Goal: Task Accomplishment & Management: Use online tool/utility

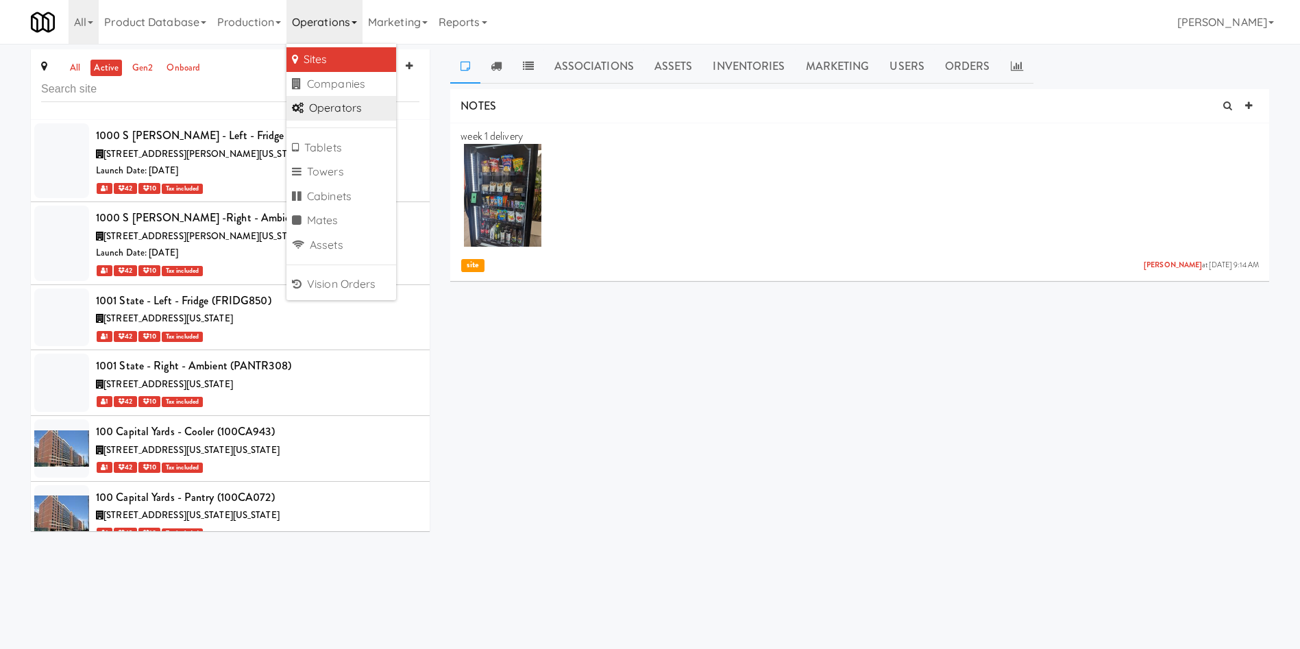
scroll to position [4580, 0]
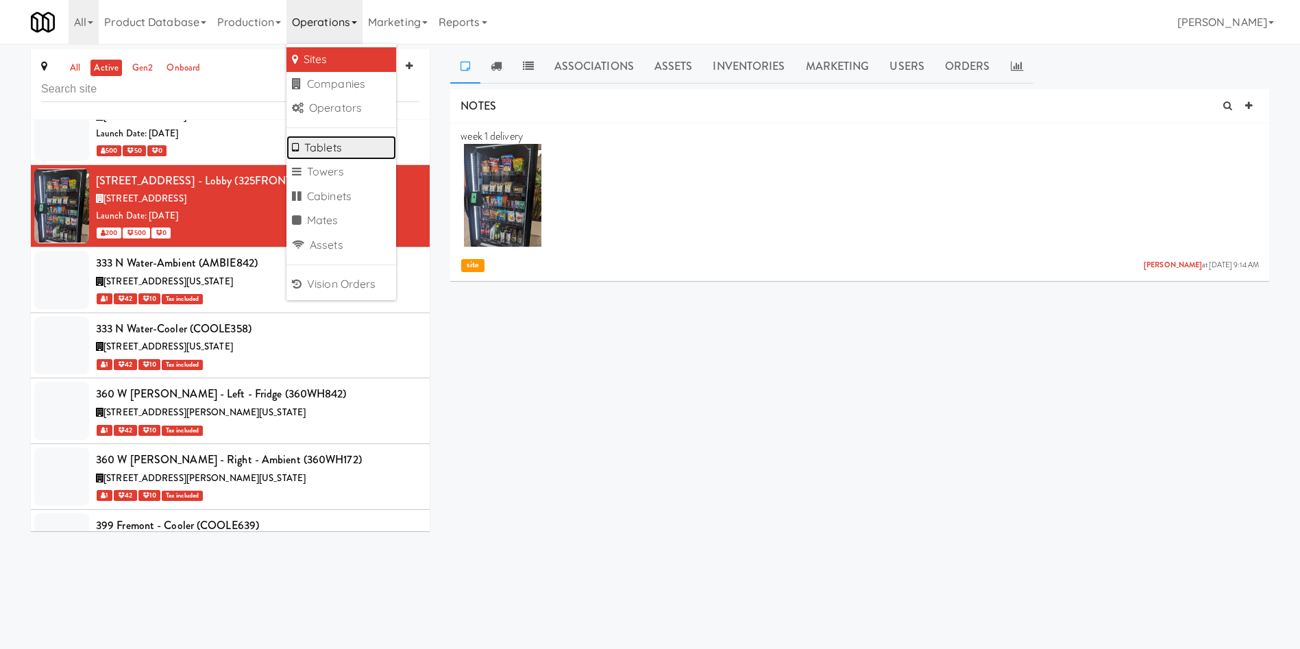
click at [341, 146] on link "Tablets" at bounding box center [341, 148] width 110 height 25
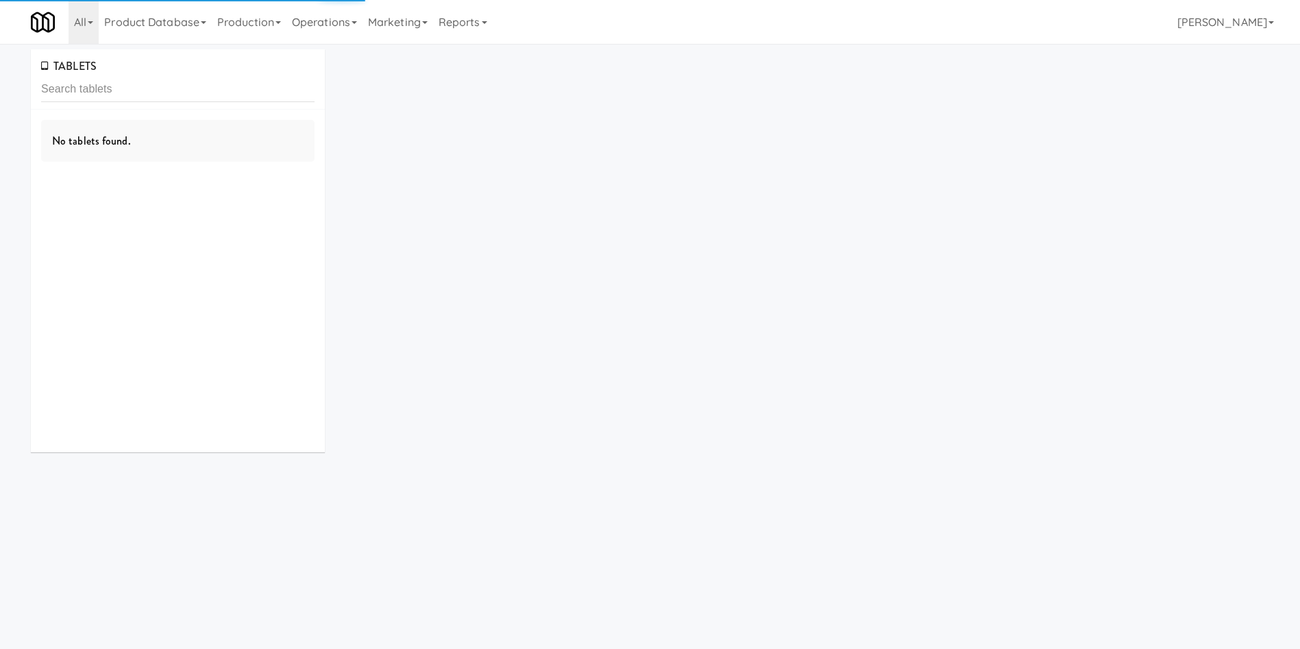
click at [182, 90] on input "text" at bounding box center [177, 89] width 273 height 25
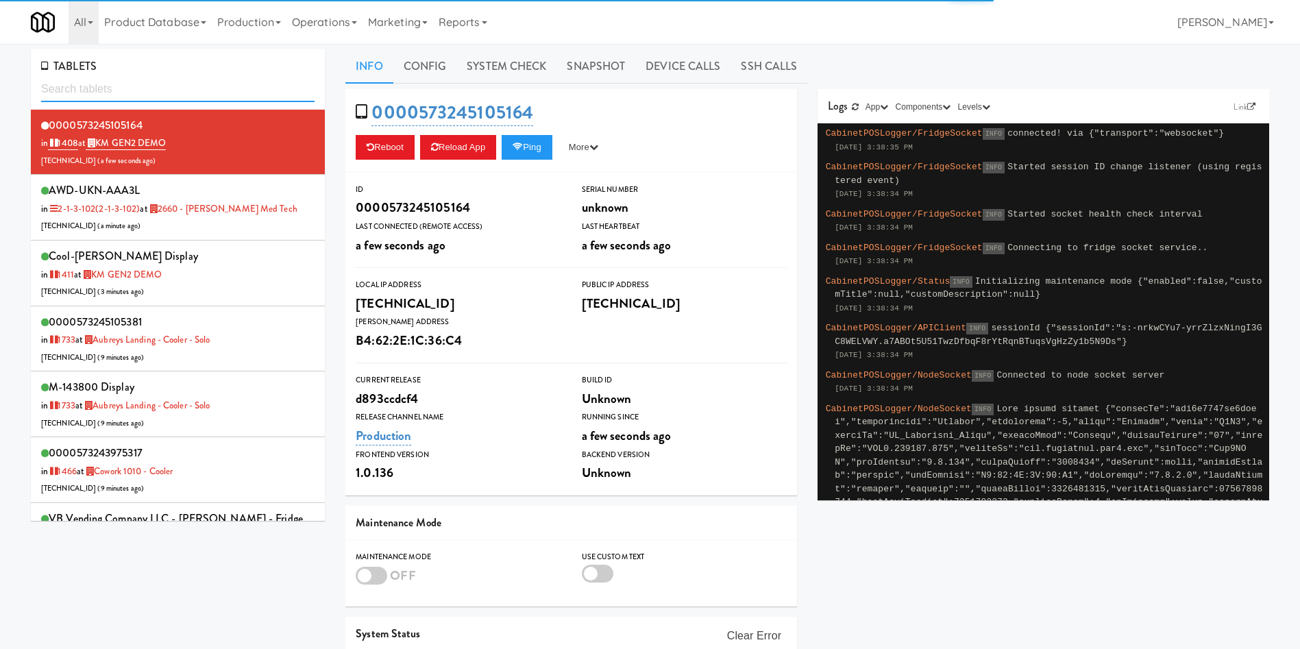
click at [166, 84] on input "text" at bounding box center [177, 89] width 273 height 25
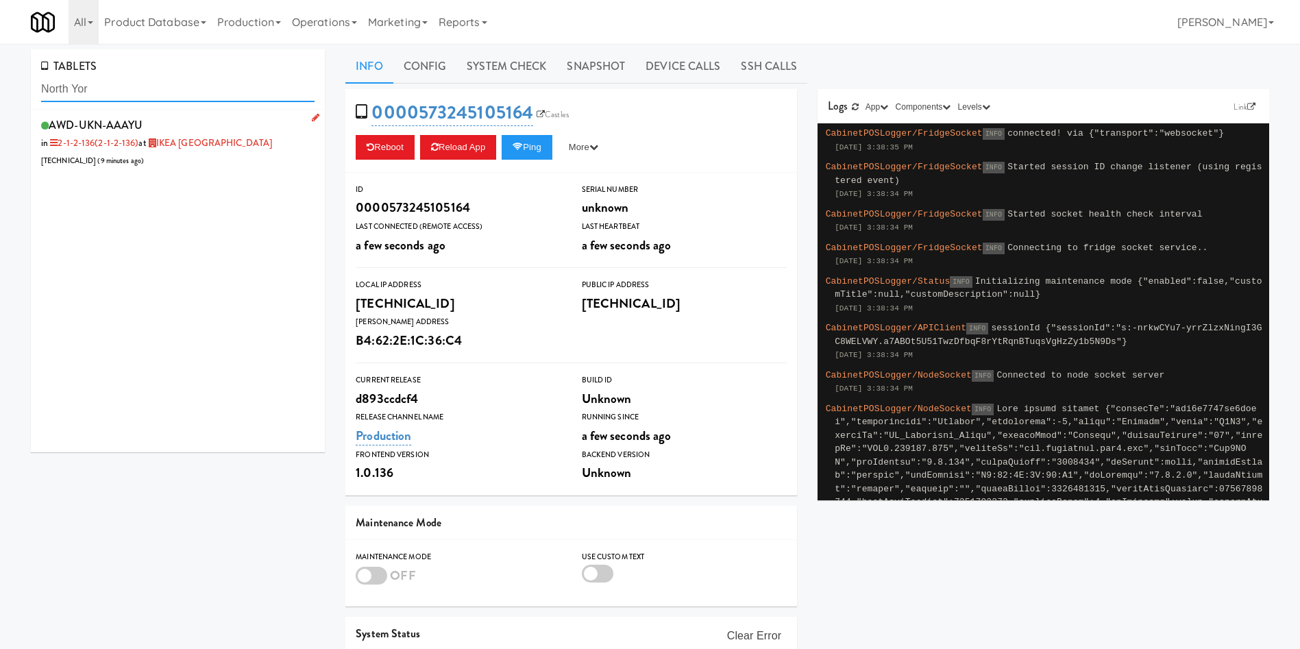
type input "North Yor"
click at [197, 161] on div "AWD-UKN-AAAYU in 2-1-2-136 (2-1-2-136) at IKEA North York Store 206.0.69.41 ( 9…" at bounding box center [177, 142] width 273 height 54
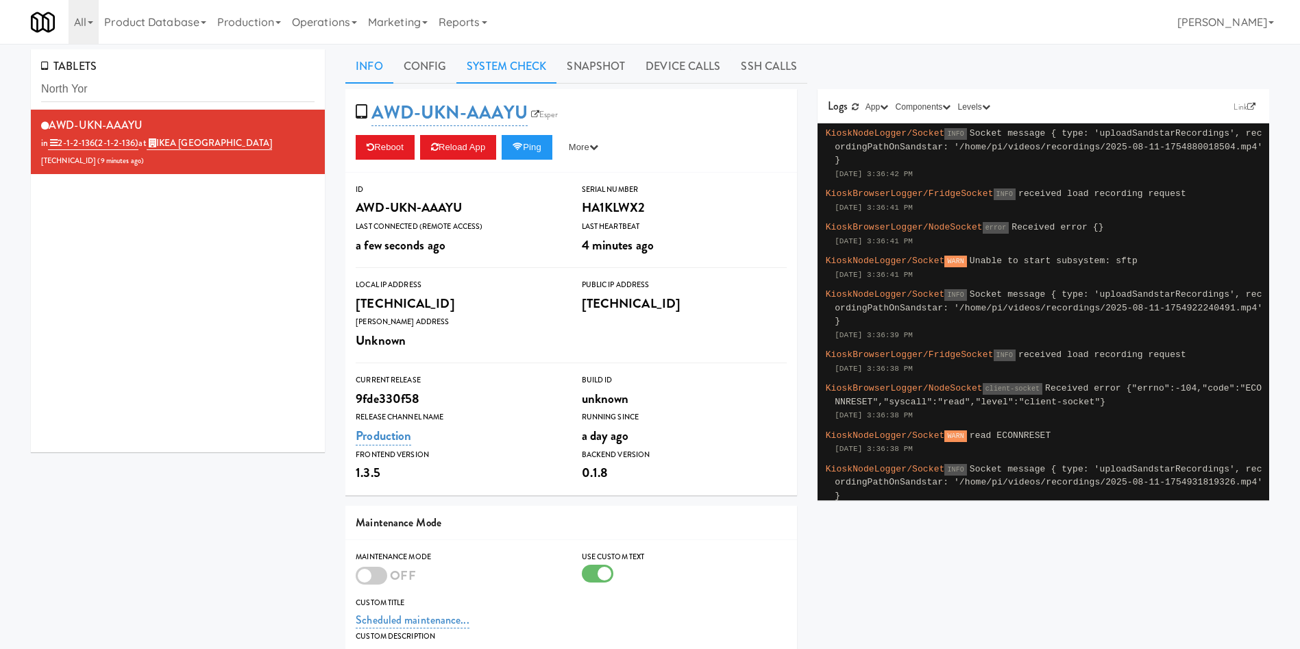
click at [539, 55] on link "System Check" at bounding box center [506, 66] width 100 height 34
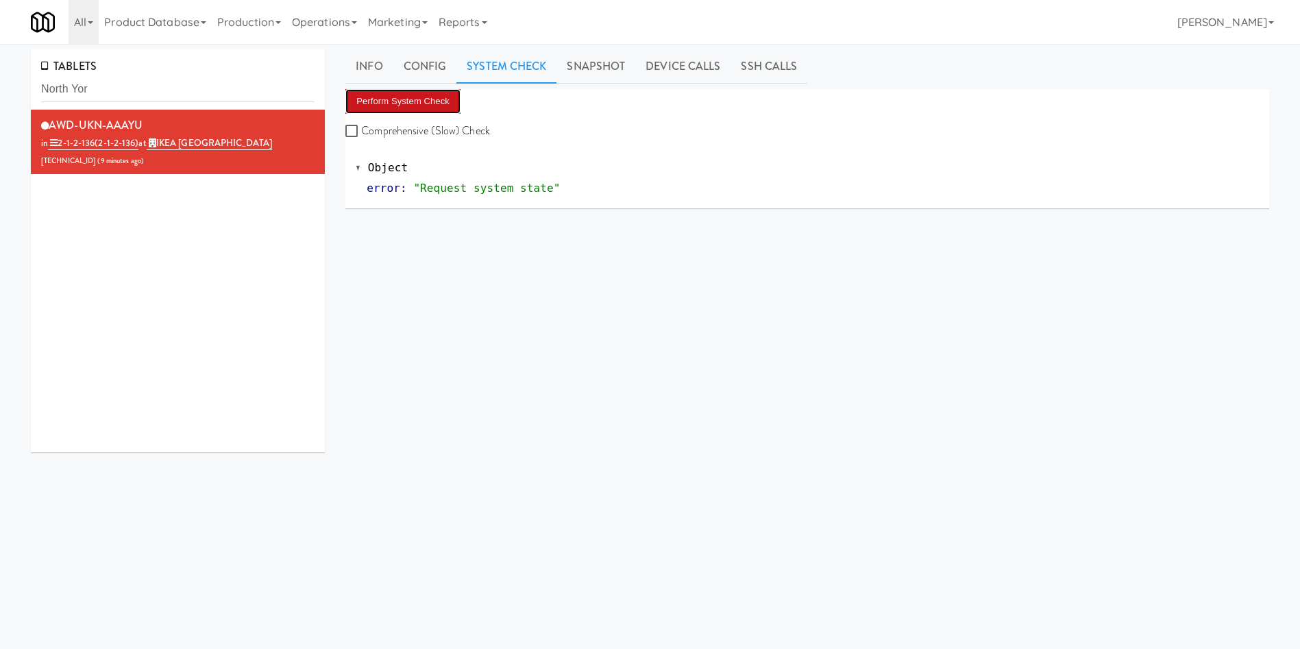
click at [434, 94] on button "Perform System Check" at bounding box center [402, 101] width 115 height 25
click at [407, 113] on button "Perform System Check" at bounding box center [402, 101] width 115 height 25
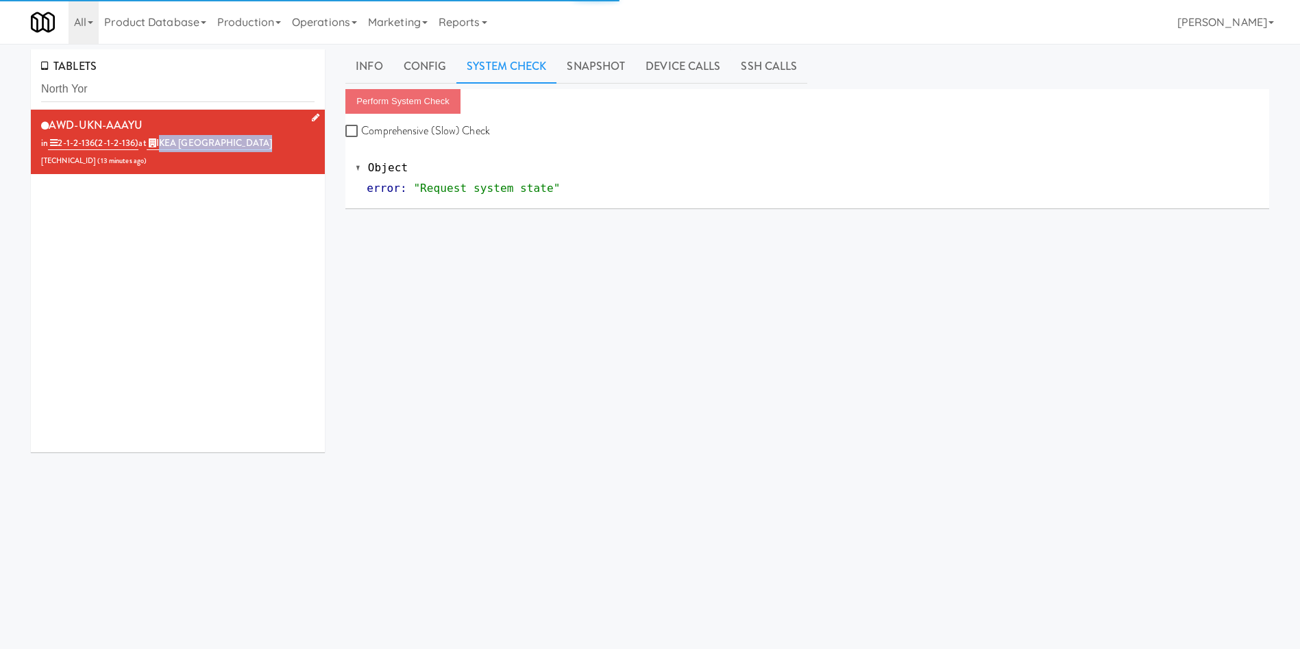
drag, startPoint x: 255, startPoint y: 145, endPoint x: 161, endPoint y: 145, distance: 93.9
click at [161, 145] on div "AWD-UKN-AAAYU in 2-1-2-136 (2-1-2-136) at IKEA North York Store 206.0.69.41 ( 1…" at bounding box center [177, 142] width 273 height 54
copy link "IKEA North York Store"
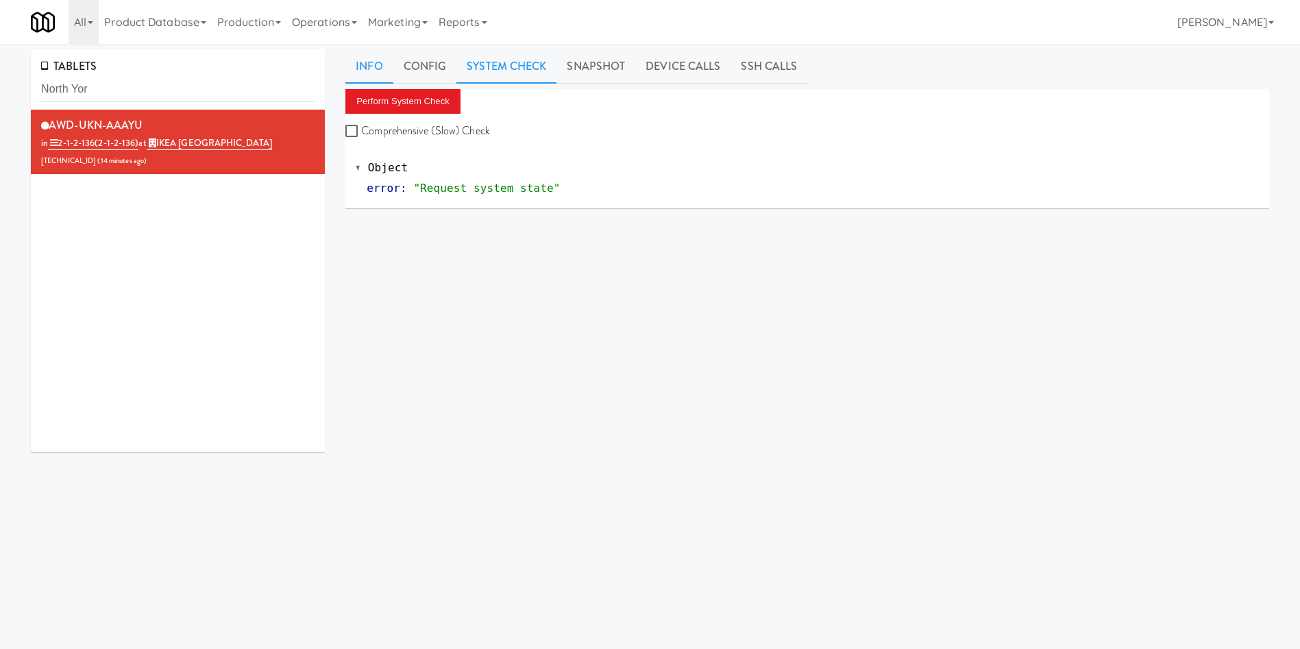
click at [367, 69] on link "Info" at bounding box center [368, 66] width 47 height 34
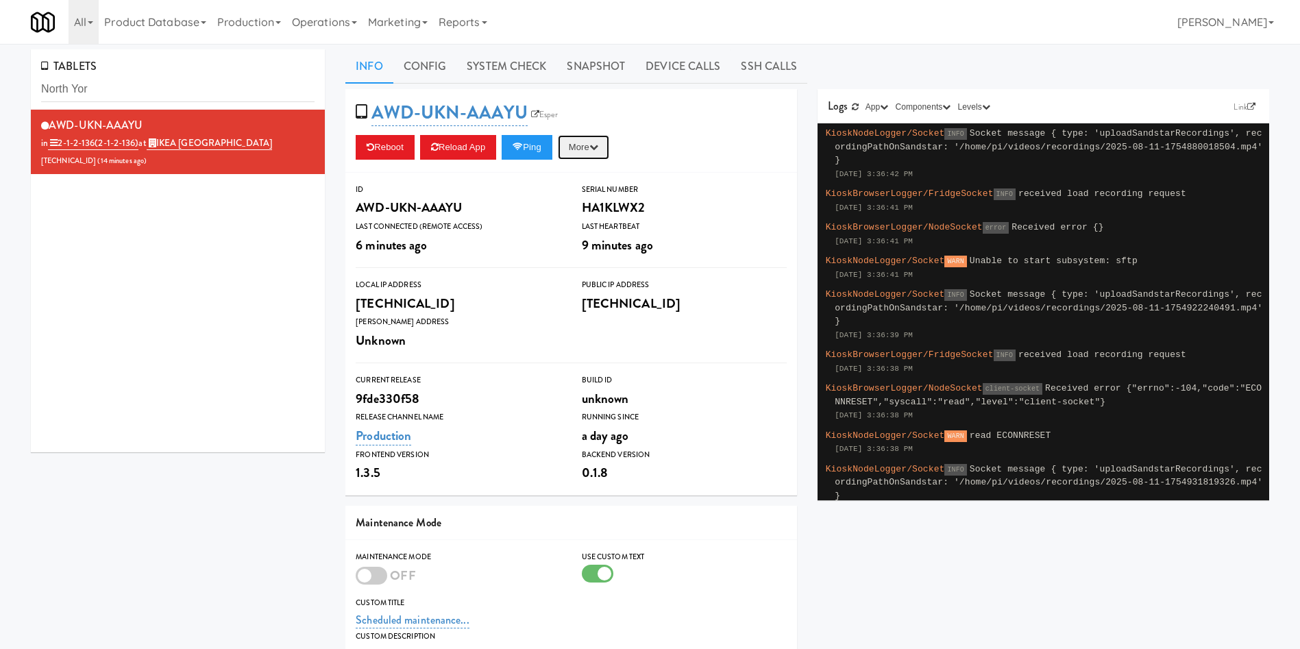
click at [591, 140] on button "More" at bounding box center [583, 147] width 51 height 25
click at [593, 201] on link "Restart Server" at bounding box center [552, 199] width 125 height 25
click at [547, 140] on button "Ping" at bounding box center [527, 147] width 51 height 25
click at [510, 71] on link "System Check" at bounding box center [506, 66] width 100 height 34
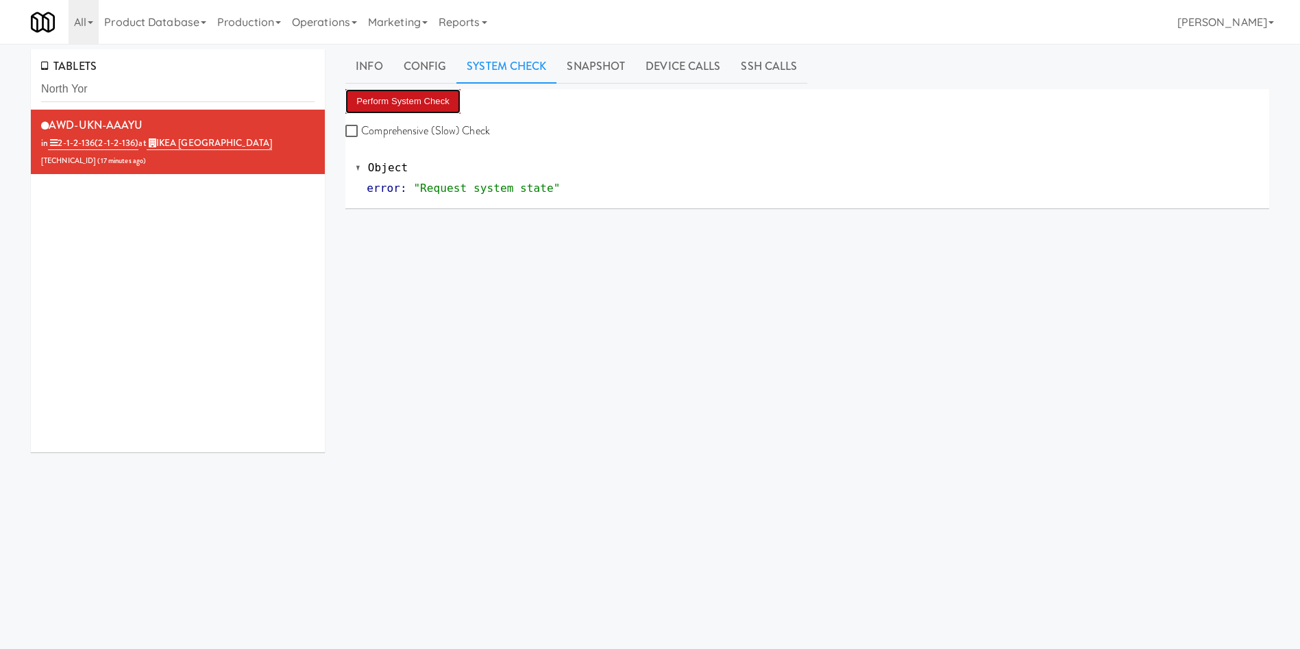
click at [415, 106] on button "Perform System Check" at bounding box center [402, 101] width 115 height 25
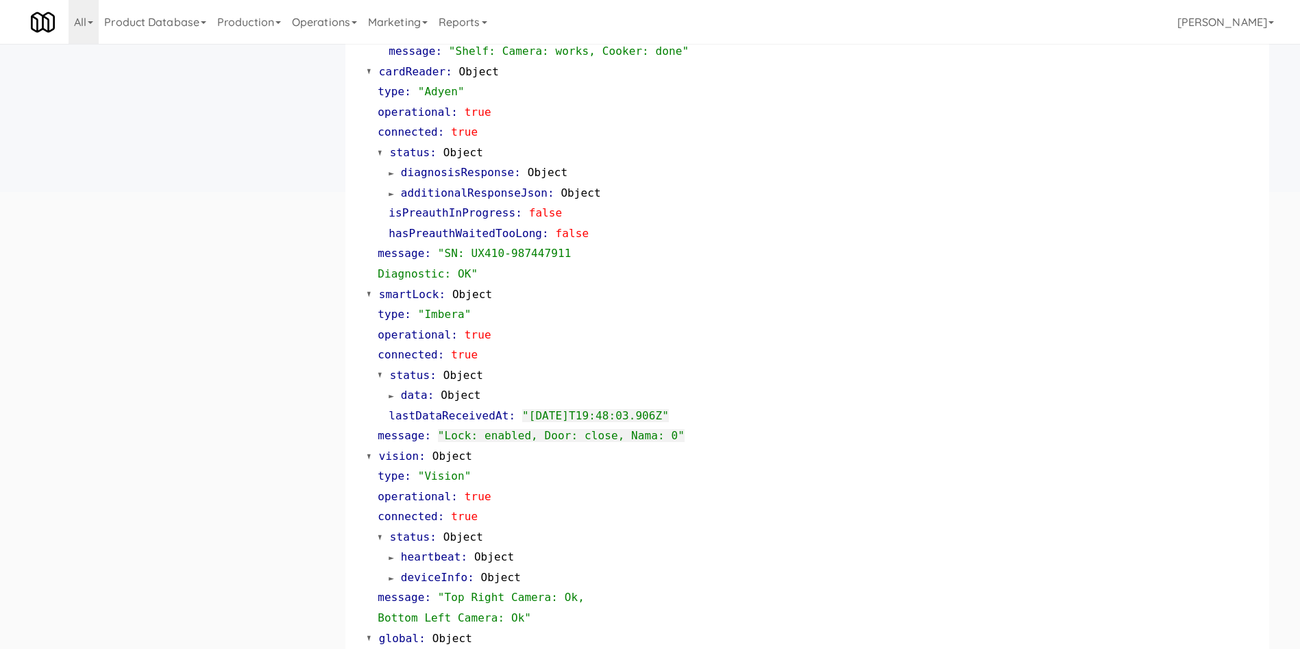
scroll to position [617, 0]
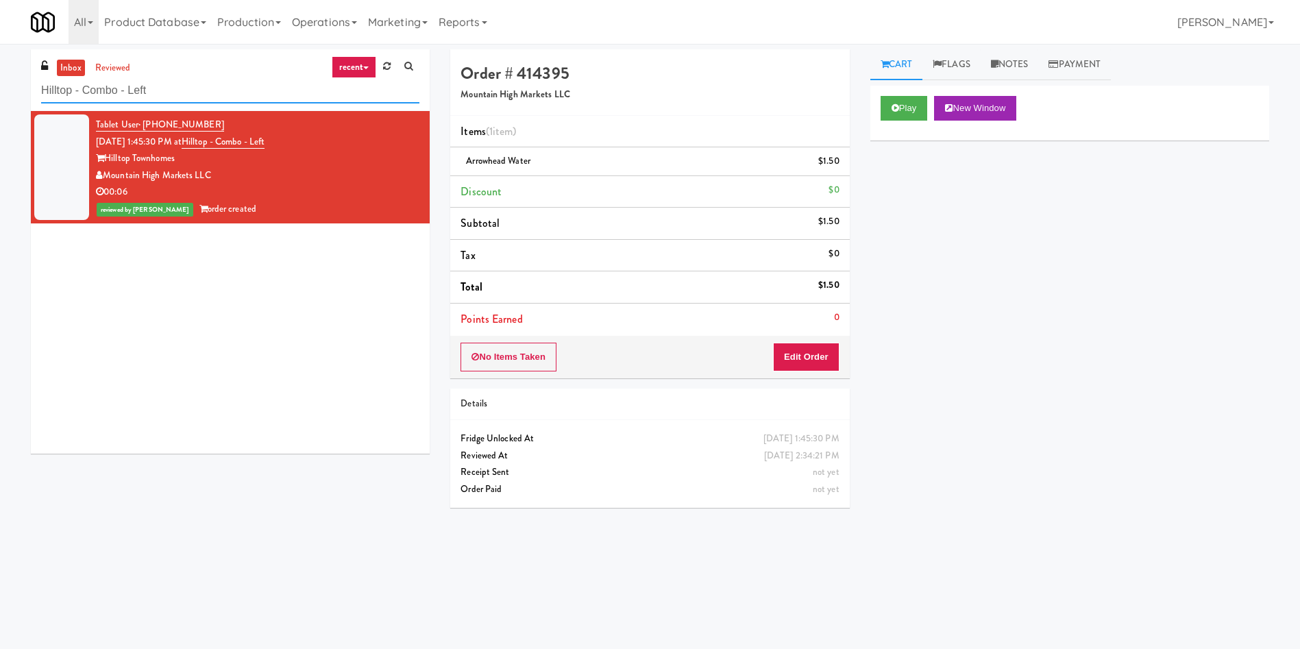
drag, startPoint x: 99, startPoint y: 103, endPoint x: 0, endPoint y: 113, distance: 99.2
click at [0, 113] on div "inbox reviewed recent all unclear take inventory issue suspicious failed recent…" at bounding box center [650, 324] width 1300 height 550
paste input "1001 State - Right - [MEDICAL_DATA]"
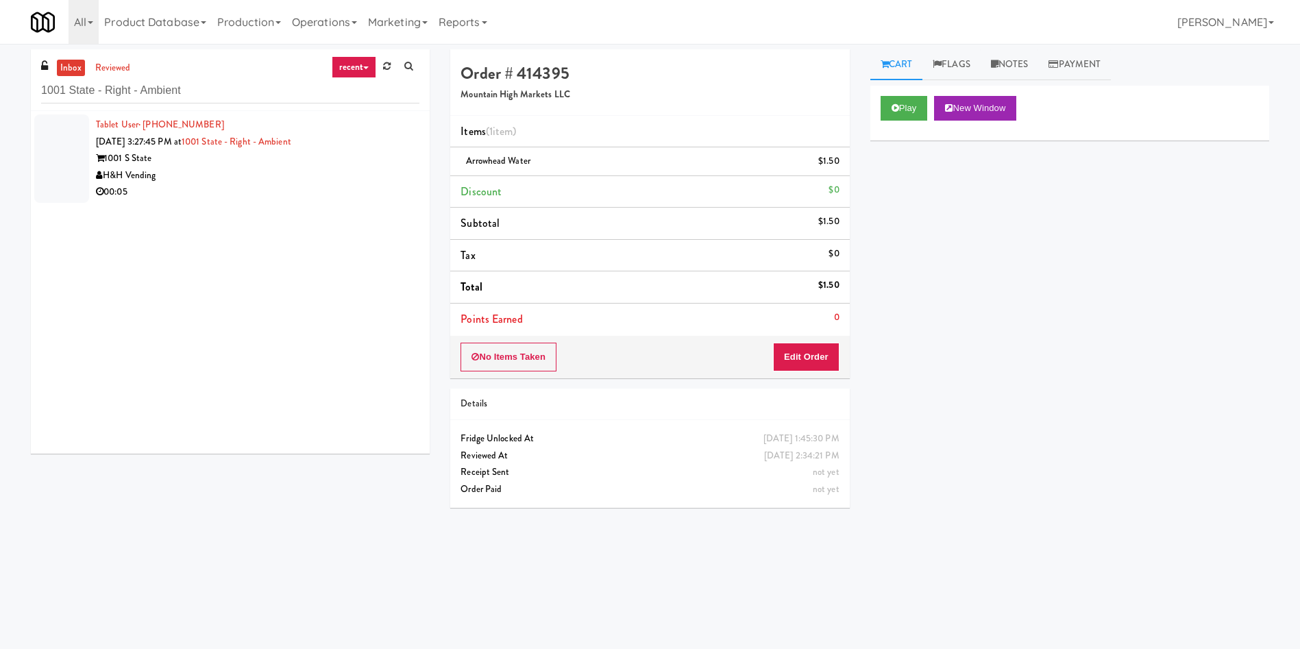
click at [76, 141] on div at bounding box center [61, 158] width 55 height 88
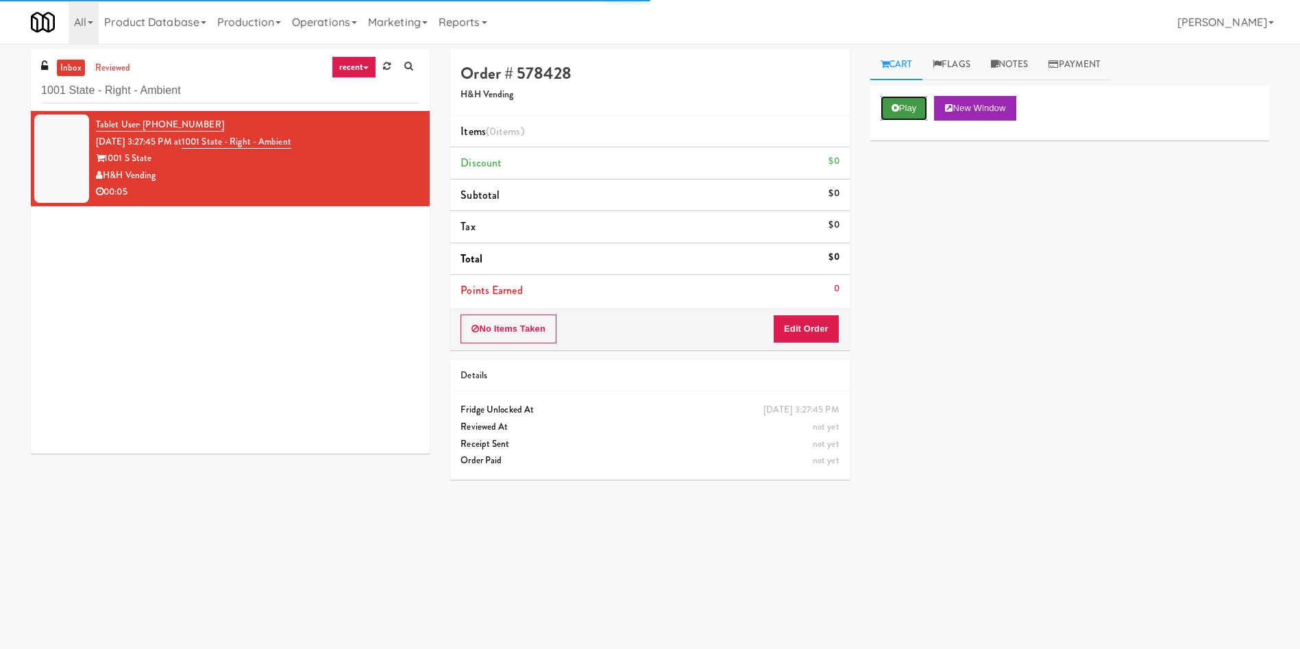
click at [882, 114] on button "Play" at bounding box center [903, 108] width 47 height 25
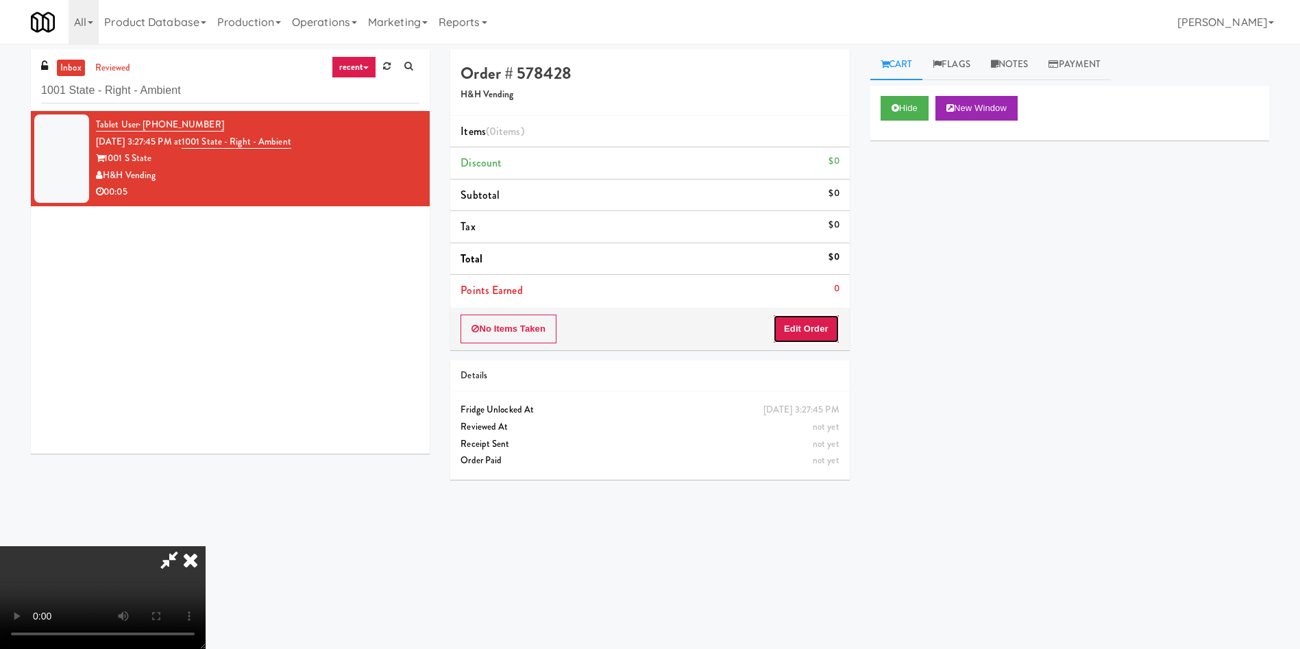
click at [795, 338] on button "Edit Order" at bounding box center [806, 328] width 66 height 29
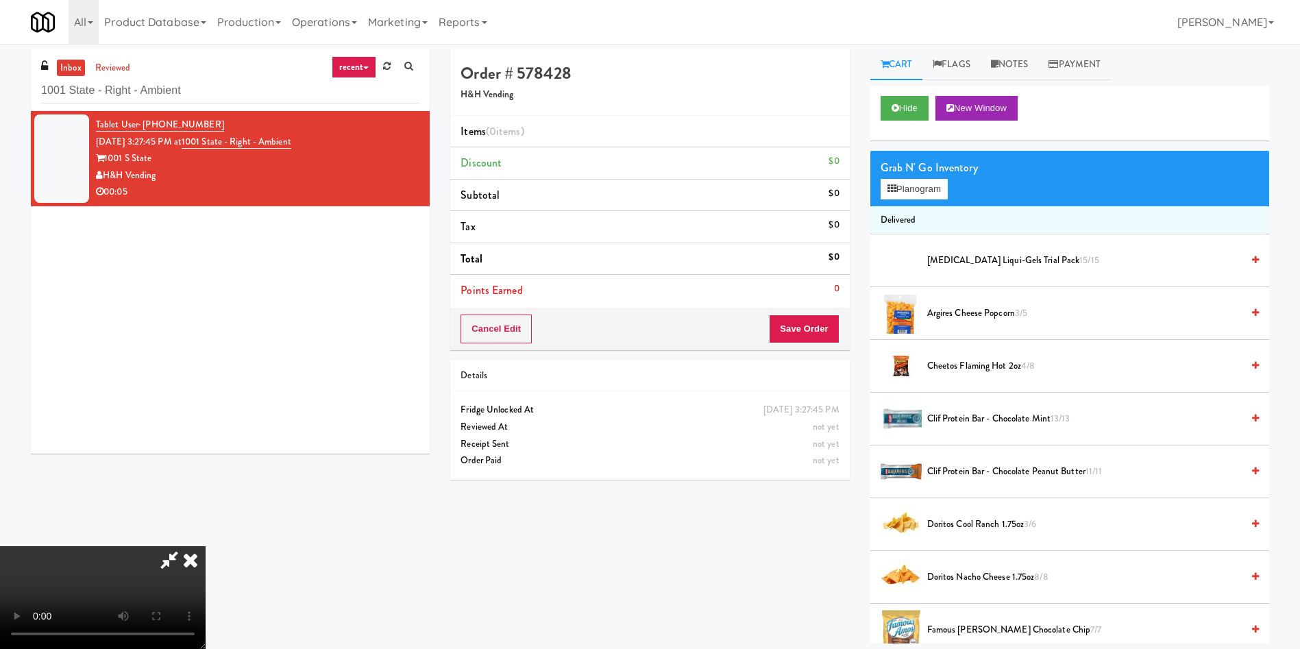
scroll to position [103, 0]
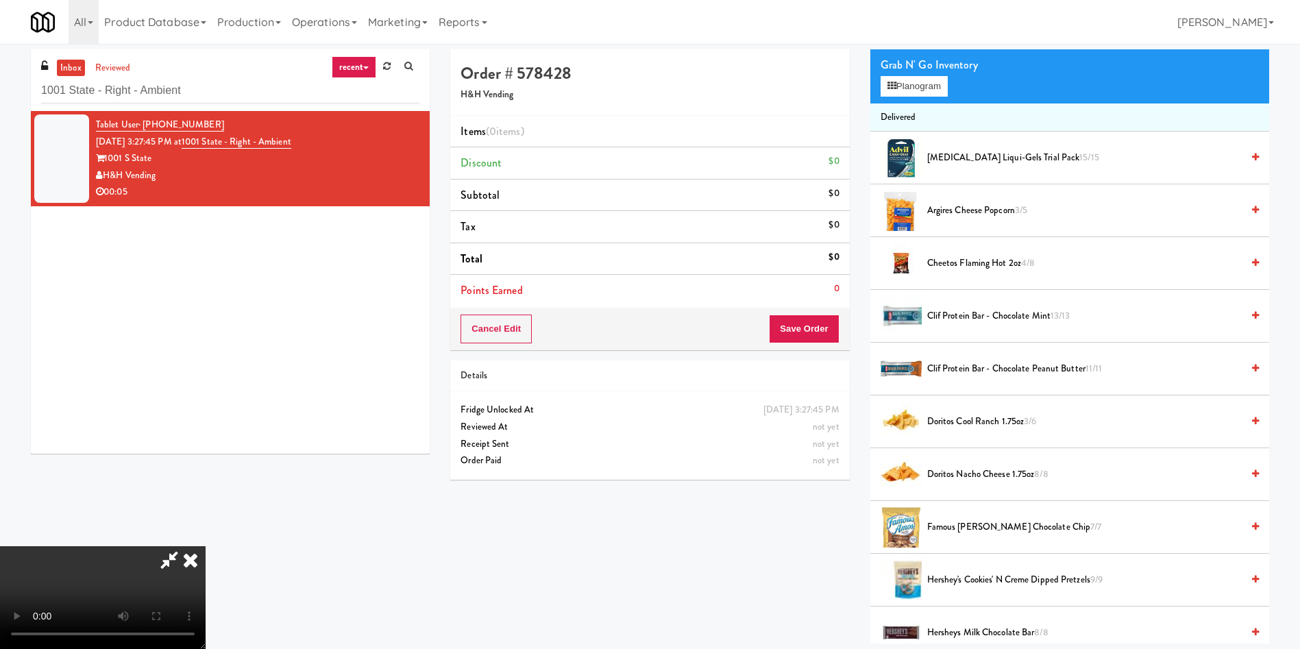
click at [206, 546] on video at bounding box center [103, 597] width 206 height 103
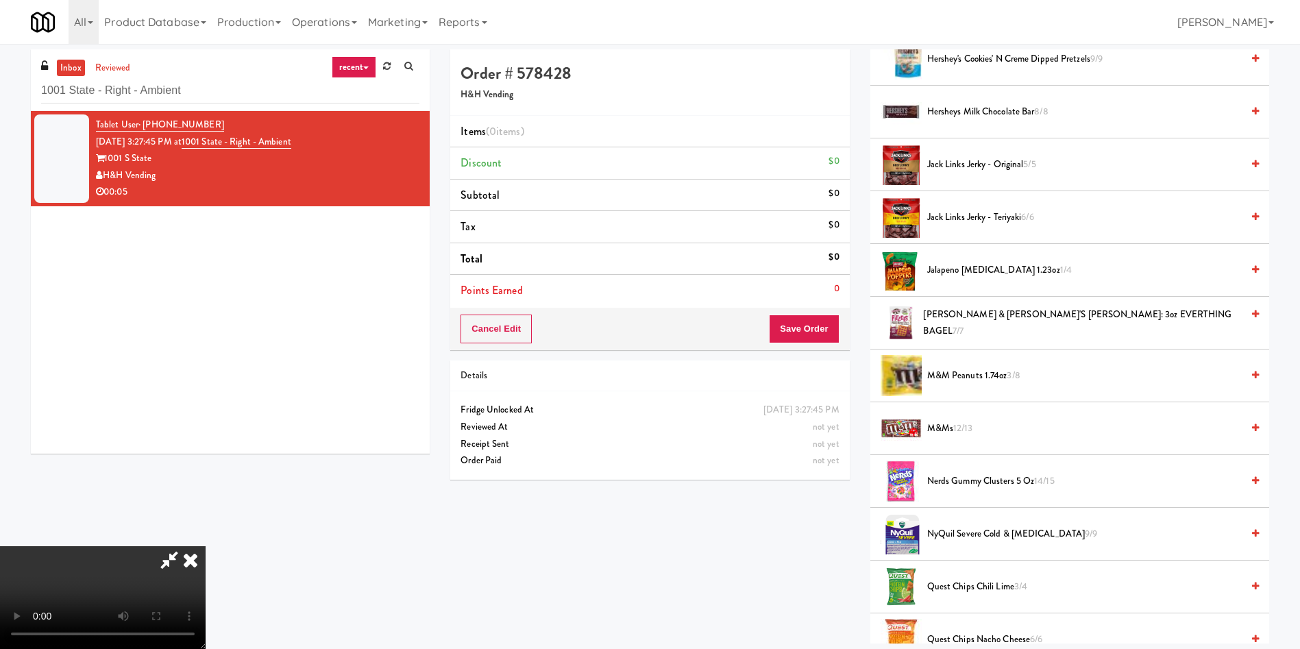
scroll to position [719, 0]
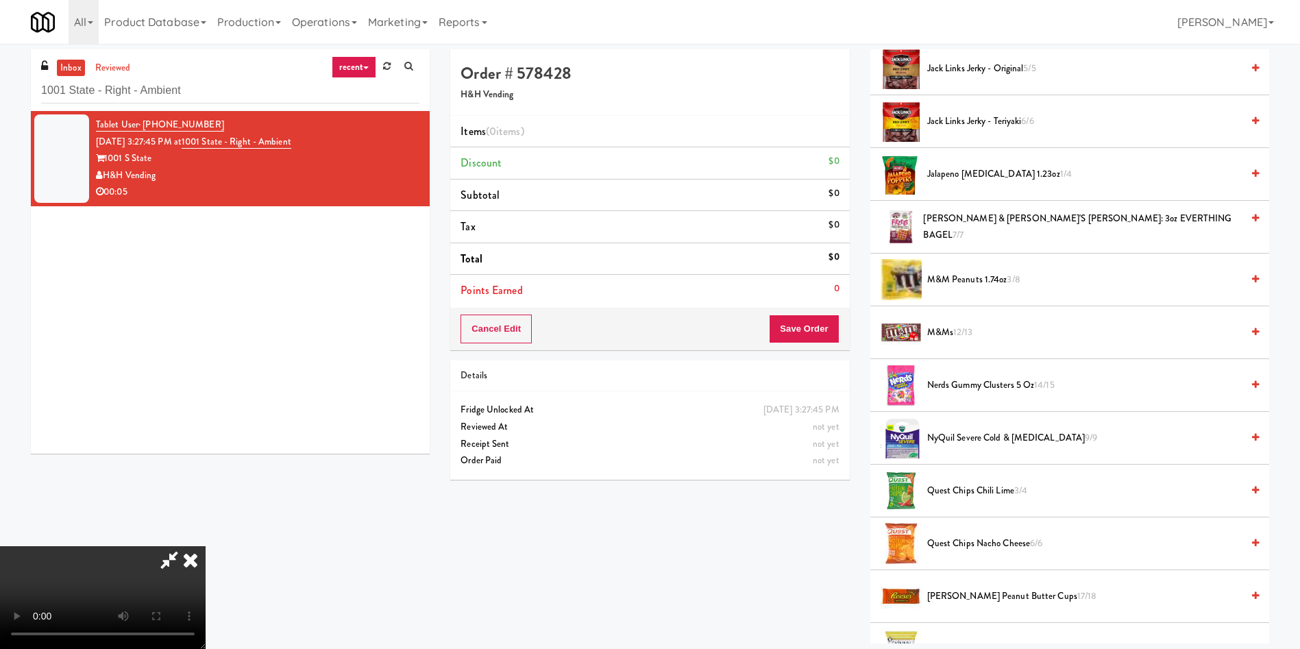
click at [950, 326] on span "M&Ms 12/13" at bounding box center [1084, 332] width 314 height 17
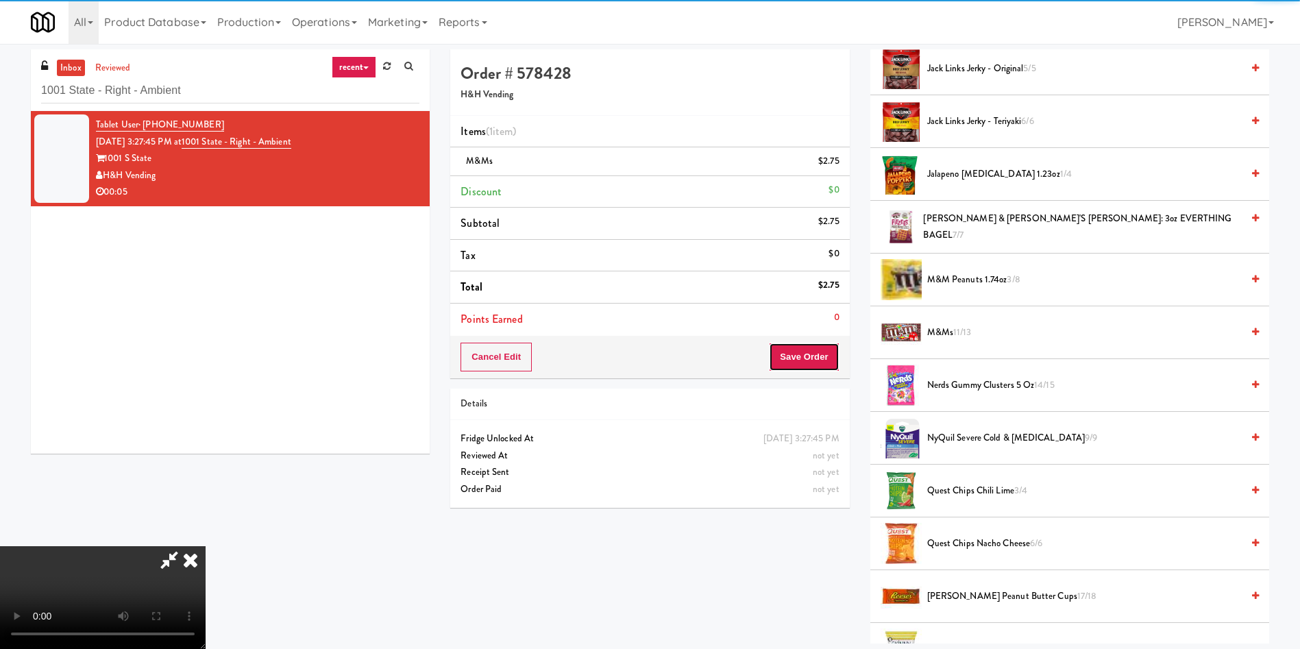
click at [822, 353] on button "Save Order" at bounding box center [804, 357] width 70 height 29
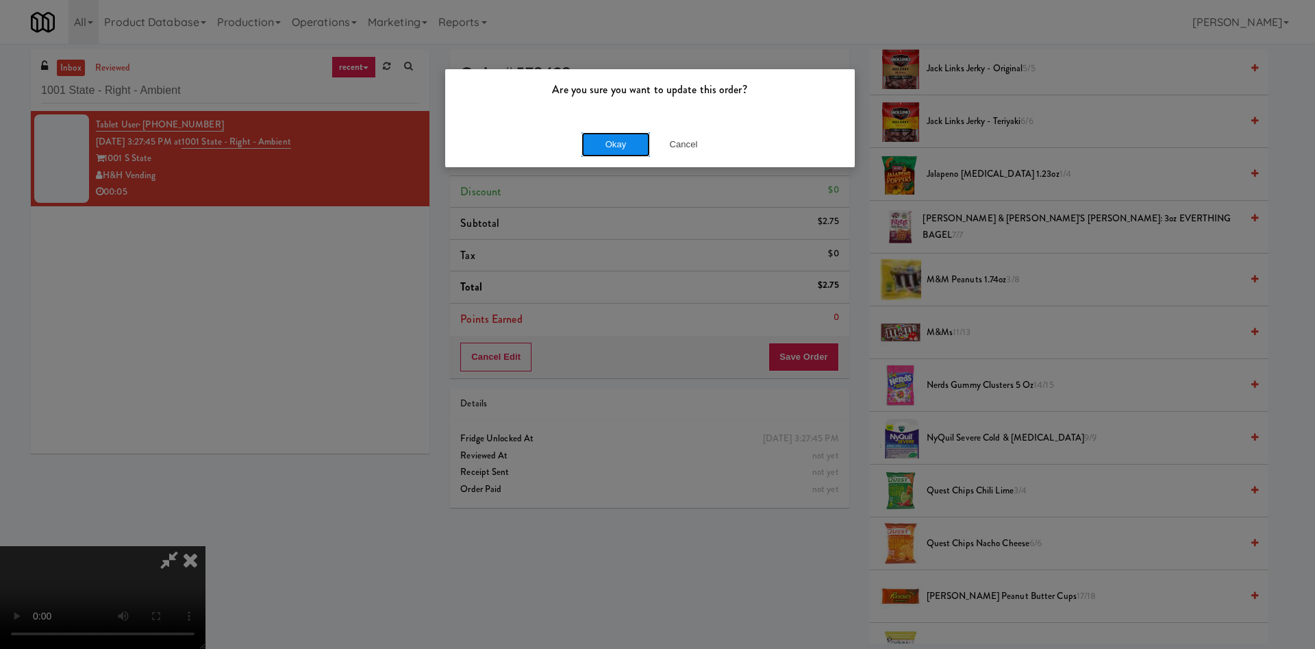
click at [620, 147] on button "Okay" at bounding box center [616, 144] width 69 height 25
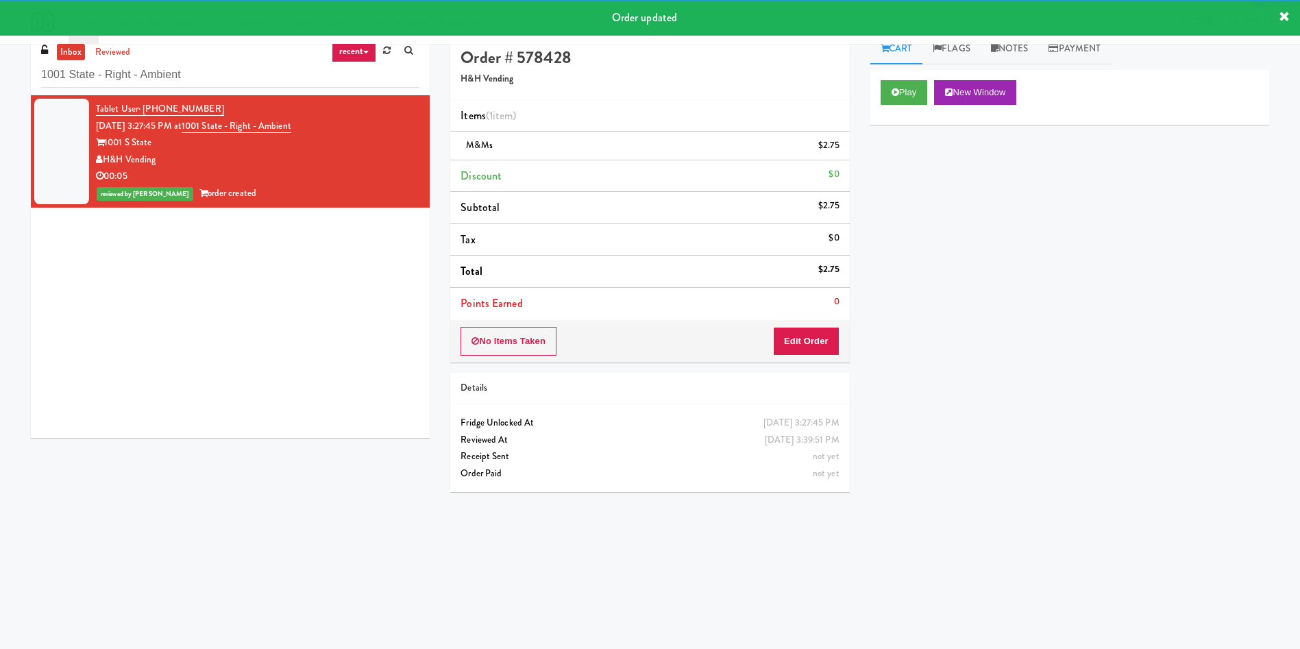
scroll to position [0, 0]
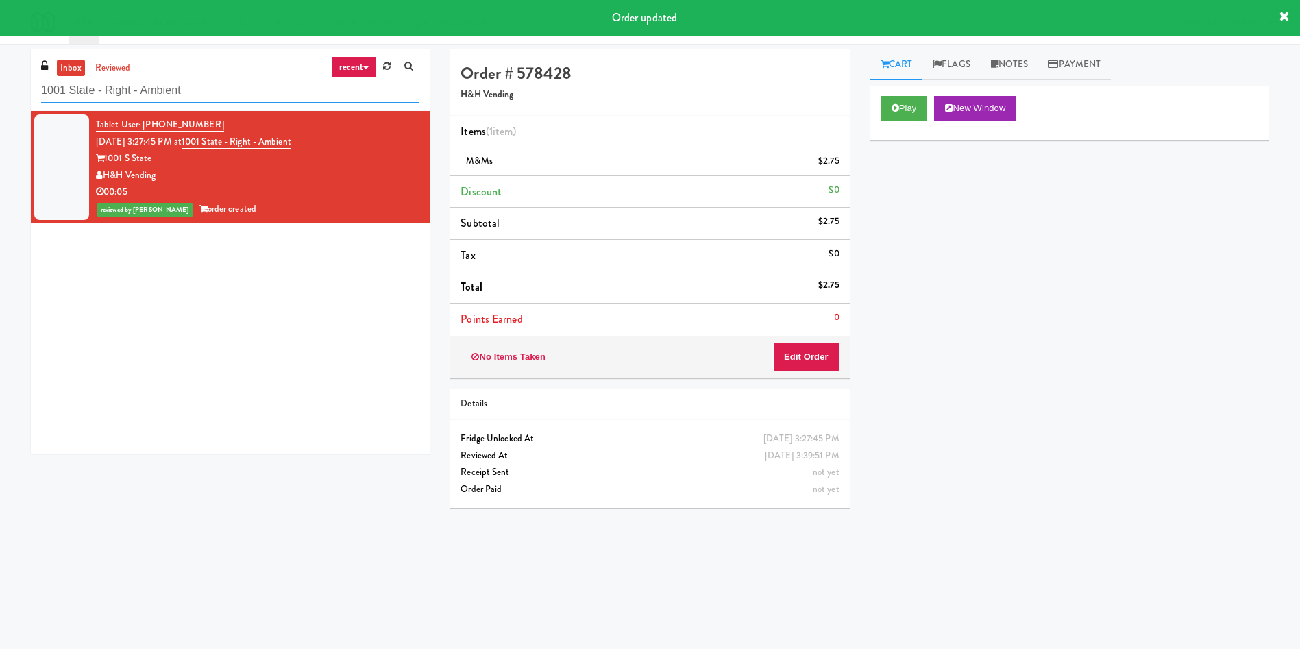
drag, startPoint x: 238, startPoint y: 91, endPoint x: 0, endPoint y: 84, distance: 237.8
click at [0, 84] on div "inbox reviewed recent all unclear take inventory issue suspicious failed recent…" at bounding box center [650, 324] width 1300 height 550
paste input "[GEOGRAPHIC_DATA] - [GEOGRAPHIC_DATA]."
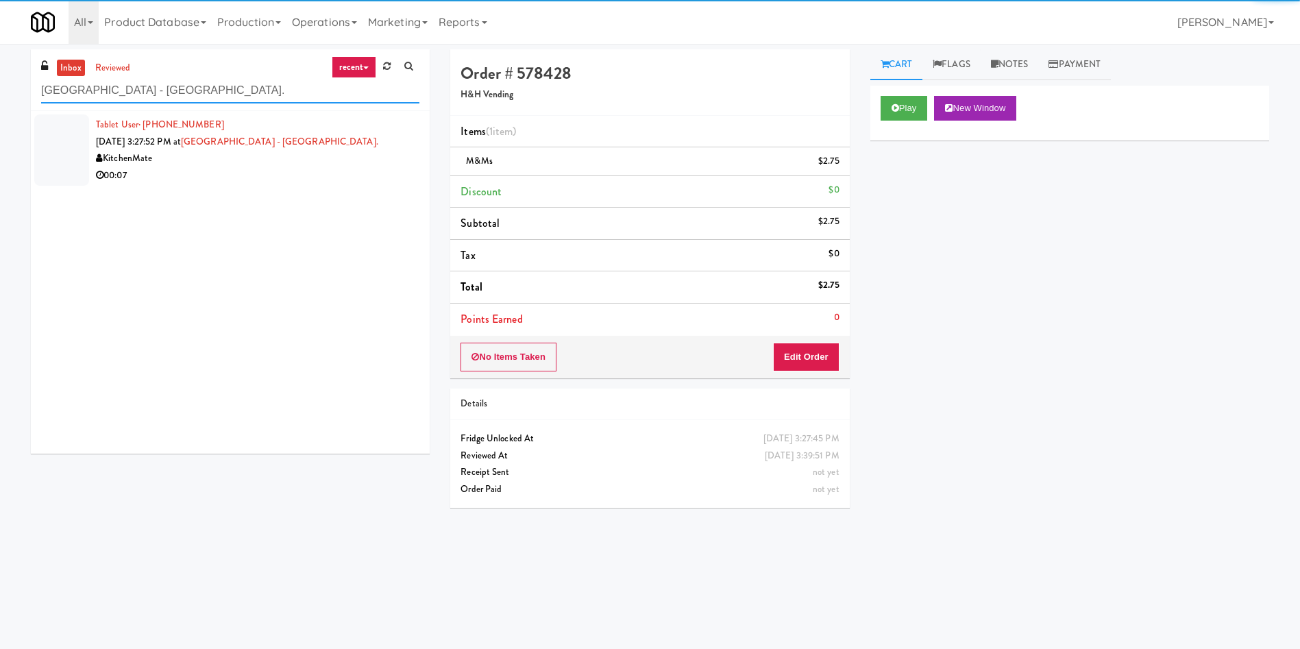
type input "[GEOGRAPHIC_DATA] - [GEOGRAPHIC_DATA]."
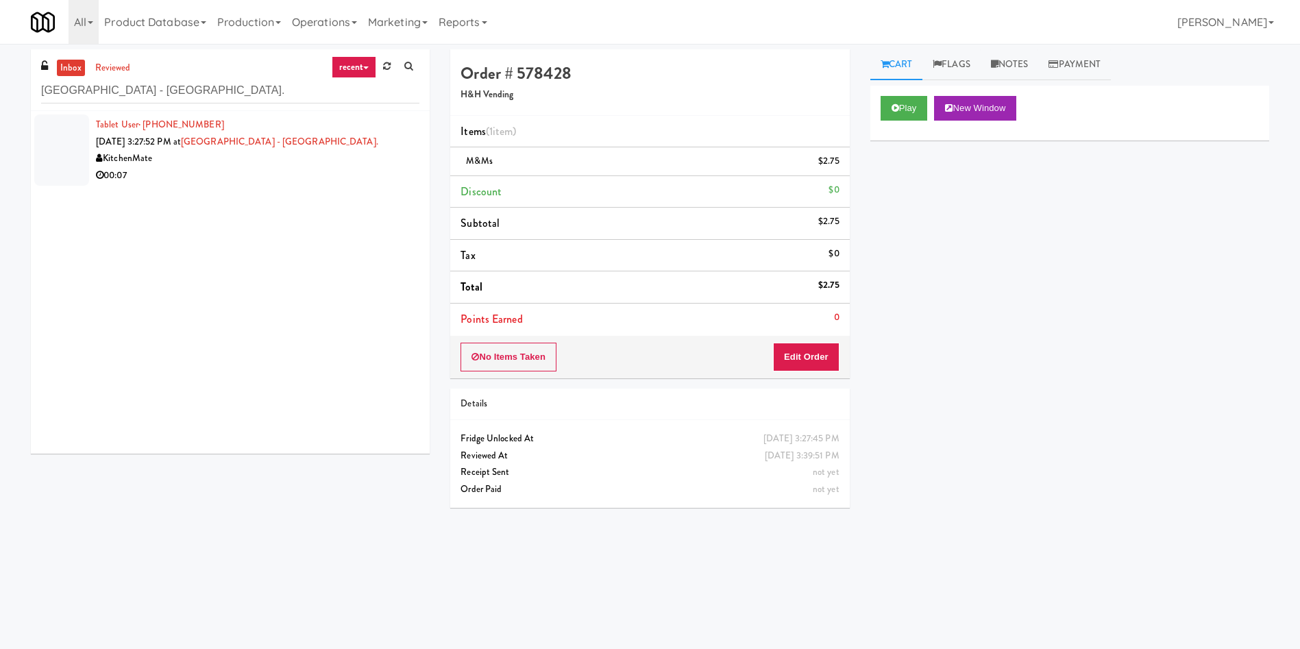
click at [66, 141] on div at bounding box center [61, 149] width 55 height 71
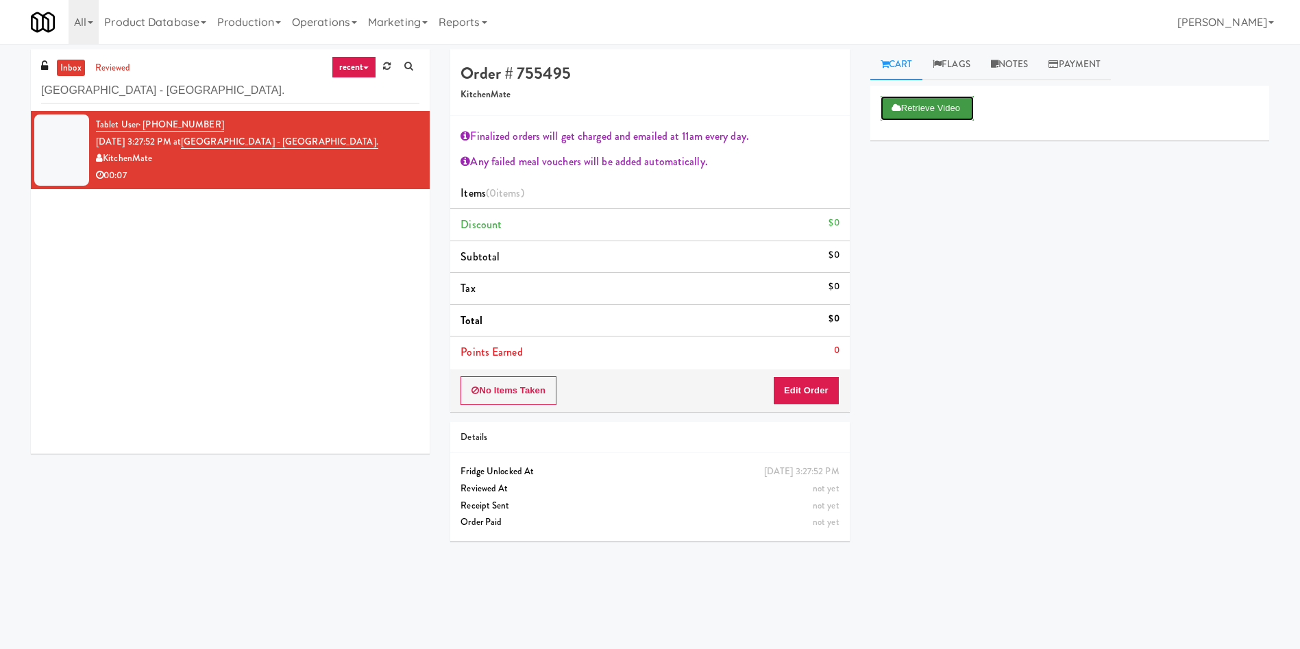
click at [918, 102] on button "Retrieve Video" at bounding box center [926, 108] width 93 height 25
click at [895, 101] on button "Play" at bounding box center [903, 108] width 47 height 25
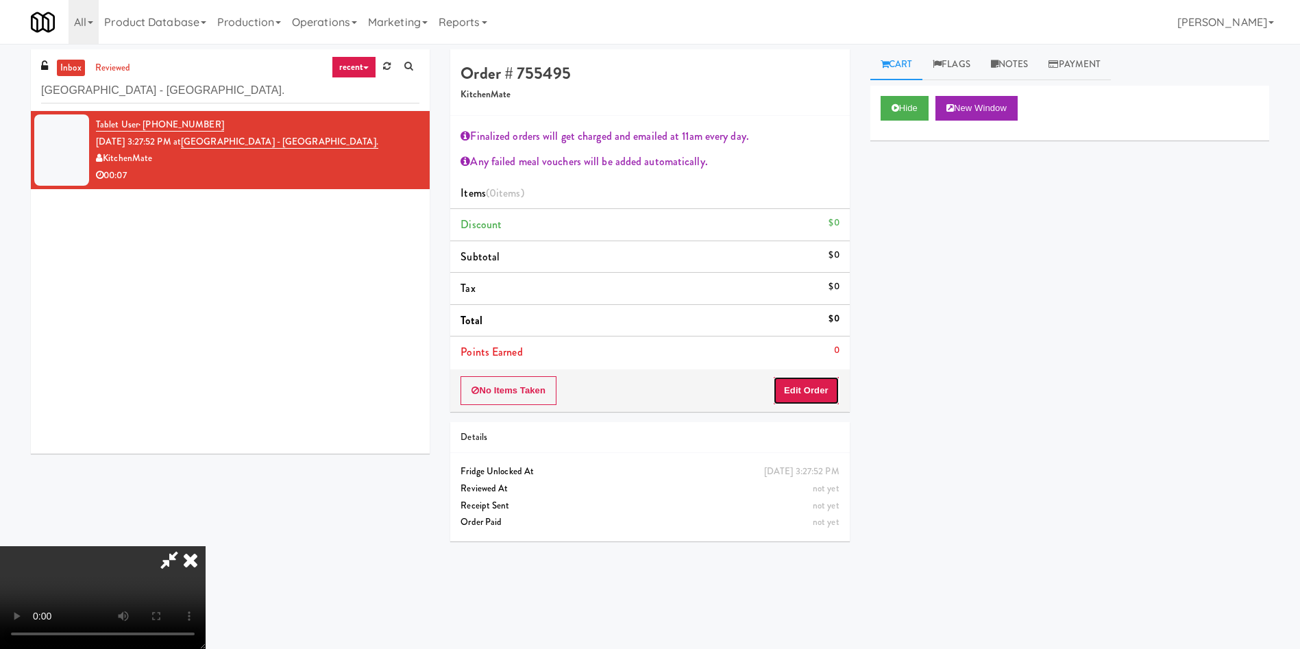
click at [798, 386] on button "Edit Order" at bounding box center [806, 390] width 66 height 29
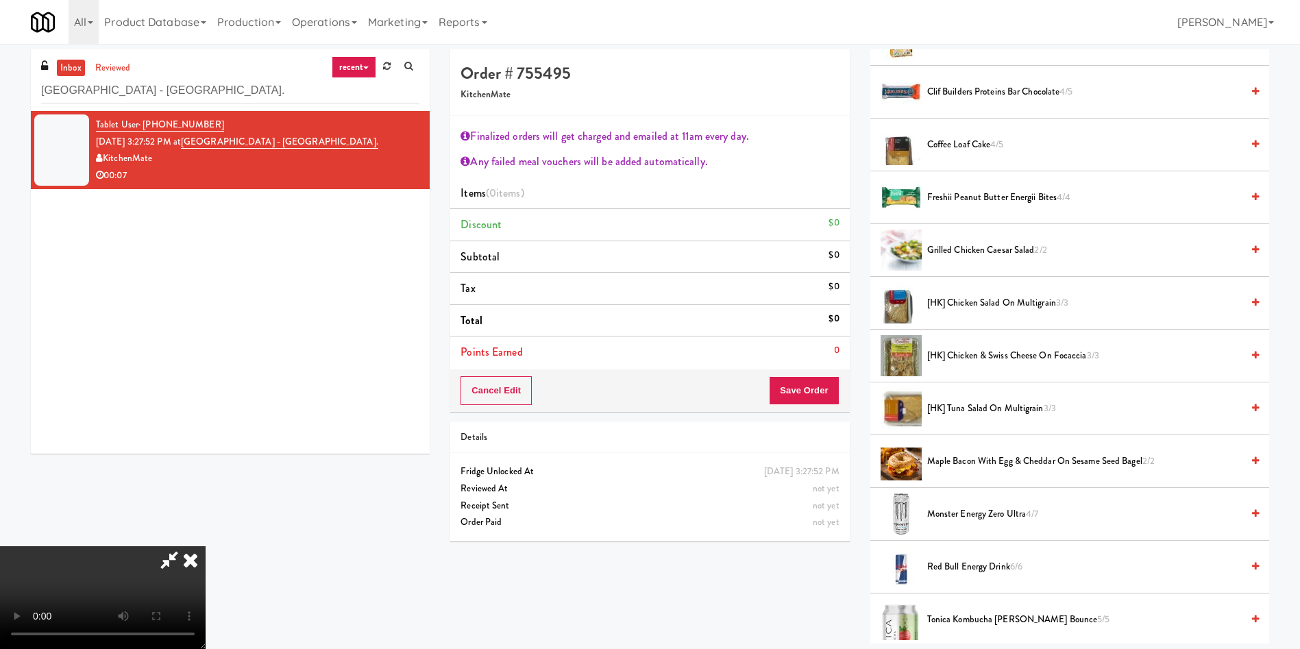
scroll to position [514, 0]
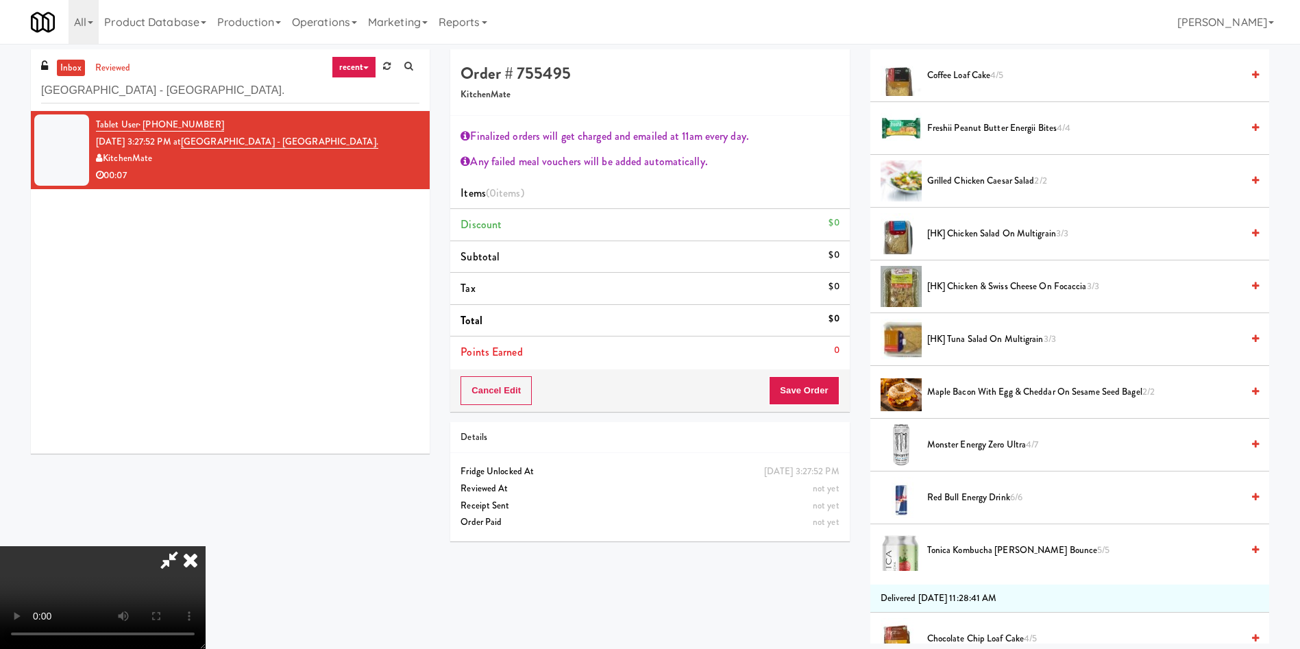
click at [939, 555] on span "Tonica Kombucha [PERSON_NAME] Bounce 5/5" at bounding box center [1084, 550] width 314 height 17
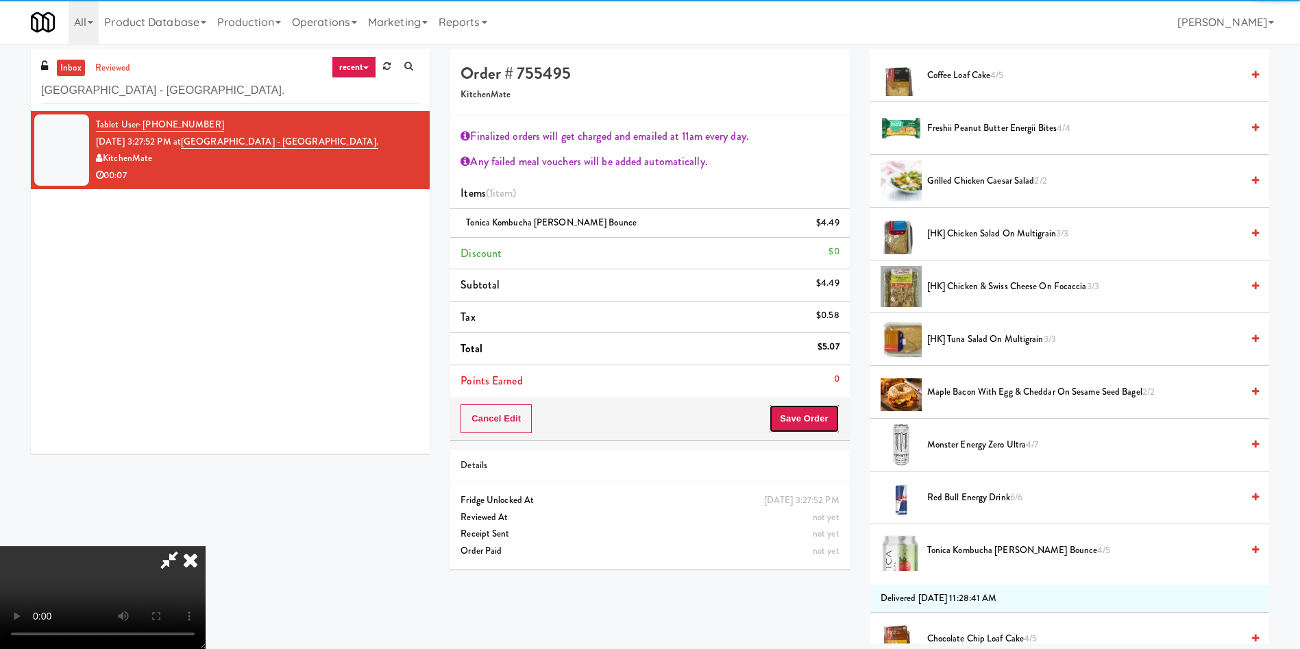
click at [799, 413] on button "Save Order" at bounding box center [804, 418] width 70 height 29
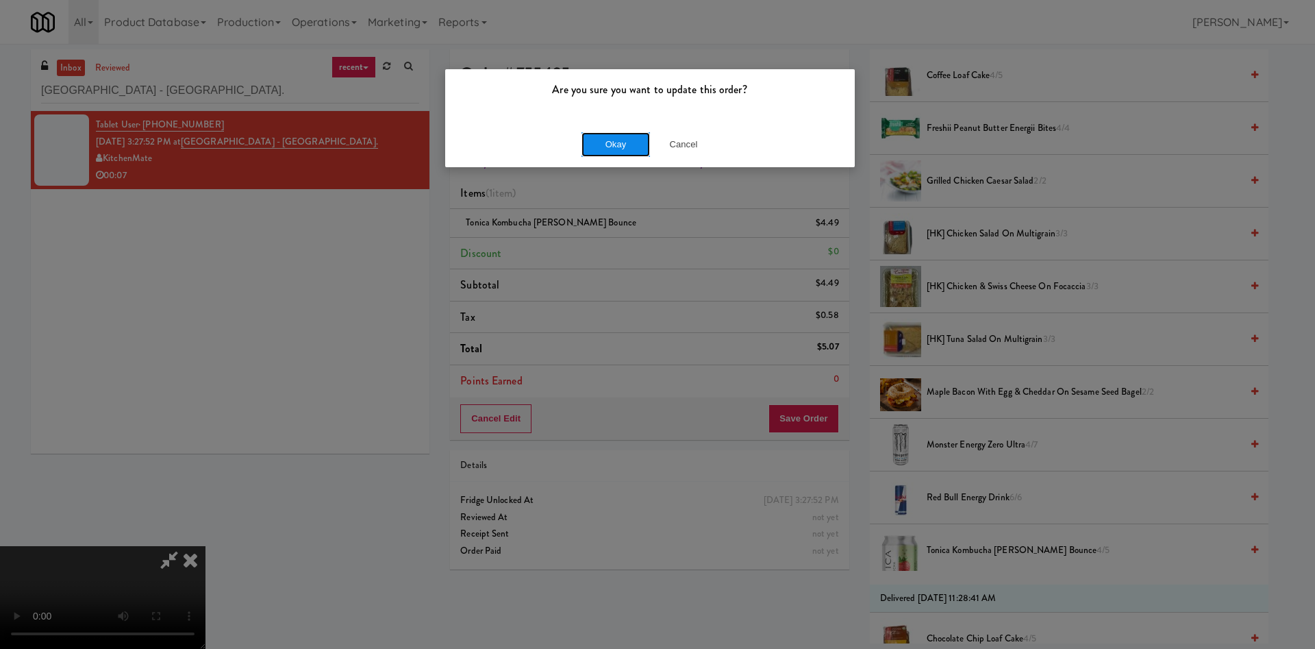
click at [617, 147] on button "Okay" at bounding box center [616, 144] width 69 height 25
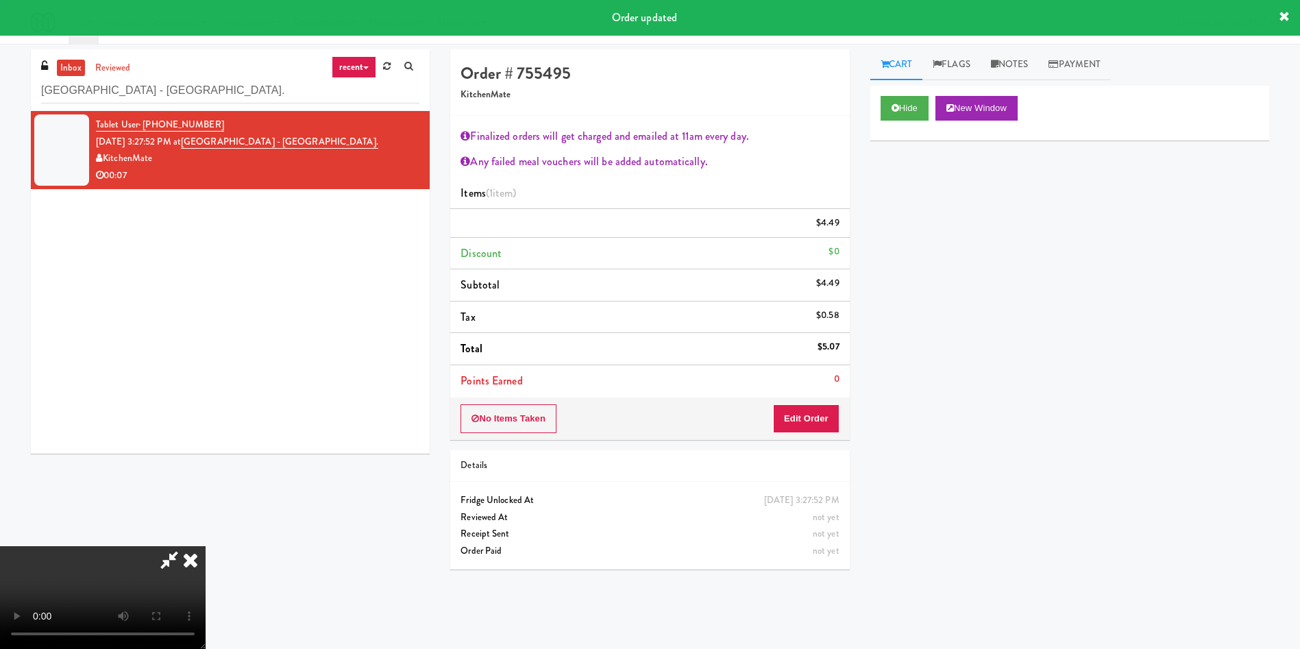
scroll to position [0, 0]
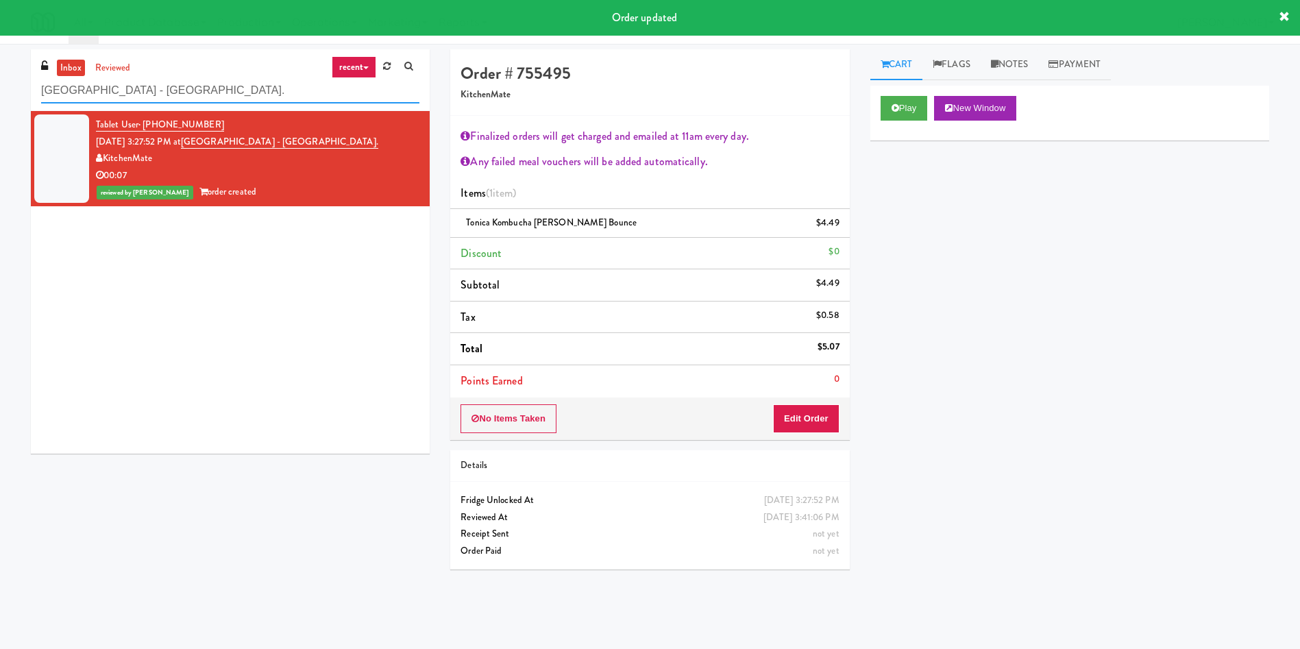
drag, startPoint x: 228, startPoint y: 83, endPoint x: 0, endPoint y: 77, distance: 228.2
click at [0, 77] on div "inbox reviewed recent all unclear take inventory issue suspicious failed recent…" at bounding box center [650, 324] width 1300 height 550
paste input "[GEOGRAPHIC_DATA] - [GEOGRAPHIC_DATA]."
type input "[GEOGRAPHIC_DATA] - [GEOGRAPHIC_DATA]."
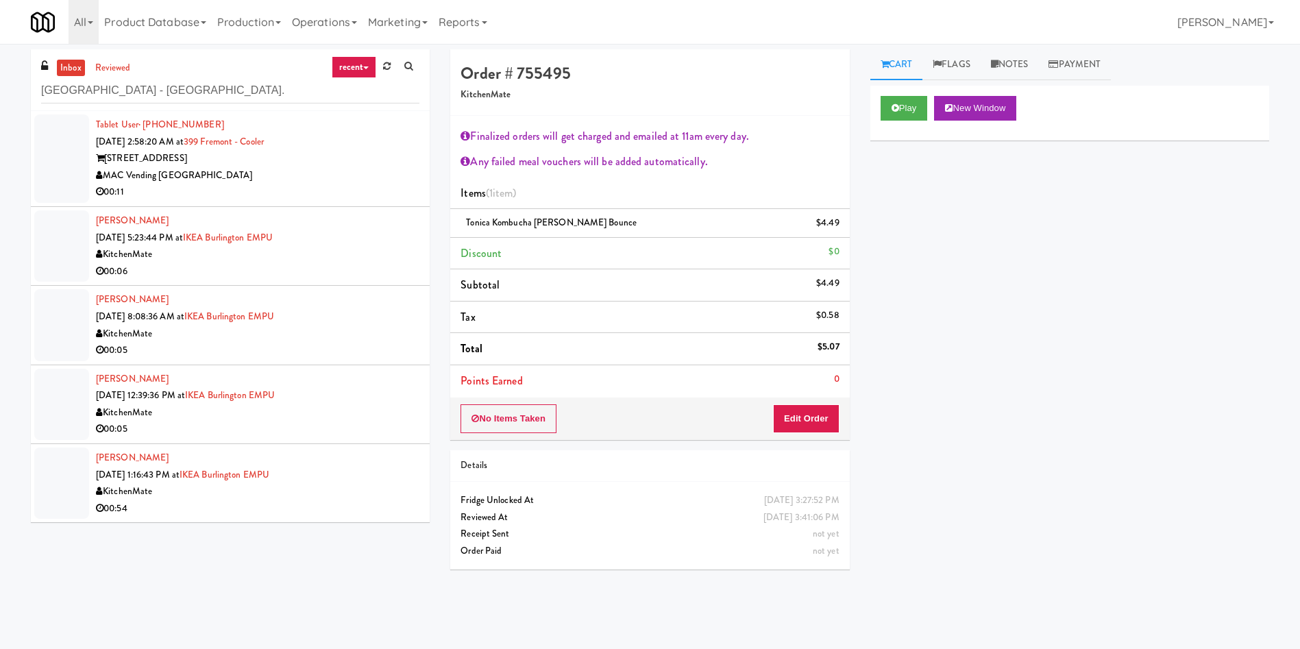
click at [72, 63] on link "inbox" at bounding box center [71, 68] width 28 height 17
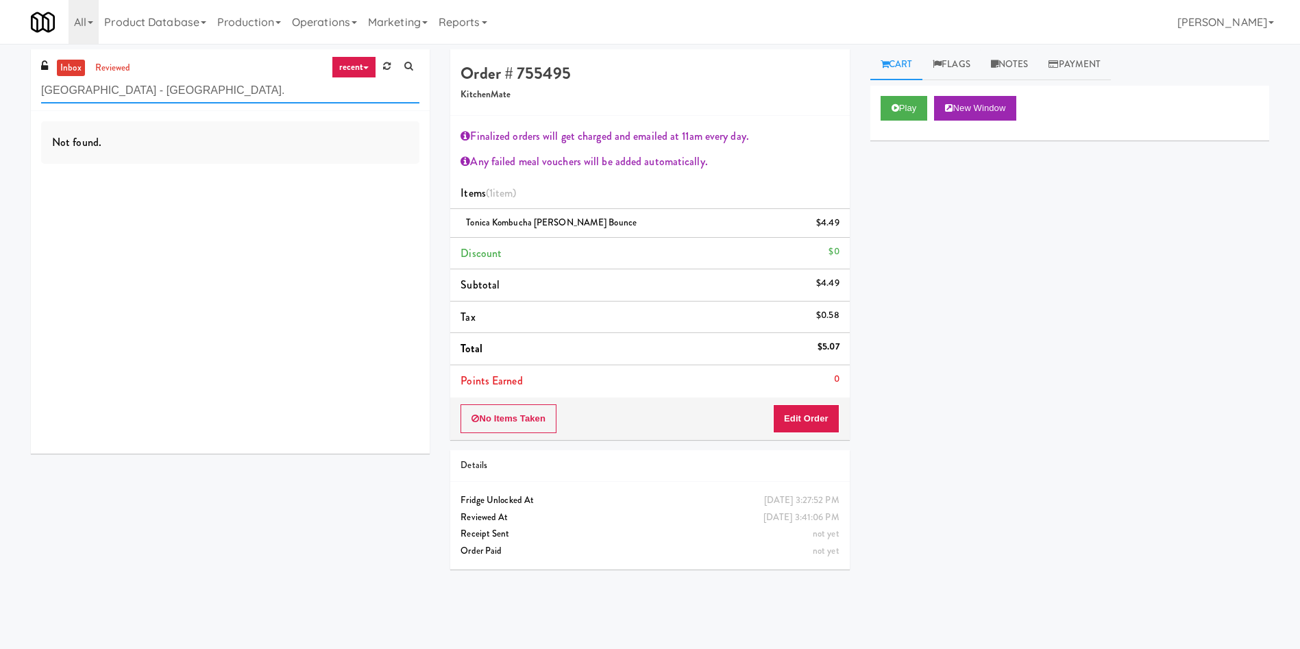
drag, startPoint x: 202, startPoint y: 95, endPoint x: 3, endPoint y: 58, distance: 202.9
click at [0, 59] on div "inbox reviewed recent all unclear take inventory issue suspicious failed recent…" at bounding box center [650, 324] width 1300 height 550
paste input "Poplar Creek - [GEOGRAPHIC_DATA]"
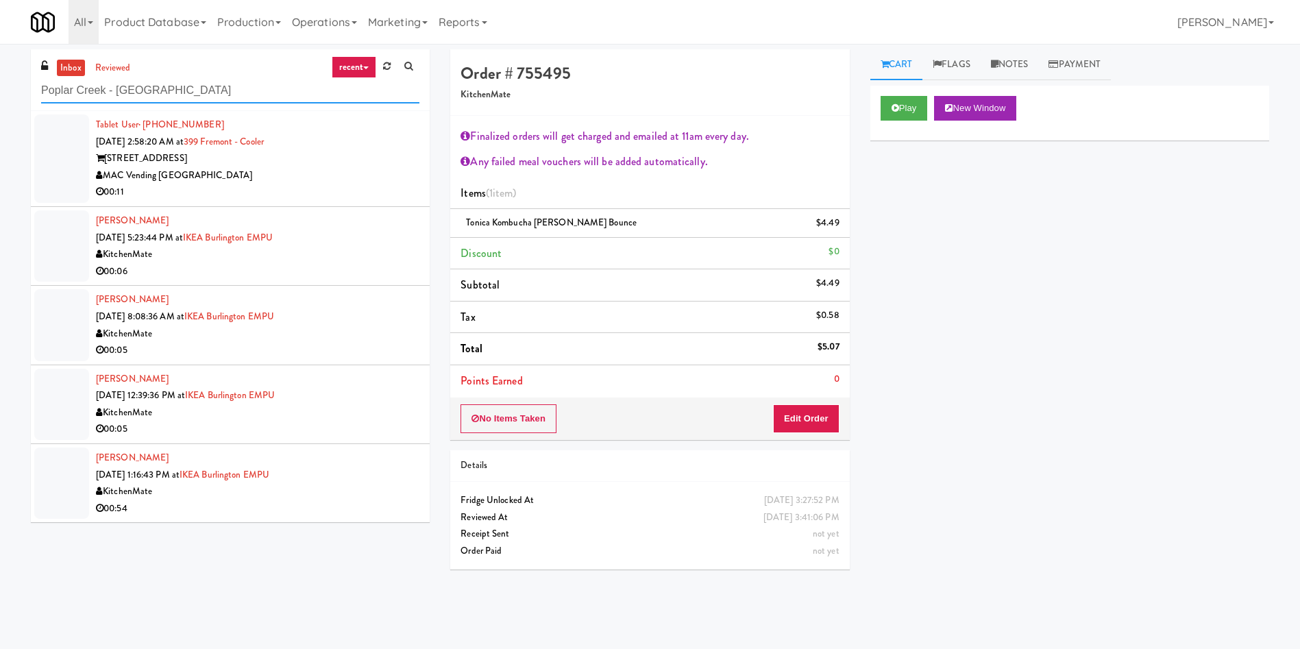
type input "Poplar Creek - [GEOGRAPHIC_DATA]"
click at [70, 68] on link "inbox" at bounding box center [71, 68] width 28 height 17
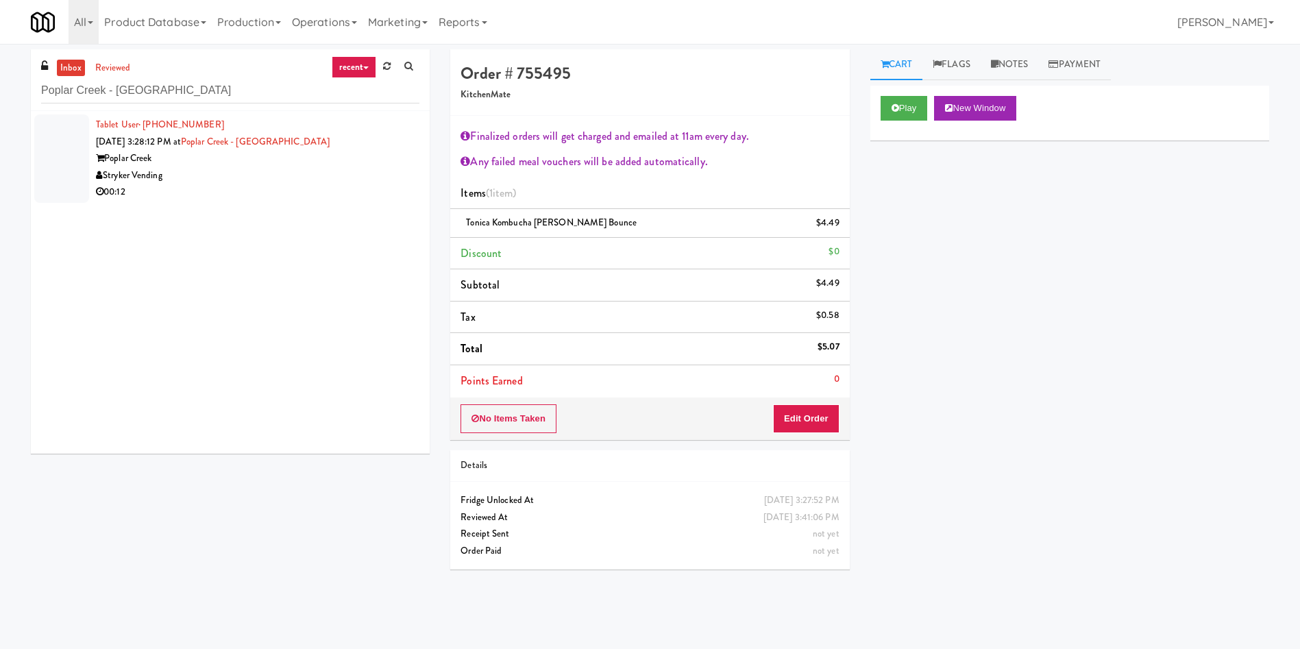
click at [56, 159] on div at bounding box center [61, 158] width 55 height 88
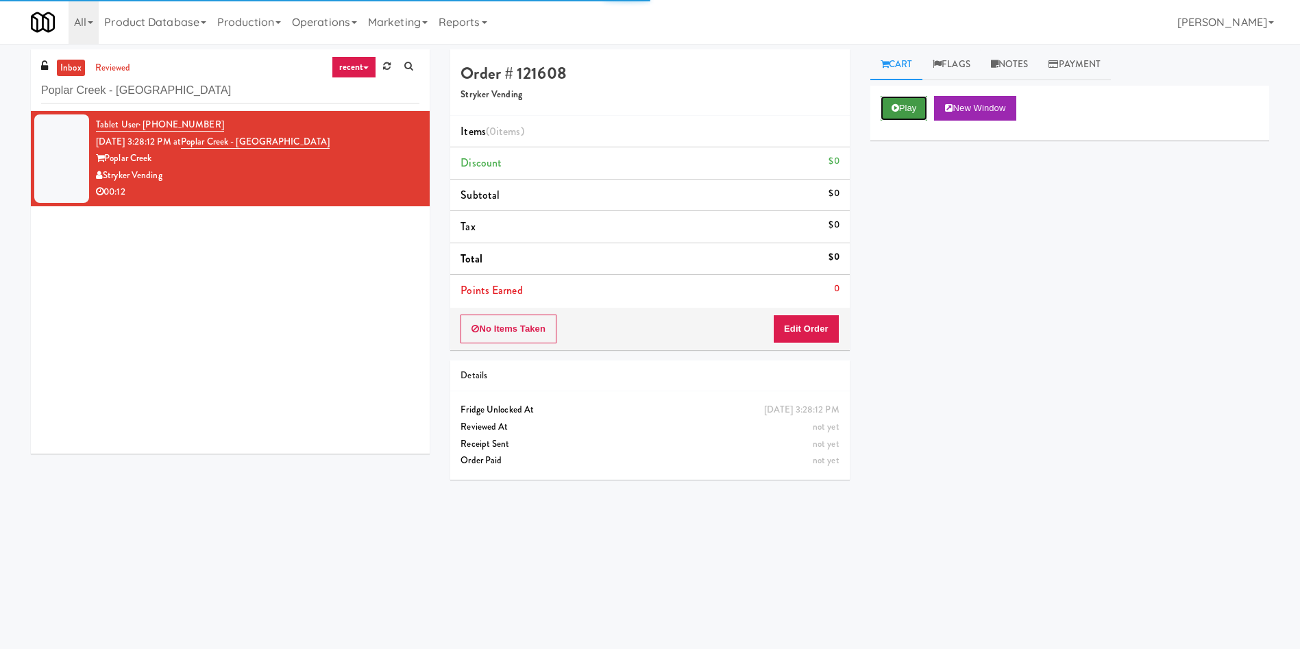
click at [911, 110] on button "Play" at bounding box center [903, 108] width 47 height 25
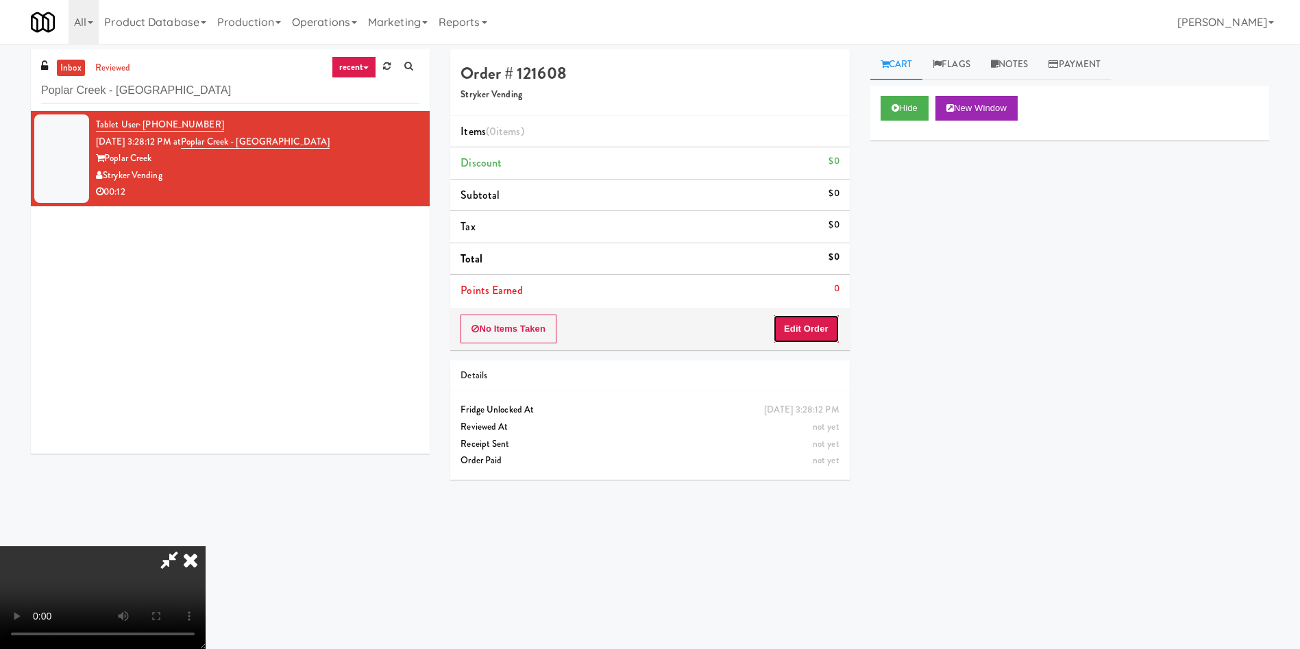
click at [818, 319] on button "Edit Order" at bounding box center [806, 328] width 66 height 29
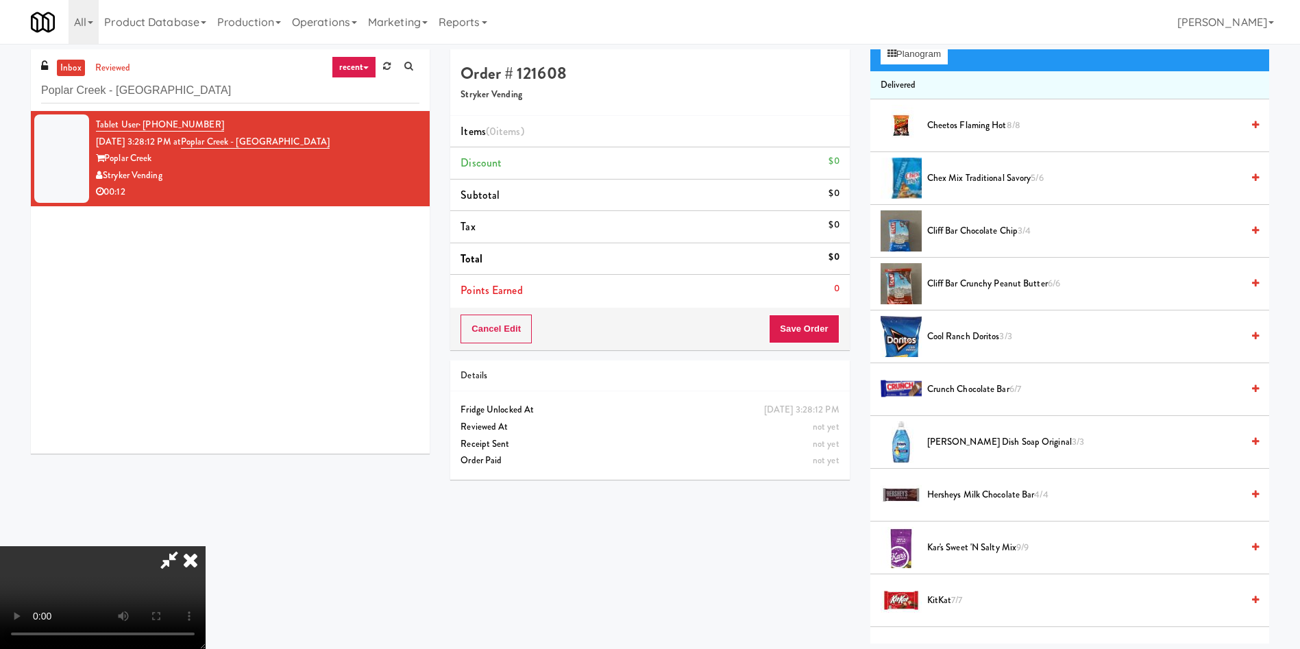
scroll to position [103, 0]
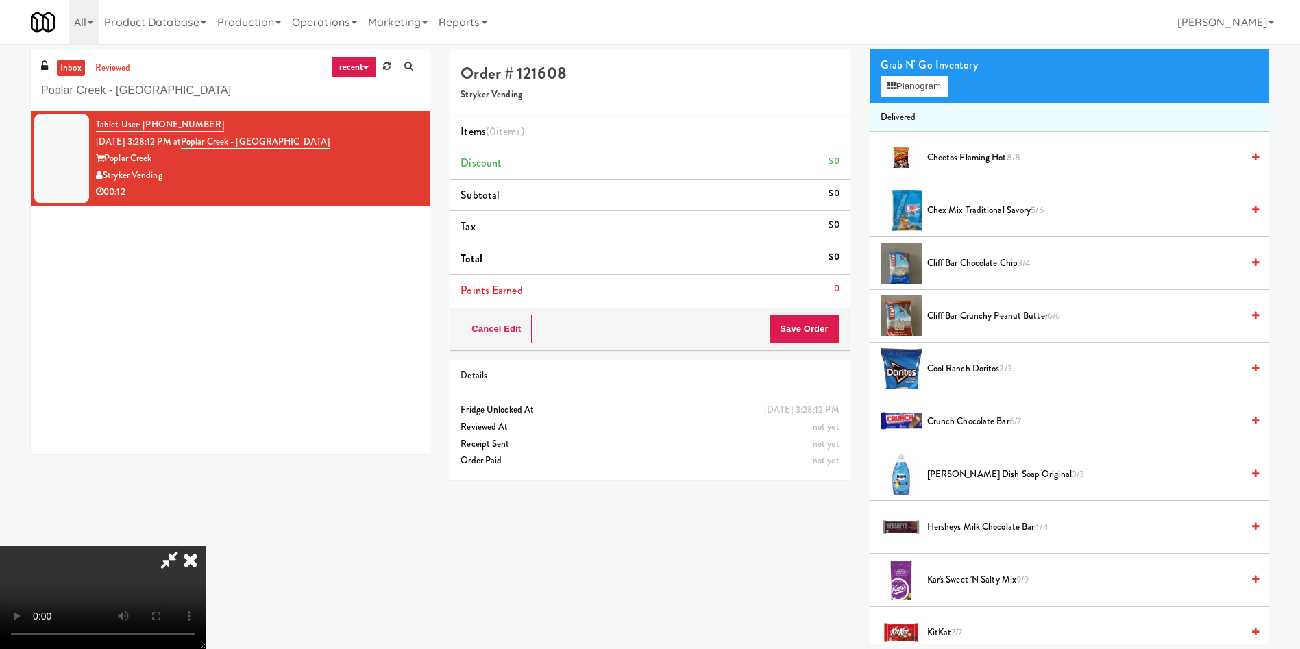
click at [206, 546] on video at bounding box center [103, 597] width 206 height 103
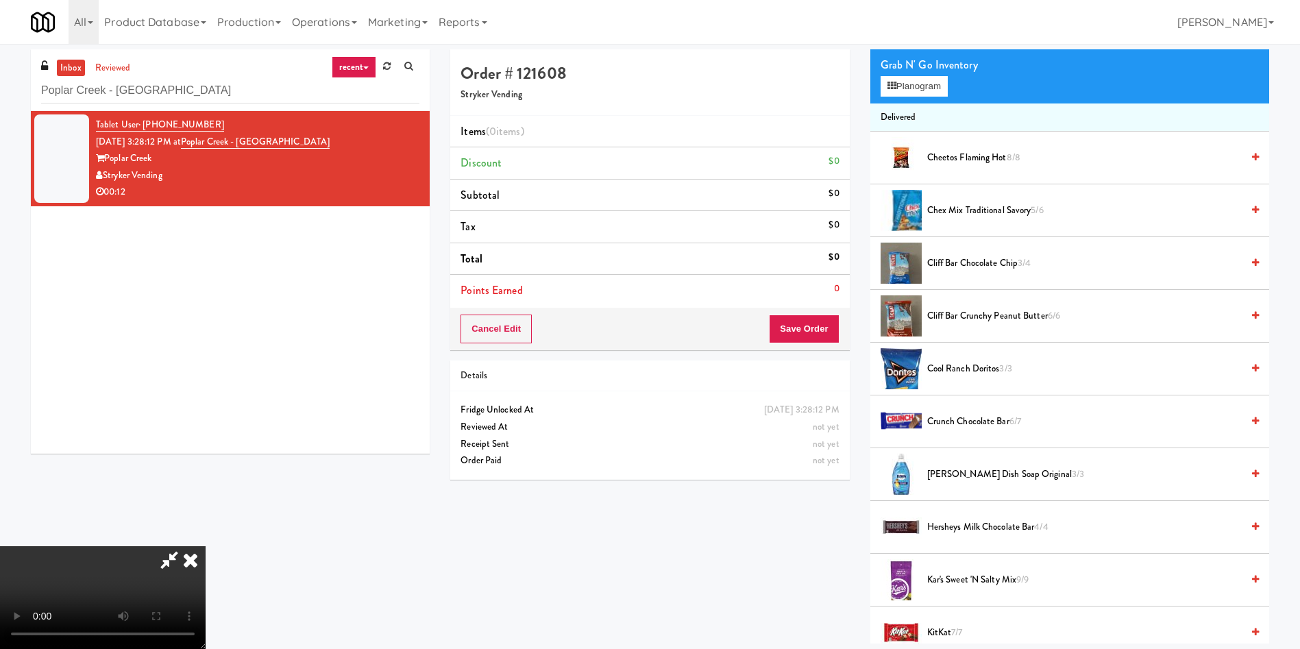
click at [206, 546] on video at bounding box center [103, 597] width 206 height 103
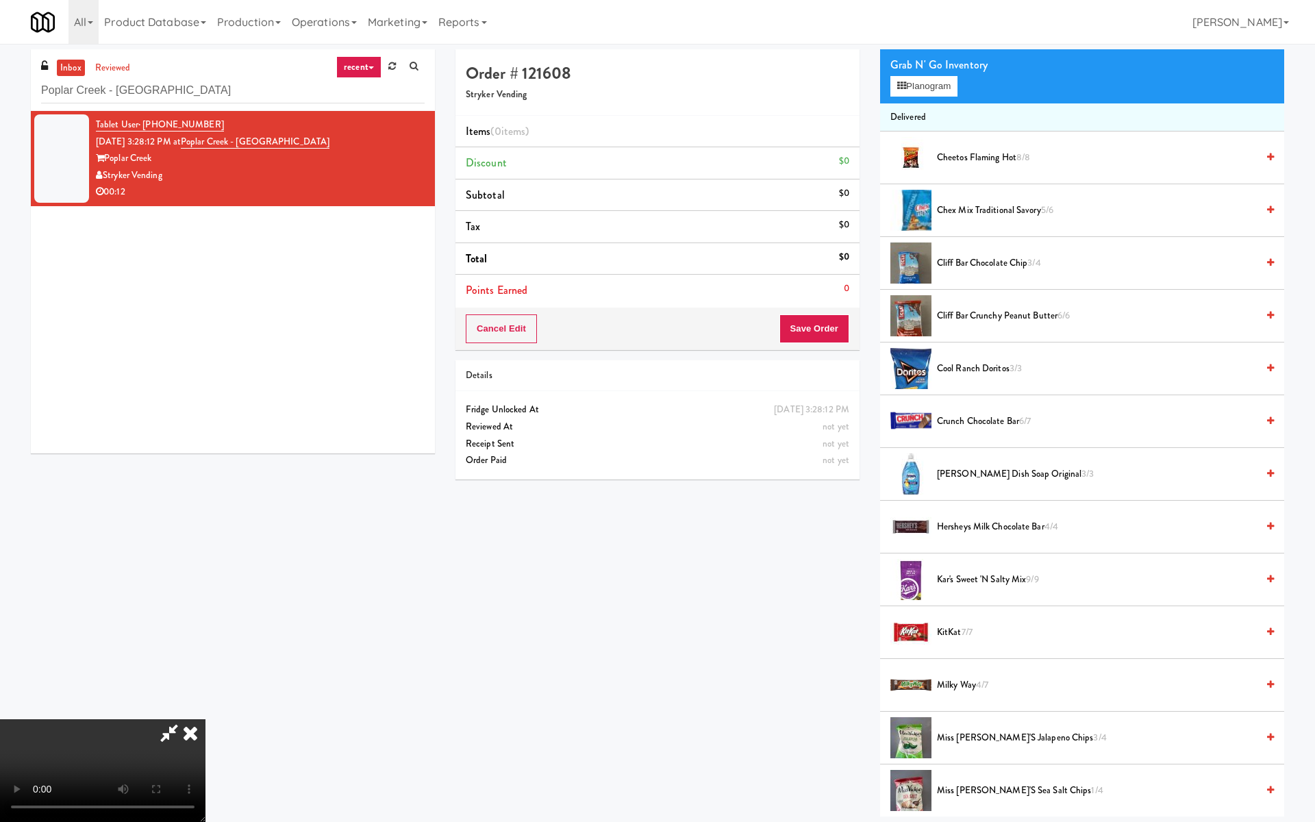
click at [206, 648] on video at bounding box center [103, 770] width 206 height 103
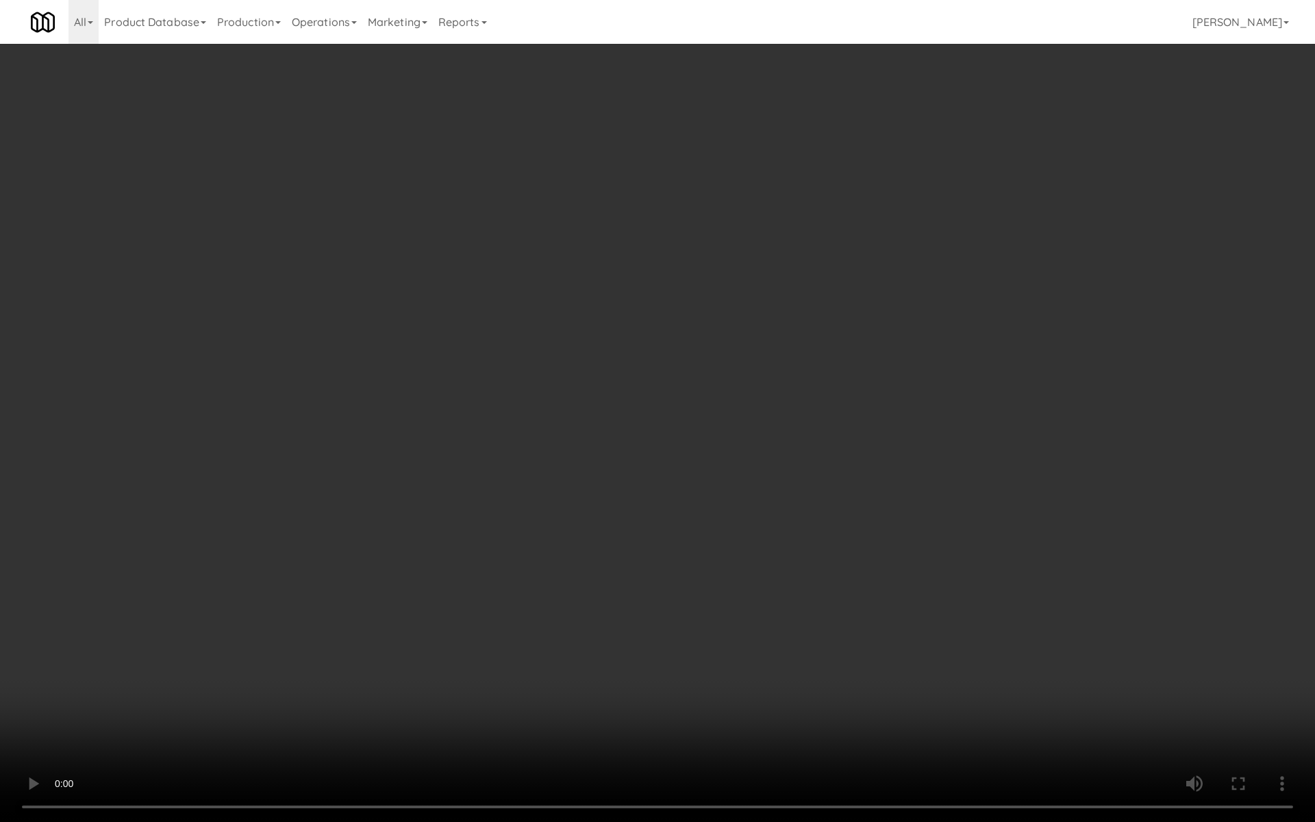
click at [692, 442] on video at bounding box center [657, 411] width 1315 height 822
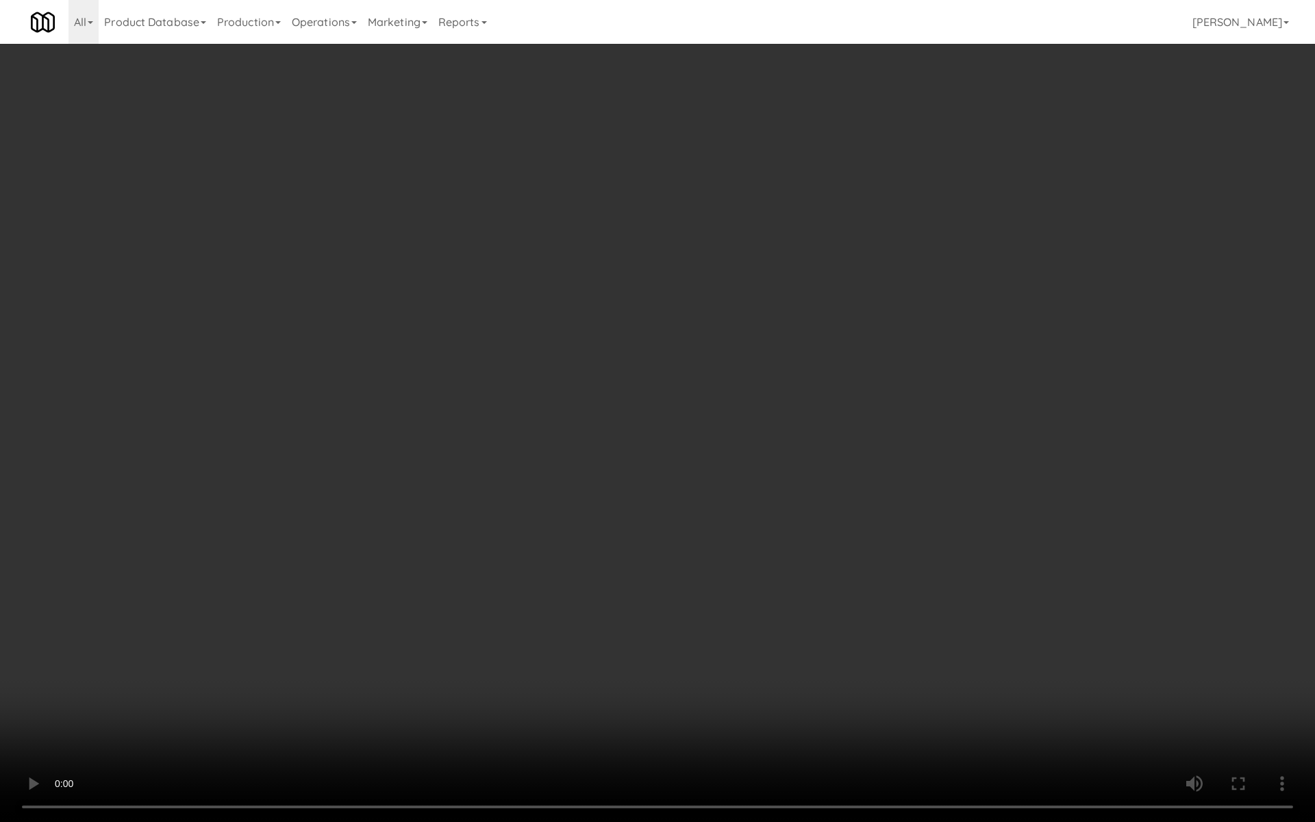
click at [692, 442] on video at bounding box center [657, 411] width 1315 height 822
click at [700, 440] on video at bounding box center [657, 411] width 1315 height 822
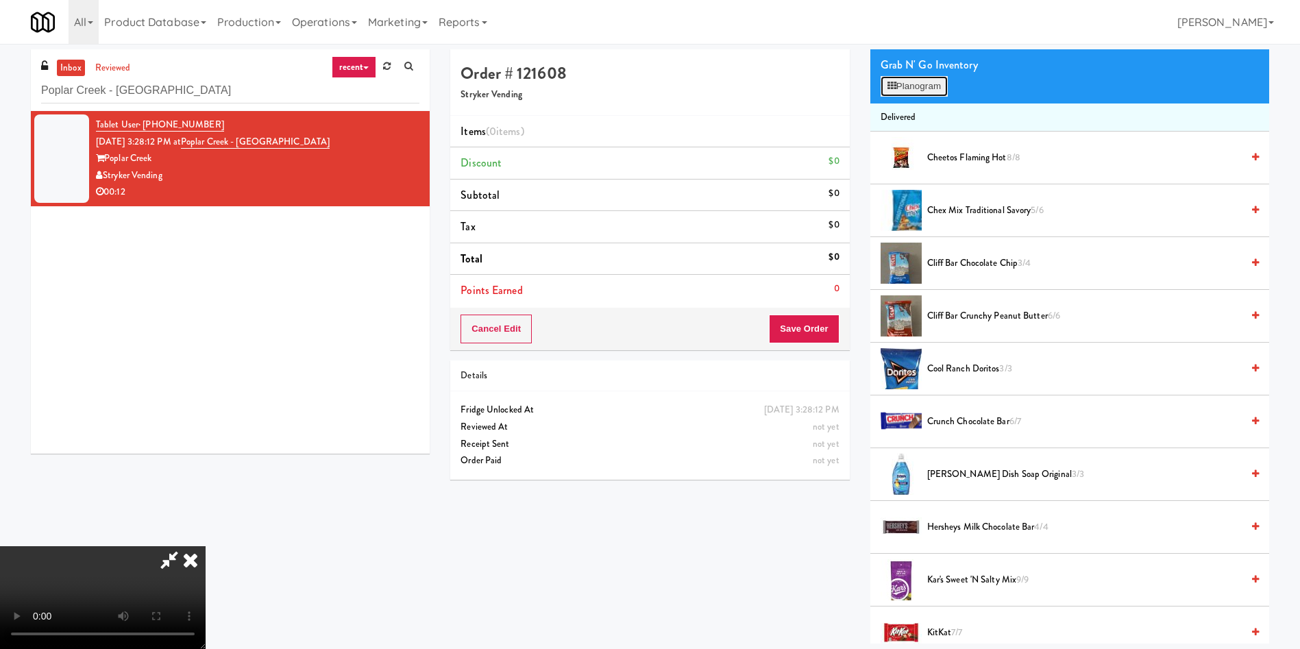
click at [916, 86] on button "Planogram" at bounding box center [913, 86] width 67 height 21
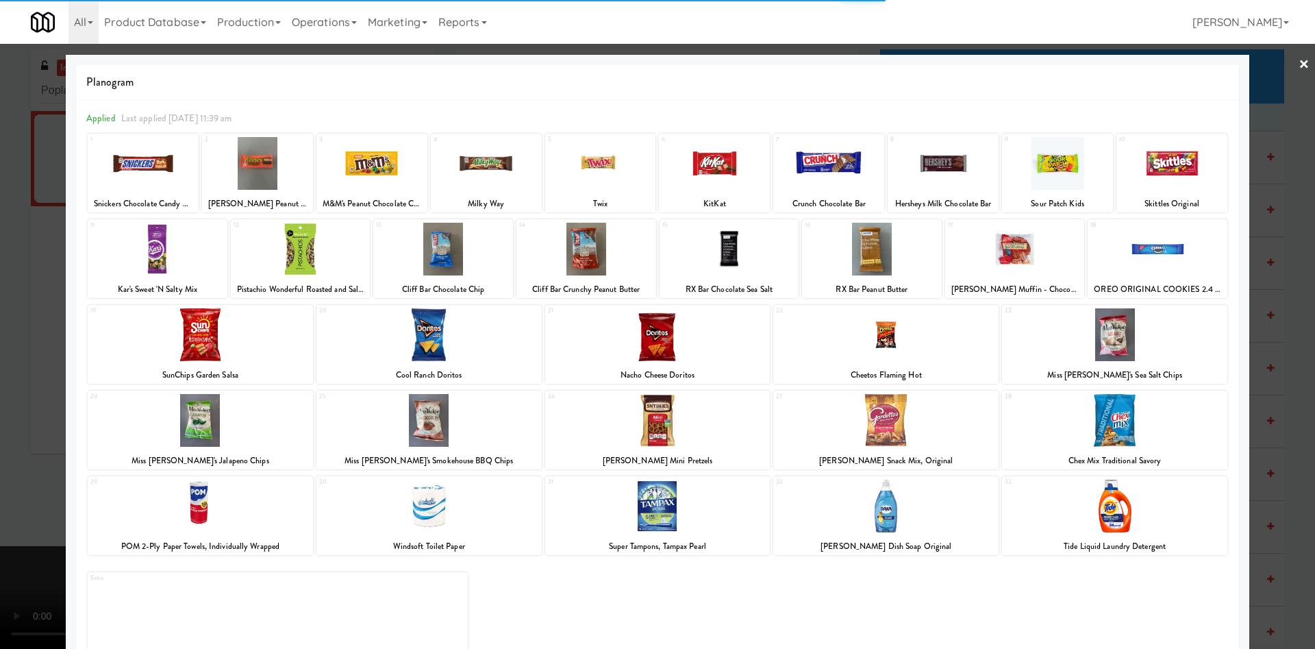
click at [1126, 433] on div at bounding box center [1114, 420] width 225 height 53
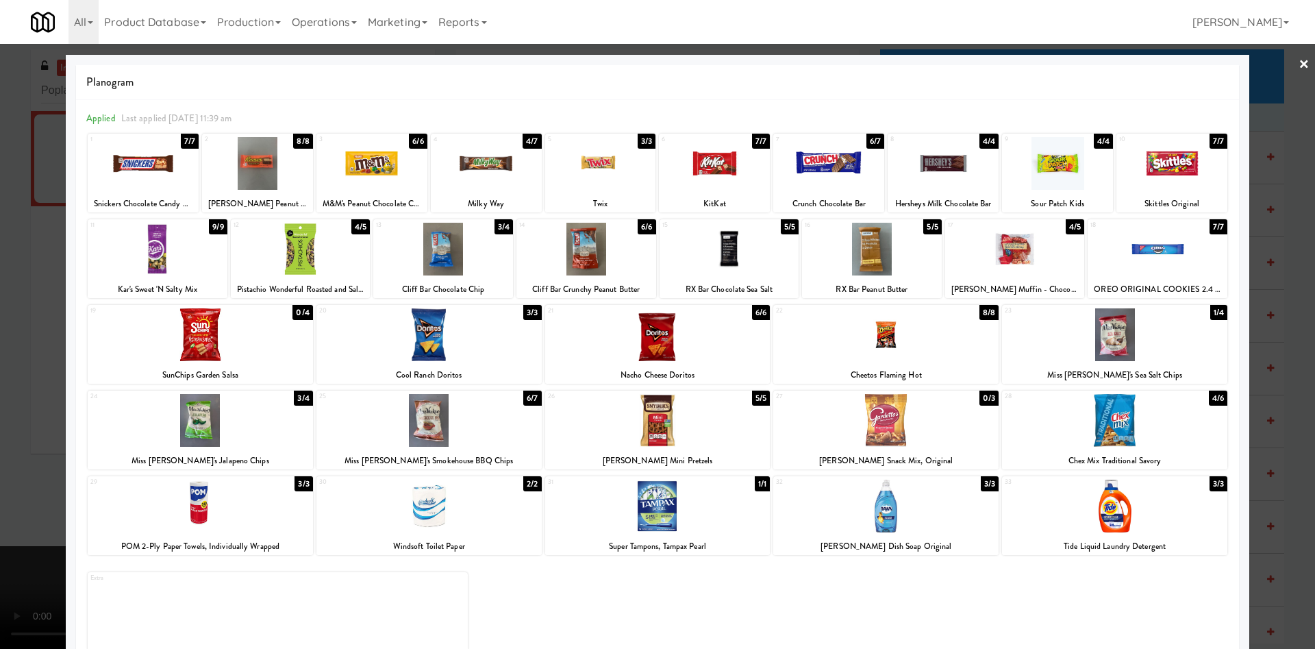
click at [13, 347] on div at bounding box center [657, 324] width 1315 height 649
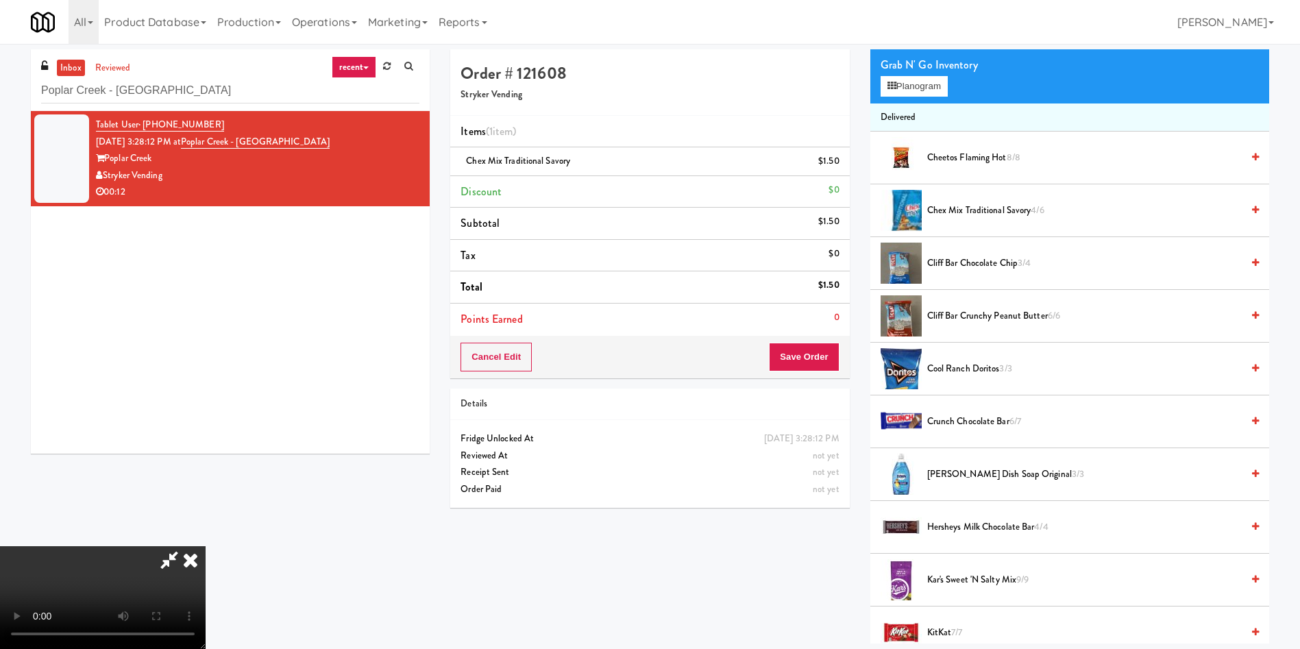
click at [206, 546] on video at bounding box center [103, 597] width 206 height 103
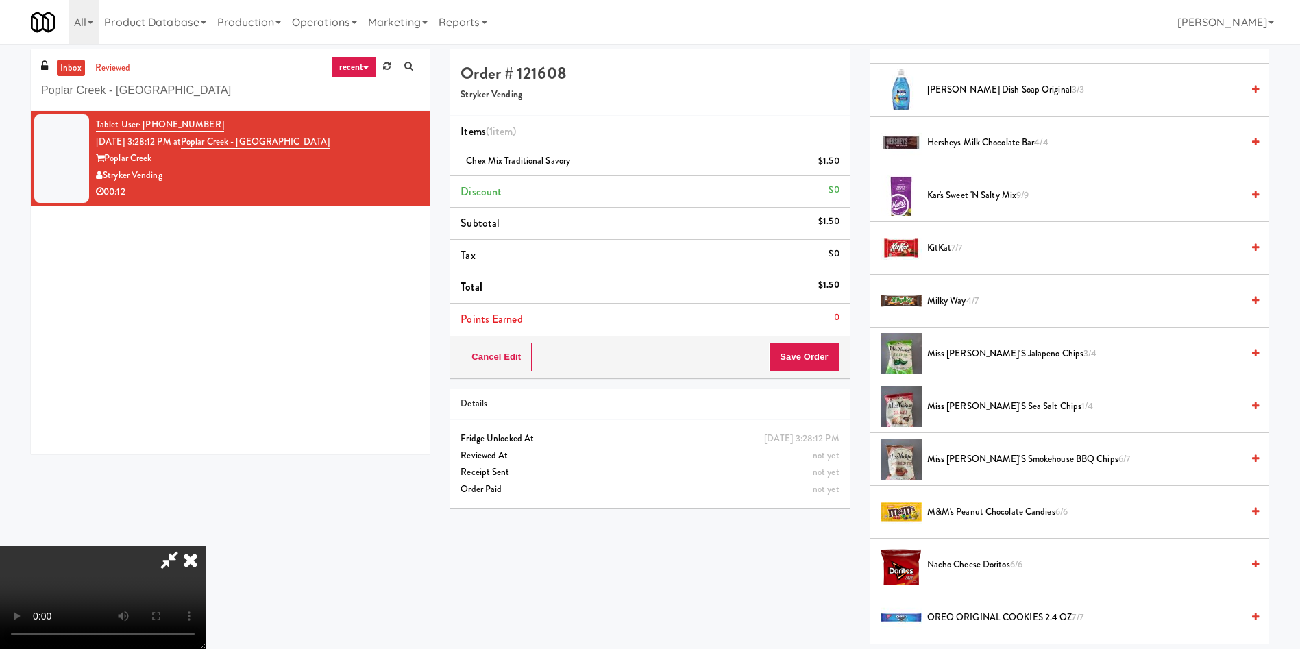
scroll to position [514, 0]
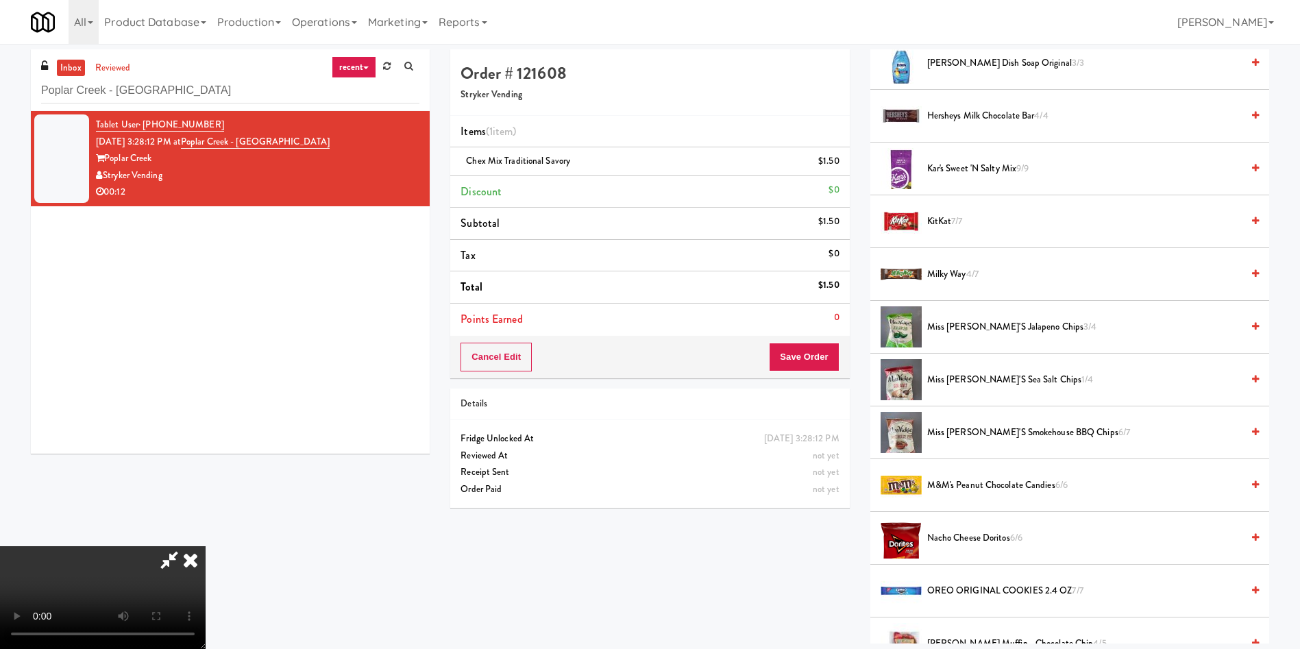
click at [973, 330] on span "Miss [PERSON_NAME]'s Jalapeno Chips 3/4" at bounding box center [1084, 327] width 314 height 17
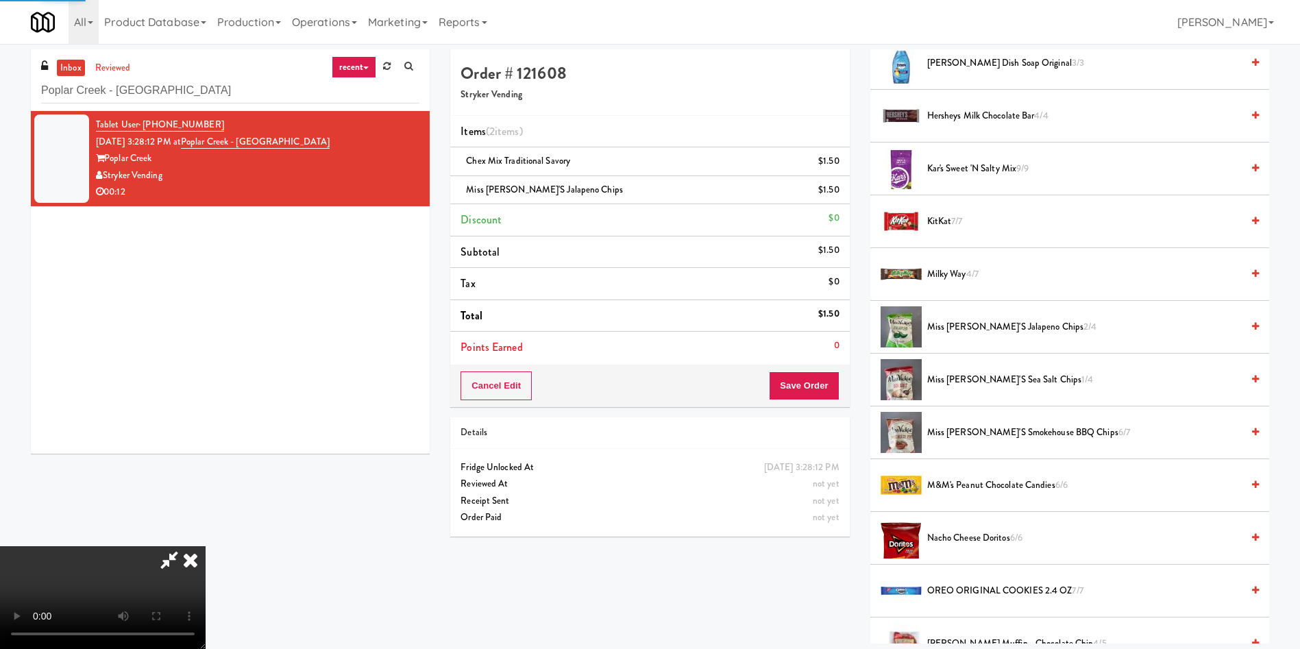
click at [973, 330] on span "Miss [PERSON_NAME]'s Jalapeno Chips 2/4" at bounding box center [1084, 327] width 314 height 17
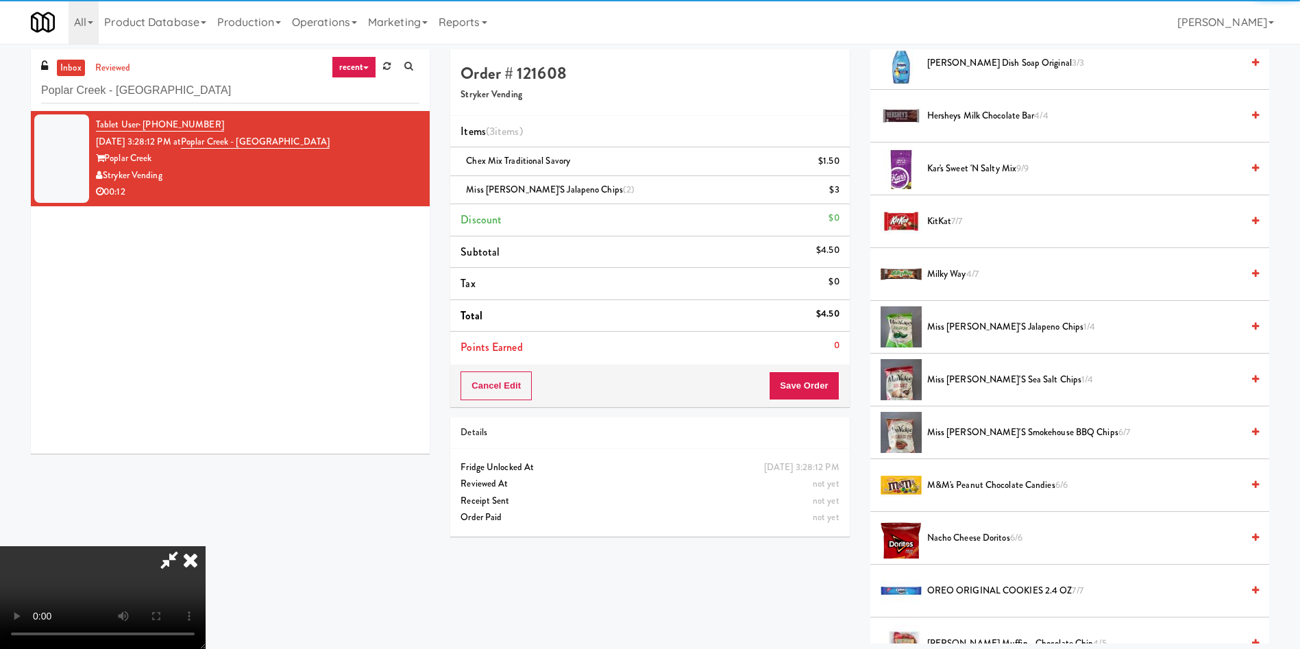
click at [206, 546] on video at bounding box center [103, 597] width 206 height 103
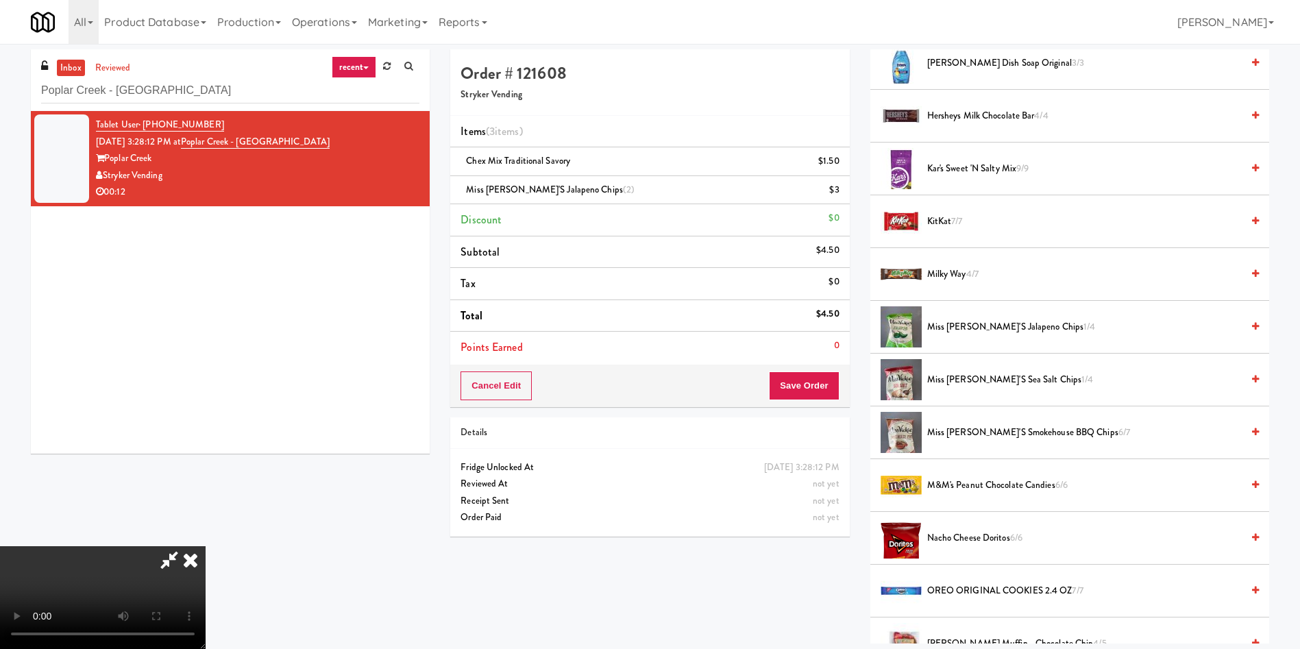
click at [206, 546] on video at bounding box center [103, 597] width 206 height 103
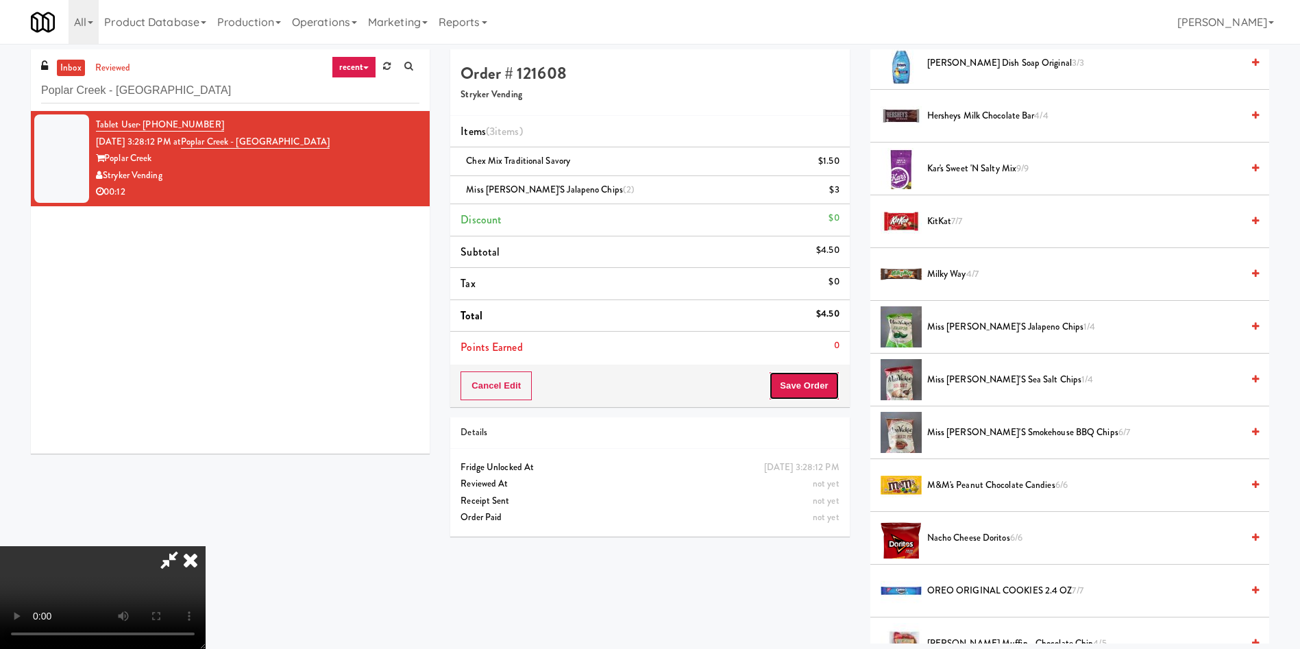
click at [809, 387] on button "Save Order" at bounding box center [804, 385] width 70 height 29
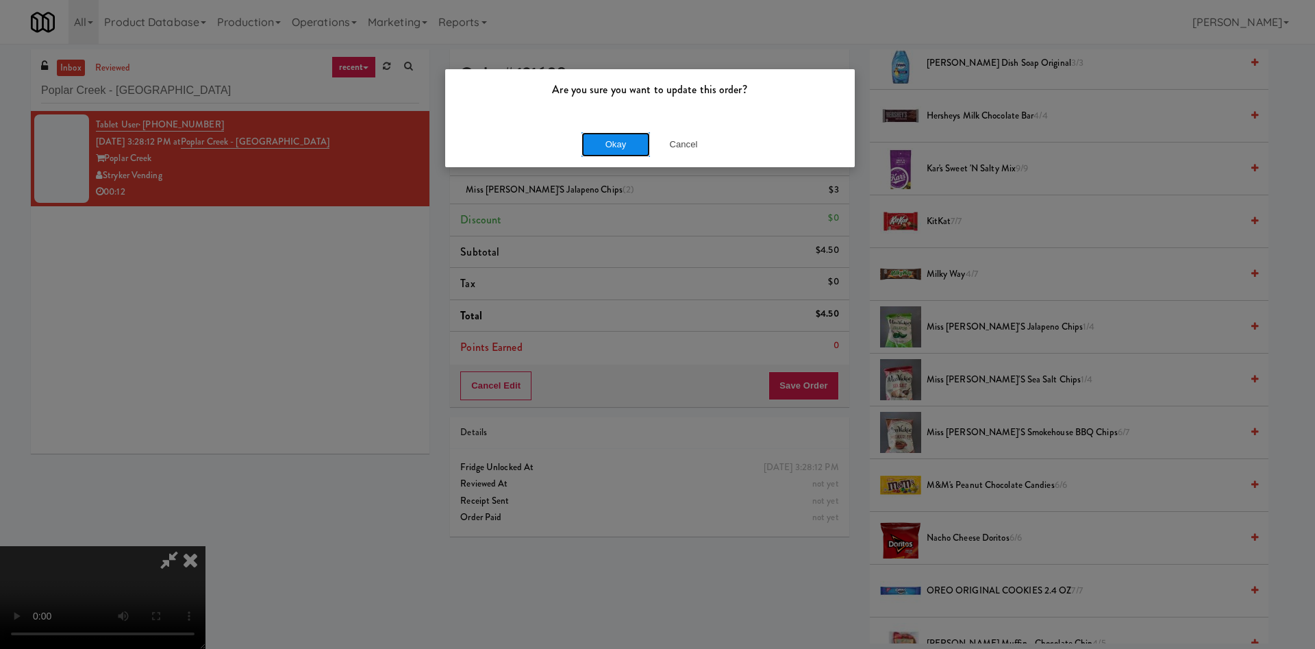
click at [609, 140] on button "Okay" at bounding box center [616, 144] width 69 height 25
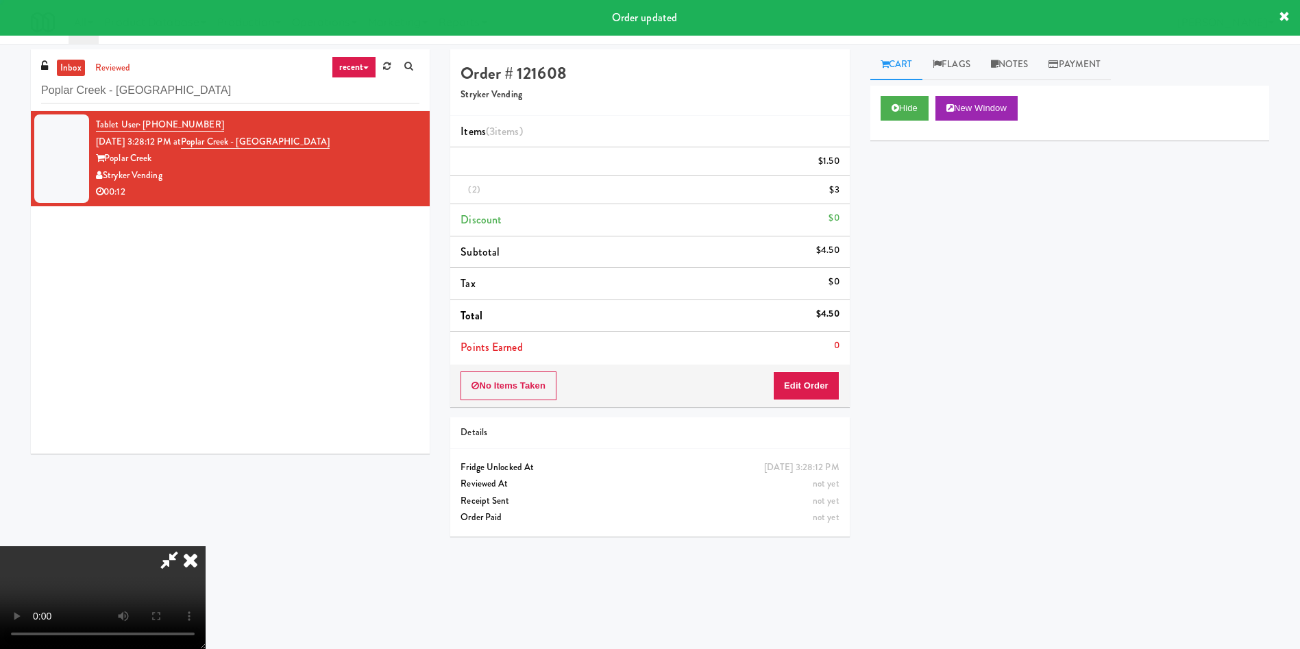
scroll to position [0, 0]
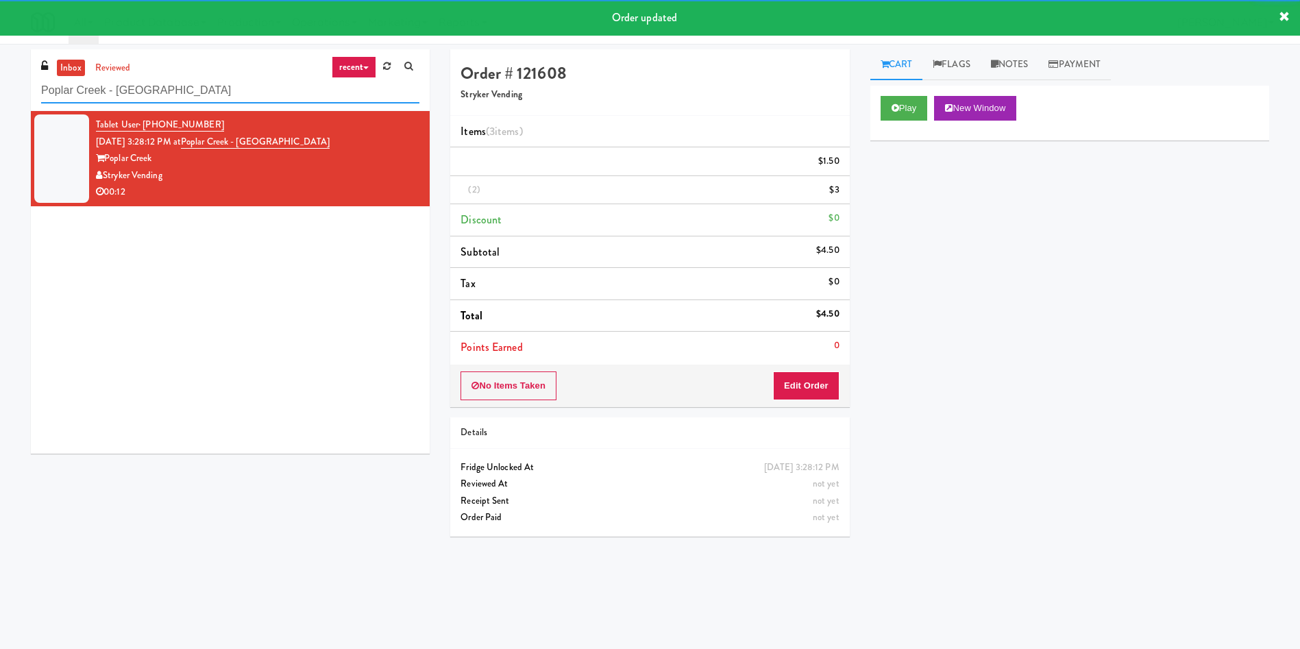
drag, startPoint x: 180, startPoint y: 97, endPoint x: 0, endPoint y: 93, distance: 180.2
click at [0, 93] on div "inbox reviewed recent all unclear take inventory issue suspicious failed recent…" at bounding box center [650, 324] width 1300 height 550
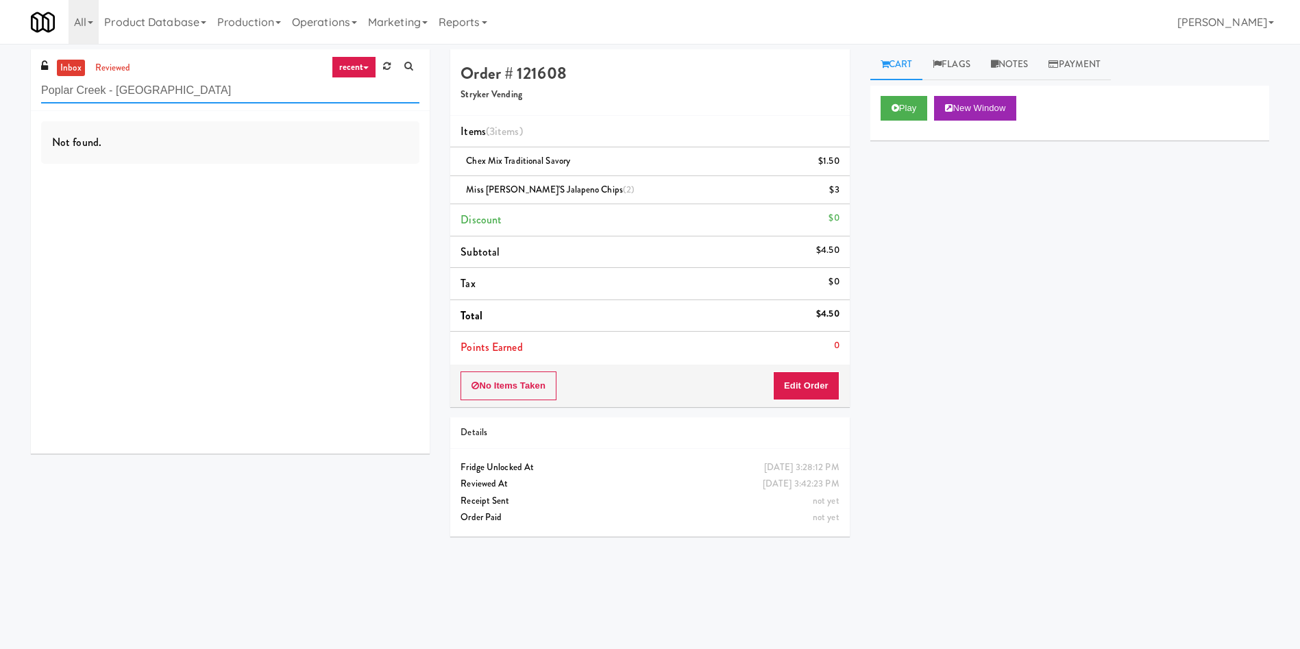
paste input "Alameda West - Drink"
drag, startPoint x: 169, startPoint y: 85, endPoint x: 0, endPoint y: 92, distance: 168.7
click at [0, 92] on div "inbox reviewed recent all unclear take inventory issue suspicious failed recent…" at bounding box center [650, 324] width 1300 height 550
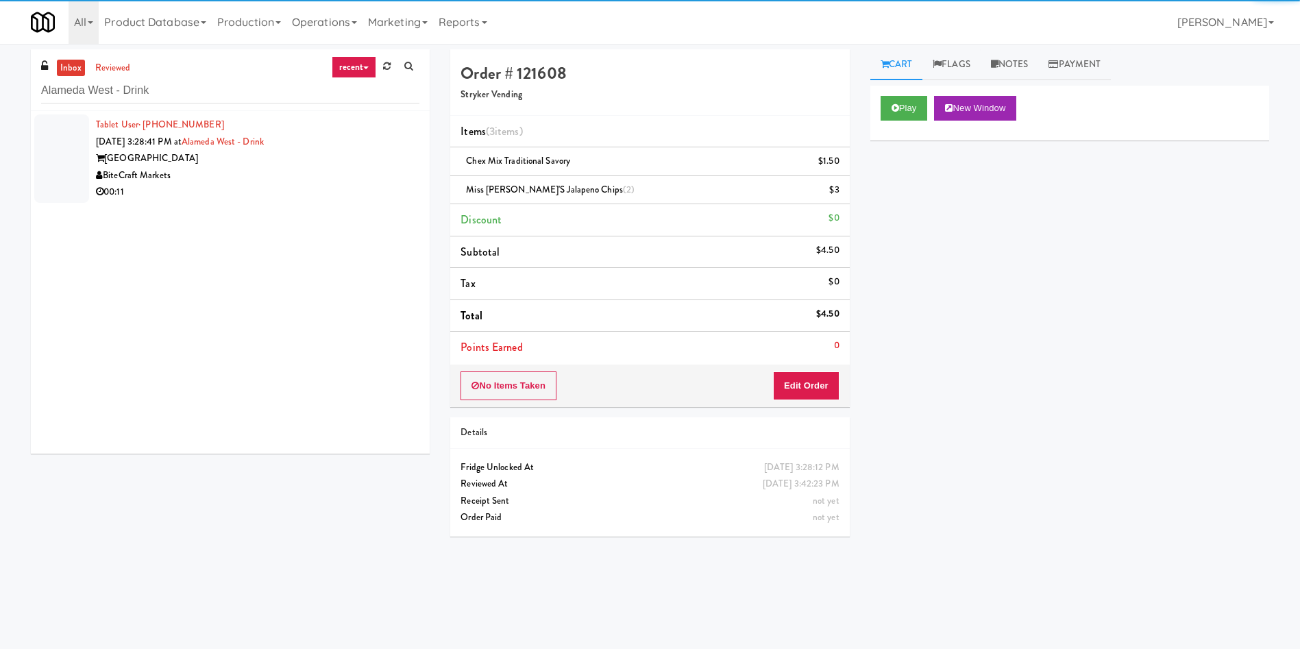
click at [47, 145] on div at bounding box center [61, 158] width 55 height 88
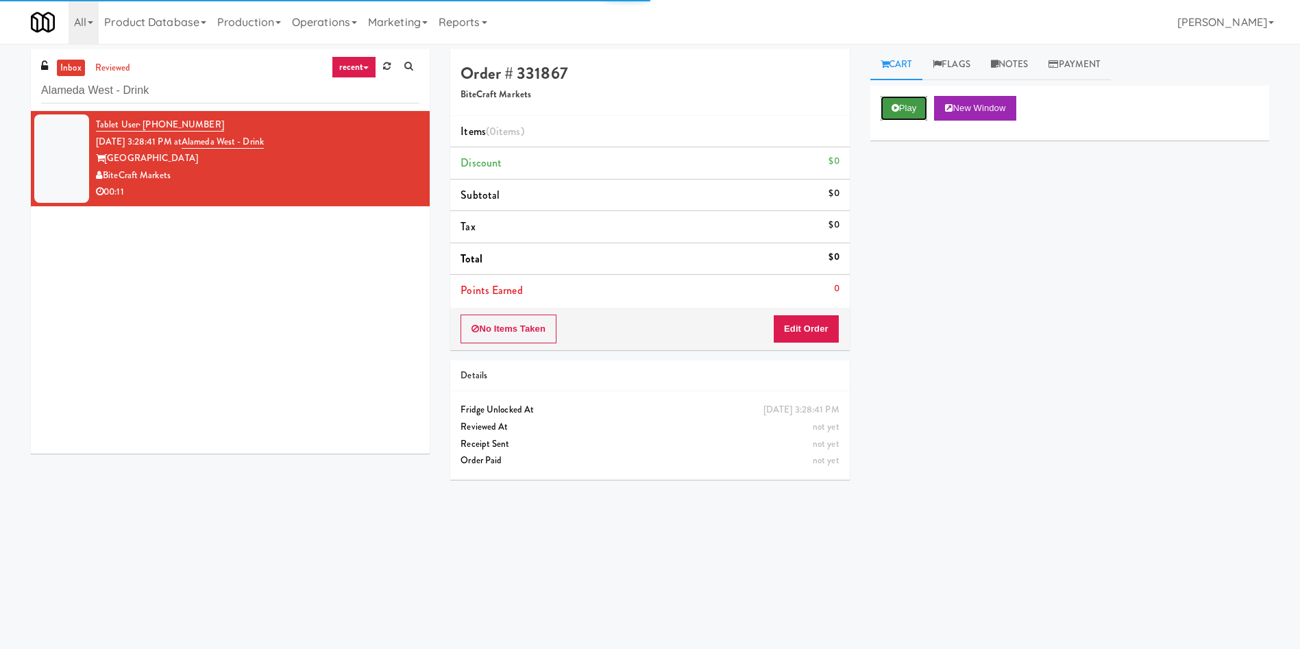
click at [909, 108] on button "Play" at bounding box center [903, 108] width 47 height 25
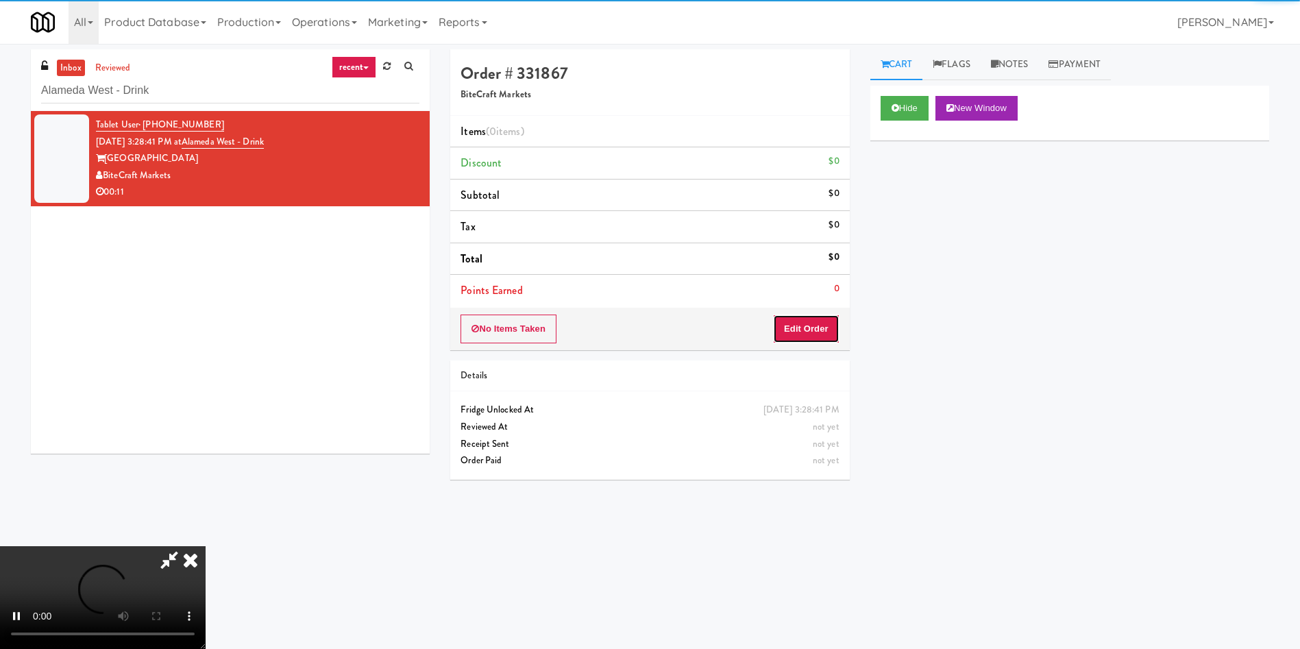
click at [811, 333] on button "Edit Order" at bounding box center [806, 328] width 66 height 29
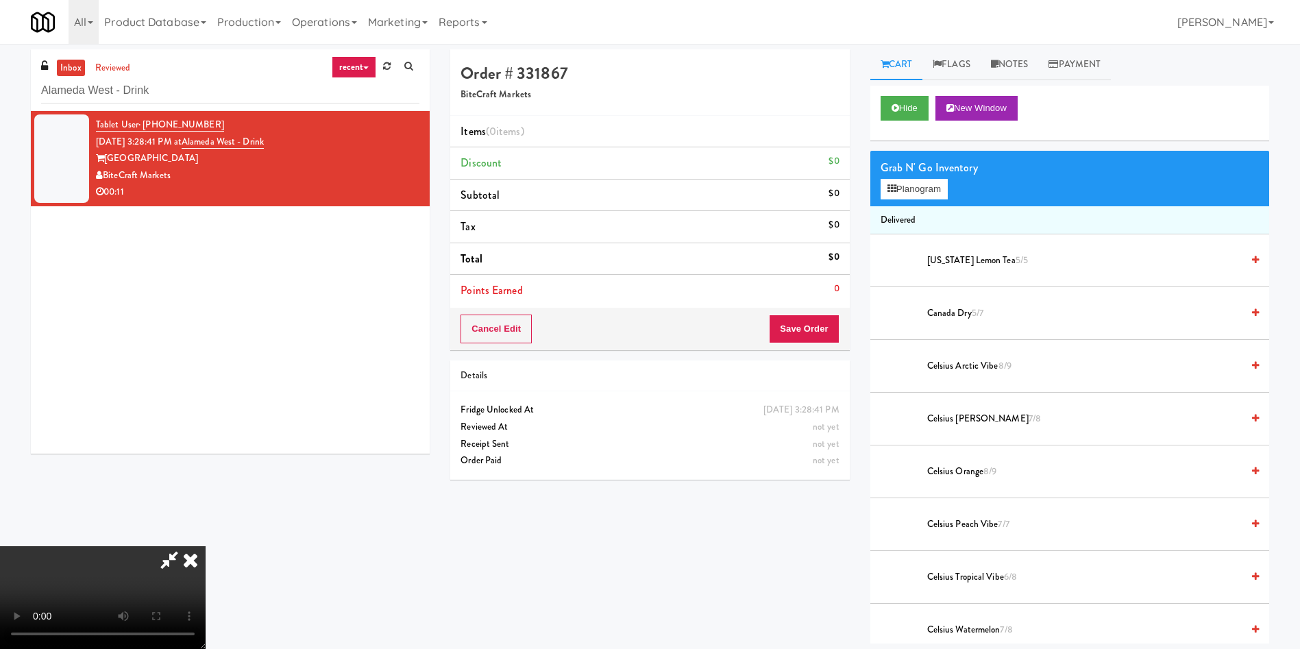
scroll to position [103, 0]
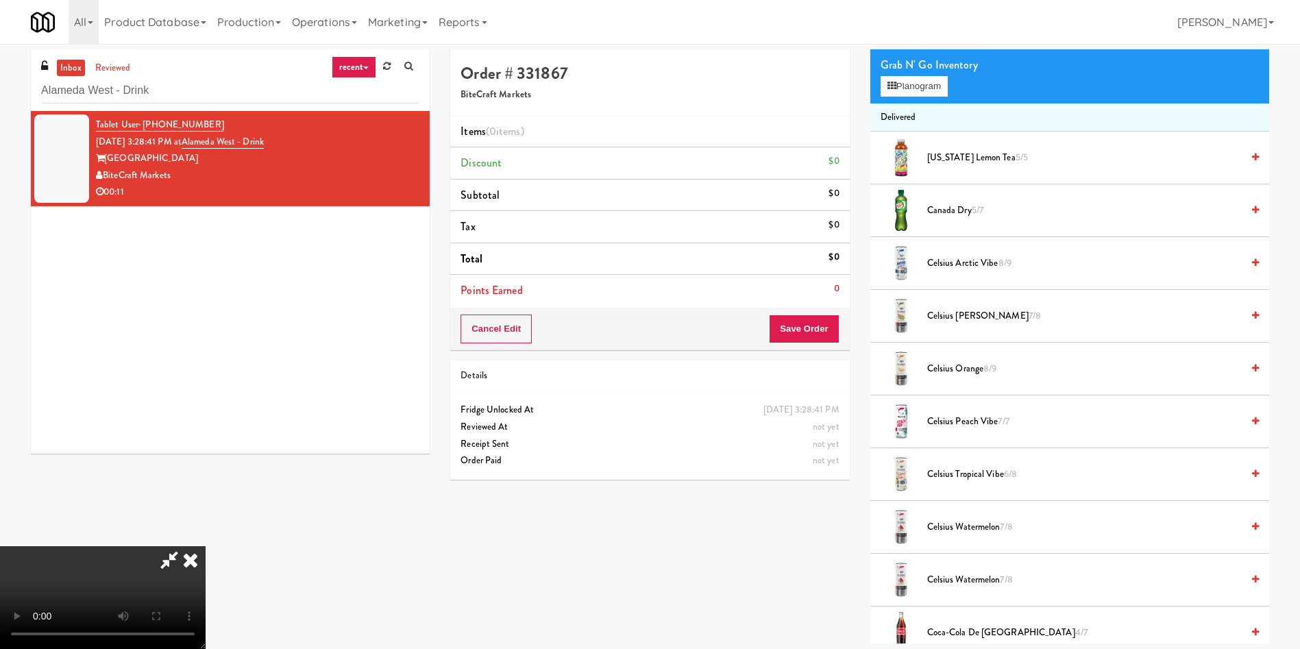
click at [206, 546] on video at bounding box center [103, 597] width 206 height 103
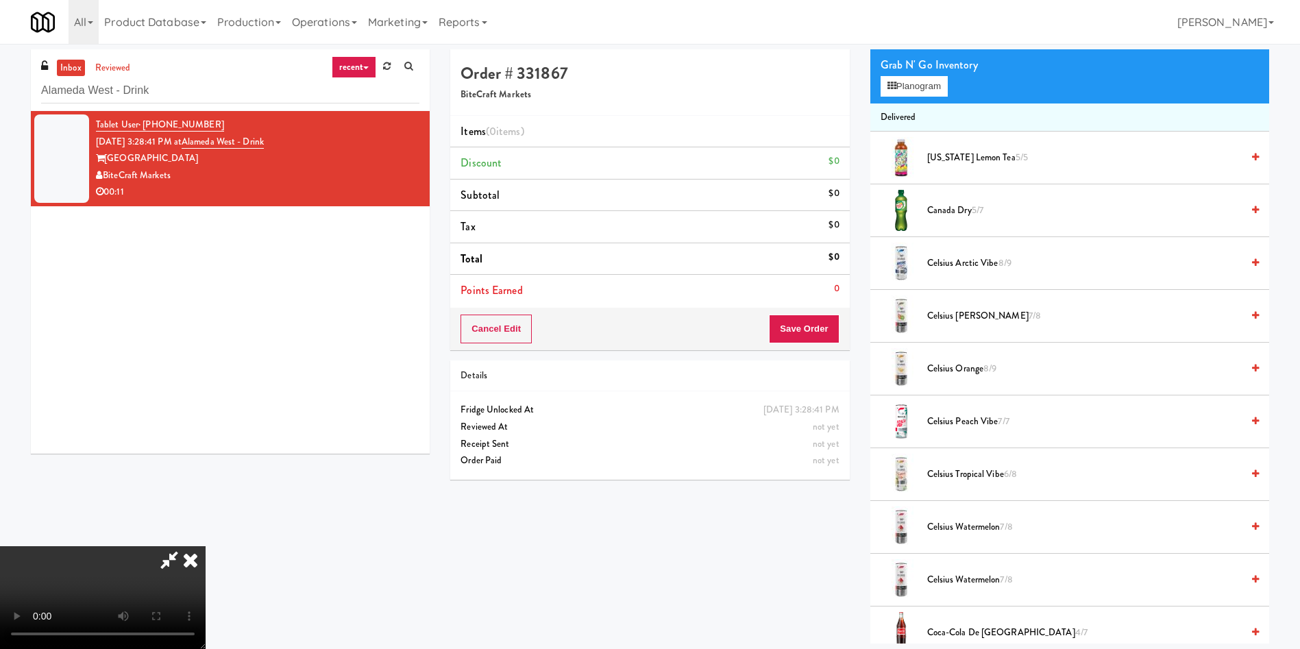
click at [206, 546] on video at bounding box center [103, 597] width 206 height 103
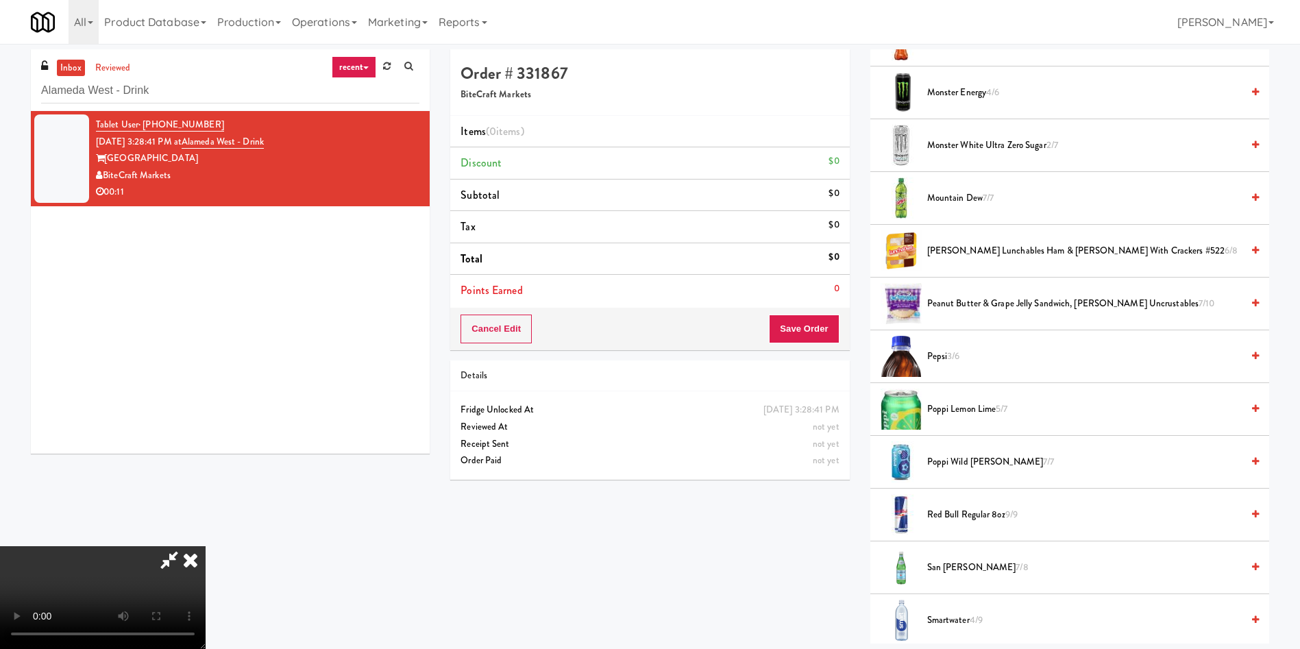
scroll to position [1505, 0]
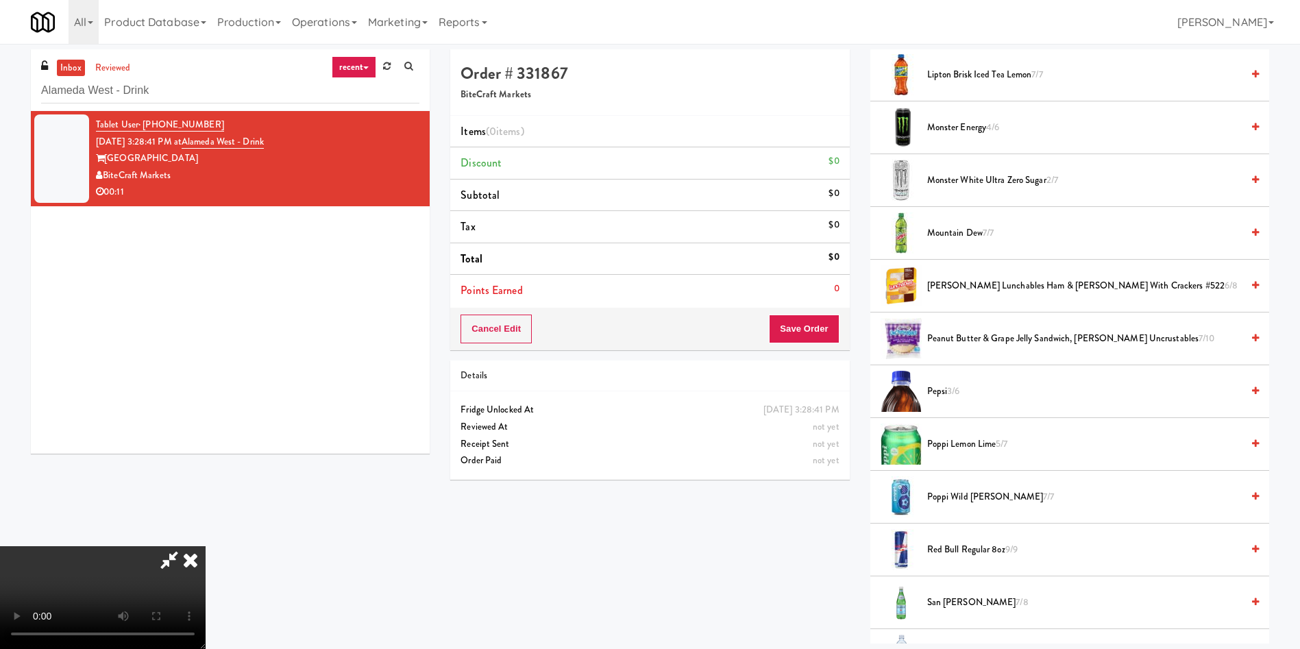
click at [943, 390] on span "Pepsi 3/6" at bounding box center [1084, 391] width 314 height 17
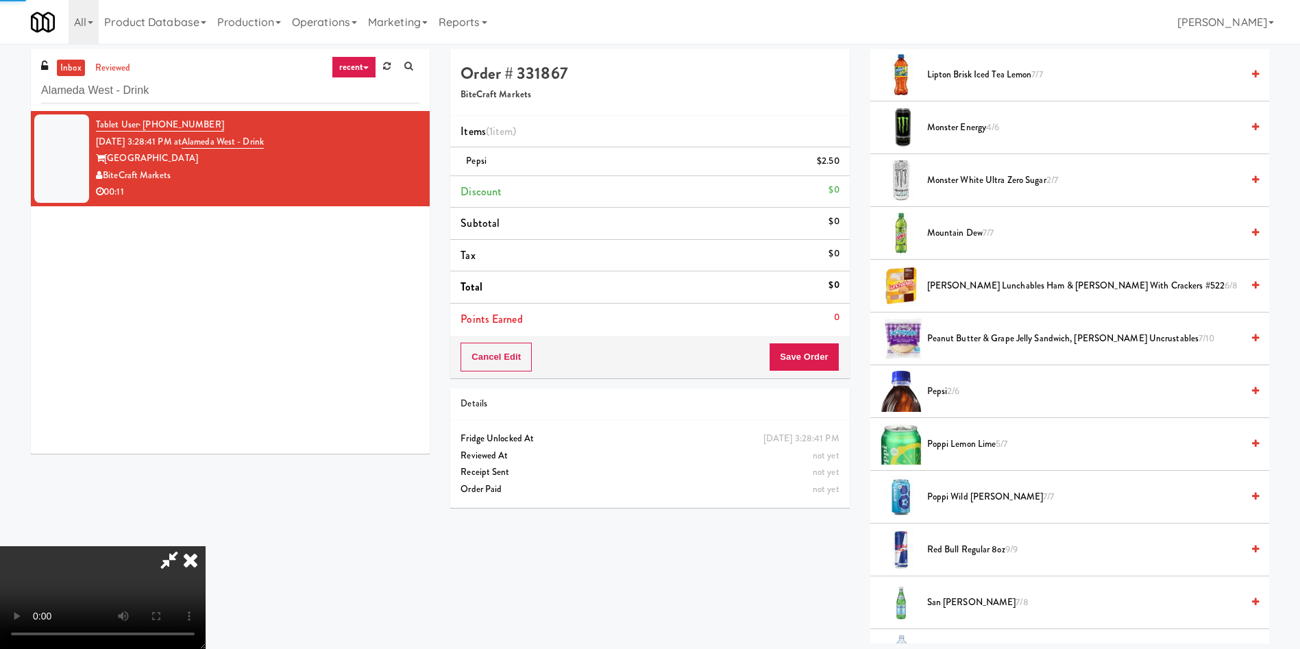
click at [206, 546] on video at bounding box center [103, 597] width 206 height 103
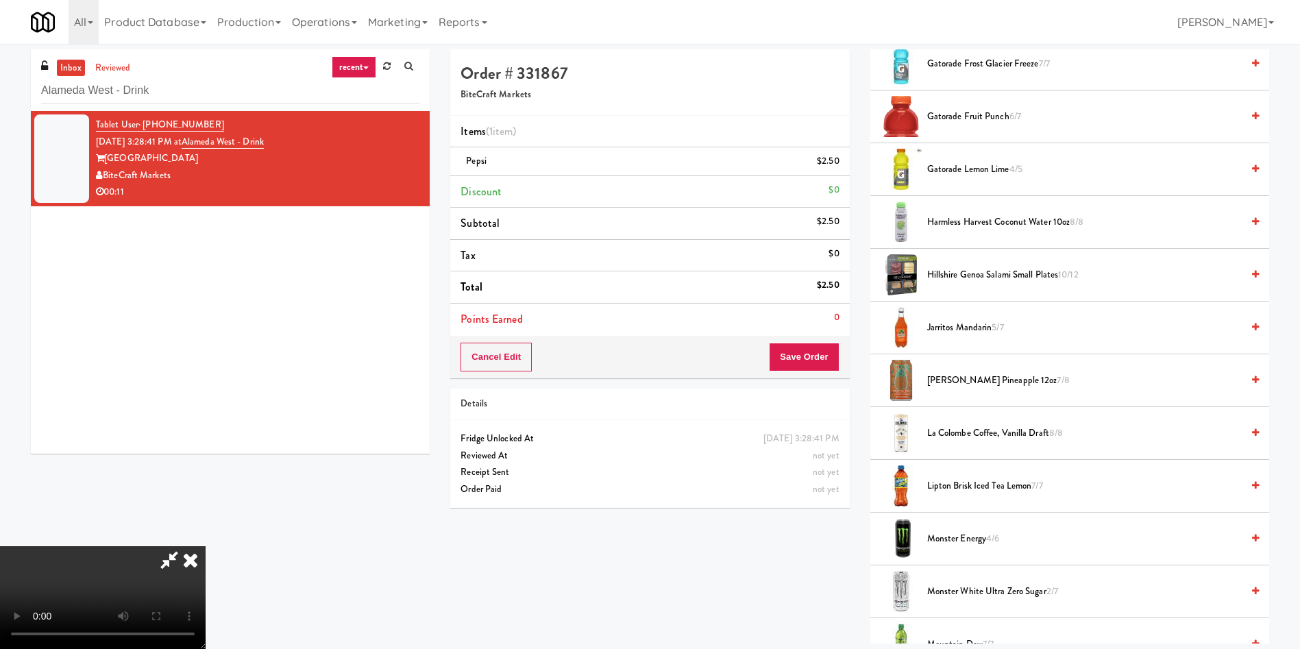
scroll to position [0, 0]
click at [812, 347] on button "Save Order" at bounding box center [804, 357] width 70 height 29
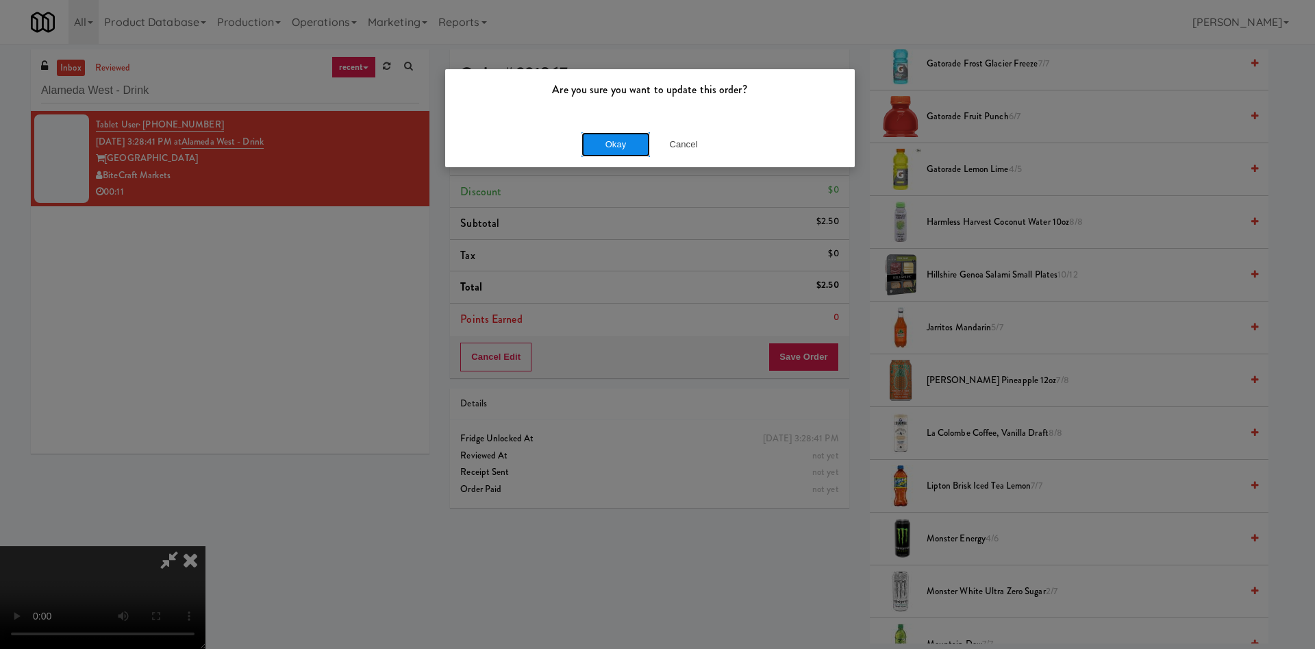
click at [602, 138] on button "Okay" at bounding box center [616, 144] width 69 height 25
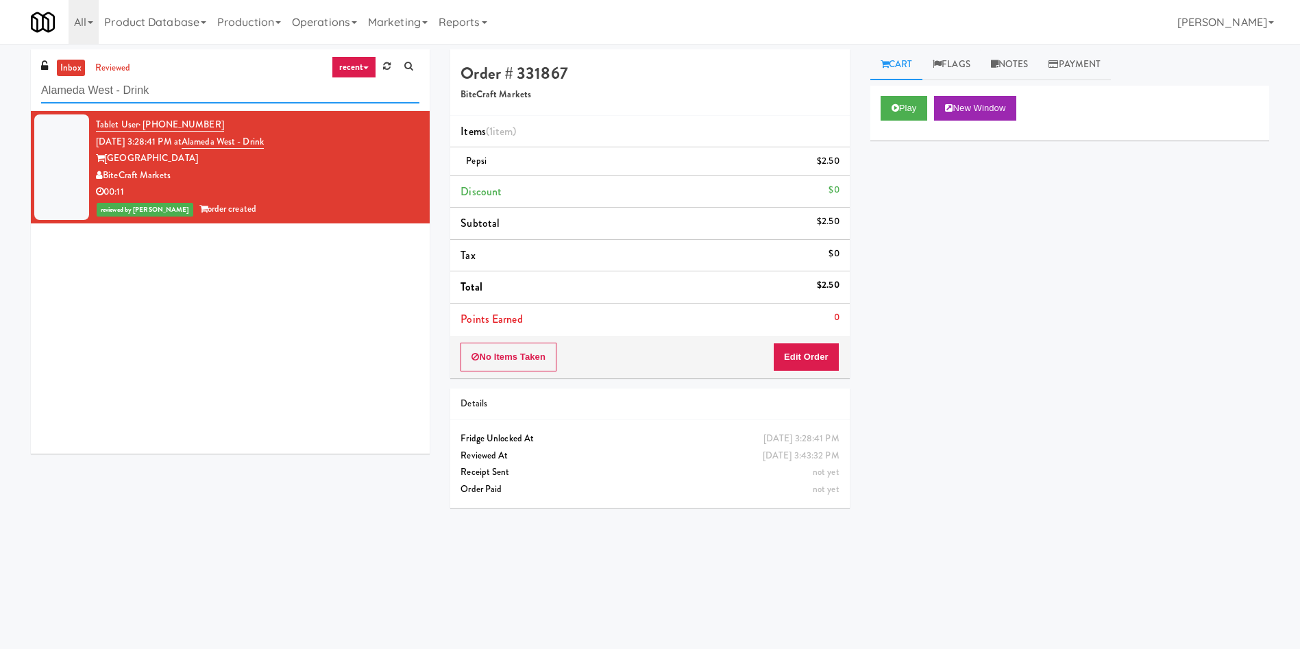
drag, startPoint x: 185, startPoint y: 81, endPoint x: 0, endPoint y: 95, distance: 185.5
click at [0, 95] on div "inbox reviewed recent all unclear take inventory issue suspicious failed recent…" at bounding box center [650, 324] width 1300 height 550
paste input "PEX - Fridge"
type input "APEX - Fridge"
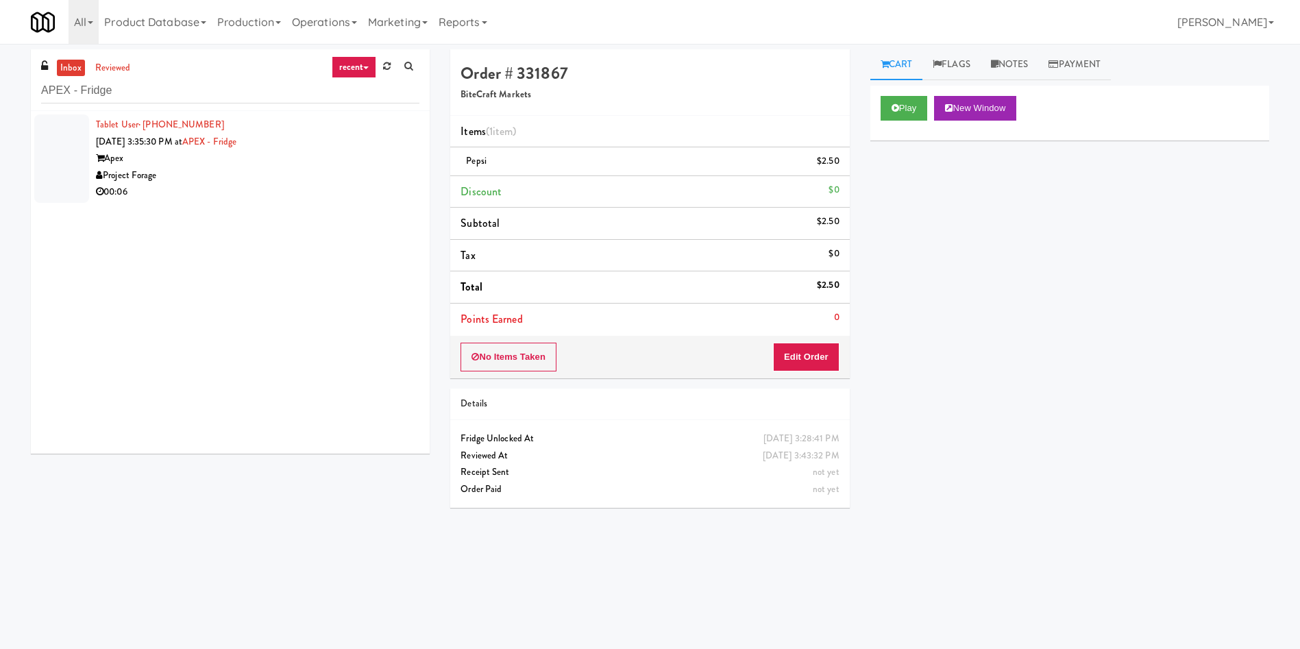
click at [68, 151] on div at bounding box center [61, 158] width 55 height 88
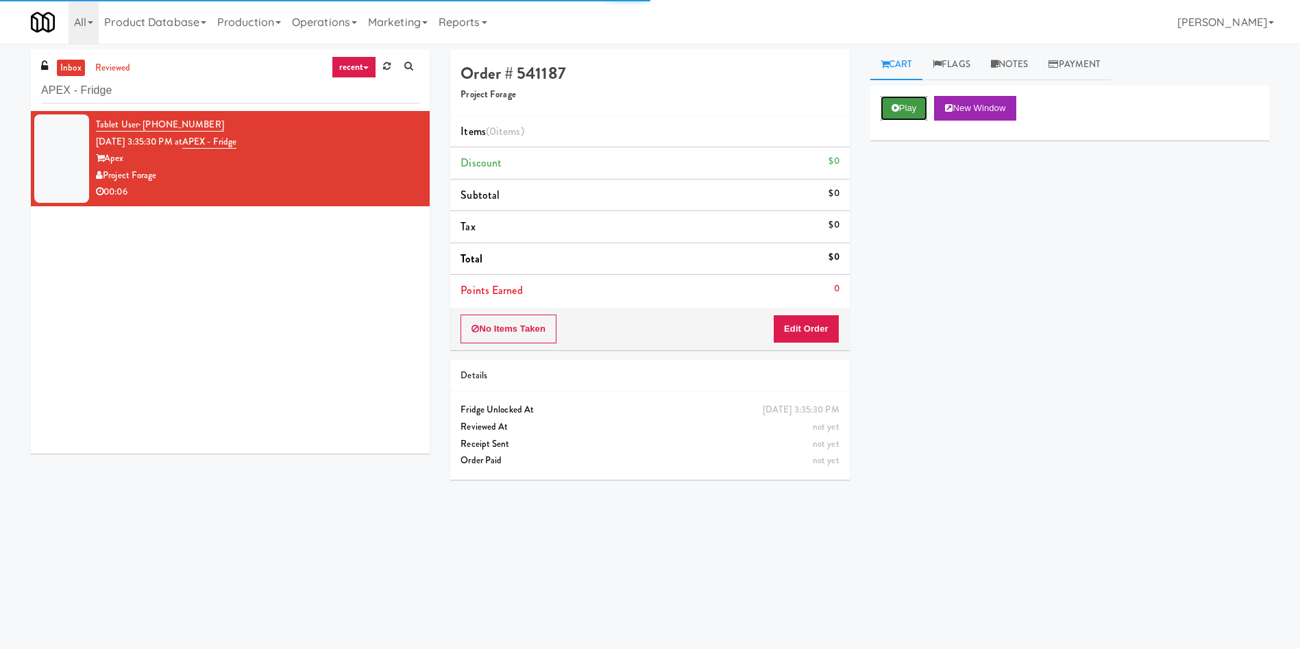
click at [892, 105] on icon at bounding box center [895, 107] width 8 height 9
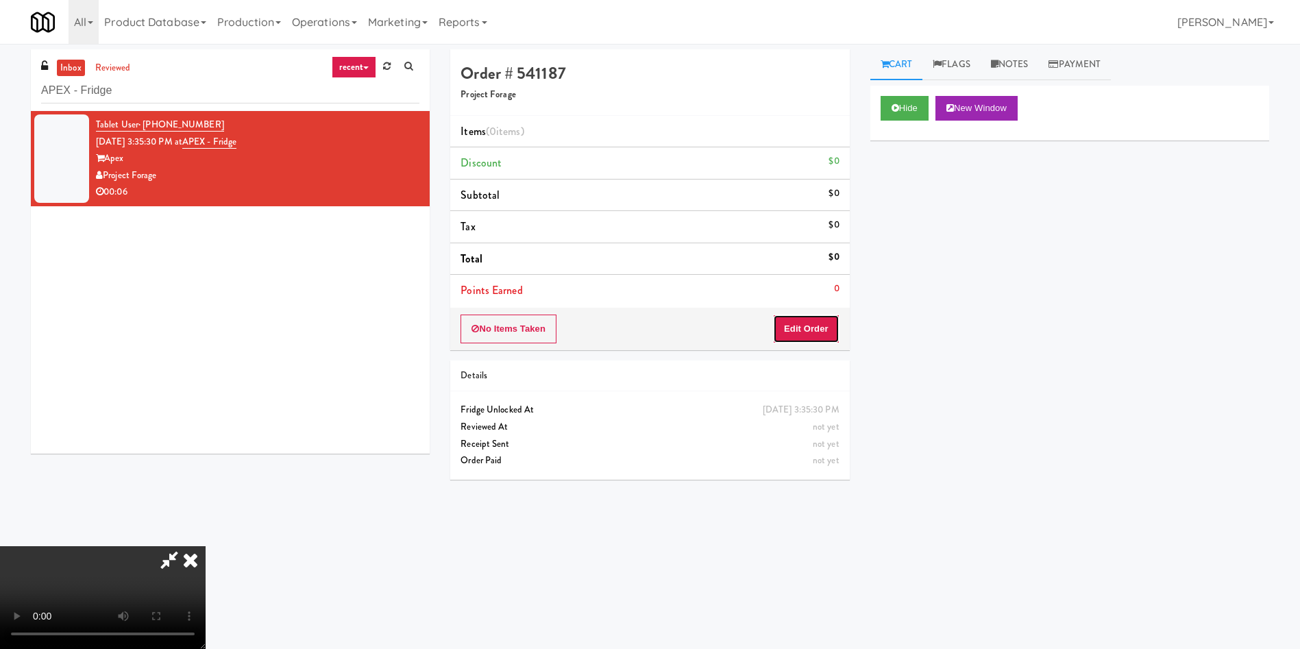
click at [792, 326] on button "Edit Order" at bounding box center [806, 328] width 66 height 29
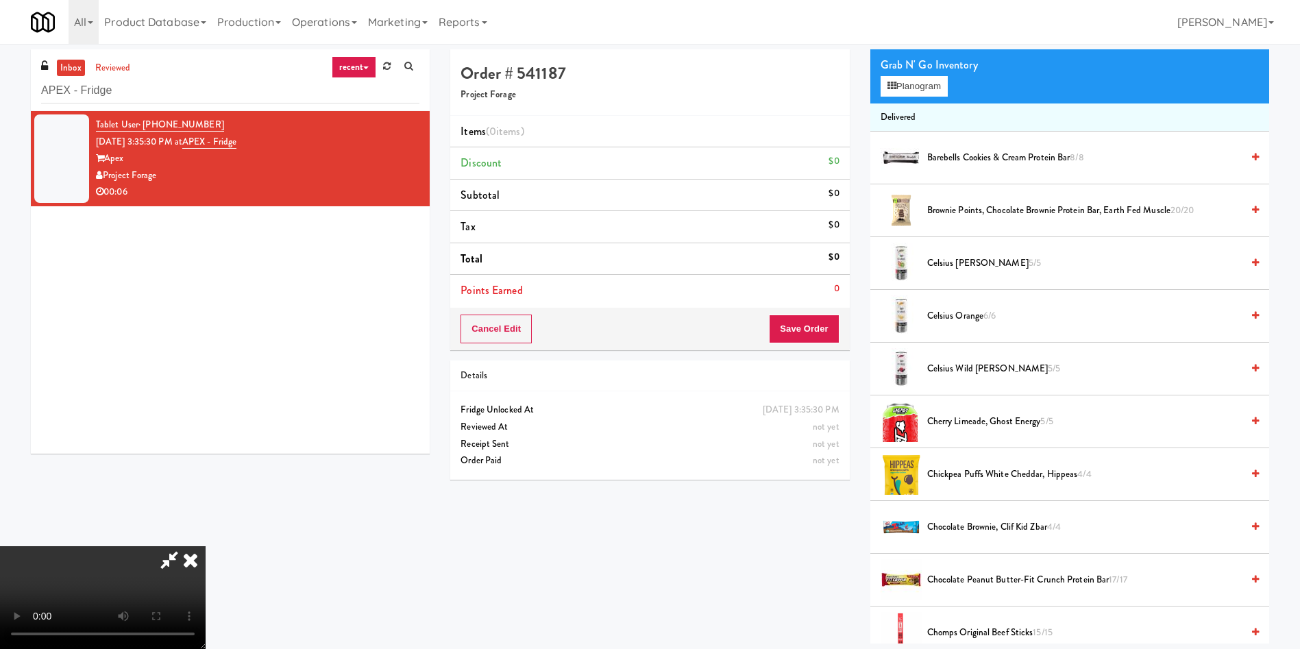
scroll to position [103, 0]
click at [206, 546] on video at bounding box center [103, 597] width 206 height 103
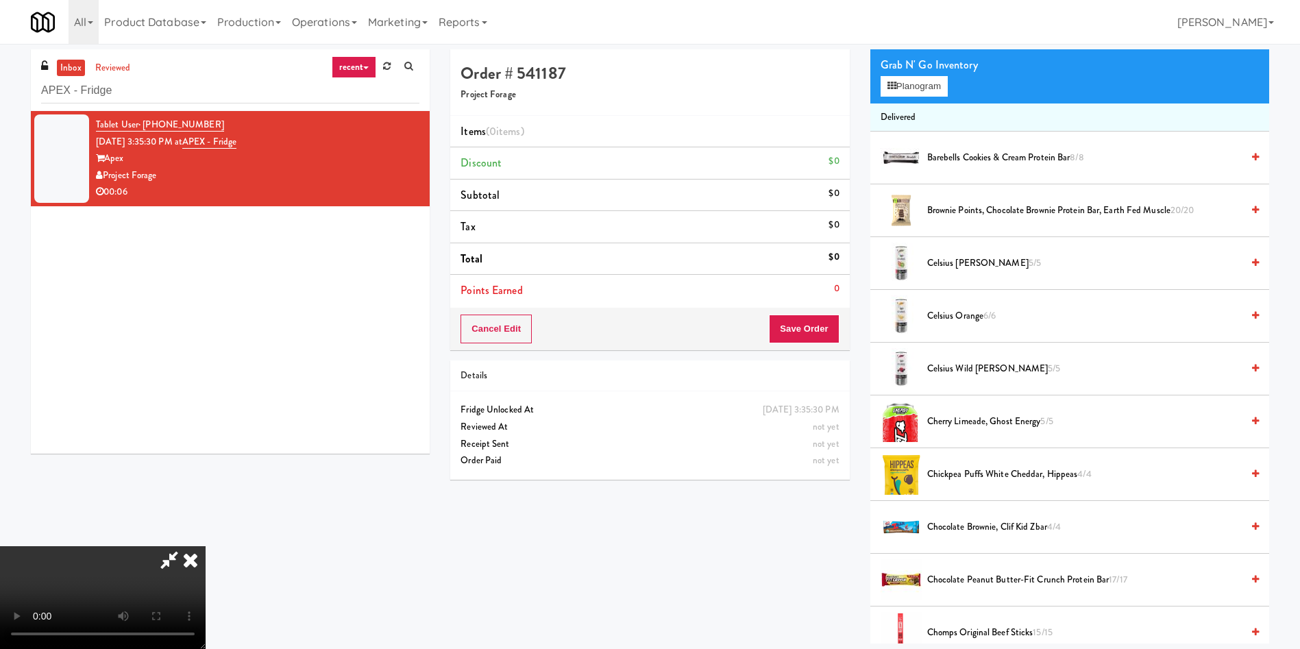
scroll to position [0, 0]
click at [206, 546] on video at bounding box center [103, 597] width 206 height 103
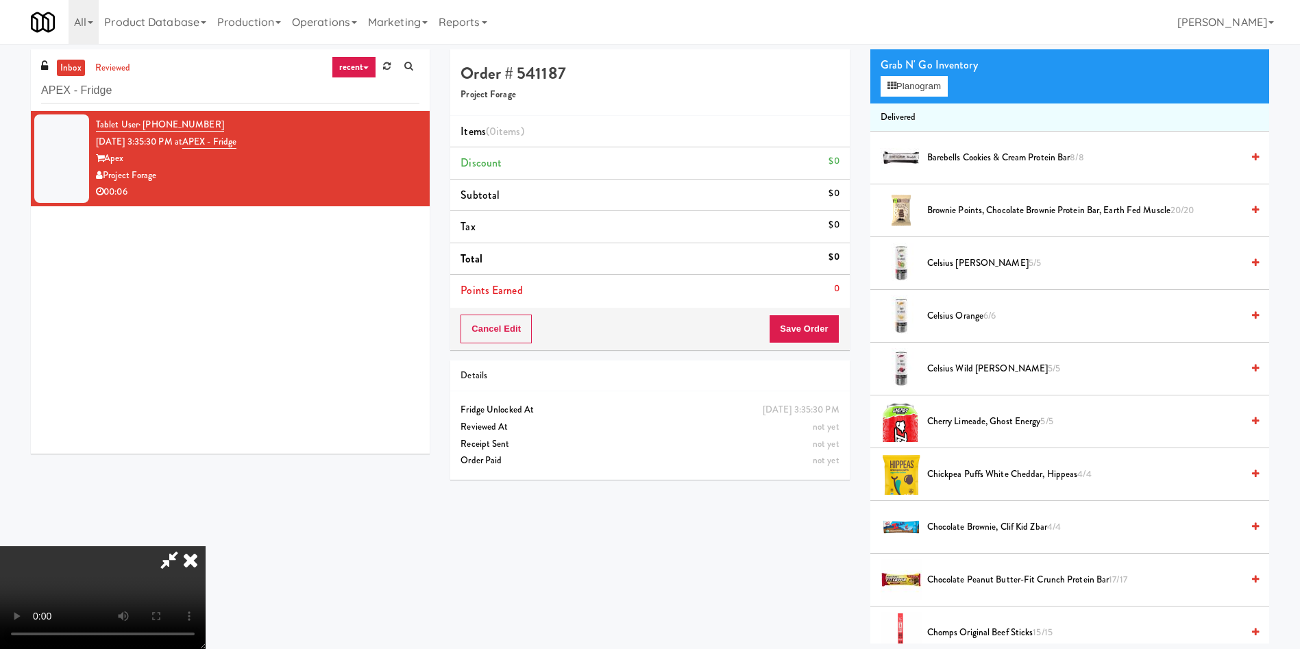
click at [206, 546] on video at bounding box center [103, 597] width 206 height 103
click at [919, 88] on button "Planogram" at bounding box center [913, 86] width 67 height 21
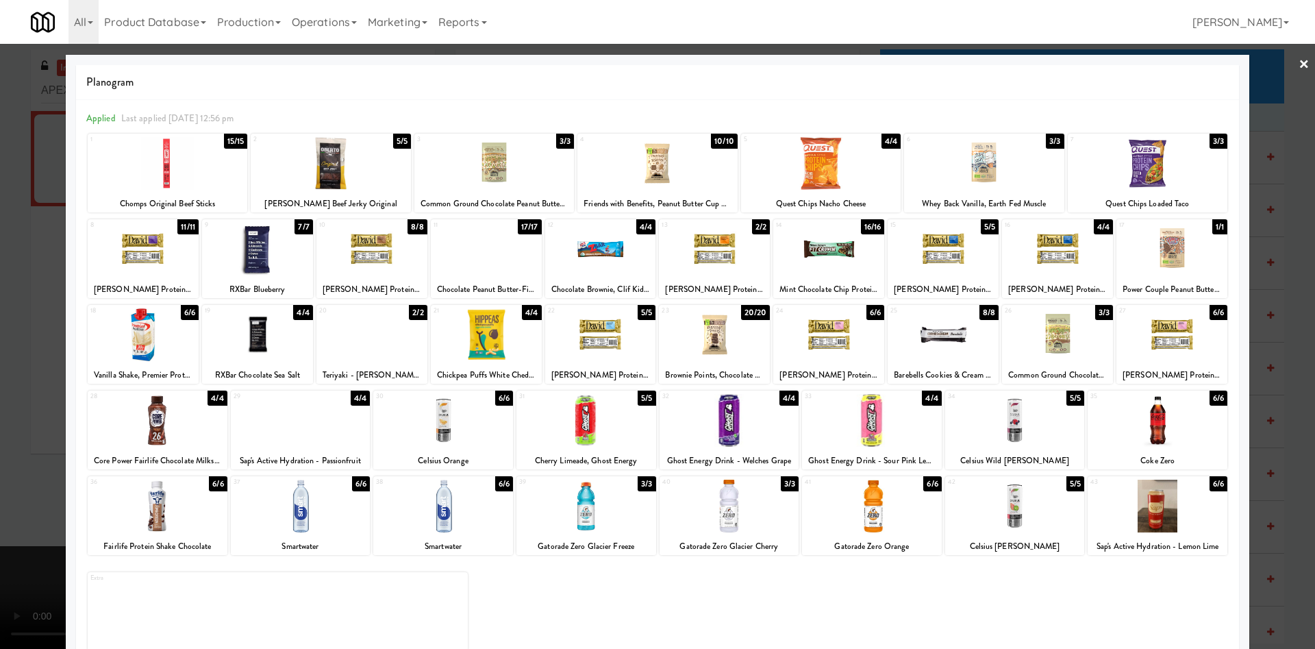
click at [708, 354] on div at bounding box center [714, 334] width 111 height 53
click at [23, 325] on div at bounding box center [657, 324] width 1315 height 649
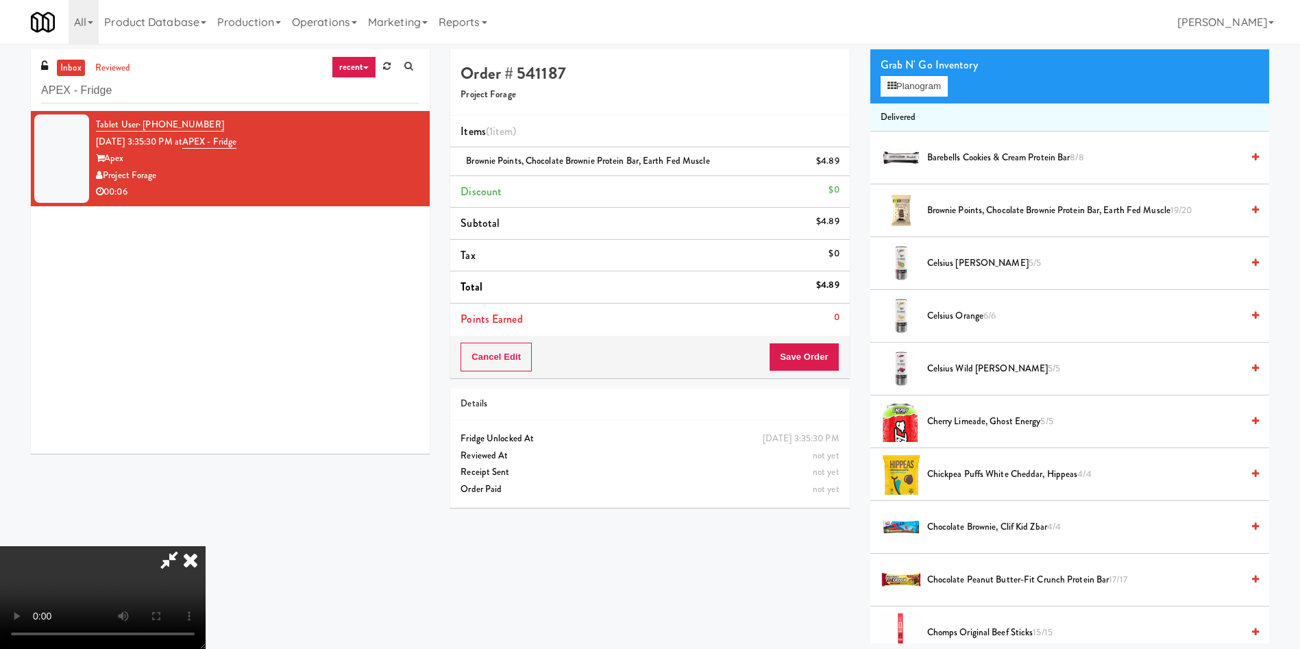
click at [206, 546] on video at bounding box center [103, 597] width 206 height 103
click at [795, 354] on button "Save Order" at bounding box center [804, 357] width 70 height 29
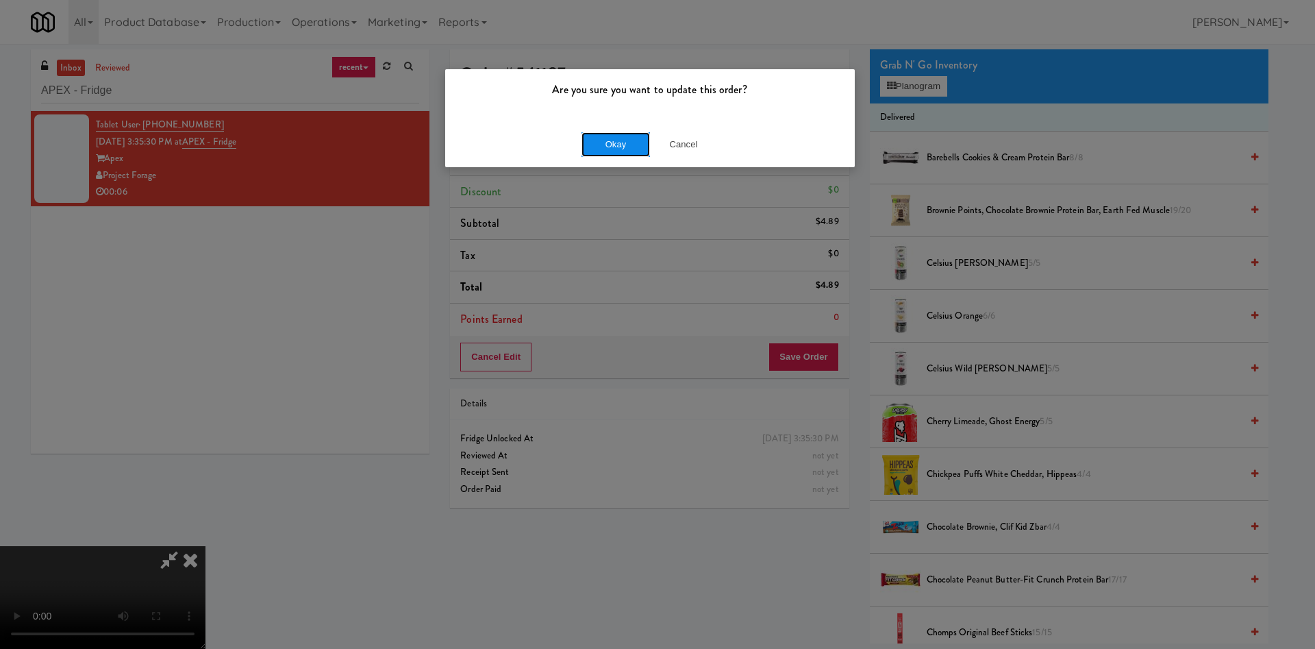
click at [603, 136] on button "Okay" at bounding box center [616, 144] width 69 height 25
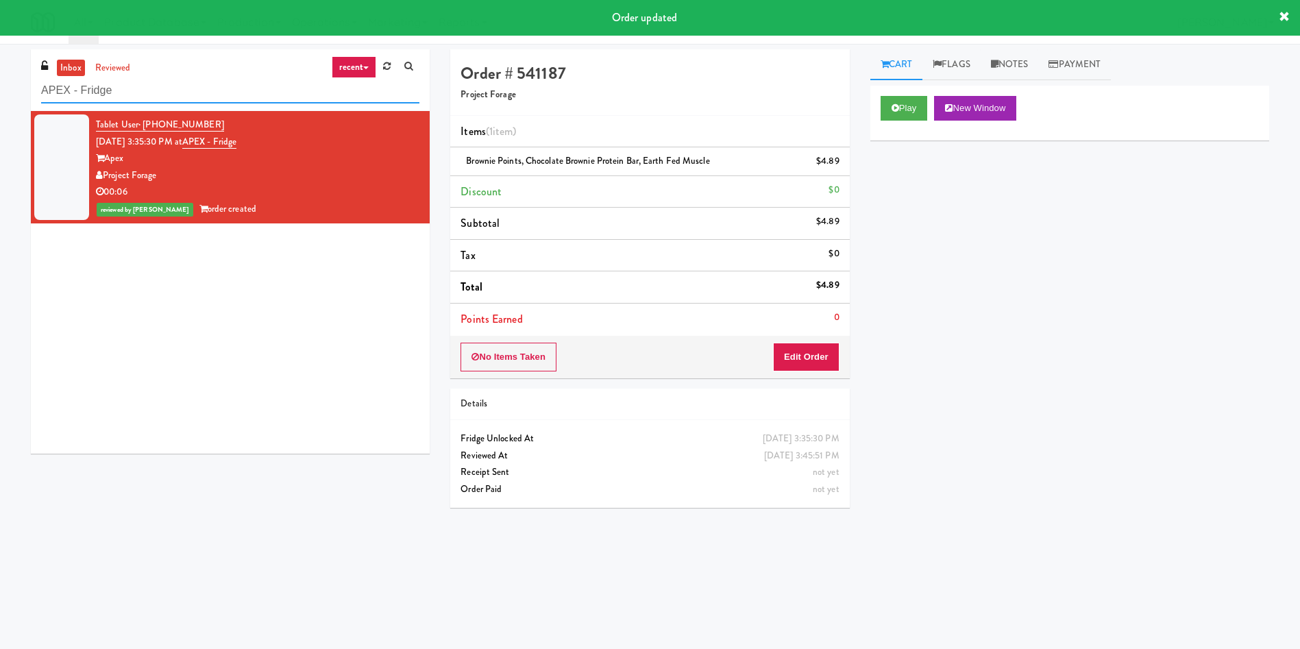
drag, startPoint x: 163, startPoint y: 94, endPoint x: 0, endPoint y: 103, distance: 163.3
click at [0, 103] on div "inbox reviewed recent all unclear take inventory issue suspicious failed recent…" at bounding box center [650, 324] width 1300 height 550
paste input "Rock Solid Reboot (Left)"
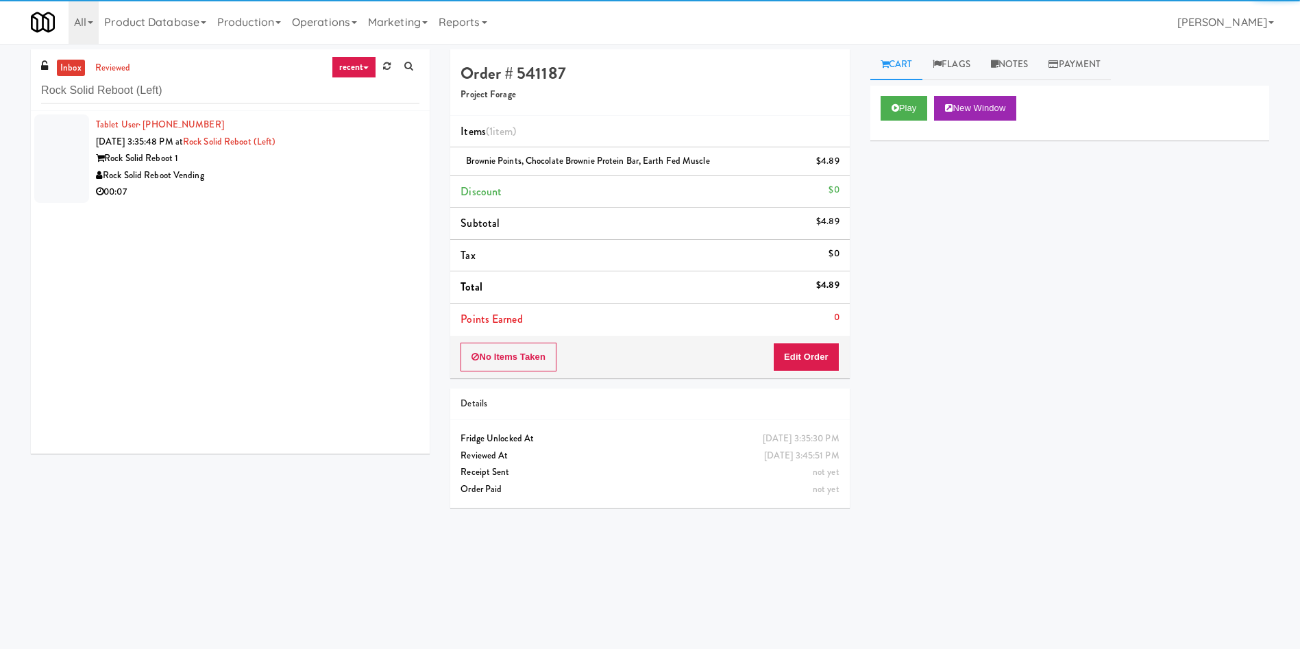
click at [68, 160] on div at bounding box center [61, 158] width 55 height 88
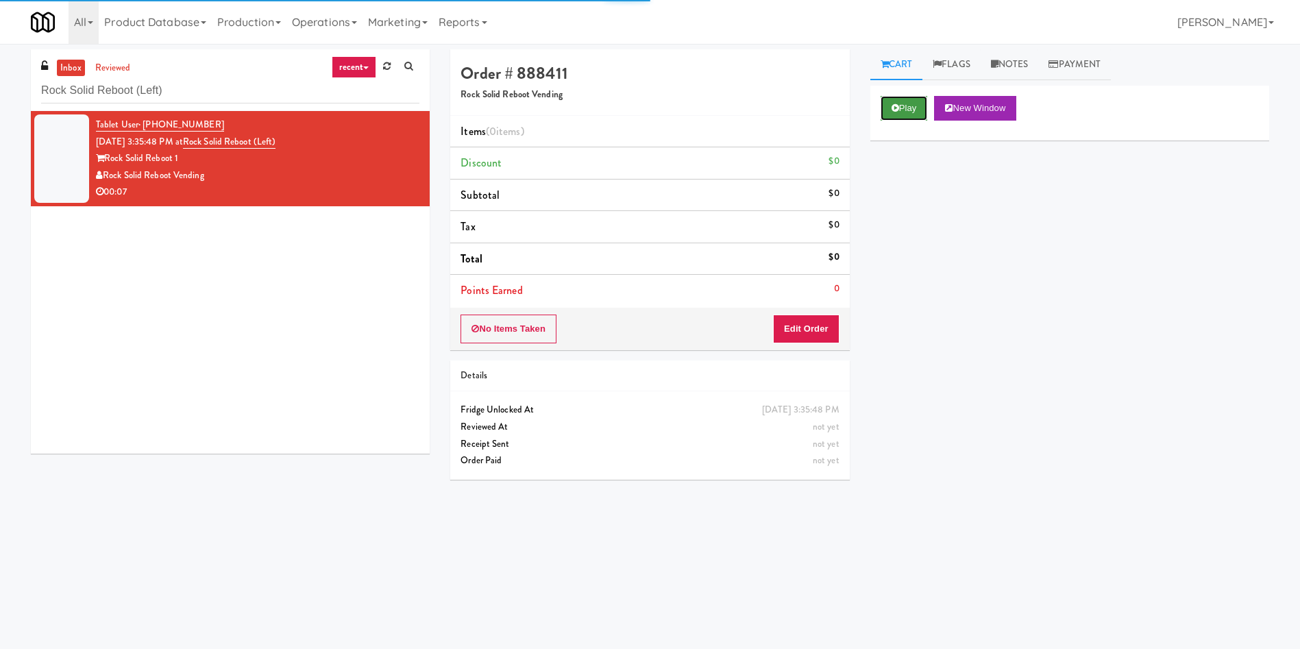
click at [907, 111] on button "Play" at bounding box center [903, 108] width 47 height 25
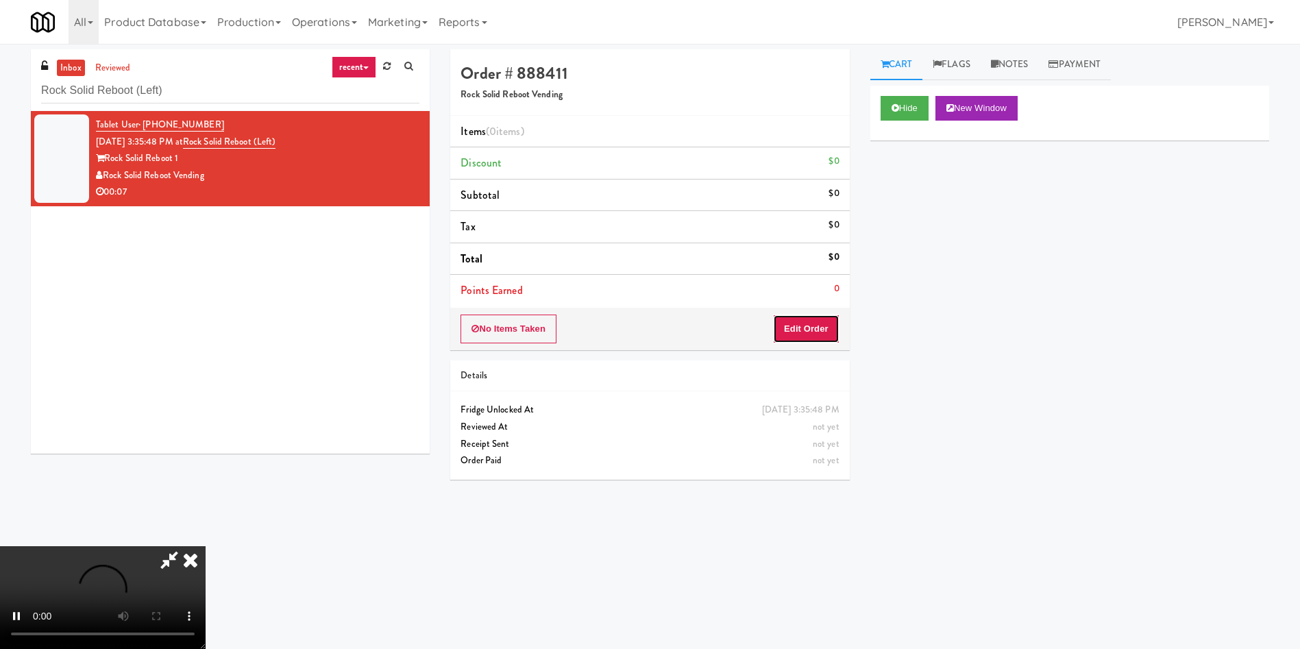
click at [819, 336] on button "Edit Order" at bounding box center [806, 328] width 66 height 29
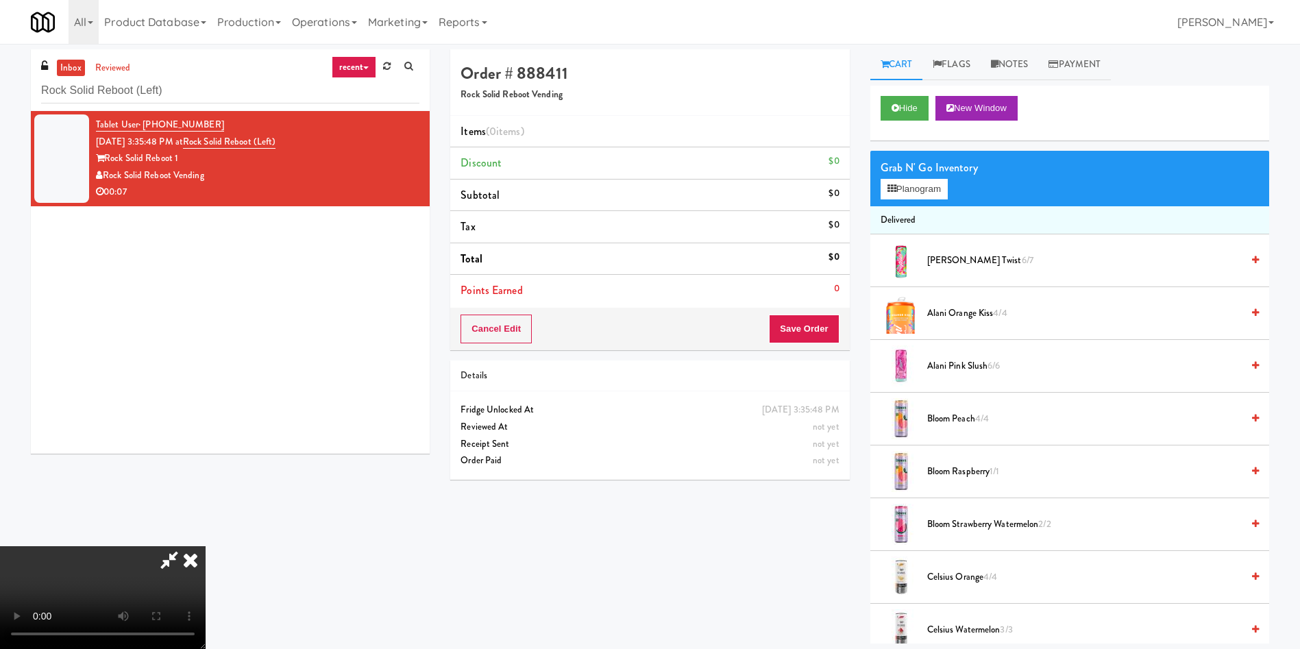
click at [206, 546] on video at bounding box center [103, 597] width 206 height 103
click at [907, 190] on button "Planogram" at bounding box center [913, 189] width 67 height 21
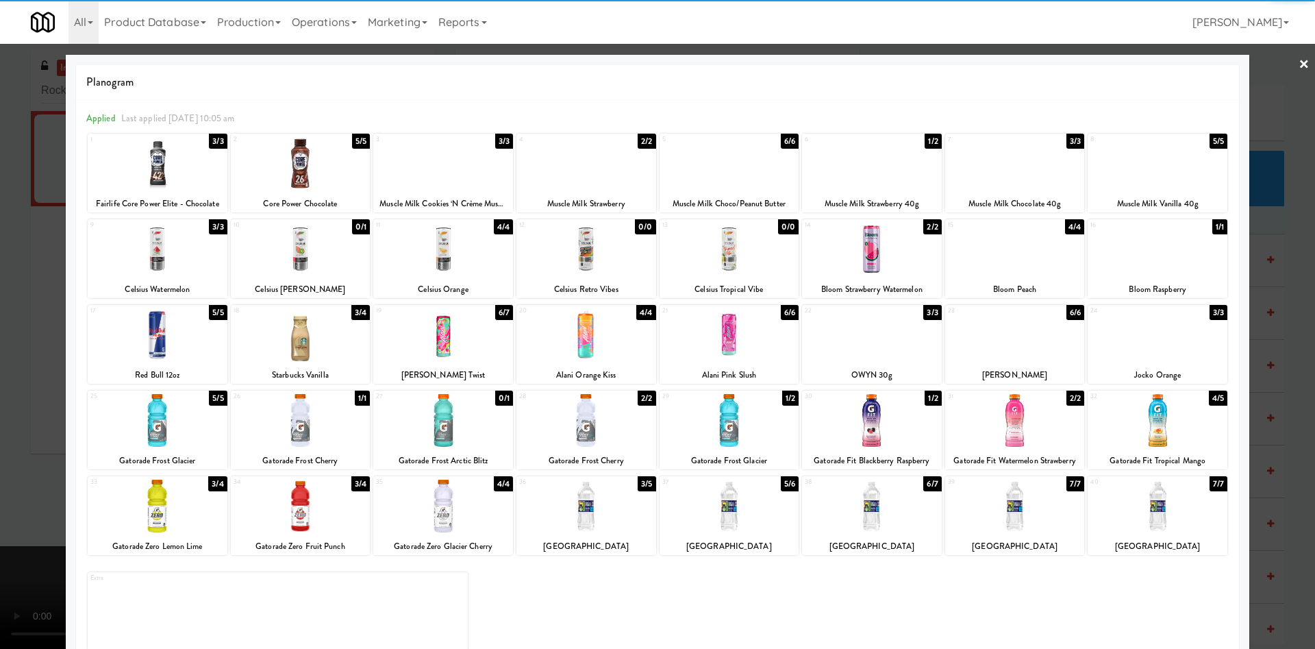
click at [156, 259] on div at bounding box center [158, 249] width 140 height 53
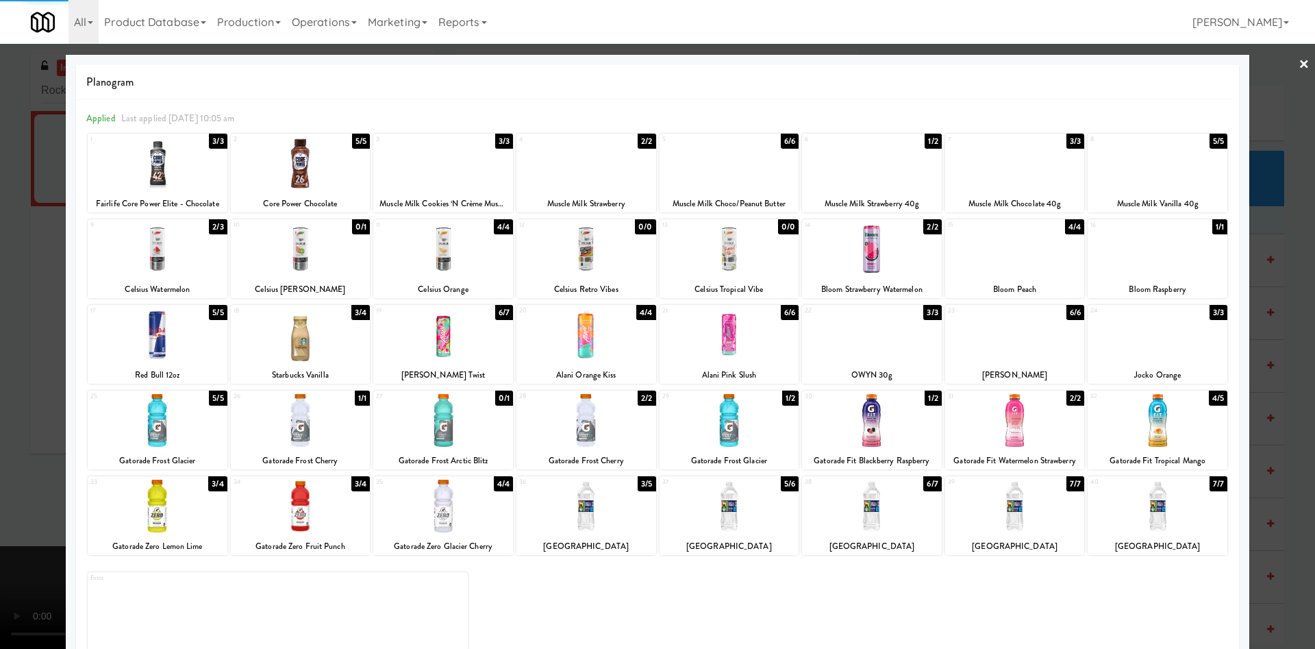
click at [0, 242] on div at bounding box center [657, 324] width 1315 height 649
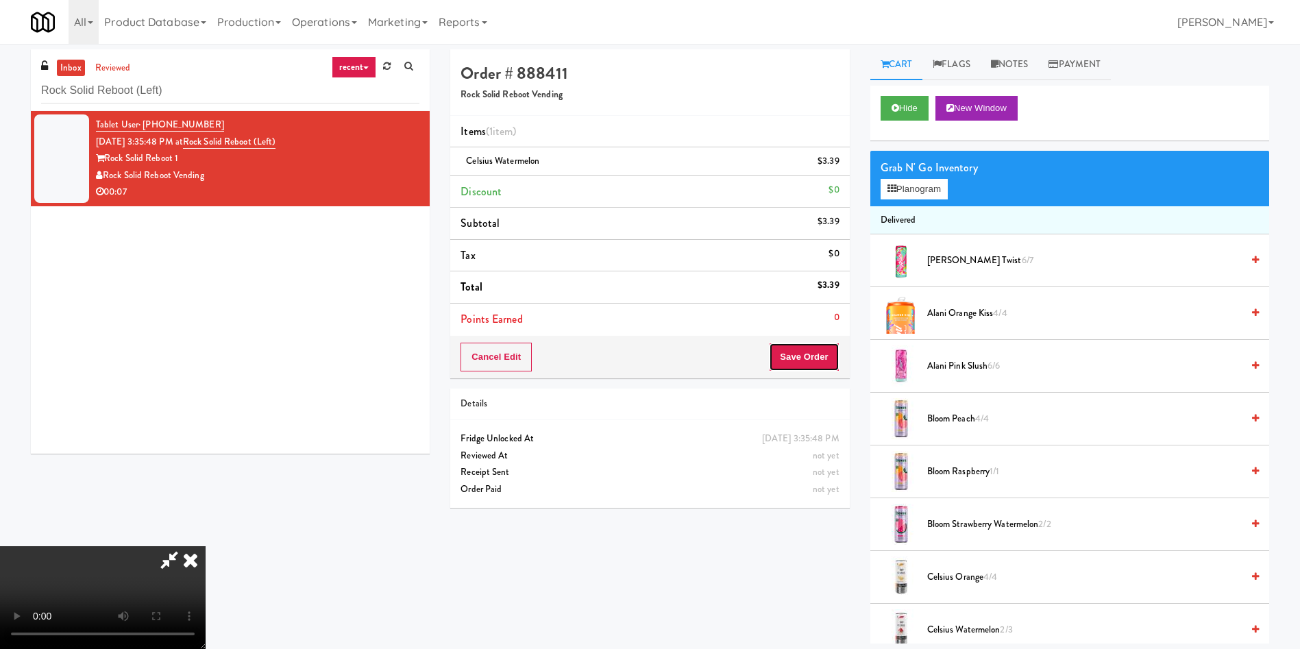
click at [819, 356] on button "Save Order" at bounding box center [804, 357] width 70 height 29
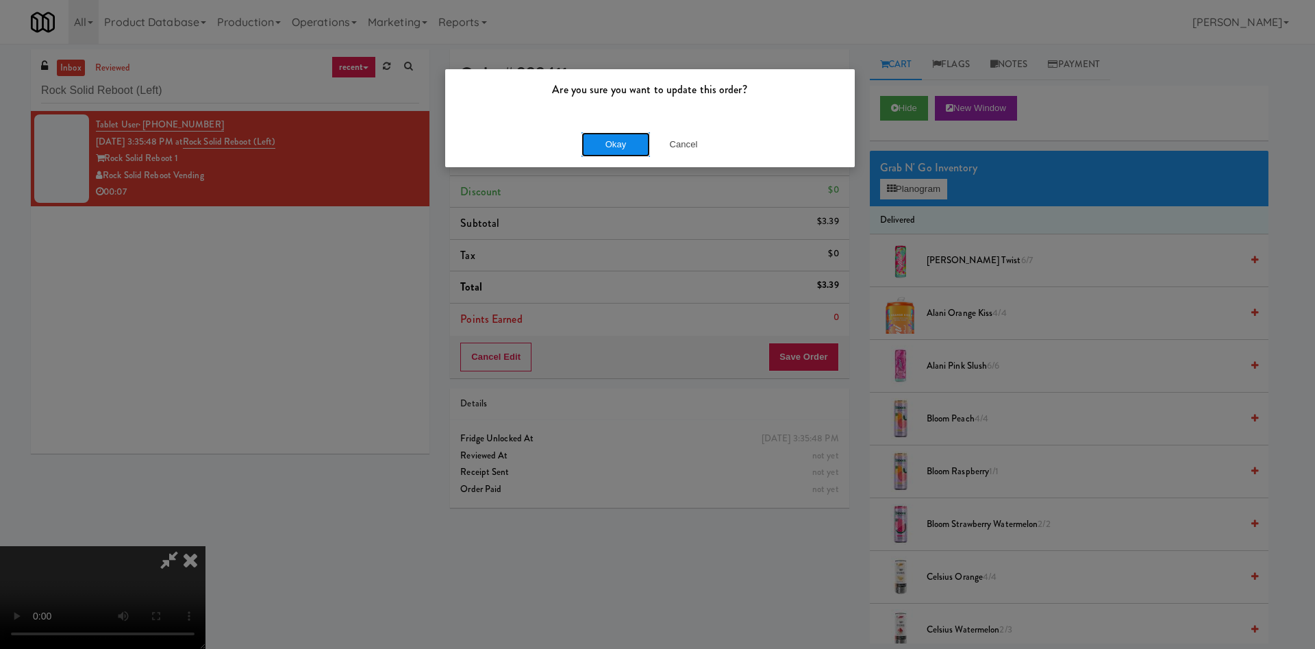
click at [602, 140] on button "Okay" at bounding box center [616, 144] width 69 height 25
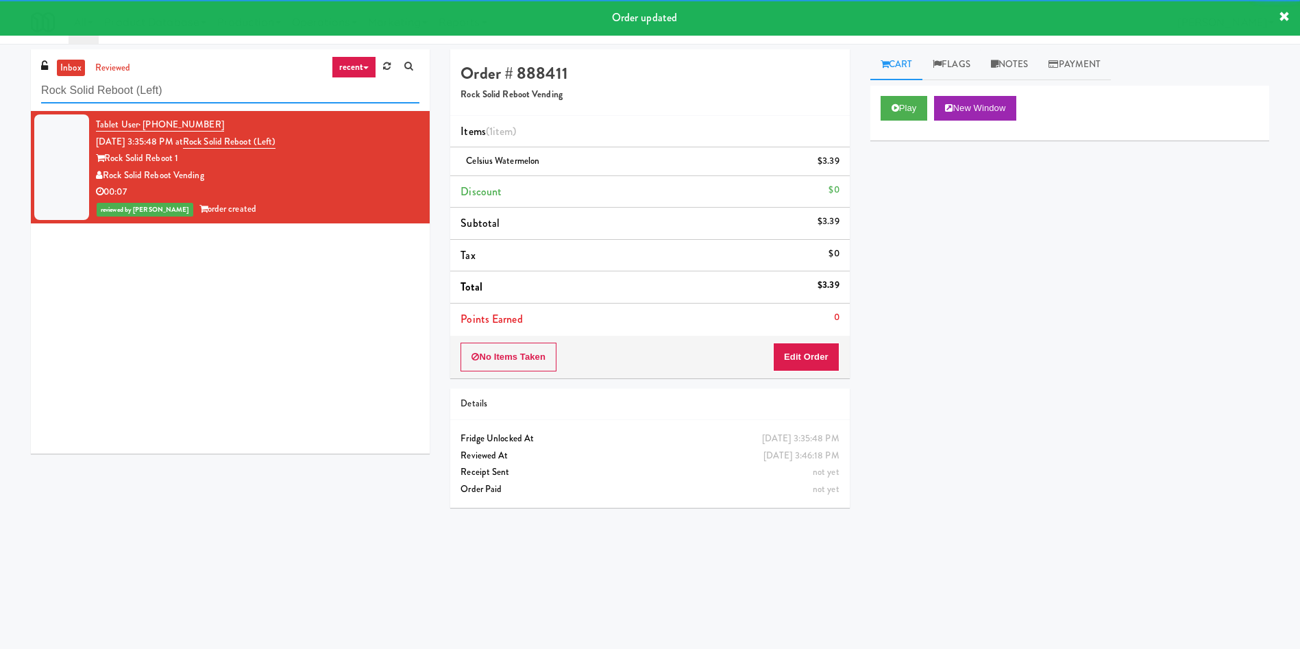
drag, startPoint x: 212, startPoint y: 88, endPoint x: 0, endPoint y: 89, distance: 211.7
click at [0, 89] on div "inbox reviewed recent all unclear take inventory issue suspicious failed recent…" at bounding box center [650, 324] width 1300 height 550
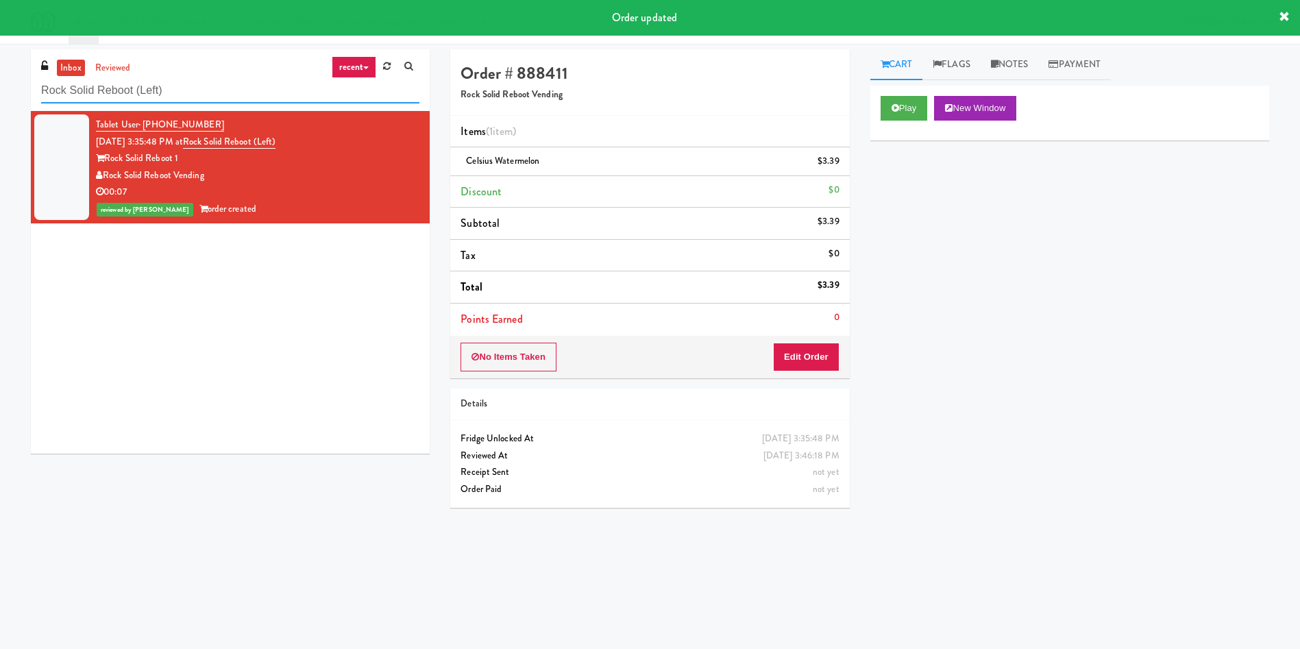
paste input "234 Market - Pantry"
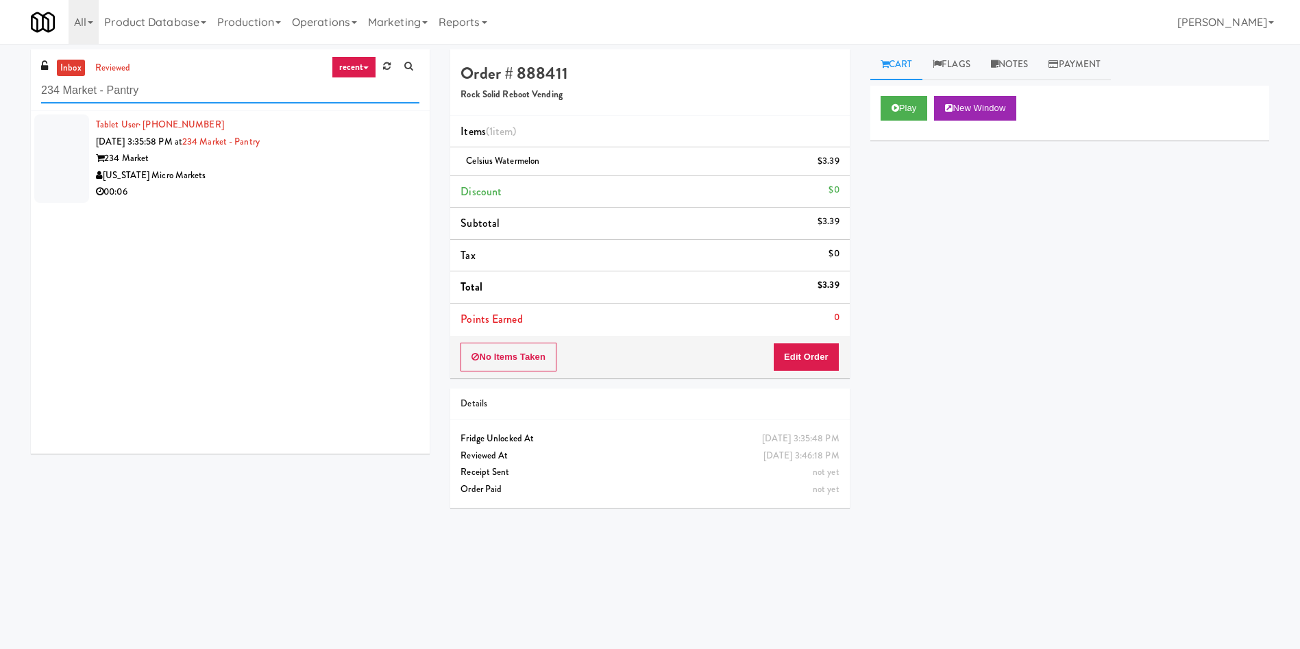
type input "234 Market - Pantry"
click at [69, 168] on div at bounding box center [61, 158] width 55 height 88
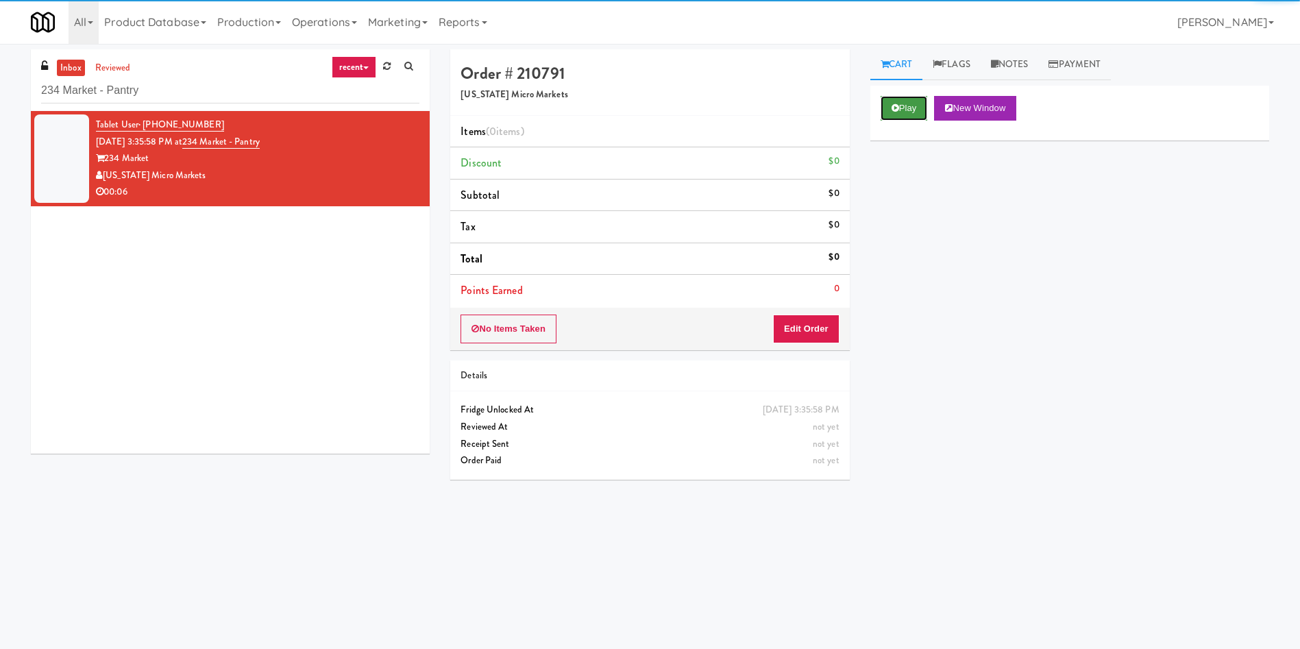
click at [897, 114] on button "Play" at bounding box center [903, 108] width 47 height 25
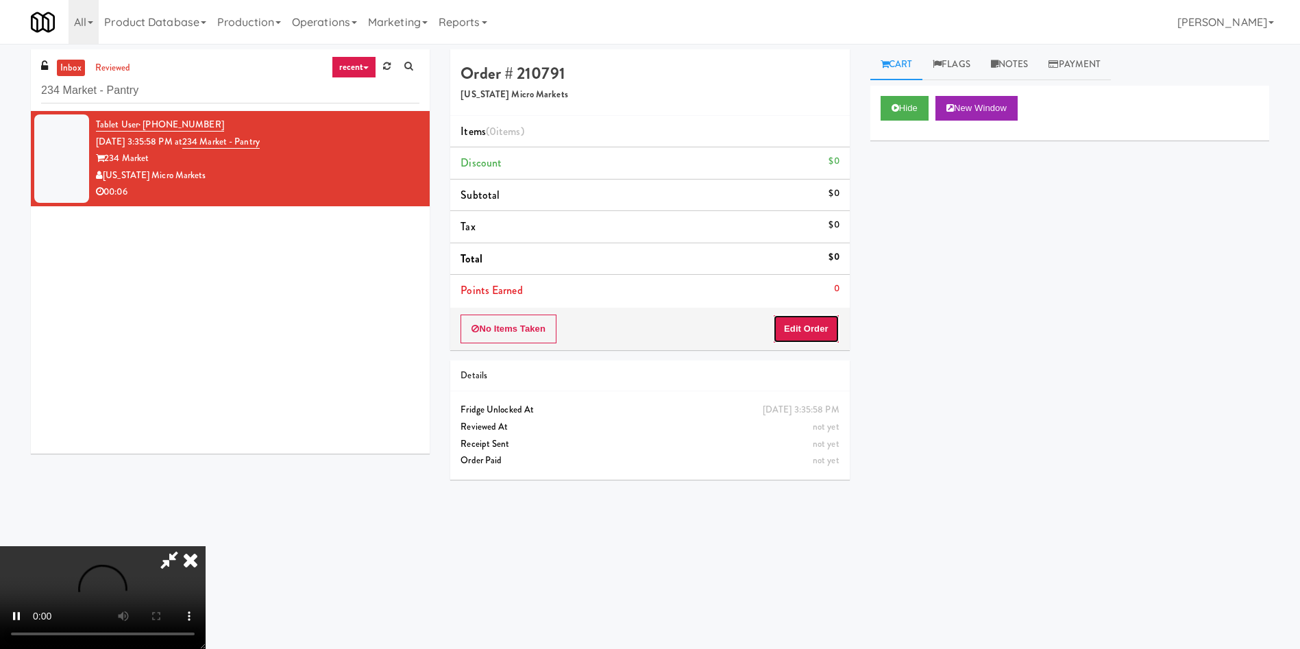
click at [820, 330] on button "Edit Order" at bounding box center [806, 328] width 66 height 29
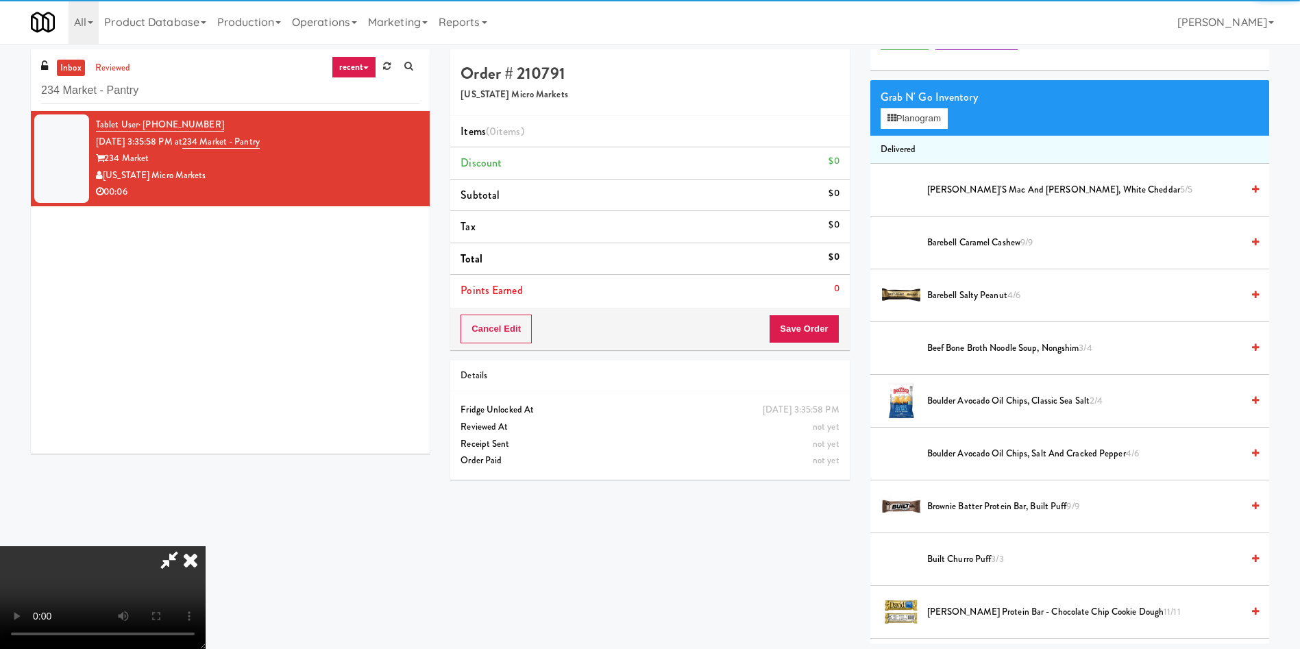
scroll to position [103, 0]
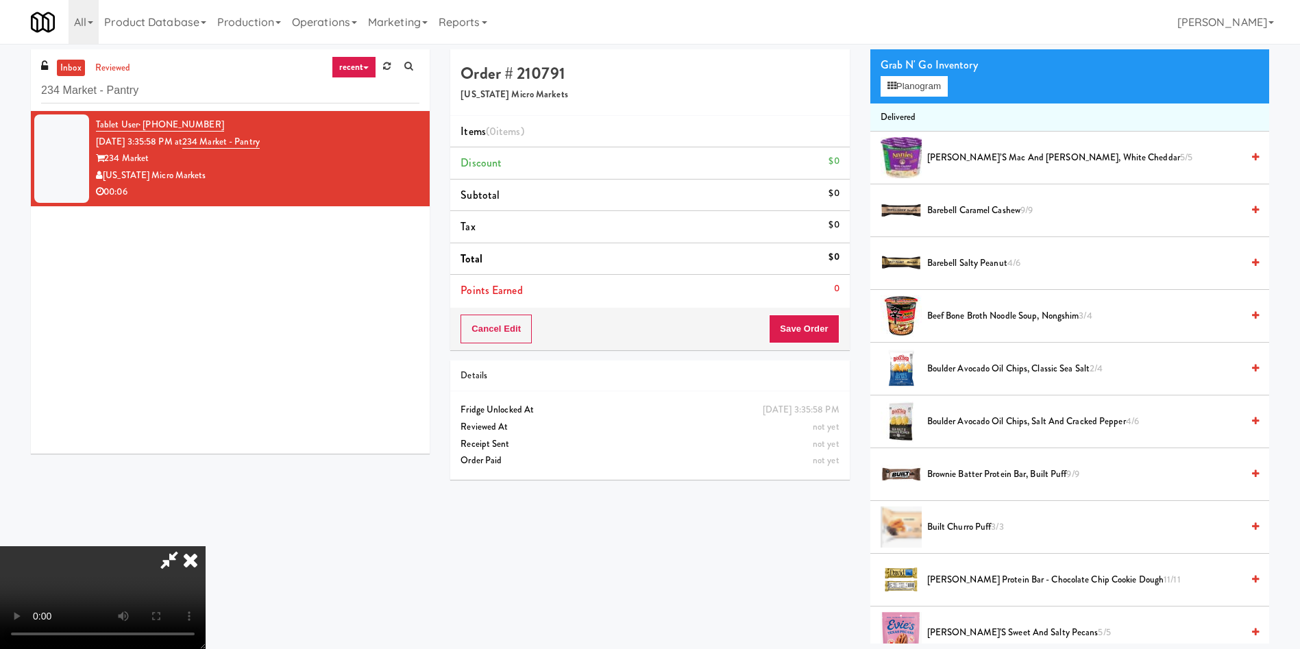
click at [206, 546] on video at bounding box center [103, 597] width 206 height 103
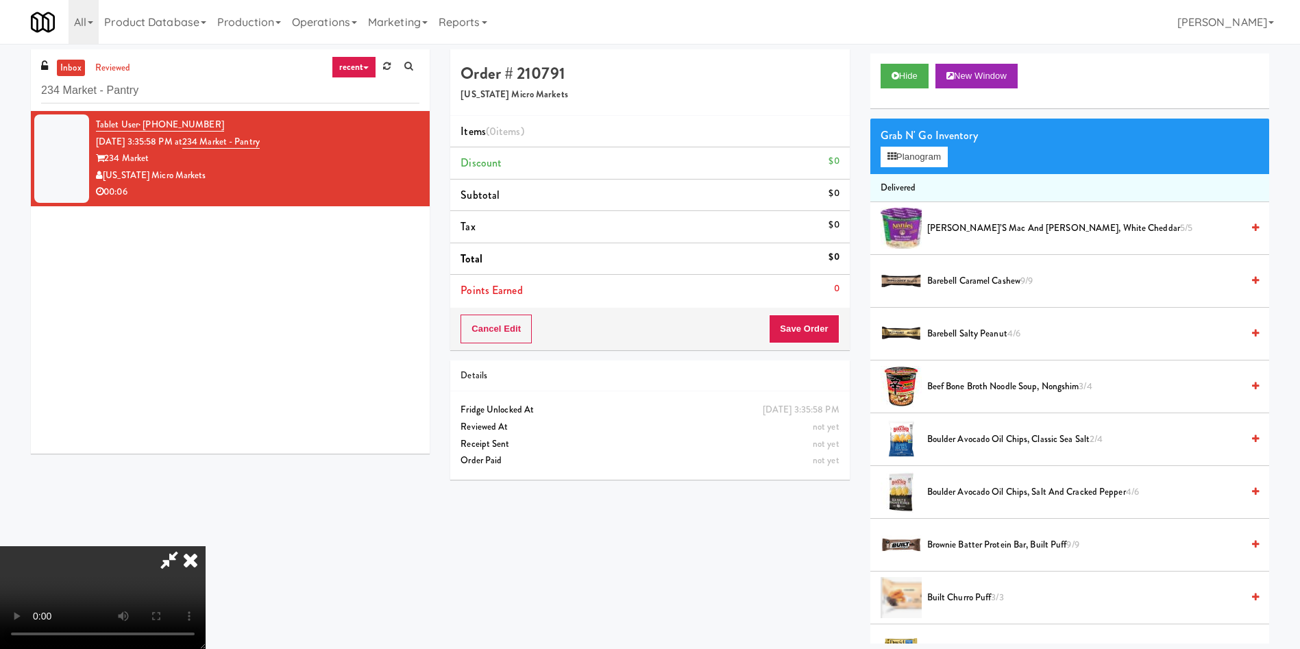
scroll to position [0, 0]
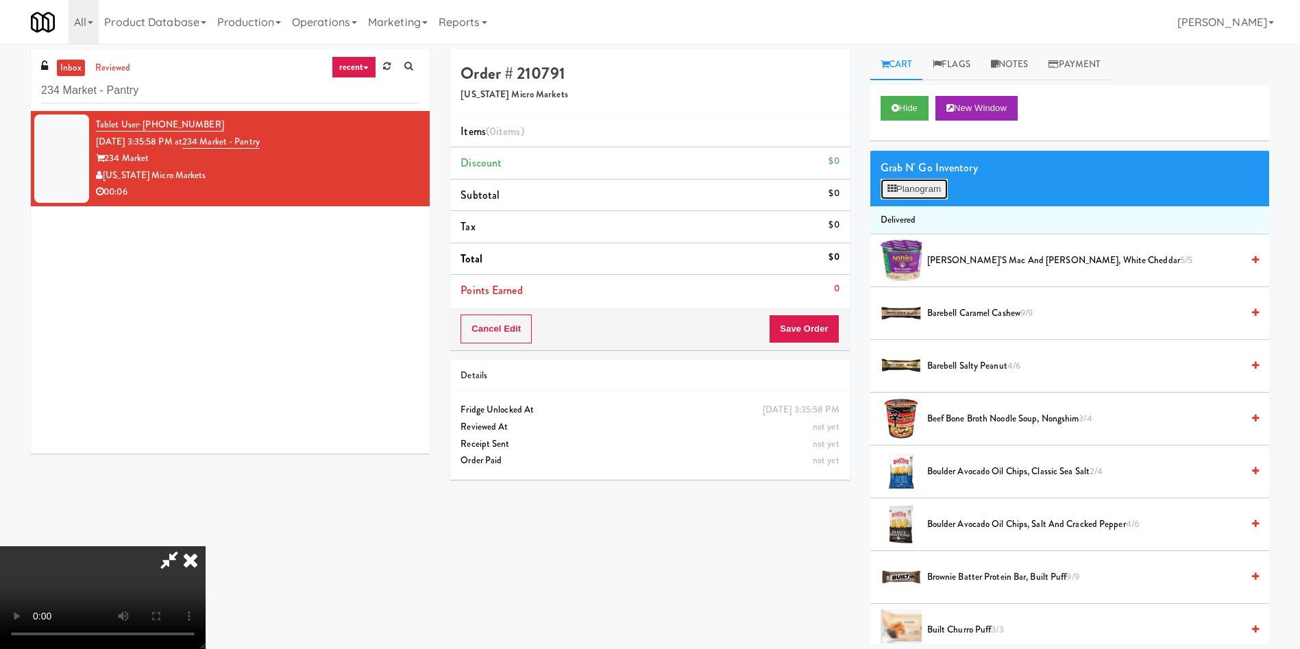
click at [925, 197] on button "Planogram" at bounding box center [913, 189] width 67 height 21
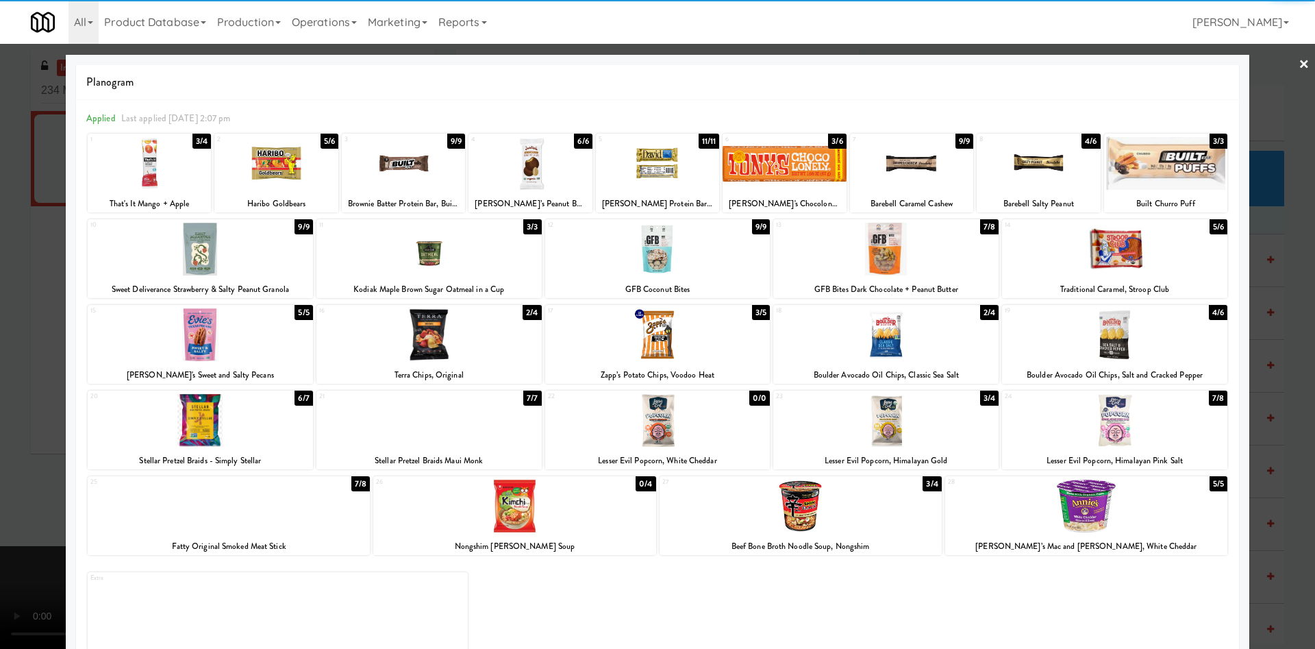
click at [544, 168] on div at bounding box center [530, 163] width 123 height 53
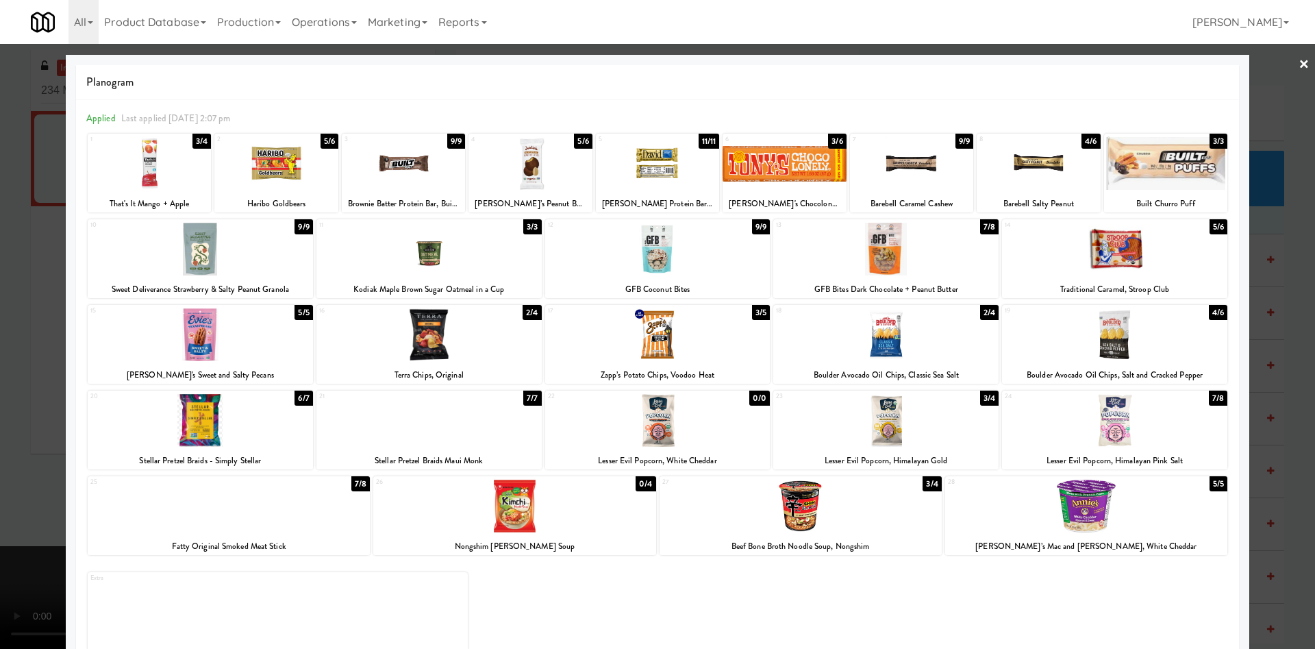
click at [5, 266] on div at bounding box center [657, 324] width 1315 height 649
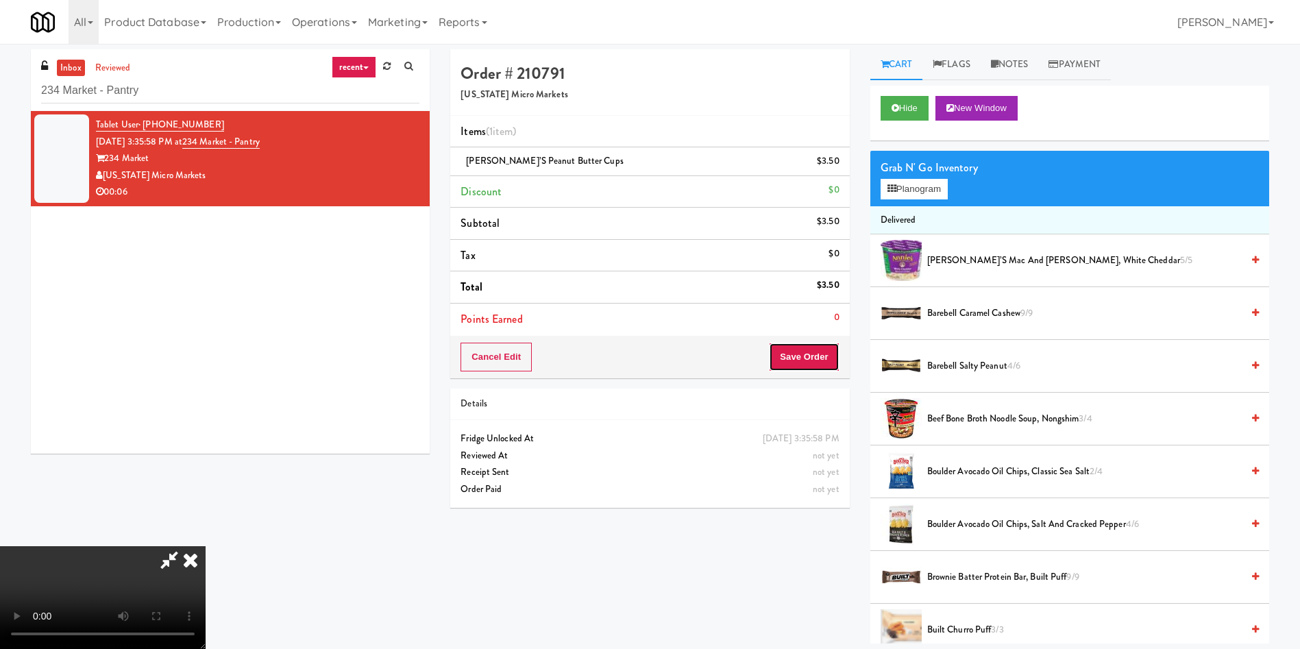
click at [824, 349] on button "Save Order" at bounding box center [804, 357] width 70 height 29
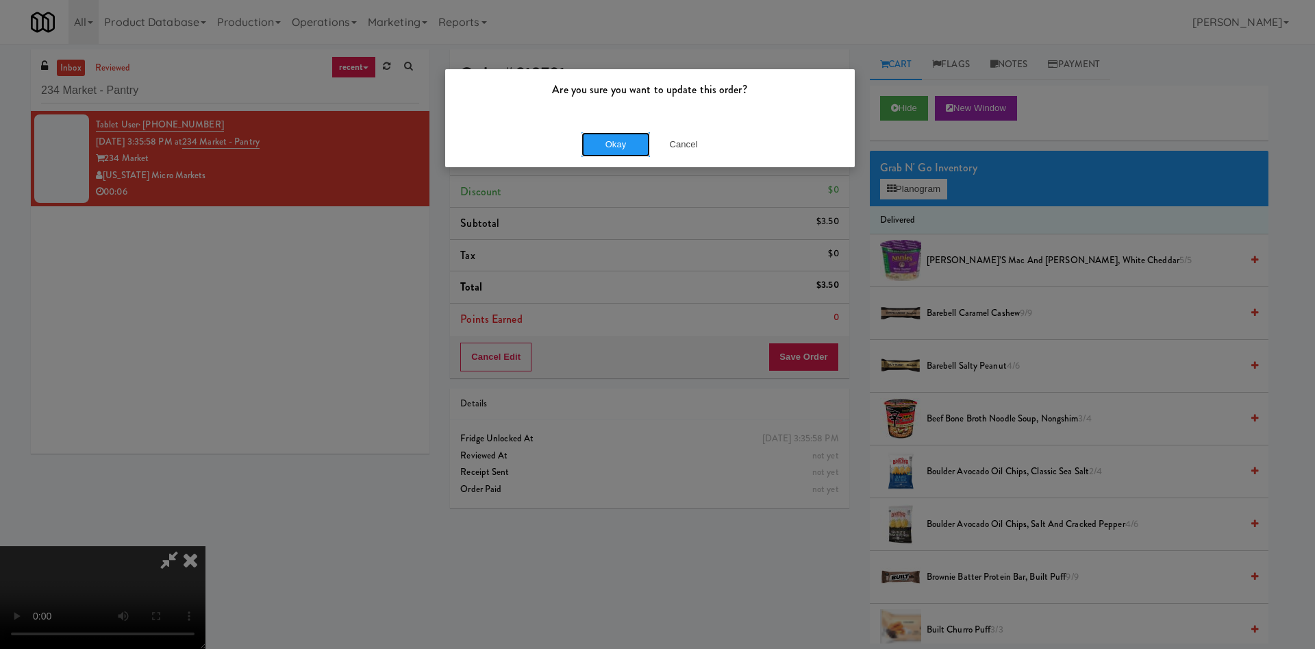
click at [615, 153] on button "Okay" at bounding box center [616, 144] width 69 height 25
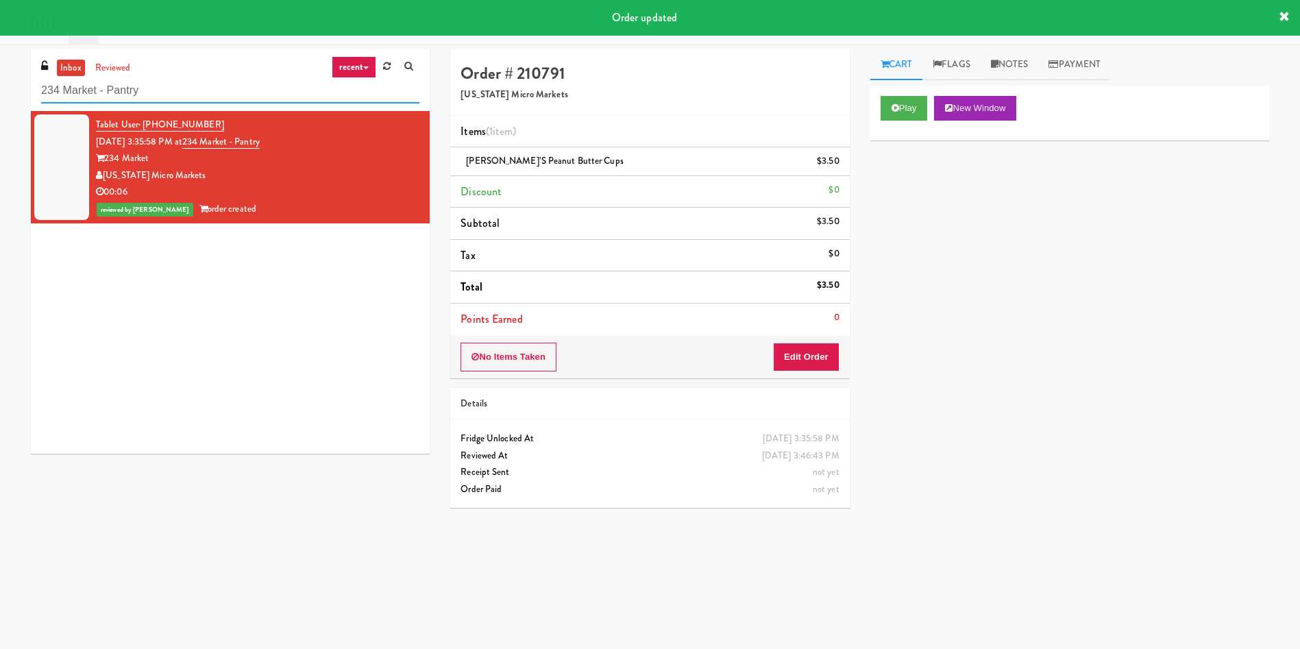
drag, startPoint x: 201, startPoint y: 101, endPoint x: 0, endPoint y: 71, distance: 202.9
click at [0, 71] on div "inbox reviewed recent all unclear take inventory issue suspicious failed recent…" at bounding box center [650, 324] width 1300 height 550
paste input "234 Market - Pantry"
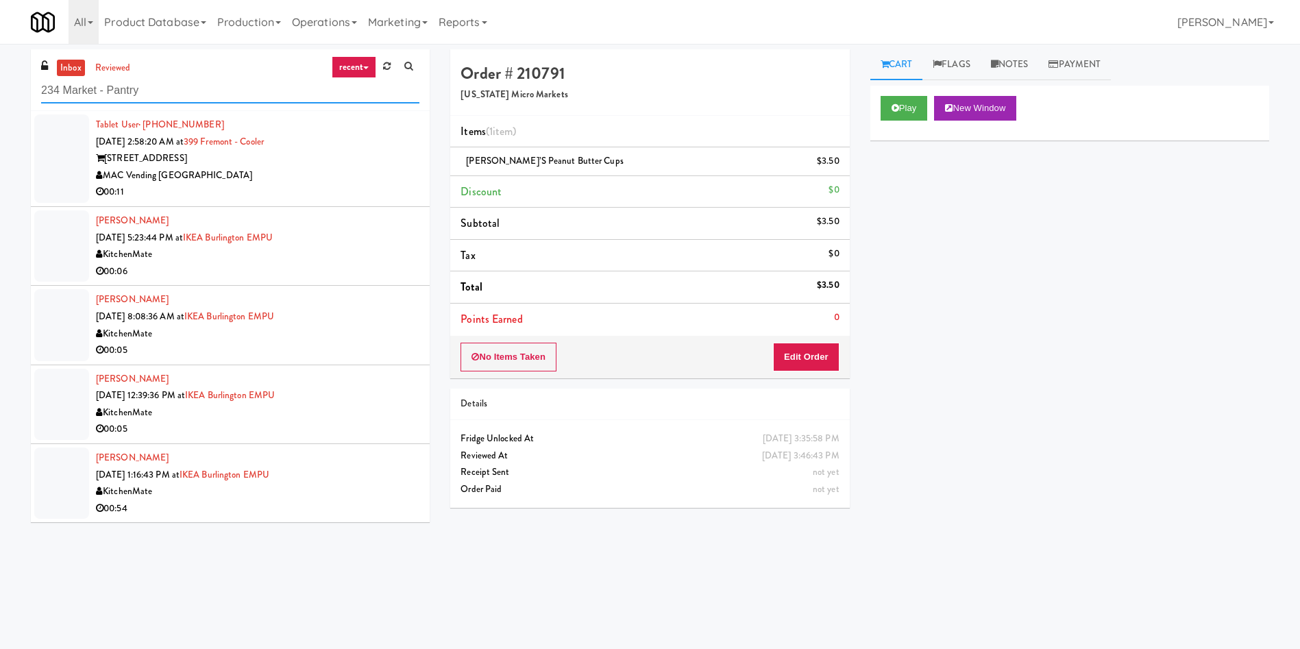
drag, startPoint x: 191, startPoint y: 88, endPoint x: 0, endPoint y: 105, distance: 191.9
click at [0, 105] on div "inbox reviewed recent all unclear take inventory issue suspicious failed recent…" at bounding box center [650, 324] width 1300 height 550
paste input "Park Place - Cooler - Right"
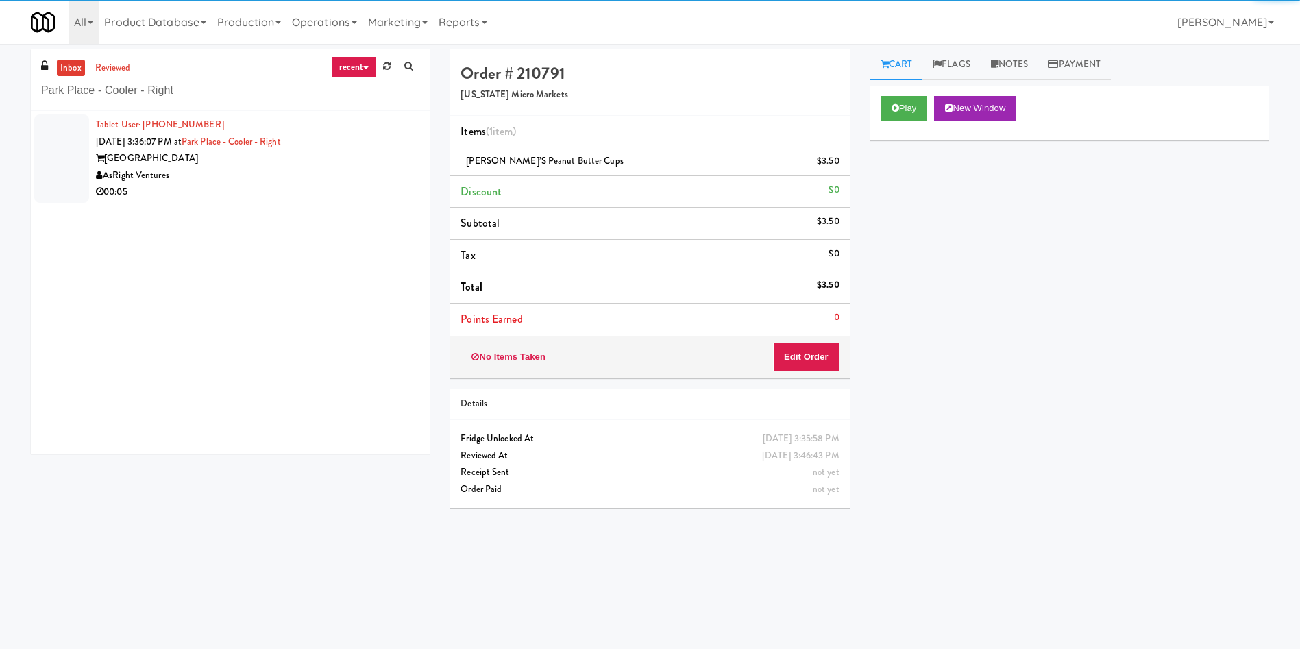
click at [56, 131] on div at bounding box center [61, 158] width 55 height 88
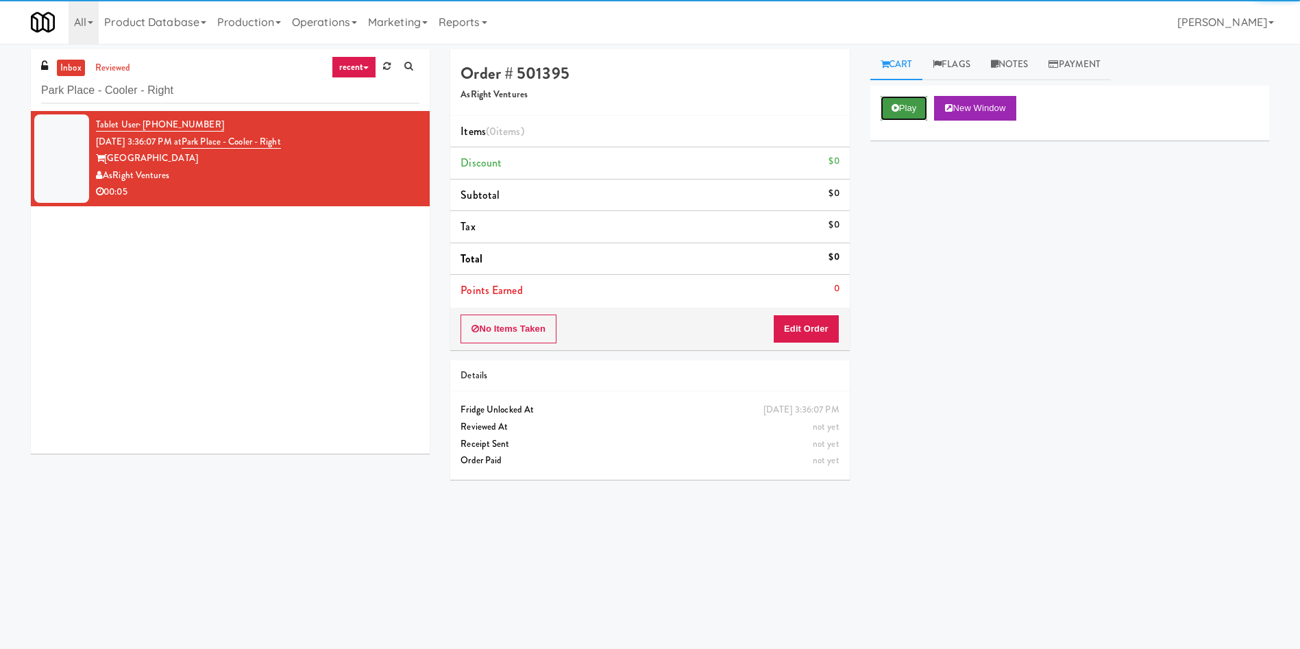
click at [895, 106] on icon at bounding box center [895, 107] width 8 height 9
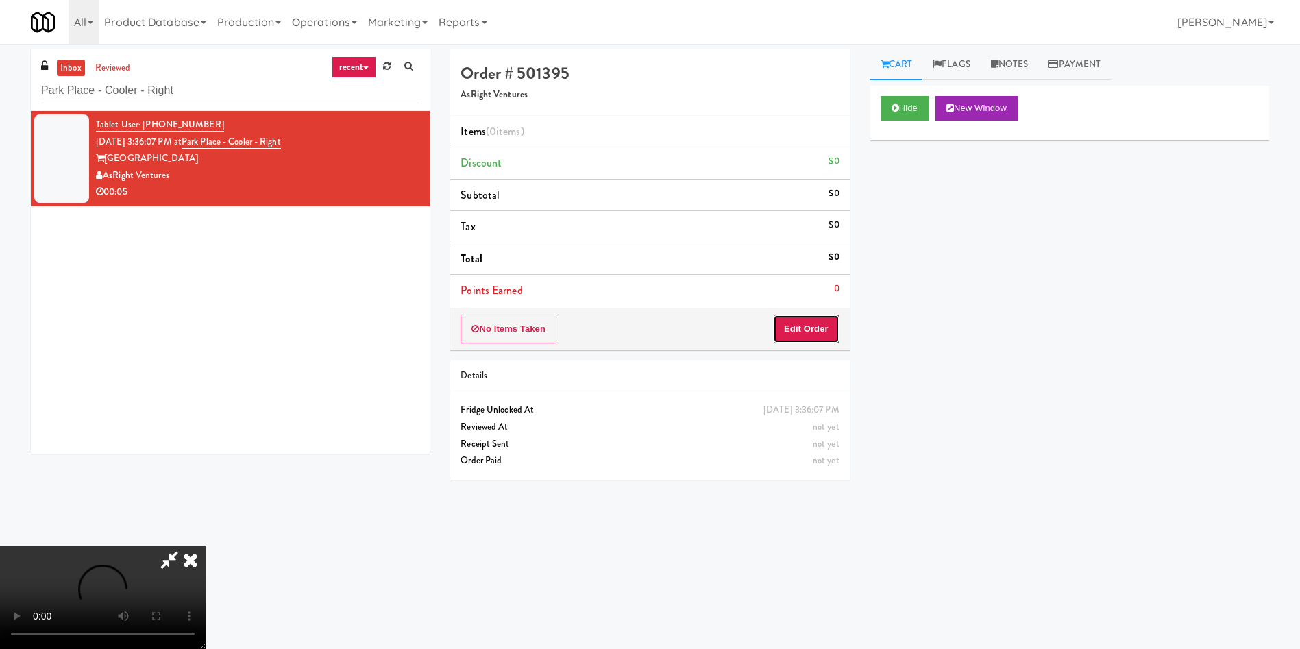
click at [808, 332] on button "Edit Order" at bounding box center [806, 328] width 66 height 29
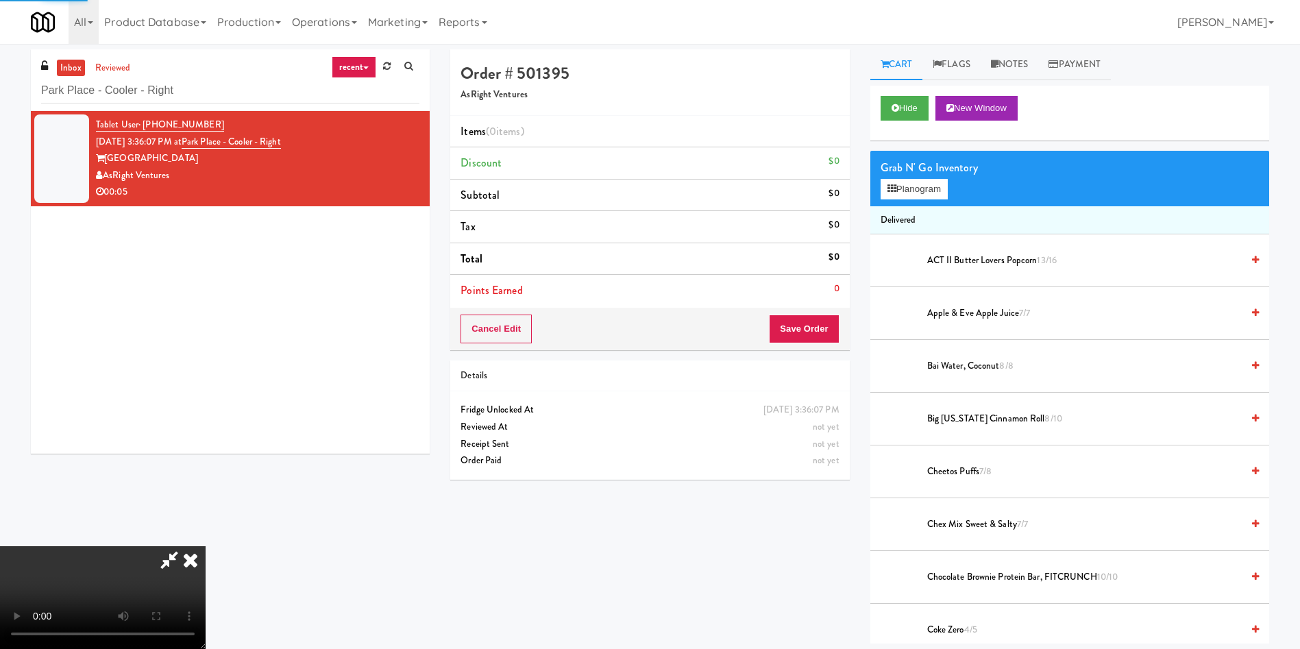
scroll to position [103, 0]
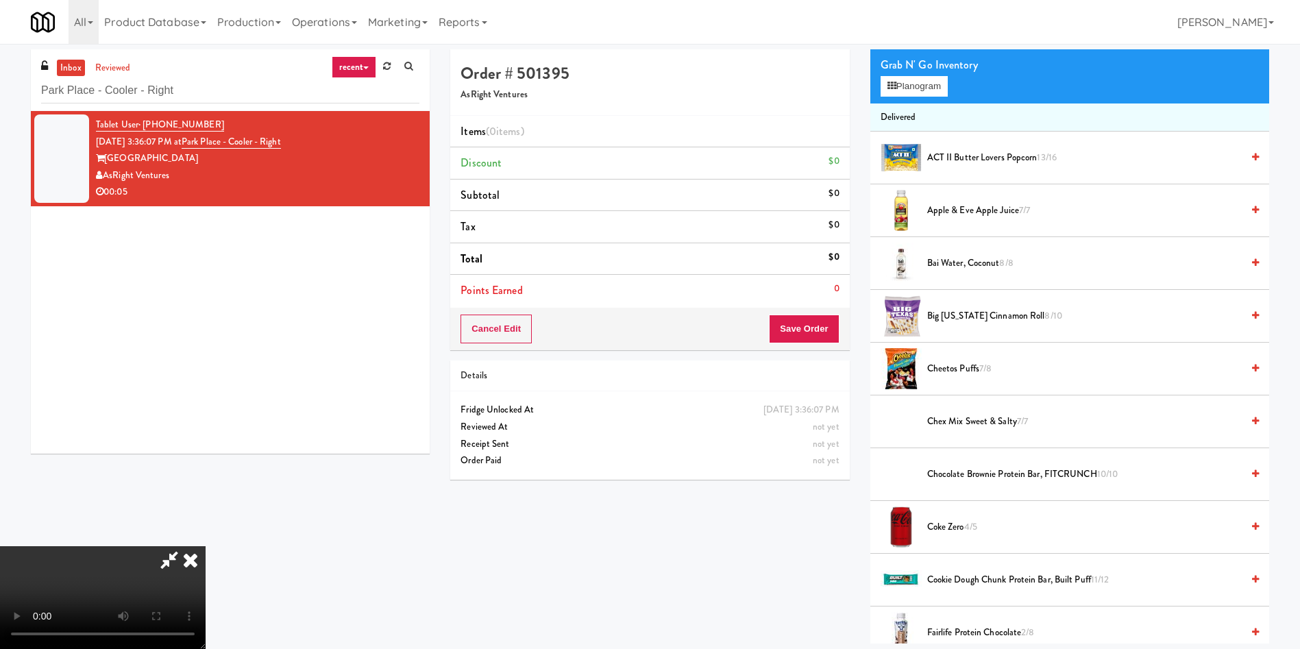
click at [206, 546] on video at bounding box center [103, 597] width 206 height 103
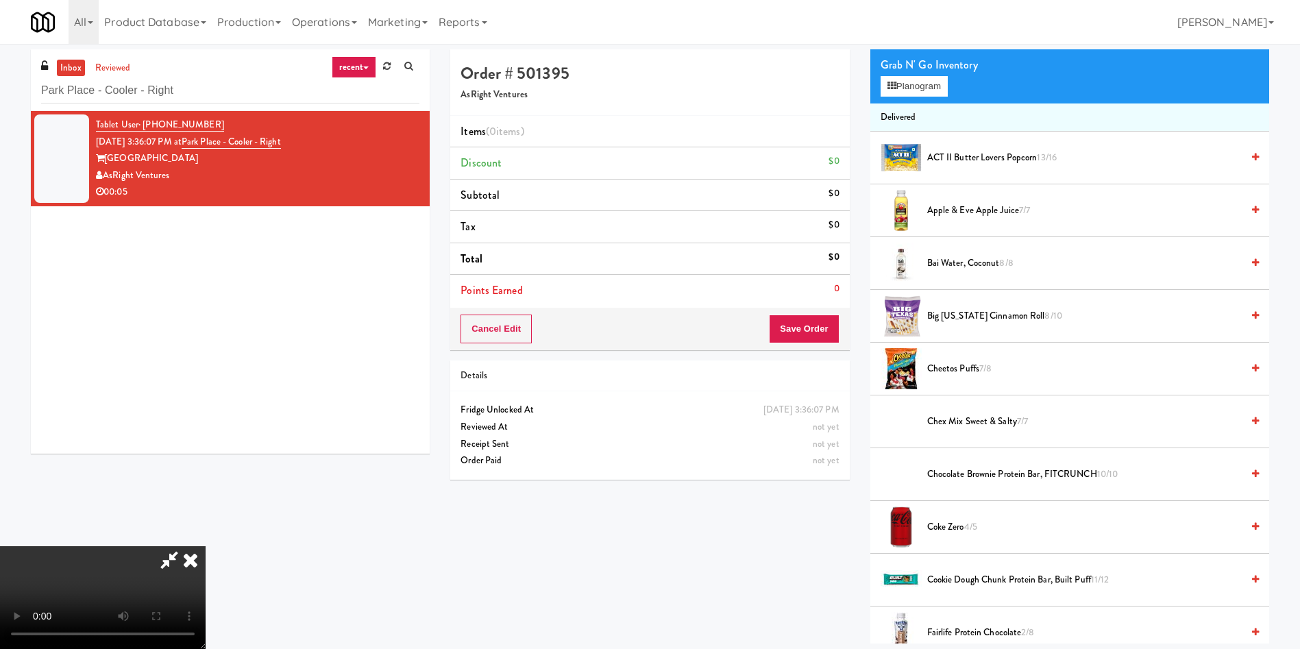
click at [206, 546] on video at bounding box center [103, 597] width 206 height 103
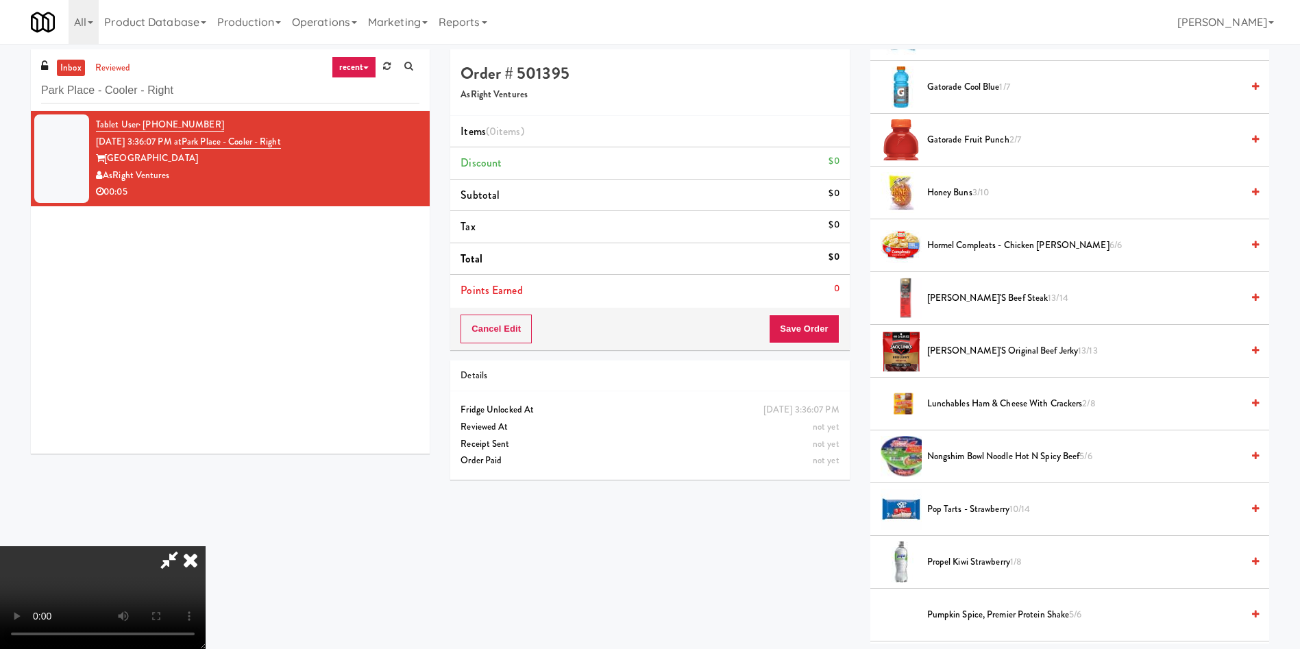
scroll to position [822, 0]
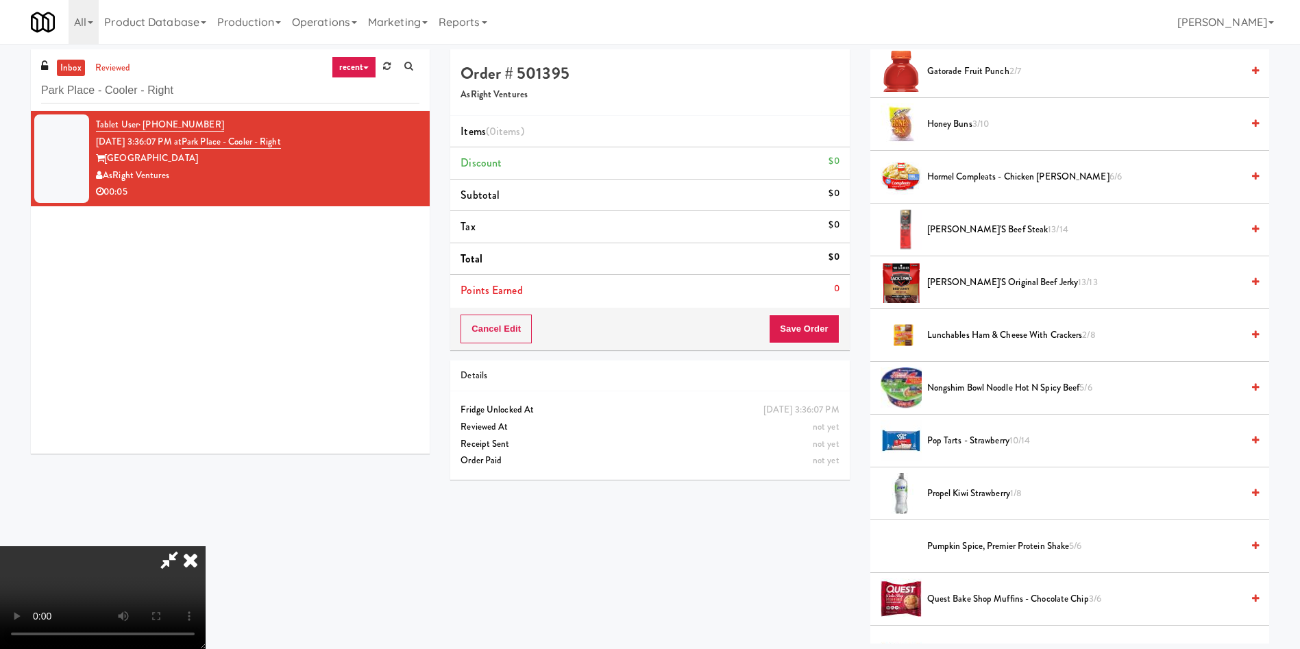
click at [962, 119] on span "Honey Buns 3/10" at bounding box center [1084, 124] width 314 height 17
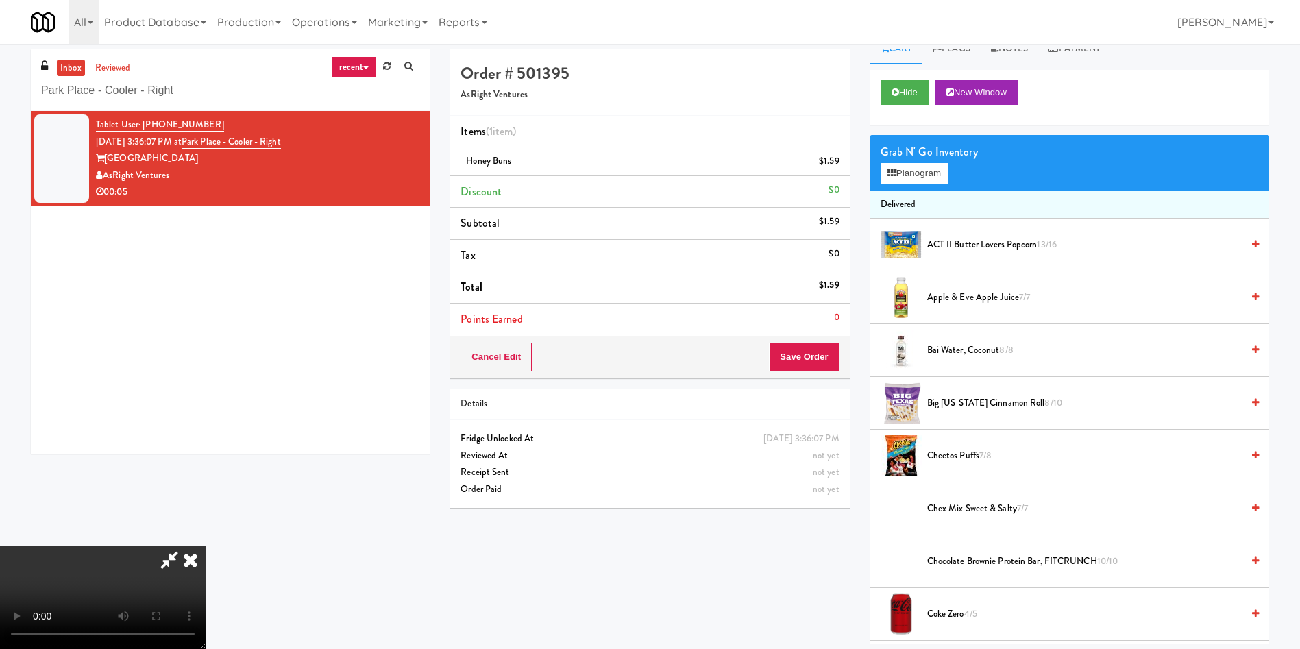
scroll to position [0, 0]
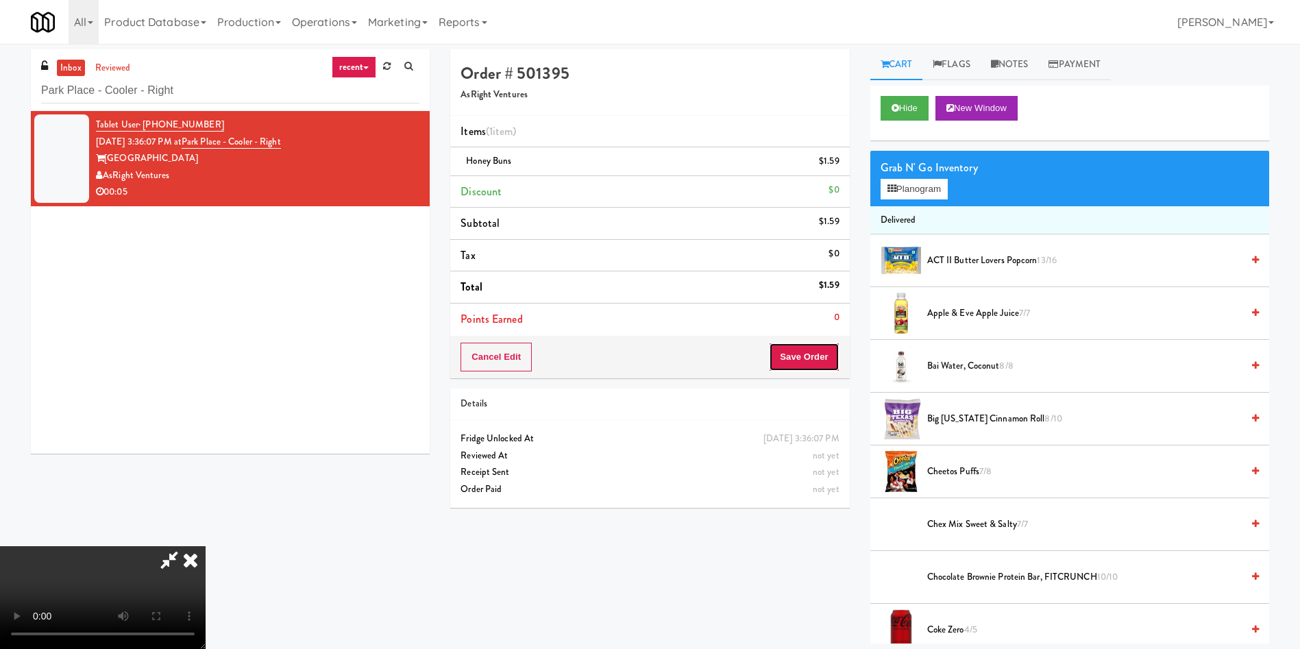
click at [821, 356] on button "Save Order" at bounding box center [804, 357] width 70 height 29
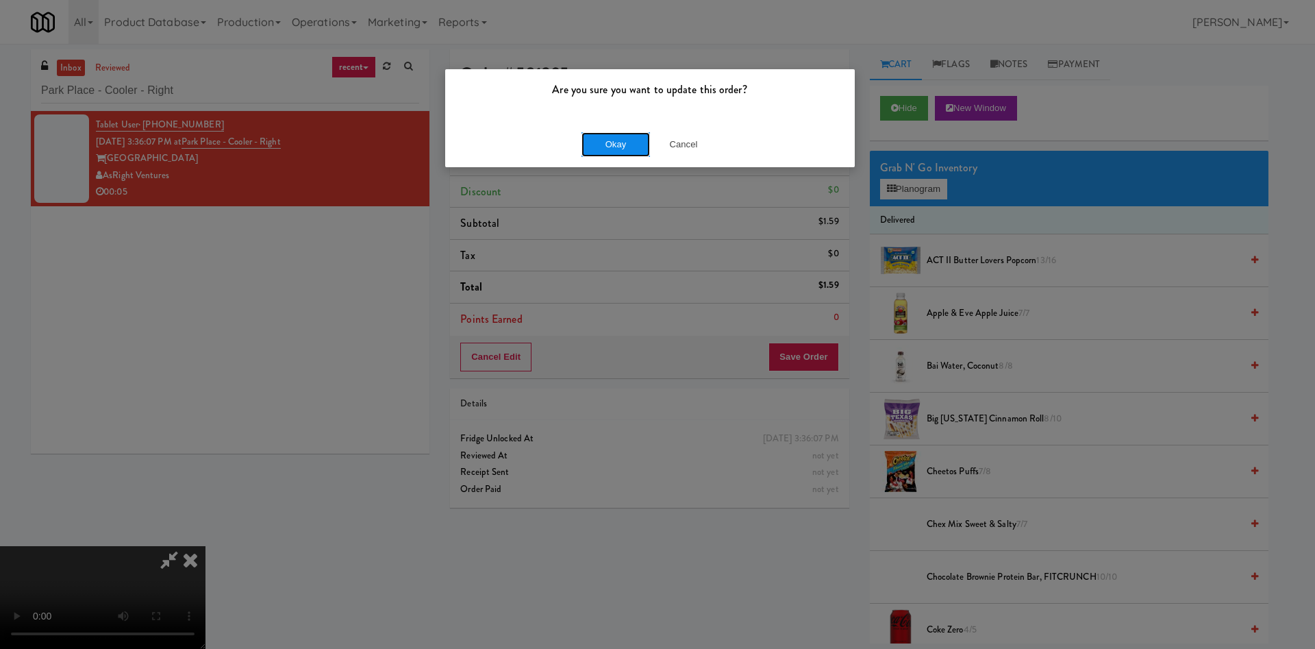
click at [619, 155] on button "Okay" at bounding box center [616, 144] width 69 height 25
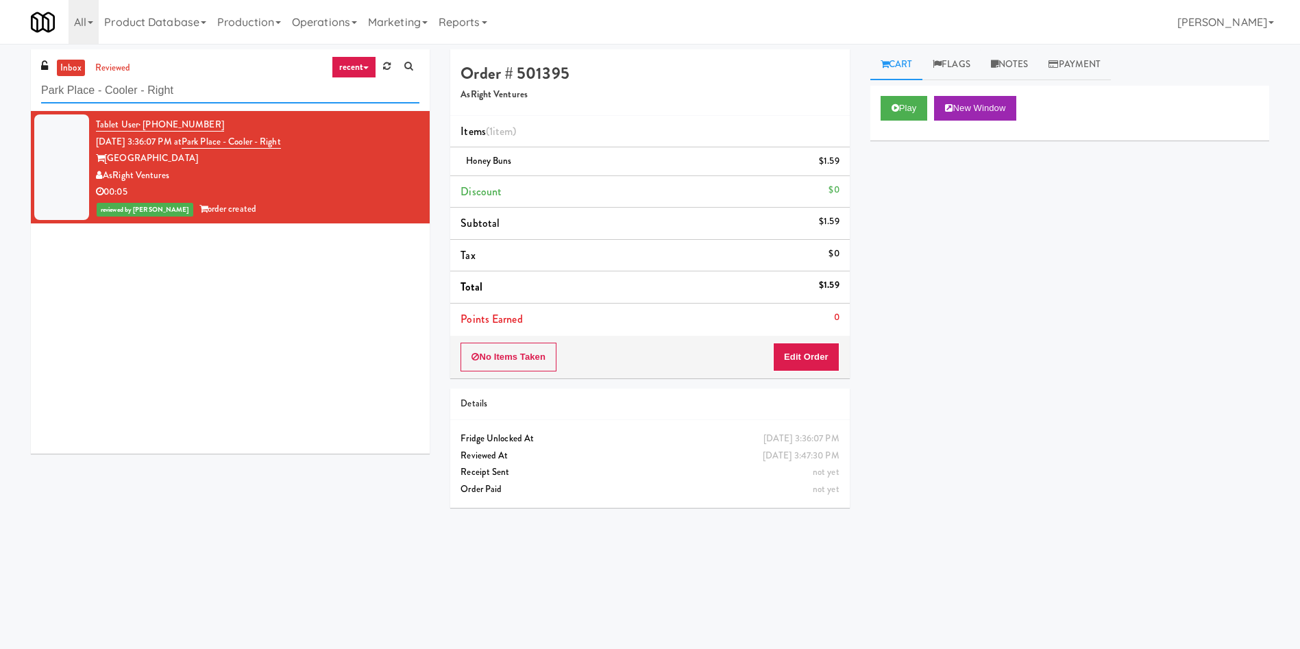
drag, startPoint x: 208, startPoint y: 88, endPoint x: 0, endPoint y: 87, distance: 208.3
click at [0, 87] on div "inbox reviewed recent all unclear take inventory issue suspicious failed recent…" at bounding box center [650, 324] width 1300 height 550
paste input "The Monarch Combo"
type input "The Monarch Combo"
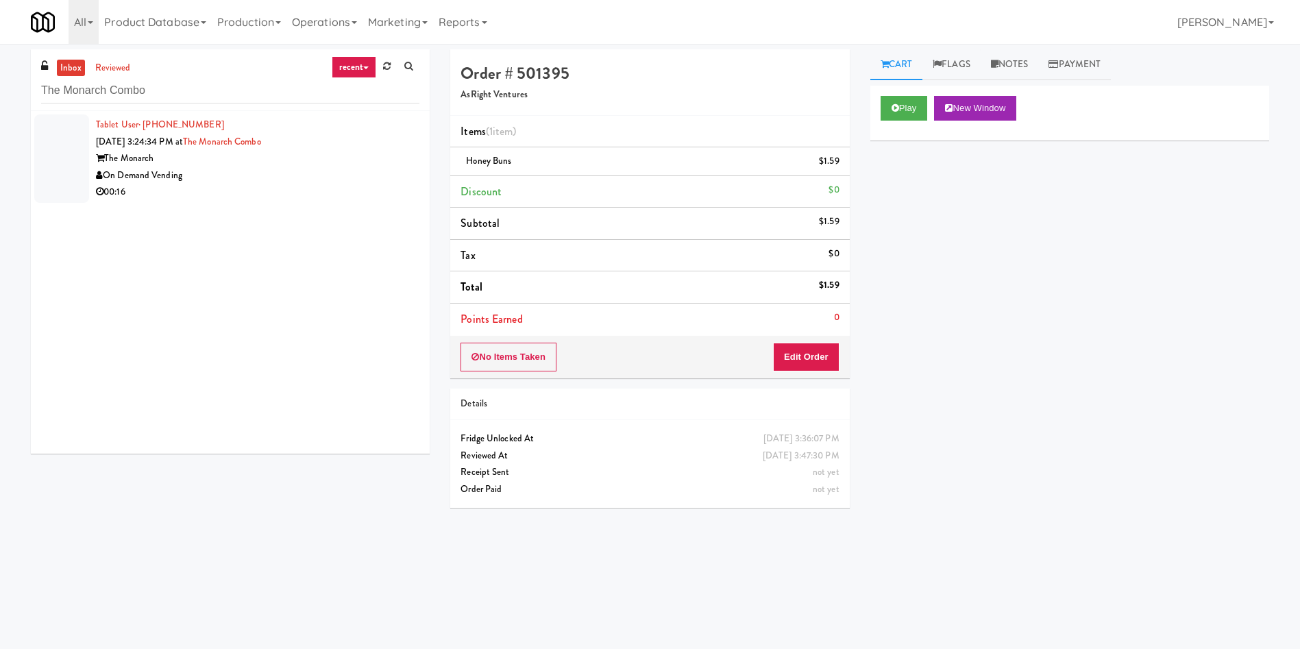
click at [61, 152] on div at bounding box center [61, 158] width 55 height 88
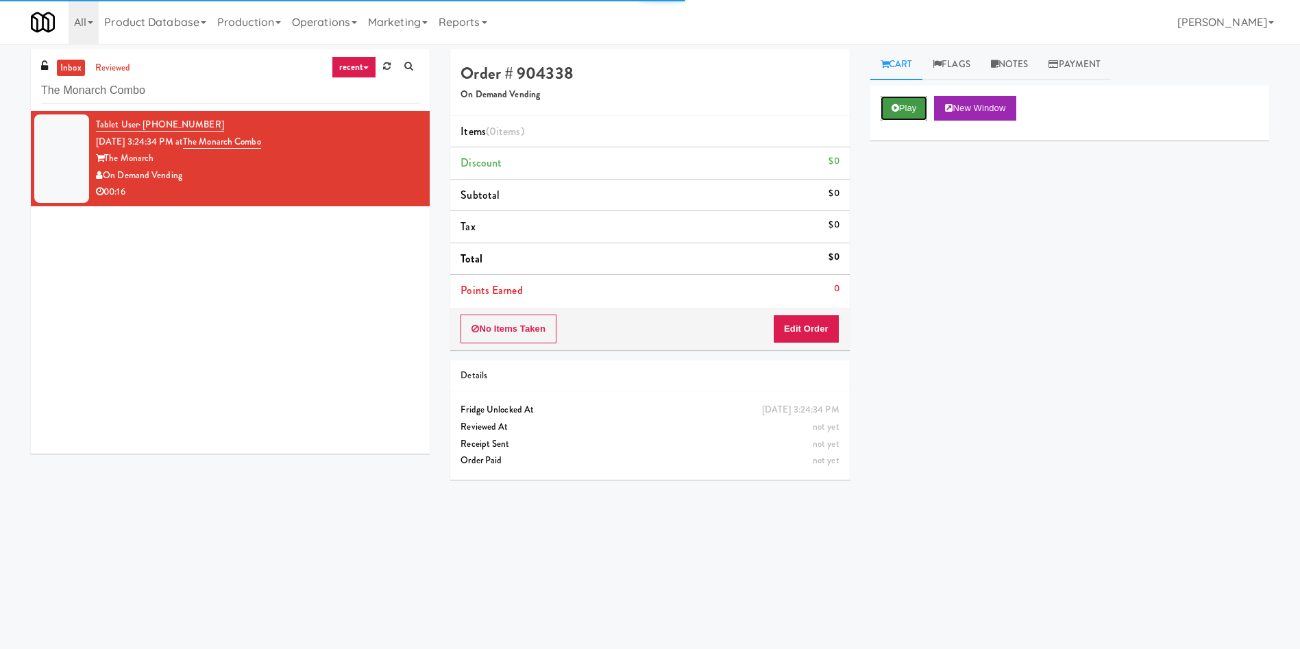
click at [900, 110] on button "Play" at bounding box center [903, 108] width 47 height 25
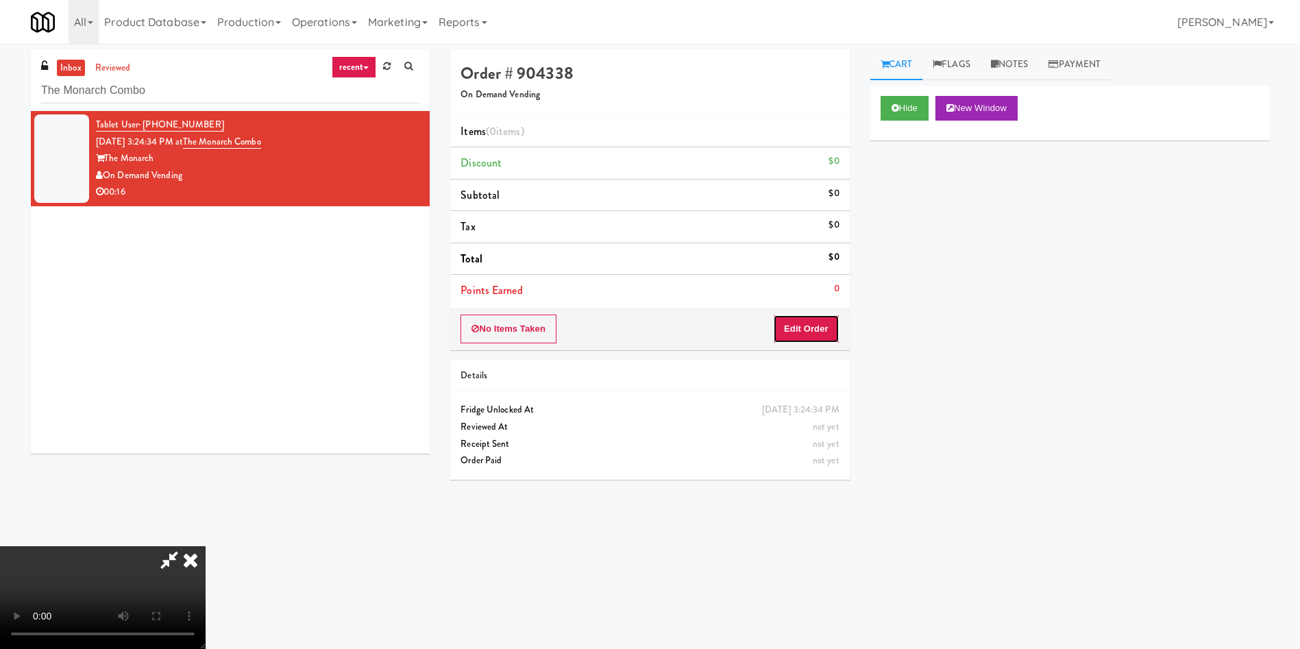
click at [794, 332] on button "Edit Order" at bounding box center [806, 328] width 66 height 29
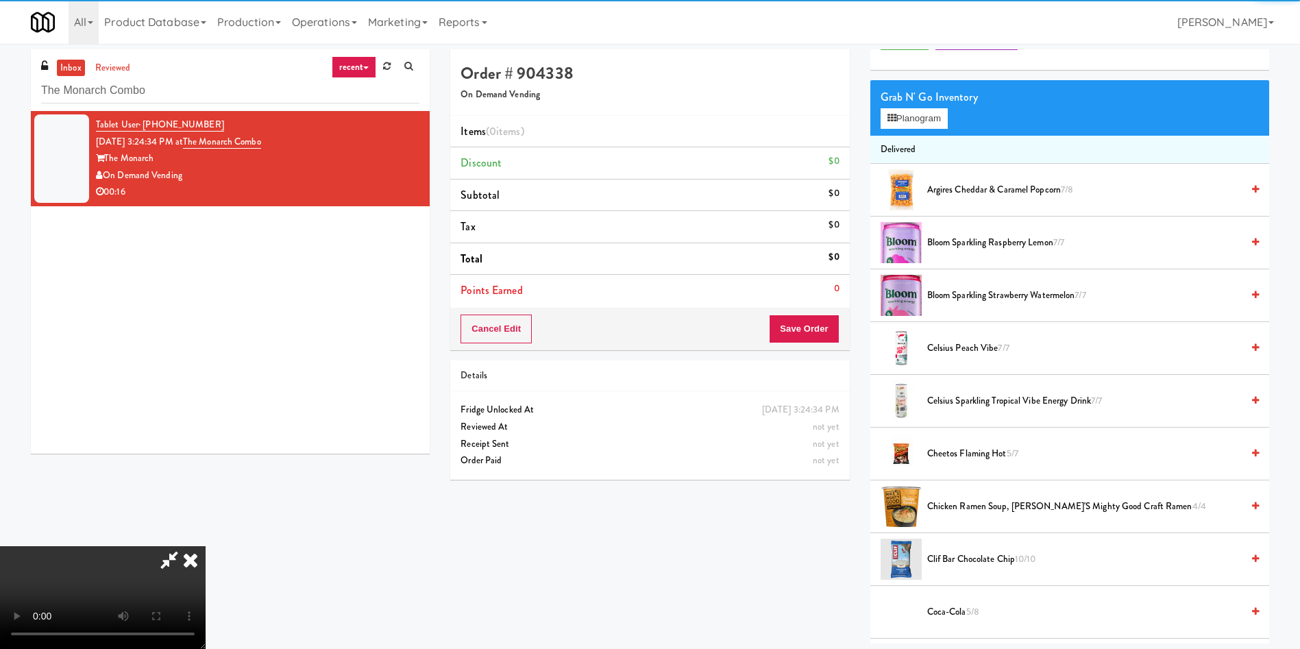
scroll to position [103, 0]
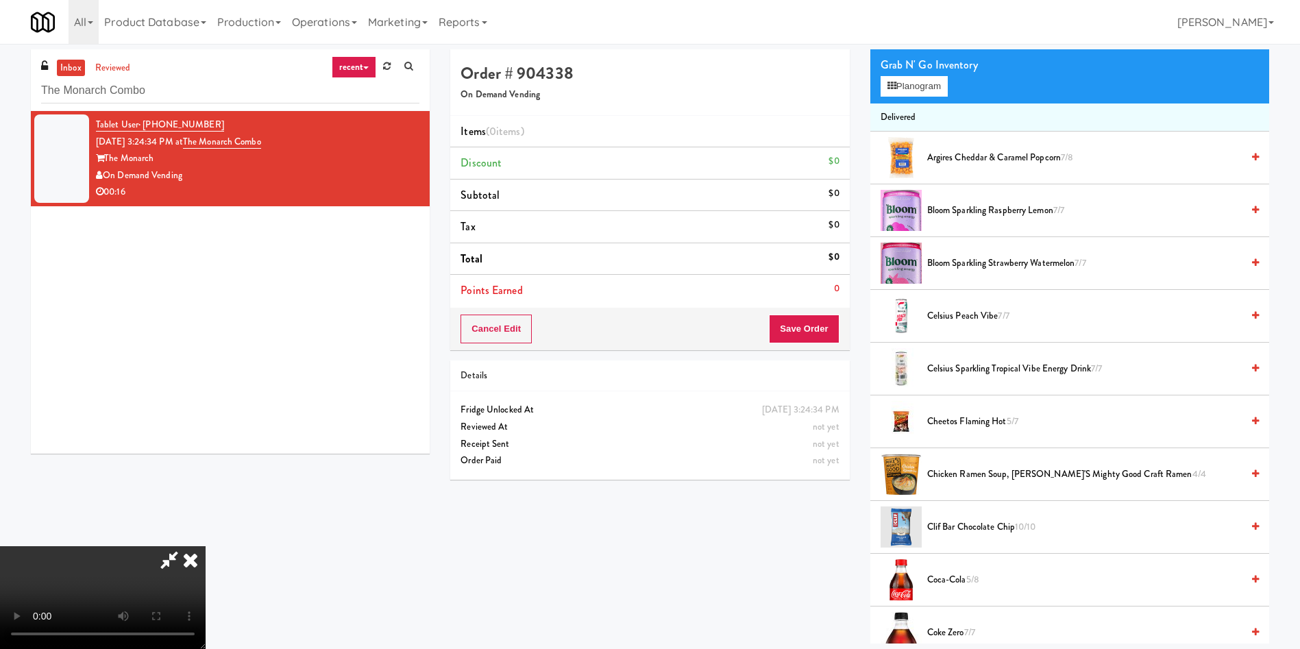
click at [206, 546] on video at bounding box center [103, 597] width 206 height 103
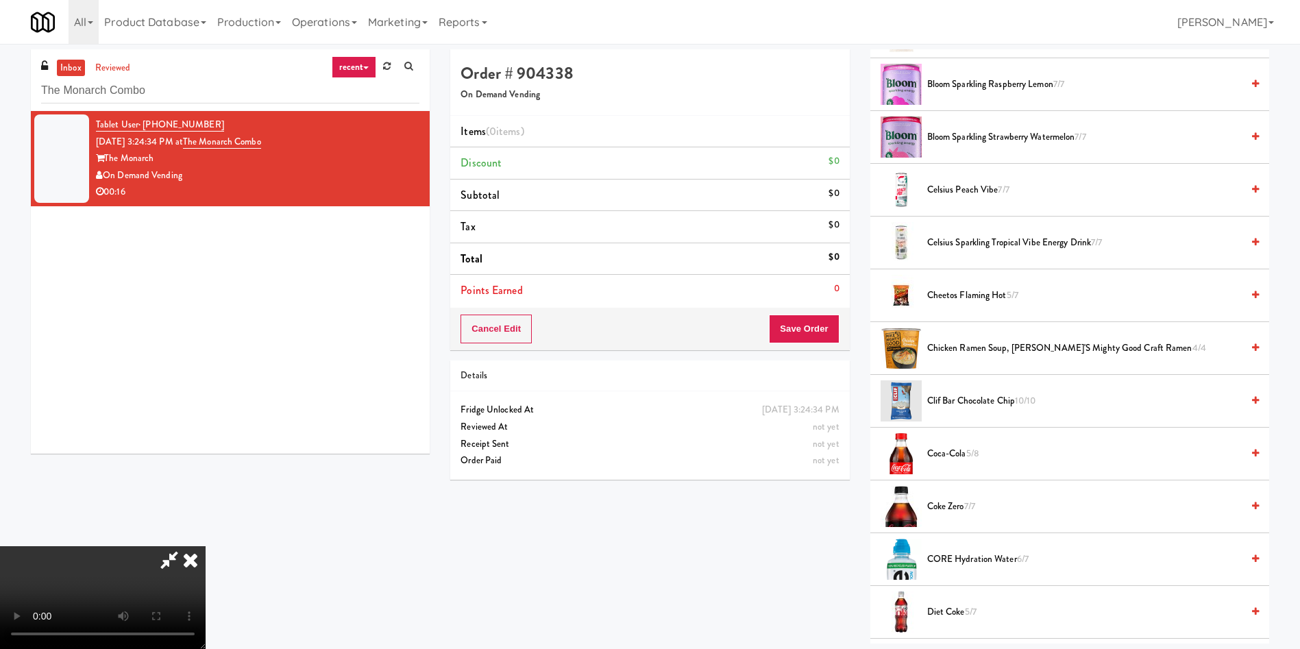
scroll to position [411, 0]
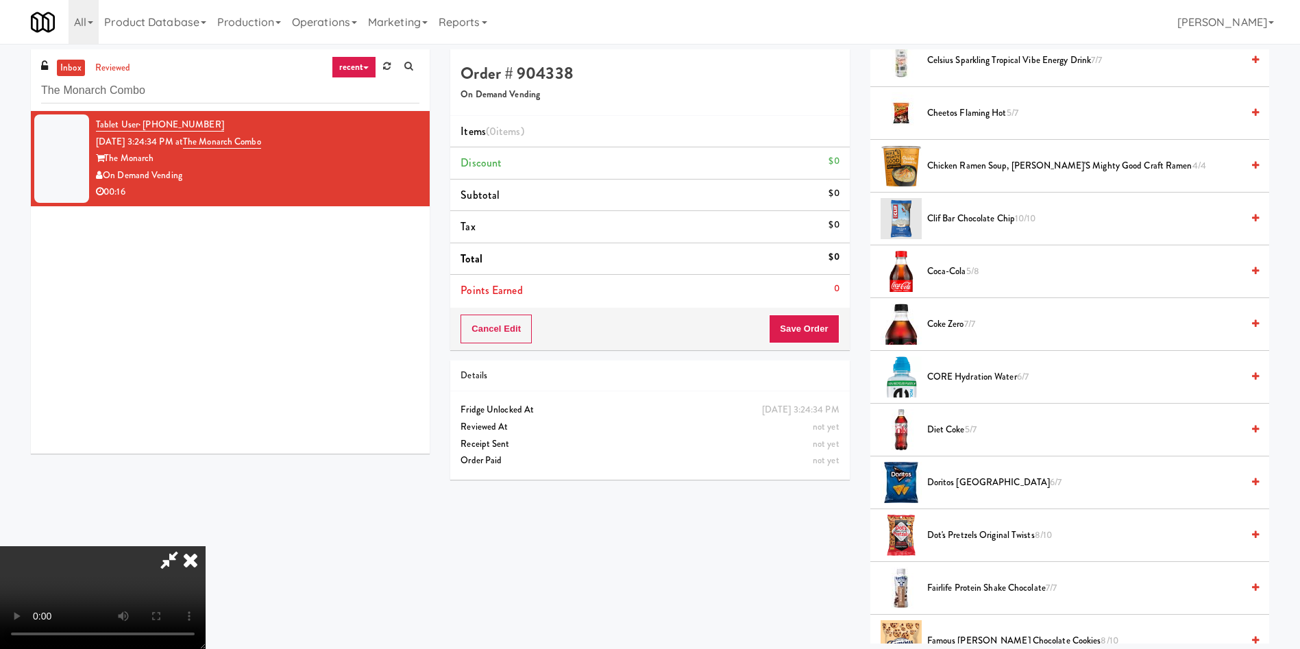
click at [946, 319] on span "Coke Zero 7/7" at bounding box center [1084, 324] width 314 height 17
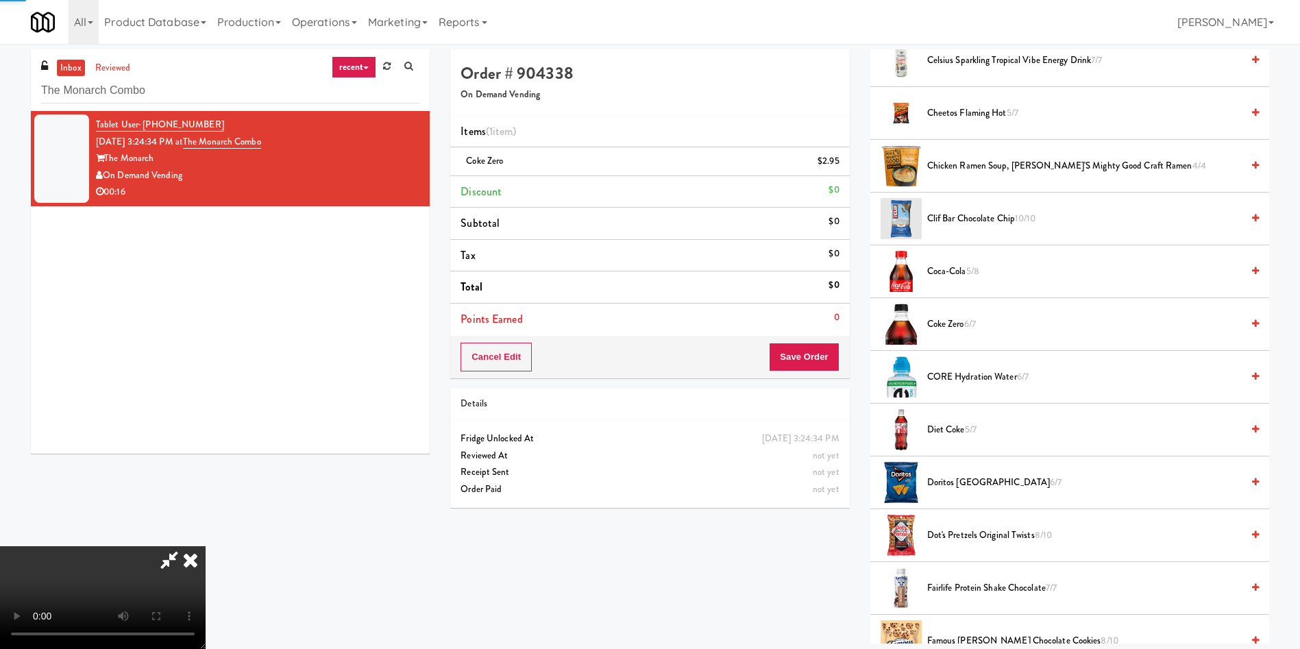
click at [206, 546] on video at bounding box center [103, 597] width 206 height 103
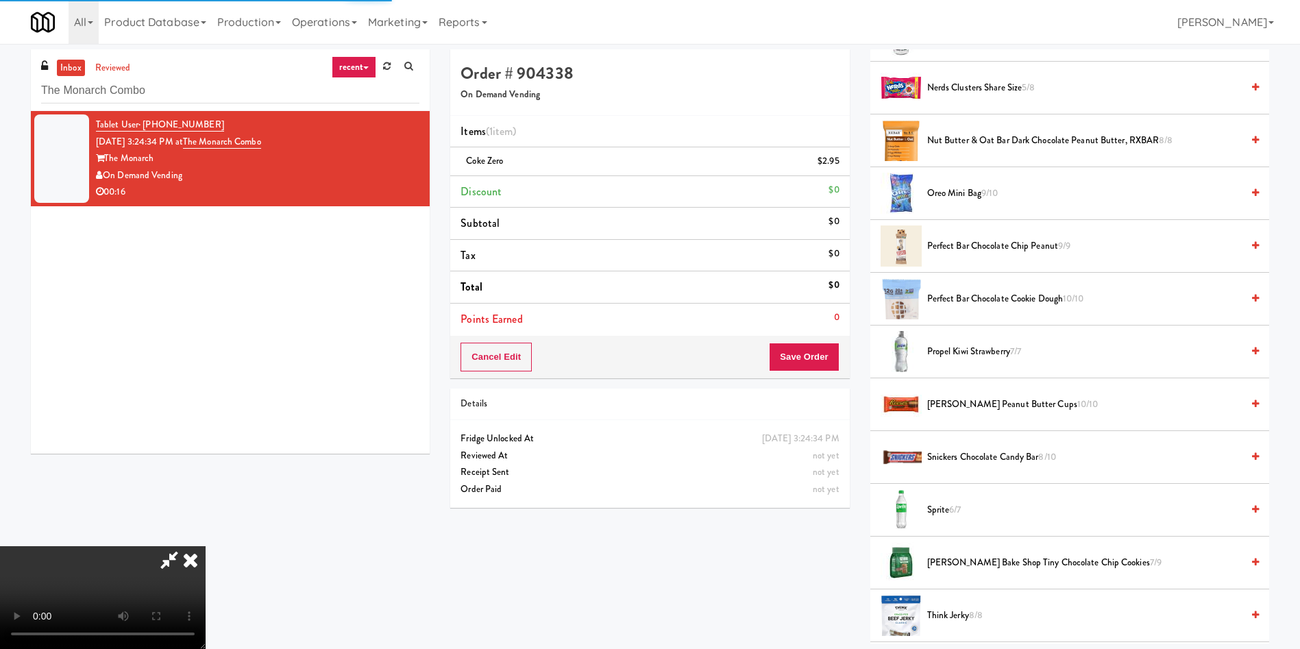
scroll to position [1644, 0]
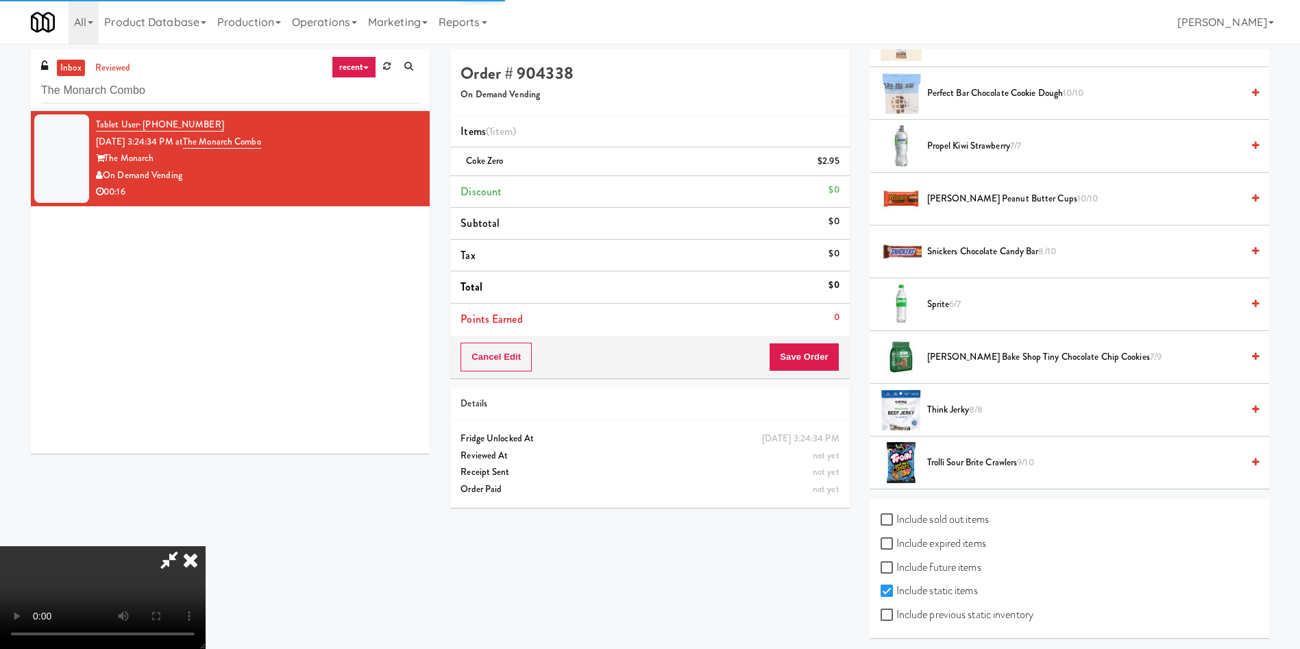
click at [963, 455] on span "Trolli Sour Brite Crawlers 9/10" at bounding box center [1084, 462] width 314 height 17
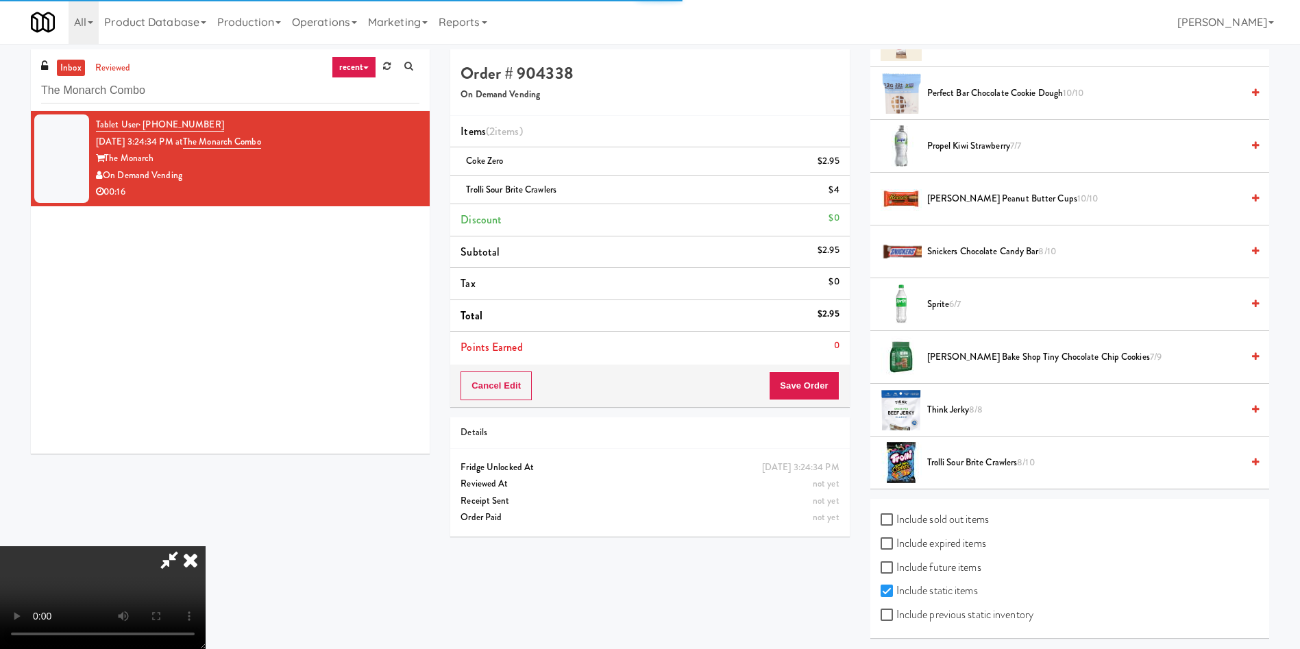
click at [206, 546] on video at bounding box center [103, 597] width 206 height 103
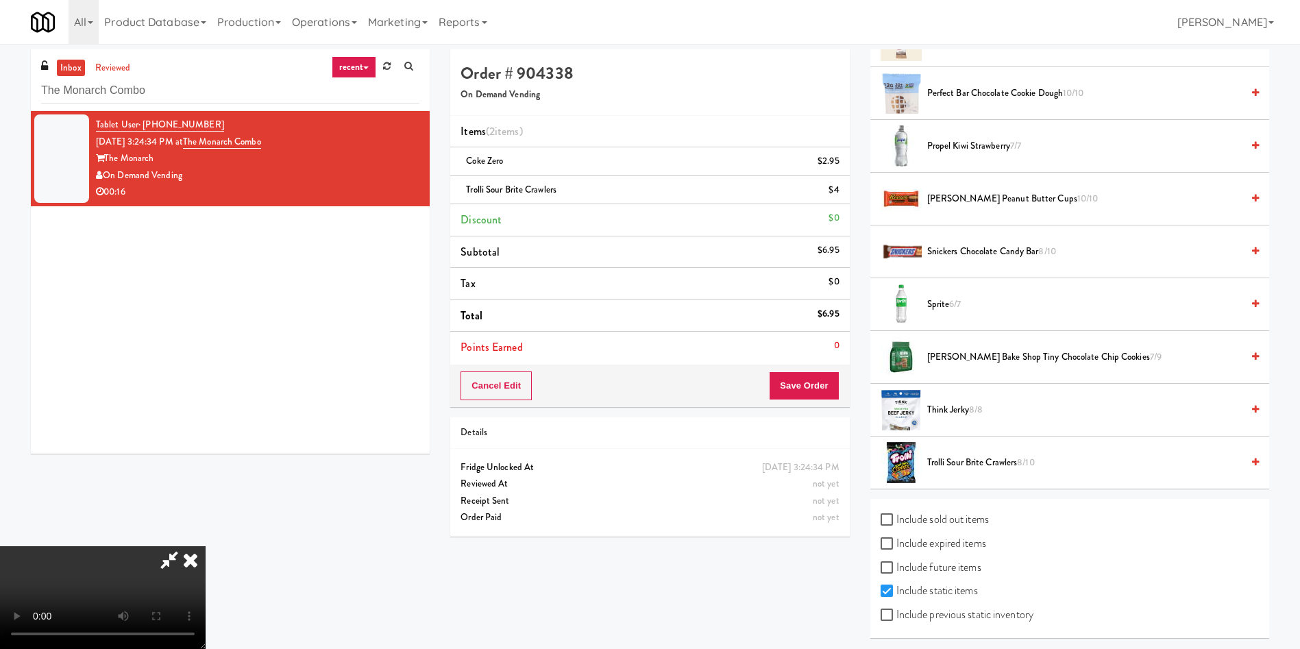
click at [206, 546] on video at bounding box center [103, 597] width 206 height 103
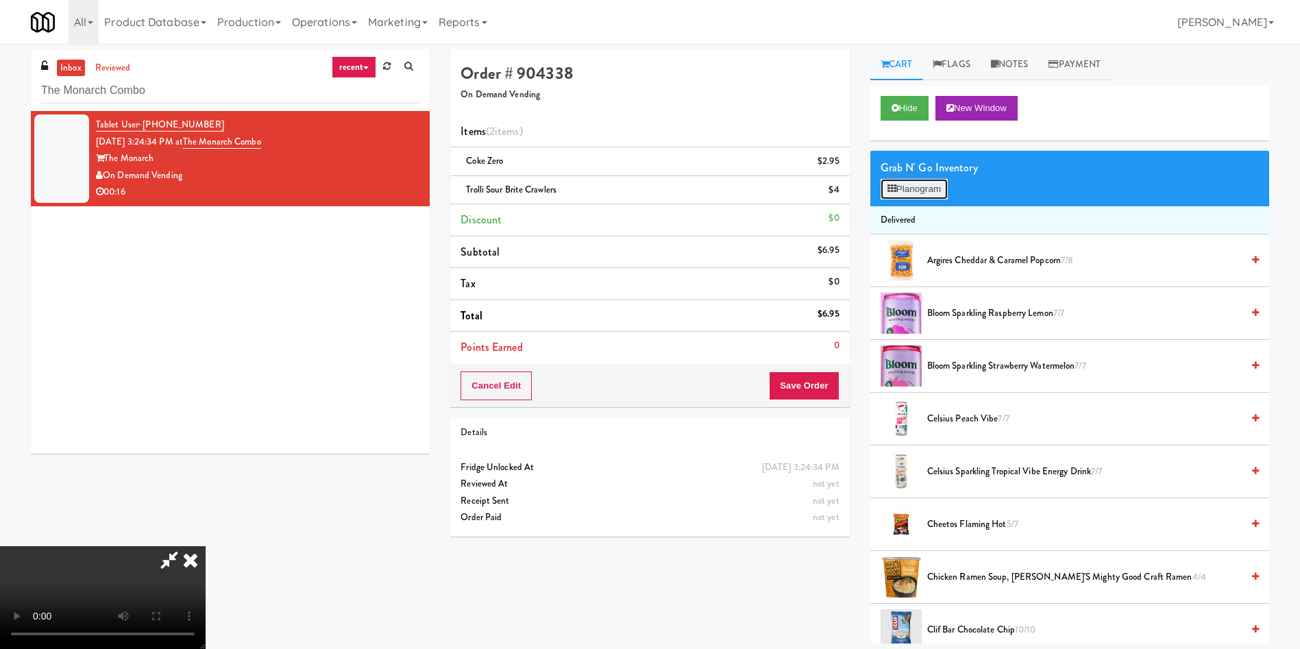
click at [922, 192] on button "Planogram" at bounding box center [913, 189] width 67 height 21
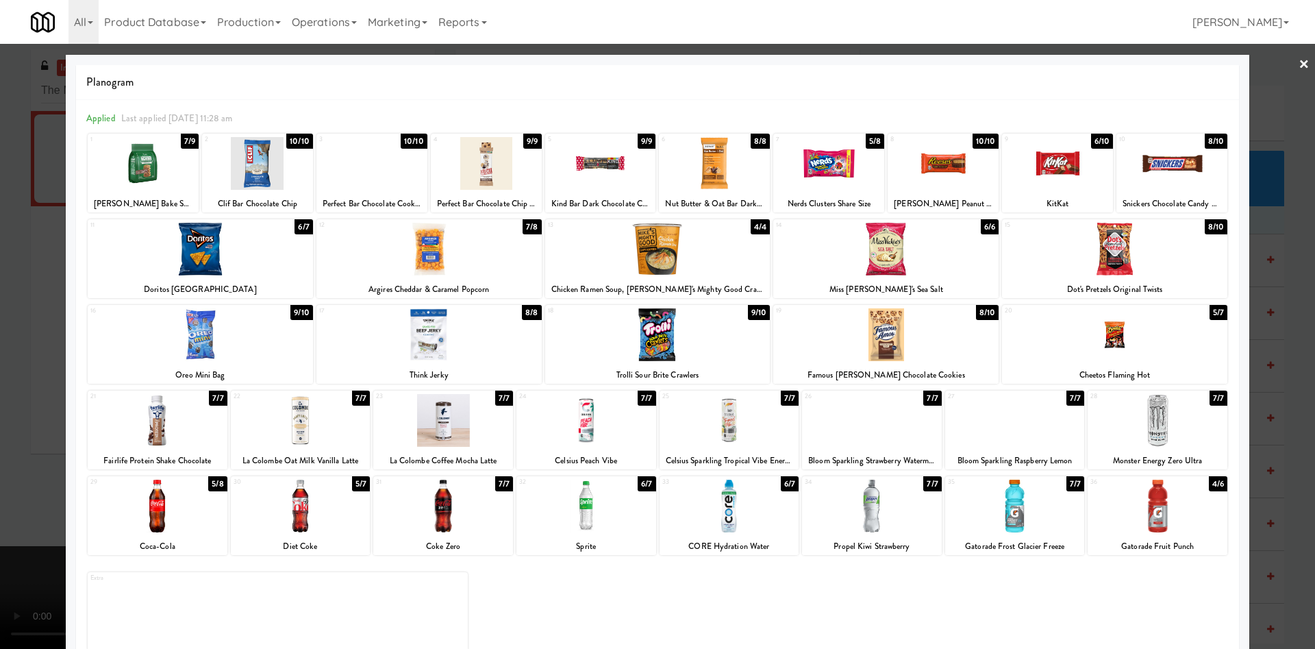
click at [1138, 275] on div at bounding box center [1114, 249] width 225 height 53
click at [23, 221] on div at bounding box center [657, 324] width 1315 height 649
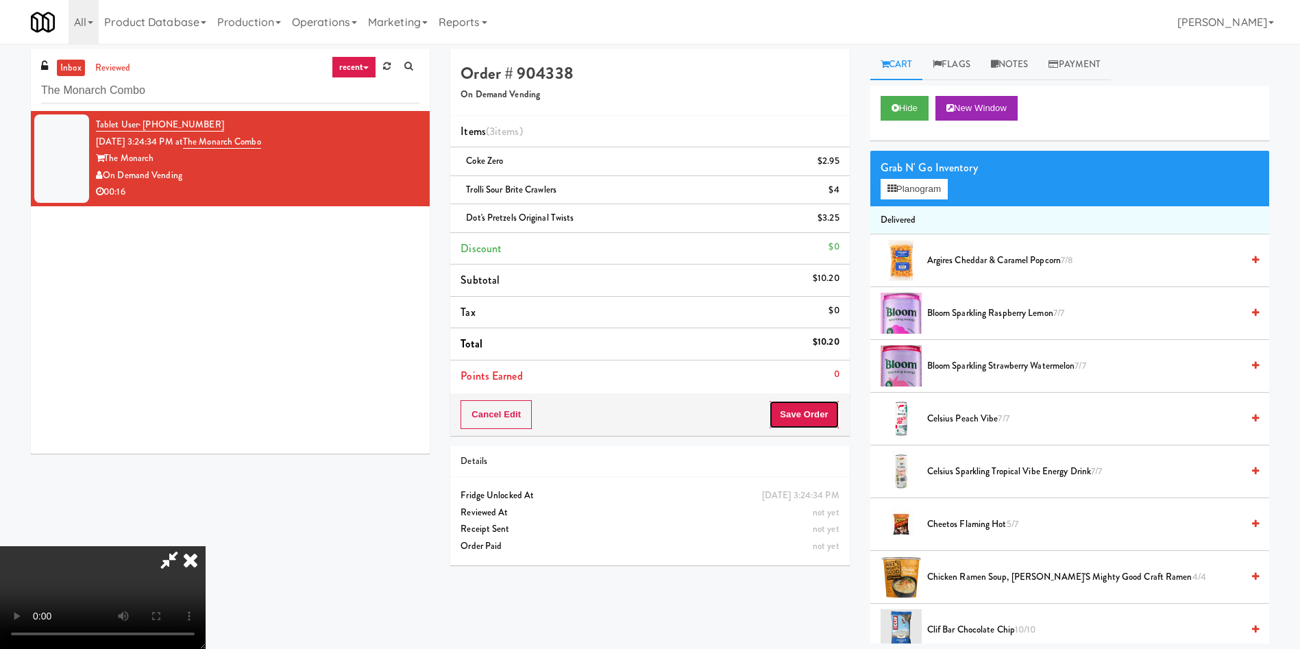
click at [796, 418] on button "Save Order" at bounding box center [804, 414] width 70 height 29
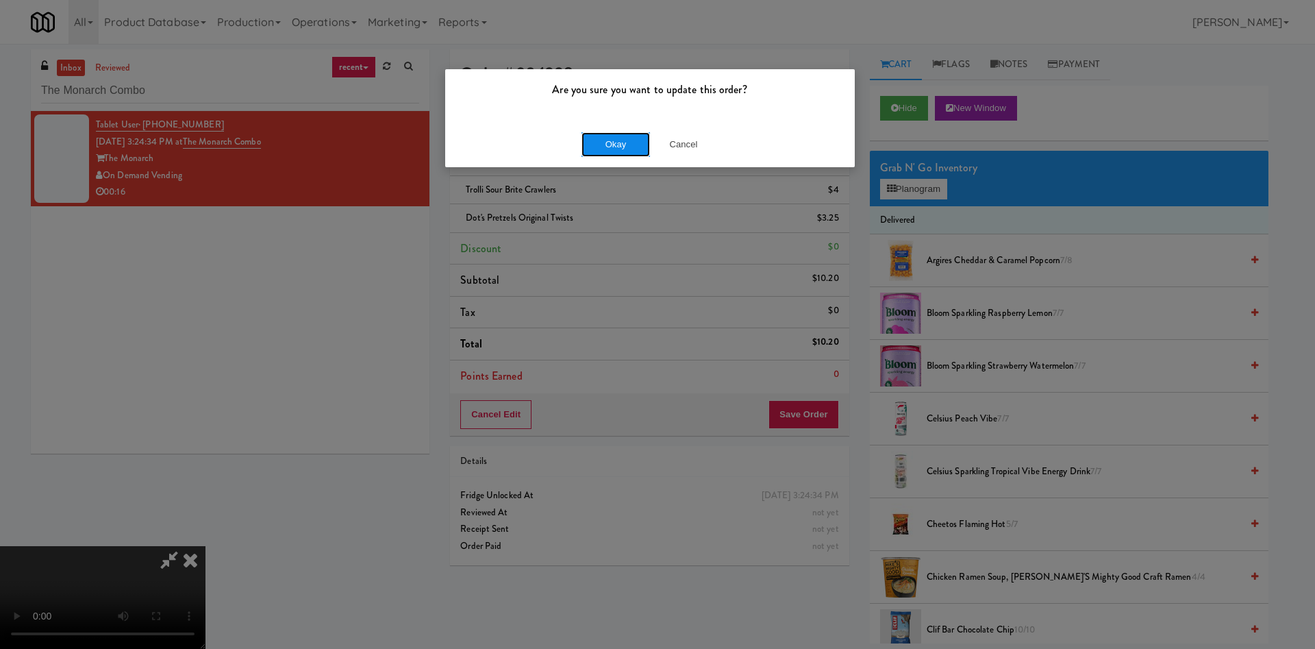
click at [607, 146] on button "Okay" at bounding box center [616, 144] width 69 height 25
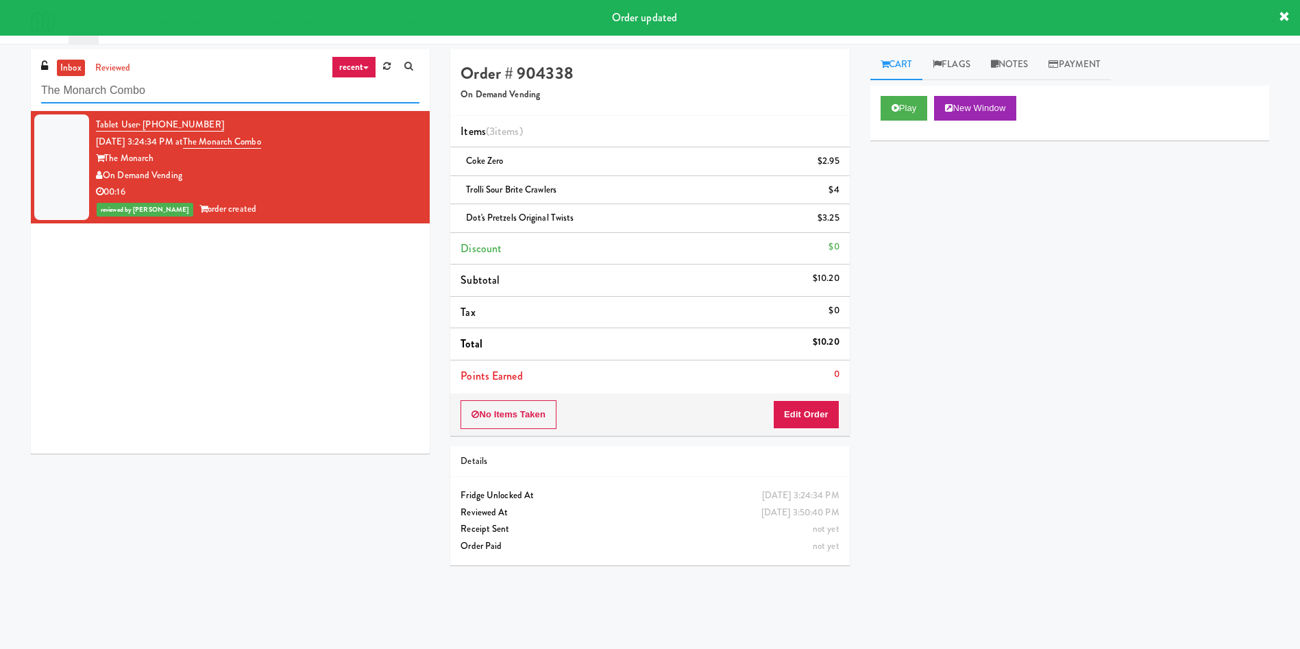
drag, startPoint x: 191, startPoint y: 84, endPoint x: 0, endPoint y: 84, distance: 191.2
click at [0, 84] on div "inbox reviewed recent all unclear take inventory issue suspicious failed recent…" at bounding box center [650, 324] width 1300 height 550
paste input "[PERSON_NAME]-Accurate 2"
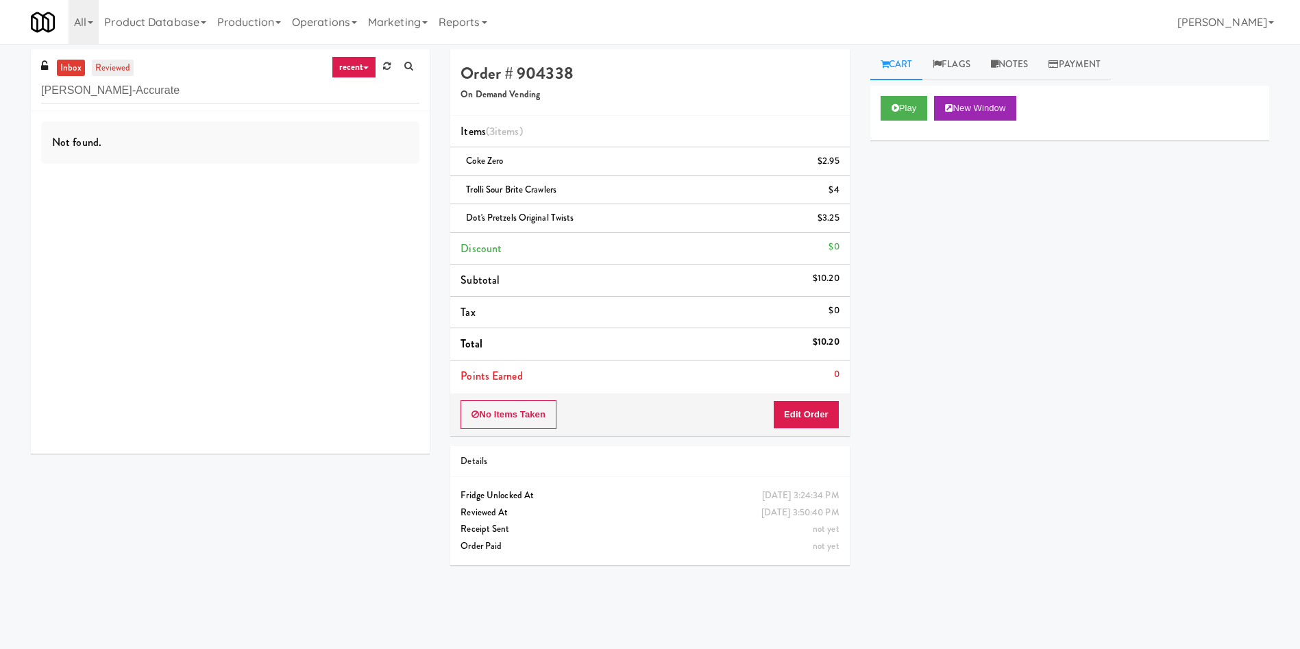
click at [125, 66] on link "reviewed" at bounding box center [113, 68] width 42 height 17
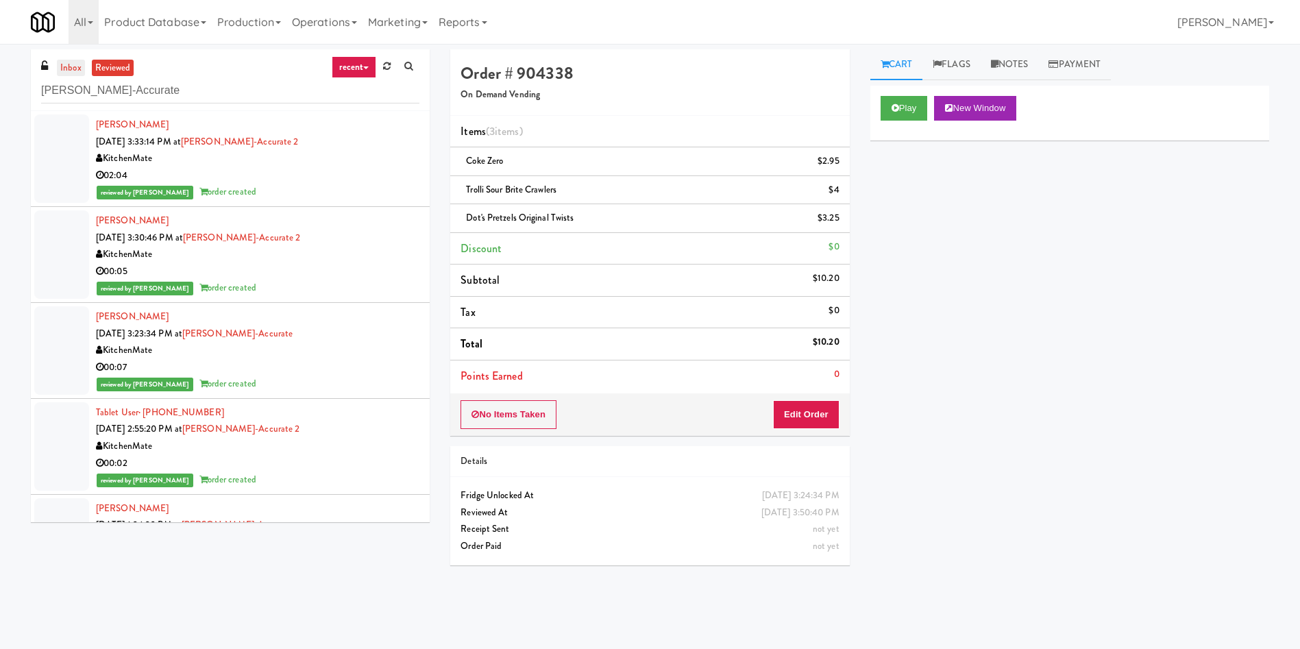
click at [81, 69] on link "inbox" at bounding box center [71, 68] width 28 height 17
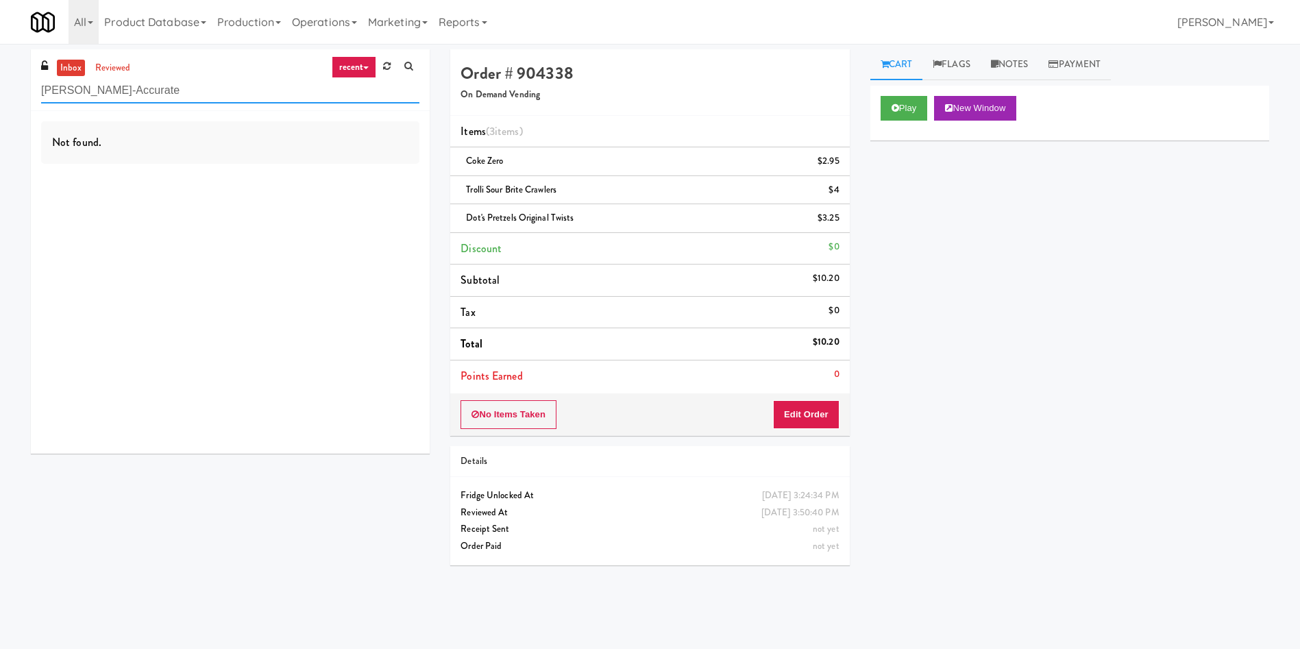
drag, startPoint x: 199, startPoint y: 88, endPoint x: 0, endPoint y: 88, distance: 198.7
click at [0, 88] on div "inbox reviewed recent all unclear take inventory issue suspicious failed recent…" at bounding box center [650, 324] width 1300 height 550
paste input "605 Cooler 1"
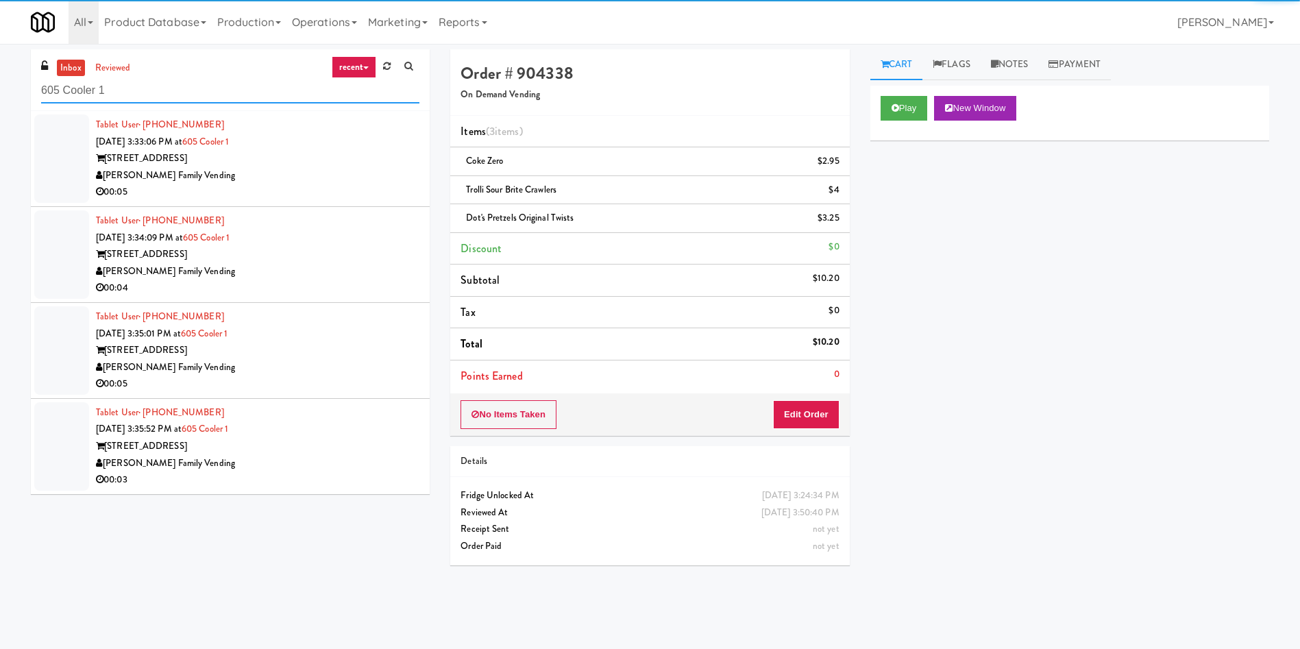
type input "605 Cooler 1"
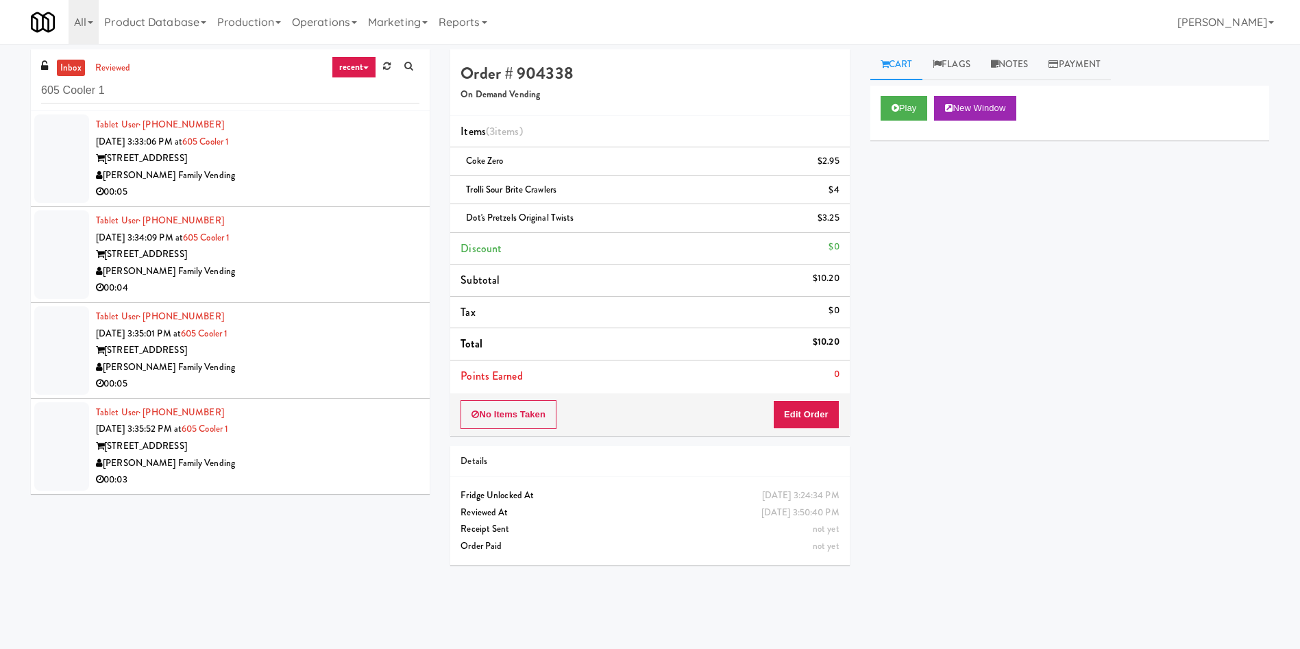
click at [49, 144] on div at bounding box center [61, 158] width 55 height 88
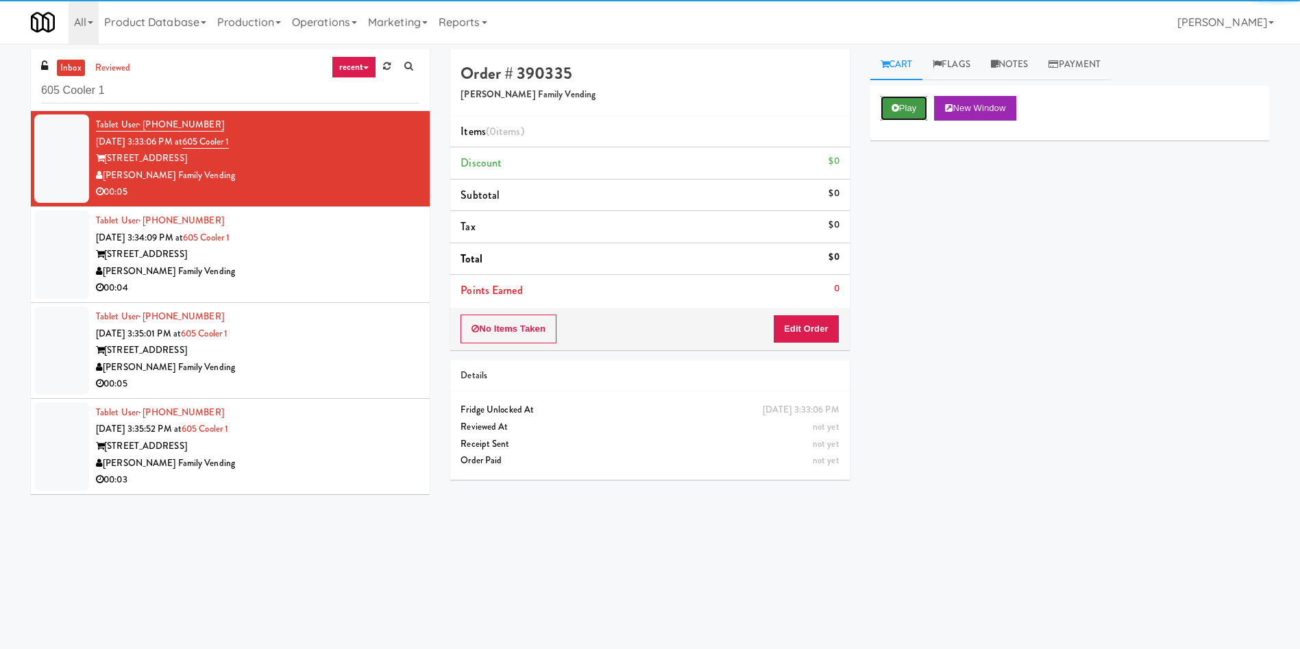
click at [905, 106] on button "Play" at bounding box center [903, 108] width 47 height 25
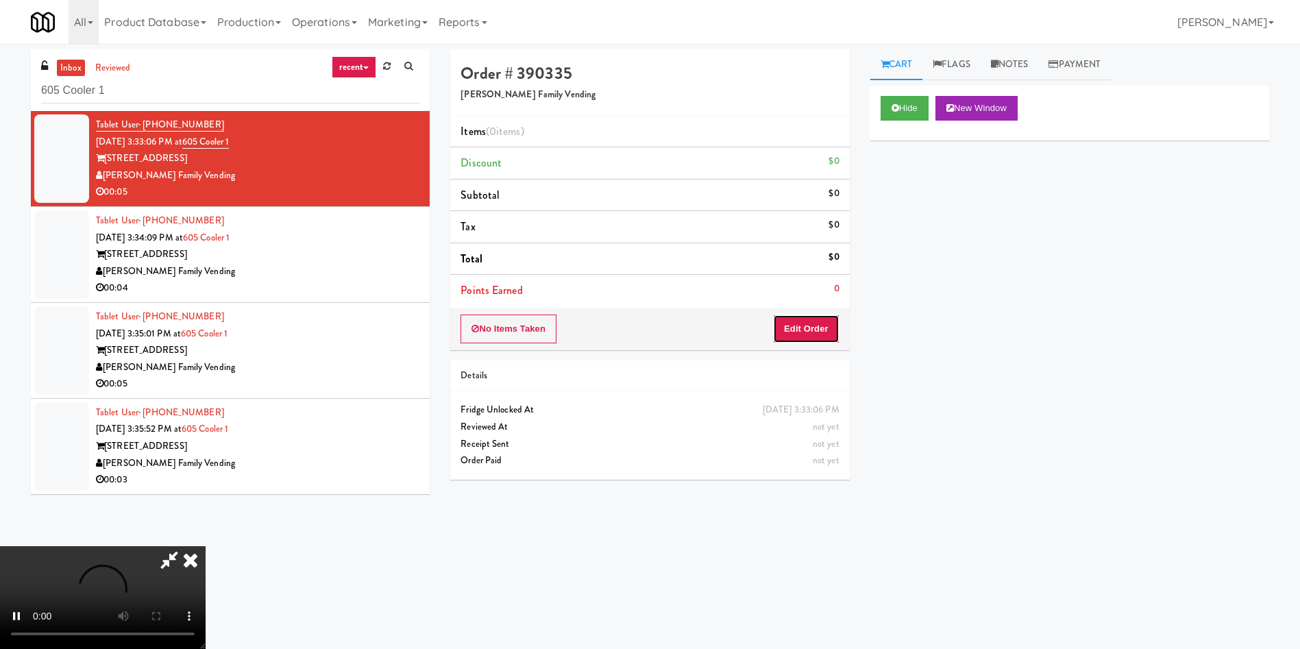
click at [810, 338] on button "Edit Order" at bounding box center [806, 328] width 66 height 29
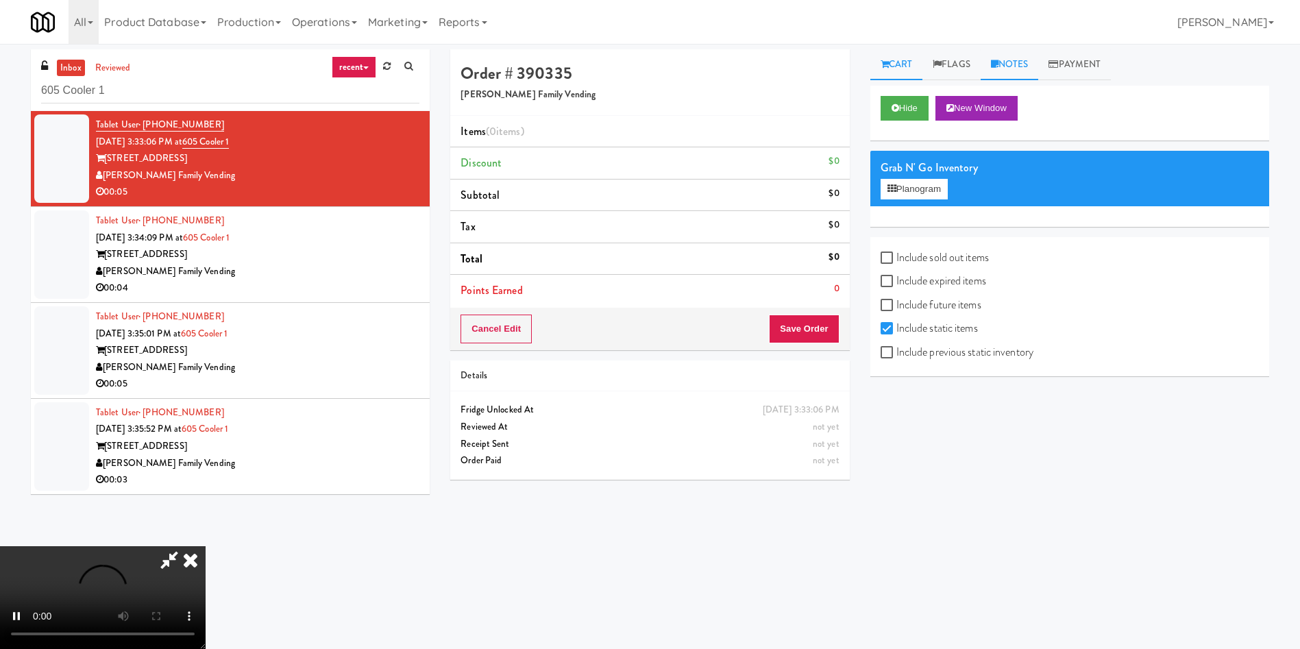
click at [1002, 66] on link "Notes" at bounding box center [1009, 64] width 58 height 31
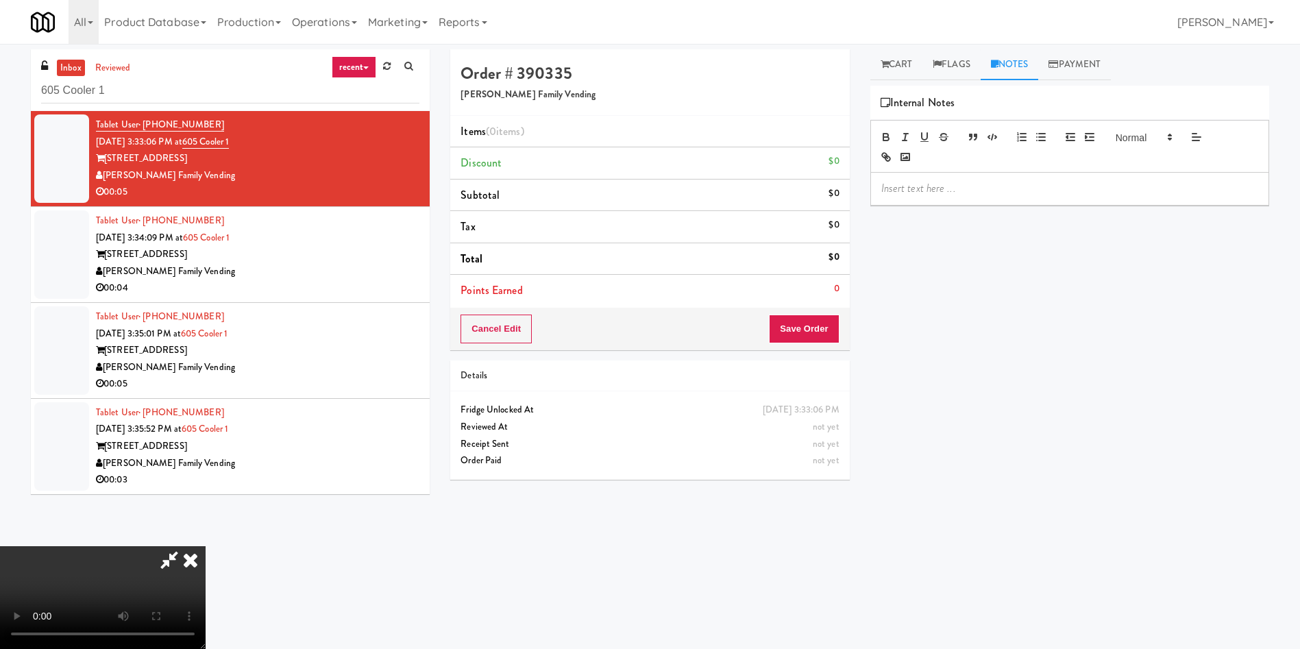
click at [939, 190] on p at bounding box center [1069, 188] width 377 height 15
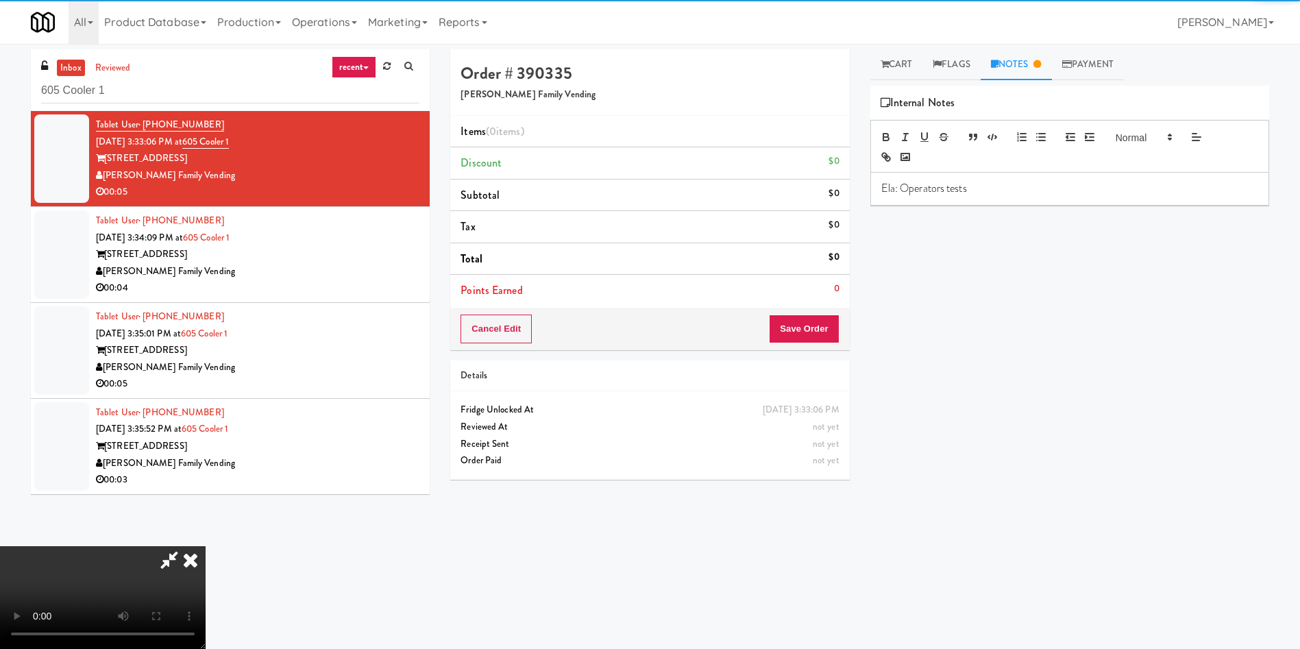
click at [940, 192] on p "Ela: Operators tests" at bounding box center [1069, 188] width 377 height 15
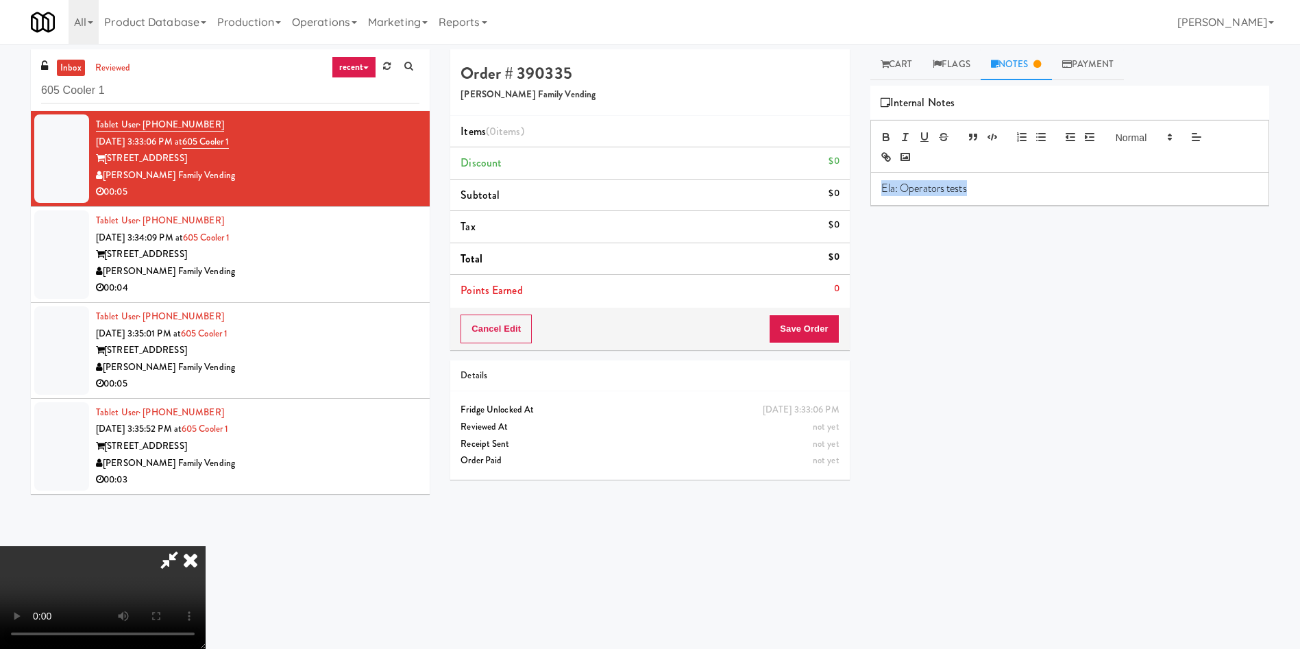
click at [940, 192] on p "Ela: Operators tests" at bounding box center [1069, 188] width 377 height 15
copy p "Ela: Operators tests"
click at [206, 546] on video at bounding box center [103, 597] width 206 height 103
click at [185, 546] on icon at bounding box center [169, 559] width 32 height 27
click at [510, 337] on button "Cancel Edit" at bounding box center [495, 328] width 71 height 29
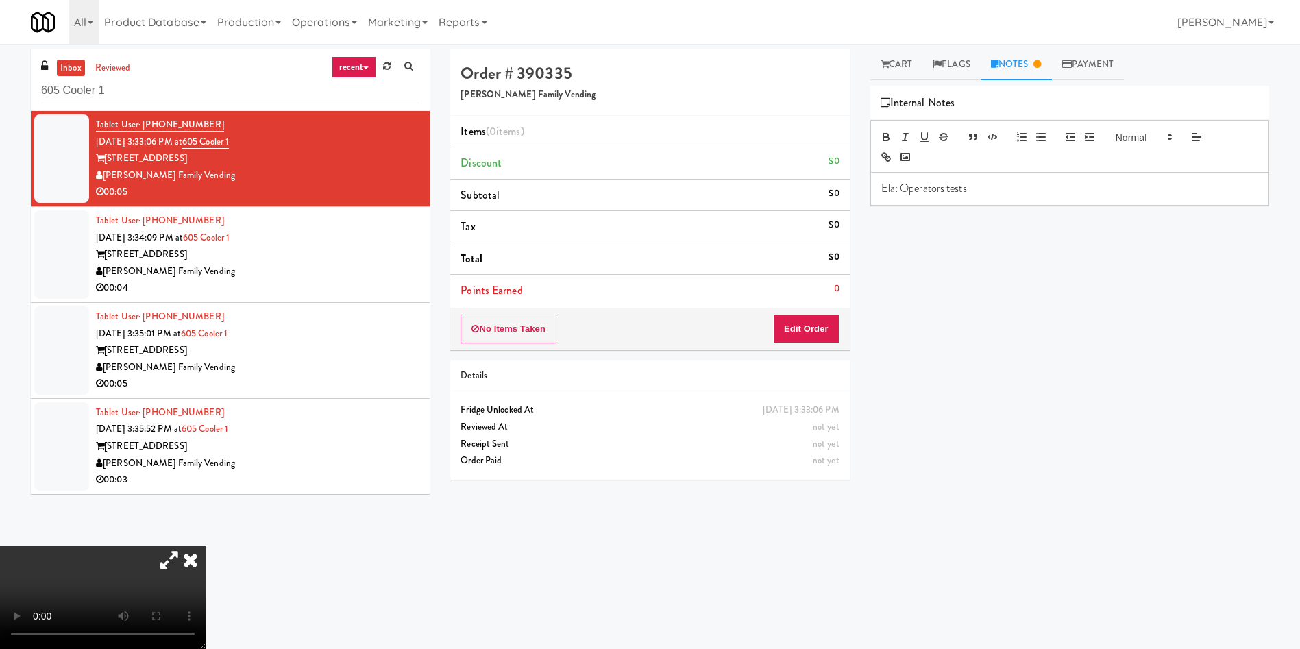
click at [510, 337] on button "No Items Taken" at bounding box center [508, 328] width 96 height 29
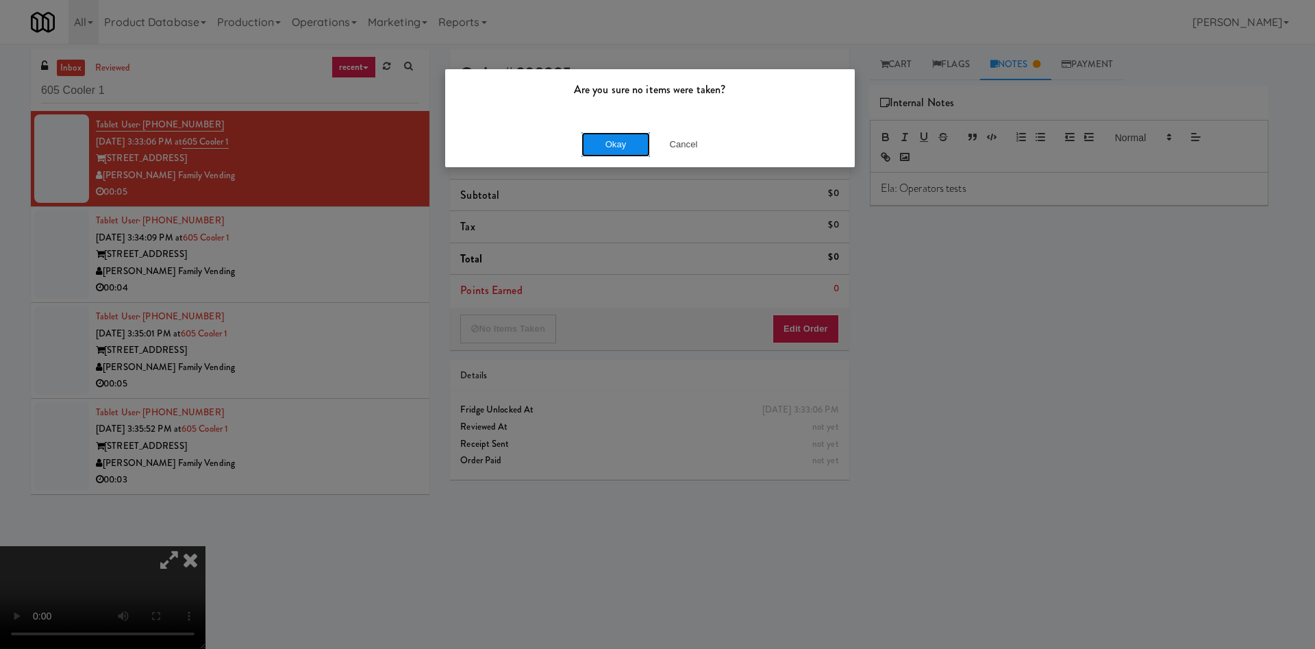
click at [624, 142] on button "Okay" at bounding box center [616, 144] width 69 height 25
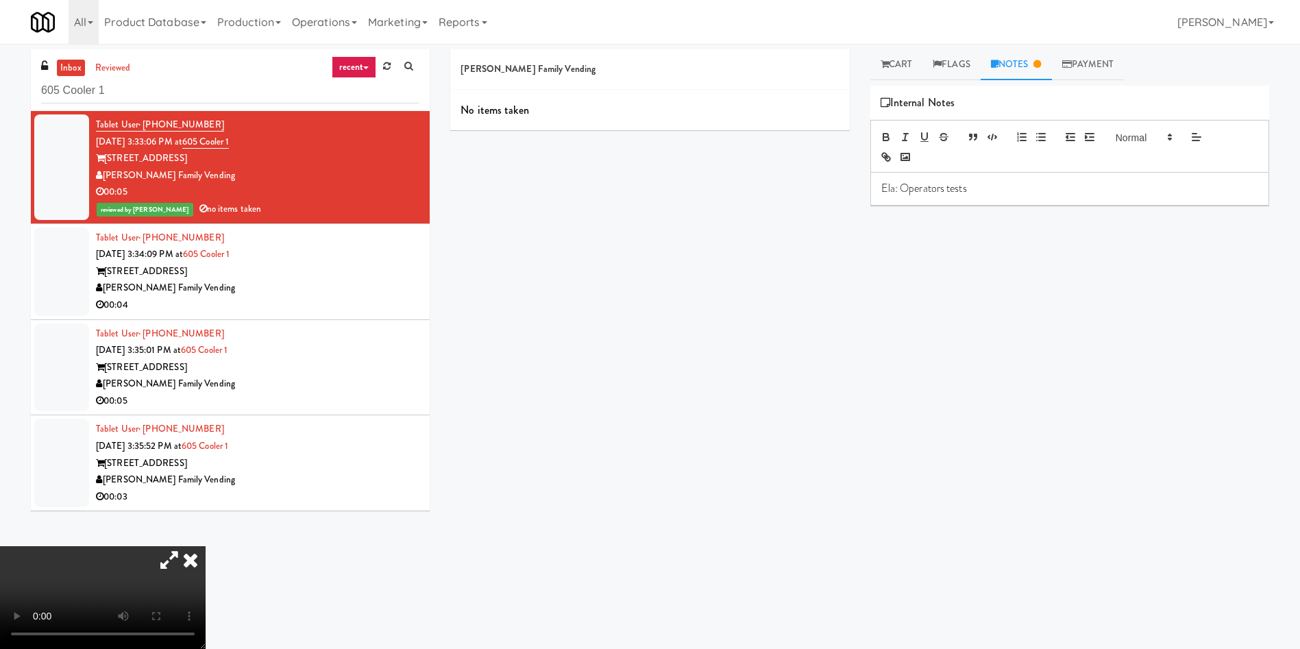
click at [206, 546] on icon at bounding box center [190, 559] width 30 height 27
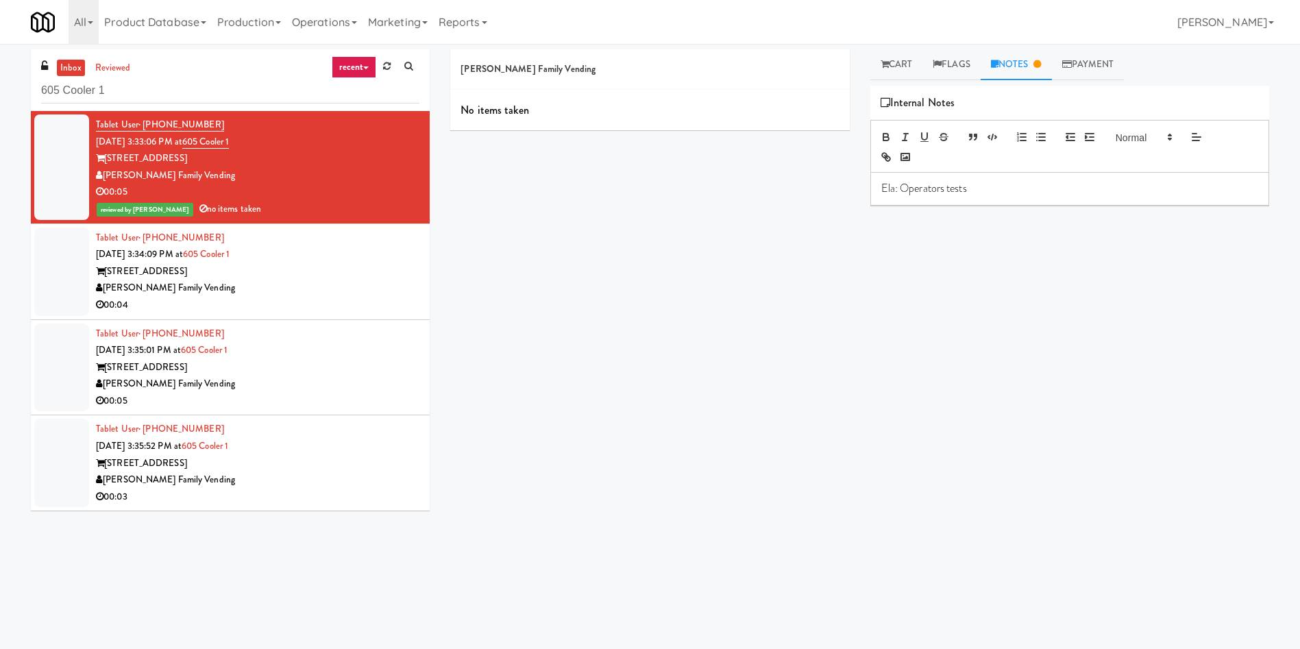
click at [70, 273] on div at bounding box center [61, 271] width 55 height 88
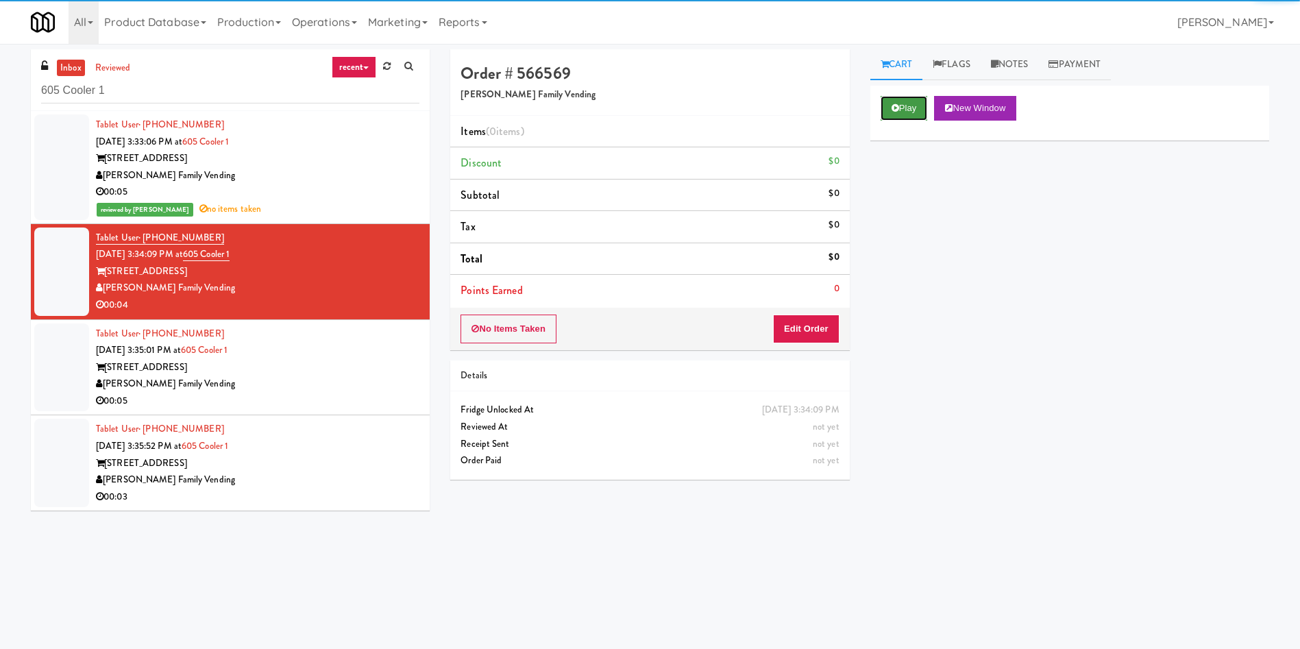
click at [919, 109] on button "Play" at bounding box center [903, 108] width 47 height 25
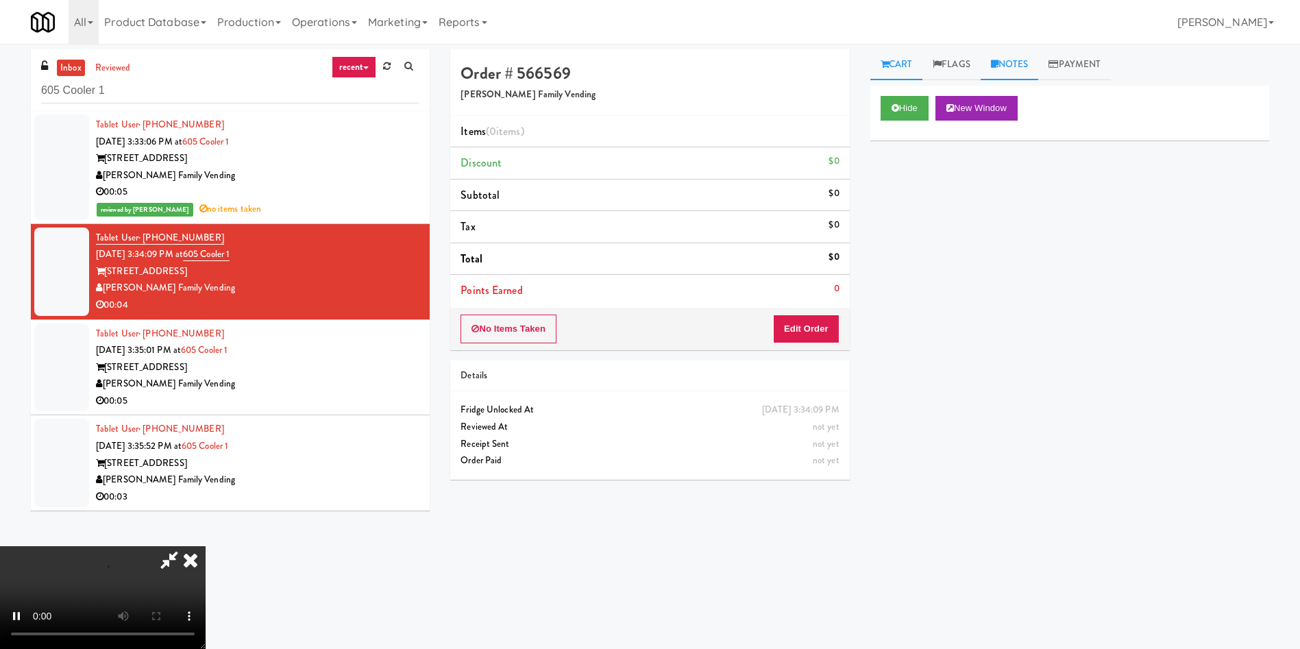
click at [1009, 55] on link "Notes" at bounding box center [1009, 64] width 58 height 31
click at [979, 195] on p at bounding box center [1069, 188] width 377 height 15
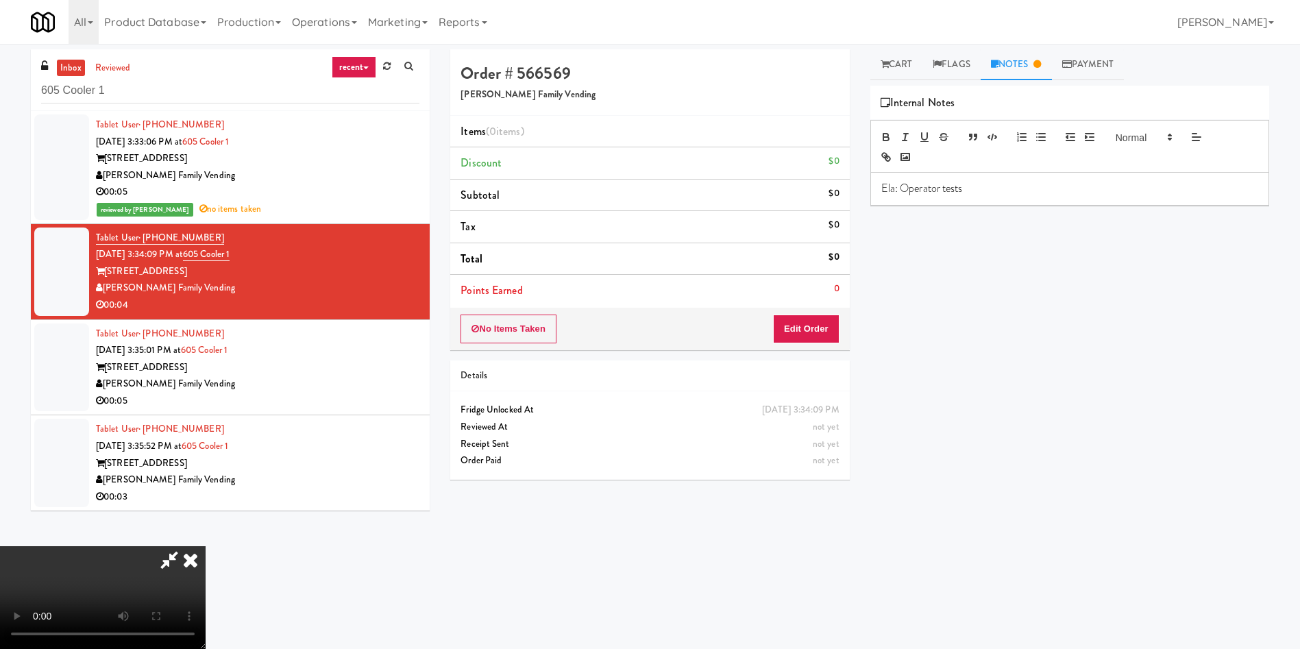
click at [926, 191] on p "Ela: Operator tests" at bounding box center [1069, 188] width 377 height 15
copy p "Ela: Operator tests"
click at [206, 546] on icon at bounding box center [190, 559] width 30 height 27
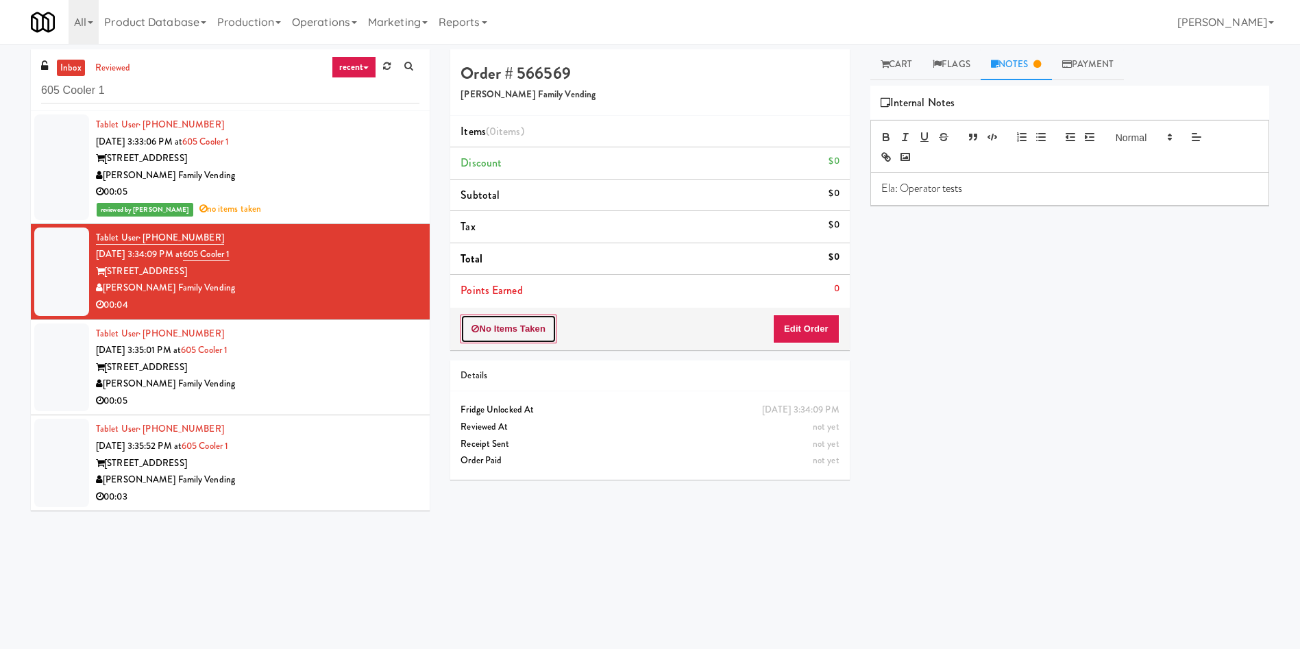
click at [518, 325] on button "No Items Taken" at bounding box center [508, 328] width 96 height 29
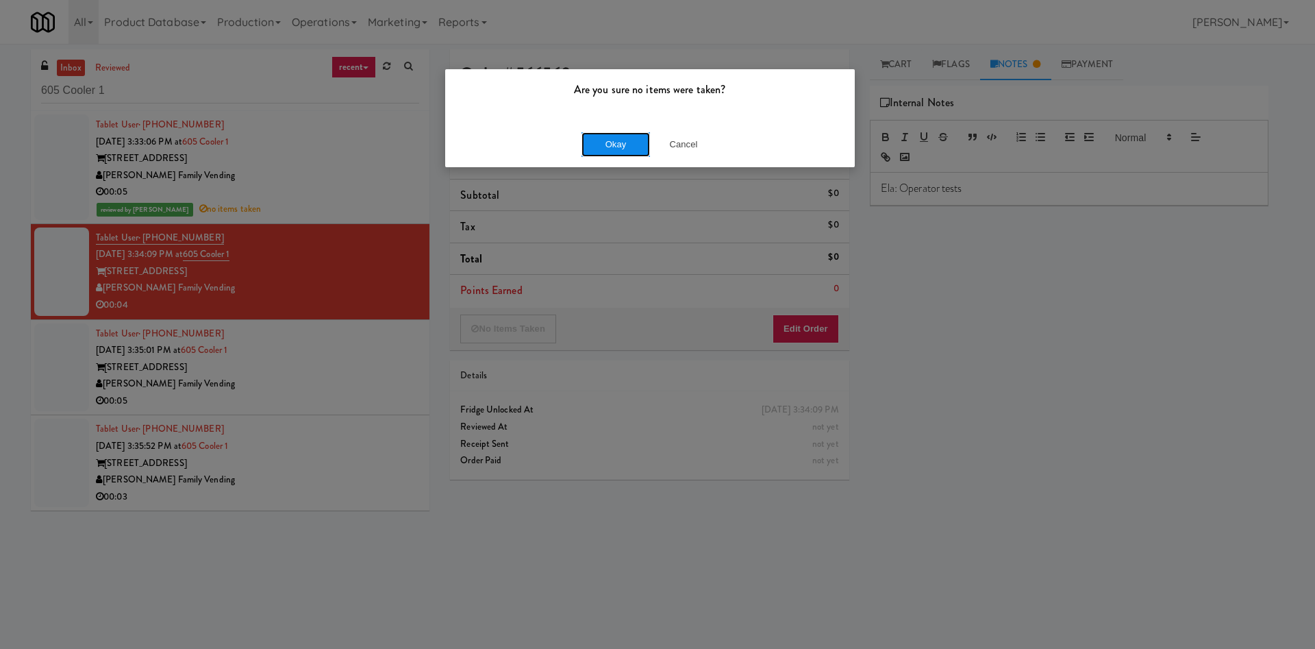
click at [630, 147] on button "Okay" at bounding box center [616, 144] width 69 height 25
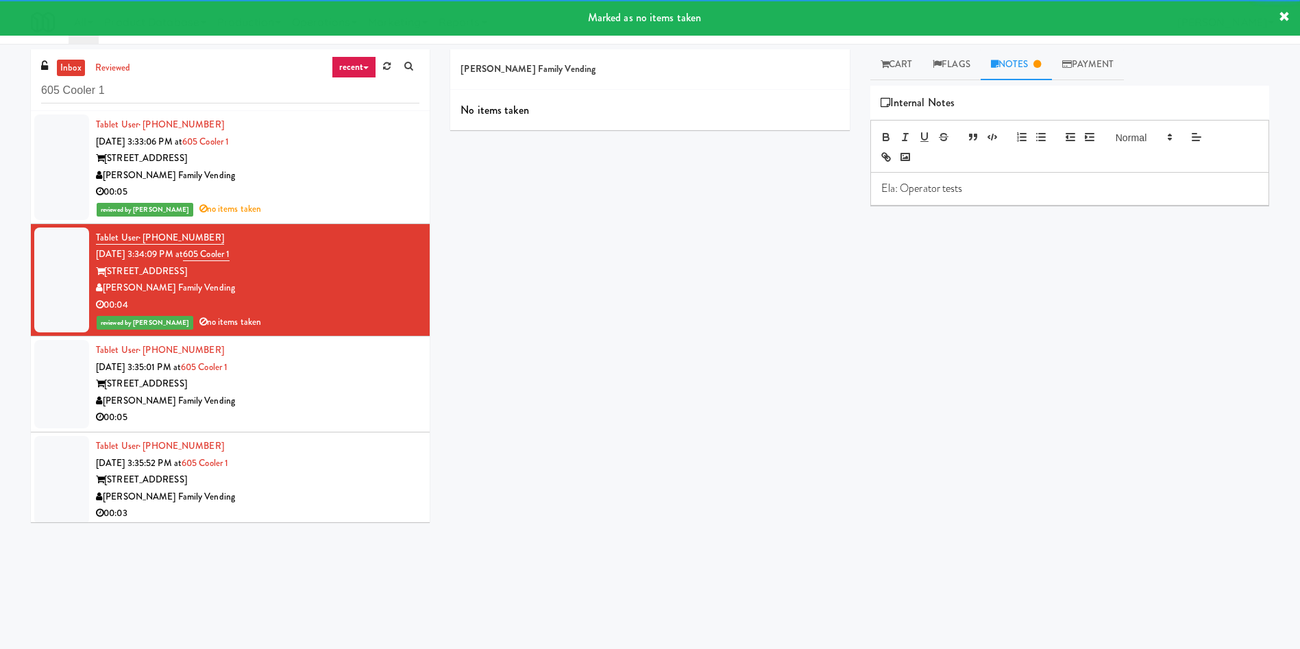
drag, startPoint x: 77, startPoint y: 153, endPoint x: 460, endPoint y: 170, distance: 382.7
click at [77, 153] on div at bounding box center [61, 167] width 55 height 106
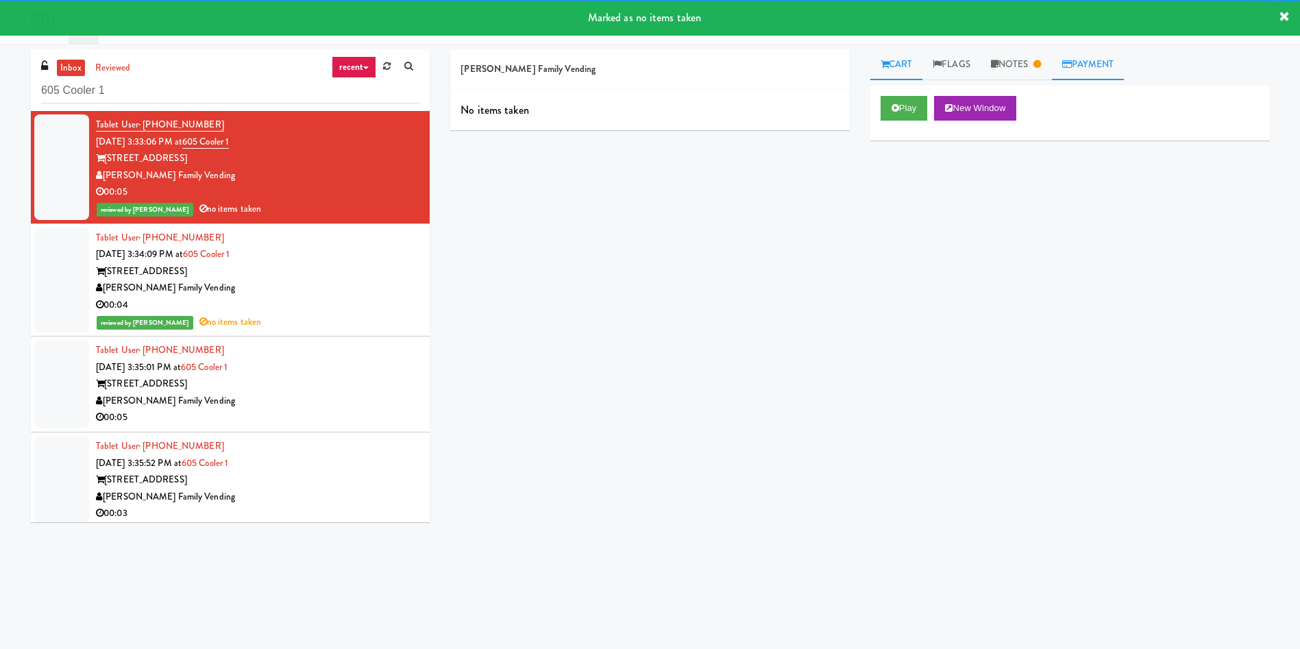
click at [1060, 50] on link "Payment" at bounding box center [1088, 64] width 73 height 31
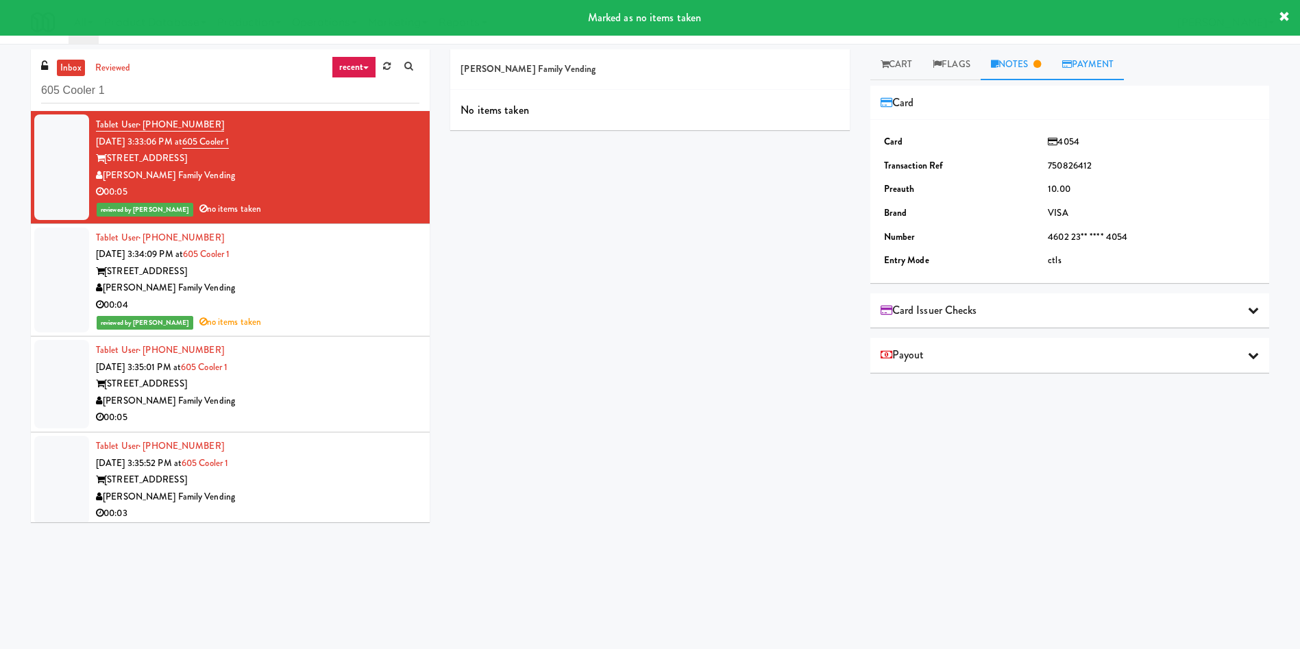
click at [1034, 60] on link "Notes" at bounding box center [1015, 64] width 71 height 31
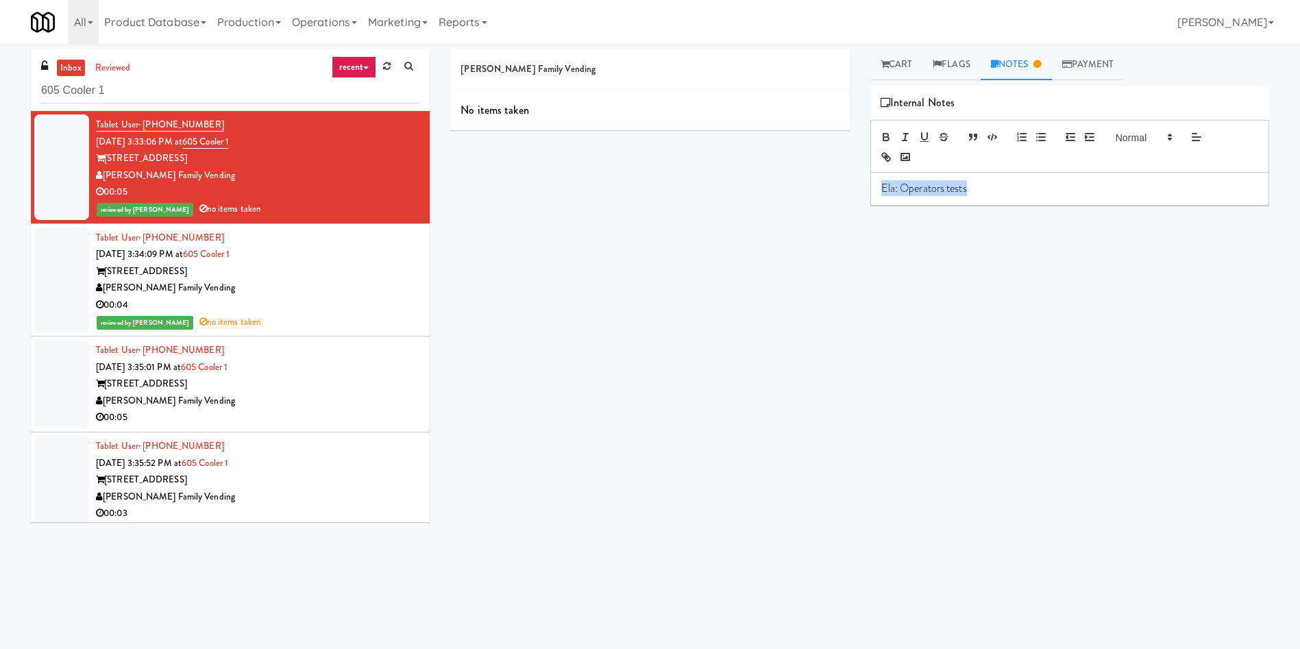
drag, startPoint x: 1003, startPoint y: 188, endPoint x: 693, endPoint y: 188, distance: 309.7
click at [693, 188] on div "[PERSON_NAME] Family Vending No items taken Cart Flags Notes Payment Play New W…" at bounding box center [859, 324] width 839 height 550
paste div
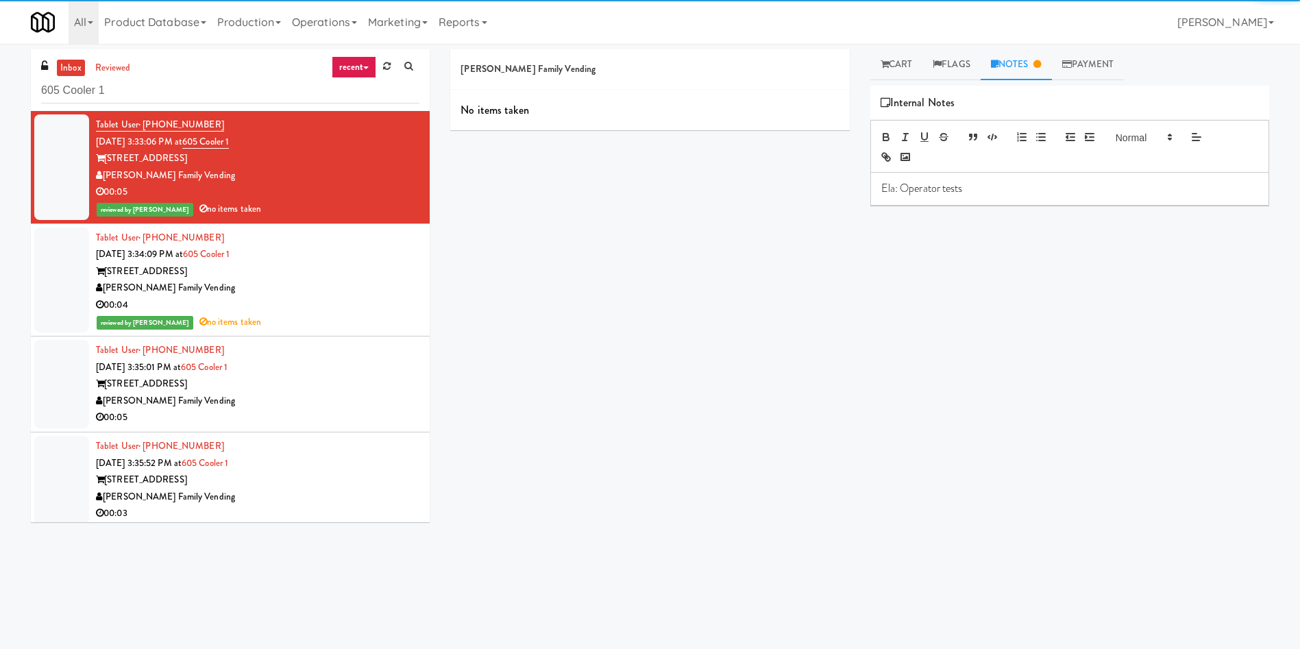
drag, startPoint x: 58, startPoint y: 379, endPoint x: 136, endPoint y: 382, distance: 78.8
click at [58, 379] on div at bounding box center [61, 384] width 55 height 88
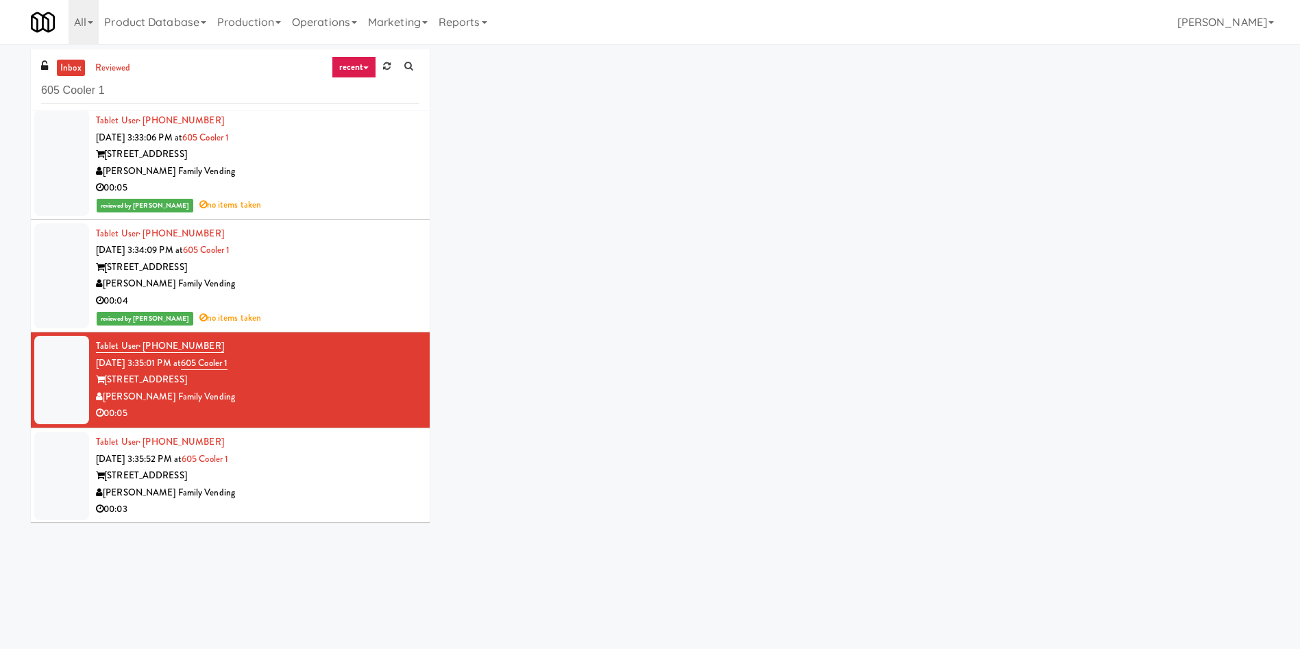
scroll to position [5, 0]
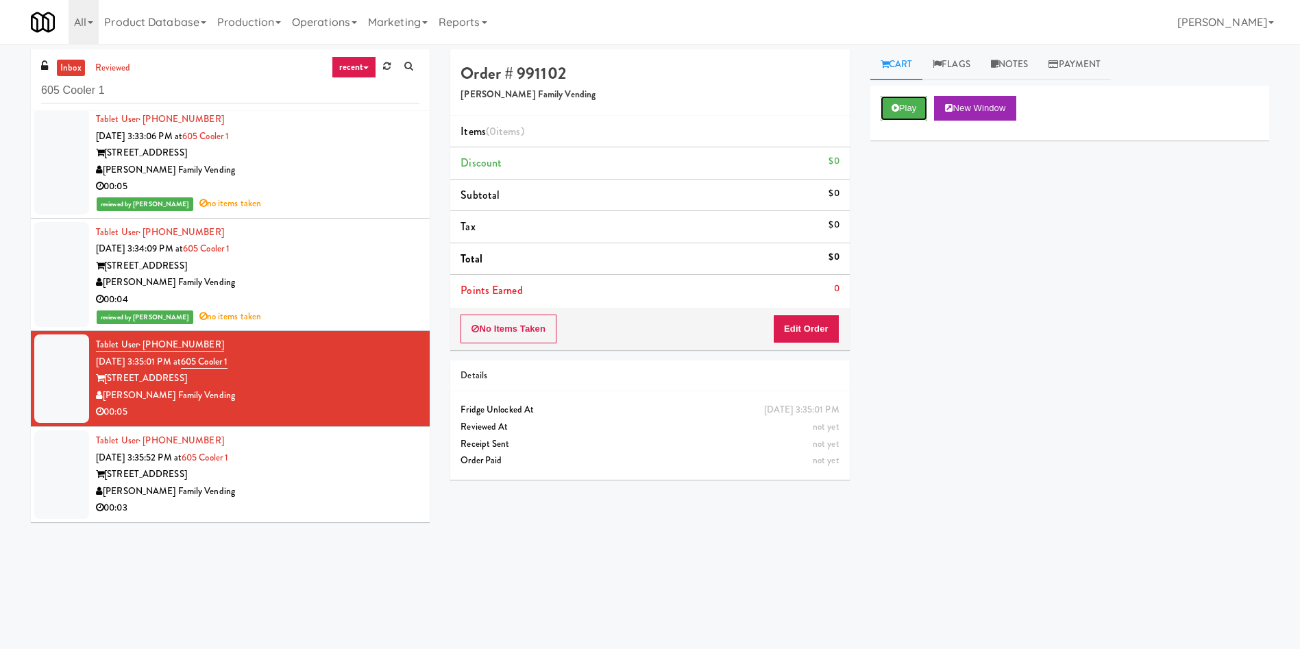
drag, startPoint x: 904, startPoint y: 110, endPoint x: 834, endPoint y: 269, distance: 173.9
click at [904, 118] on button "Play" at bounding box center [903, 108] width 47 height 25
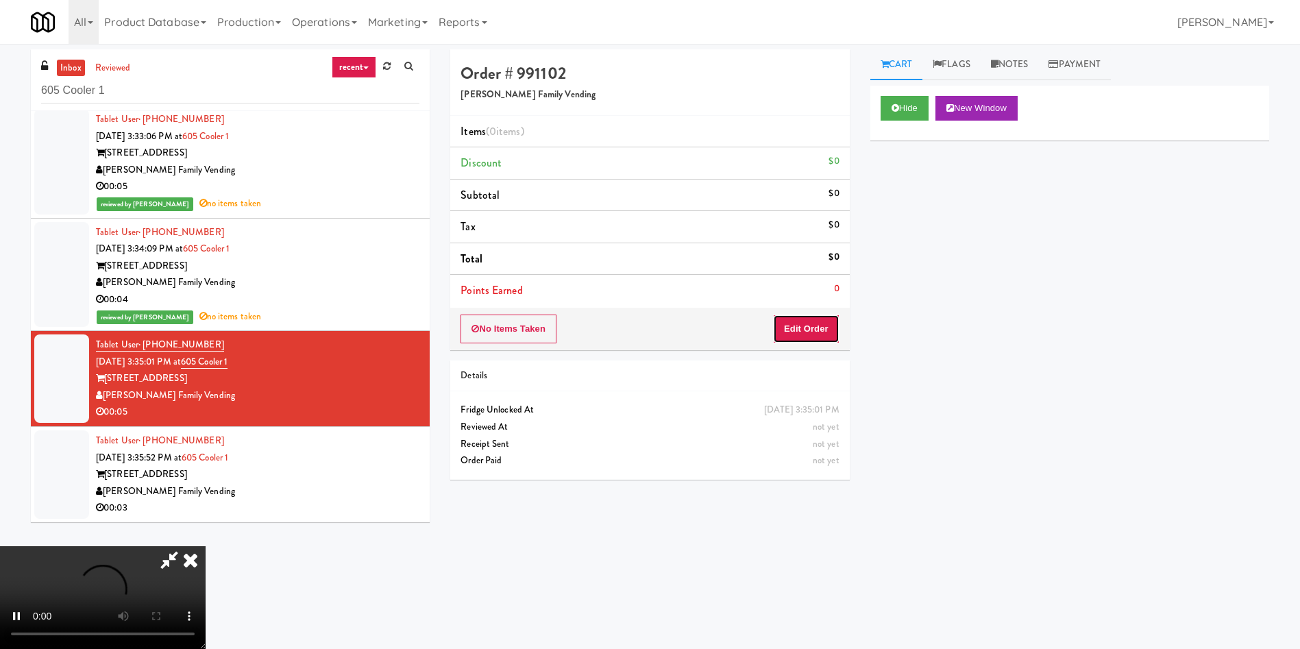
click at [822, 323] on button "Edit Order" at bounding box center [806, 328] width 66 height 29
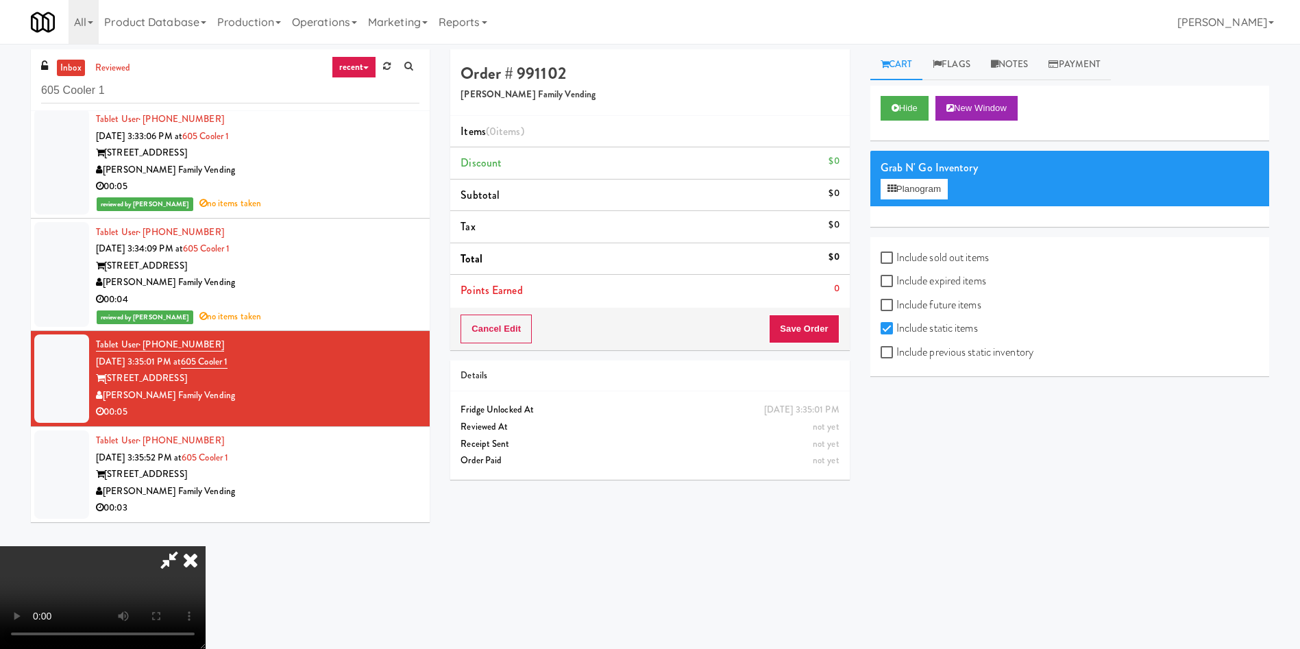
scroll to position [0, 0]
click at [206, 546] on icon at bounding box center [190, 559] width 30 height 27
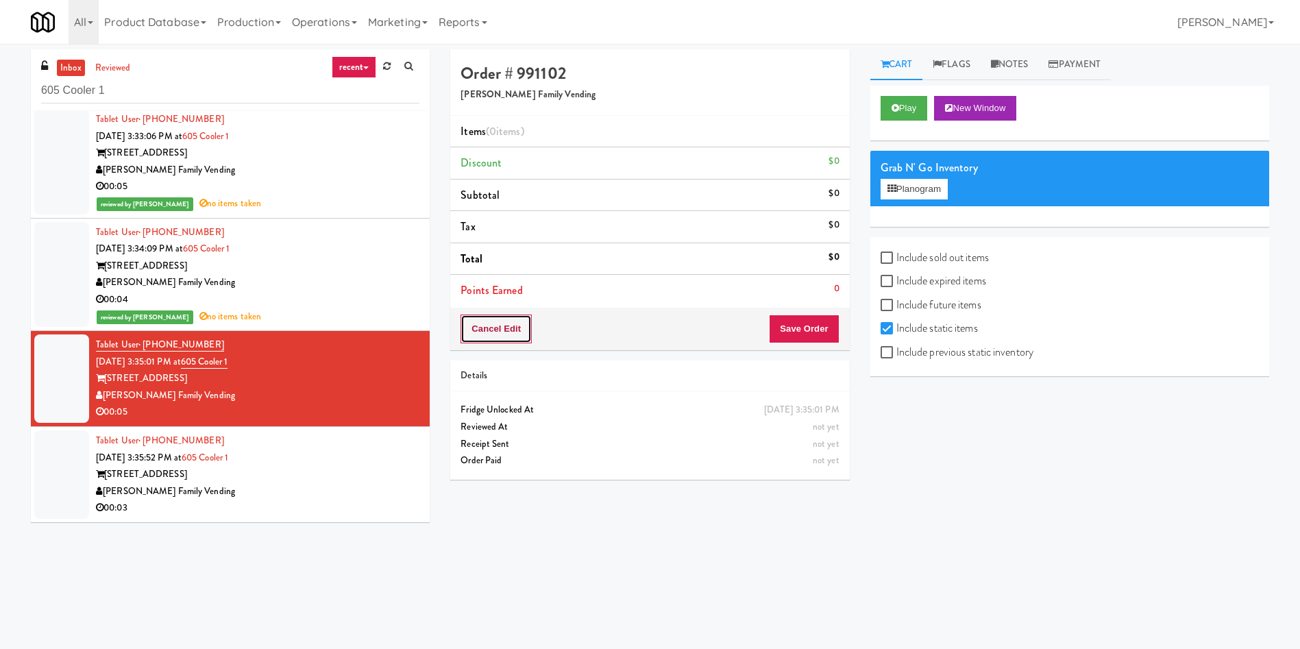
click at [506, 328] on button "Cancel Edit" at bounding box center [495, 328] width 71 height 29
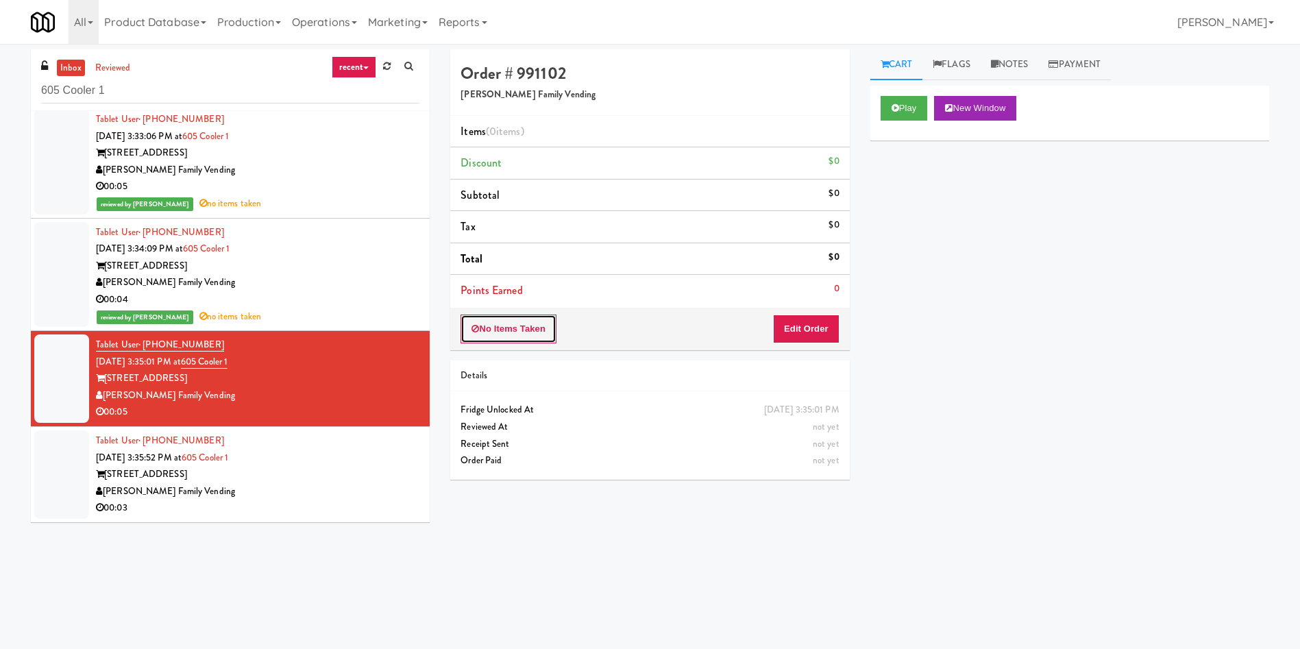
click at [506, 328] on button "No Items Taken" at bounding box center [508, 328] width 96 height 29
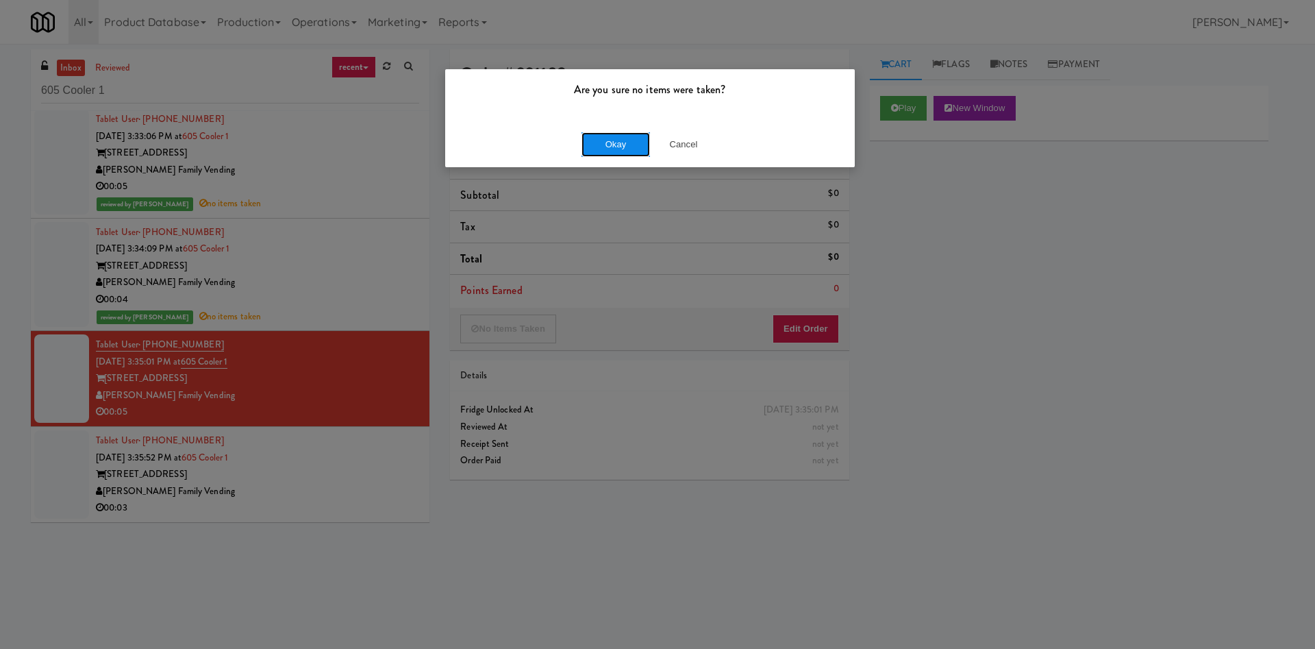
click at [613, 135] on button "Okay" at bounding box center [616, 144] width 69 height 25
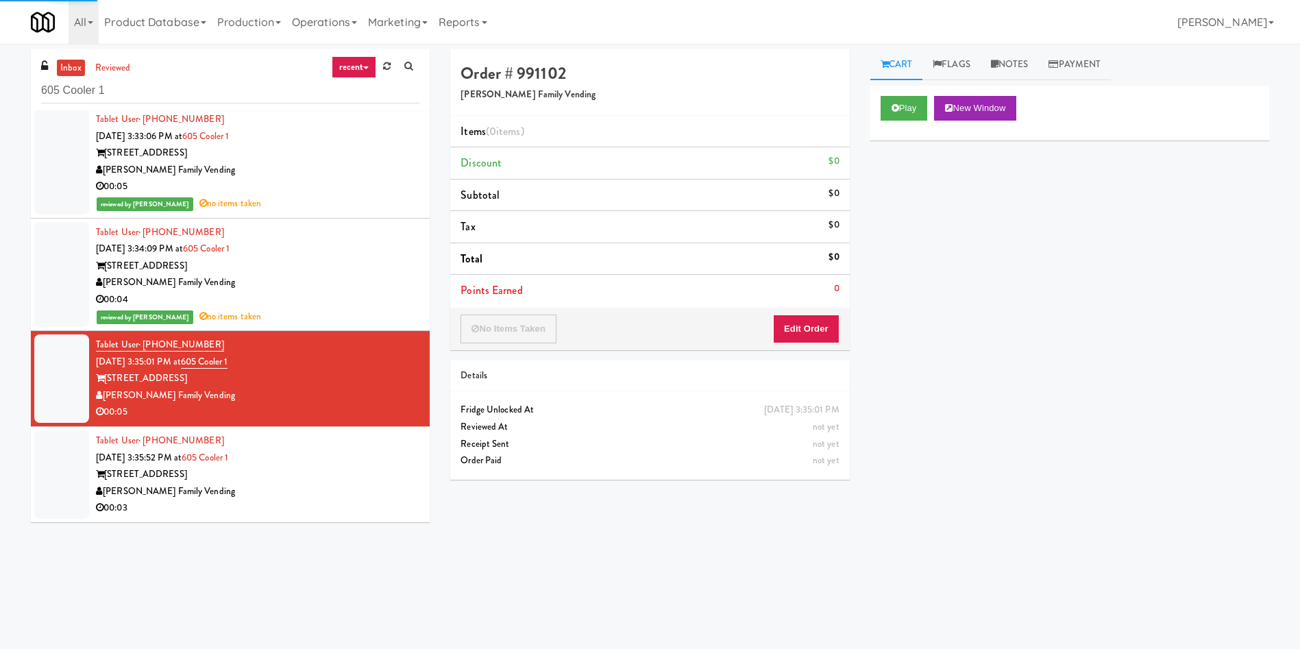
scroll to position [44, 0]
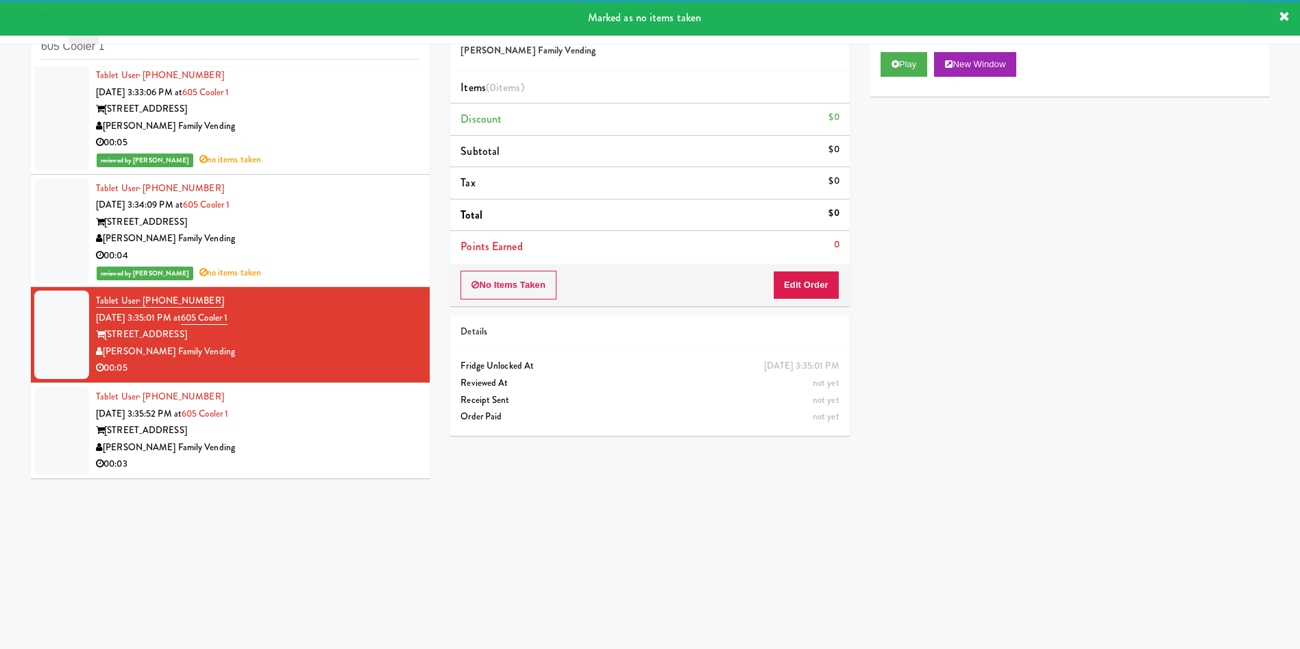
click at [69, 431] on div at bounding box center [61, 430] width 55 height 88
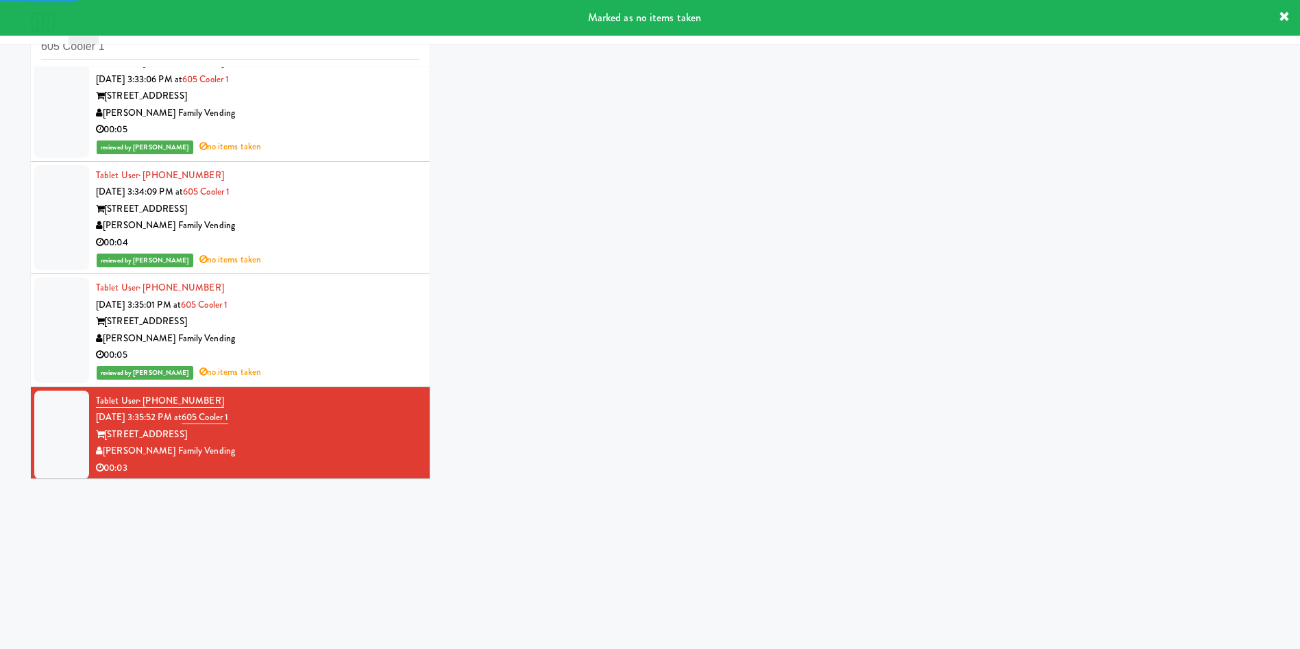
scroll to position [23, 0]
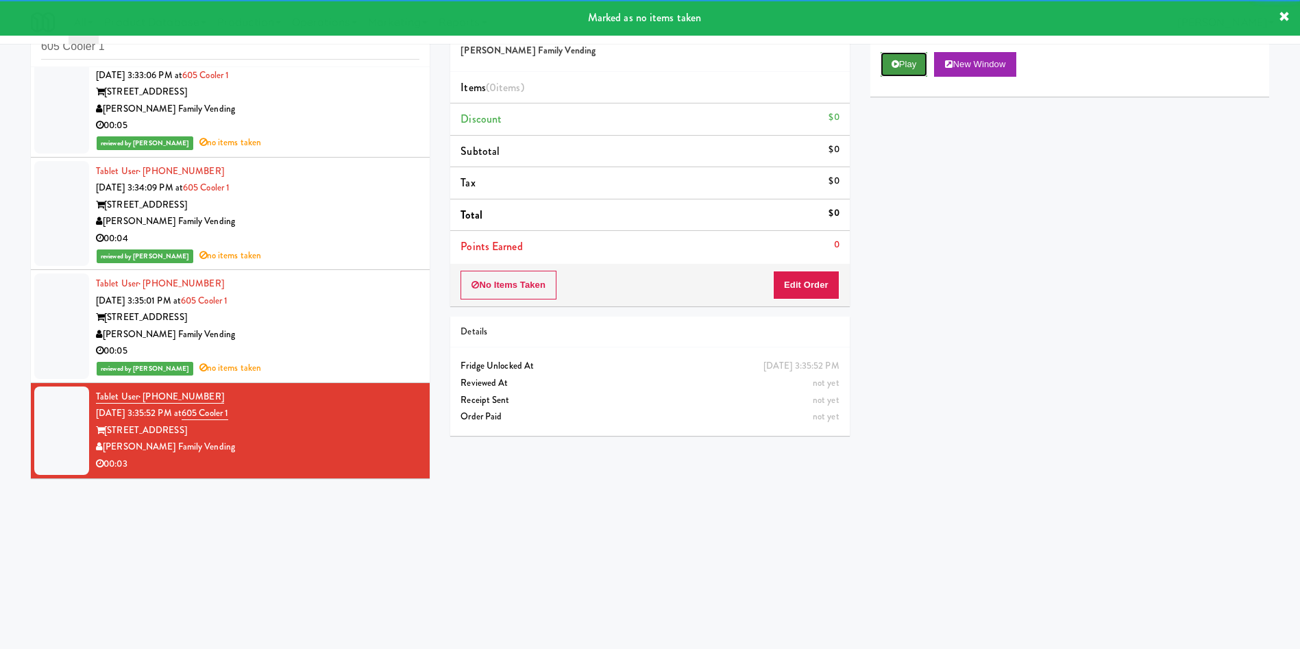
click at [917, 65] on button "Play" at bounding box center [903, 64] width 47 height 25
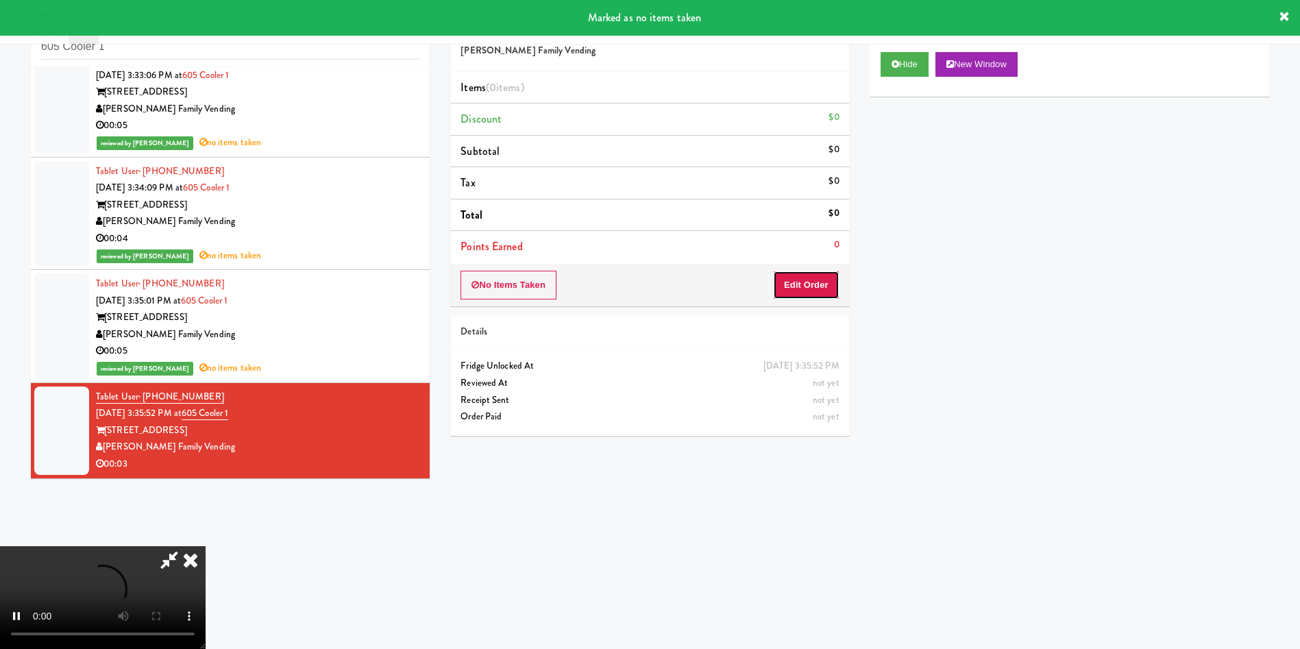
click at [784, 288] on button "Edit Order" at bounding box center [806, 285] width 66 height 29
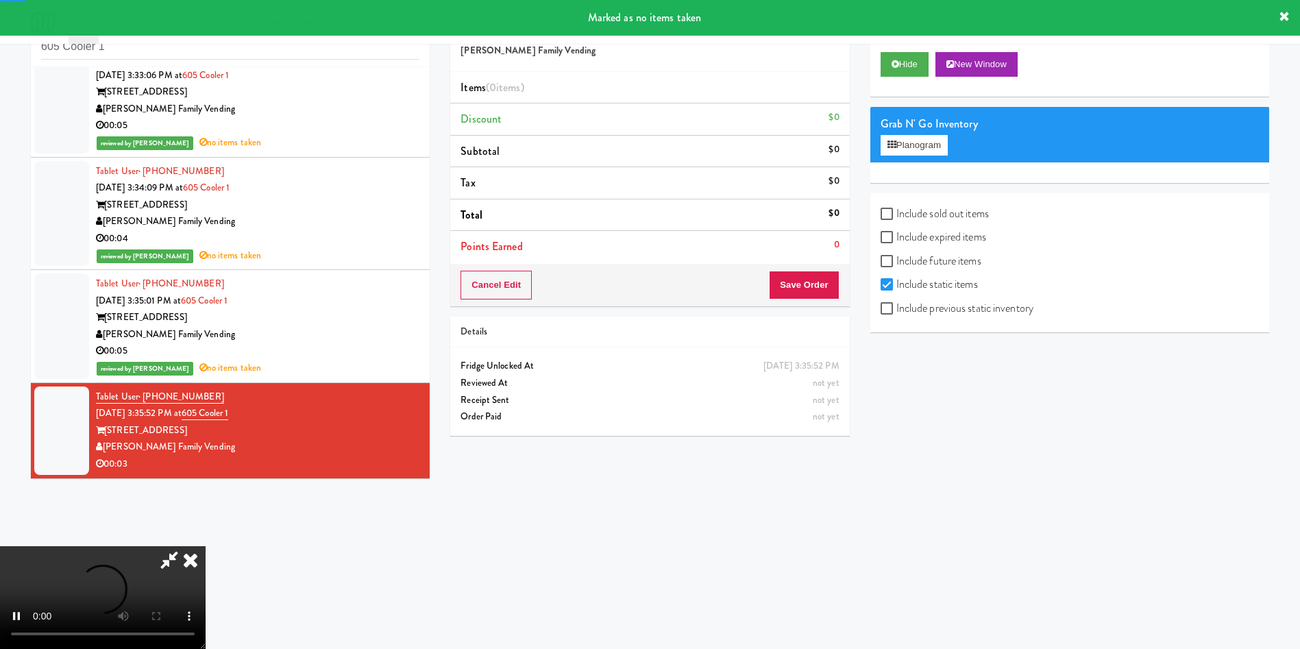
scroll to position [0, 0]
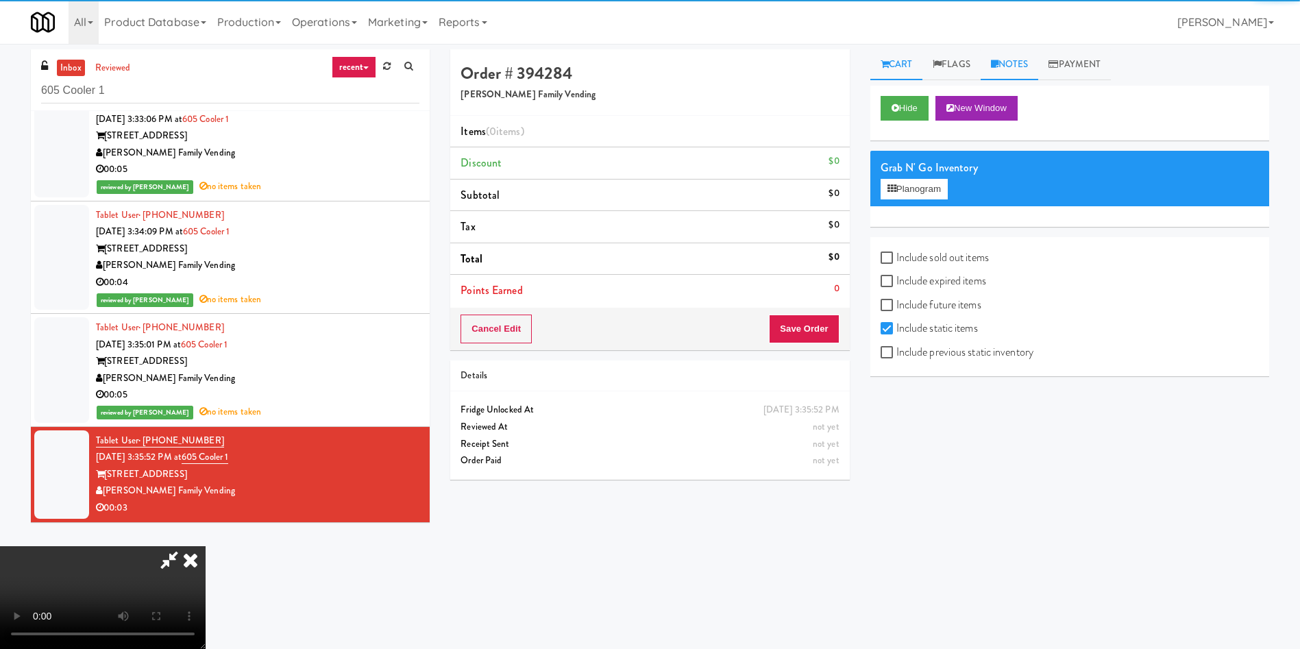
click at [1006, 64] on link "Notes" at bounding box center [1009, 64] width 58 height 31
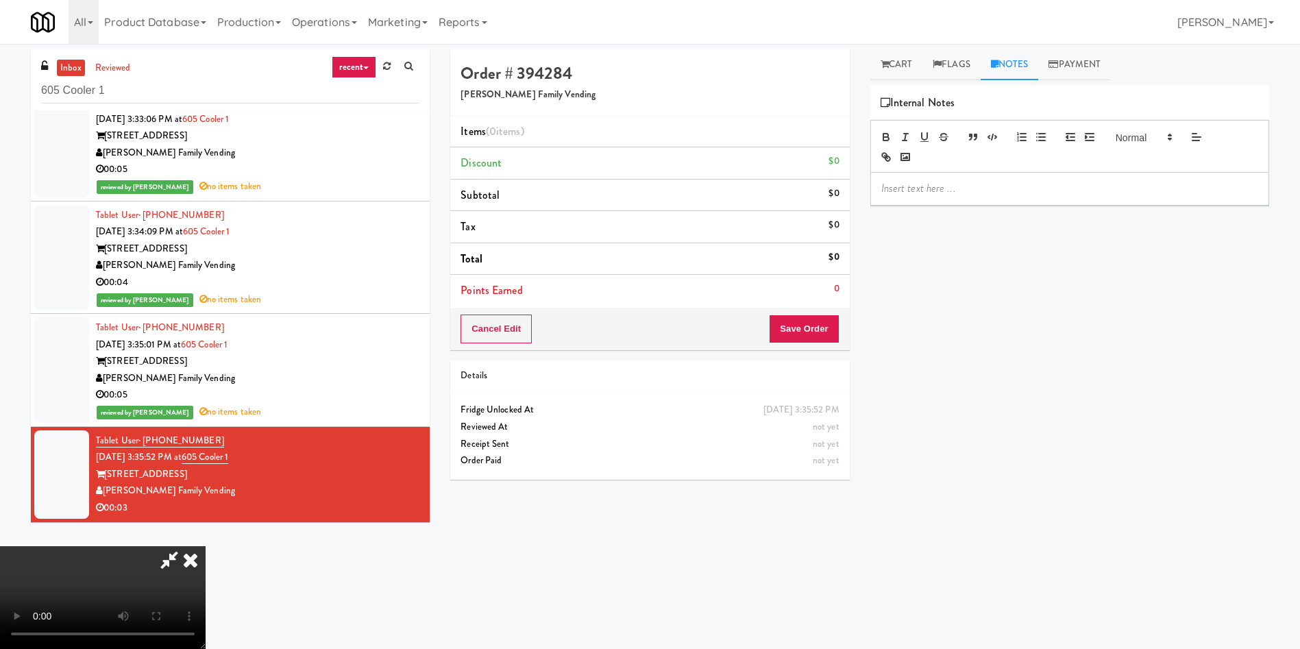
click at [967, 195] on p at bounding box center [1069, 188] width 377 height 15
click at [206, 546] on icon at bounding box center [190, 559] width 30 height 27
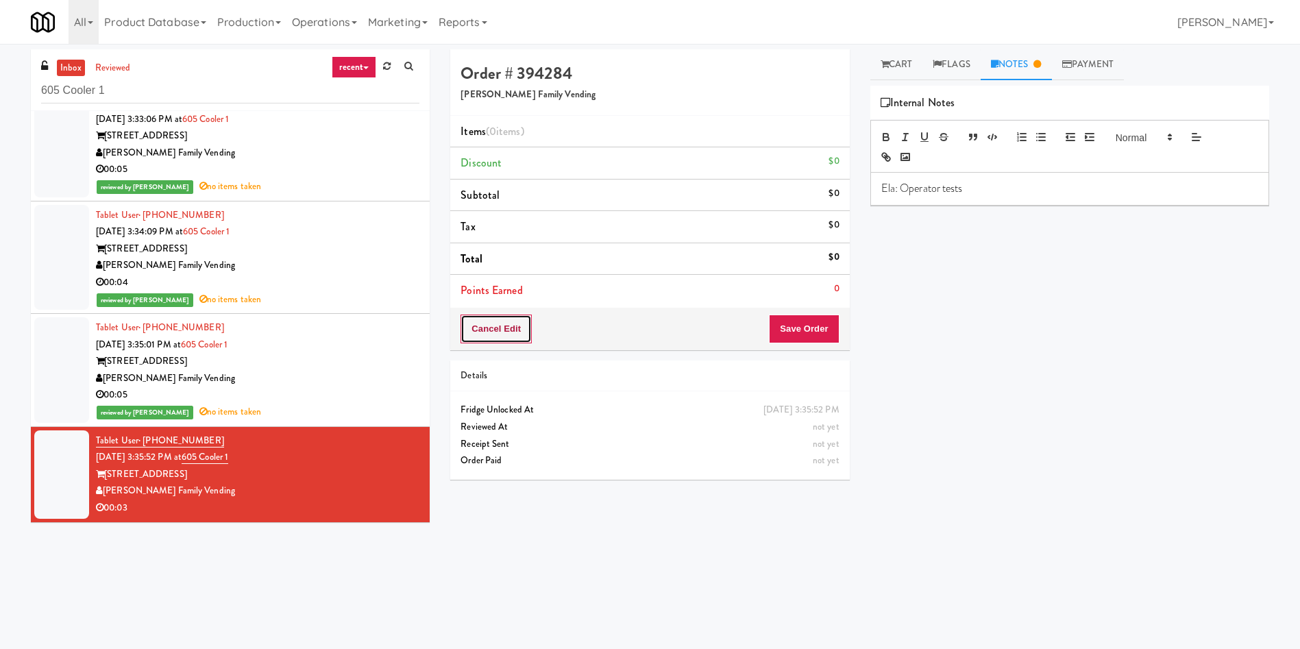
click at [503, 330] on button "Cancel Edit" at bounding box center [495, 328] width 71 height 29
click at [503, 330] on button "No Items Taken" at bounding box center [508, 328] width 96 height 29
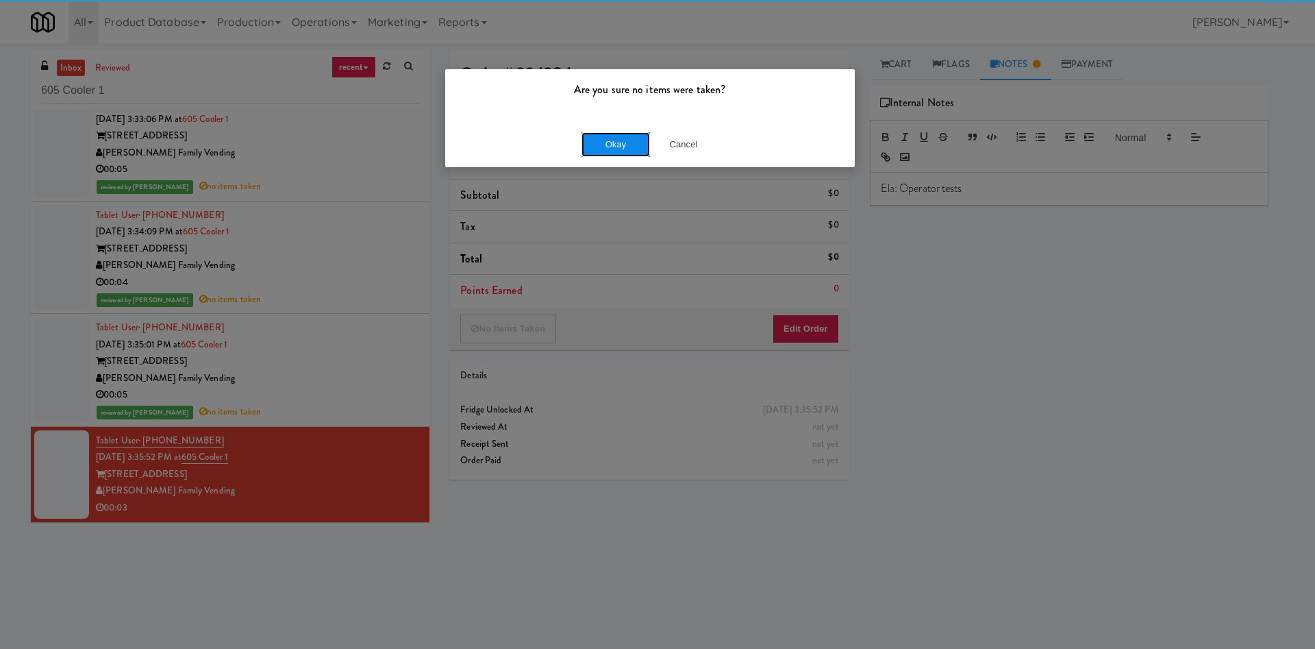
click at [608, 135] on button "Okay" at bounding box center [616, 144] width 69 height 25
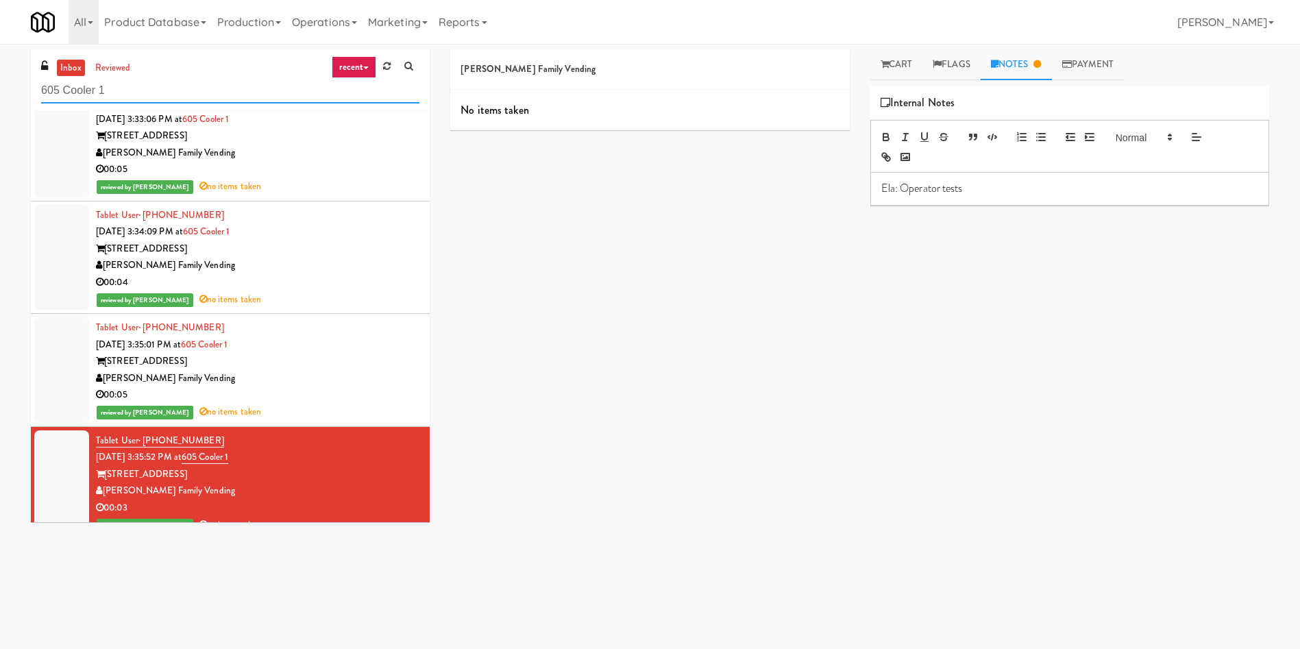
drag, startPoint x: 195, startPoint y: 81, endPoint x: 0, endPoint y: 81, distance: 195.3
click at [0, 81] on div "inbox reviewed recent all unclear take inventory issue suspicious failed recent…" at bounding box center [650, 324] width 1300 height 550
paste input "[GEOGRAPHIC_DATA]-Cooler"
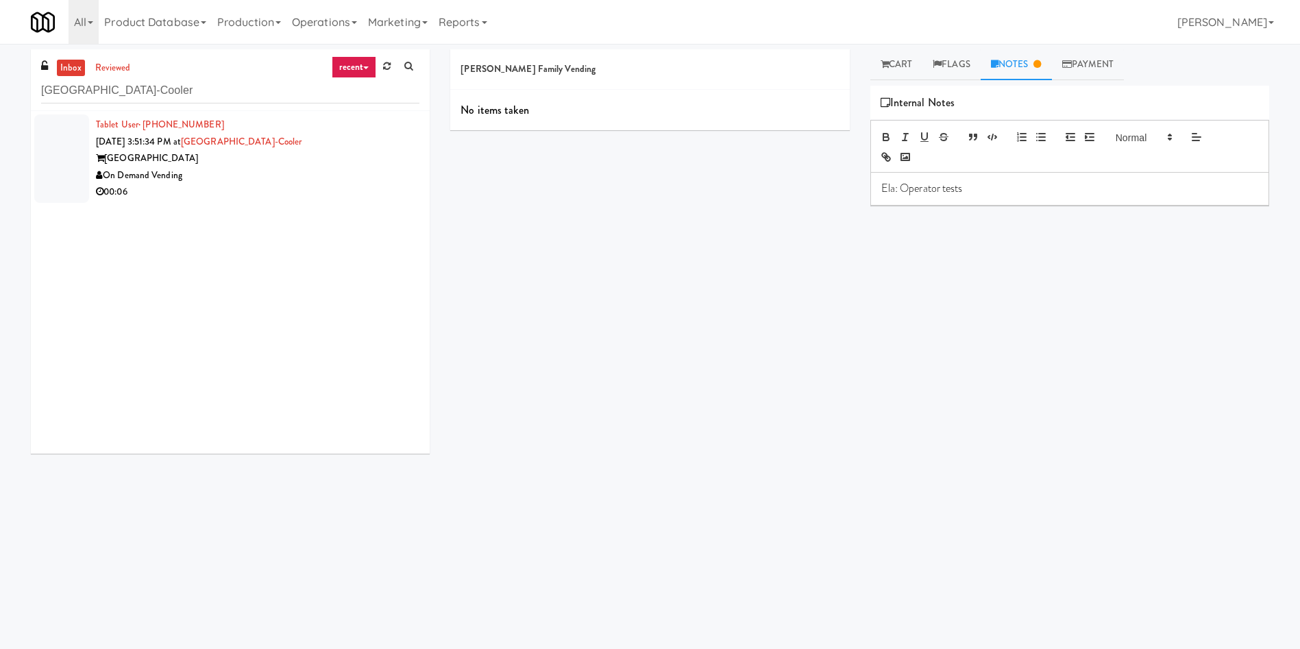
click at [71, 146] on div at bounding box center [61, 158] width 55 height 88
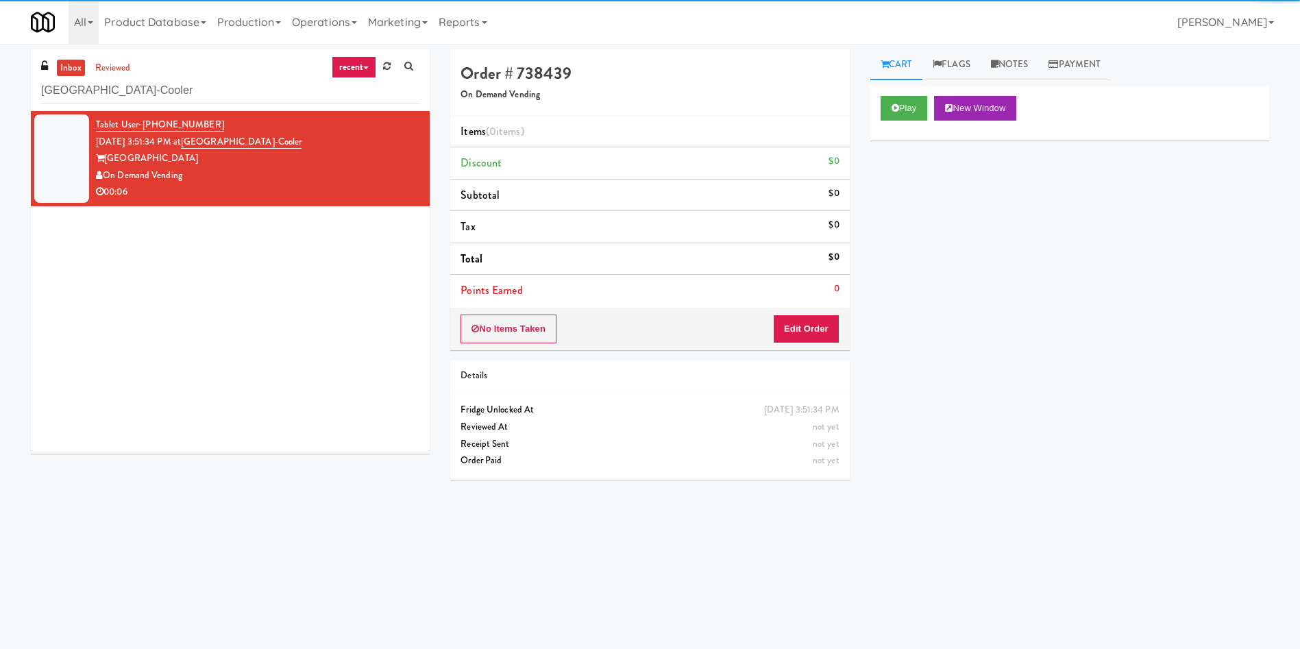
click at [915, 91] on div "Play New Window" at bounding box center [1069, 113] width 399 height 55
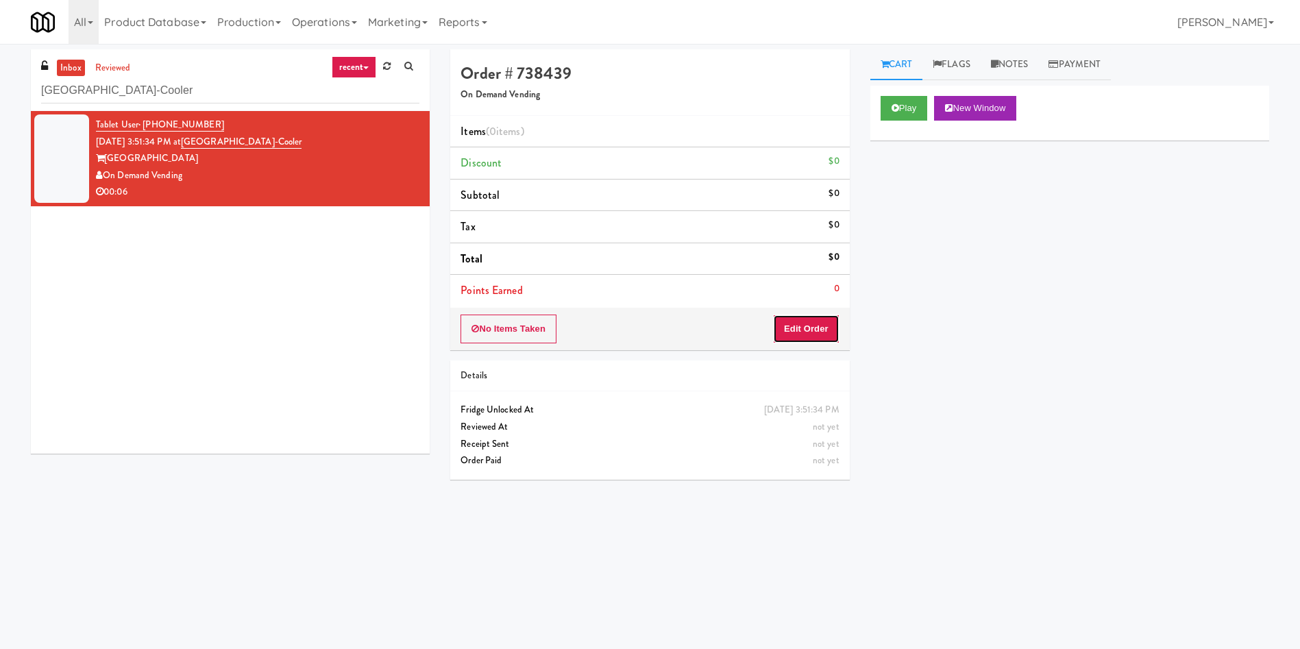
click at [819, 321] on button "Edit Order" at bounding box center [806, 328] width 66 height 29
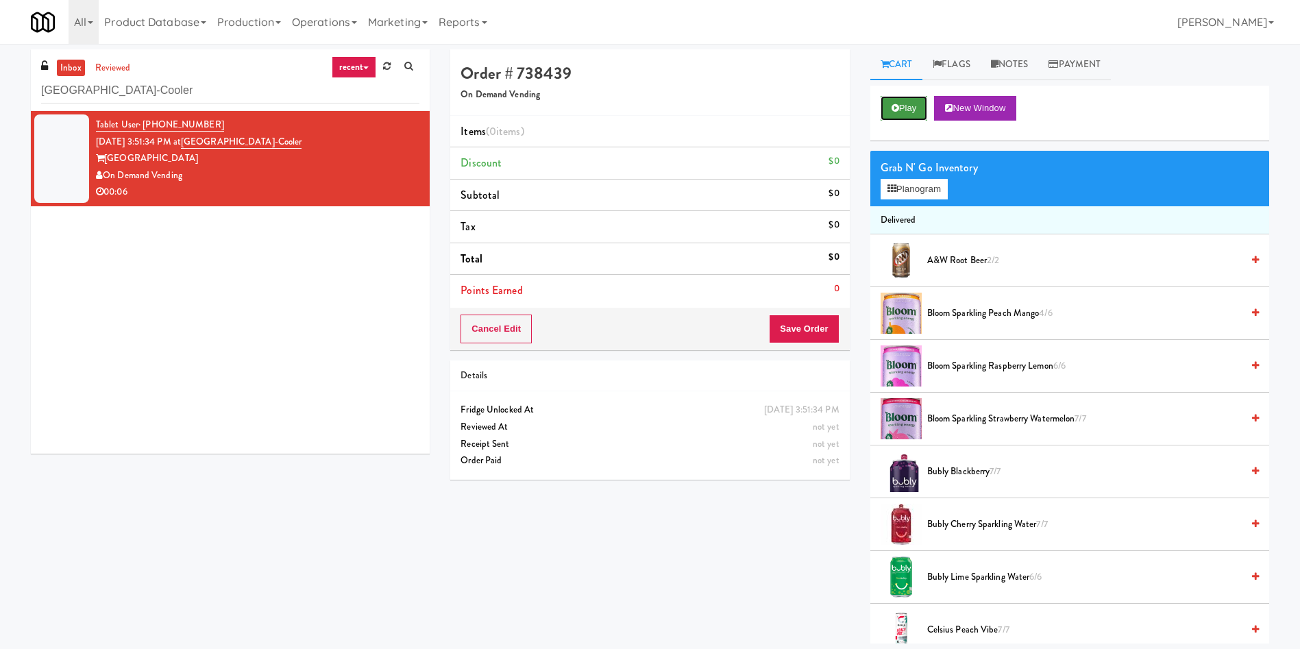
click at [915, 109] on button "Play" at bounding box center [903, 108] width 47 height 25
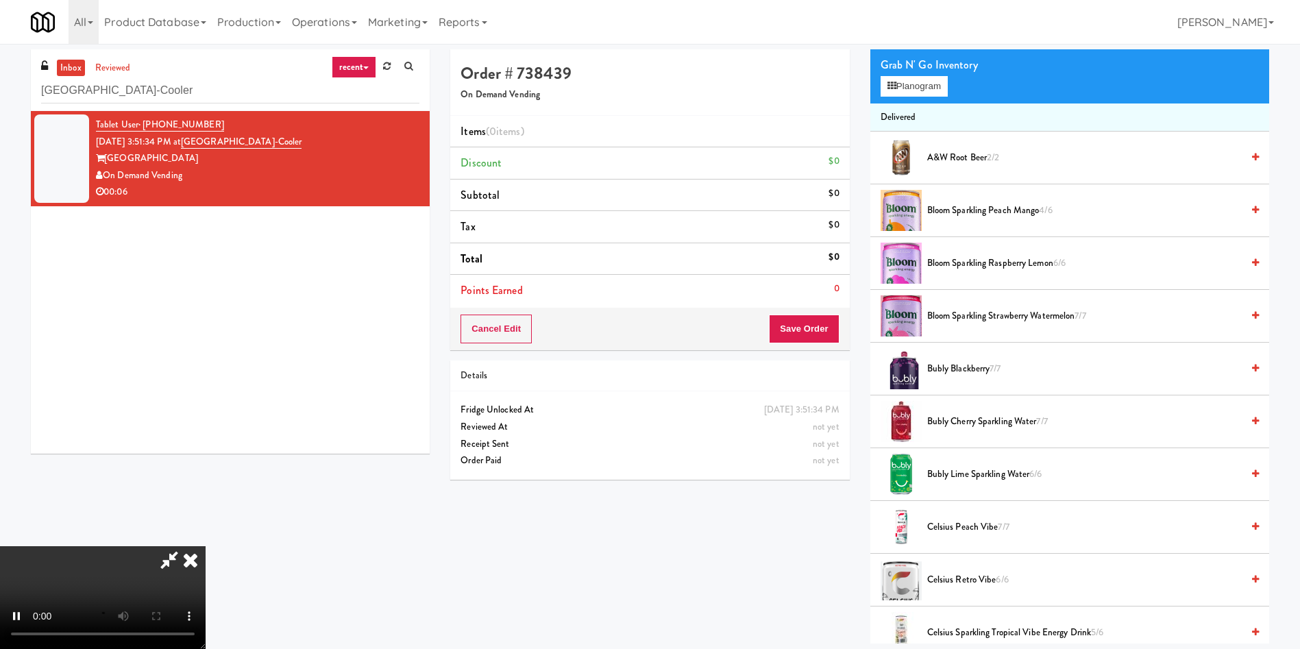
scroll to position [103, 0]
click at [206, 546] on video at bounding box center [103, 597] width 206 height 103
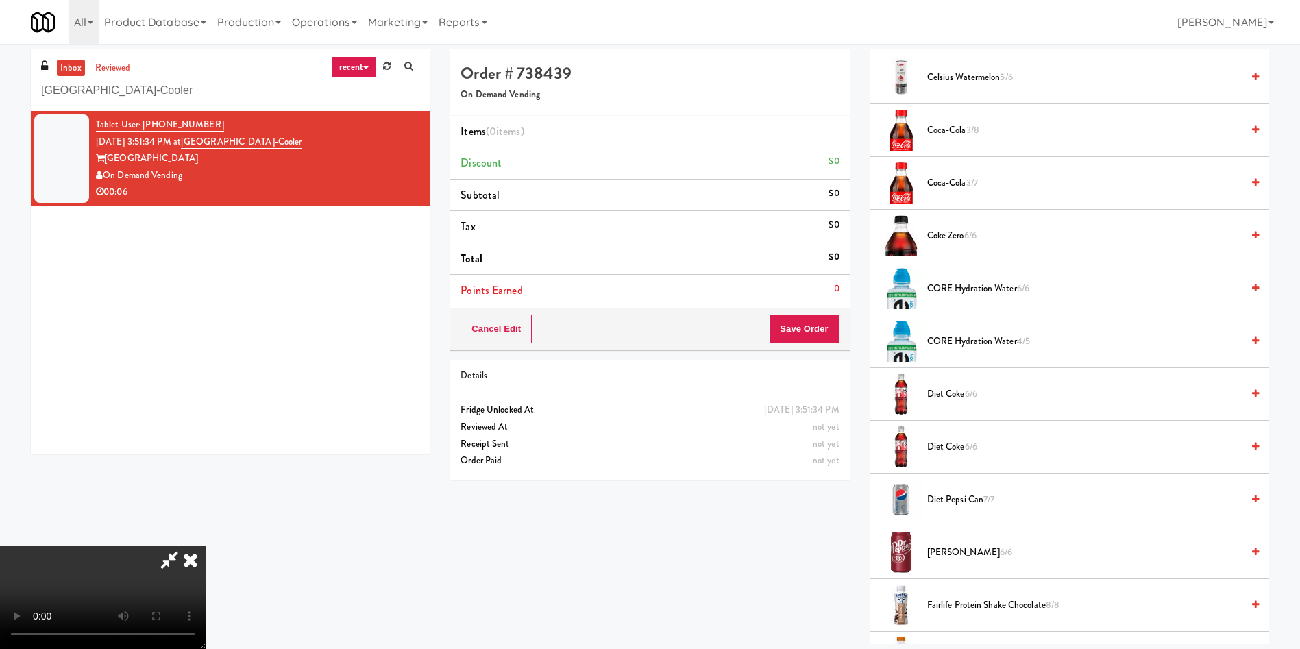
scroll to position [719, 0]
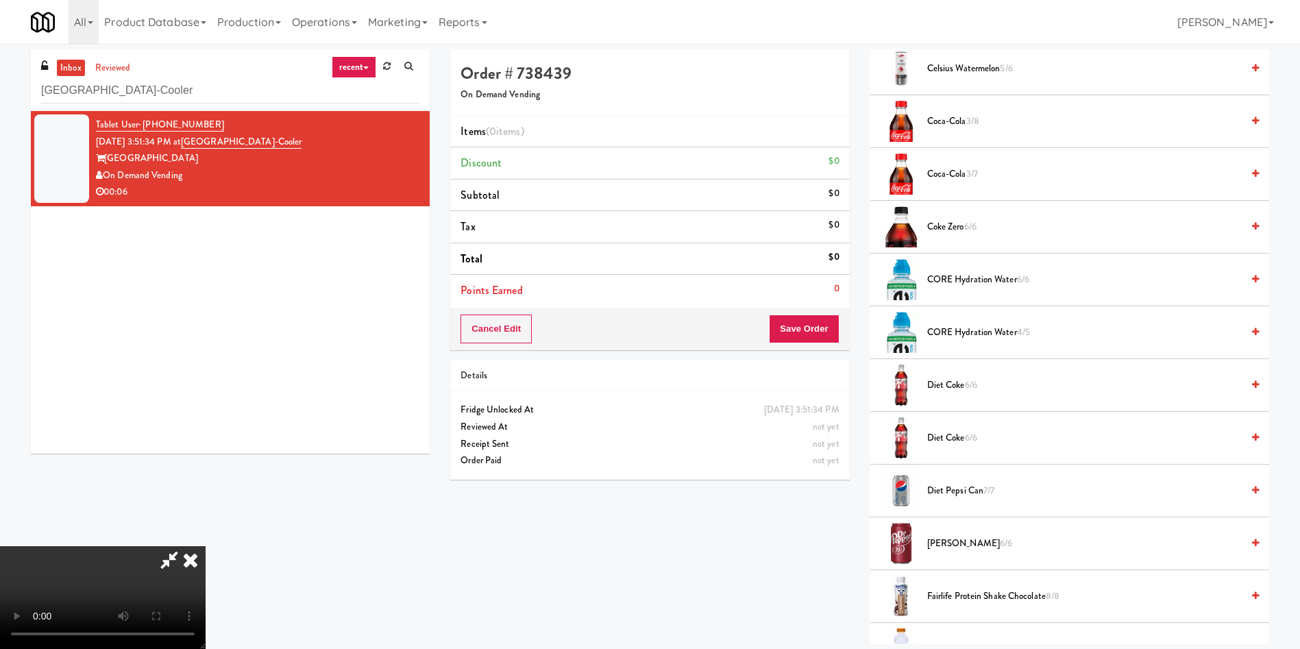
click at [937, 380] on span "Diet Coke 6/6" at bounding box center [1084, 385] width 314 height 17
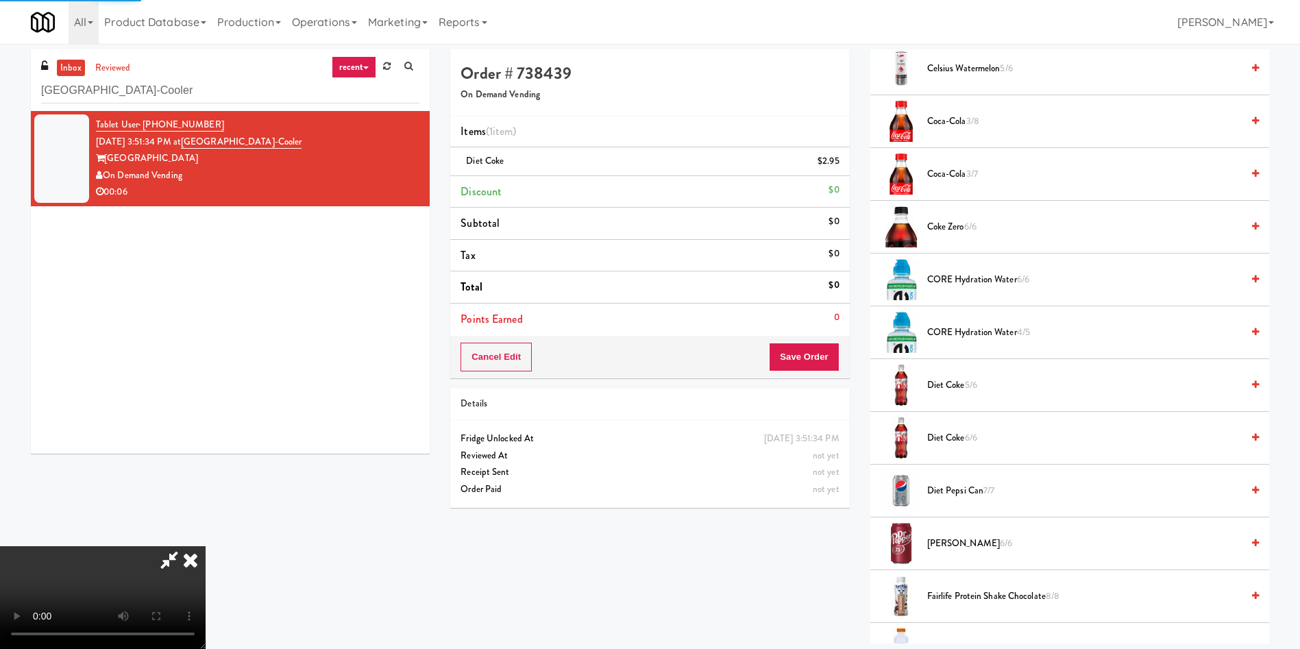
click at [937, 440] on span "Diet Coke 6/6" at bounding box center [1084, 438] width 314 height 17
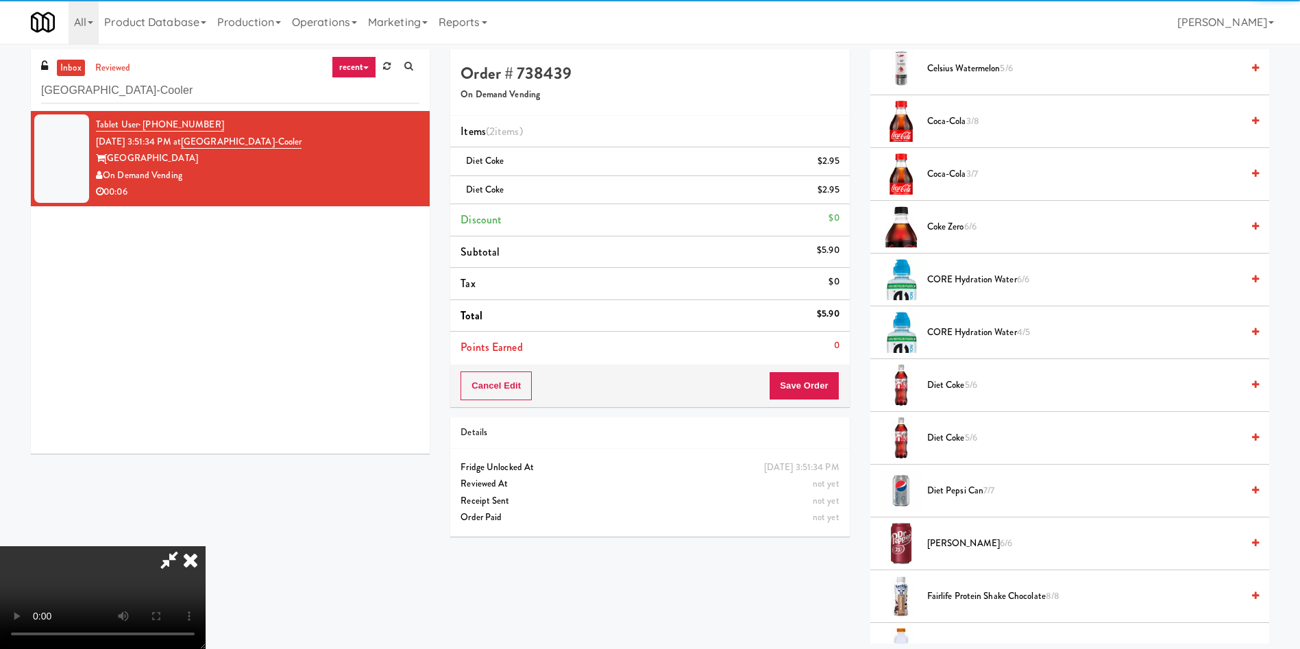
click at [206, 546] on video at bounding box center [103, 597] width 206 height 103
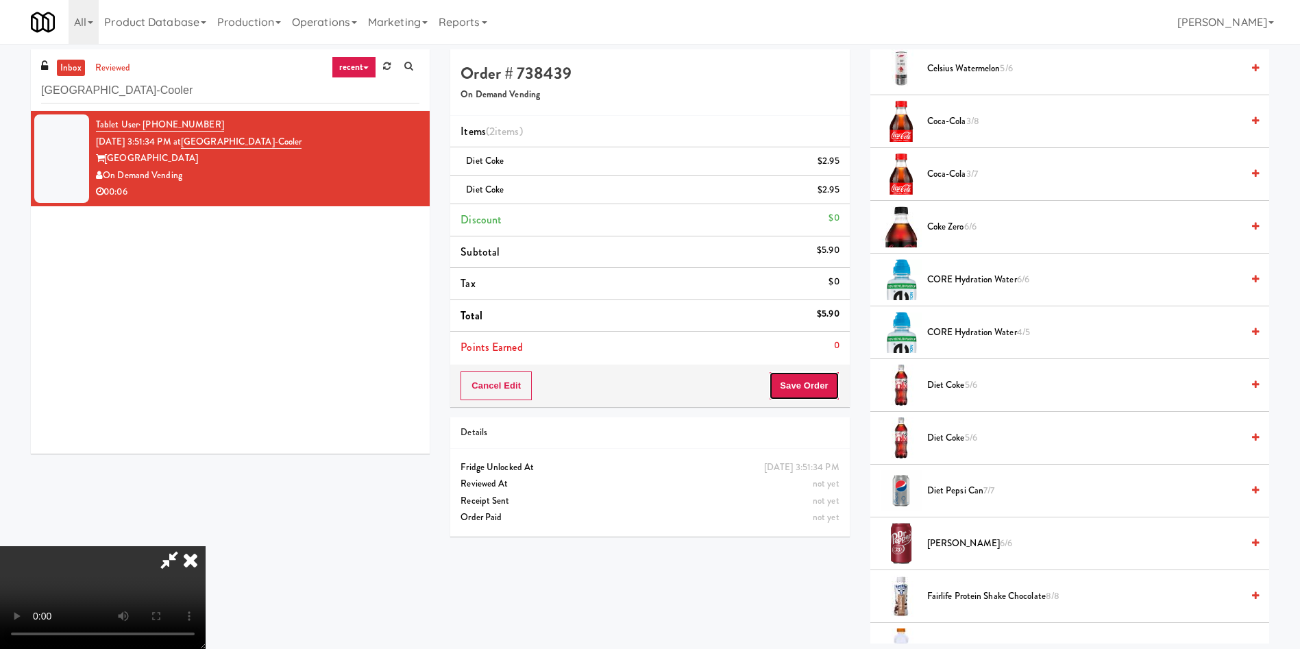
click at [800, 378] on button "Save Order" at bounding box center [804, 385] width 70 height 29
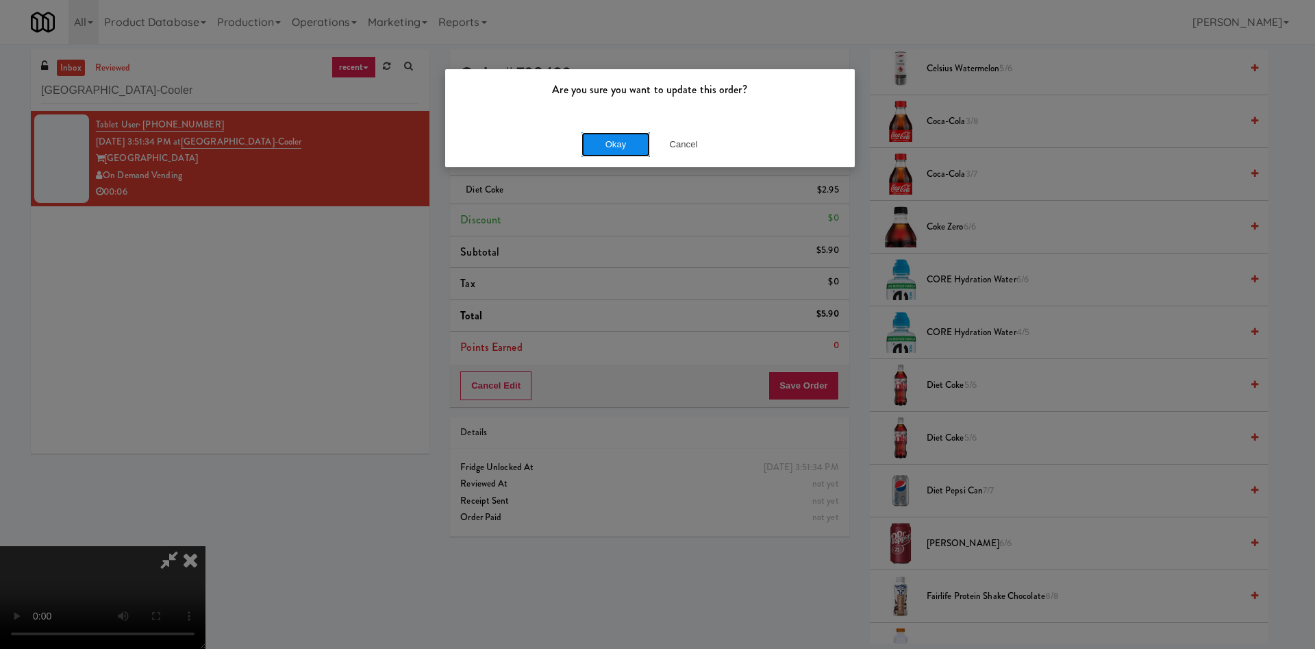
click at [628, 147] on button "Okay" at bounding box center [616, 144] width 69 height 25
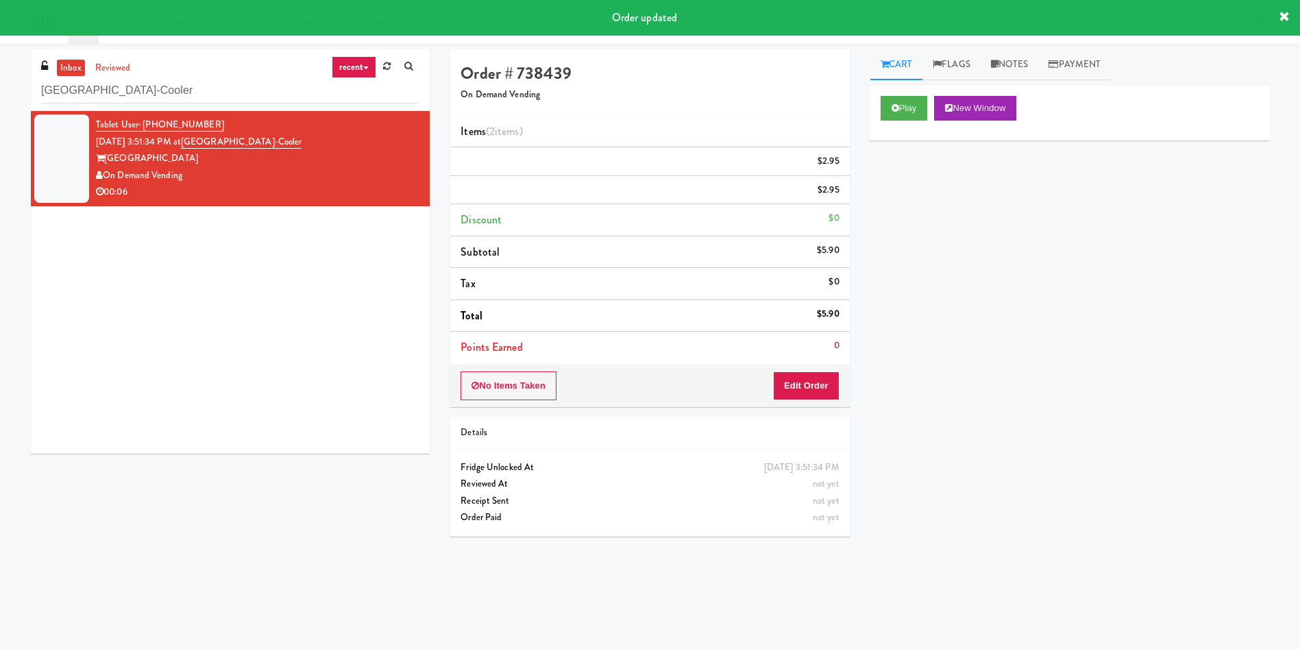
scroll to position [0, 0]
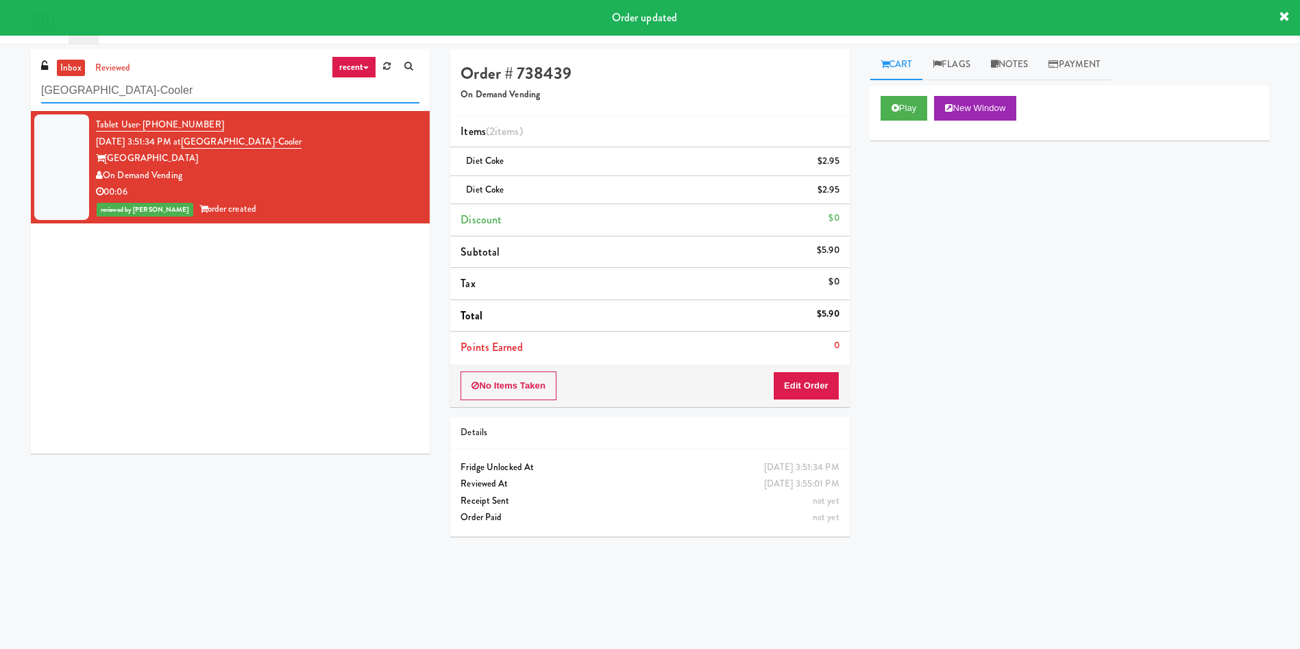
drag, startPoint x: 248, startPoint y: 99, endPoint x: 0, endPoint y: 54, distance: 252.0
click at [0, 54] on div "inbox reviewed recent all unclear take inventory issue suspicious failed recent…" at bounding box center [650, 324] width 1300 height 550
paste input "First Street - Ambient - Right"
type input "First Street - Ambient - Right"
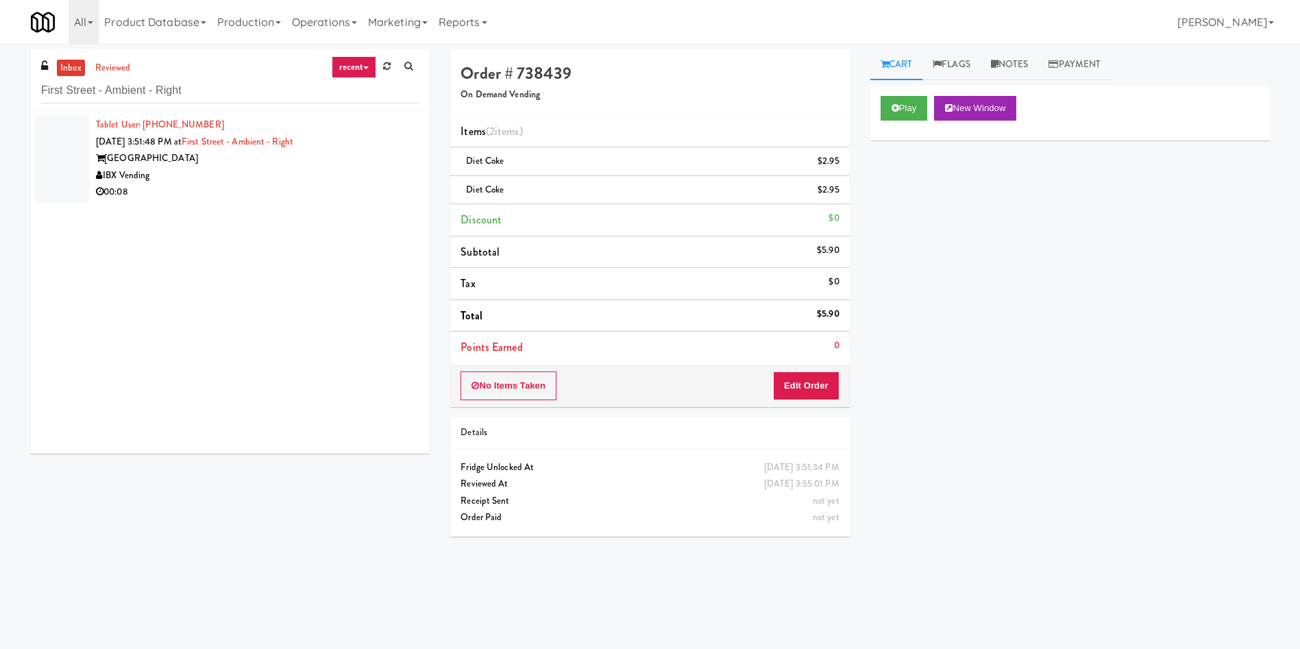
click at [88, 156] on div at bounding box center [61, 158] width 55 height 88
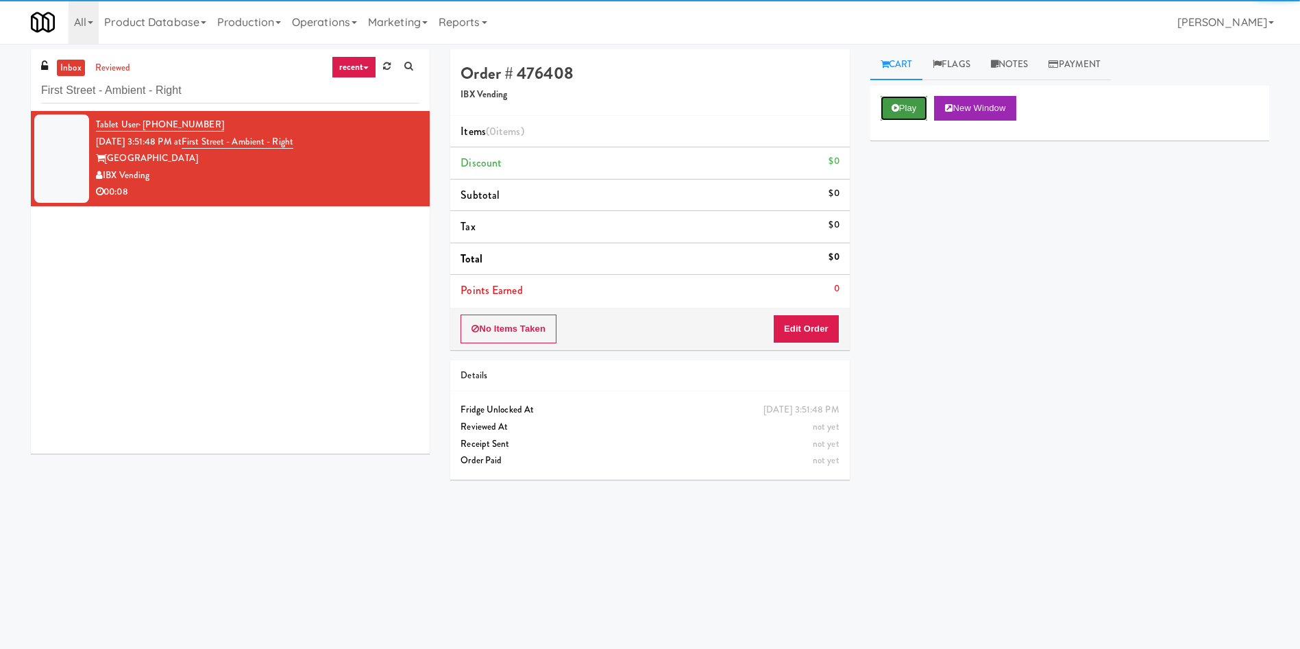
click at [925, 103] on button "Play" at bounding box center [903, 108] width 47 height 25
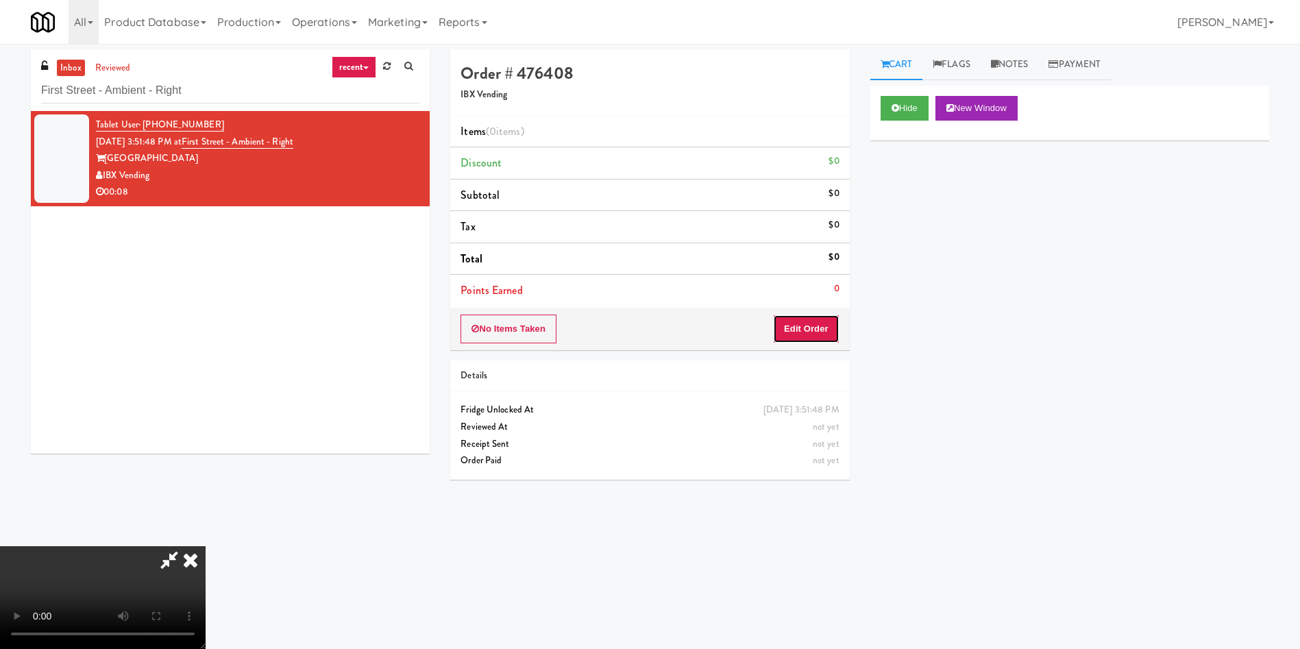
click at [799, 337] on button "Edit Order" at bounding box center [806, 328] width 66 height 29
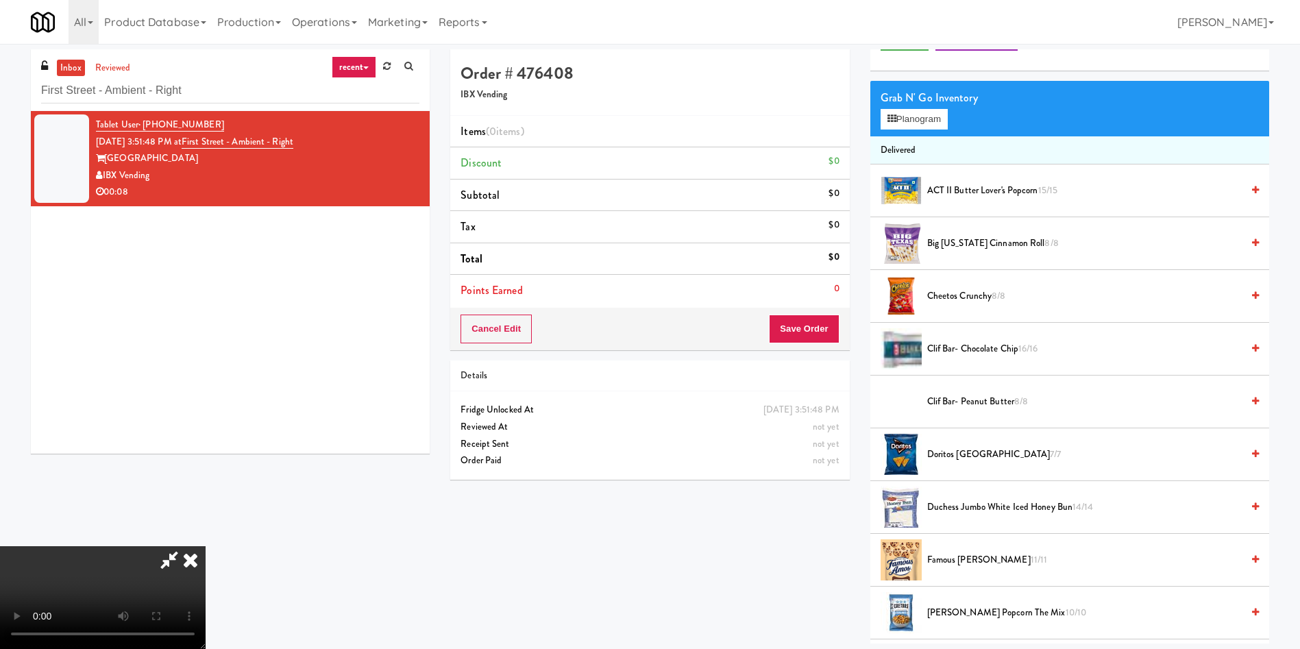
scroll to position [103, 0]
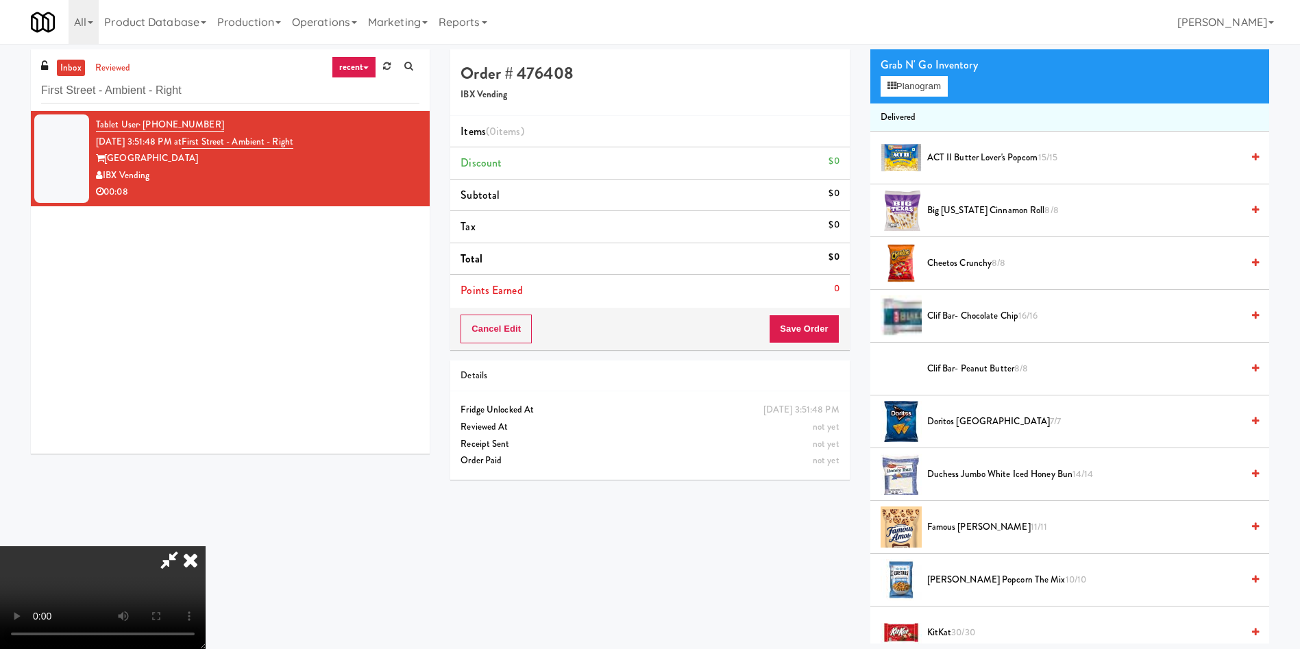
click at [206, 546] on video at bounding box center [103, 597] width 206 height 103
click at [954, 427] on span "Doritos Cool Ranch 7/7" at bounding box center [1084, 421] width 314 height 17
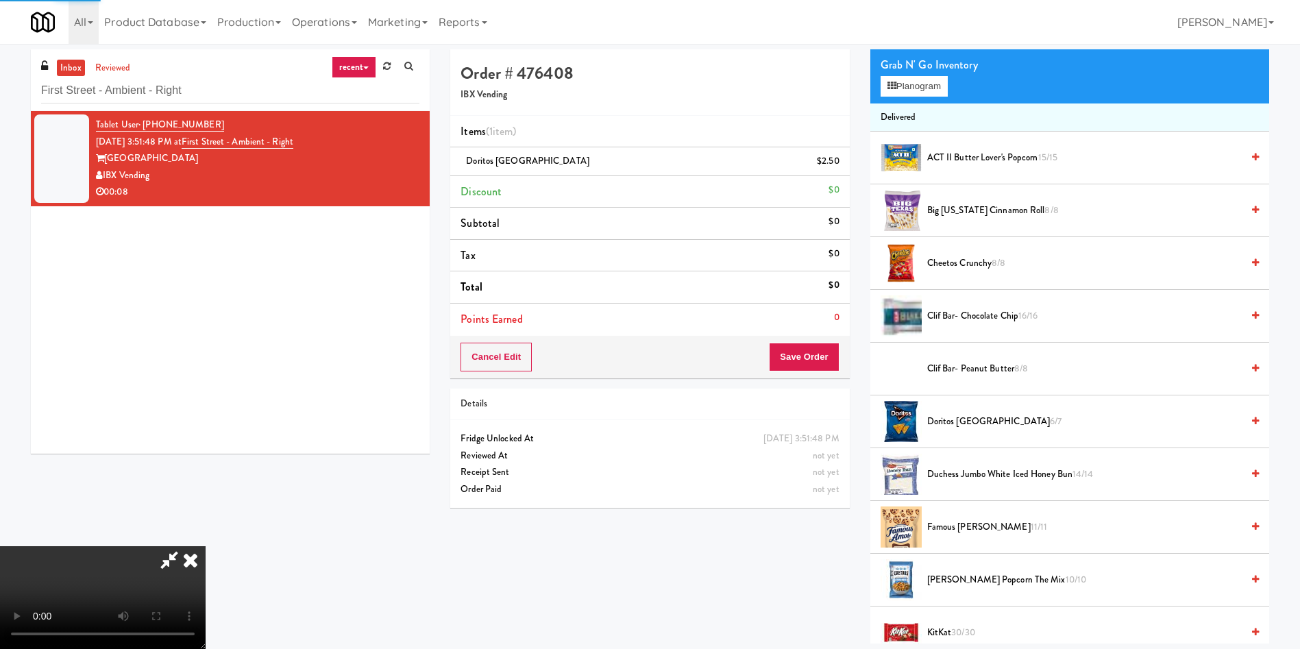
click at [206, 546] on video at bounding box center [103, 597] width 206 height 103
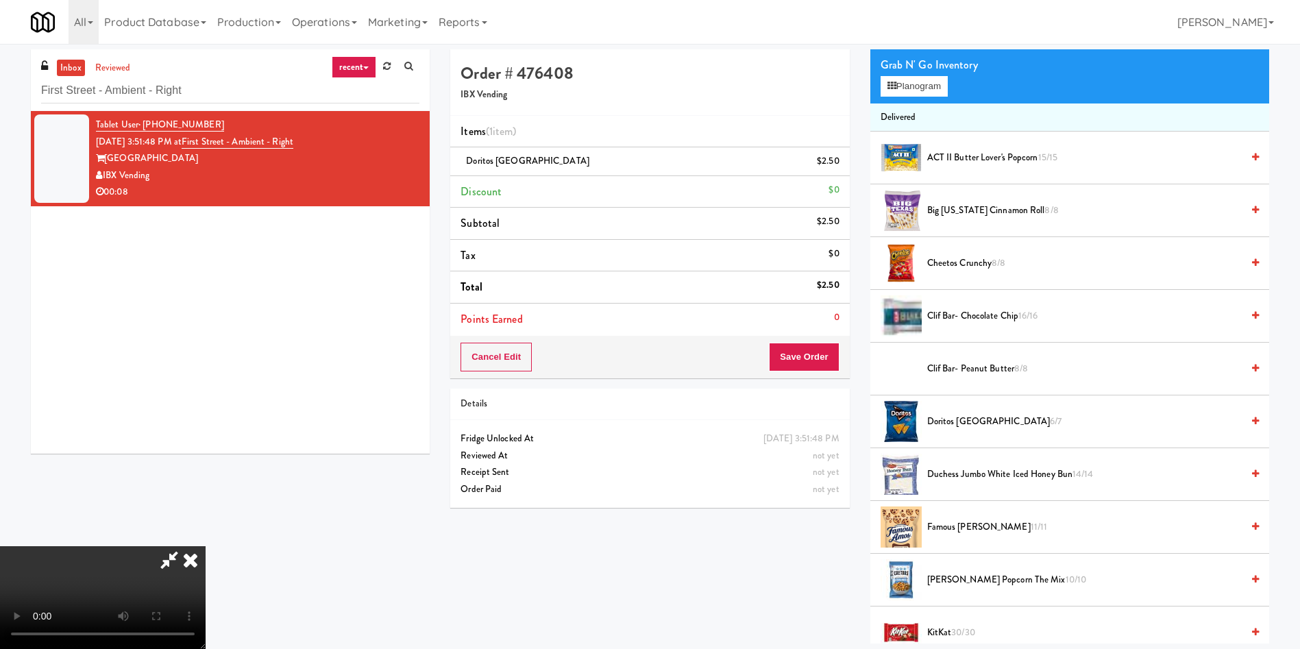
click at [206, 546] on video at bounding box center [103, 597] width 206 height 103
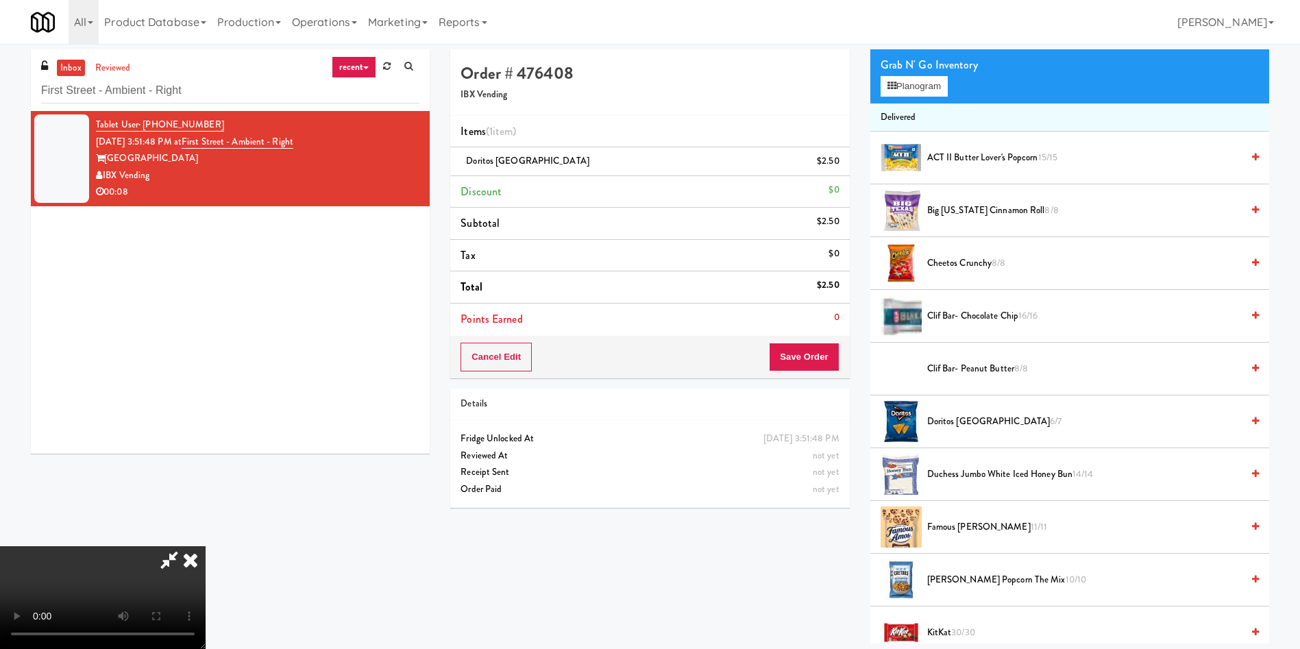
click at [206, 546] on video at bounding box center [103, 597] width 206 height 103
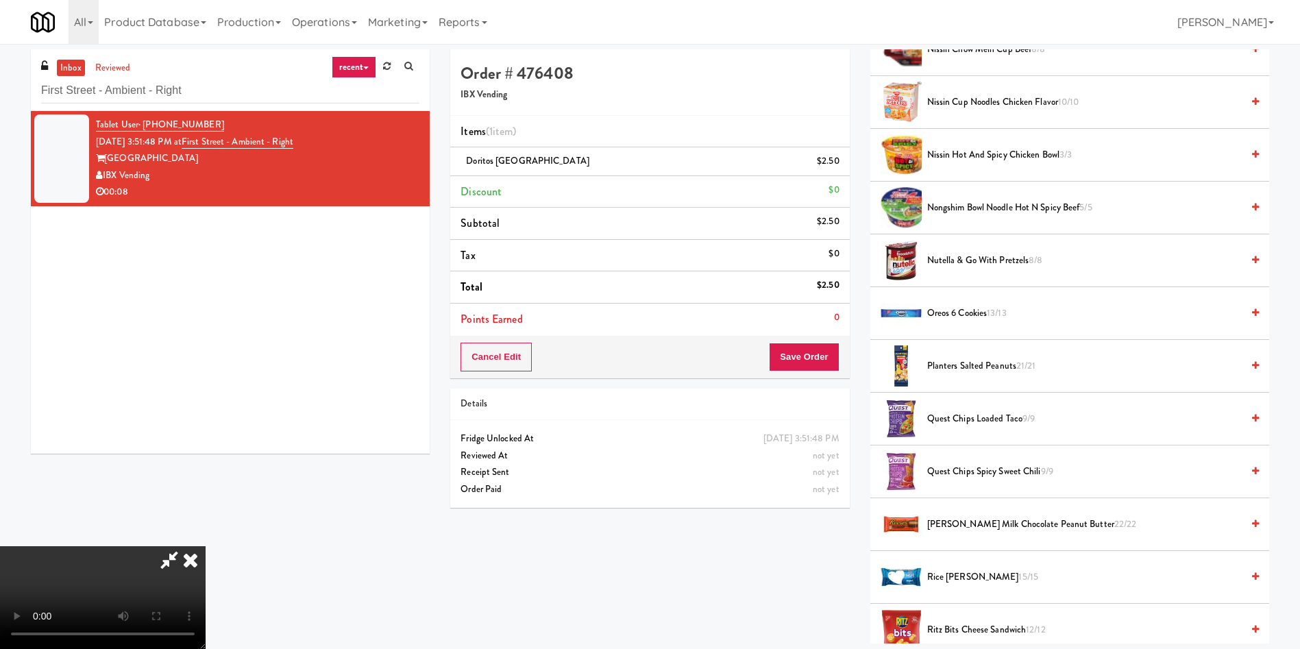
scroll to position [1130, 0]
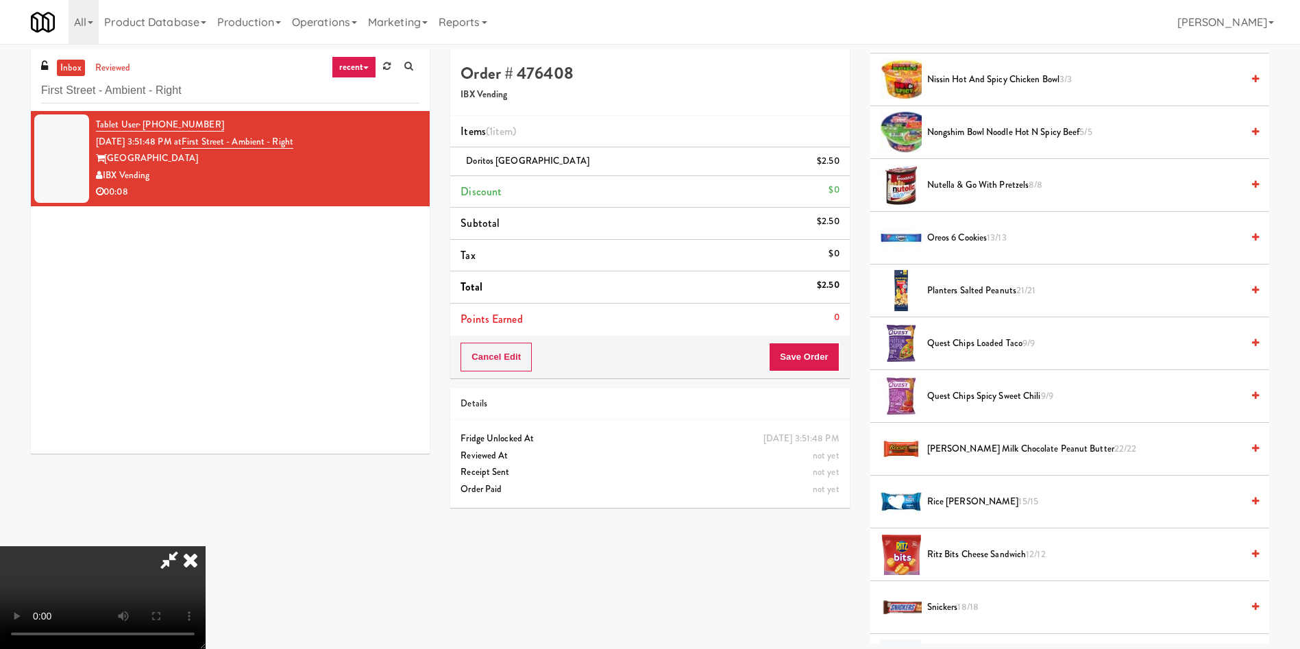
click at [965, 243] on span "Oreos 6 cookies 13/13" at bounding box center [1084, 238] width 314 height 17
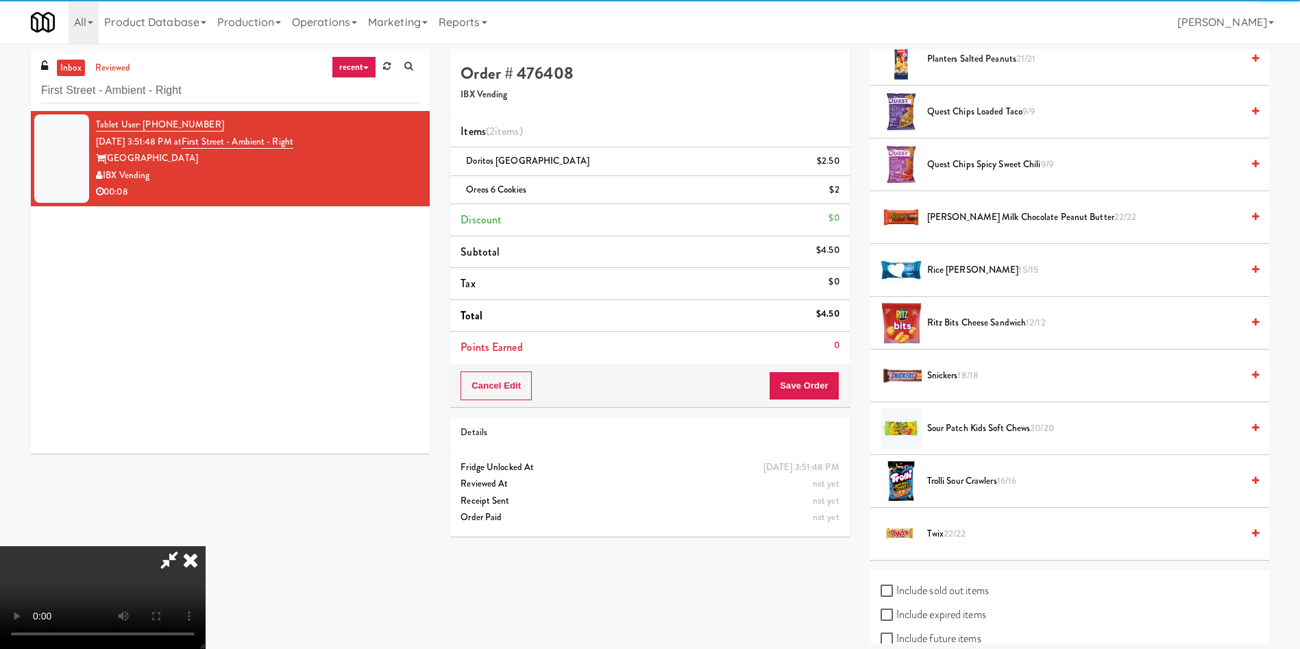
scroll to position [1438, 0]
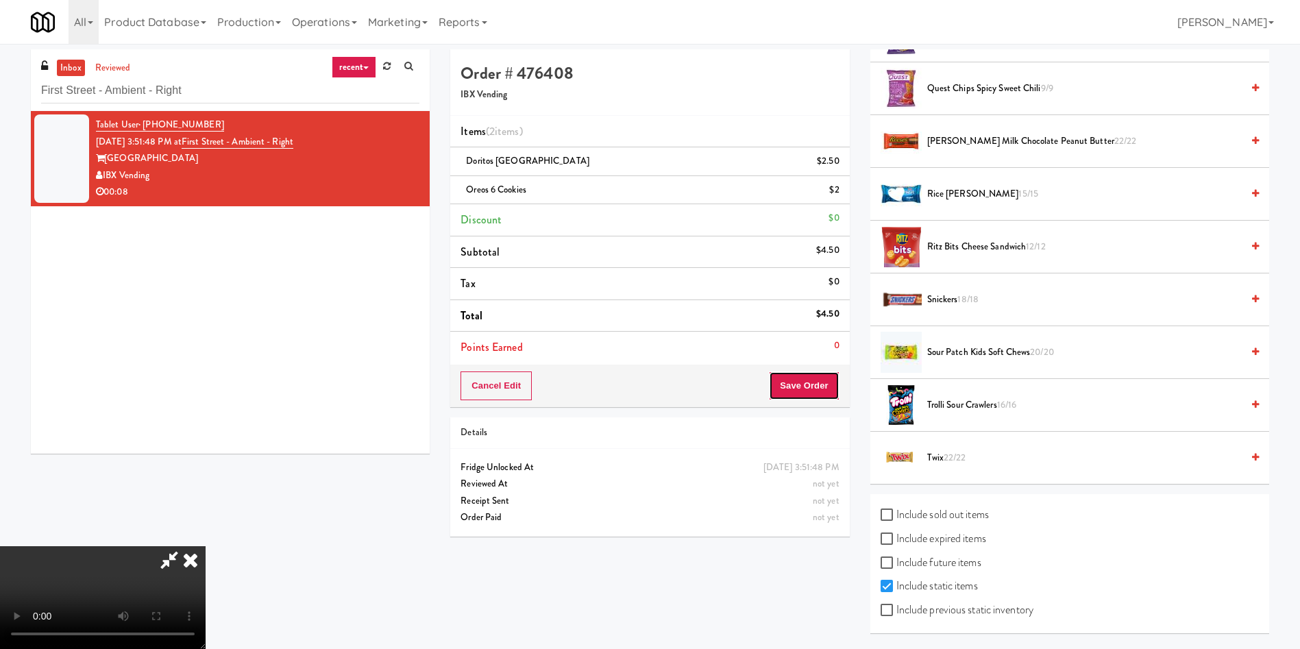
click at [805, 399] on button "Save Order" at bounding box center [804, 385] width 70 height 29
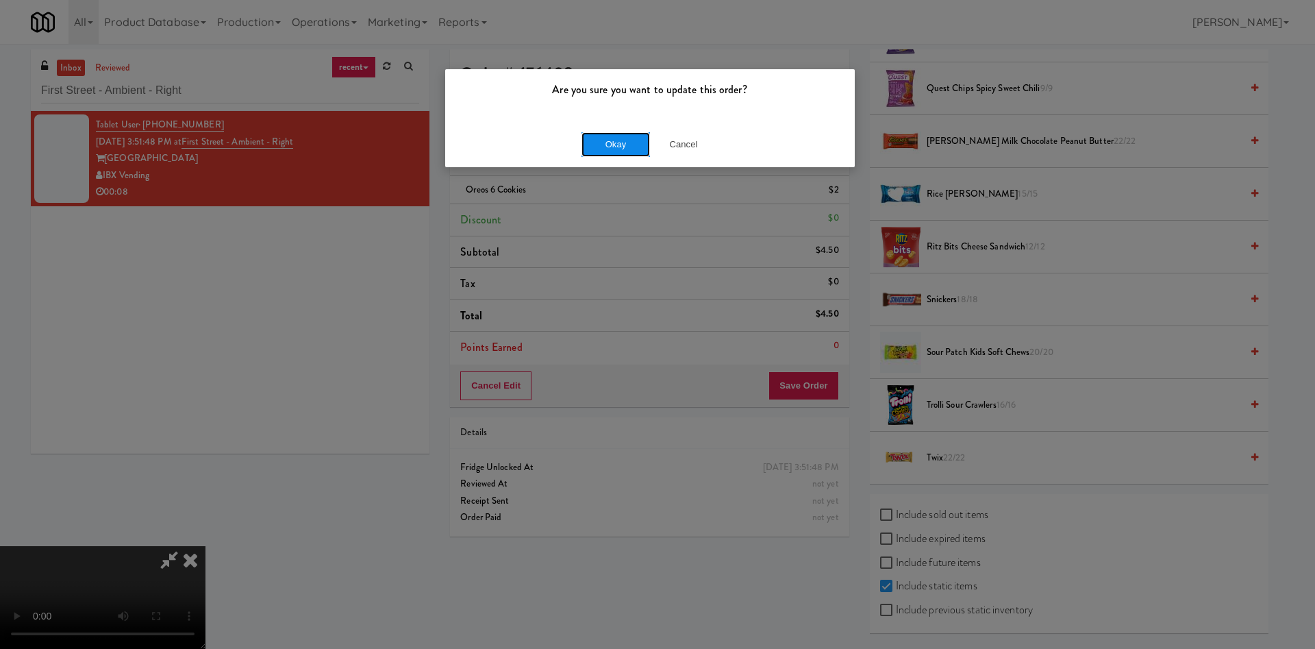
click at [586, 146] on button "Okay" at bounding box center [616, 144] width 69 height 25
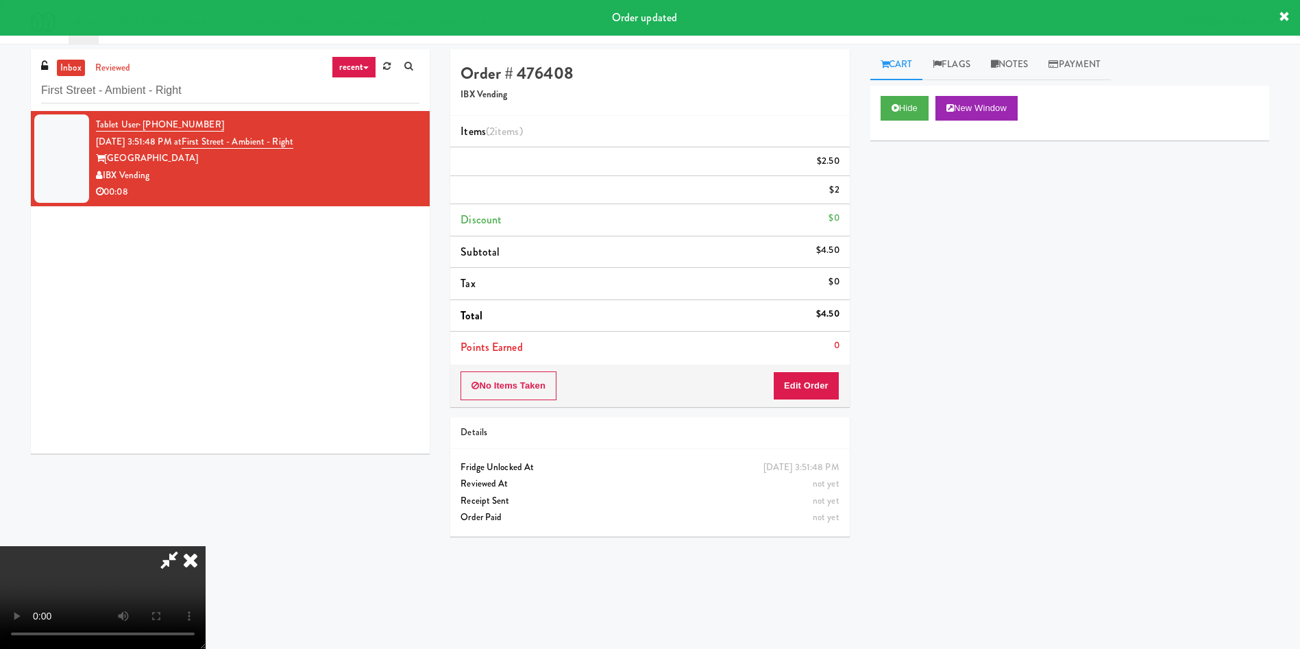
scroll to position [0, 0]
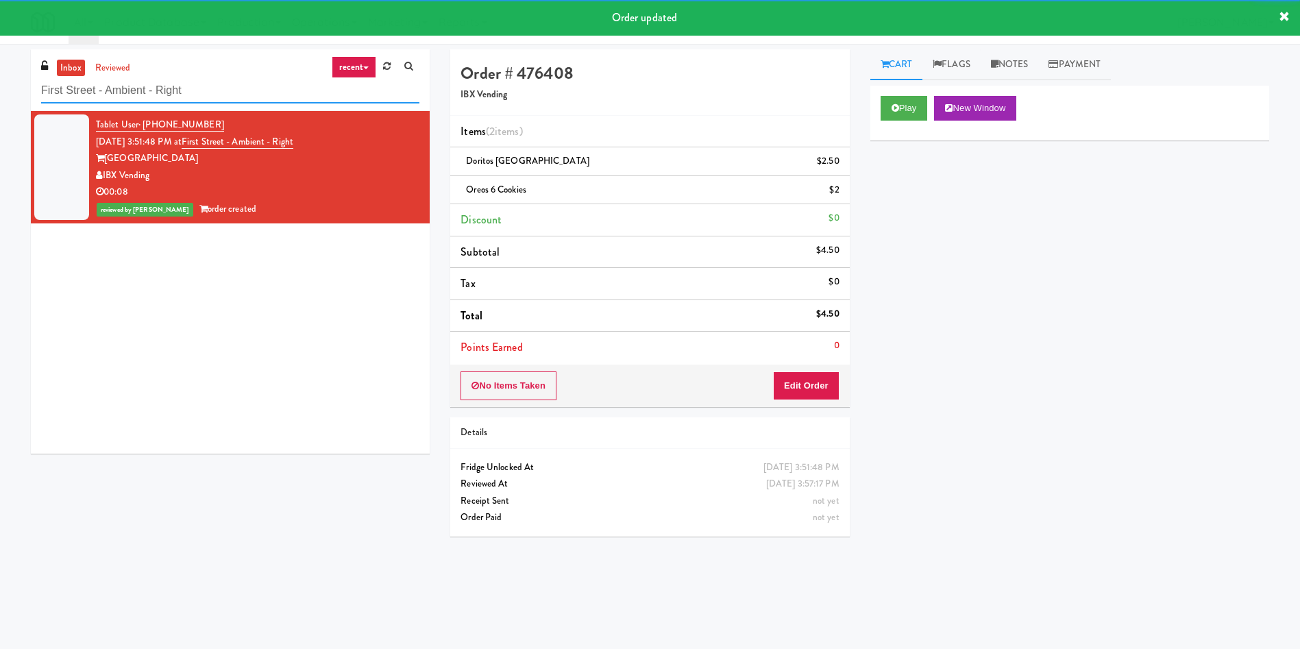
paste input "The Mo - Fridge"
drag, startPoint x: 219, startPoint y: 97, endPoint x: 0, endPoint y: 75, distance: 220.3
click at [0, 75] on div "inbox reviewed recent all unclear take inventory issue suspicious failed recent…" at bounding box center [650, 324] width 1300 height 550
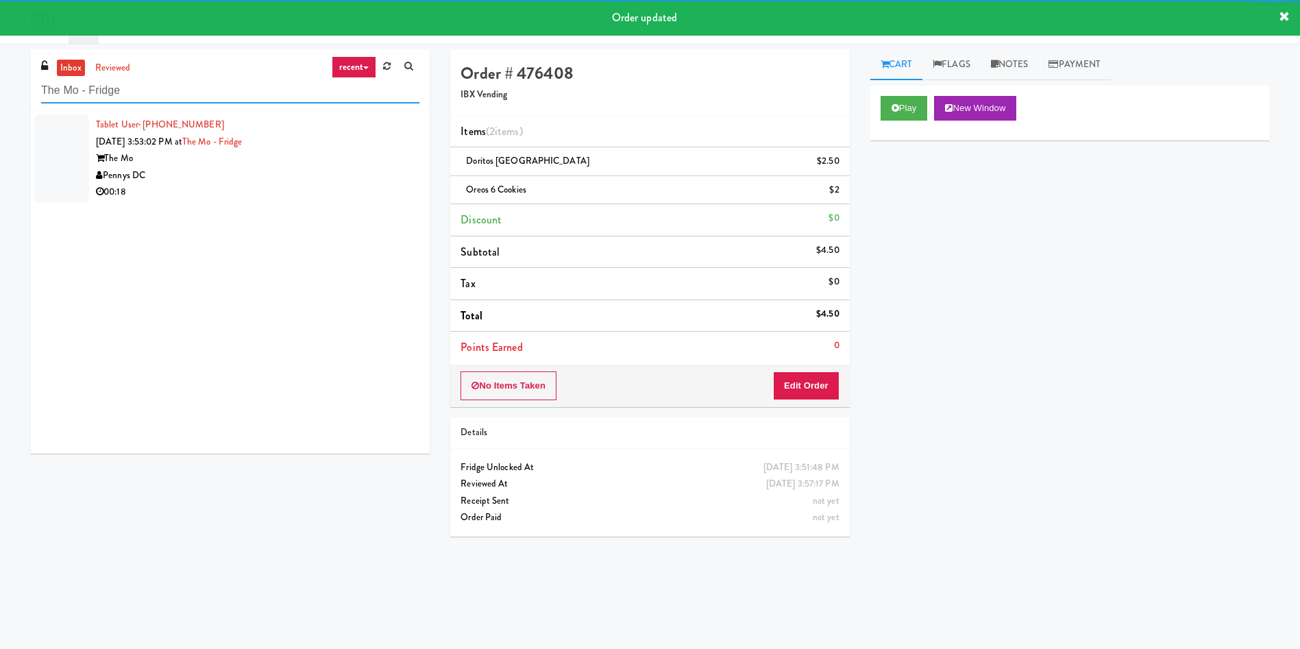
type input "The Mo - Fridge"
click at [58, 146] on div at bounding box center [61, 158] width 55 height 88
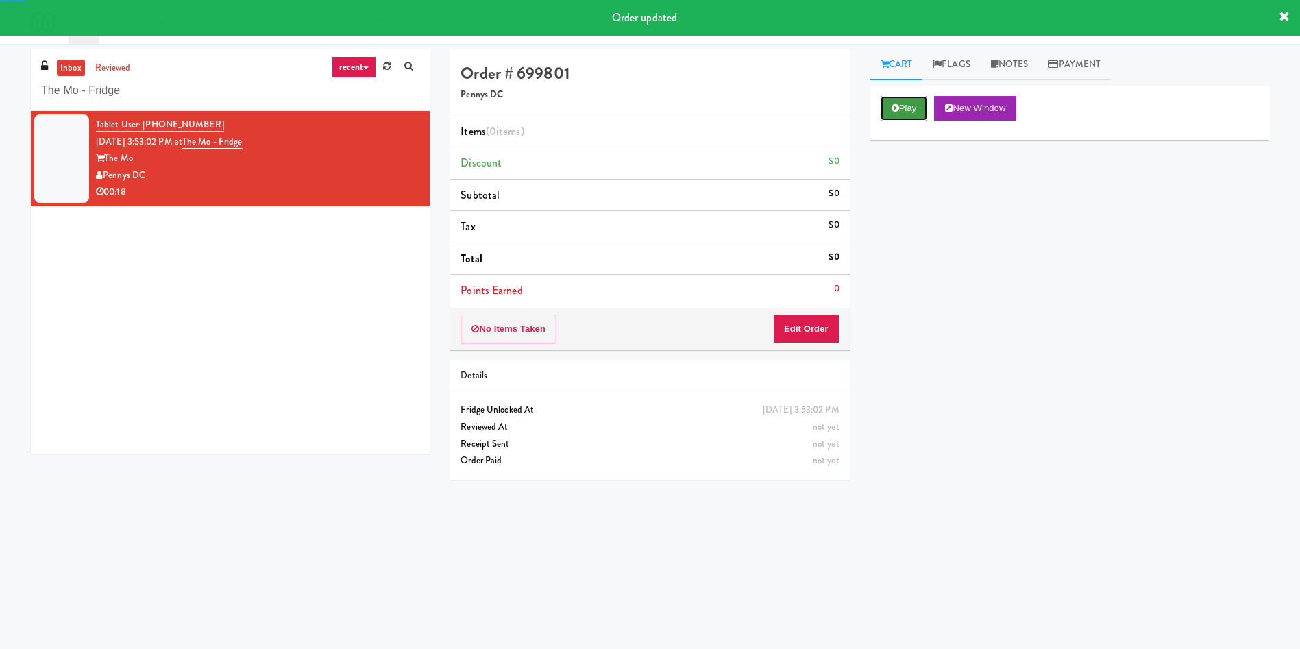
click at [911, 112] on button "Play" at bounding box center [903, 108] width 47 height 25
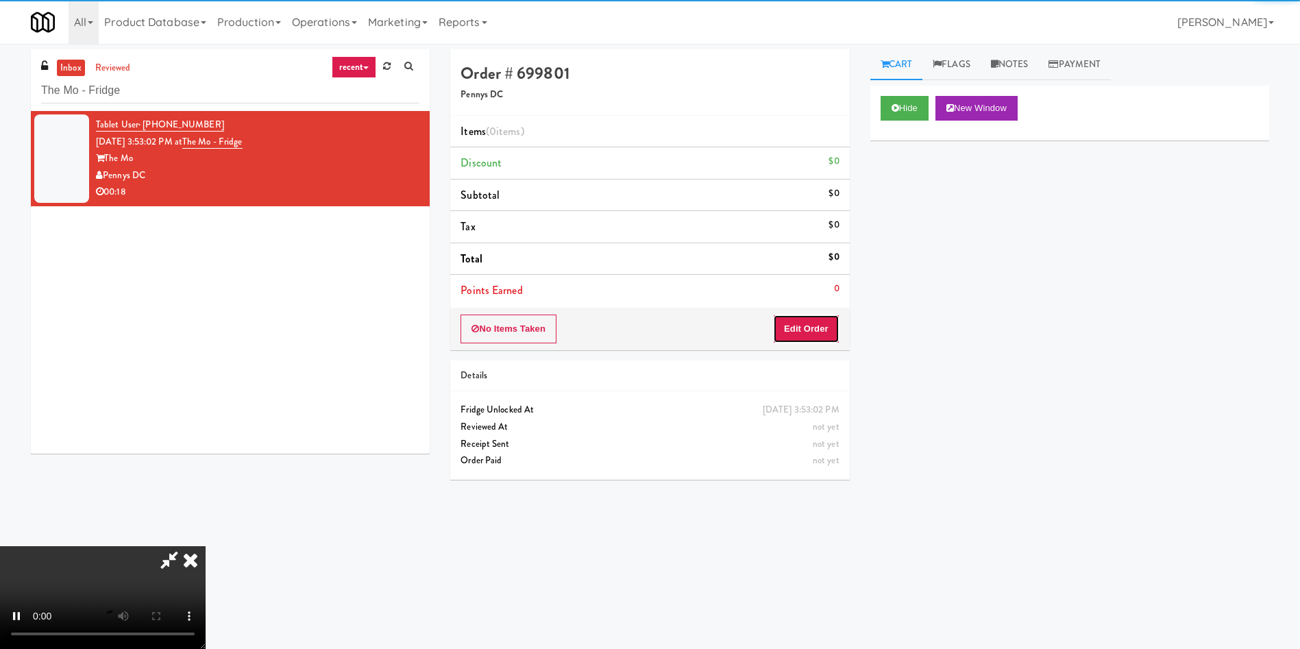
click at [819, 319] on button "Edit Order" at bounding box center [806, 328] width 66 height 29
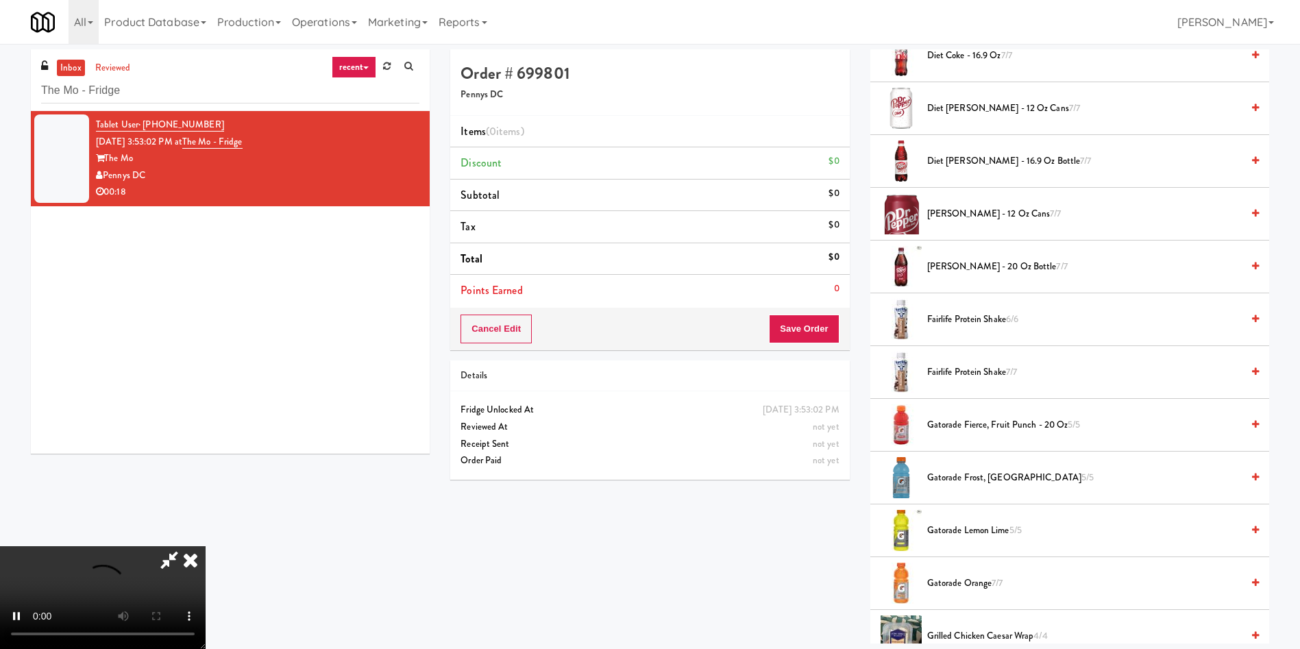
scroll to position [719, 0]
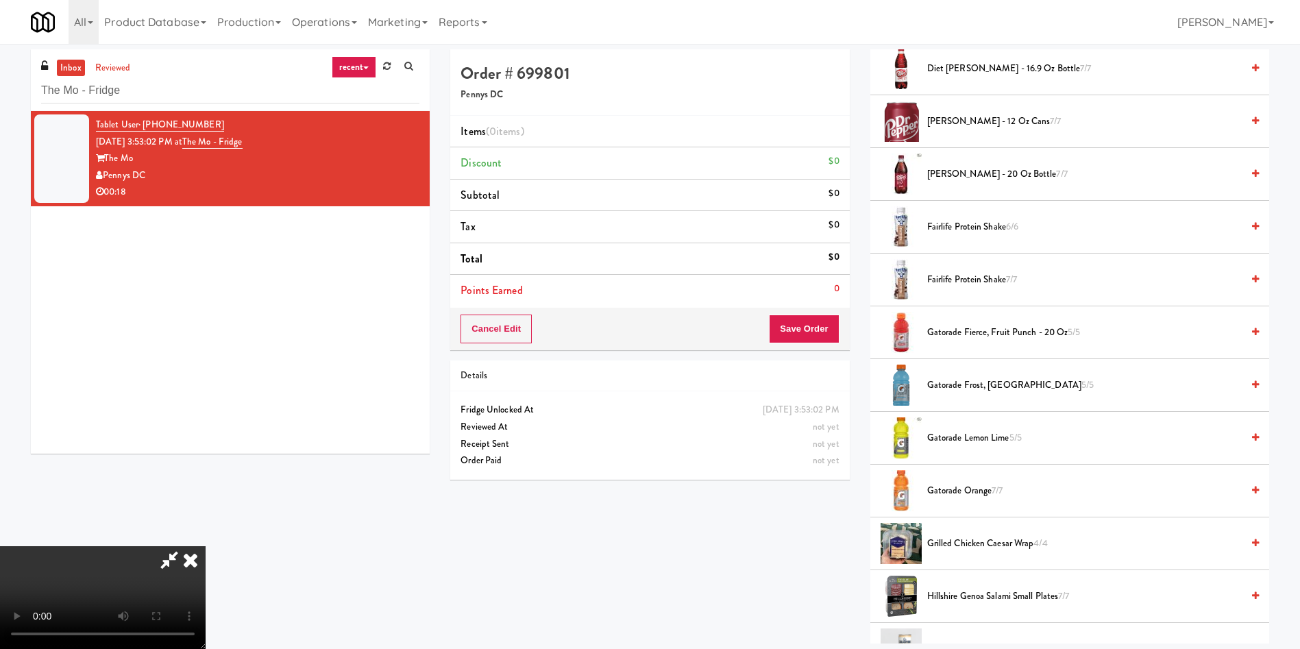
click at [965, 384] on span "Gatorade Frost, Glacier Freeze 5/5" at bounding box center [1084, 385] width 314 height 17
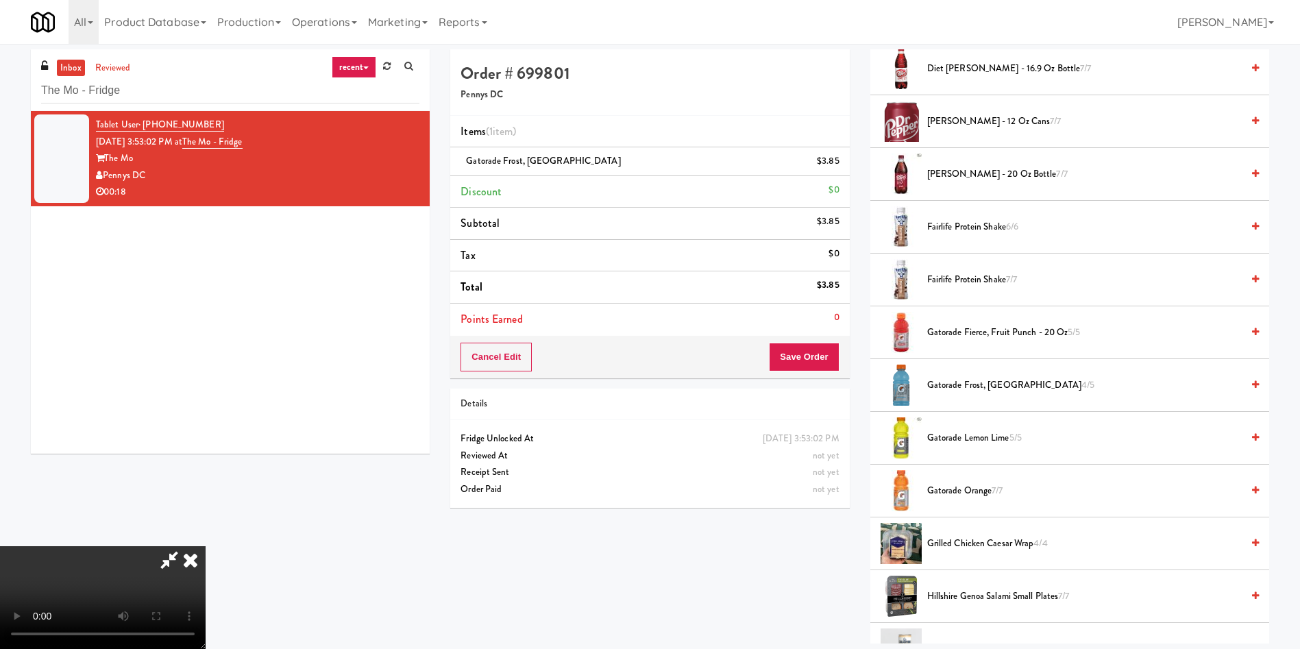
scroll to position [0, 0]
click at [798, 354] on button "Save Order" at bounding box center [804, 357] width 70 height 29
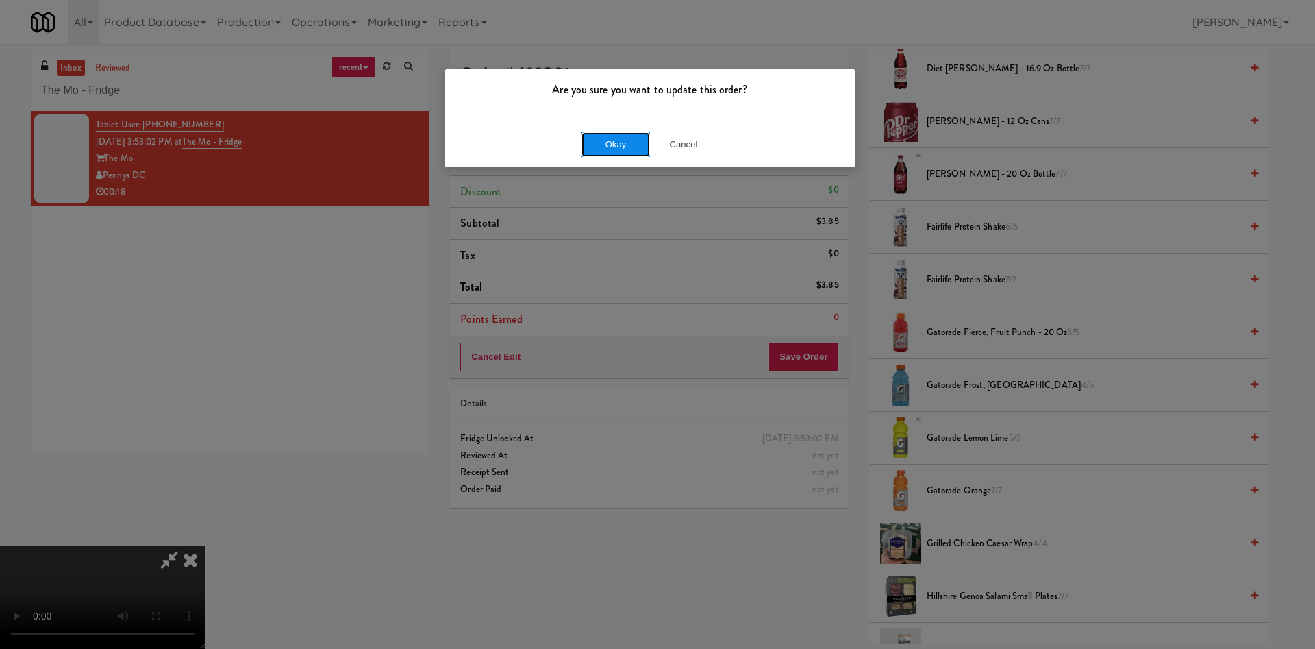
click at [615, 150] on button "Okay" at bounding box center [616, 144] width 69 height 25
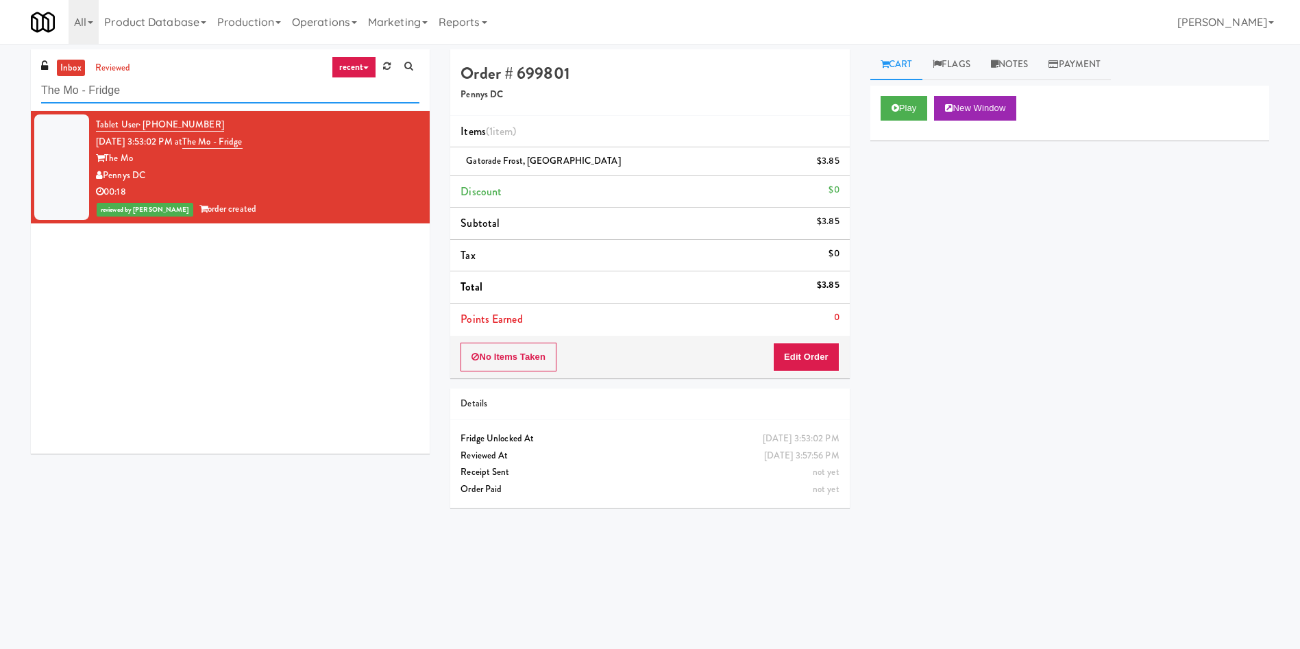
paste input "WPW - Left"
drag, startPoint x: 156, startPoint y: 89, endPoint x: 0, endPoint y: 89, distance: 155.5
click at [0, 89] on div "inbox reviewed recent all unclear take inventory issue suspicious failed recent…" at bounding box center [650, 324] width 1300 height 550
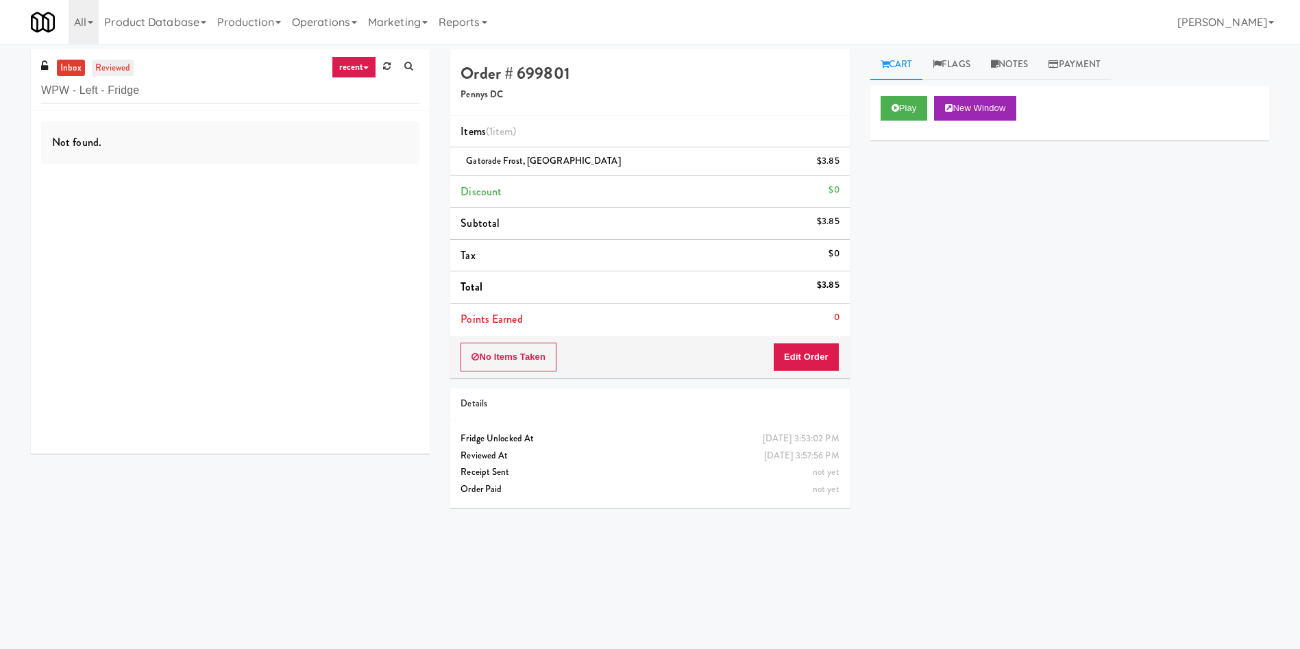
click at [121, 64] on link "reviewed" at bounding box center [113, 68] width 42 height 17
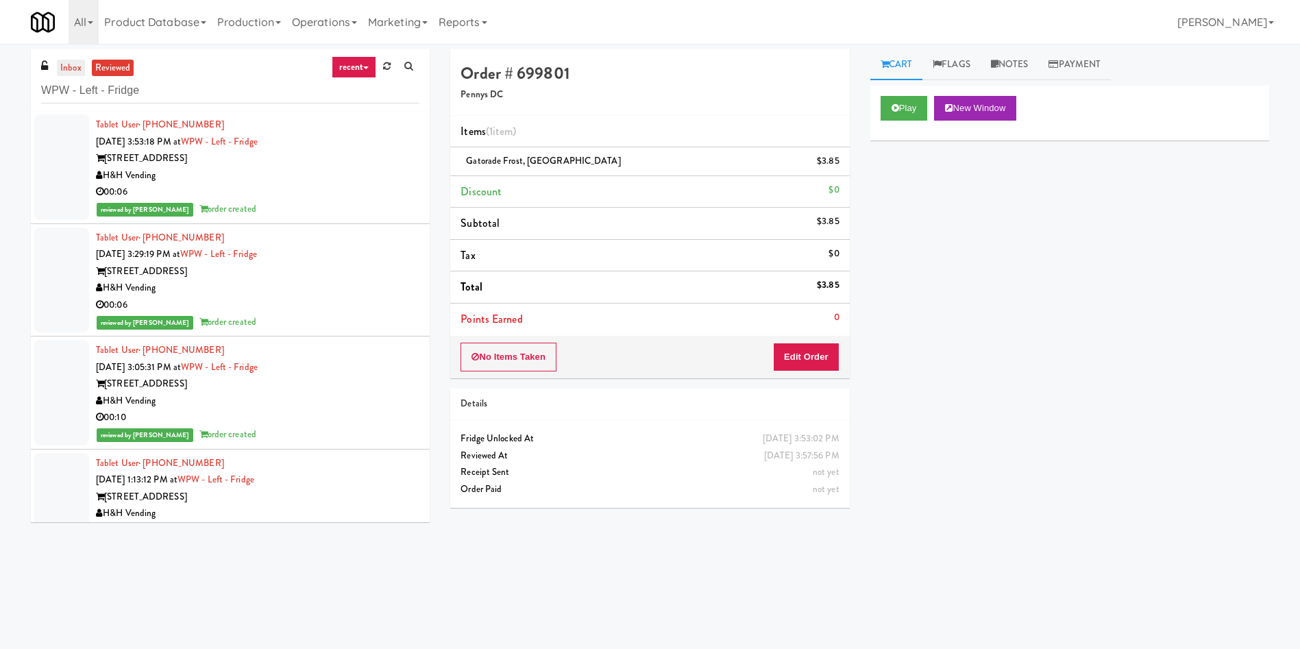
click at [68, 61] on link "inbox" at bounding box center [71, 68] width 28 height 17
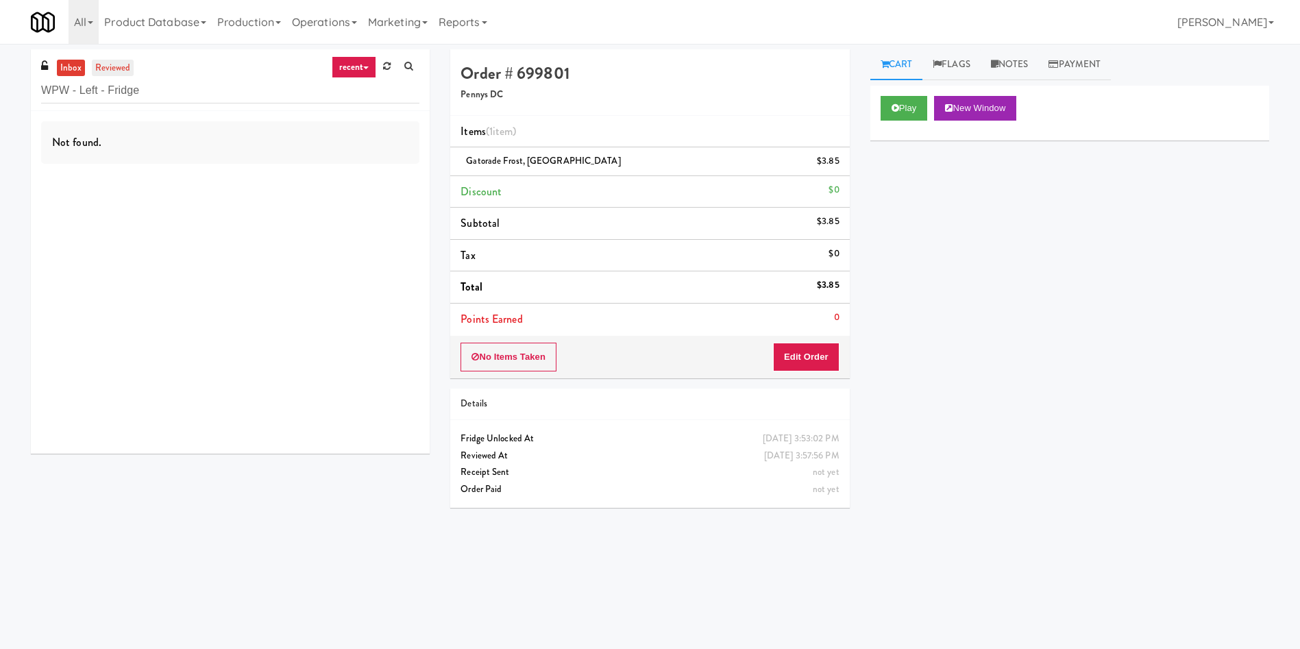
click at [112, 66] on link "reviewed" at bounding box center [113, 68] width 42 height 17
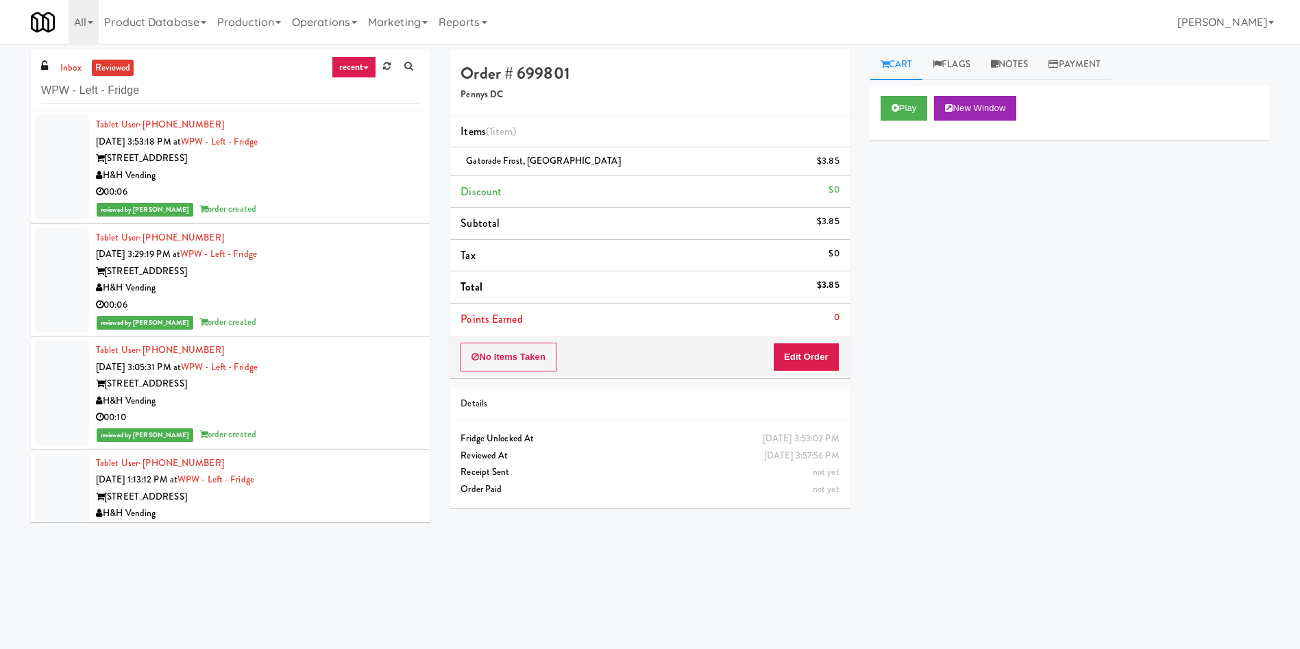
drag, startPoint x: 614, startPoint y: 584, endPoint x: 490, endPoint y: 465, distance: 172.0
click at [611, 584] on div "Order # 699801 Pennys DC Items (1 item ) Gatorade Frost, Glacier Freeze $3.85 D…" at bounding box center [859, 324] width 839 height 550
drag, startPoint x: 163, startPoint y: 98, endPoint x: 0, endPoint y: 97, distance: 163.1
click at [0, 97] on div "inbox reviewed recent all unclear take inventory issue suspicious failed recent…" at bounding box center [650, 324] width 1300 height 550
paste input "Vista St. Clair - Cooler"
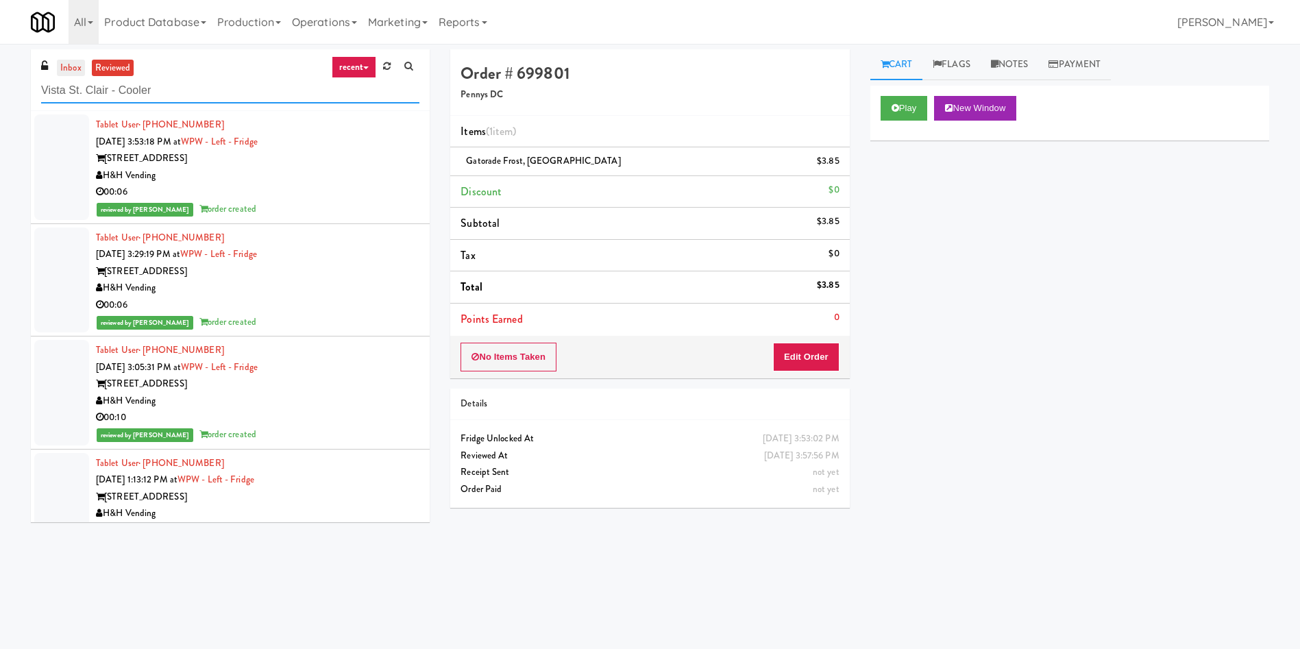
type input "Vista St. Clair - Cooler"
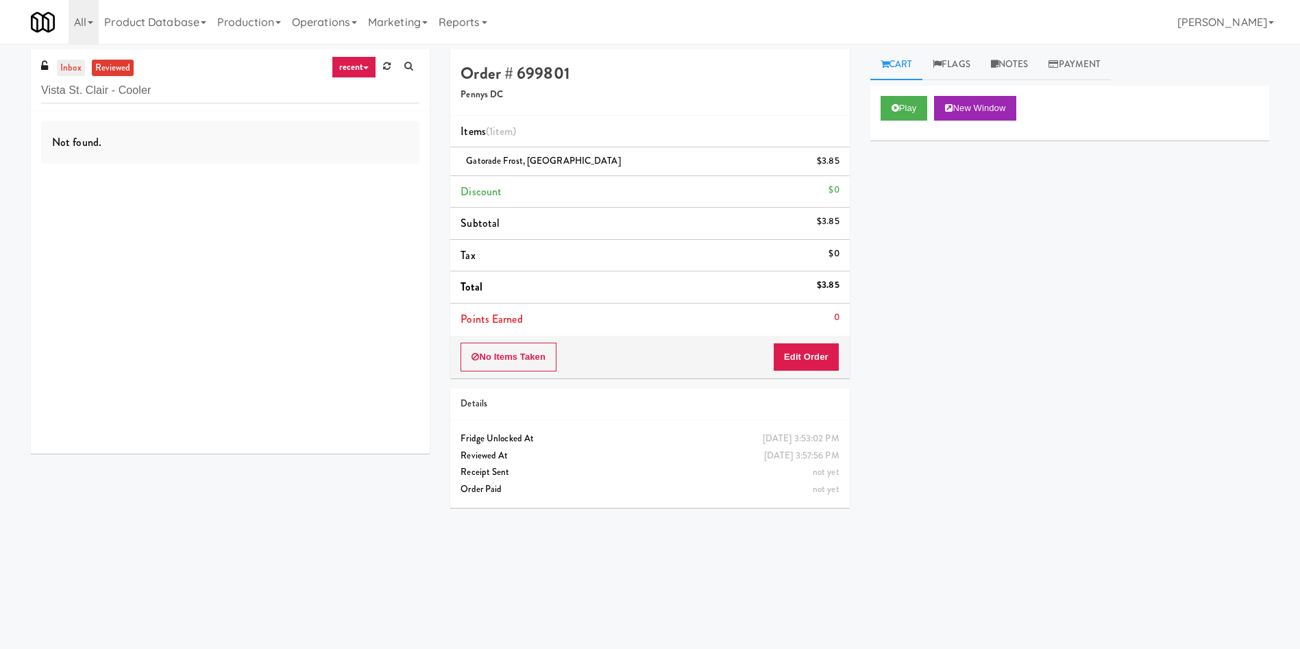
click at [62, 67] on link "inbox" at bounding box center [71, 68] width 28 height 17
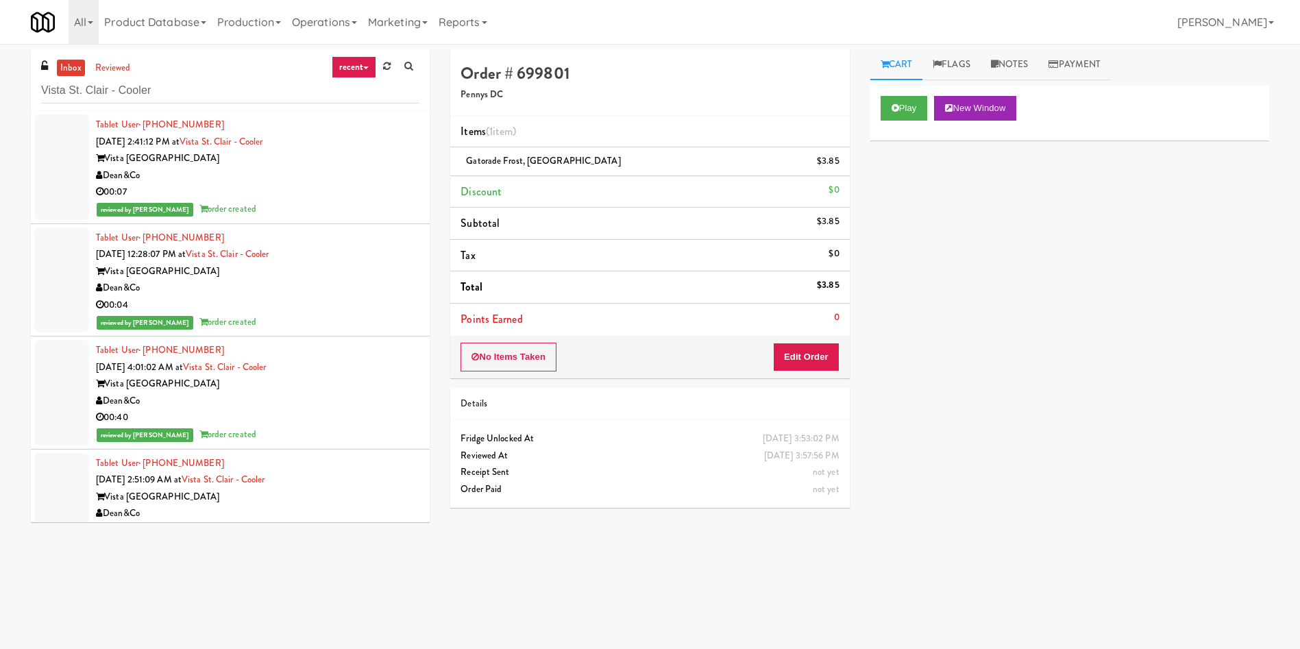
click at [69, 60] on link "inbox" at bounding box center [71, 68] width 28 height 17
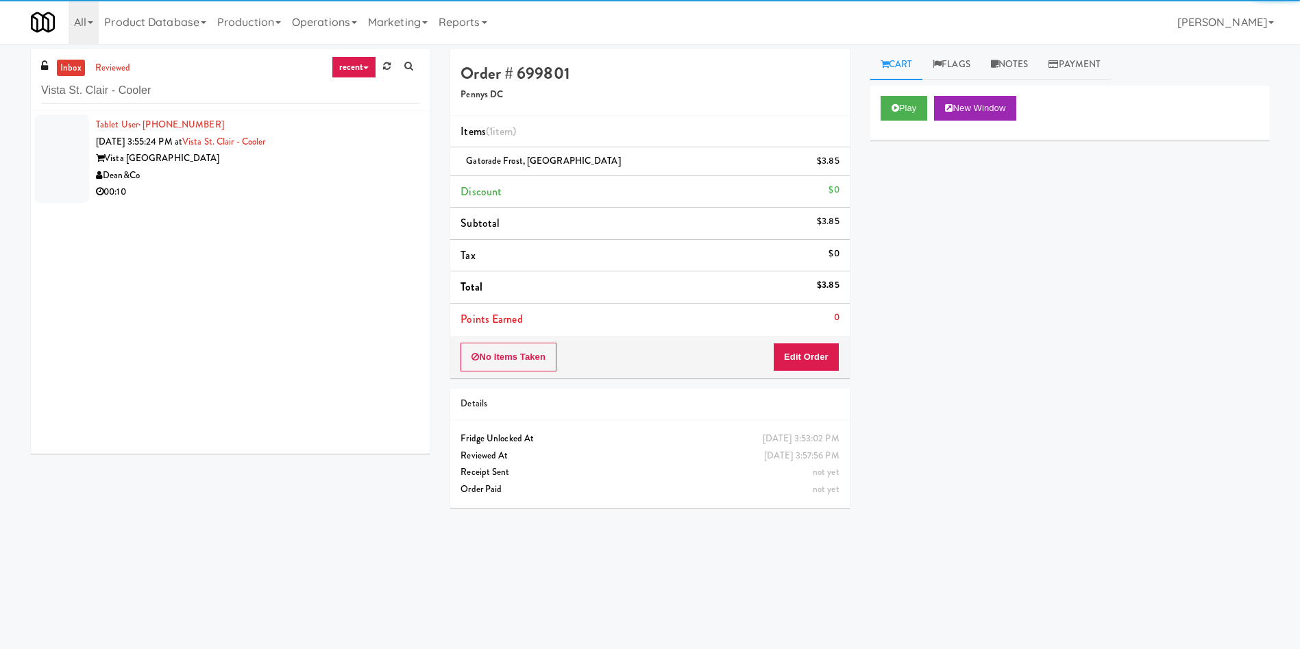
click at [60, 143] on div at bounding box center [61, 158] width 55 height 88
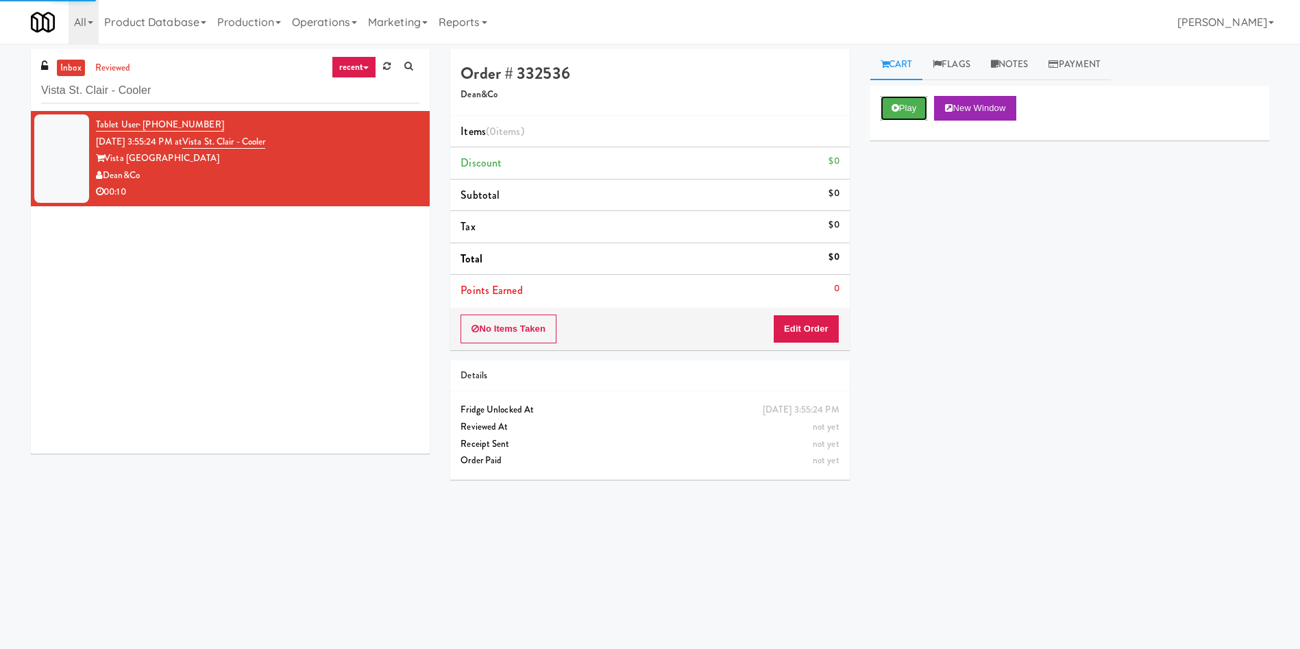
drag, startPoint x: 803, startPoint y: 124, endPoint x: 827, endPoint y: 277, distance: 154.7
click at [903, 111] on button "Play" at bounding box center [903, 108] width 47 height 25
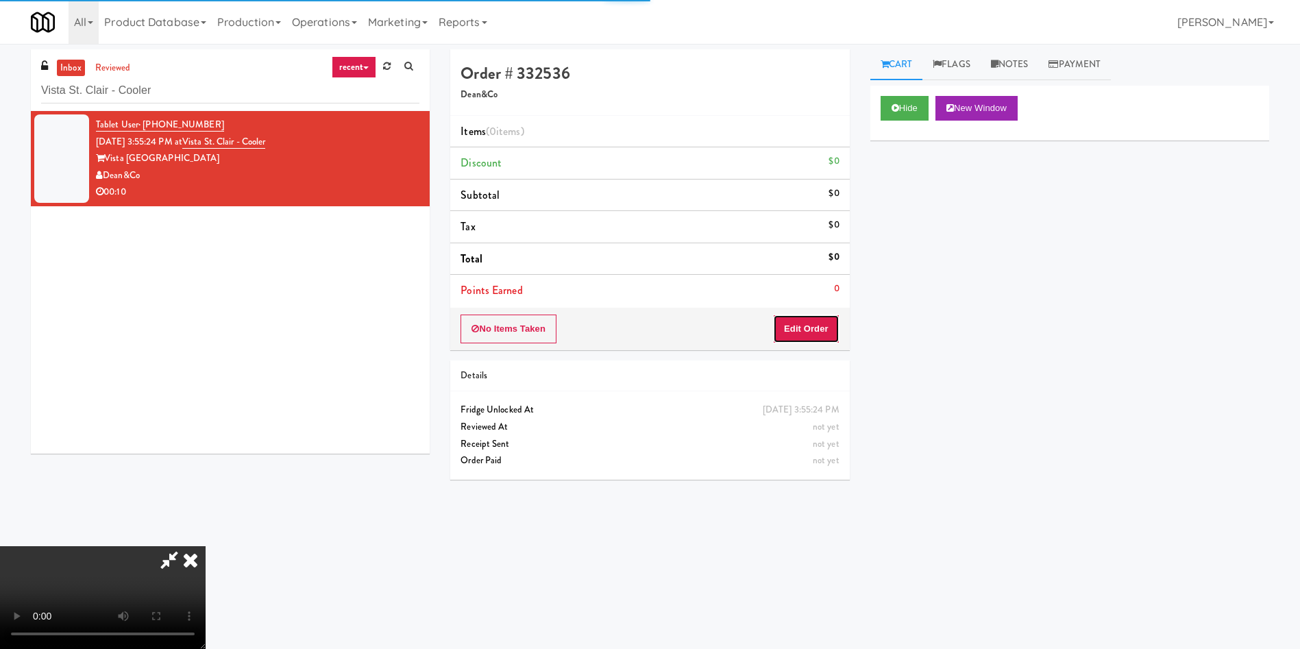
click at [803, 328] on button "Edit Order" at bounding box center [806, 328] width 66 height 29
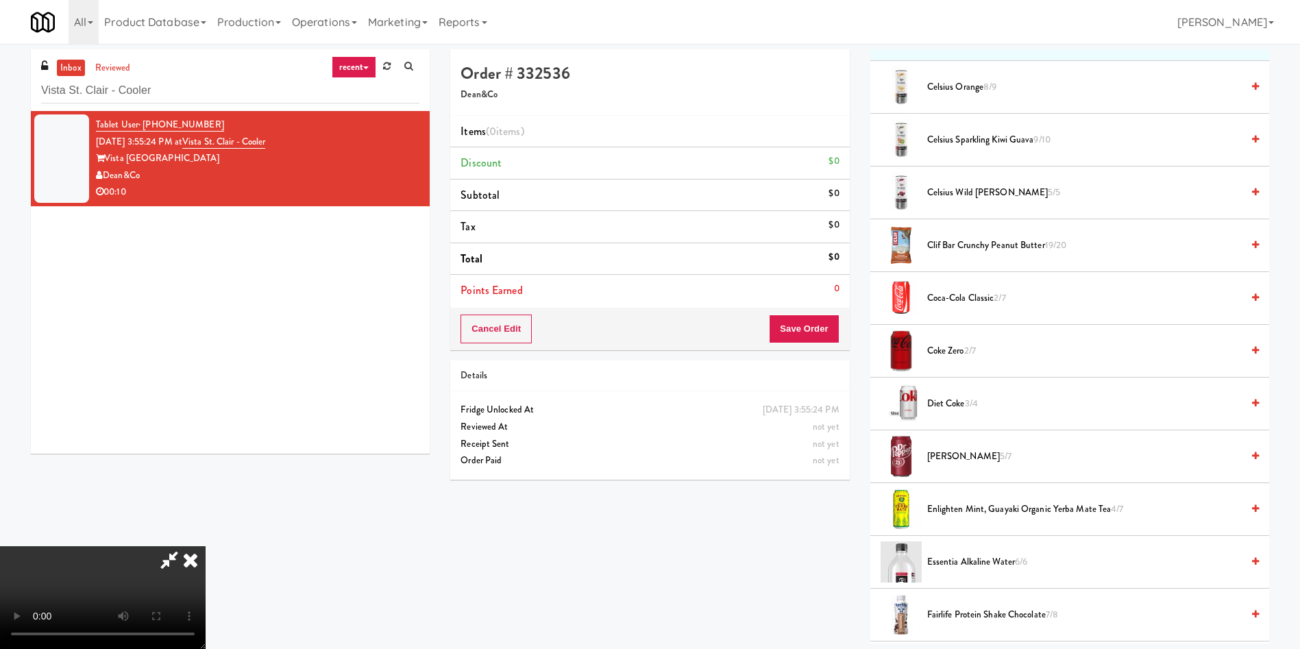
scroll to position [206, 0]
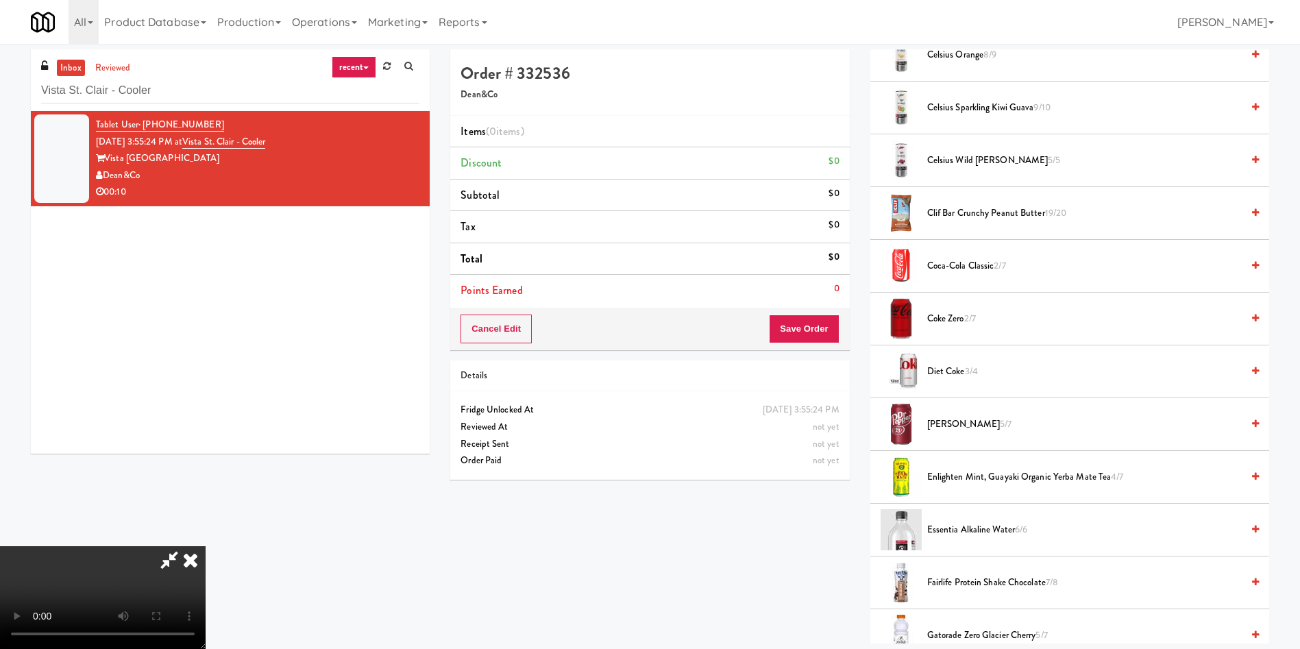
click at [206, 546] on video at bounding box center [103, 597] width 206 height 103
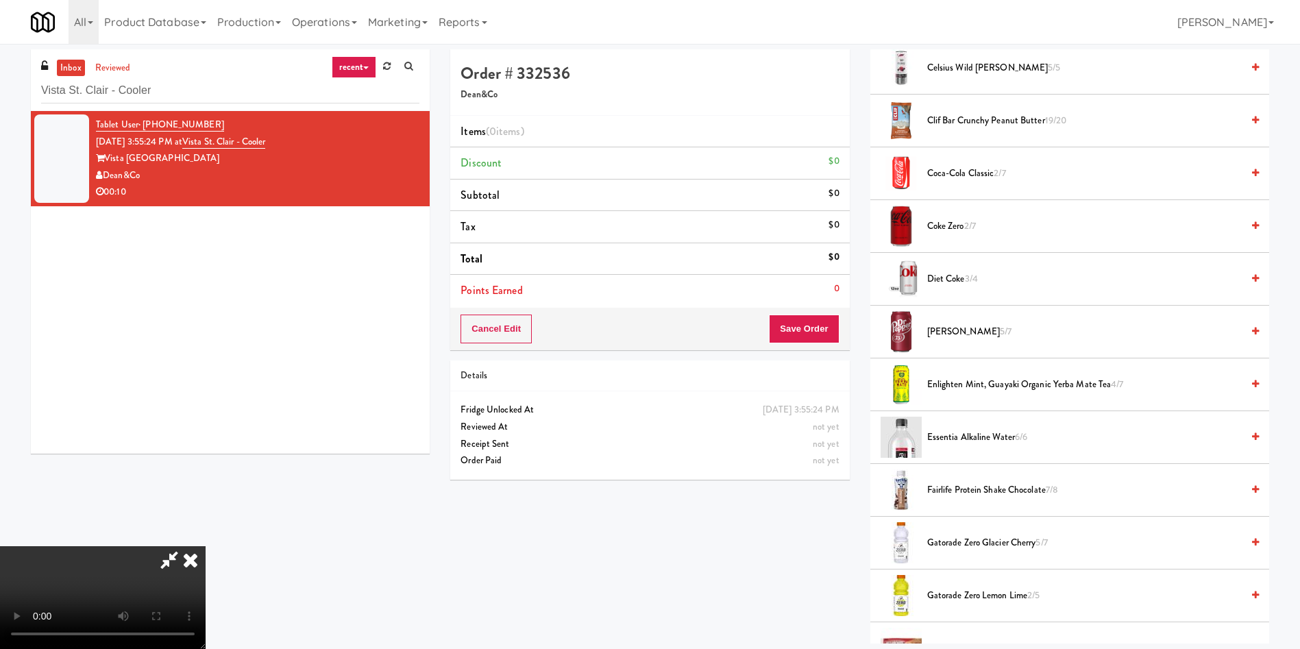
scroll to position [411, 0]
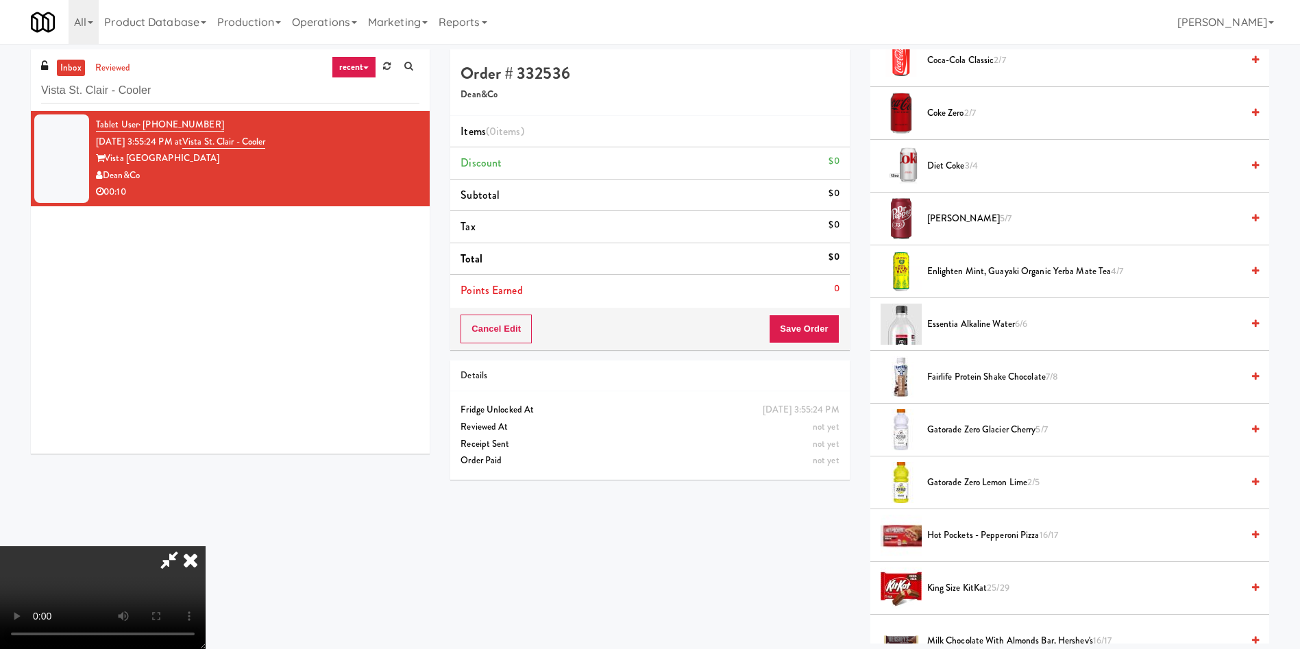
click at [206, 546] on video at bounding box center [103, 597] width 206 height 103
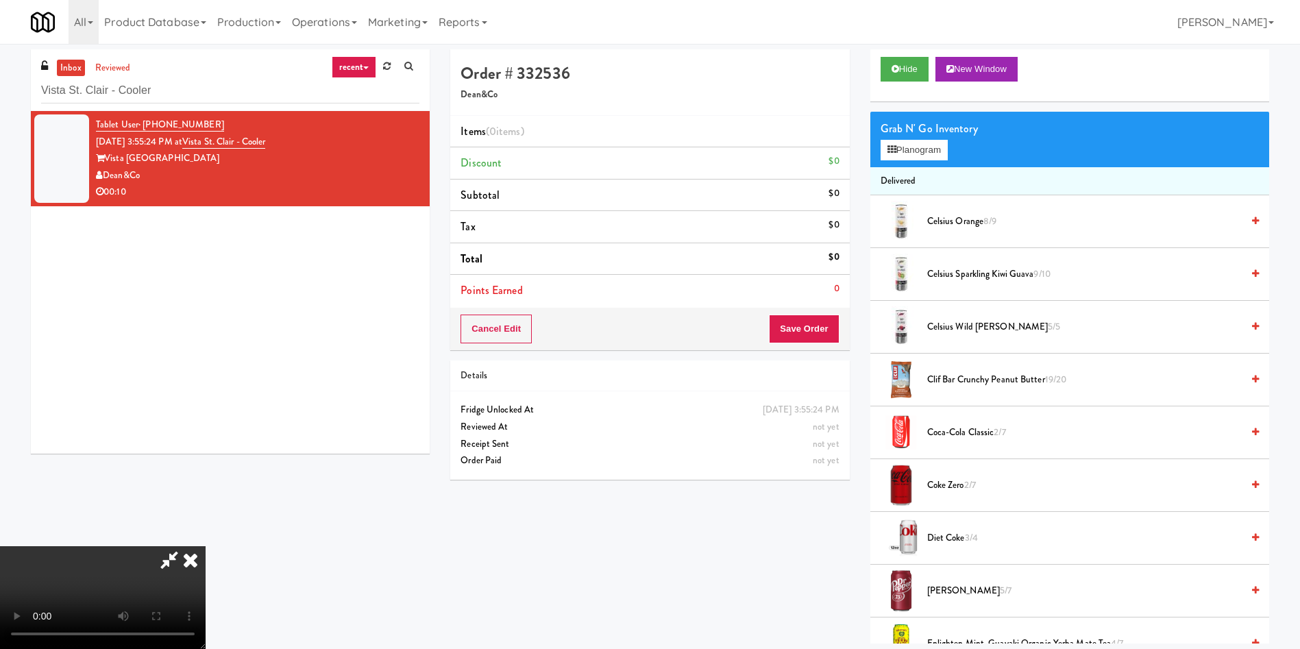
scroll to position [0, 0]
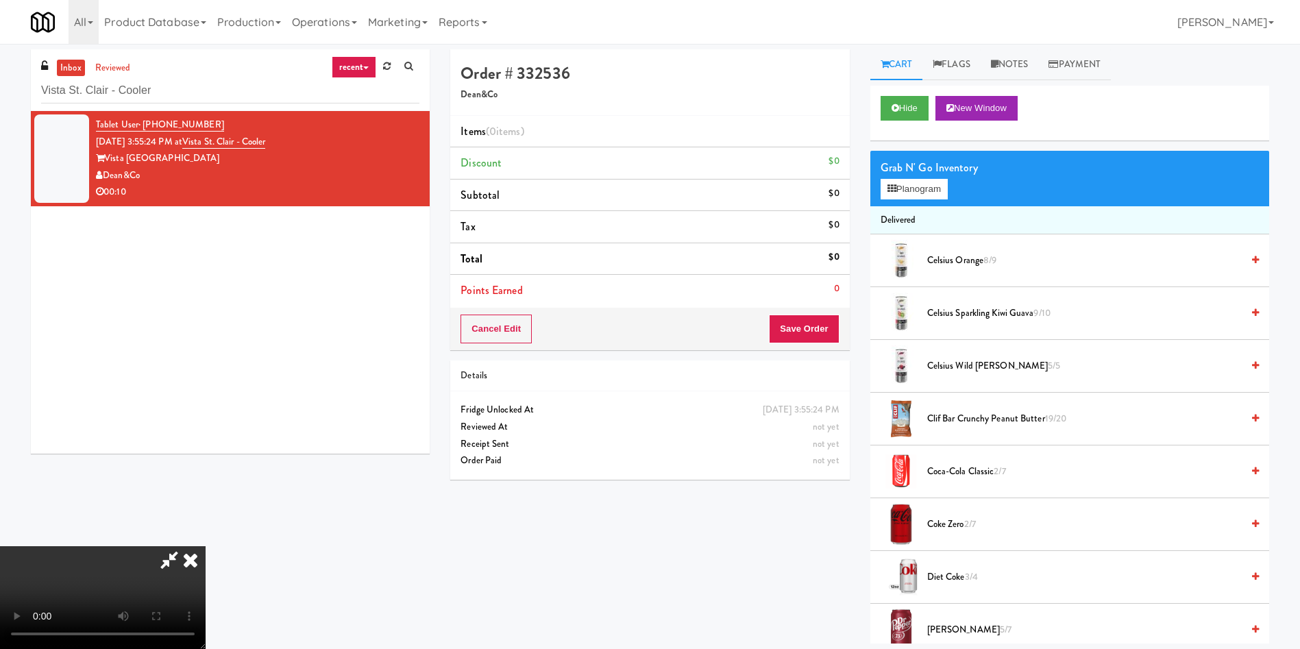
click at [206, 546] on video at bounding box center [103, 597] width 206 height 103
click at [927, 186] on button "Planogram" at bounding box center [913, 189] width 67 height 21
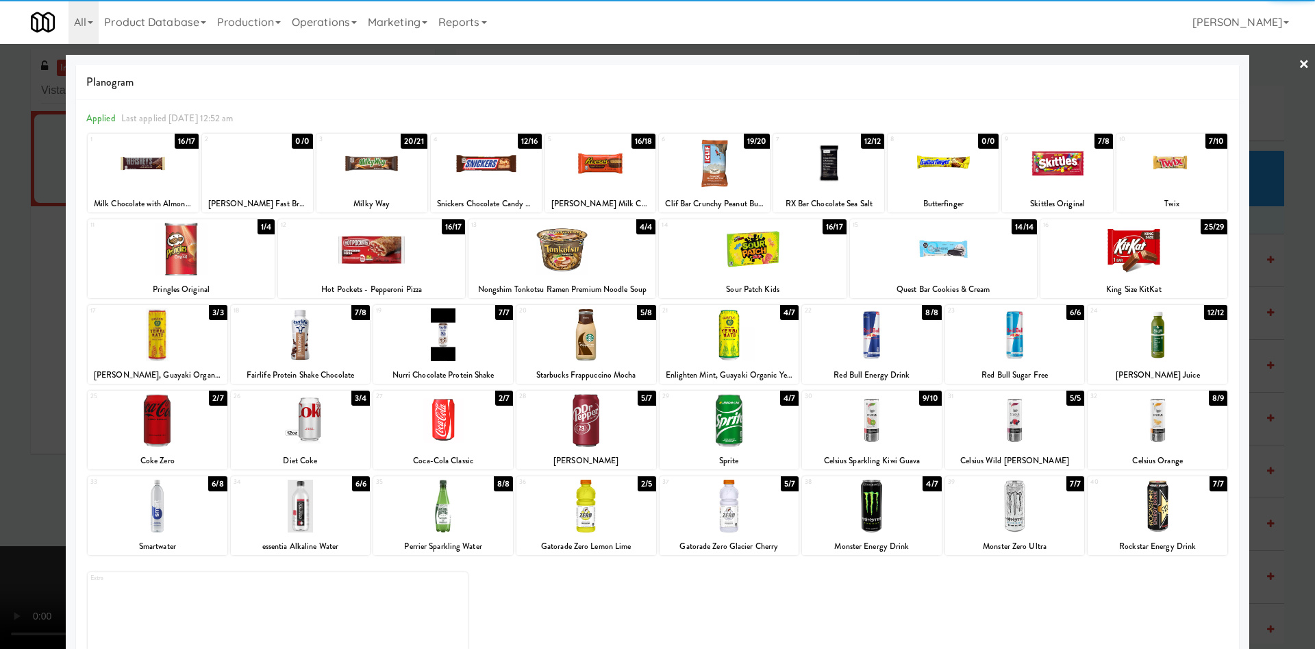
click at [1124, 417] on div at bounding box center [1158, 420] width 140 height 53
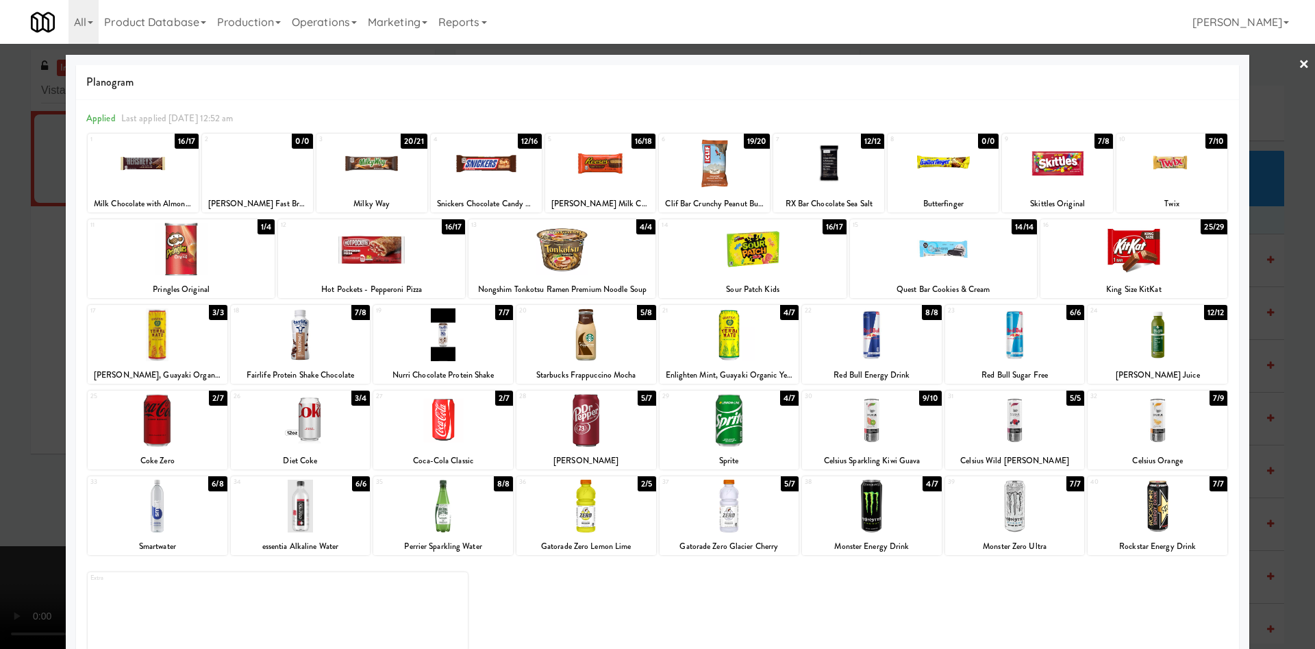
click at [16, 293] on div at bounding box center [657, 324] width 1315 height 649
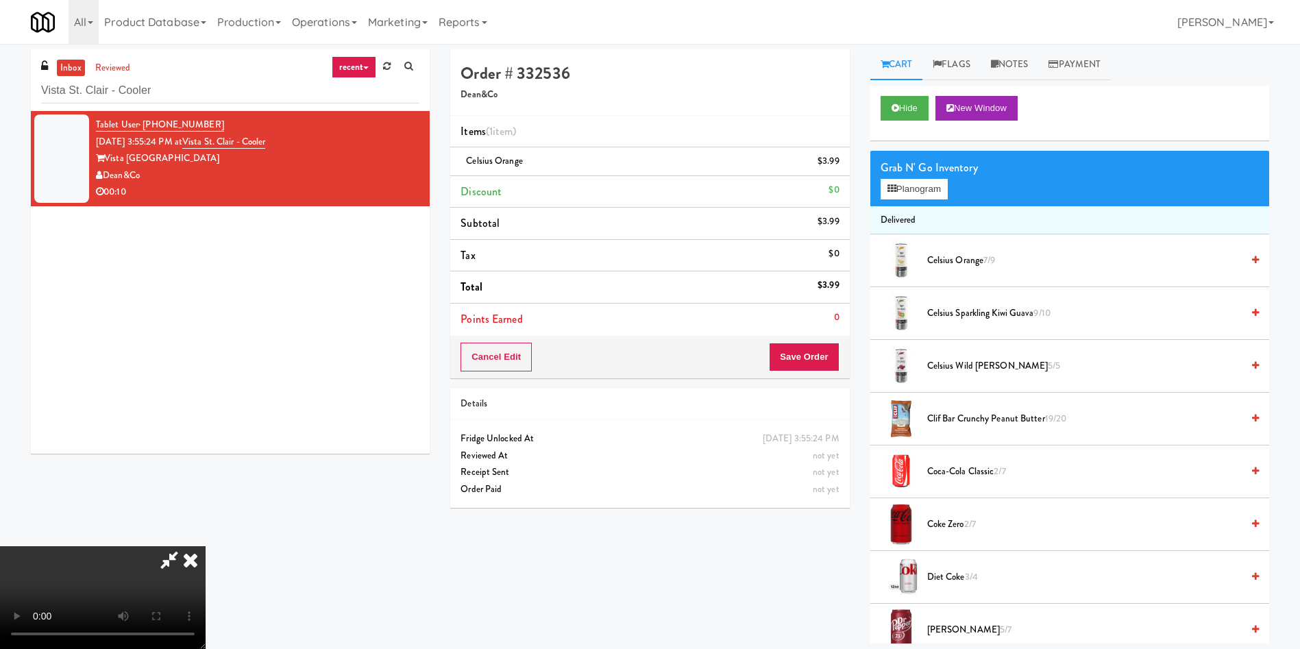
click at [206, 546] on video at bounding box center [103, 597] width 206 height 103
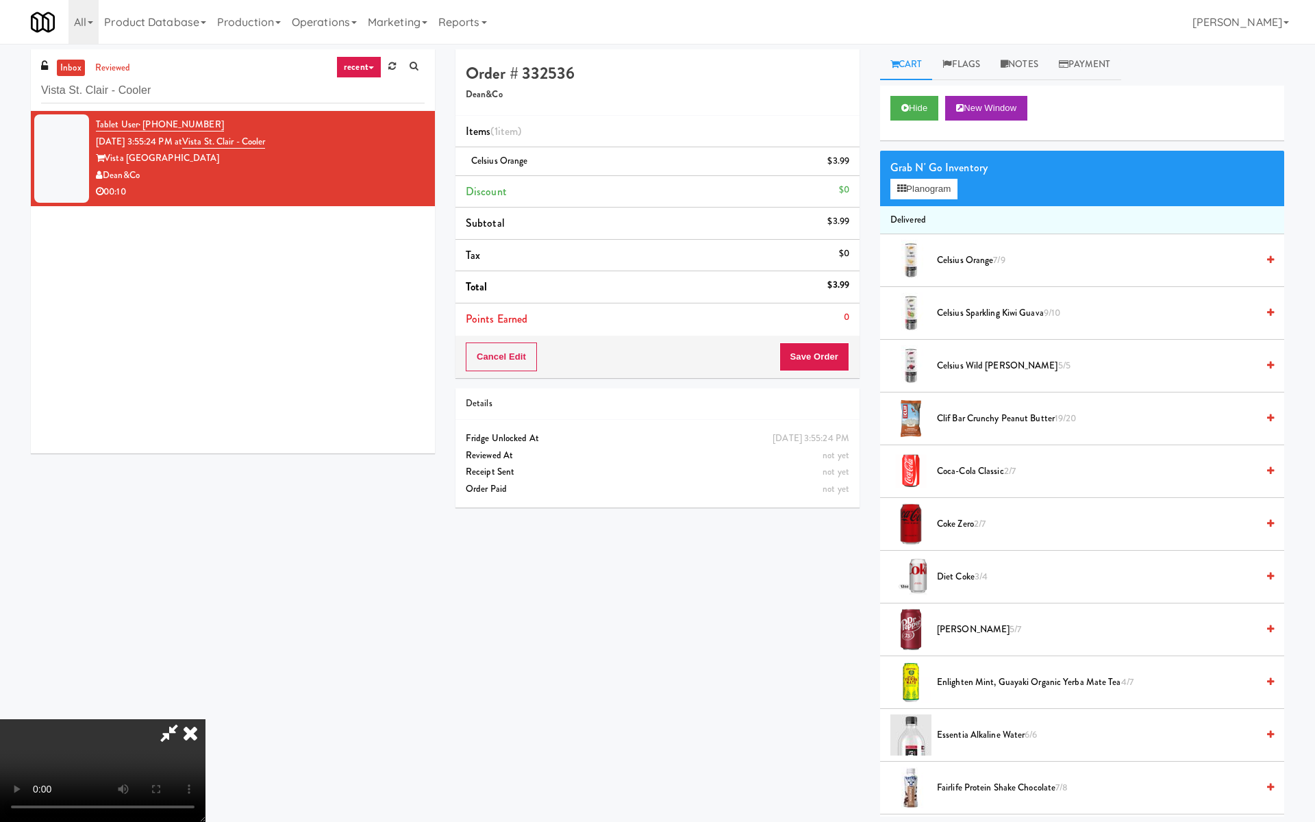
click at [206, 648] on video at bounding box center [103, 770] width 206 height 103
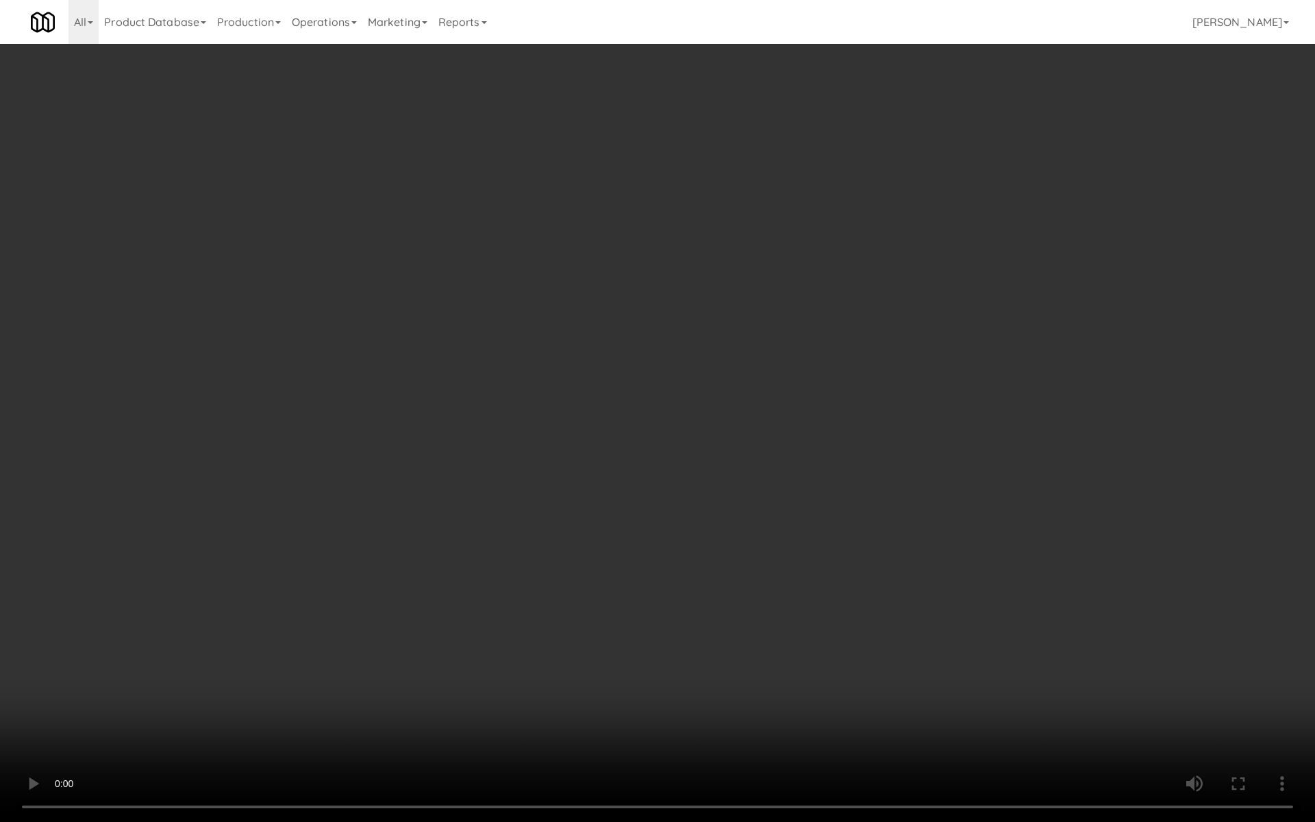
click at [687, 562] on video at bounding box center [657, 411] width 1315 height 822
click at [616, 447] on video at bounding box center [657, 411] width 1315 height 822
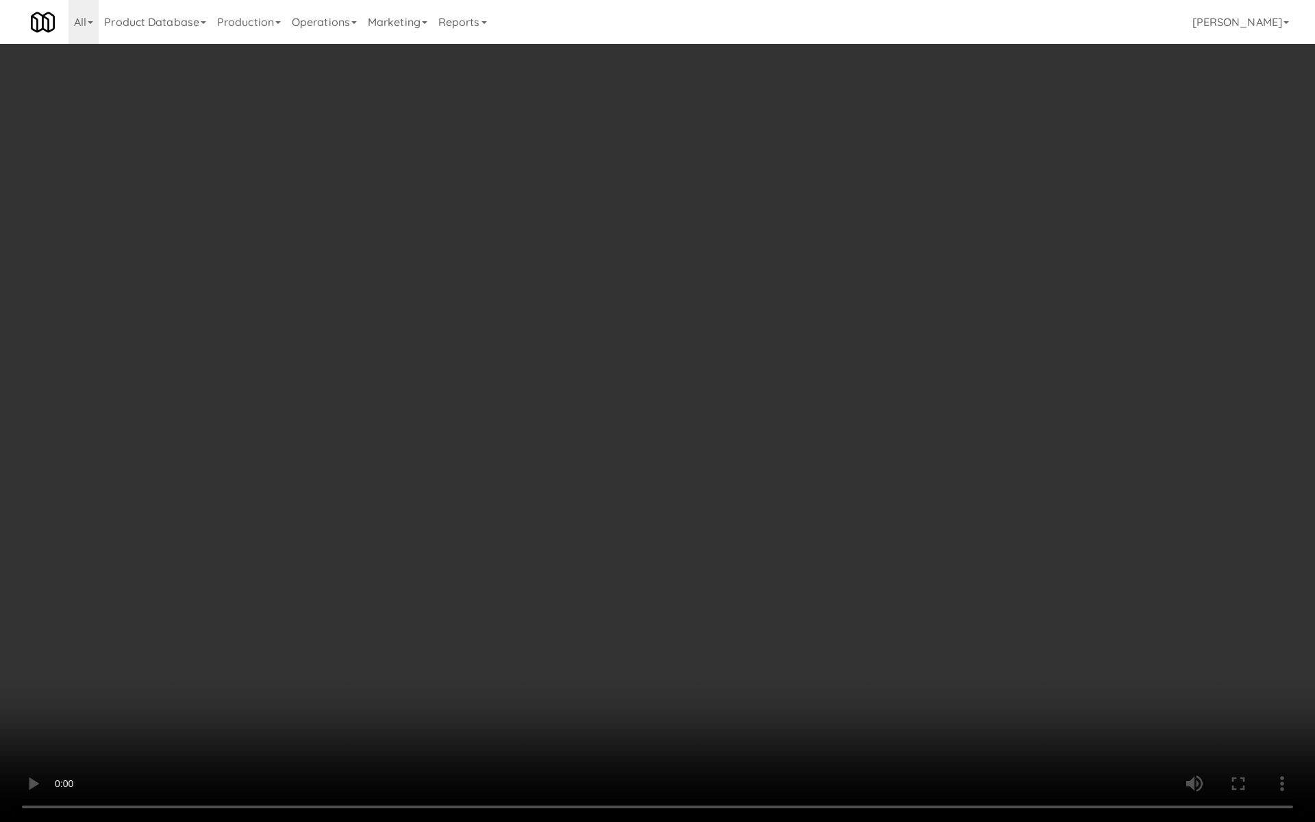
click at [616, 447] on video at bounding box center [657, 411] width 1315 height 822
click at [600, 467] on video at bounding box center [657, 411] width 1315 height 822
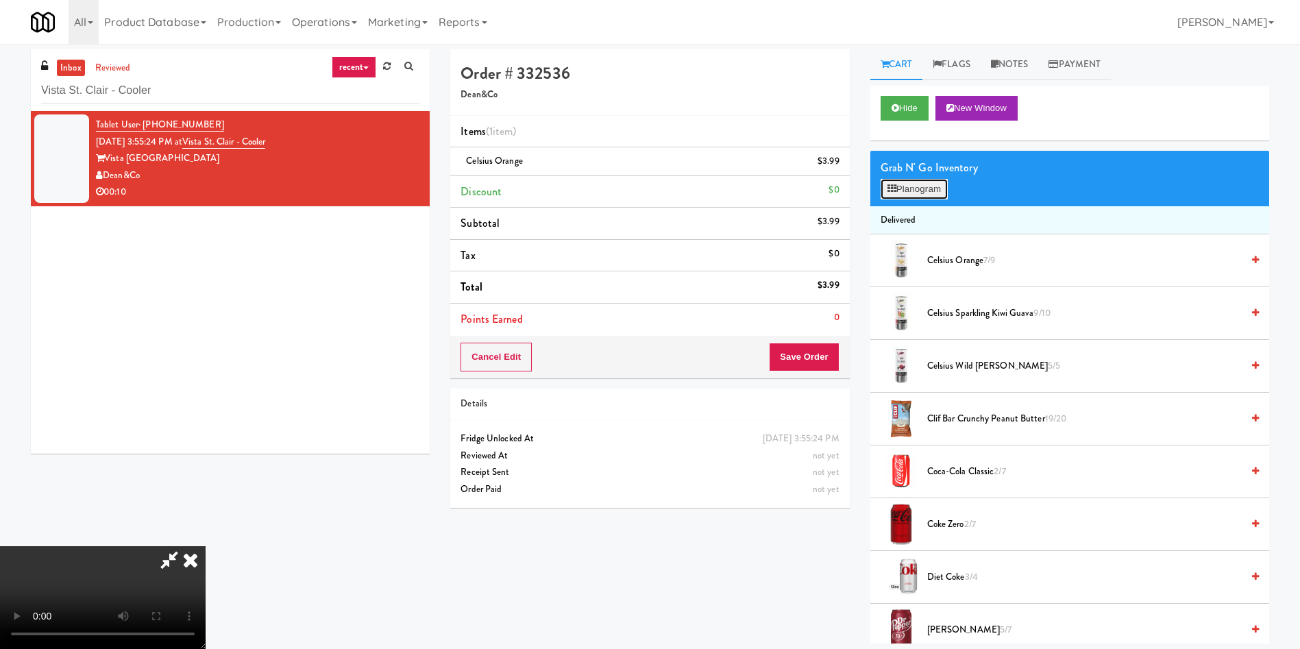
click at [913, 196] on button "Planogram" at bounding box center [913, 189] width 67 height 21
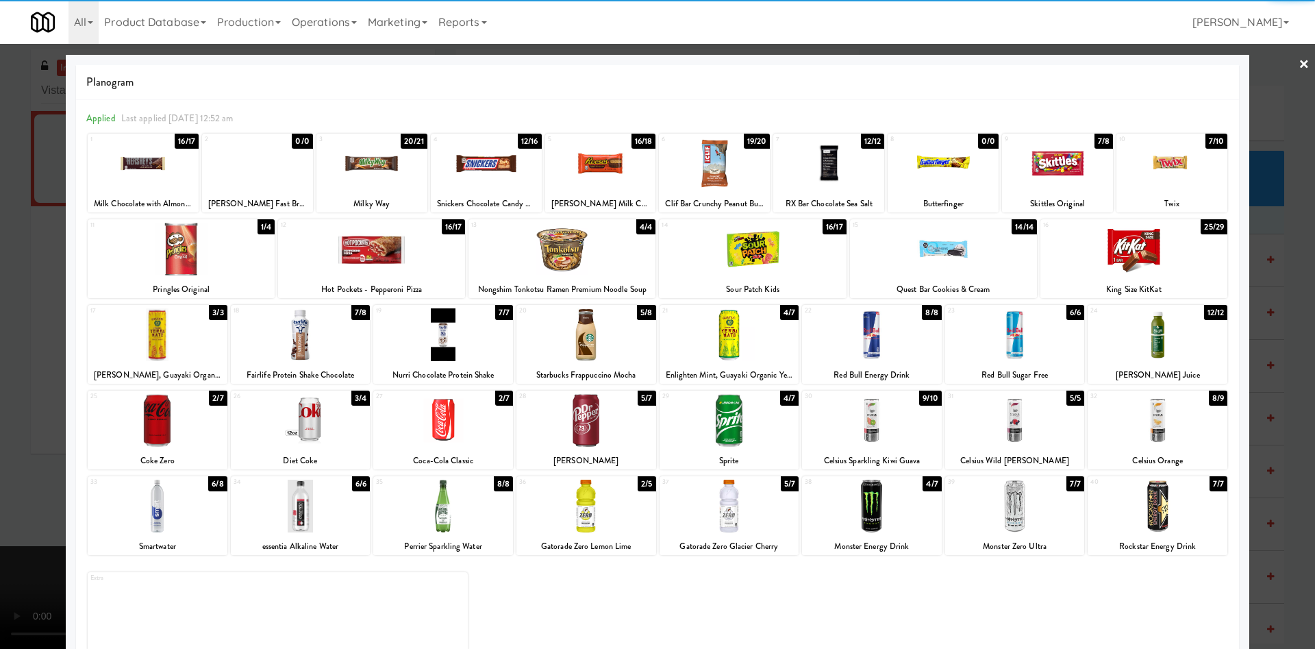
click at [173, 169] on div at bounding box center [143, 163] width 111 height 53
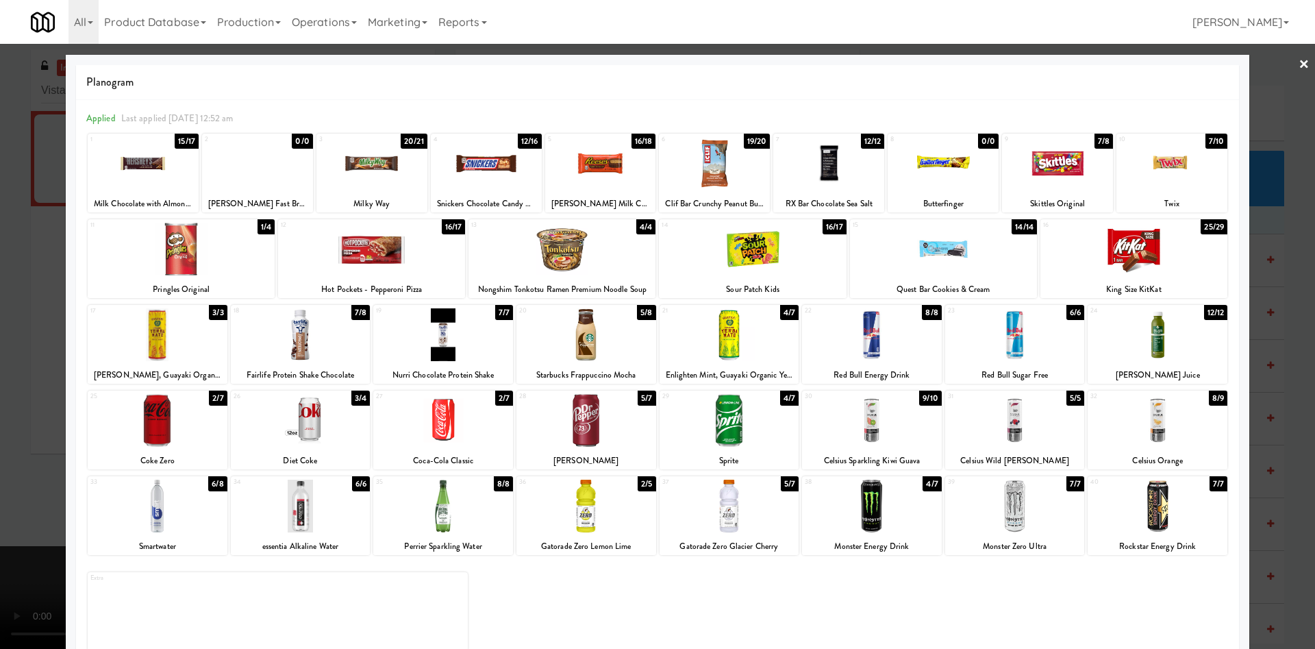
click at [7, 325] on div at bounding box center [657, 324] width 1315 height 649
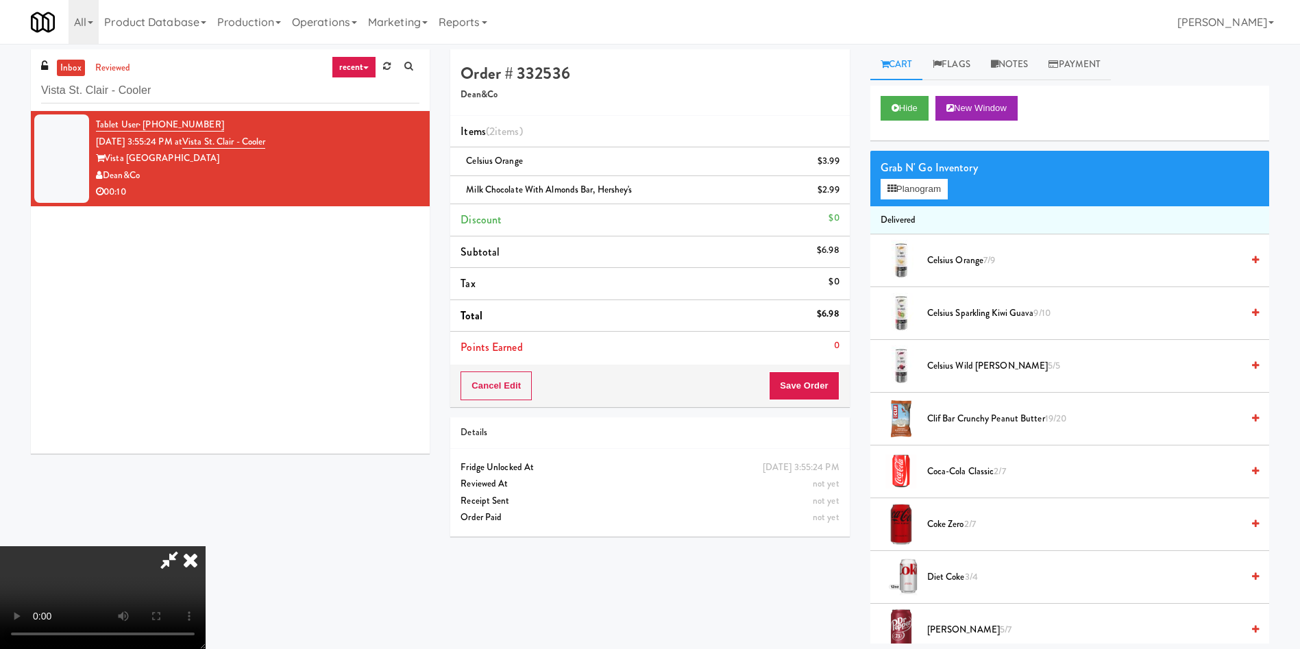
click at [206, 546] on video at bounding box center [103, 597] width 206 height 103
click at [816, 391] on button "Save Order" at bounding box center [804, 385] width 70 height 29
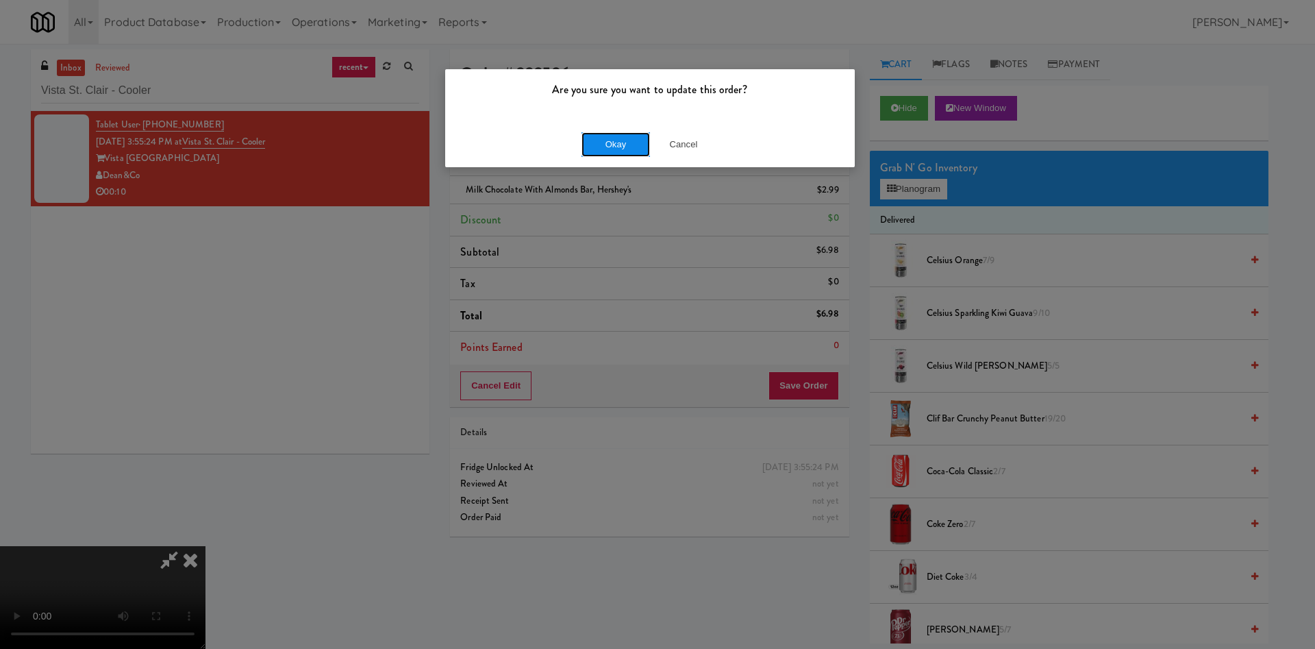
click at [590, 151] on button "Okay" at bounding box center [616, 144] width 69 height 25
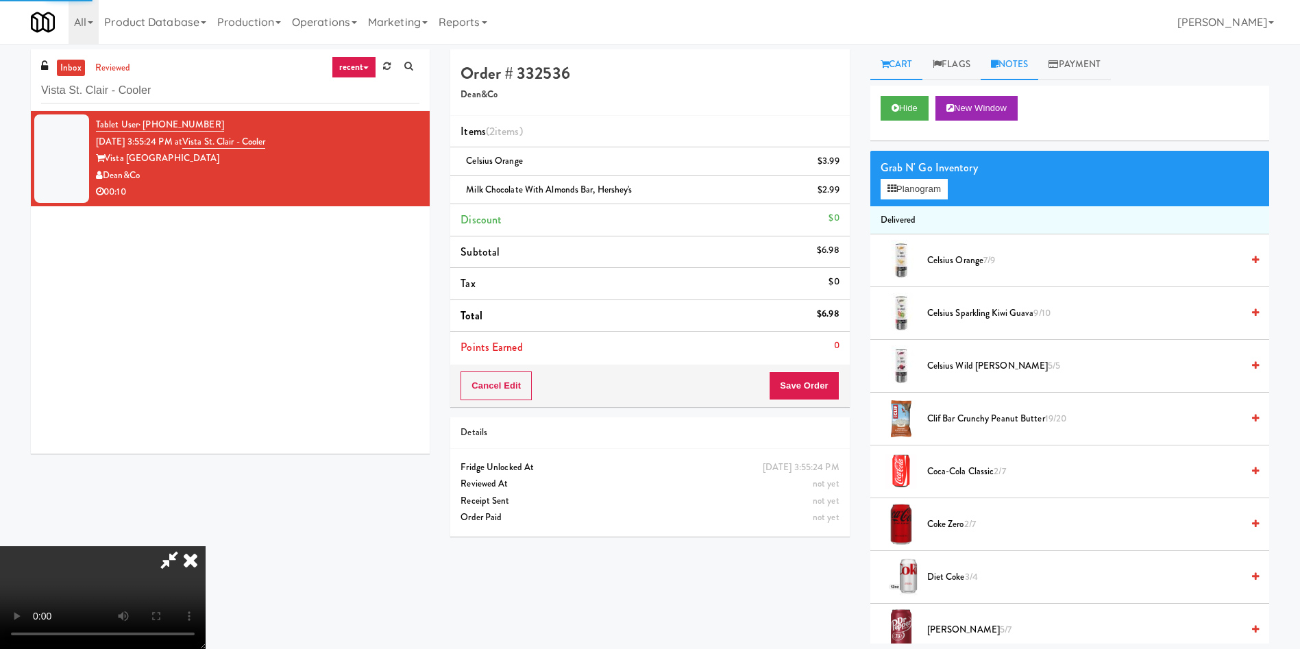
click at [1015, 67] on link "Notes" at bounding box center [1009, 64] width 58 height 31
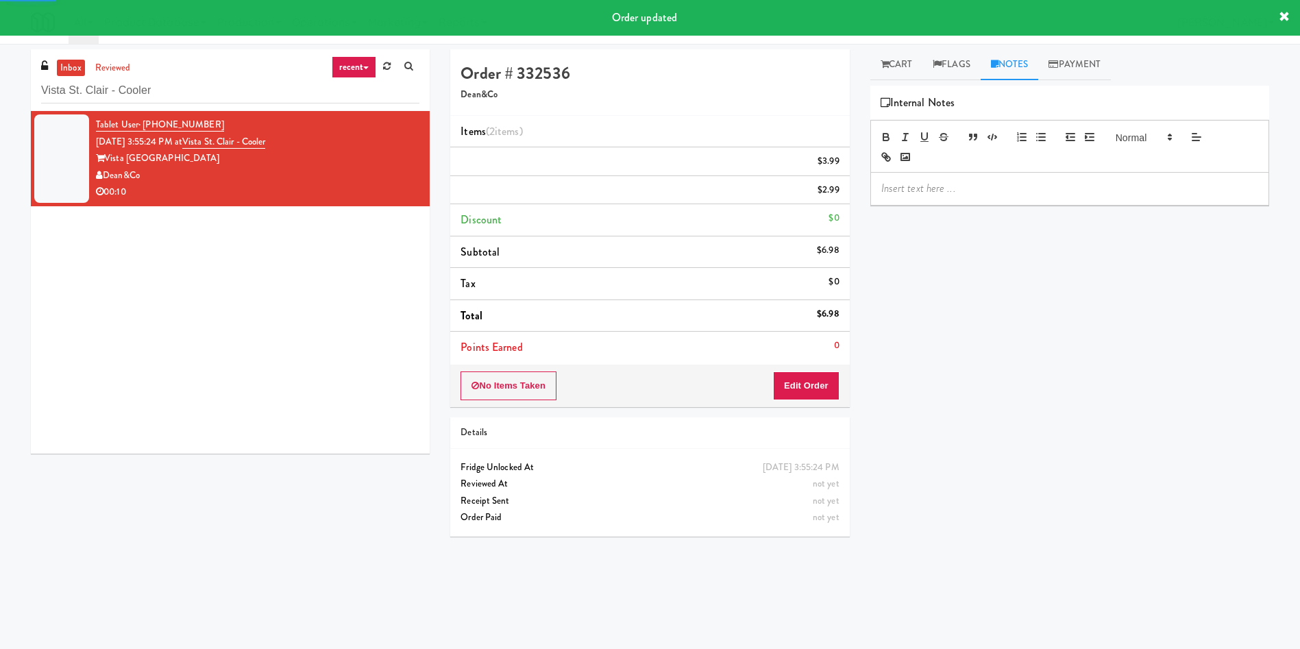
click at [1011, 195] on p at bounding box center [1069, 188] width 377 height 15
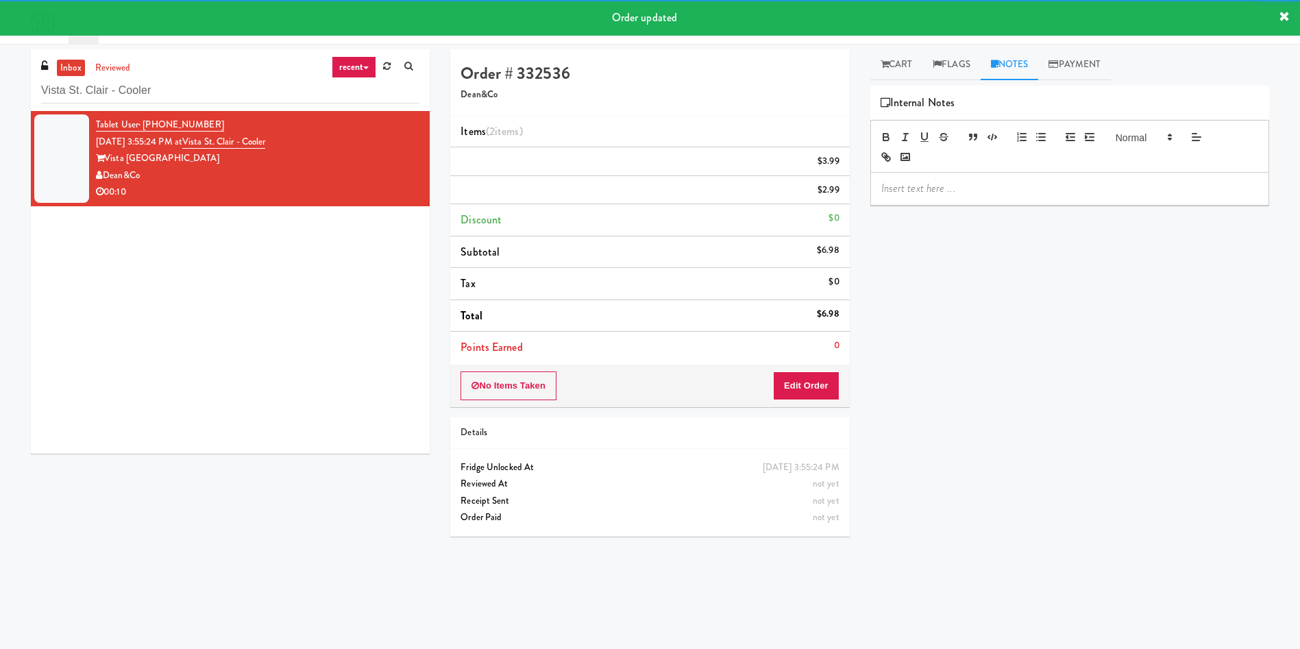
paste div
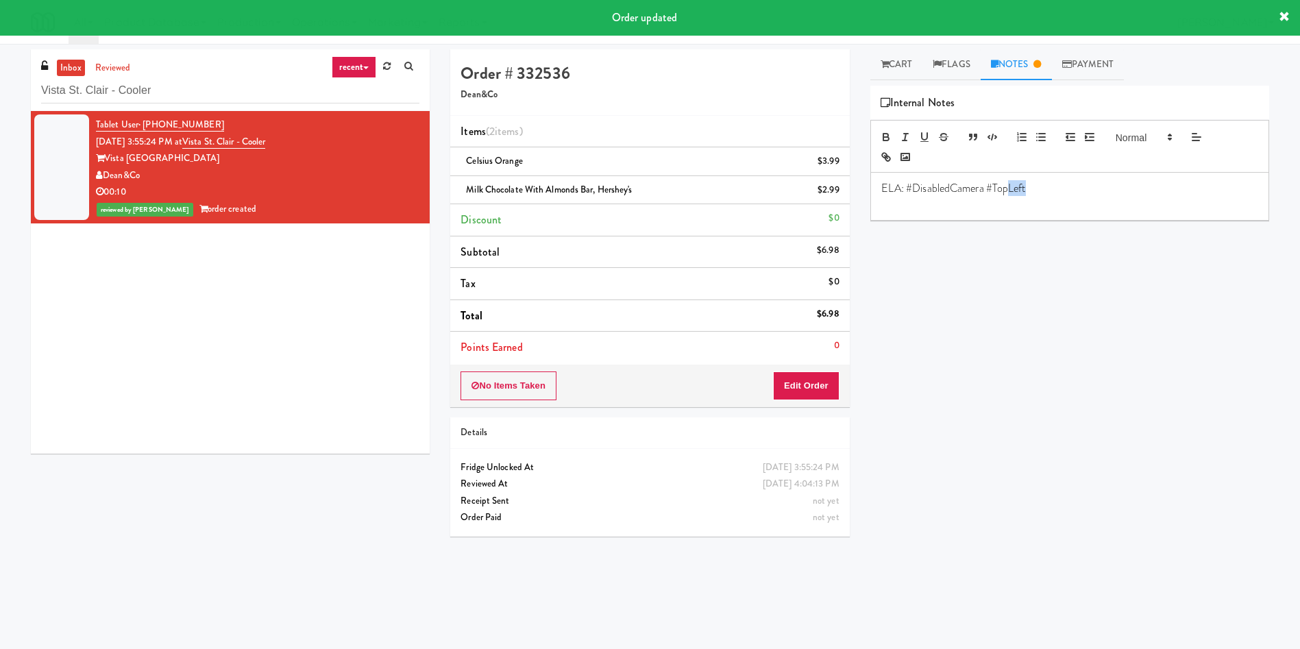
drag, startPoint x: 1028, startPoint y: 193, endPoint x: 1009, endPoint y: 186, distance: 19.7
click at [1009, 186] on p "ELA: #DisabledCamera #TopLeft" at bounding box center [1069, 188] width 377 height 15
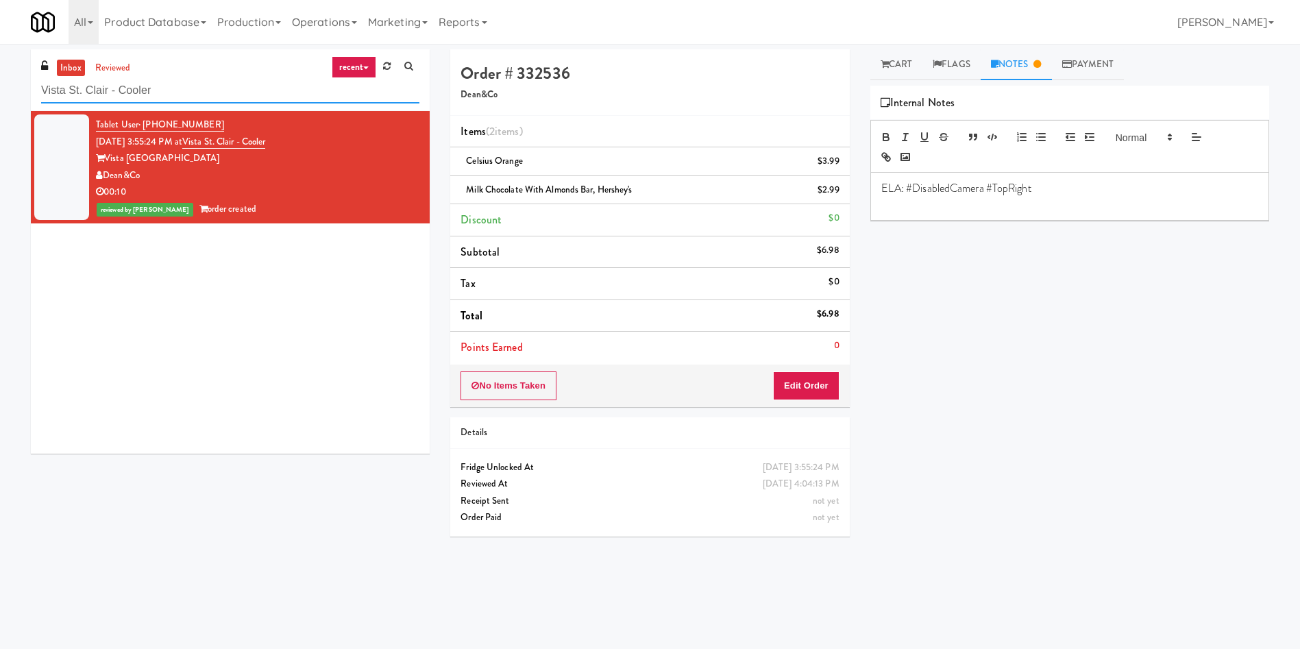
paste input "AVE [GEOGRAPHIC_DATA] - [GEOGRAPHIC_DATA]"
drag, startPoint x: 190, startPoint y: 85, endPoint x: 0, endPoint y: 70, distance: 191.1
click at [0, 79] on div "inbox reviewed recent all unclear take inventory issue suspicious failed recent…" at bounding box center [650, 324] width 1300 height 550
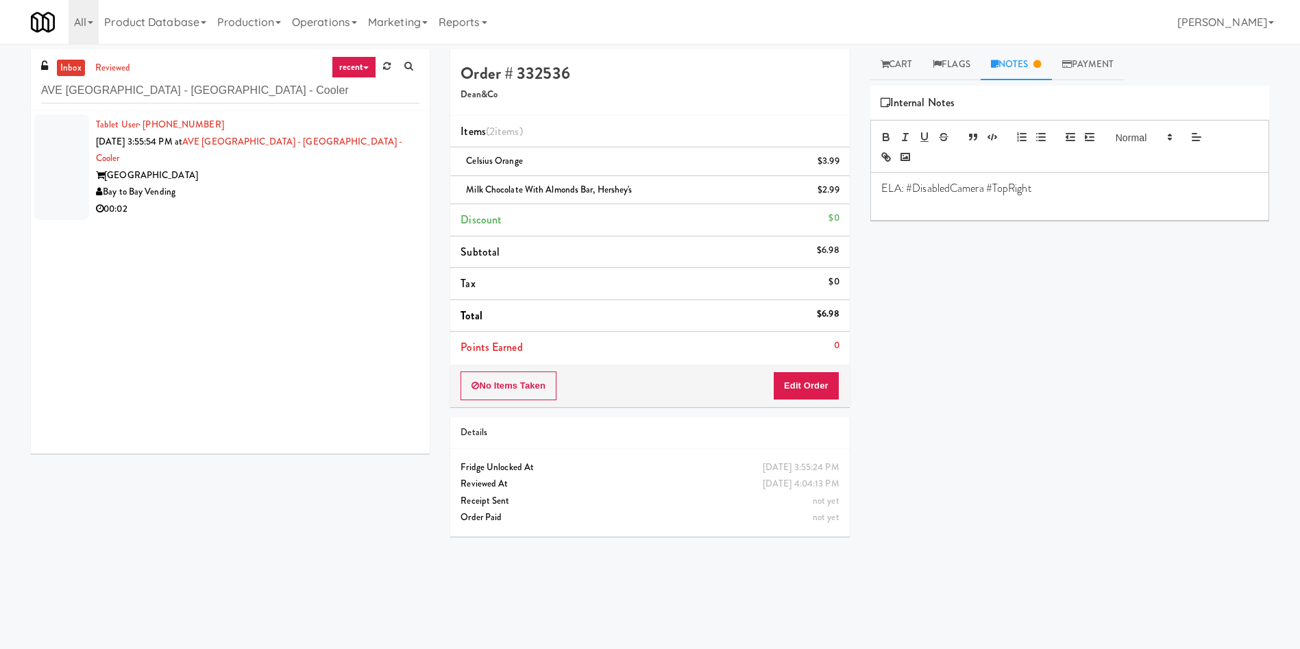
click at [71, 141] on div at bounding box center [61, 167] width 55 height 106
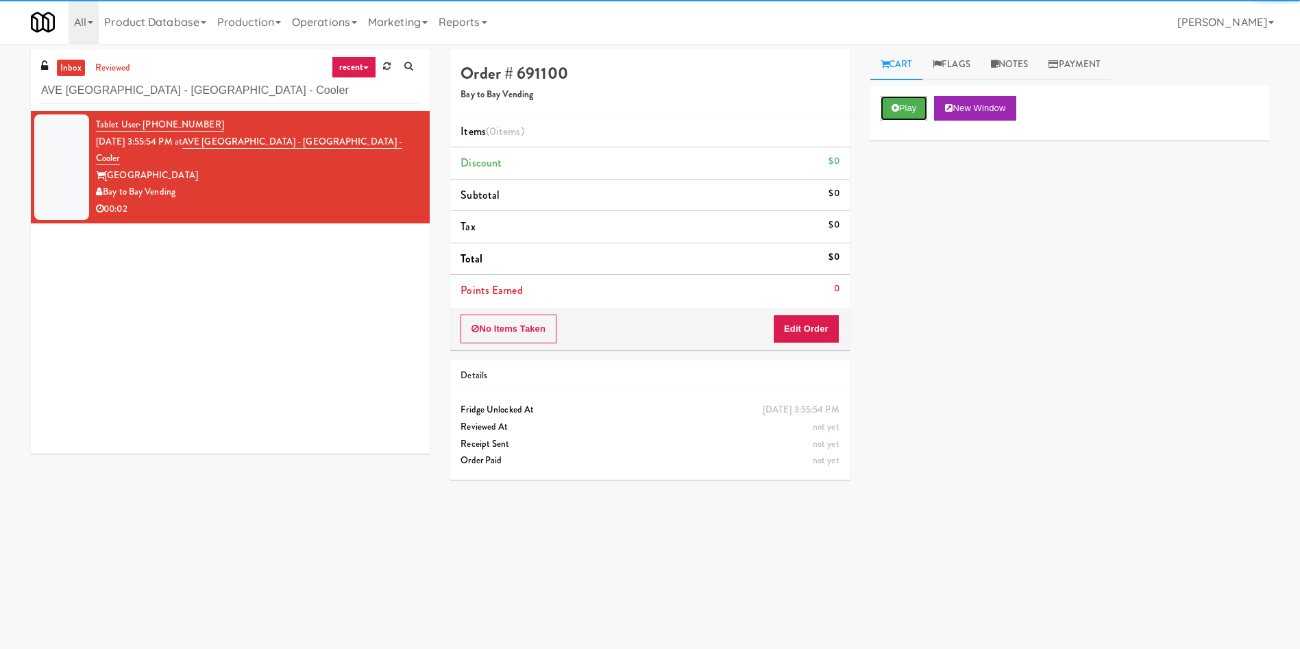
drag, startPoint x: 917, startPoint y: 111, endPoint x: 821, endPoint y: 234, distance: 155.7
click at [916, 110] on button "Play" at bounding box center [903, 108] width 47 height 25
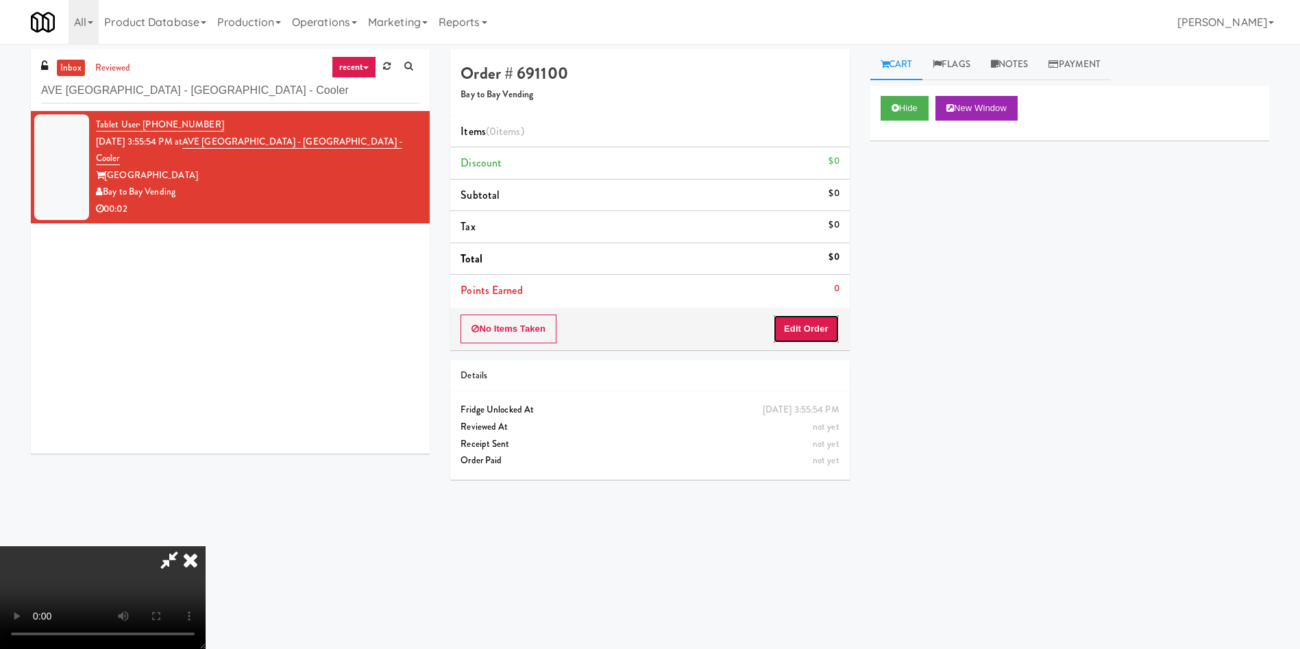
click at [813, 329] on button "Edit Order" at bounding box center [806, 328] width 66 height 29
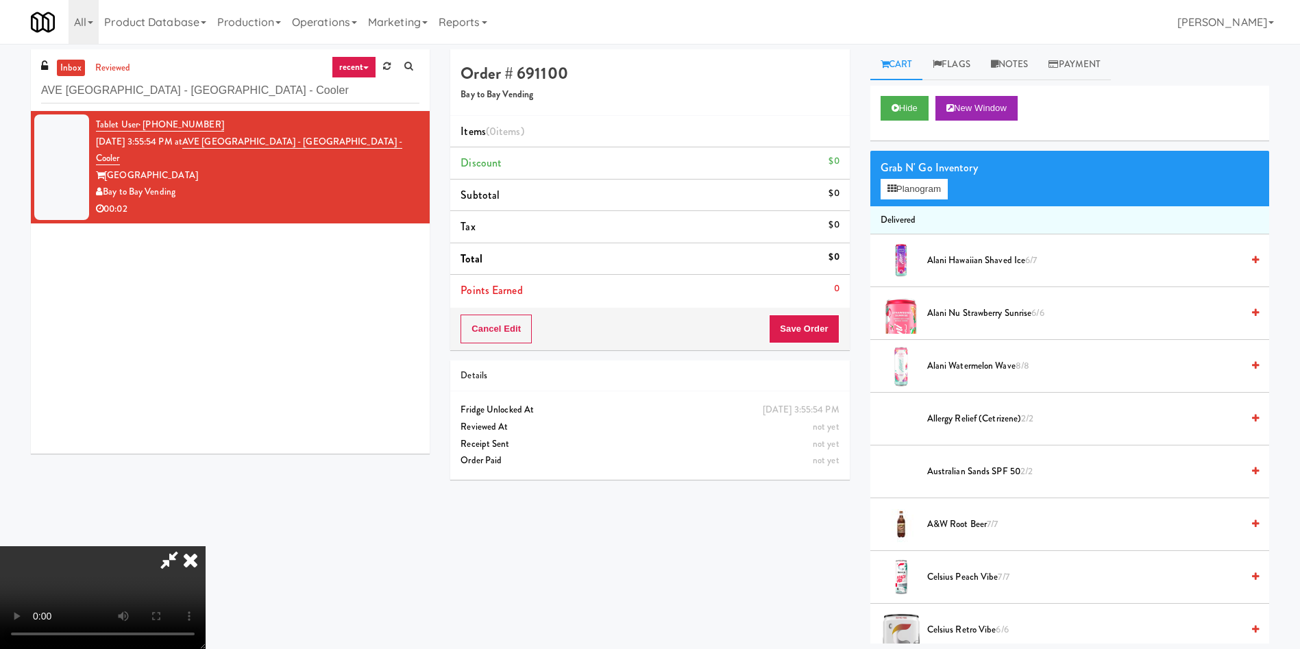
scroll to position [103, 0]
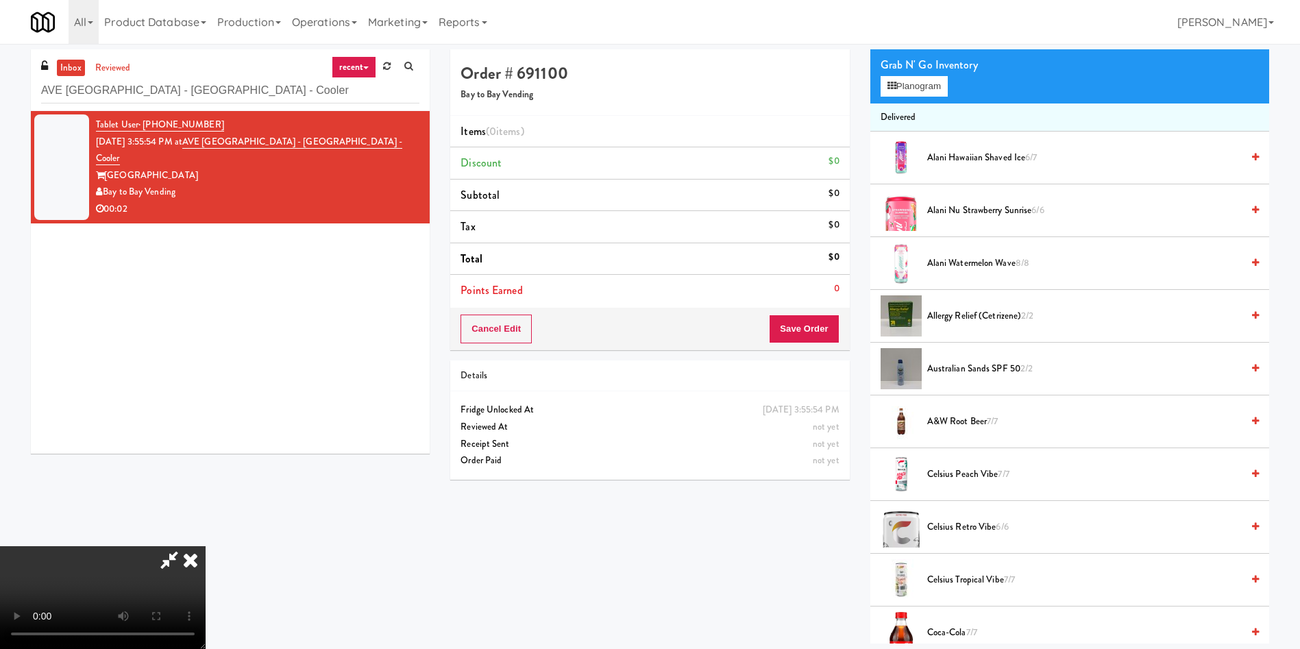
click at [206, 546] on video at bounding box center [103, 597] width 206 height 103
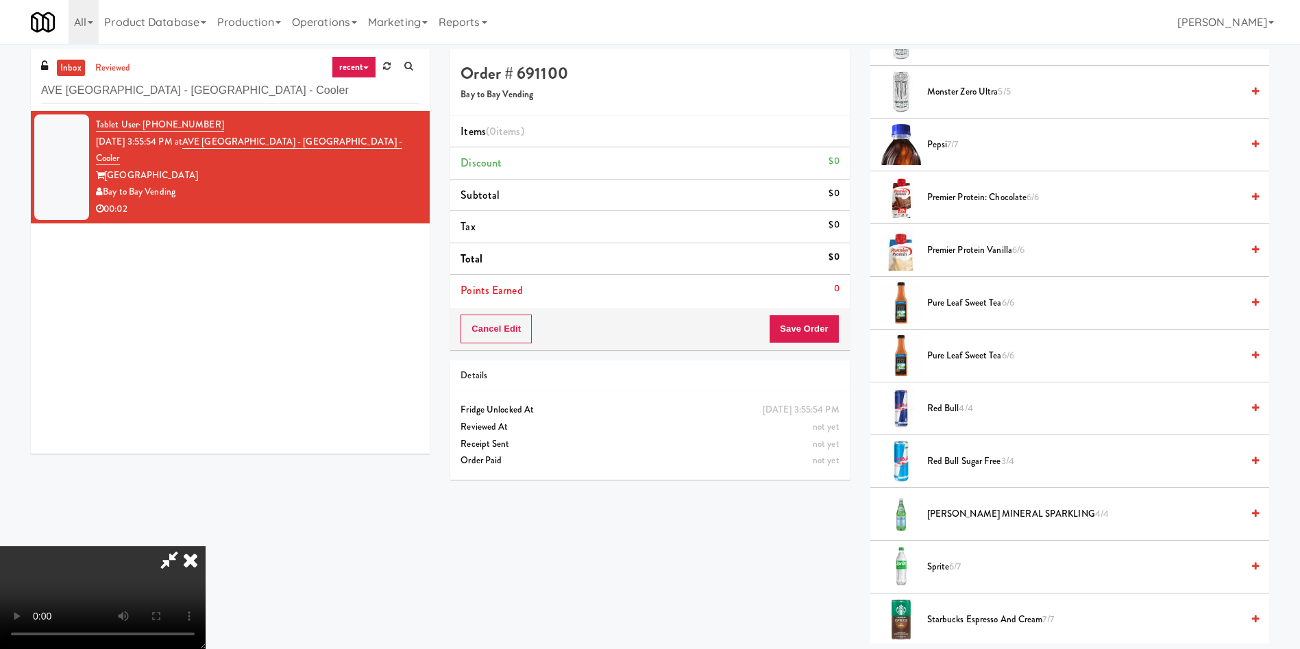
scroll to position [1439, 0]
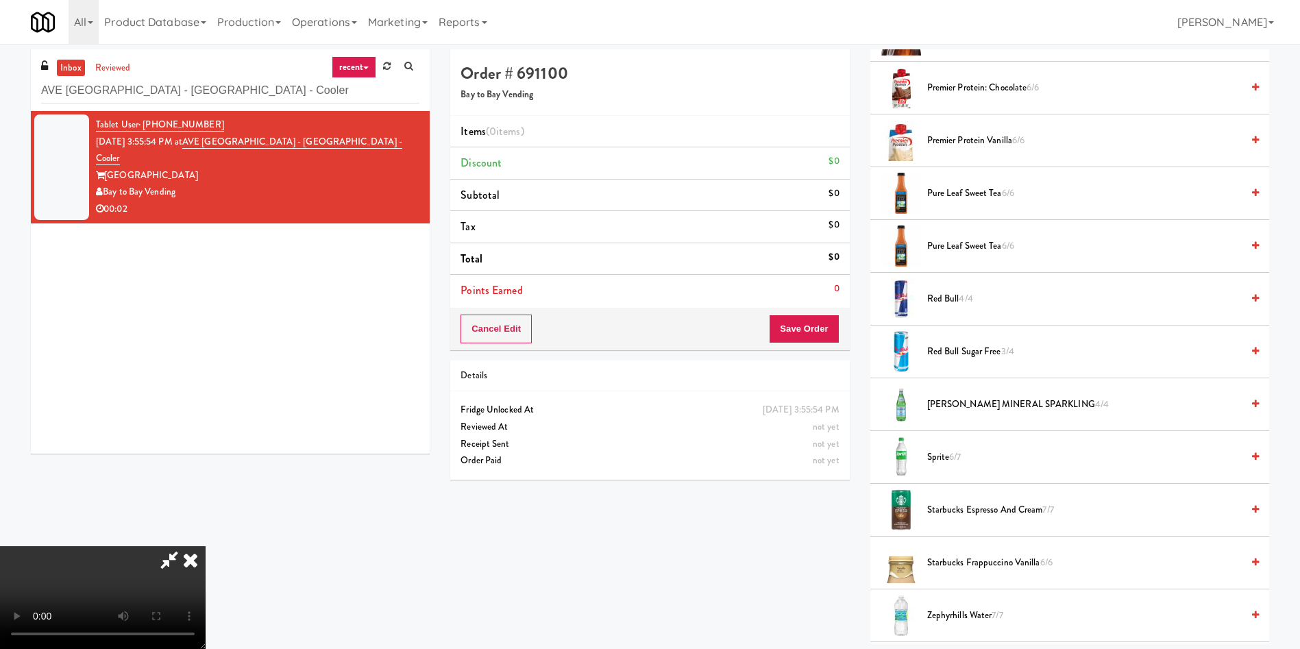
click at [978, 406] on span "[PERSON_NAME] MINERAL SPARKLING 4/4" at bounding box center [1084, 404] width 314 height 17
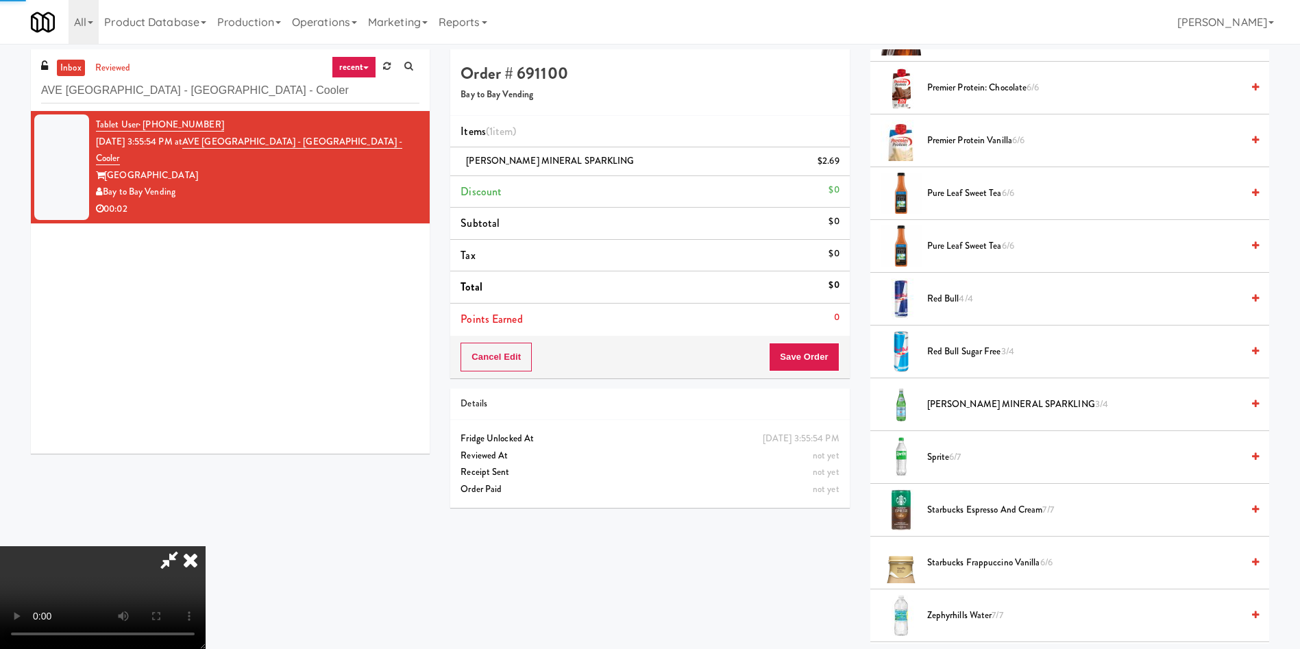
click at [206, 546] on video at bounding box center [103, 597] width 206 height 103
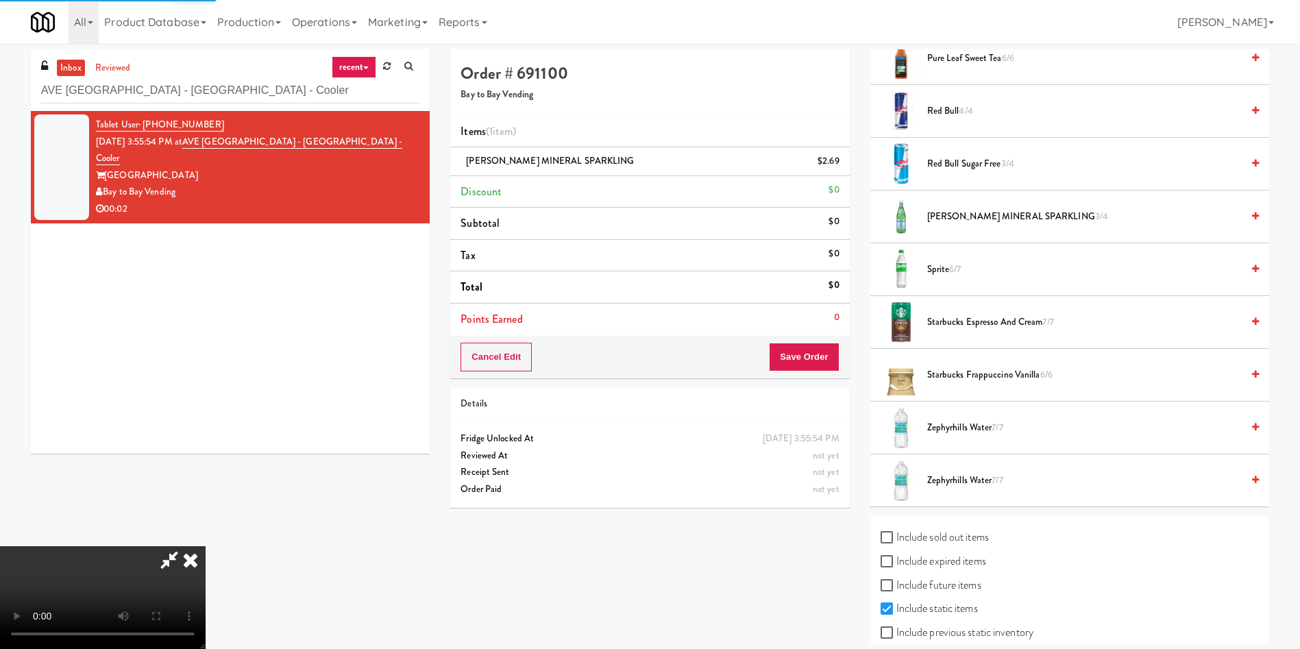
scroll to position [1649, 0]
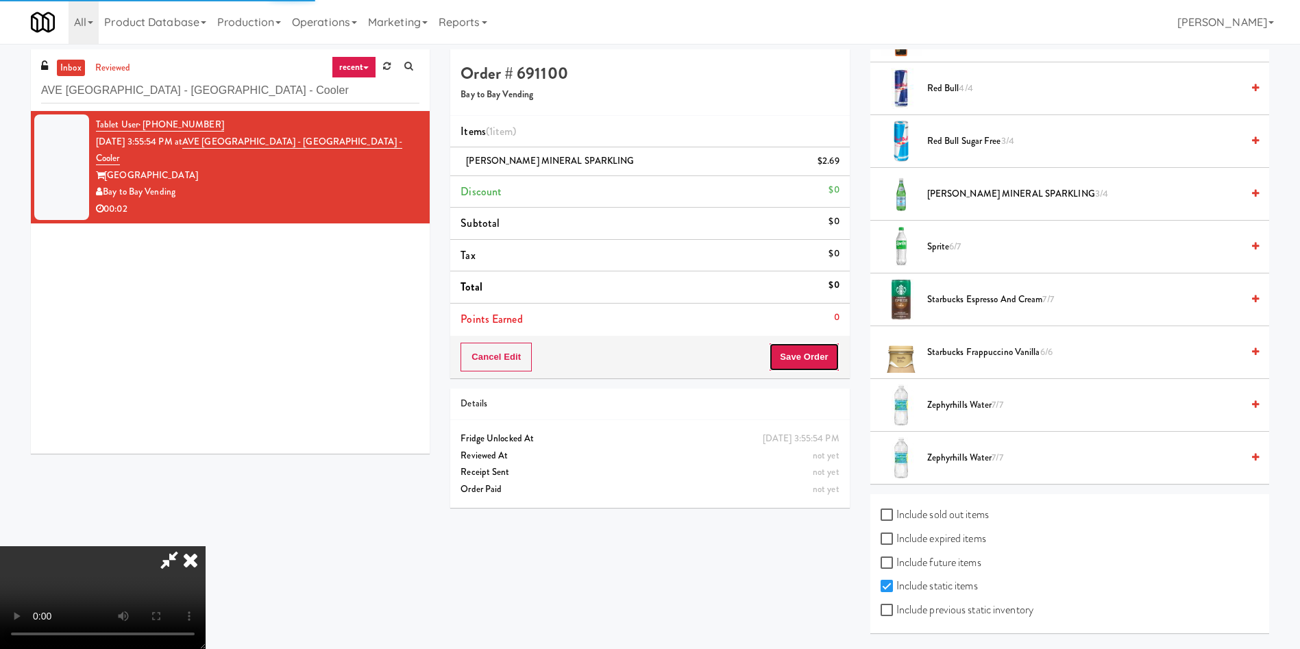
click at [788, 361] on button "Save Order" at bounding box center [804, 357] width 70 height 29
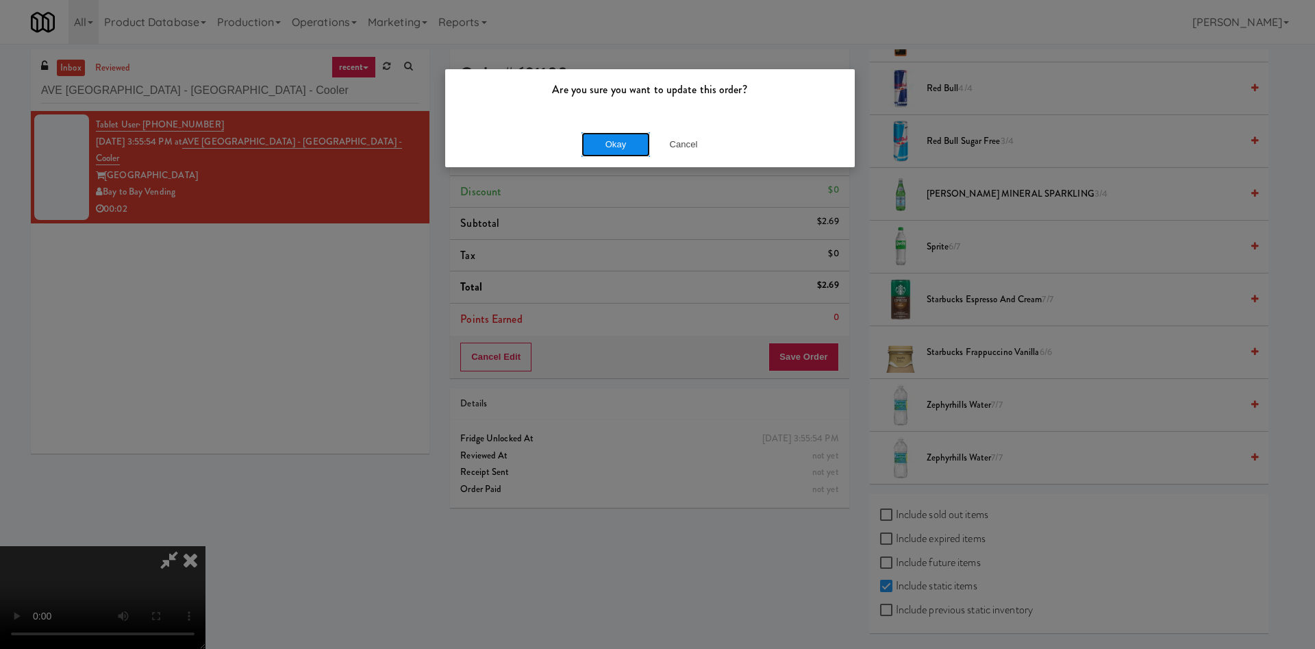
click at [635, 146] on button "Okay" at bounding box center [616, 144] width 69 height 25
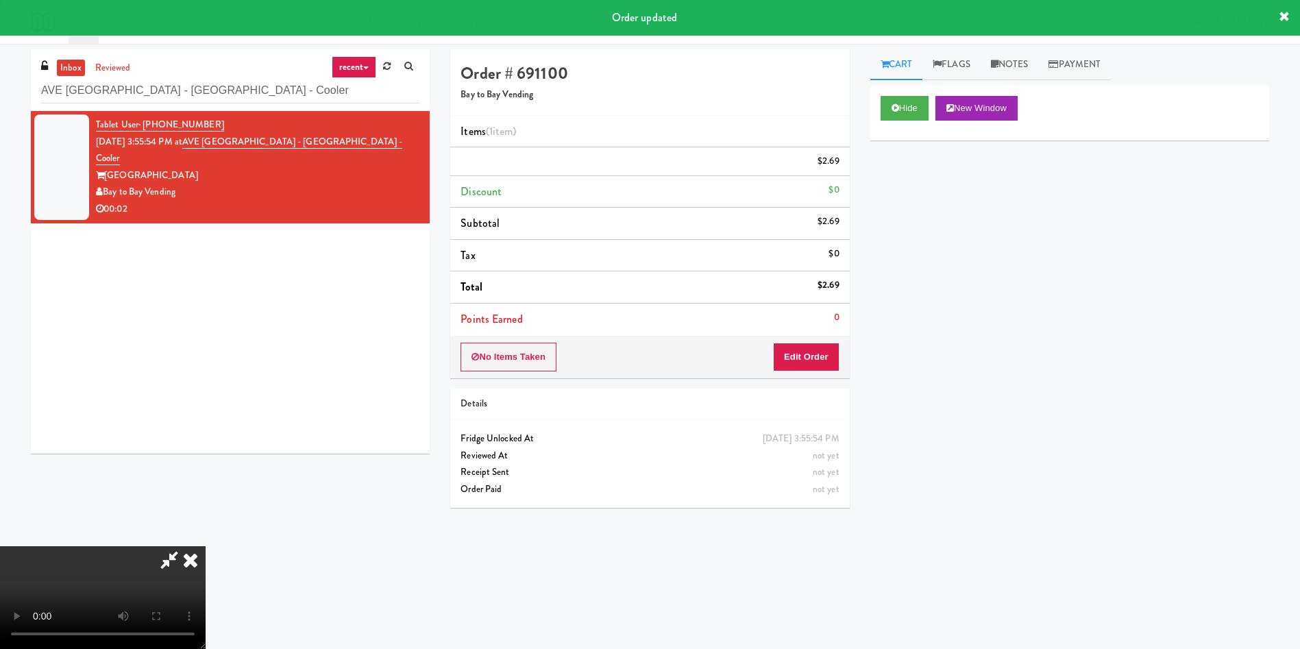
scroll to position [0, 0]
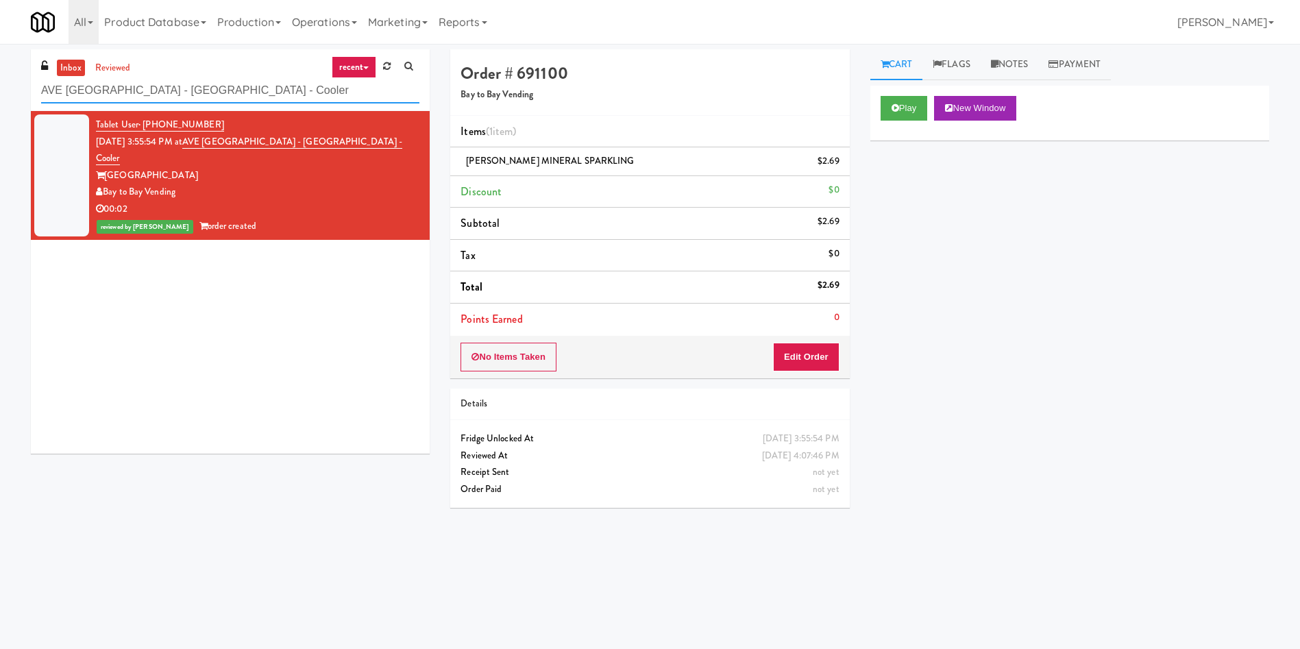
drag, startPoint x: 266, startPoint y: 90, endPoint x: 0, endPoint y: 96, distance: 265.9
click at [0, 96] on div "inbox reviewed recent all unclear take inventory issue suspicious failed recent…" at bounding box center [650, 324] width 1300 height 550
paste input "HP Employee Lounge Drinks"
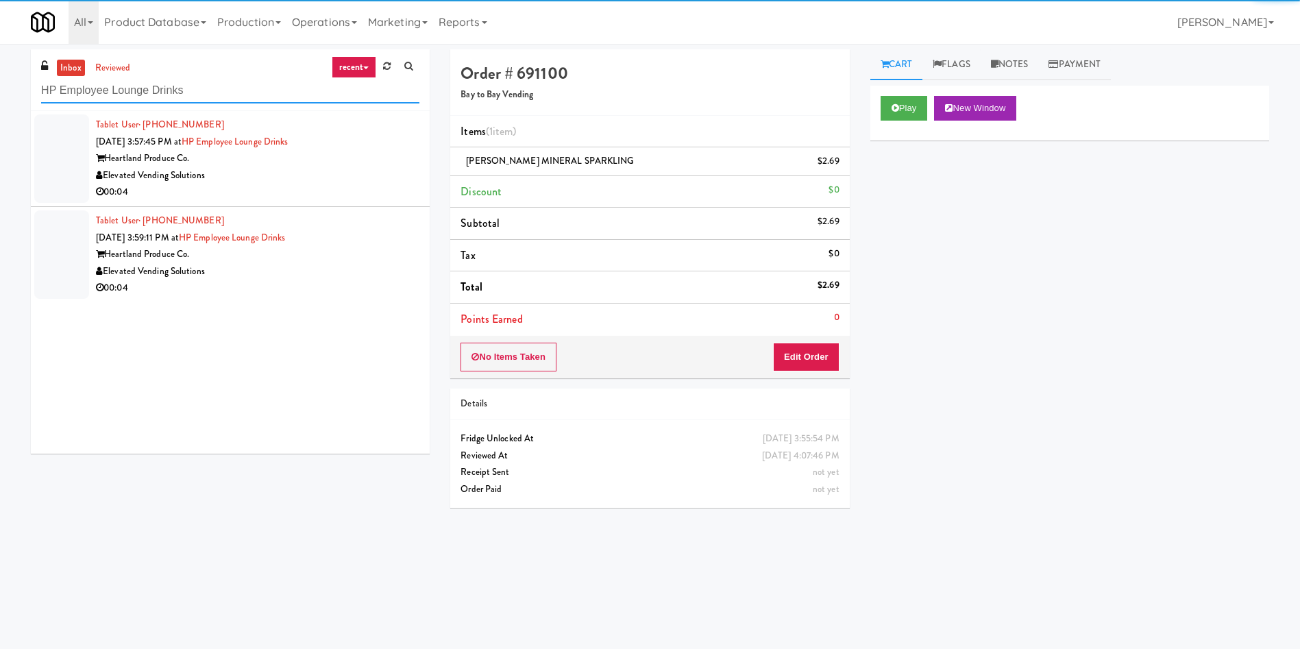
type input "HP Employee Lounge Drinks"
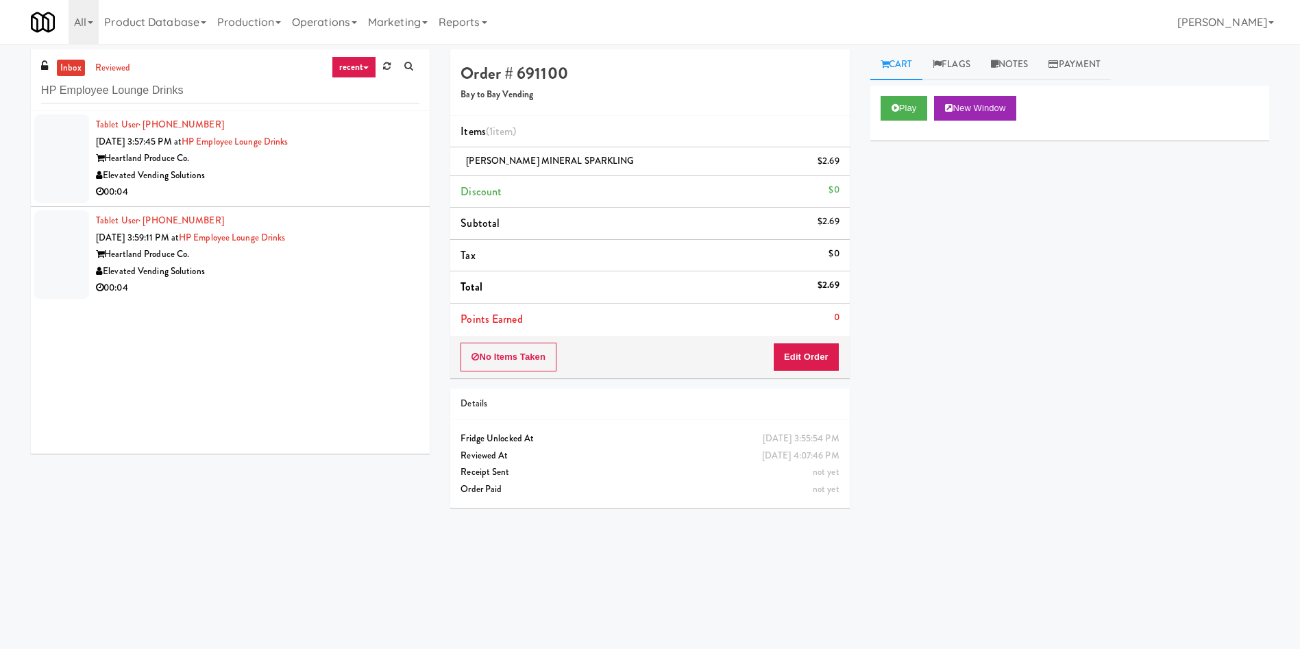
click at [48, 148] on div at bounding box center [61, 158] width 55 height 88
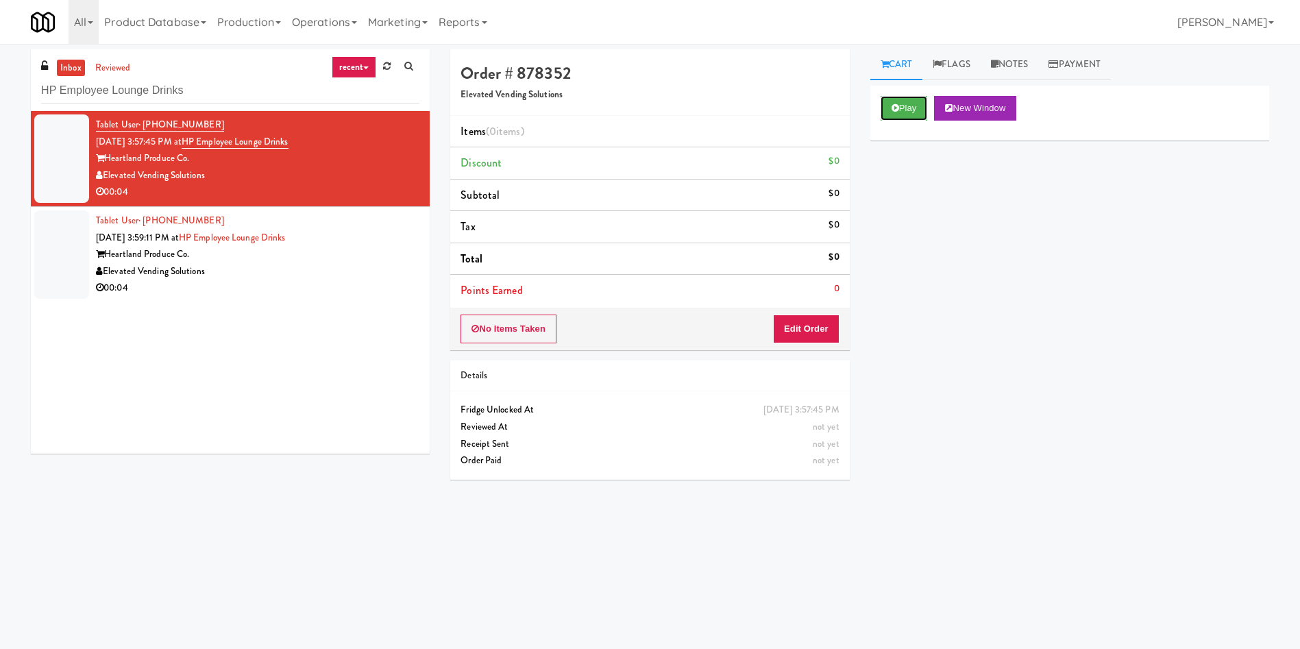
drag, startPoint x: 899, startPoint y: 108, endPoint x: 874, endPoint y: 136, distance: 37.3
click at [896, 110] on button "Play" at bounding box center [903, 108] width 47 height 25
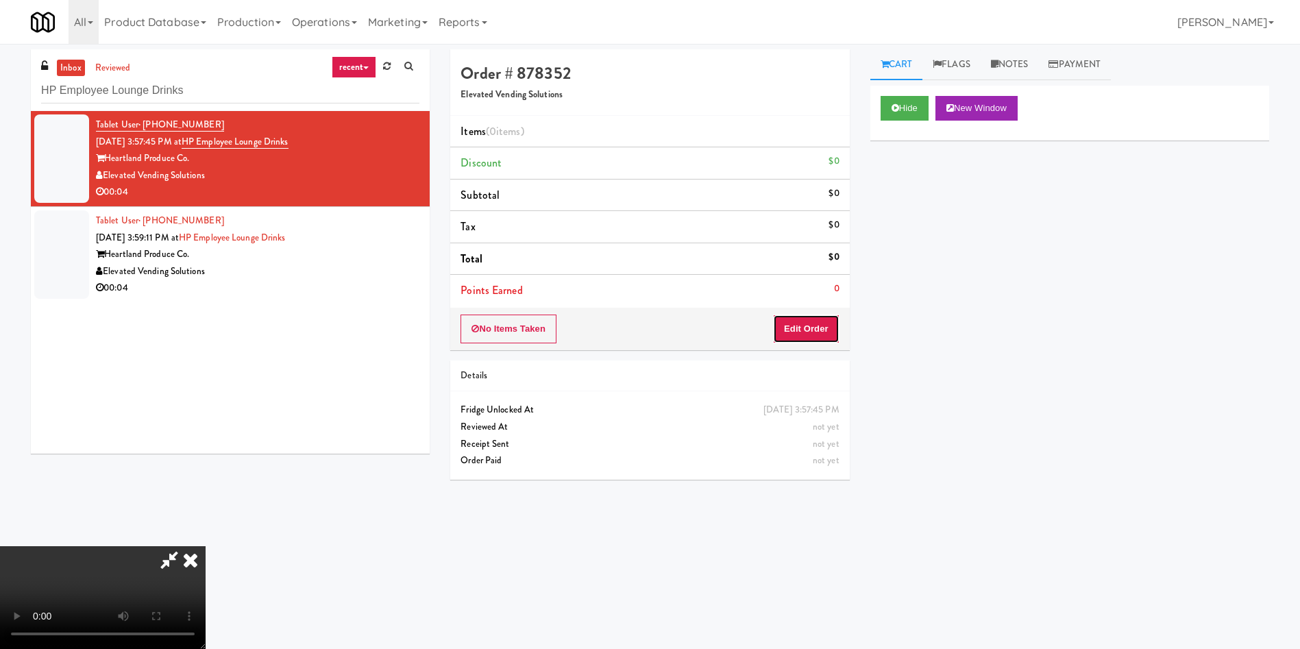
click at [815, 325] on button "Edit Order" at bounding box center [806, 328] width 66 height 29
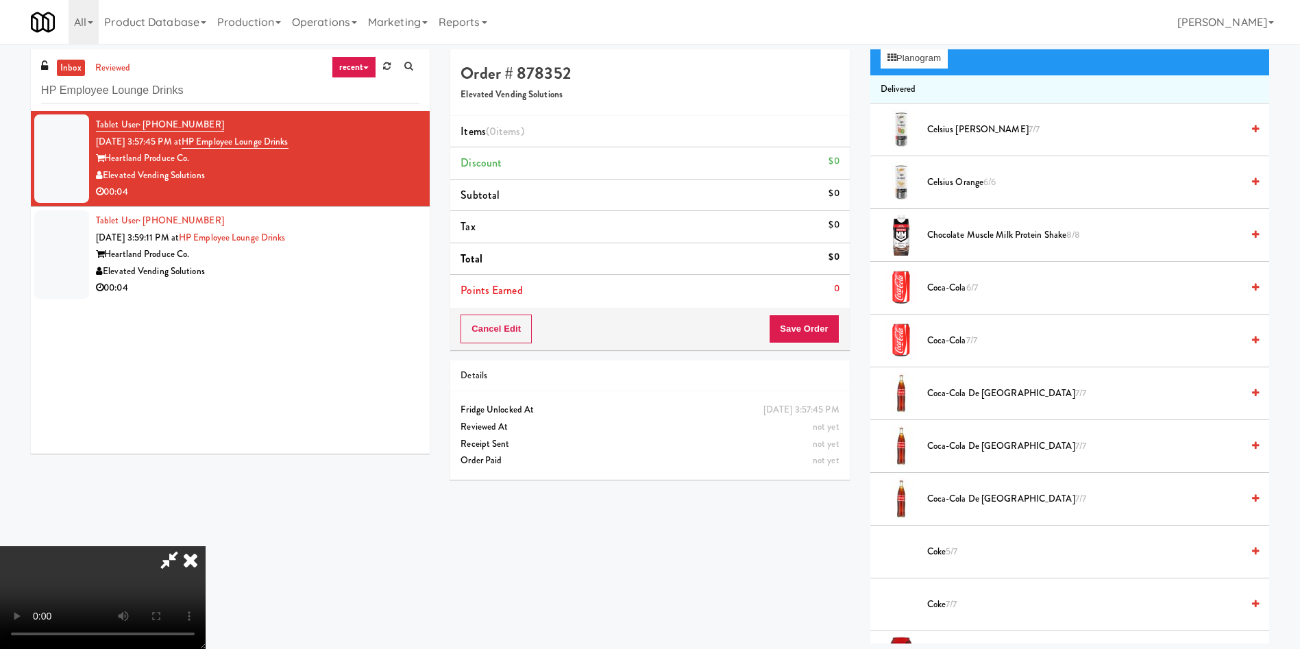
scroll to position [103, 0]
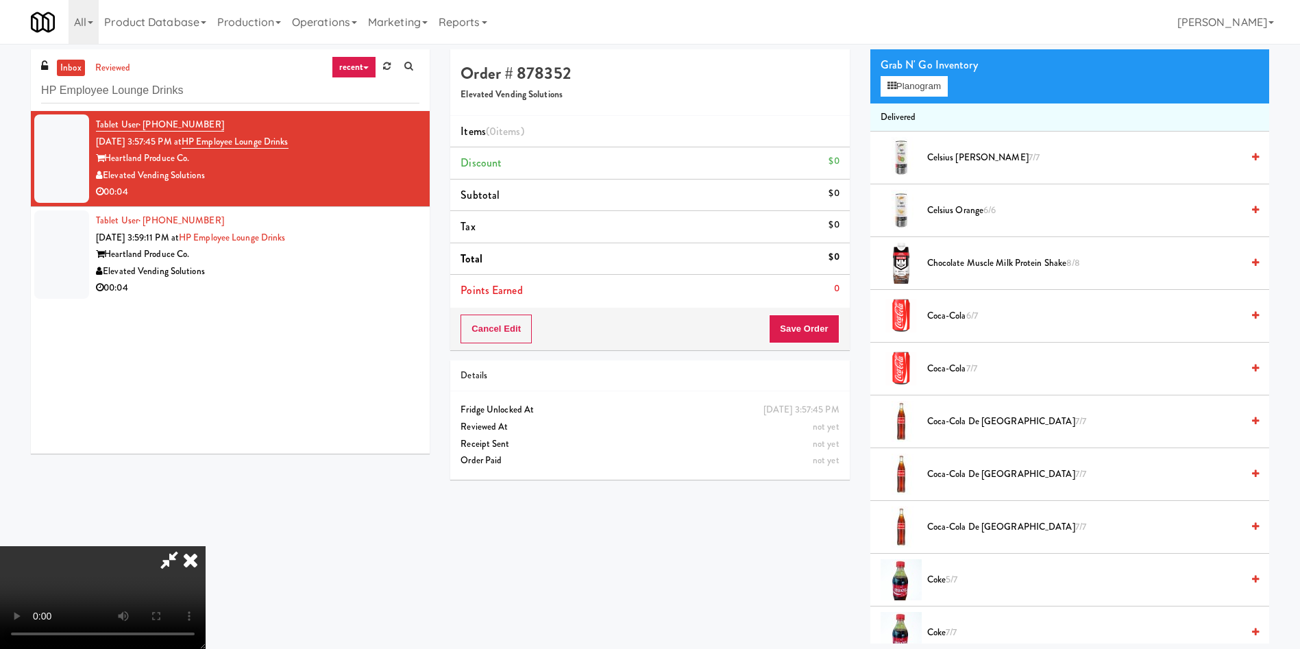
click at [206, 546] on video at bounding box center [103, 597] width 206 height 103
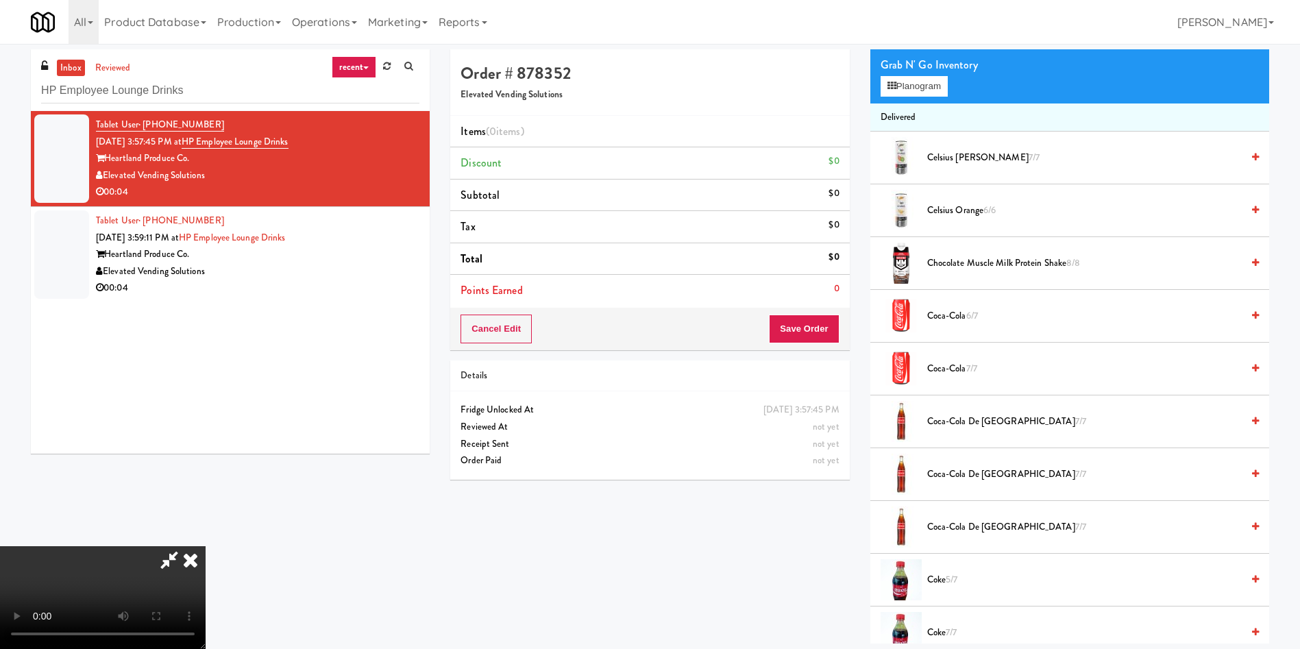
click at [206, 546] on video at bounding box center [103, 597] width 206 height 103
click at [926, 91] on button "Planogram" at bounding box center [913, 86] width 67 height 21
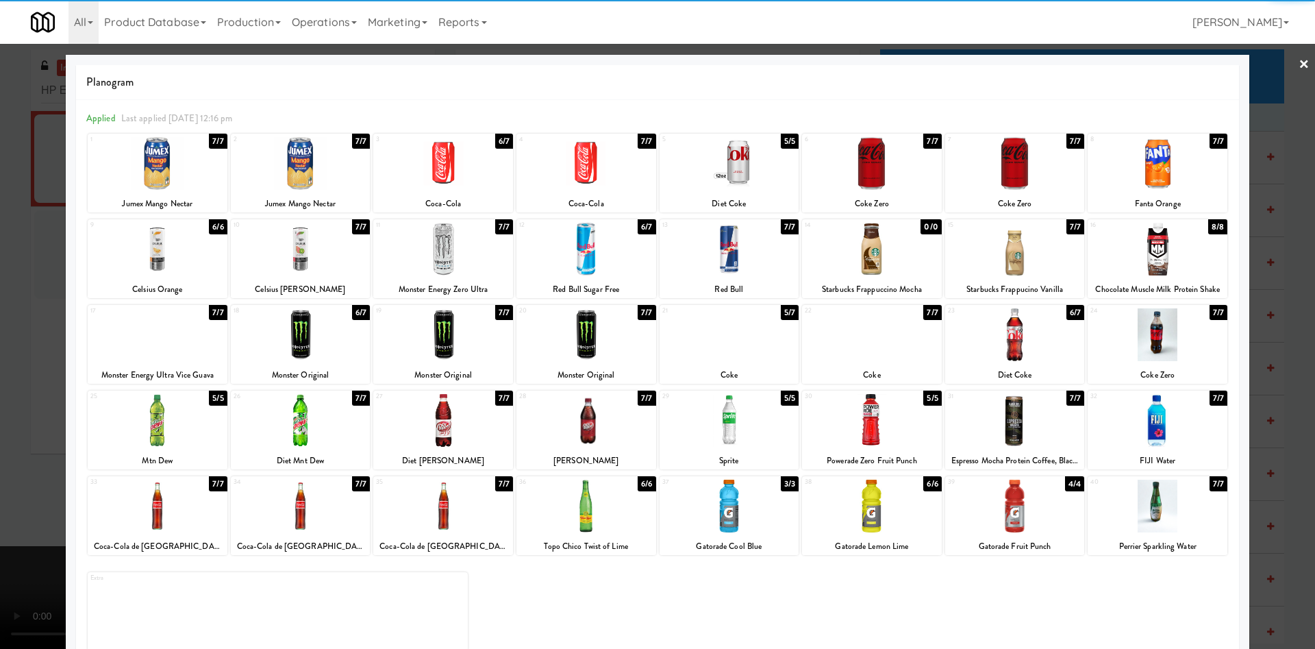
click at [443, 333] on div at bounding box center [443, 334] width 140 height 53
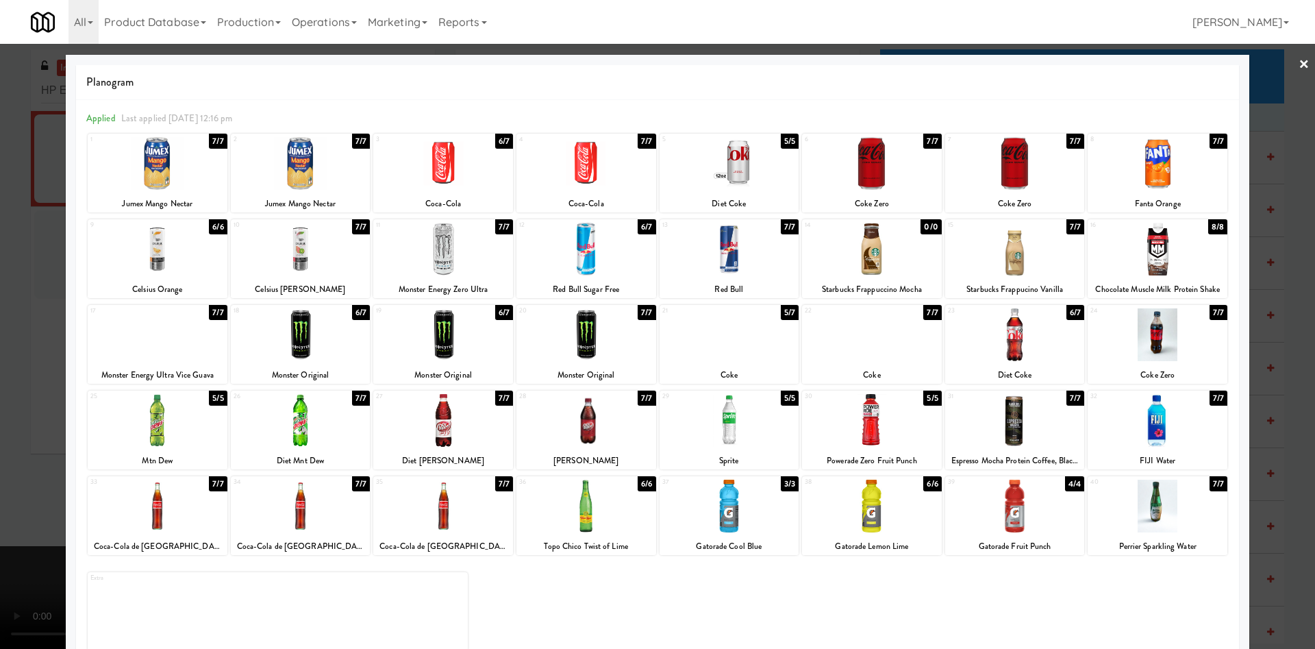
click at [43, 297] on div at bounding box center [657, 324] width 1315 height 649
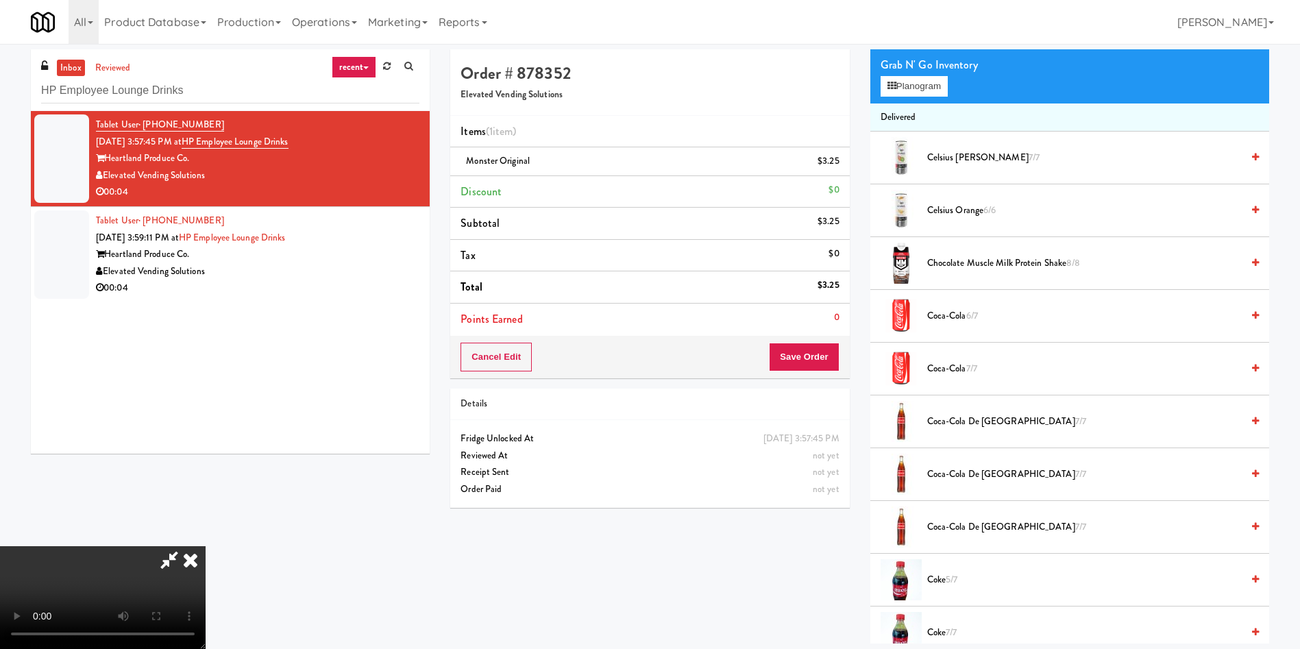
click at [206, 546] on video at bounding box center [103, 597] width 206 height 103
click at [789, 347] on button "Save Order" at bounding box center [804, 357] width 70 height 29
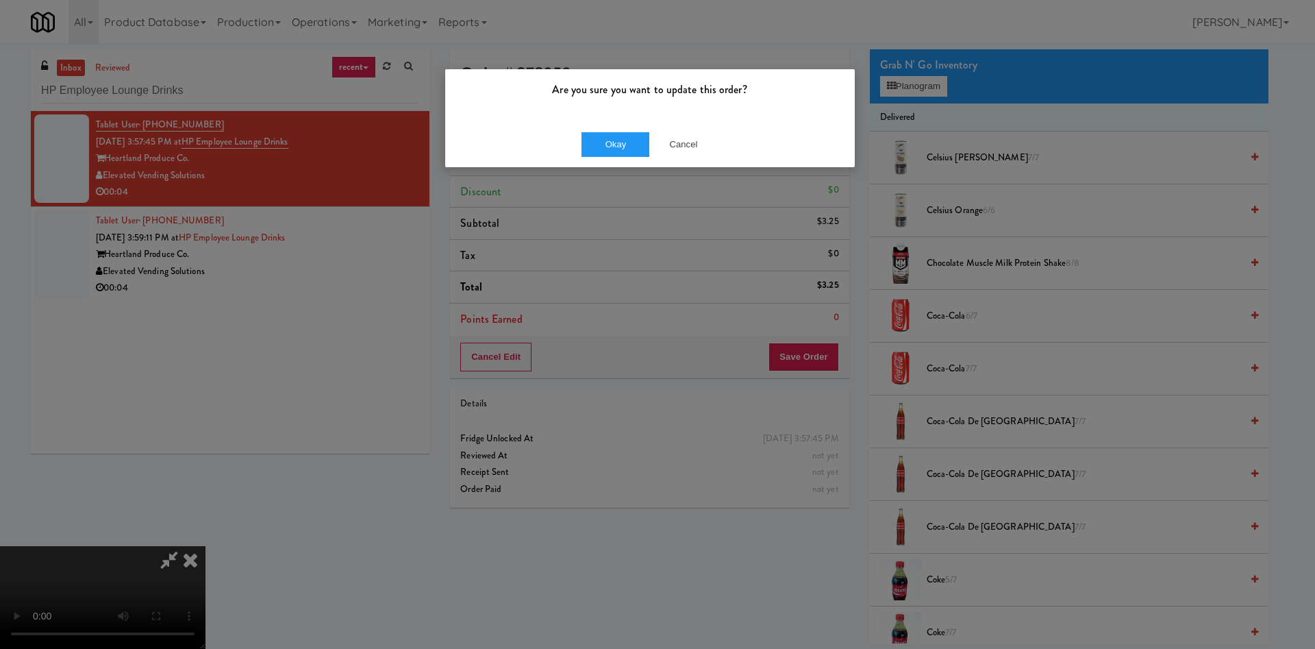
click at [607, 129] on div "Okay Cancel" at bounding box center [650, 144] width 410 height 46
click at [606, 135] on button "Okay" at bounding box center [616, 144] width 69 height 25
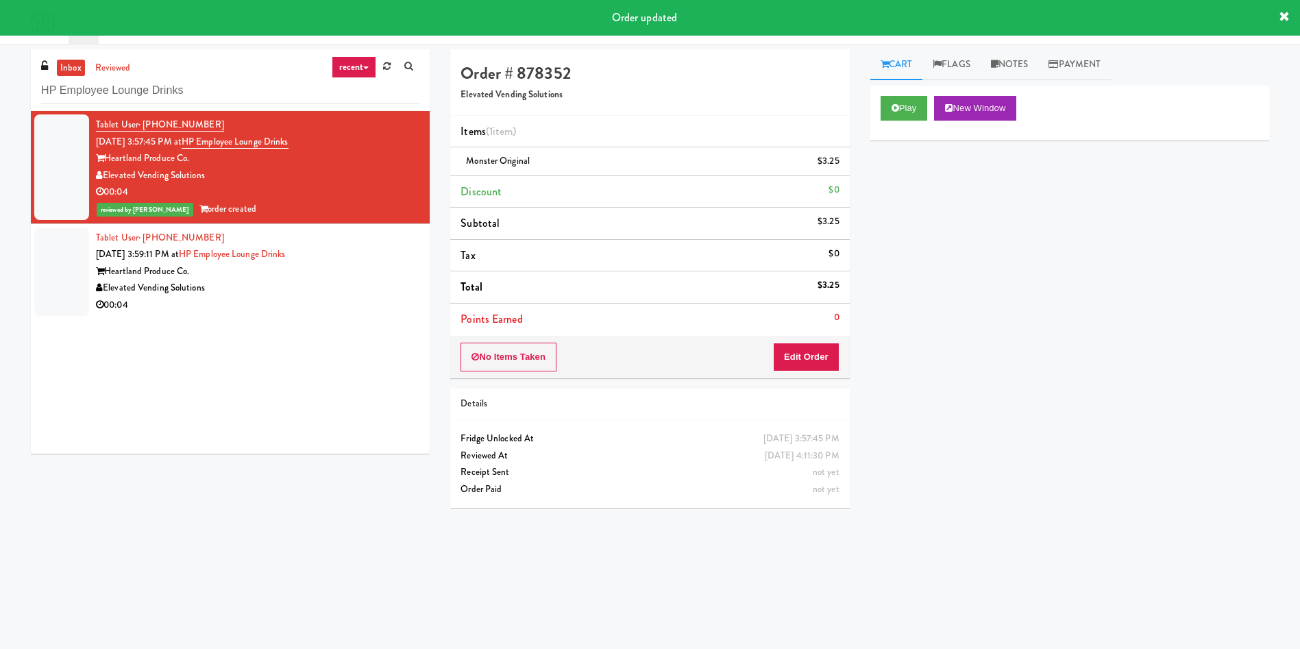
click at [66, 247] on div at bounding box center [61, 271] width 55 height 88
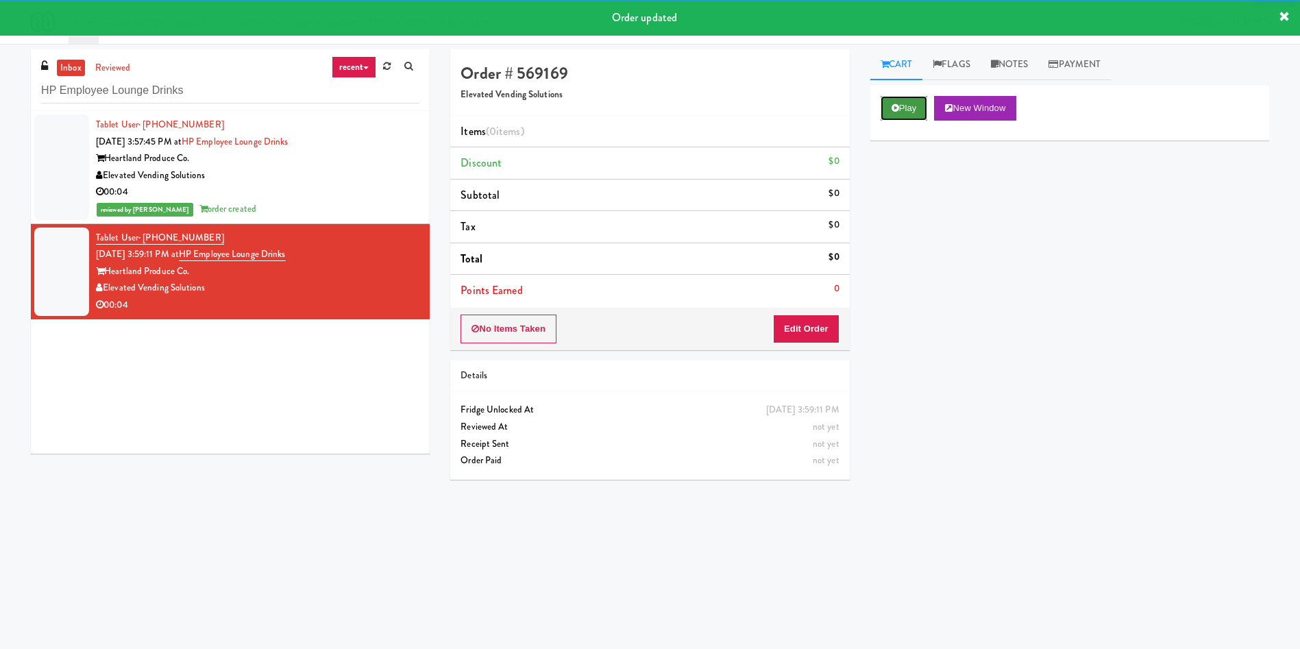
click at [912, 113] on button "Play" at bounding box center [903, 108] width 47 height 25
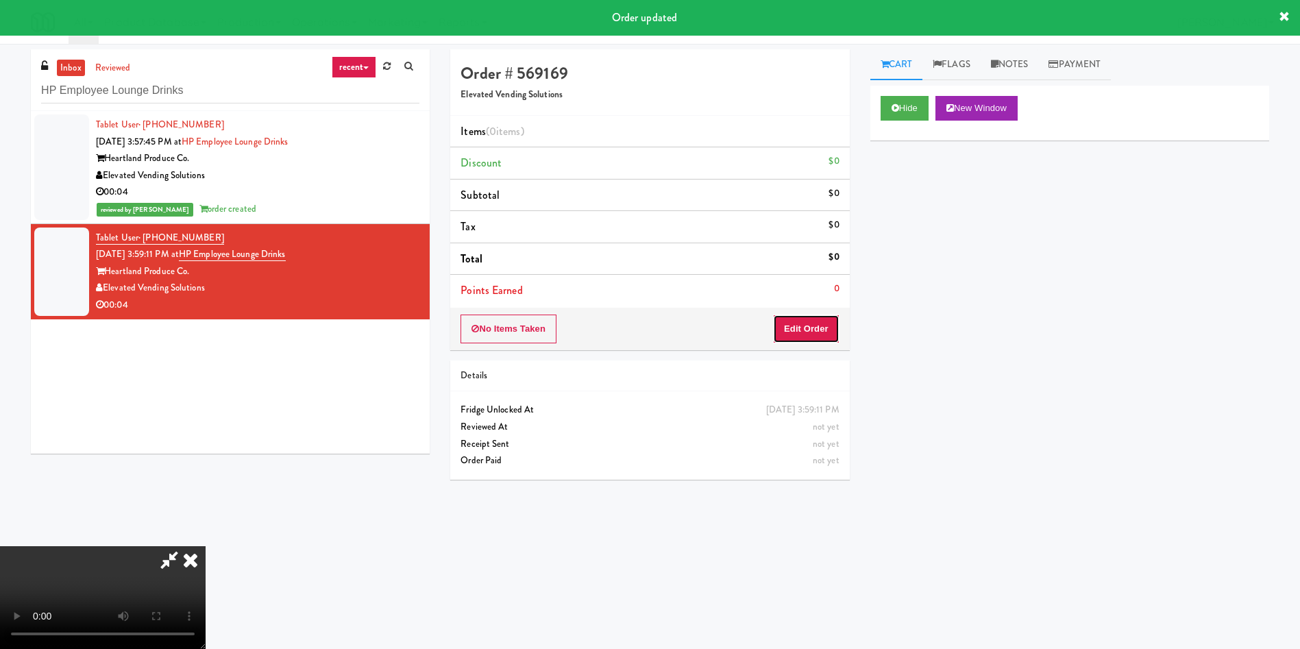
click at [816, 325] on button "Edit Order" at bounding box center [806, 328] width 66 height 29
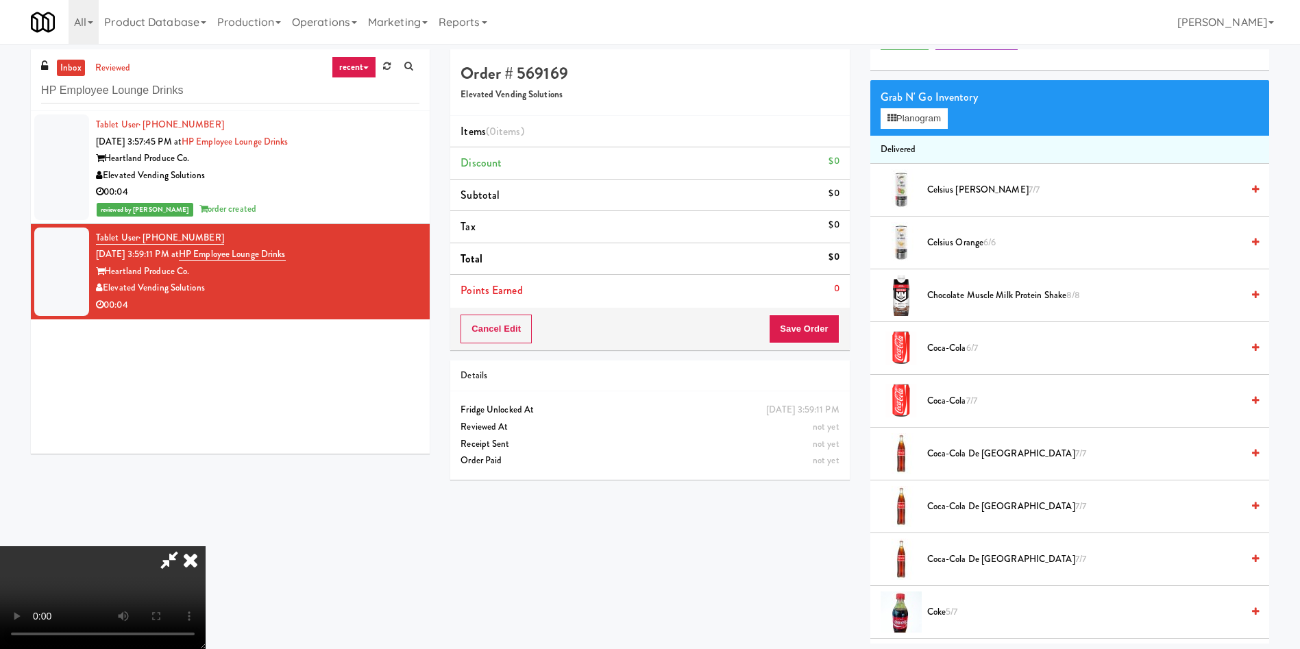
scroll to position [103, 0]
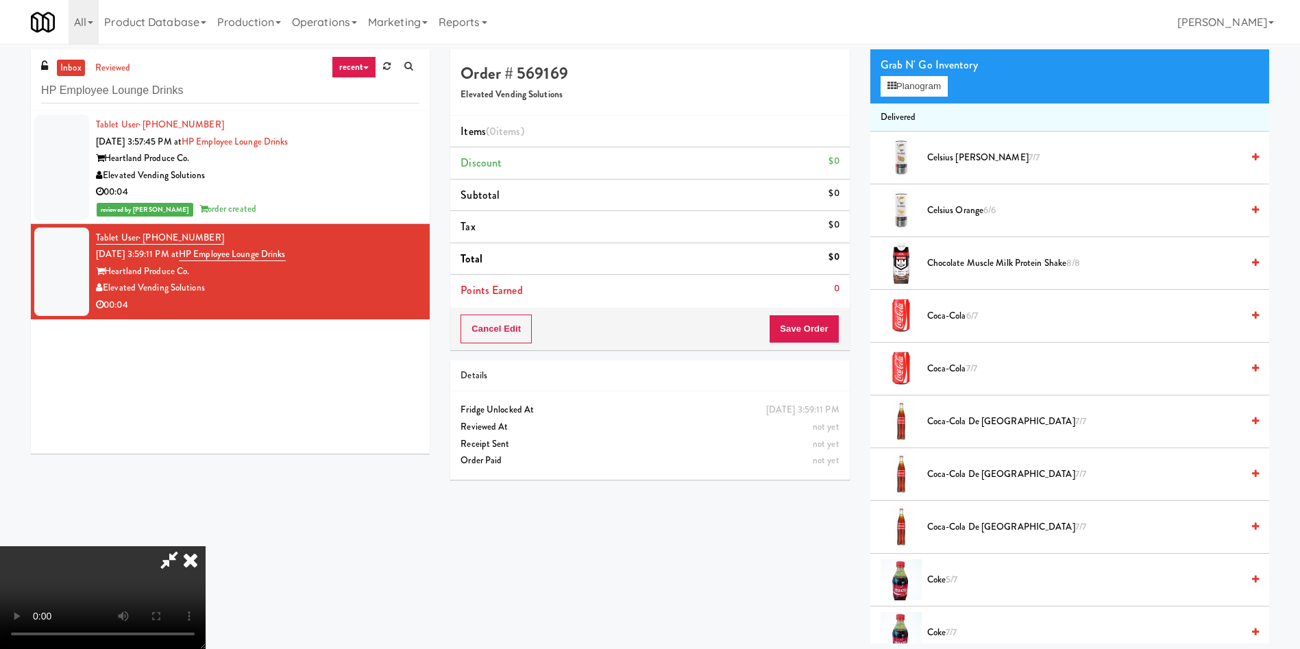
click at [206, 546] on video at bounding box center [103, 597] width 206 height 103
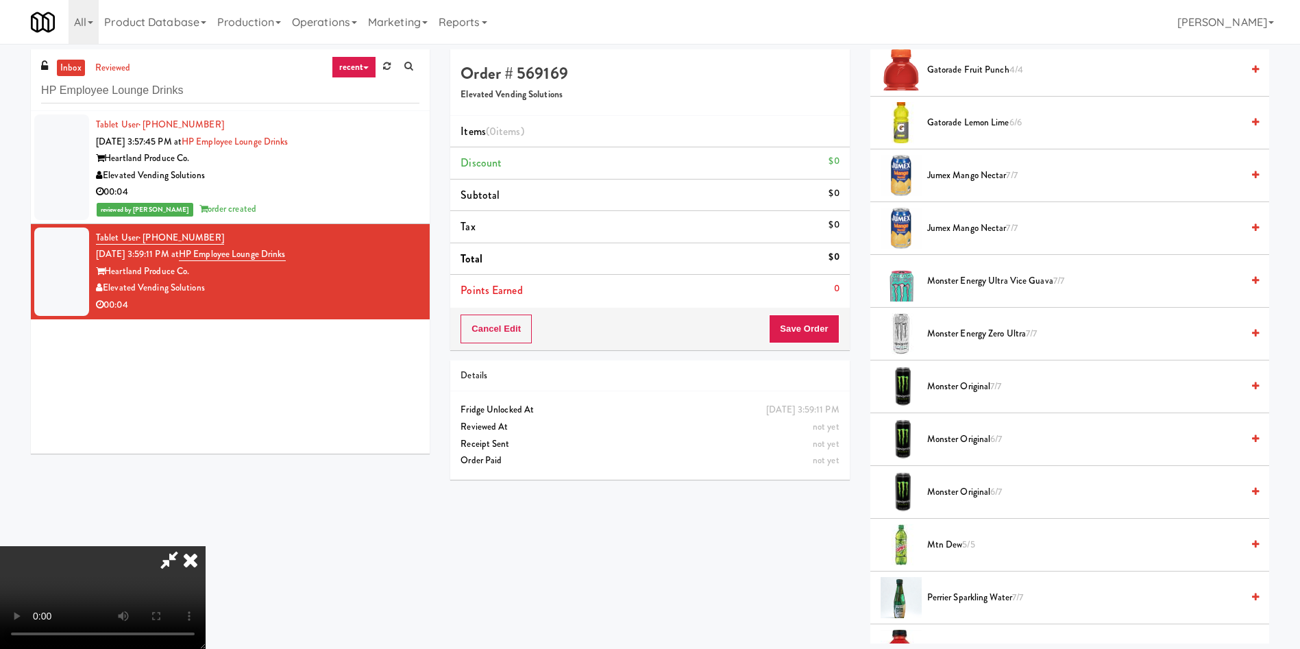
scroll to position [1439, 0]
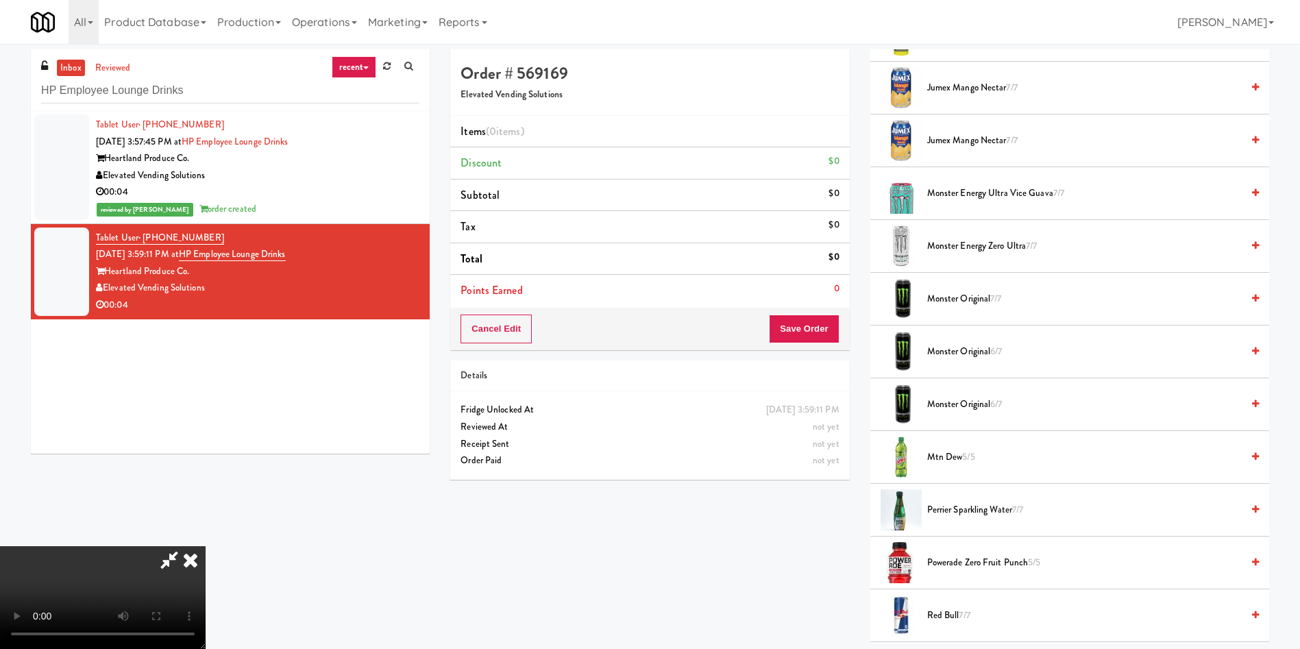
click at [975, 350] on span "Monster Original 6/7" at bounding box center [1084, 351] width 314 height 17
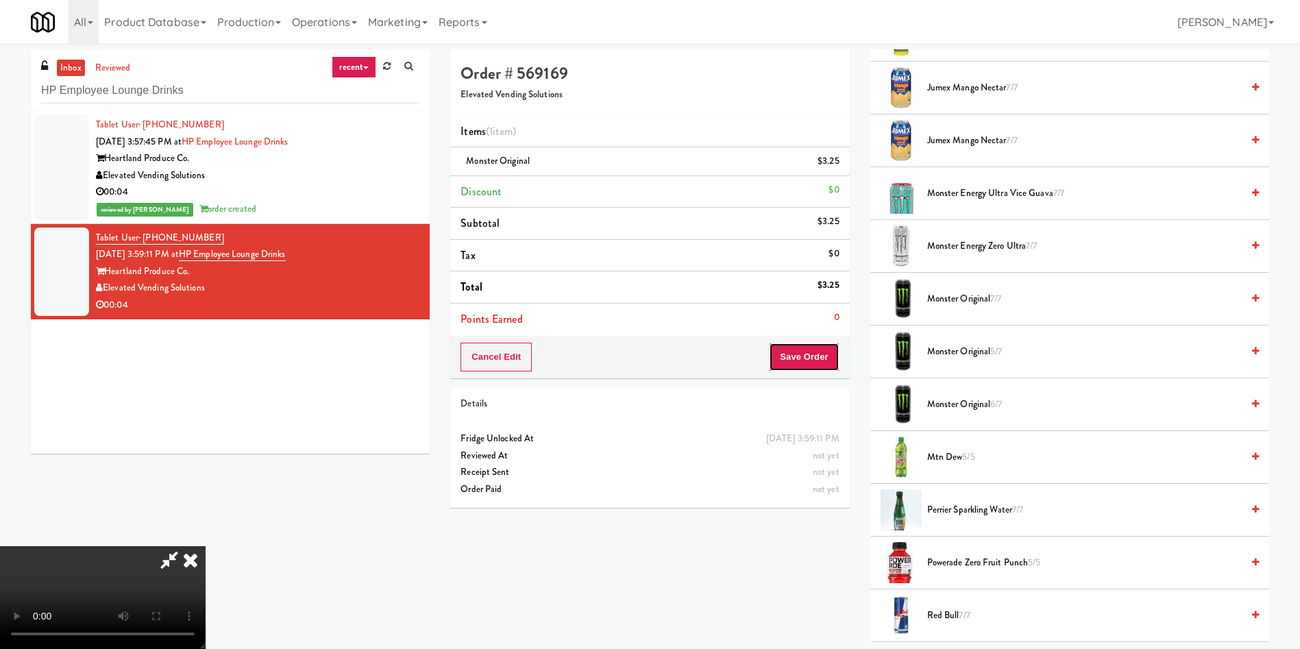
click at [814, 357] on button "Save Order" at bounding box center [804, 357] width 70 height 29
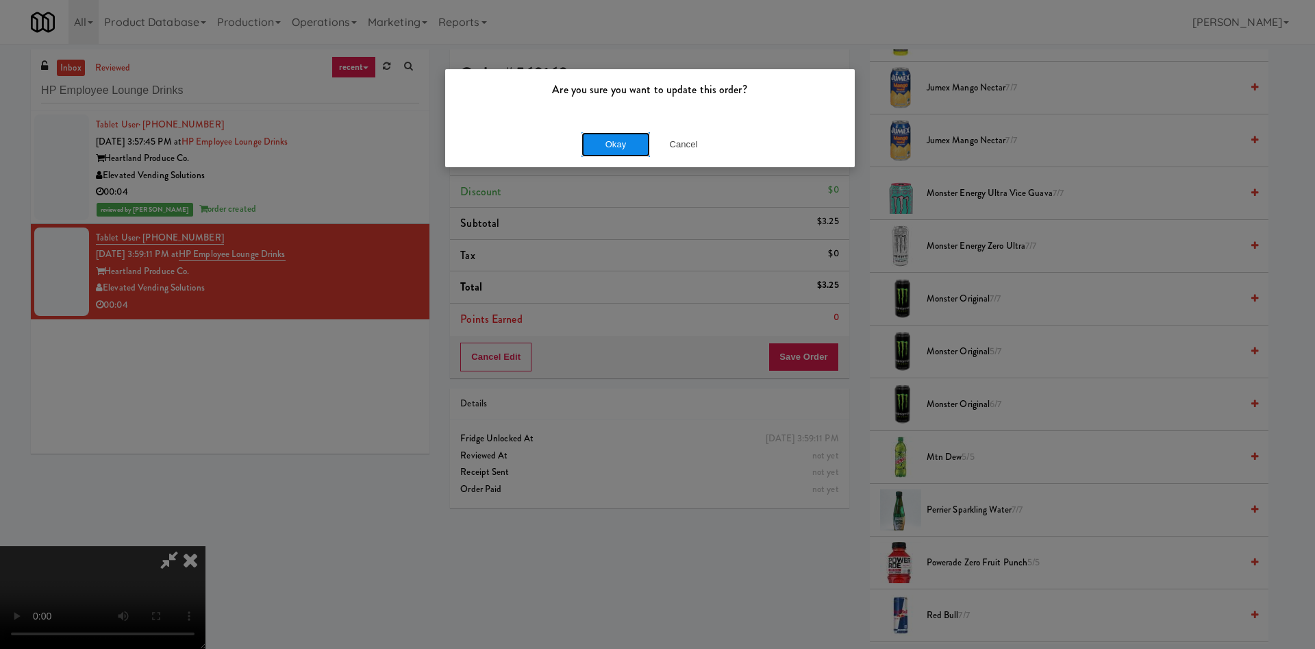
click at [632, 147] on button "Okay" at bounding box center [616, 144] width 69 height 25
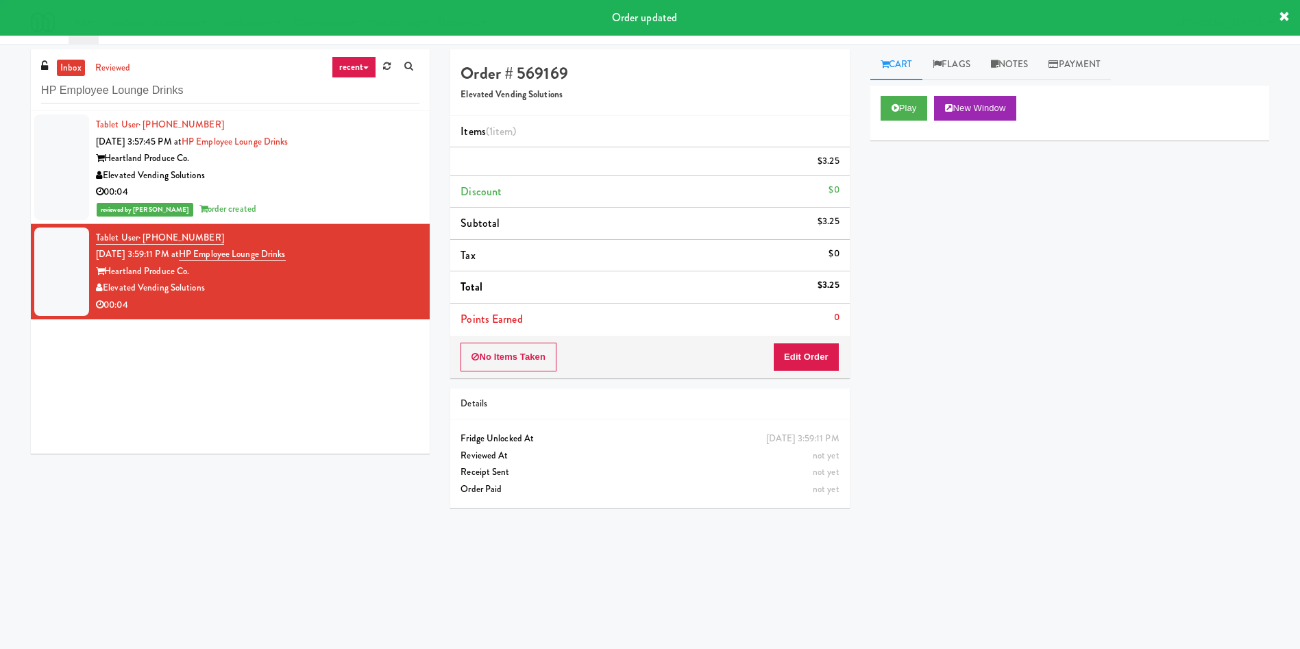
scroll to position [0, 0]
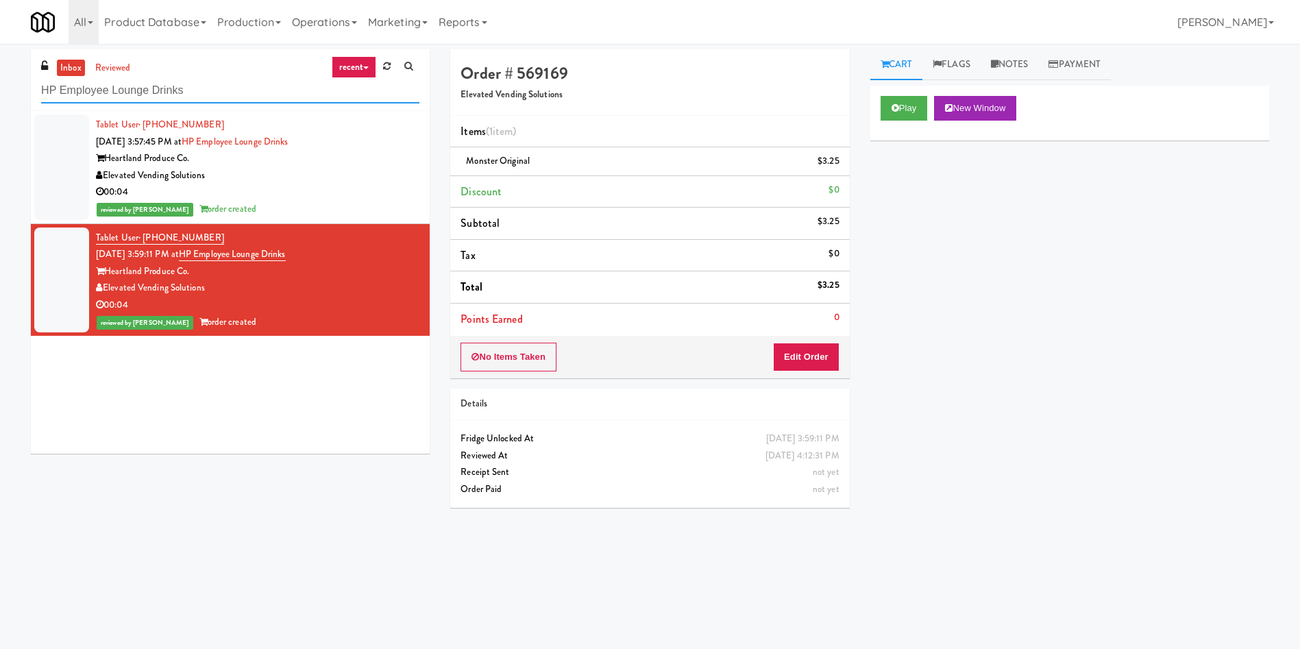
drag, startPoint x: 239, startPoint y: 96, endPoint x: 3, endPoint y: 8, distance: 252.4
click at [0, 59] on div "inbox reviewed recent all unclear take inventory issue suspicious failed recent…" at bounding box center [650, 324] width 1300 height 550
paste input "Gallery 64 - Pantry - V2"
type input "Gallery 64 - Pantry - V2"
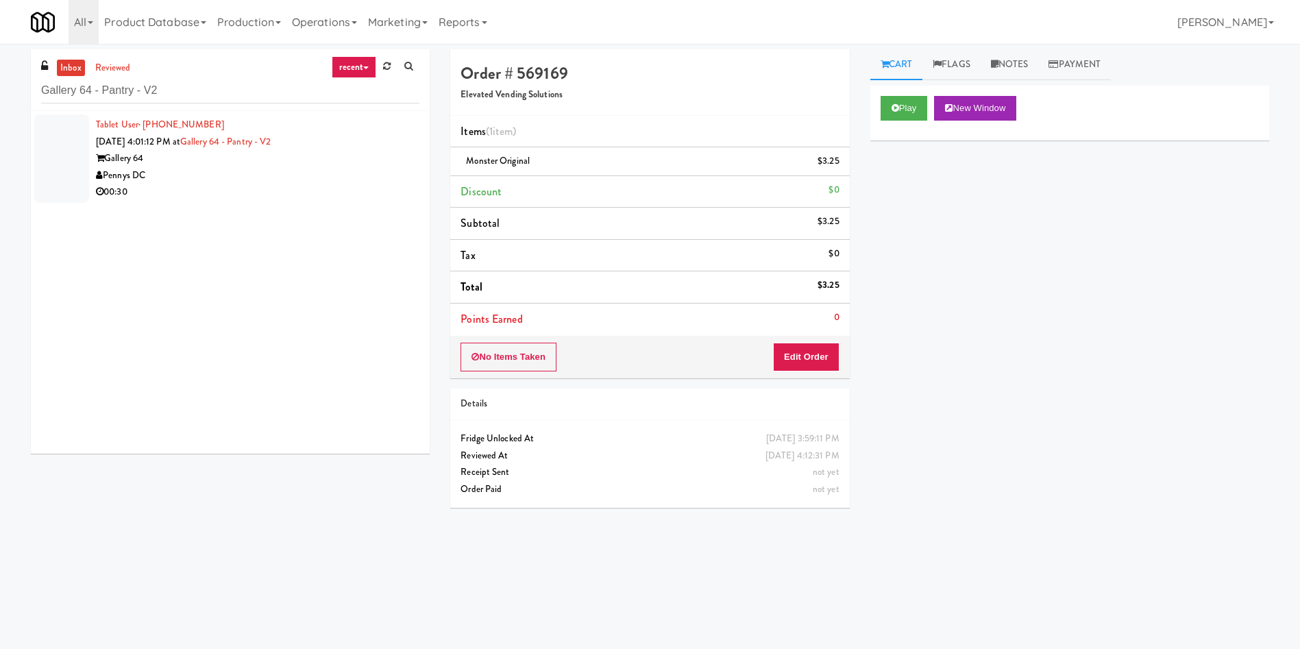
click at [74, 166] on div at bounding box center [61, 158] width 55 height 88
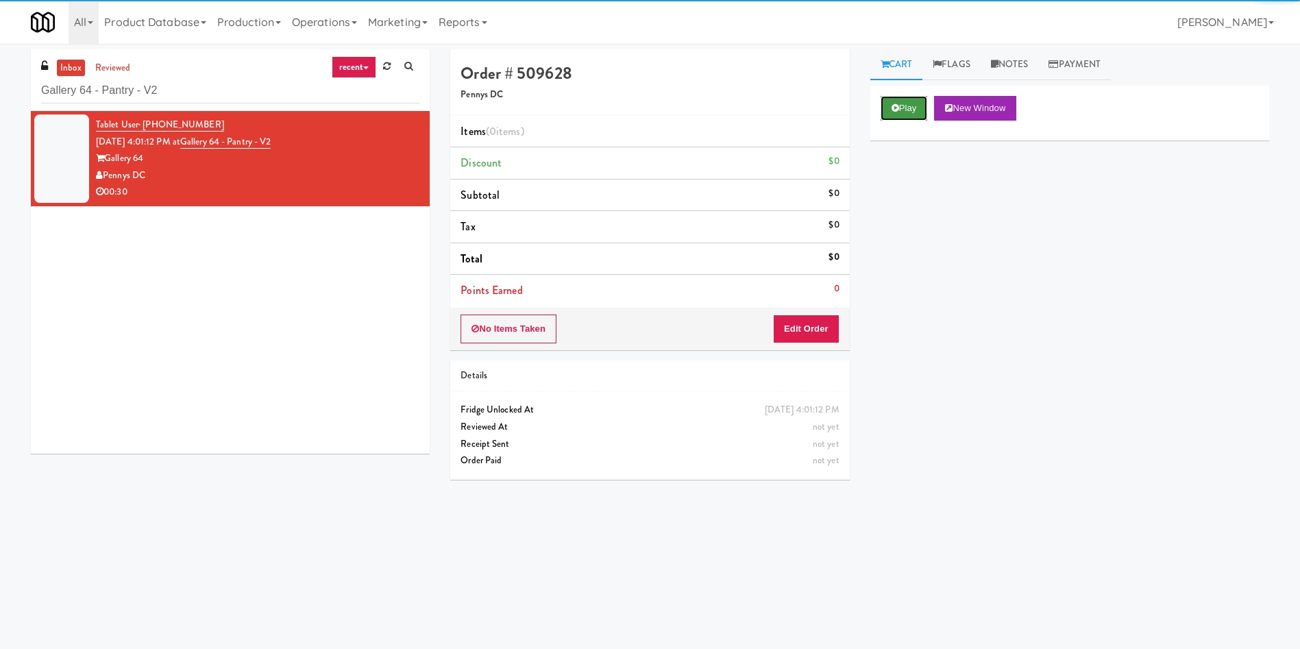
click at [894, 111] on icon at bounding box center [895, 107] width 8 height 9
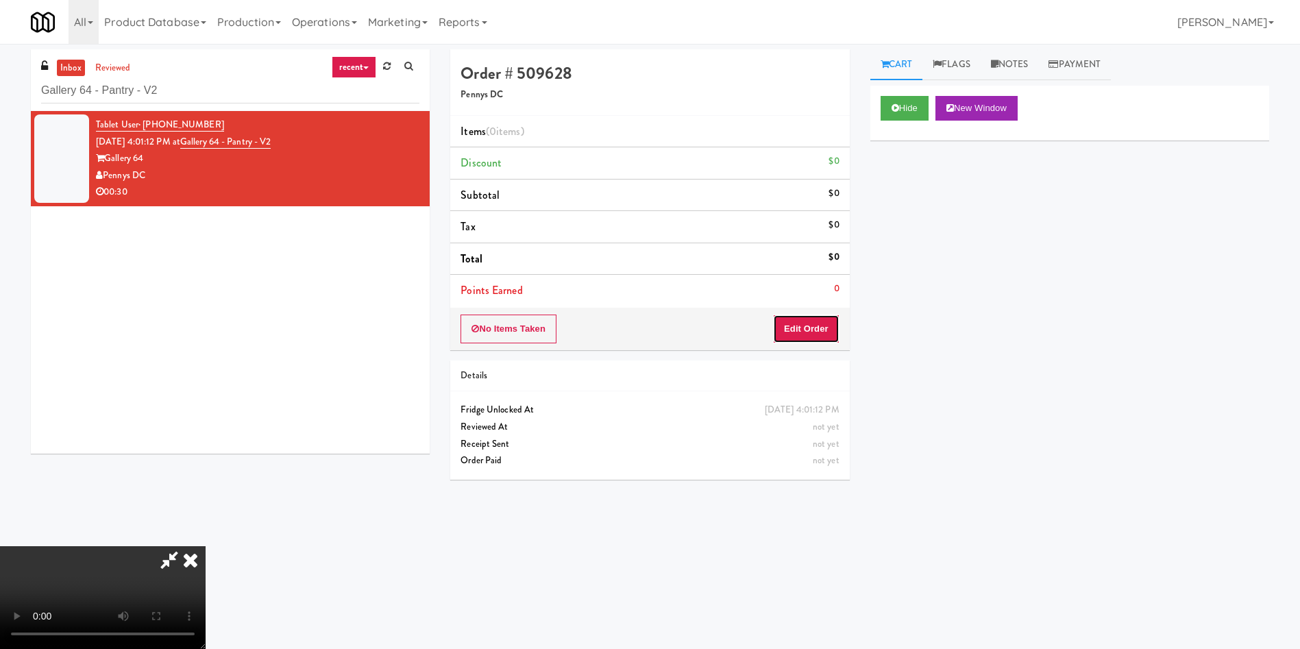
click at [827, 330] on button "Edit Order" at bounding box center [806, 328] width 66 height 29
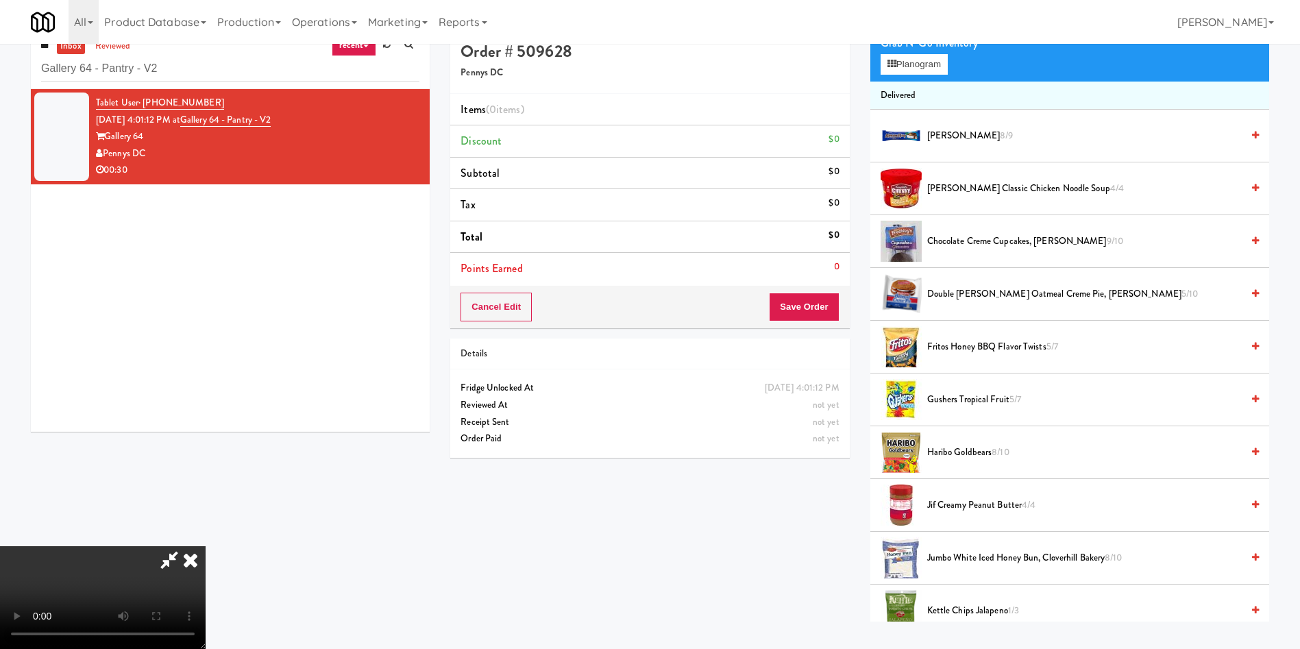
scroll to position [44, 0]
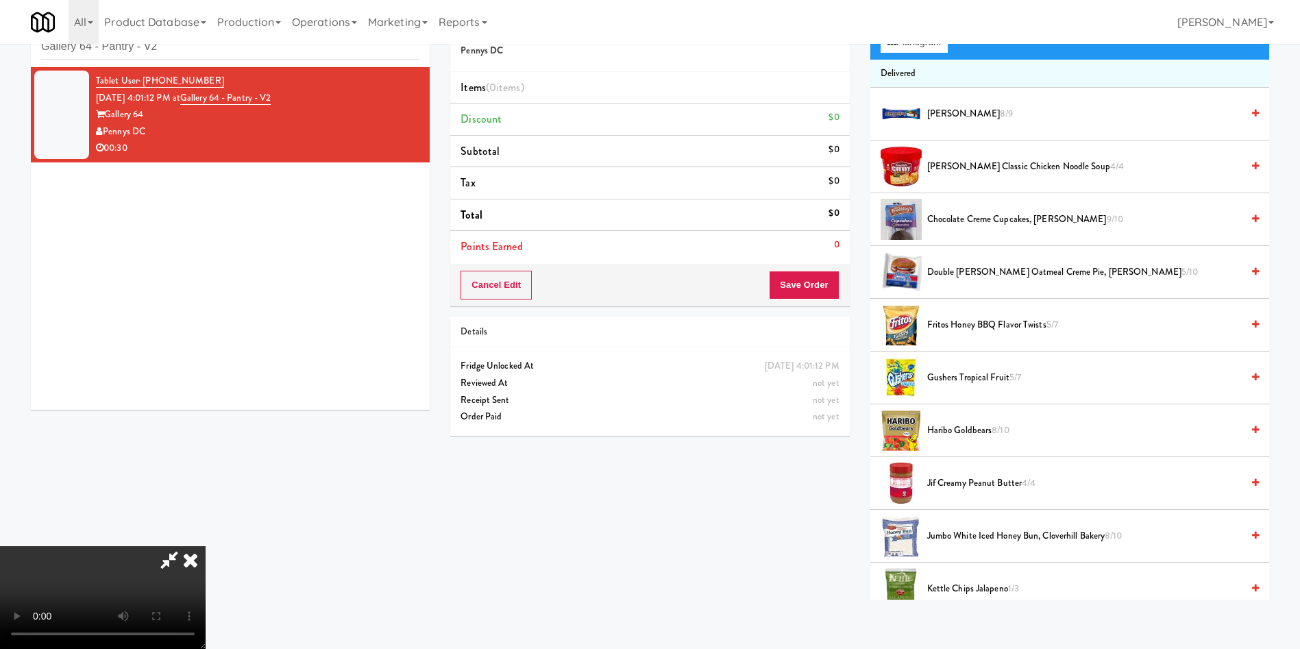
click at [1015, 327] on span "Fritos Honey BBQ Flavor Twists 5/7" at bounding box center [1084, 325] width 314 height 17
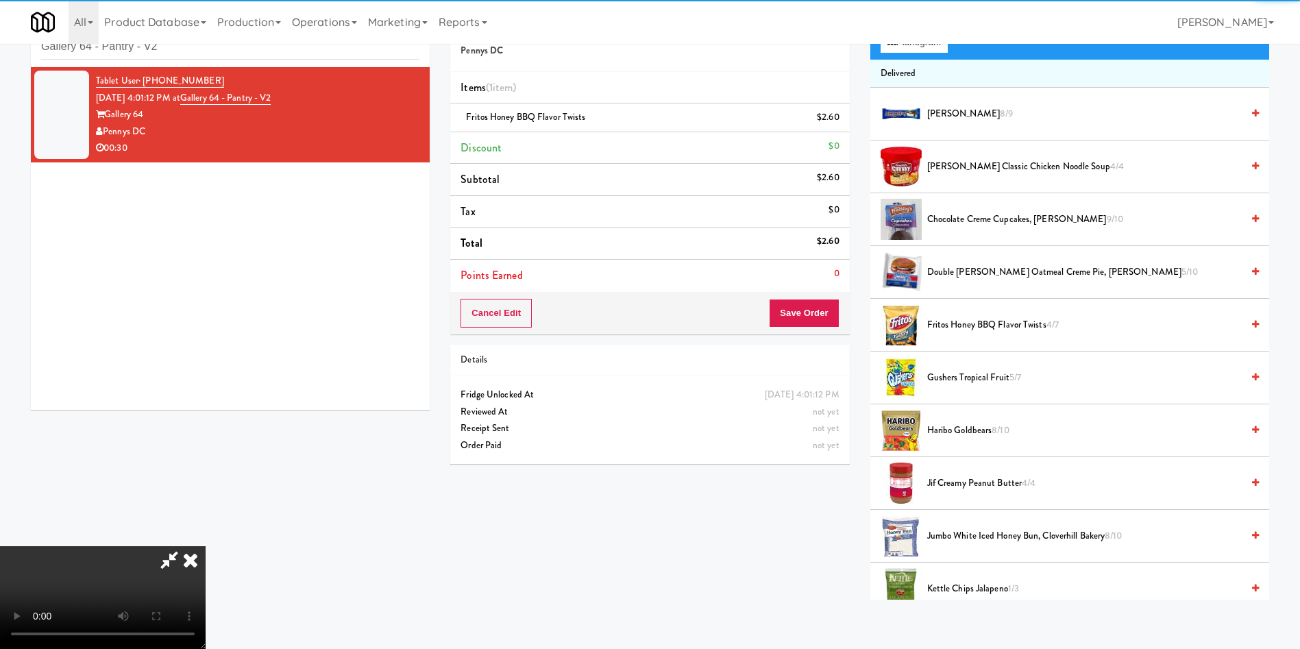
scroll to position [99, 0]
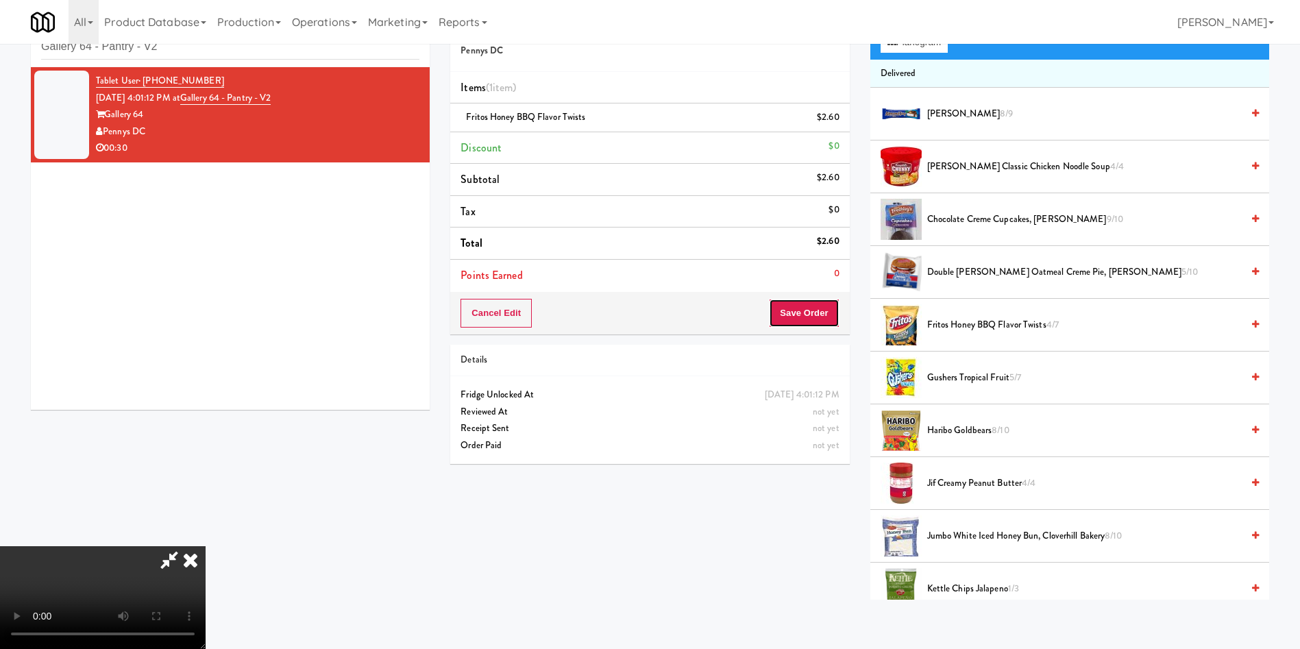
click at [809, 311] on button "Save Order" at bounding box center [804, 313] width 70 height 29
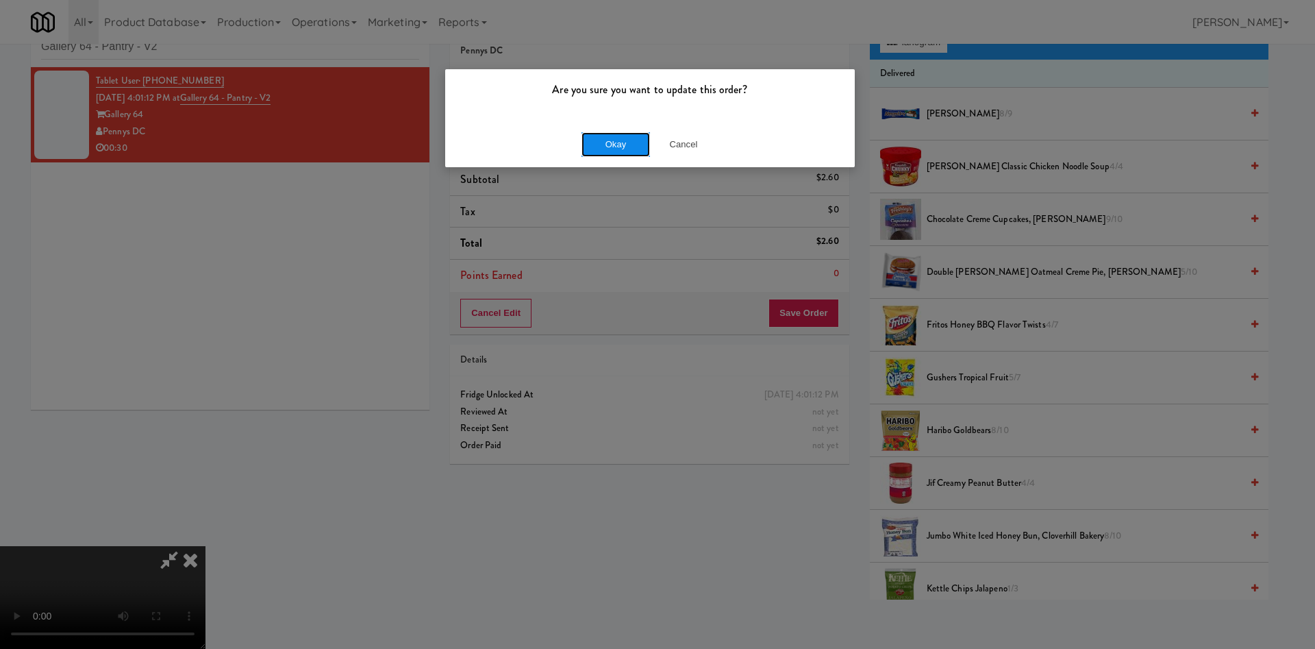
click at [623, 135] on button "Okay" at bounding box center [616, 144] width 69 height 25
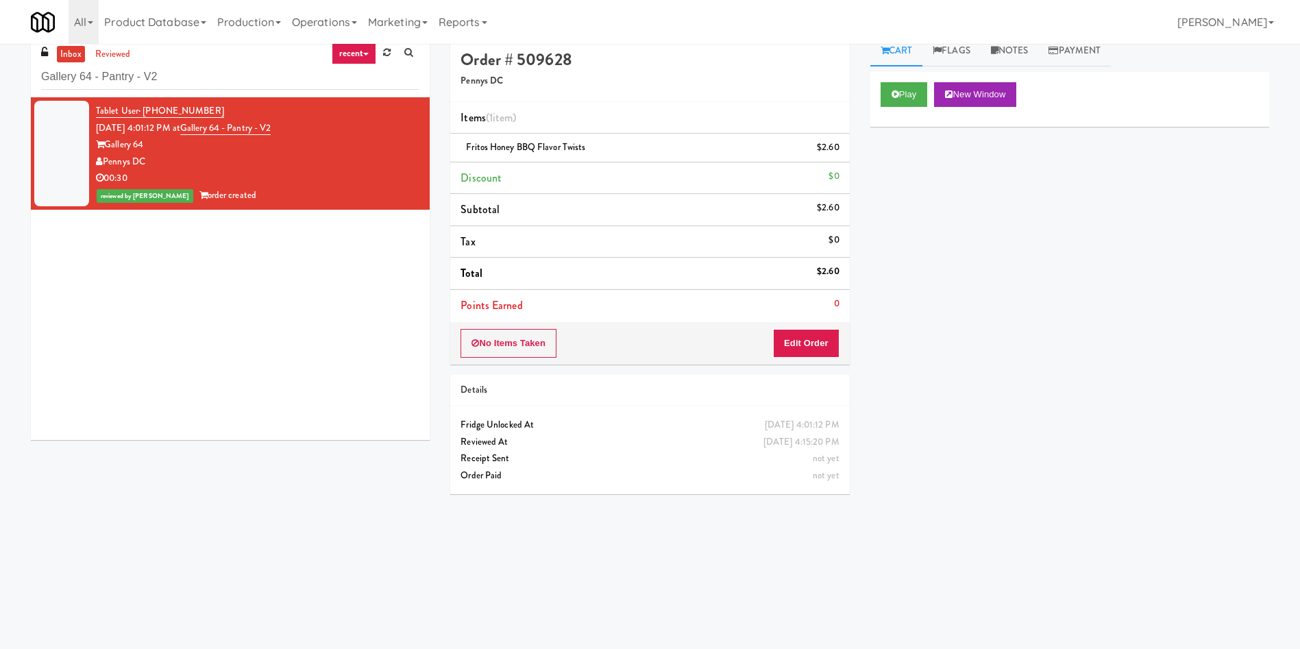
scroll to position [0, 0]
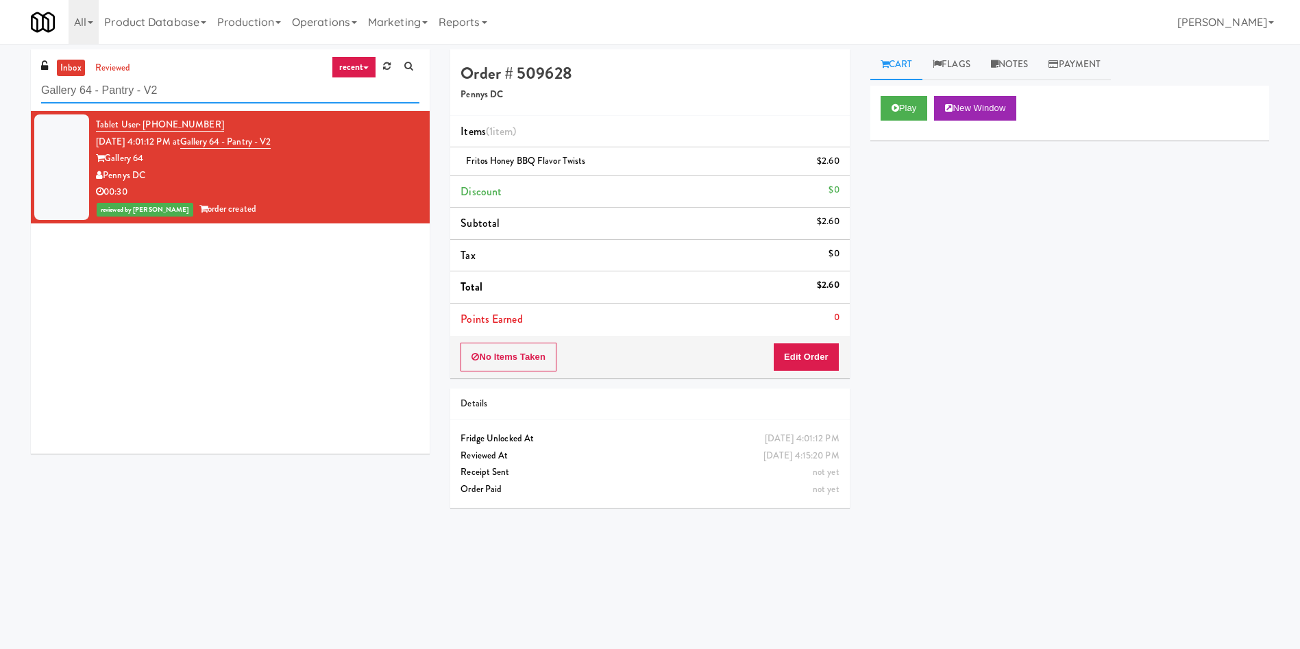
drag, startPoint x: 232, startPoint y: 97, endPoint x: 0, endPoint y: 97, distance: 231.6
click at [0, 97] on div "inbox reviewed recent all unclear take inventory issue suspicious failed recent…" at bounding box center [650, 324] width 1300 height 550
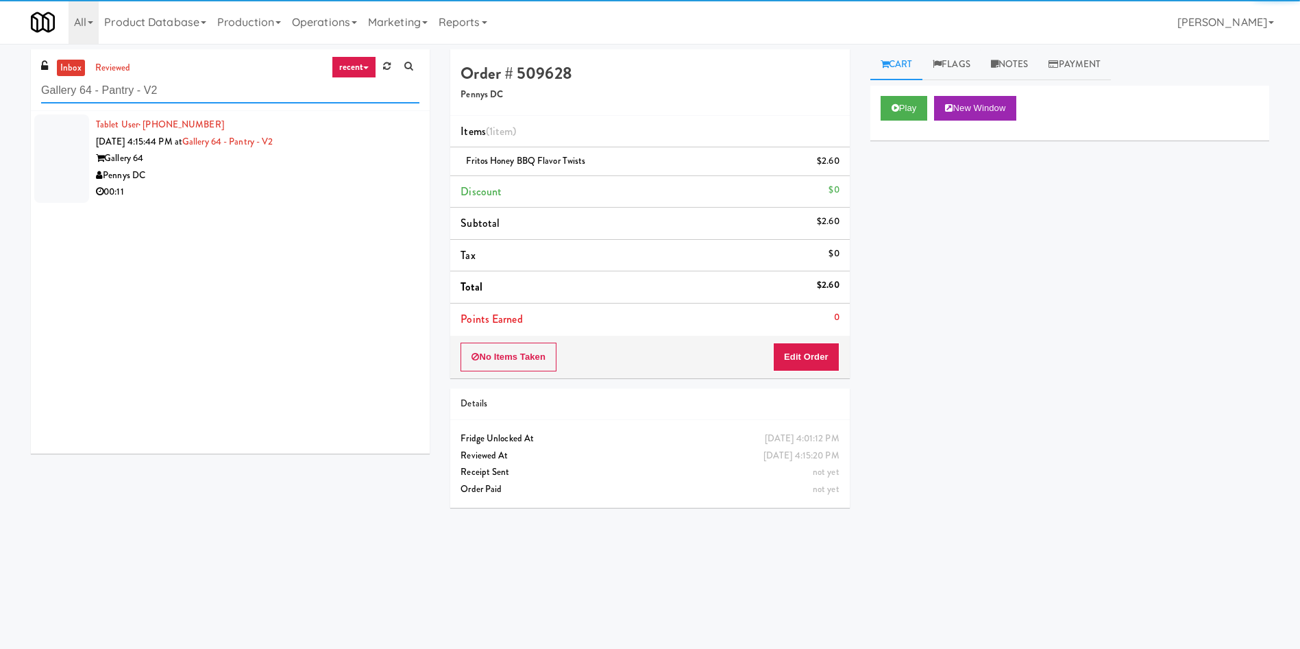
click at [180, 99] on input "Gallery 64 - Pantry - V2" at bounding box center [230, 90] width 378 height 25
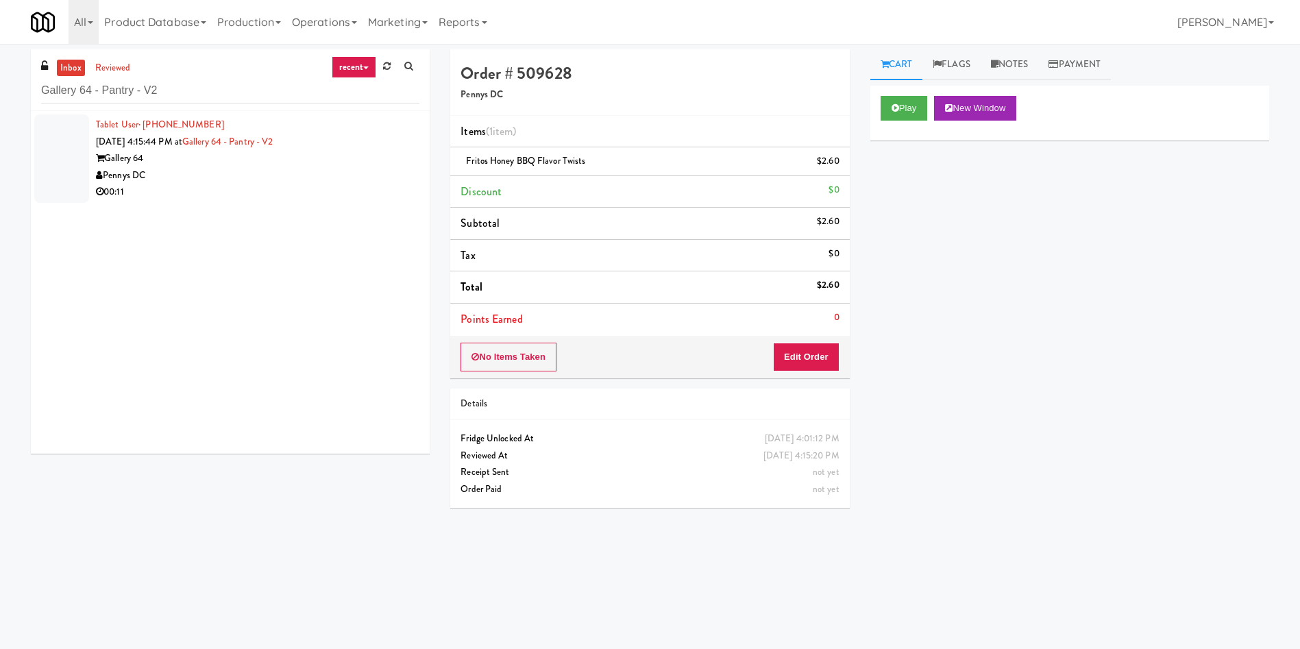
click at [69, 145] on div at bounding box center [61, 158] width 55 height 88
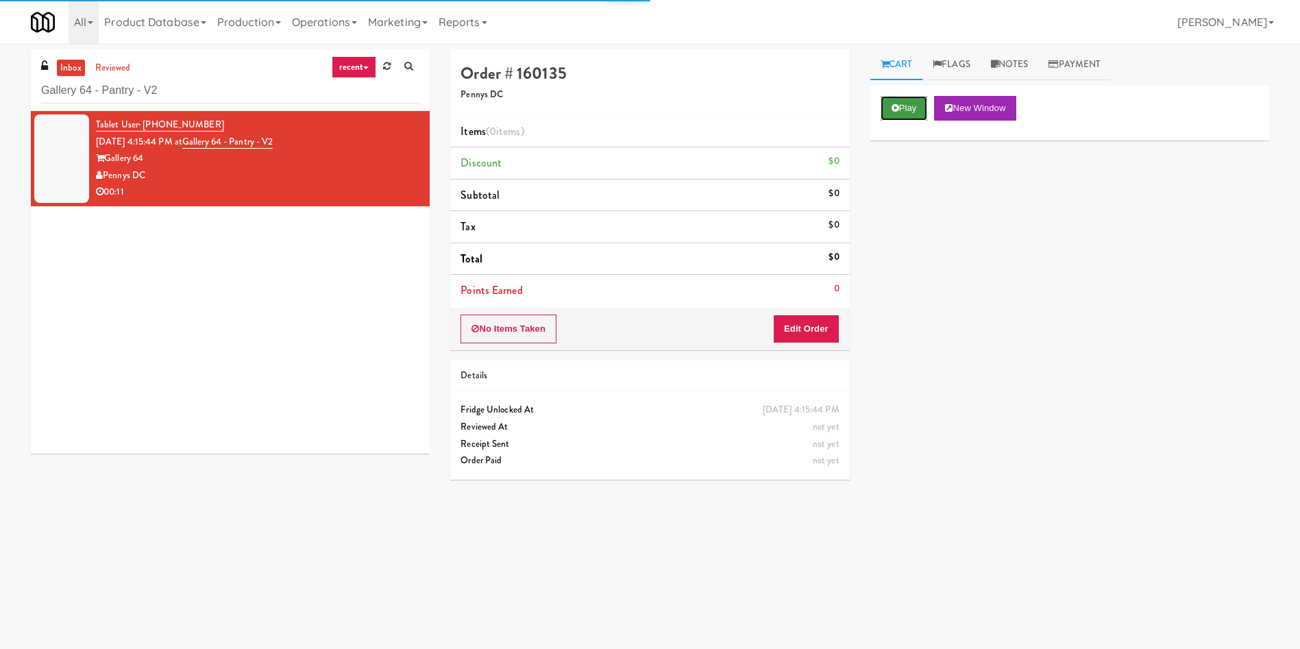
click at [894, 114] on button "Play" at bounding box center [903, 108] width 47 height 25
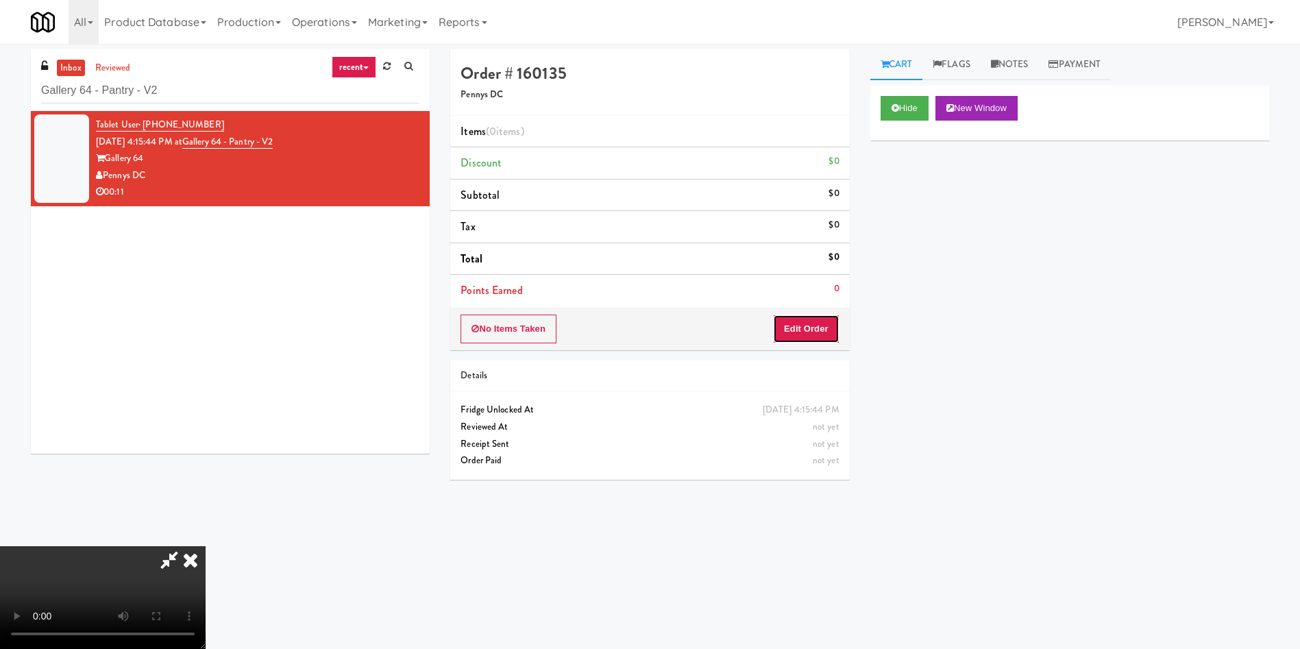
click at [812, 323] on button "Edit Order" at bounding box center [806, 328] width 66 height 29
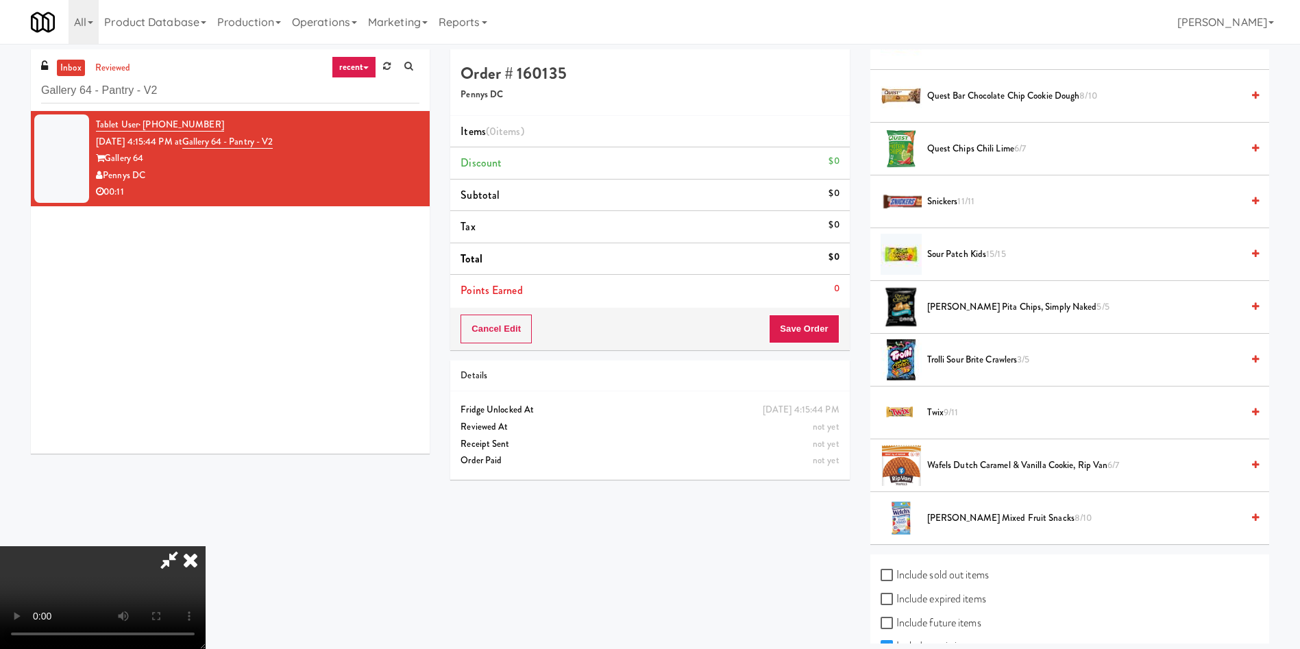
scroll to position [1227, 0]
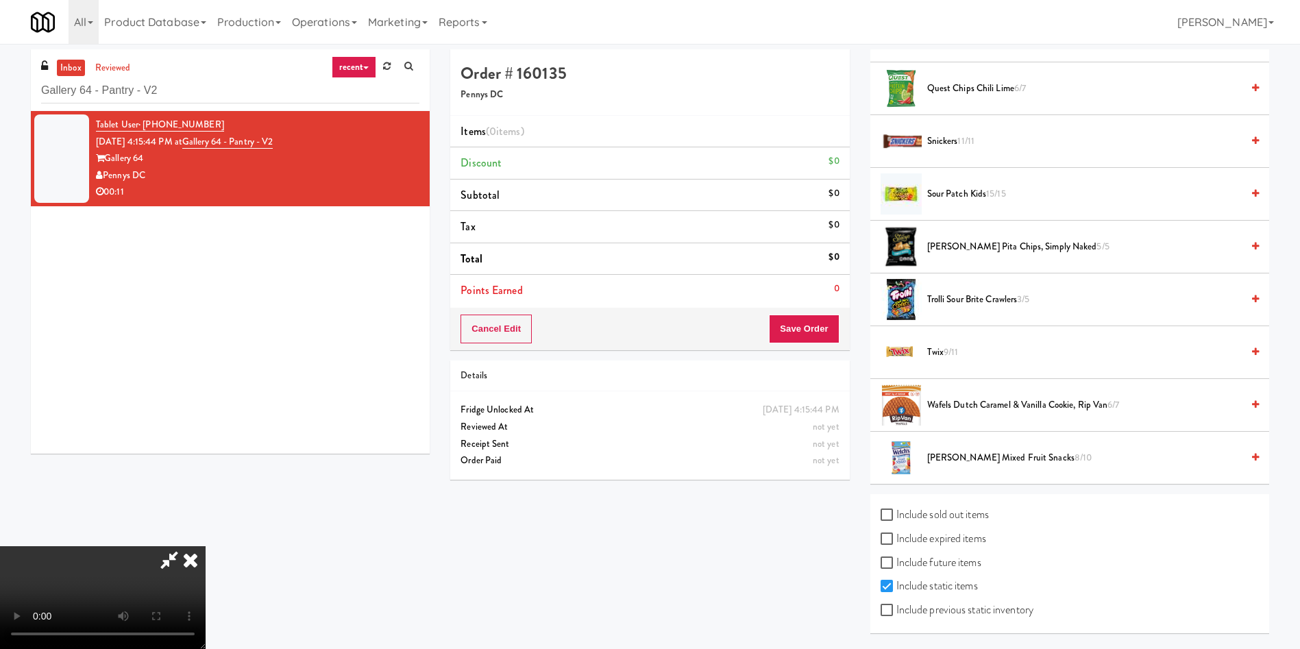
click at [206, 546] on video at bounding box center [103, 597] width 206 height 103
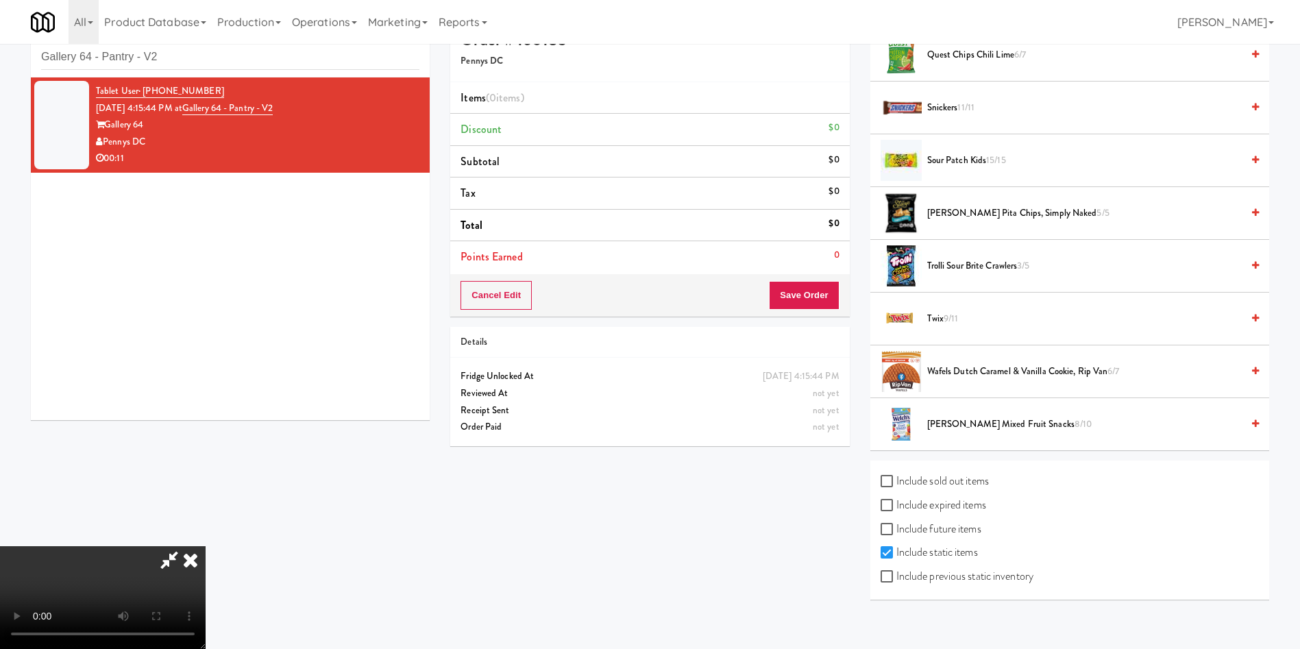
scroll to position [44, 0]
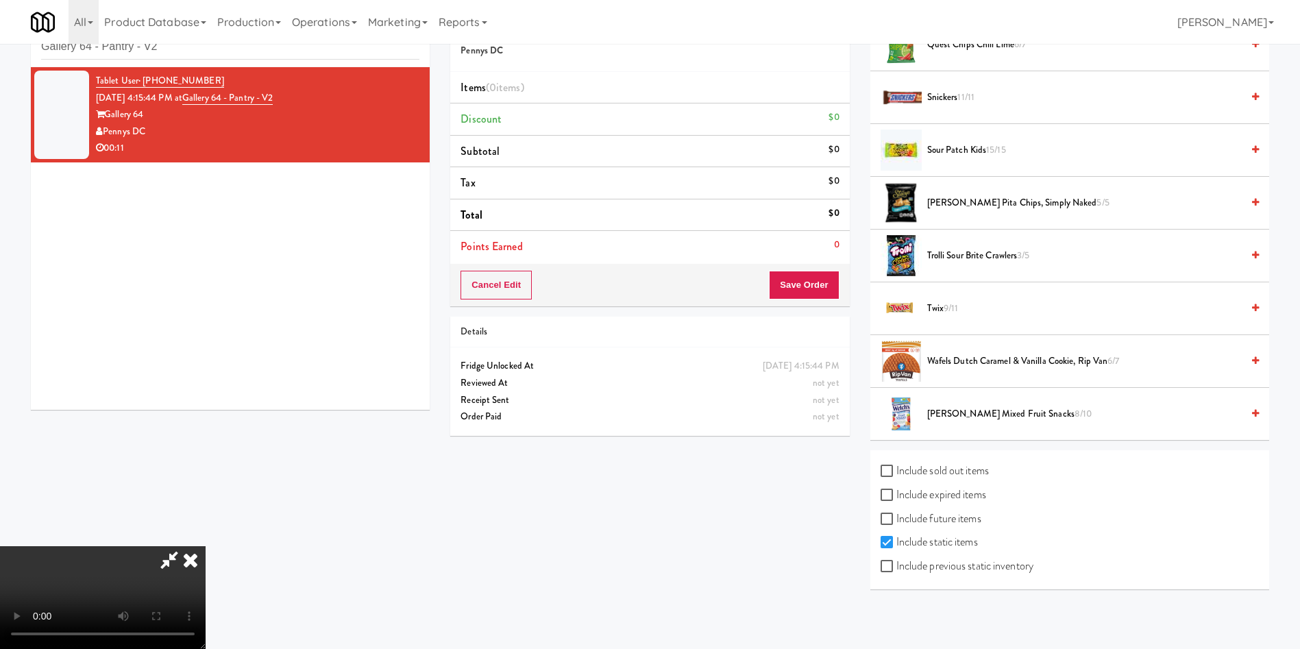
click at [954, 308] on span "9/11" at bounding box center [950, 307] width 14 height 13
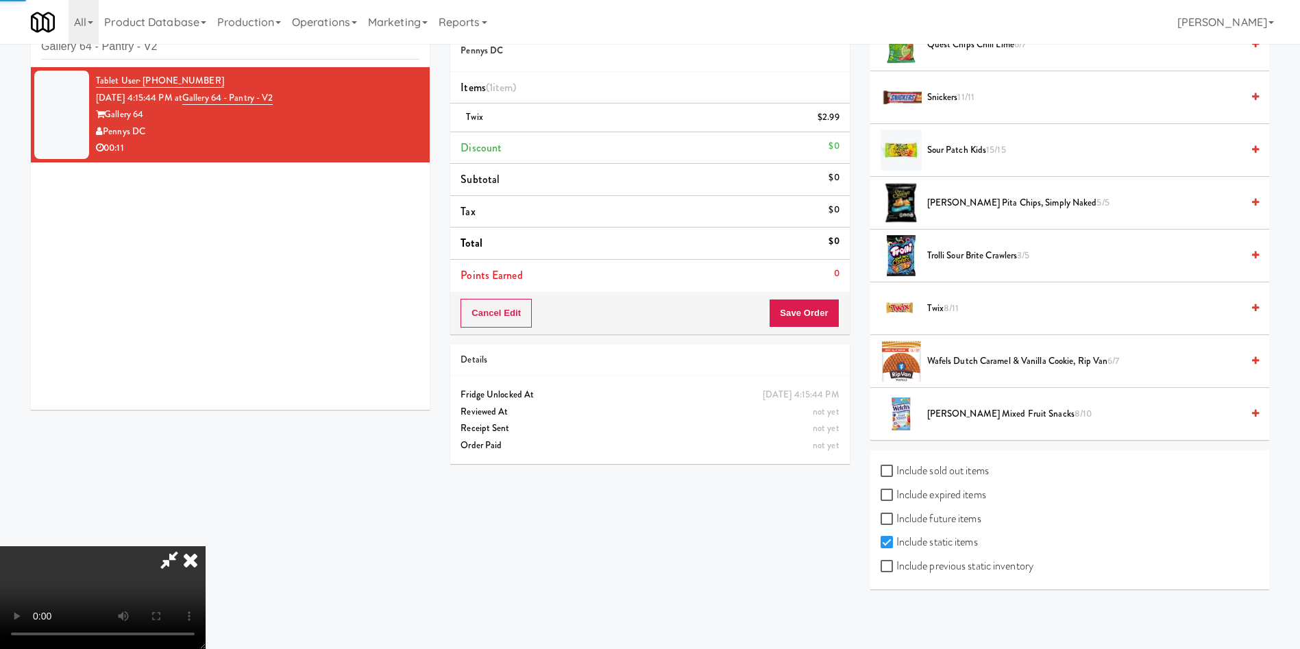
click at [206, 546] on video at bounding box center [103, 597] width 206 height 103
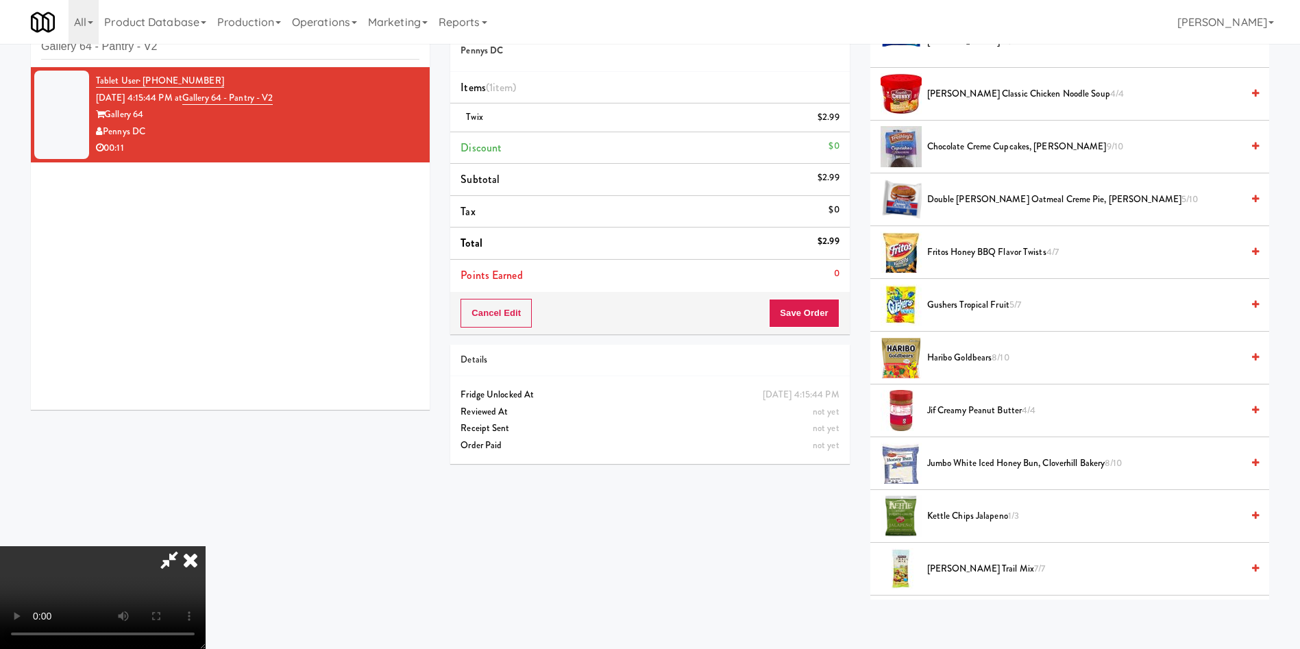
scroll to position [199, 0]
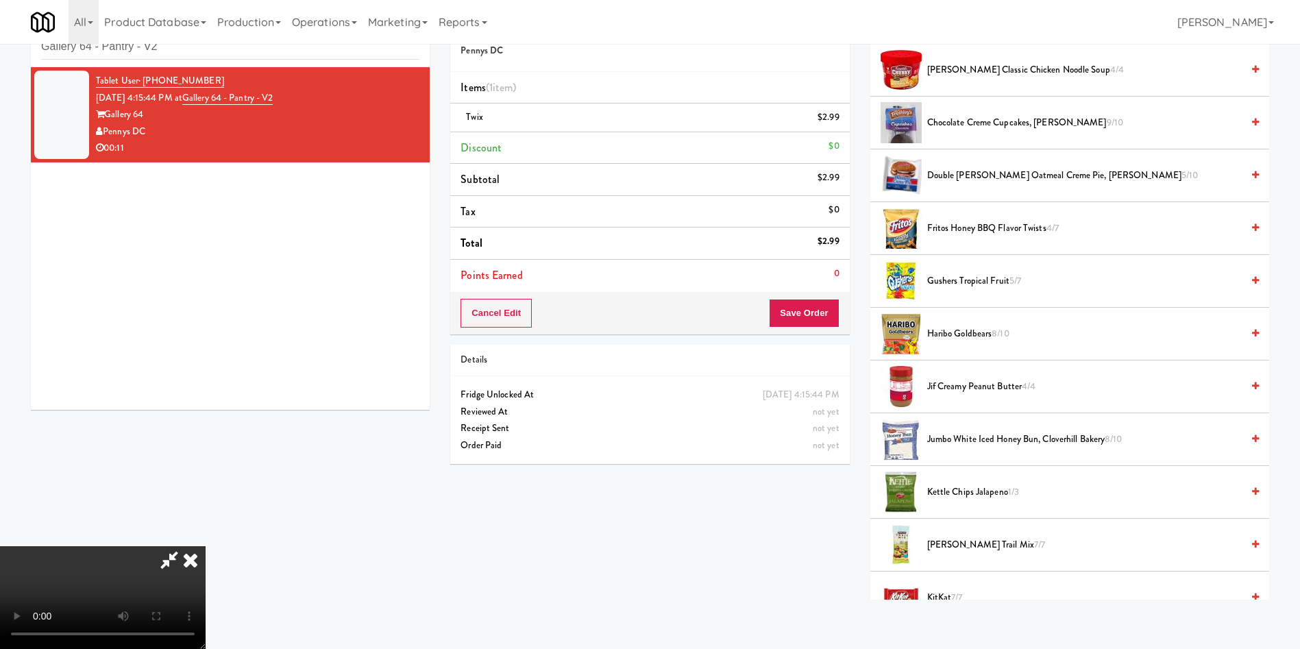
click at [959, 334] on span "Haribo Goldbears 8/10" at bounding box center [1084, 333] width 314 height 17
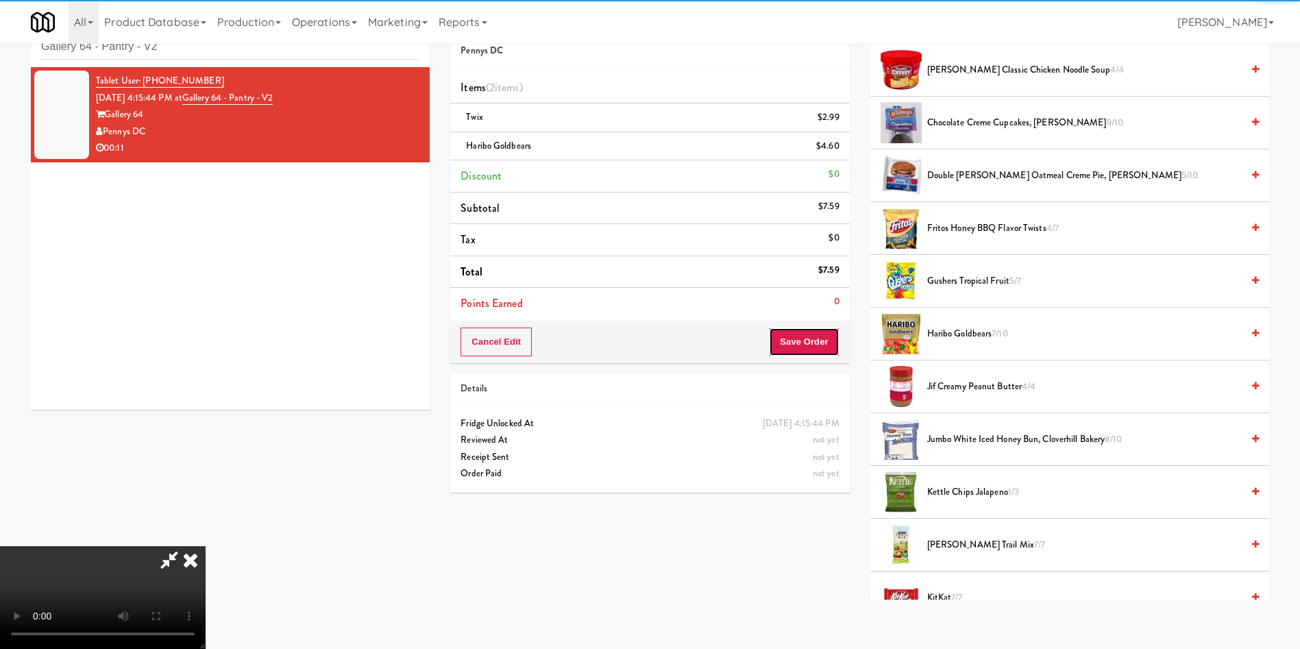
click at [821, 343] on button "Save Order" at bounding box center [804, 342] width 70 height 29
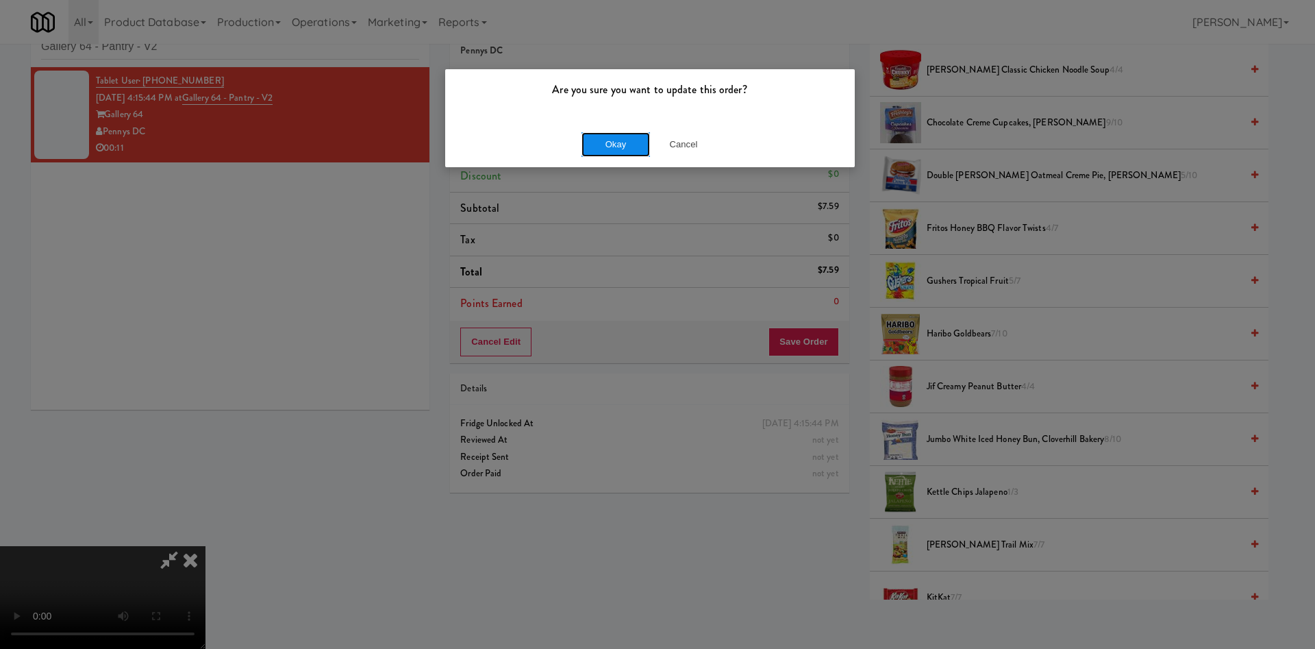
click at [615, 145] on button "Okay" at bounding box center [616, 144] width 69 height 25
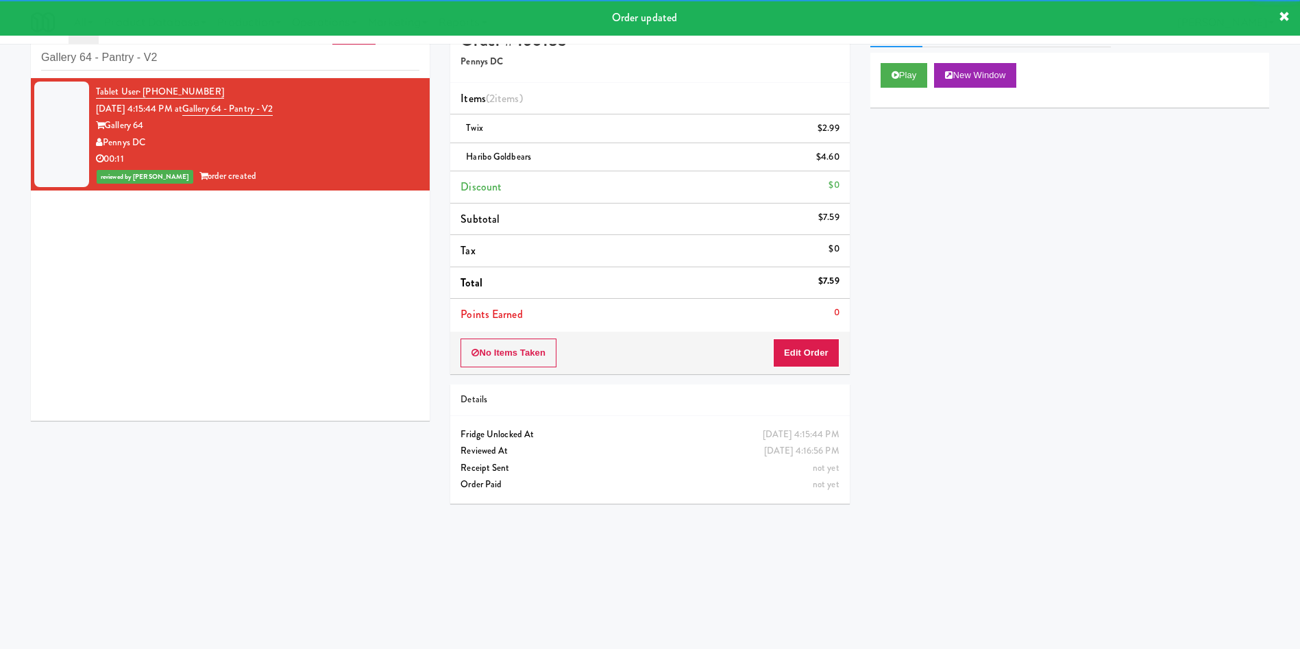
scroll to position [0, 0]
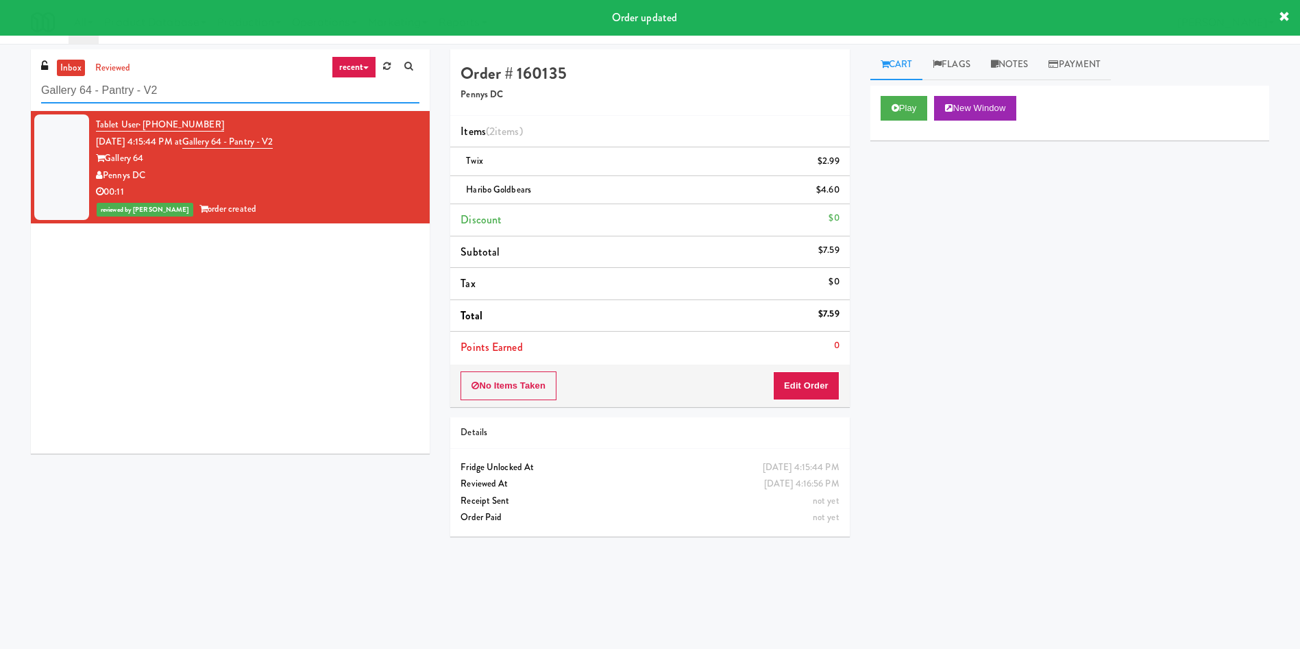
drag, startPoint x: 247, startPoint y: 86, endPoint x: 0, endPoint y: 92, distance: 247.4
click at [0, 92] on div "inbox reviewed recent all unclear take inventory issue suspicious failed recent…" at bounding box center [650, 324] width 1300 height 550
paste input "MG - Cooler - Left"
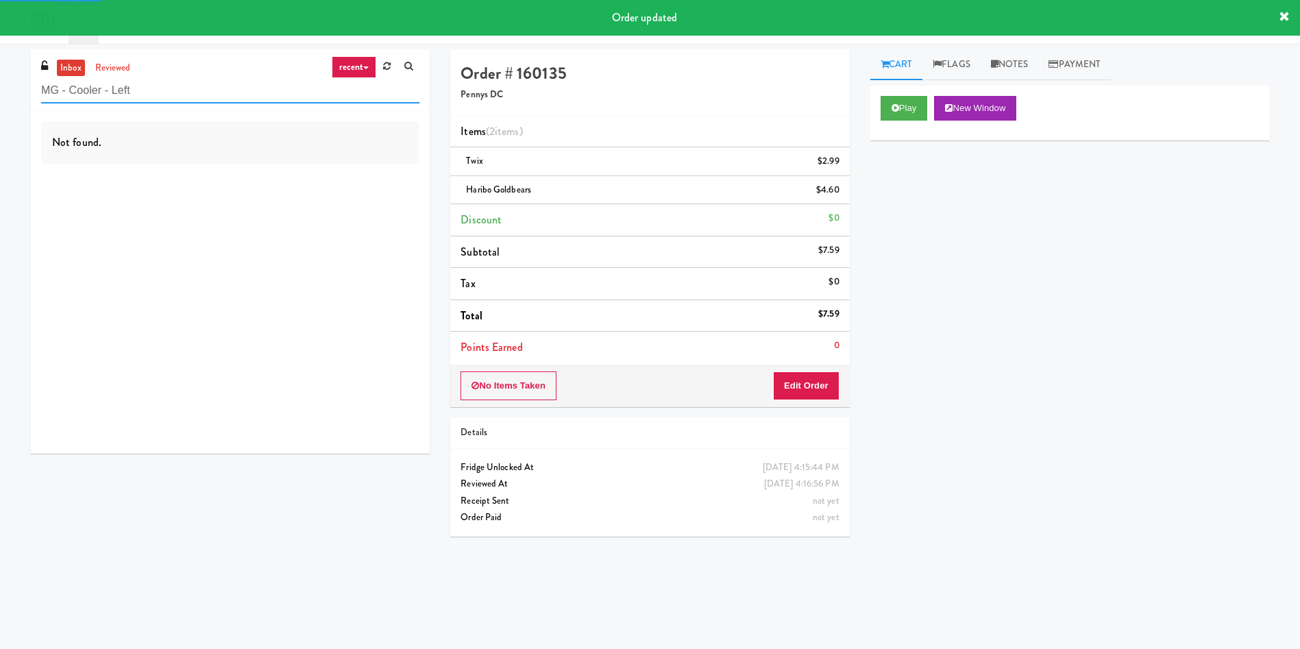
type input "MG - Cooler - Left"
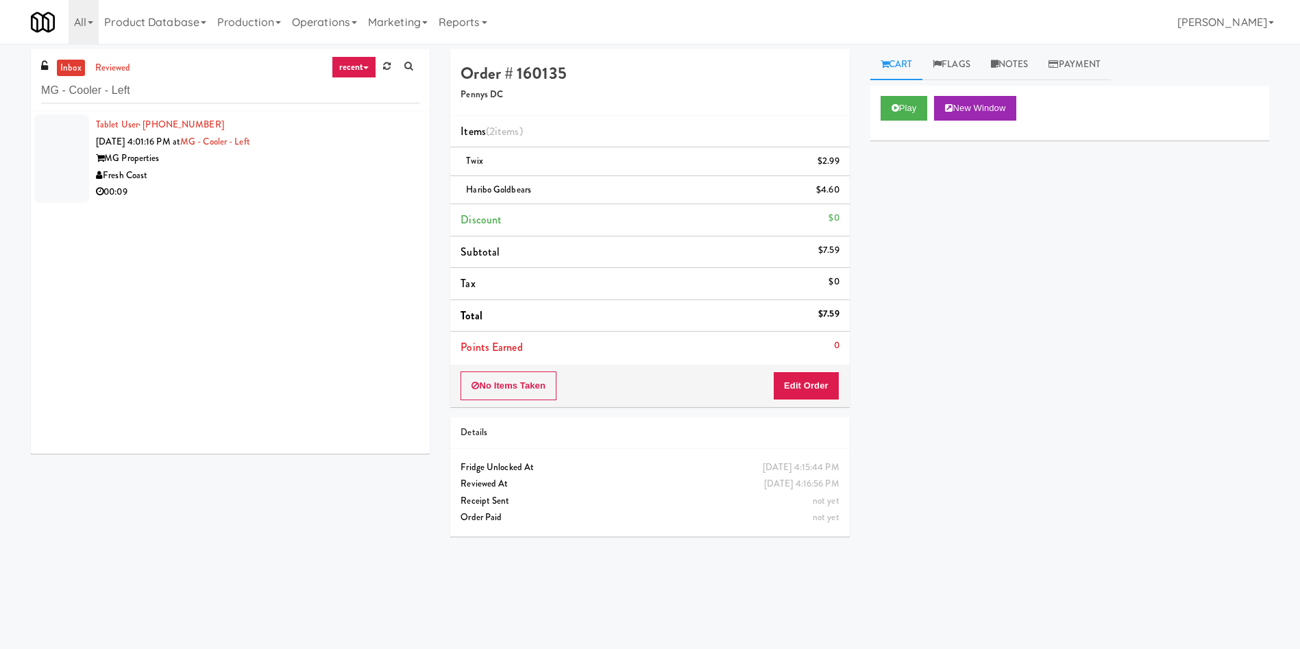
click at [70, 146] on div at bounding box center [61, 158] width 55 height 88
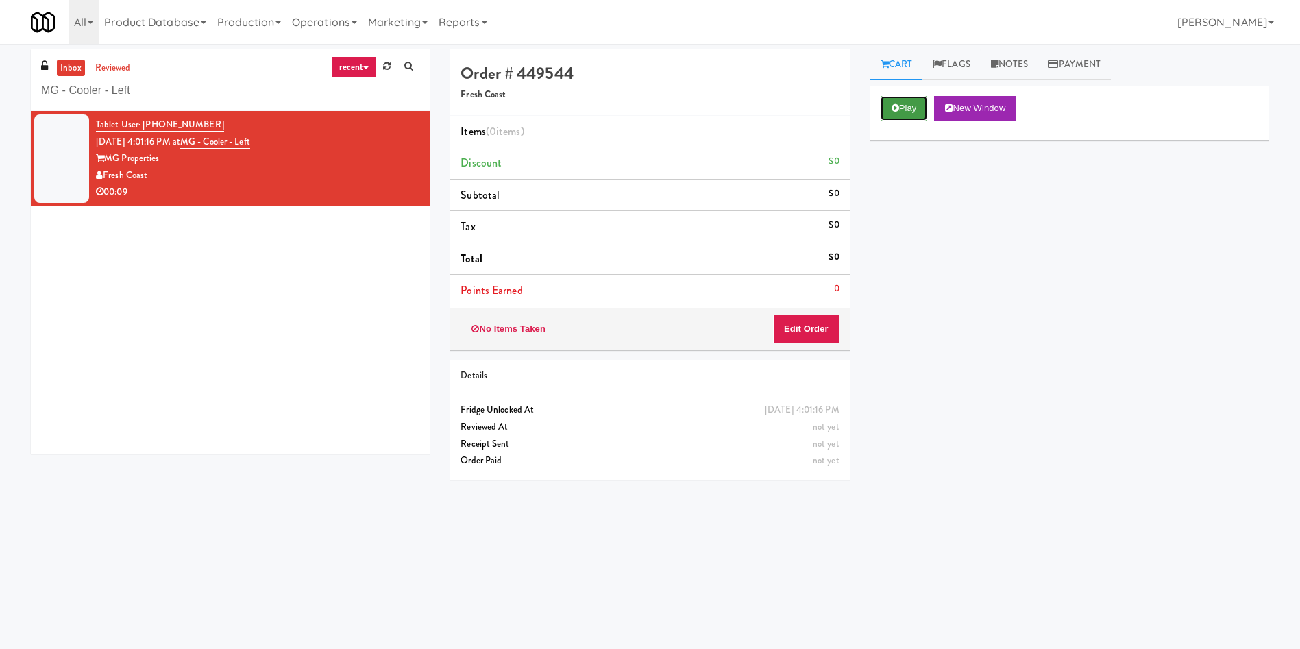
click at [895, 119] on button "Play" at bounding box center [903, 108] width 47 height 25
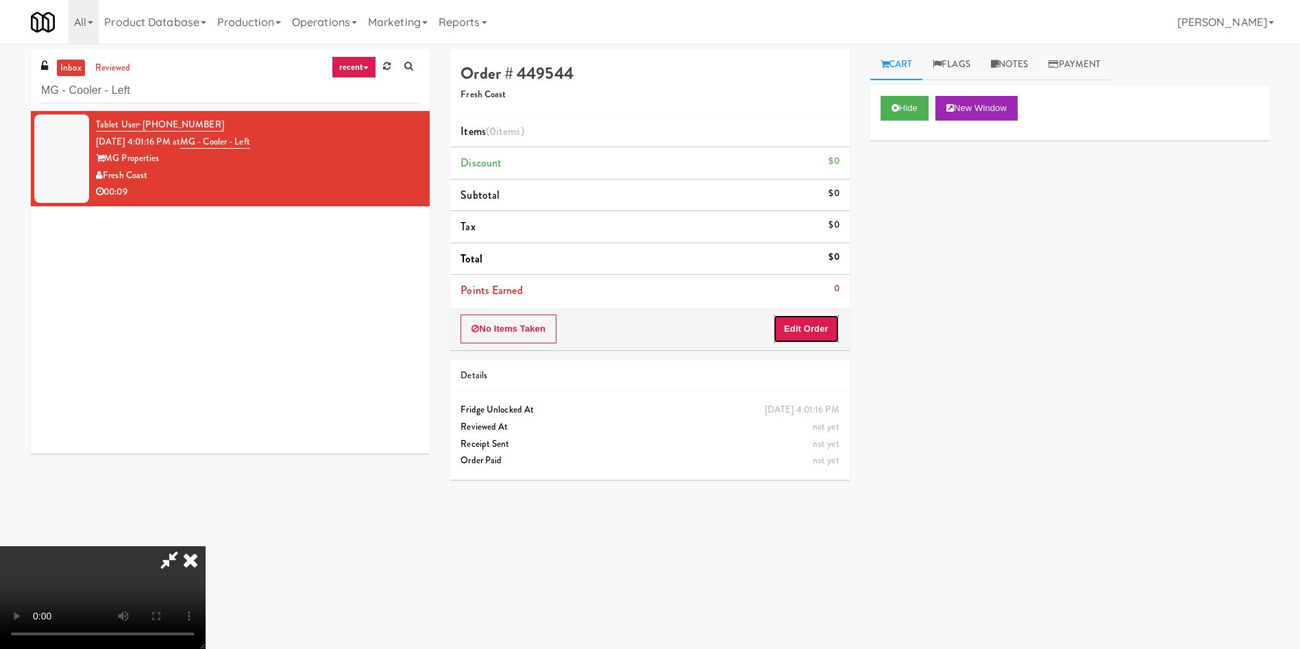
click at [813, 332] on button "Edit Order" at bounding box center [806, 328] width 66 height 29
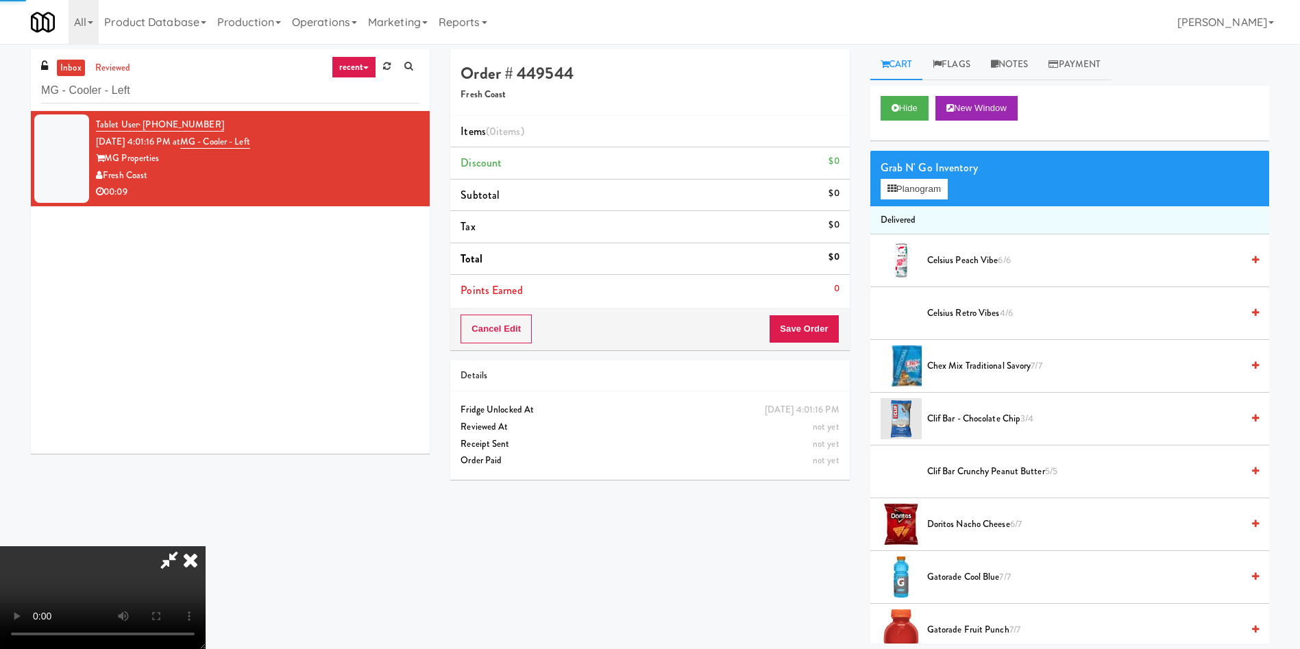
scroll to position [103, 0]
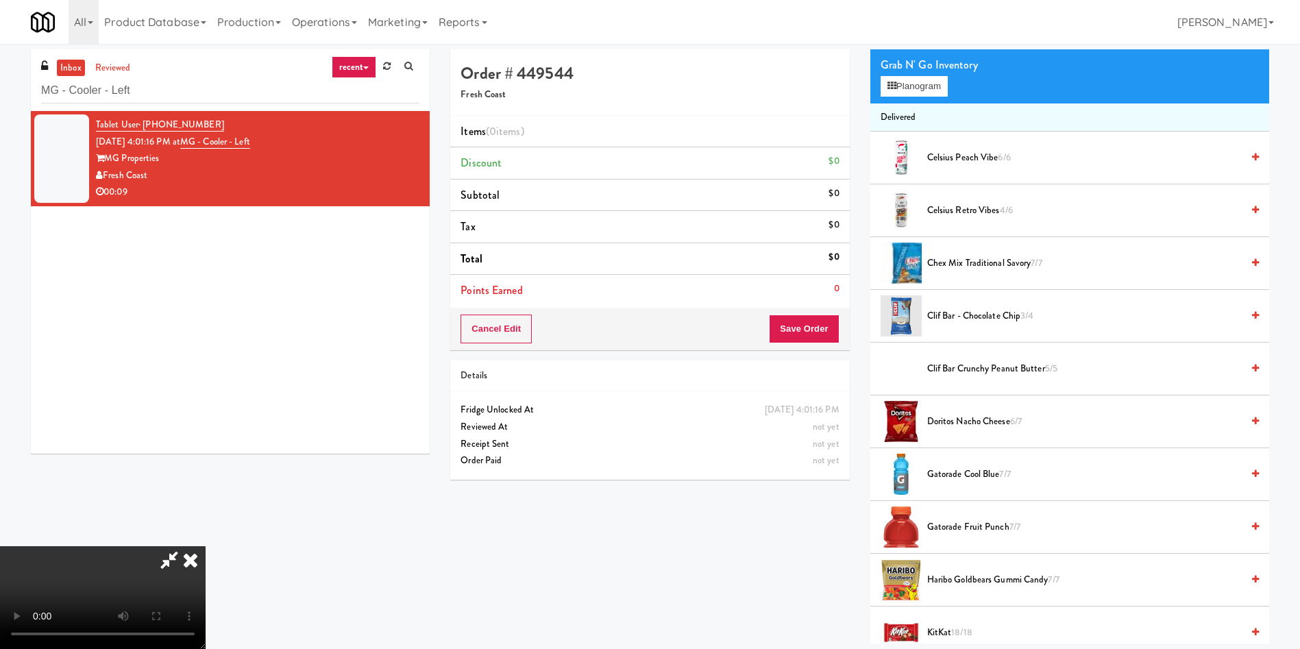
click at [206, 546] on video at bounding box center [103, 597] width 206 height 103
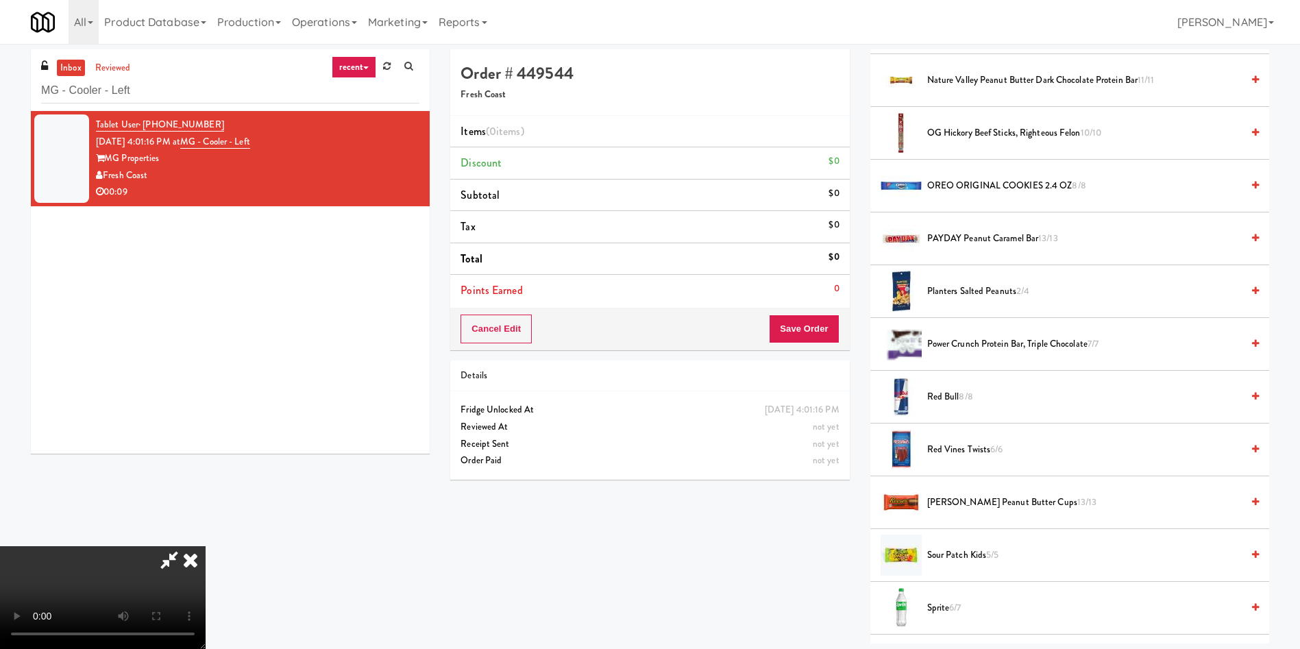
scroll to position [1028, 0]
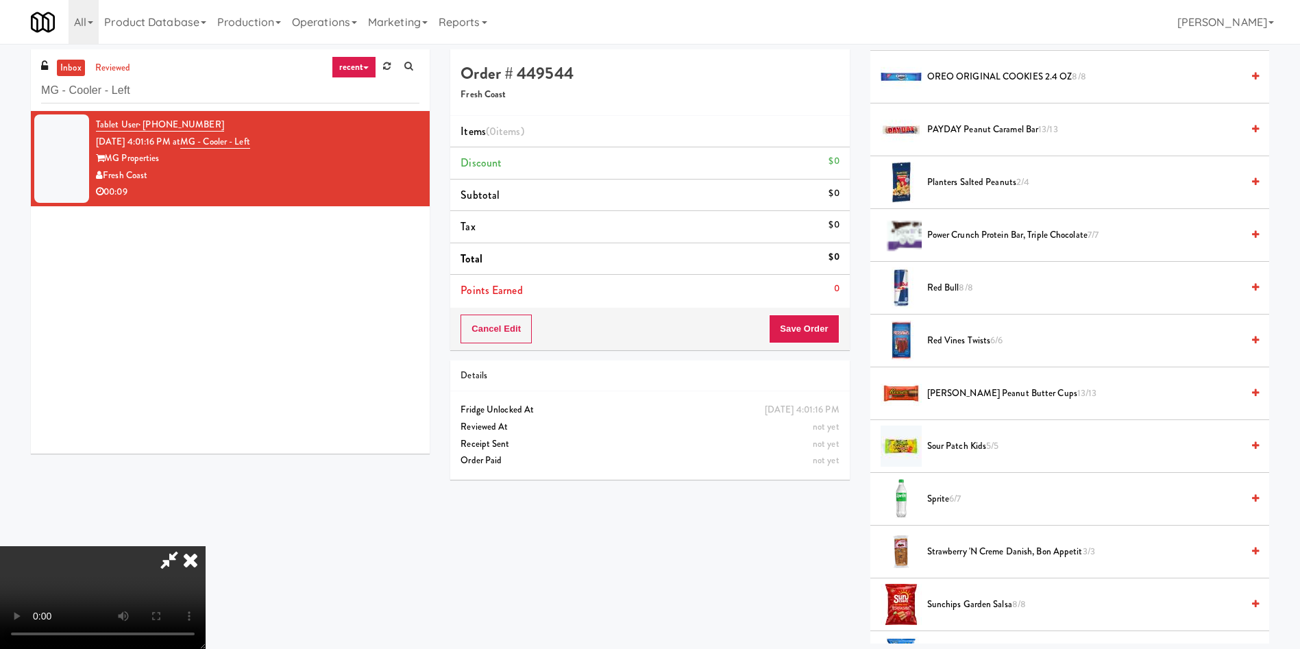
click at [206, 546] on video at bounding box center [103, 597] width 206 height 103
click at [949, 499] on span "Sprite 6/7" at bounding box center [1084, 499] width 314 height 17
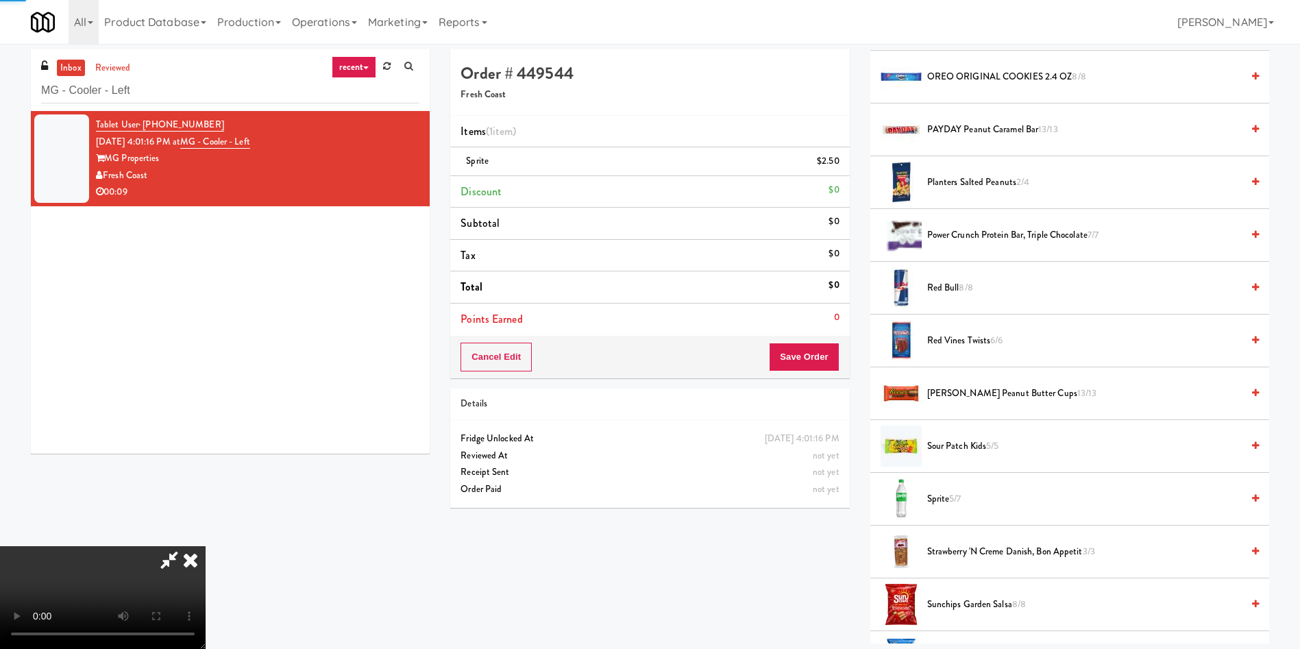
click at [206, 546] on video at bounding box center [103, 597] width 206 height 103
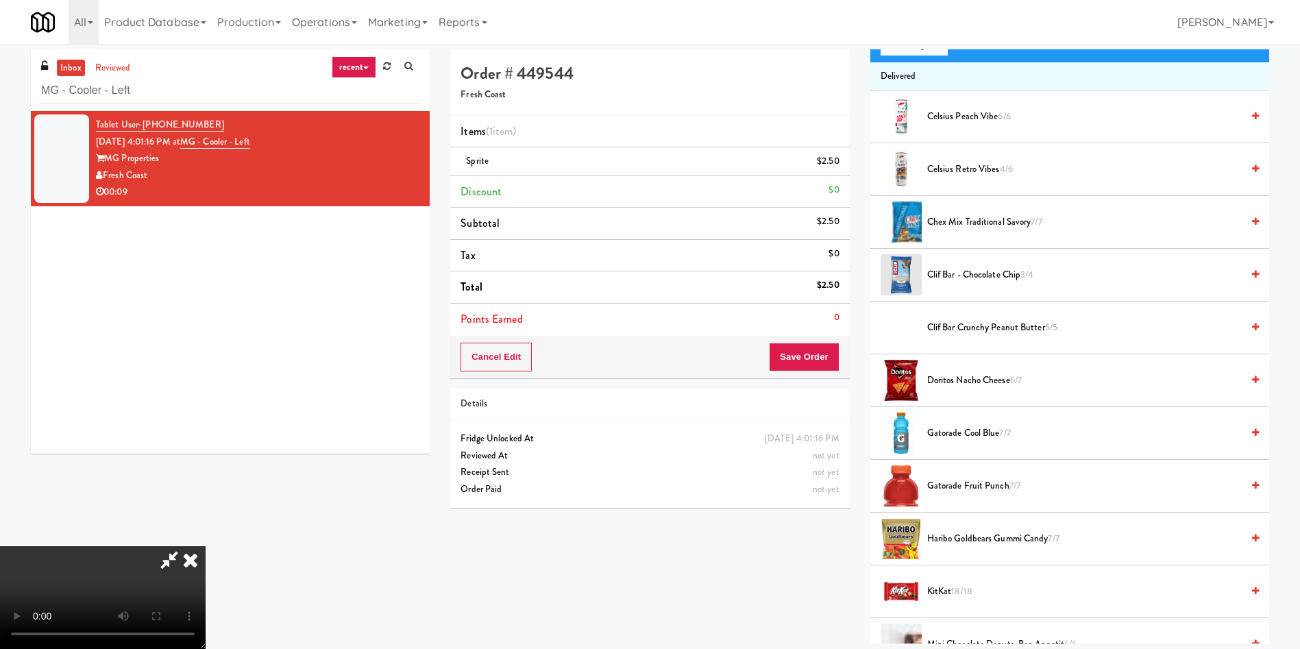
scroll to position [0, 0]
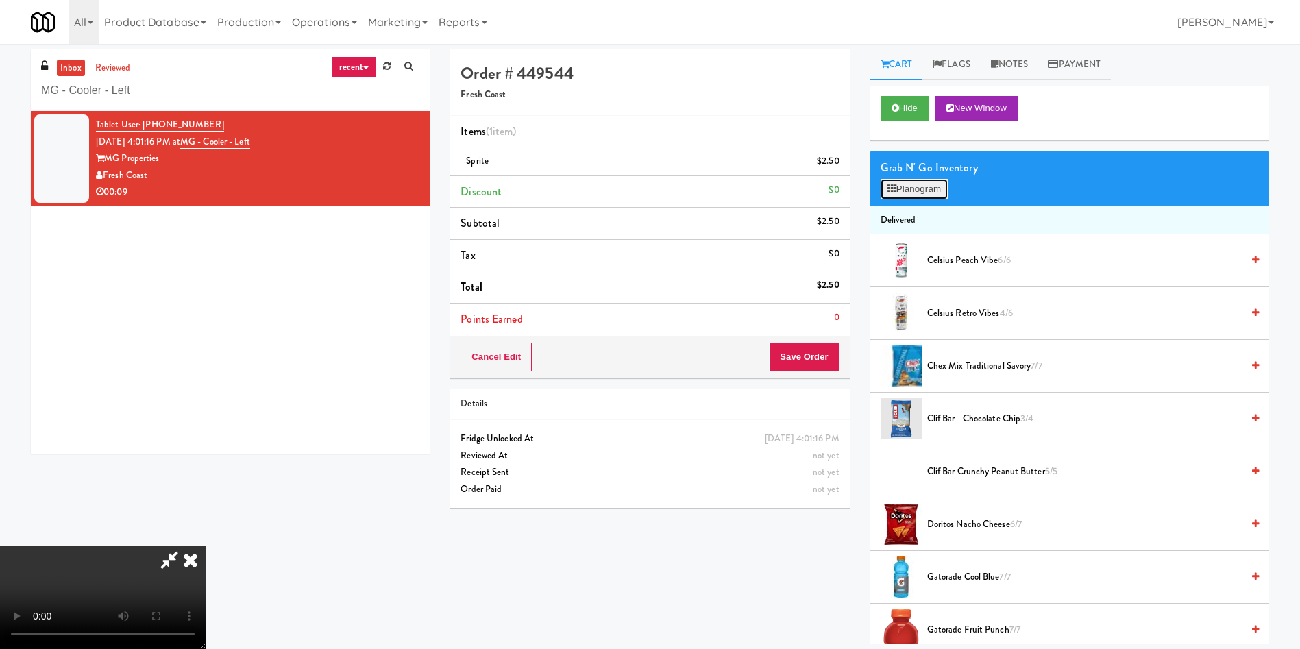
click at [925, 197] on button "Planogram" at bounding box center [913, 189] width 67 height 21
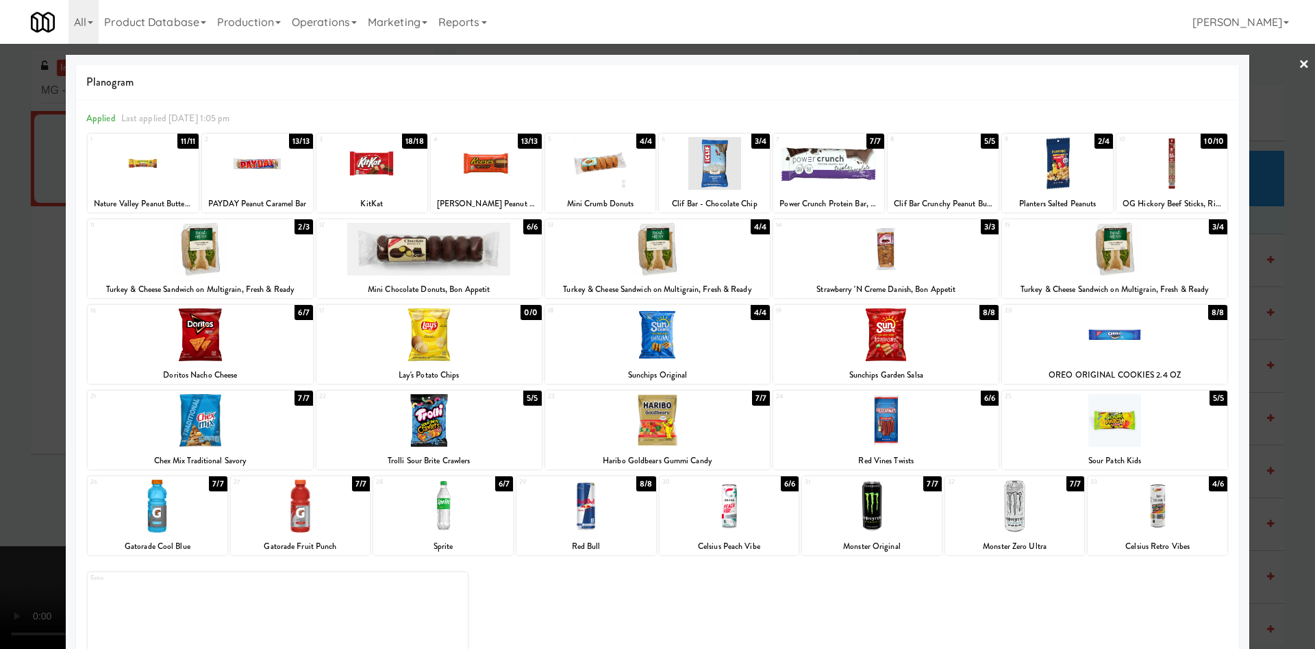
click at [277, 177] on div at bounding box center [257, 163] width 111 height 53
click at [32, 351] on div at bounding box center [657, 324] width 1315 height 649
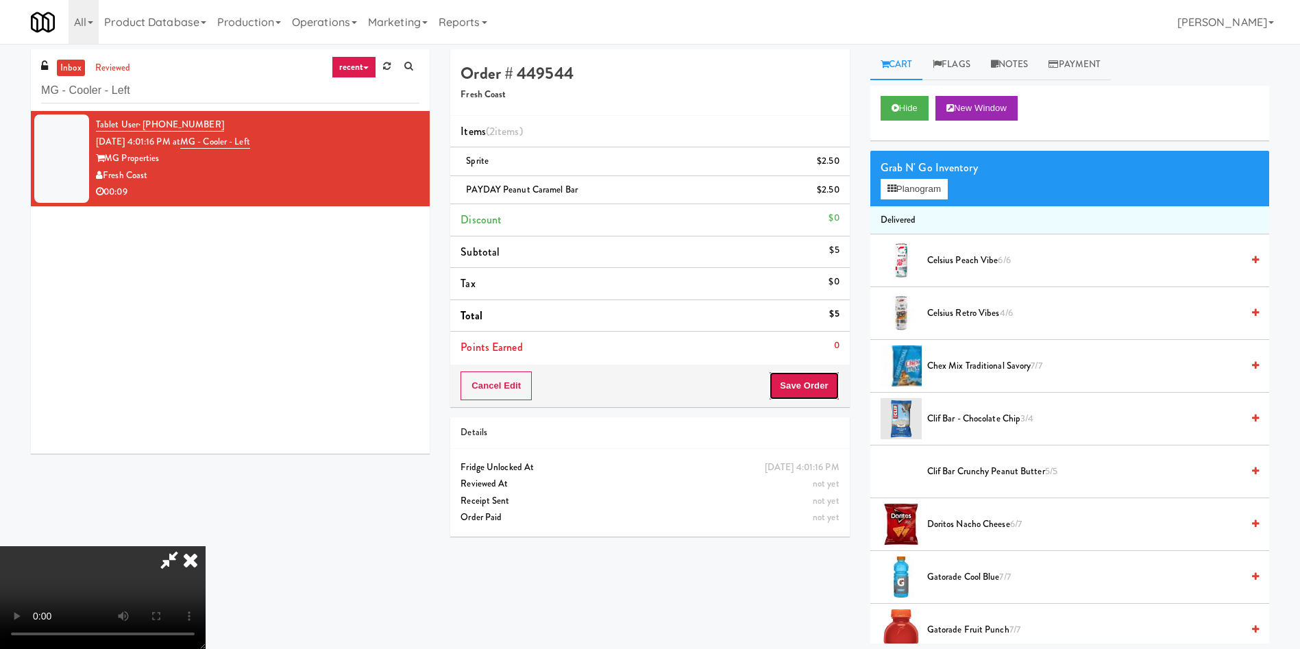
click at [812, 380] on button "Save Order" at bounding box center [804, 385] width 70 height 29
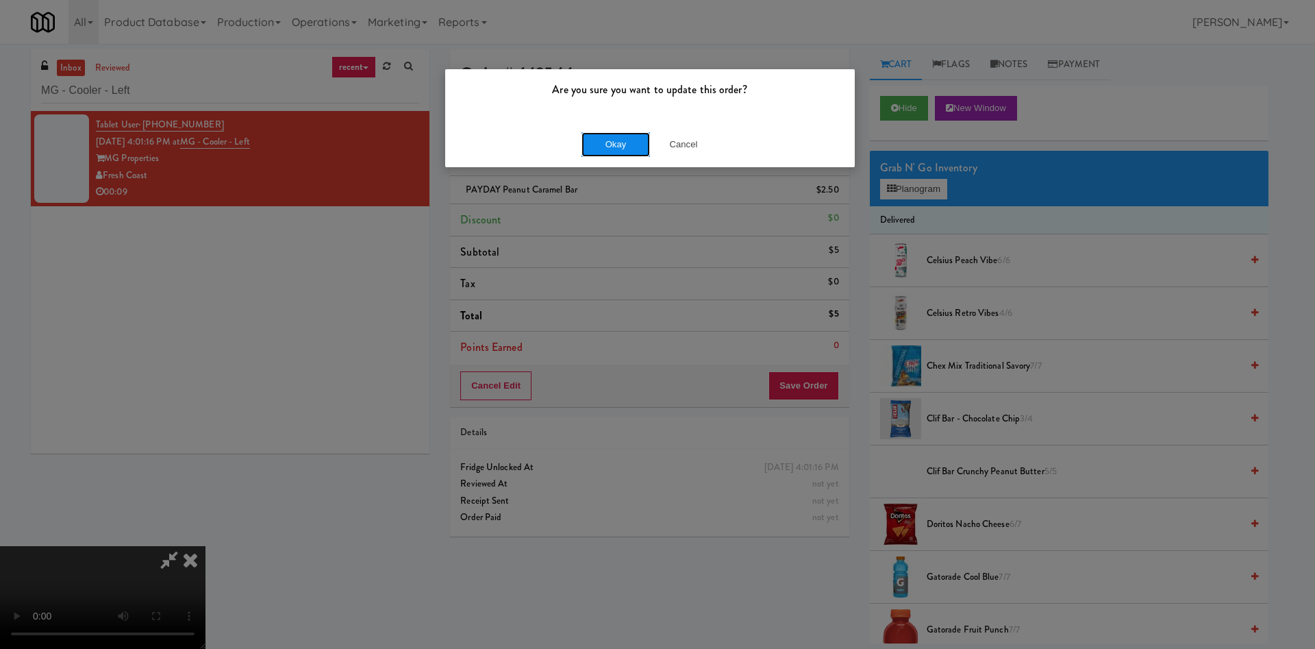
click at [628, 139] on button "Okay" at bounding box center [616, 144] width 69 height 25
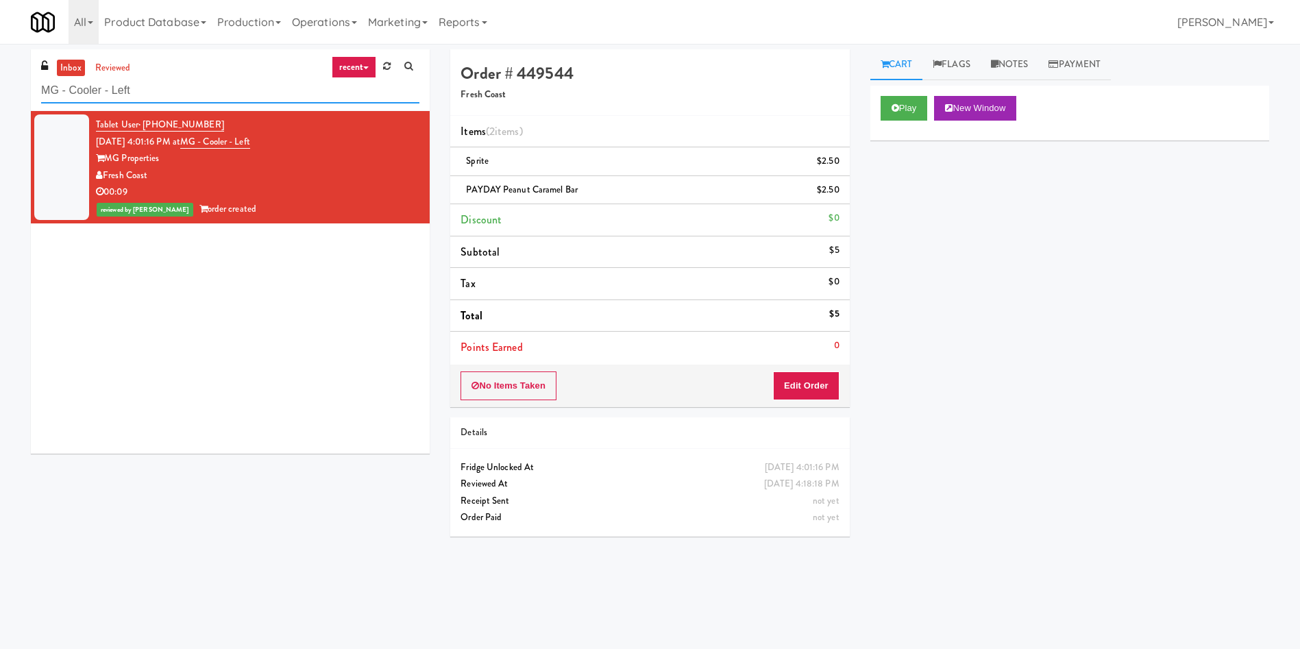
drag, startPoint x: 156, startPoint y: 86, endPoint x: 0, endPoint y: 60, distance: 157.8
click at [0, 60] on div "inbox reviewed recent all unclear take inventory issue suspicious failed recent…" at bounding box center [650, 324] width 1300 height 550
paste input "Revolution Mill - Cooler"
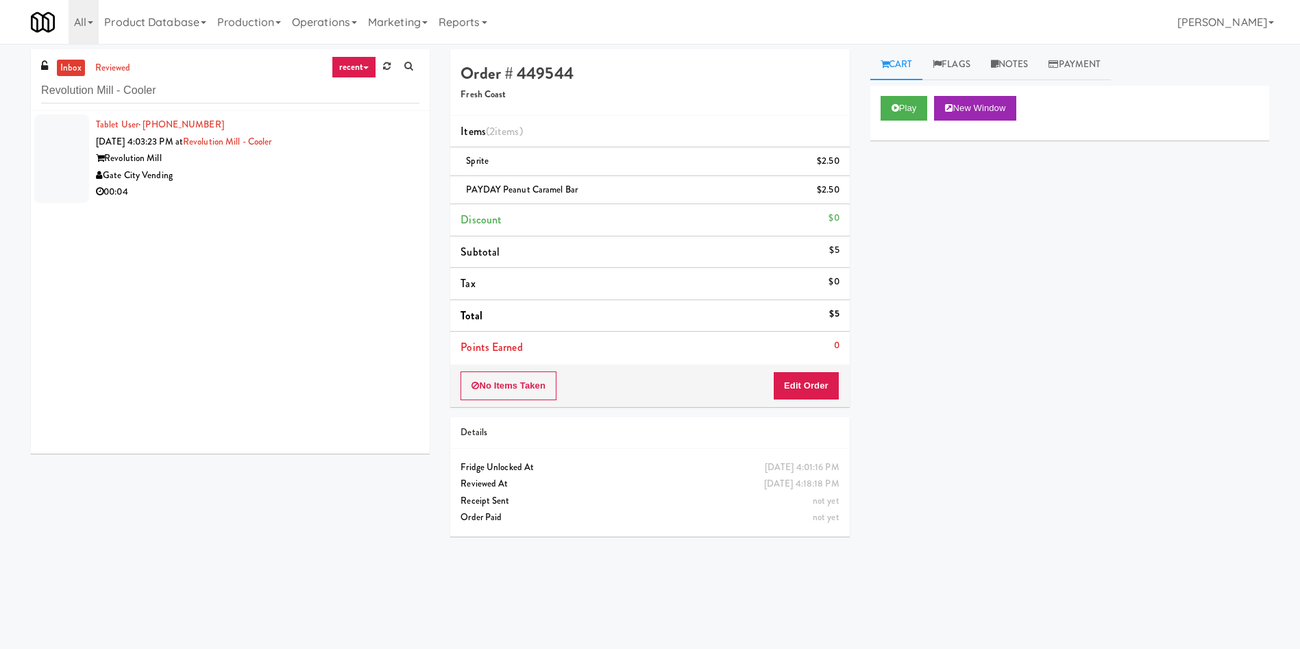
click at [66, 153] on div at bounding box center [61, 158] width 55 height 88
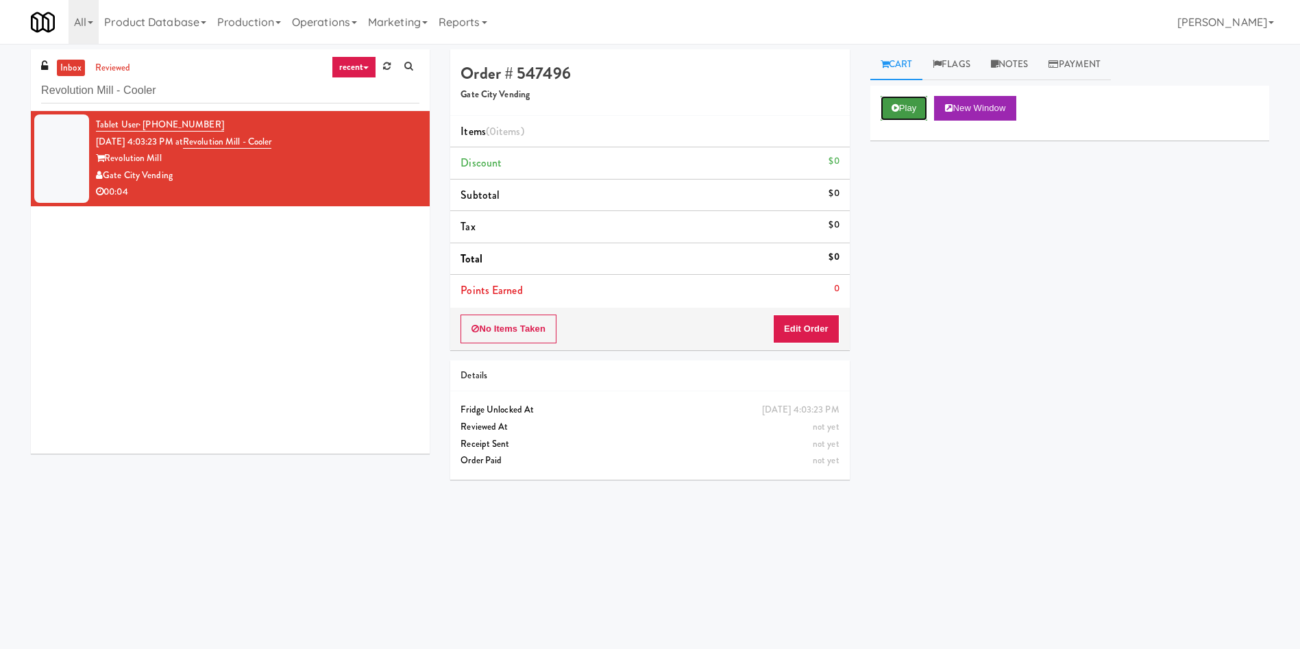
click at [909, 112] on button "Play" at bounding box center [903, 108] width 47 height 25
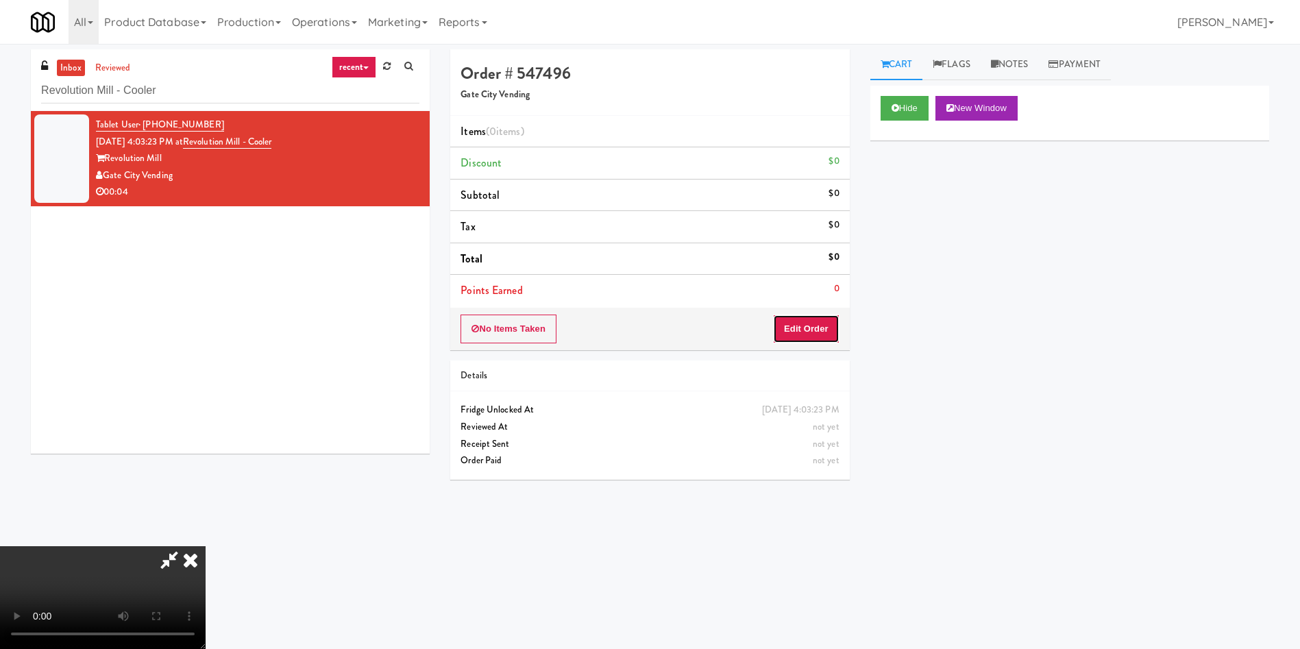
click at [823, 324] on button "Edit Order" at bounding box center [806, 328] width 66 height 29
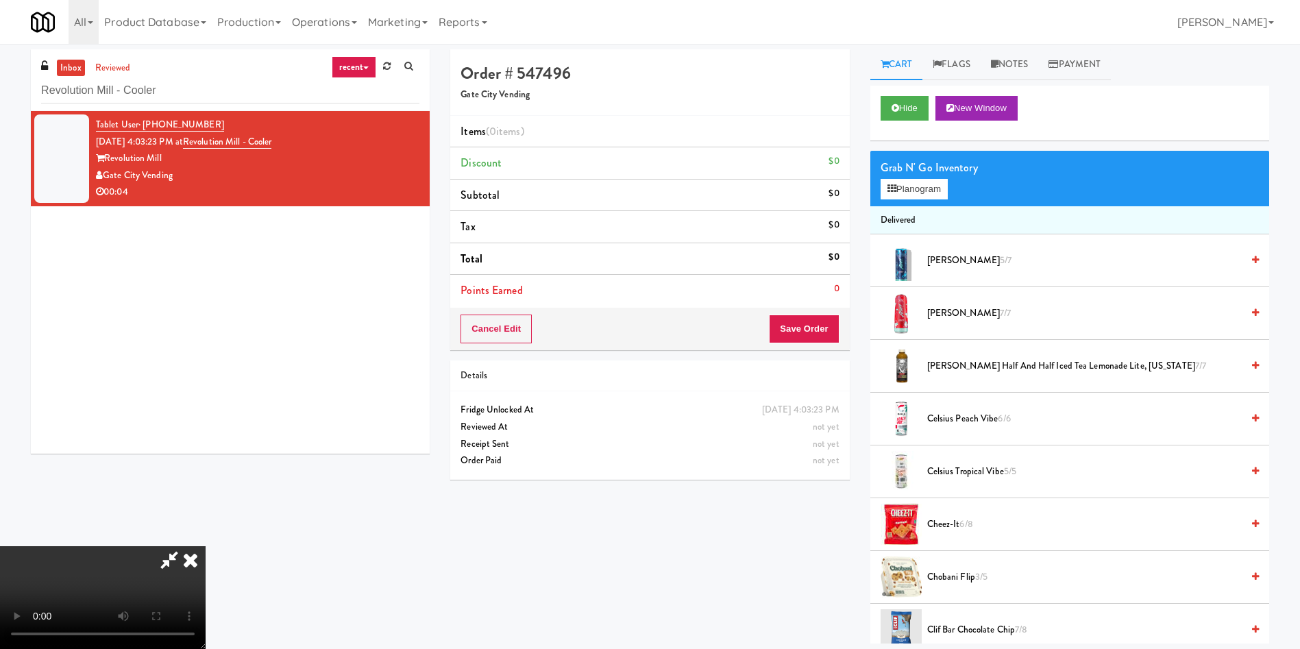
click at [206, 546] on video at bounding box center [103, 597] width 206 height 103
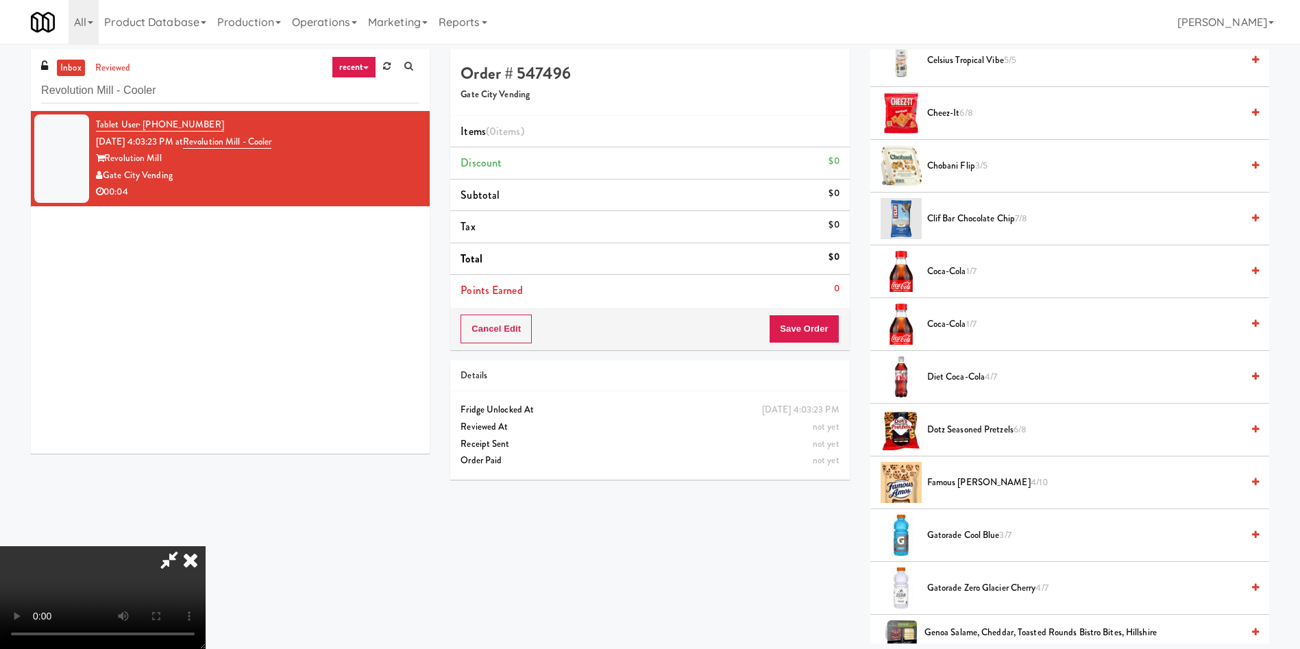
scroll to position [617, 0]
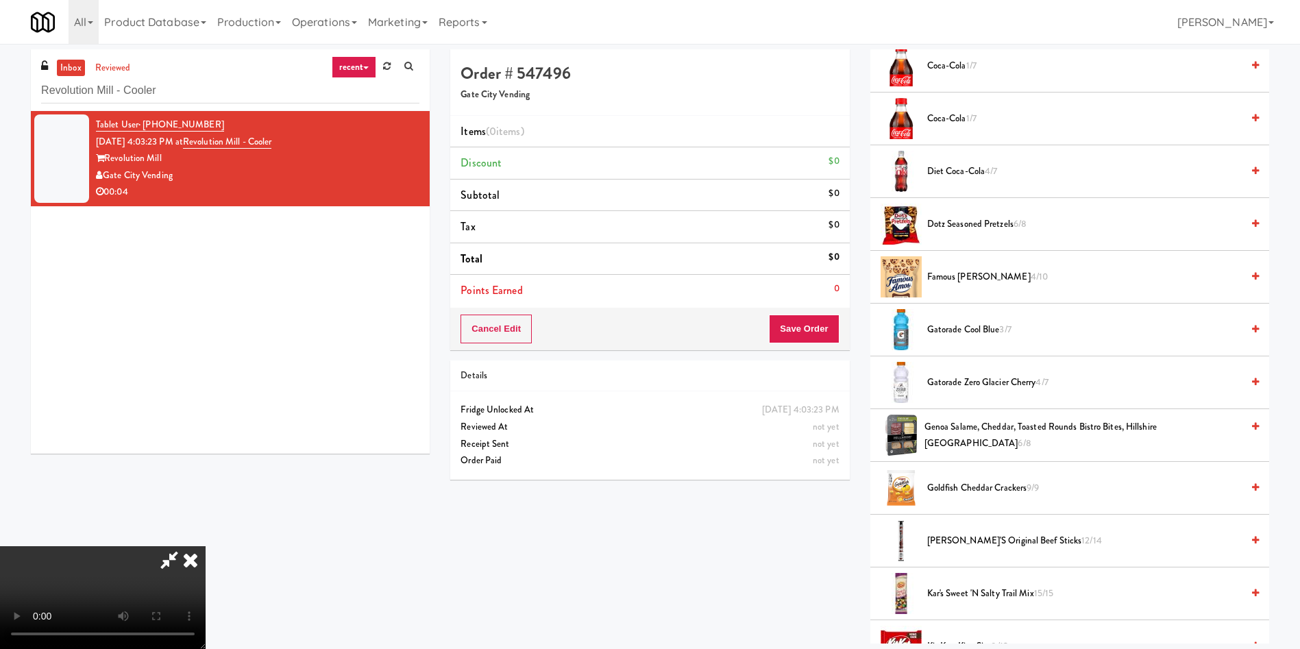
click at [960, 274] on span "Famous [PERSON_NAME] 4/10" at bounding box center [1084, 277] width 314 height 17
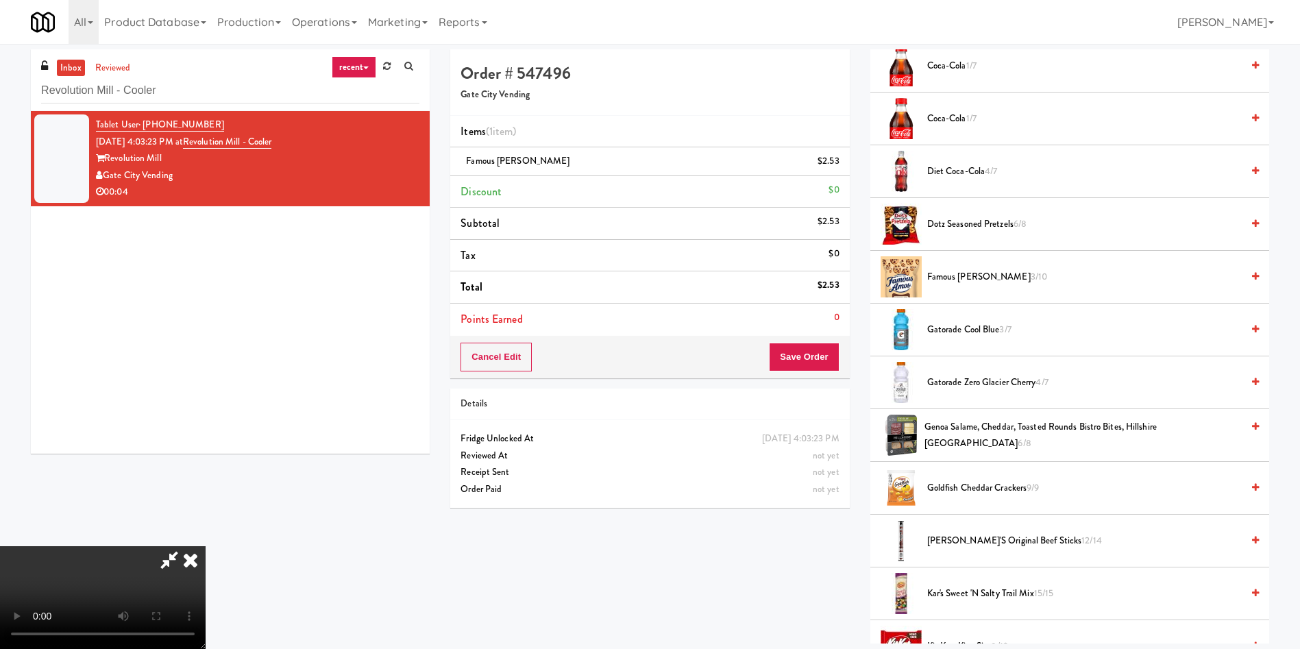
click at [827, 608] on div "Order # 547496 Gate City Vending Items (1 item ) Famous [PERSON_NAME] Cookies $…" at bounding box center [859, 346] width 839 height 594
click at [822, 343] on button "Save Order" at bounding box center [804, 357] width 70 height 29
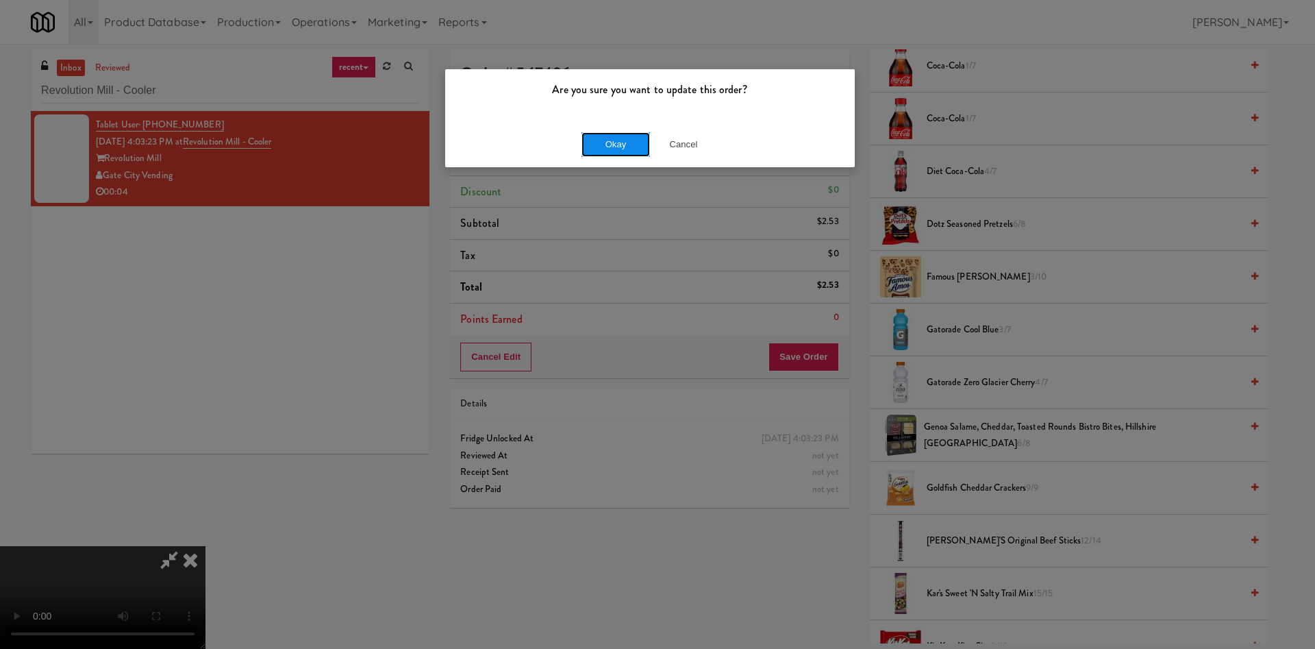
click at [614, 144] on button "Okay" at bounding box center [616, 144] width 69 height 25
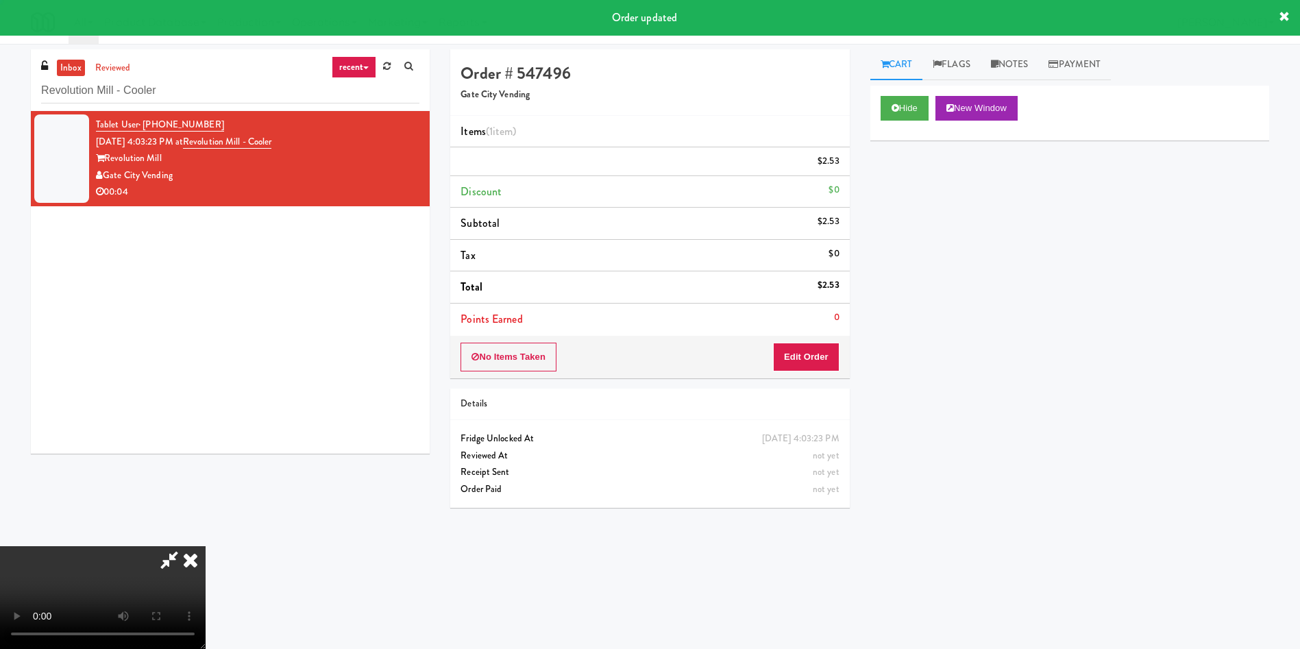
scroll to position [0, 0]
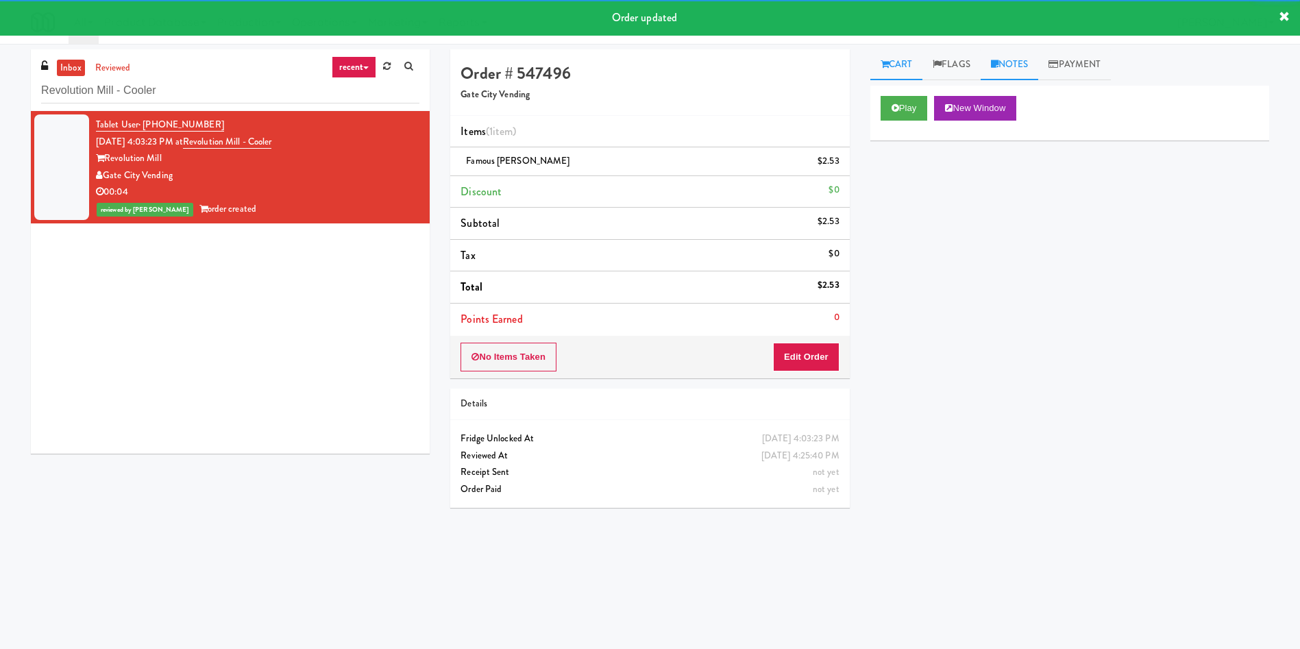
click at [1012, 64] on link "Notes" at bounding box center [1009, 64] width 58 height 31
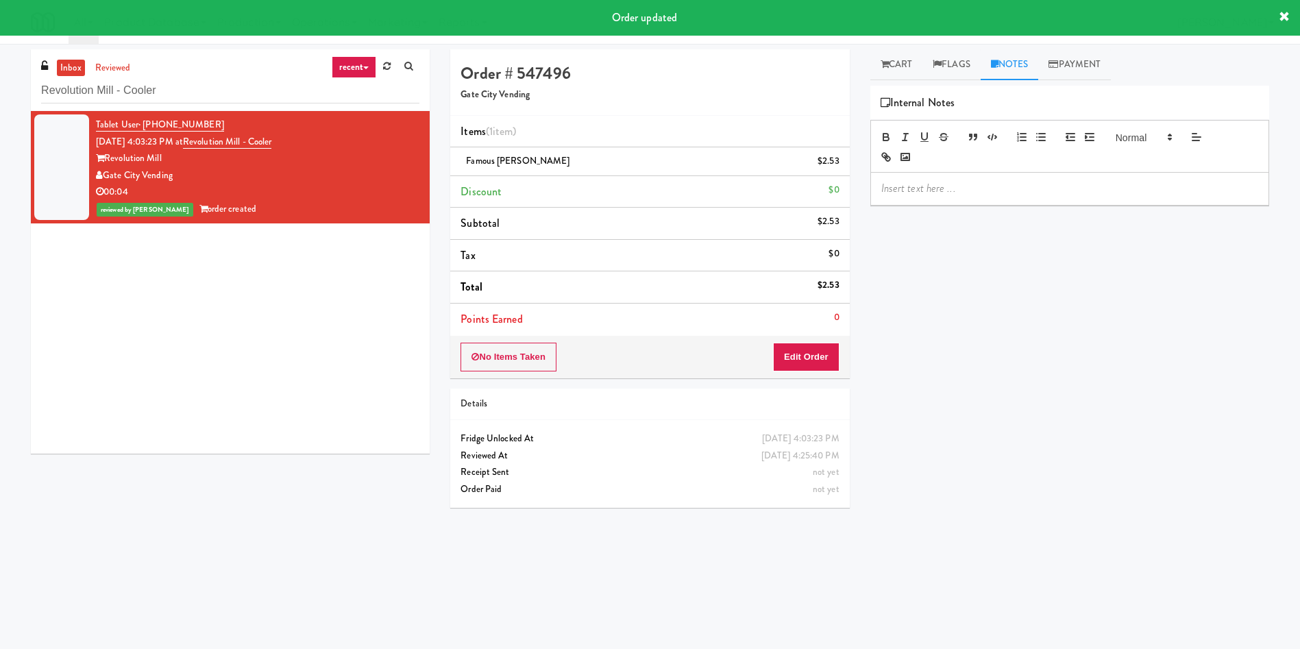
click at [973, 190] on p at bounding box center [1069, 188] width 377 height 15
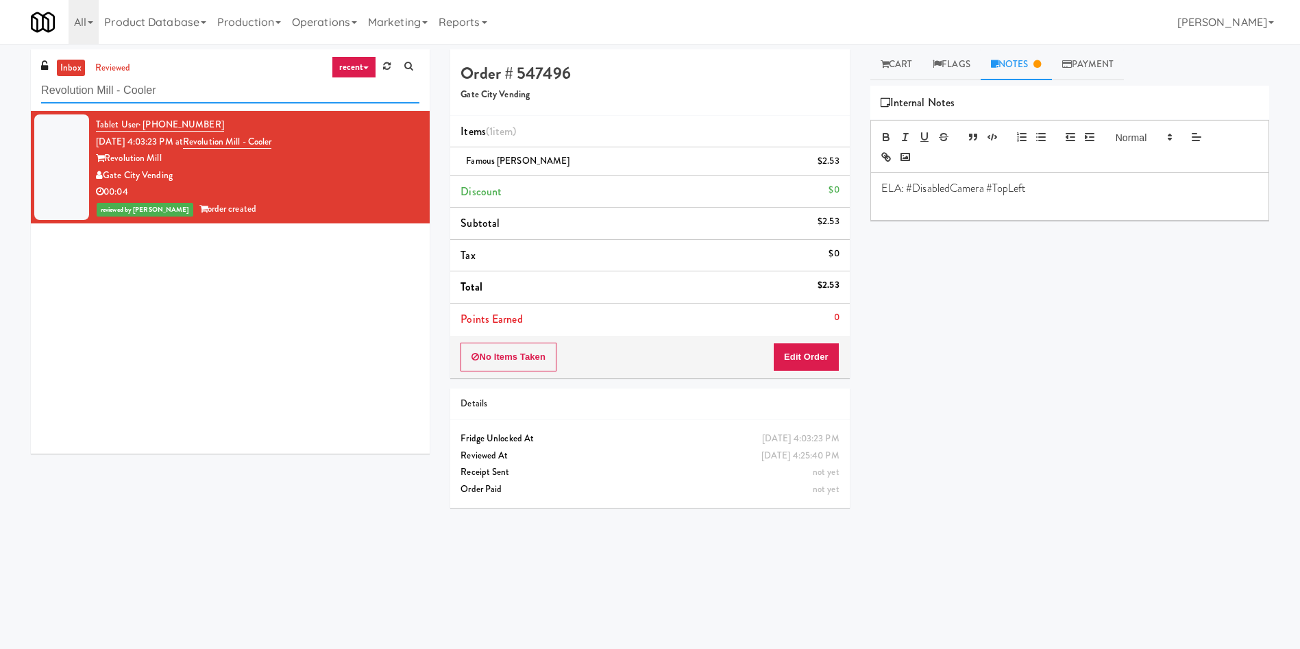
paste input "[PERSON_NAME] - Pantry - Right"
drag, startPoint x: 149, startPoint y: 86, endPoint x: 0, endPoint y: 82, distance: 149.4
click at [0, 82] on div "inbox reviewed recent all unclear take inventory issue suspicious failed recent…" at bounding box center [650, 324] width 1300 height 550
type input "[PERSON_NAME] - Pantry - Right"
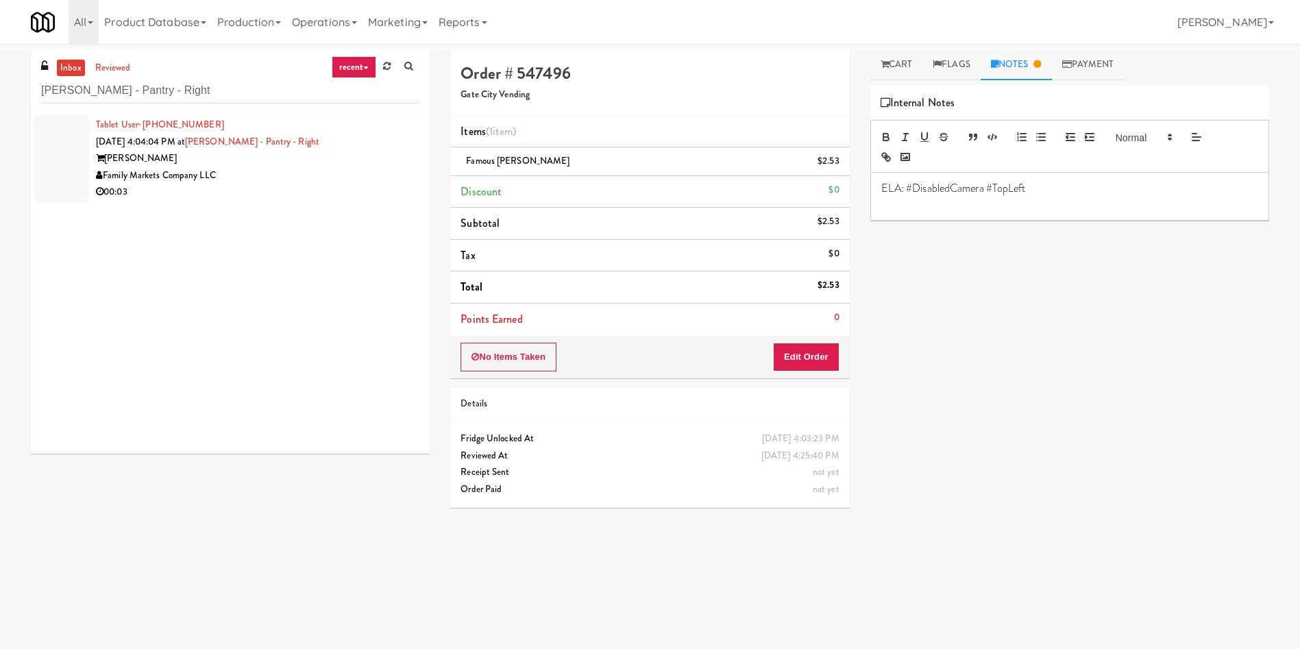
click at [56, 136] on div at bounding box center [61, 158] width 55 height 88
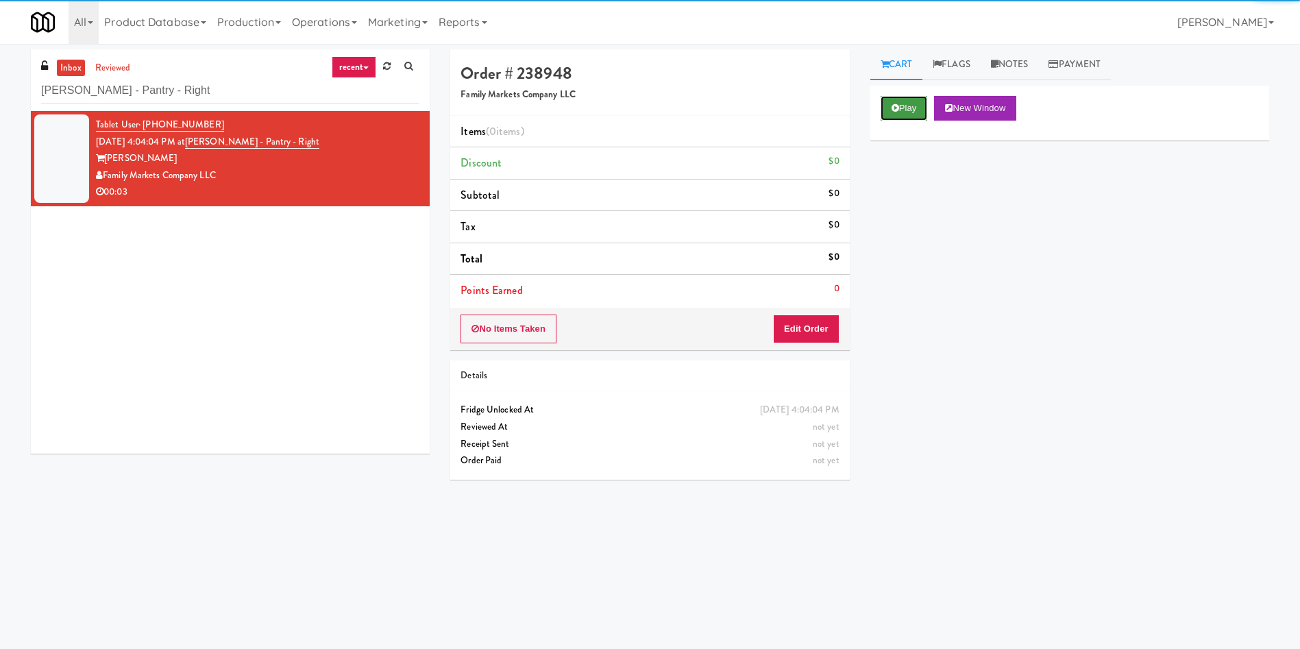
click at [897, 110] on icon at bounding box center [895, 107] width 8 height 9
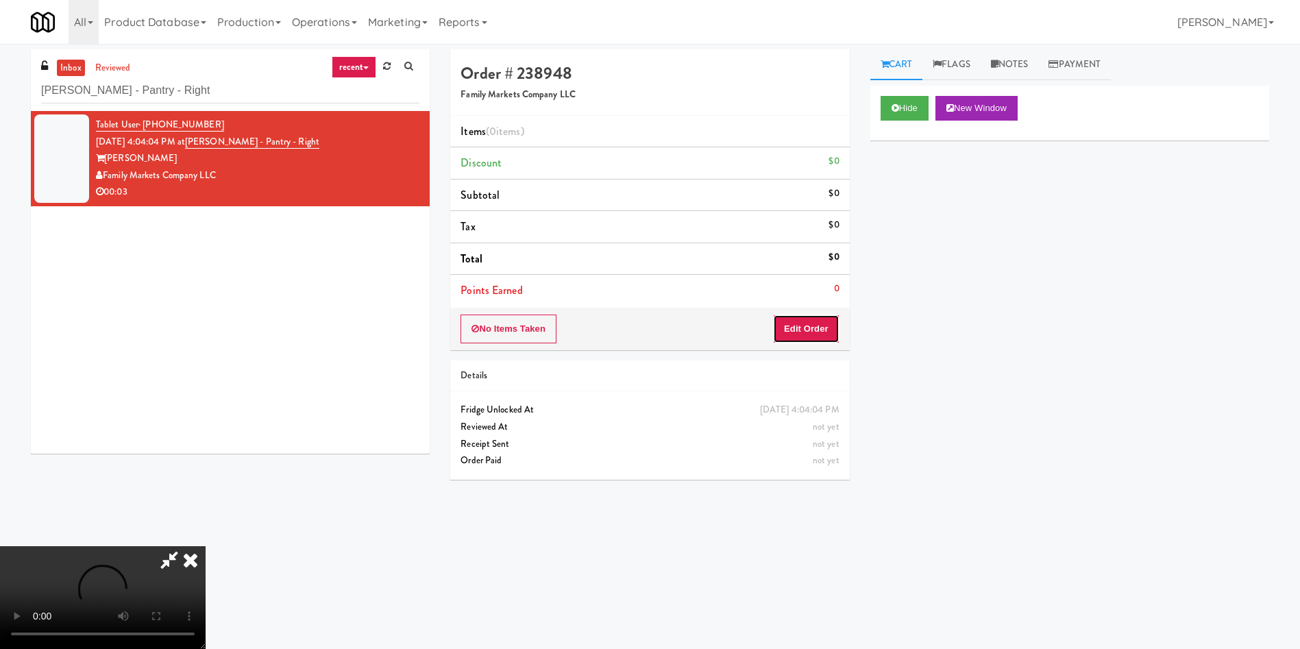
click at [822, 323] on button "Edit Order" at bounding box center [806, 328] width 66 height 29
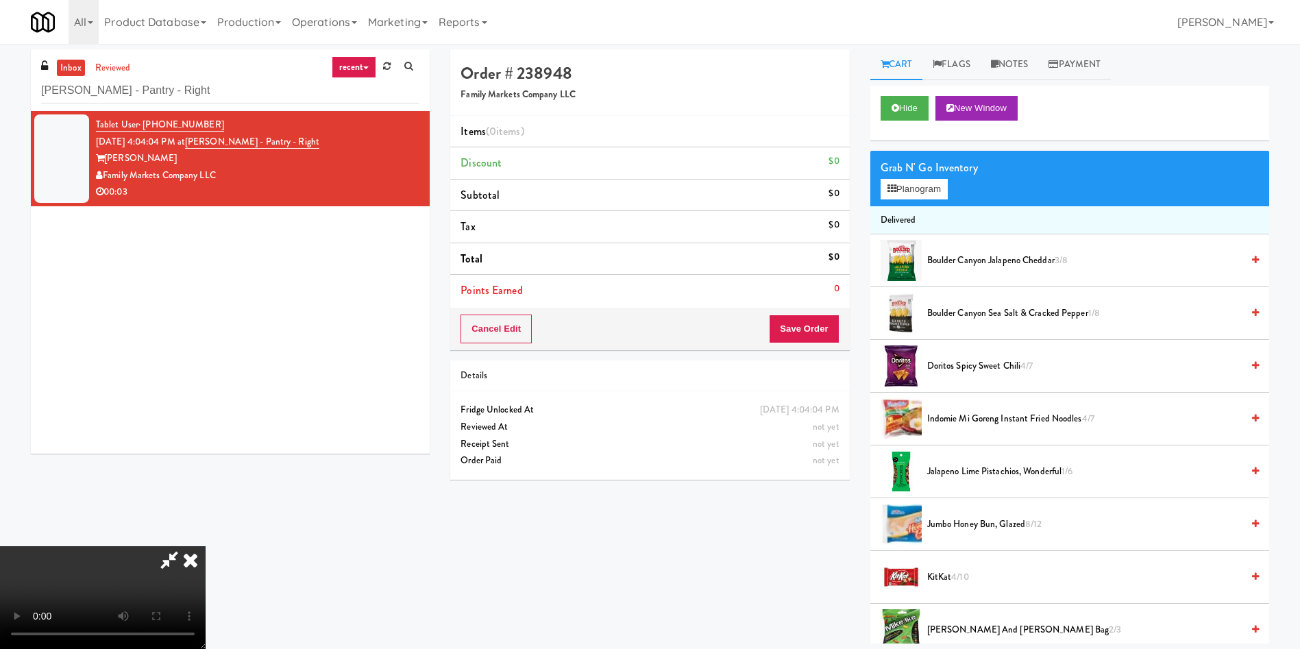
scroll to position [103, 0]
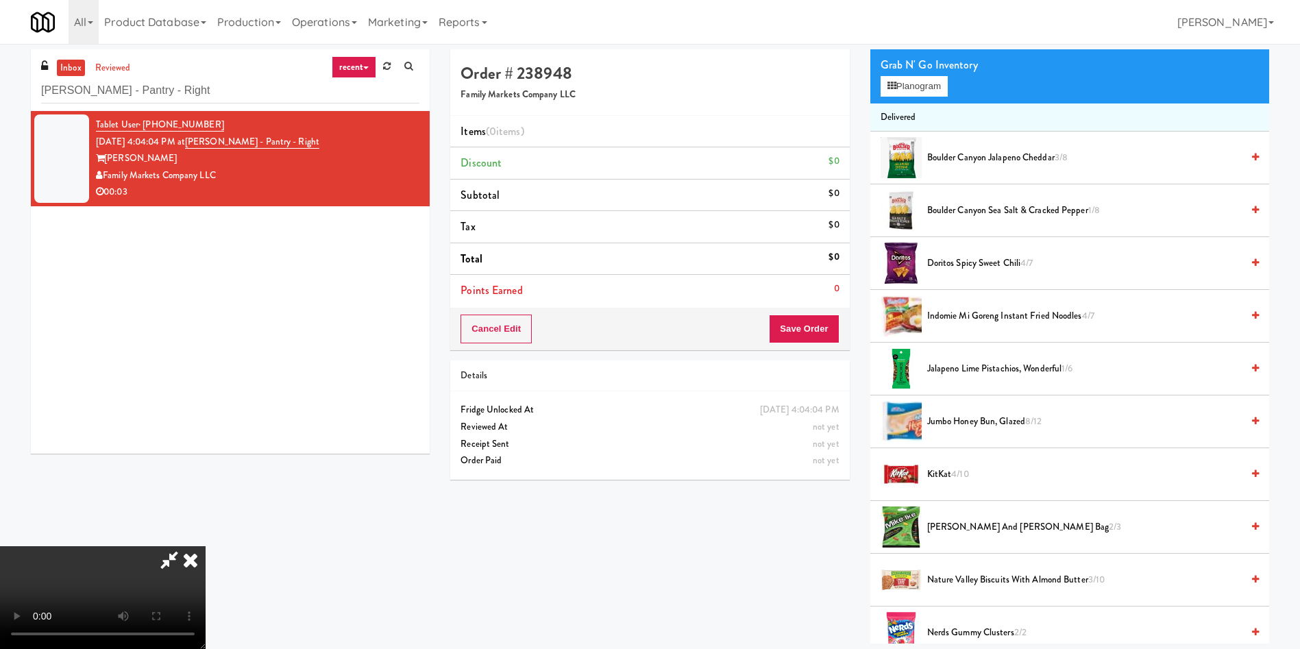
click at [206, 546] on video at bounding box center [103, 597] width 206 height 103
click at [206, 634] on video at bounding box center [103, 597] width 206 height 103
click at [206, 546] on video at bounding box center [103, 597] width 206 height 103
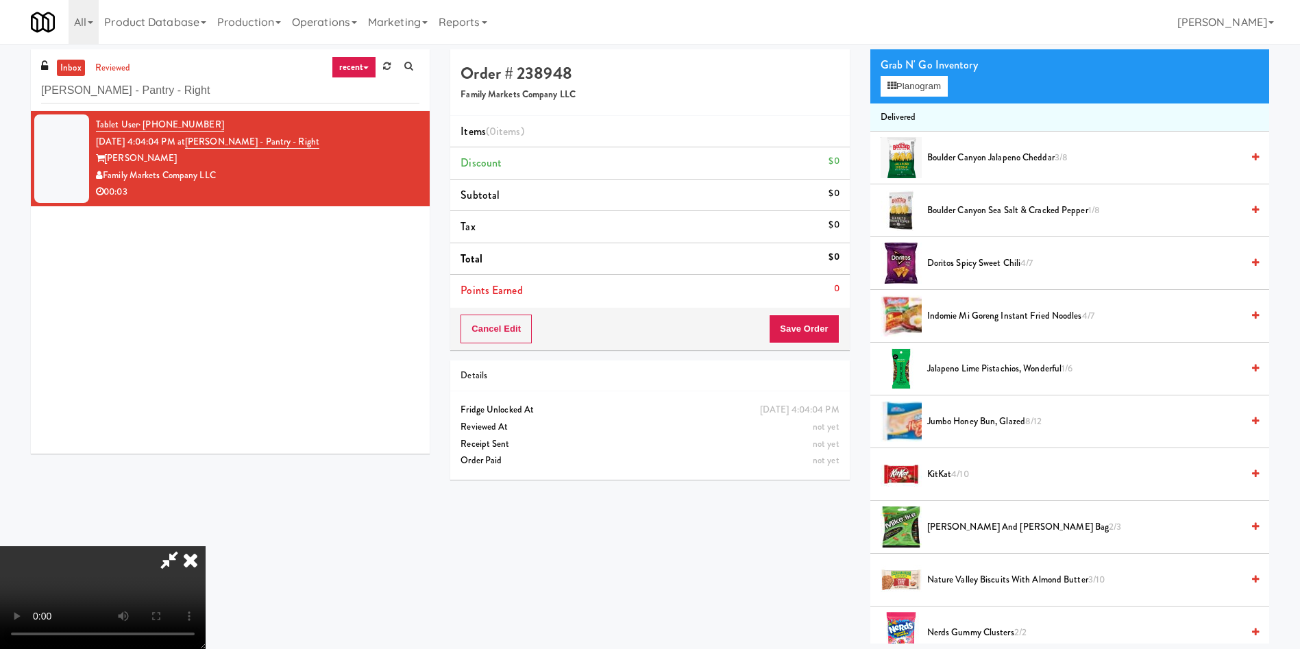
click at [206, 546] on video at bounding box center [103, 597] width 206 height 103
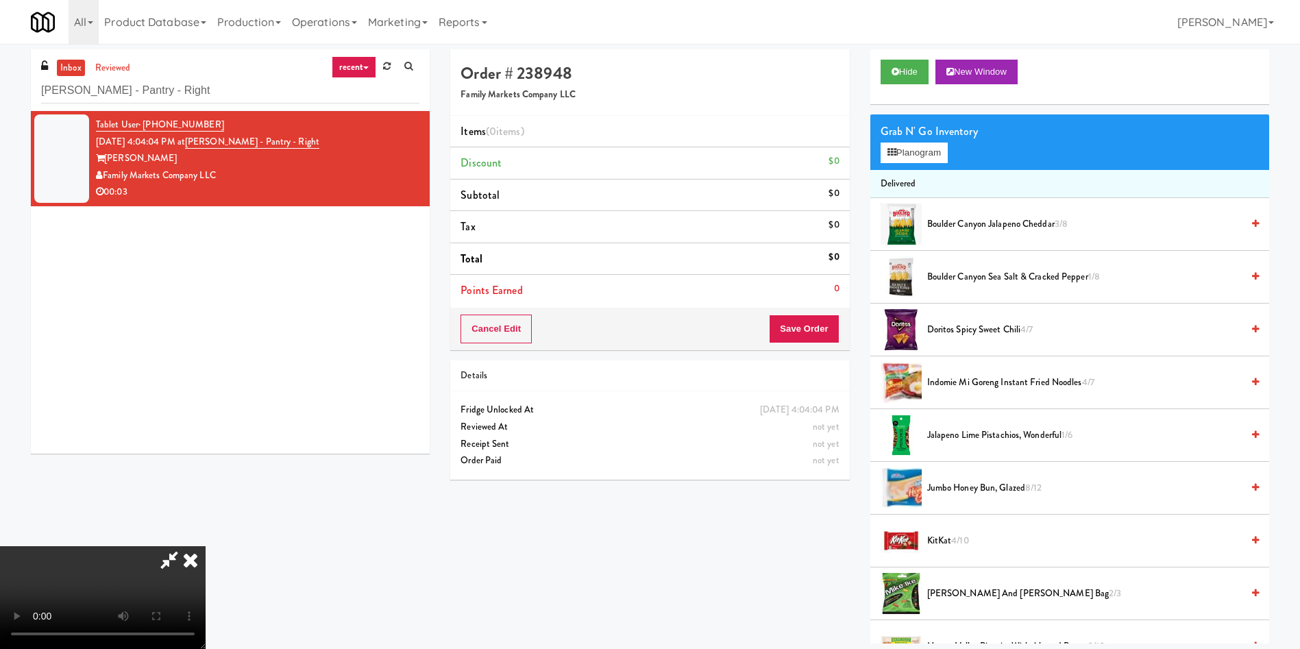
scroll to position [30, 0]
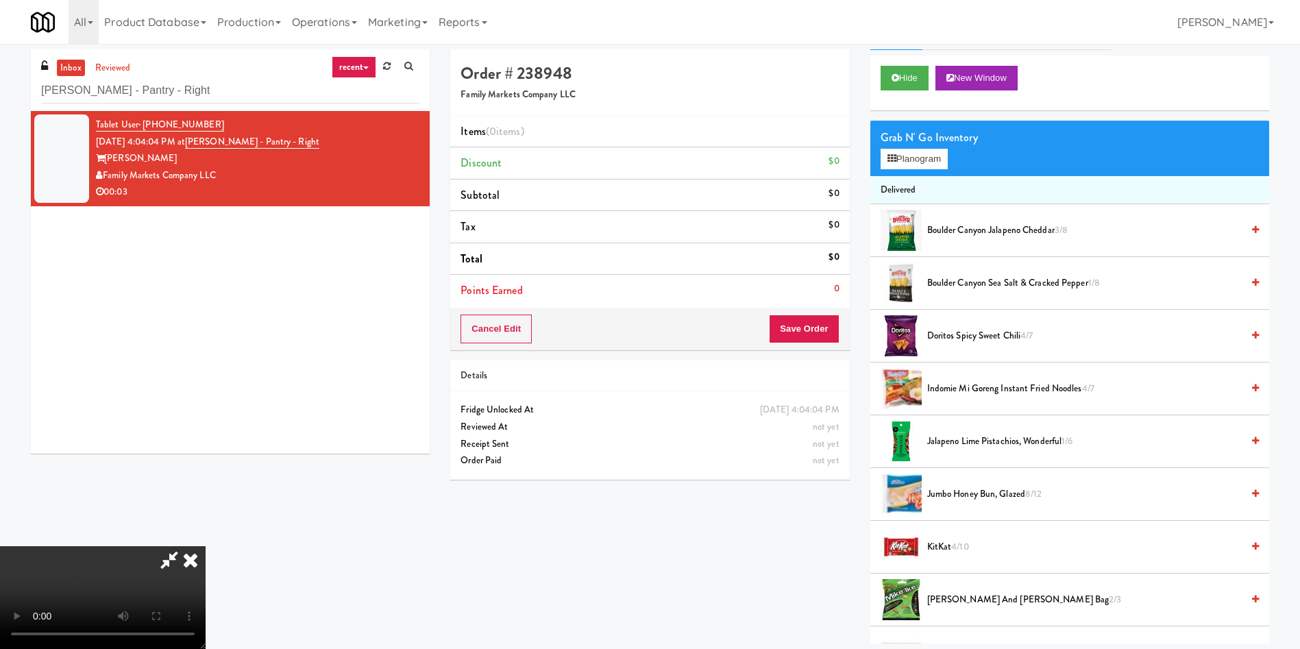
click at [941, 279] on span "Boulder Canyon Sea Salt & Cracked Pepper 1/8" at bounding box center [1084, 283] width 314 height 17
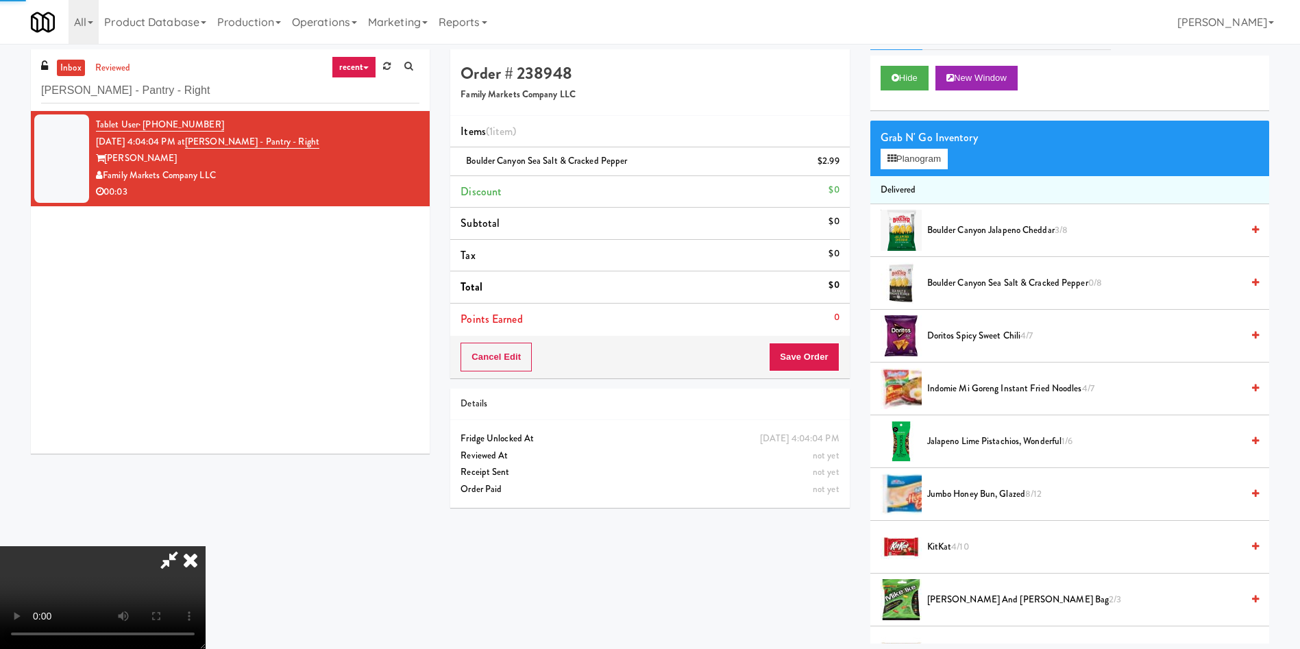
click at [206, 546] on video at bounding box center [103, 597] width 206 height 103
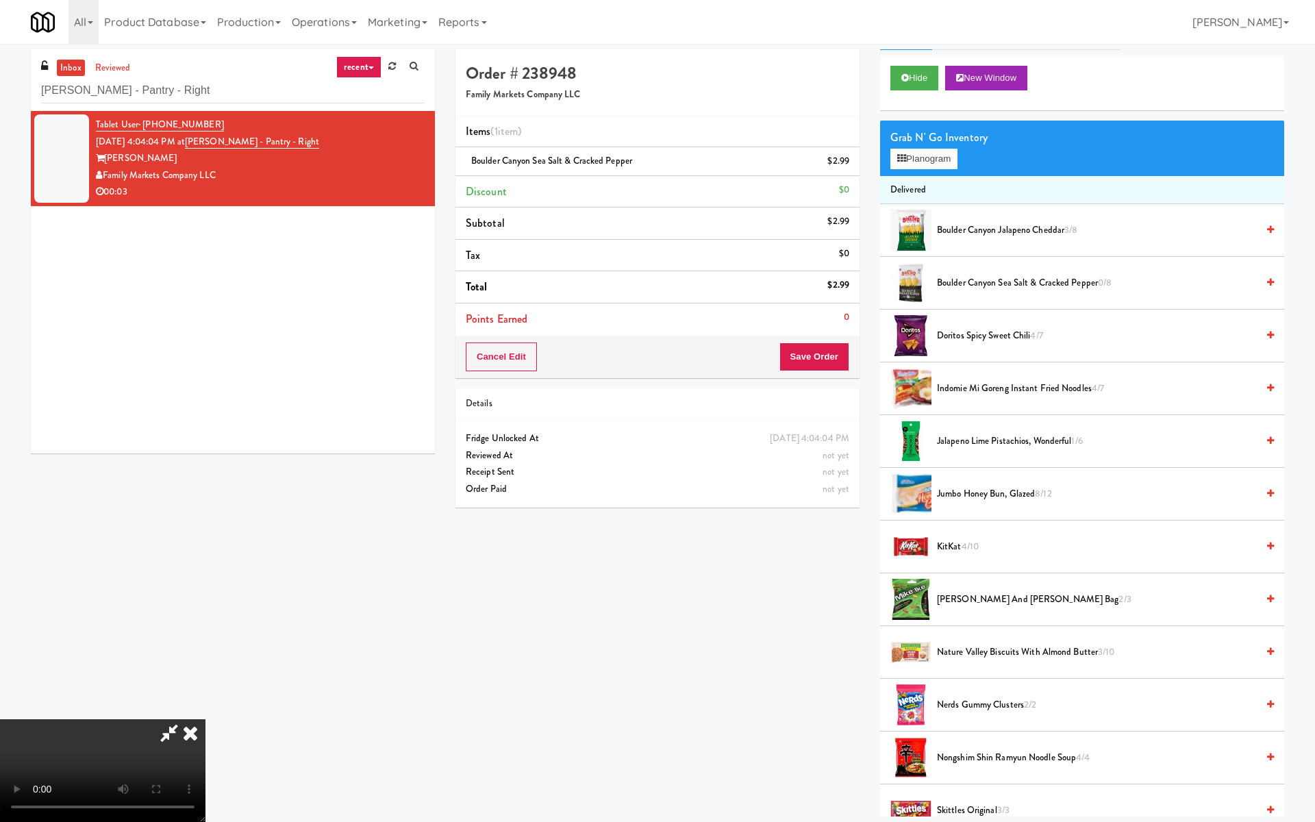
click at [206, 648] on video at bounding box center [103, 770] width 206 height 103
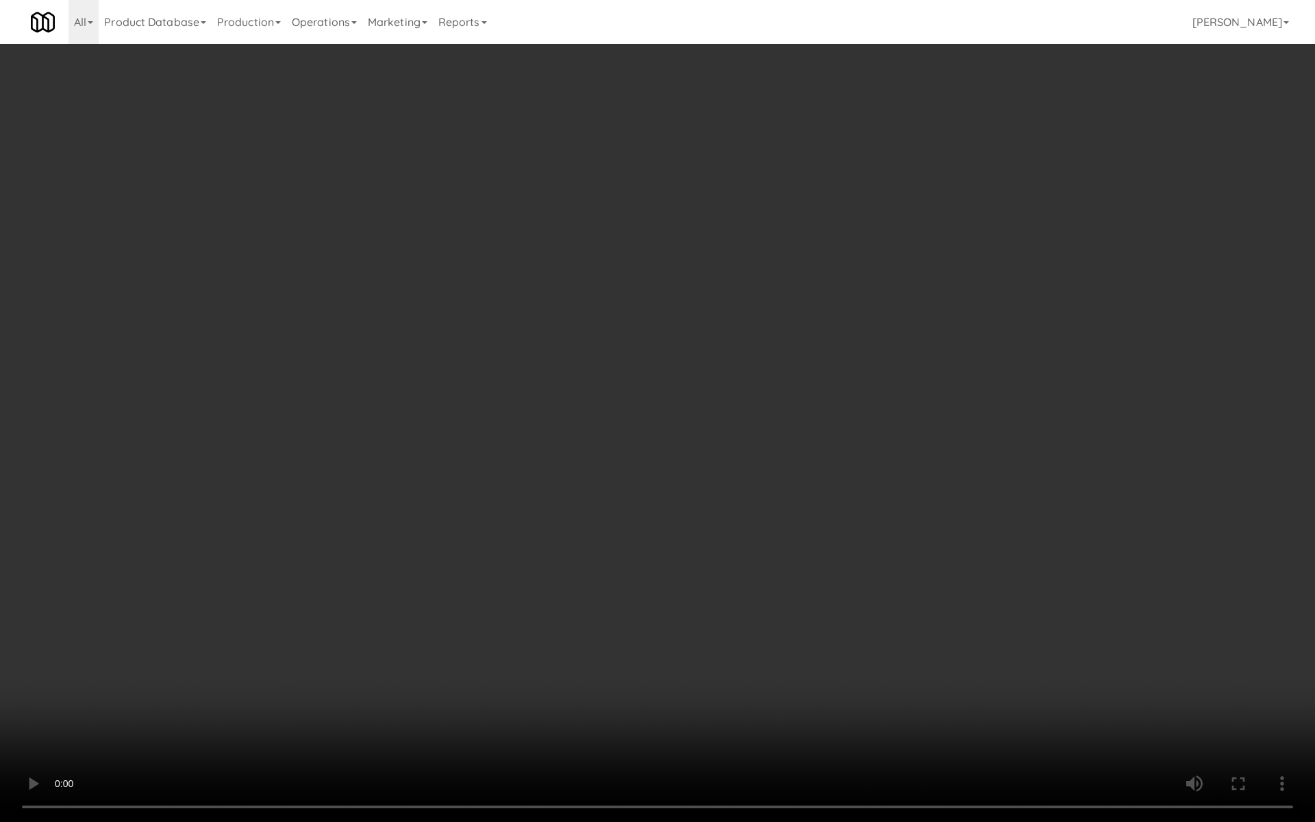
click at [536, 447] on video at bounding box center [657, 411] width 1315 height 822
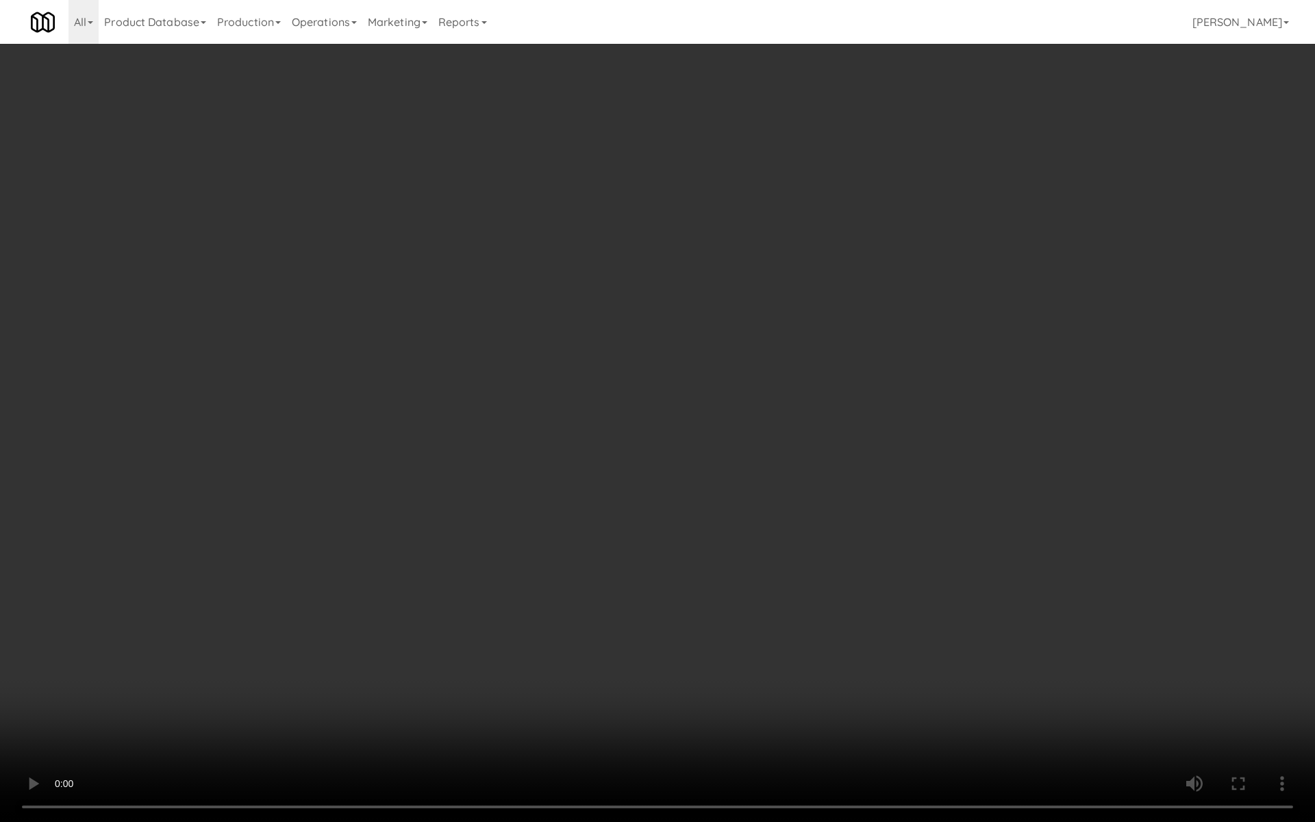
click at [536, 447] on video at bounding box center [657, 411] width 1315 height 822
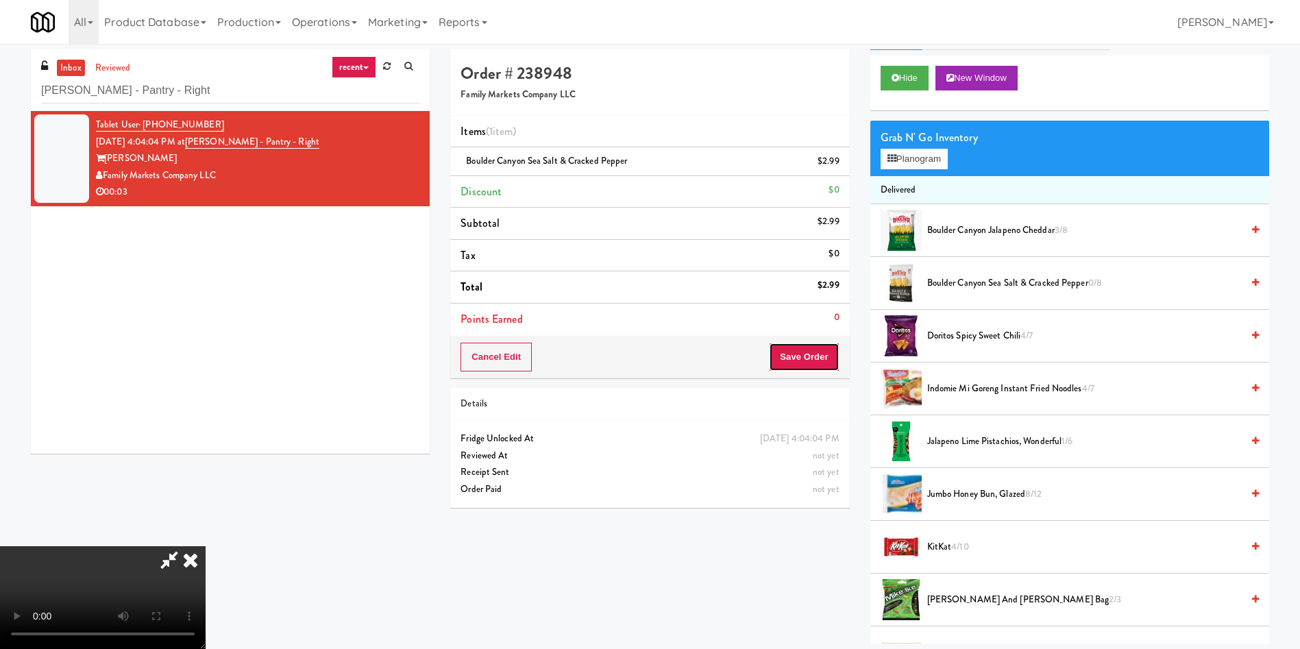
click at [808, 353] on button "Save Order" at bounding box center [804, 357] width 70 height 29
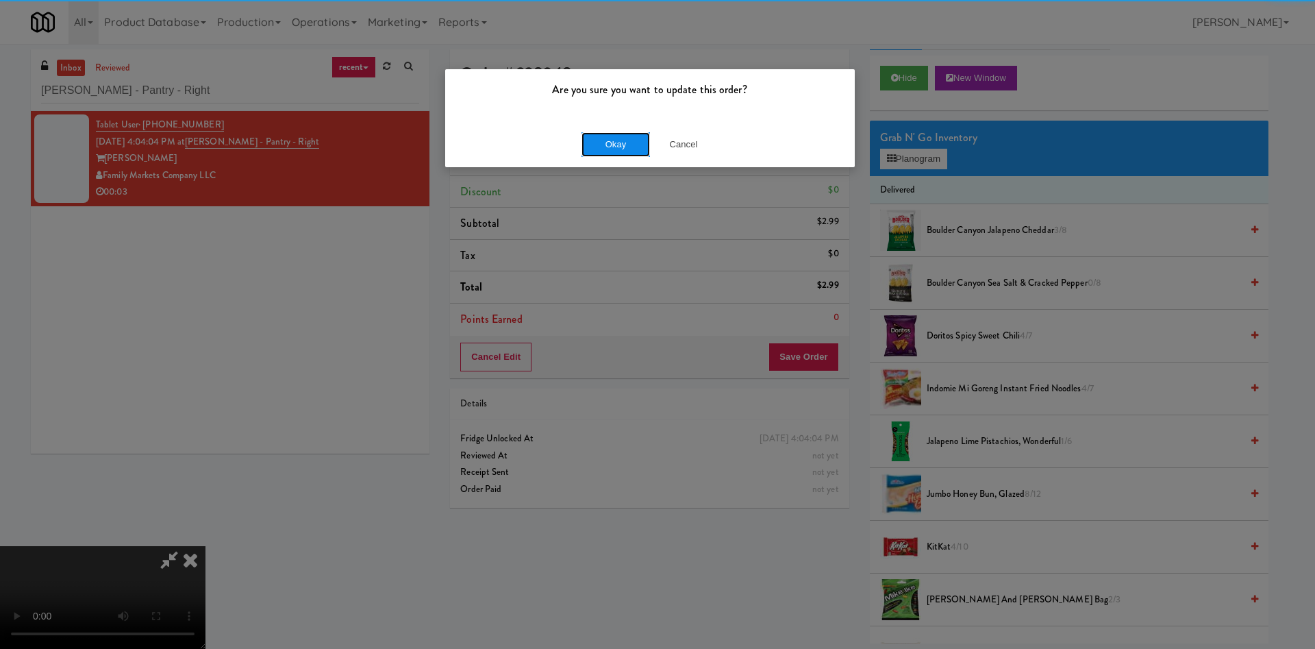
click at [608, 140] on button "Okay" at bounding box center [616, 144] width 69 height 25
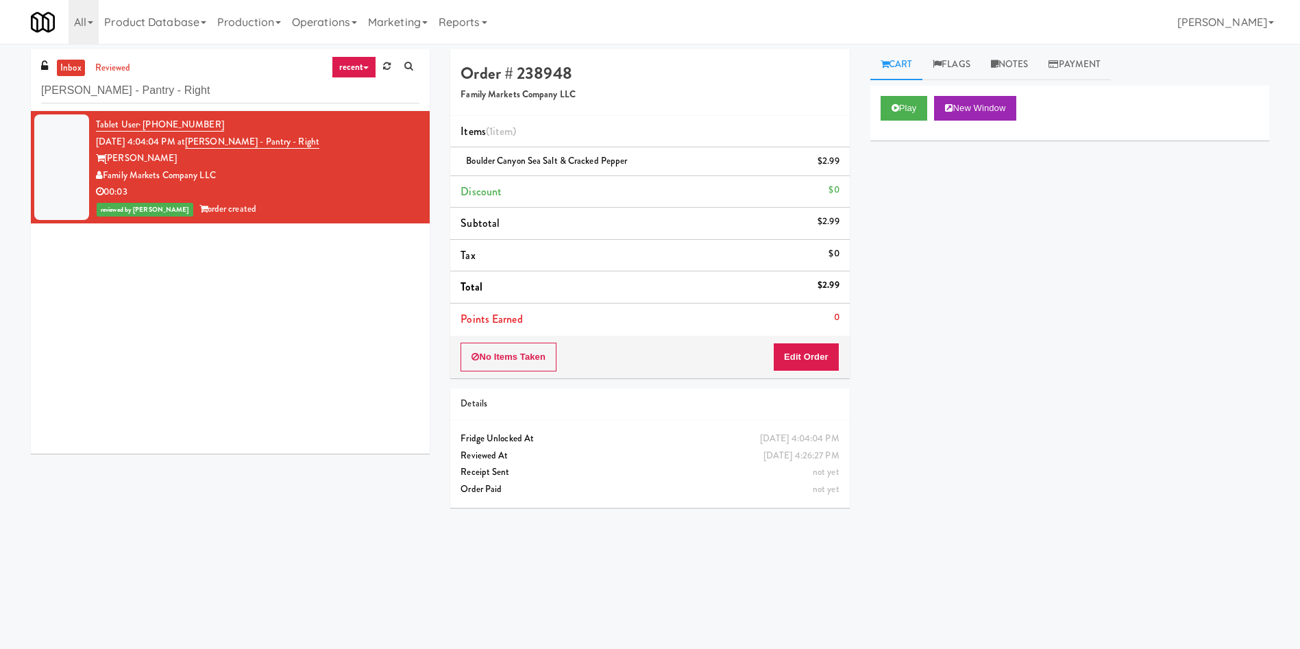
scroll to position [0, 0]
paste input "Eight80 - Main Pantry Lef"
drag, startPoint x: 195, startPoint y: 96, endPoint x: 0, endPoint y: 70, distance: 197.0
click at [0, 70] on div "inbox reviewed recent all unclear take inventory issue suspicious failed recent…" at bounding box center [650, 324] width 1300 height 550
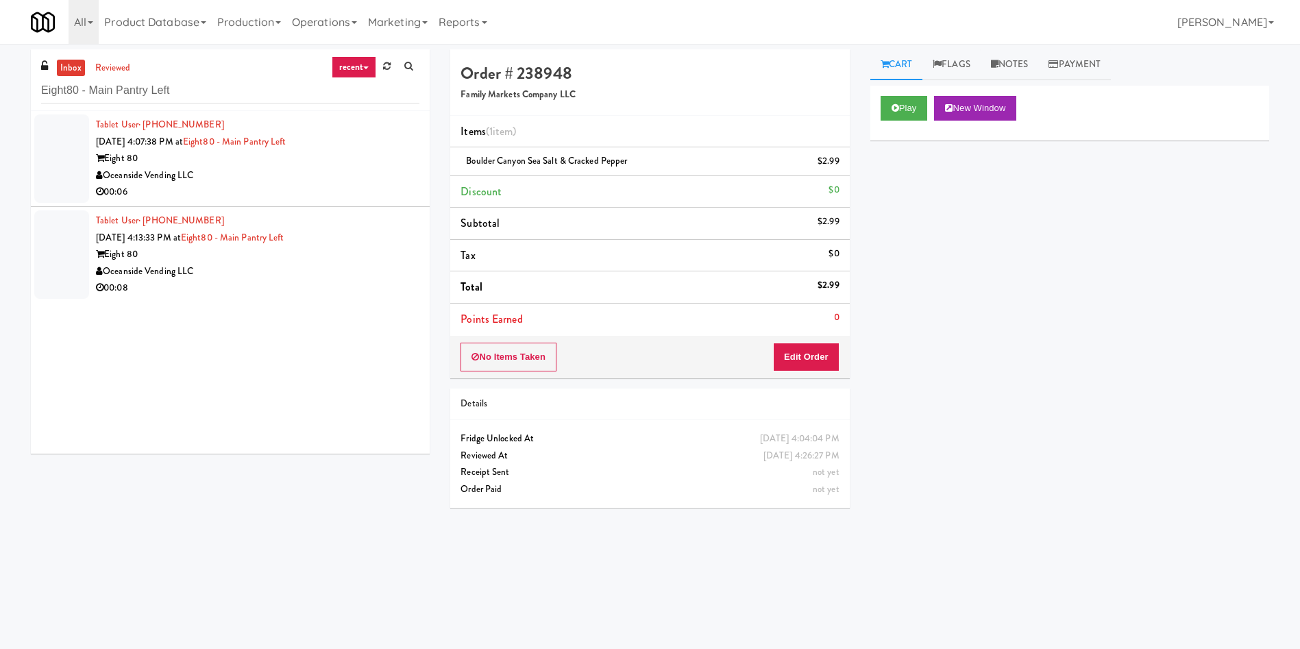
click at [55, 150] on div at bounding box center [61, 158] width 55 height 88
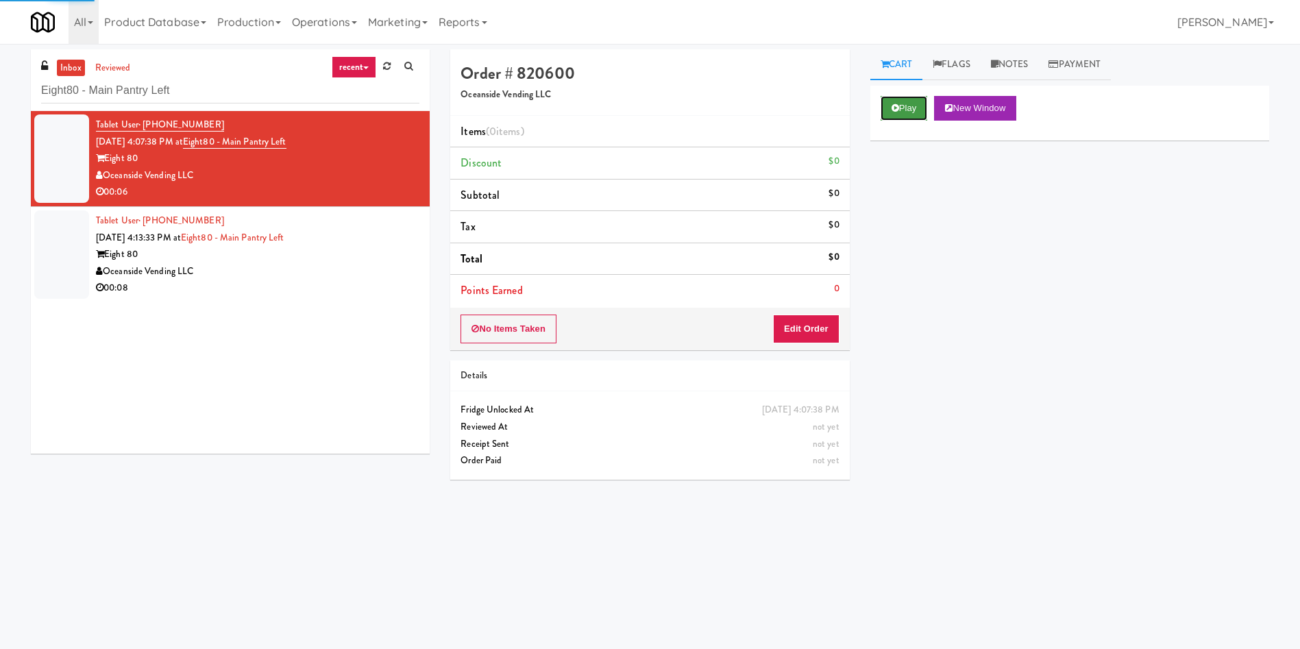
click at [922, 101] on button "Play" at bounding box center [903, 108] width 47 height 25
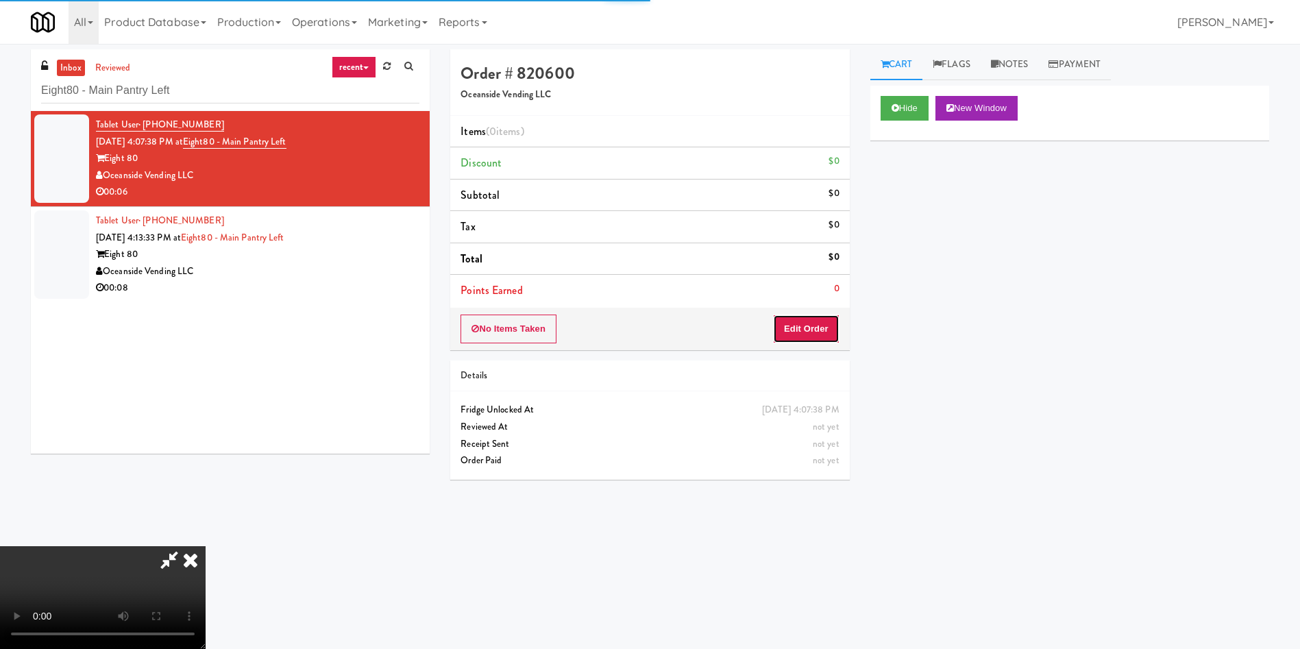
click at [836, 323] on button "Edit Order" at bounding box center [806, 328] width 66 height 29
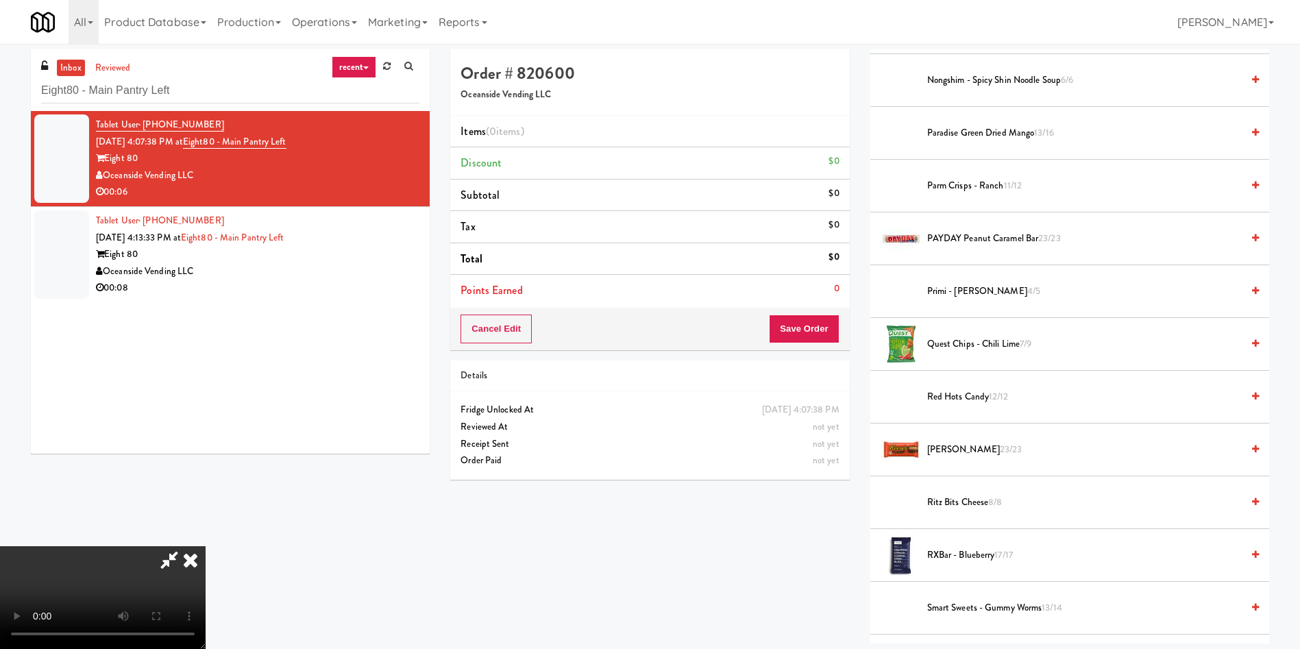
scroll to position [1028, 0]
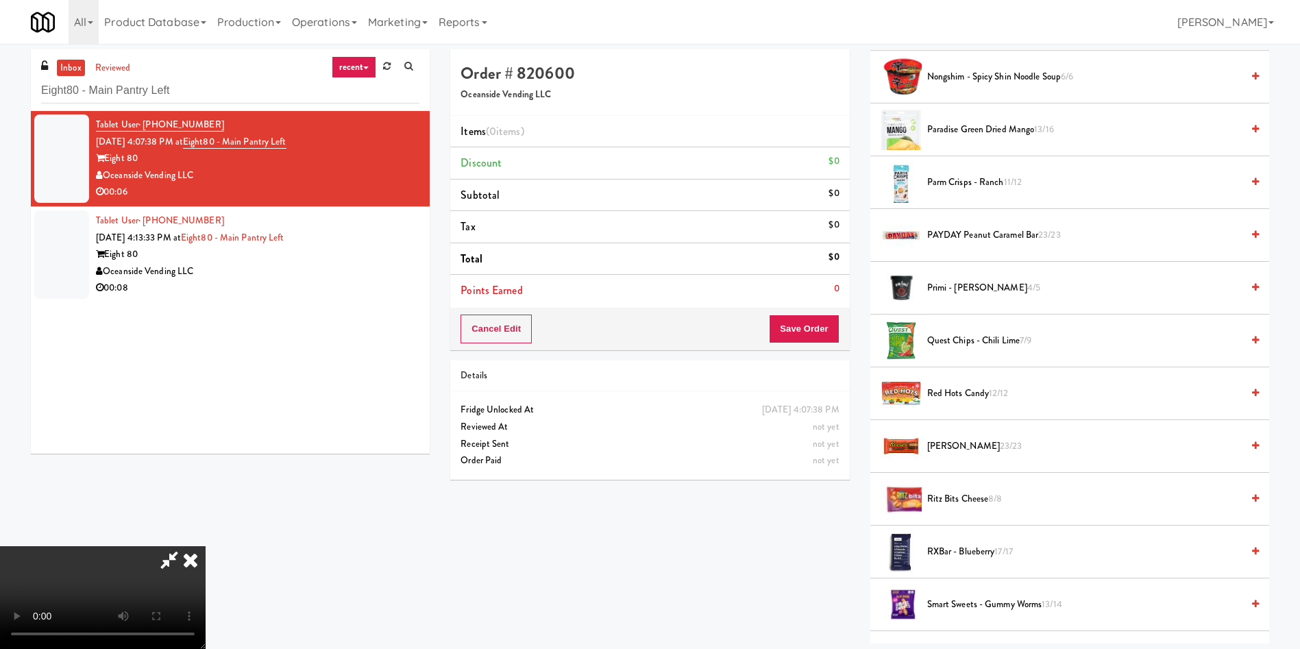
click at [951, 449] on span "[PERSON_NAME] 23/23" at bounding box center [1084, 446] width 314 height 17
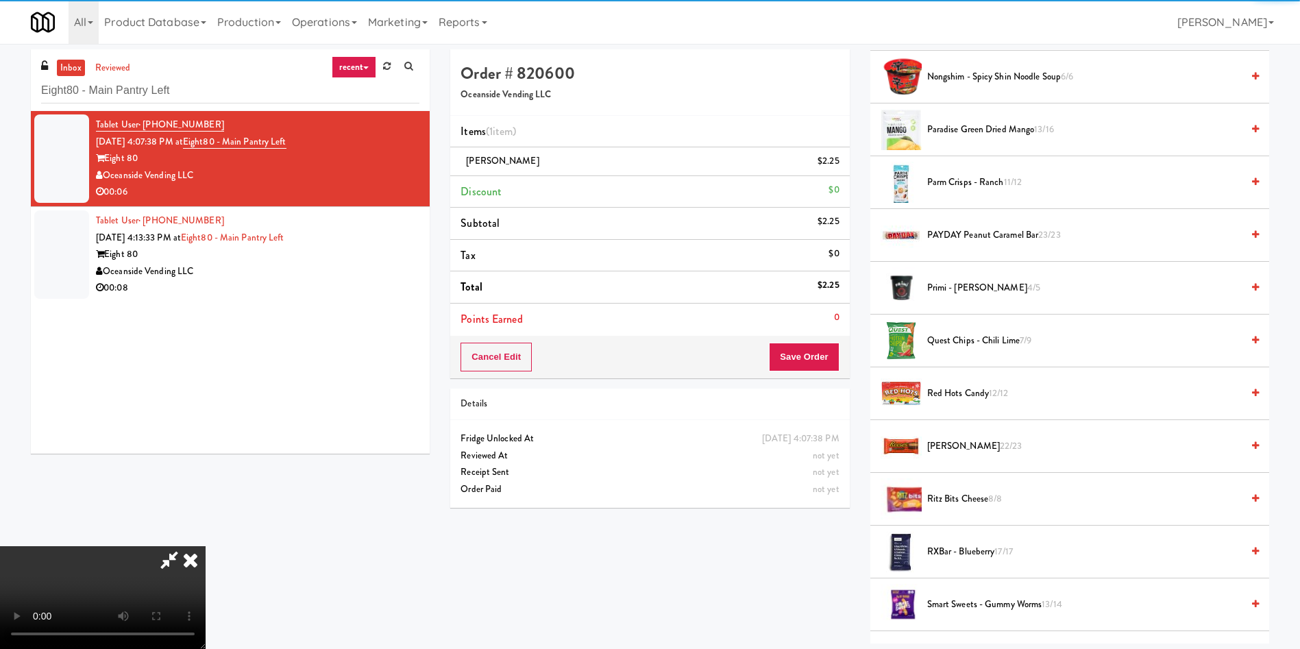
click at [804, 332] on li "Points Earned 0" at bounding box center [649, 320] width 399 height 32
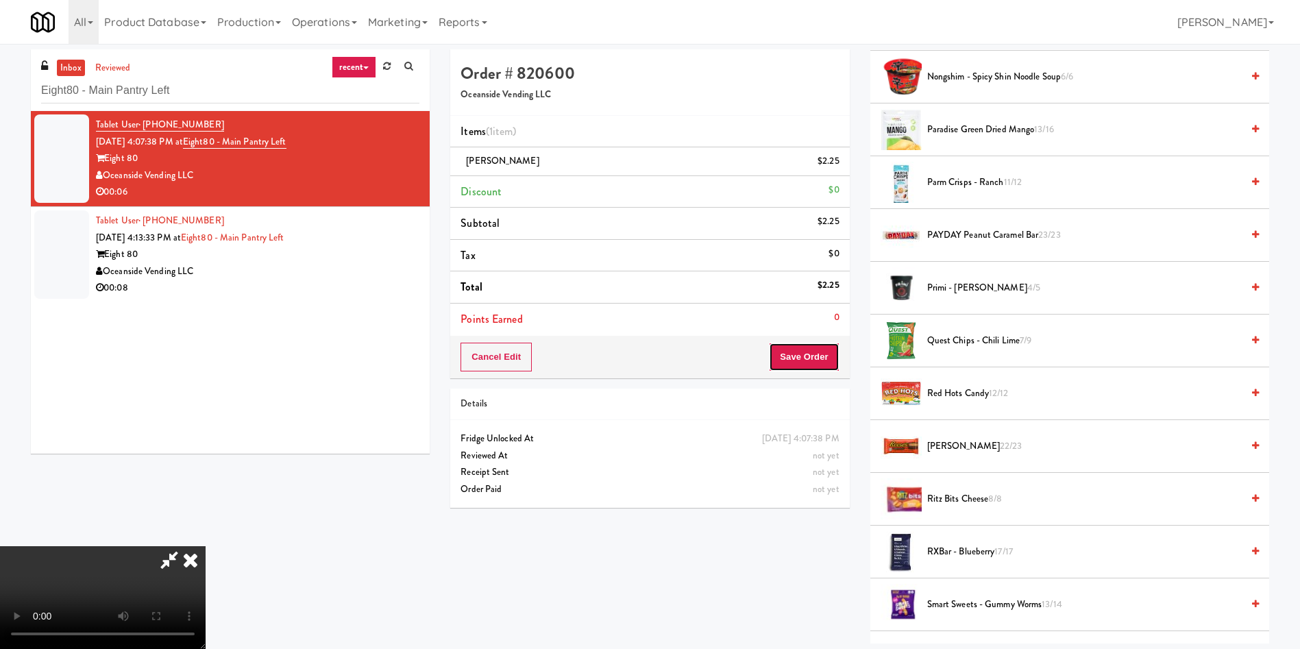
click at [804, 350] on button "Save Order" at bounding box center [804, 357] width 70 height 29
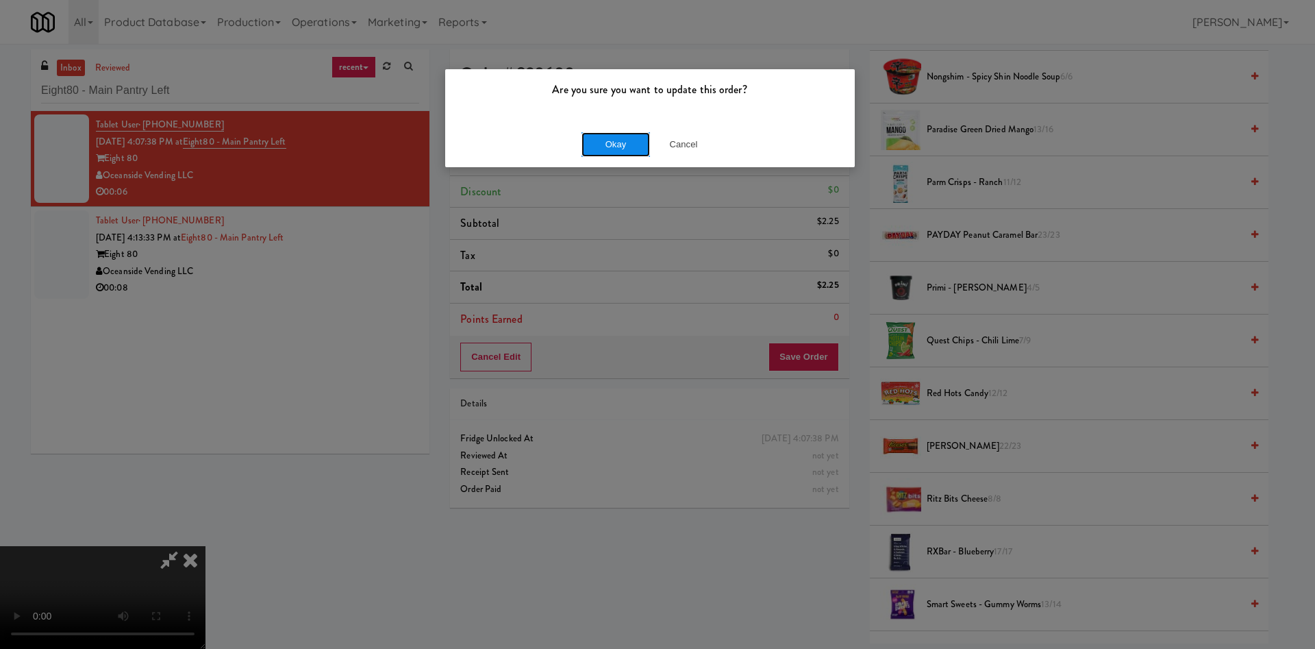
click at [600, 156] on button "Okay" at bounding box center [616, 144] width 69 height 25
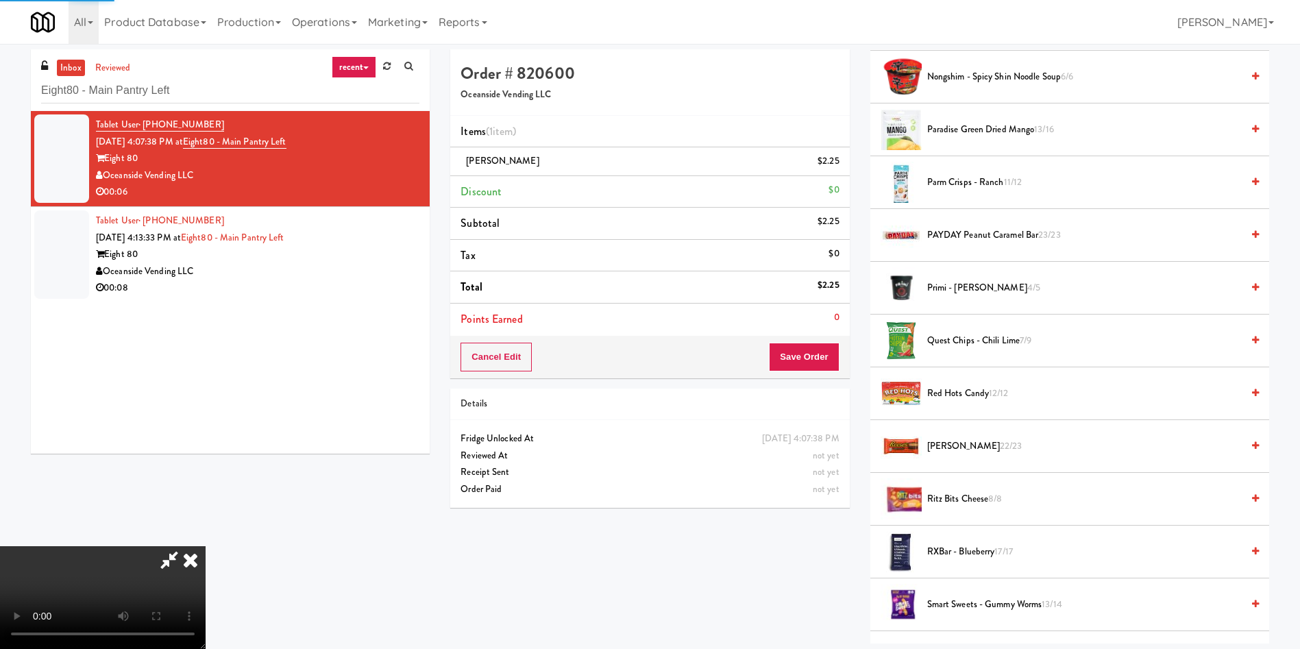
scroll to position [0, 0]
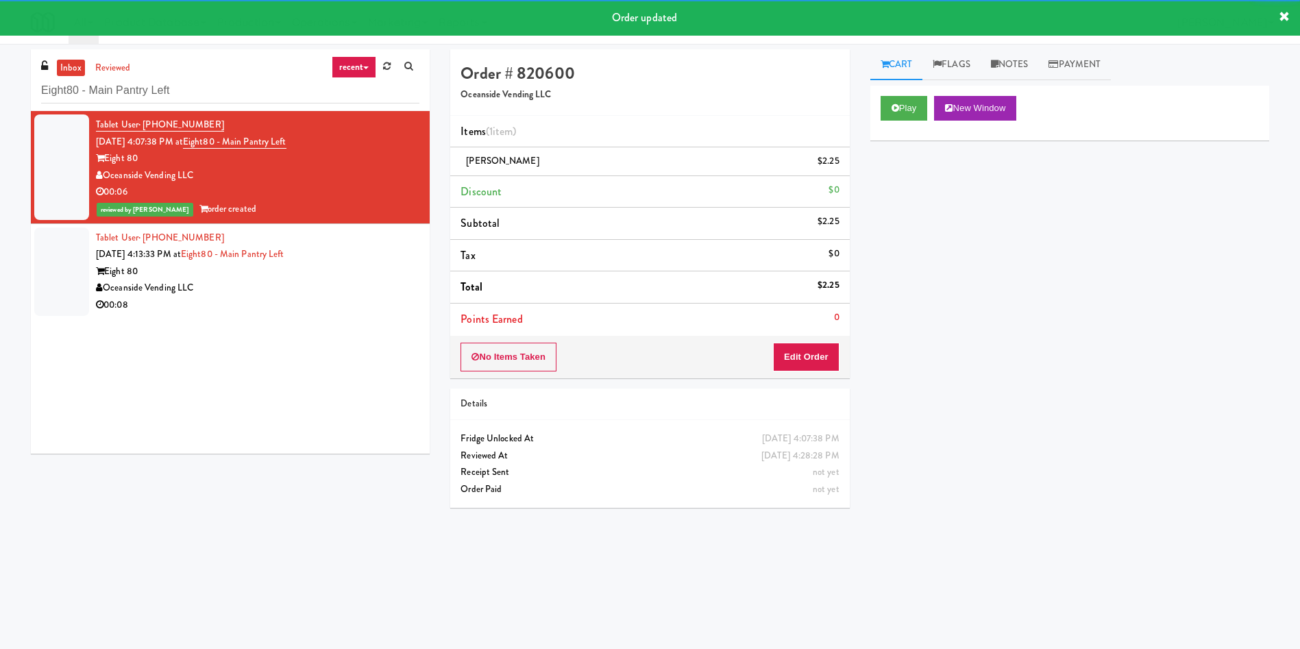
click at [62, 247] on div at bounding box center [61, 271] width 55 height 88
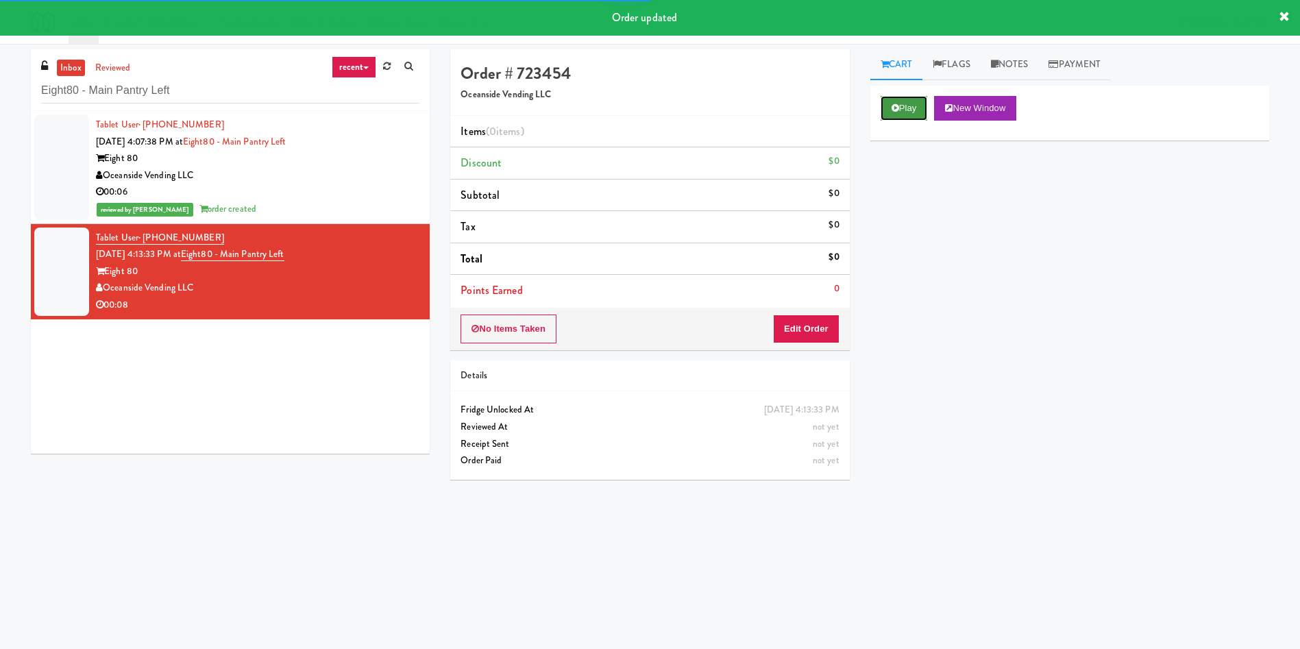
click at [888, 102] on button "Play" at bounding box center [903, 108] width 47 height 25
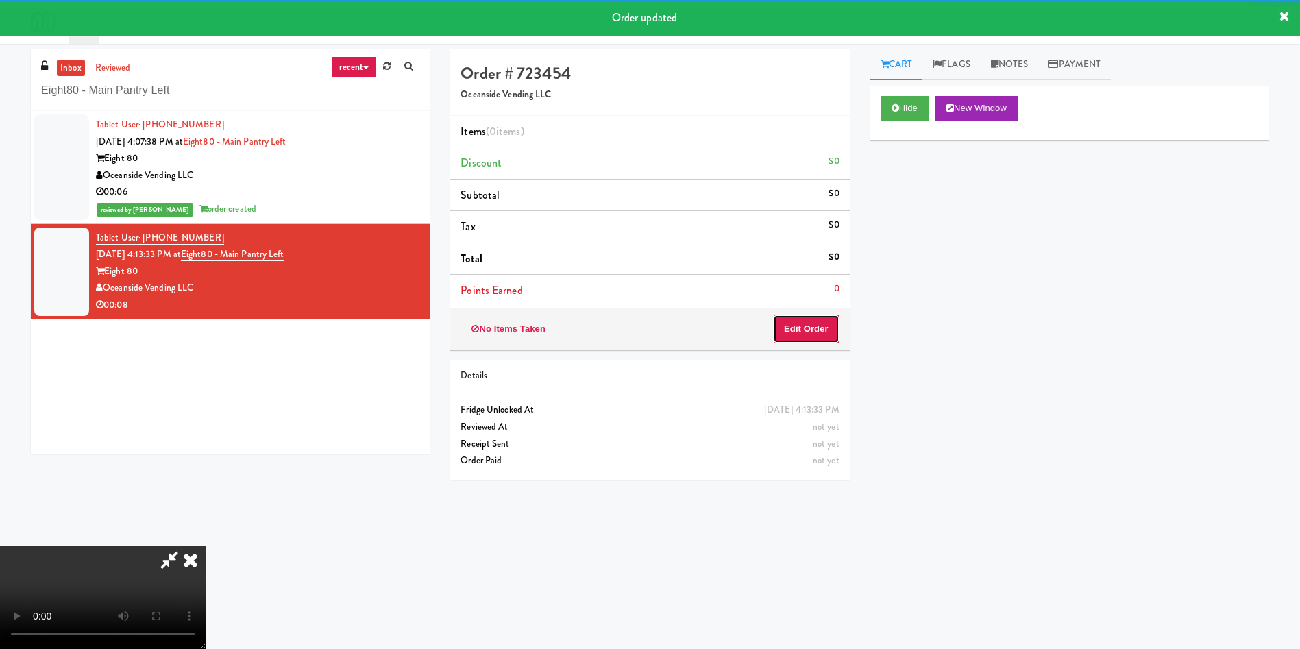
click at [821, 332] on button "Edit Order" at bounding box center [806, 328] width 66 height 29
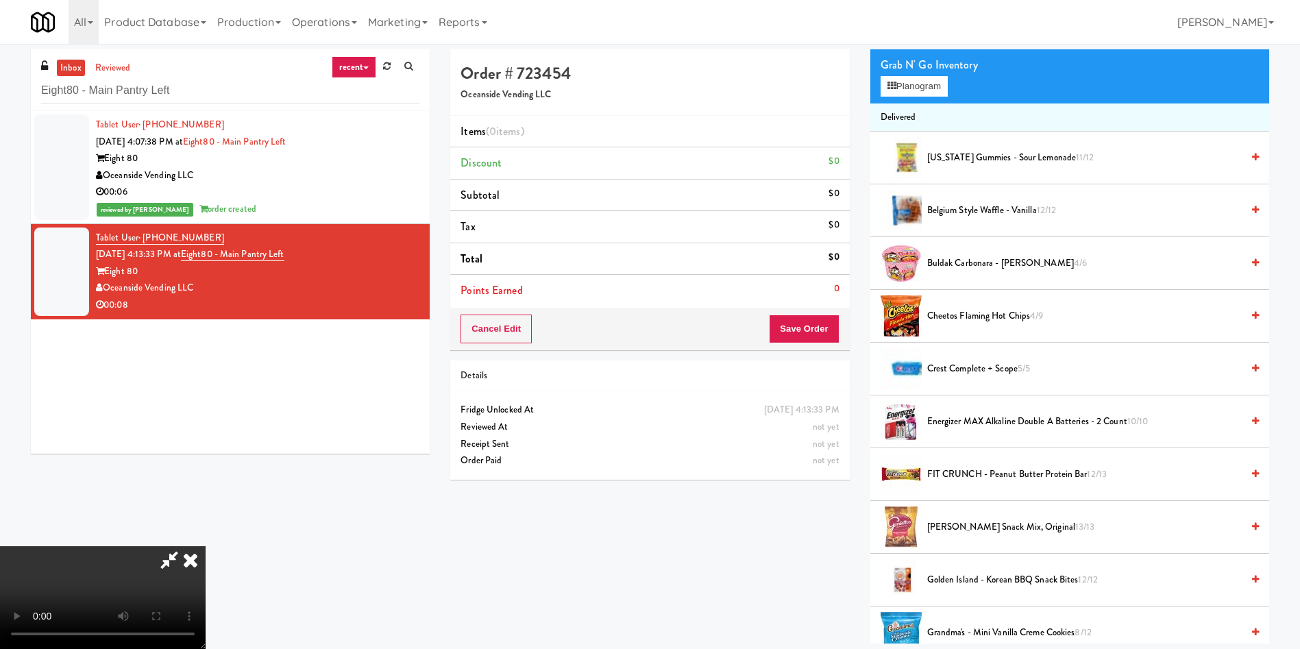
scroll to position [103, 0]
click at [206, 546] on video at bounding box center [103, 597] width 206 height 103
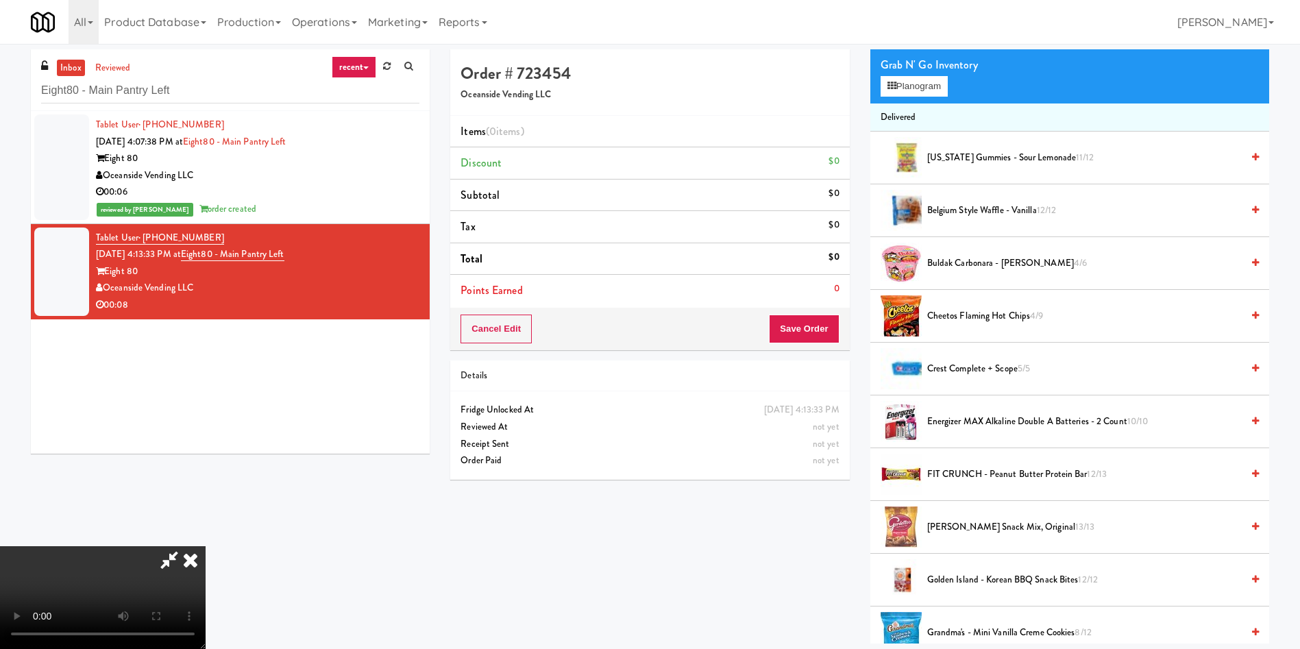
click at [206, 546] on video at bounding box center [103, 597] width 206 height 103
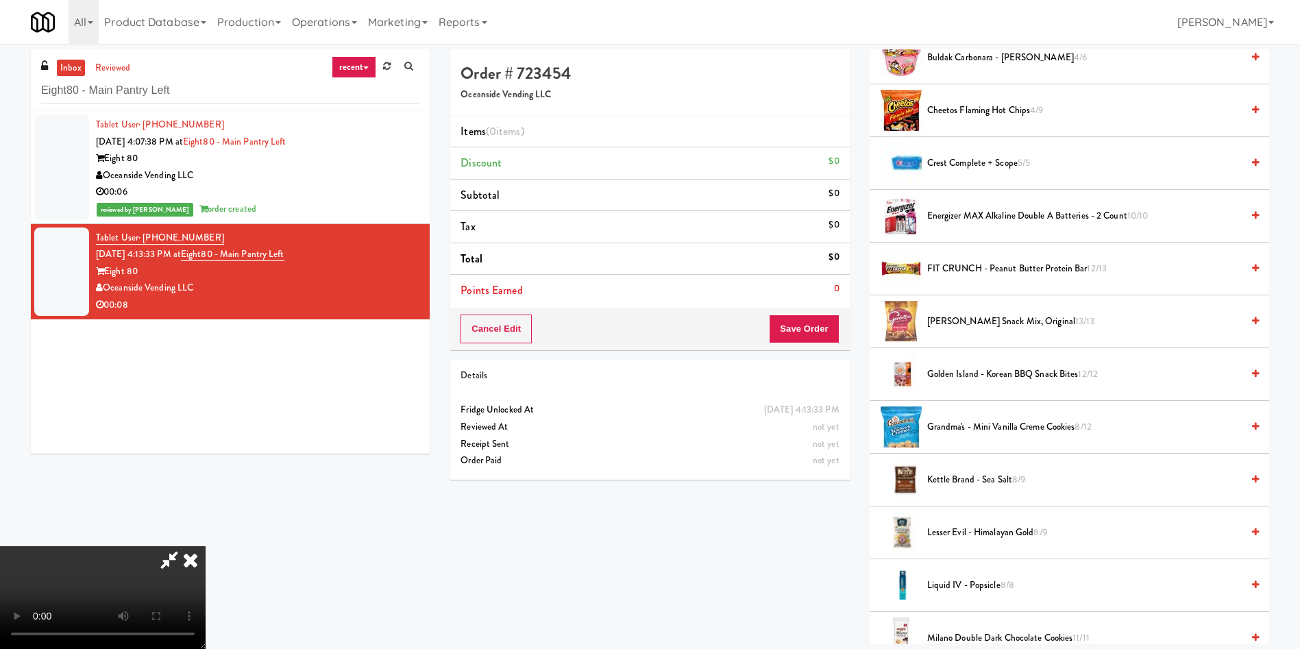
click at [952, 321] on span "[PERSON_NAME] Snack Mix, Original 13/13" at bounding box center [1084, 321] width 314 height 17
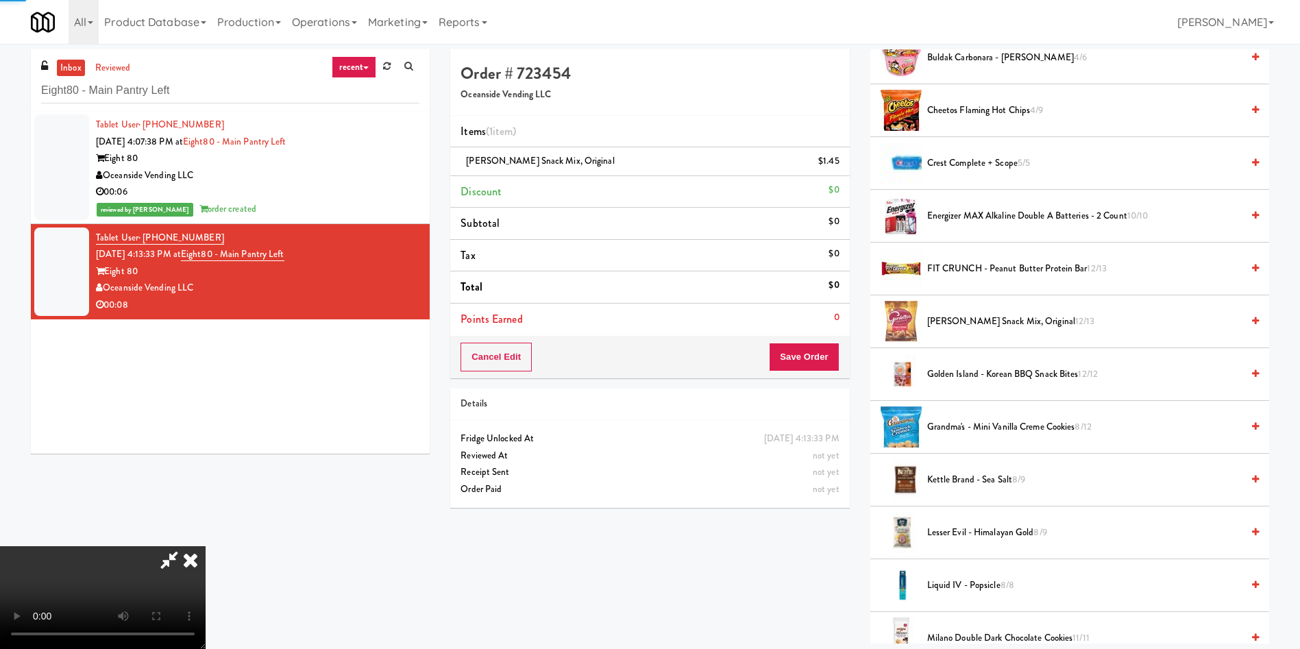
click at [206, 546] on video at bounding box center [103, 597] width 206 height 103
click at [817, 343] on button "Save Order" at bounding box center [804, 357] width 70 height 29
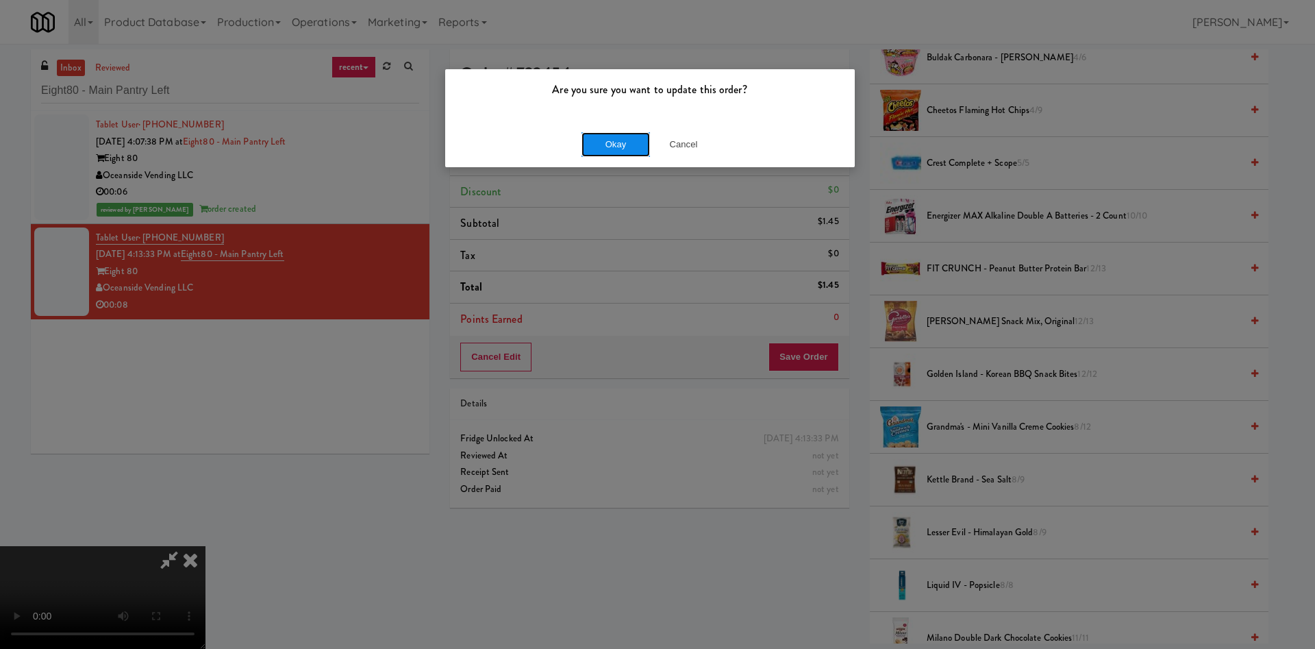
click at [625, 147] on button "Okay" at bounding box center [616, 144] width 69 height 25
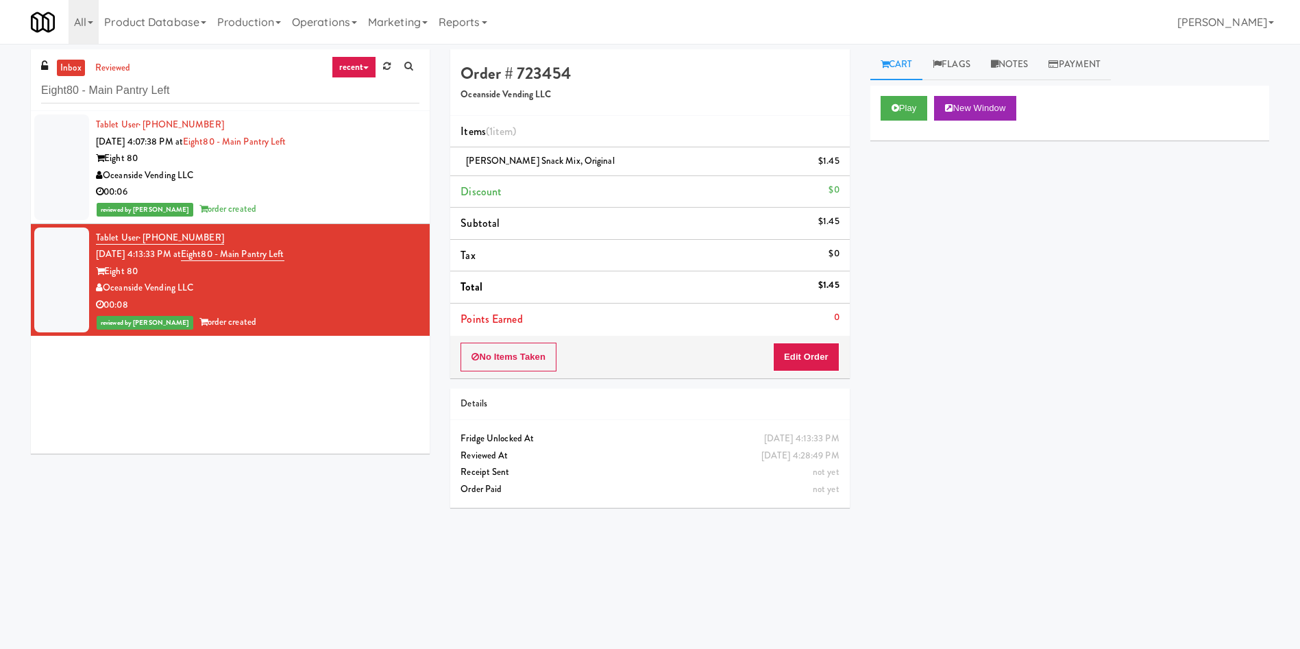
scroll to position [0, 0]
drag, startPoint x: 219, startPoint y: 93, endPoint x: 10, endPoint y: 7, distance: 225.5
click at [0, 90] on div "inbox reviewed recent all unclear take inventory issue suspicious failed recent…" at bounding box center [650, 324] width 1300 height 550
paste input "Vertex - Drink Cooler - Righ"
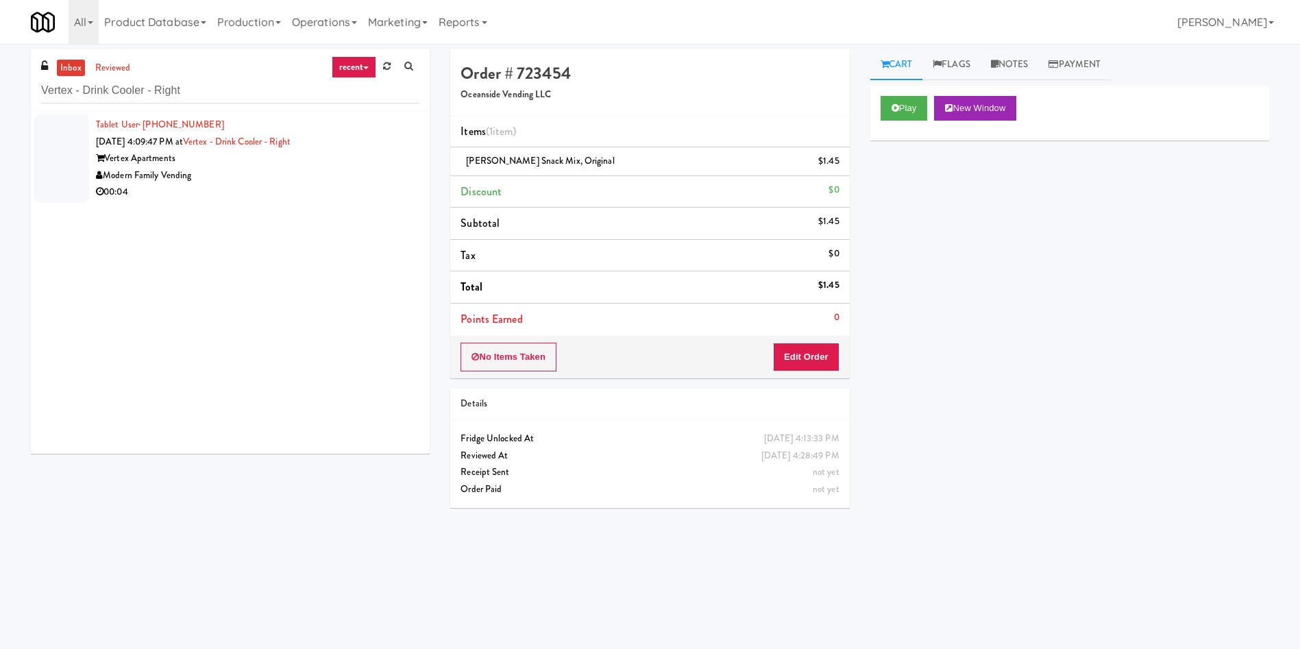
click at [83, 148] on div at bounding box center [61, 158] width 55 height 88
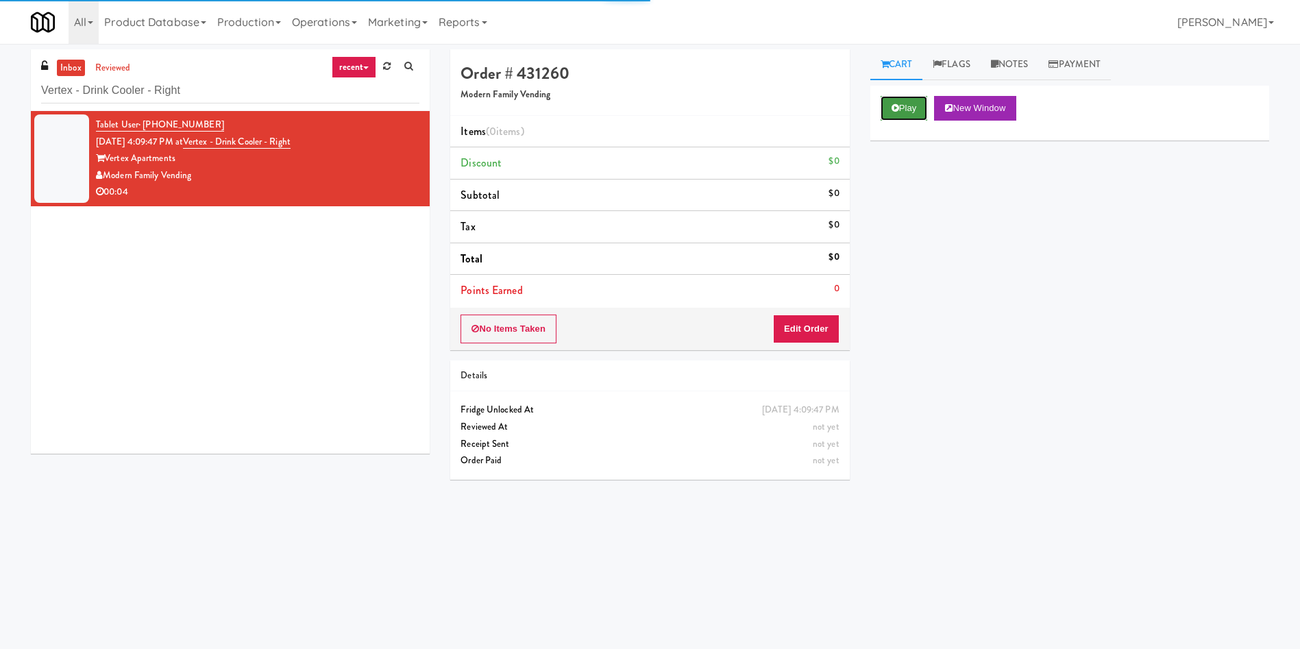
click at [903, 106] on button "Play" at bounding box center [903, 108] width 47 height 25
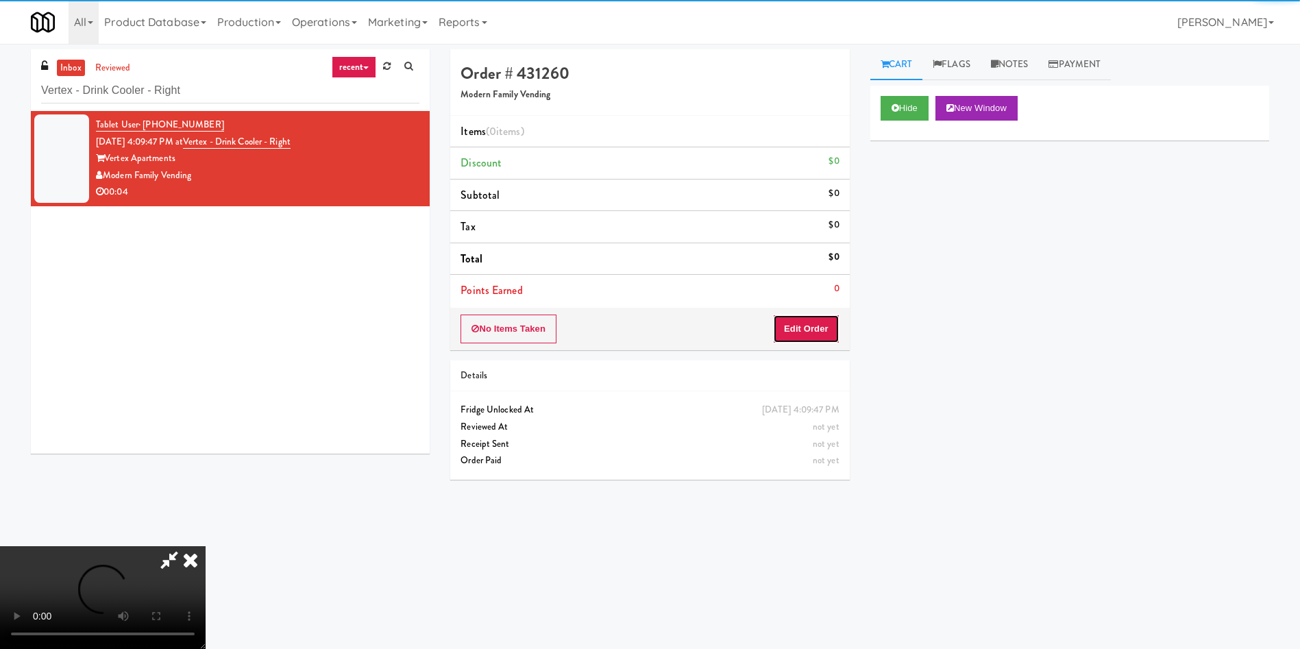
click at [819, 324] on button "Edit Order" at bounding box center [806, 328] width 66 height 29
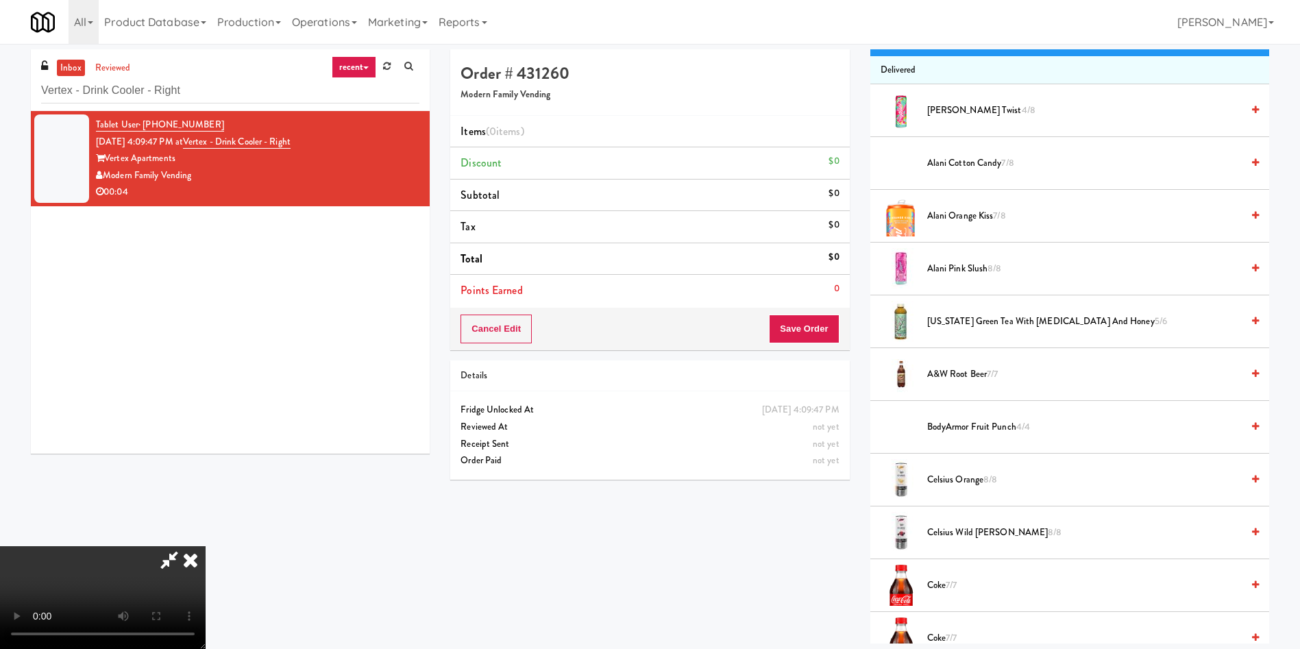
scroll to position [103, 0]
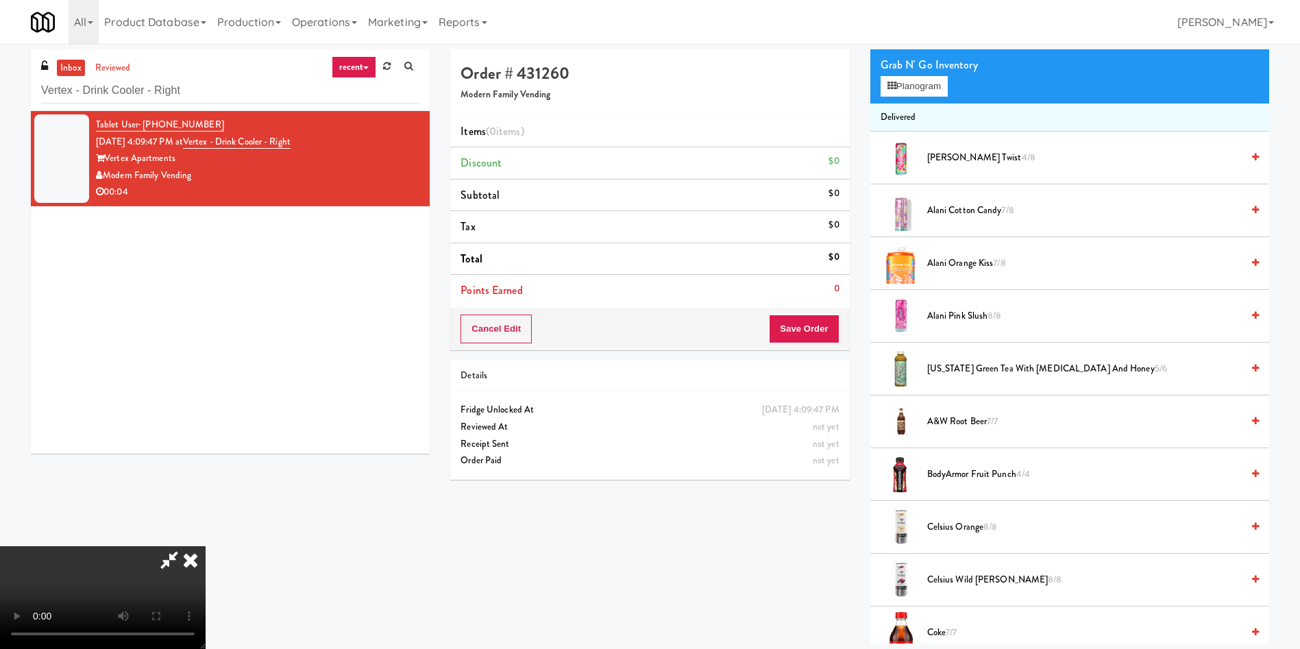
click at [206, 546] on video at bounding box center [103, 597] width 206 height 103
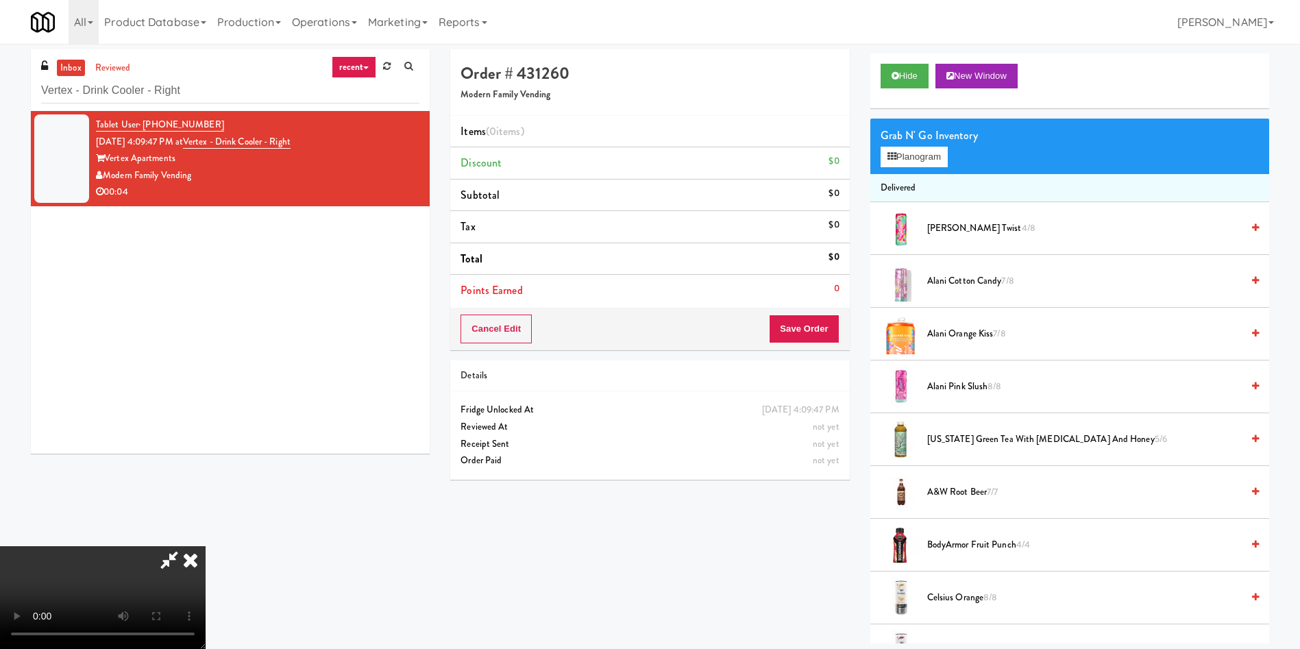
scroll to position [0, 0]
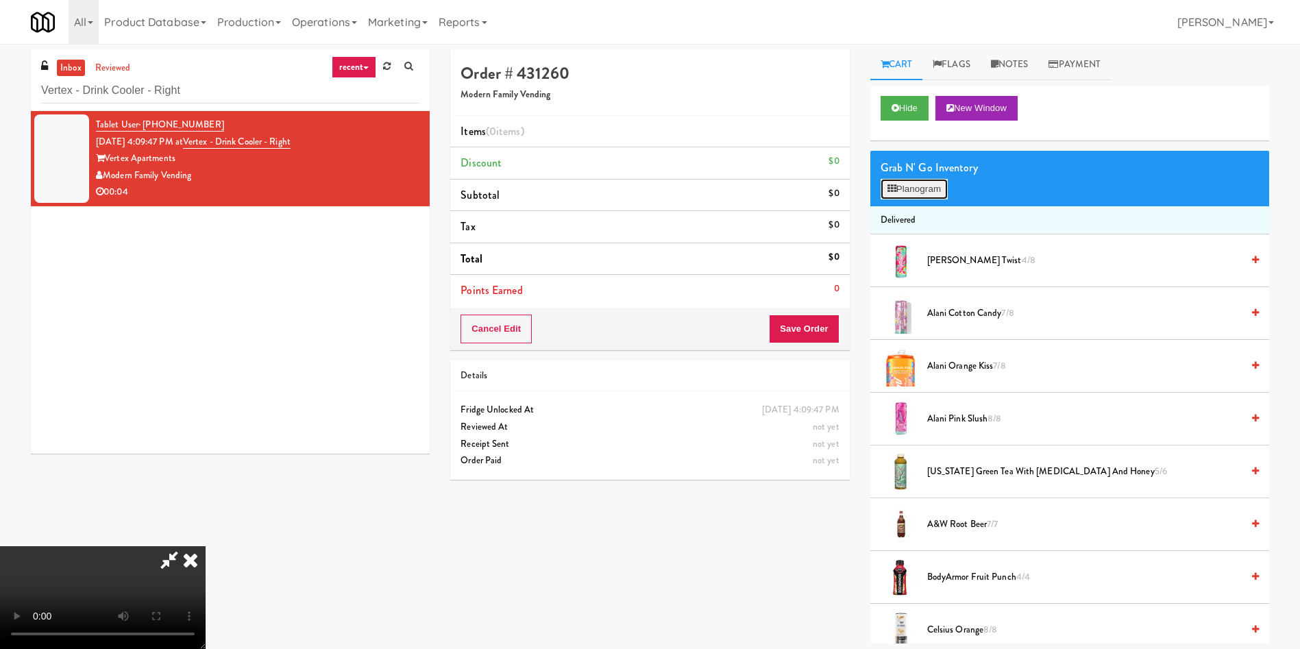
click at [904, 192] on button "Planogram" at bounding box center [913, 189] width 67 height 21
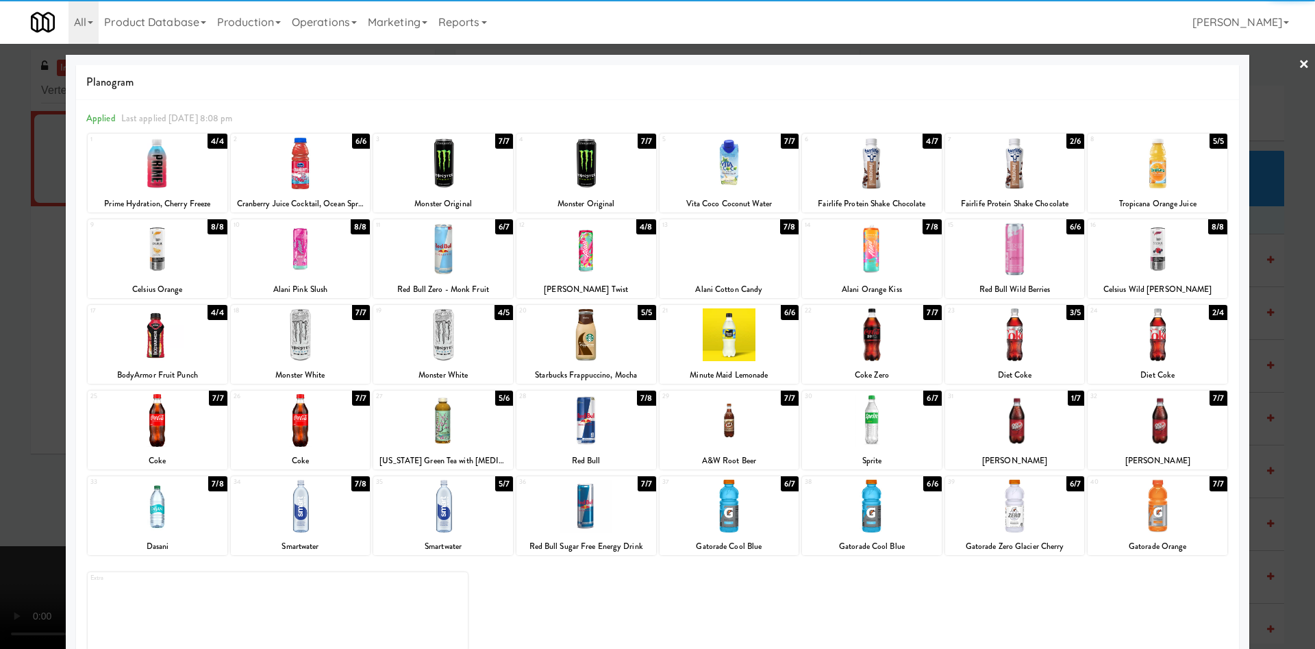
click at [465, 251] on div at bounding box center [443, 249] width 140 height 53
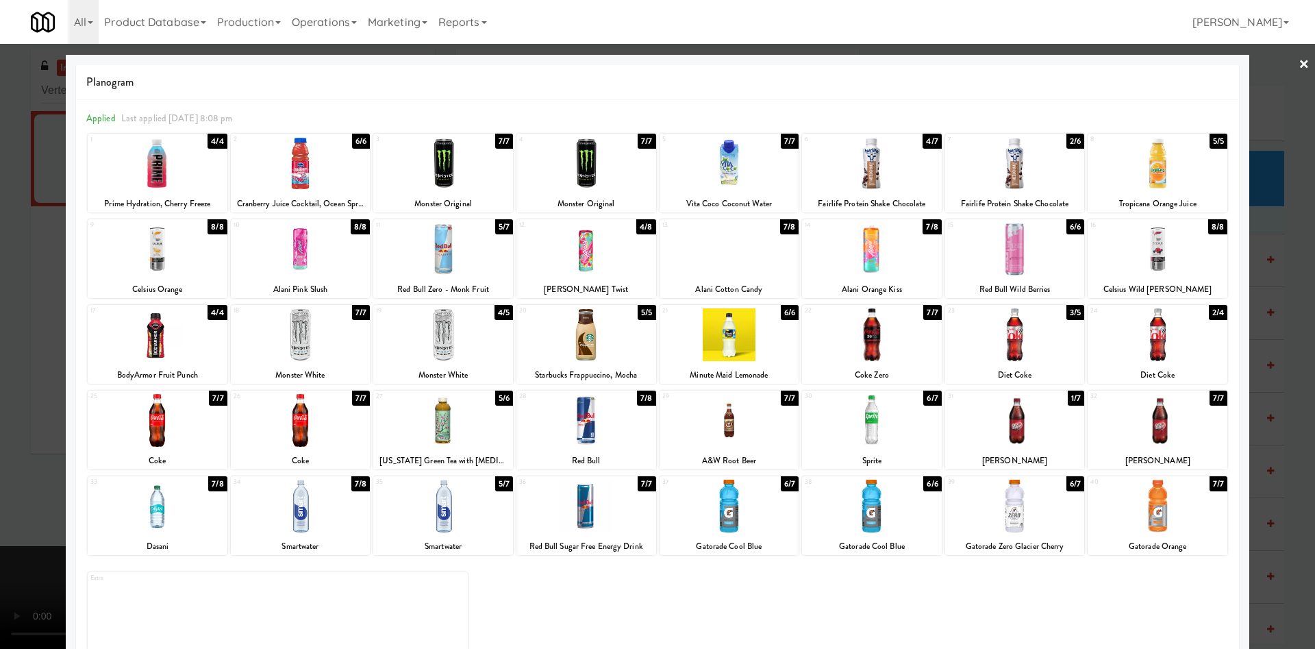
click at [8, 307] on div at bounding box center [657, 324] width 1315 height 649
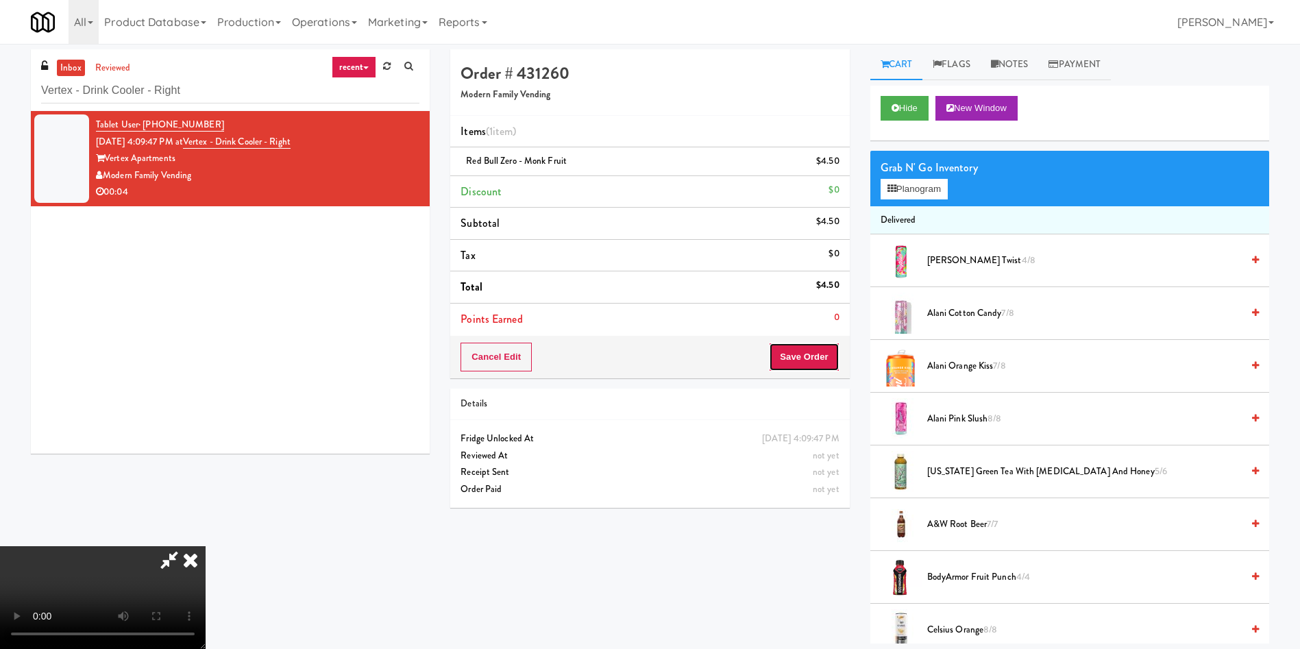
click at [830, 352] on button "Save Order" at bounding box center [804, 357] width 70 height 29
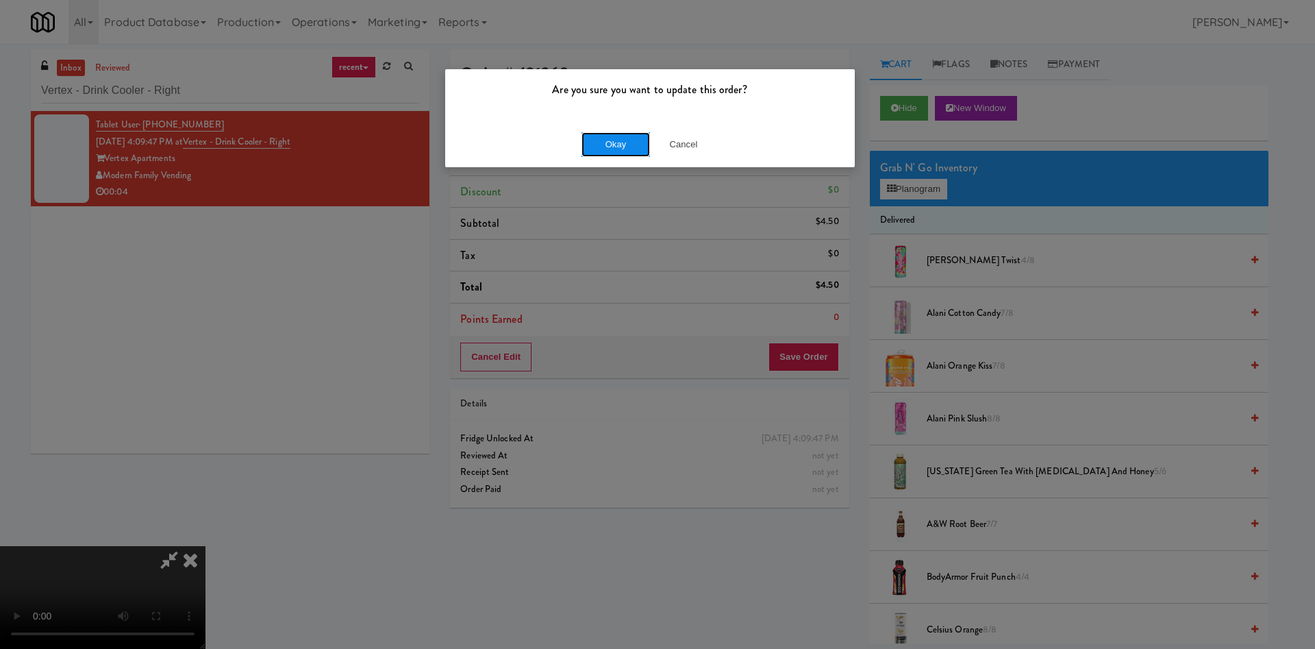
click at [627, 148] on button "Okay" at bounding box center [616, 144] width 69 height 25
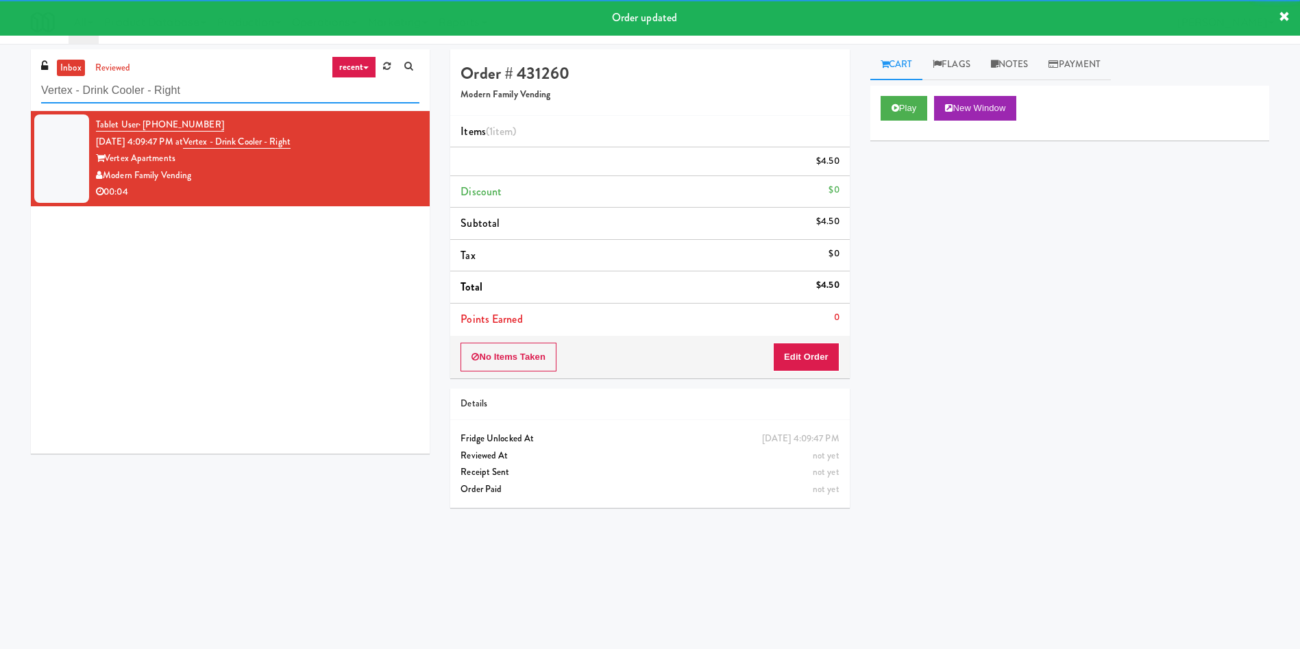
drag, startPoint x: 242, startPoint y: 95, endPoint x: 0, endPoint y: 90, distance: 241.9
click at [0, 90] on div "inbox reviewed recent all unclear take inventory issue suspicious failed recent…" at bounding box center [650, 324] width 1300 height 550
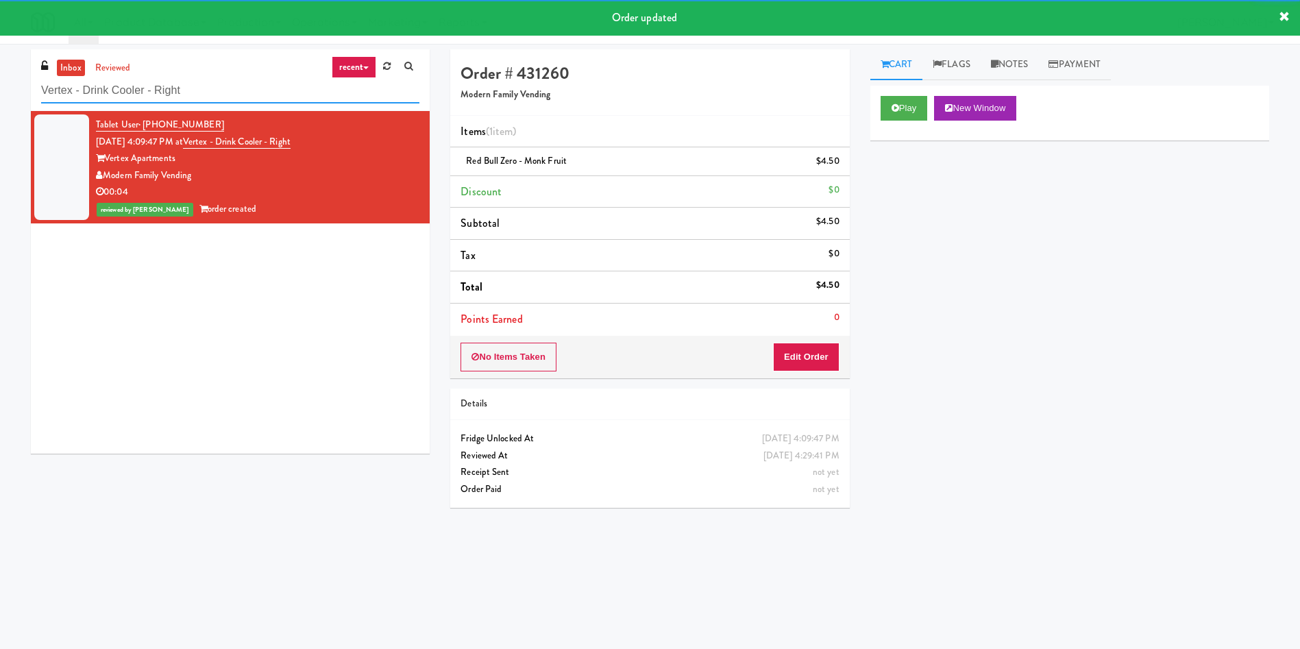
paste input "[PERSON_NAME] Ave 2 (R) - Steam Whistle"
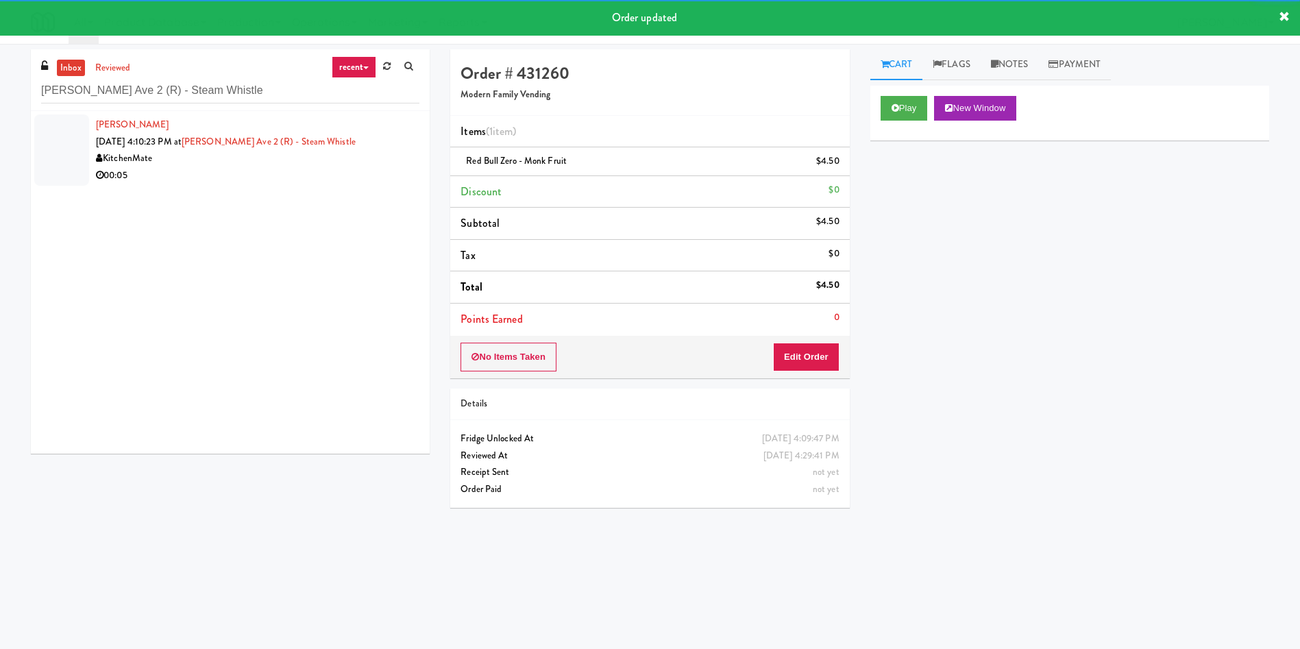
drag, startPoint x: 61, startPoint y: 163, endPoint x: 91, endPoint y: 146, distance: 34.7
click at [70, 149] on div at bounding box center [61, 149] width 55 height 71
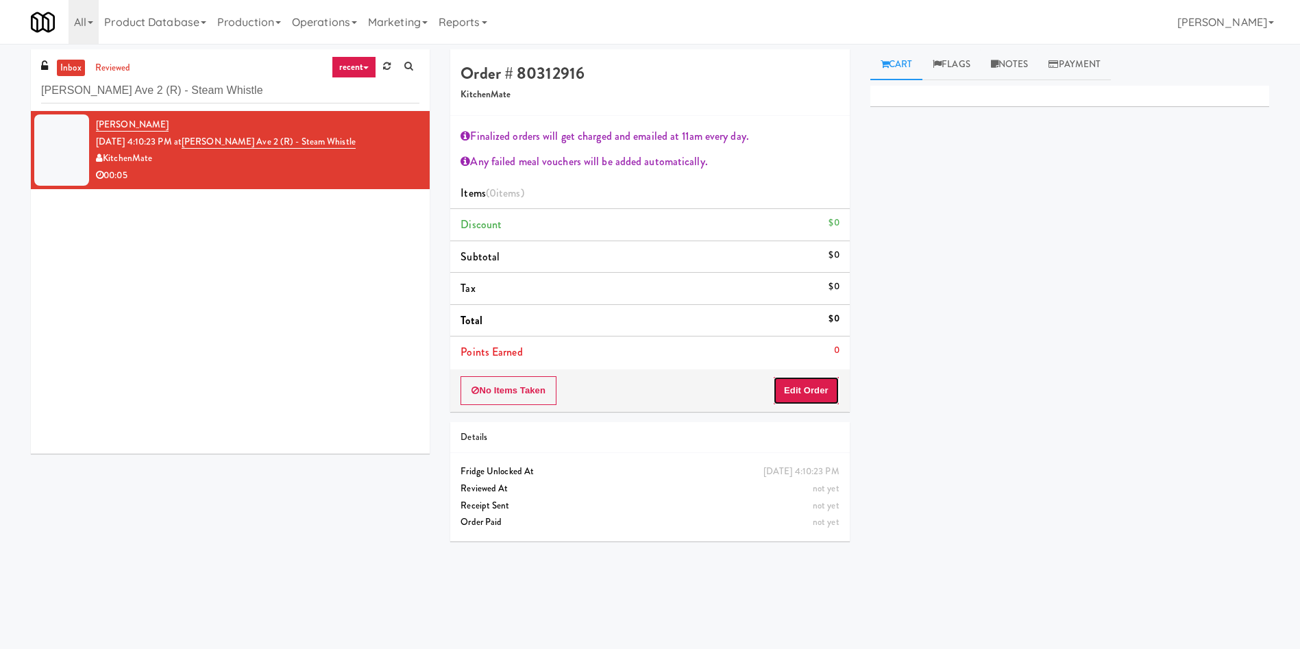
click at [813, 393] on button "Edit Order" at bounding box center [806, 390] width 66 height 29
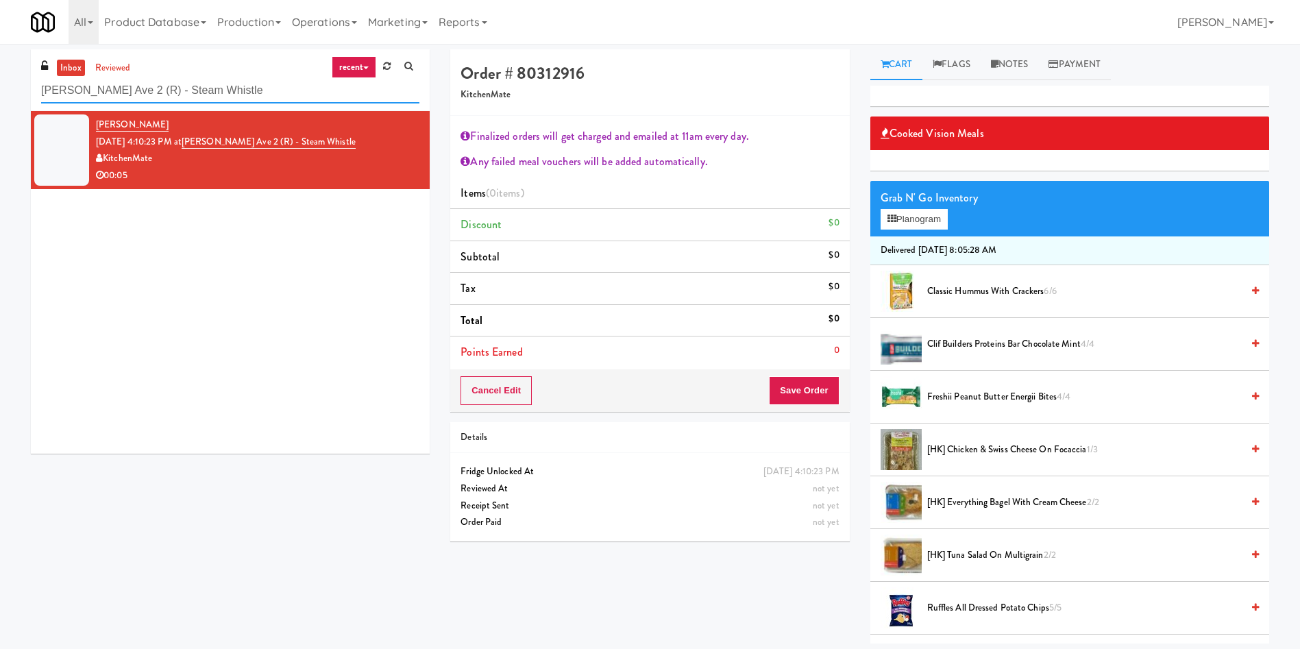
drag, startPoint x: 231, startPoint y: 97, endPoint x: 0, endPoint y: 41, distance: 237.6
click at [0, 44] on body "Are you sure you want to update this order? Okay Cancel Okay Are you sure you w…" at bounding box center [650, 368] width 1300 height 649
click at [0, 93] on div "inbox reviewed recent all unclear take inventory issue suspicious failed recent…" at bounding box center [650, 346] width 1300 height 594
paste input "[PERSON_NAME] - Cooler - Right"
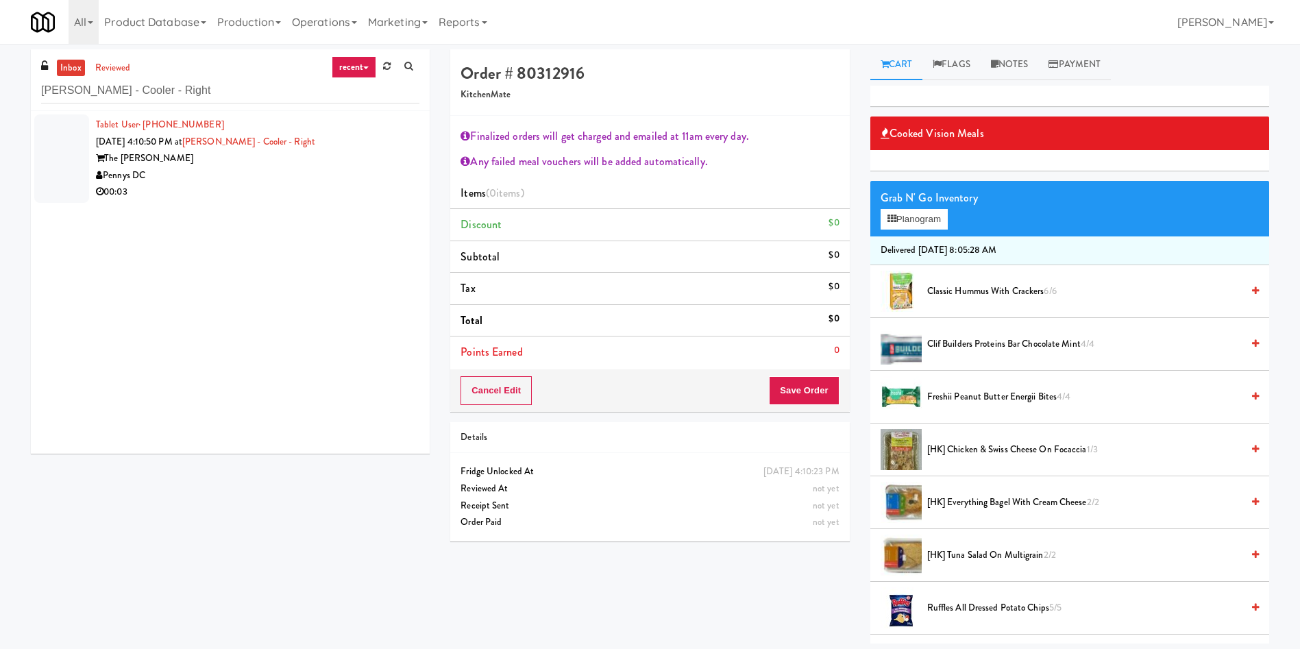
click at [75, 147] on div at bounding box center [61, 158] width 55 height 88
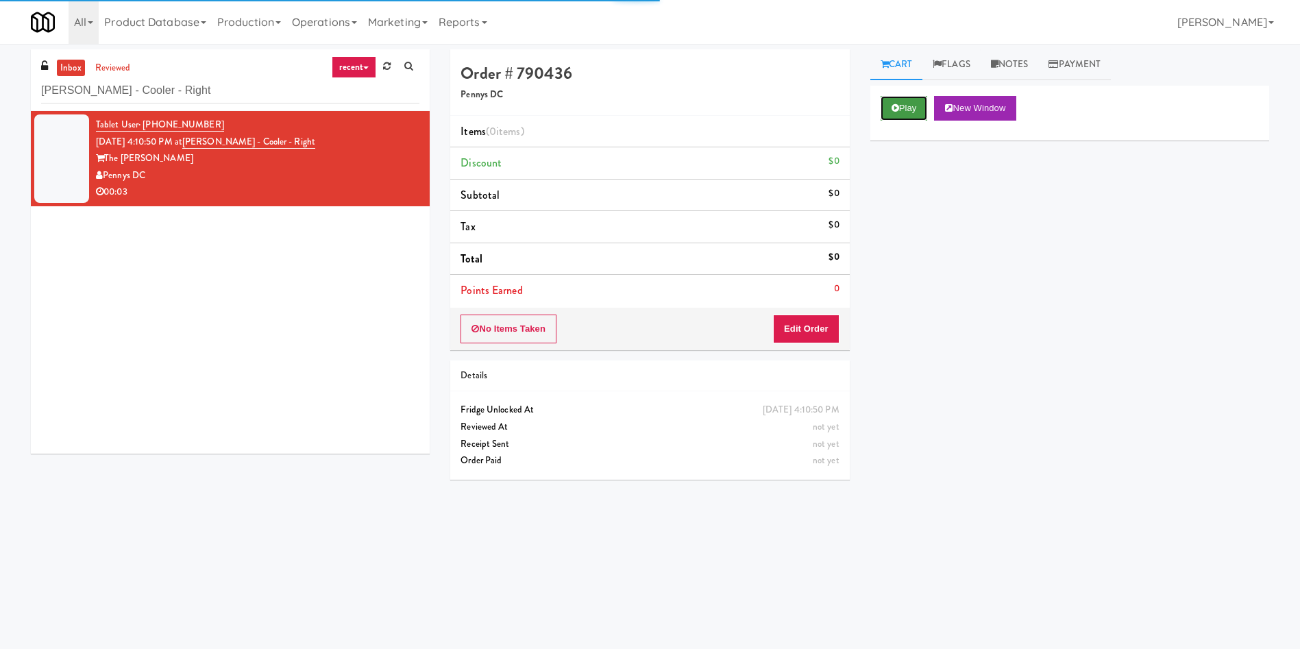
click at [900, 115] on button "Play" at bounding box center [903, 108] width 47 height 25
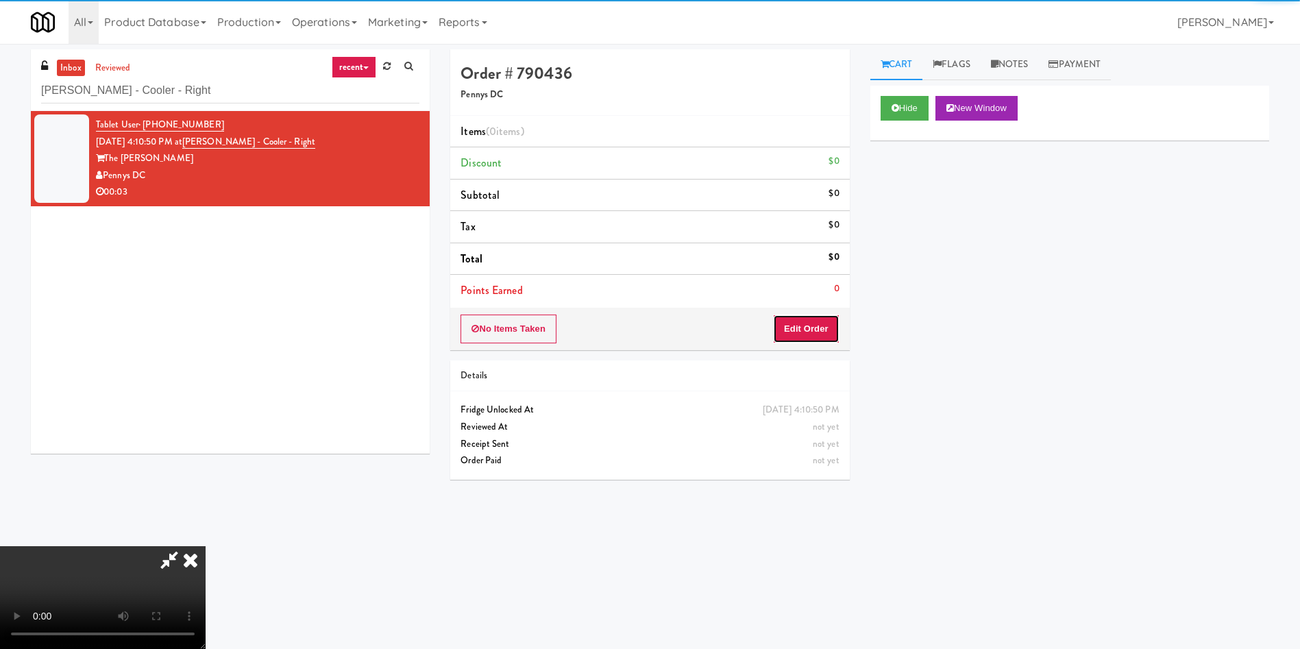
click at [809, 320] on button "Edit Order" at bounding box center [806, 328] width 66 height 29
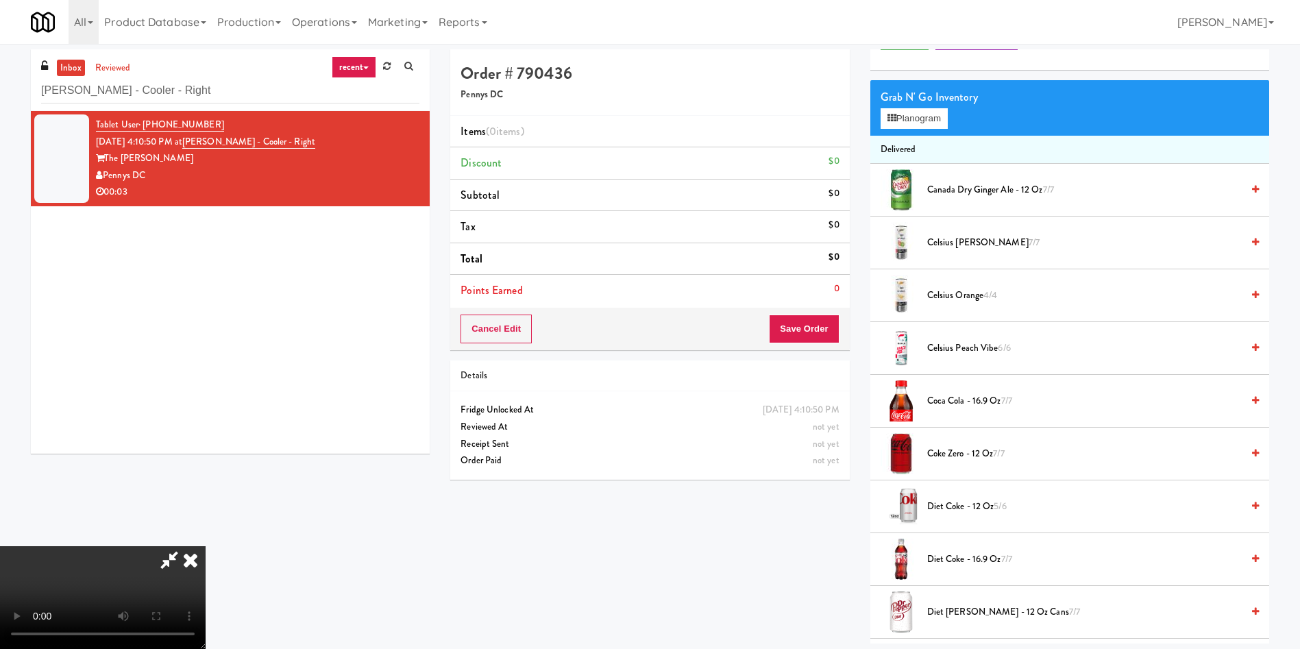
scroll to position [103, 0]
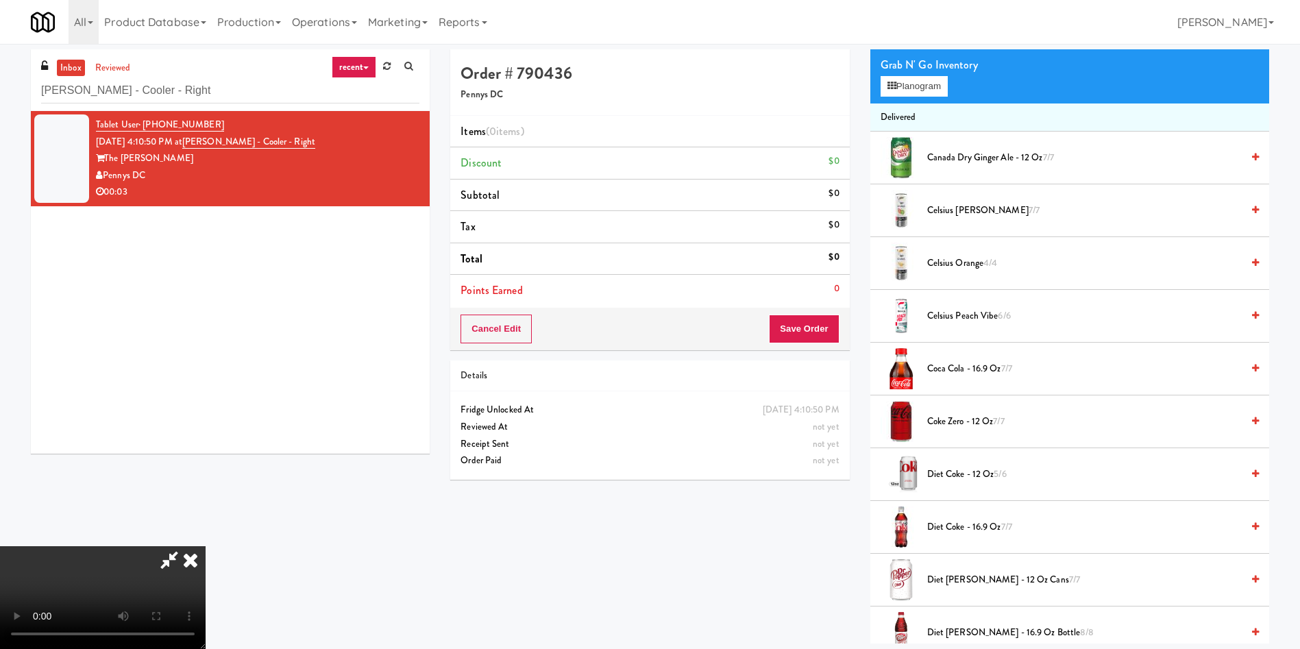
click at [206, 546] on video at bounding box center [103, 597] width 206 height 103
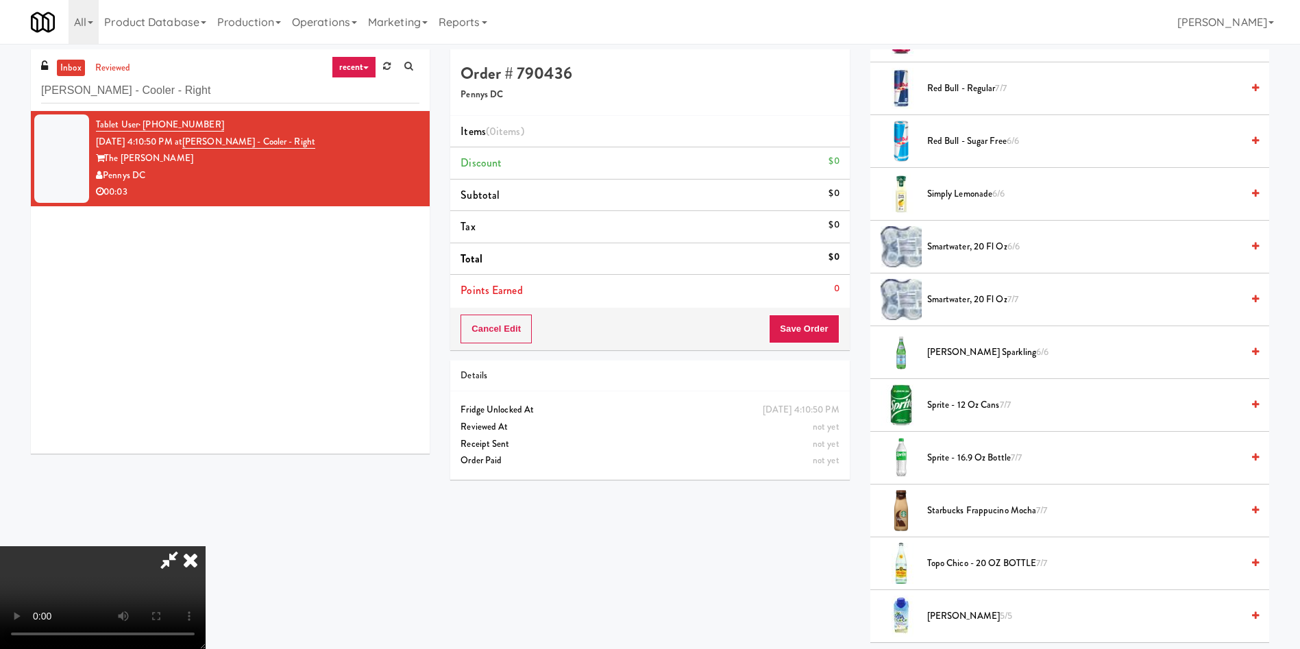
scroll to position [1439, 0]
click at [937, 245] on span "smartwater, 20 fl oz 6/6" at bounding box center [1084, 246] width 314 height 17
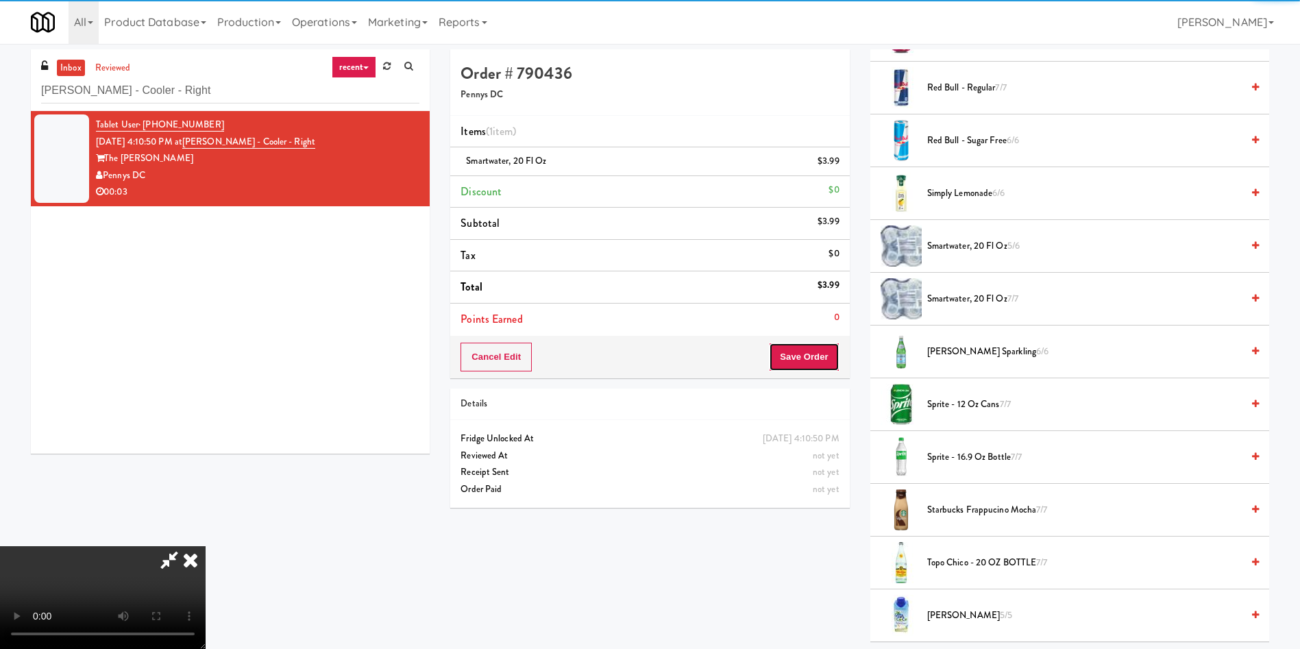
click at [831, 351] on button "Save Order" at bounding box center [804, 357] width 70 height 29
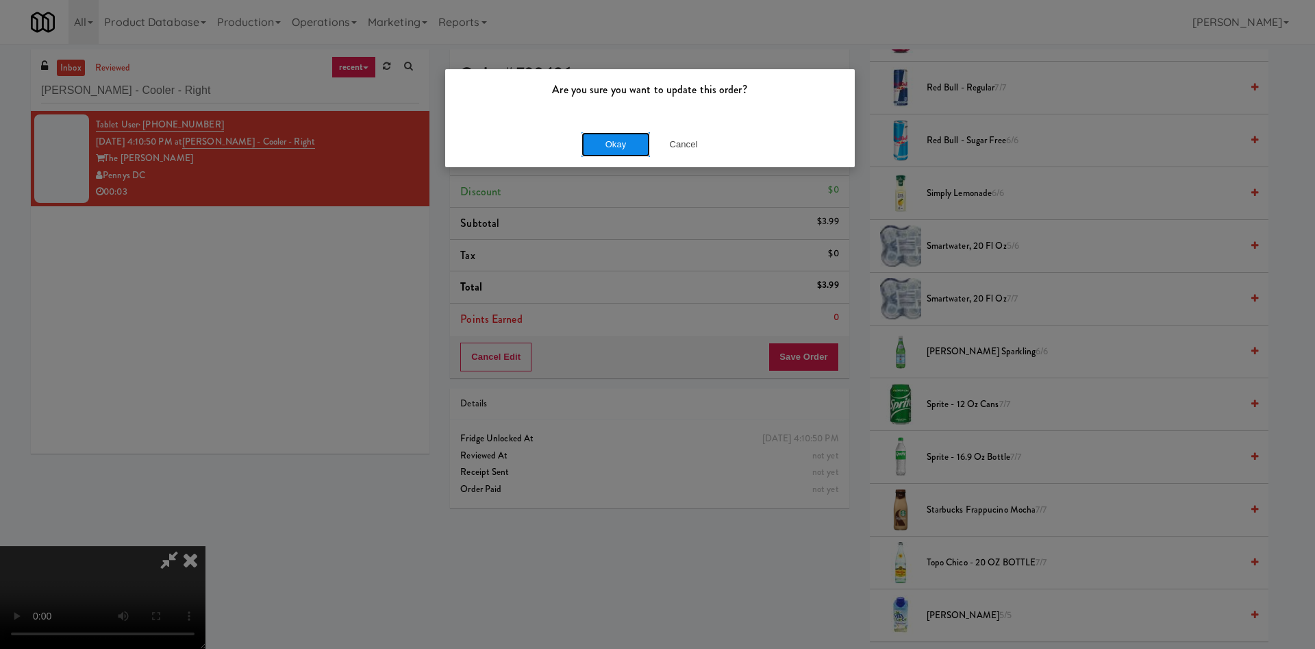
click at [594, 141] on button "Okay" at bounding box center [616, 144] width 69 height 25
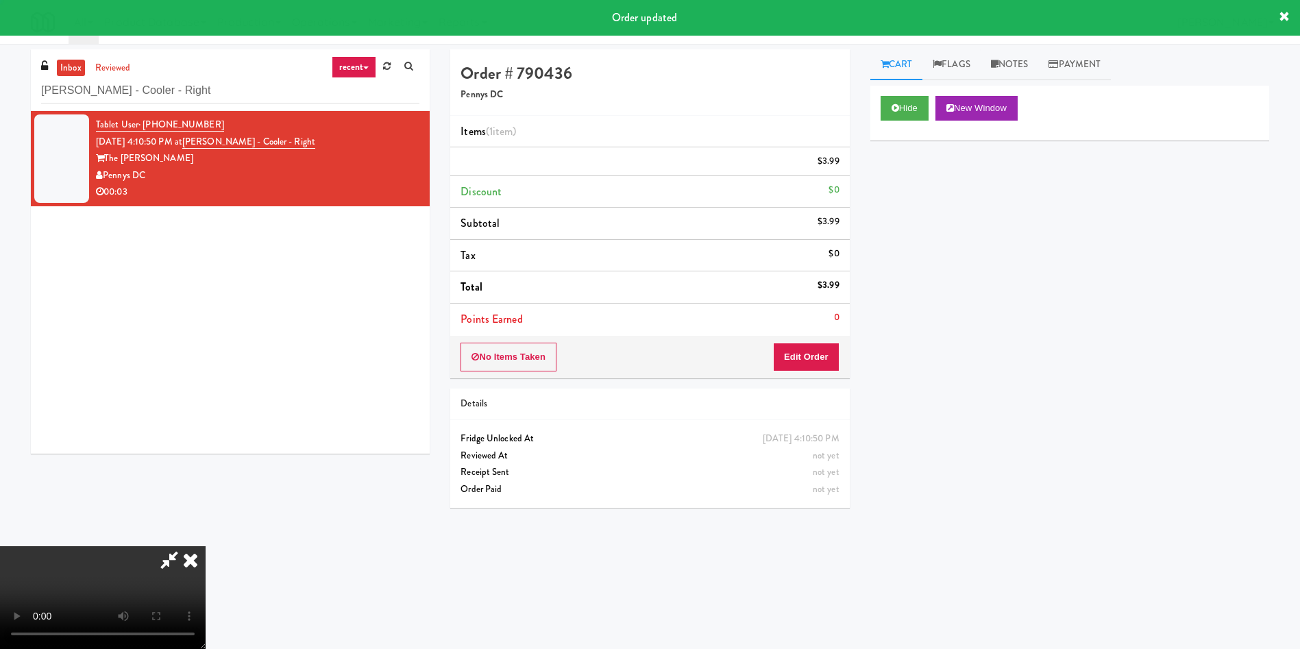
scroll to position [0, 0]
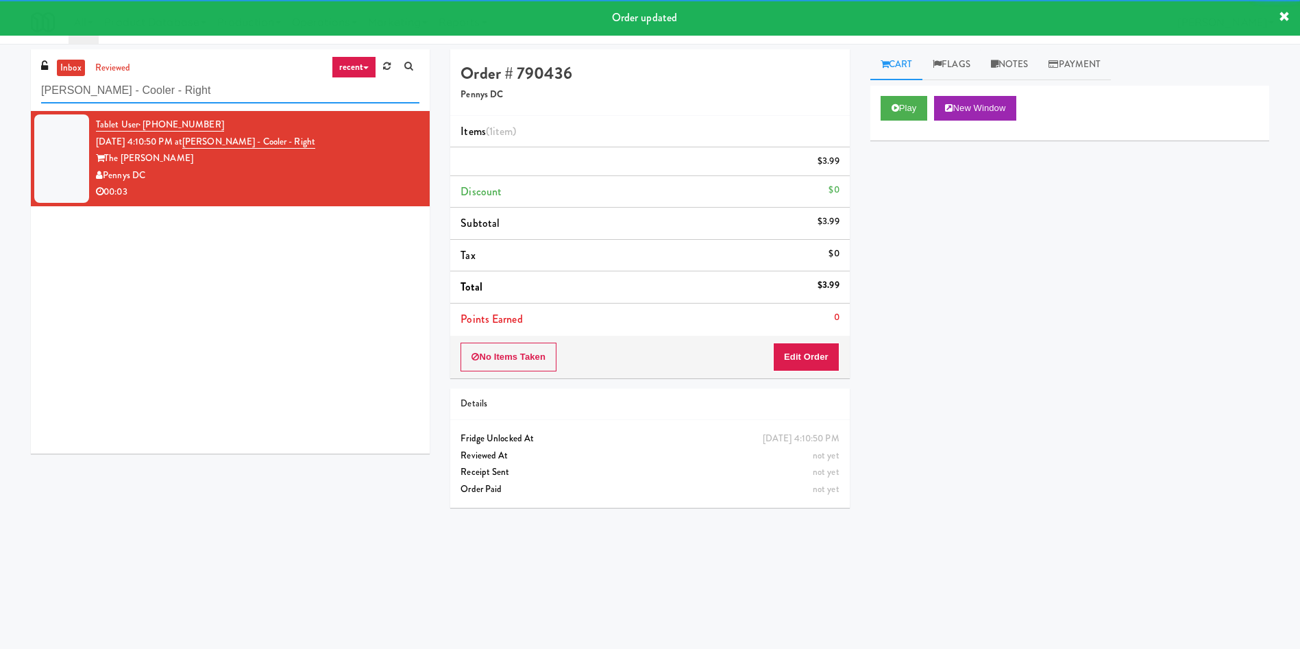
drag, startPoint x: 182, startPoint y: 86, endPoint x: 0, endPoint y: 89, distance: 181.6
click at [0, 89] on div "inbox reviewed recent all unclear take inventory issue suspicious failed recent…" at bounding box center [650, 324] width 1300 height 550
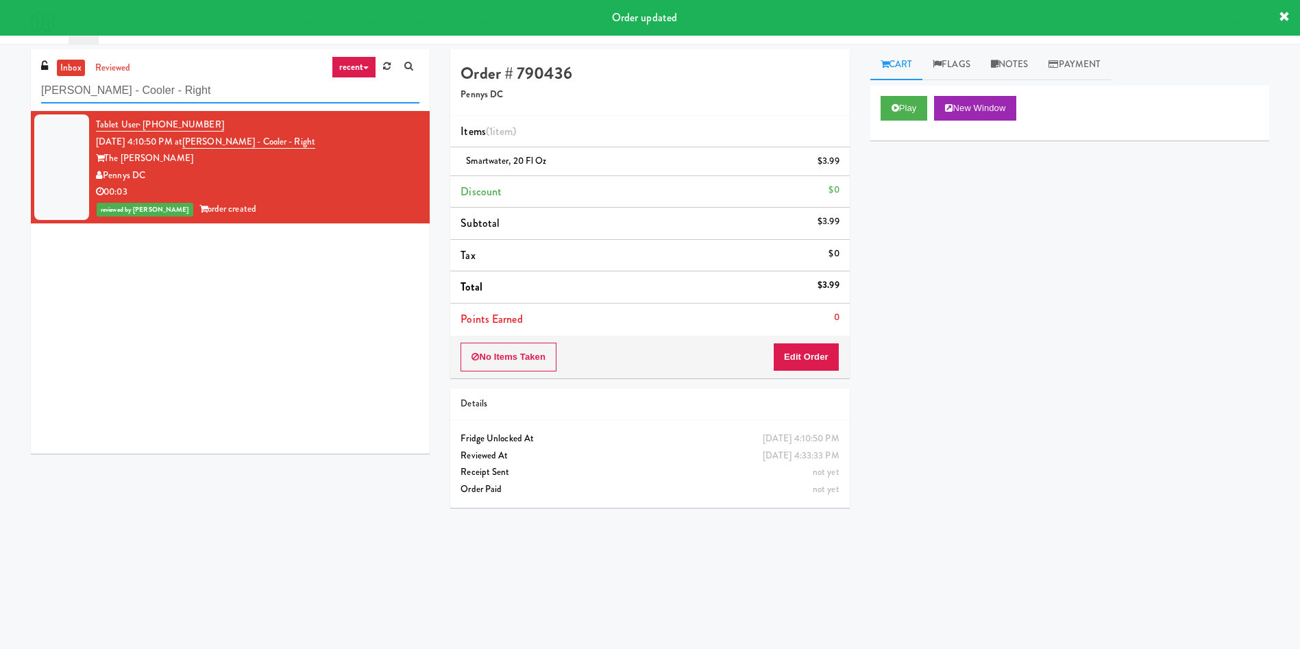
paste input "[PERSON_NAME] Ave 2 (R) - Steam Whistle"
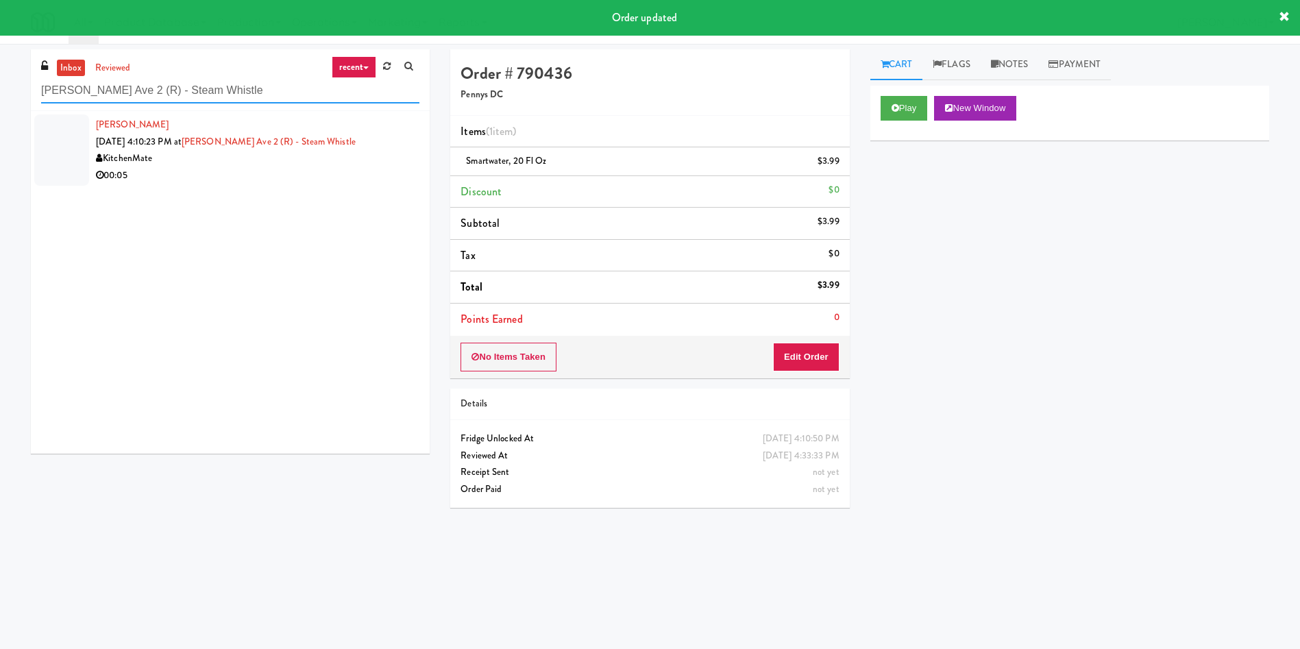
type input "[PERSON_NAME] Ave 2 (R) - Steam Whistle"
click at [47, 148] on div at bounding box center [61, 149] width 55 height 71
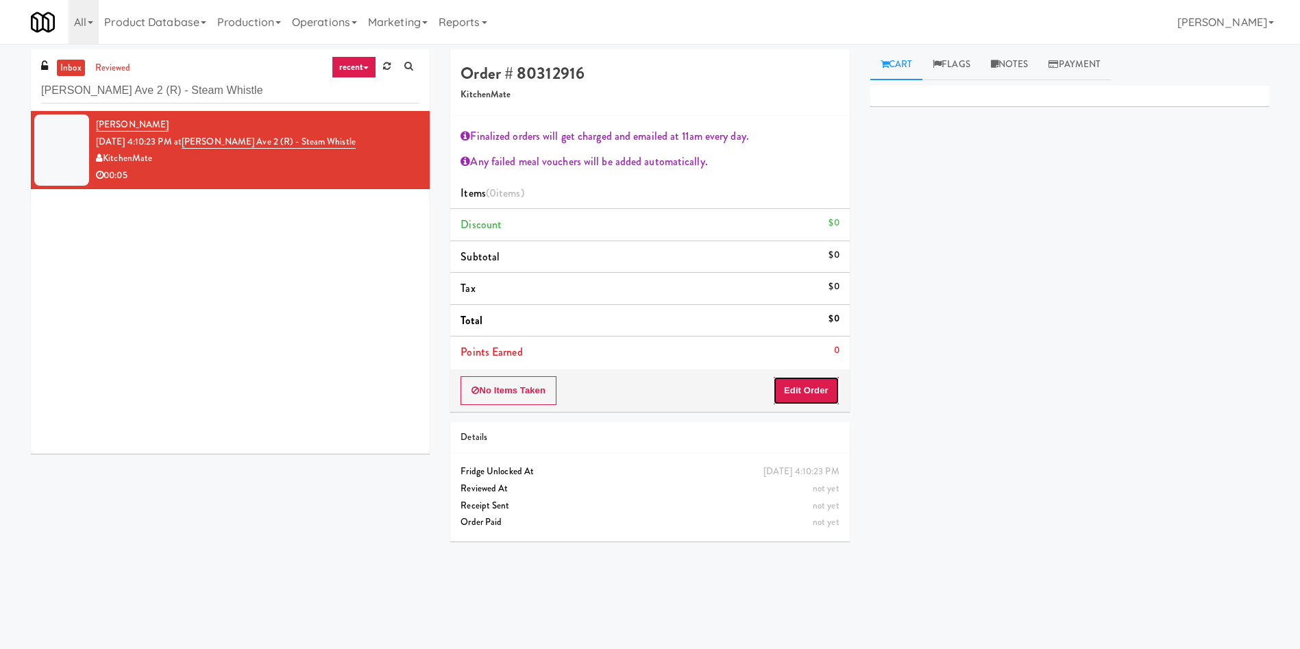
click at [830, 391] on button "Edit Order" at bounding box center [806, 390] width 66 height 29
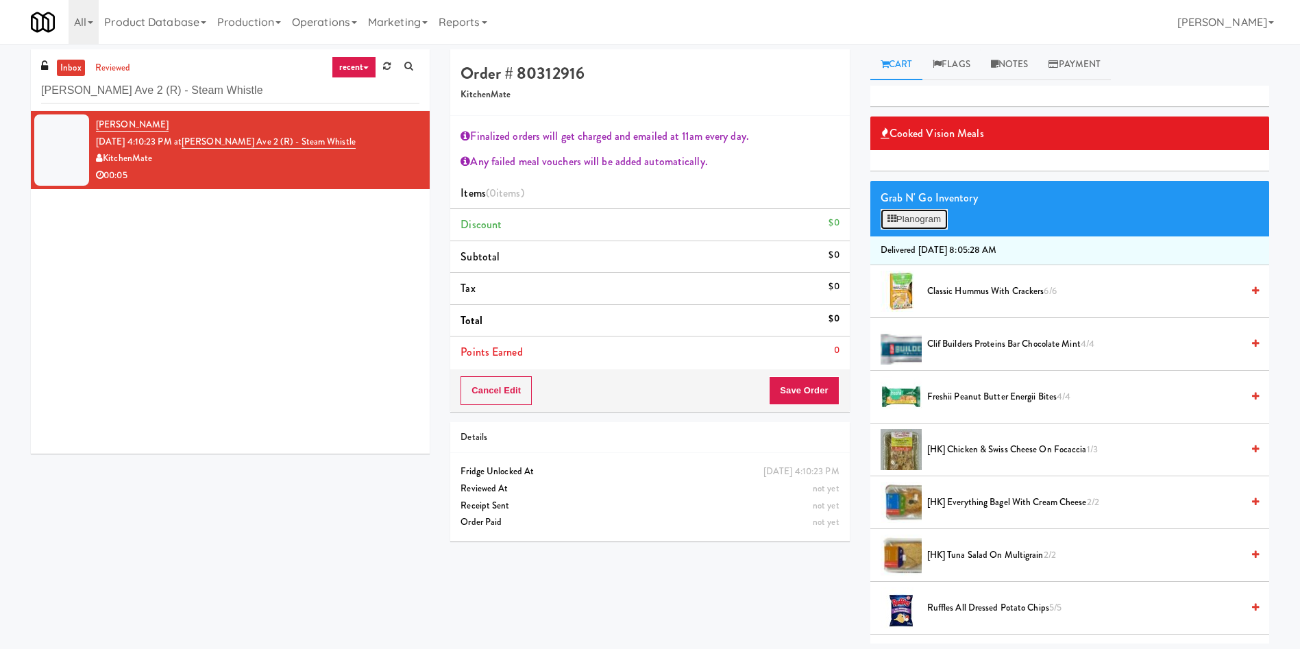
click at [932, 221] on button "Planogram" at bounding box center [913, 219] width 67 height 21
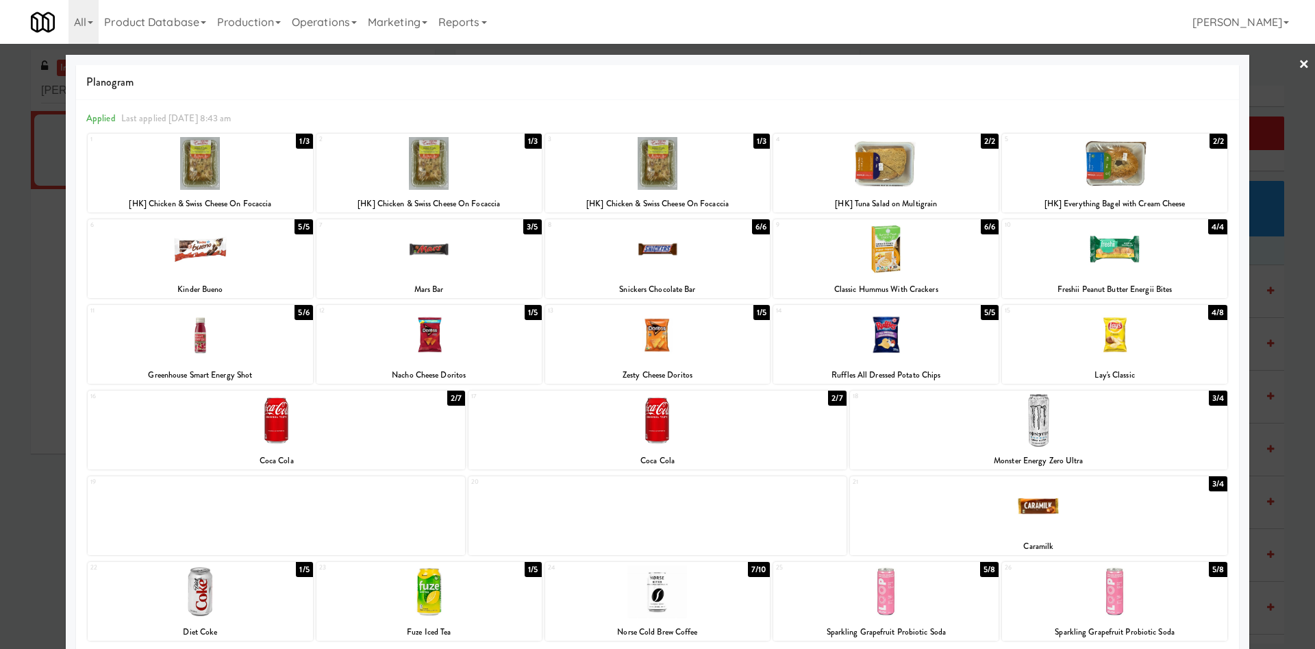
drag, startPoint x: 215, startPoint y: 249, endPoint x: 491, endPoint y: 169, distance: 287.7
click at [216, 249] on div at bounding box center [200, 249] width 225 height 53
click at [613, 151] on div at bounding box center [657, 163] width 225 height 53
click at [27, 542] on div at bounding box center [657, 324] width 1315 height 649
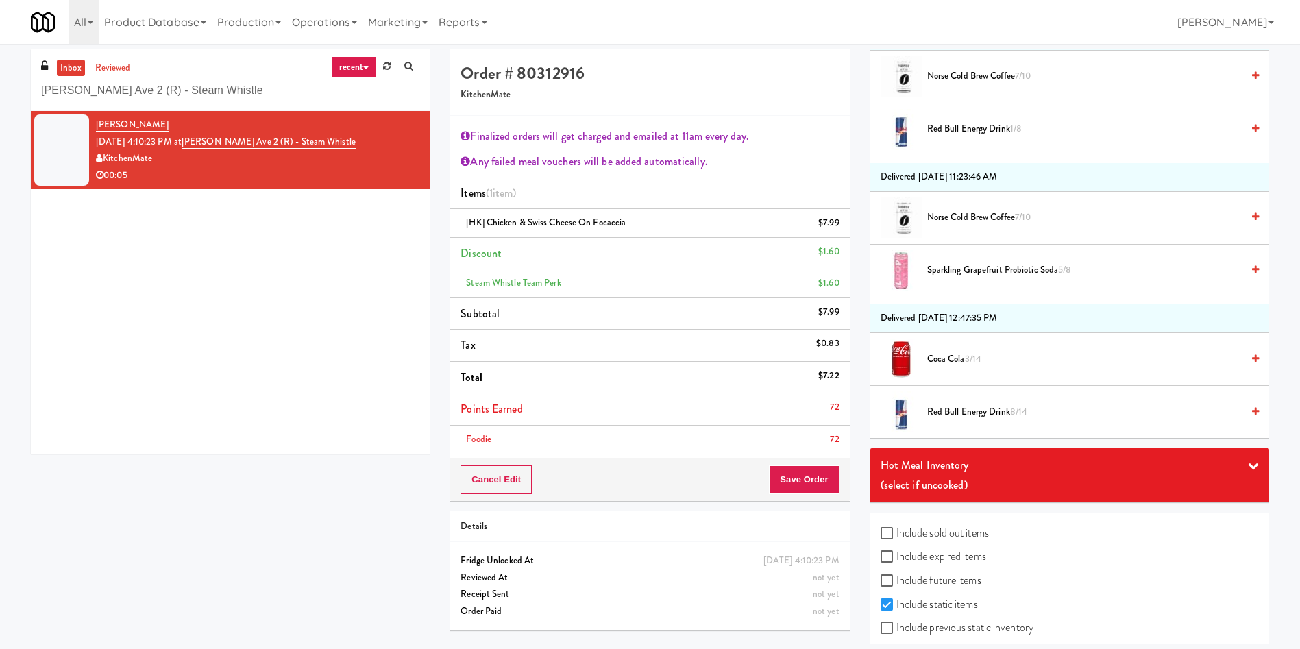
scroll to position [1696, 0]
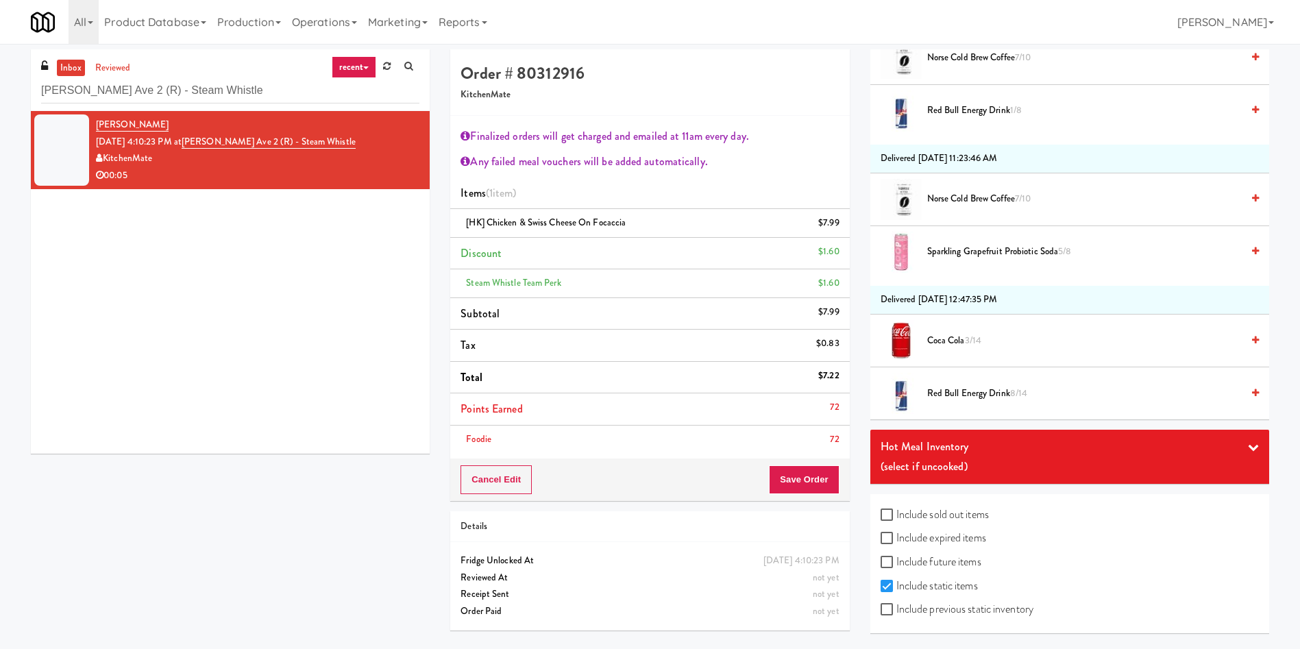
click at [950, 545] on label "Include expired items" at bounding box center [933, 538] width 106 height 21
click at [896, 544] on input "Include expired items" at bounding box center [888, 538] width 16 height 11
checkbox input "true"
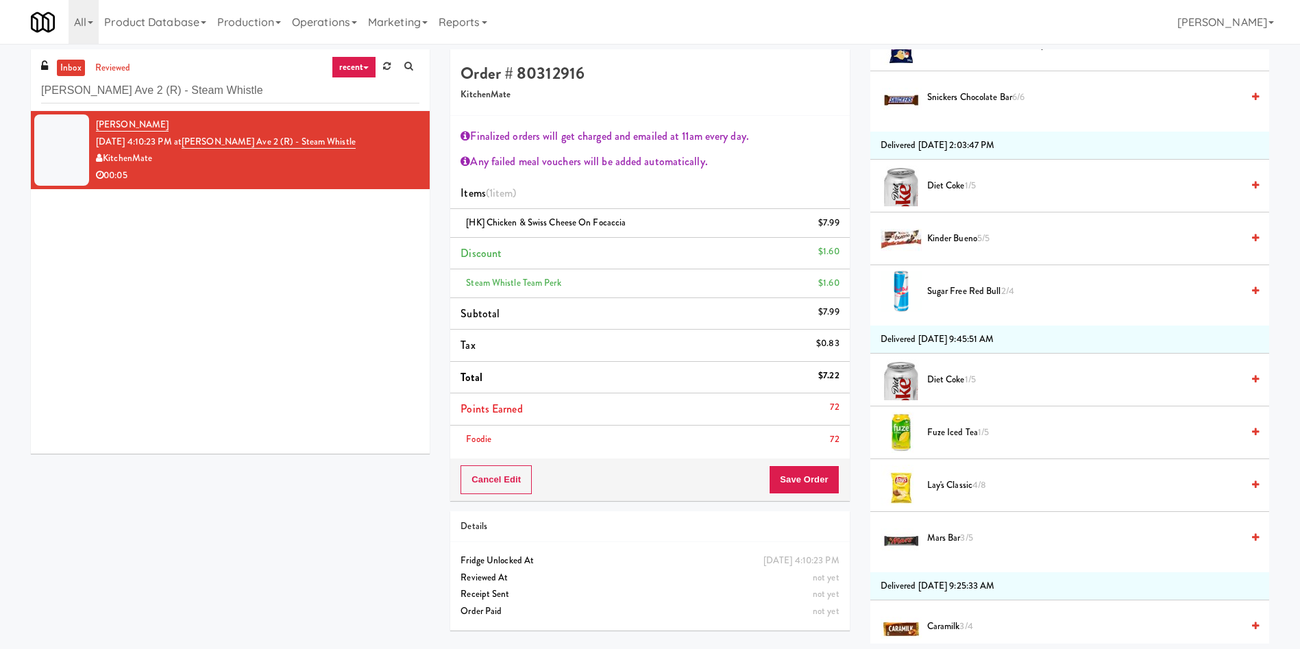
scroll to position [545, 0]
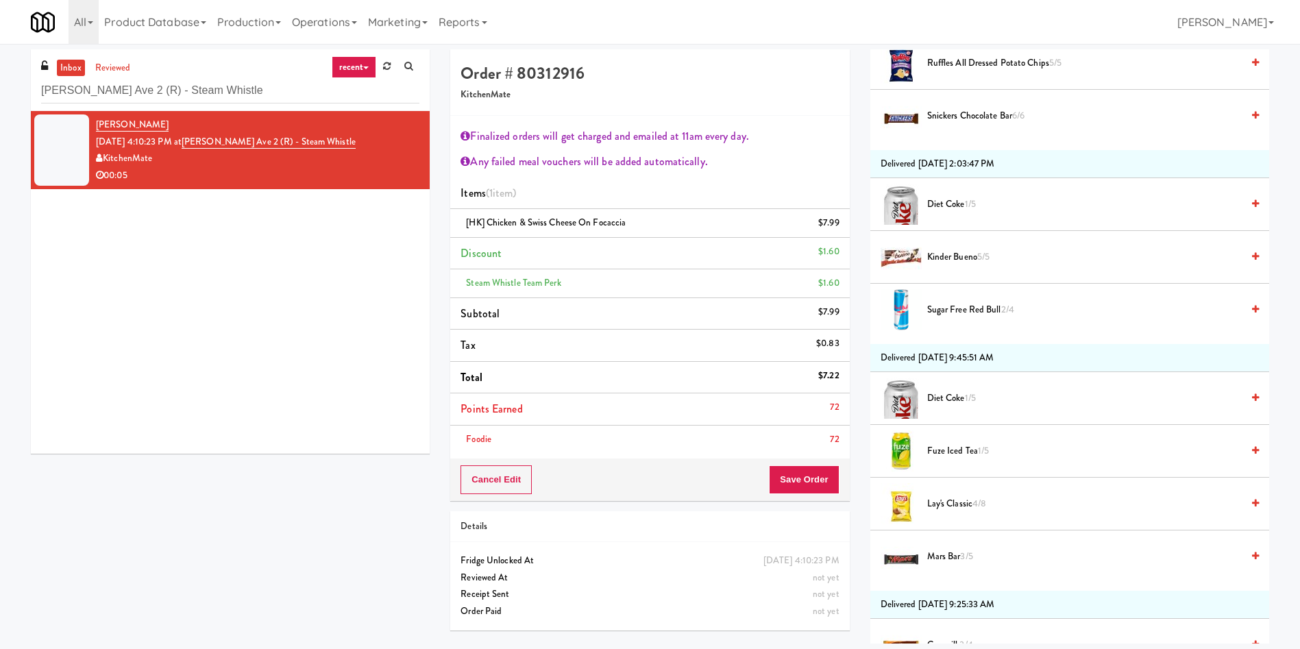
click at [958, 262] on span "Kinder Bueno 5/5" at bounding box center [1084, 257] width 314 height 17
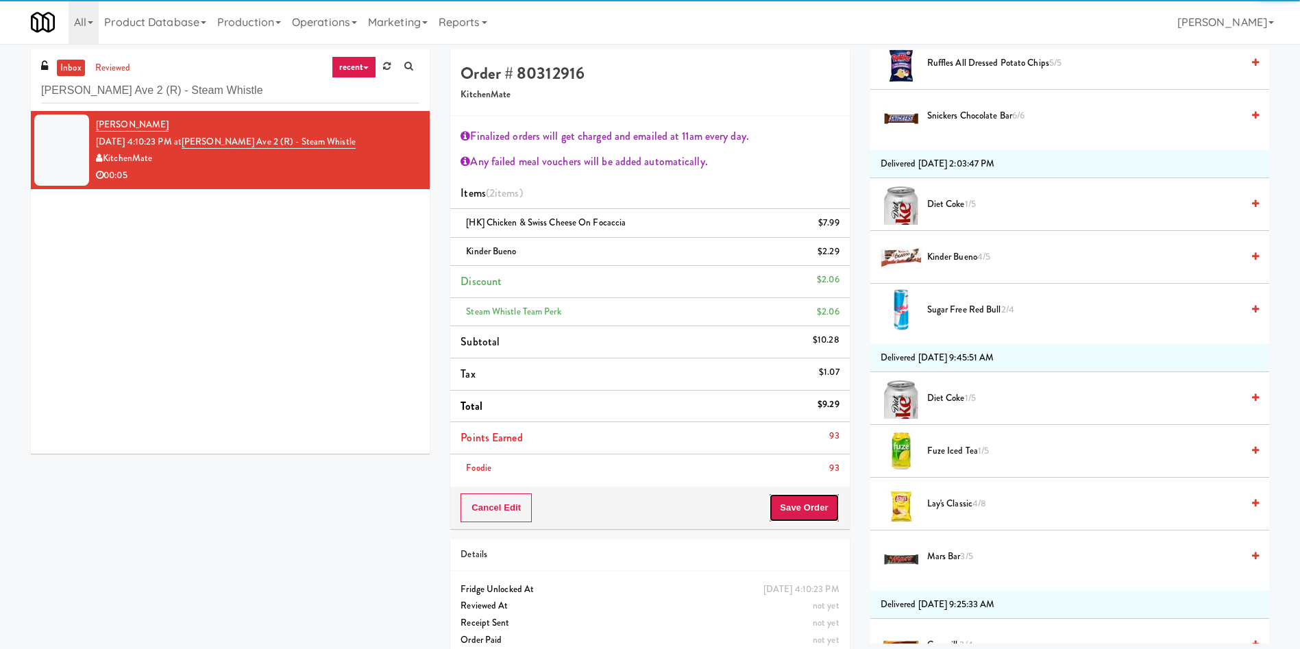
click at [809, 497] on button "Save Order" at bounding box center [804, 507] width 70 height 29
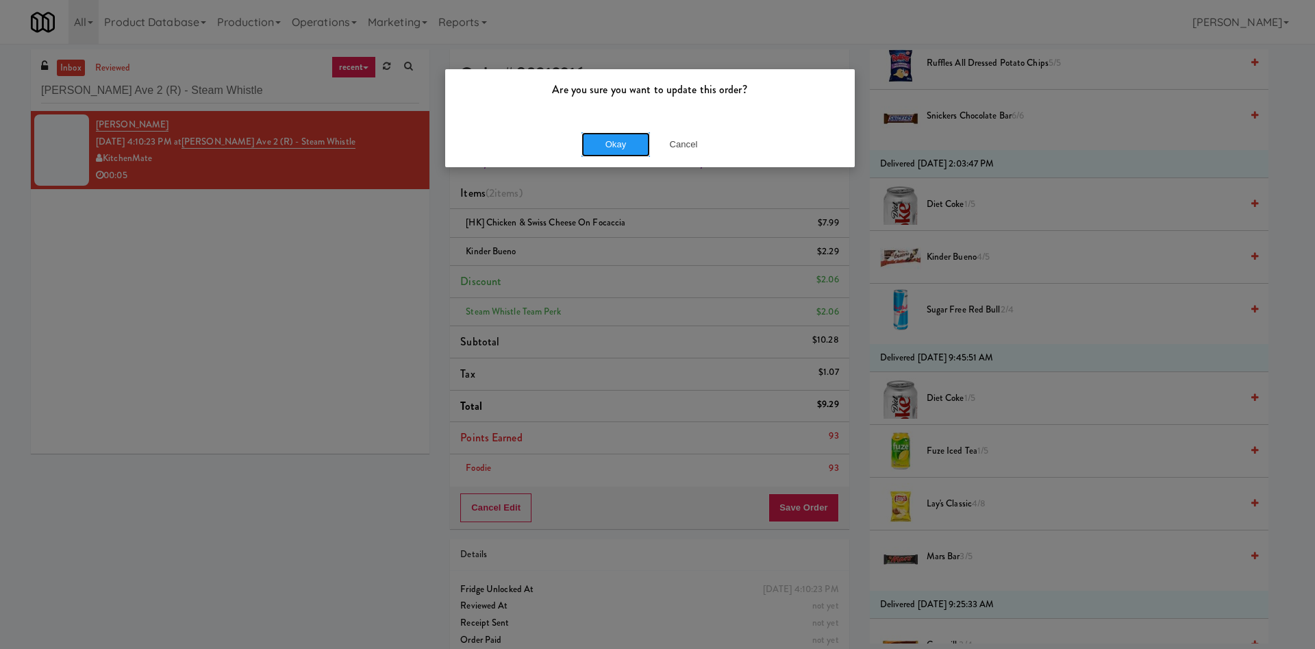
drag, startPoint x: 621, startPoint y: 151, endPoint x: 358, endPoint y: 58, distance: 279.1
click at [620, 150] on button "Okay" at bounding box center [616, 144] width 69 height 25
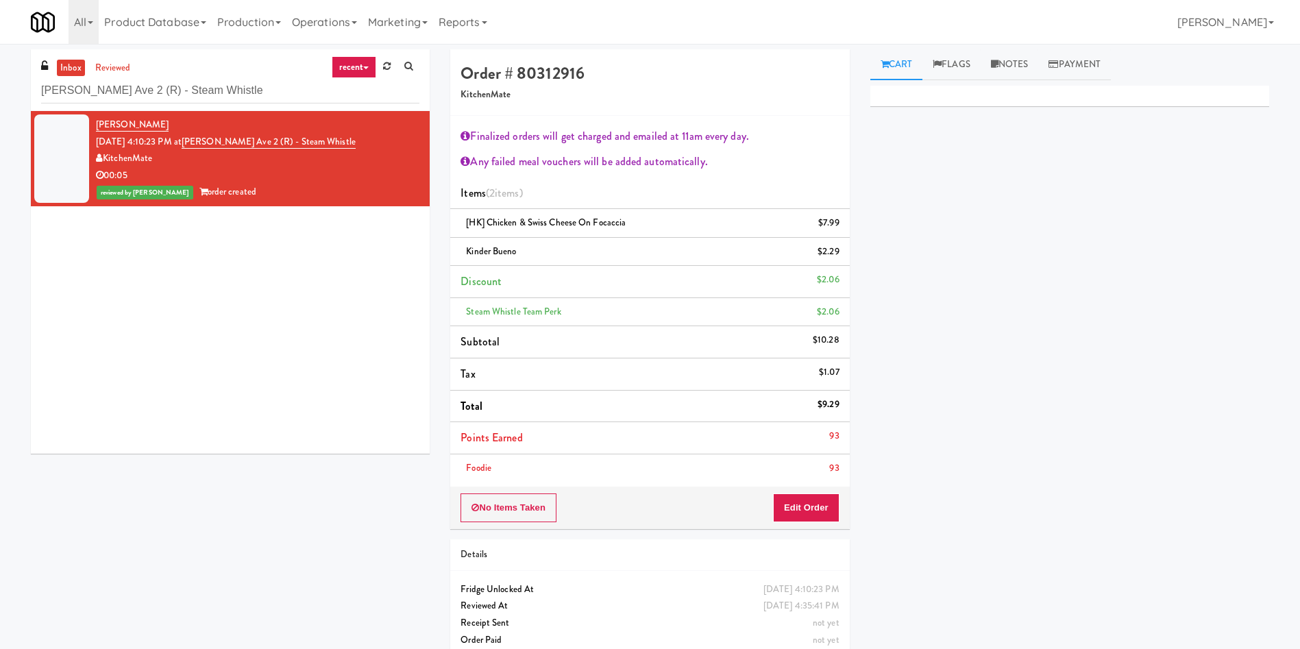
scroll to position [0, 0]
click at [1005, 60] on link "Notes" at bounding box center [1009, 64] width 58 height 31
click at [951, 190] on p at bounding box center [1069, 188] width 377 height 15
click at [72, 58] on div "inbox reviewed recent all unclear take inventory issue suspicious failed recent…" at bounding box center [230, 80] width 399 height 62
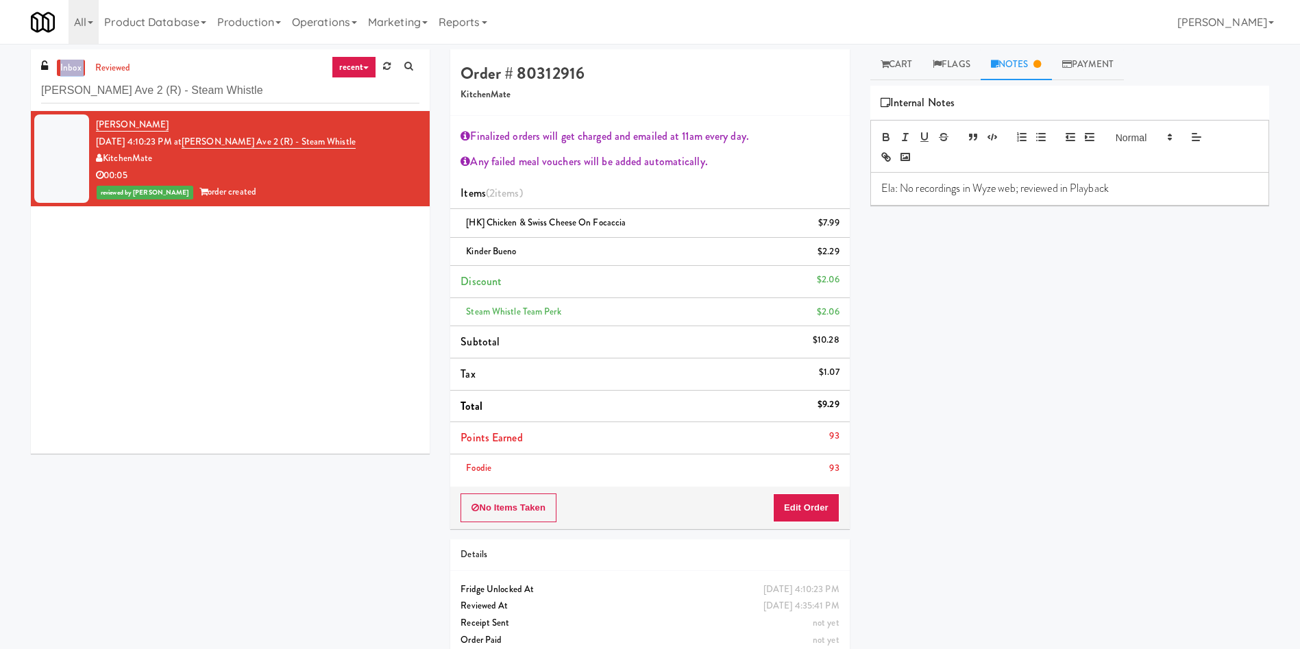
click at [72, 58] on div "inbox reviewed recent all unclear take inventory issue suspicious failed recent…" at bounding box center [230, 80] width 399 height 62
click at [70, 66] on link "inbox" at bounding box center [71, 68] width 28 height 17
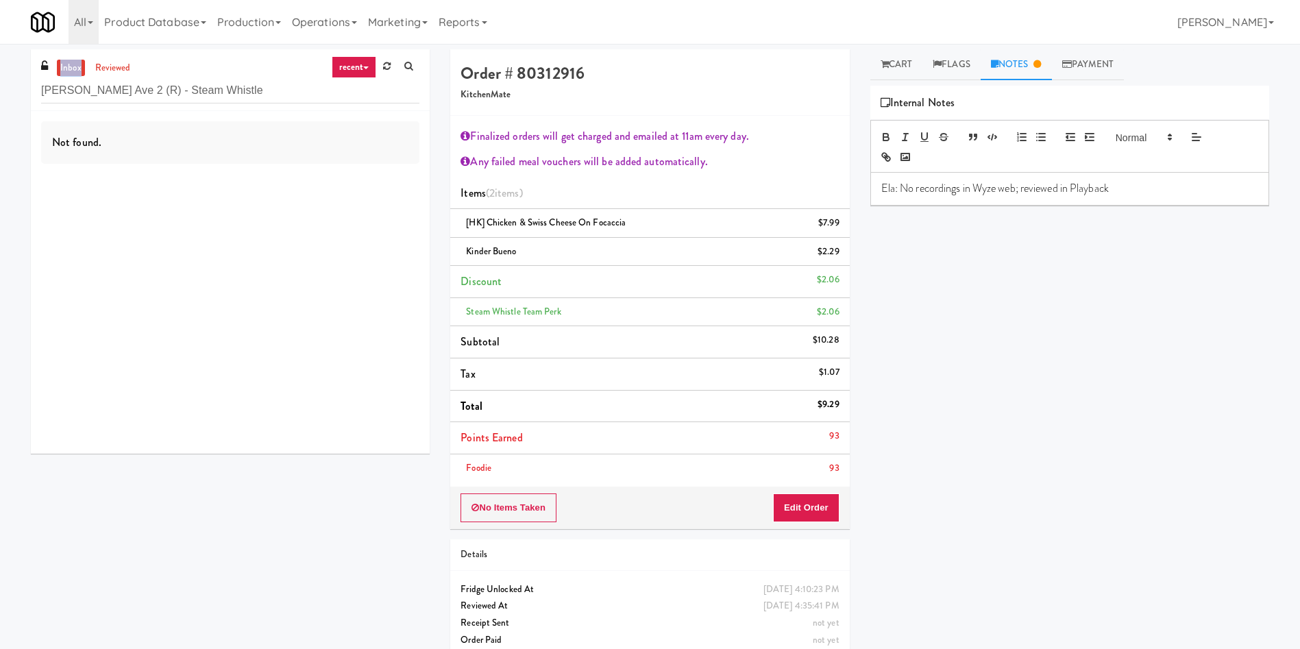
click at [70, 66] on link "inbox" at bounding box center [71, 68] width 28 height 17
click at [123, 66] on link "reviewed" at bounding box center [113, 68] width 42 height 17
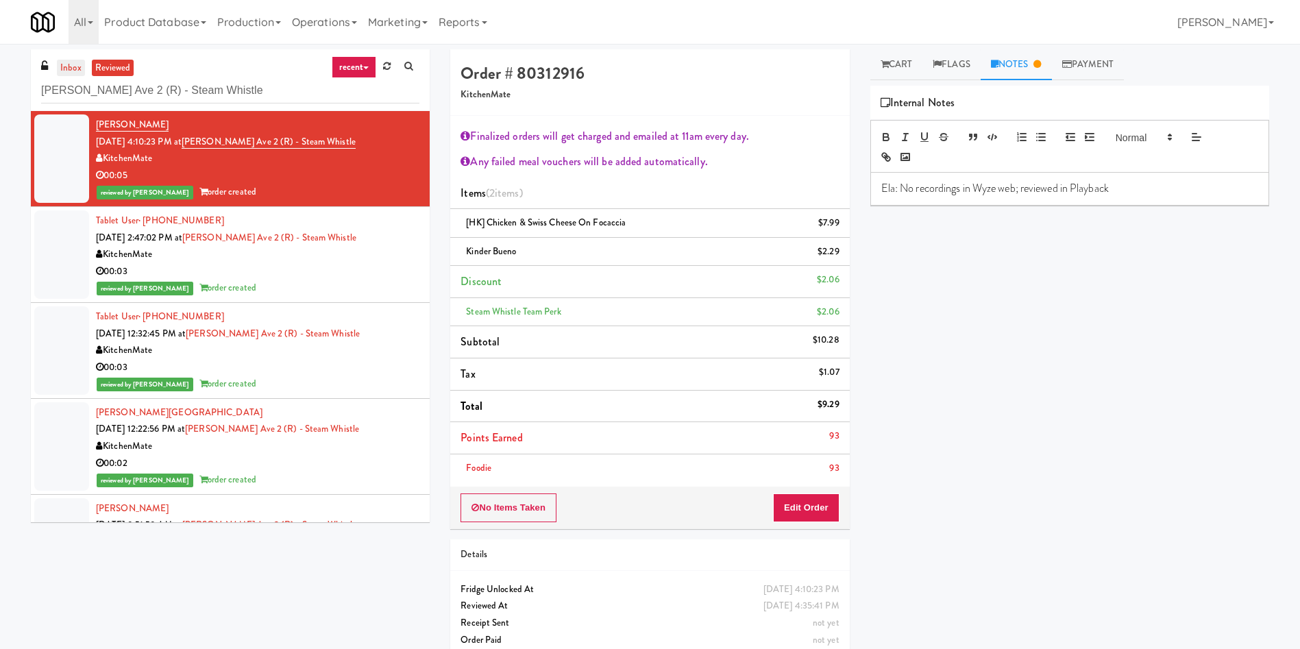
click at [75, 64] on link "inbox" at bounding box center [71, 68] width 28 height 17
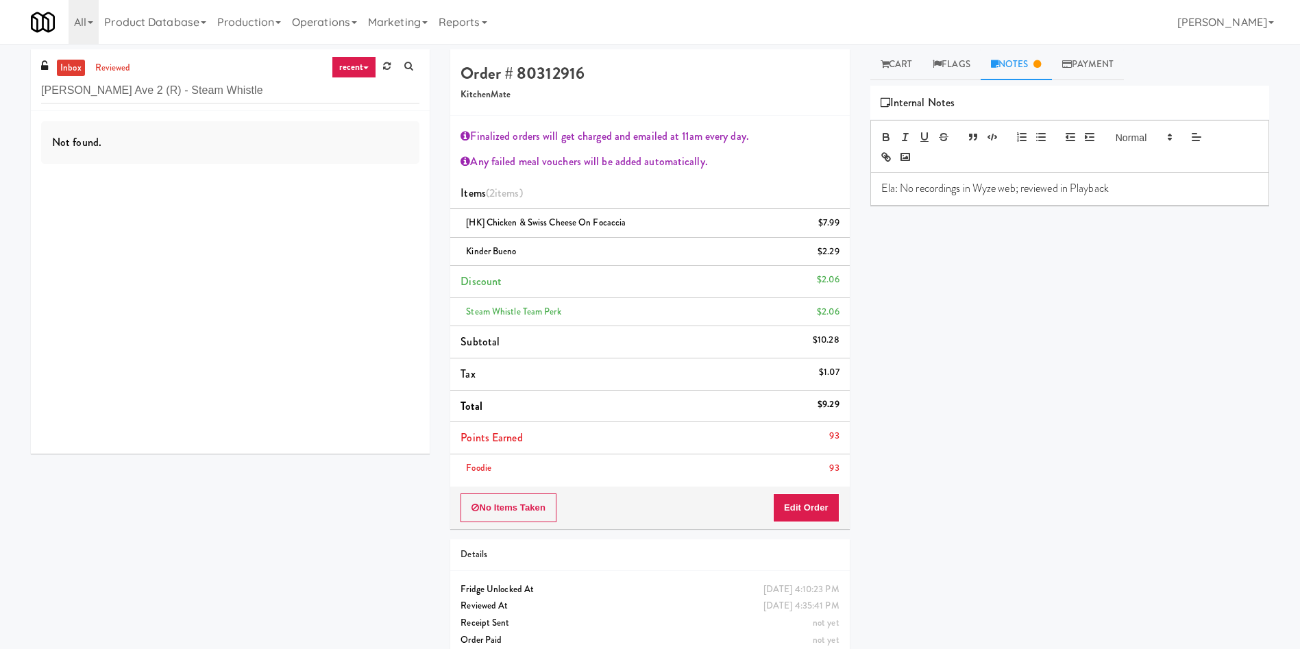
click at [74, 63] on link "inbox" at bounding box center [71, 68] width 28 height 17
drag, startPoint x: 270, startPoint y: 88, endPoint x: 0, endPoint y: 88, distance: 269.9
click at [0, 88] on div "inbox reviewed recent all unclear take inventory issue suspicious failed recent…" at bounding box center [650, 358] width 1300 height 619
paste input "ight80 - Main Cooler Right"
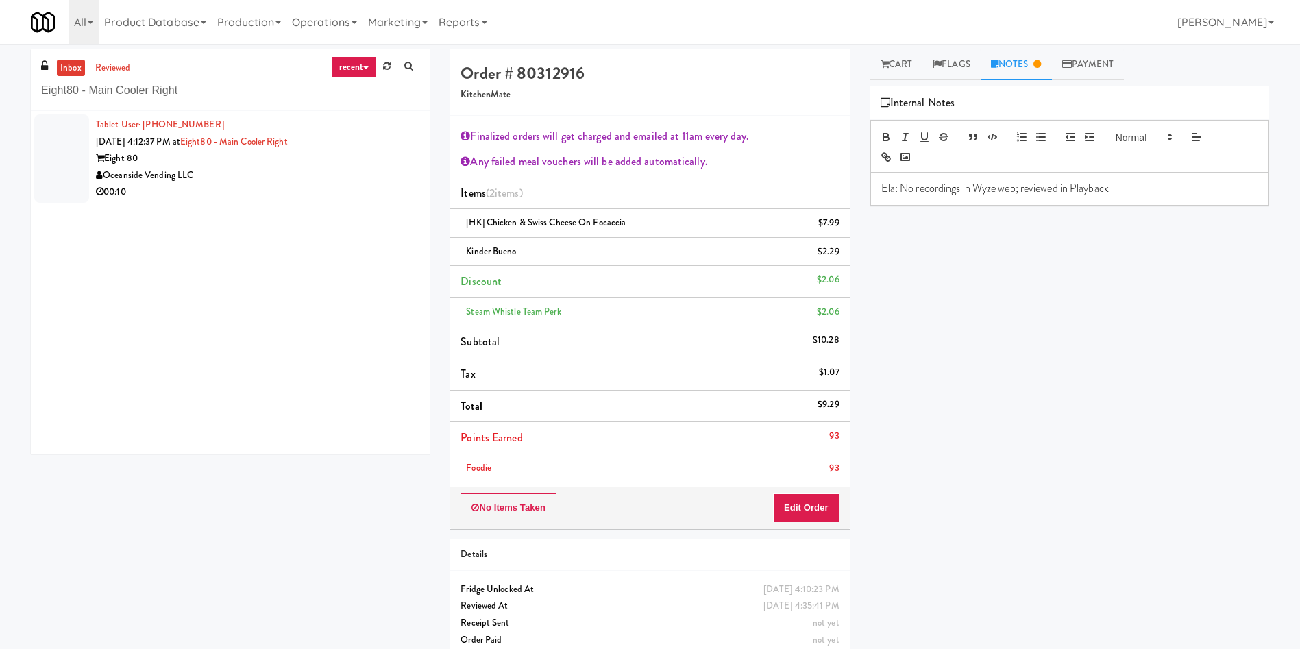
click at [61, 166] on div at bounding box center [61, 158] width 55 height 88
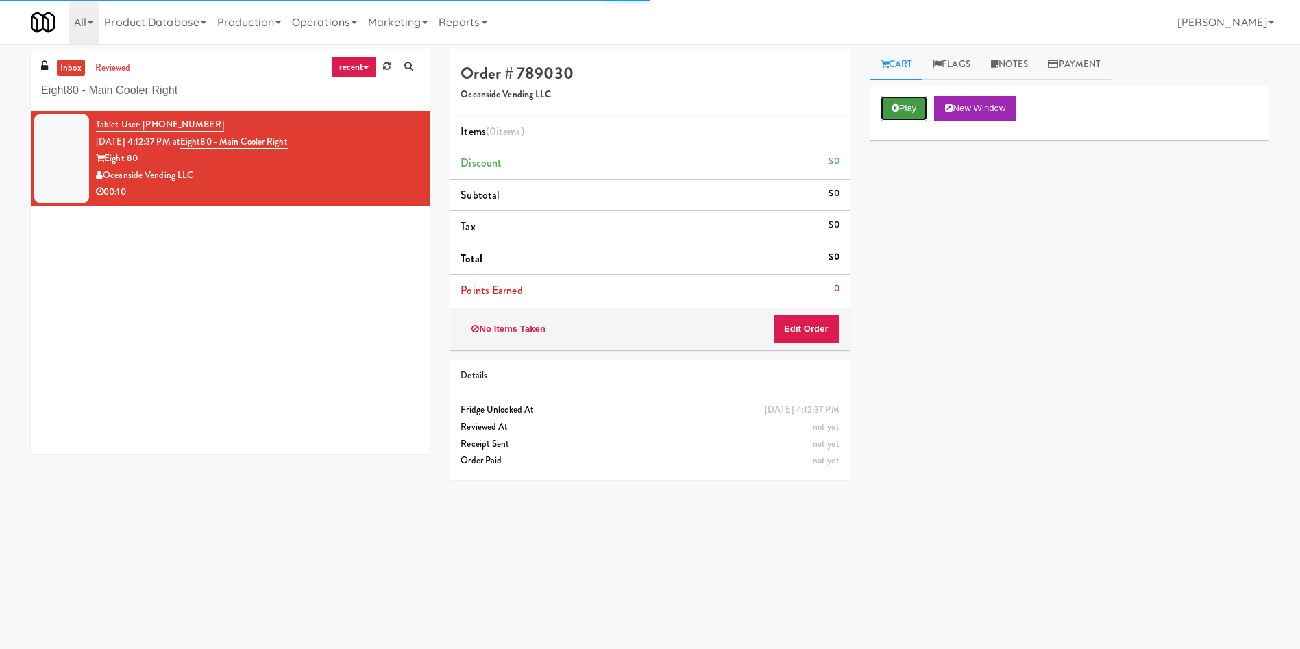
click at [917, 114] on button "Play" at bounding box center [903, 108] width 47 height 25
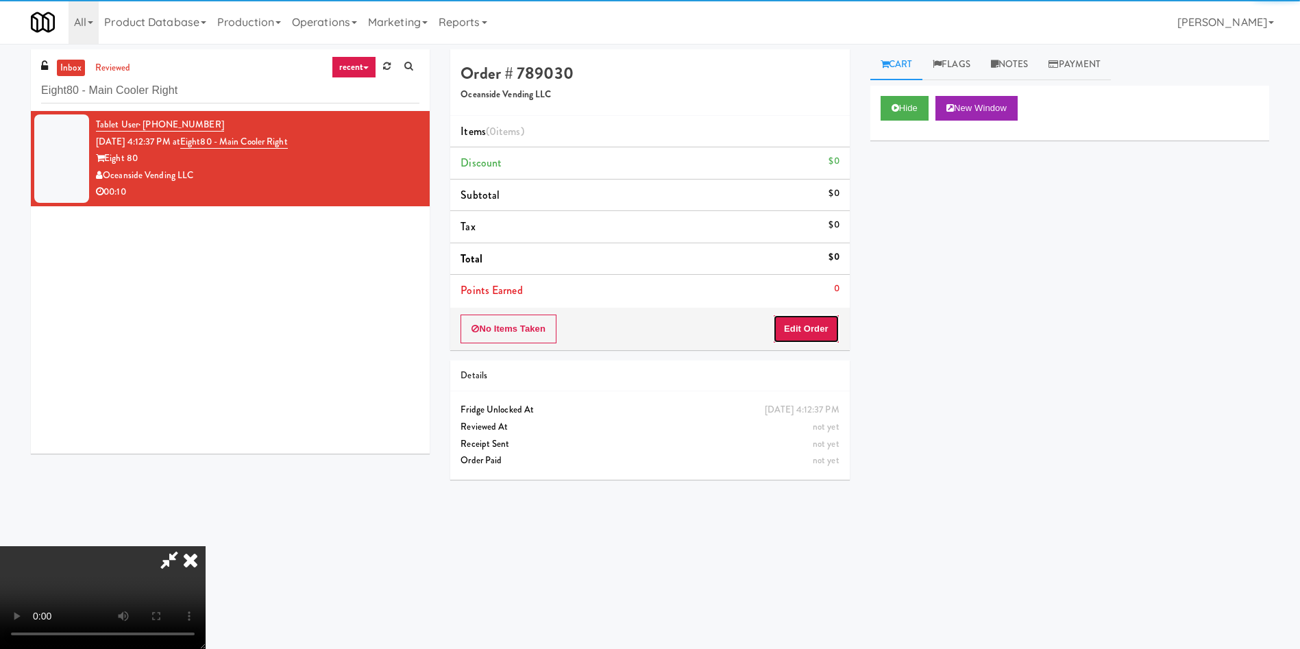
drag, startPoint x: 804, startPoint y: 339, endPoint x: 835, endPoint y: 357, distance: 35.0
click at [804, 340] on button "Edit Order" at bounding box center [806, 328] width 66 height 29
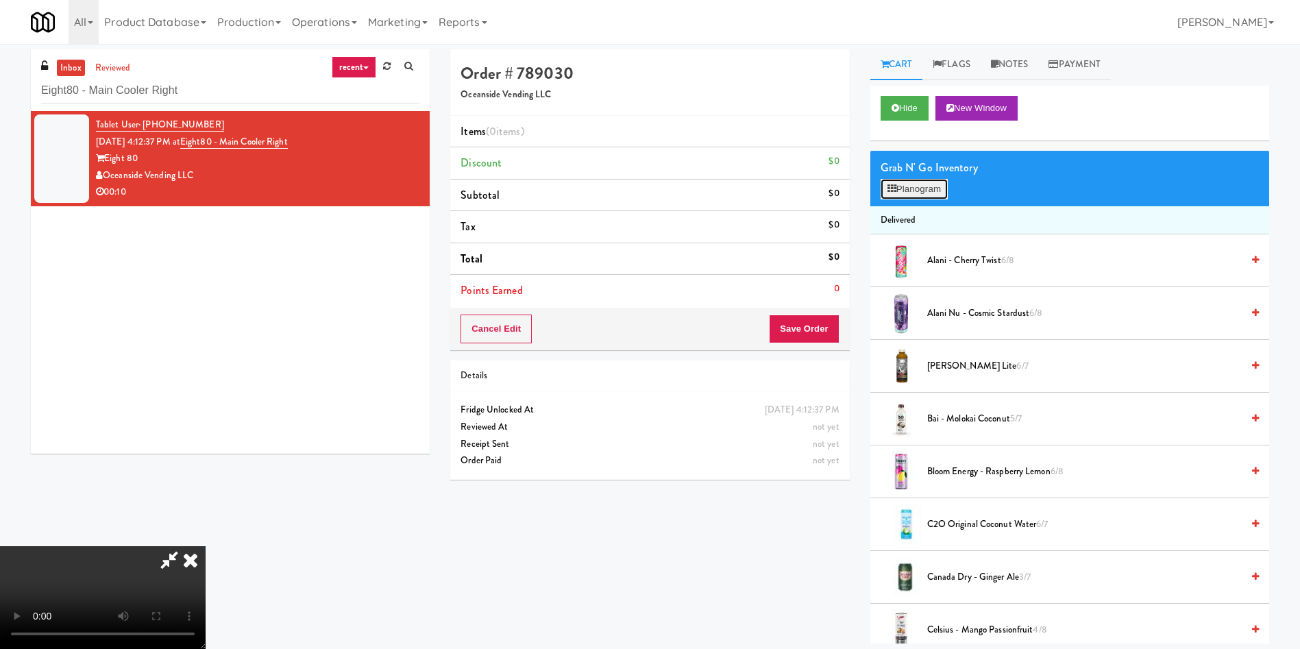
click at [895, 193] on button "Planogram" at bounding box center [913, 189] width 67 height 21
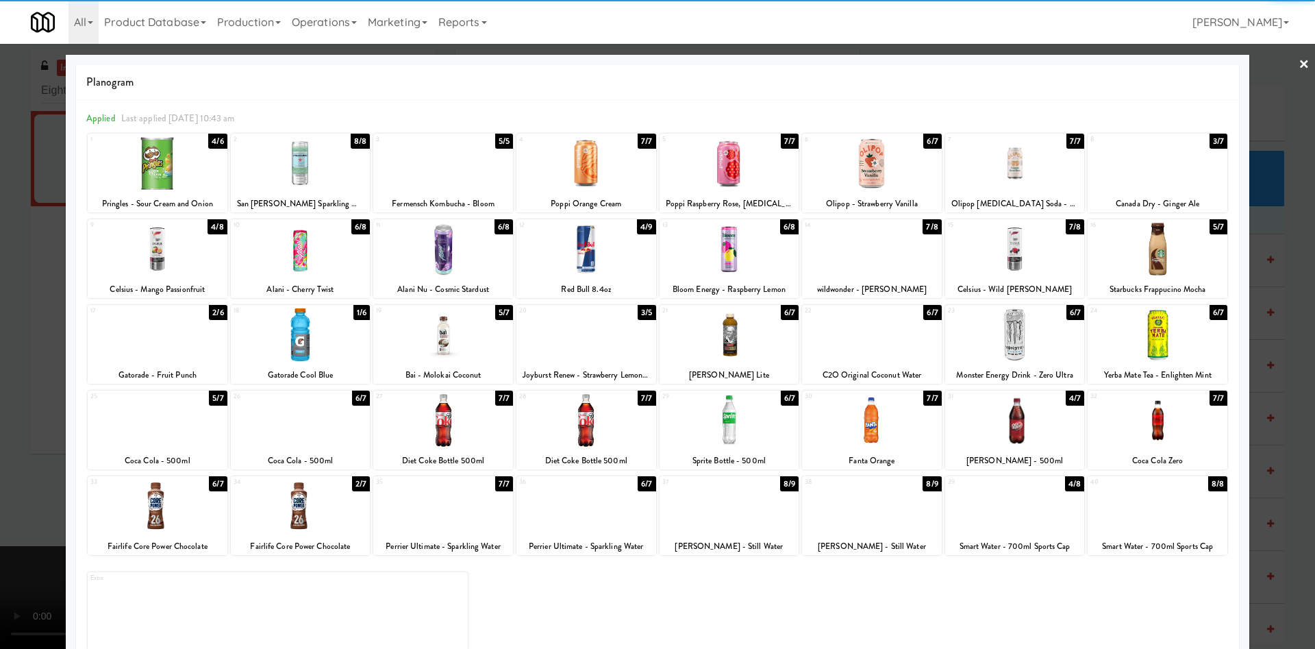
click at [171, 264] on div at bounding box center [158, 249] width 140 height 53
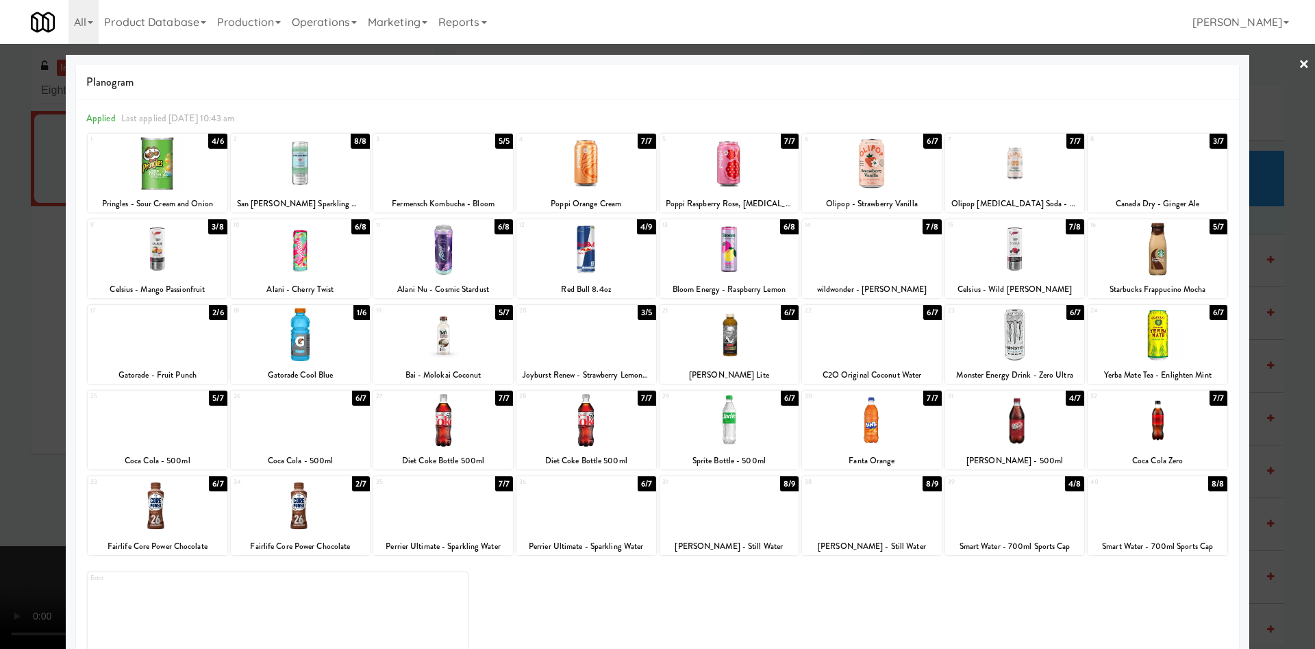
click at [171, 264] on div at bounding box center [158, 249] width 140 height 53
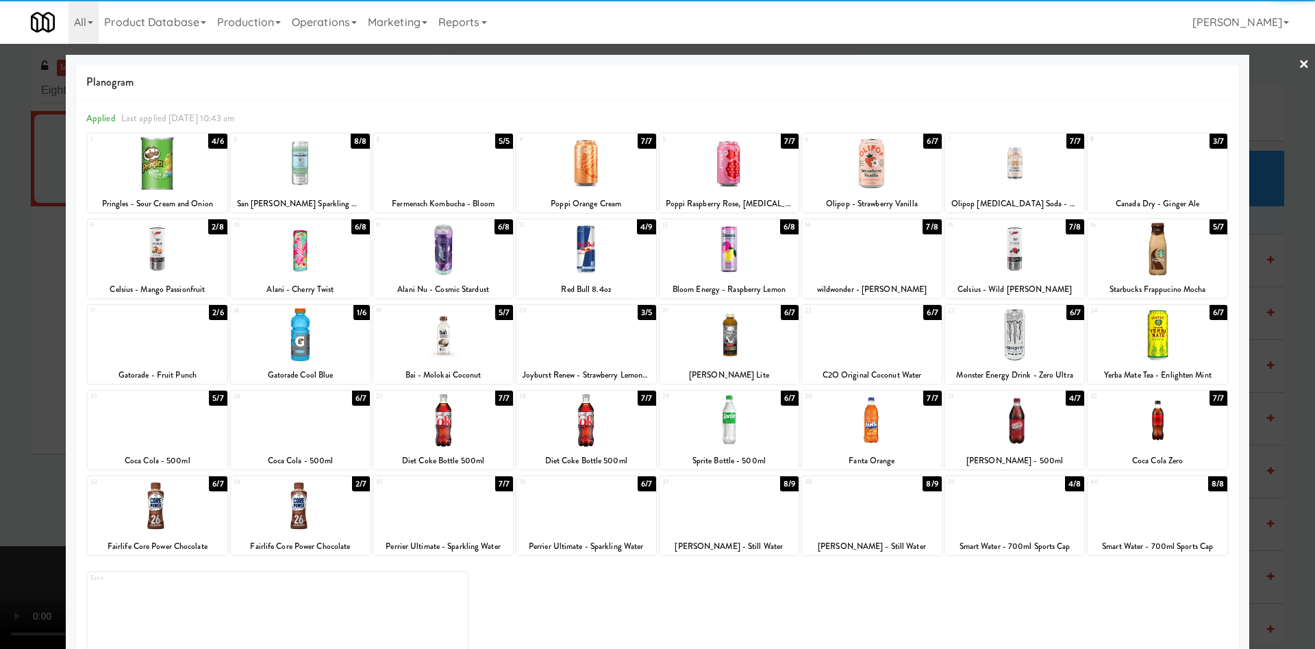
click at [44, 241] on div at bounding box center [657, 324] width 1315 height 649
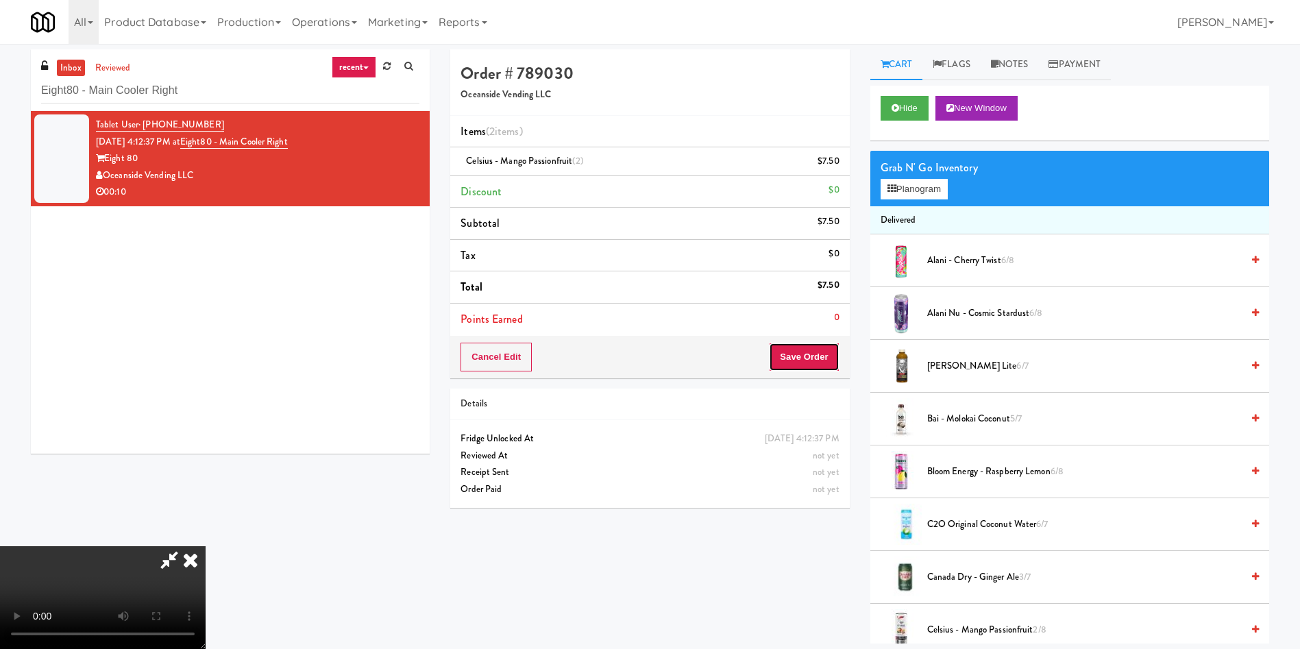
click at [810, 354] on button "Save Order" at bounding box center [804, 357] width 70 height 29
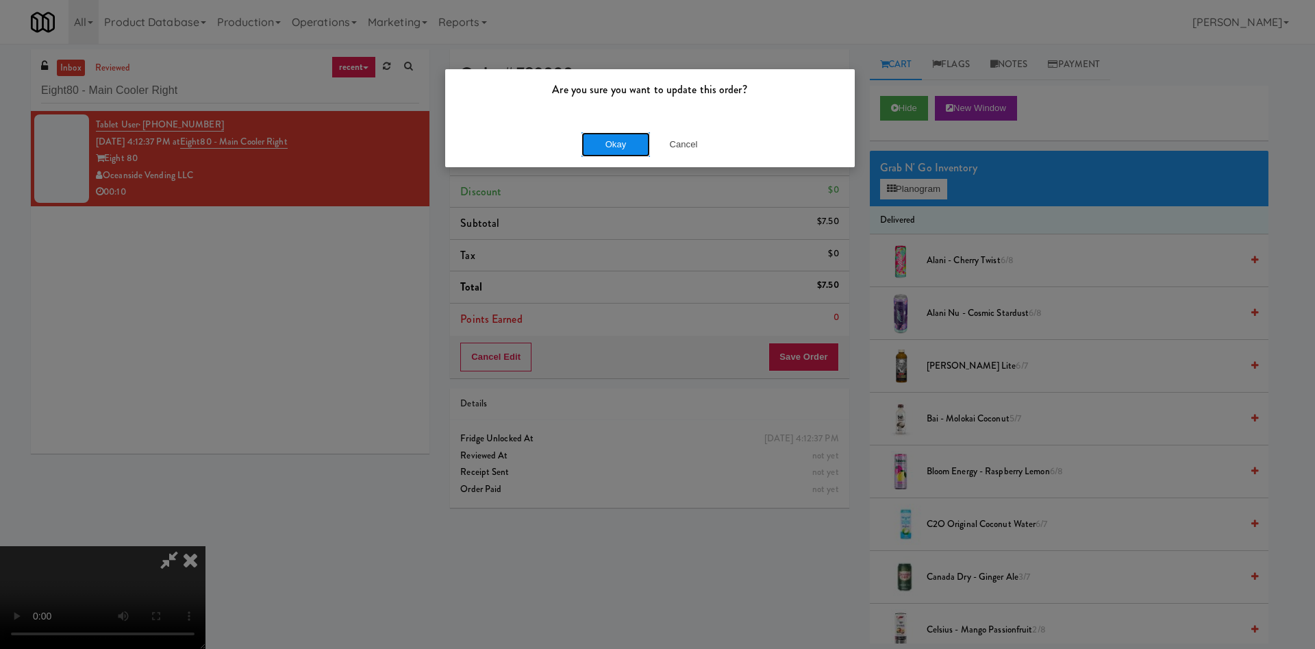
click at [595, 151] on button "Okay" at bounding box center [616, 144] width 69 height 25
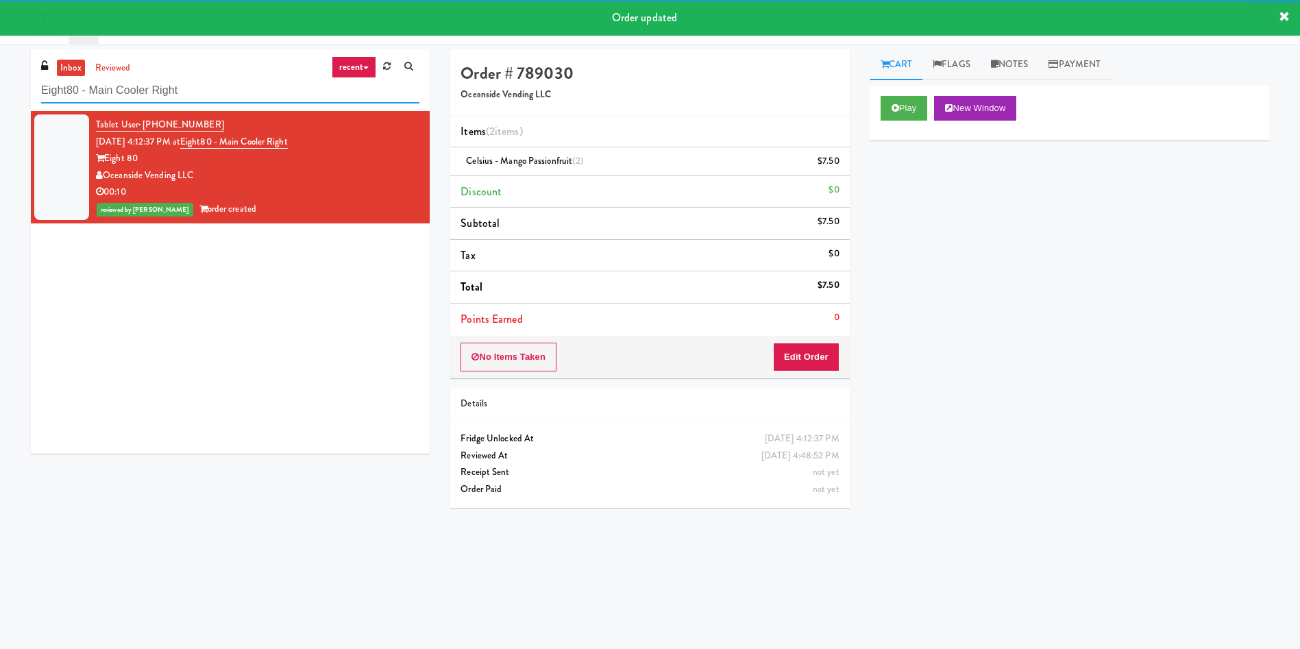
paste input "lla Parkside - Combo"
drag, startPoint x: 202, startPoint y: 84, endPoint x: 0, endPoint y: 84, distance: 202.1
click at [0, 84] on div "inbox reviewed recent all unclear take inventory issue suspicious failed recent…" at bounding box center [650, 324] width 1300 height 550
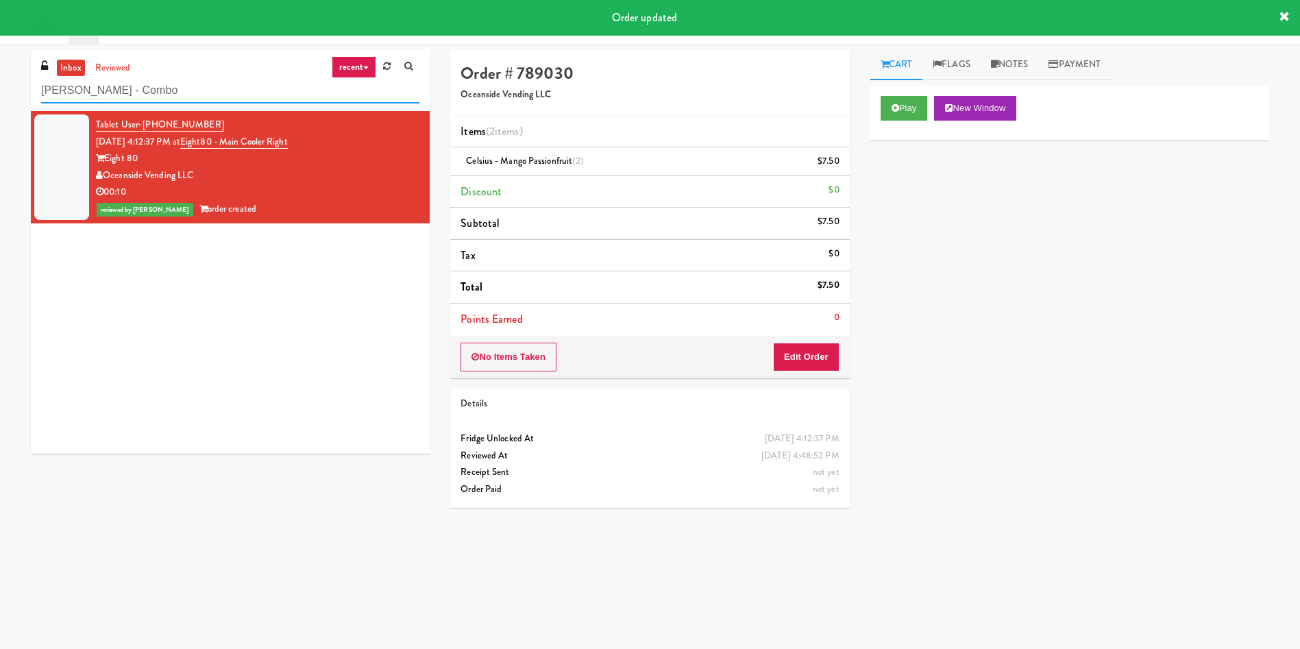
type input "[PERSON_NAME] - Combo"
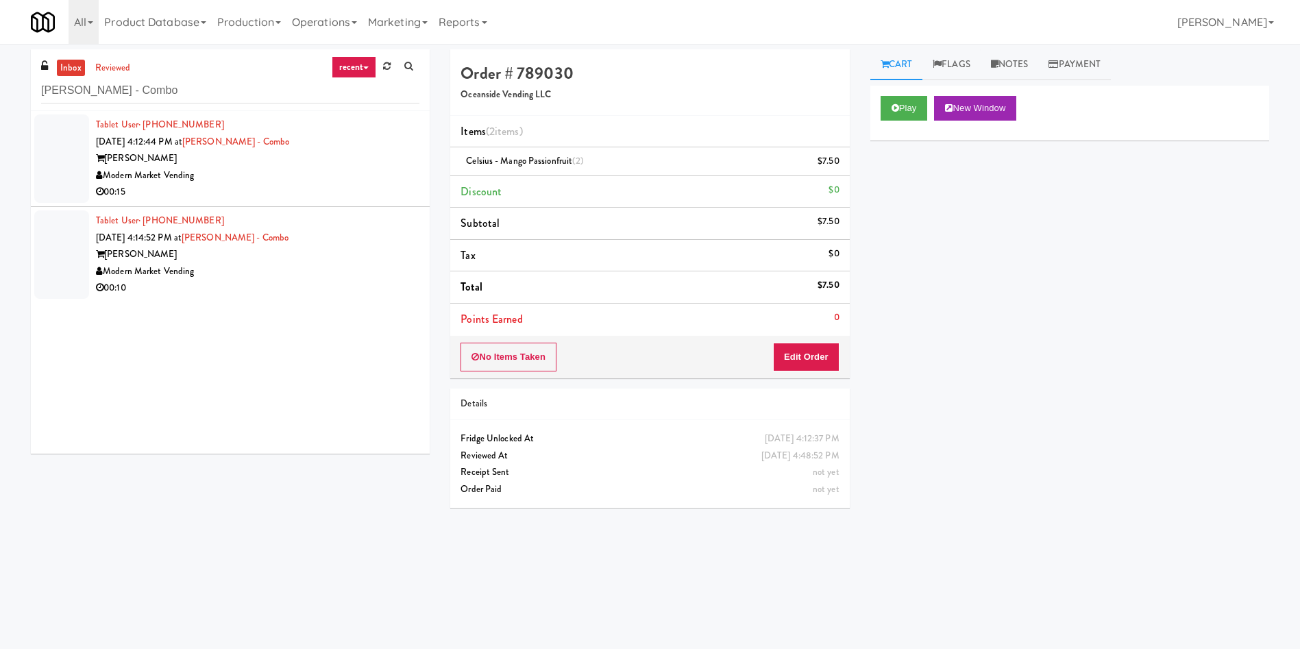
click at [55, 161] on div at bounding box center [61, 158] width 55 height 88
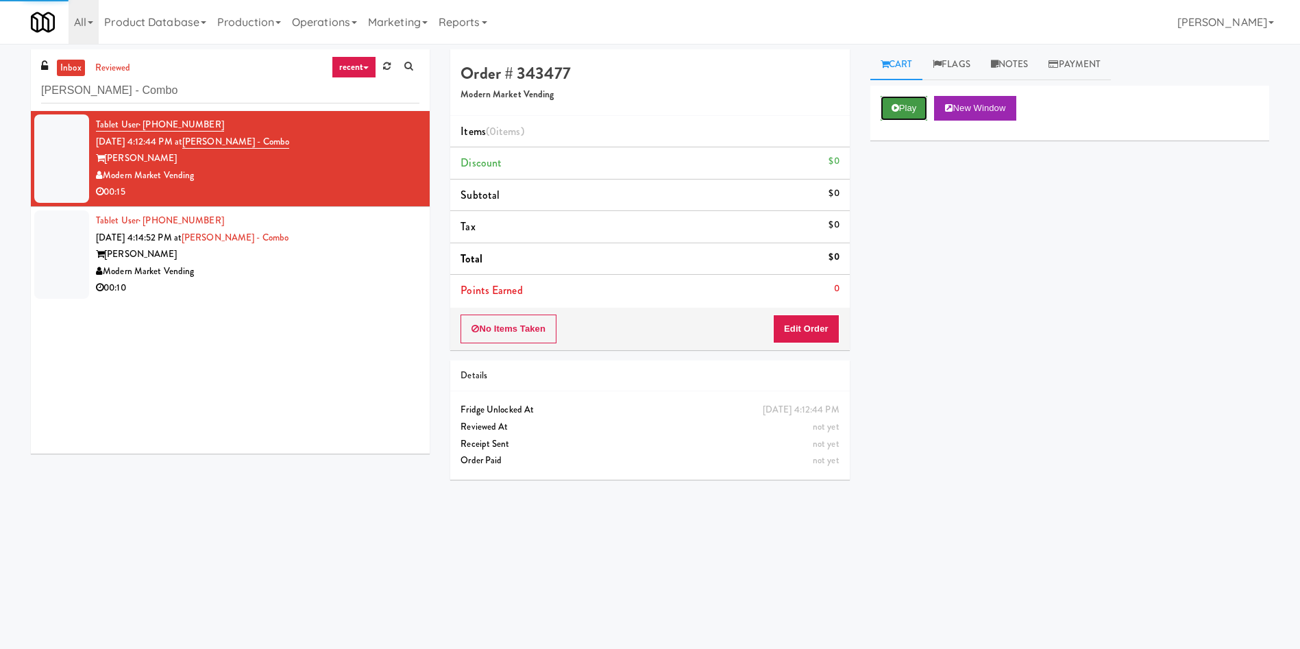
click at [900, 112] on button "Play" at bounding box center [903, 108] width 47 height 25
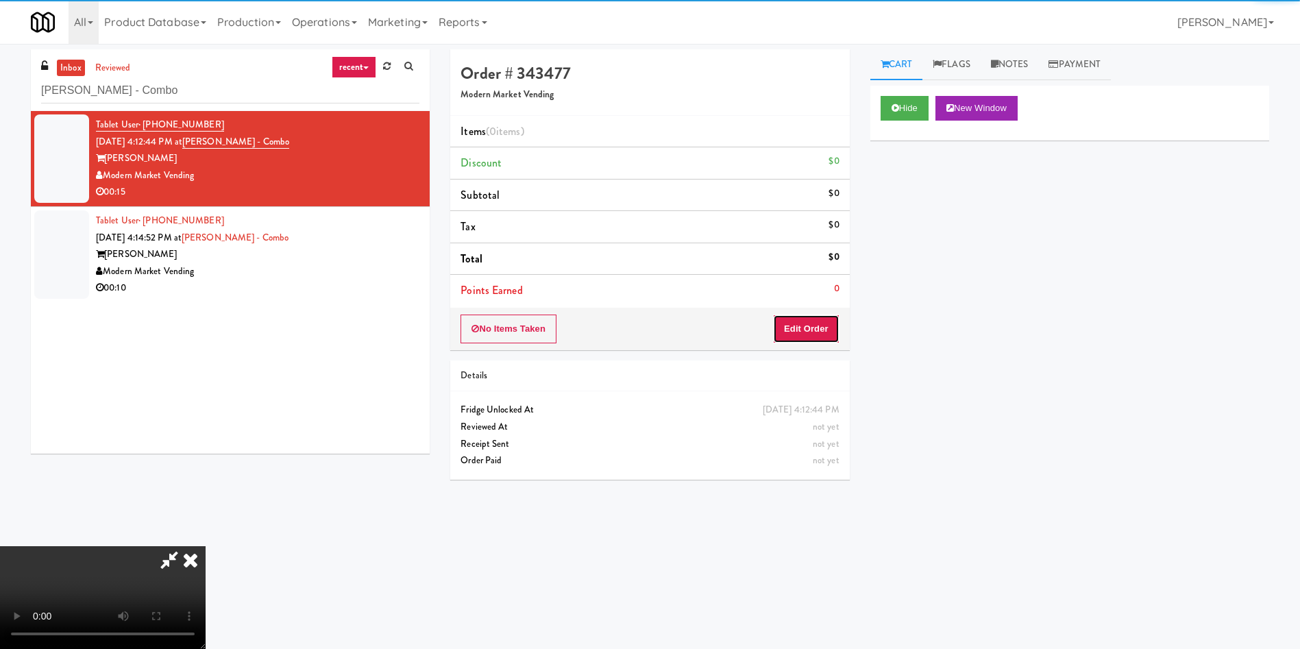
click at [809, 315] on button "Edit Order" at bounding box center [806, 328] width 66 height 29
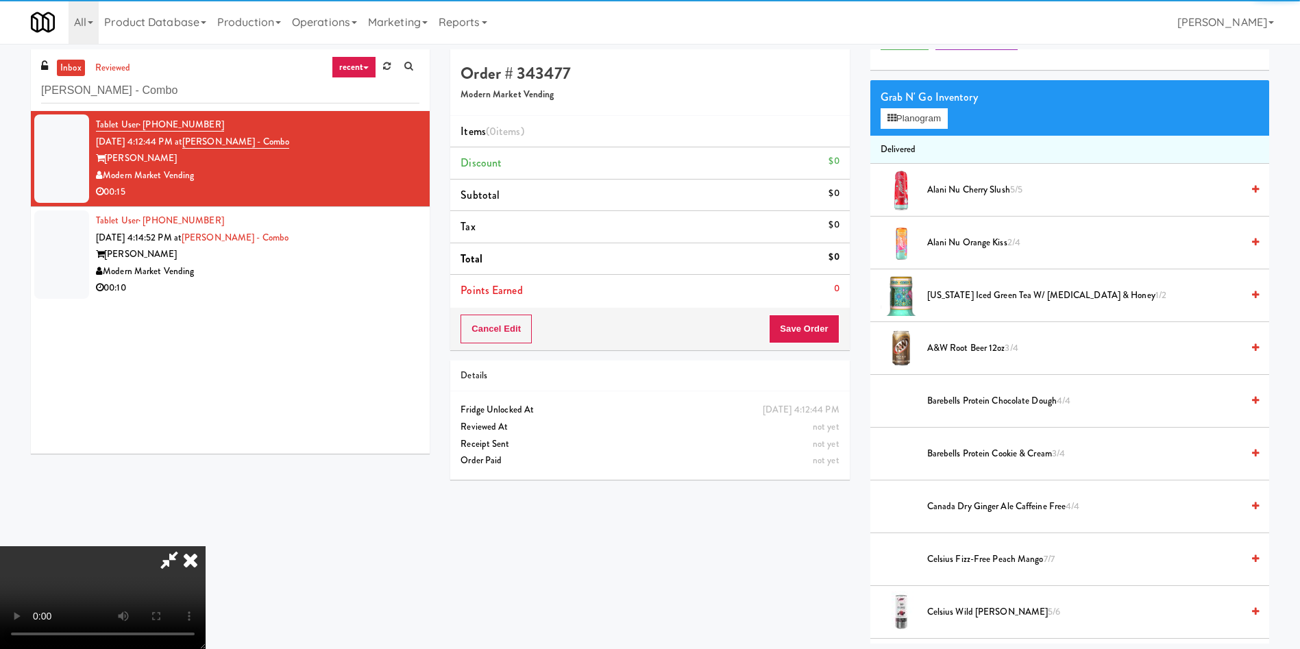
scroll to position [103, 0]
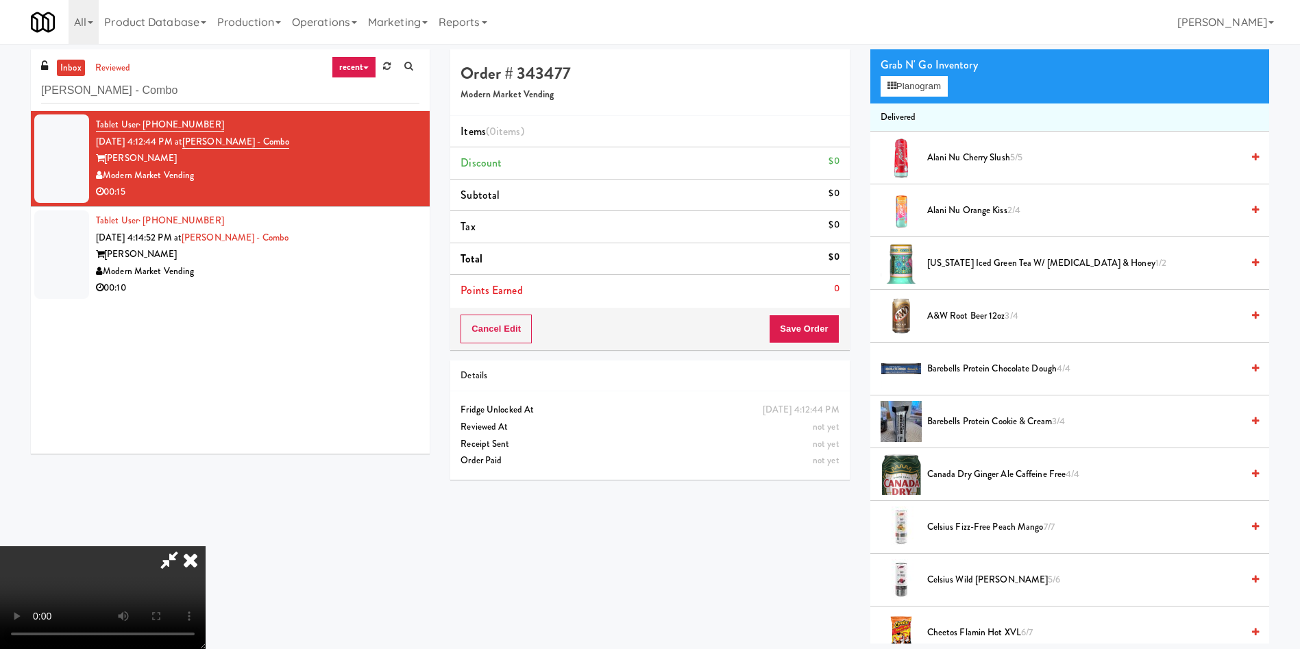
click at [206, 546] on video at bounding box center [103, 597] width 206 height 103
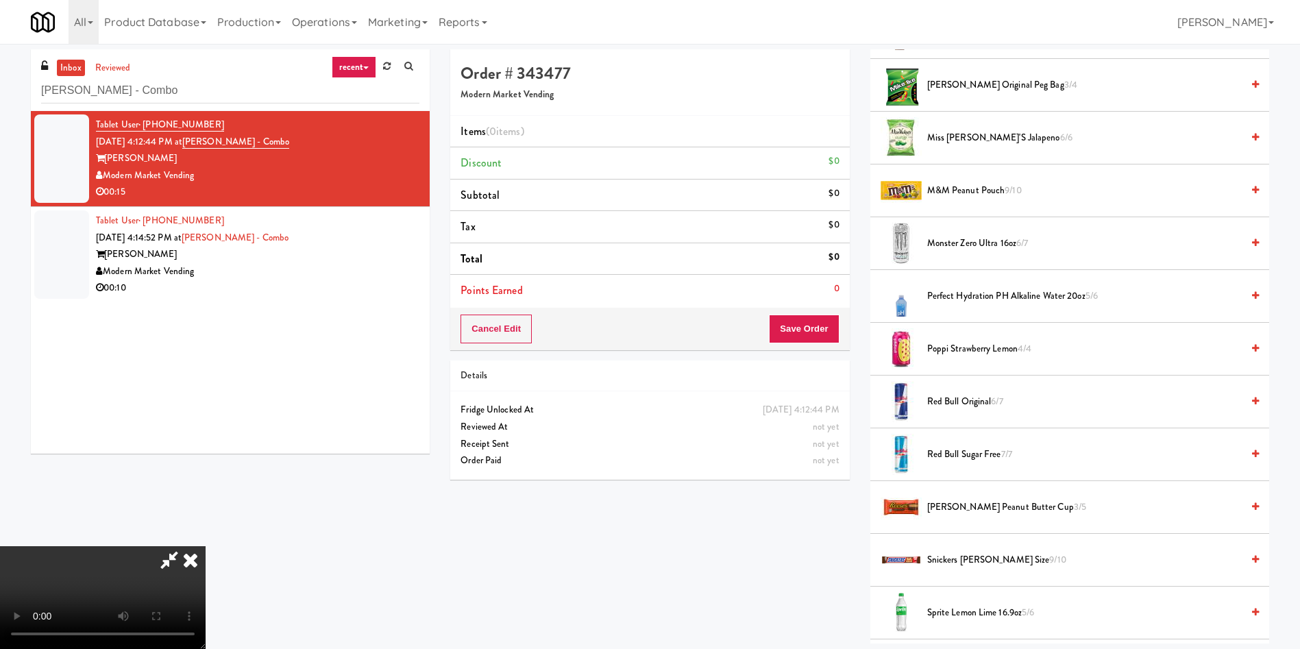
click at [206, 546] on video at bounding box center [103, 597] width 206 height 103
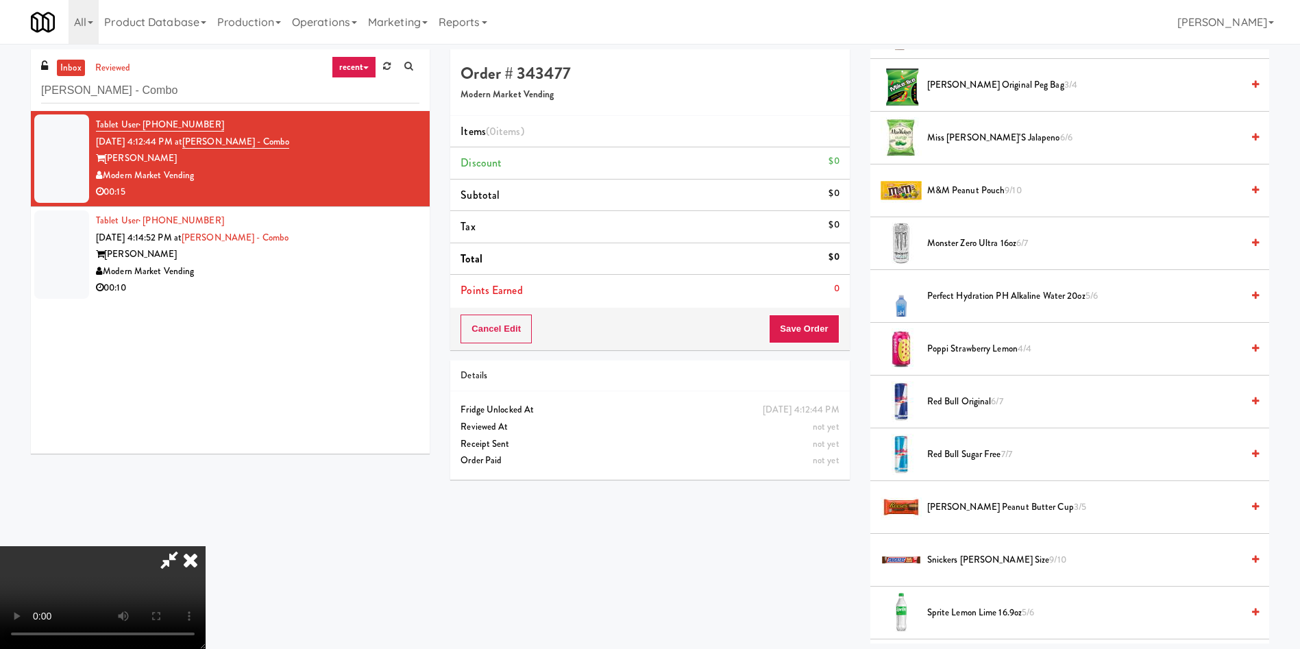
click at [206, 546] on video at bounding box center [103, 597] width 206 height 103
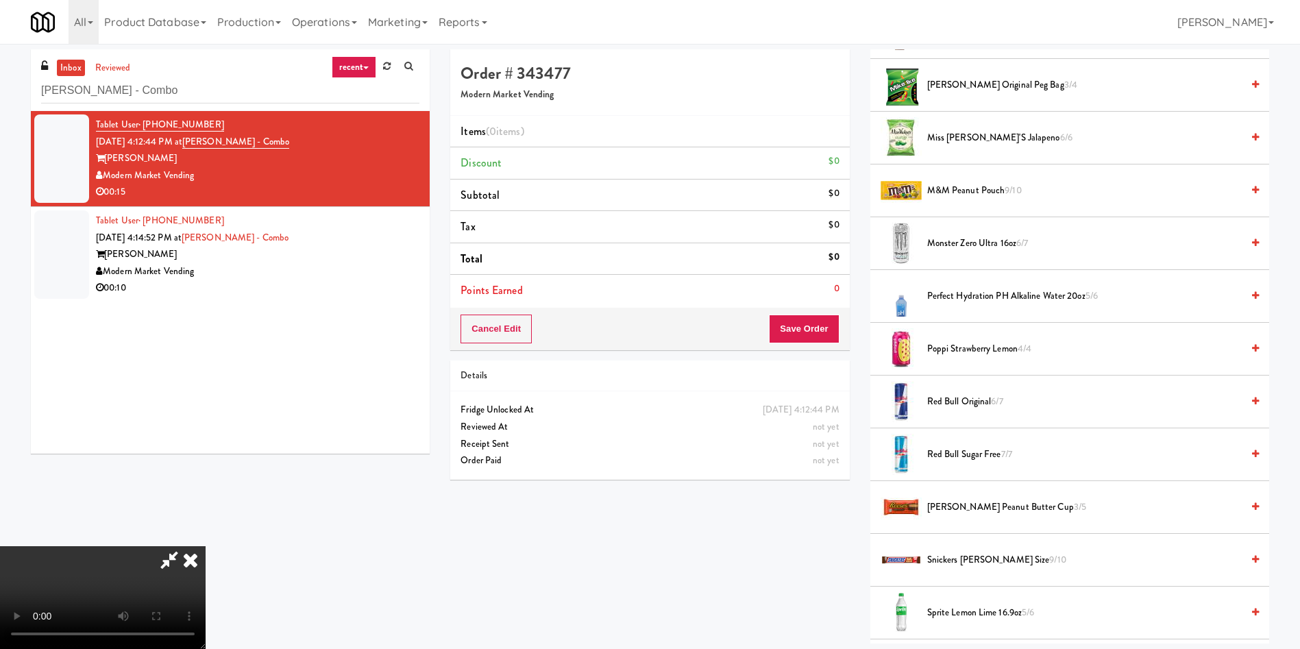
click at [206, 546] on video at bounding box center [103, 597] width 206 height 103
click at [960, 397] on span "Red Bull Original 6/7" at bounding box center [1084, 401] width 314 height 17
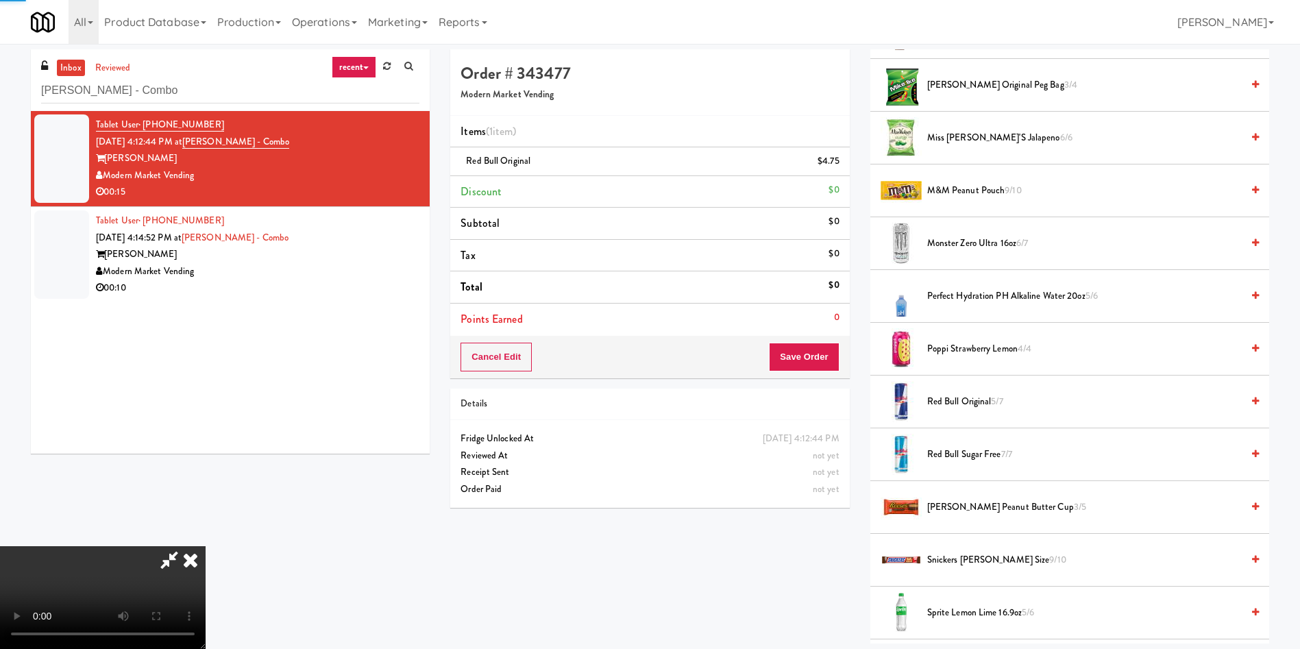
click at [206, 546] on video at bounding box center [103, 597] width 206 height 103
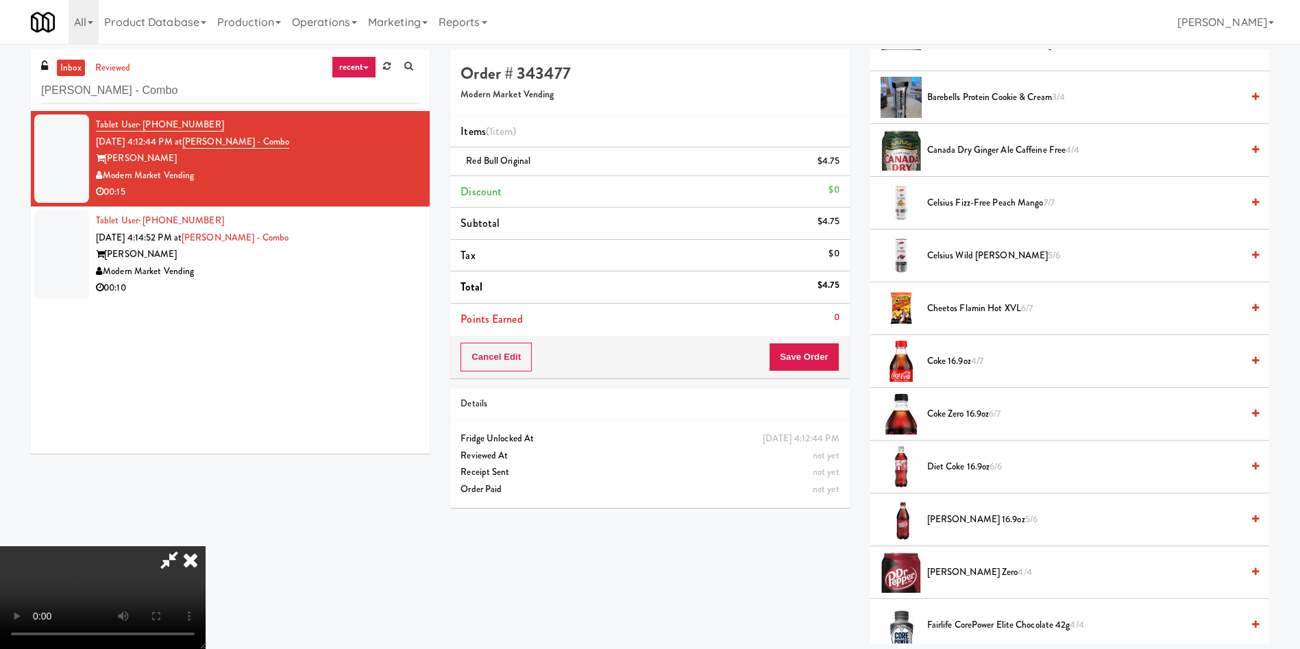
scroll to position [206, 0]
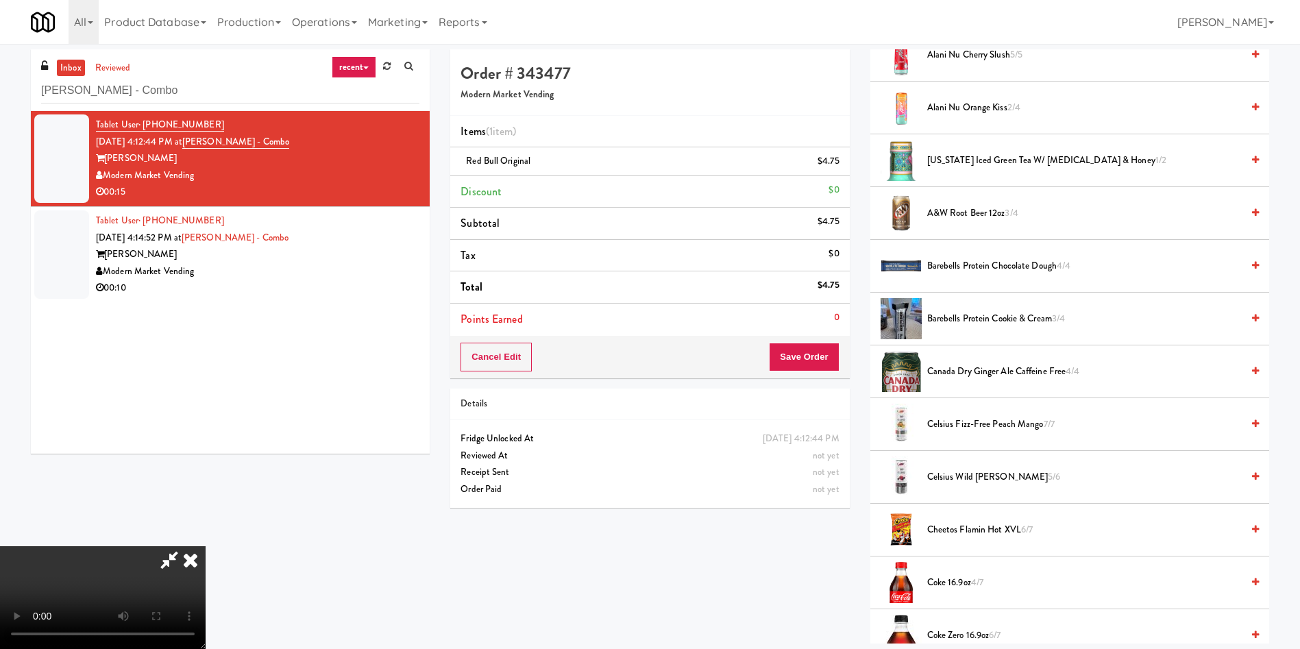
click at [943, 523] on span "Cheetos Flamin Hot XVL 6/7" at bounding box center [1084, 529] width 314 height 17
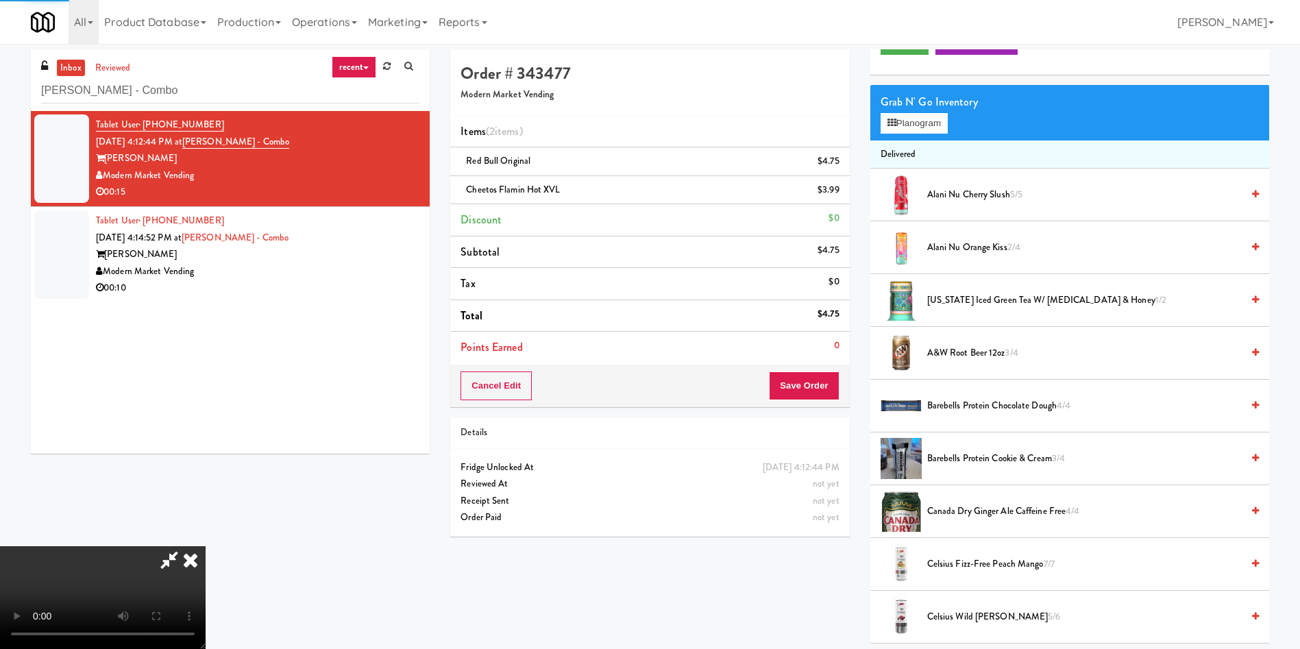
scroll to position [0, 0]
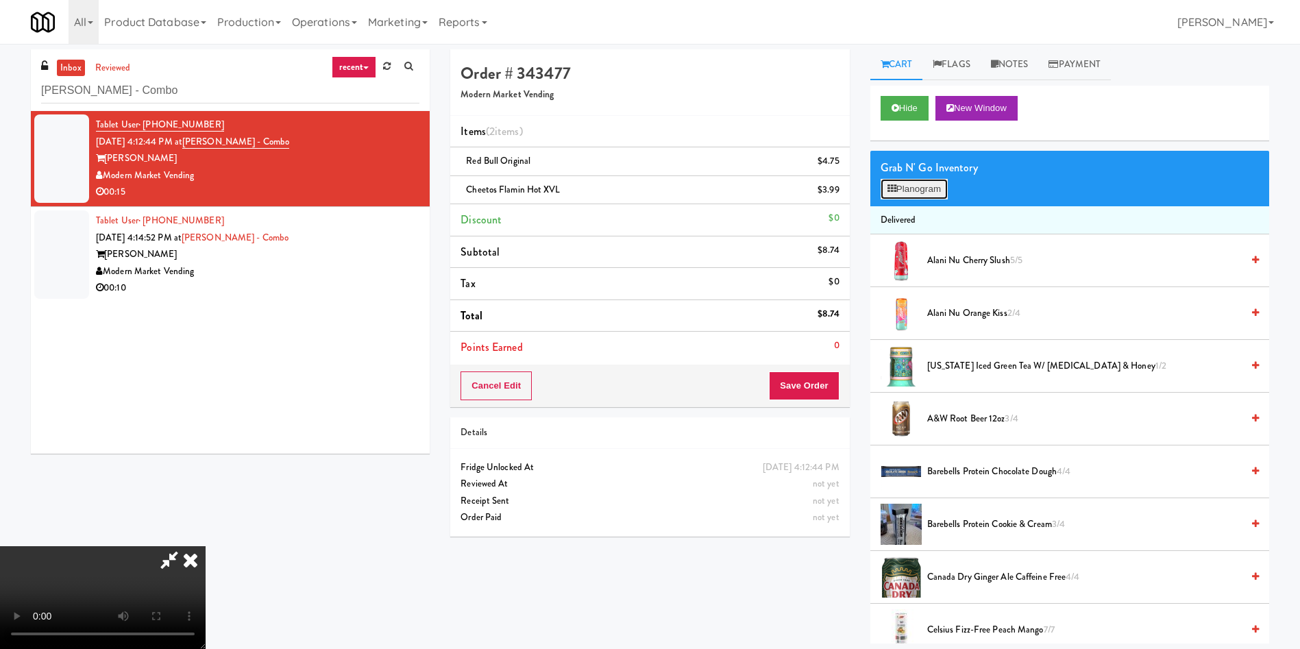
click at [898, 180] on button "Planogram" at bounding box center [913, 189] width 67 height 21
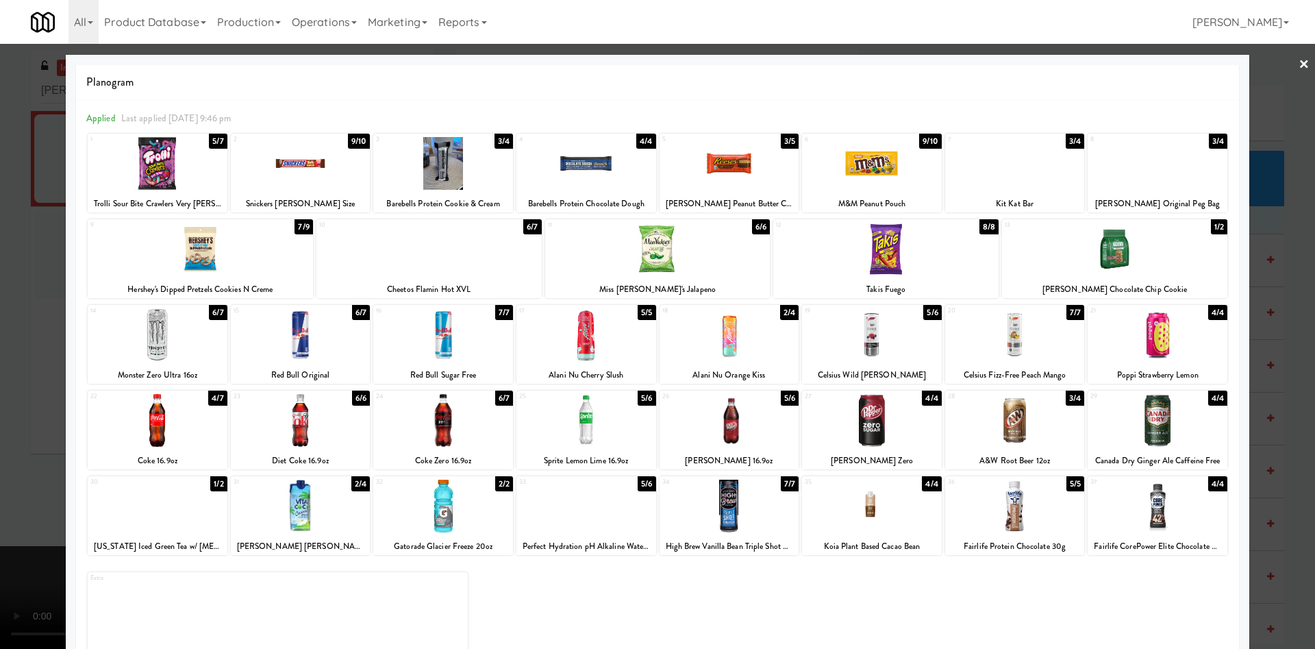
click at [28, 131] on div at bounding box center [657, 324] width 1315 height 649
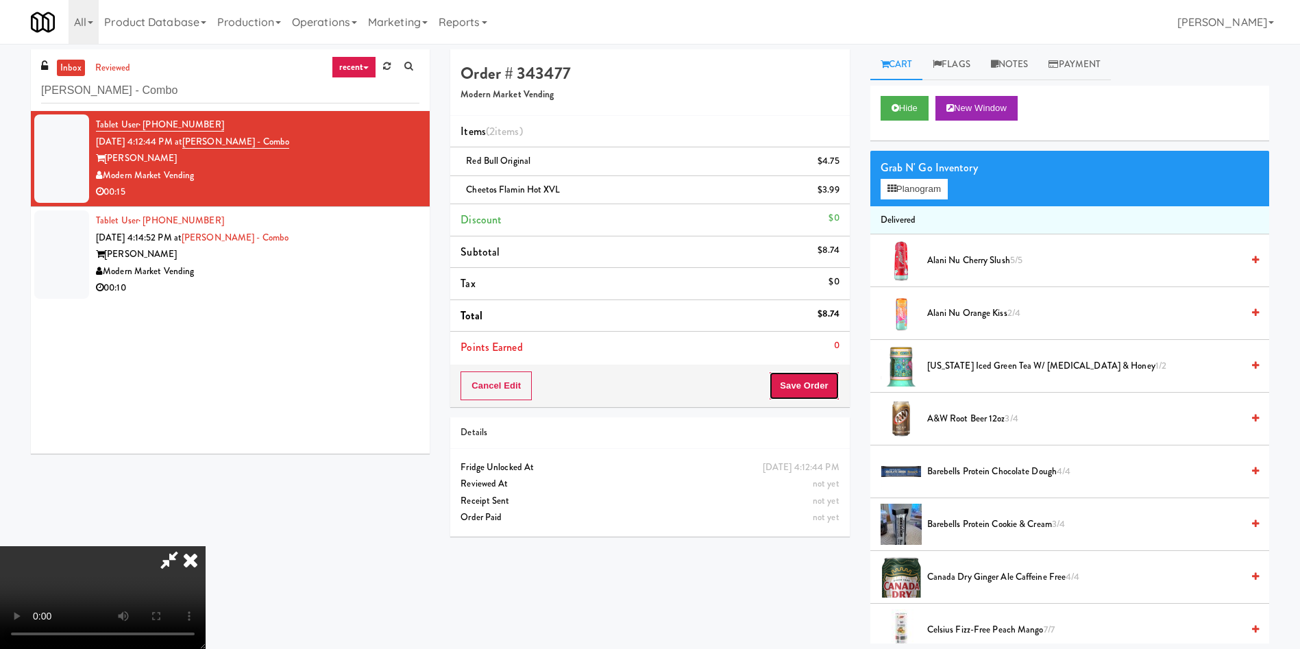
click at [821, 381] on button "Save Order" at bounding box center [804, 385] width 70 height 29
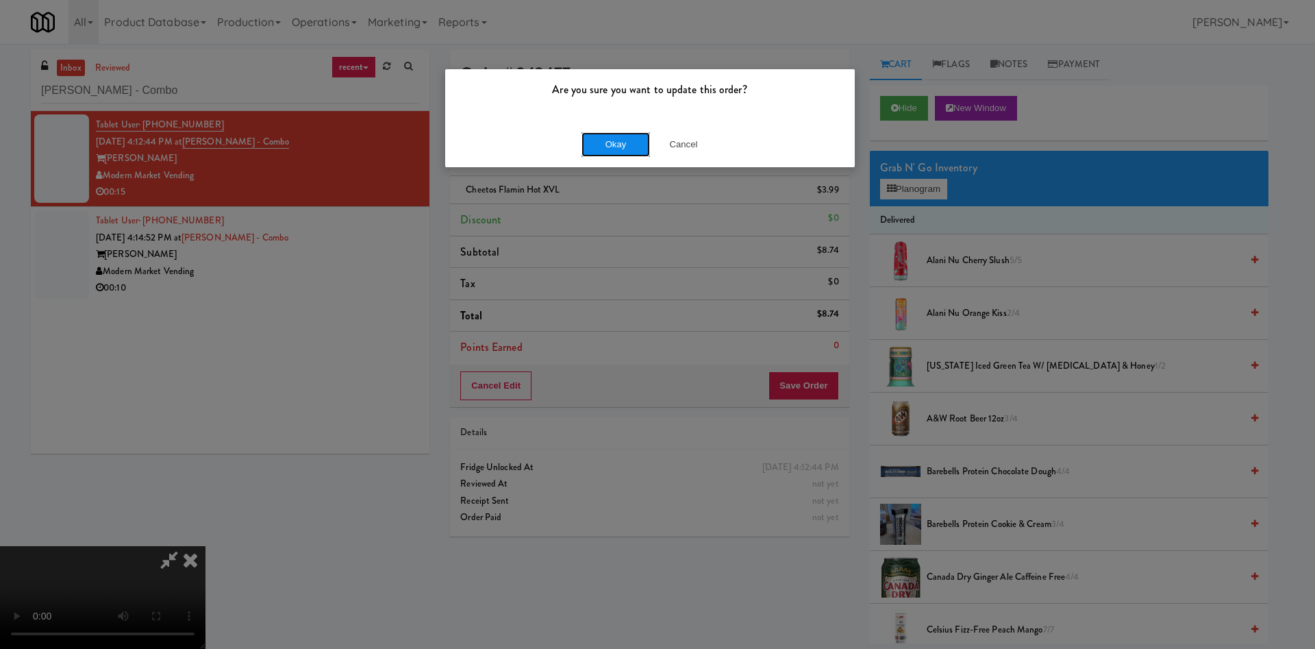
click at [604, 140] on button "Okay" at bounding box center [616, 144] width 69 height 25
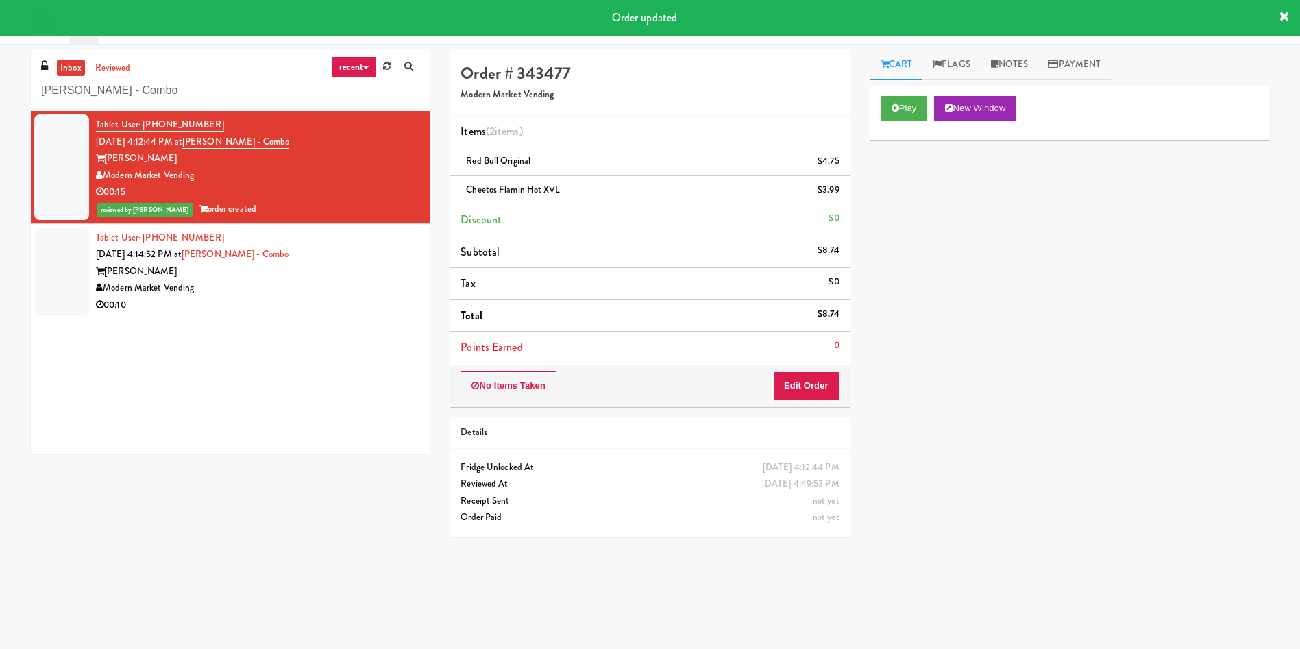
click at [79, 245] on div at bounding box center [61, 271] width 55 height 88
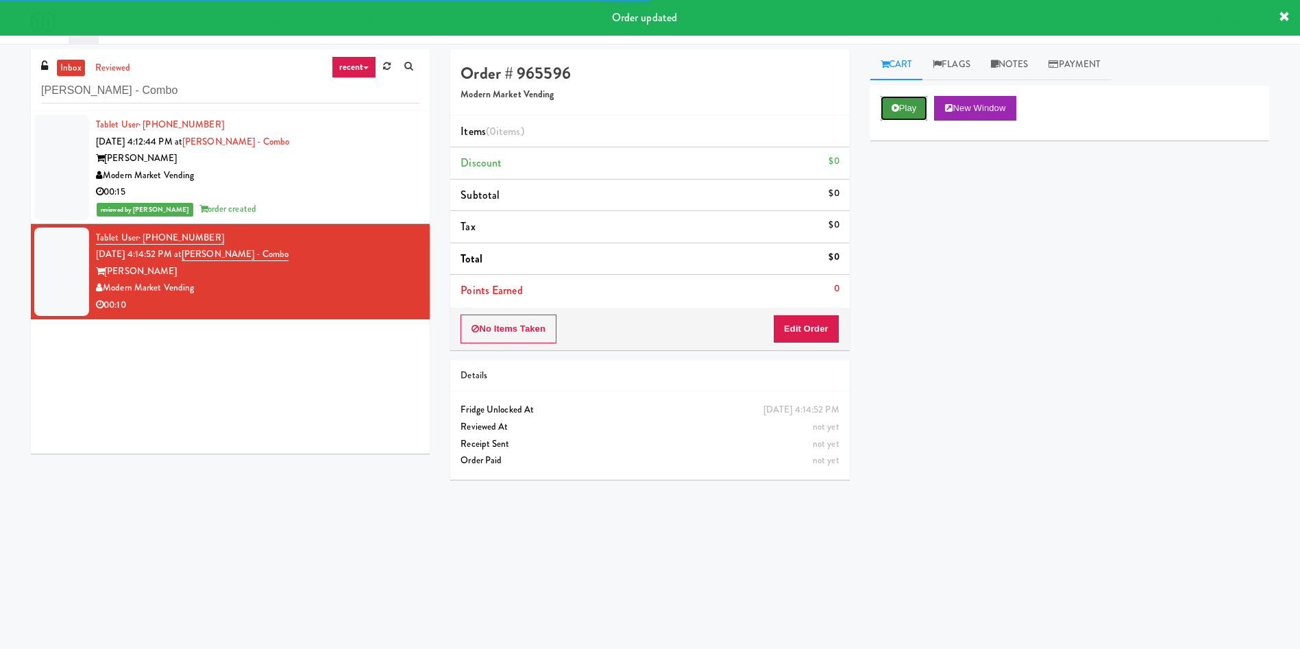
click at [900, 103] on button "Play" at bounding box center [903, 108] width 47 height 25
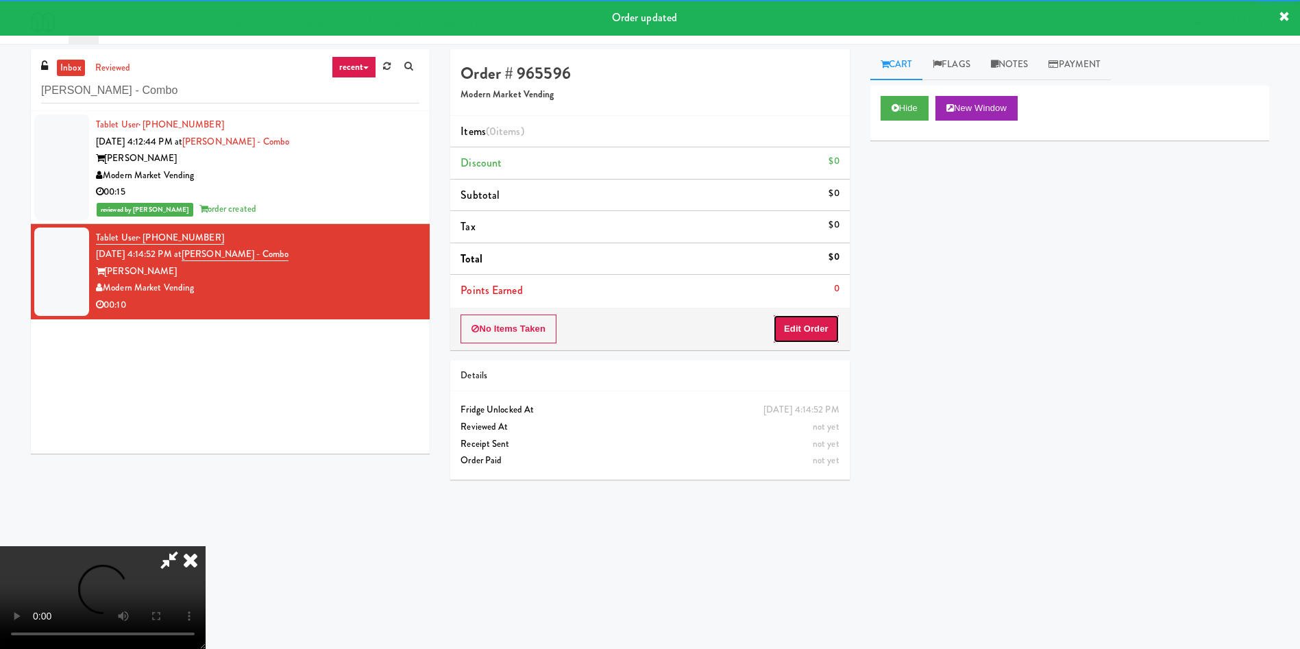
click at [815, 319] on button "Edit Order" at bounding box center [806, 328] width 66 height 29
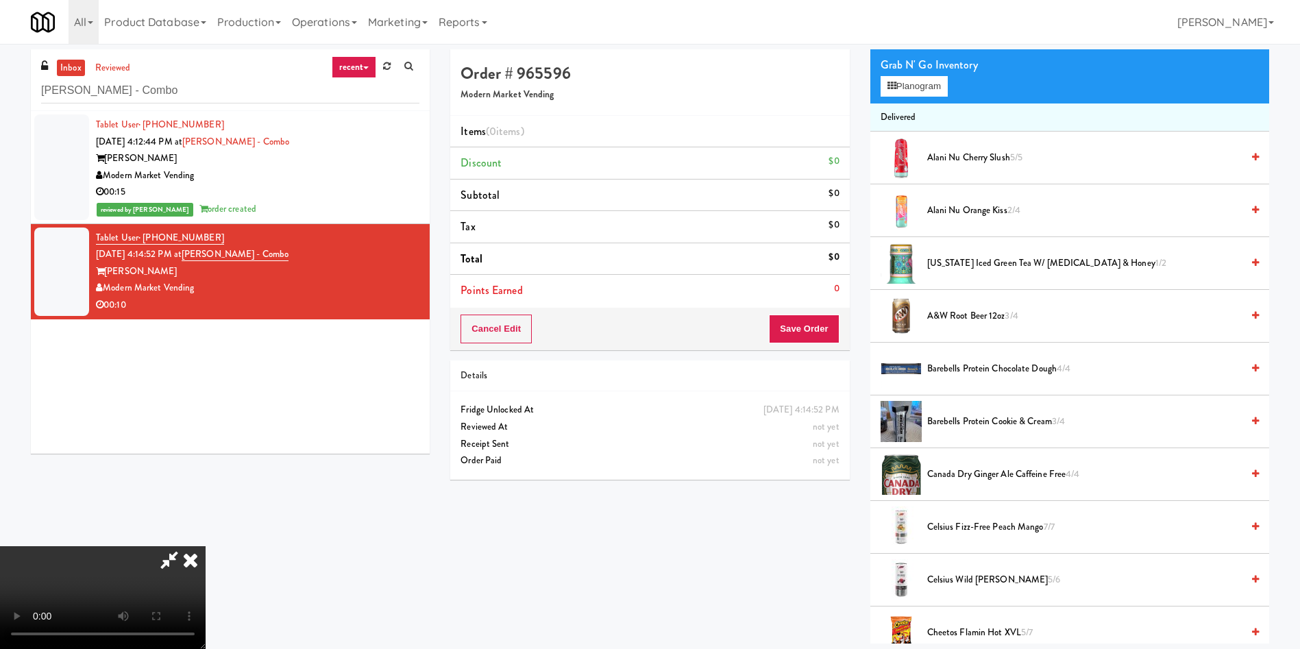
scroll to position [201, 0]
click at [206, 546] on video at bounding box center [103, 597] width 206 height 103
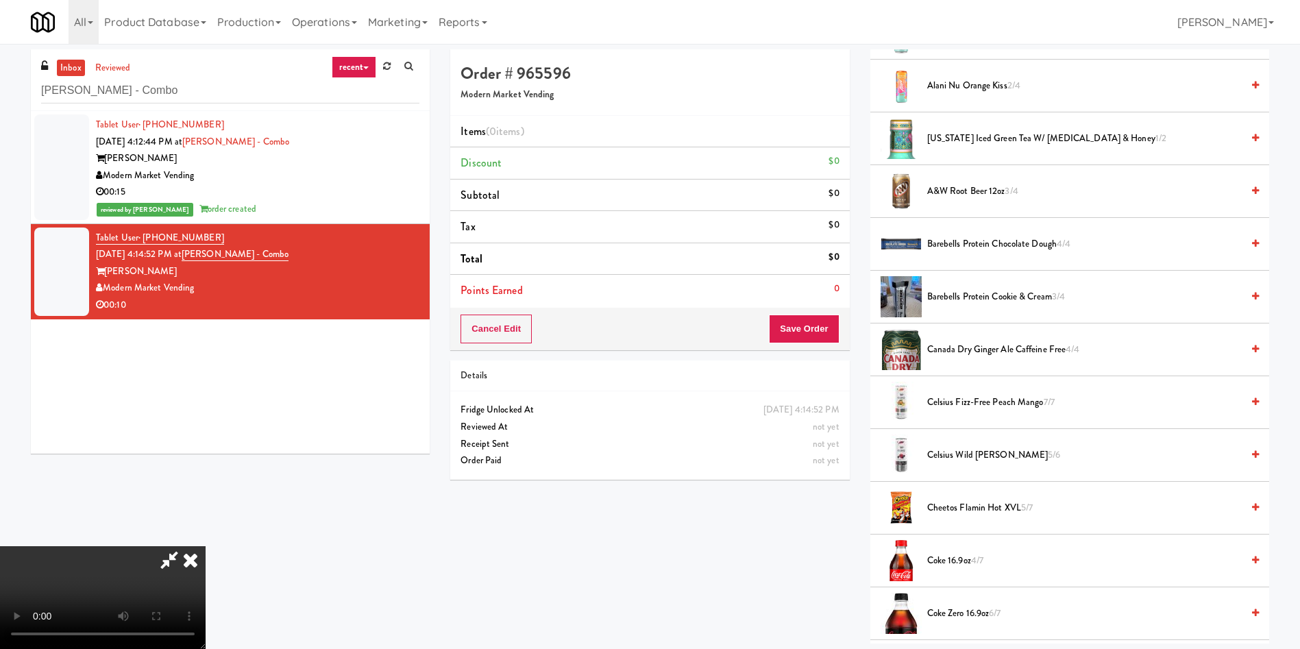
scroll to position [411, 0]
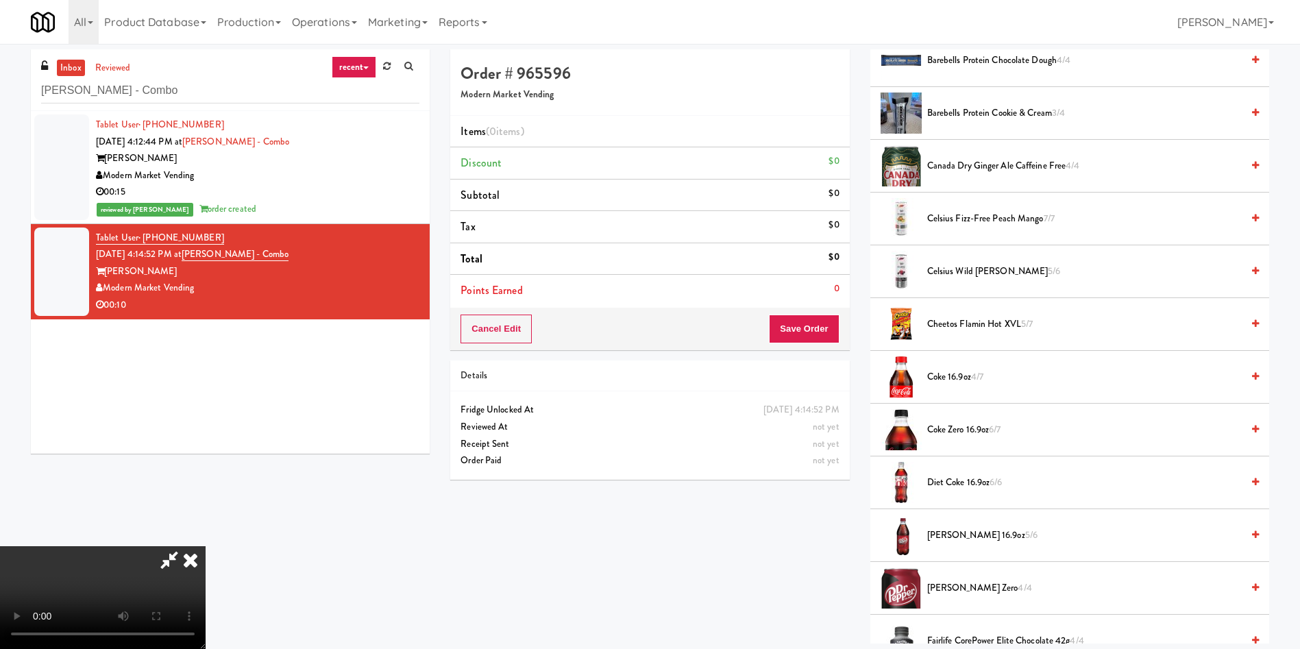
click at [206, 595] on video at bounding box center [103, 597] width 206 height 103
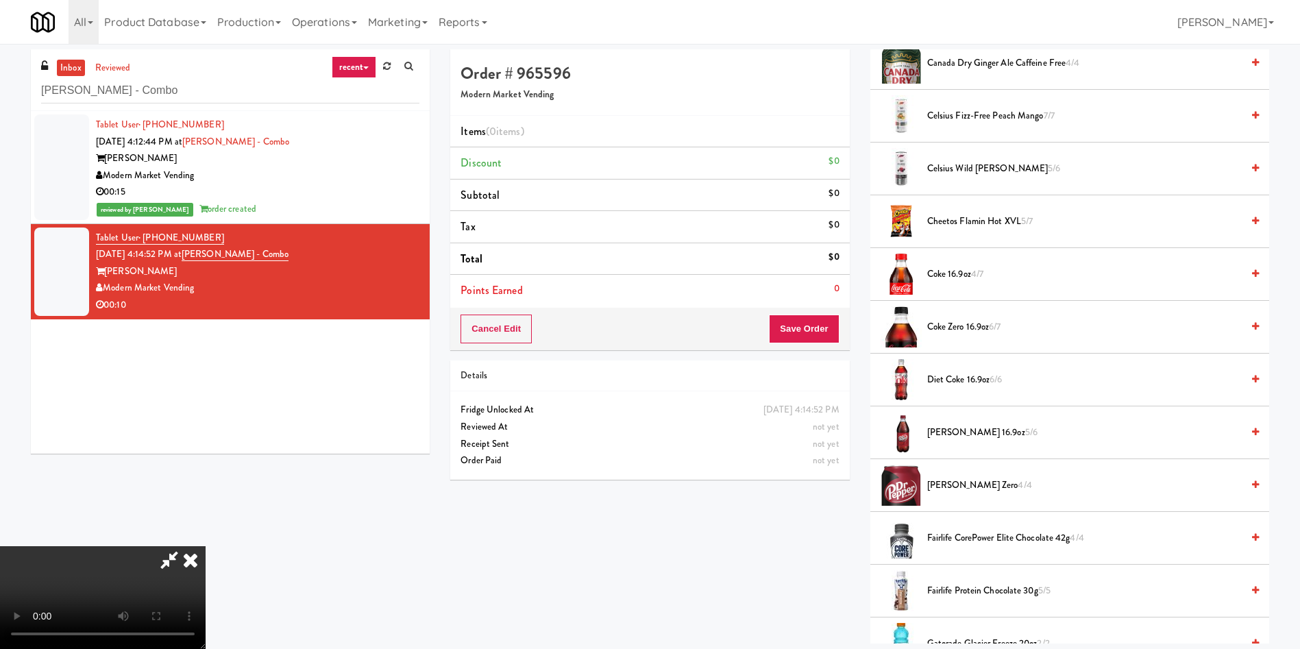
click at [206, 546] on video at bounding box center [103, 597] width 206 height 103
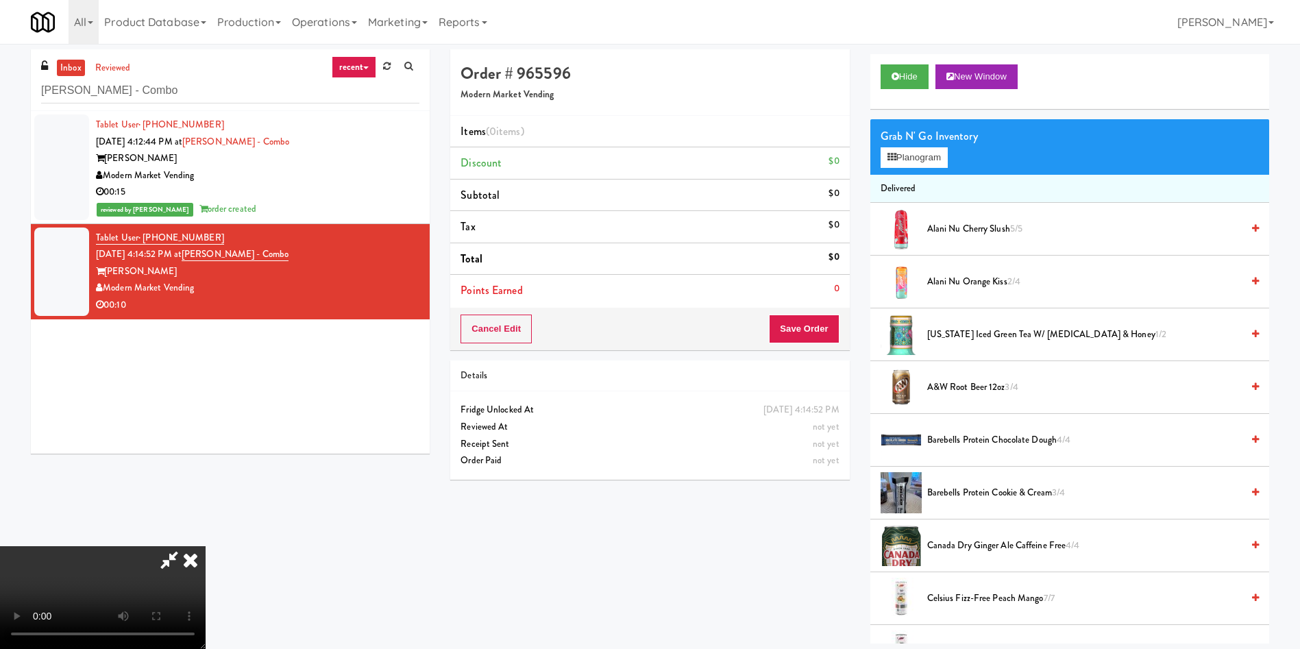
scroll to position [0, 0]
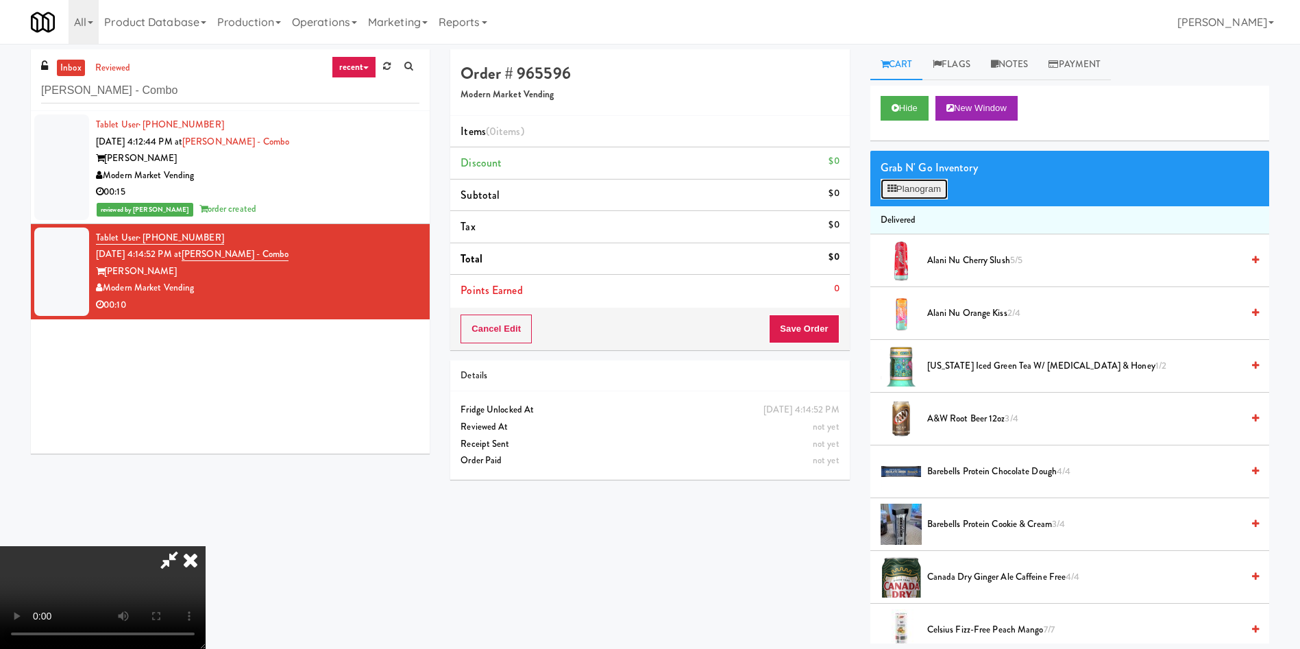
click at [902, 193] on button "Planogram" at bounding box center [913, 189] width 67 height 21
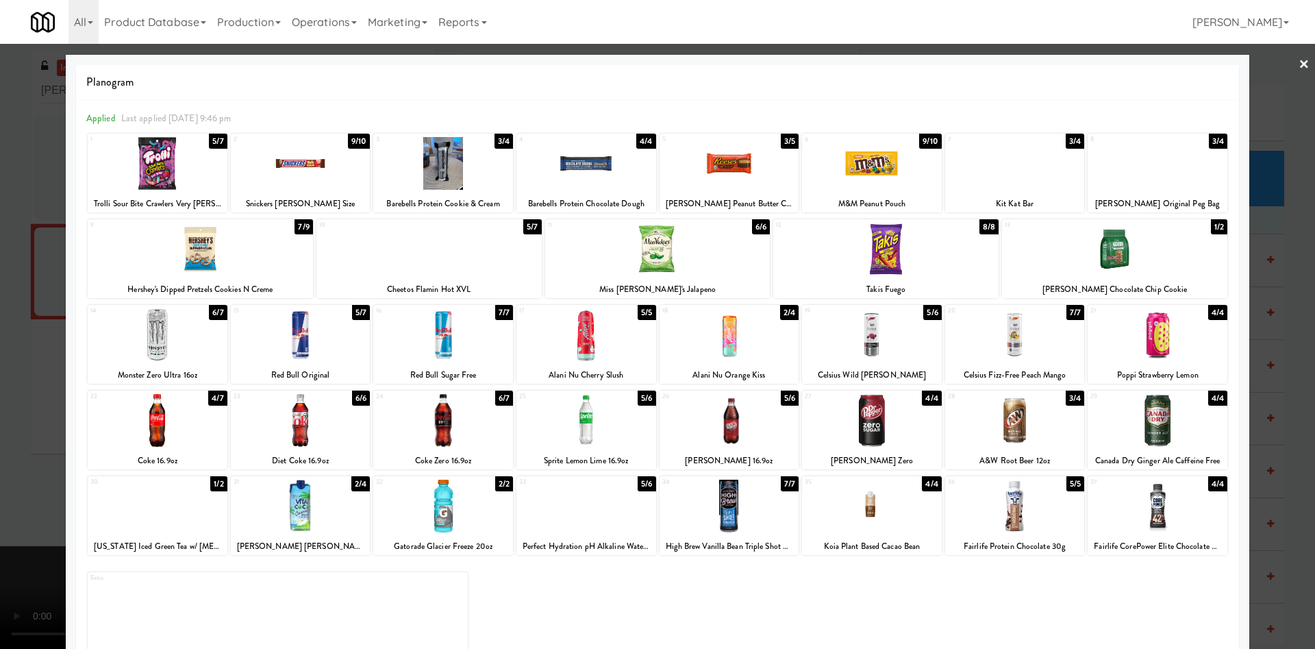
click at [740, 423] on div at bounding box center [730, 420] width 140 height 53
click at [15, 350] on div at bounding box center [657, 324] width 1315 height 649
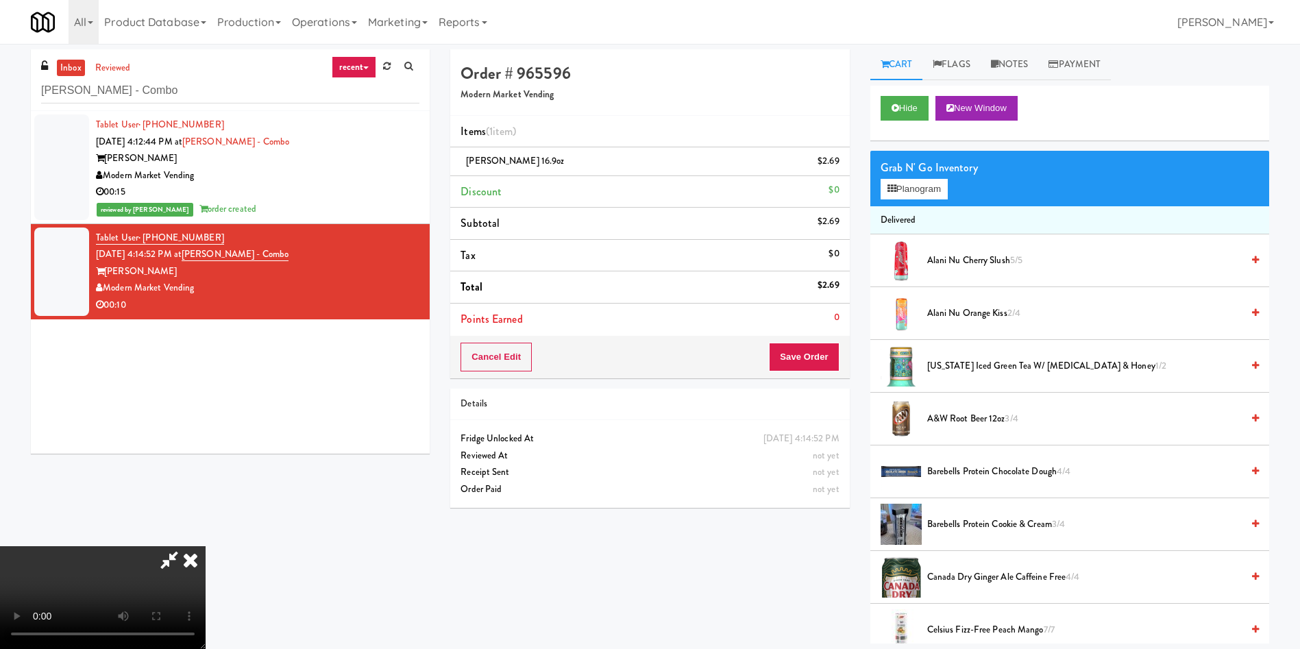
click at [206, 546] on video at bounding box center [103, 597] width 206 height 103
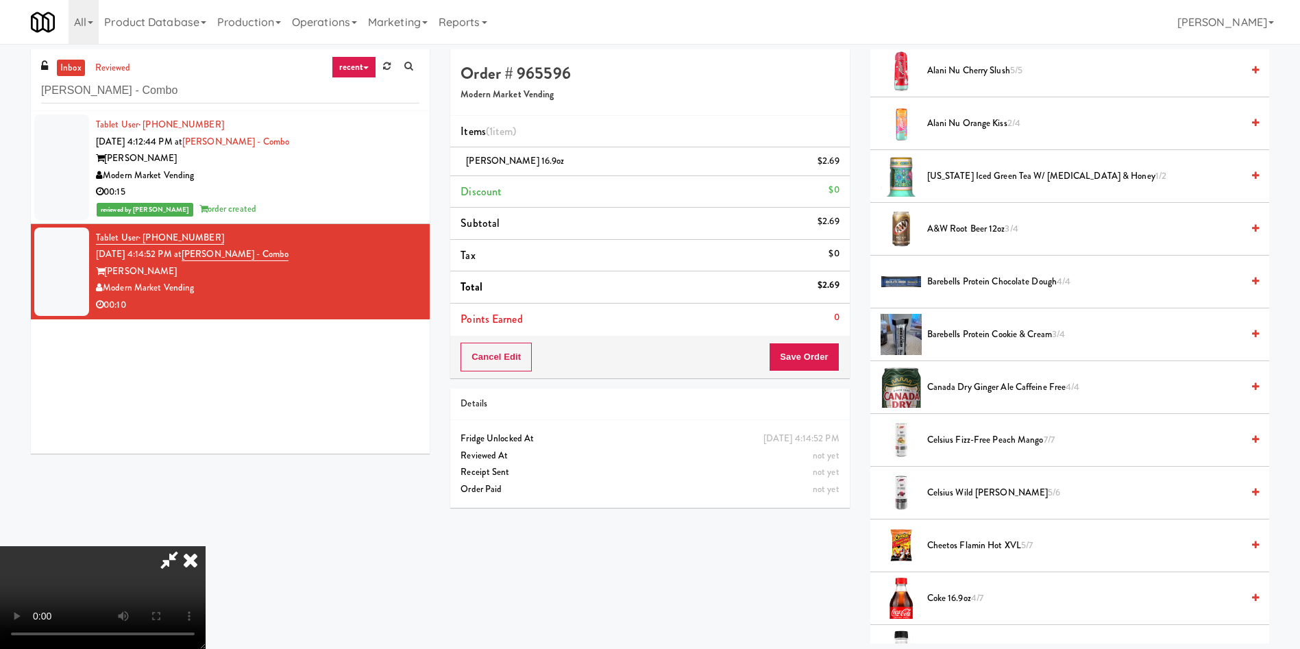
scroll to position [308, 0]
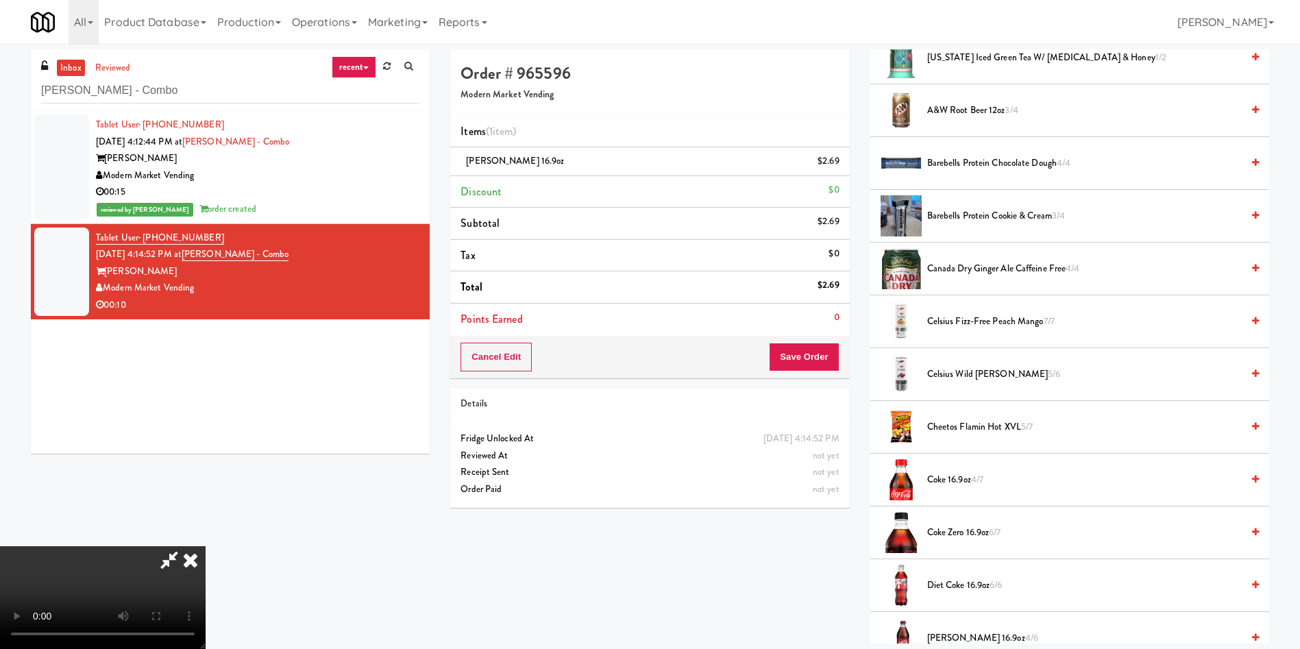
click at [206, 546] on video at bounding box center [103, 597] width 206 height 103
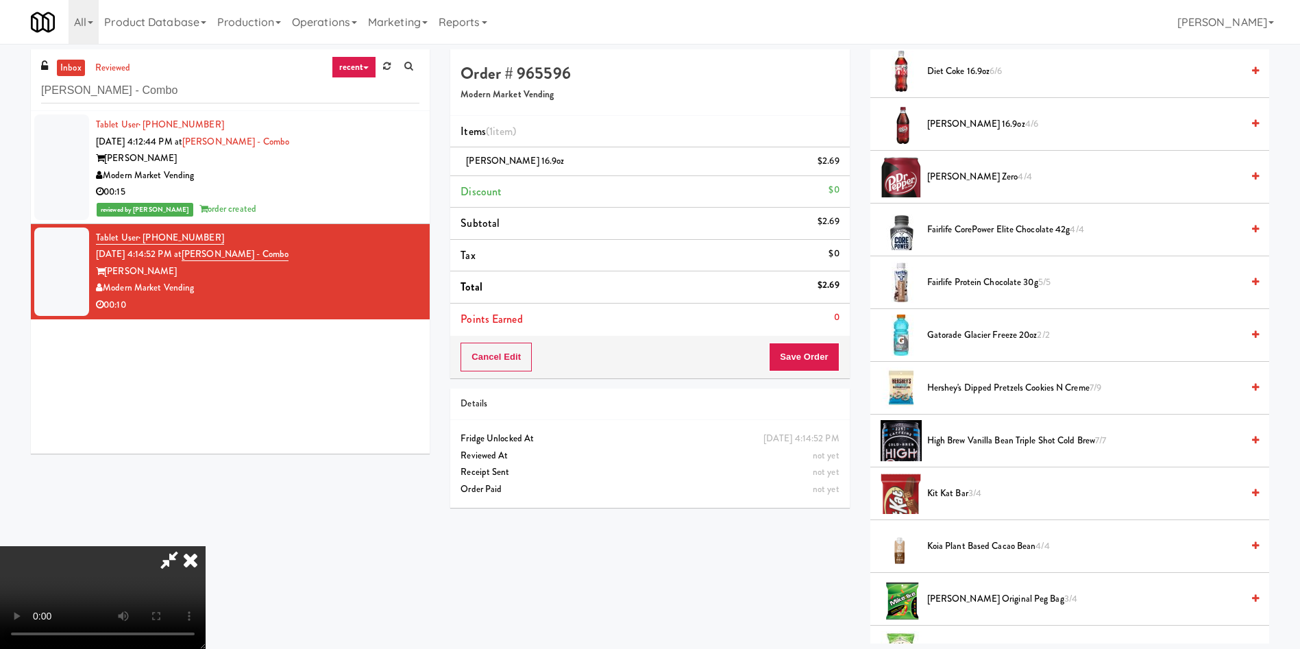
scroll to position [925, 0]
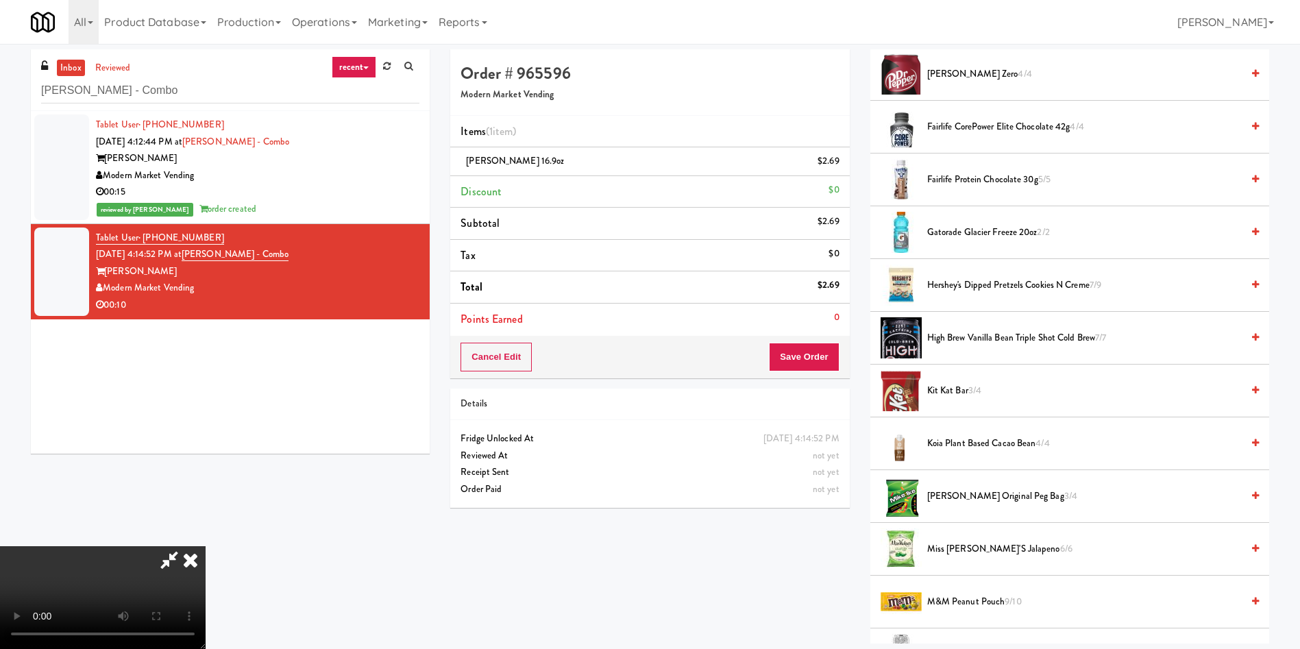
click at [989, 286] on span "Hershey's Dipped Pretzels Cookies N Creme 7/9" at bounding box center [1084, 285] width 314 height 17
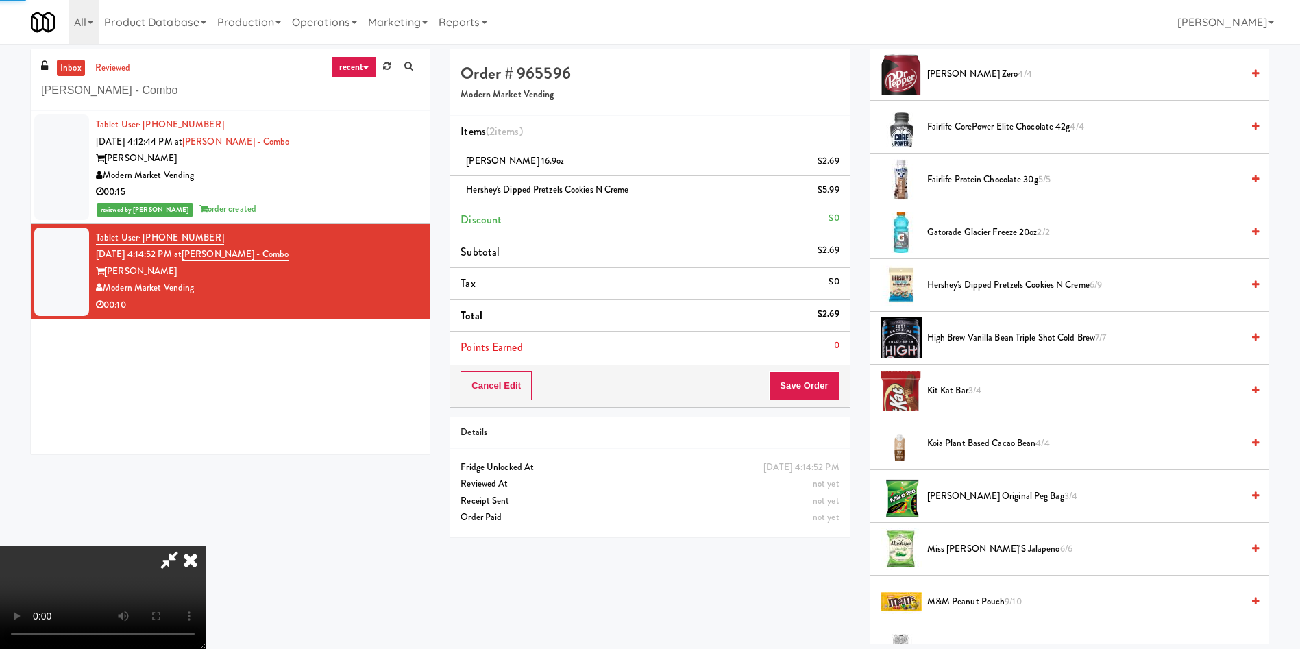
click at [206, 546] on video at bounding box center [103, 597] width 206 height 103
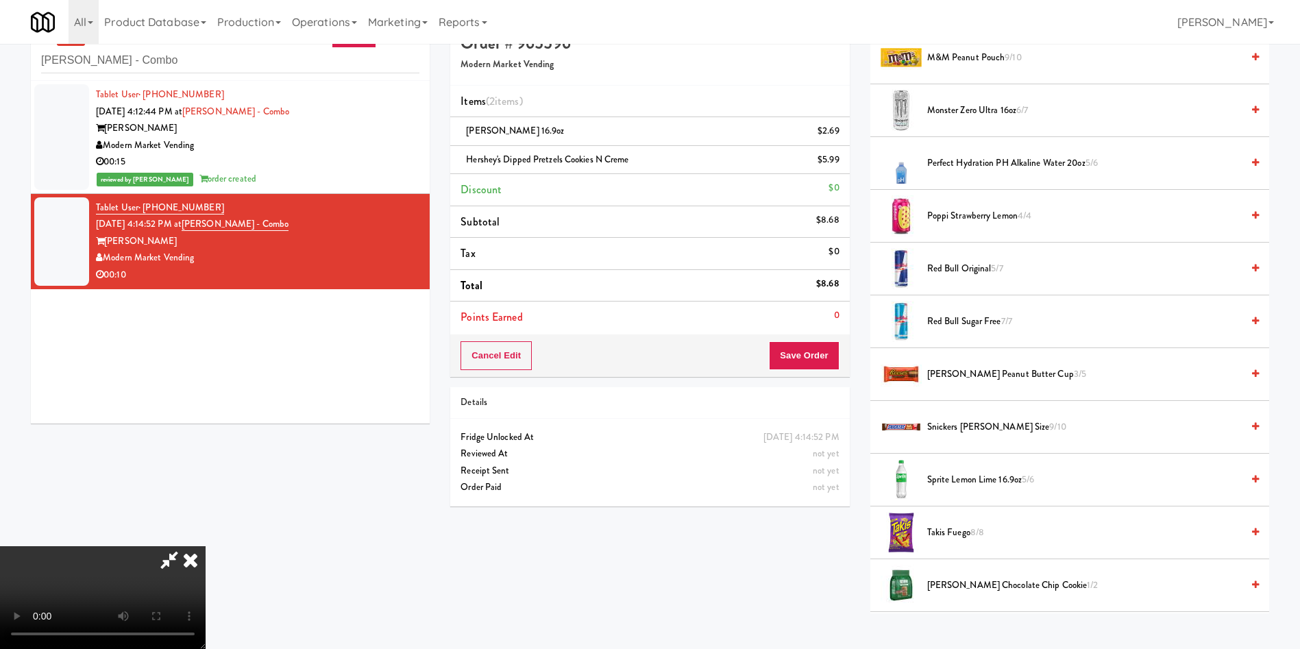
scroll to position [44, 0]
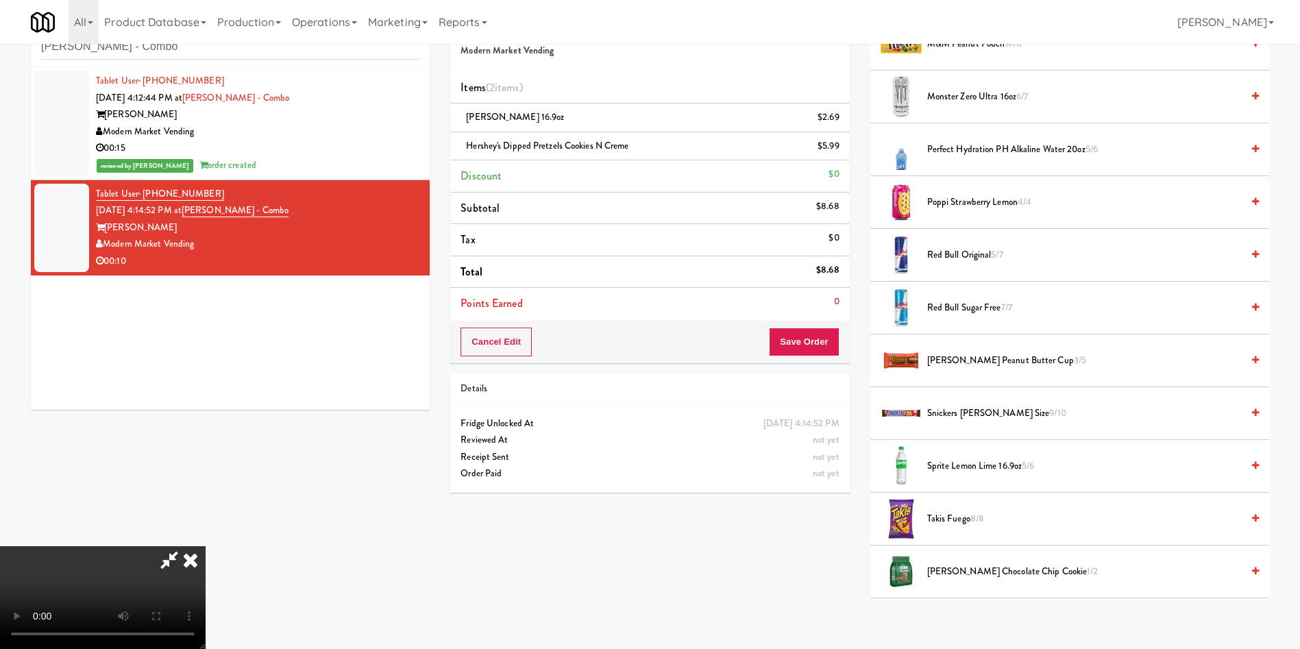
click at [206, 546] on video at bounding box center [103, 597] width 206 height 103
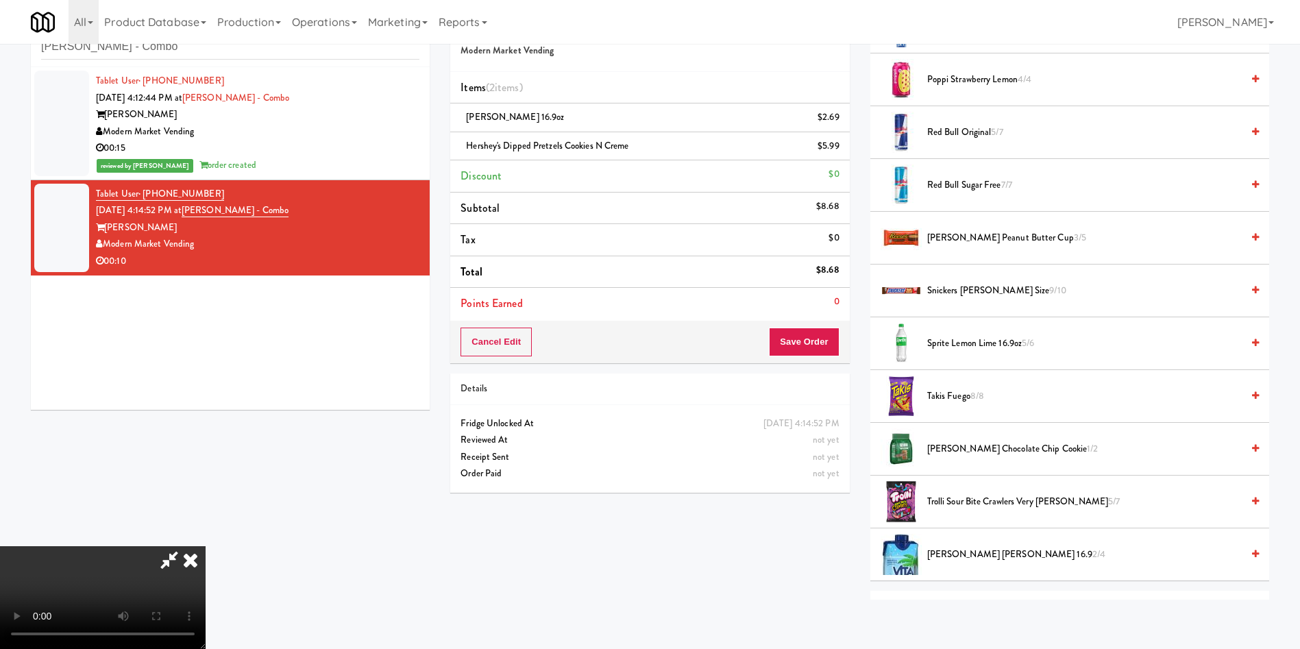
scroll to position [1702, 0]
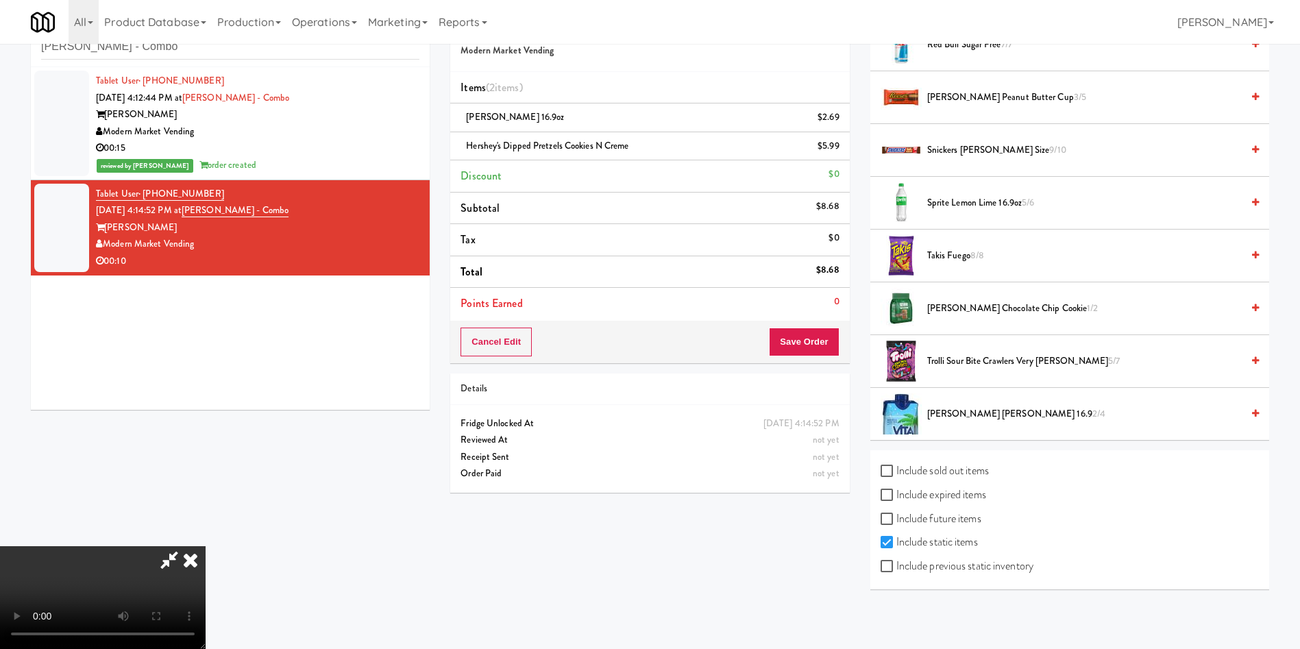
click at [955, 362] on span "Trolli Sour Bite Crawlers Very [PERSON_NAME] 5/7" at bounding box center [1084, 361] width 314 height 17
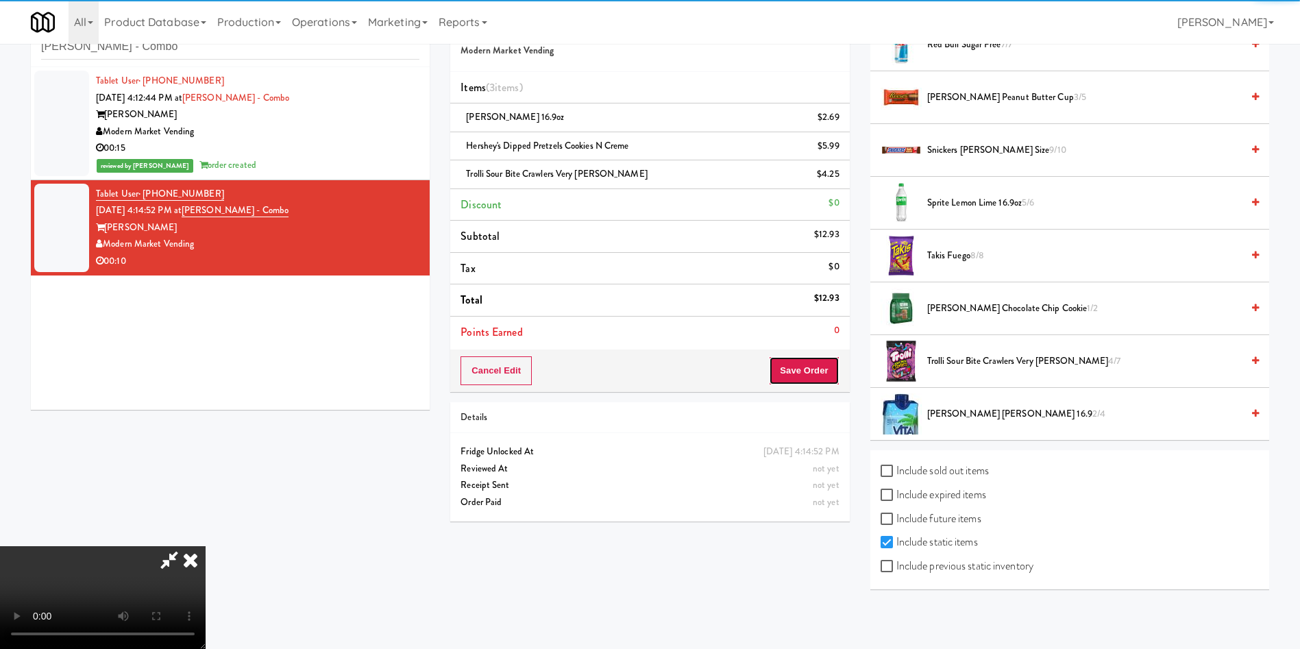
click at [822, 375] on button "Save Order" at bounding box center [804, 370] width 70 height 29
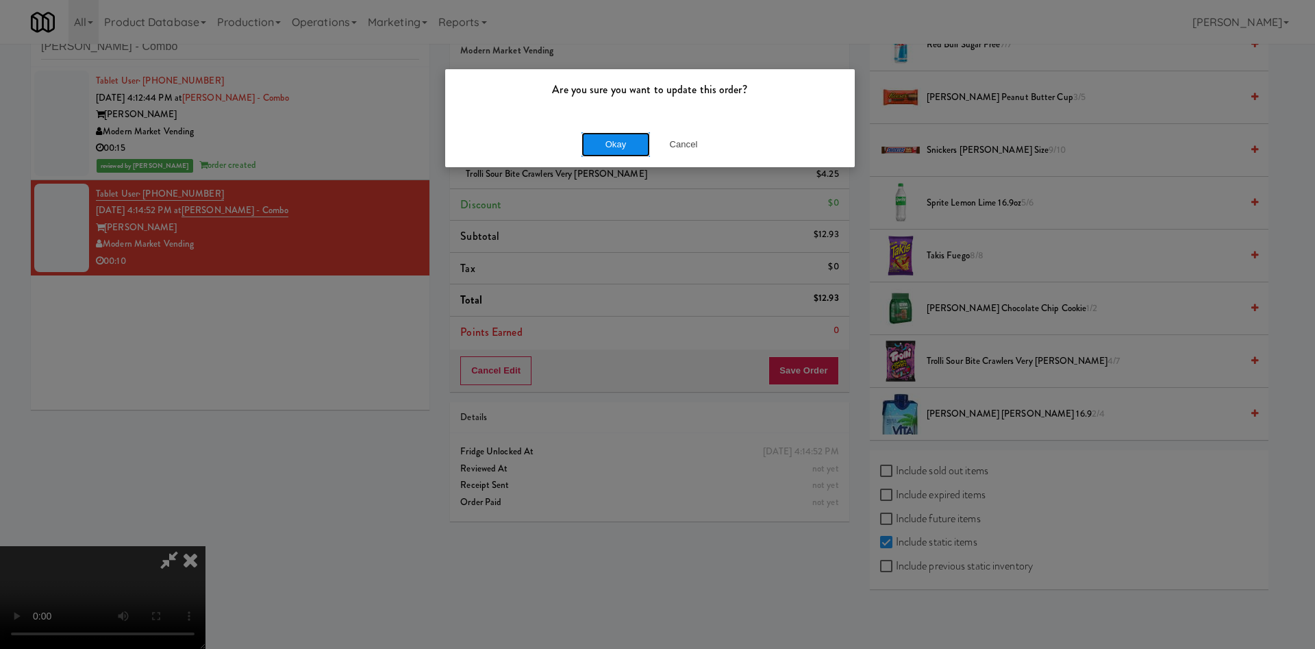
click at [606, 141] on button "Okay" at bounding box center [616, 144] width 69 height 25
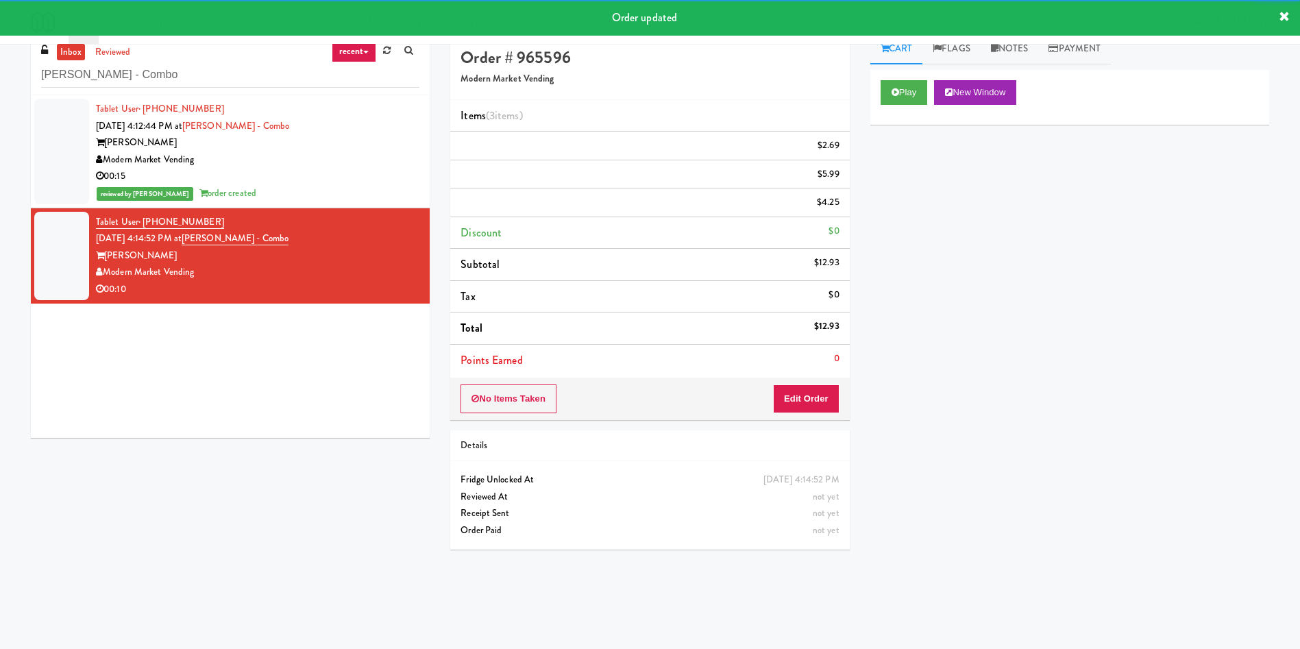
scroll to position [0, 0]
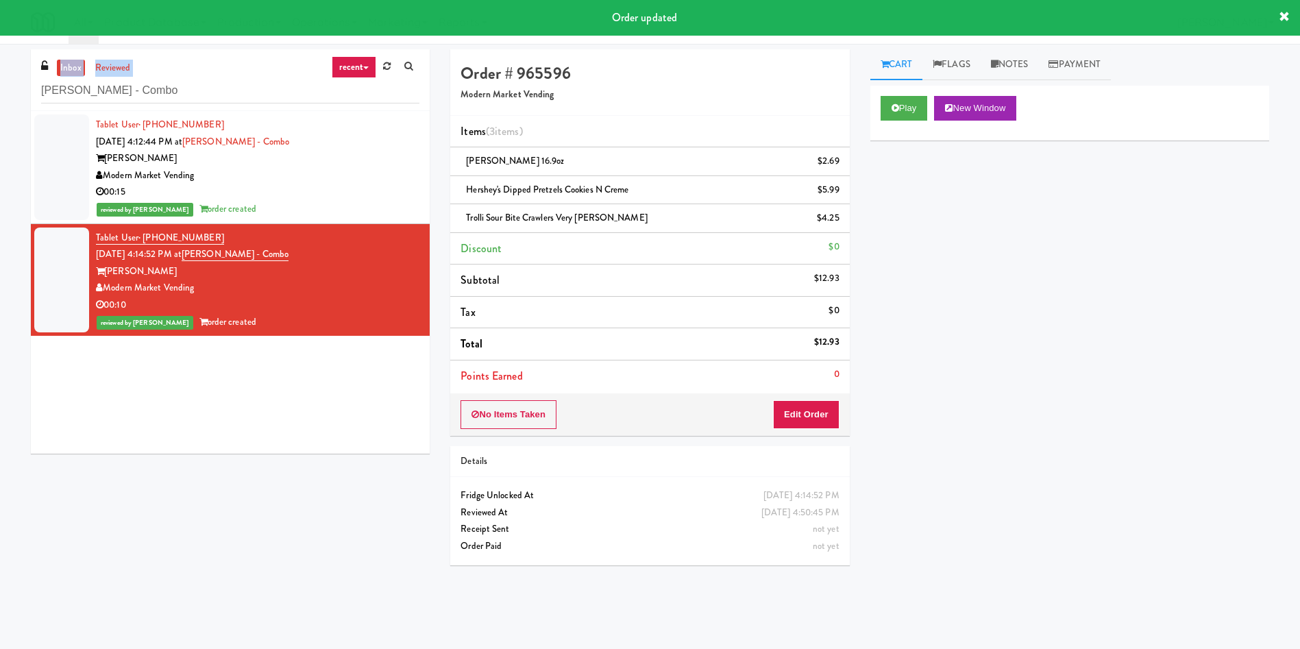
drag, startPoint x: 244, startPoint y: 77, endPoint x: 0, endPoint y: 76, distance: 243.9
click at [0, 76] on div "inbox reviewed recent all unclear take inventory issue suspicious failed recent…" at bounding box center [650, 324] width 1300 height 550
click at [169, 98] on input "[PERSON_NAME] - Combo" at bounding box center [230, 90] width 378 height 25
click at [0, 97] on div "inbox reviewed recent all unclear take inventory issue suspicious failed recent…" at bounding box center [650, 324] width 1300 height 550
paste input "680 LSD Pantry"
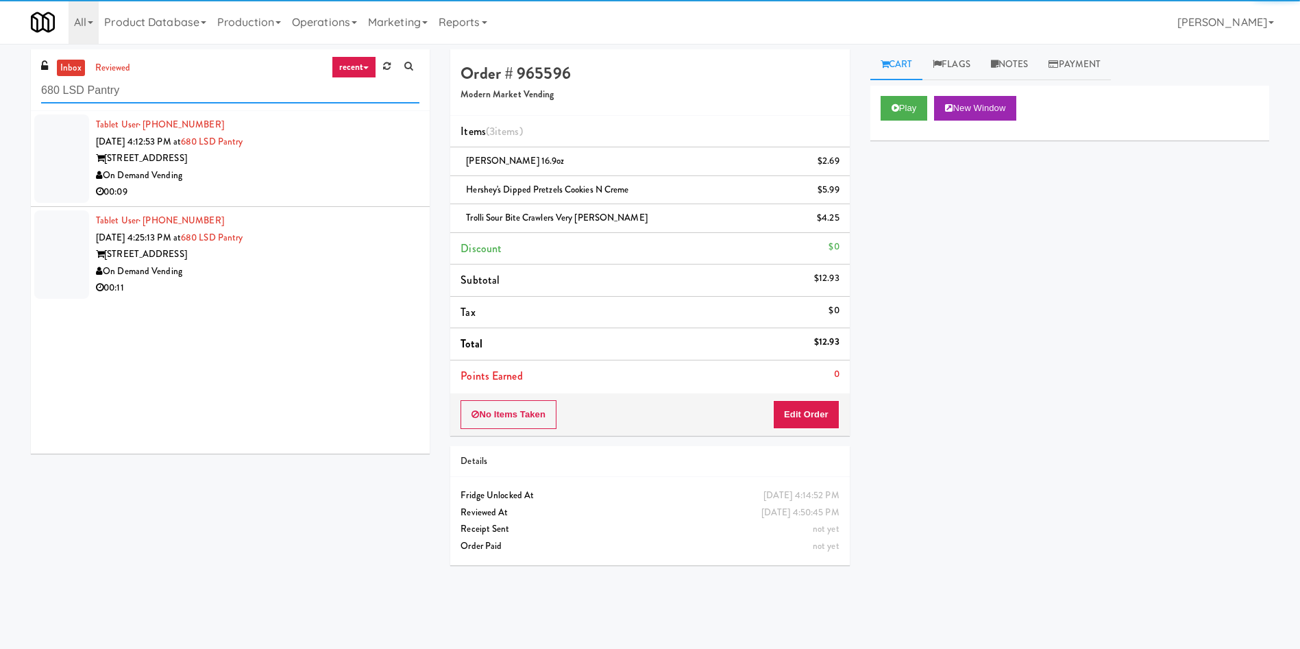
type input "680 LSD Pantry"
drag, startPoint x: 56, startPoint y: 145, endPoint x: 1045, endPoint y: 254, distance: 994.7
click at [67, 145] on div at bounding box center [61, 158] width 55 height 88
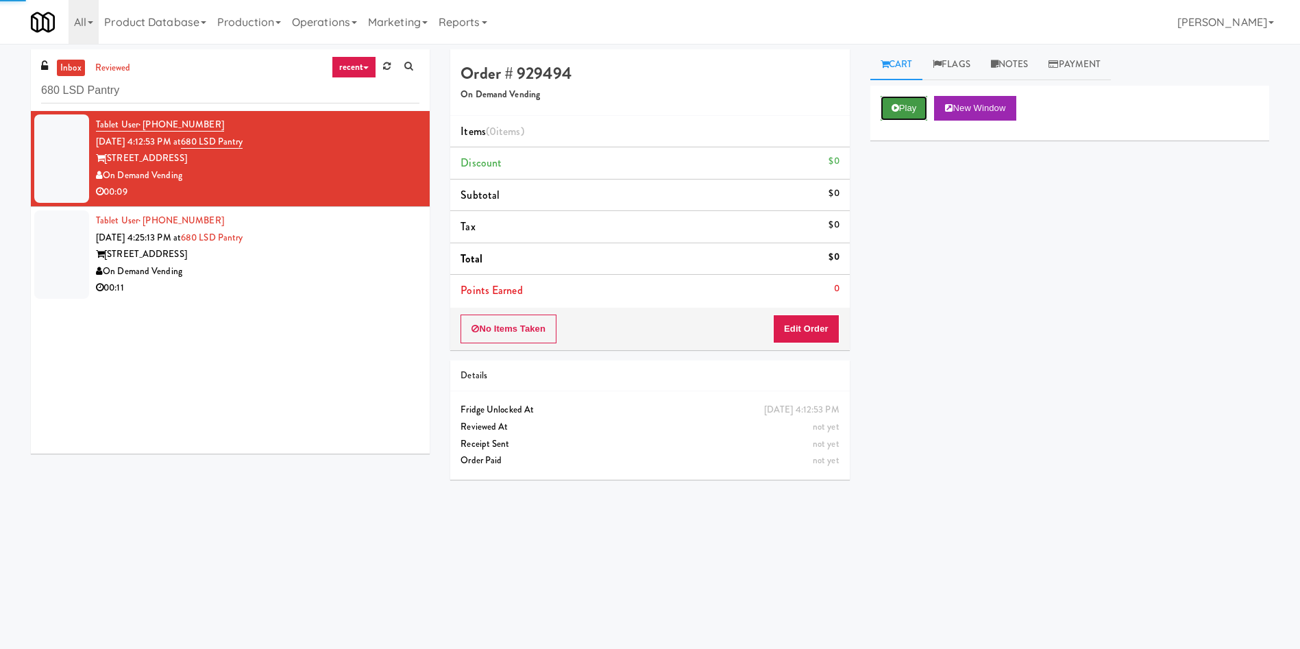
click at [925, 110] on button "Play" at bounding box center [903, 108] width 47 height 25
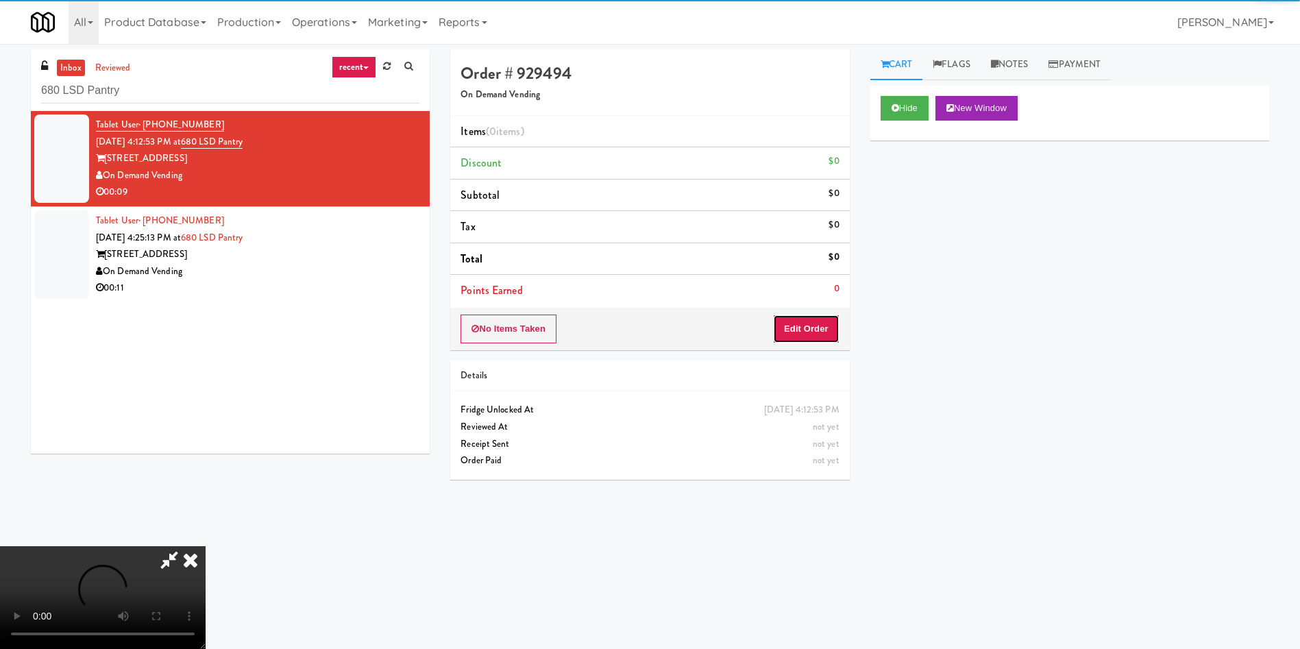
click at [805, 336] on button "Edit Order" at bounding box center [806, 328] width 66 height 29
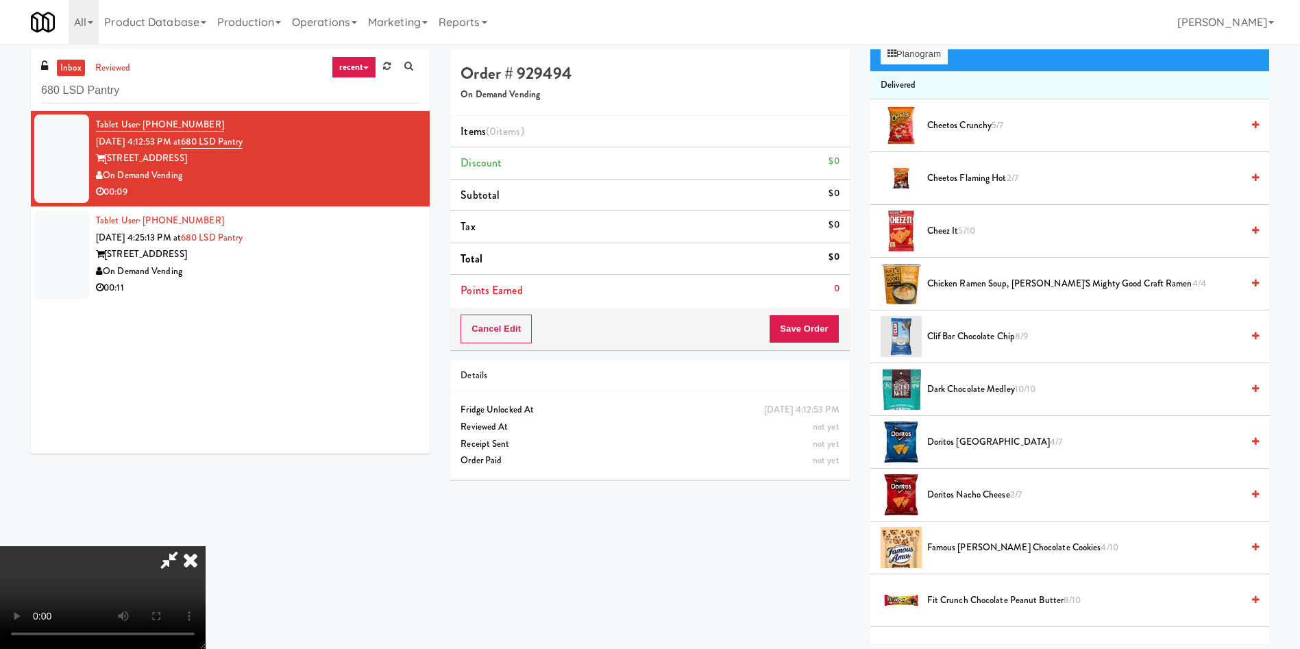
scroll to position [103, 0]
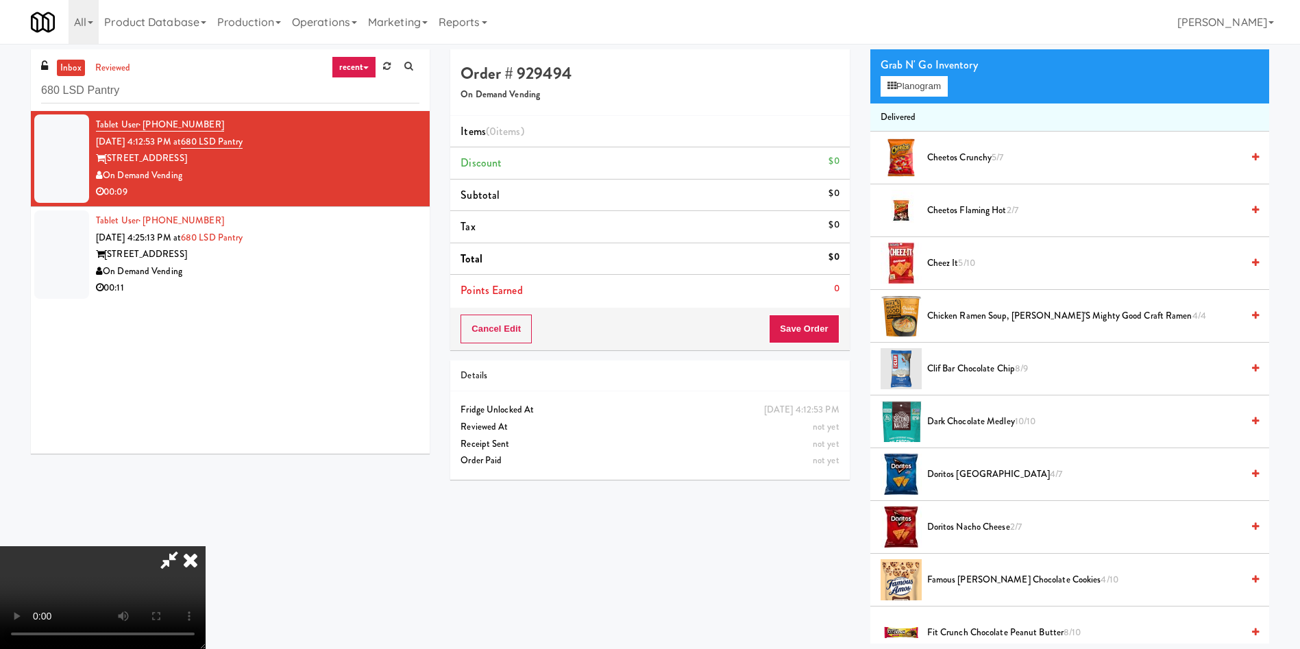
click at [853, 608] on div "Order # 929494 On Demand Vending Items (0 items ) Discount $0 Subtotal $0 Tax $…" at bounding box center [859, 346] width 839 height 594
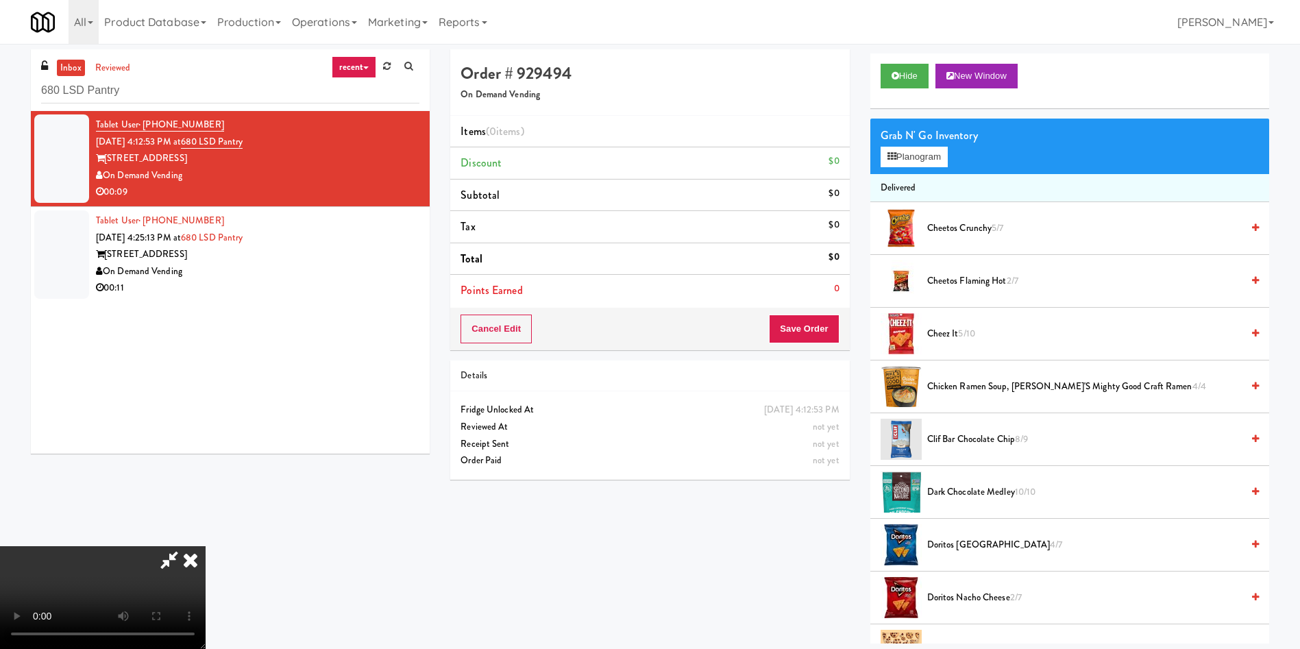
scroll to position [0, 0]
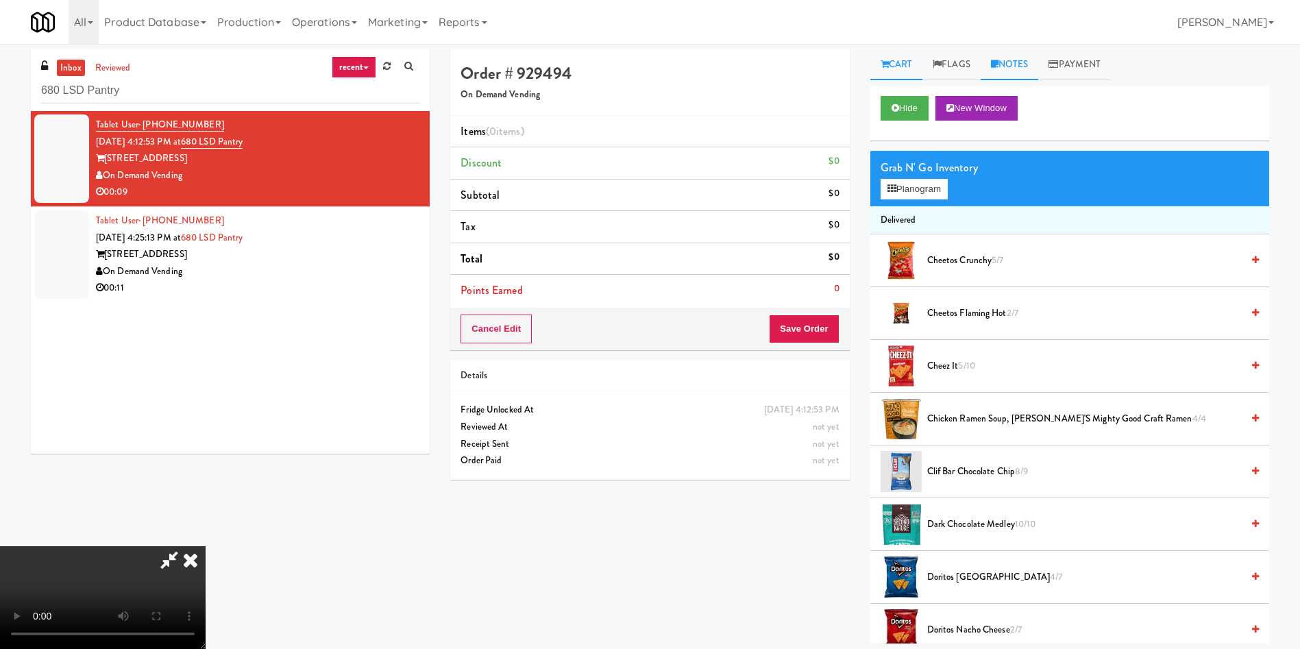
click at [1016, 64] on link "Notes" at bounding box center [1009, 64] width 58 height 31
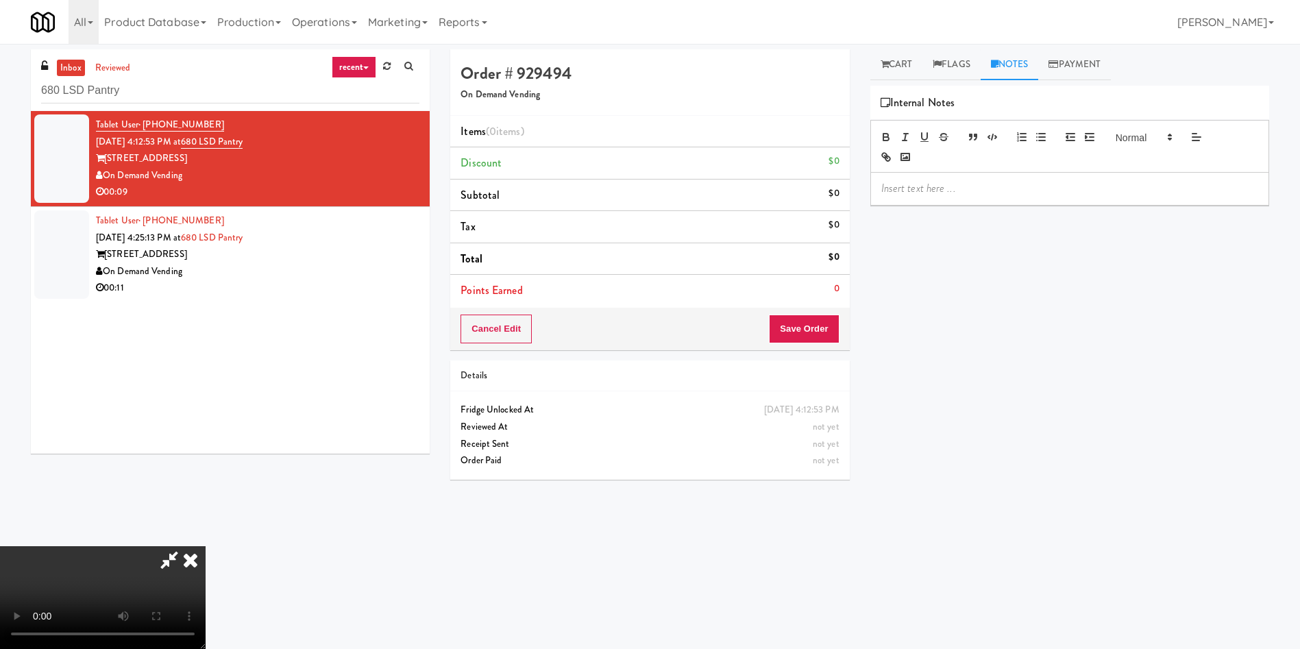
click at [958, 193] on p at bounding box center [1069, 188] width 377 height 15
drag, startPoint x: 486, startPoint y: 443, endPoint x: 619, endPoint y: 406, distance: 138.0
click at [206, 546] on video at bounding box center [103, 597] width 206 height 103
click at [1028, 184] on p "ELA: #DisabledCamera #TopLeft" at bounding box center [1069, 188] width 377 height 15
click at [898, 61] on link "Cart" at bounding box center [896, 64] width 53 height 31
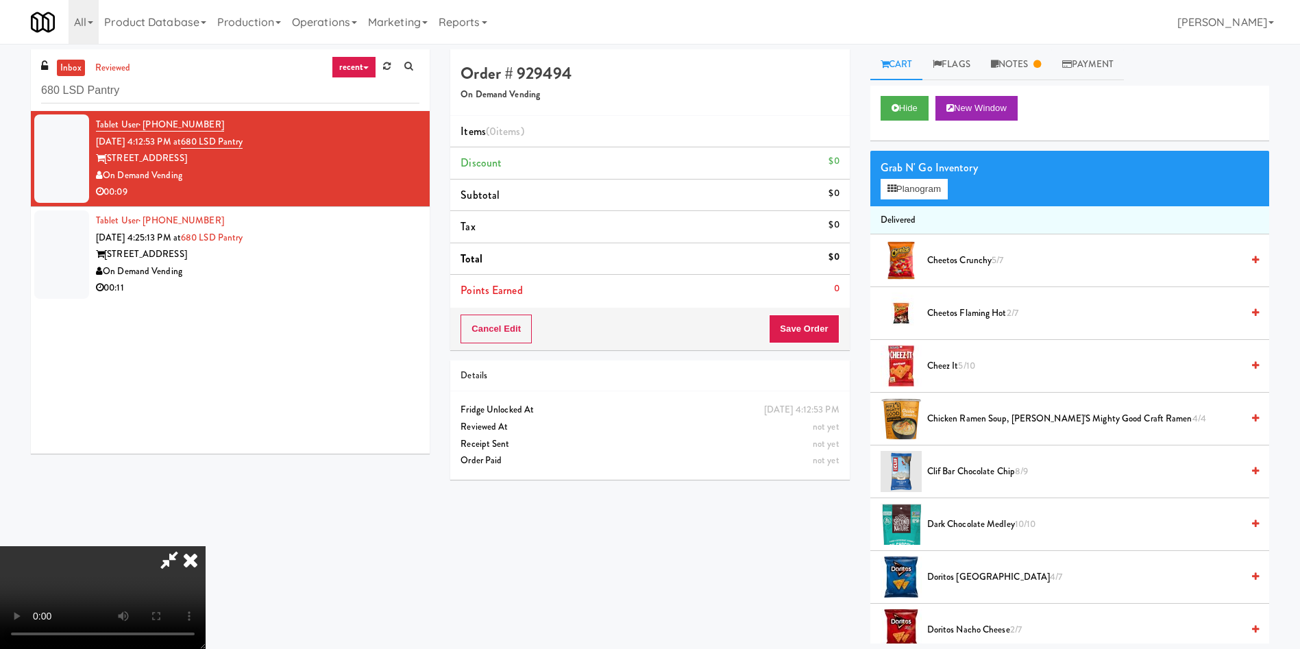
click at [206, 546] on video at bounding box center [103, 597] width 206 height 103
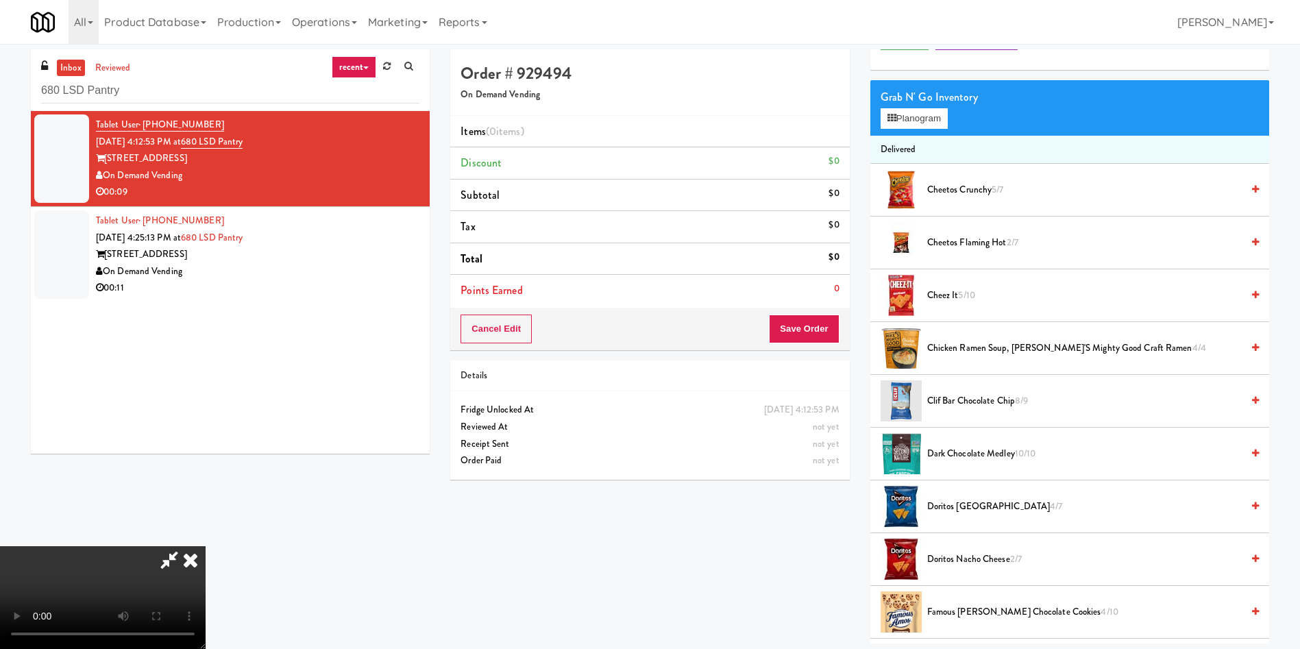
scroll to position [103, 0]
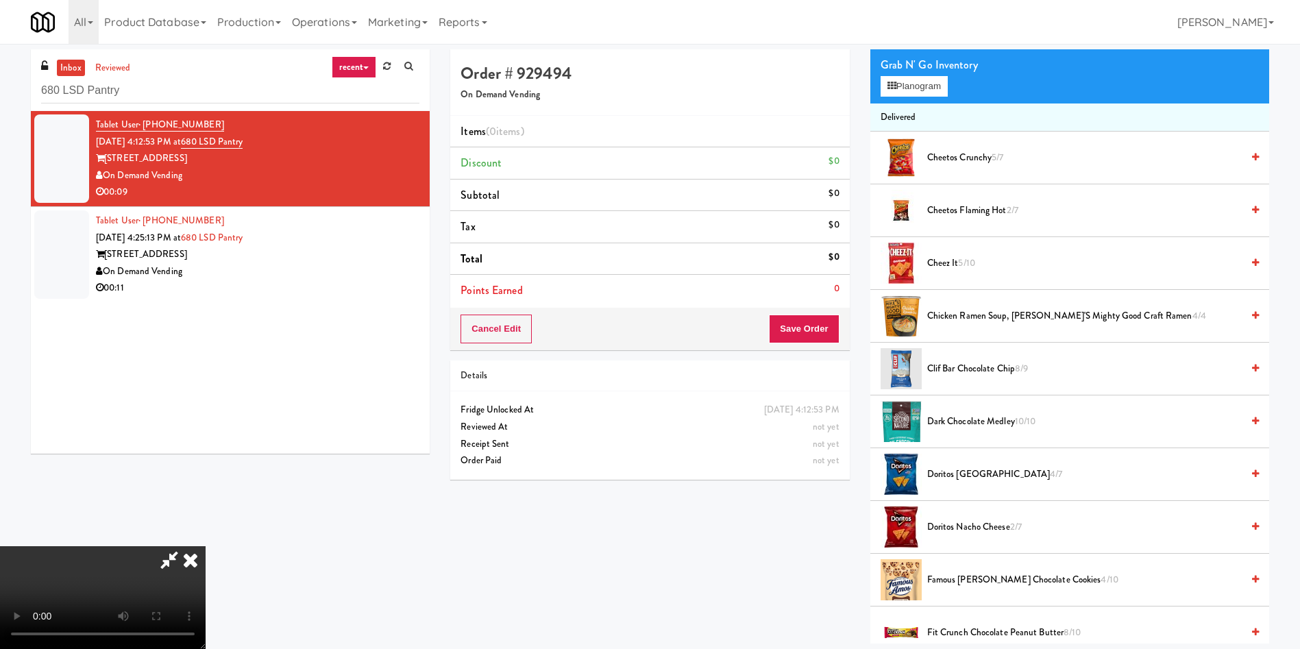
click at [206, 546] on video at bounding box center [103, 597] width 206 height 103
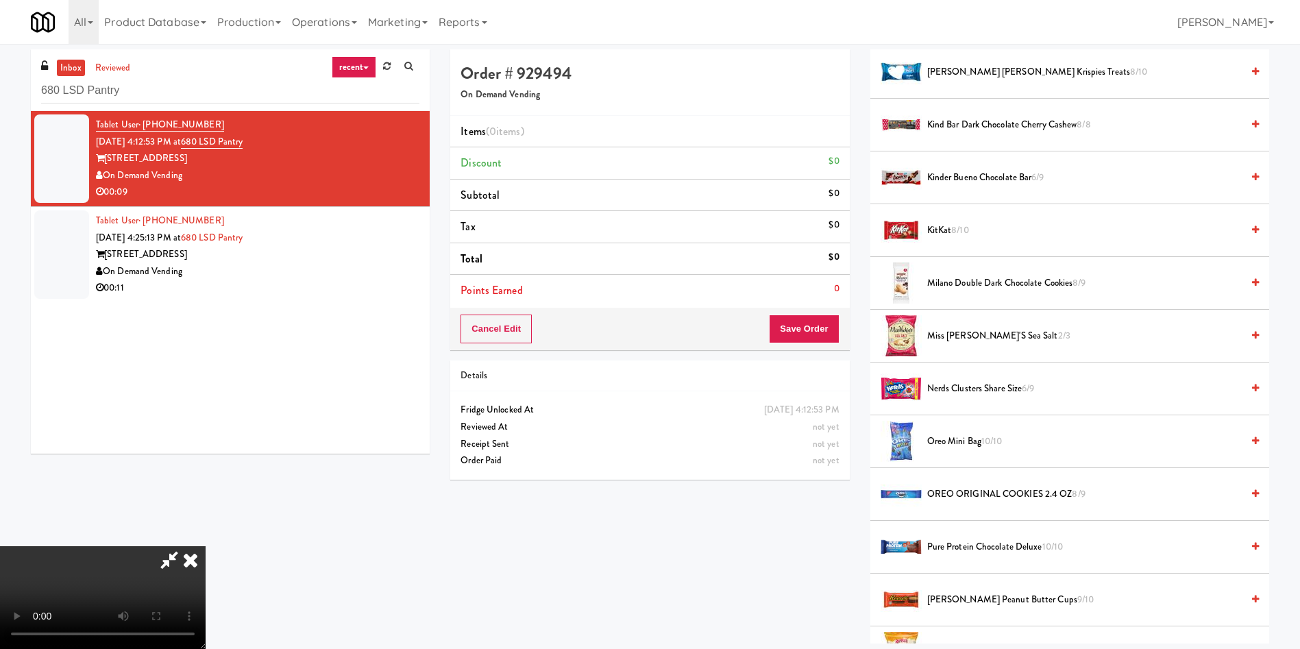
scroll to position [925, 0]
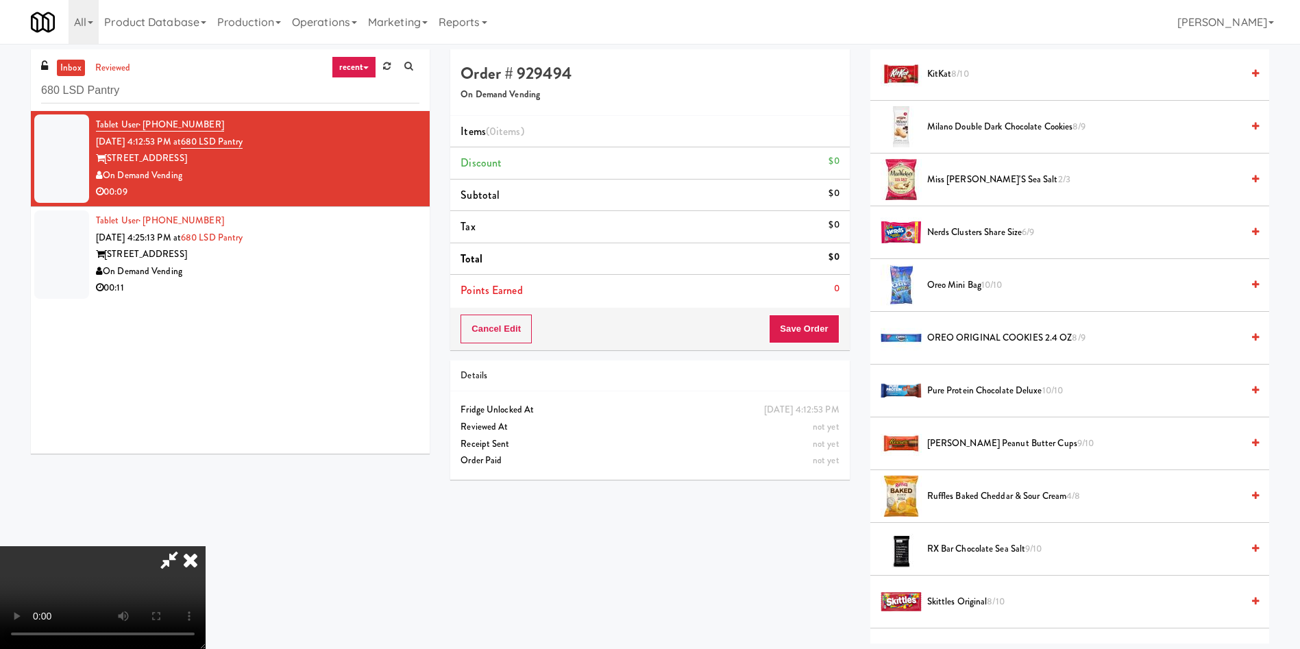
click at [988, 333] on span "OREO ORIGINAL COOKIES 2.4 OZ 8/9" at bounding box center [1084, 338] width 314 height 17
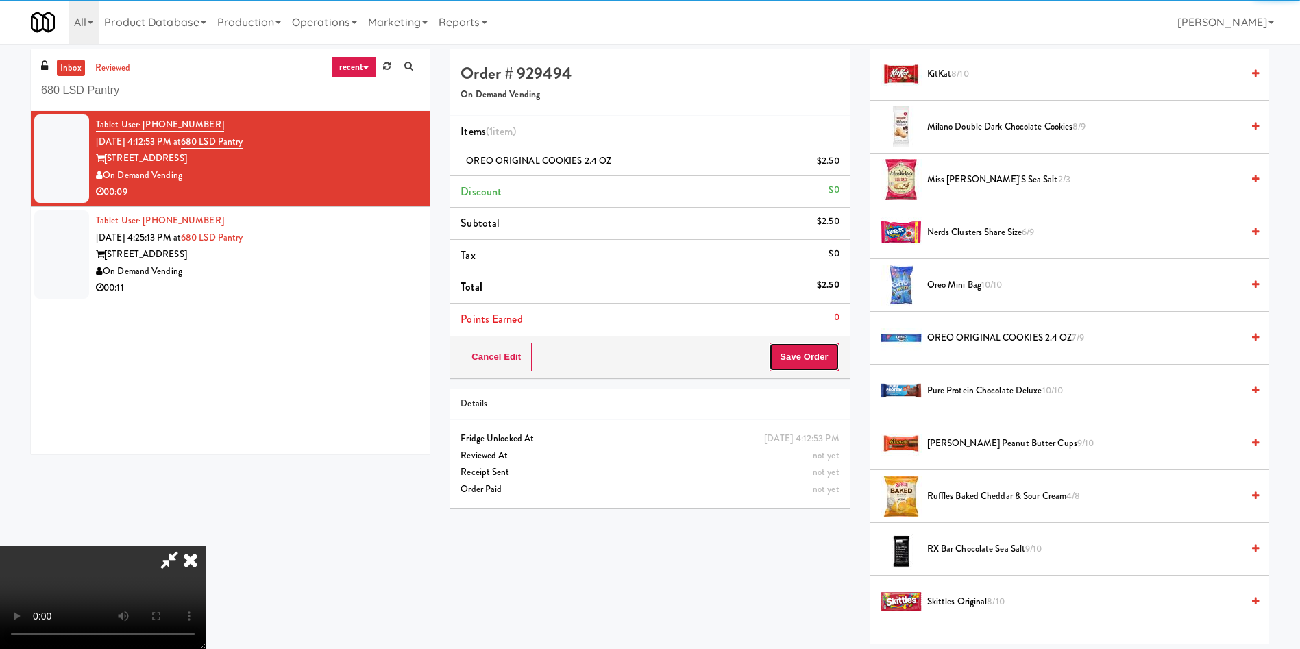
click at [803, 368] on button "Save Order" at bounding box center [804, 357] width 70 height 29
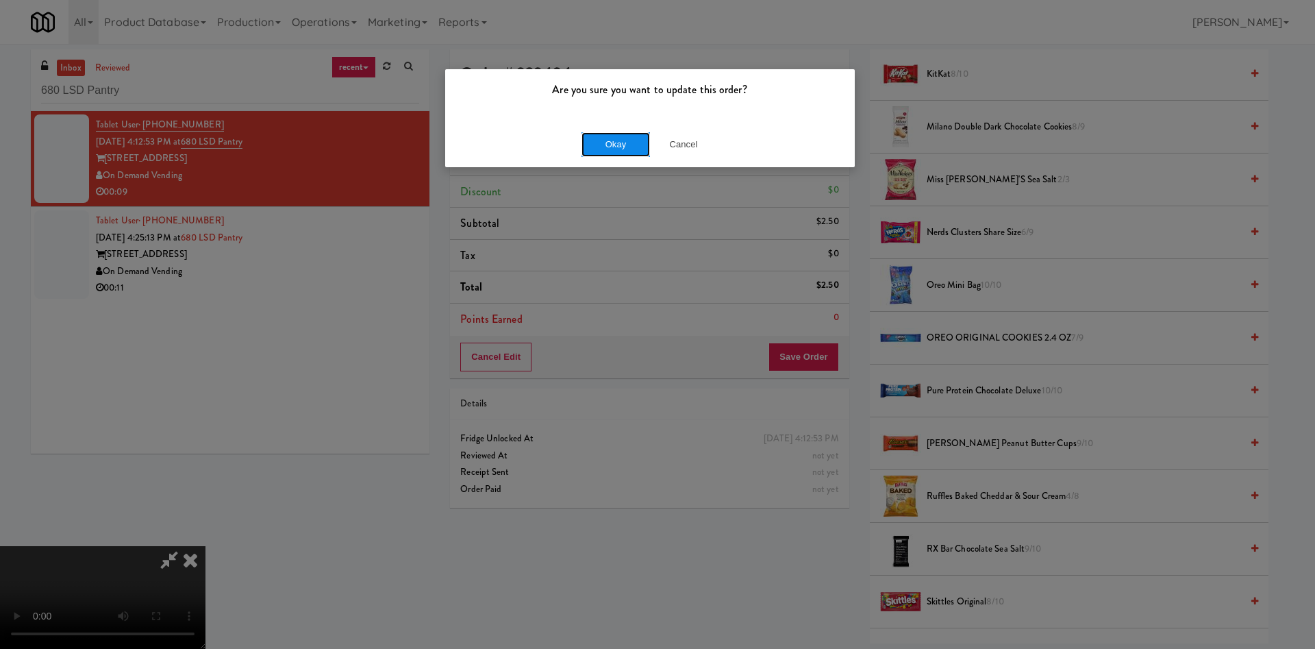
click at [626, 147] on button "Okay" at bounding box center [616, 144] width 69 height 25
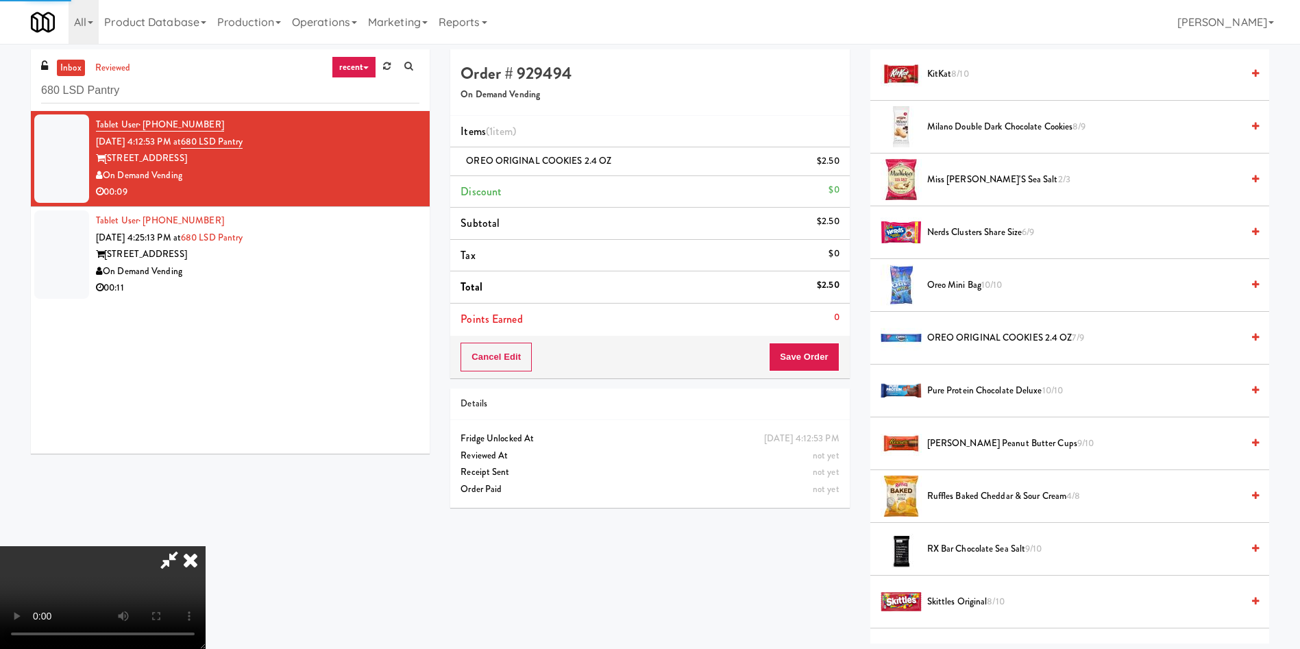
scroll to position [0, 0]
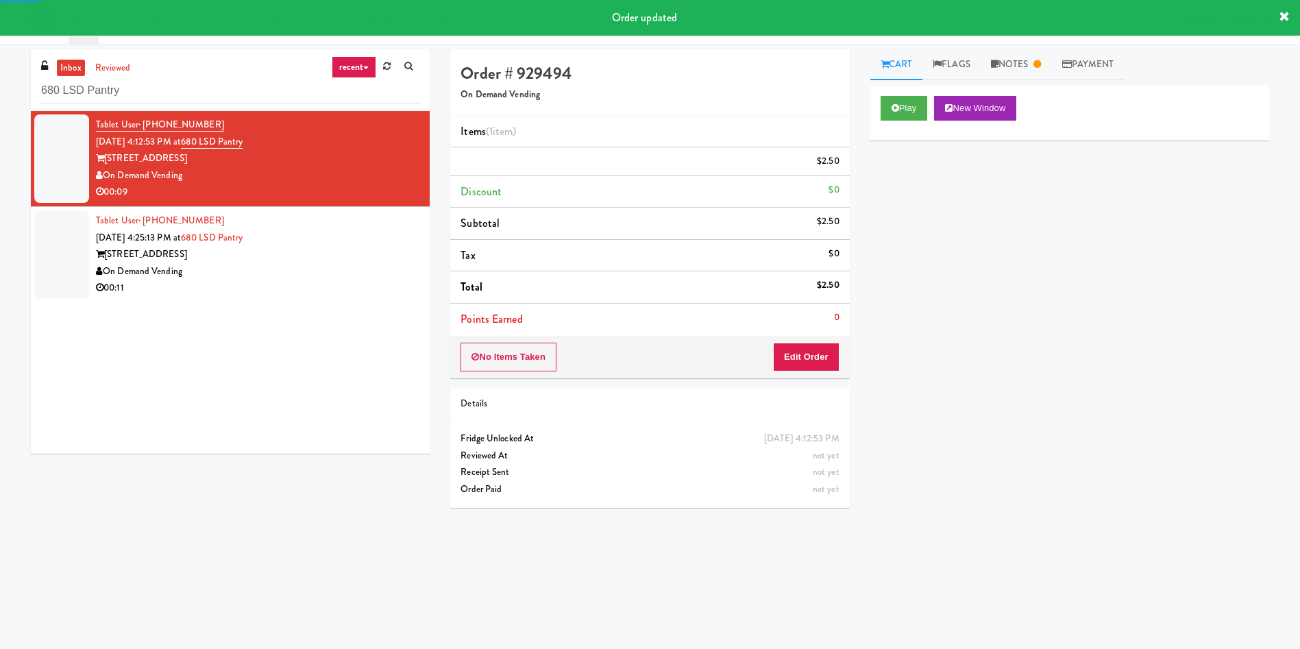
click at [62, 271] on div at bounding box center [61, 254] width 55 height 88
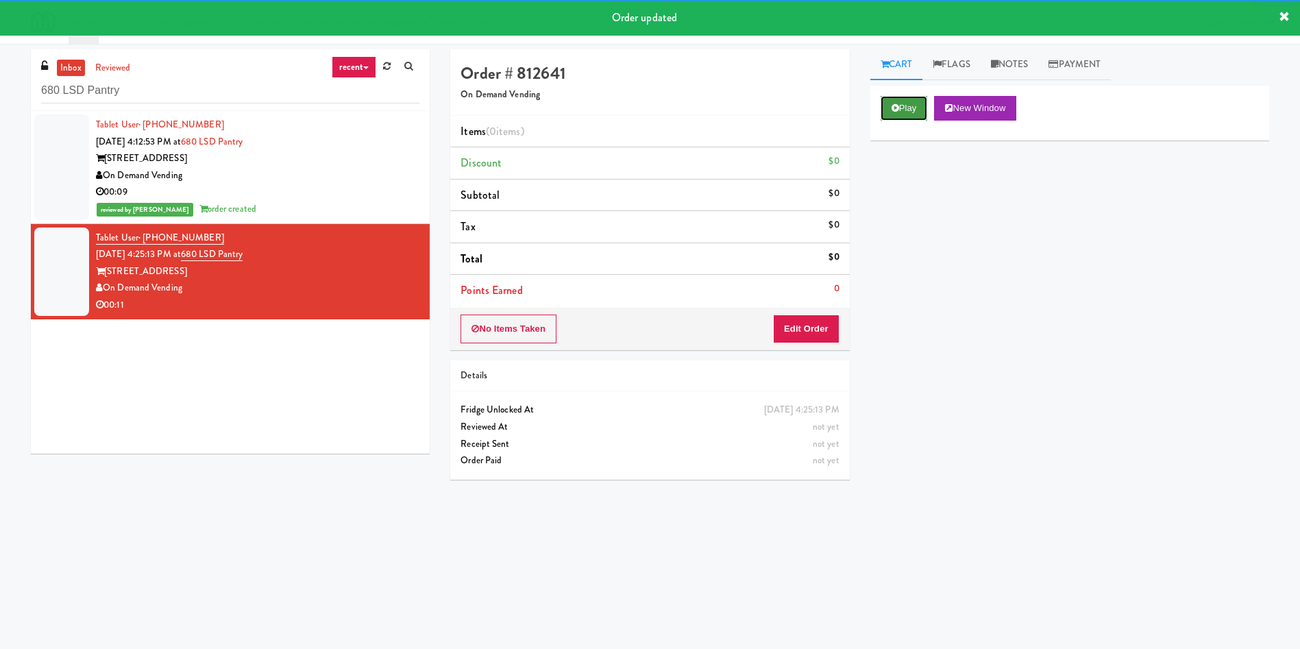
drag, startPoint x: 908, startPoint y: 111, endPoint x: 864, endPoint y: 191, distance: 91.4
click at [906, 111] on button "Play" at bounding box center [903, 108] width 47 height 25
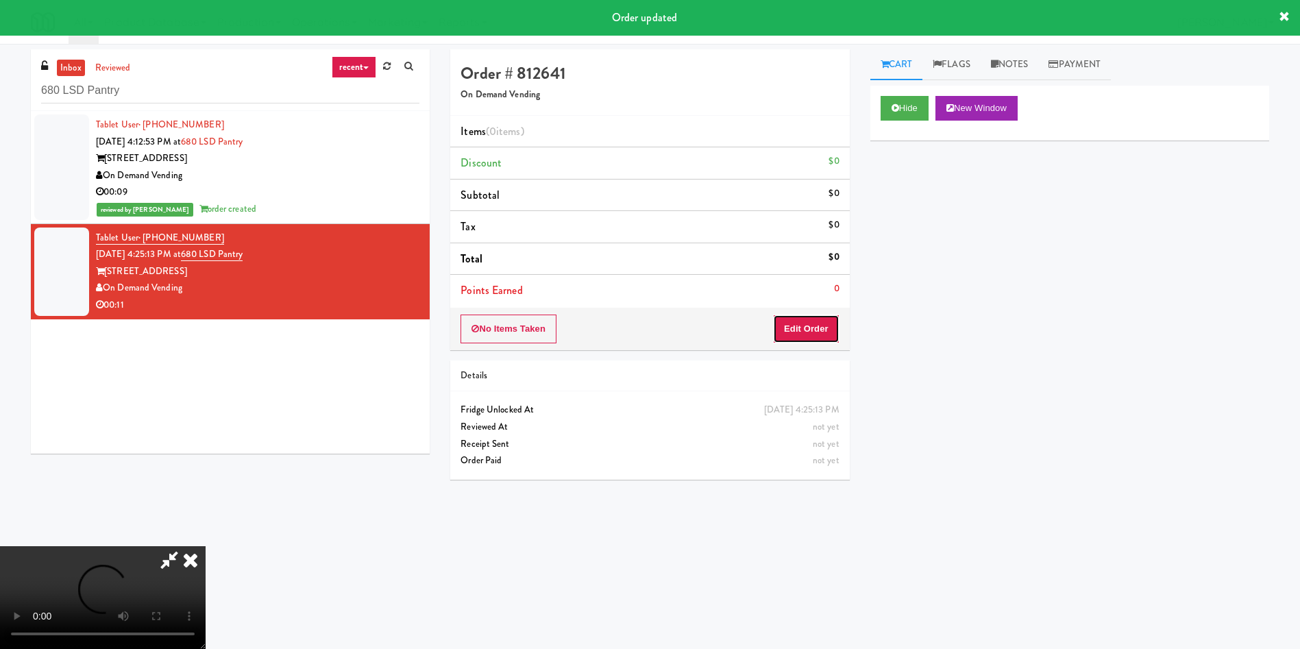
click at [806, 334] on button "Edit Order" at bounding box center [806, 328] width 66 height 29
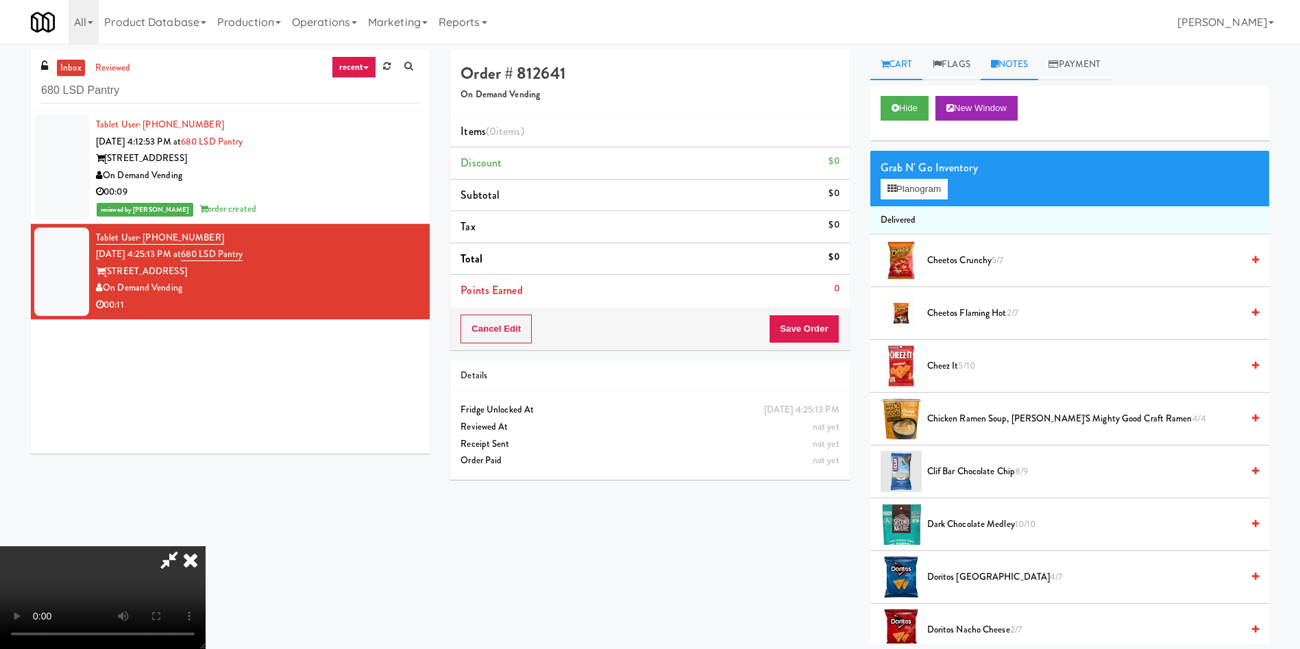
click at [1023, 64] on link "Notes" at bounding box center [1009, 64] width 58 height 31
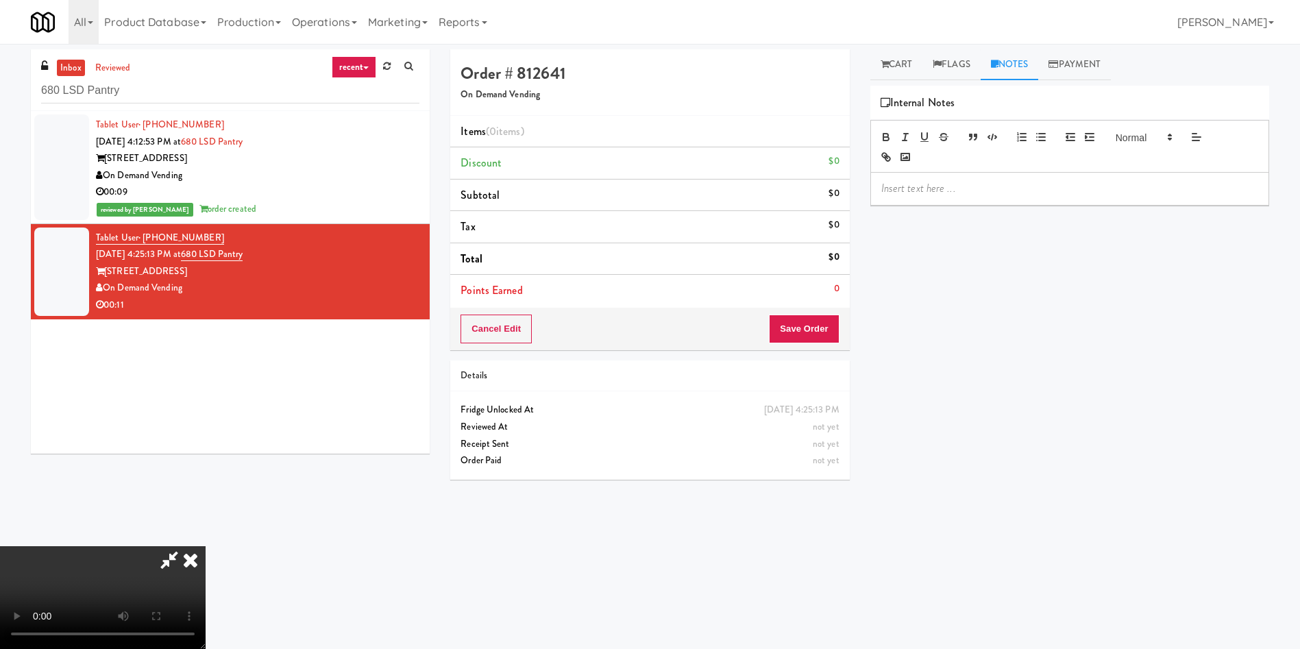
click at [1006, 194] on p at bounding box center [1069, 188] width 377 height 15
drag, startPoint x: 885, startPoint y: 58, endPoint x: 868, endPoint y: 92, distance: 38.6
click at [885, 58] on link "Cart" at bounding box center [896, 64] width 53 height 31
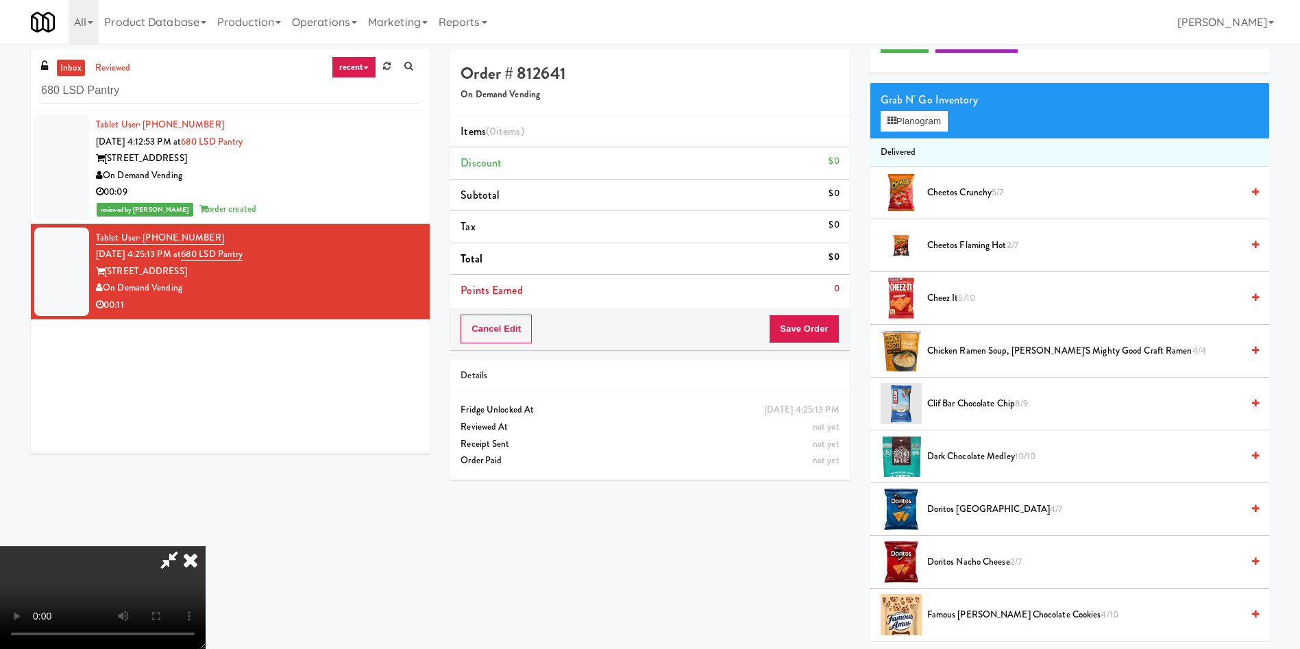
scroll to position [308, 0]
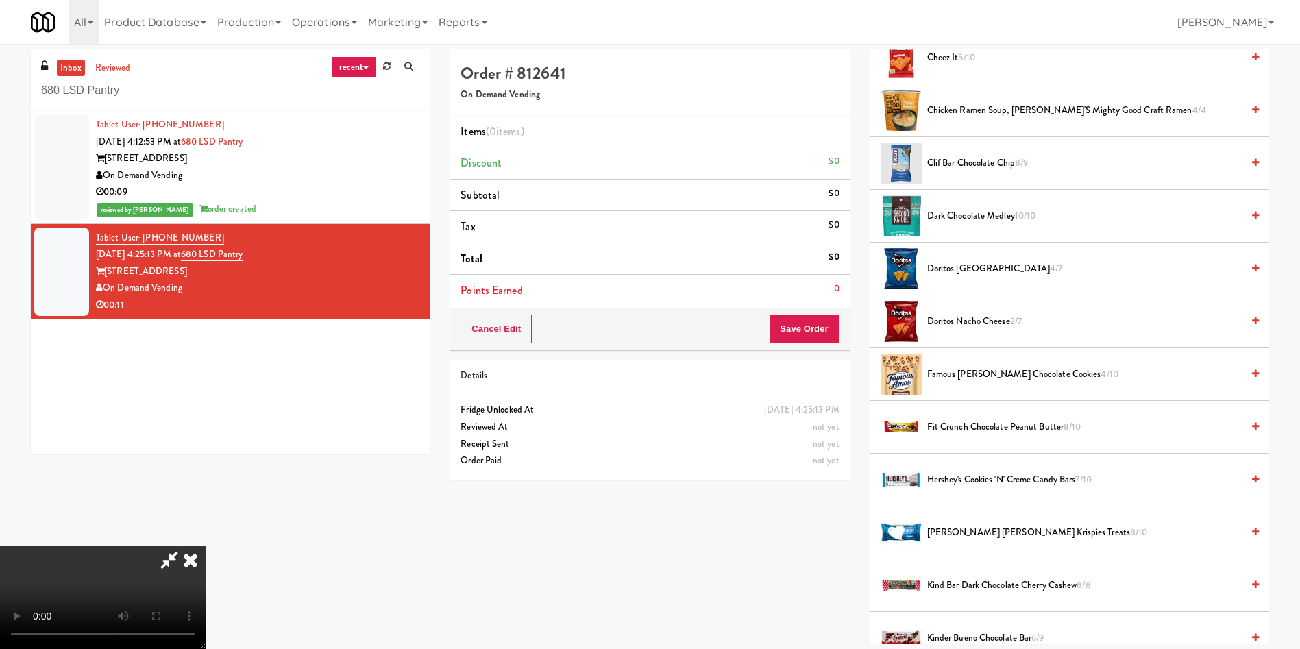
click at [961, 268] on span "Doritos Cool Ranch 4/7" at bounding box center [1084, 268] width 314 height 17
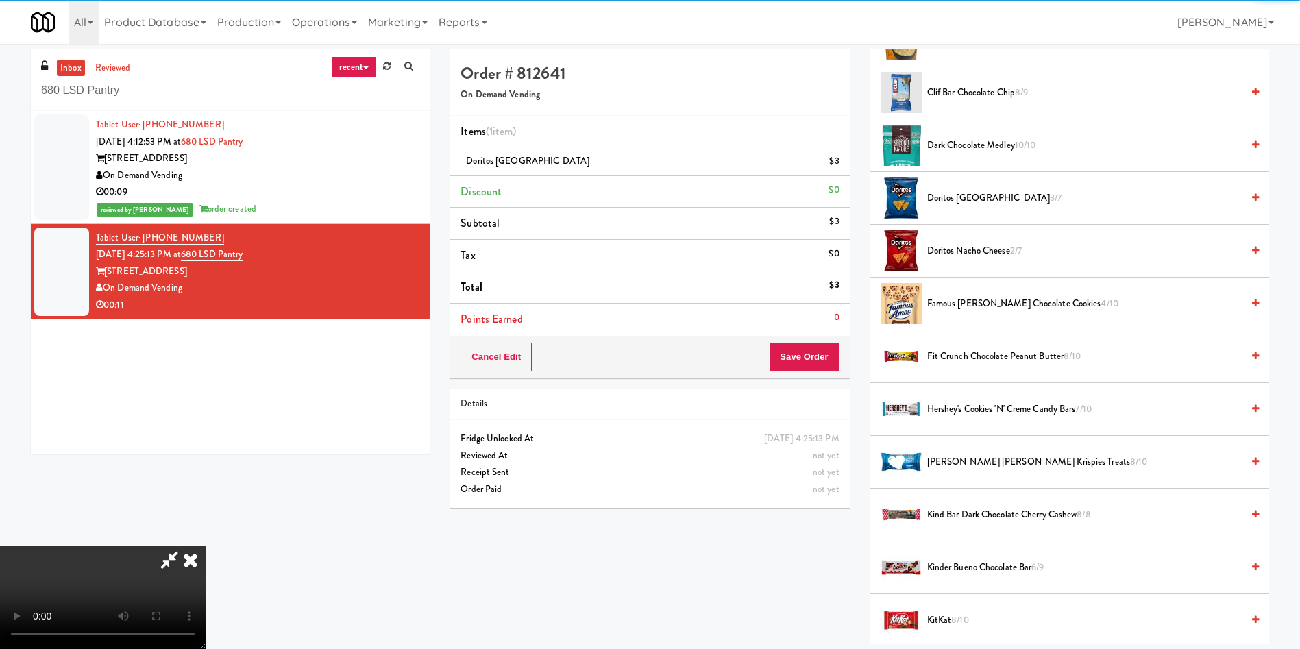
scroll to position [514, 0]
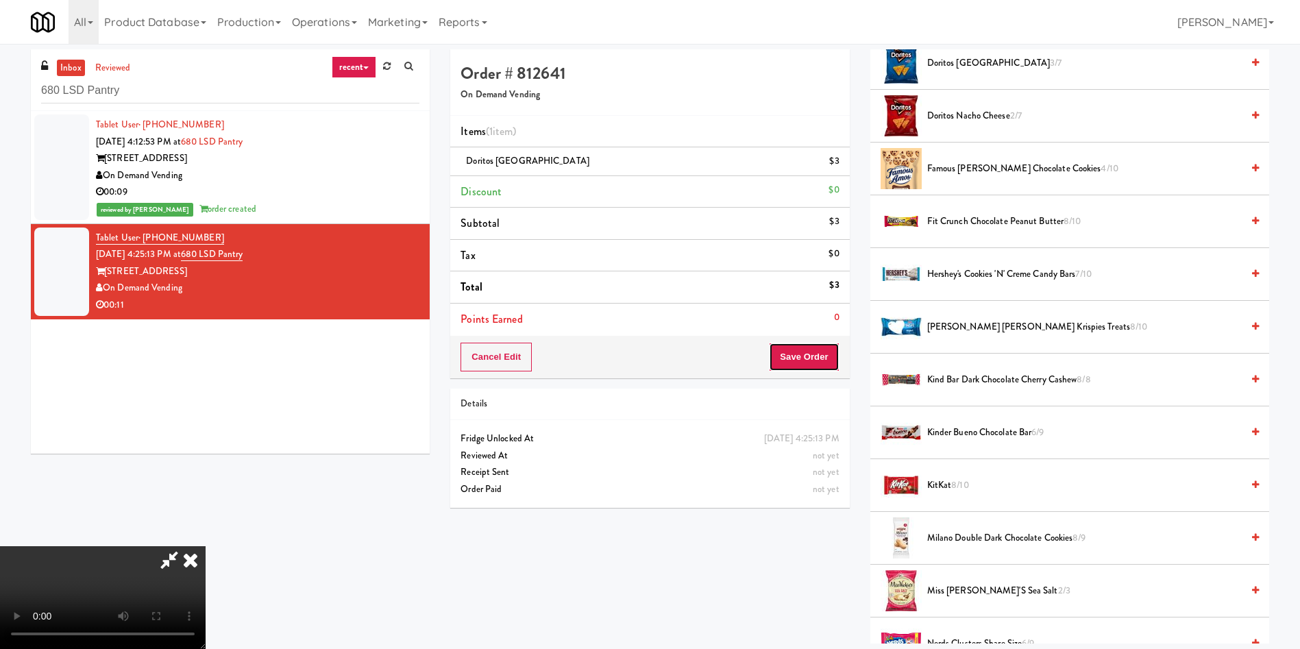
click at [808, 360] on button "Save Order" at bounding box center [804, 357] width 70 height 29
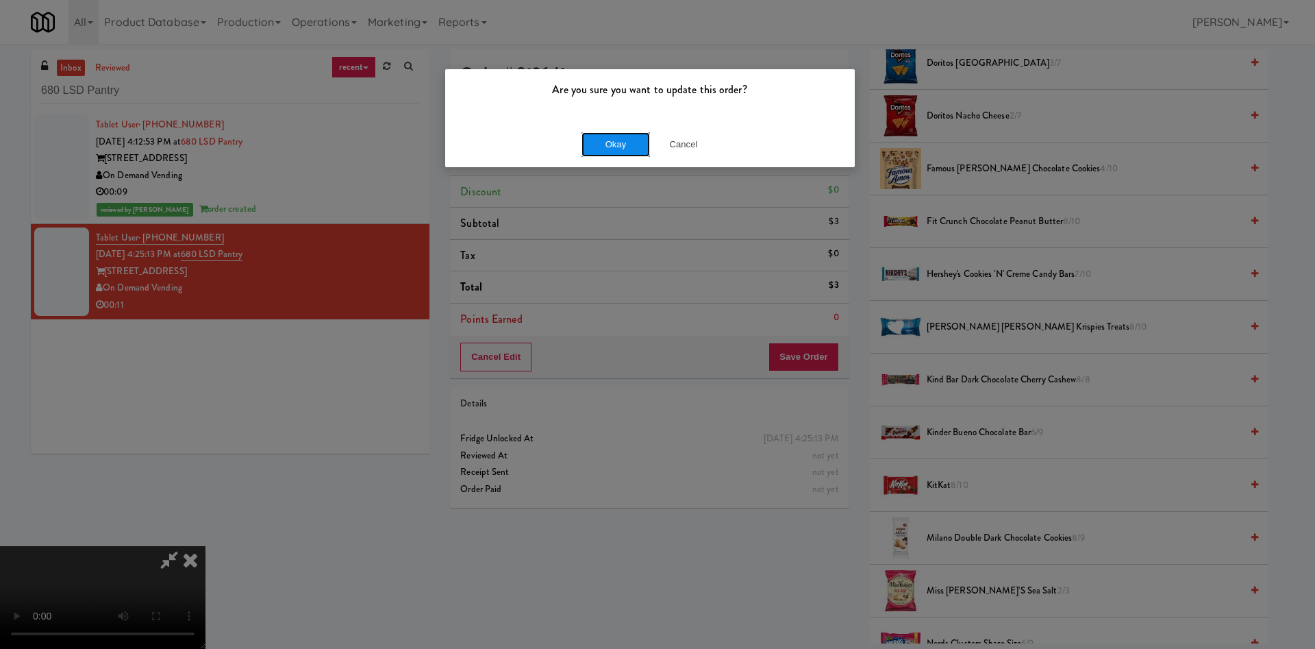
click at [605, 136] on button "Okay" at bounding box center [616, 144] width 69 height 25
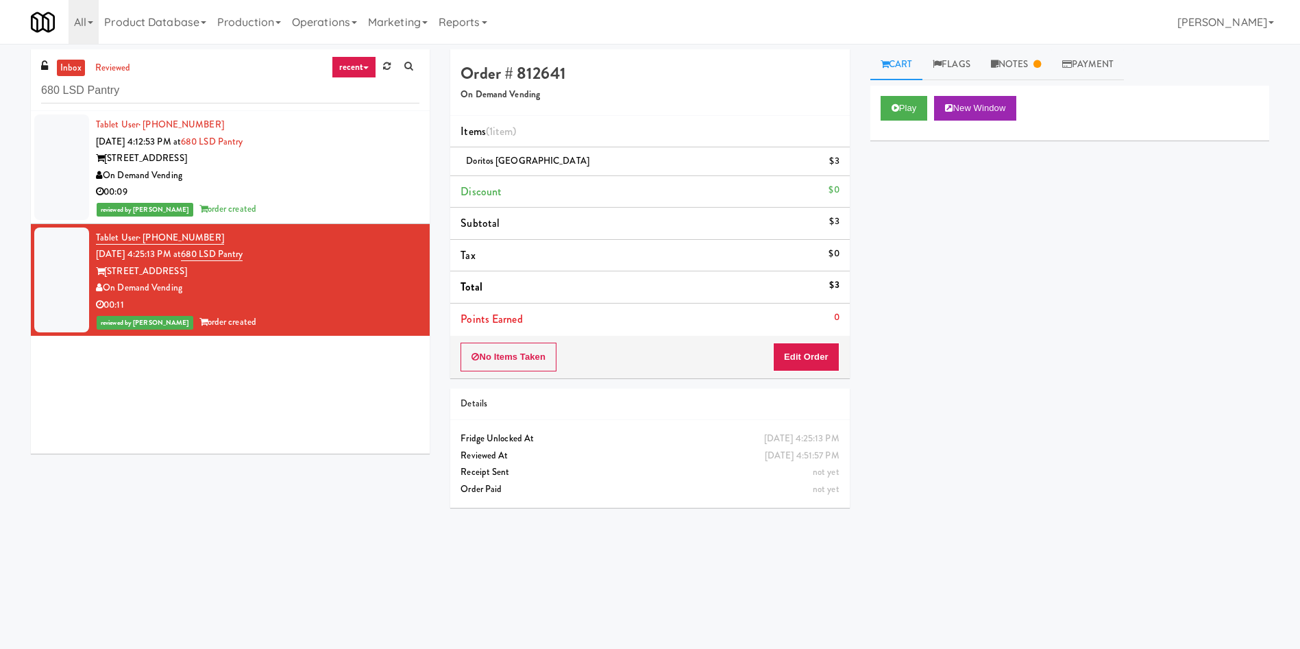
scroll to position [0, 0]
paste input "ICON at DULLES Cooler #1"
drag, startPoint x: 162, startPoint y: 91, endPoint x: 3, endPoint y: 55, distance: 162.9
click at [0, 62] on div "inbox reviewed recent all unclear take inventory issue suspicious failed recent…" at bounding box center [650, 324] width 1300 height 550
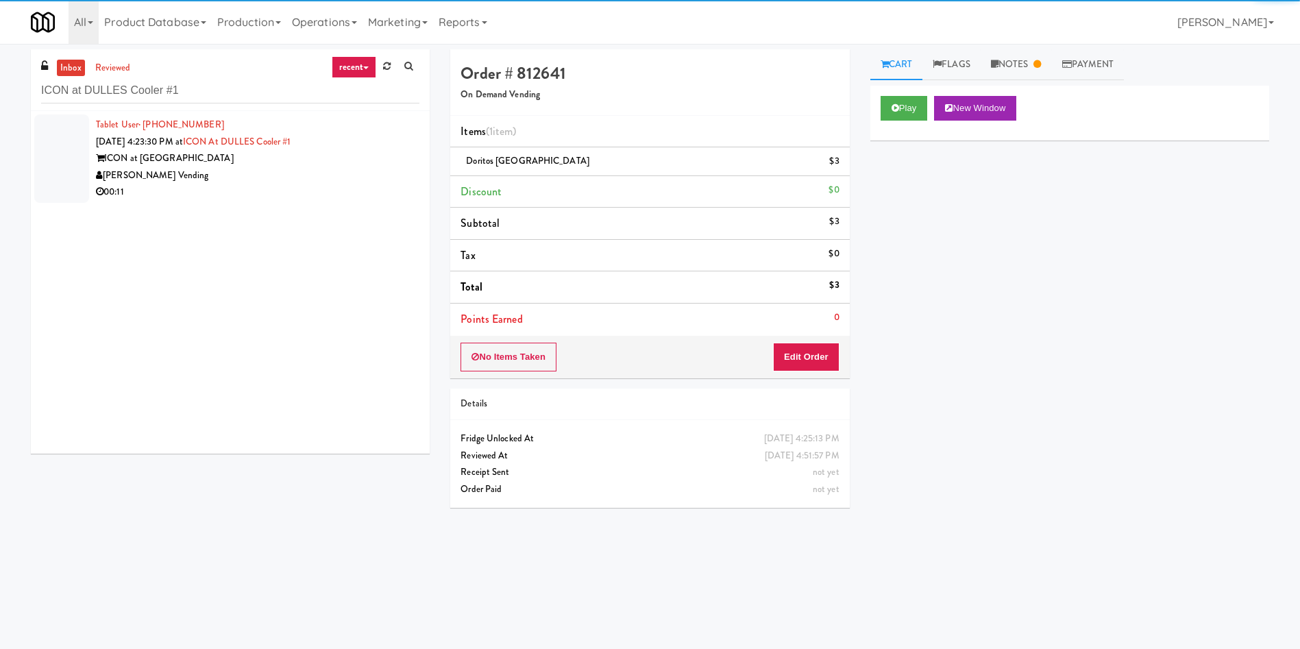
click at [73, 140] on div at bounding box center [61, 158] width 55 height 88
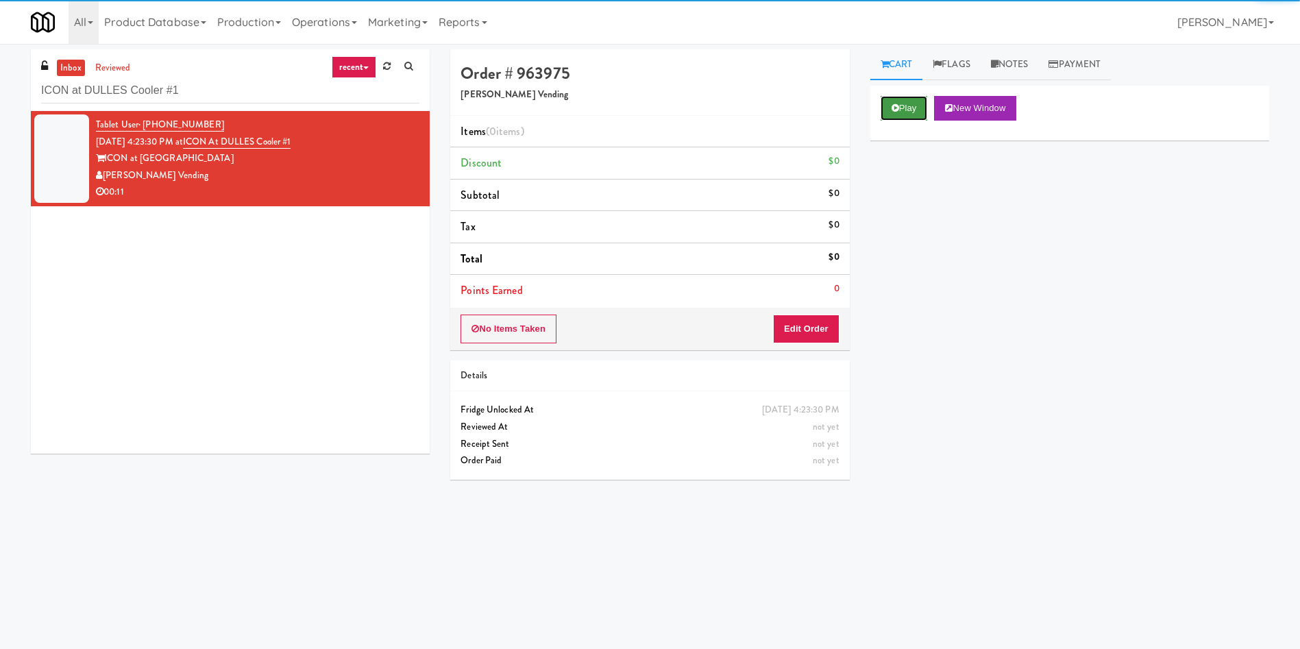
click at [895, 111] on icon at bounding box center [895, 107] width 8 height 9
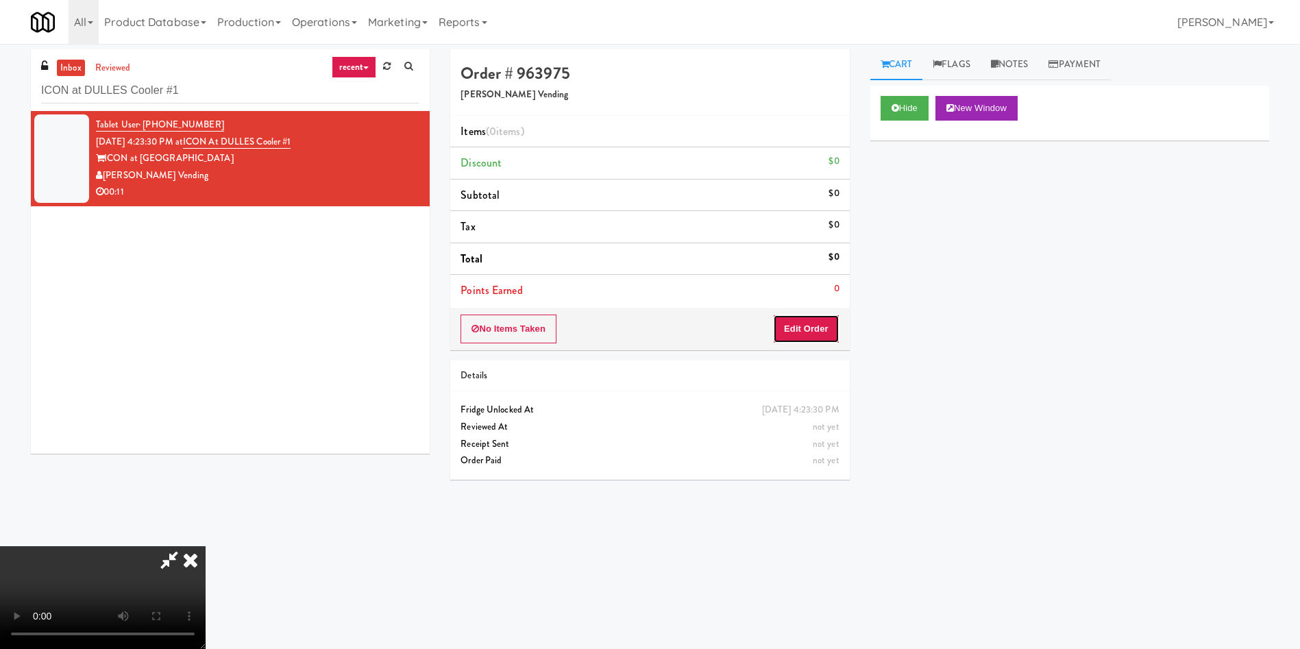
click at [811, 336] on button "Edit Order" at bounding box center [806, 328] width 66 height 29
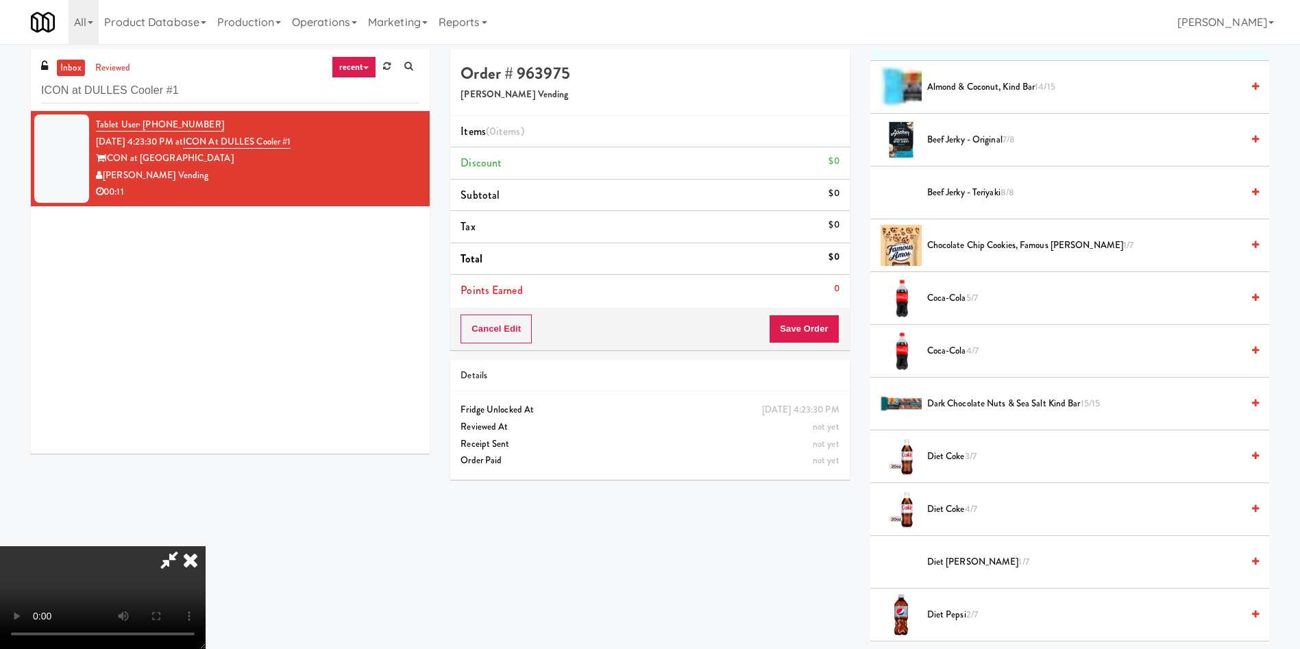
scroll to position [206, 0]
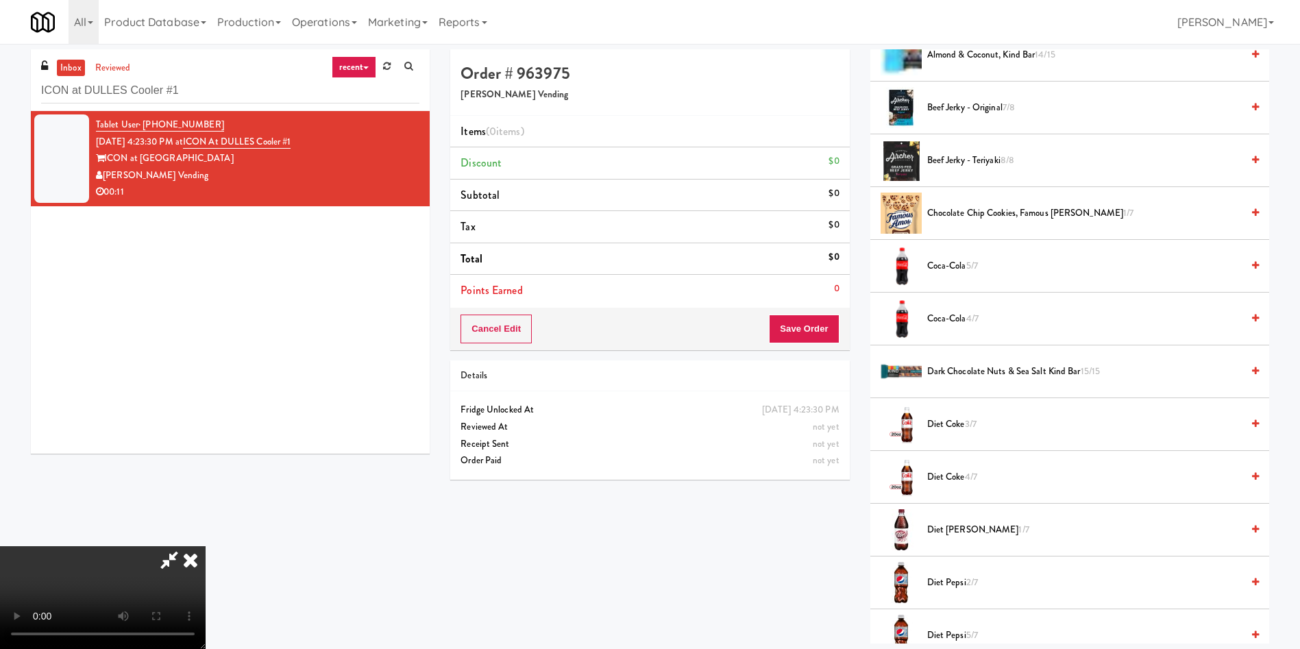
click at [950, 269] on span "Coca-Cola 5/7" at bounding box center [1084, 266] width 314 height 17
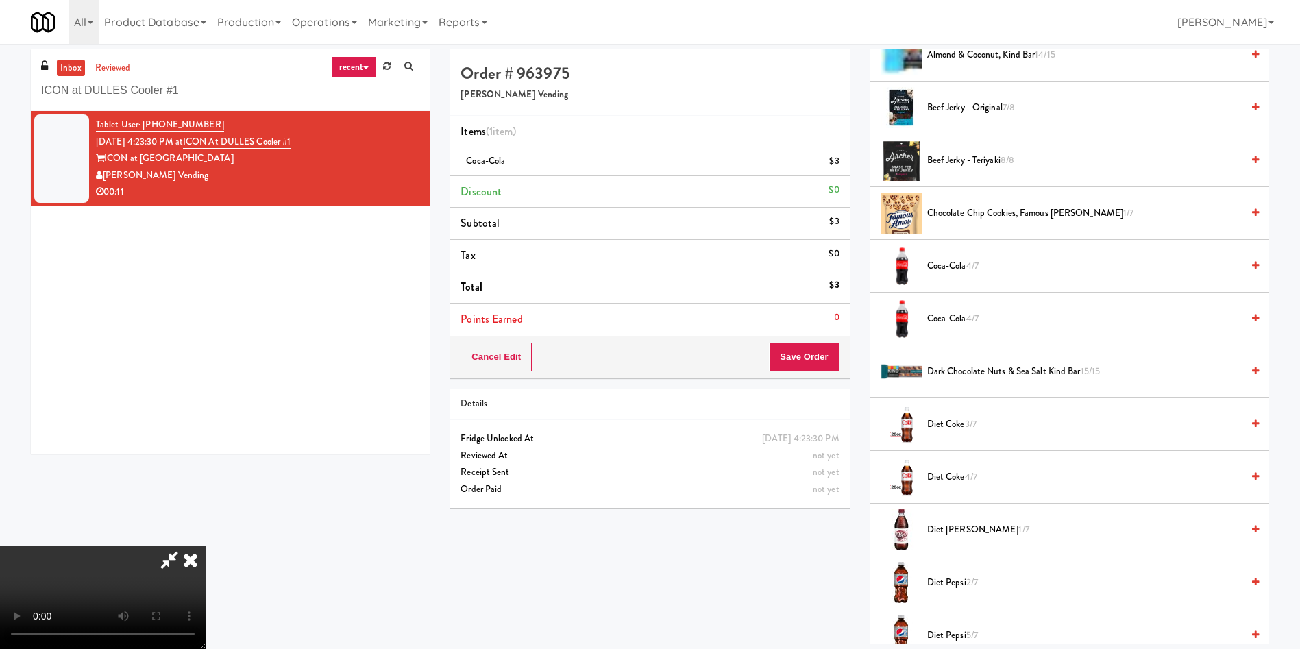
scroll to position [201, 0]
click at [814, 355] on button "Save Order" at bounding box center [804, 357] width 70 height 29
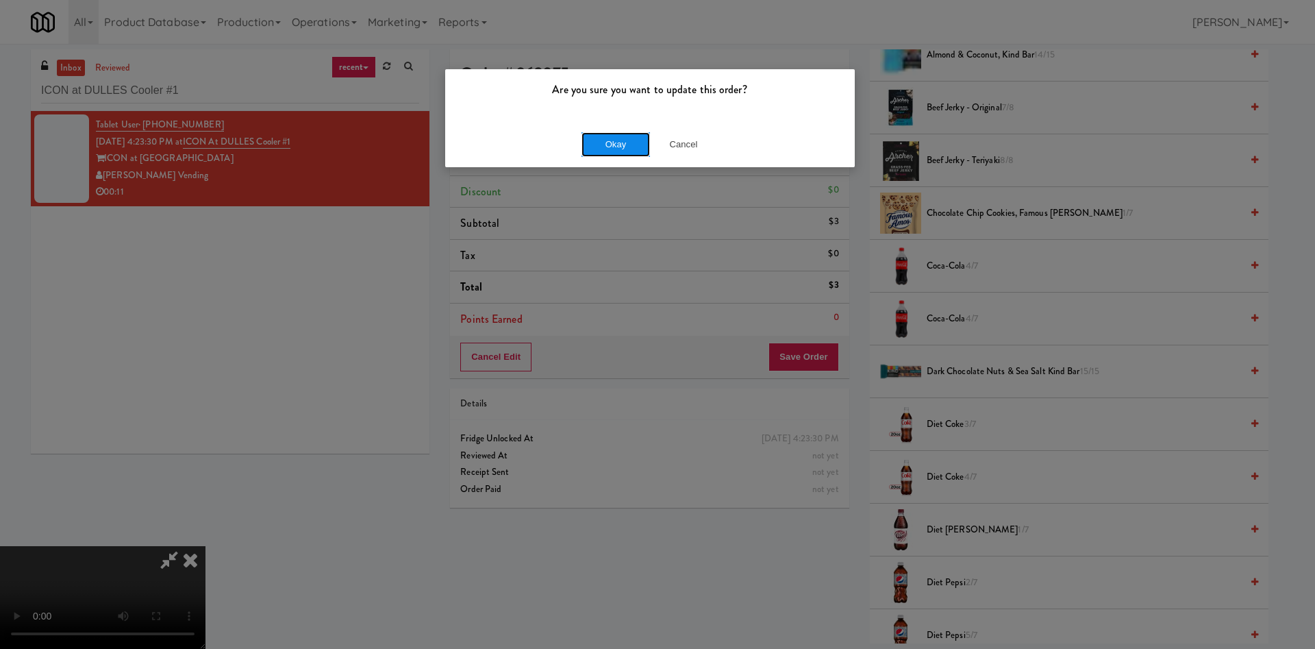
click at [634, 149] on button "Okay" at bounding box center [616, 144] width 69 height 25
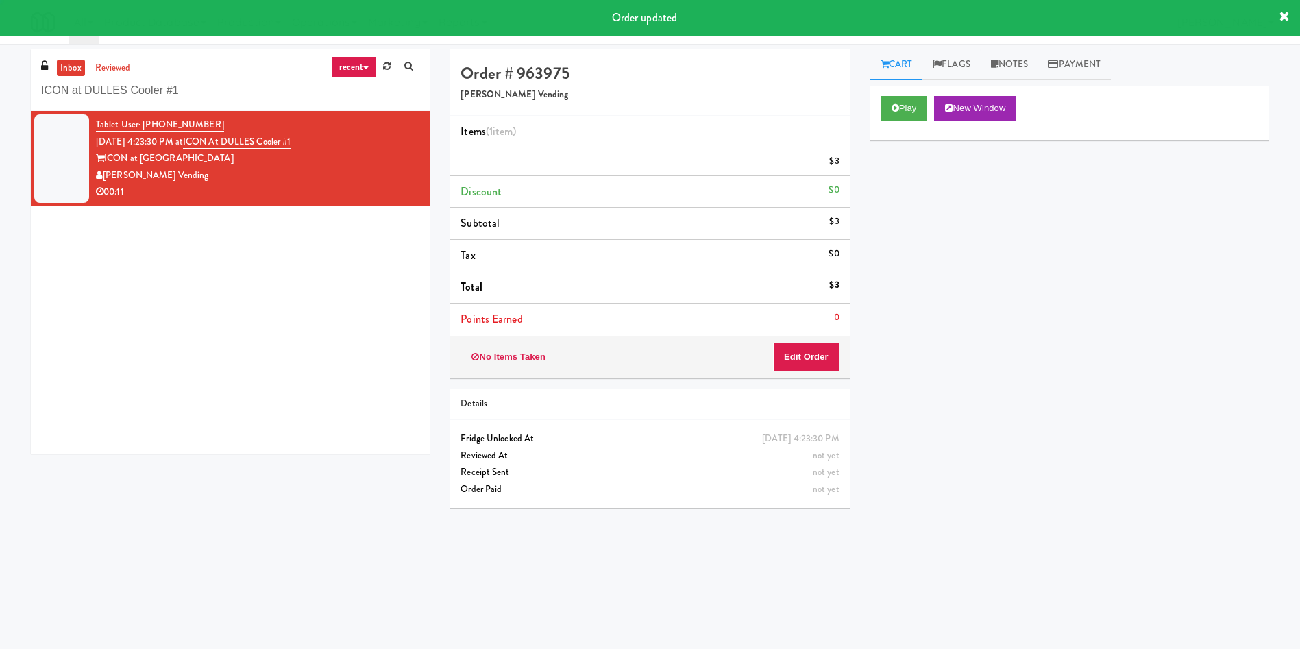
scroll to position [0, 0]
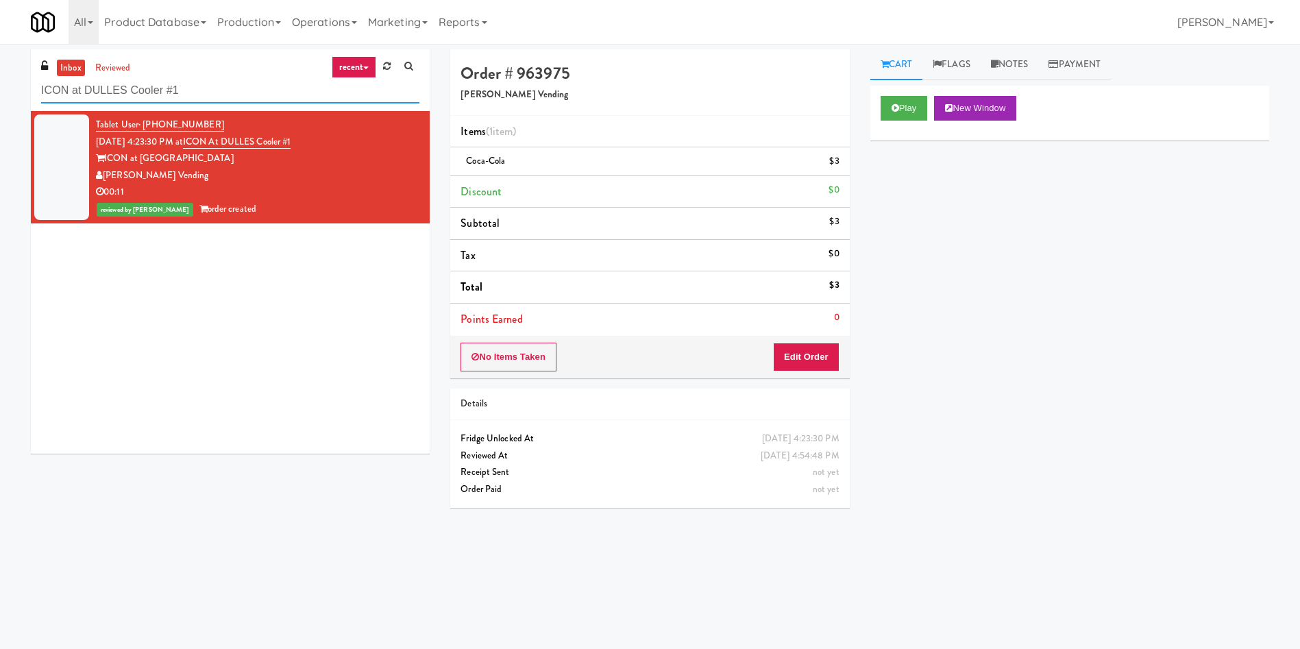
drag, startPoint x: 234, startPoint y: 90, endPoint x: 0, endPoint y: 65, distance: 235.6
click at [0, 70] on div "inbox reviewed recent all unclear take inventory issue suspicious failed recent…" at bounding box center [650, 324] width 1300 height 550
paste input "Crossing East - Ambient - Right"
type input "Crossing East - Ambient - Right"
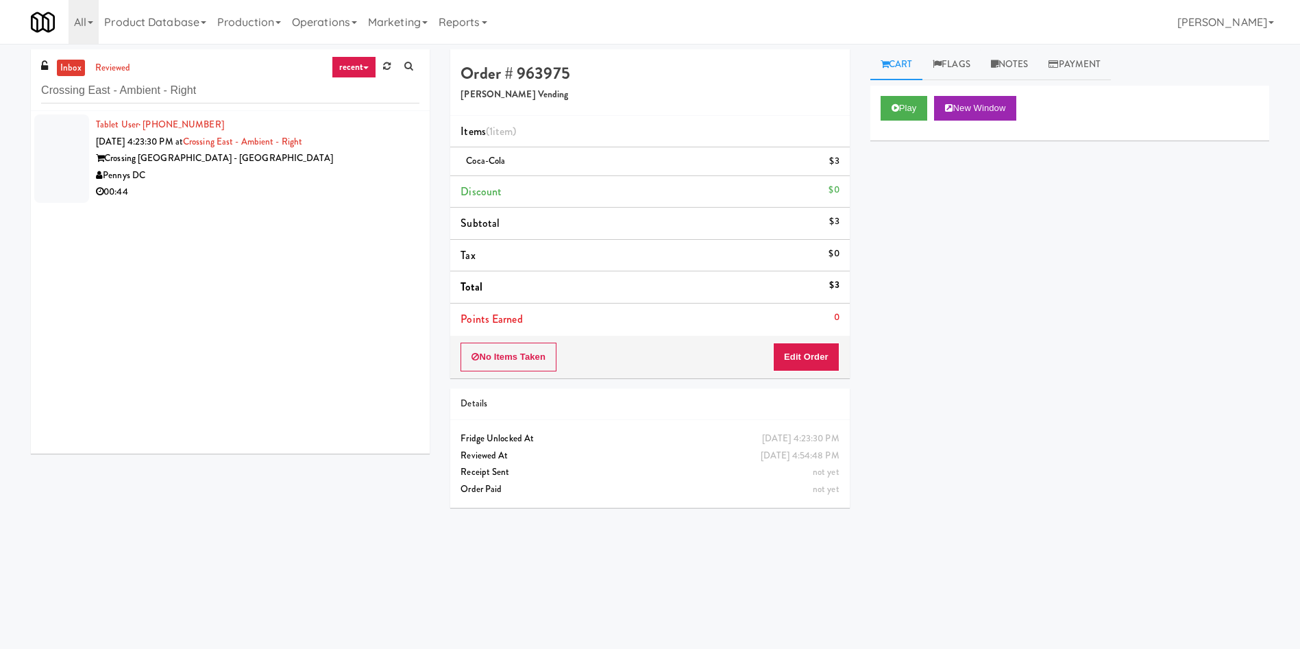
click at [79, 151] on div at bounding box center [61, 158] width 55 height 88
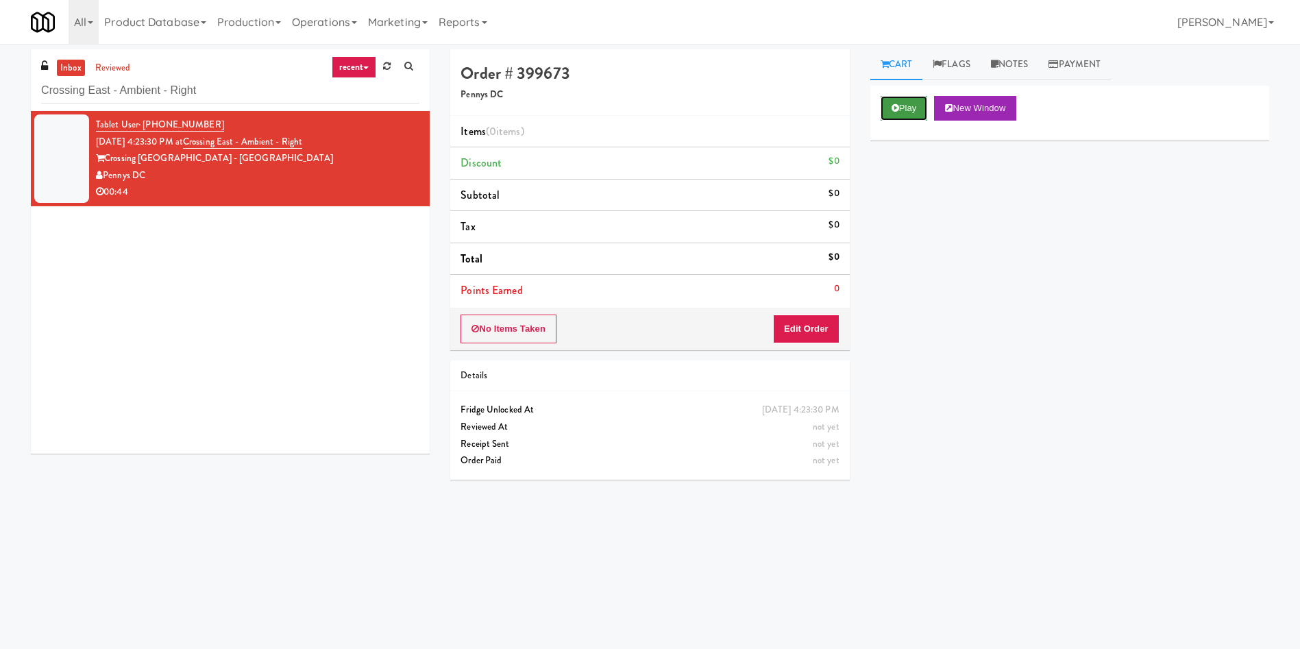
click at [922, 114] on button "Play" at bounding box center [903, 108] width 47 height 25
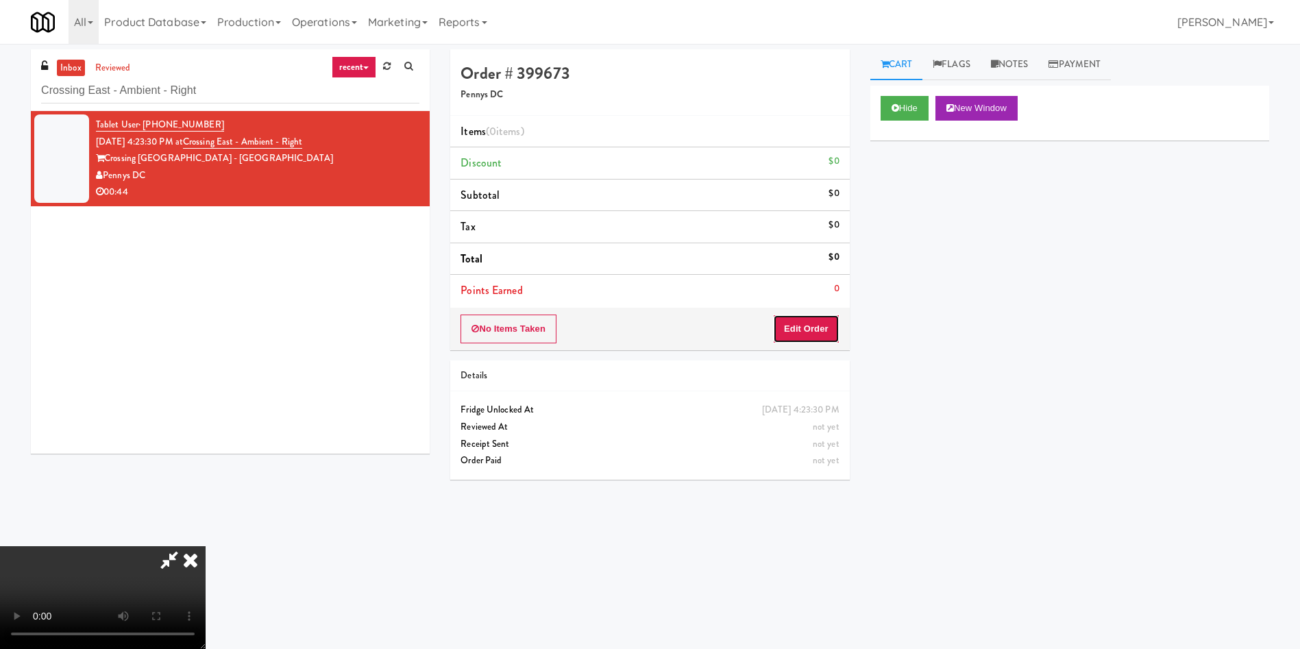
click at [828, 334] on button "Edit Order" at bounding box center [806, 328] width 66 height 29
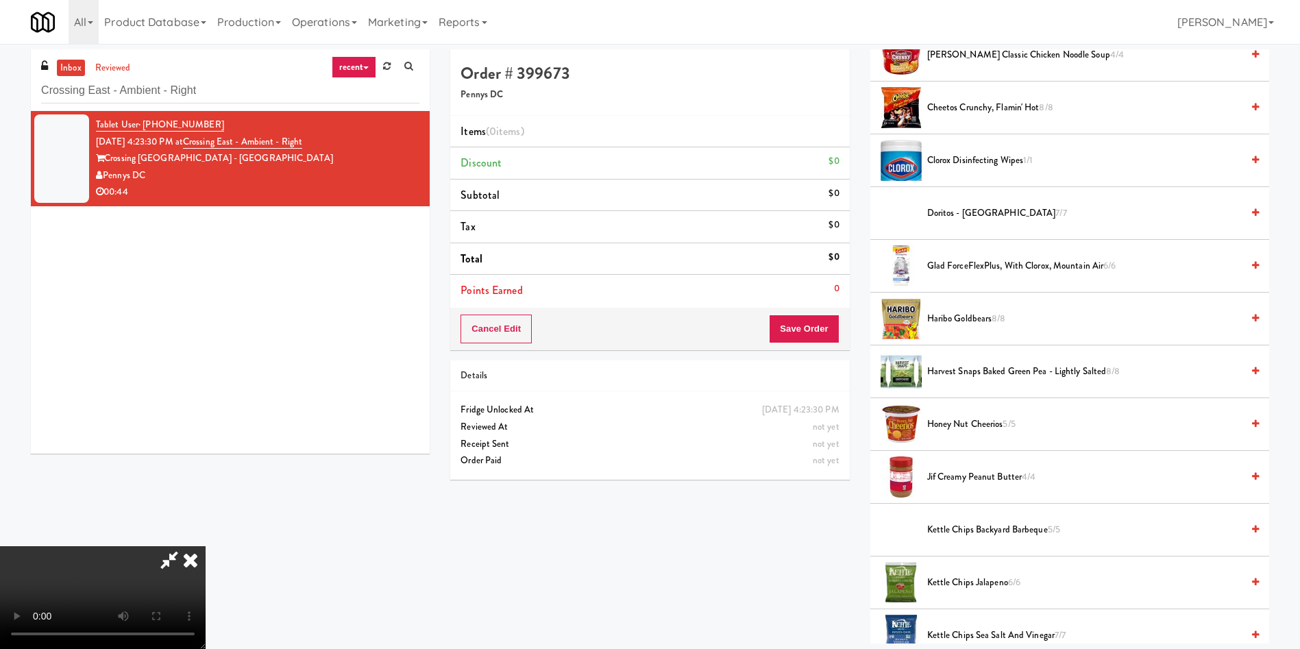
scroll to position [103, 0]
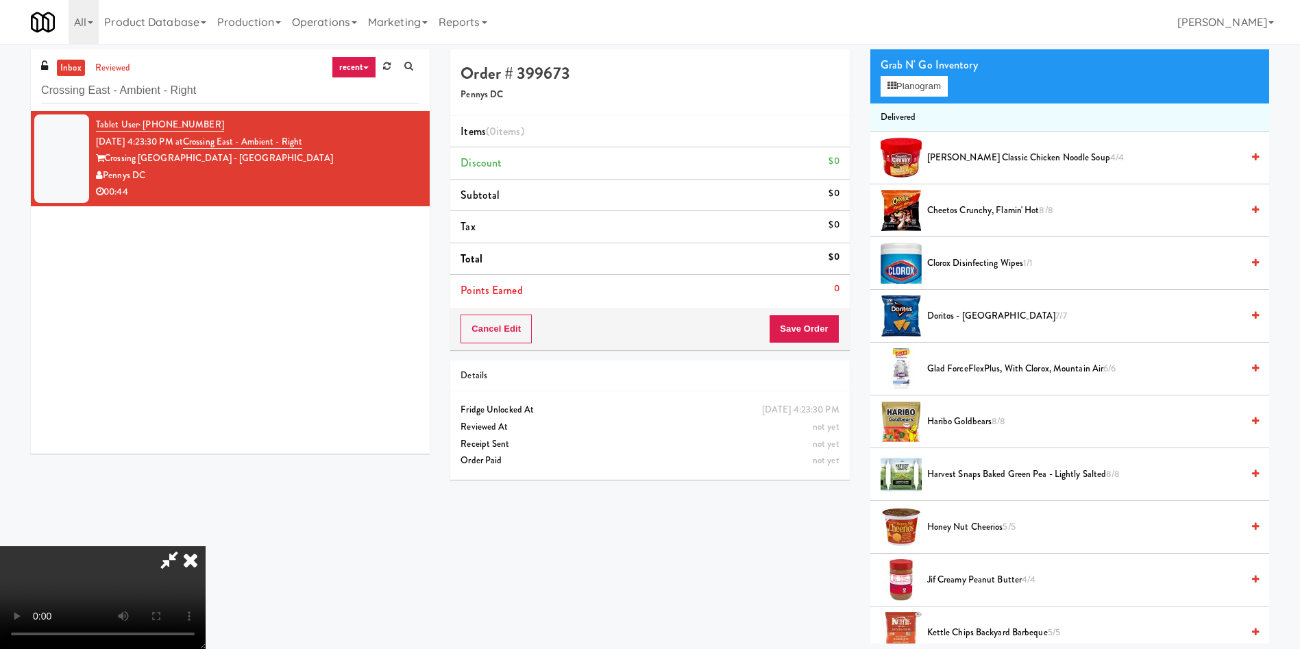
click at [985, 316] on span "Doritos - Cool Ranch 7/7" at bounding box center [1084, 316] width 314 height 17
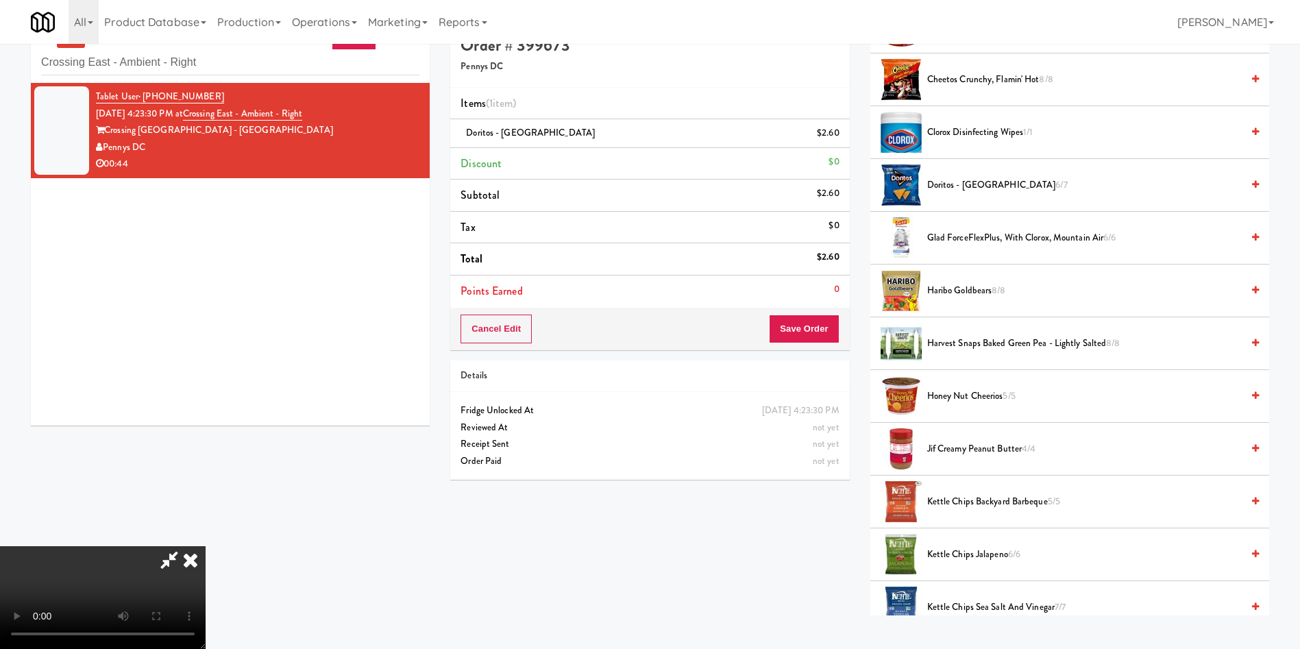
scroll to position [44, 0]
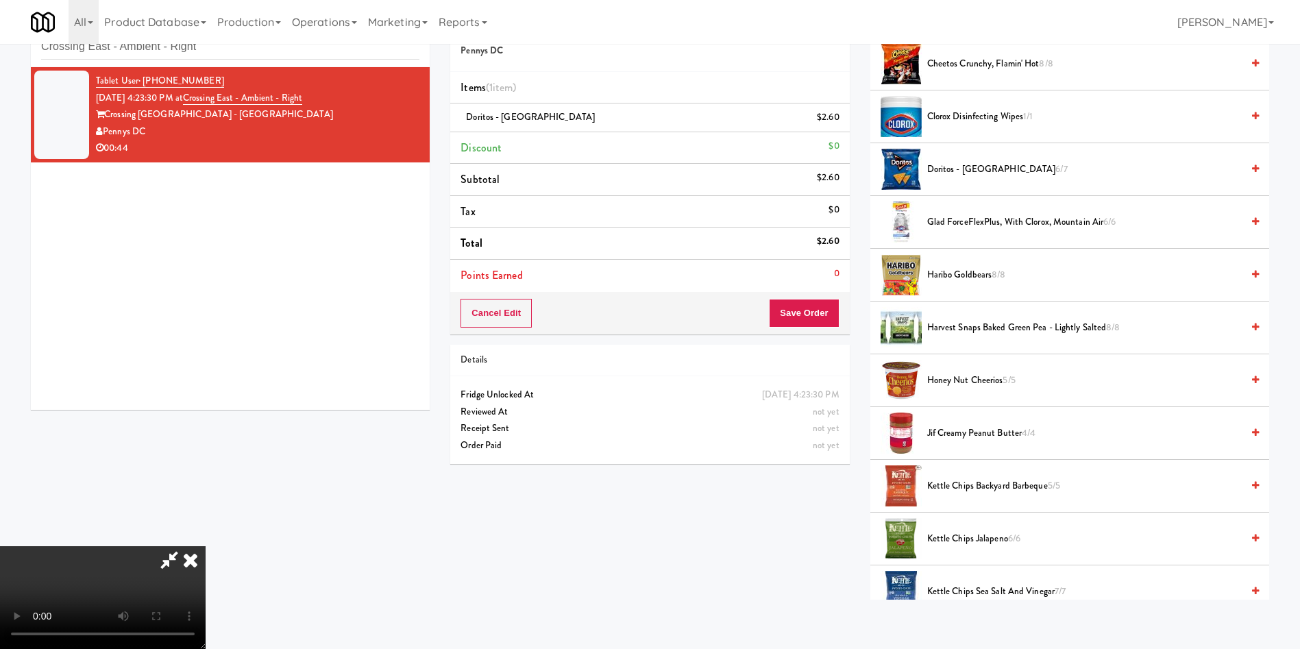
click at [206, 546] on video at bounding box center [103, 597] width 206 height 103
click at [930, 163] on span "Doritos - Cool Ranch 6/7" at bounding box center [1084, 169] width 314 height 17
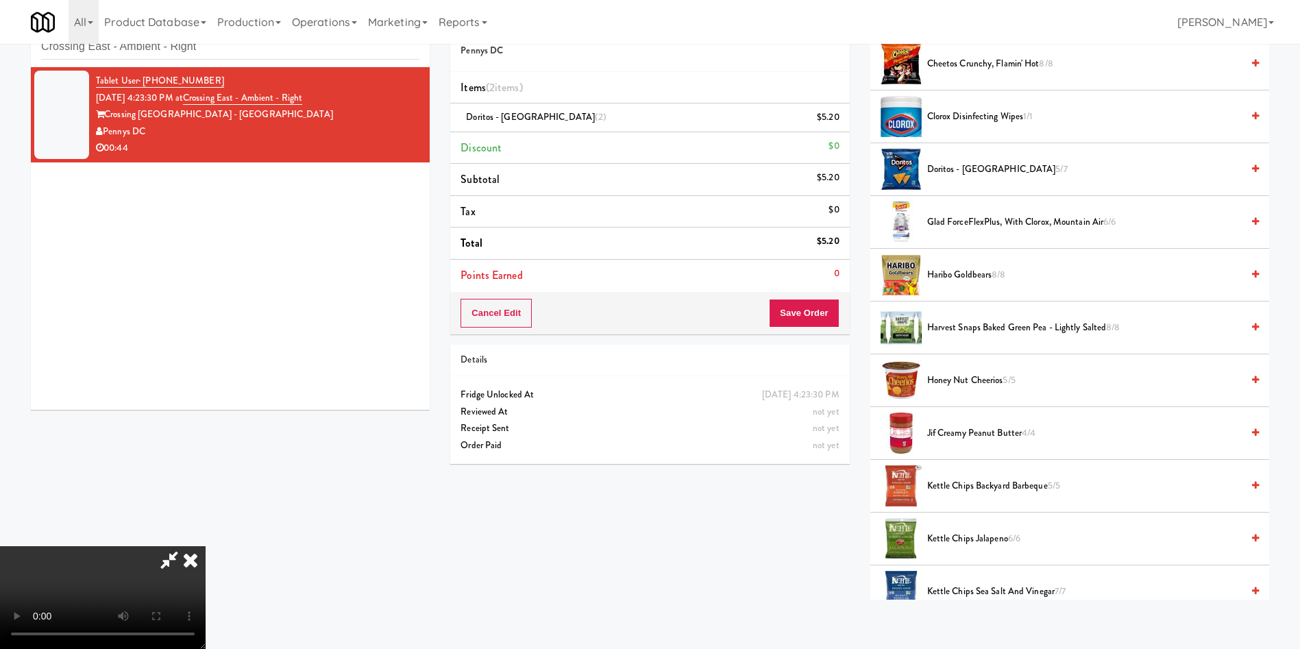
click at [206, 546] on video at bounding box center [103, 597] width 206 height 103
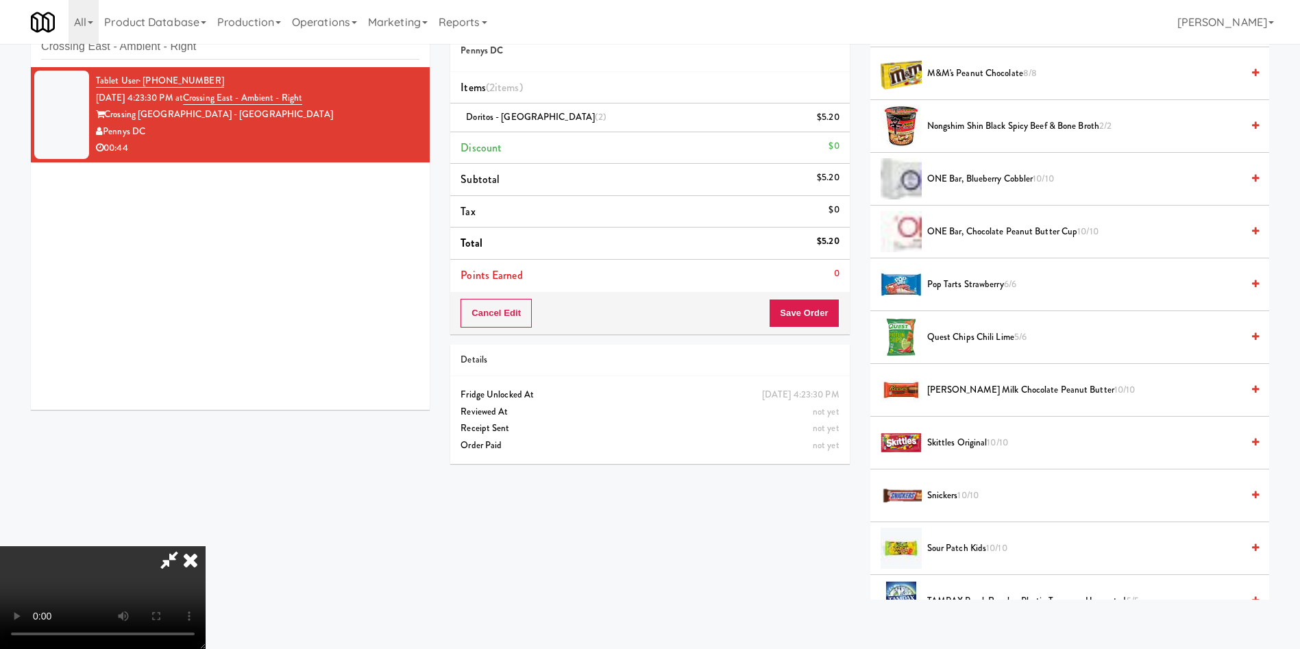
scroll to position [1130, 0]
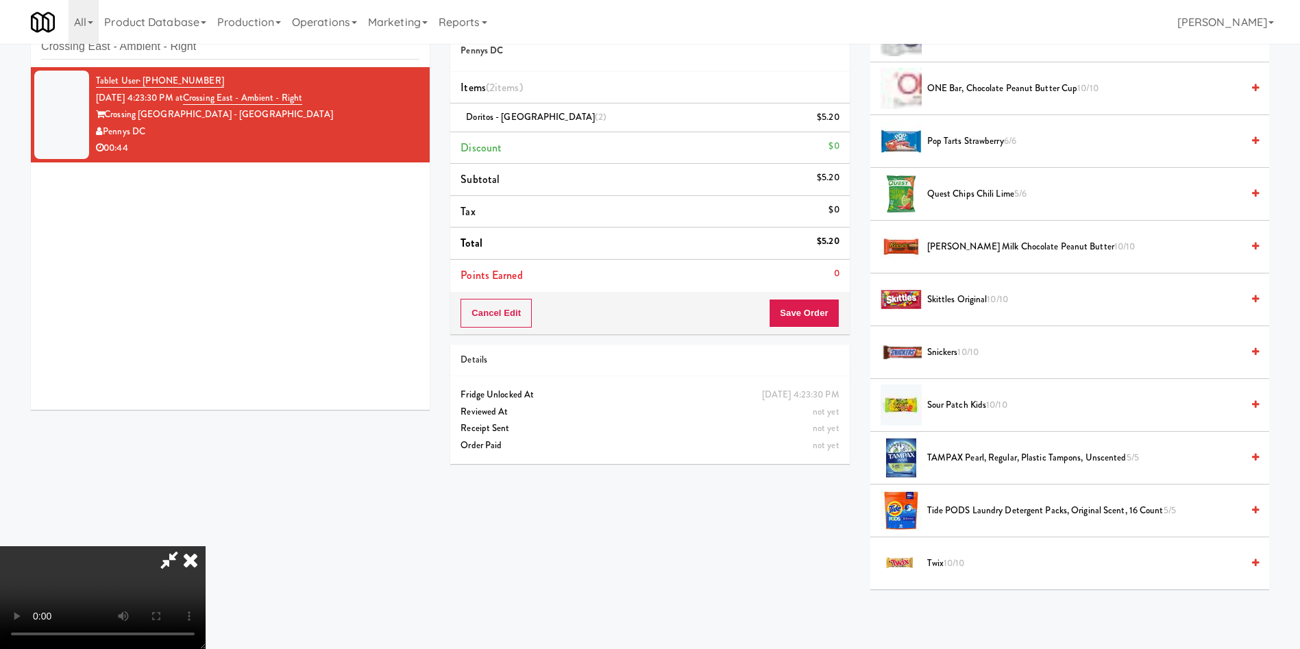
click at [941, 347] on span "Snickers 10/10" at bounding box center [1084, 352] width 314 height 17
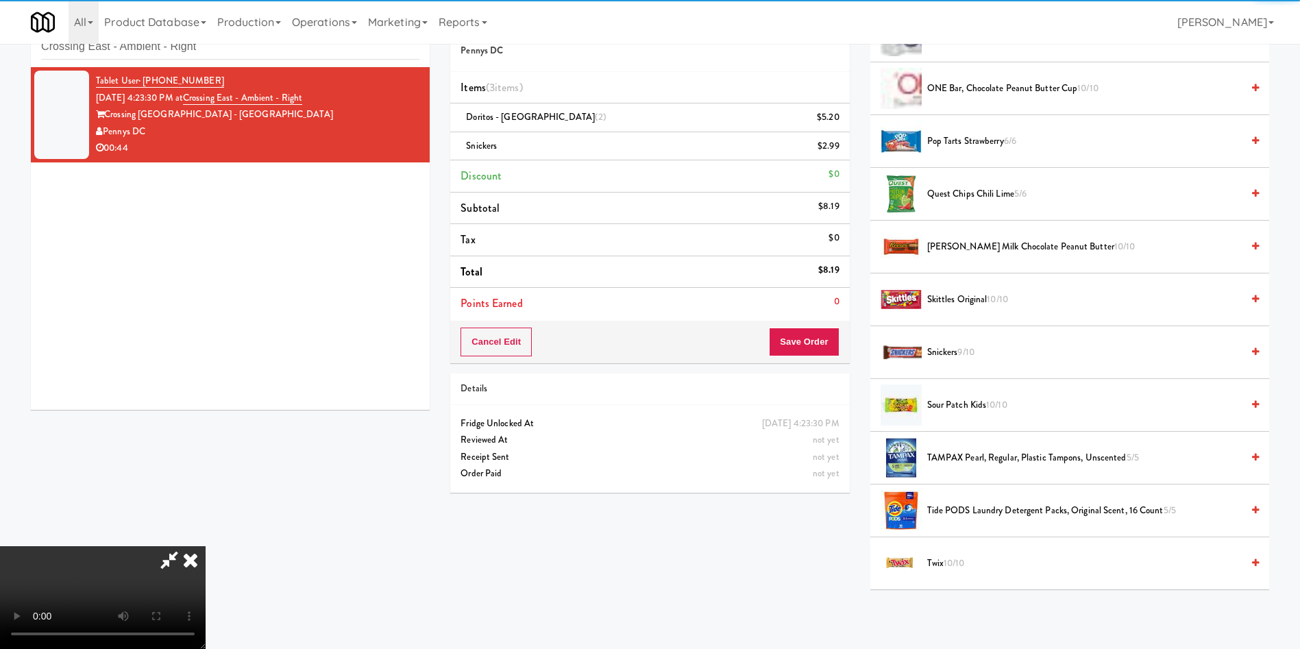
click at [206, 546] on video at bounding box center [103, 597] width 206 height 103
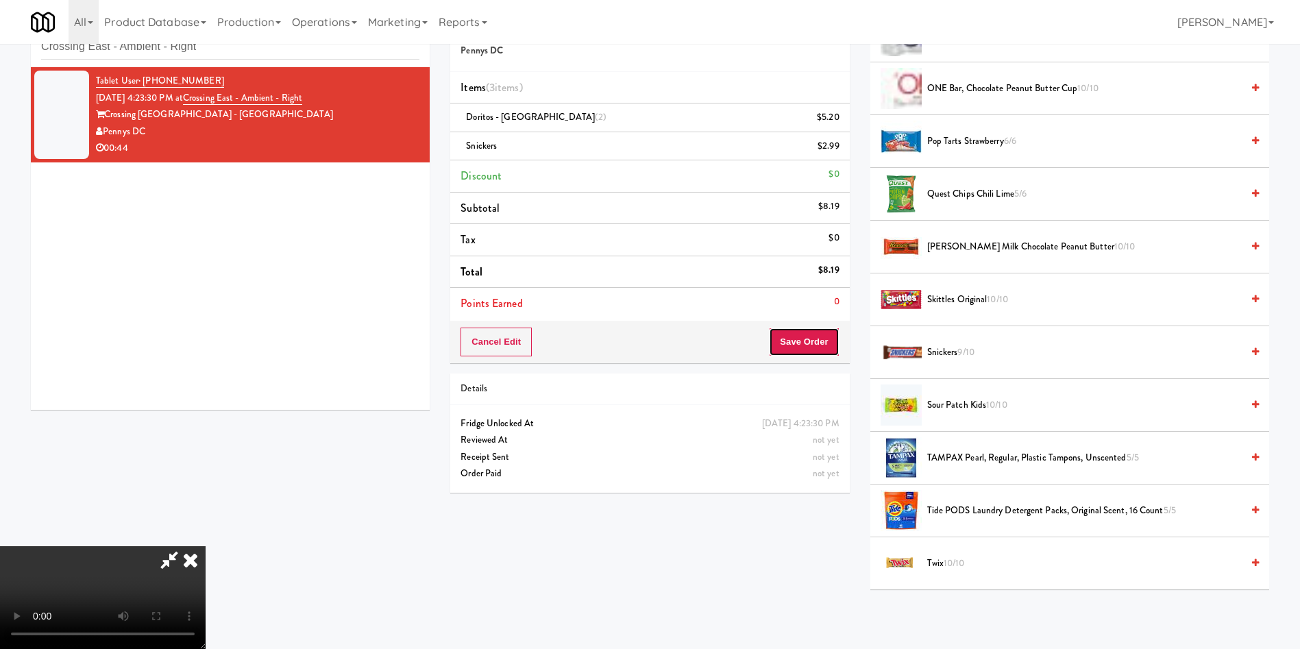
click at [805, 338] on button "Save Order" at bounding box center [804, 342] width 70 height 29
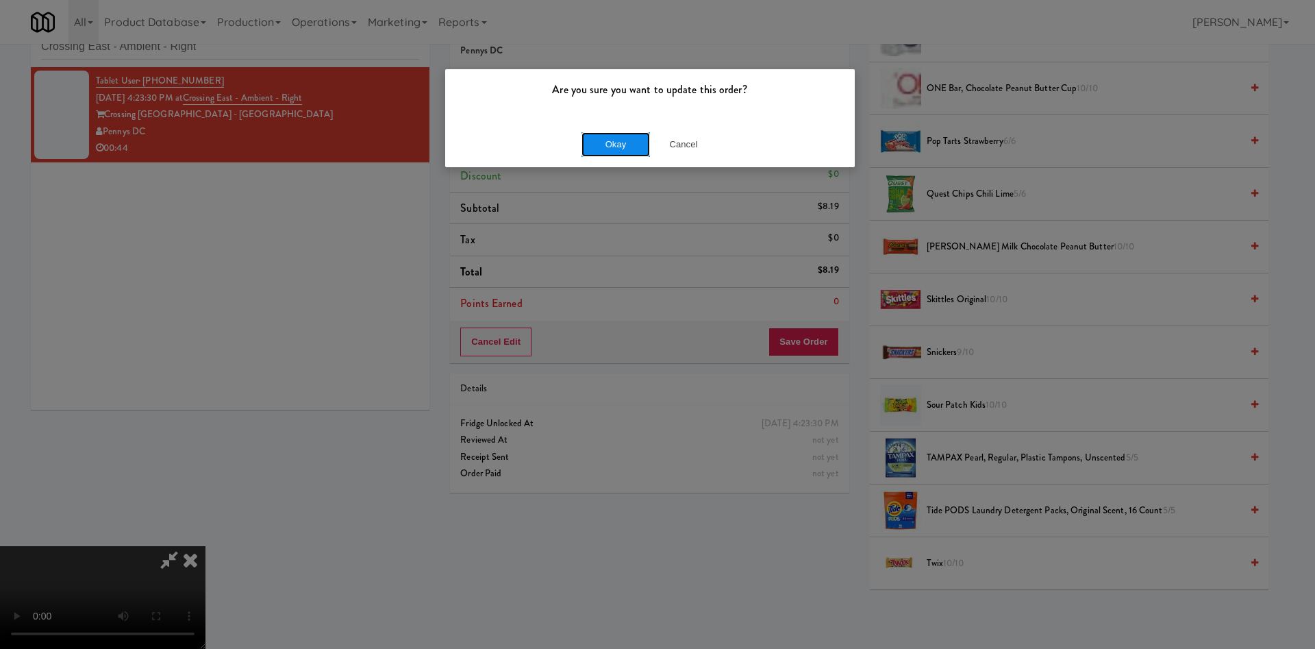
click at [634, 145] on button "Okay" at bounding box center [616, 144] width 69 height 25
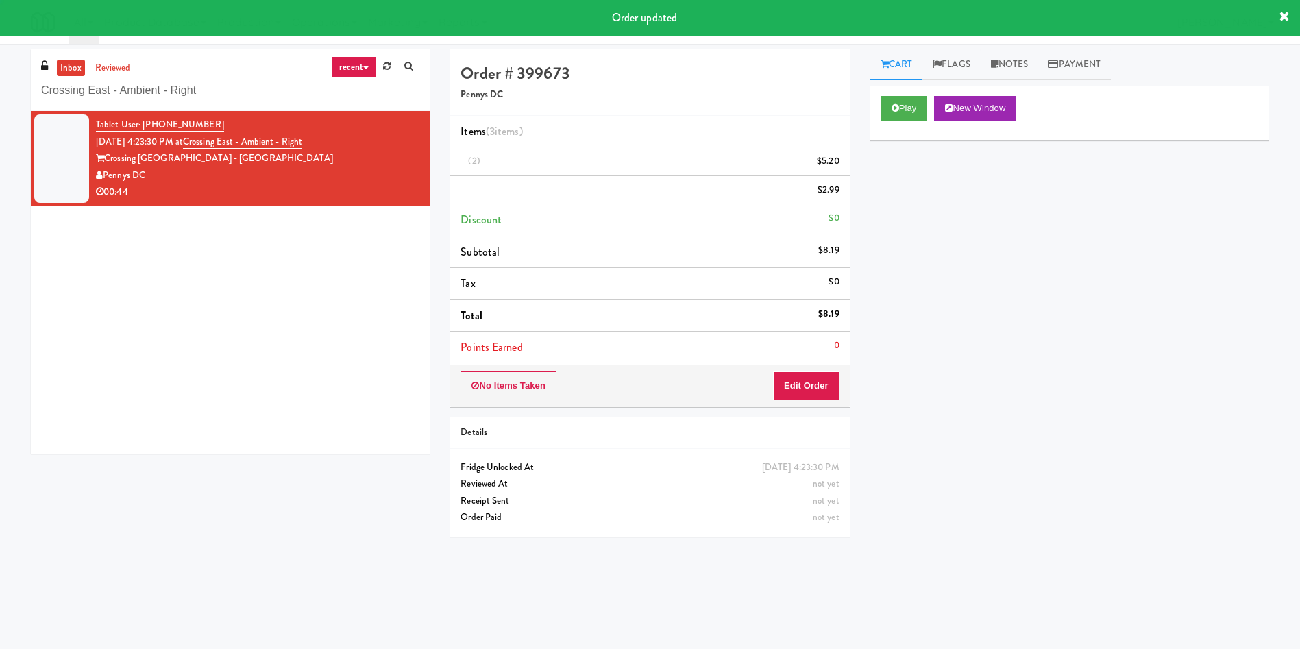
scroll to position [0, 0]
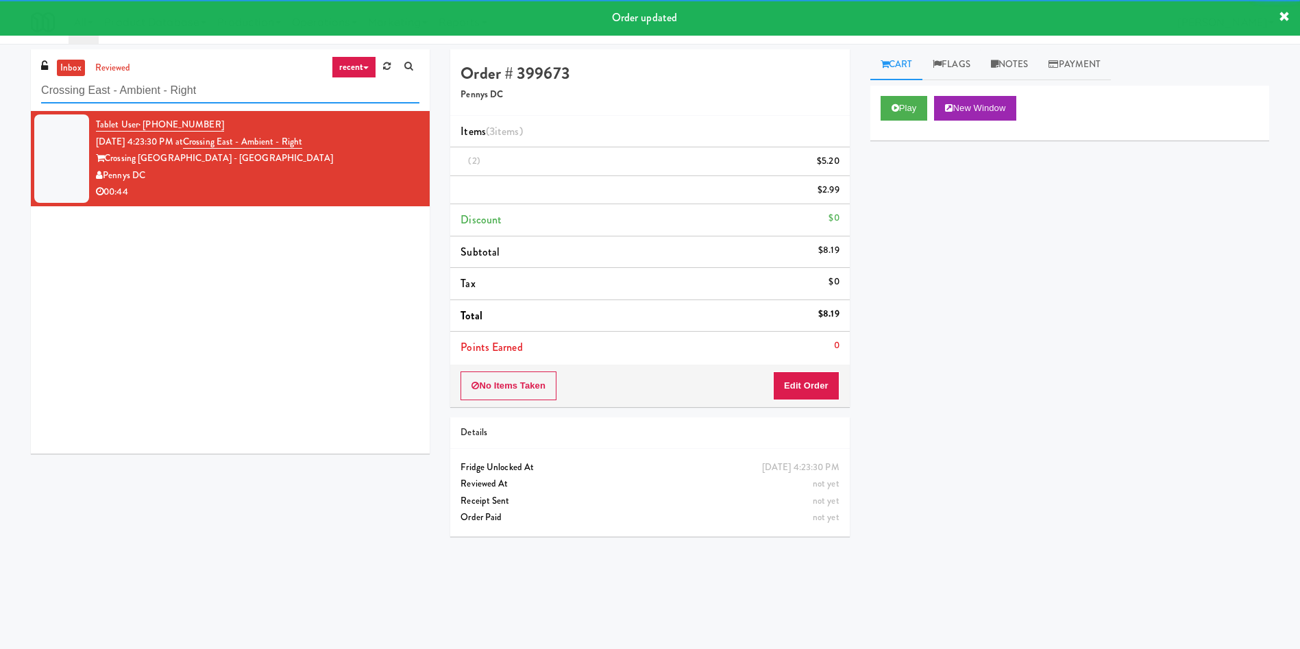
drag, startPoint x: 255, startPoint y: 93, endPoint x: 0, endPoint y: 92, distance: 254.9
click at [0, 92] on div "inbox reviewed recent all unclear take inventory issue suspicious failed recent…" at bounding box center [650, 324] width 1300 height 550
paste input "Riverwalk at [GEOGRAPHIC_DATA]"
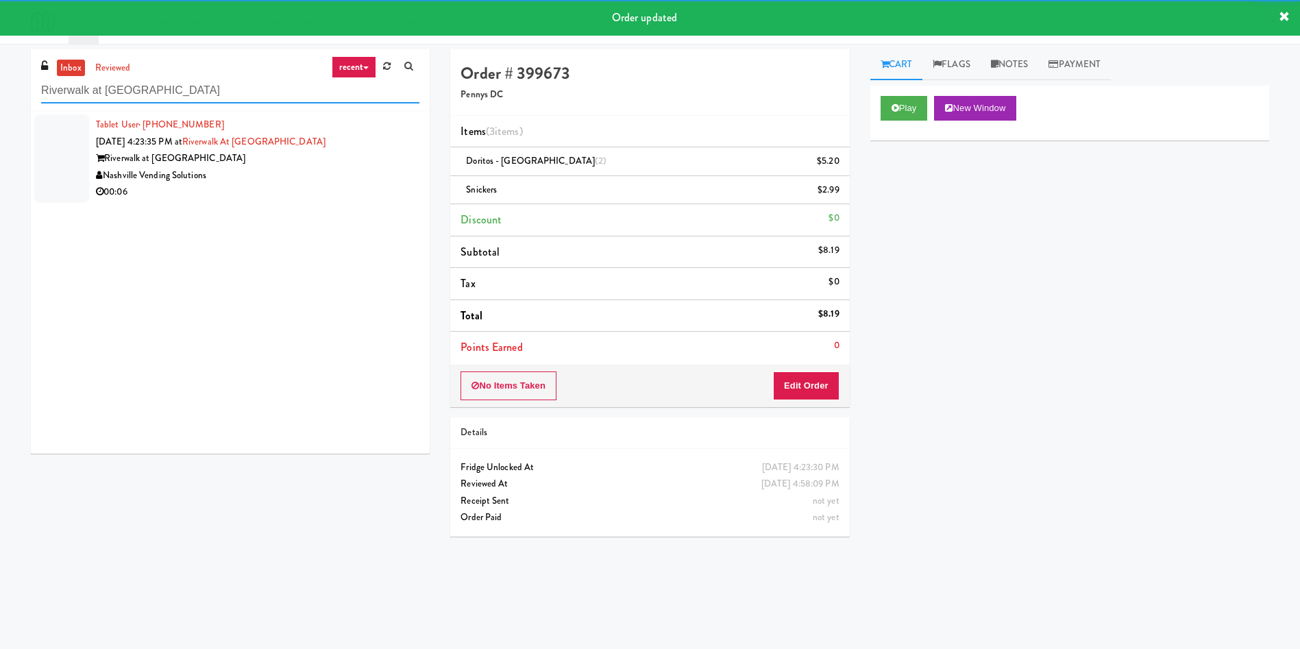
type input "Riverwalk at [GEOGRAPHIC_DATA]"
drag, startPoint x: 52, startPoint y: 144, endPoint x: 706, endPoint y: 72, distance: 658.3
click at [66, 143] on div at bounding box center [61, 158] width 55 height 88
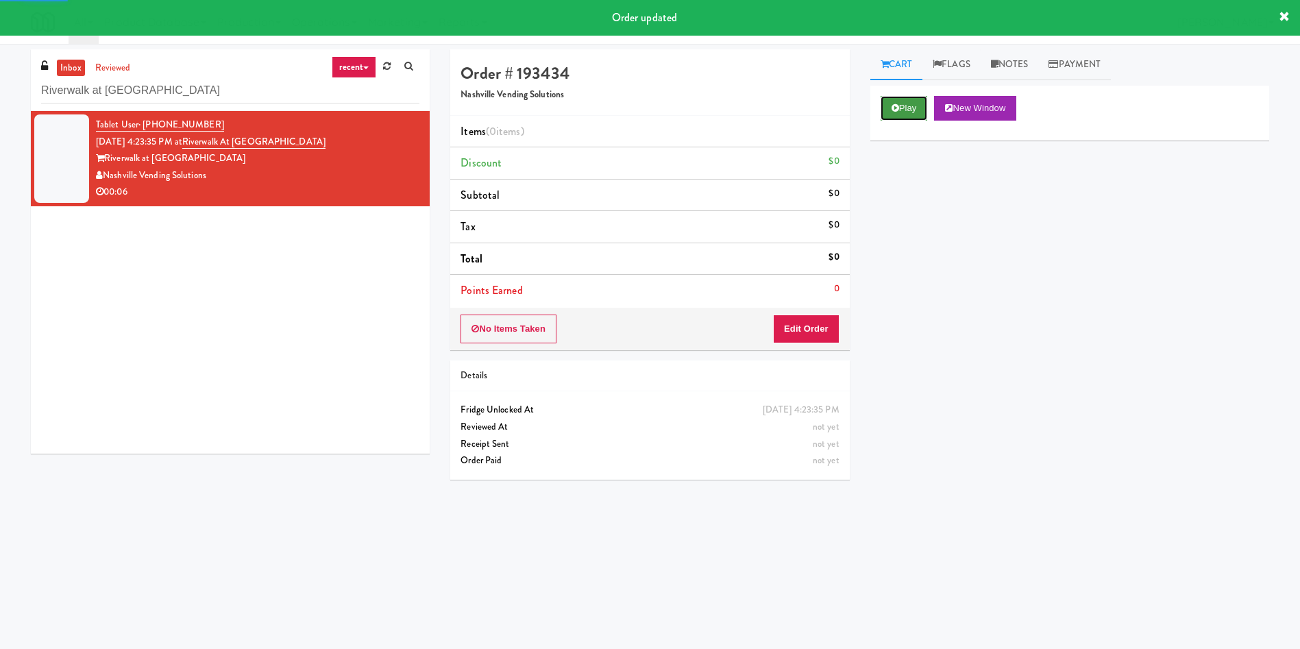
click at [900, 97] on button "Play" at bounding box center [903, 108] width 47 height 25
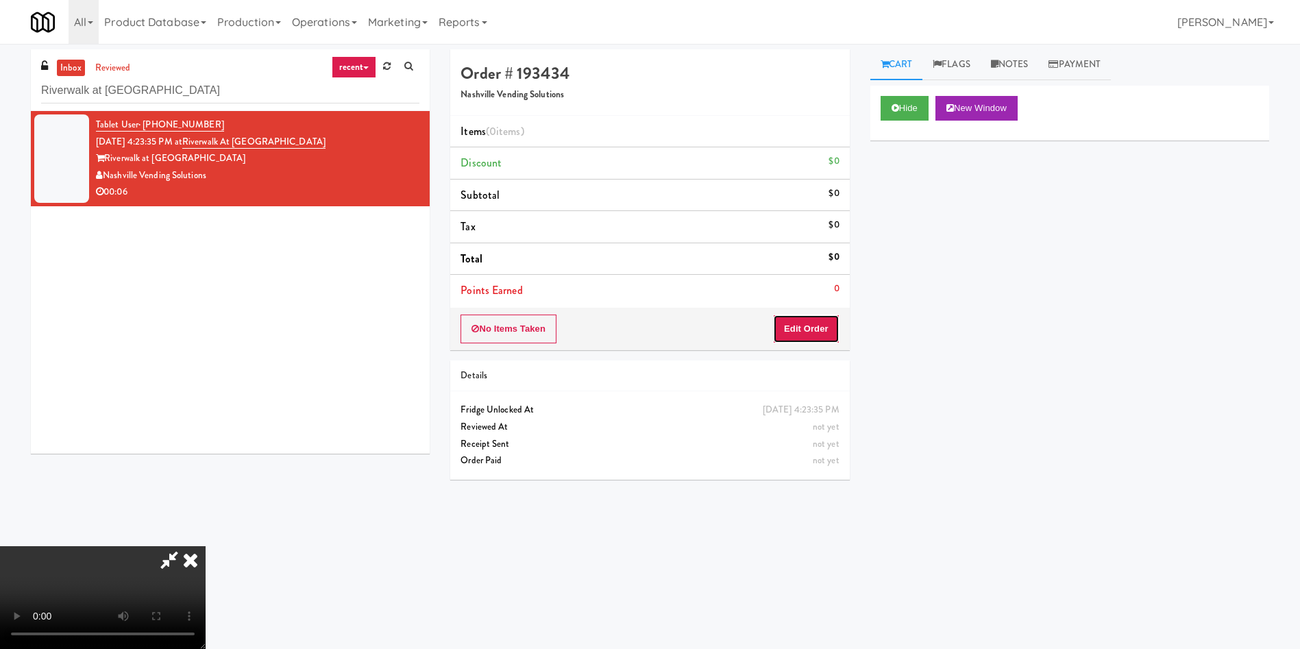
click at [787, 328] on button "Edit Order" at bounding box center [806, 328] width 66 height 29
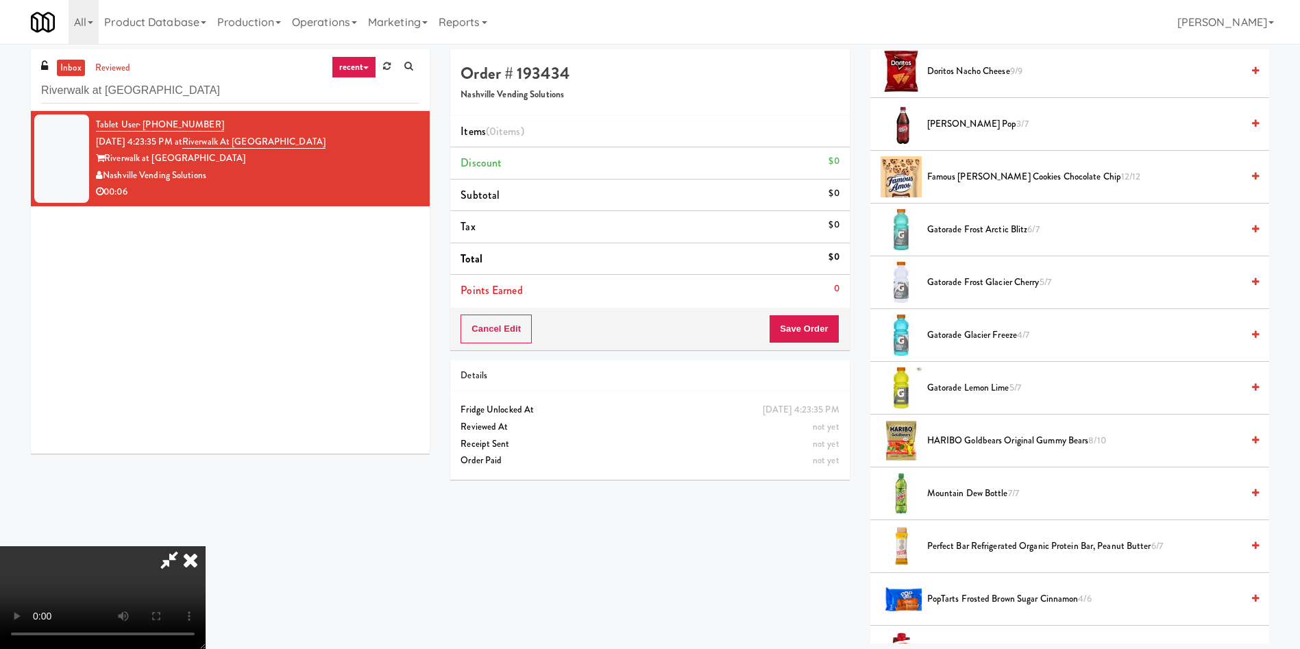
scroll to position [201, 0]
click at [206, 546] on video at bounding box center [103, 597] width 206 height 103
click at [974, 343] on span "Gatorade Glacier Freeze 4/7" at bounding box center [1084, 335] width 314 height 17
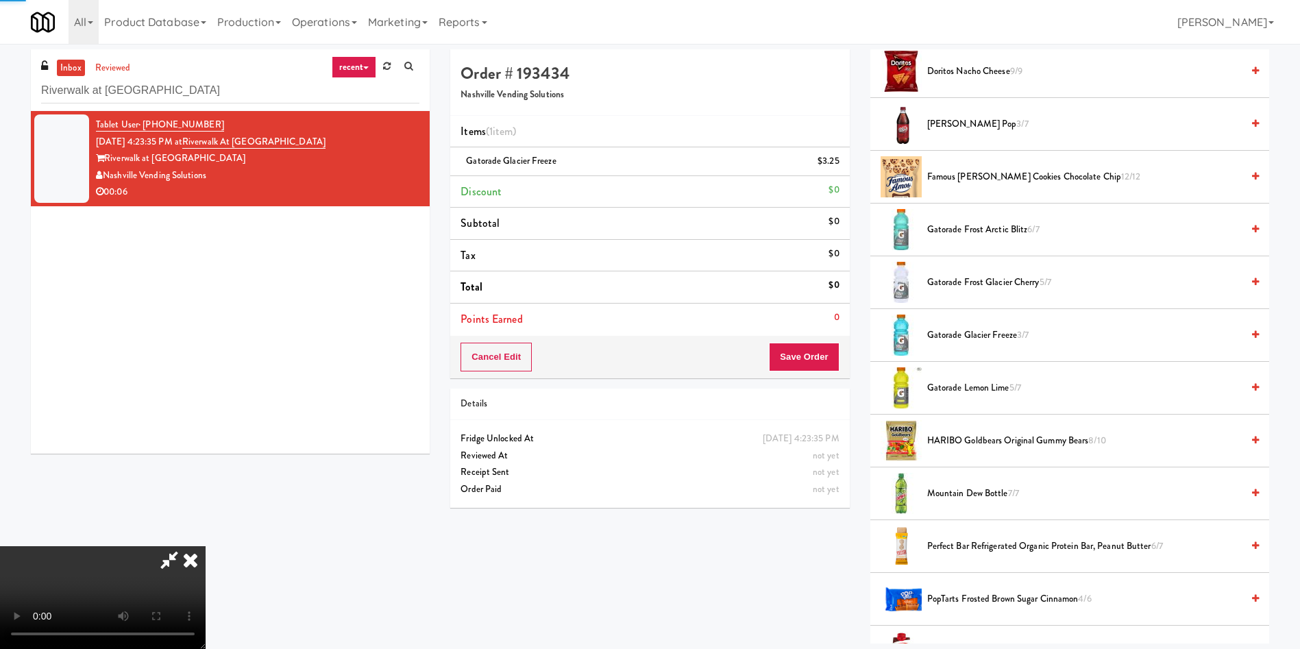
click at [206, 546] on video at bounding box center [103, 597] width 206 height 103
click at [806, 354] on button "Save Order" at bounding box center [804, 357] width 70 height 29
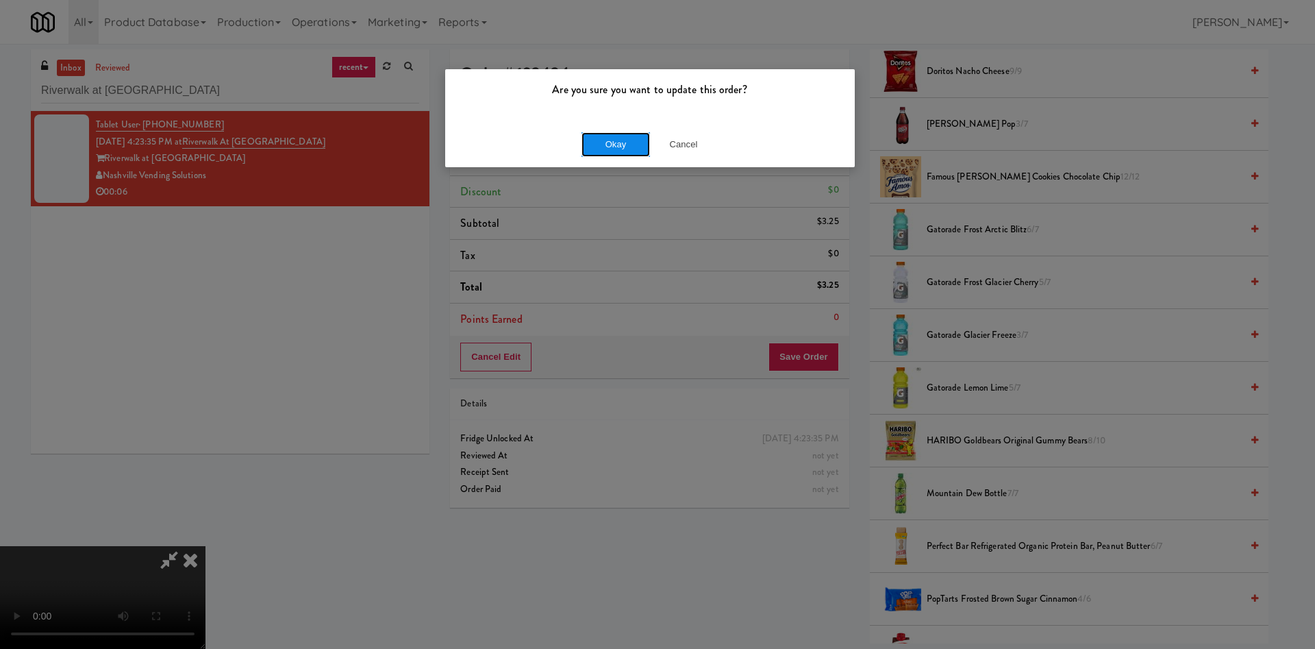
click at [620, 147] on button "Okay" at bounding box center [616, 144] width 69 height 25
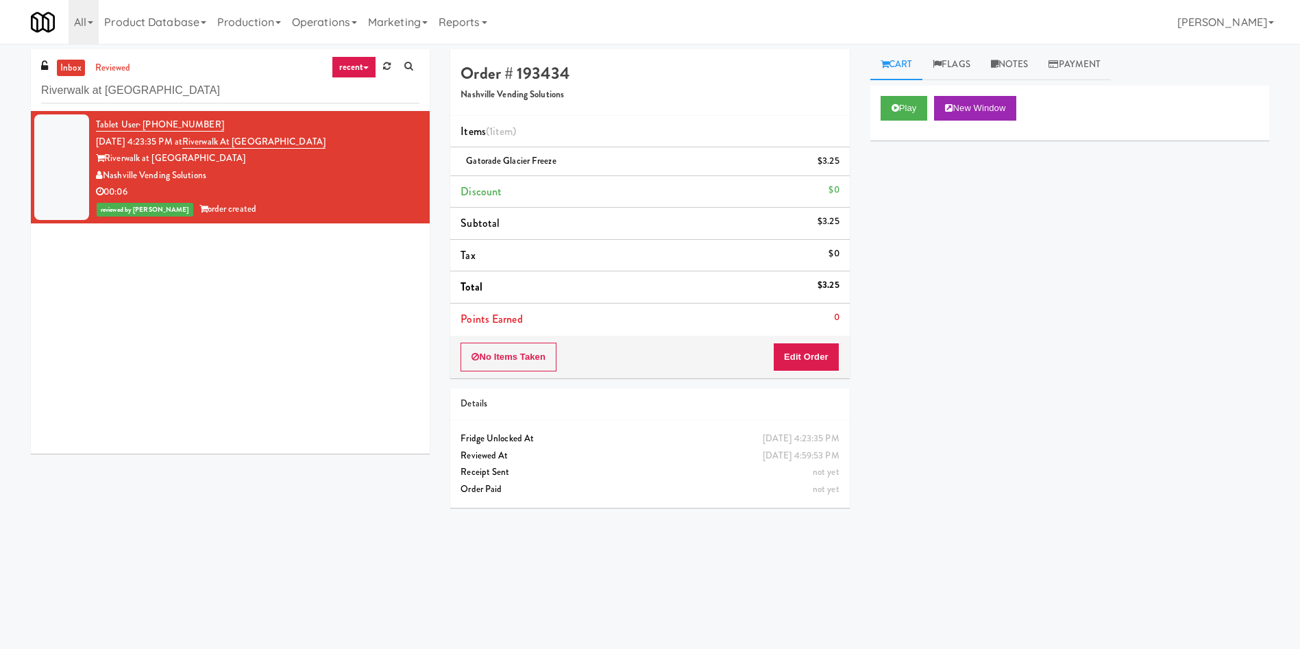
scroll to position [0, 0]
paste input "[PERSON_NAME] Cabinet 1"
drag, startPoint x: 248, startPoint y: 91, endPoint x: 0, endPoint y: 85, distance: 248.1
click at [0, 88] on div "inbox reviewed recent all unclear take inventory issue suspicious failed recent…" at bounding box center [650, 324] width 1300 height 550
type input "[PERSON_NAME] Cabinet 1"
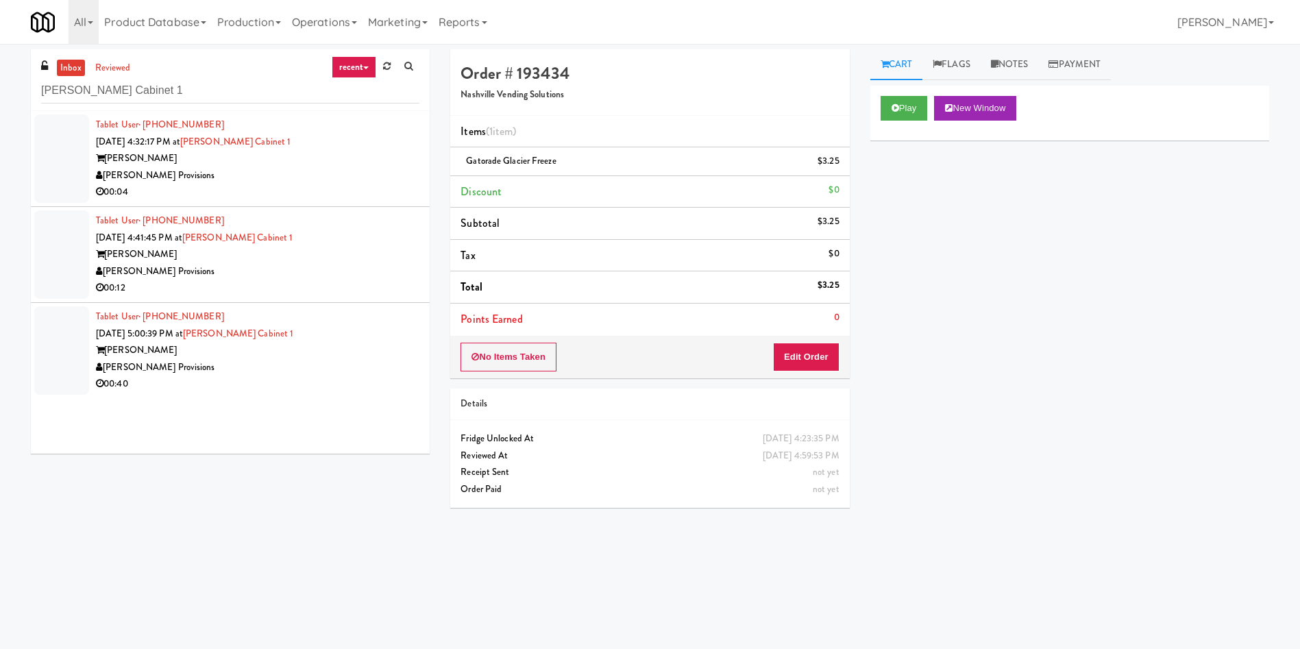
click at [88, 165] on div at bounding box center [61, 158] width 55 height 88
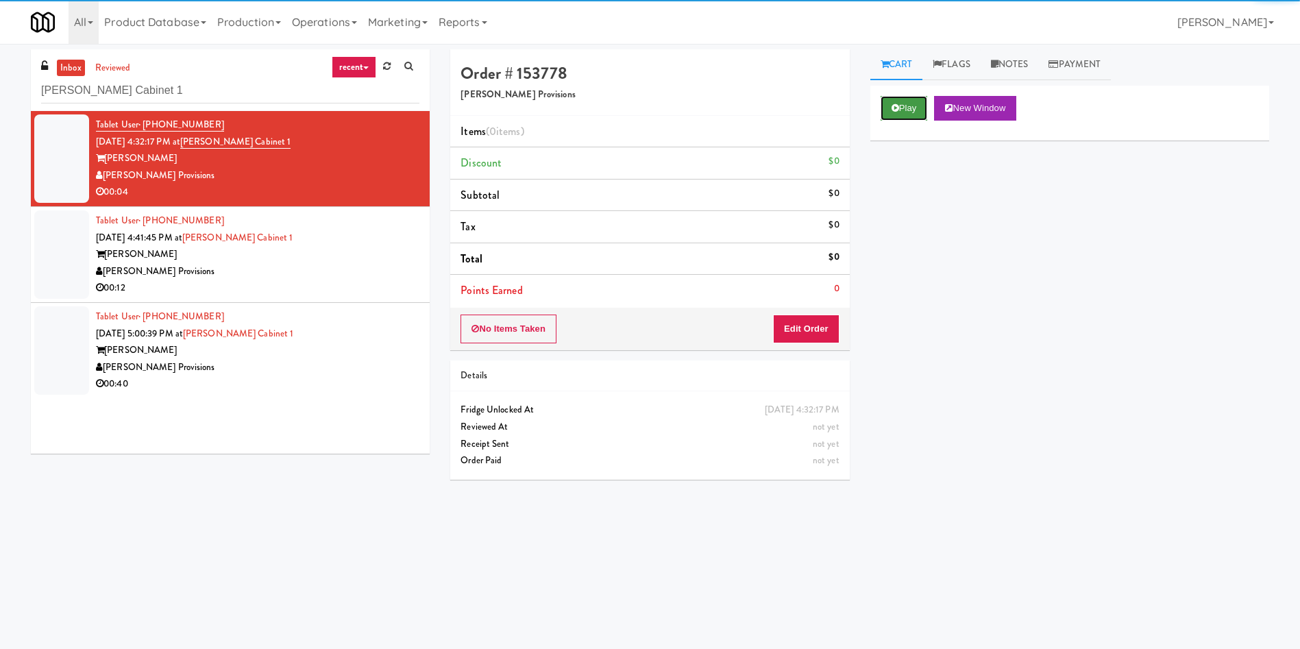
click at [889, 100] on button "Play" at bounding box center [903, 108] width 47 height 25
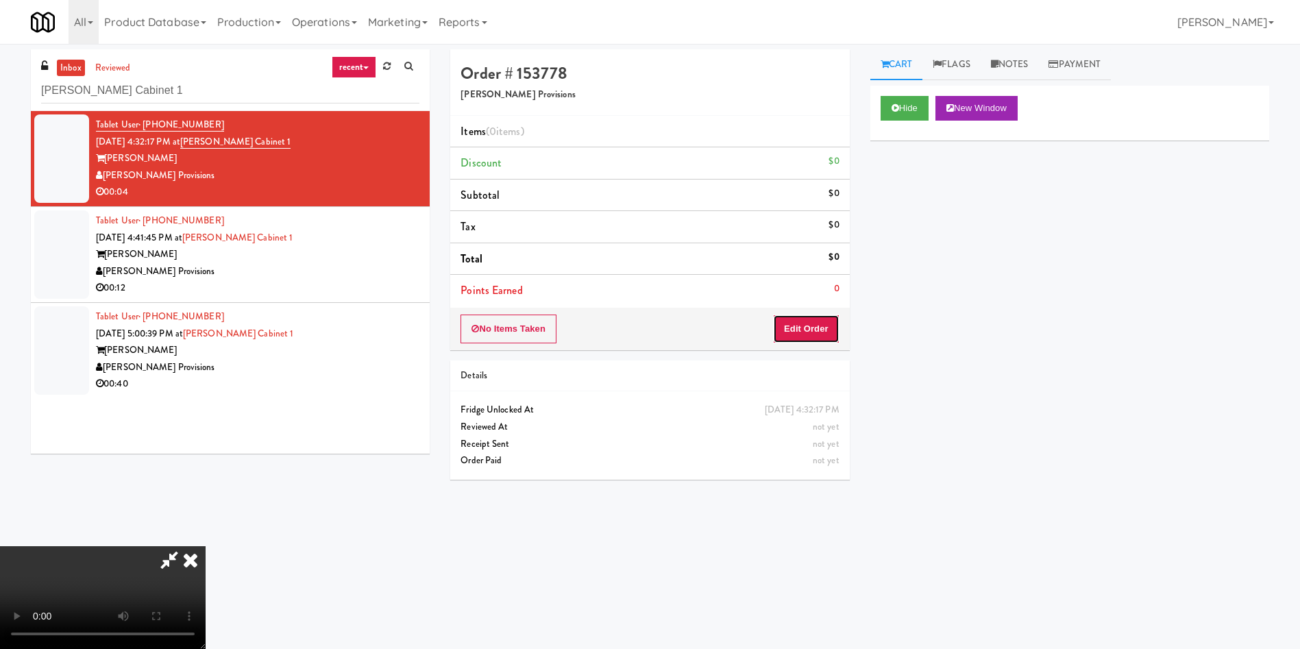
click at [808, 335] on button "Edit Order" at bounding box center [806, 328] width 66 height 29
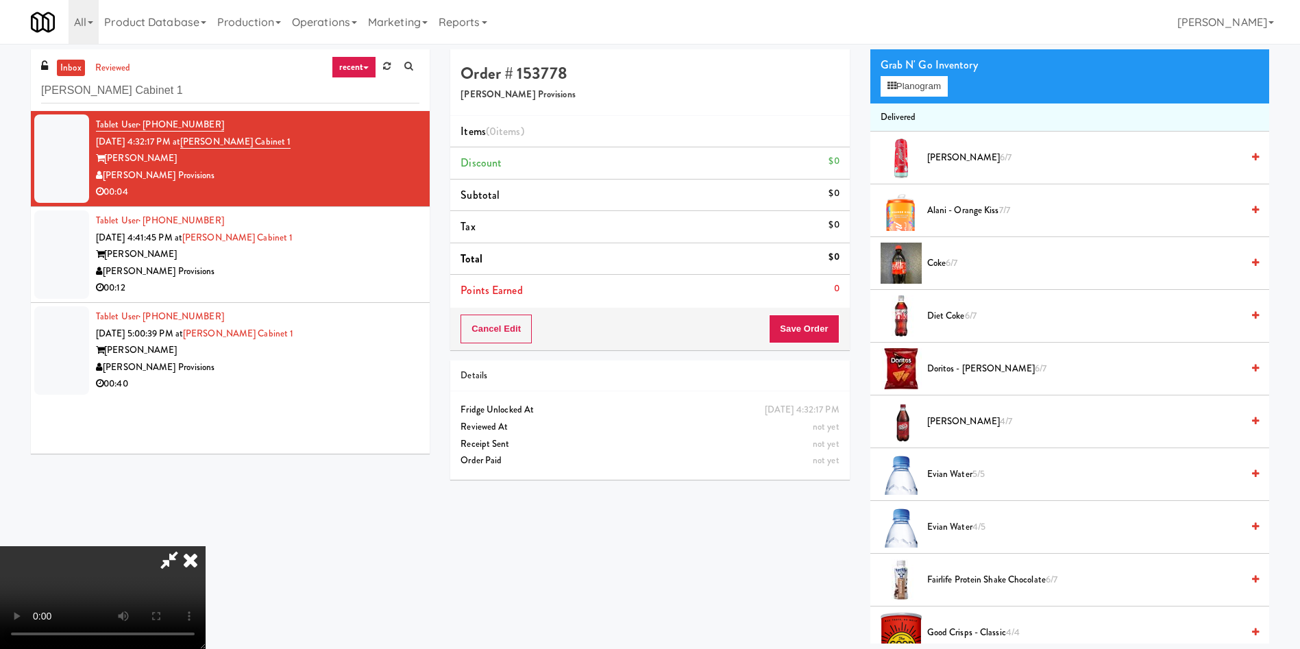
click at [206, 546] on video at bounding box center [103, 597] width 206 height 103
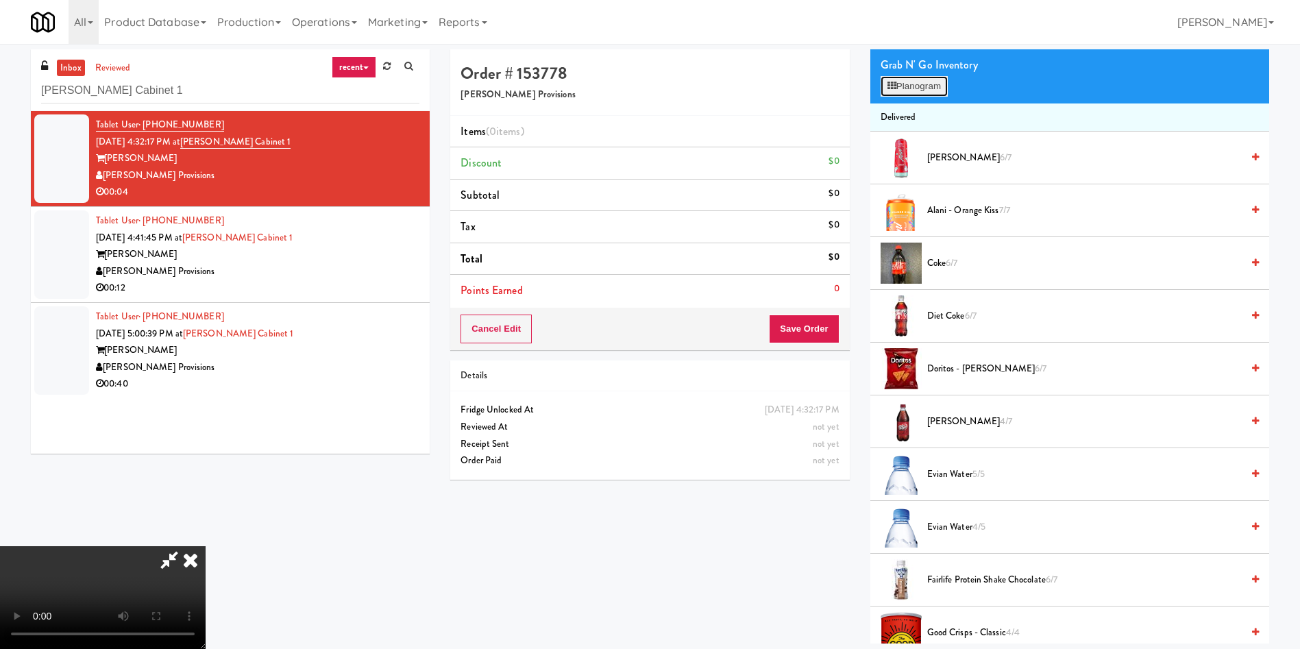
click at [897, 86] on button "Planogram" at bounding box center [913, 86] width 67 height 21
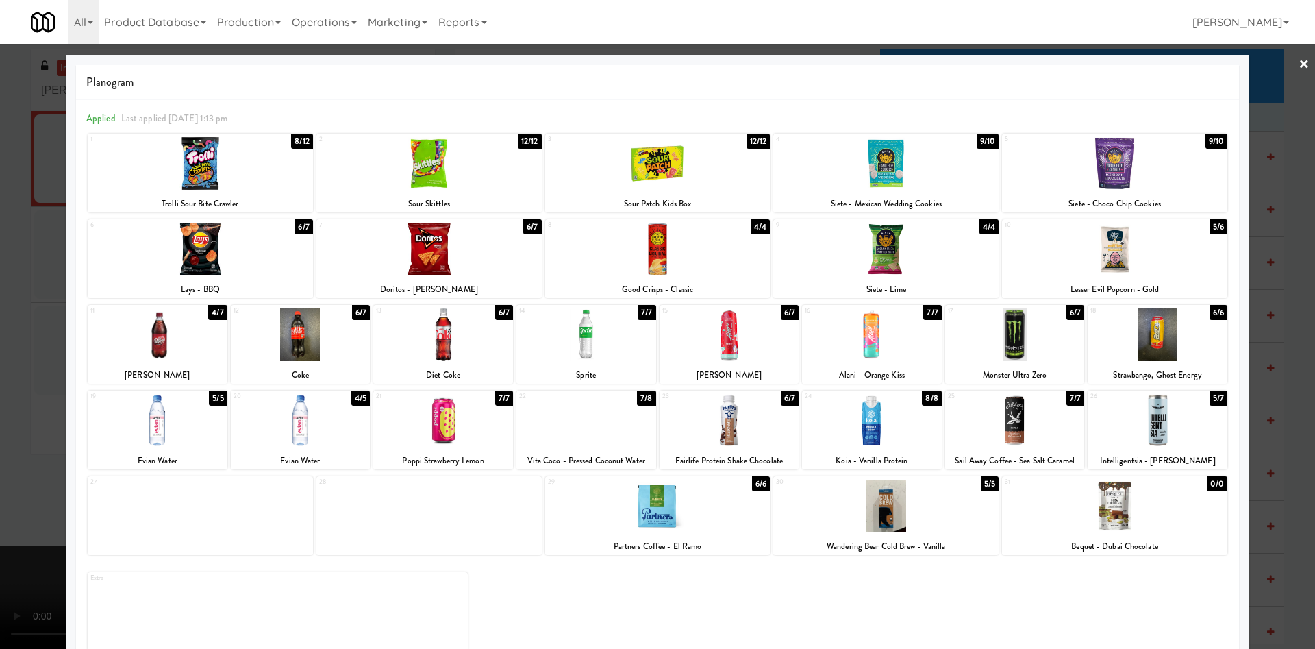
click at [188, 340] on div at bounding box center [158, 334] width 140 height 53
click at [29, 311] on div at bounding box center [657, 324] width 1315 height 649
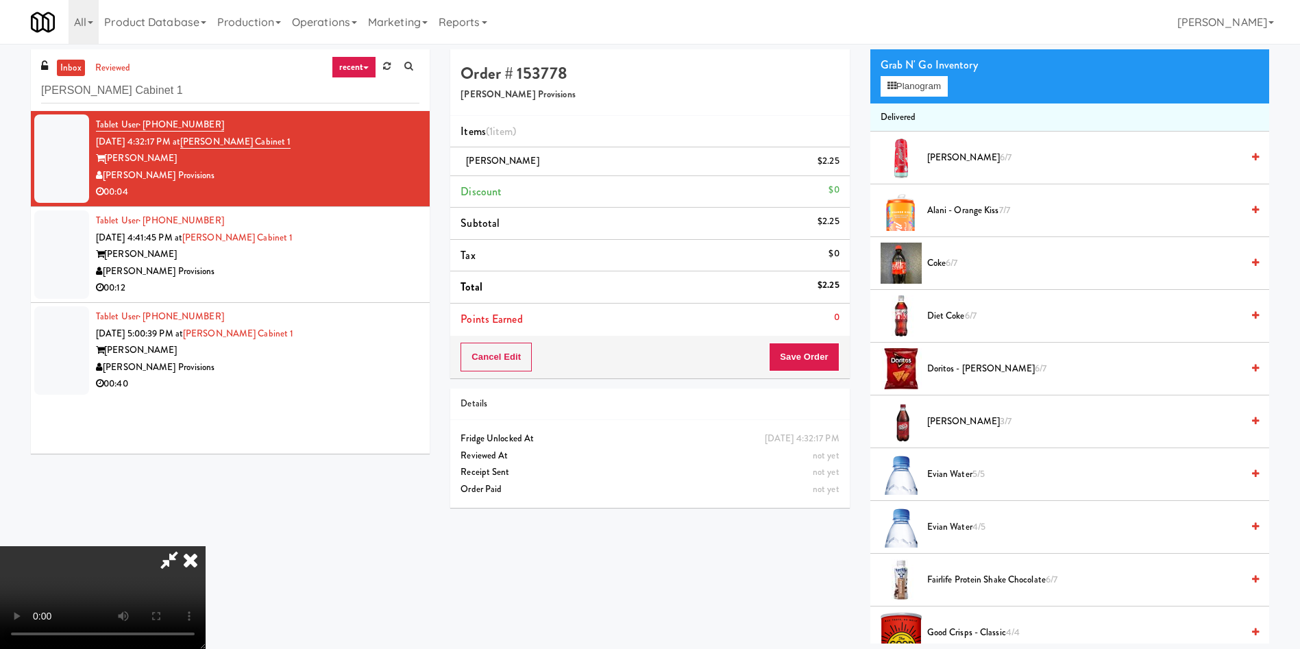
scroll to position [99, 0]
click at [206, 546] on video at bounding box center [103, 597] width 206 height 103
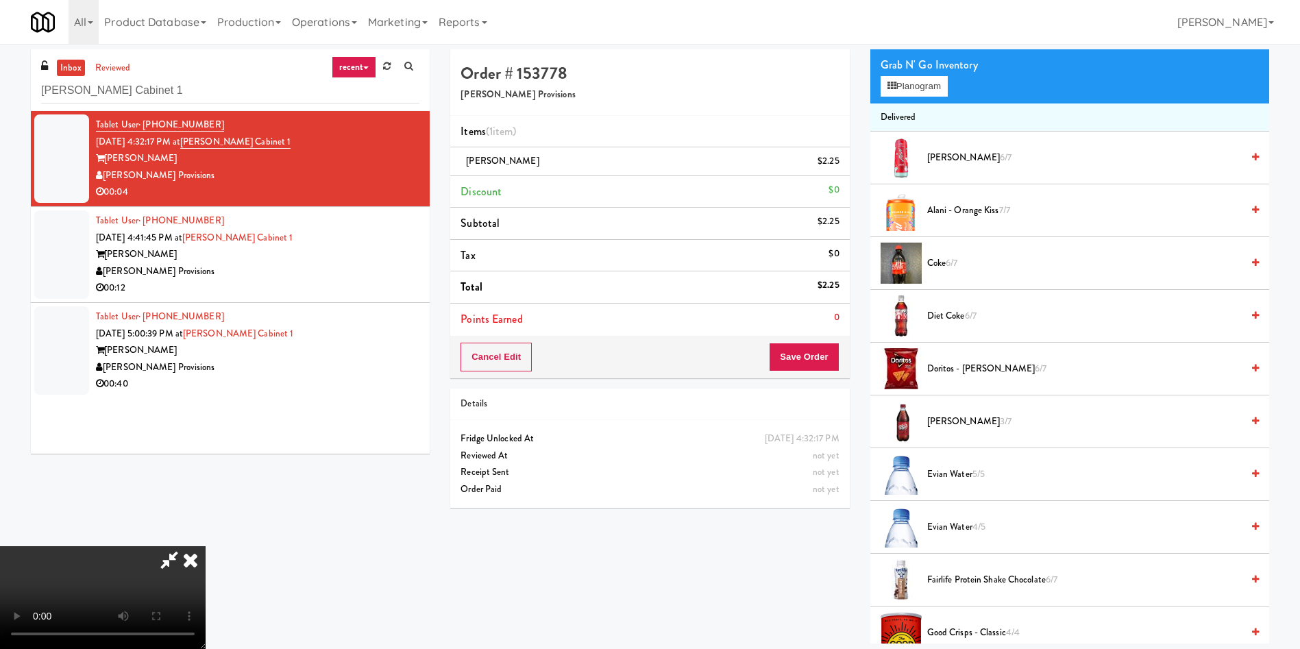
click at [206, 546] on video at bounding box center [103, 597] width 206 height 103
click at [826, 360] on button "Save Order" at bounding box center [804, 357] width 70 height 29
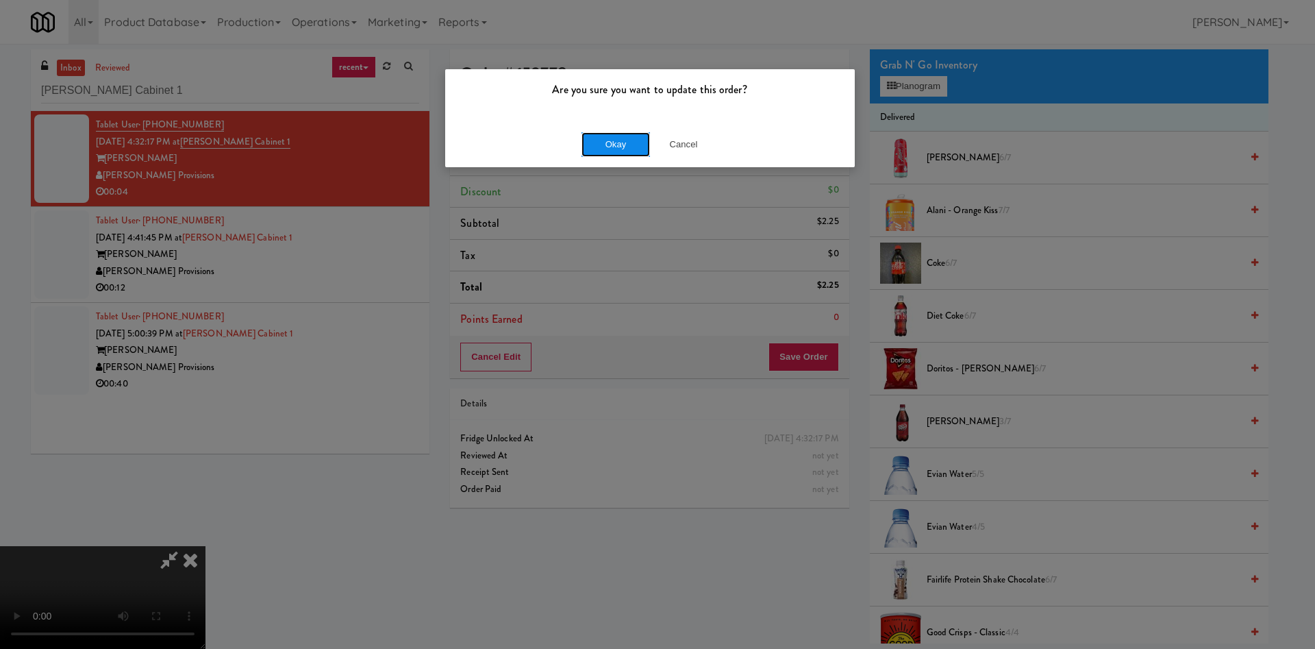
click at [610, 137] on button "Okay" at bounding box center [616, 144] width 69 height 25
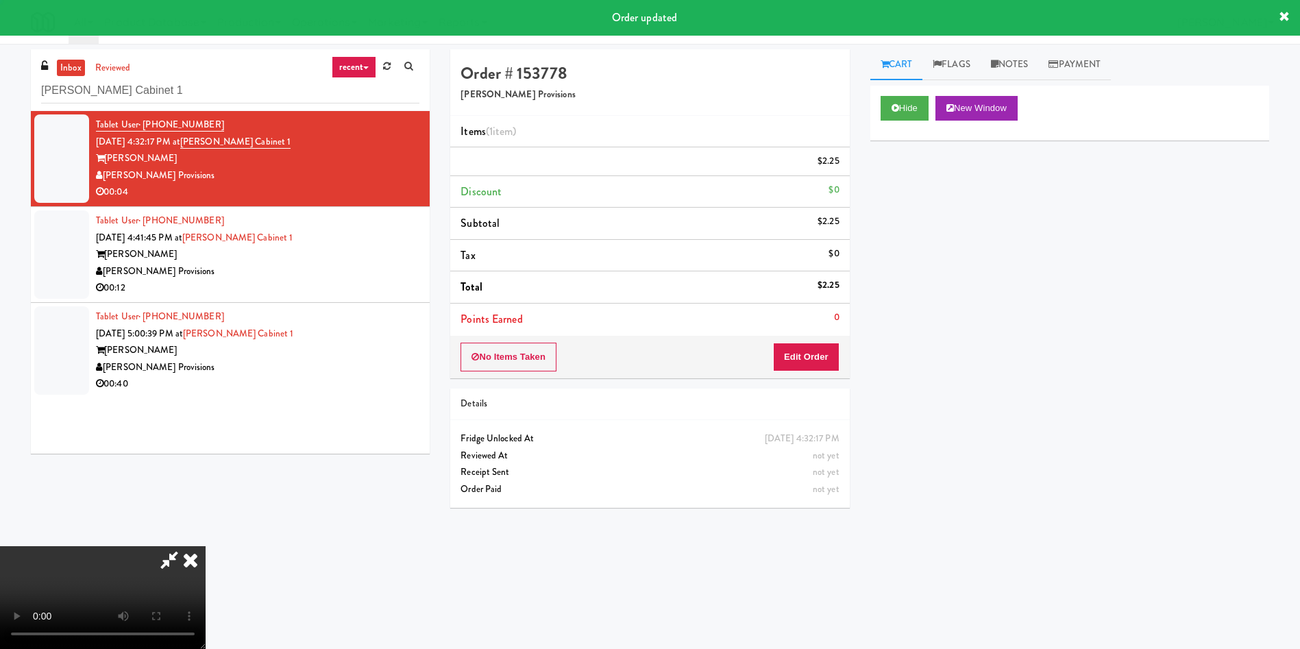
scroll to position [0, 0]
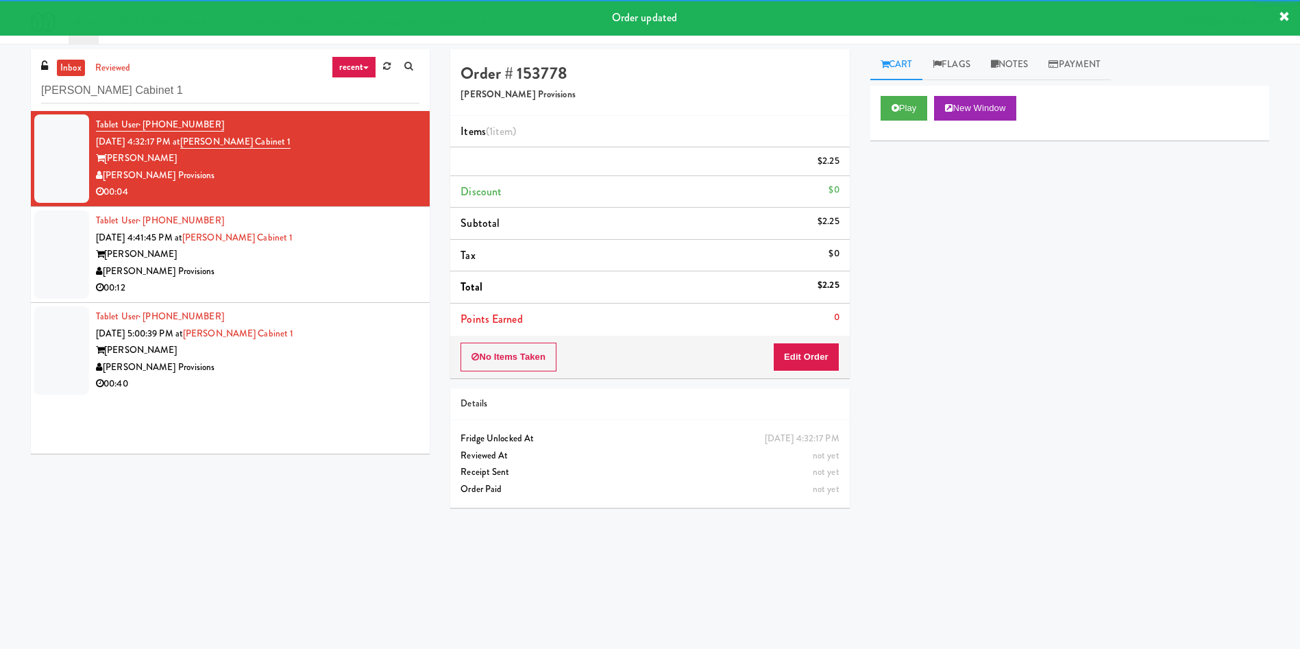
click at [53, 288] on div at bounding box center [61, 254] width 55 height 88
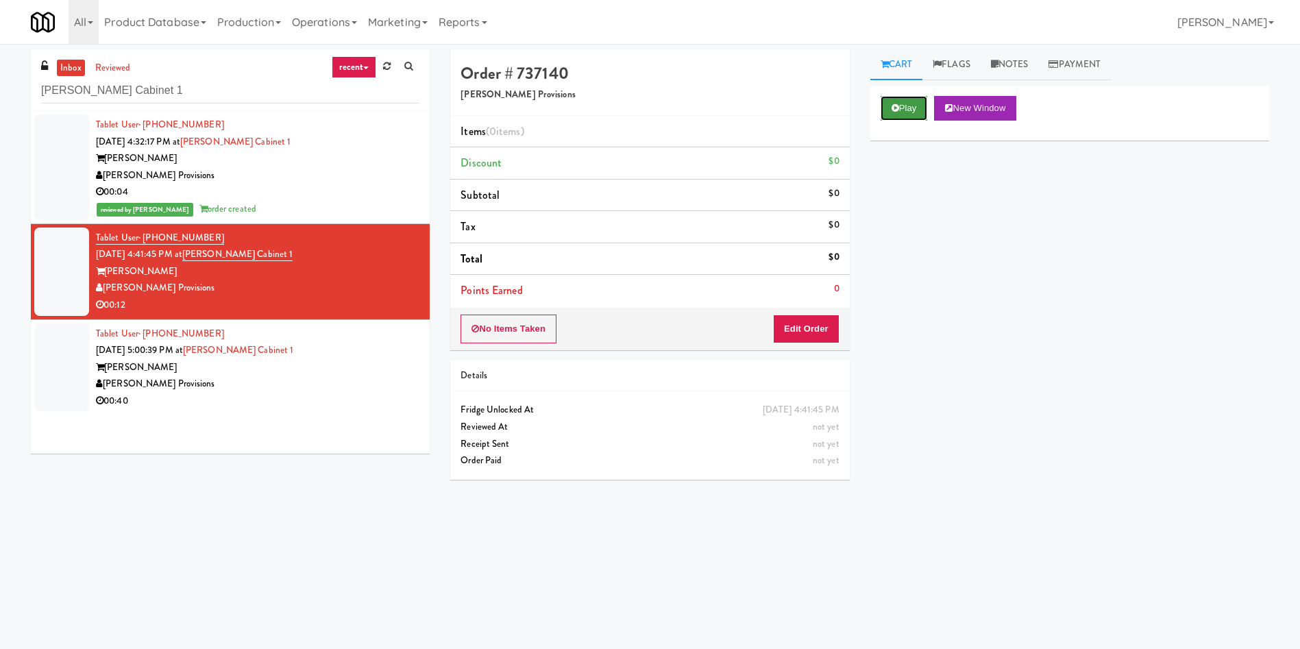
click at [904, 115] on button "Play" at bounding box center [903, 108] width 47 height 25
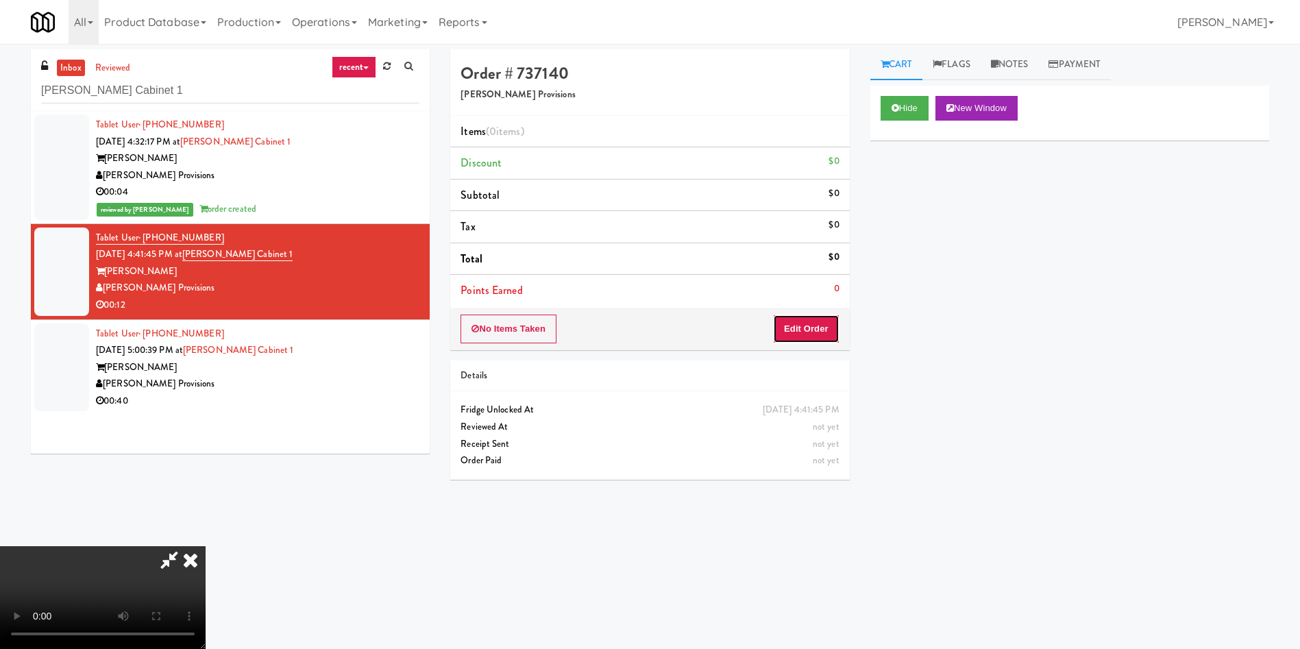
click at [802, 331] on button "Edit Order" at bounding box center [806, 328] width 66 height 29
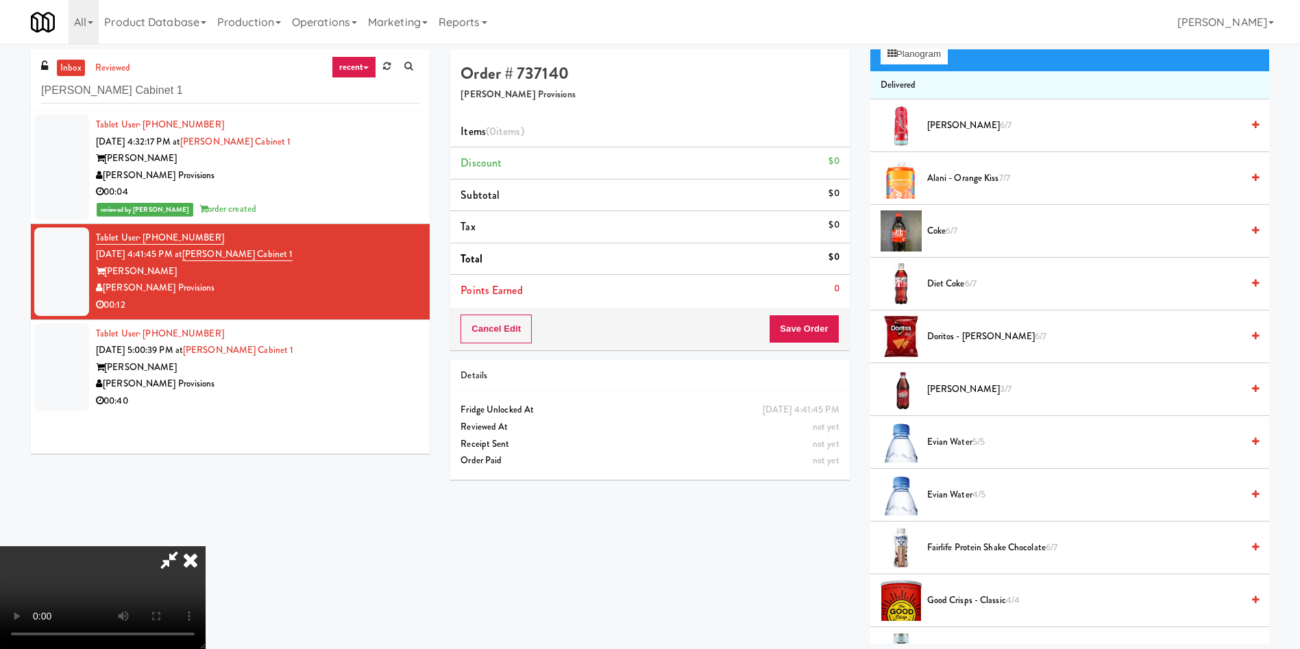
scroll to position [103, 0]
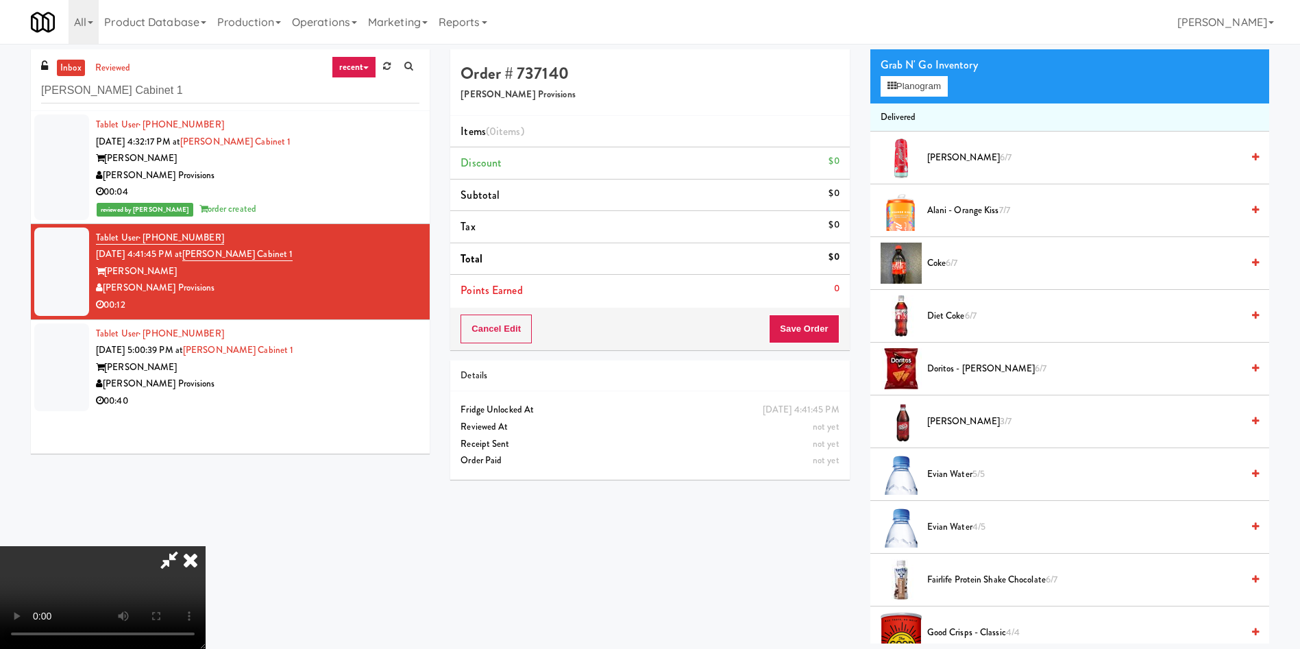
click at [206, 546] on video at bounding box center [103, 597] width 206 height 103
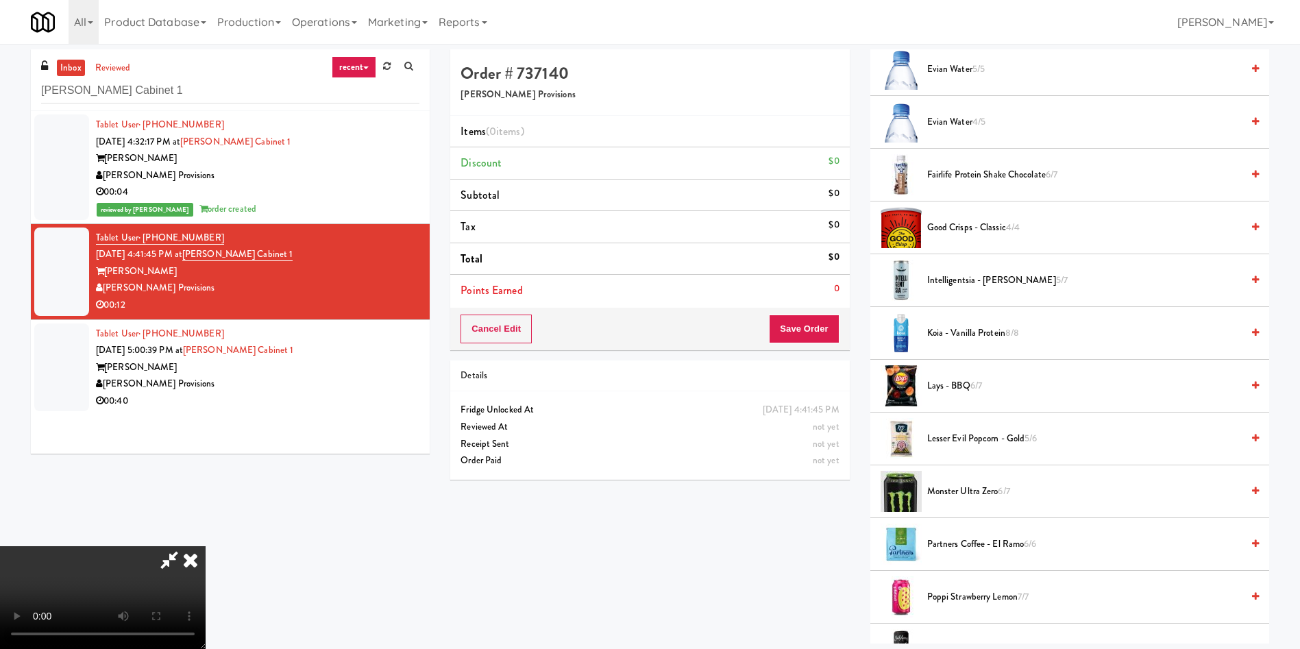
scroll to position [405, 0]
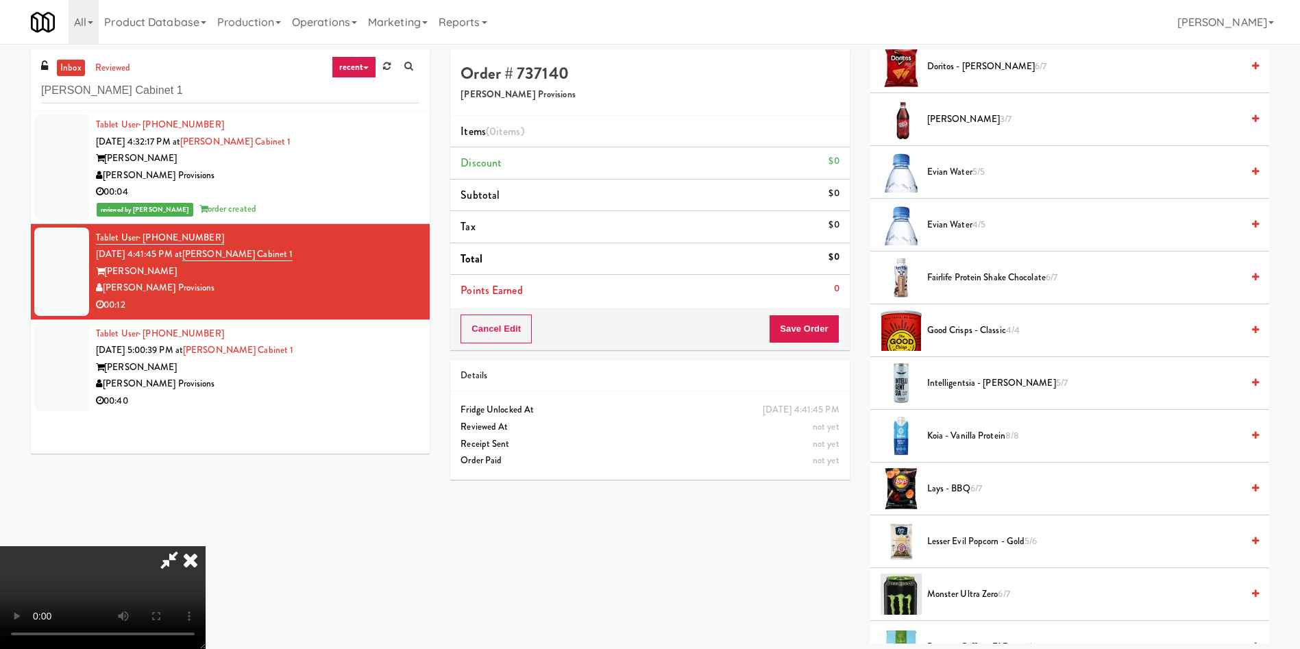
click at [926, 267] on li "Fairlife Protein Shake Chocolate 6/7" at bounding box center [1069, 277] width 399 height 53
click at [936, 275] on span "Fairlife Protein Shake Chocolate 6/7" at bounding box center [1084, 277] width 314 height 17
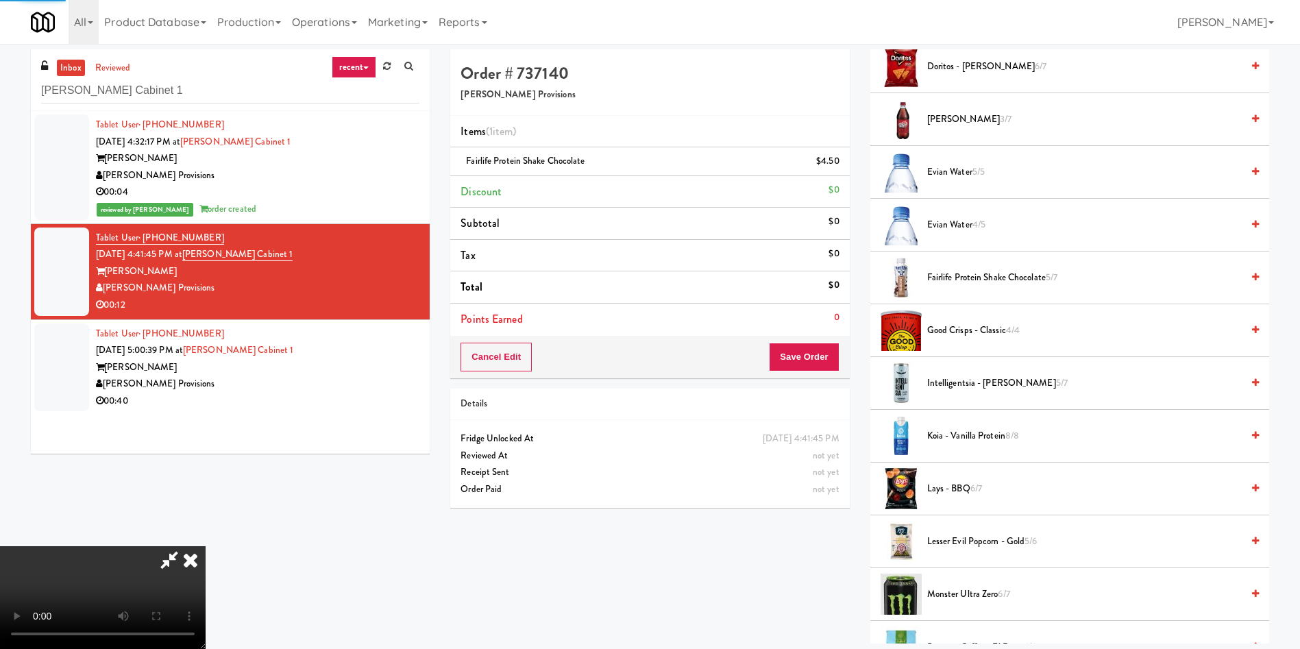
click at [206, 546] on video at bounding box center [103, 597] width 206 height 103
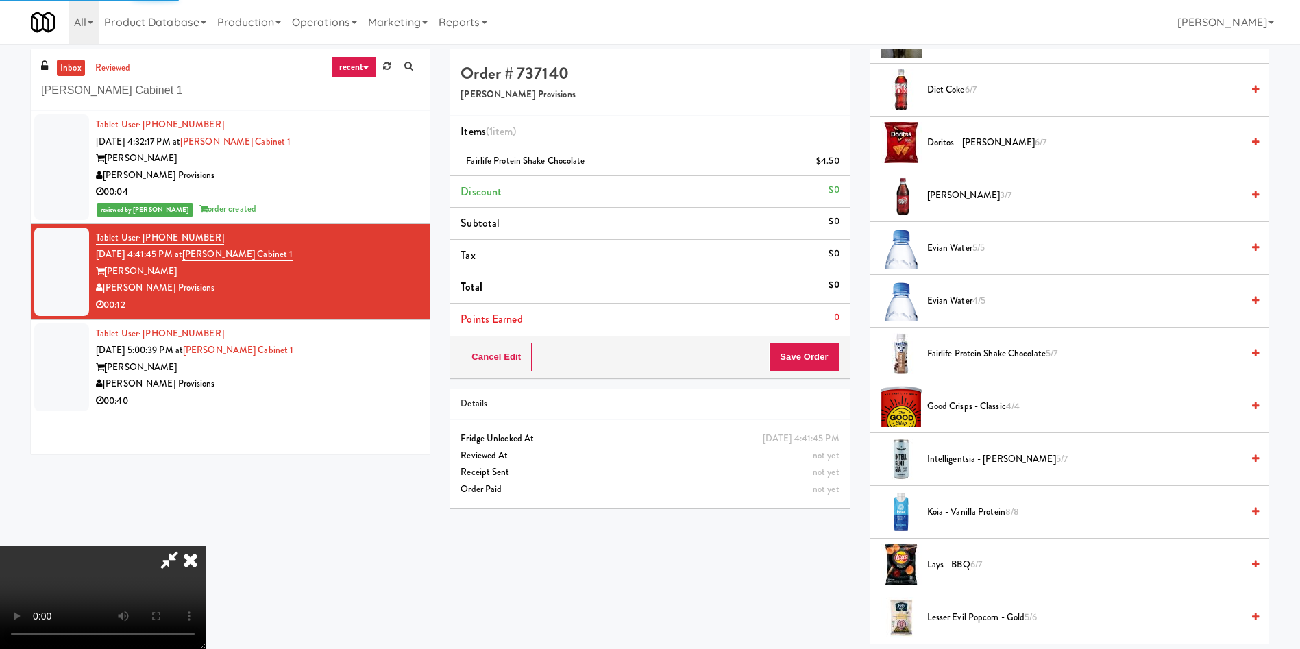
scroll to position [97, 0]
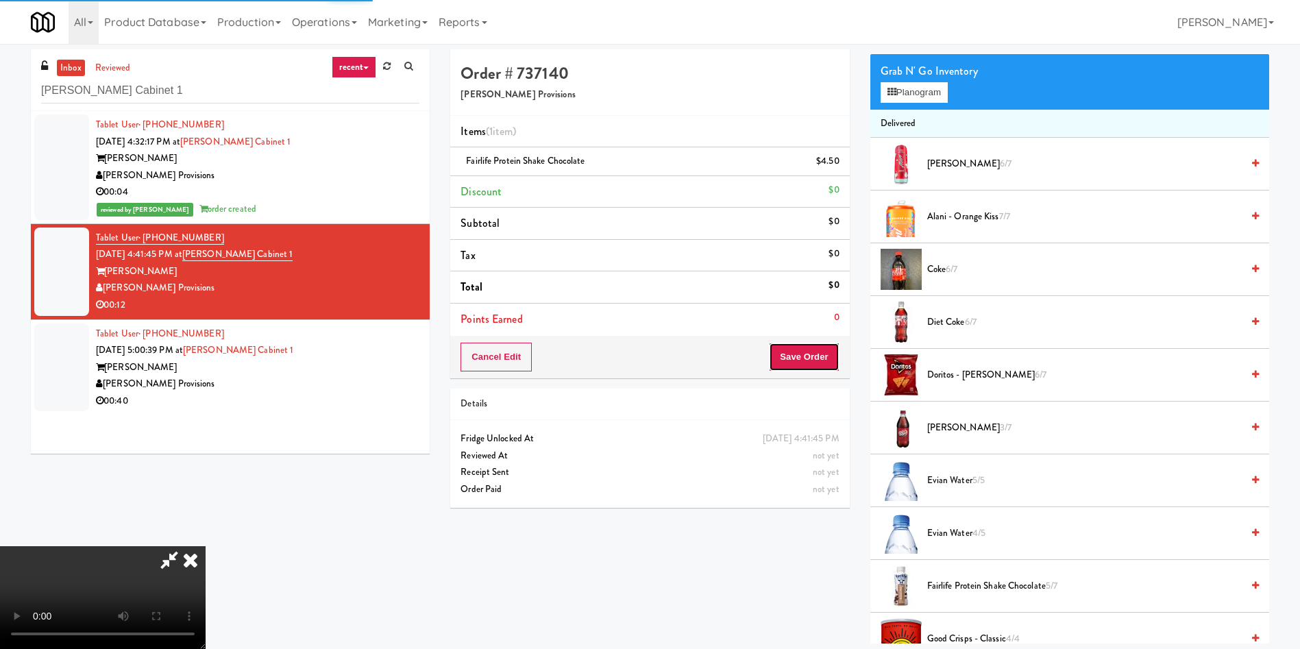
click at [817, 360] on button "Save Order" at bounding box center [804, 357] width 70 height 29
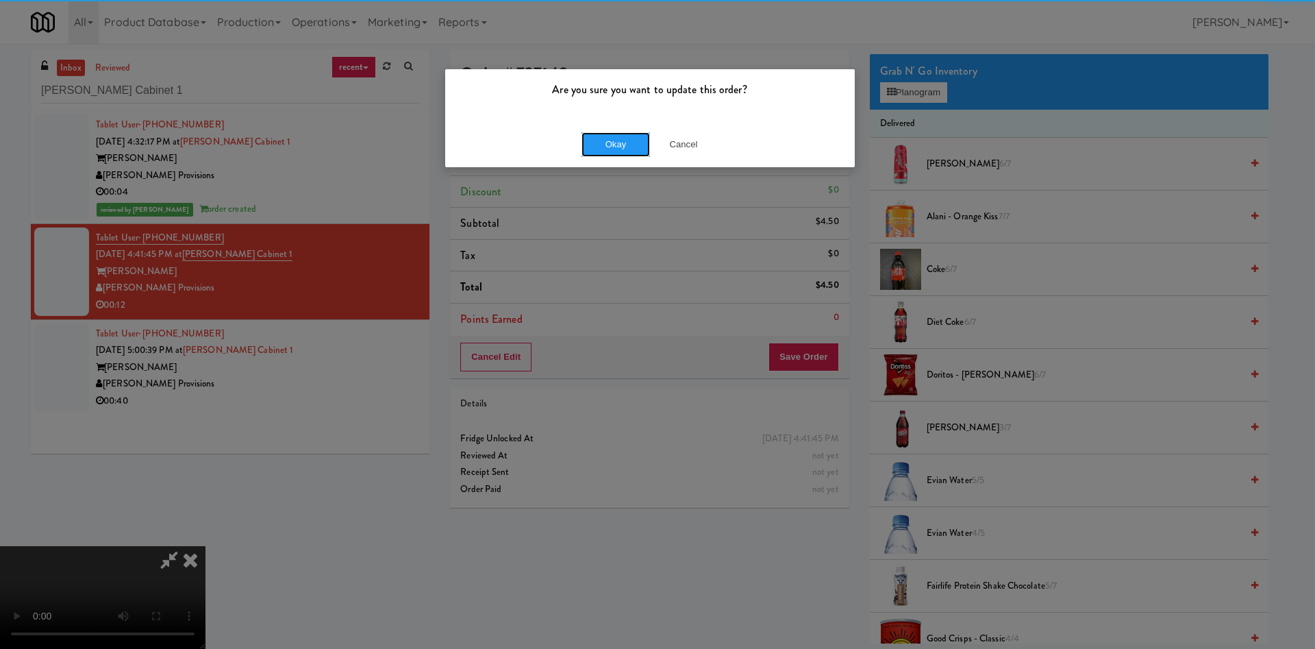
click at [626, 136] on button "Okay" at bounding box center [616, 144] width 69 height 25
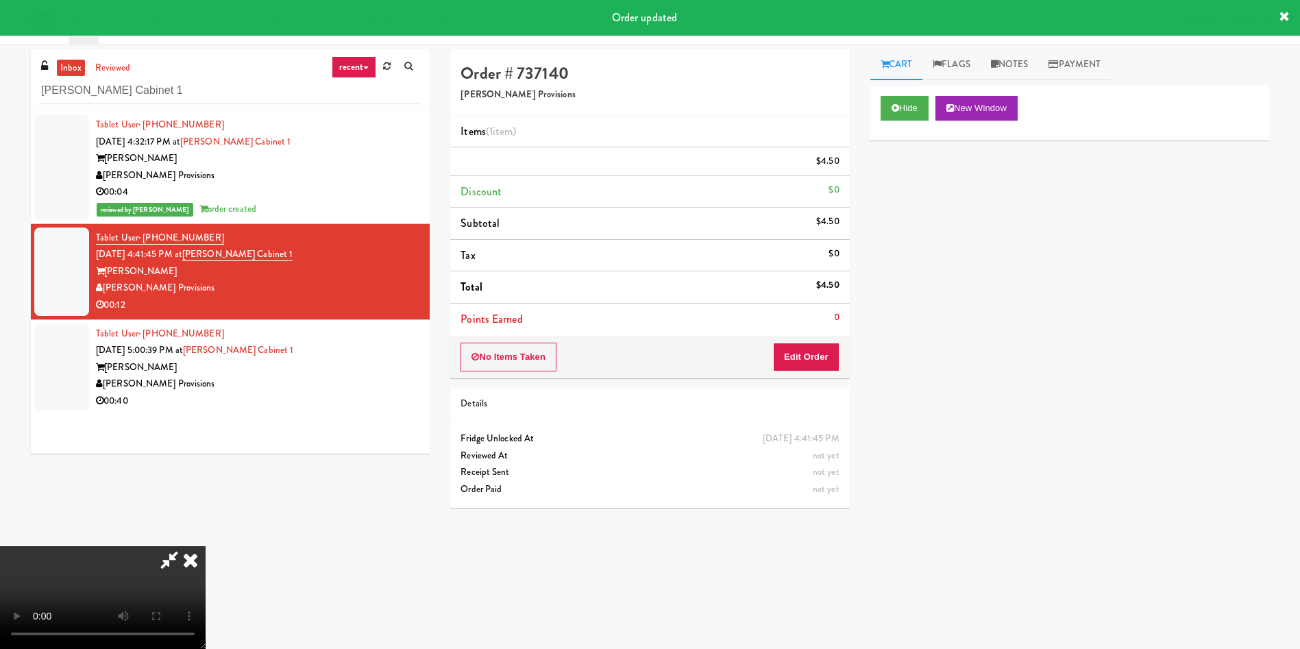
scroll to position [0, 0]
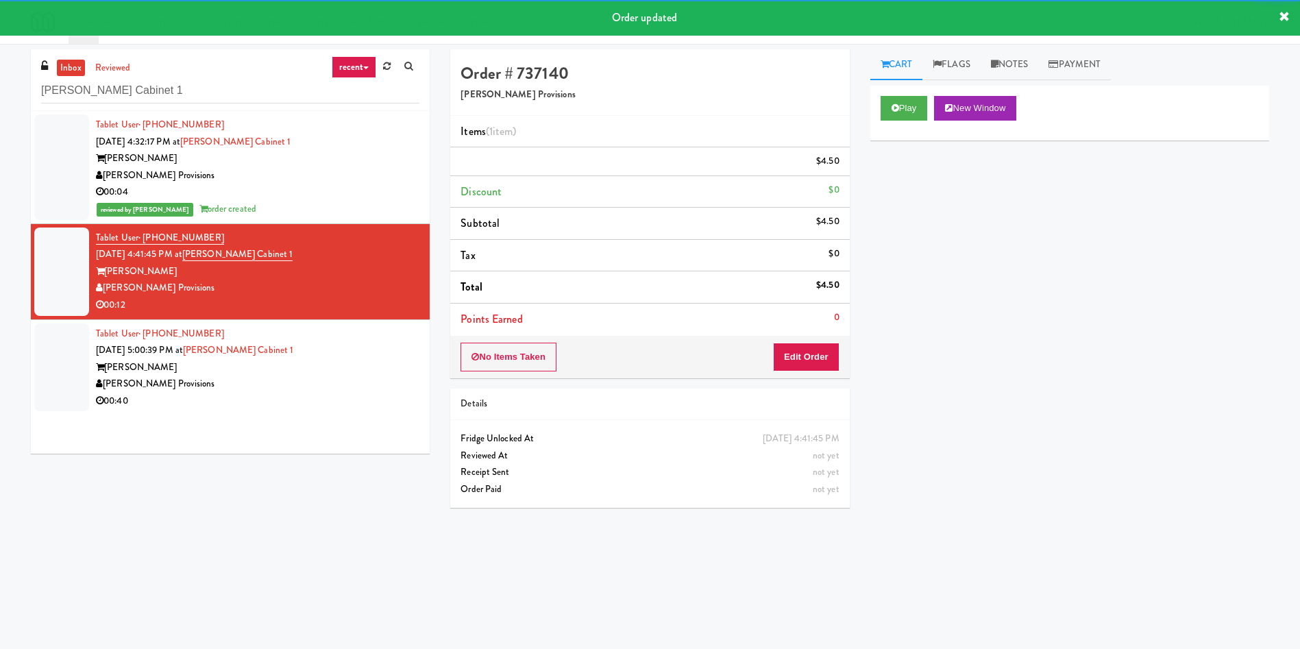
click at [66, 380] on div at bounding box center [61, 367] width 55 height 88
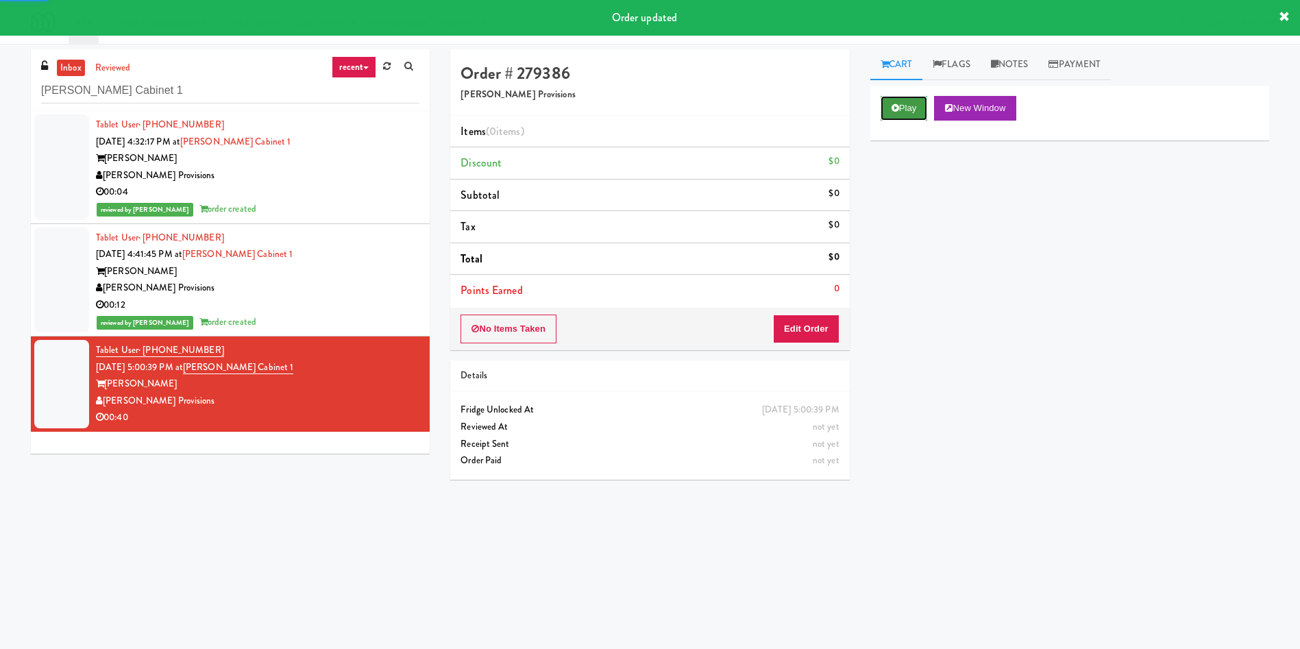
click at [904, 112] on button "Play" at bounding box center [903, 108] width 47 height 25
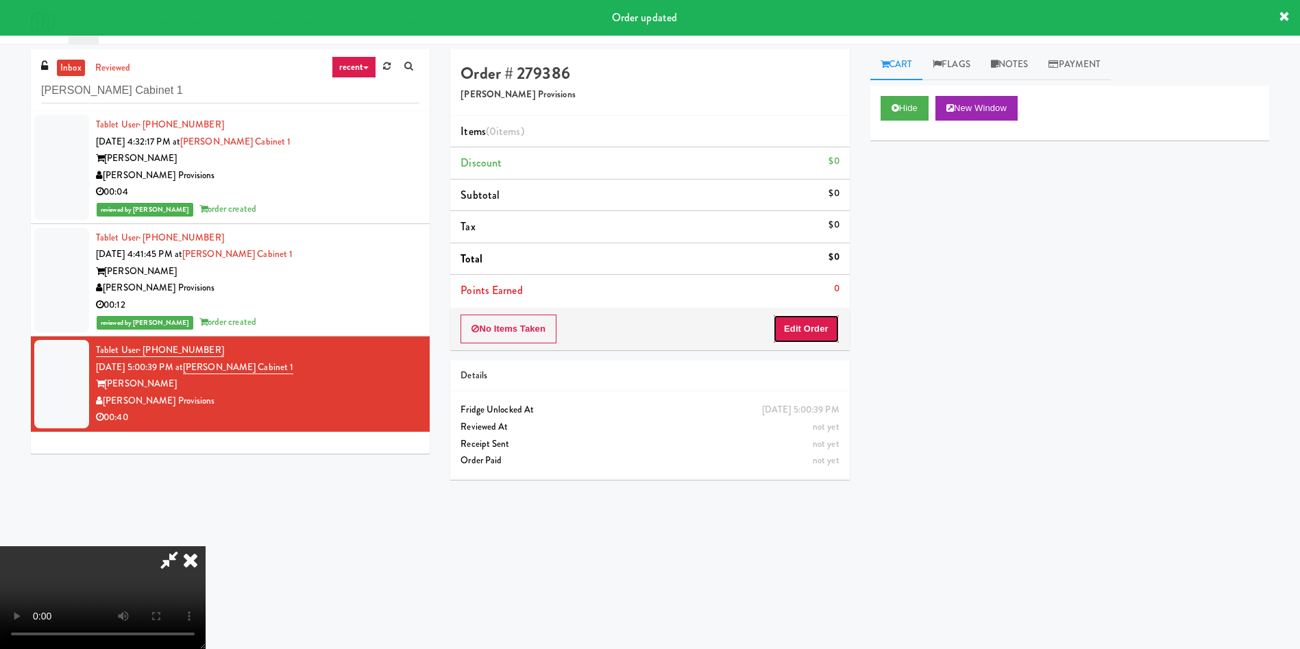
click at [804, 328] on button "Edit Order" at bounding box center [806, 328] width 66 height 29
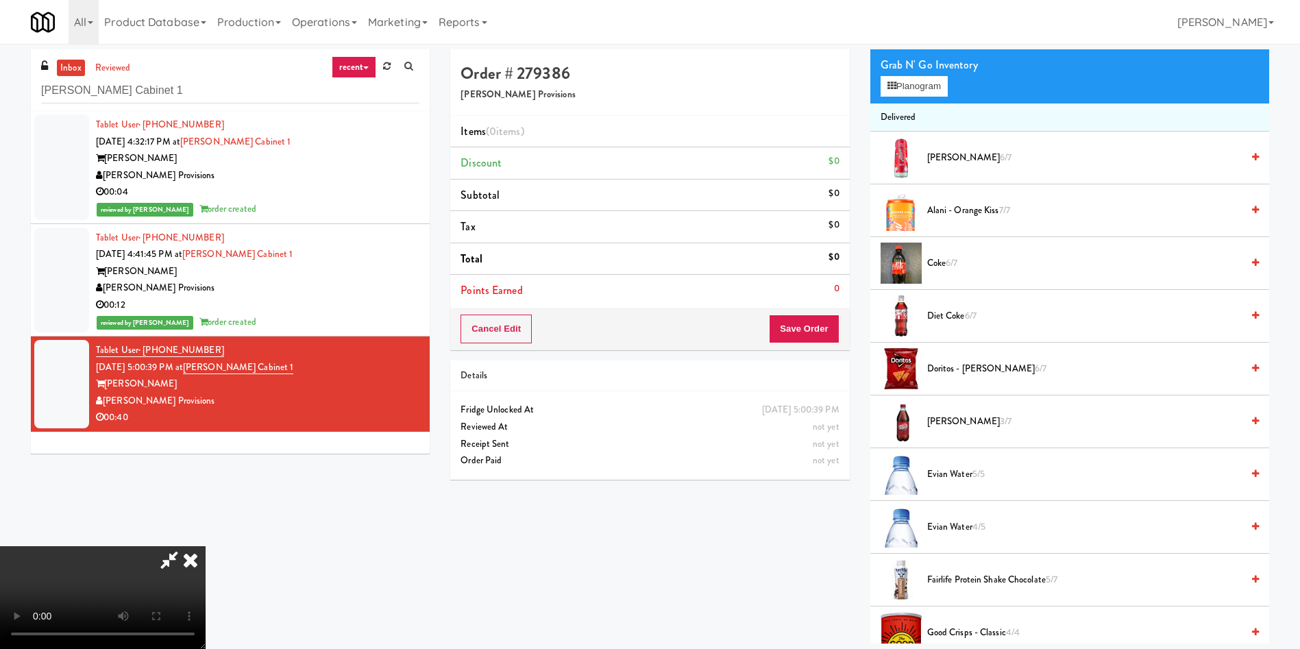
scroll to position [103, 0]
click at [206, 546] on video at bounding box center [103, 597] width 206 height 103
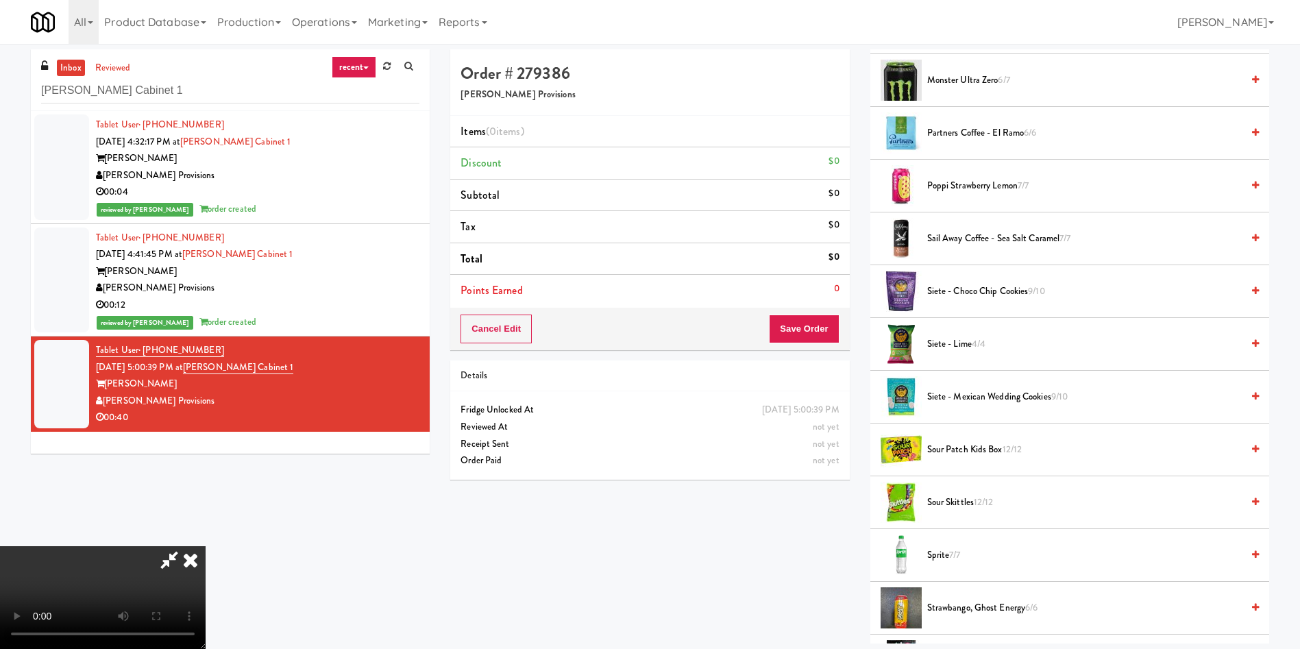
scroll to position [201, 0]
click at [206, 546] on video at bounding box center [103, 597] width 206 height 103
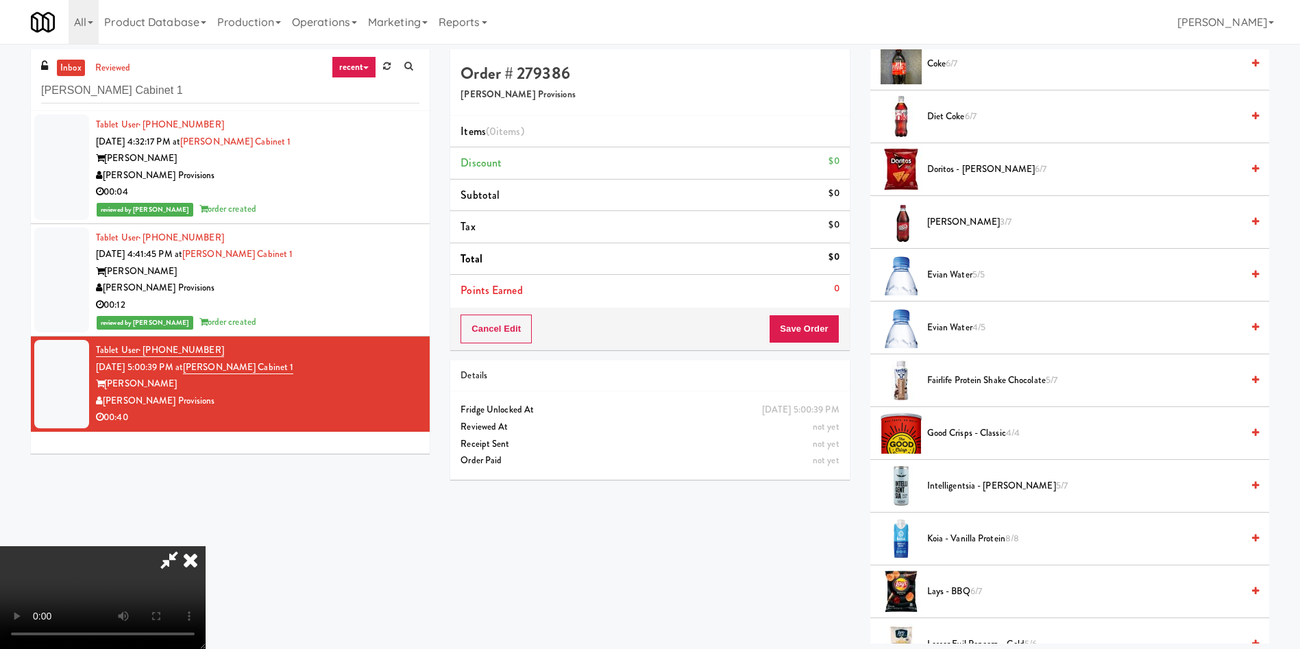
scroll to position [199, 0]
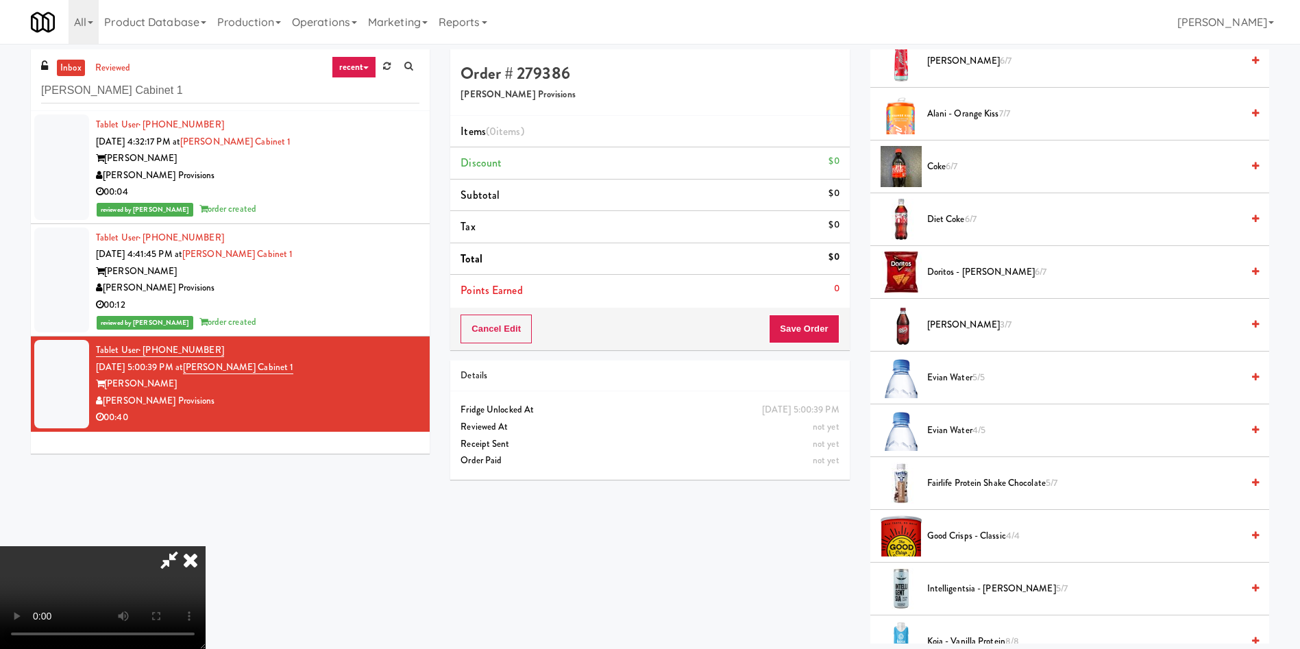
click at [206, 546] on video at bounding box center [103, 597] width 206 height 103
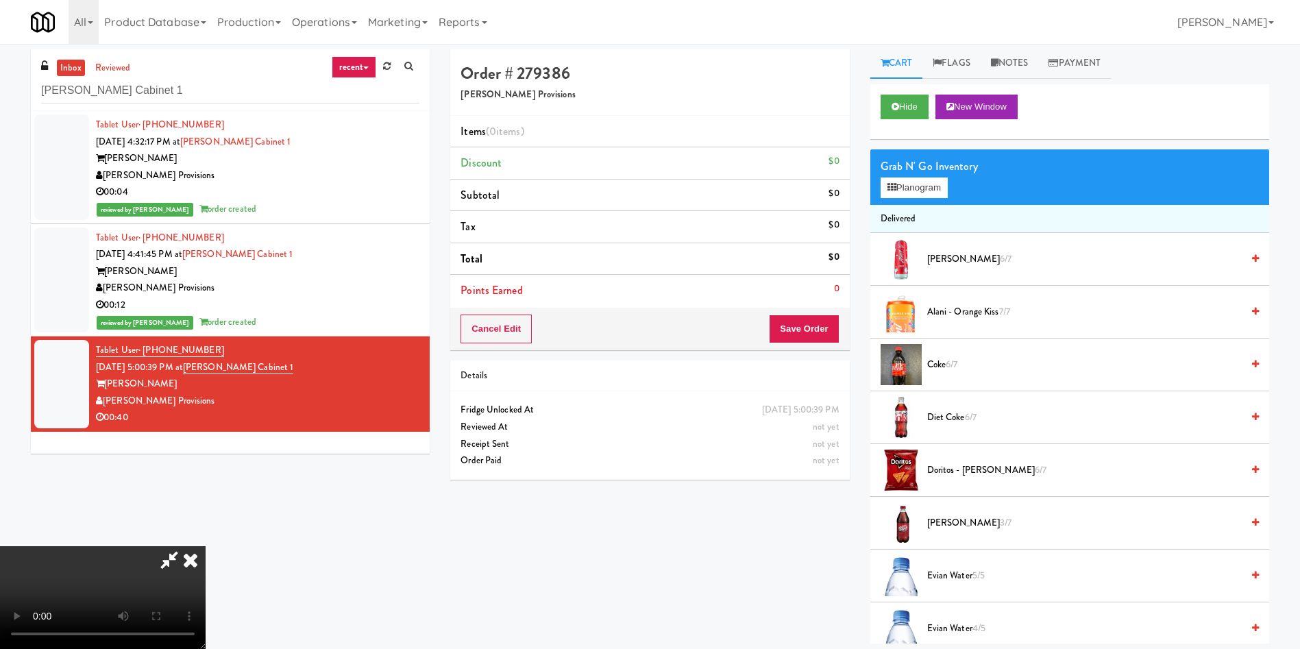
scroll to position [0, 0]
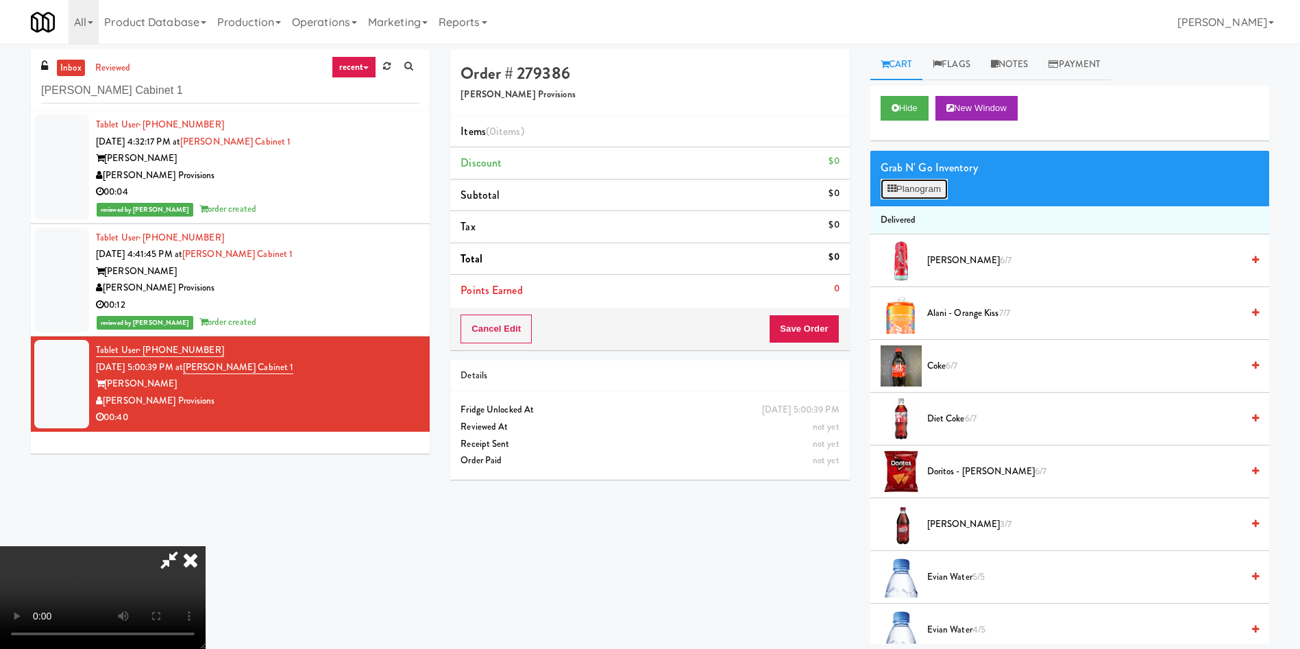
click at [930, 195] on button "Planogram" at bounding box center [913, 189] width 67 height 21
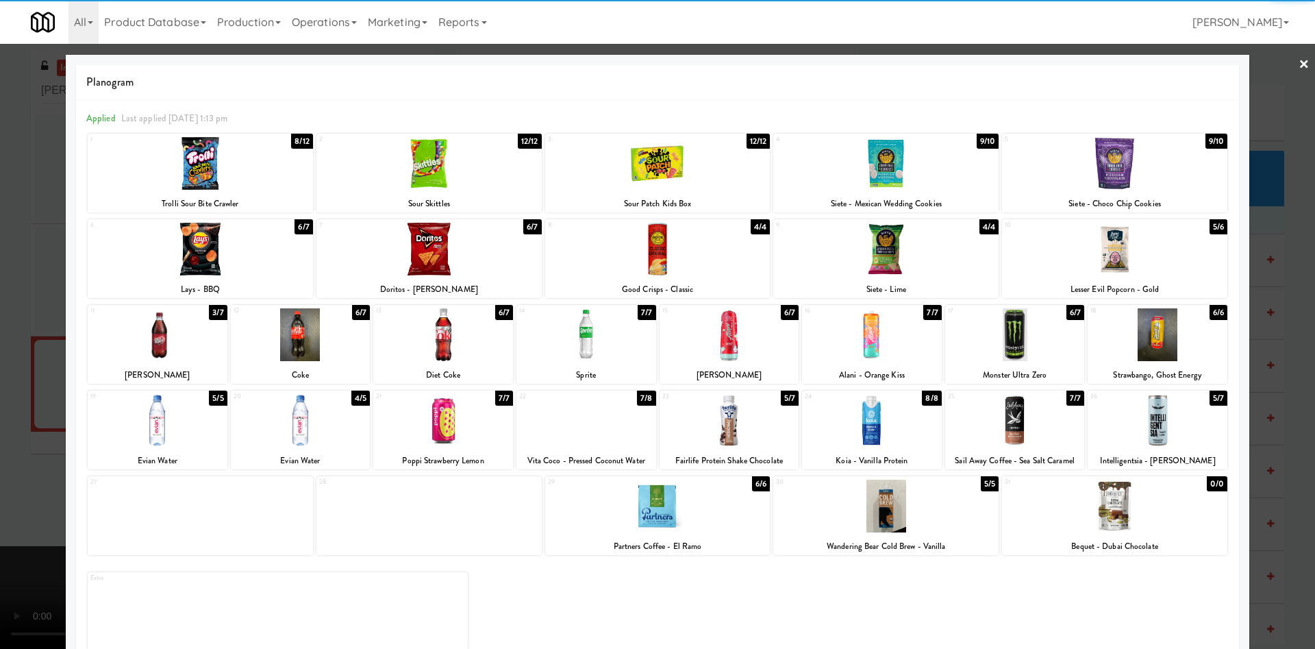
click at [1146, 422] on div at bounding box center [1158, 420] width 140 height 53
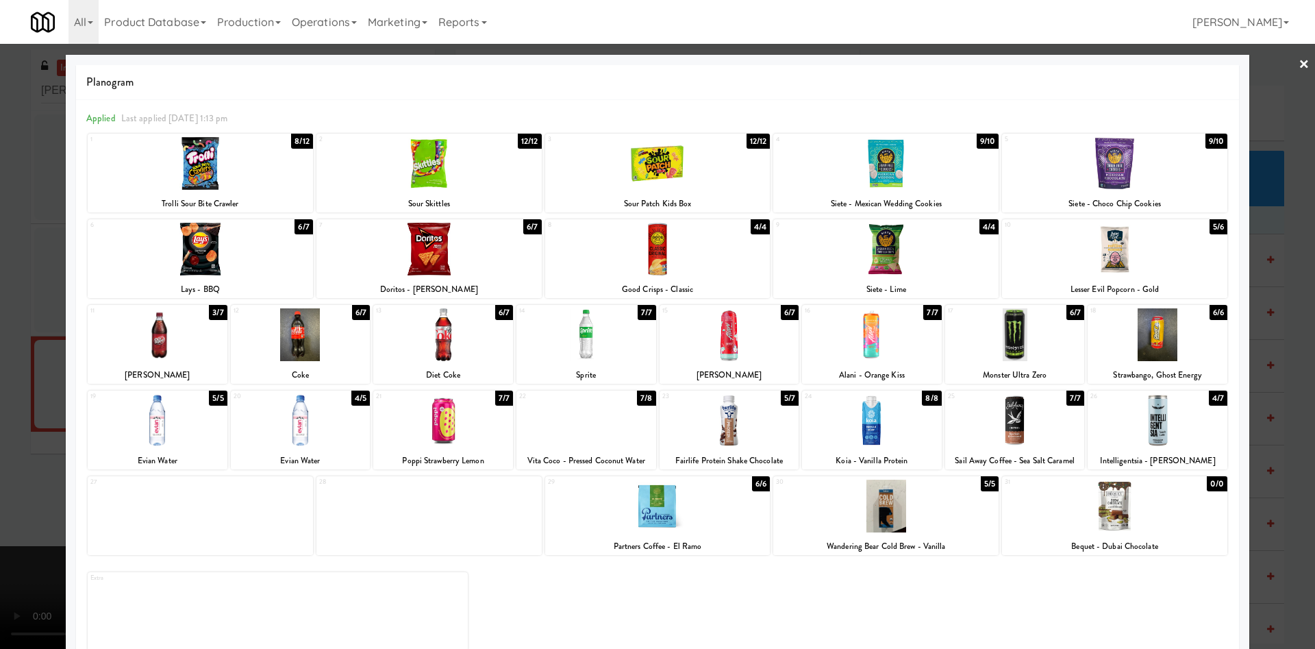
click at [0, 290] on div at bounding box center [657, 324] width 1315 height 649
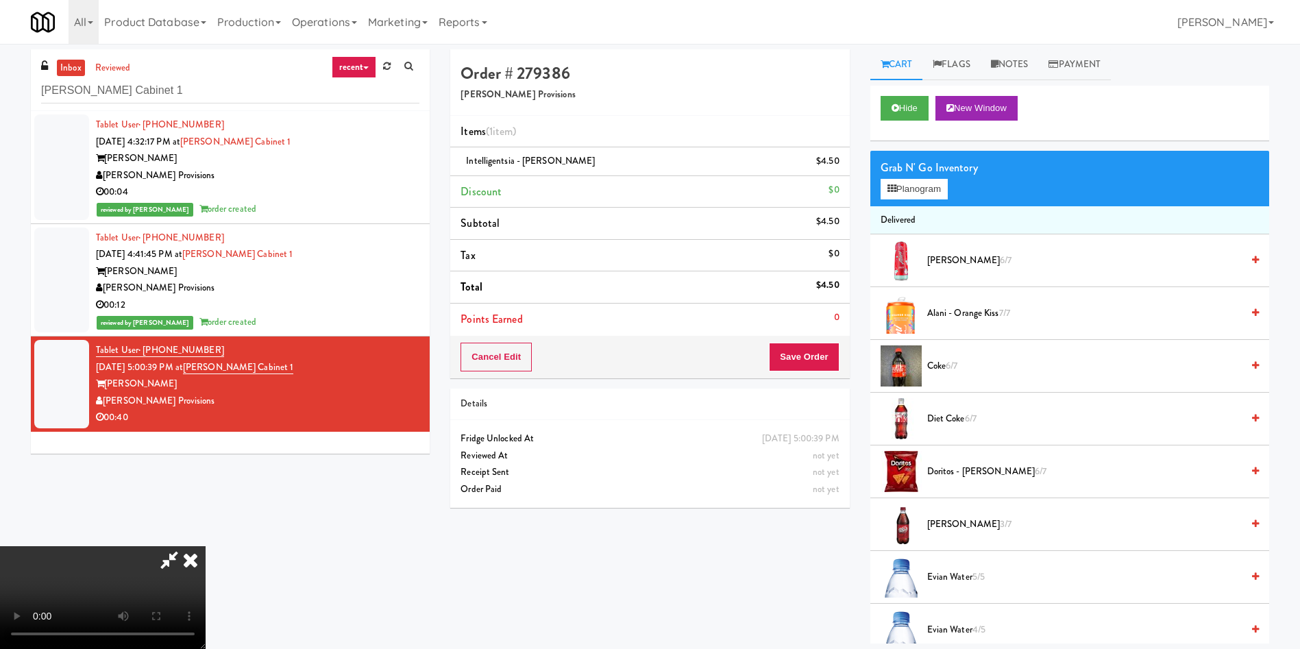
click at [206, 546] on video at bounding box center [103, 597] width 206 height 103
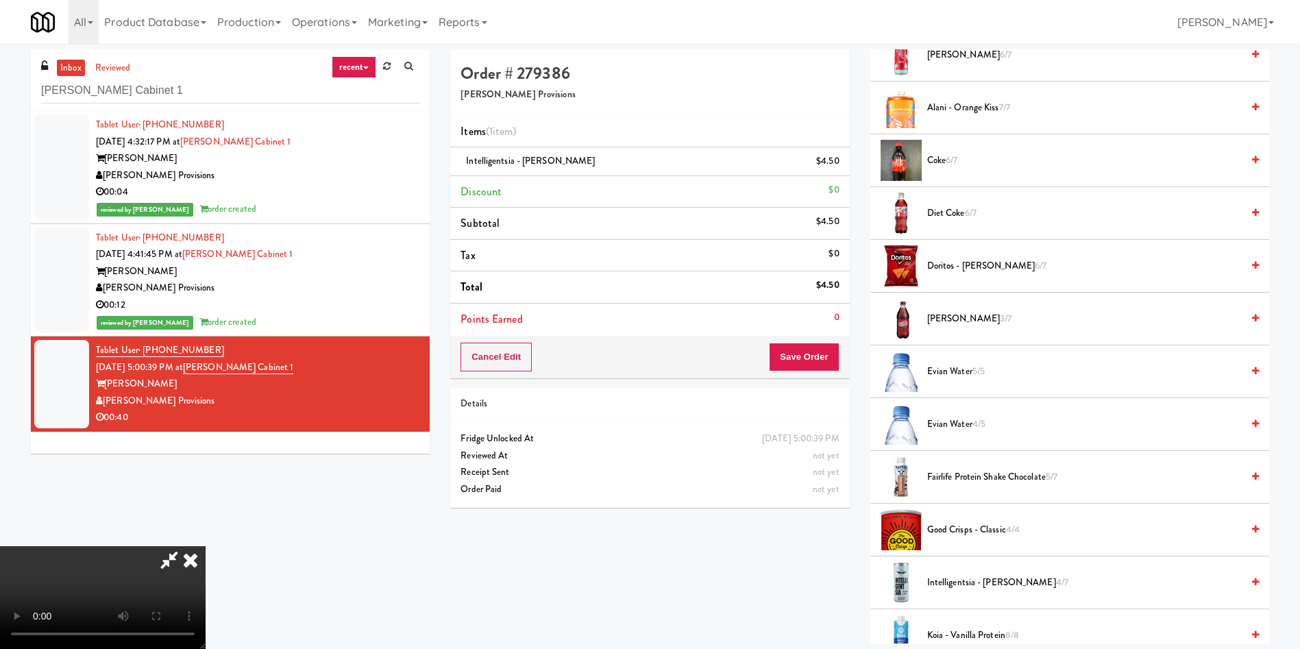
scroll to position [201, 0]
click at [793, 360] on button "Save Order" at bounding box center [804, 357] width 70 height 29
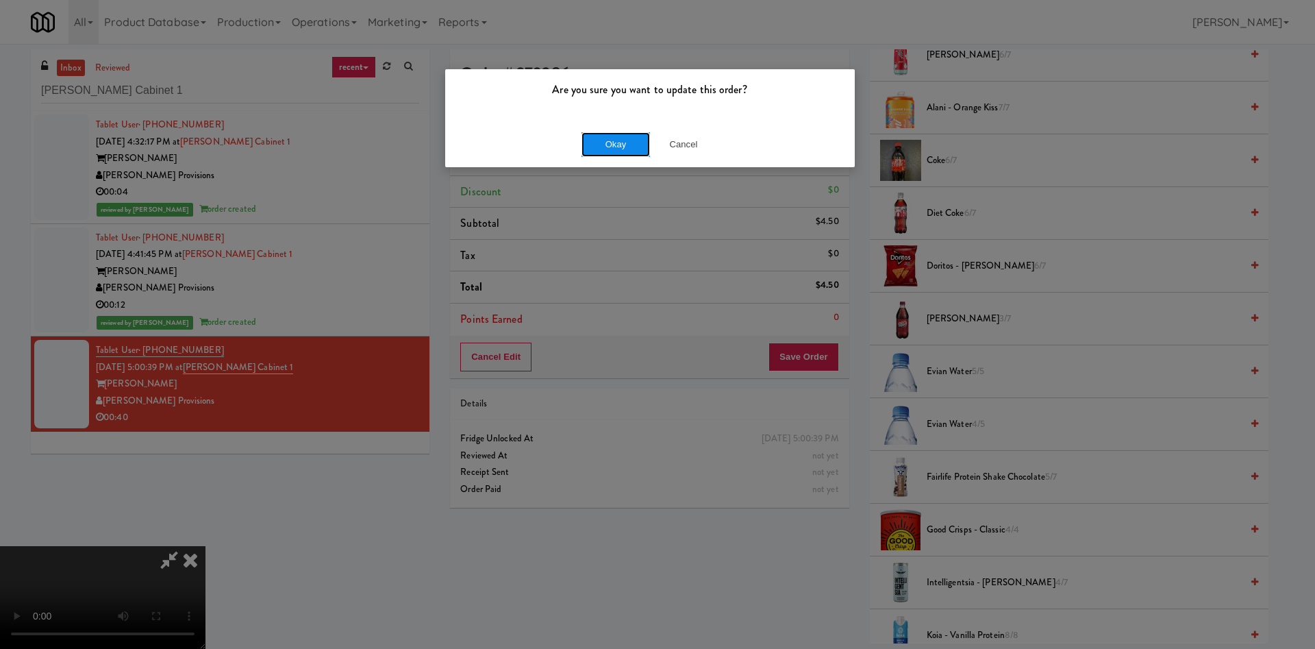
click at [630, 151] on button "Okay" at bounding box center [616, 144] width 69 height 25
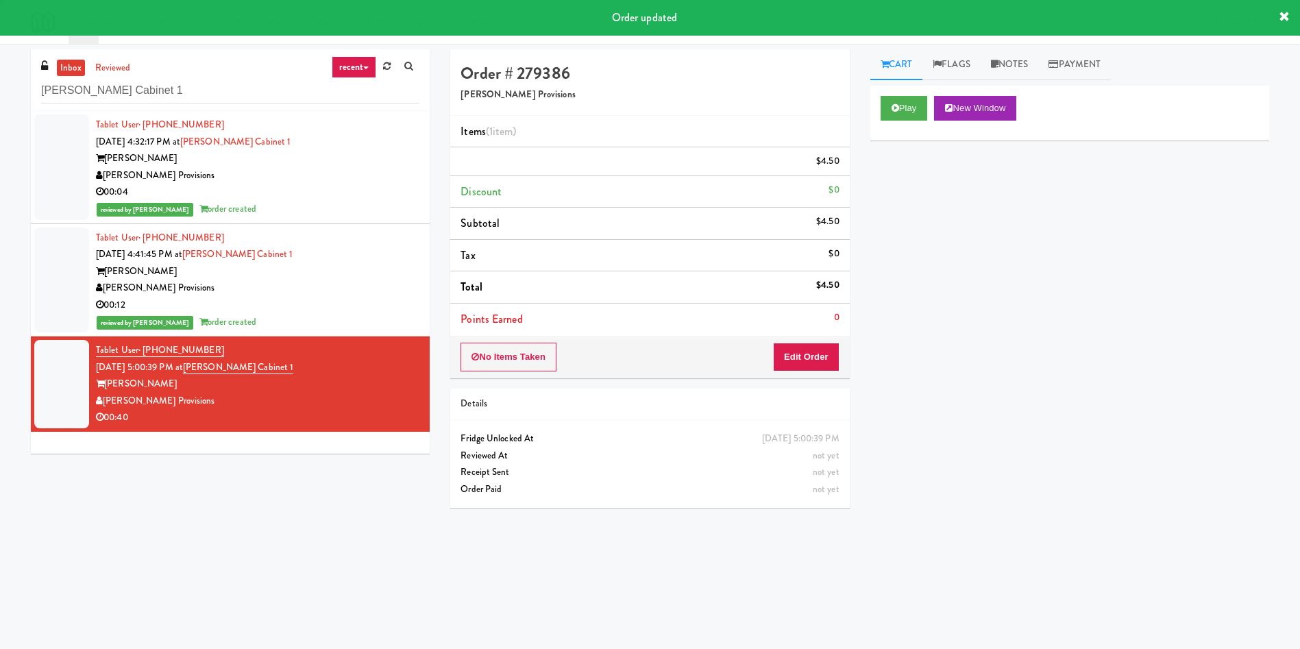
scroll to position [0, 0]
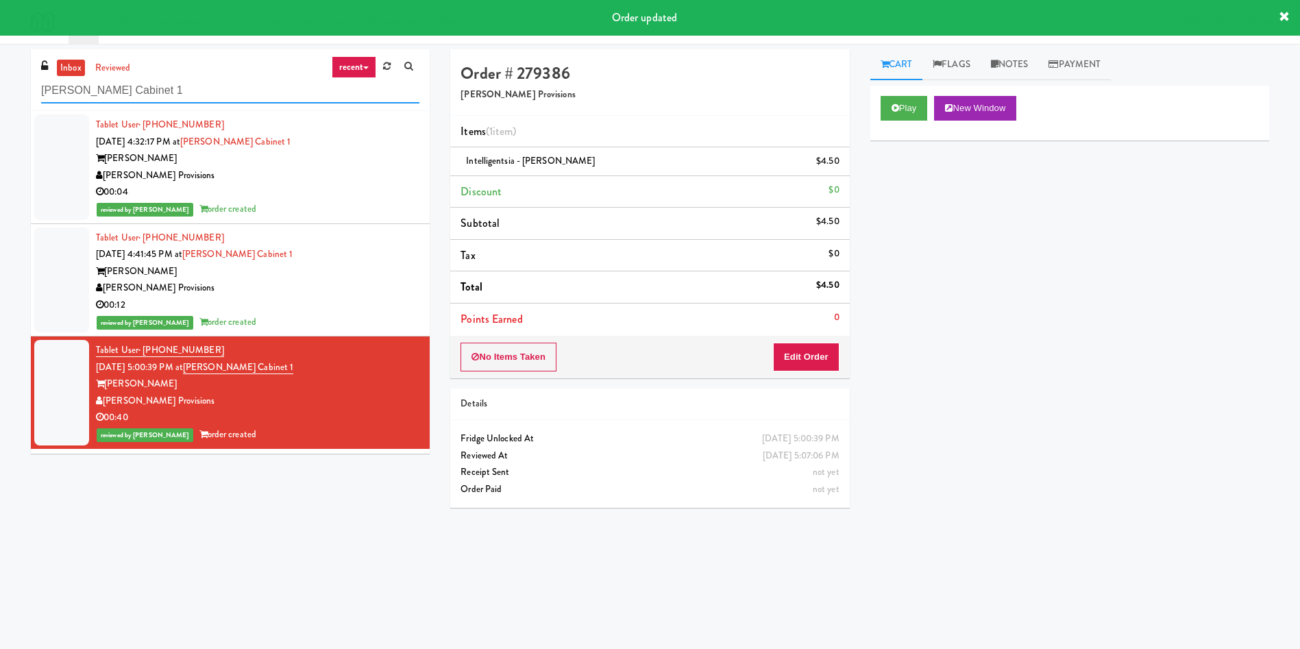
drag, startPoint x: 210, startPoint y: 80, endPoint x: 0, endPoint y: 79, distance: 209.7
click at [0, 79] on div "inbox reviewed recent all unclear take inventory issue suspicious failed recent…" at bounding box center [650, 324] width 1300 height 550
paste input "[PERSON_NAME] River - Ambient - Left"
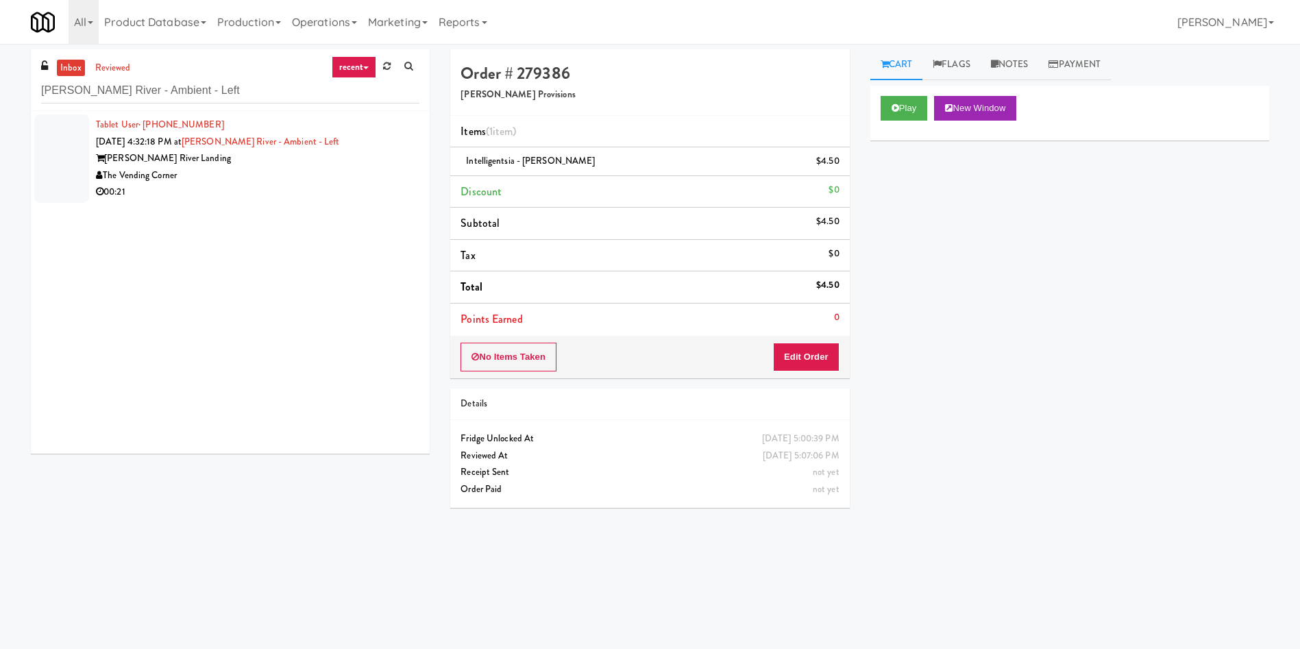
click at [73, 158] on div at bounding box center [61, 158] width 55 height 88
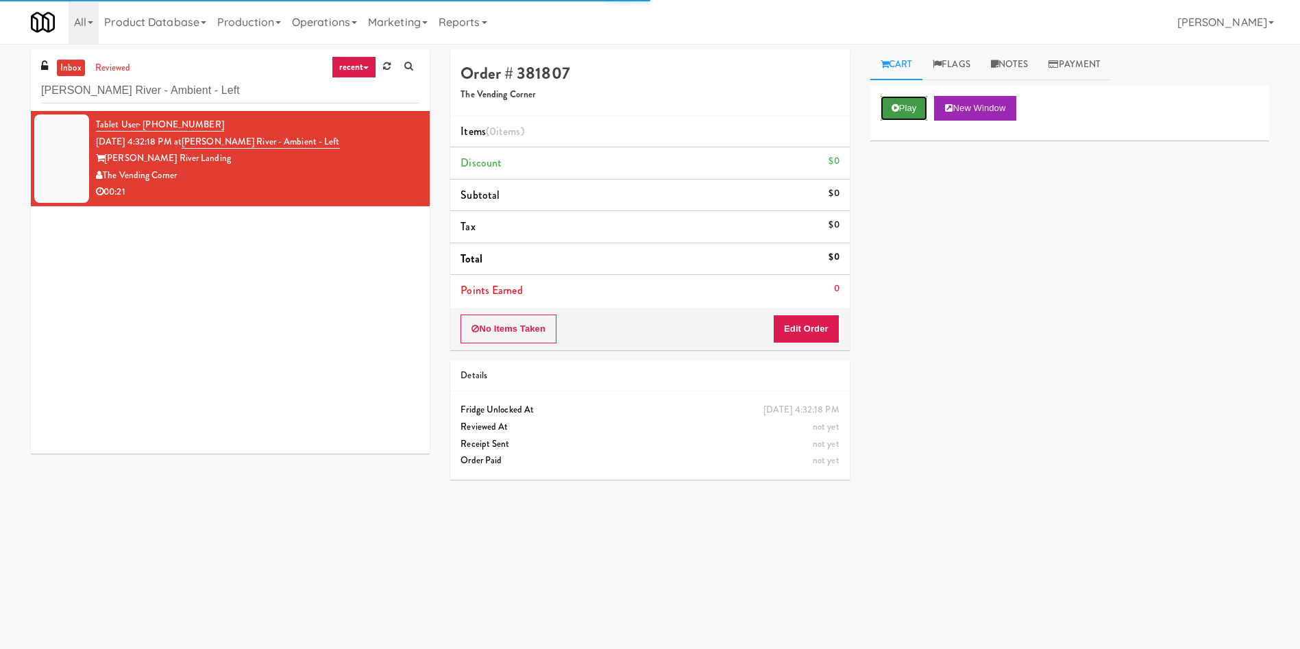
click at [920, 108] on button "Play" at bounding box center [903, 108] width 47 height 25
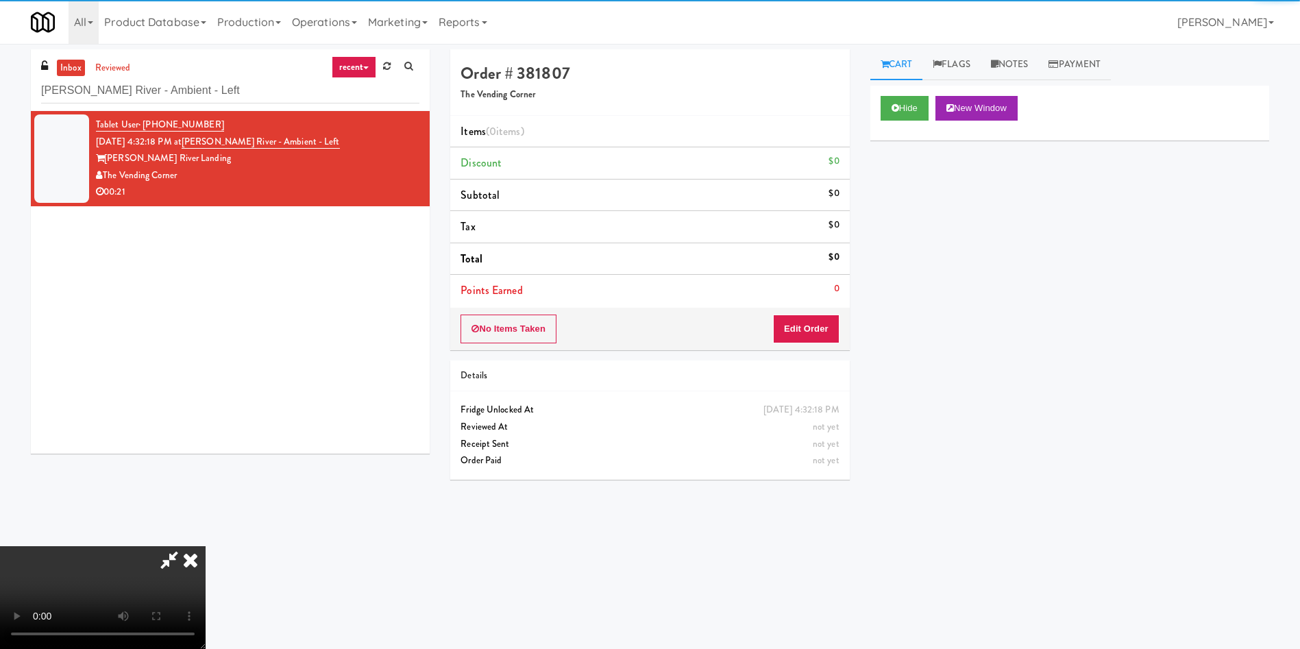
click at [842, 321] on div "No Items Taken Edit Order" at bounding box center [649, 329] width 399 height 42
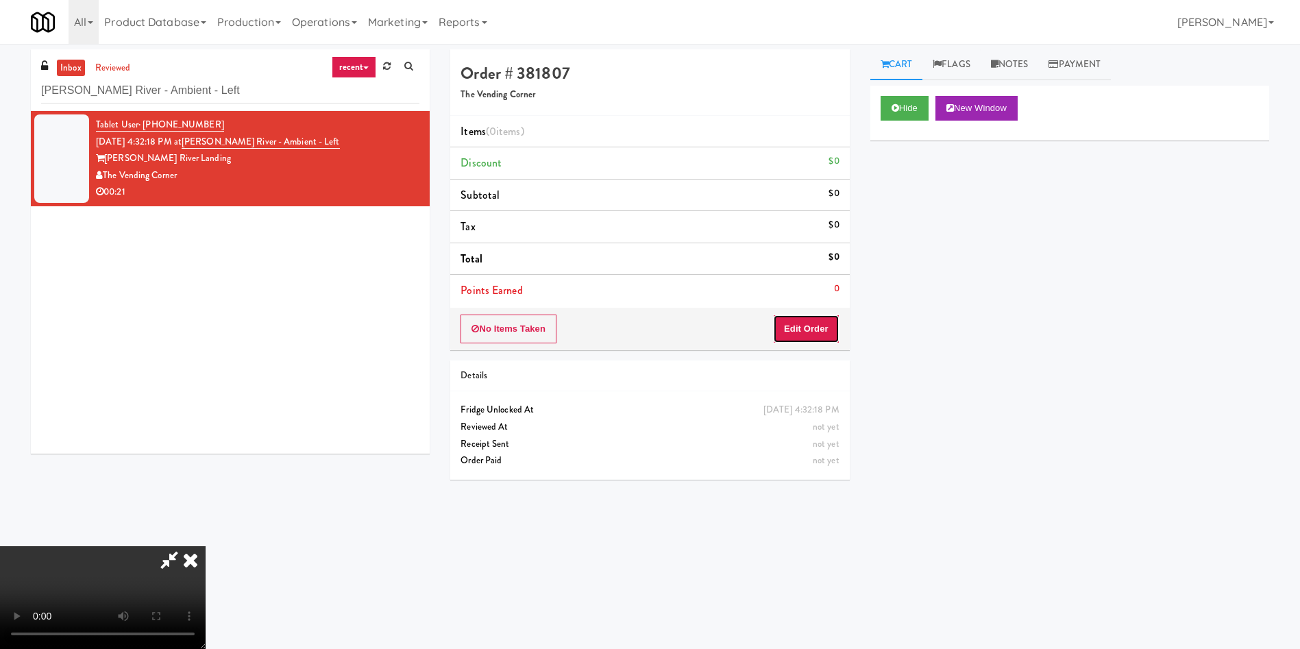
click at [818, 328] on button "Edit Order" at bounding box center [806, 328] width 66 height 29
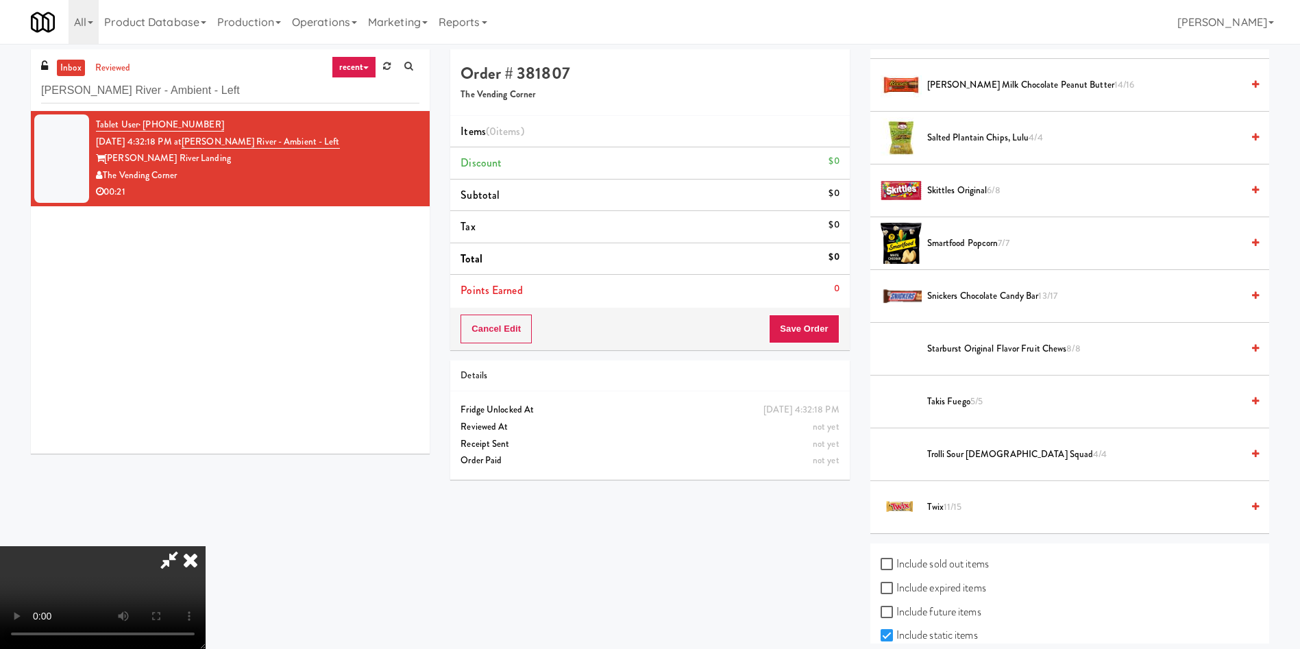
scroll to position [1385, 0]
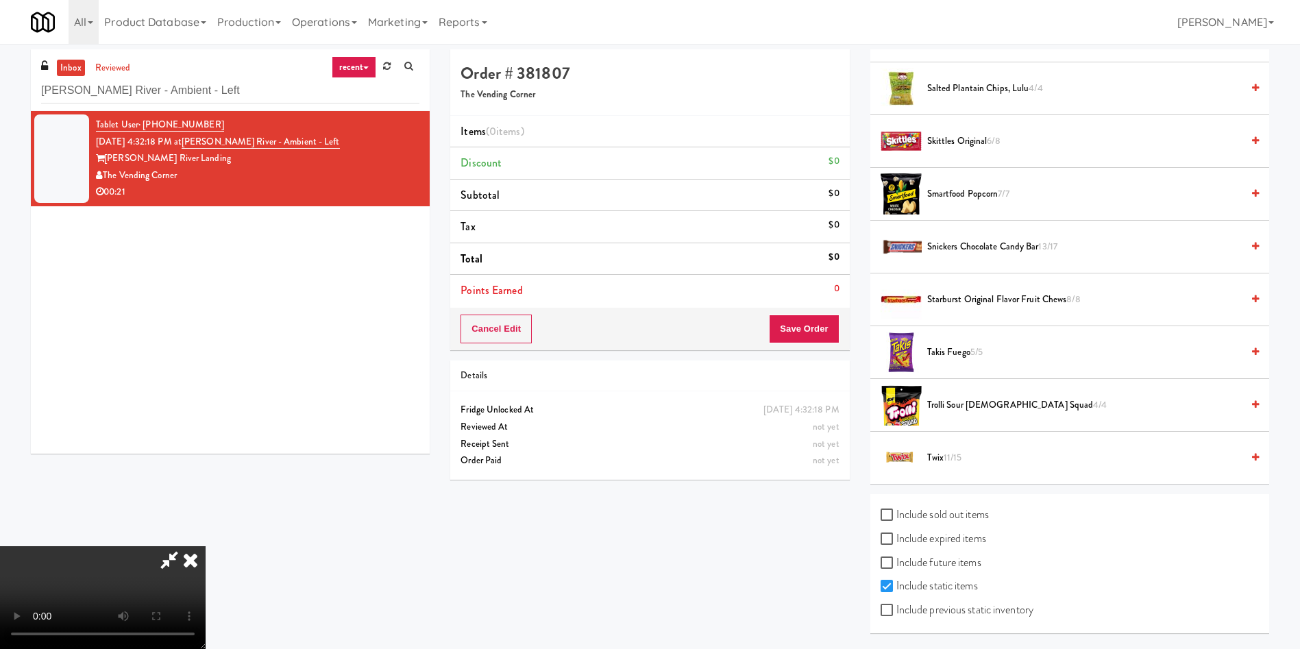
click at [963, 454] on span "Twix 11/15" at bounding box center [1084, 457] width 314 height 17
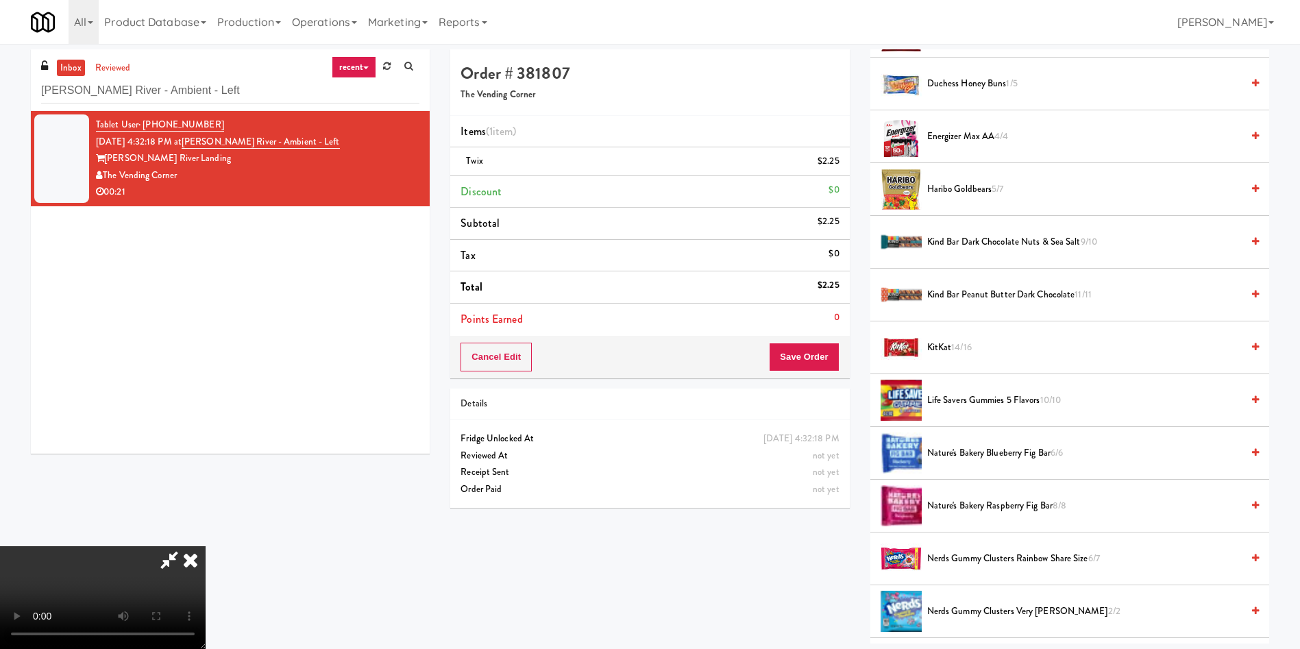
scroll to position [460, 0]
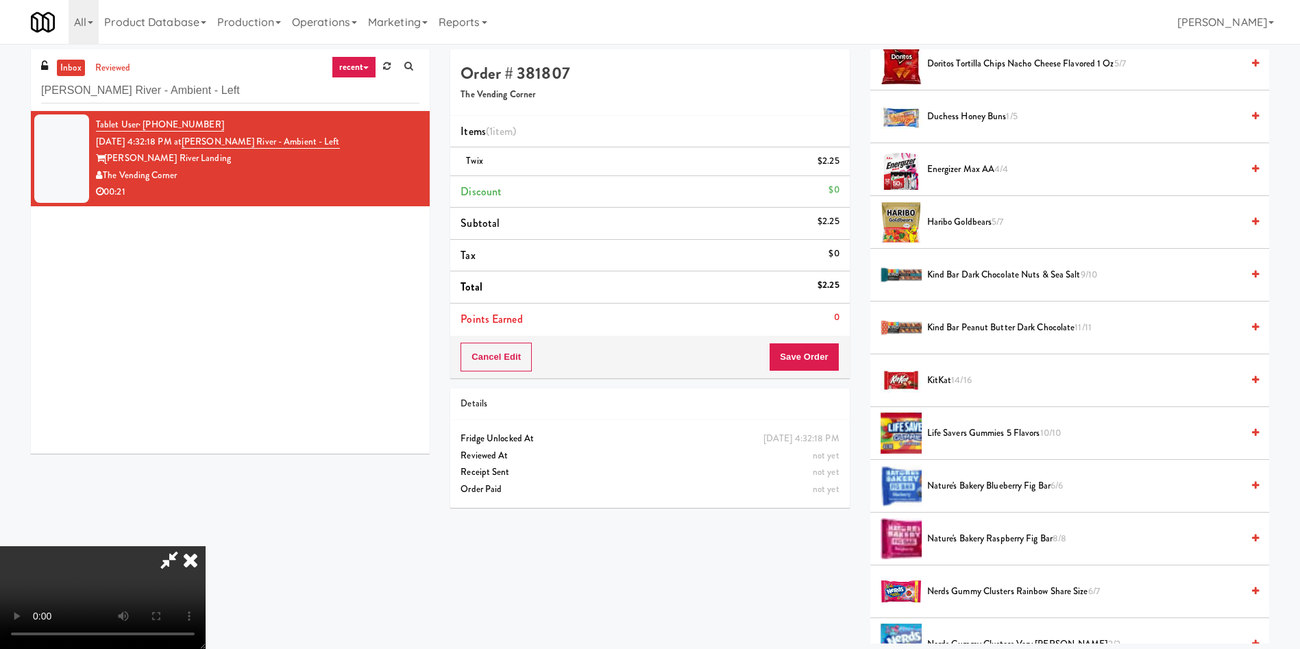
click at [946, 384] on span "KitKat 14/16" at bounding box center [1084, 380] width 314 height 17
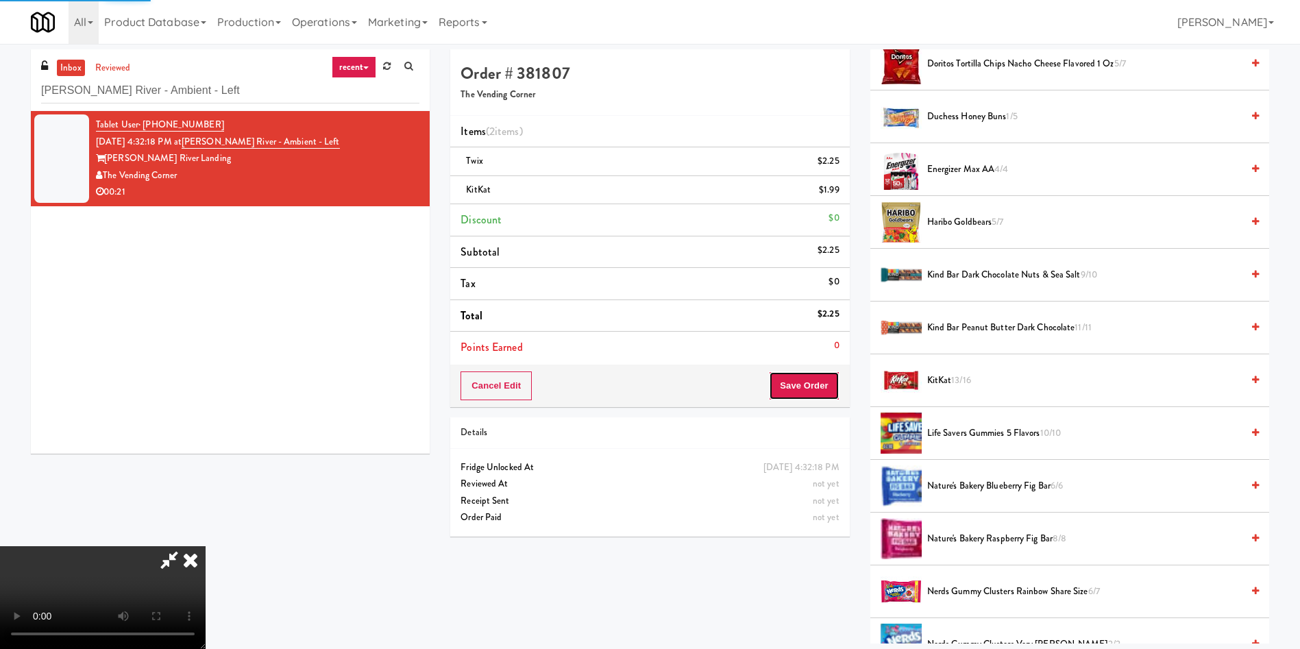
click at [837, 388] on button "Save Order" at bounding box center [804, 385] width 70 height 29
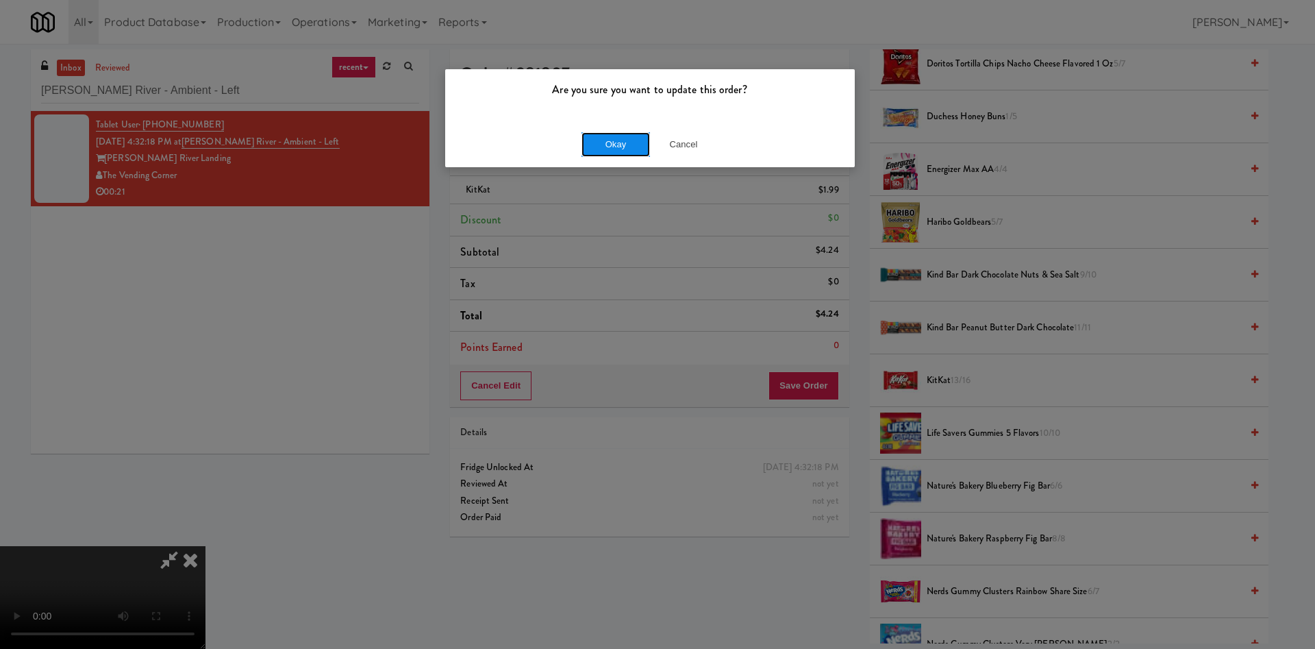
click at [610, 147] on button "Okay" at bounding box center [616, 144] width 69 height 25
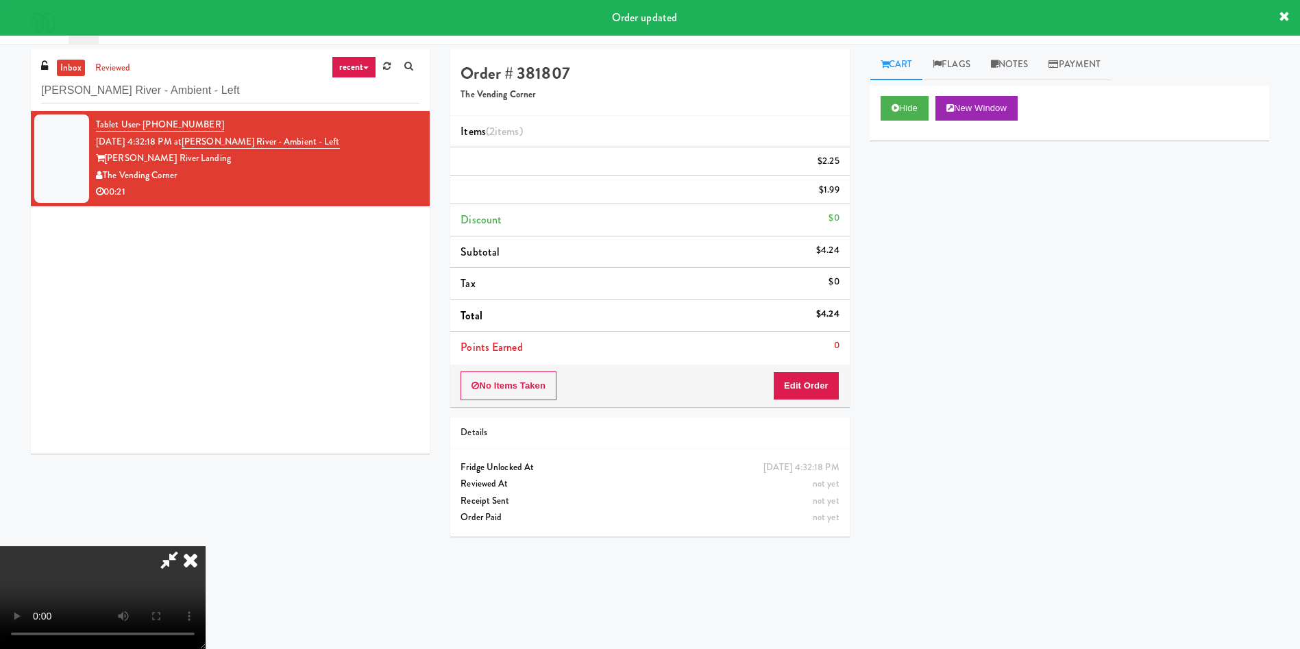
scroll to position [0, 0]
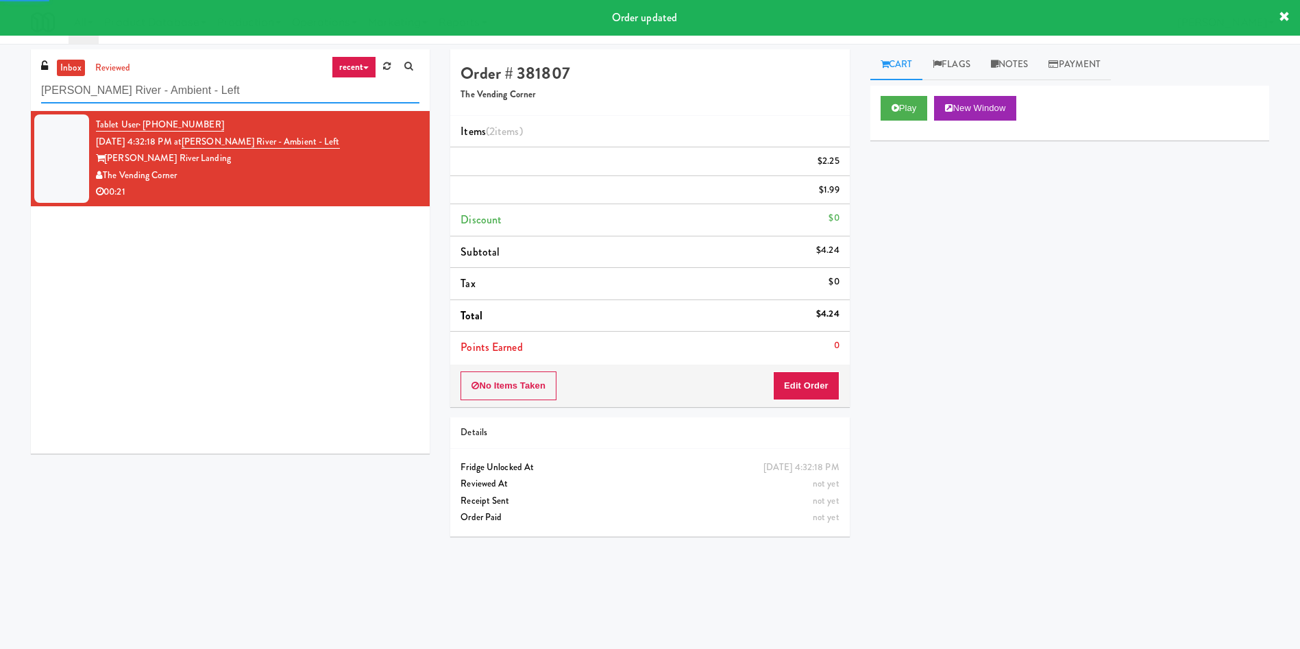
drag, startPoint x: 242, startPoint y: 95, endPoint x: 0, endPoint y: 55, distance: 245.1
click at [0, 55] on div "inbox reviewed recent all unclear take inventory issue suspicious failed recent…" at bounding box center [650, 324] width 1300 height 550
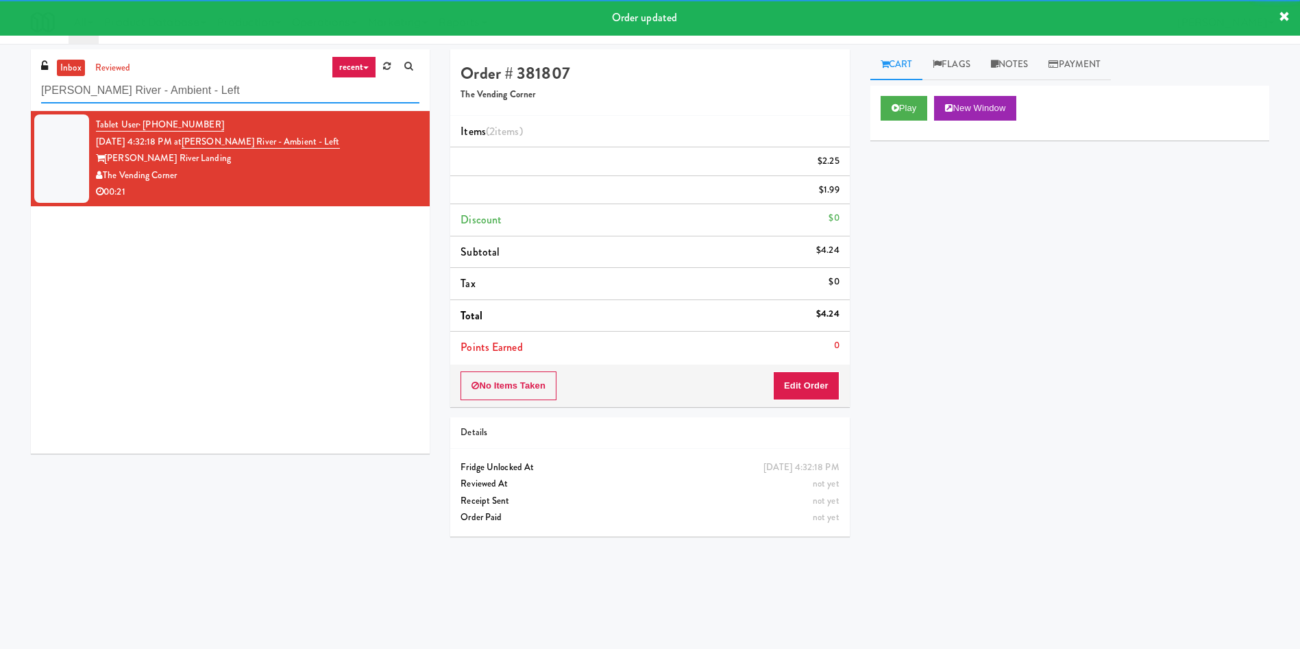
paste input "Fridge Right-[PERSON_NAME]"
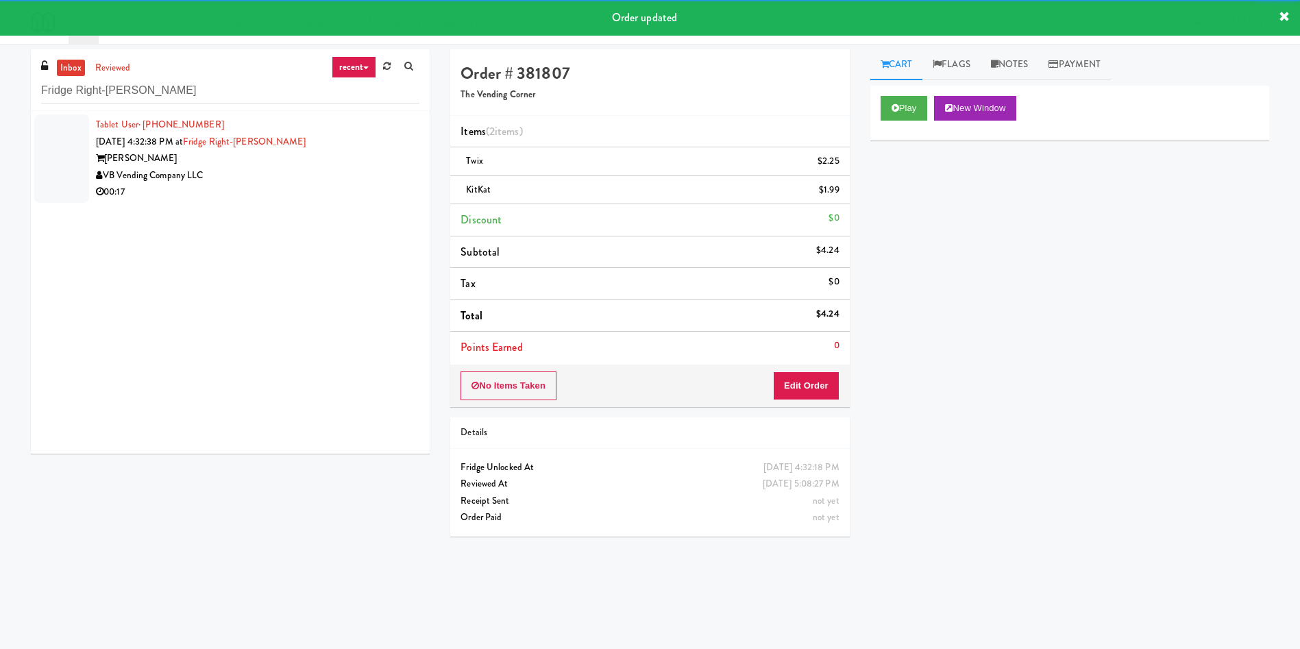
click at [48, 154] on div at bounding box center [61, 158] width 55 height 88
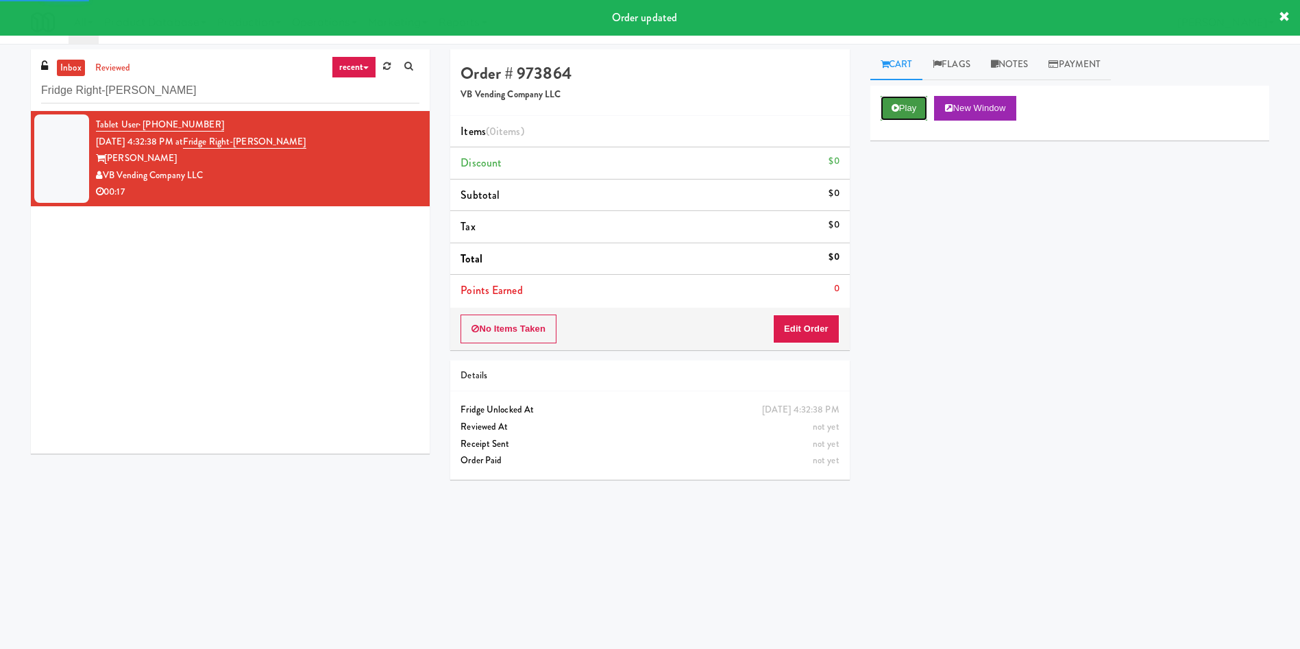
click at [917, 109] on button "Play" at bounding box center [903, 108] width 47 height 25
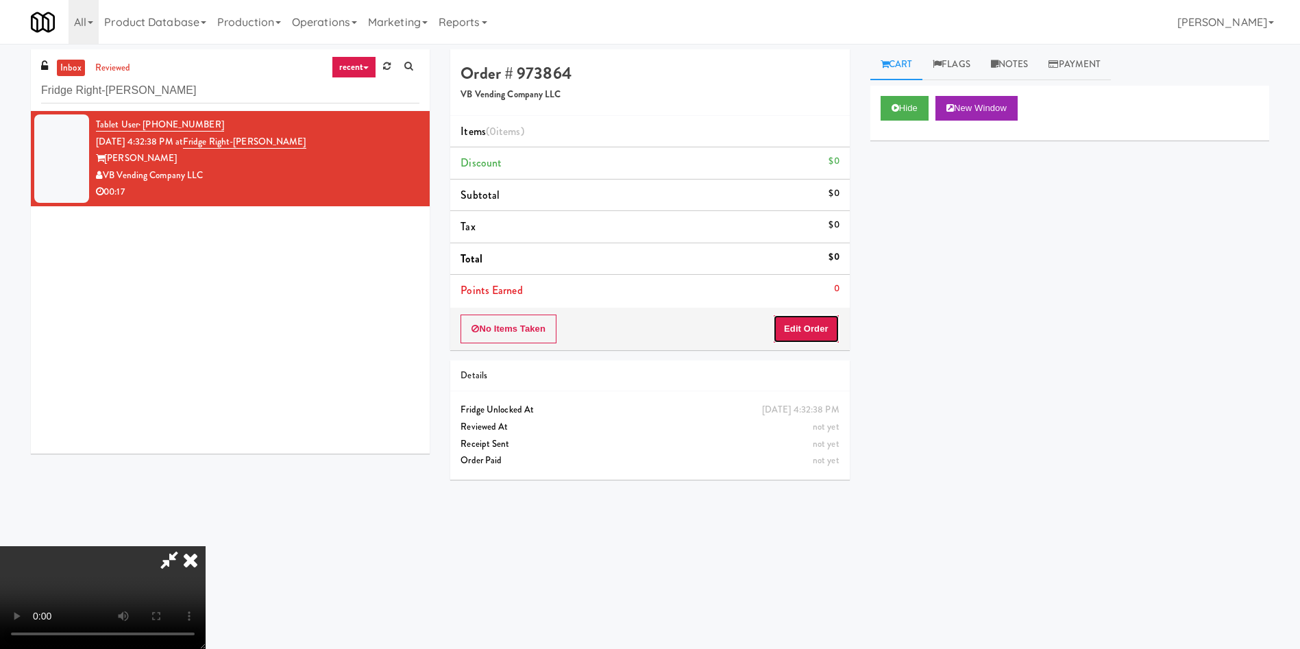
click at [820, 328] on button "Edit Order" at bounding box center [806, 328] width 66 height 29
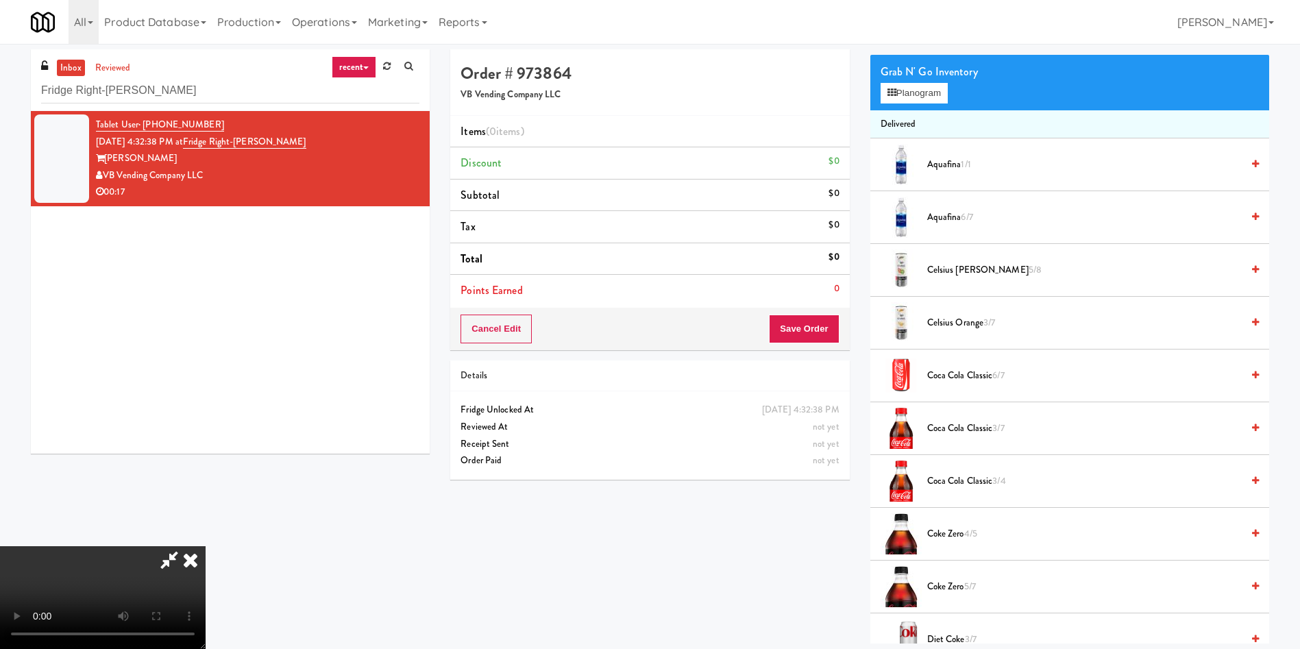
scroll to position [206, 0]
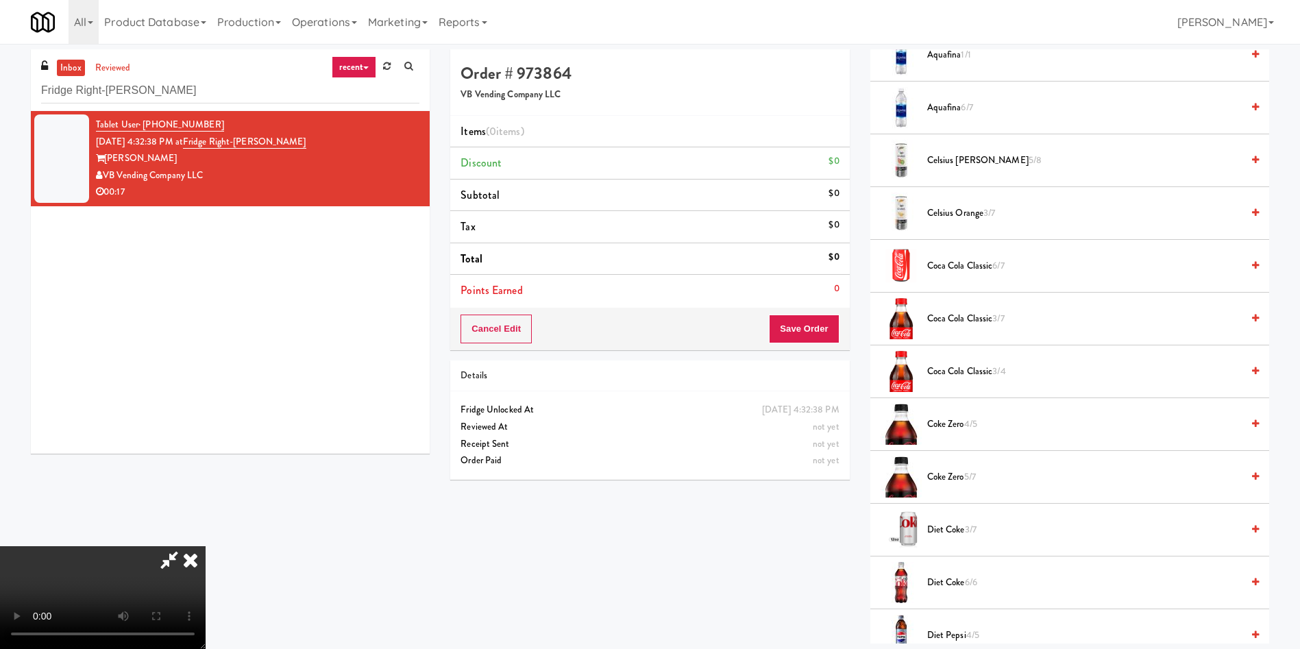
click at [206, 546] on video at bounding box center [103, 597] width 206 height 103
click at [944, 323] on span "Coca Cola Classic 3/7" at bounding box center [1084, 318] width 314 height 17
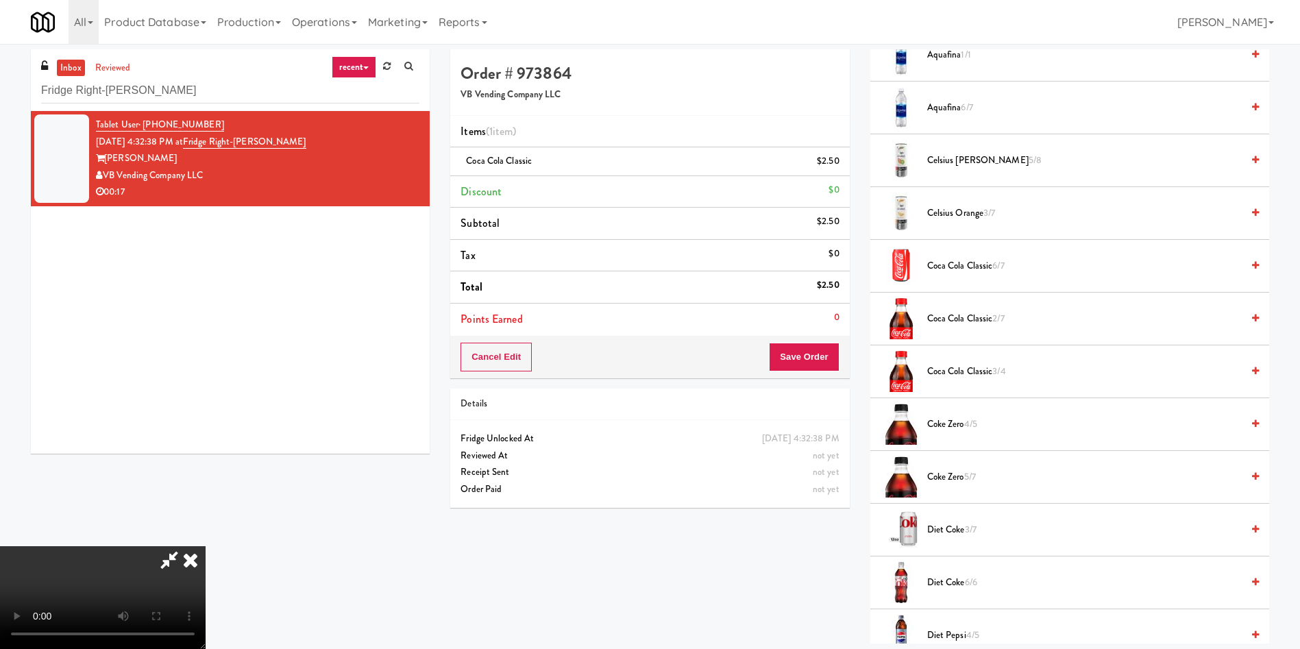
click at [206, 546] on video at bounding box center [103, 597] width 206 height 103
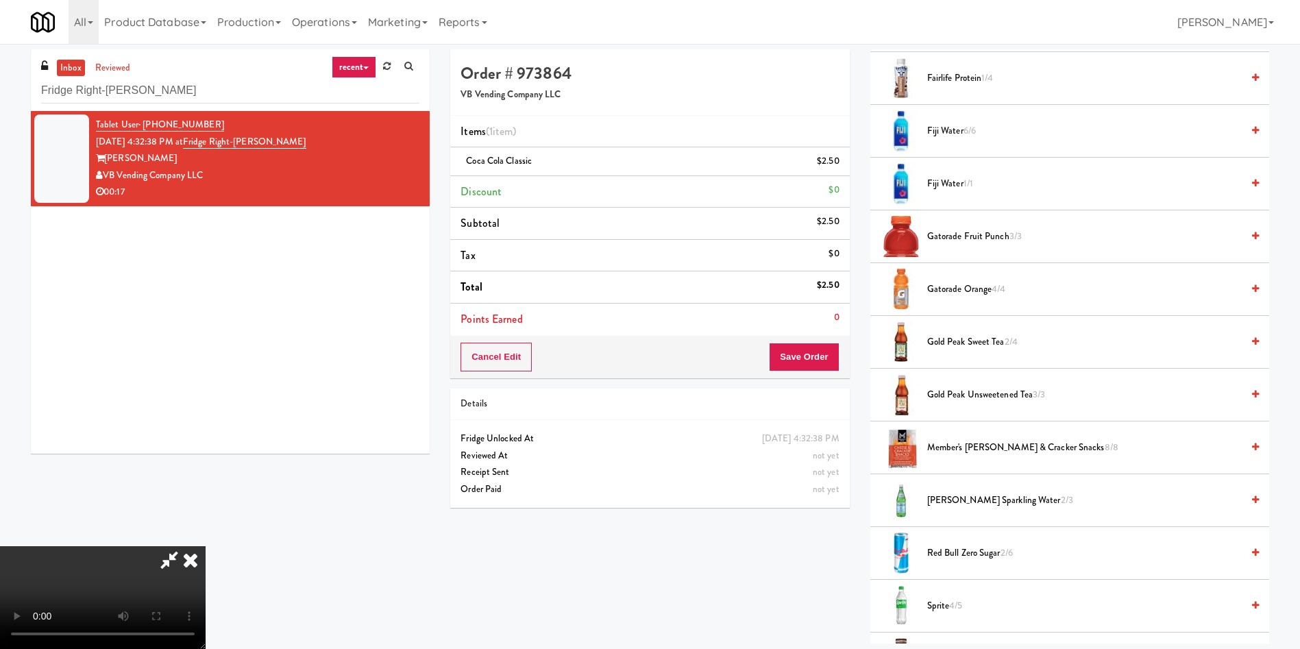
scroll to position [1227, 0]
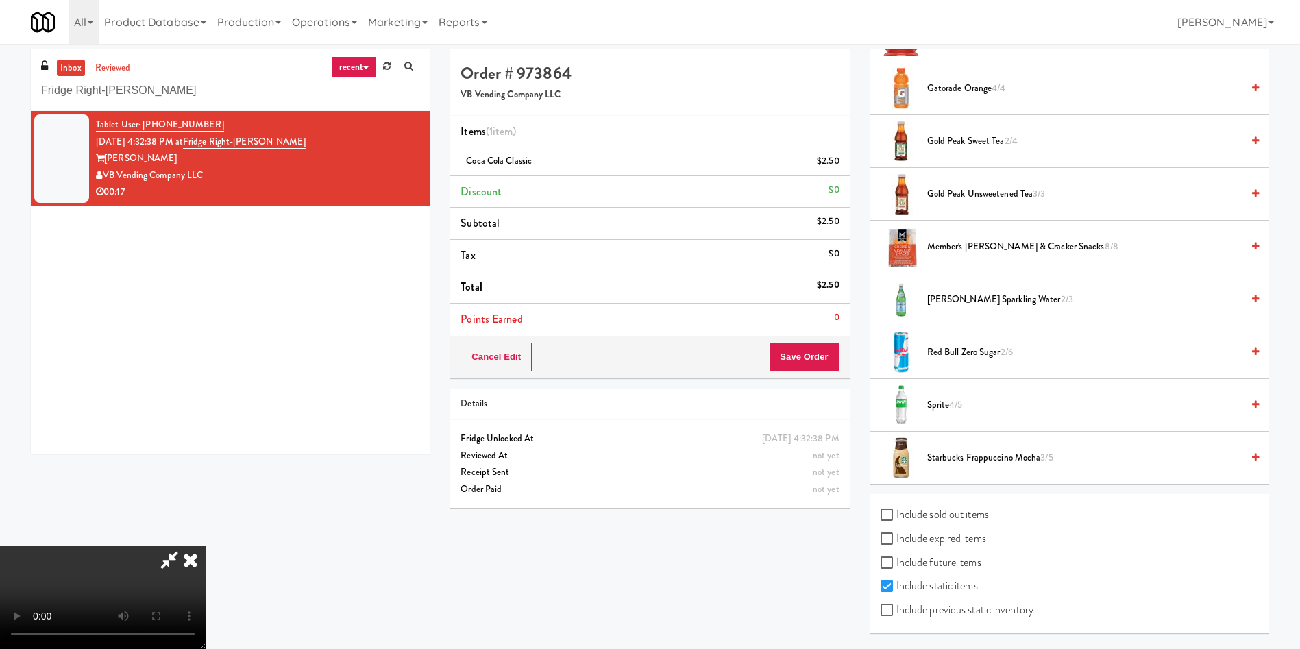
click at [947, 403] on span "Sprite 4/5" at bounding box center [1084, 405] width 314 height 17
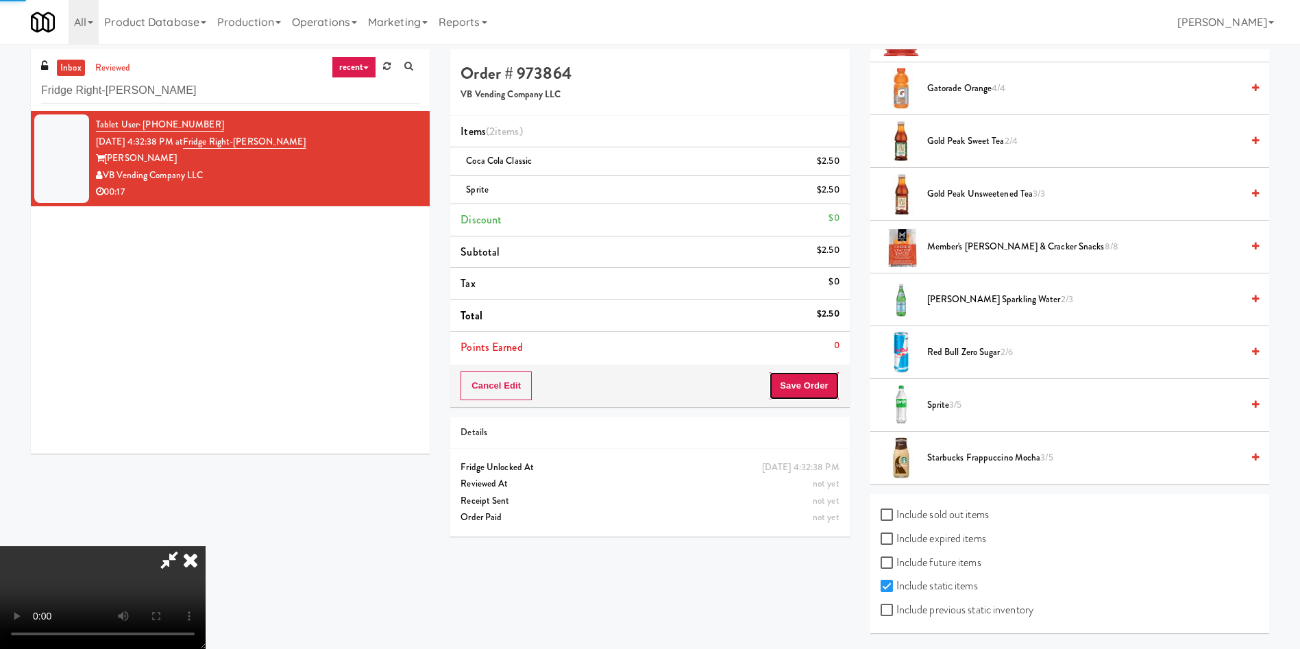
click at [834, 381] on button "Save Order" at bounding box center [804, 385] width 70 height 29
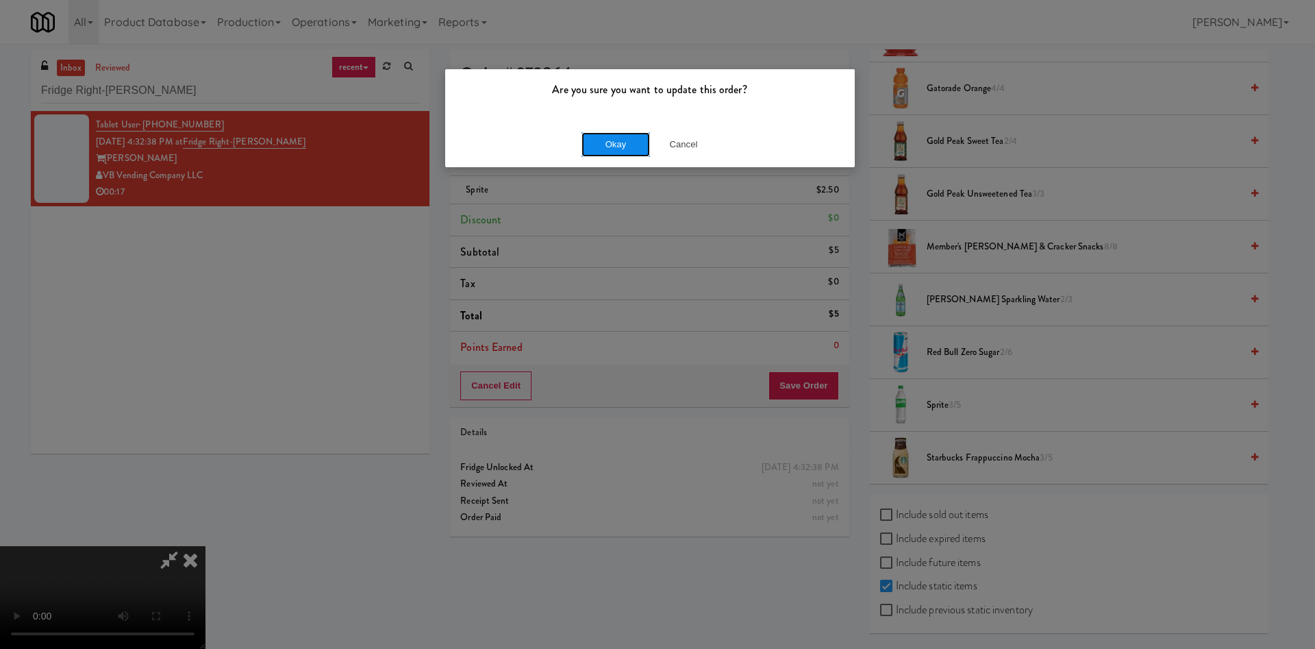
click at [611, 156] on button "Okay" at bounding box center [616, 144] width 69 height 25
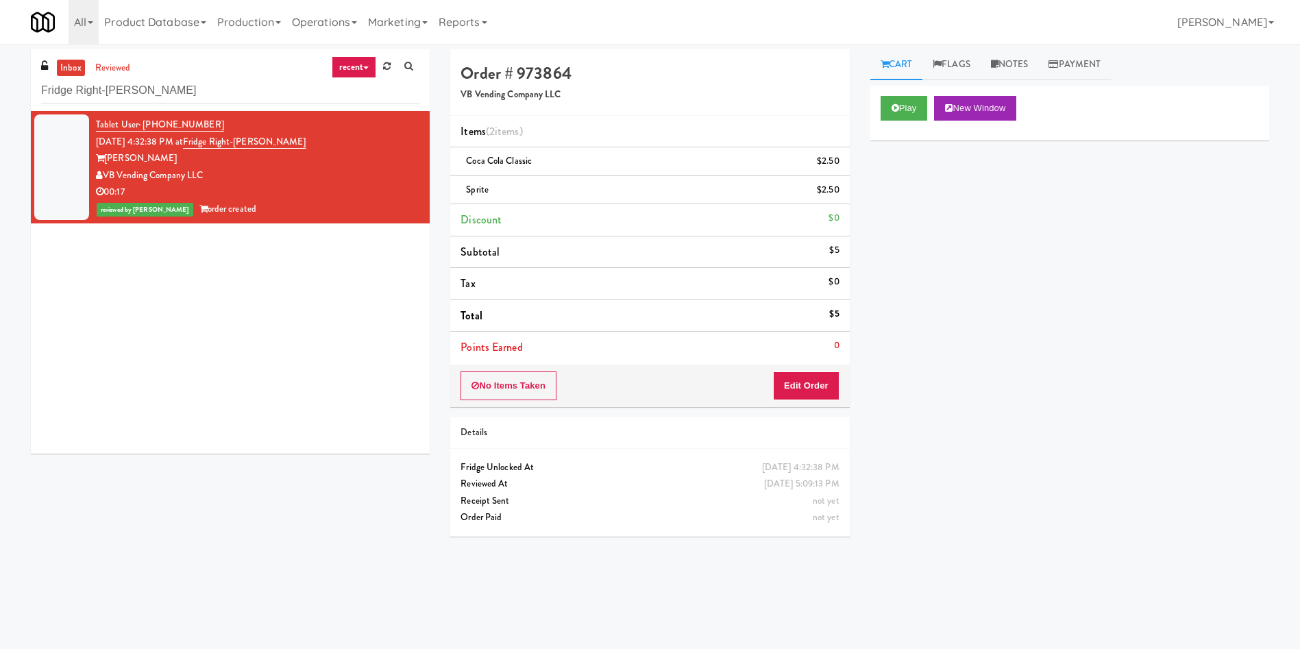
scroll to position [0, 0]
drag, startPoint x: 201, startPoint y: 88, endPoint x: 0, endPoint y: 79, distance: 200.9
click at [0, 79] on div "inbox reviewed recent all unclear take inventory issue suspicious failed recent…" at bounding box center [650, 324] width 1300 height 550
paste input "234 Market - Pantry"
type input "234 Market - Pantry"
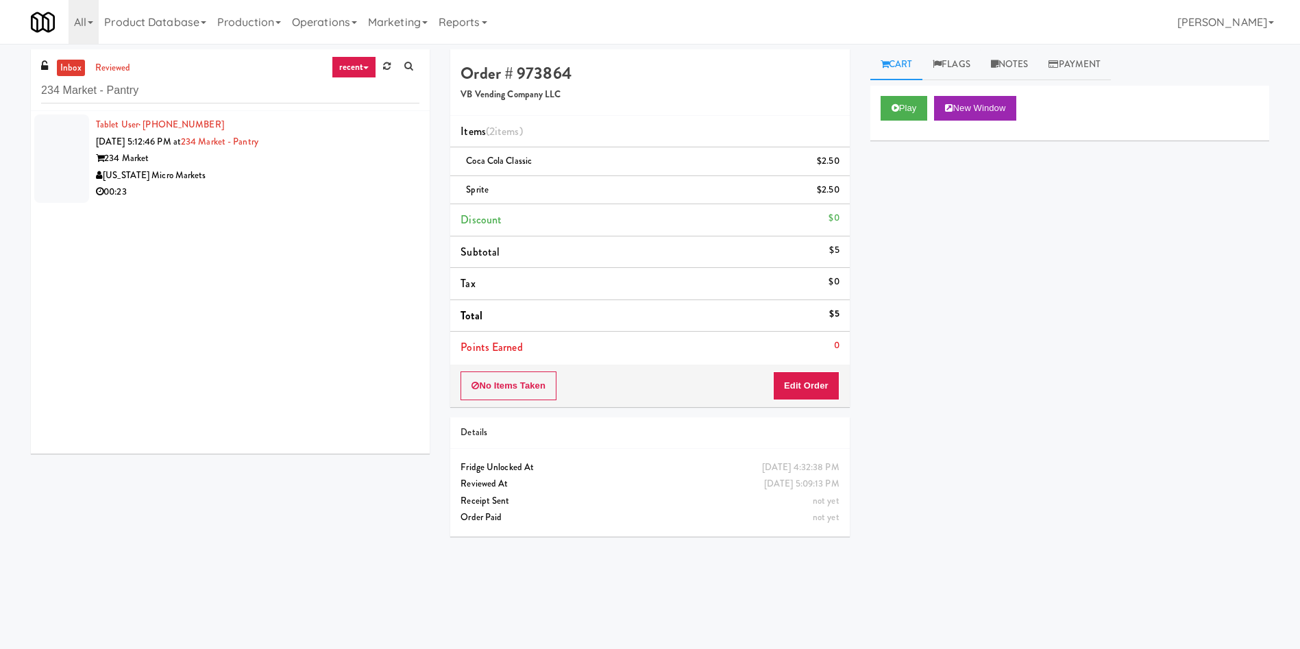
click at [58, 174] on div at bounding box center [61, 158] width 55 height 88
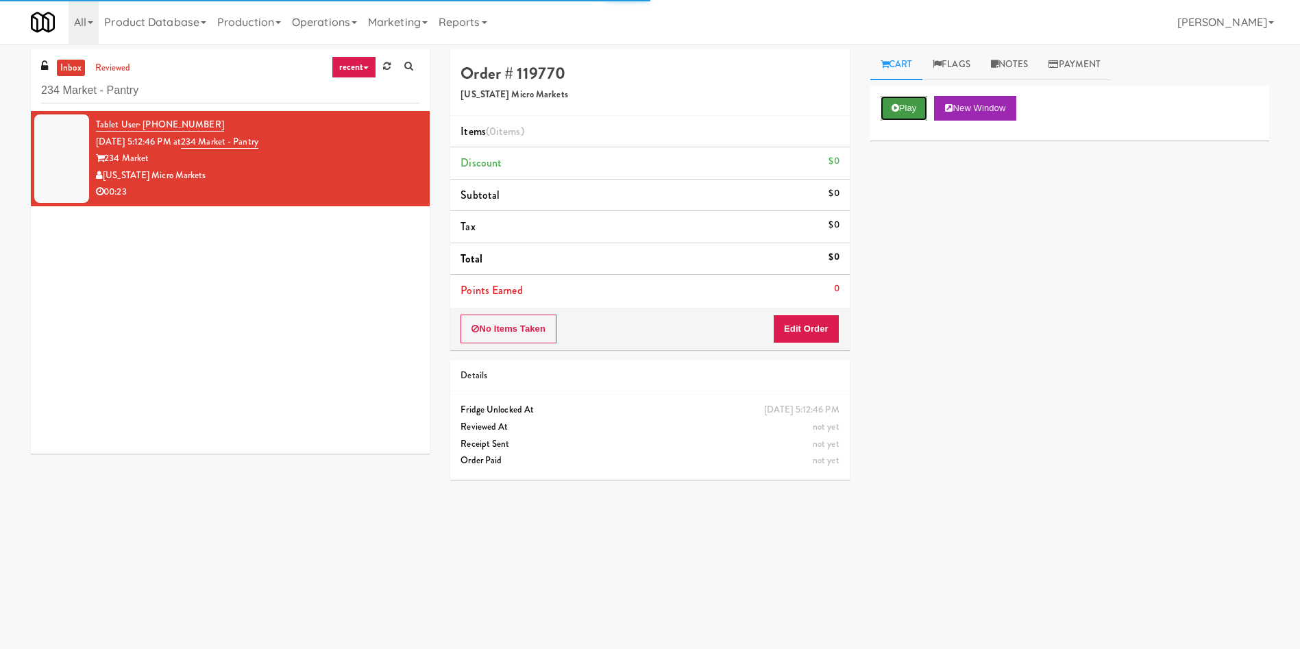
click at [904, 118] on button "Play" at bounding box center [903, 108] width 47 height 25
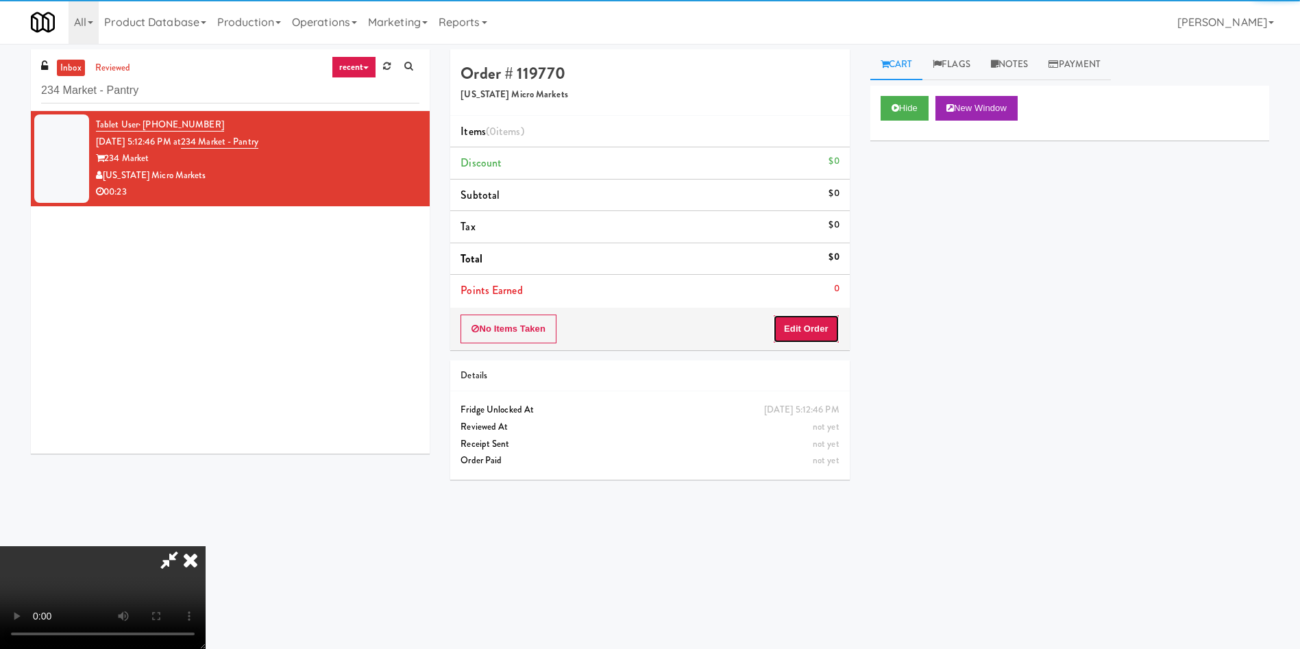
click at [815, 336] on button "Edit Order" at bounding box center [806, 328] width 66 height 29
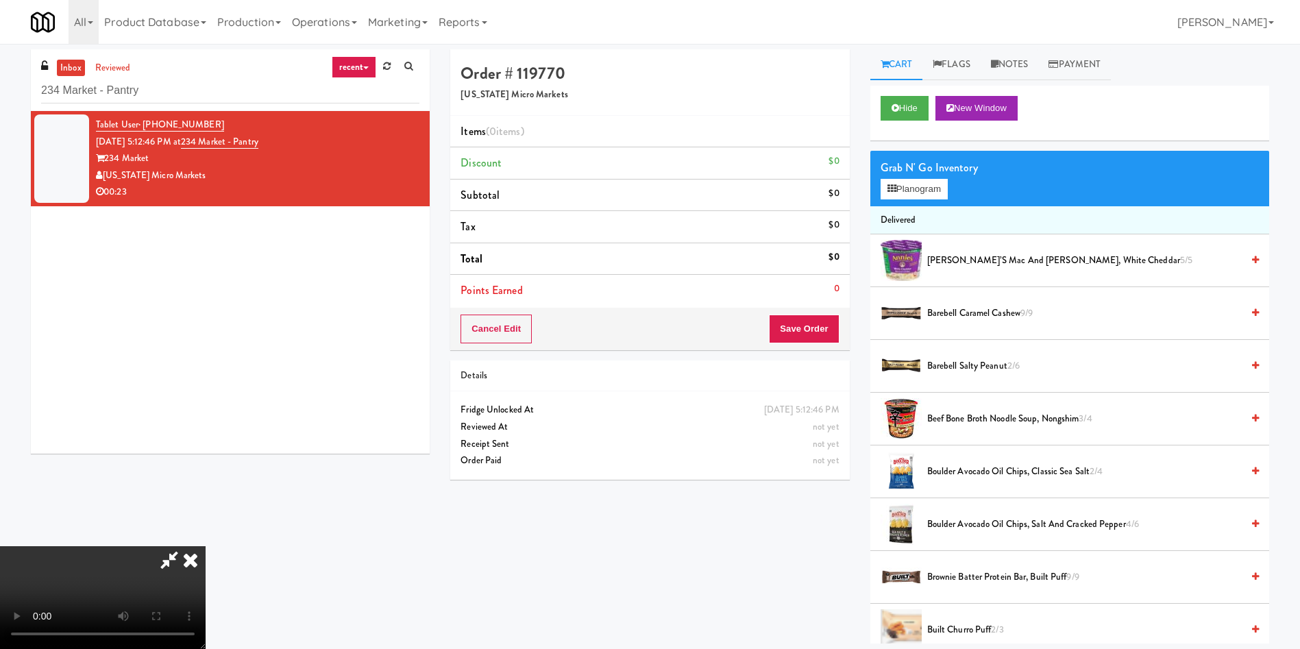
click at [206, 546] on video at bounding box center [103, 597] width 206 height 103
click at [883, 193] on button "Planogram" at bounding box center [913, 189] width 67 height 21
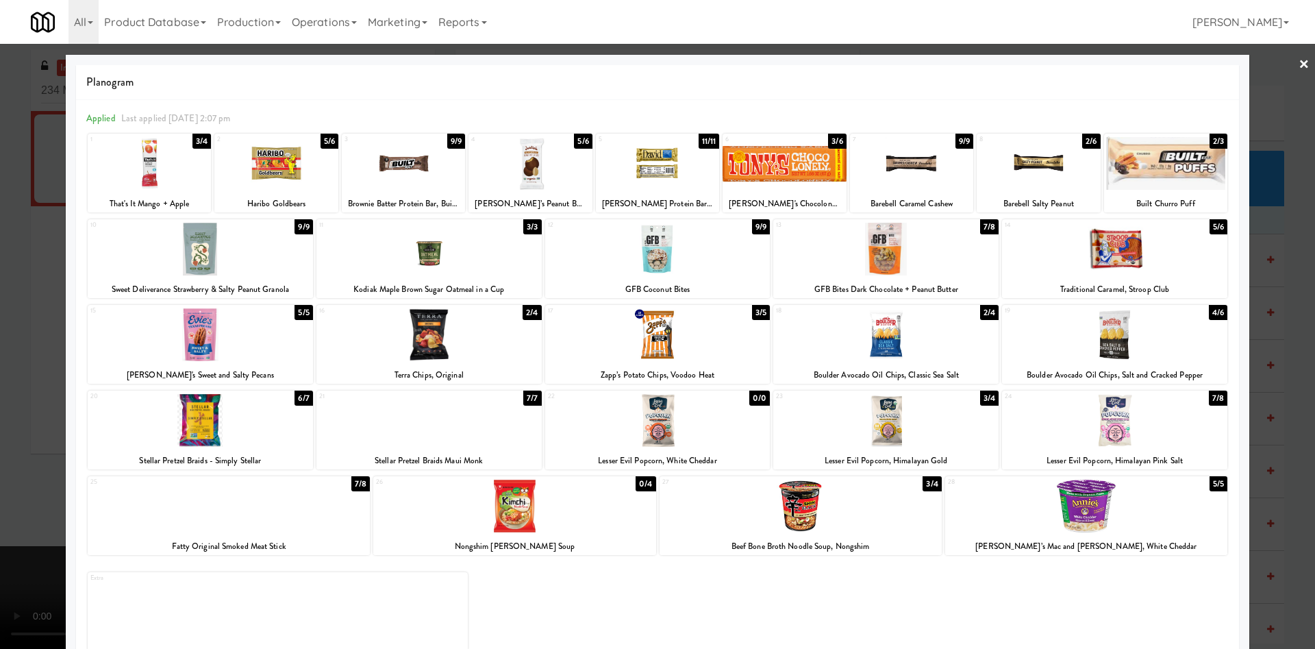
click at [548, 170] on div at bounding box center [530, 163] width 123 height 53
click at [32, 234] on div at bounding box center [657, 324] width 1315 height 649
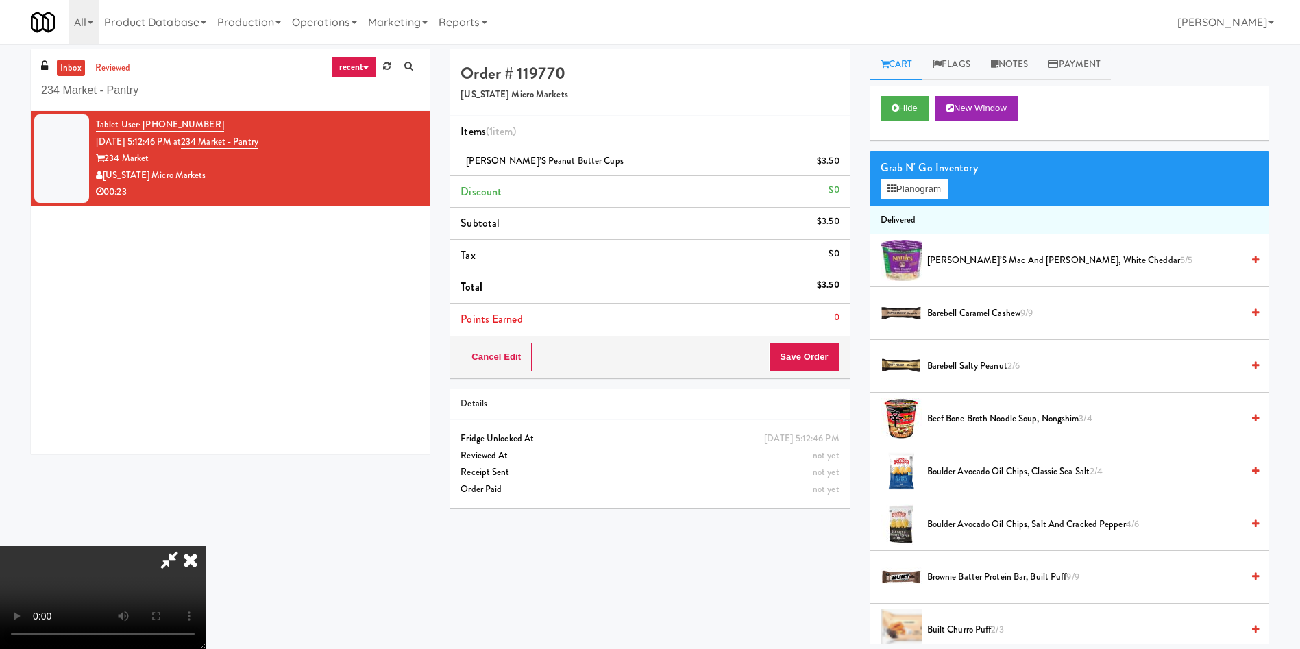
click at [206, 546] on video at bounding box center [103, 597] width 206 height 103
click at [819, 361] on button "Save Order" at bounding box center [804, 357] width 70 height 29
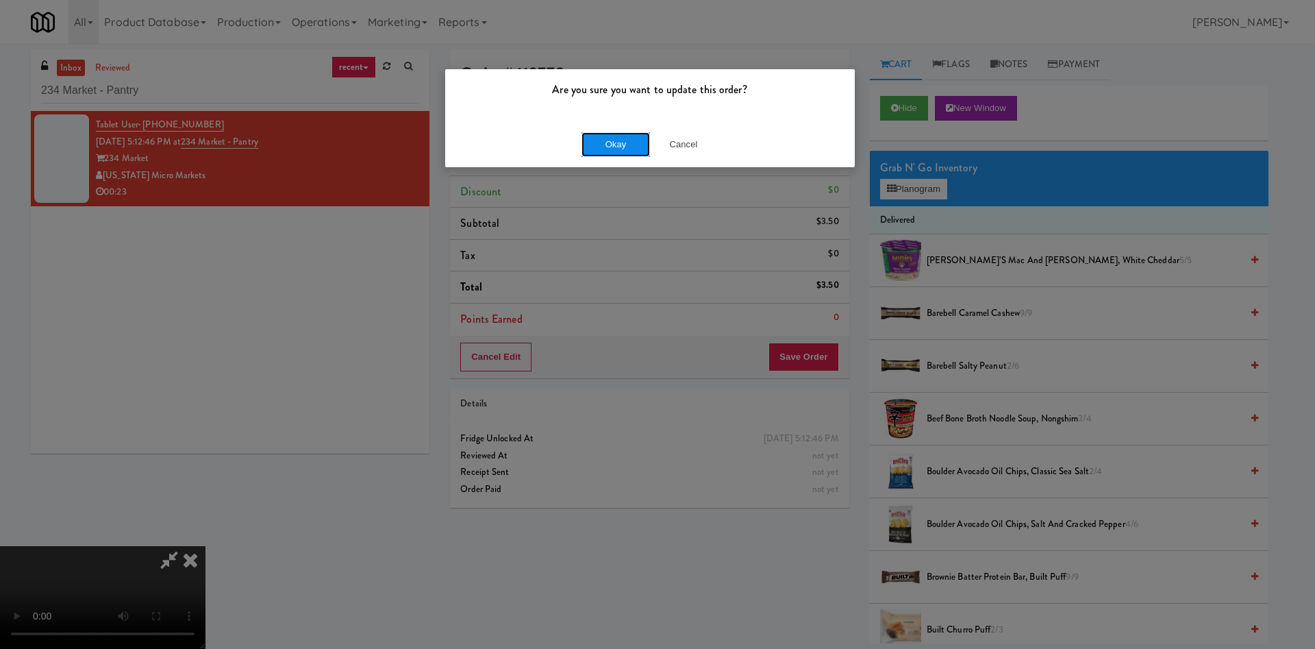
click at [636, 150] on button "Okay" at bounding box center [616, 144] width 69 height 25
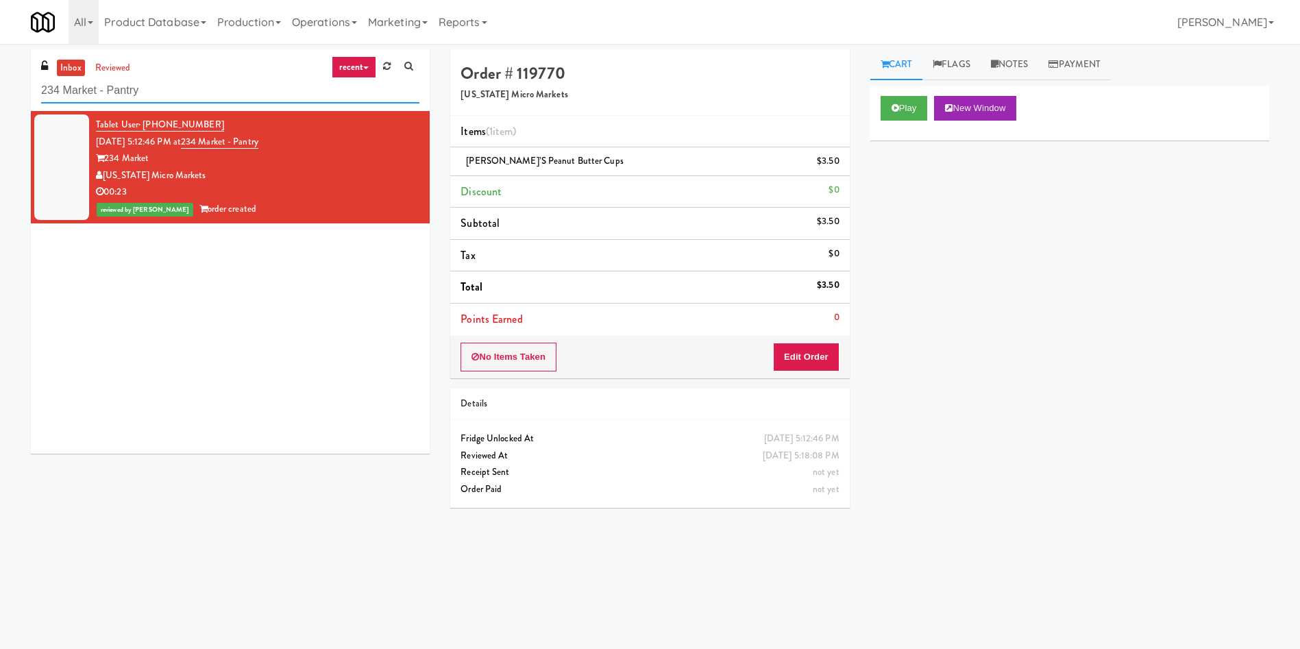
drag, startPoint x: 180, startPoint y: 90, endPoint x: 0, endPoint y: 79, distance: 180.6
click at [0, 79] on div "inbox reviewed recent all unclear take inventory issue suspicious failed recent…" at bounding box center [650, 324] width 1300 height 550
paste input "Pantry Left-[PERSON_NAME]"
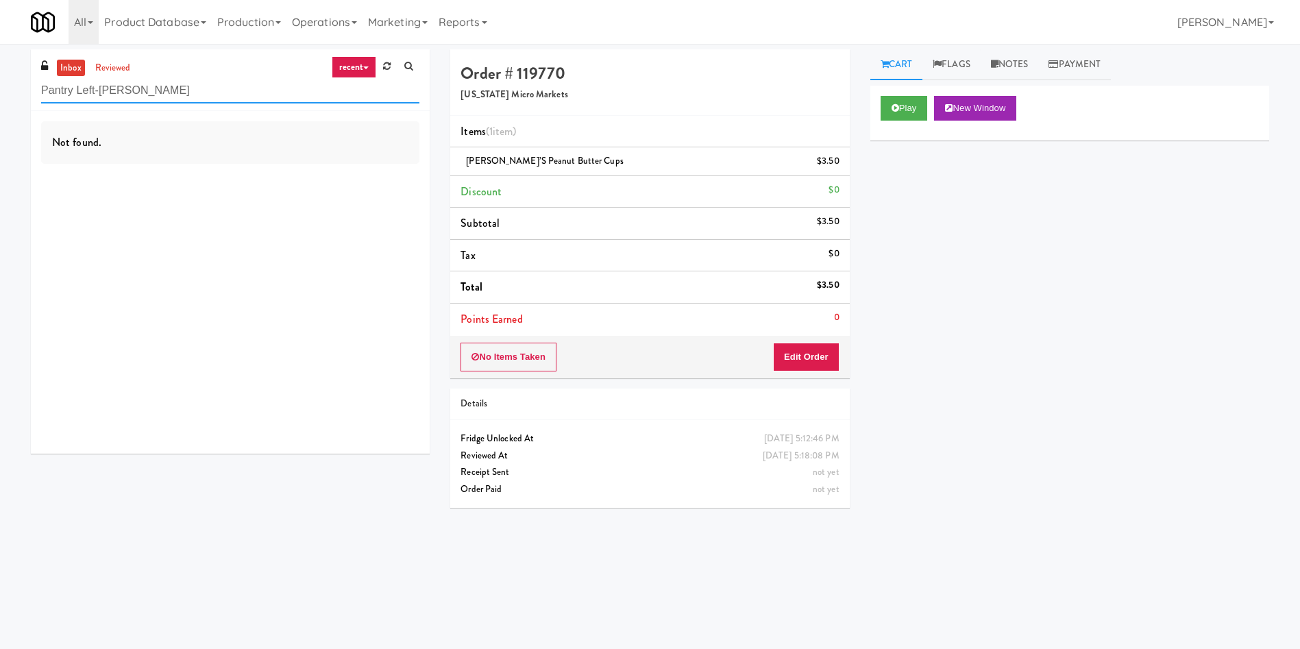
drag, startPoint x: 210, startPoint y: 90, endPoint x: 122, endPoint y: 89, distance: 87.7
click at [122, 89] on input "Pantry Left-[PERSON_NAME]" at bounding box center [230, 90] width 378 height 25
paste input "The Vue - Pantry"
drag, startPoint x: 131, startPoint y: 85, endPoint x: 12, endPoint y: 87, distance: 119.2
click at [6, 85] on div "inbox reviewed recent all unclear take inventory issue suspicious failed recent…" at bounding box center [650, 324] width 1300 height 550
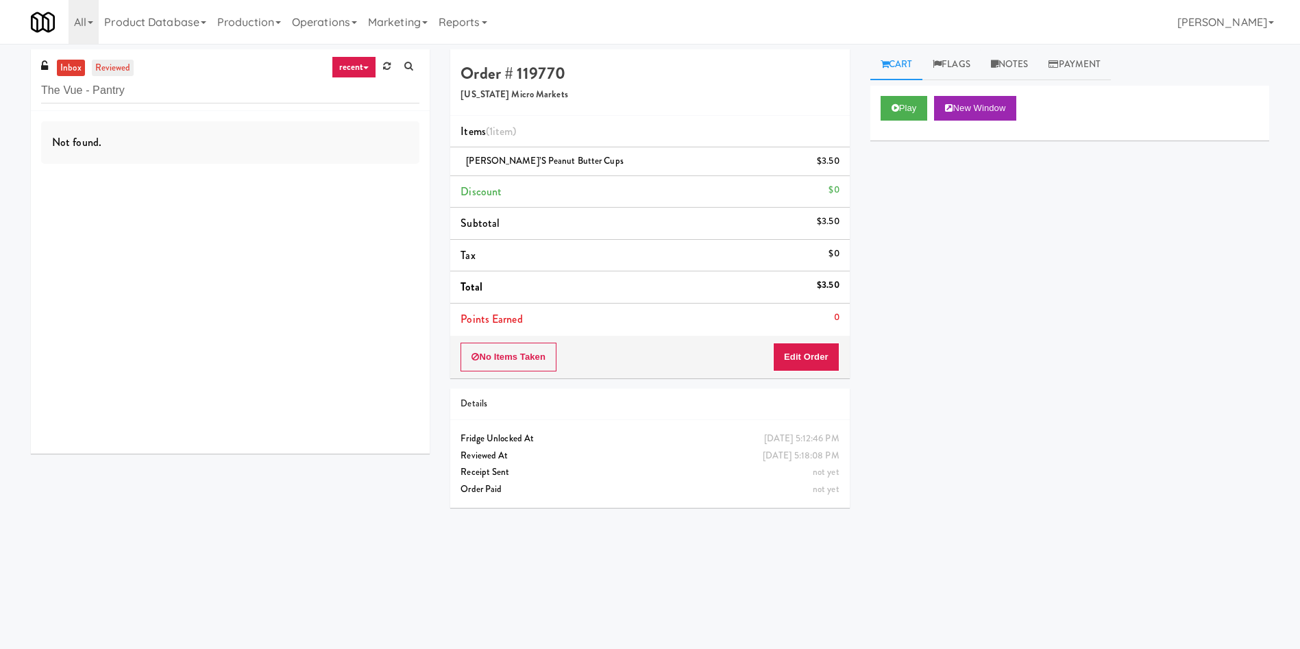
click at [121, 62] on link "reviewed" at bounding box center [113, 68] width 42 height 17
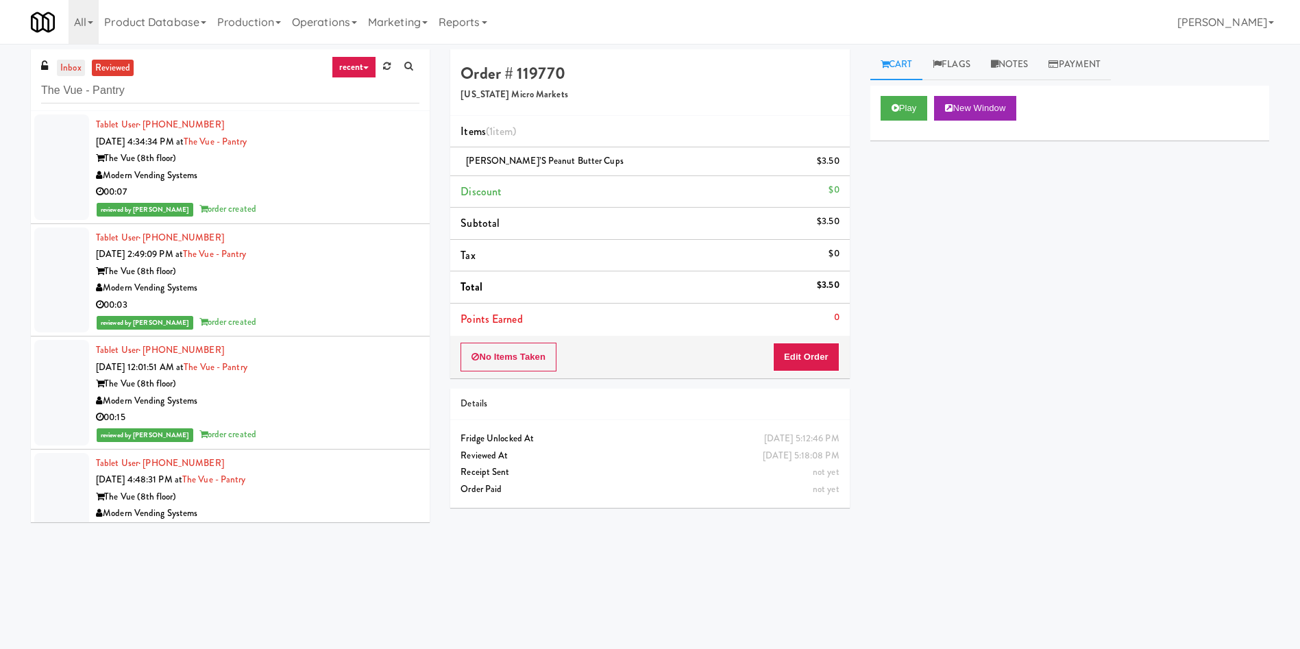
click at [68, 64] on link "inbox" at bounding box center [71, 68] width 28 height 17
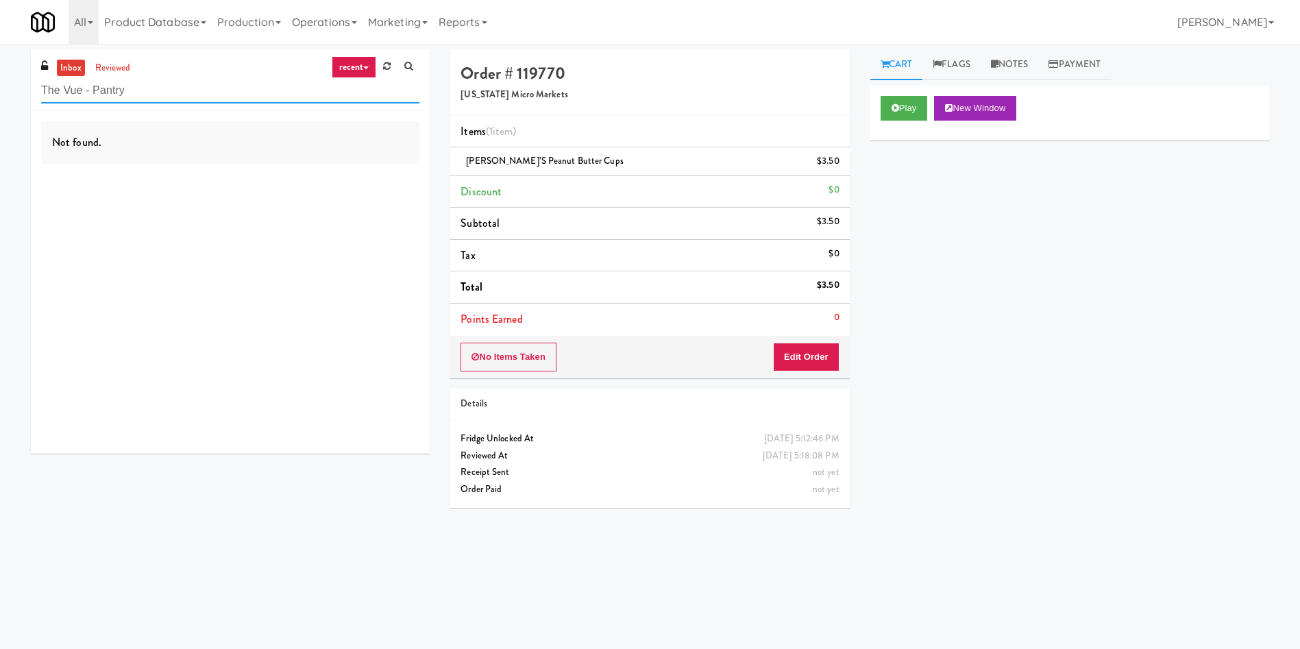
paste input "Fridge - 3000 Huron"
drag, startPoint x: 230, startPoint y: 90, endPoint x: 0, endPoint y: 17, distance: 241.6
click at [0, 44] on body "Are you sure you want to update this order? Okay Cancel Okay Are you sure you w…" at bounding box center [650, 368] width 1300 height 649
type input "Fridge - 3000 Huron"
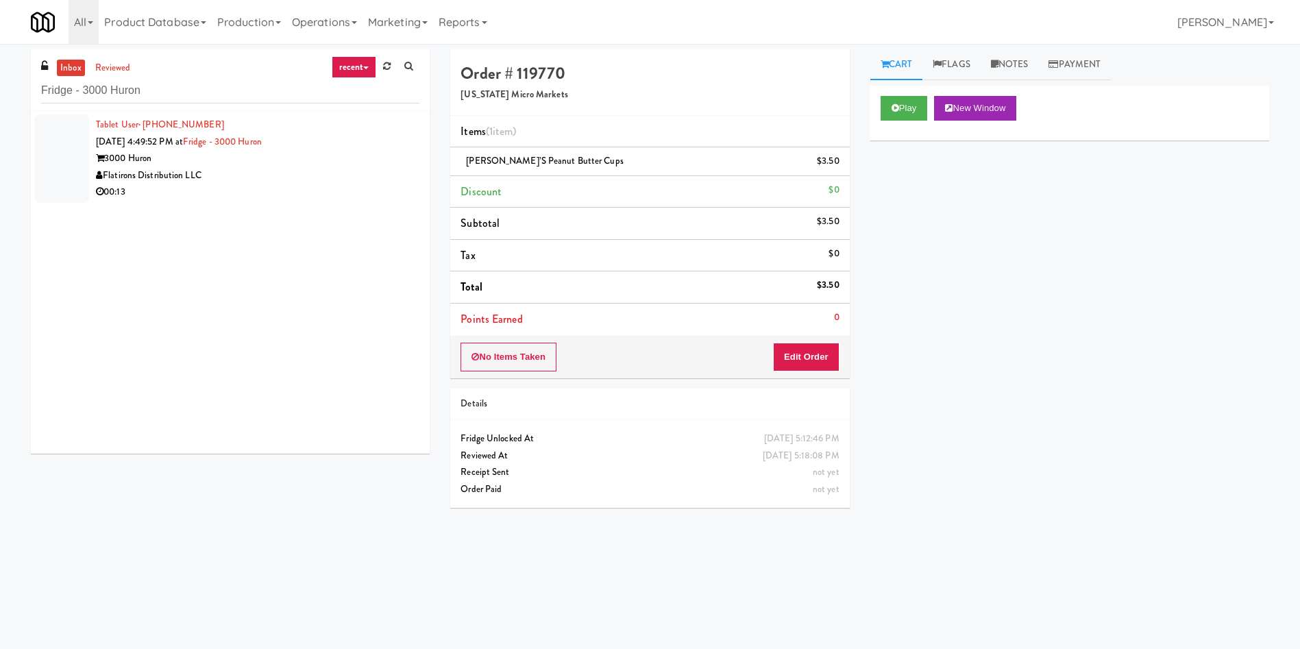
click at [47, 150] on div at bounding box center [61, 158] width 55 height 88
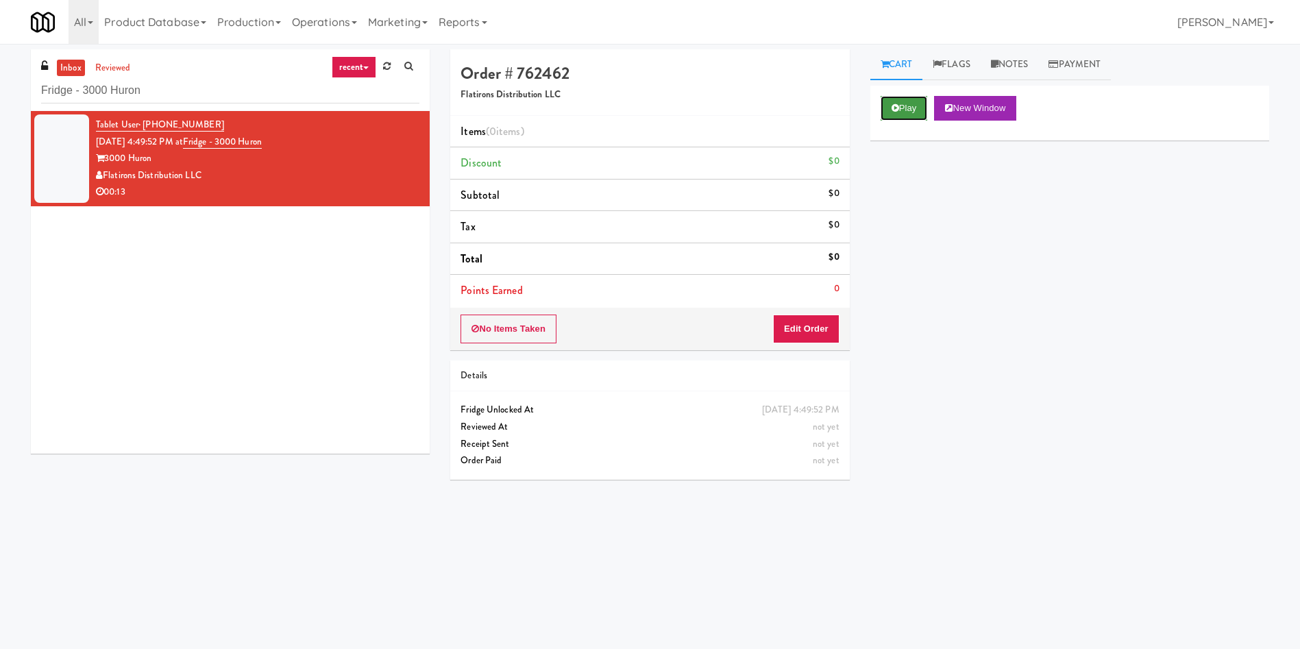
click at [926, 101] on button "Play" at bounding box center [903, 108] width 47 height 25
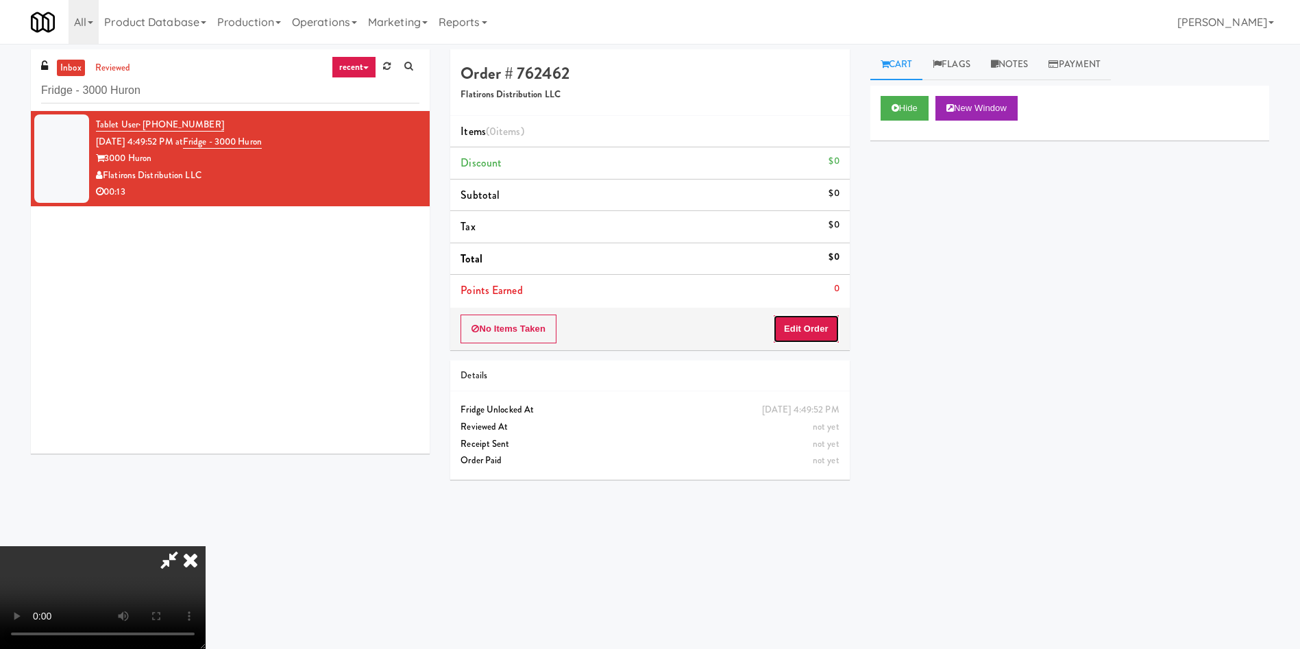
click at [830, 336] on button "Edit Order" at bounding box center [806, 328] width 66 height 29
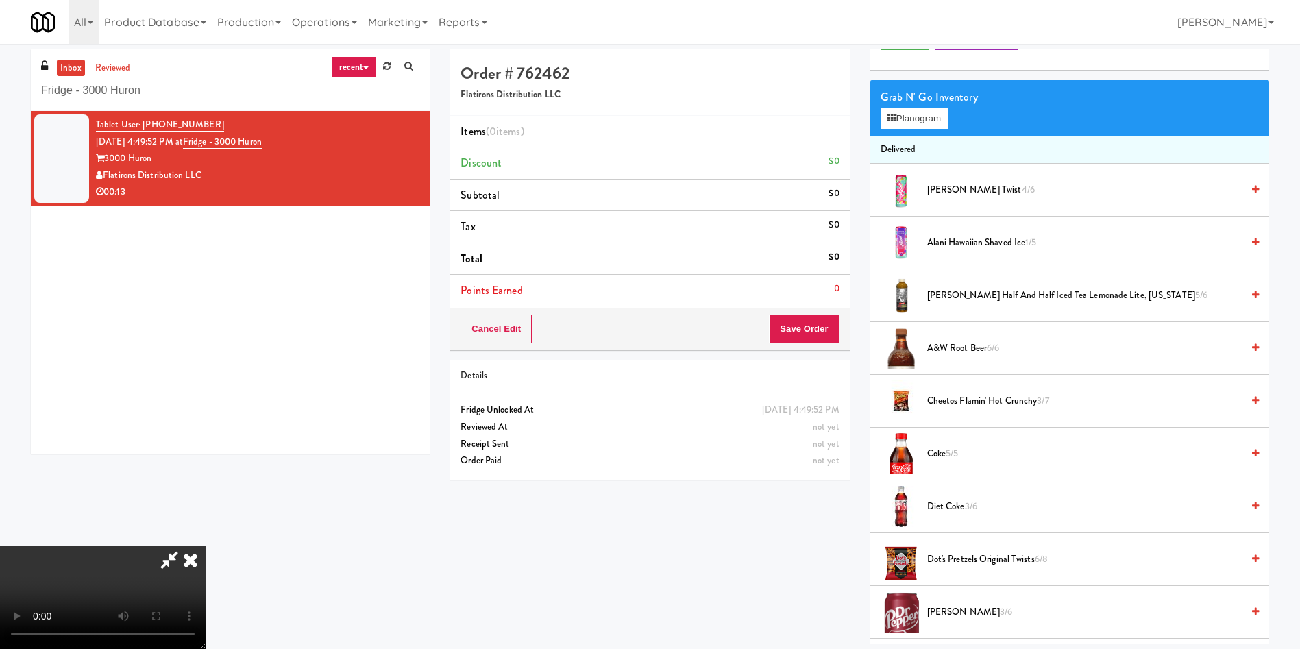
scroll to position [103, 0]
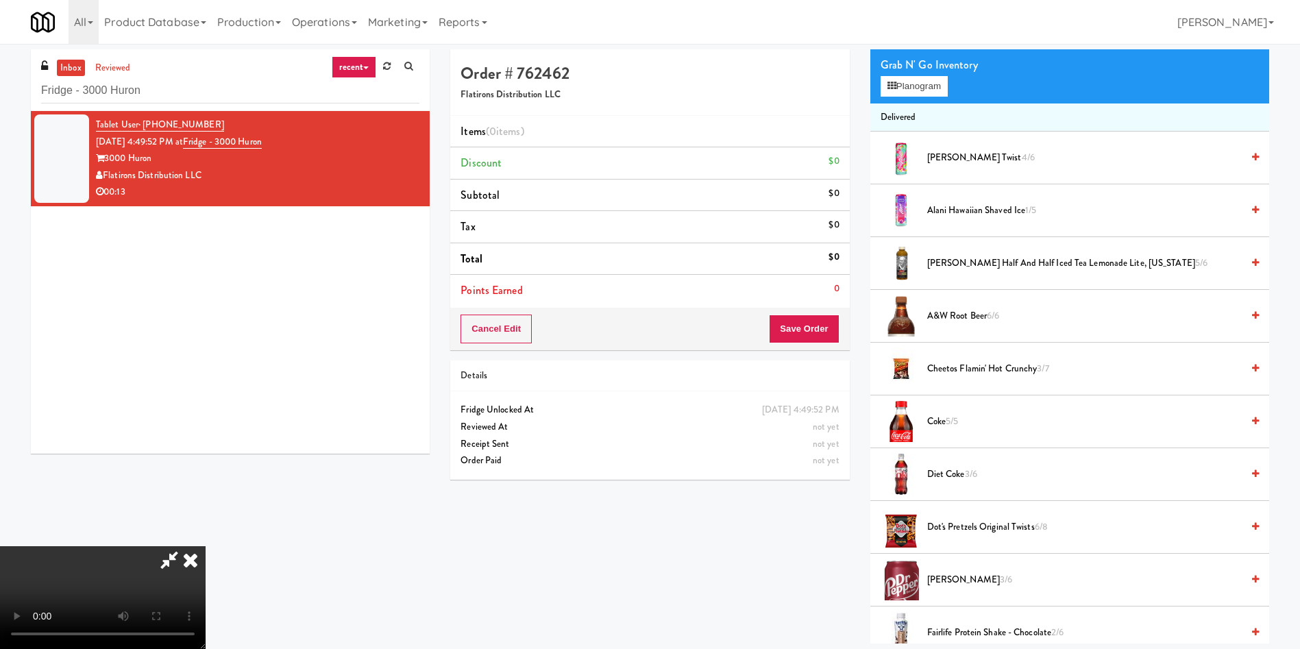
click at [206, 546] on video at bounding box center [103, 597] width 206 height 103
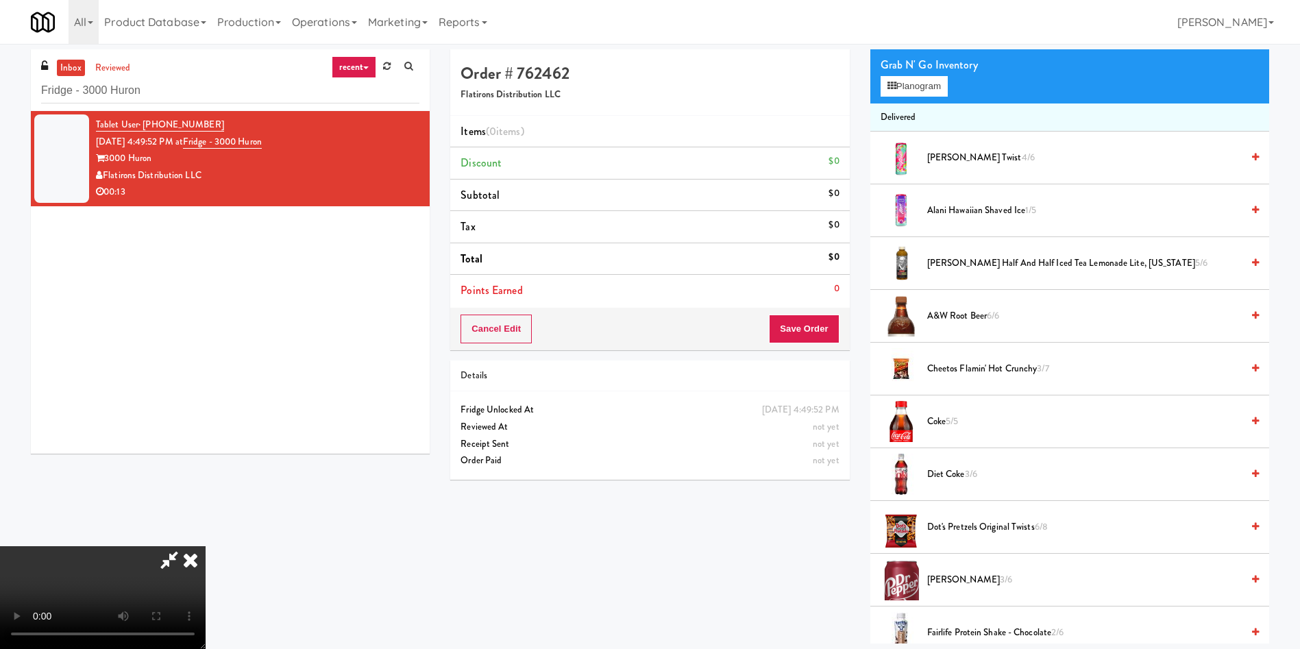
click at [206, 546] on video at bounding box center [103, 597] width 206 height 103
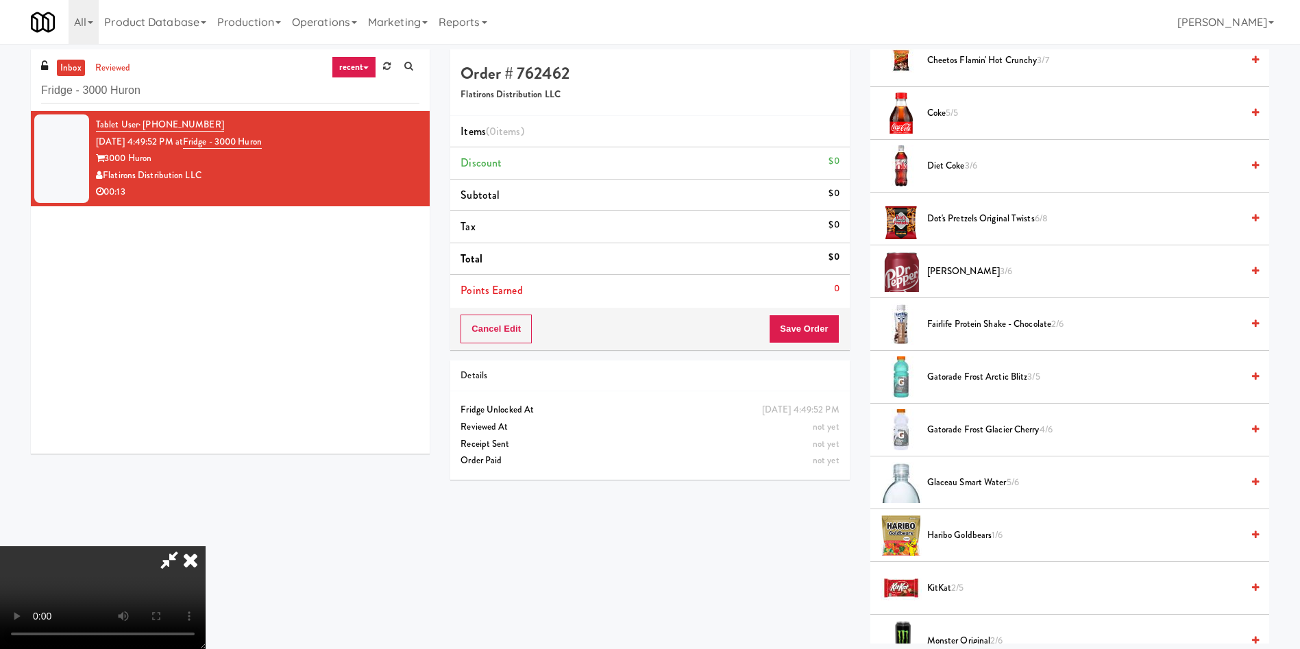
click at [949, 275] on span "[PERSON_NAME] 3/6" at bounding box center [1084, 271] width 314 height 17
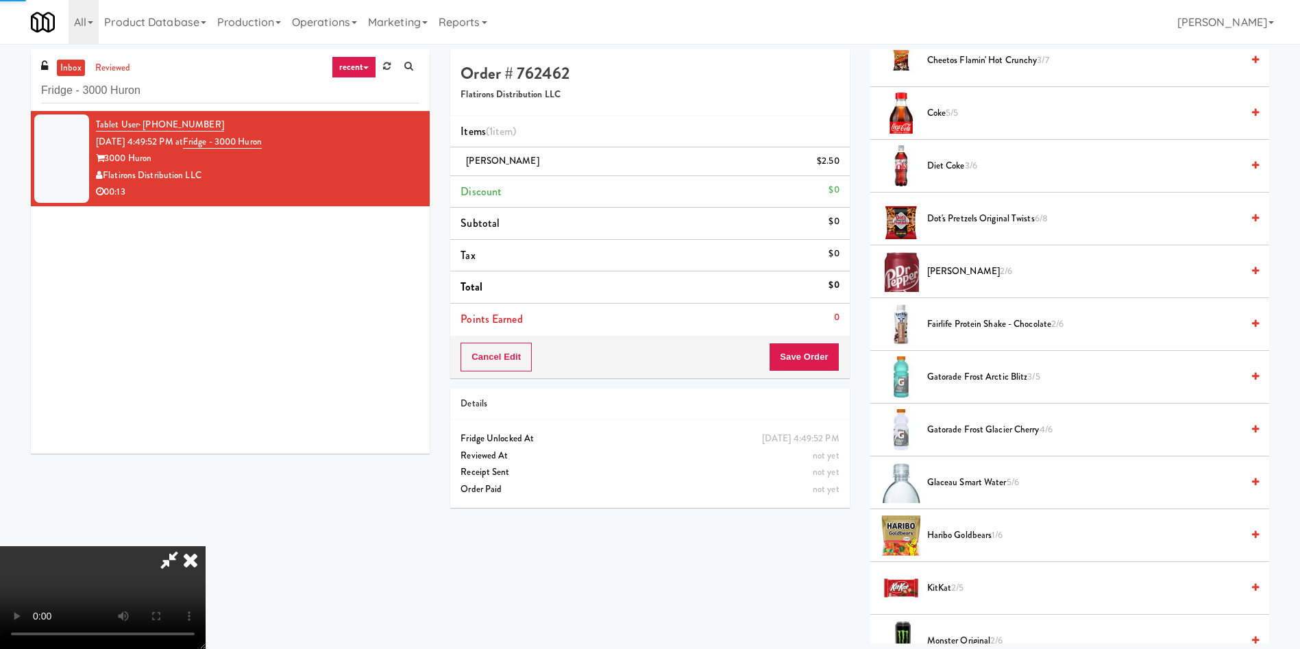
click at [206, 546] on video at bounding box center [103, 597] width 206 height 103
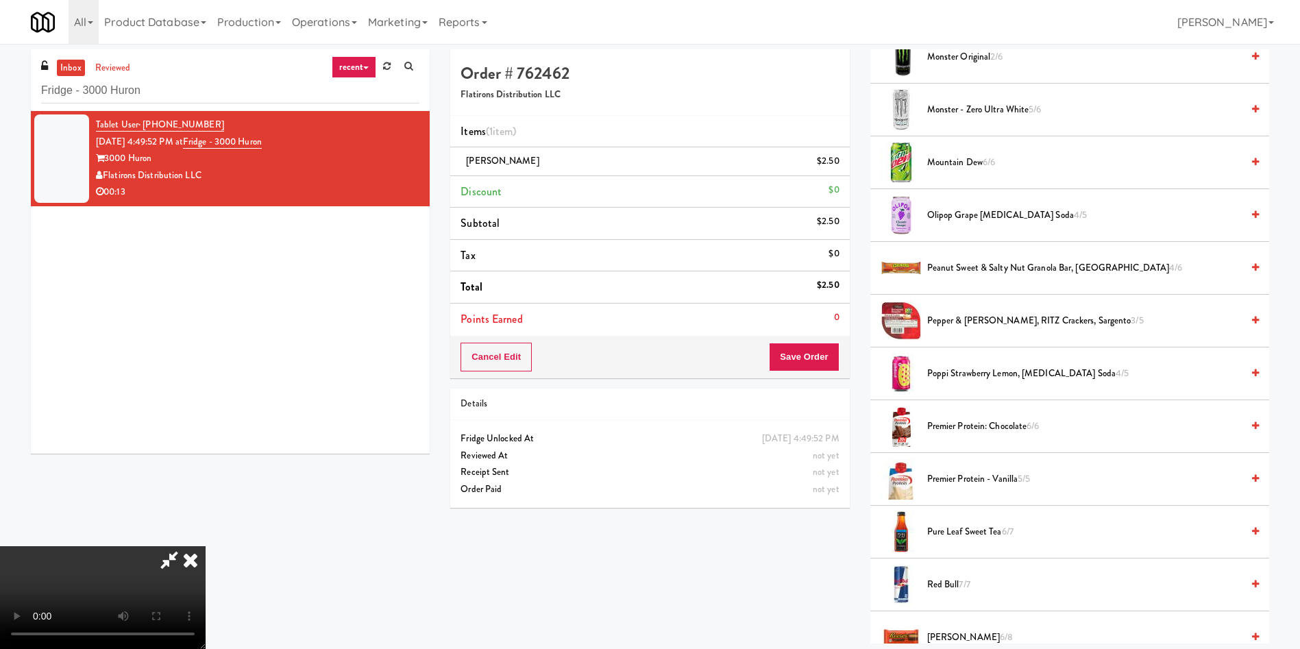
scroll to position [1028, 0]
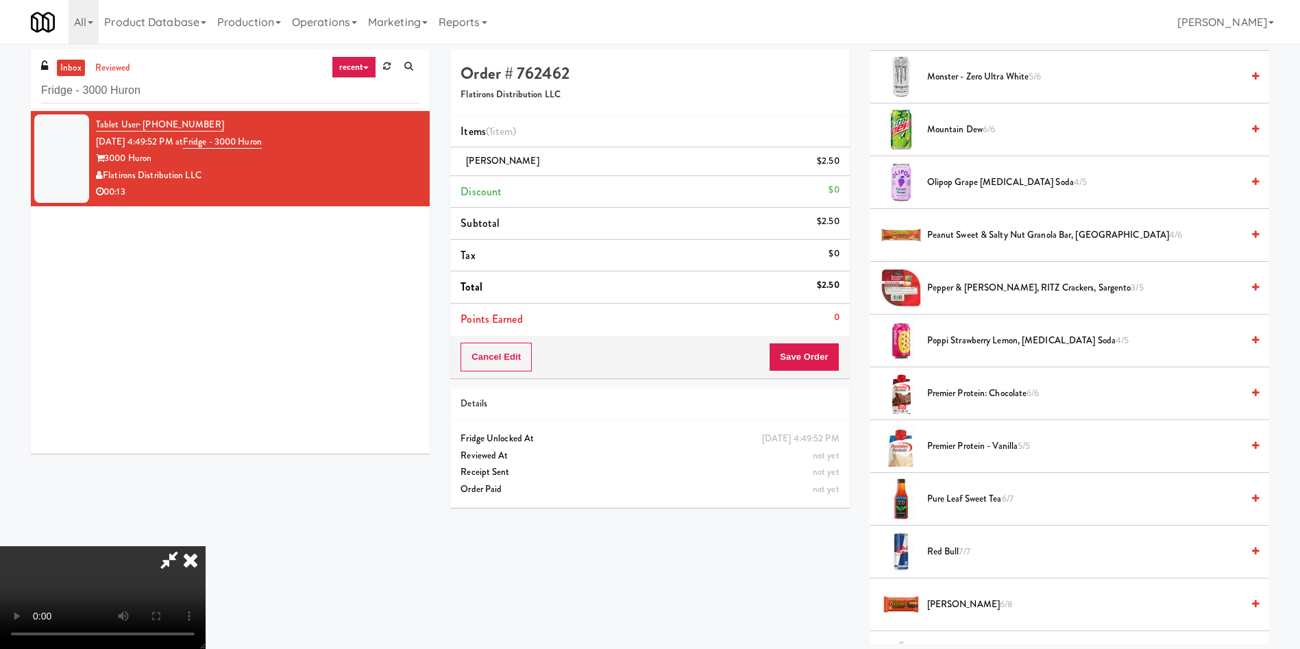
click at [957, 450] on span "Premier Protein - Vanilla 5/5" at bounding box center [1084, 446] width 314 height 17
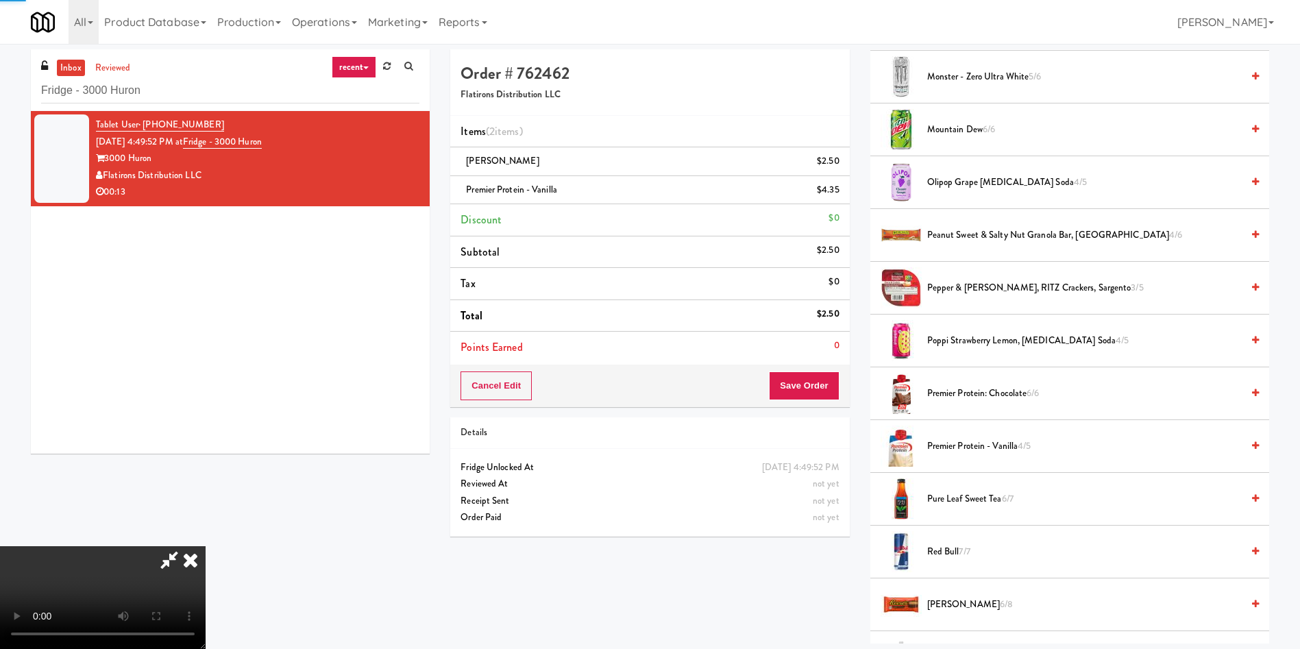
click at [206, 546] on video at bounding box center [103, 597] width 206 height 103
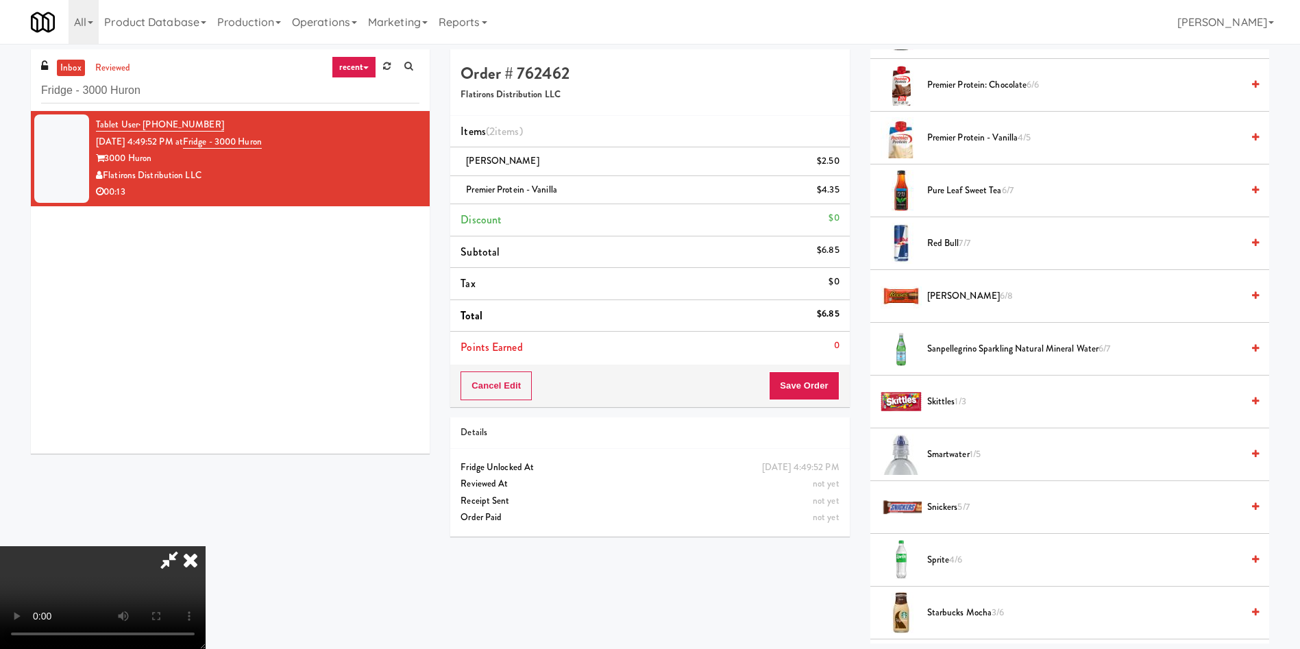
scroll to position [1542, 0]
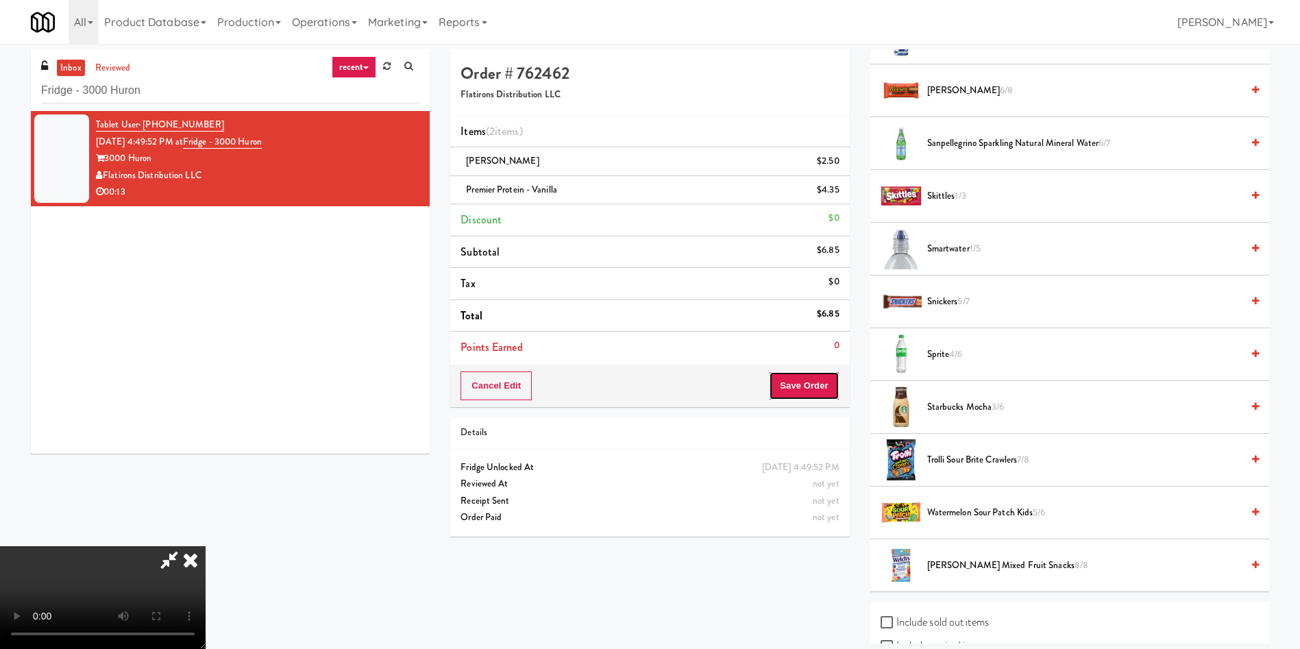
click at [828, 395] on button "Save Order" at bounding box center [804, 385] width 70 height 29
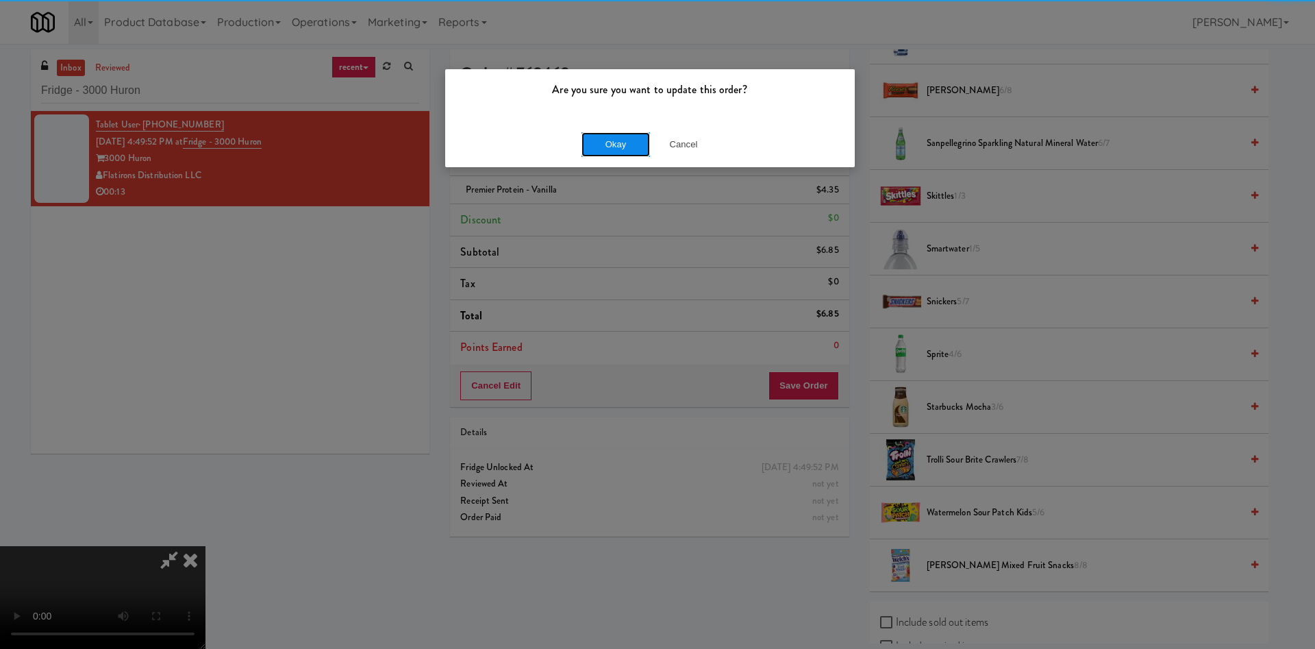
click at [636, 142] on button "Okay" at bounding box center [616, 144] width 69 height 25
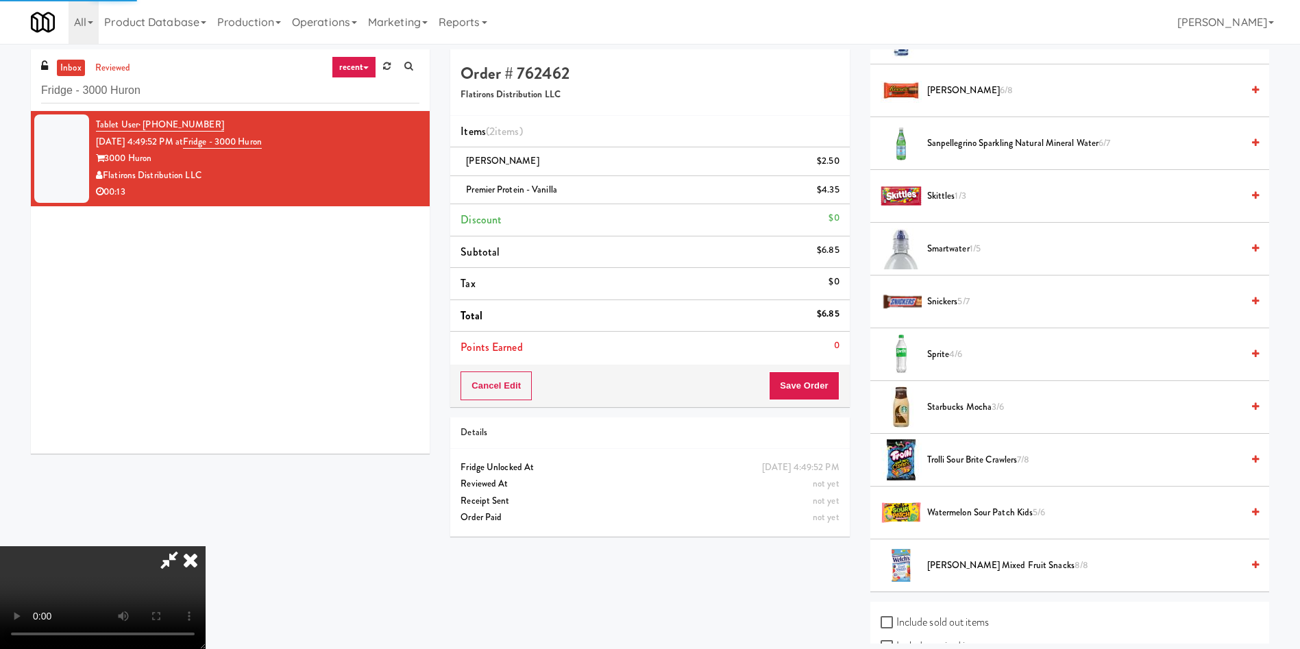
scroll to position [0, 0]
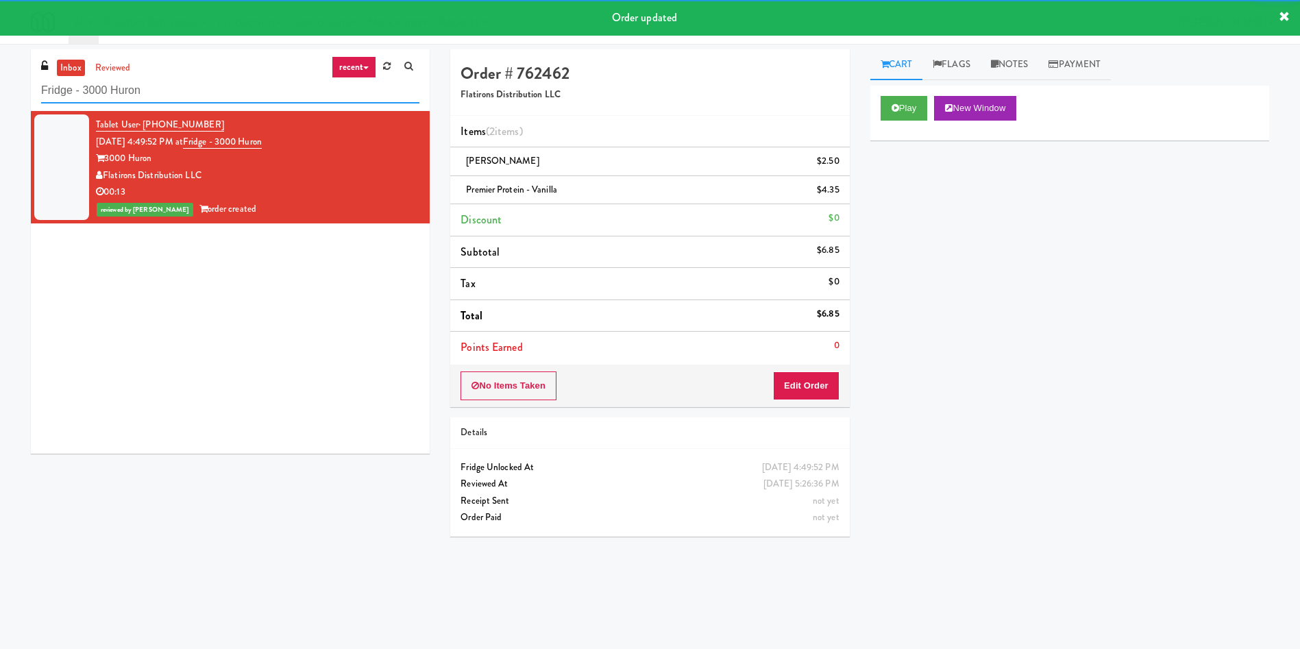
drag, startPoint x: 220, startPoint y: 77, endPoint x: 0, endPoint y: 81, distance: 220.0
click at [0, 81] on div "inbox reviewed recent all unclear take inventory issue suspicious failed recent…" at bounding box center [650, 324] width 1300 height 550
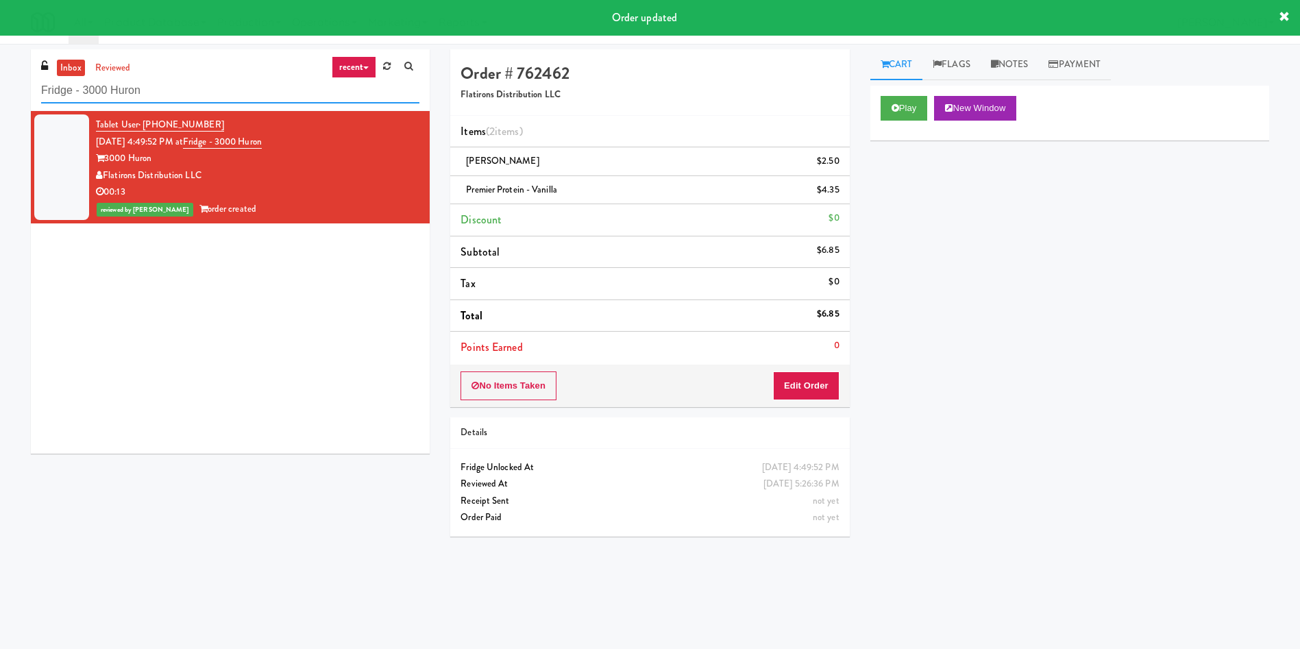
paste input "[PERSON_NAME]"
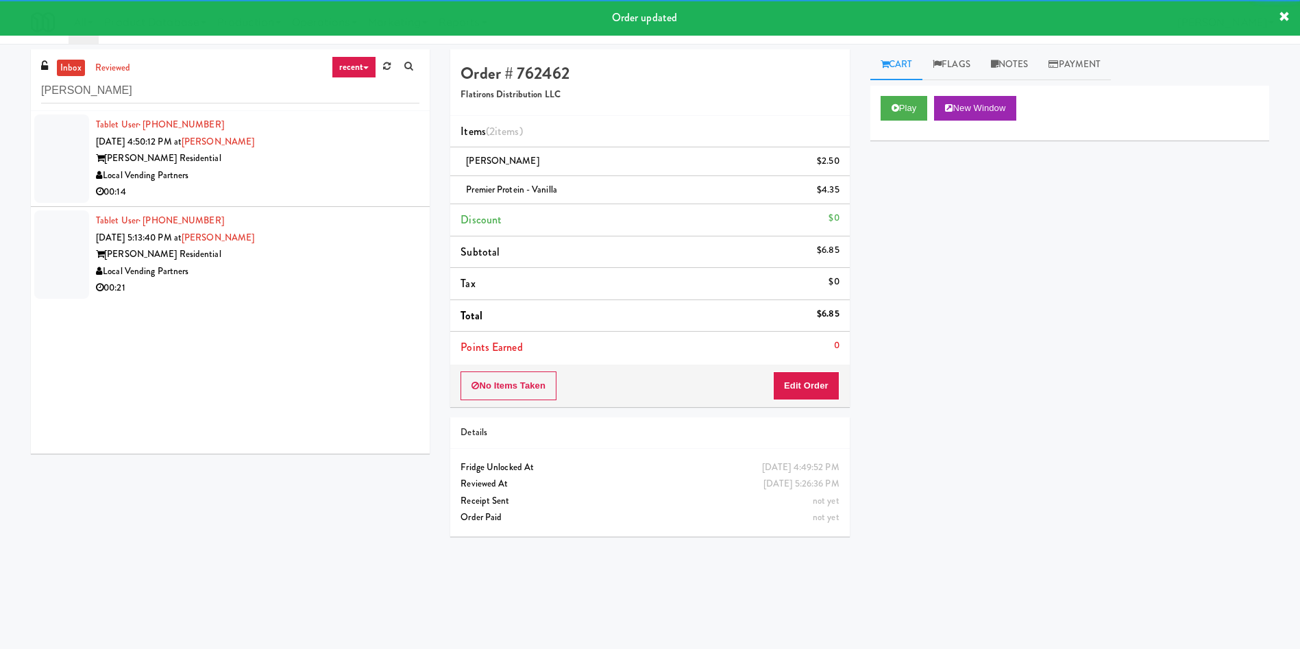
click at [75, 156] on div at bounding box center [61, 158] width 55 height 88
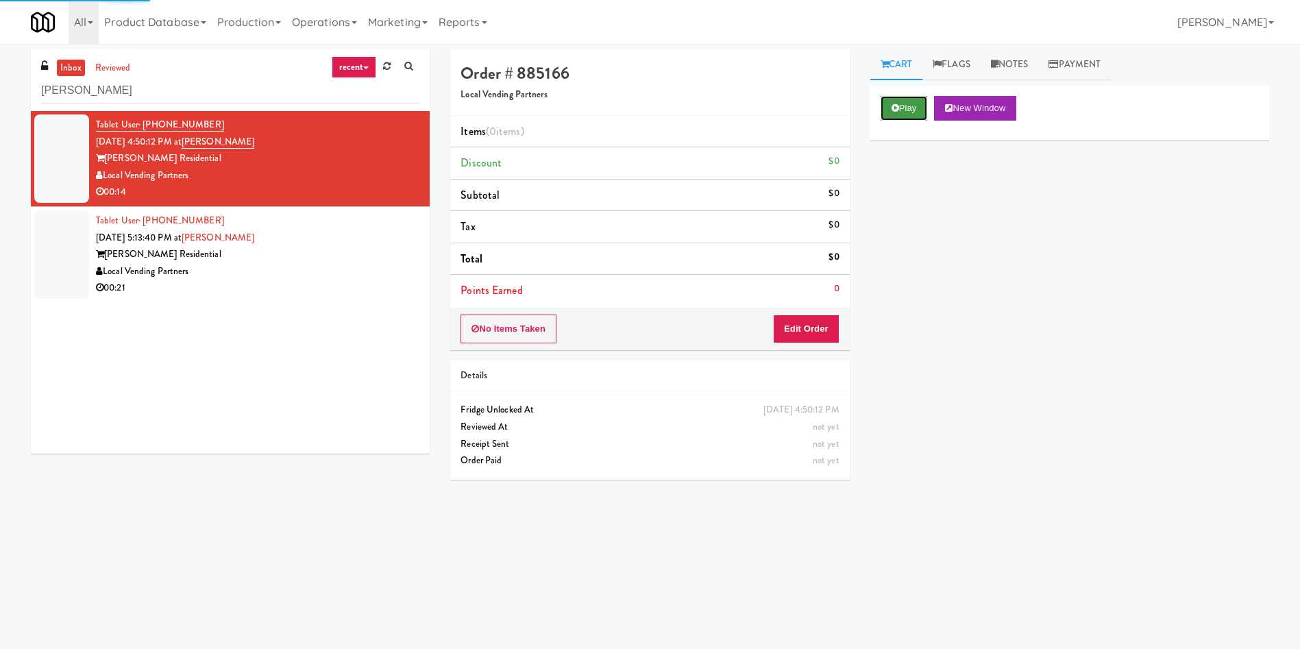
click at [921, 104] on button "Play" at bounding box center [903, 108] width 47 height 25
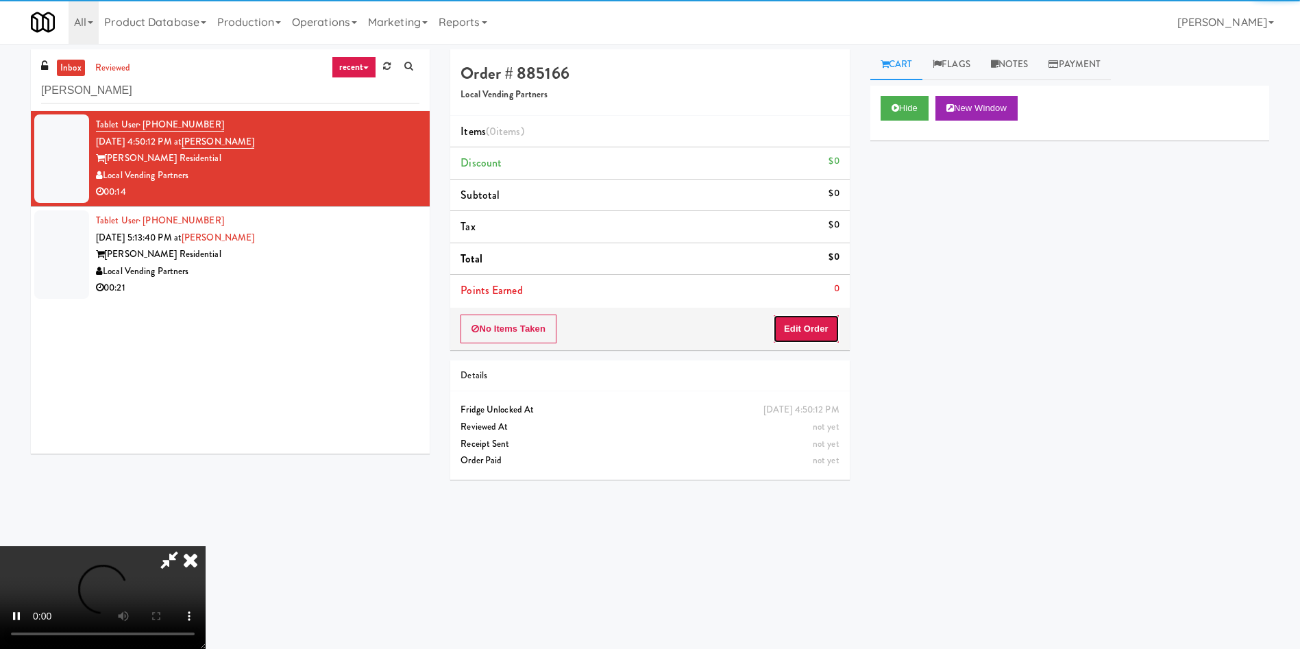
click at [812, 319] on button "Edit Order" at bounding box center [806, 328] width 66 height 29
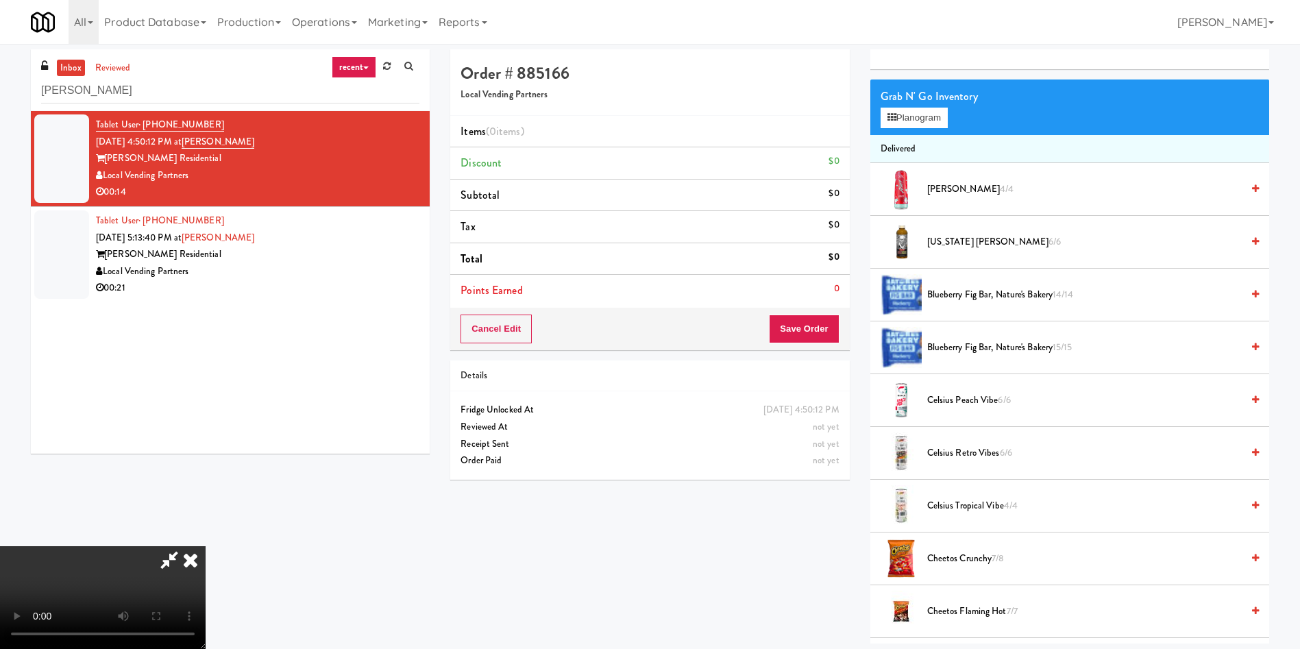
scroll to position [103, 0]
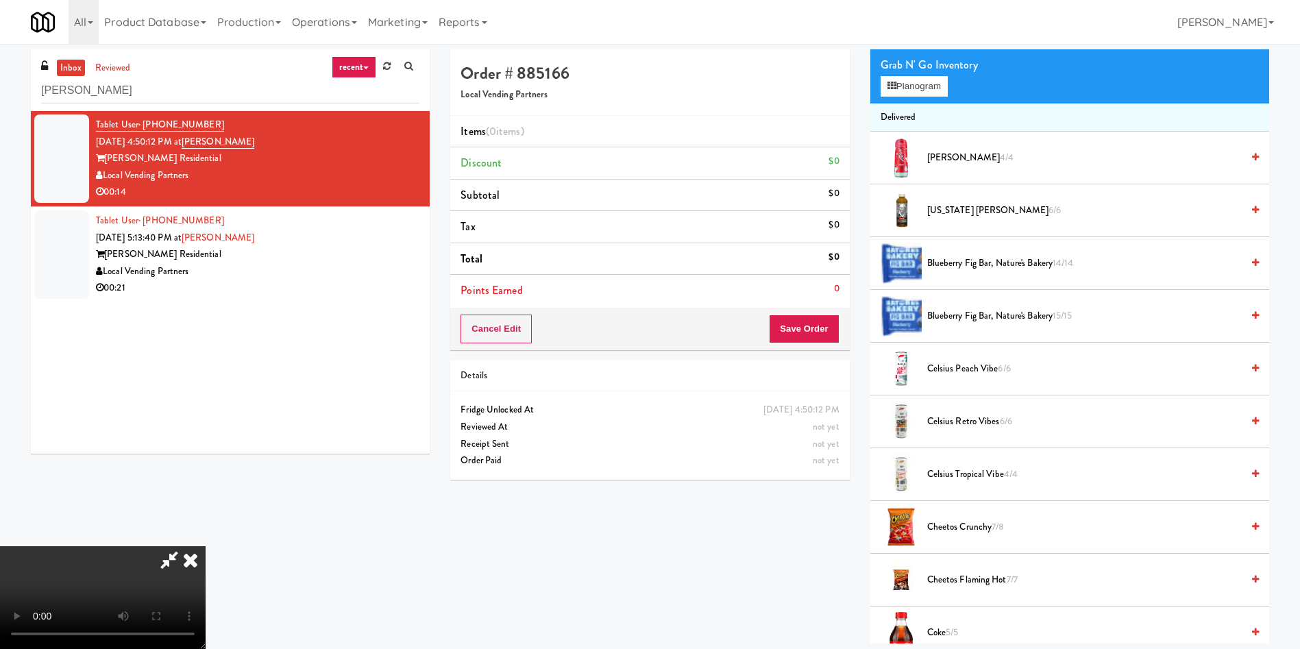
click at [206, 546] on video at bounding box center [103, 597] width 206 height 103
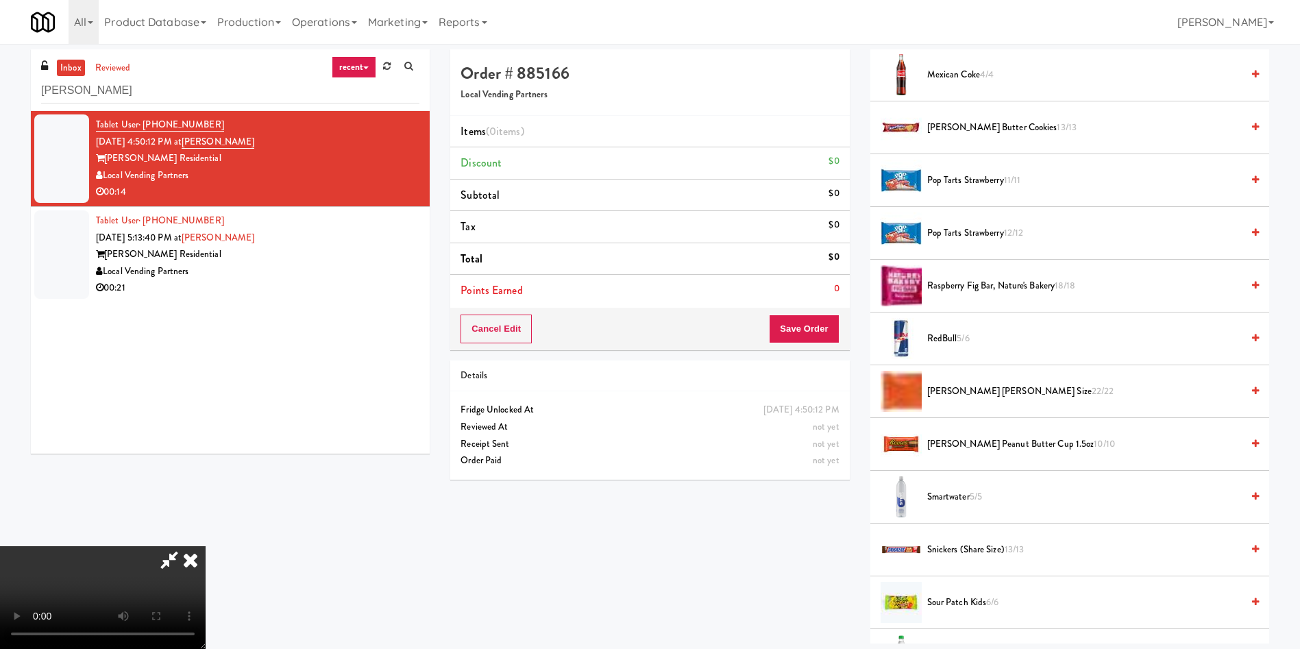
scroll to position [1233, 0]
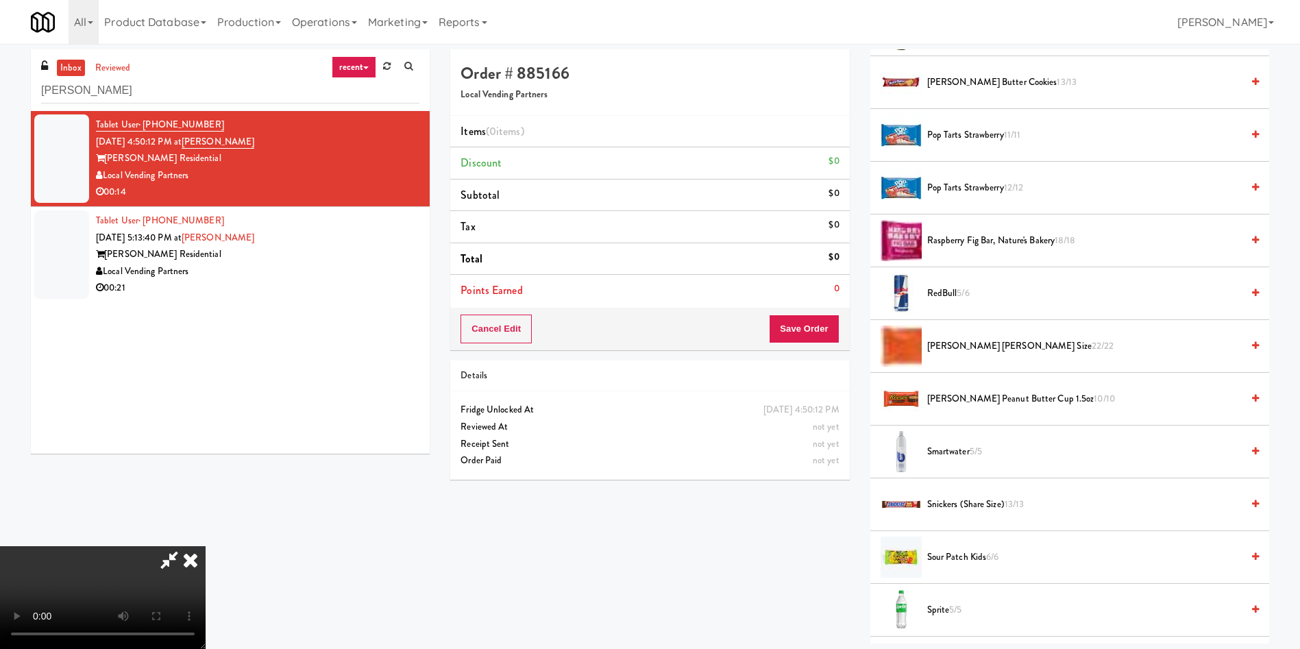
click at [940, 293] on span "RedBull 5/6" at bounding box center [1084, 293] width 314 height 17
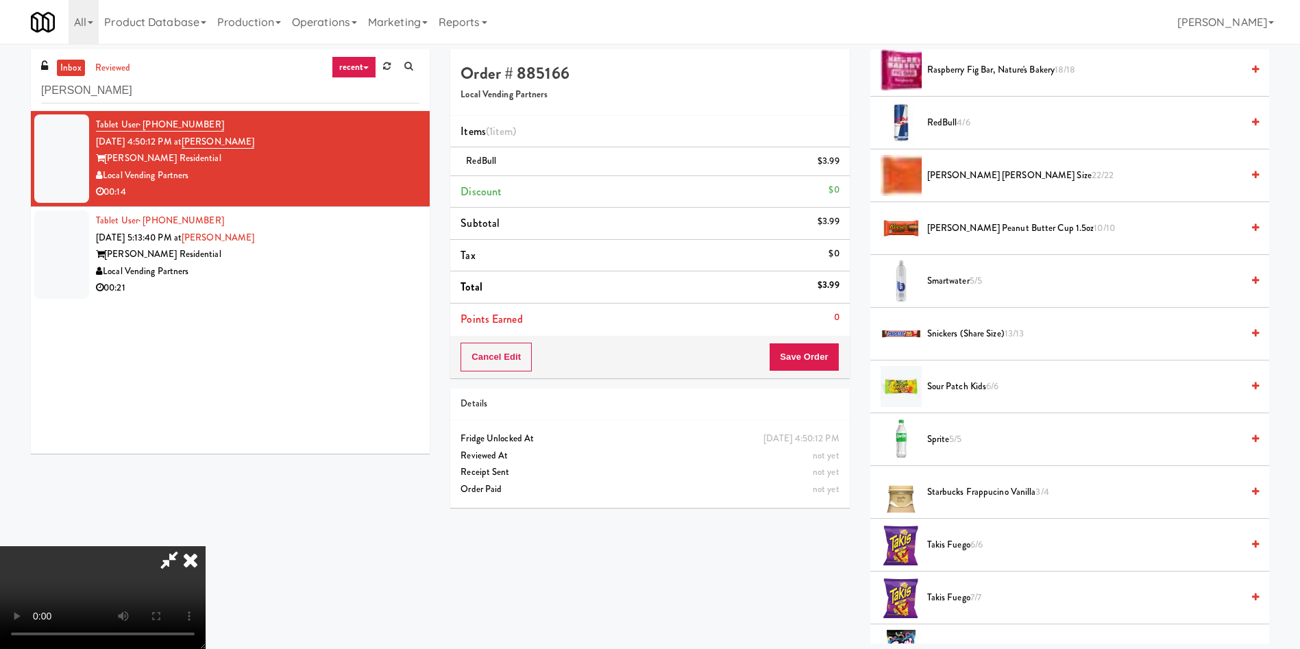
scroll to position [1391, 0]
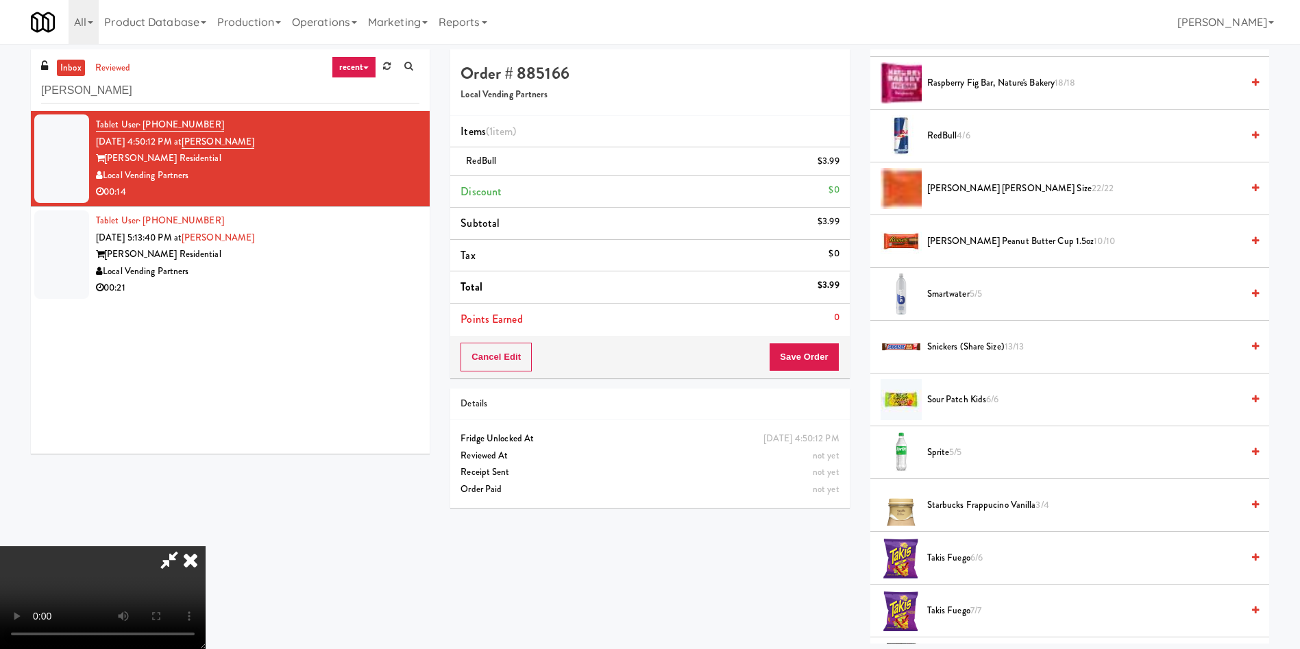
click at [206, 546] on video at bounding box center [103, 597] width 206 height 103
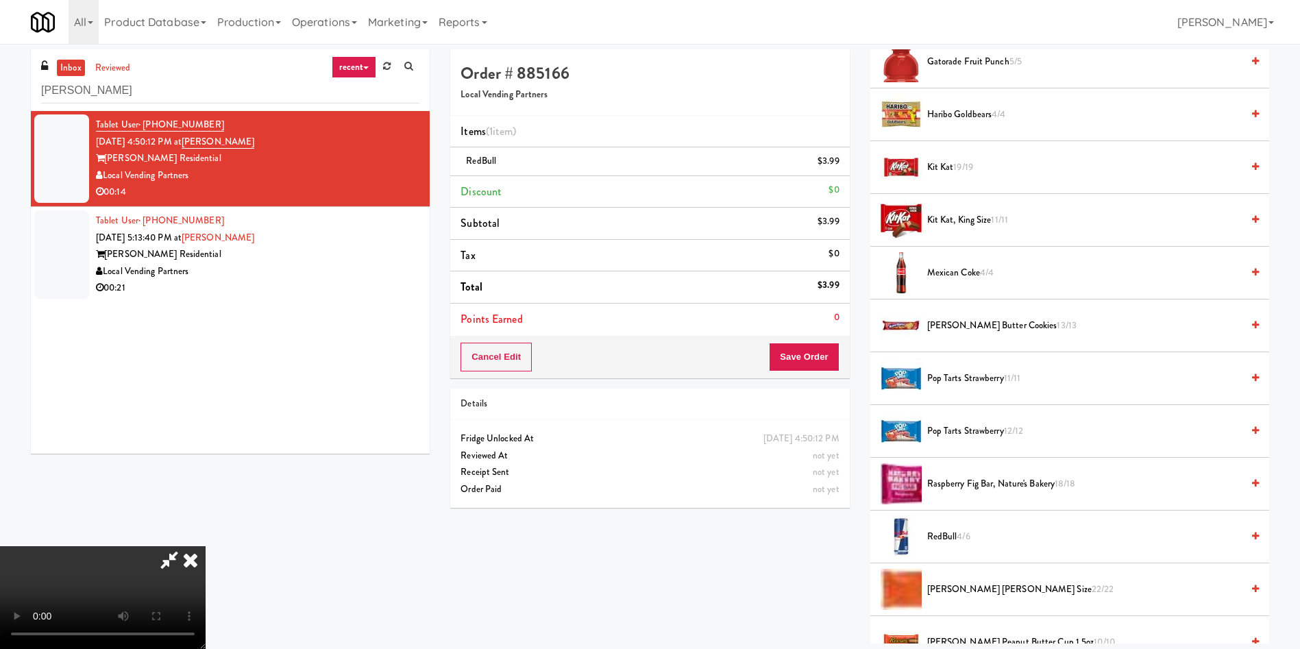
scroll to position [980, 0]
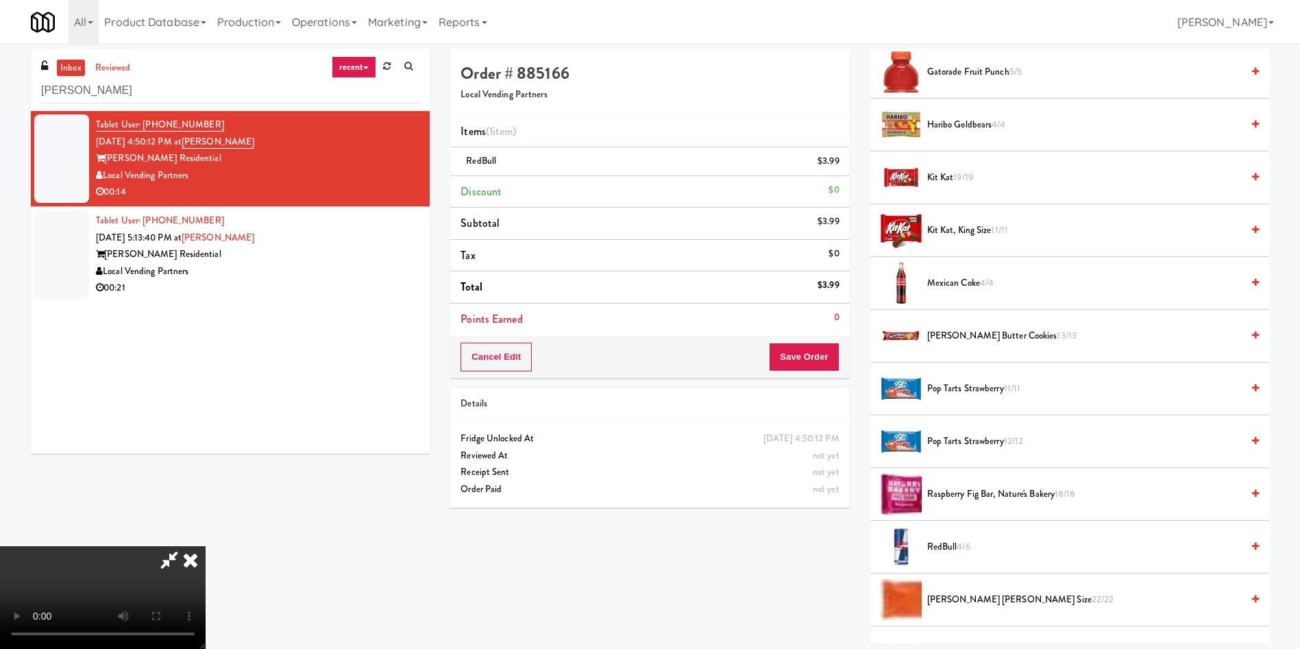
click at [948, 393] on span "Pop Tarts Strawberry 11/11" at bounding box center [1084, 388] width 314 height 17
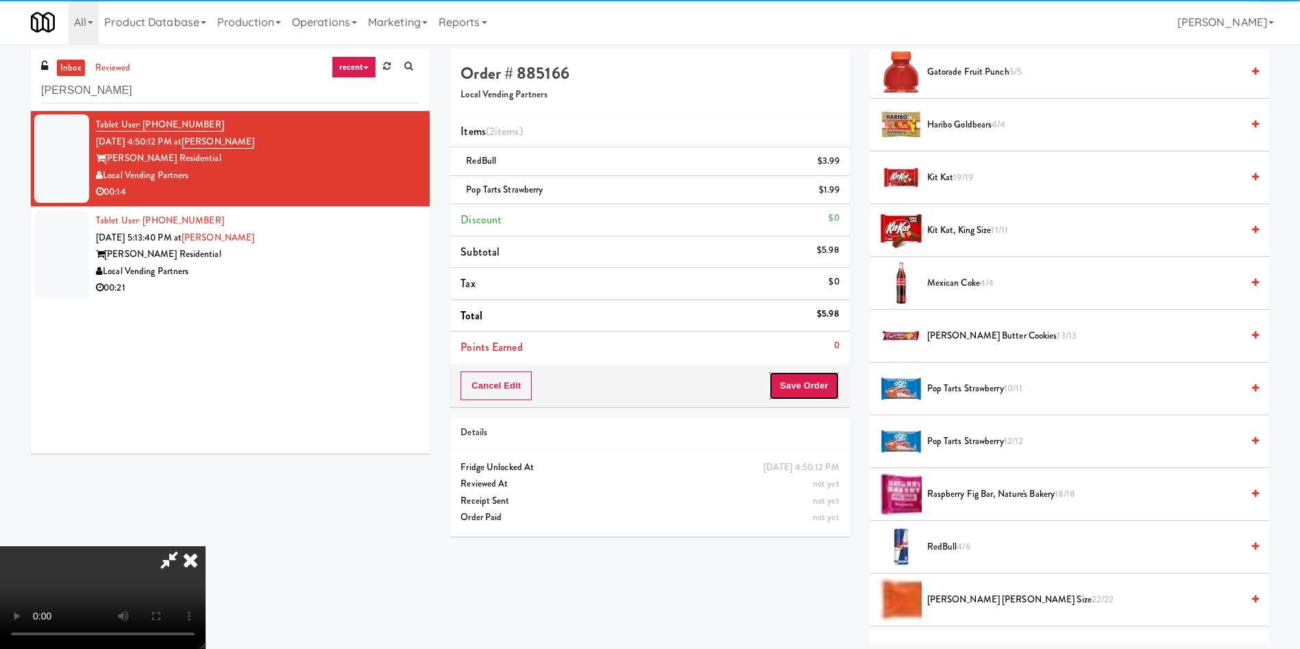
click at [830, 395] on button "Save Order" at bounding box center [804, 385] width 70 height 29
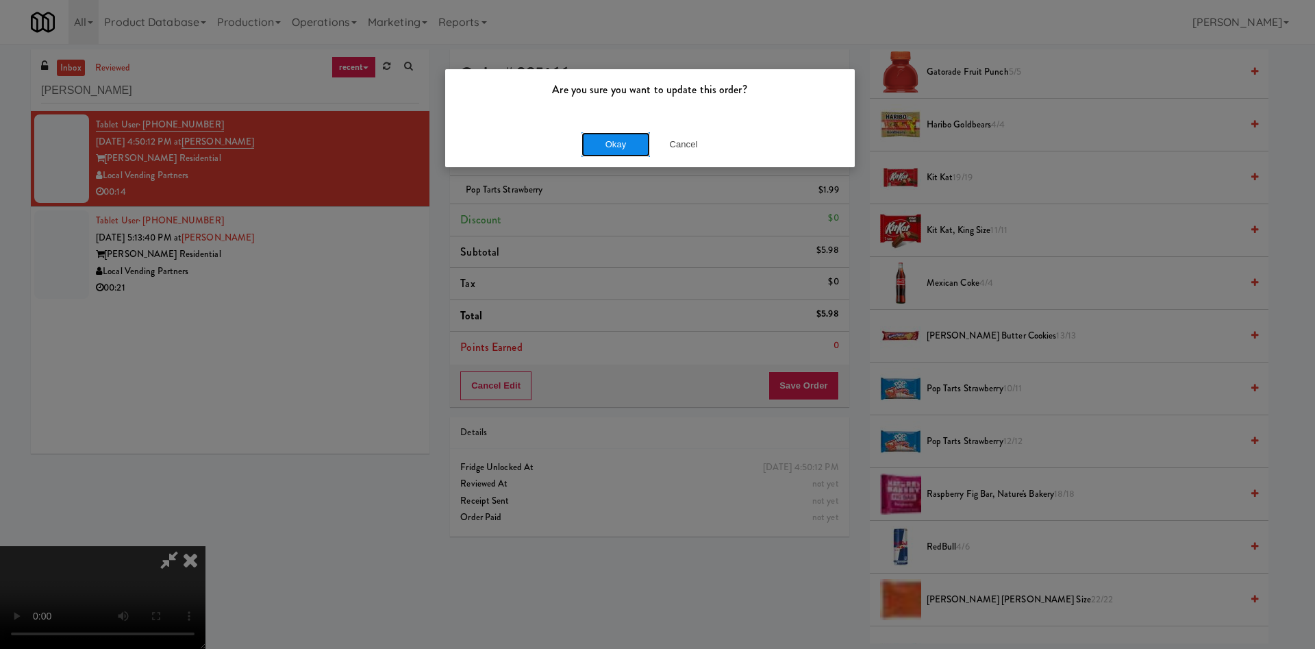
click at [626, 136] on button "Okay" at bounding box center [616, 144] width 69 height 25
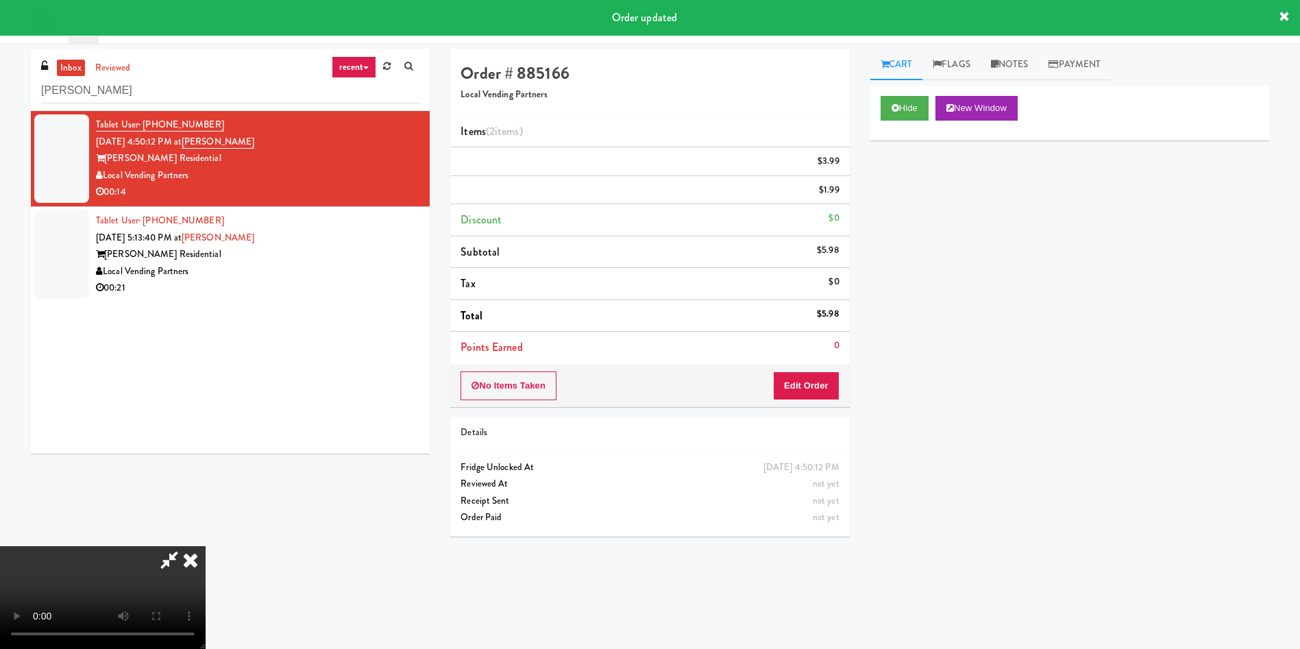
scroll to position [0, 0]
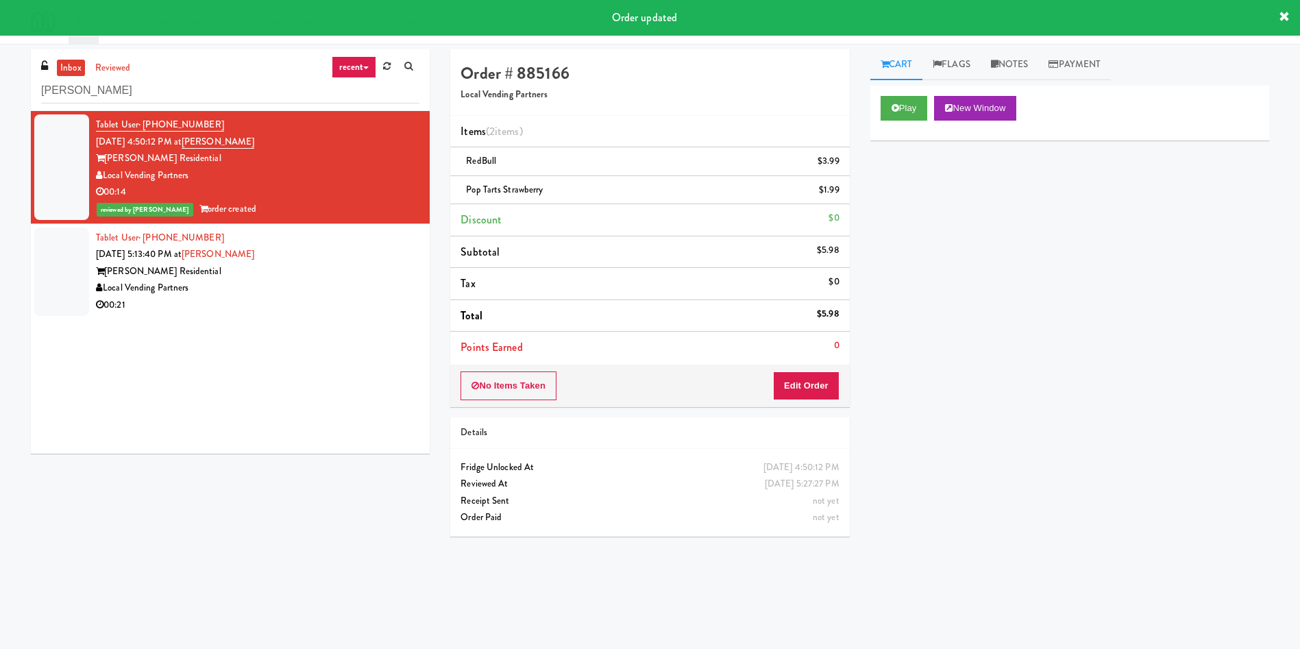
drag, startPoint x: 56, startPoint y: 263, endPoint x: 717, endPoint y: 264, distance: 661.2
click at [56, 264] on div at bounding box center [61, 271] width 55 height 88
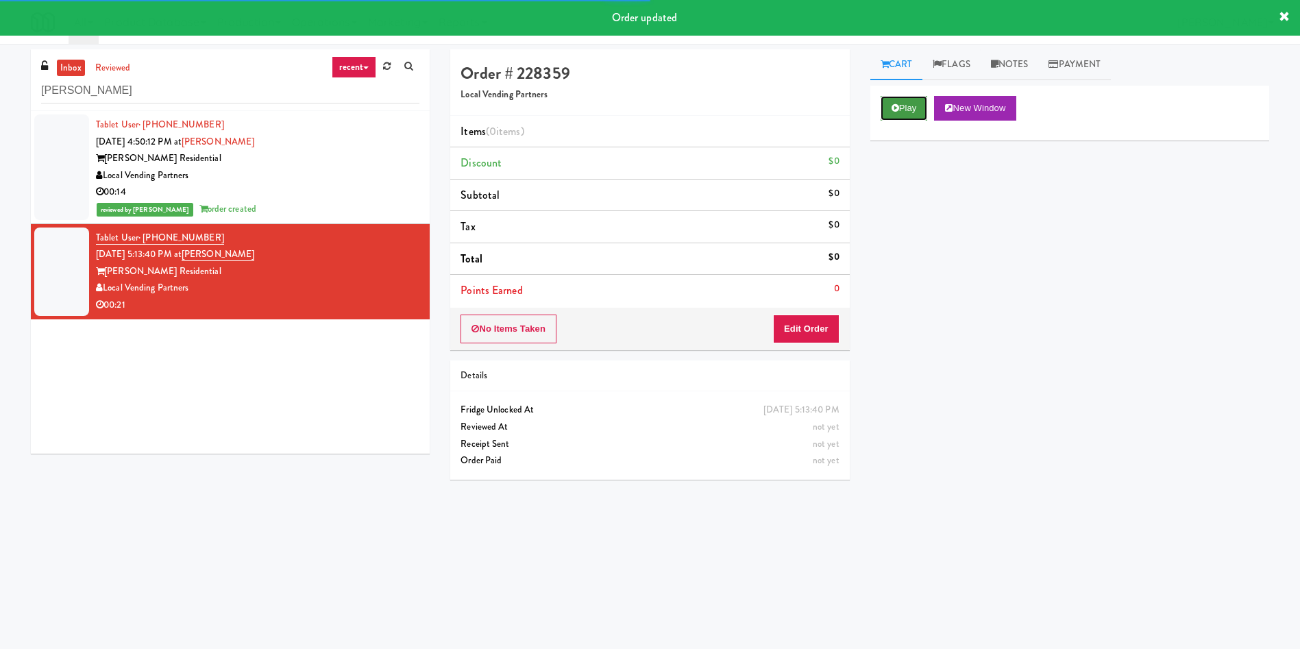
click at [897, 116] on button "Play" at bounding box center [903, 108] width 47 height 25
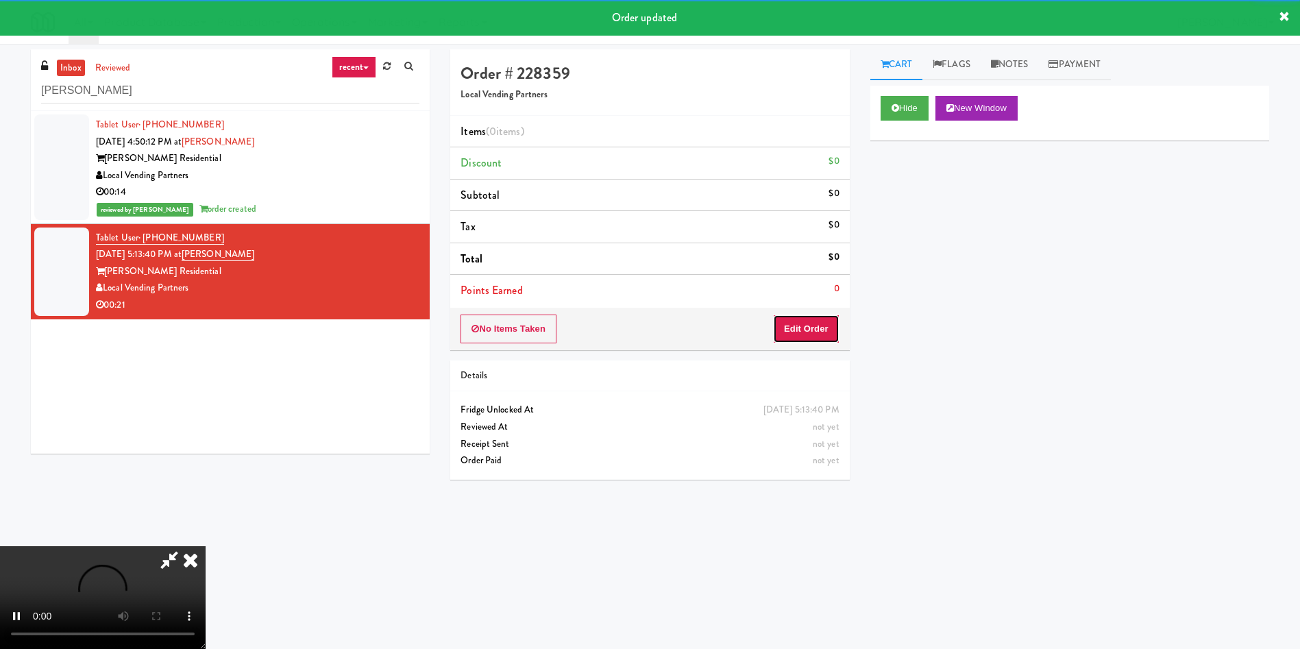
click at [811, 327] on button "Edit Order" at bounding box center [806, 328] width 66 height 29
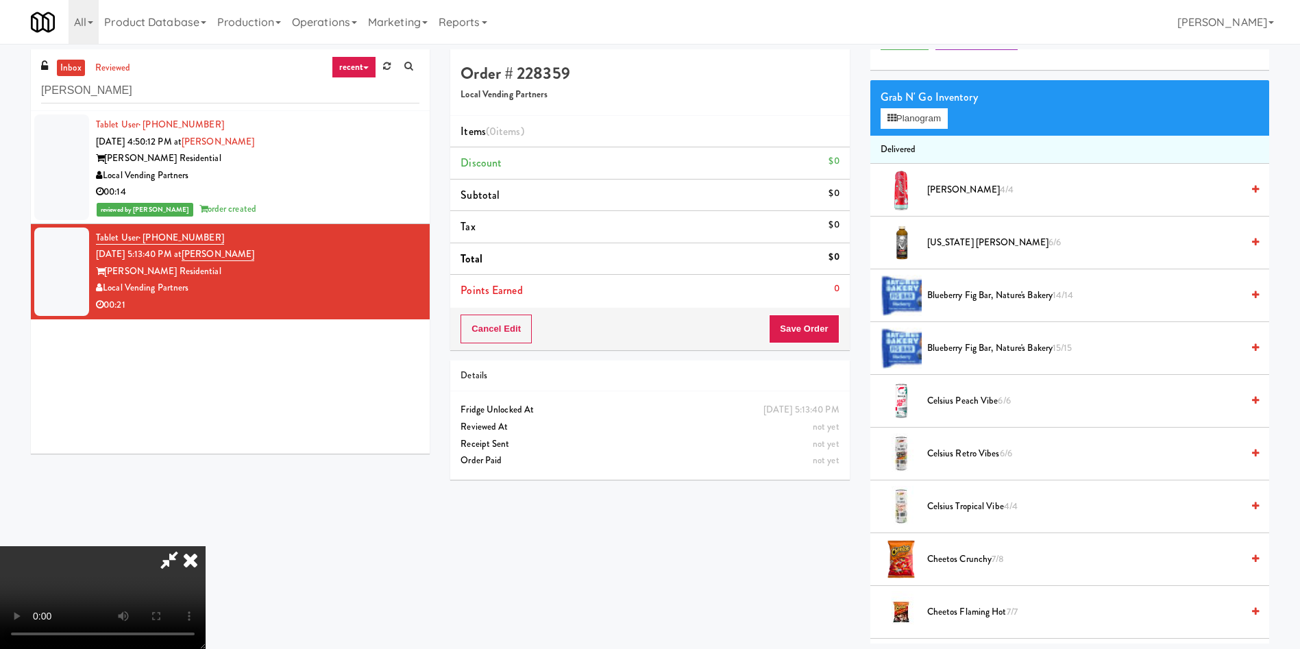
scroll to position [103, 0]
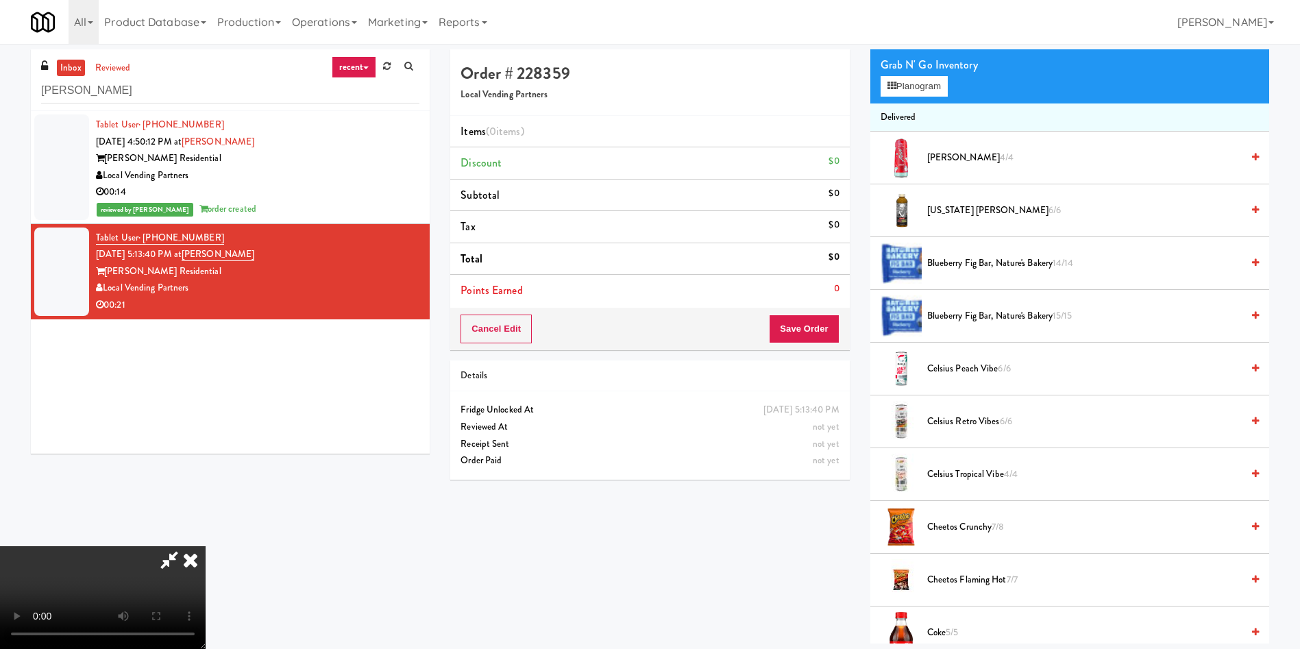
click at [206, 546] on video at bounding box center [103, 597] width 206 height 103
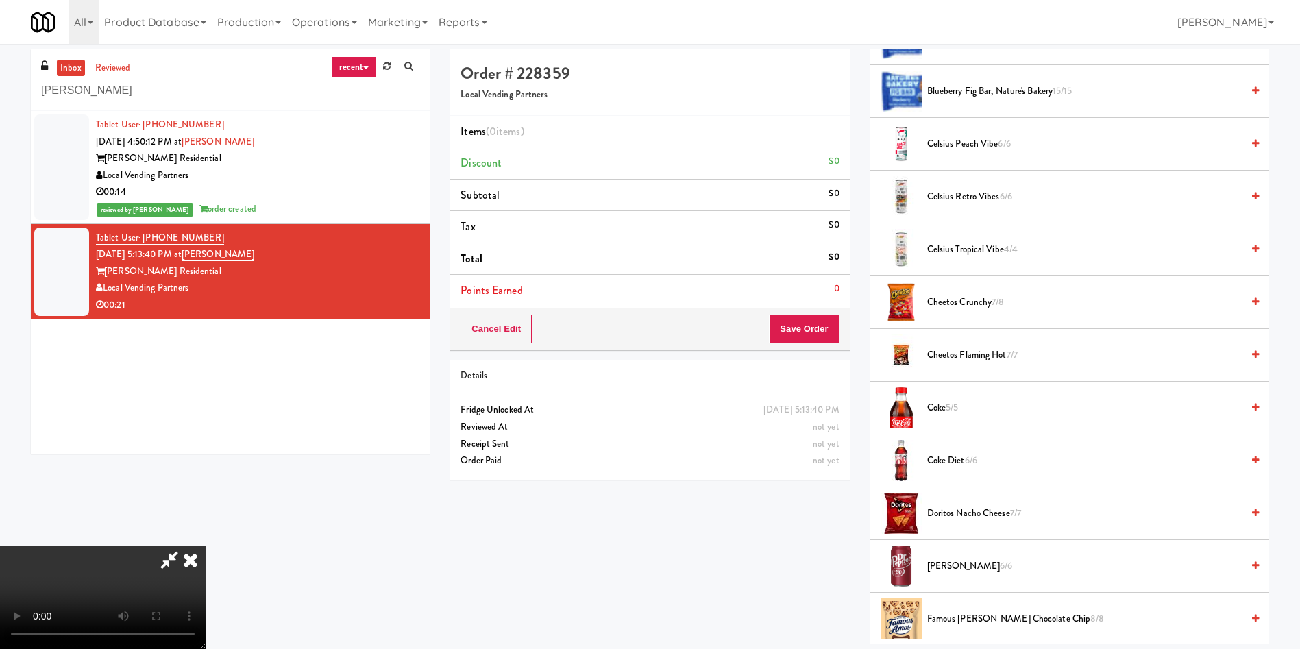
scroll to position [411, 0]
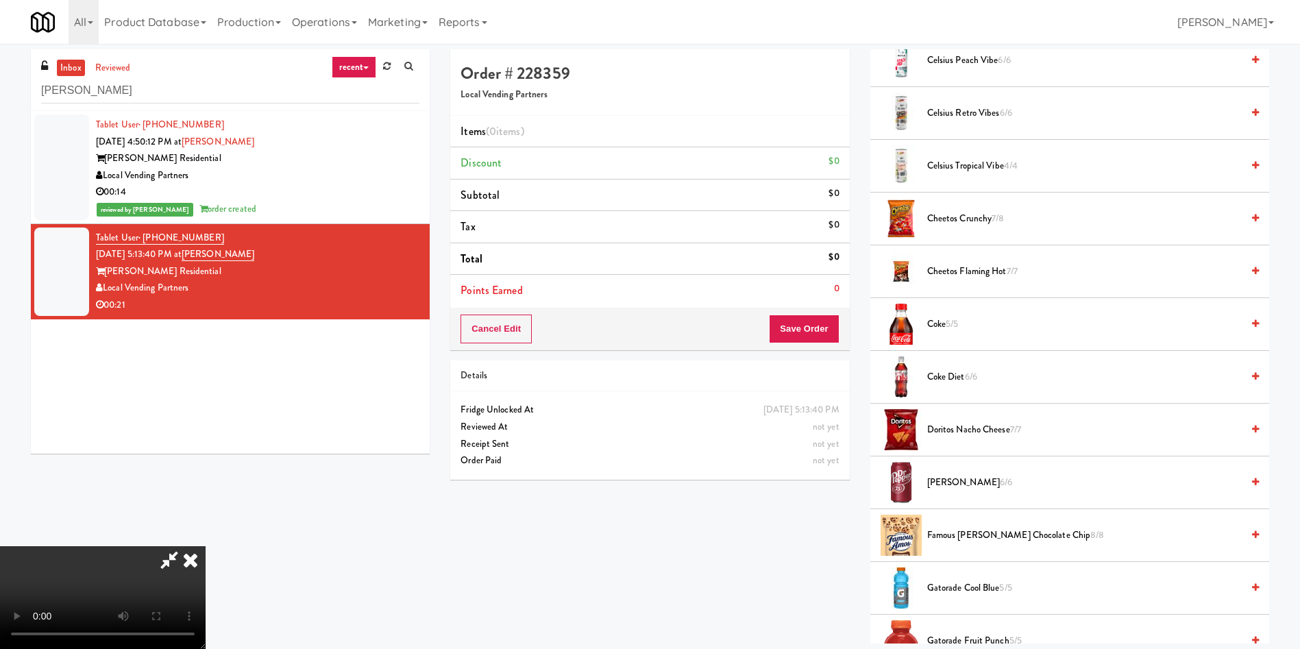
click at [935, 322] on span "Coke 5/5" at bounding box center [1084, 324] width 314 height 17
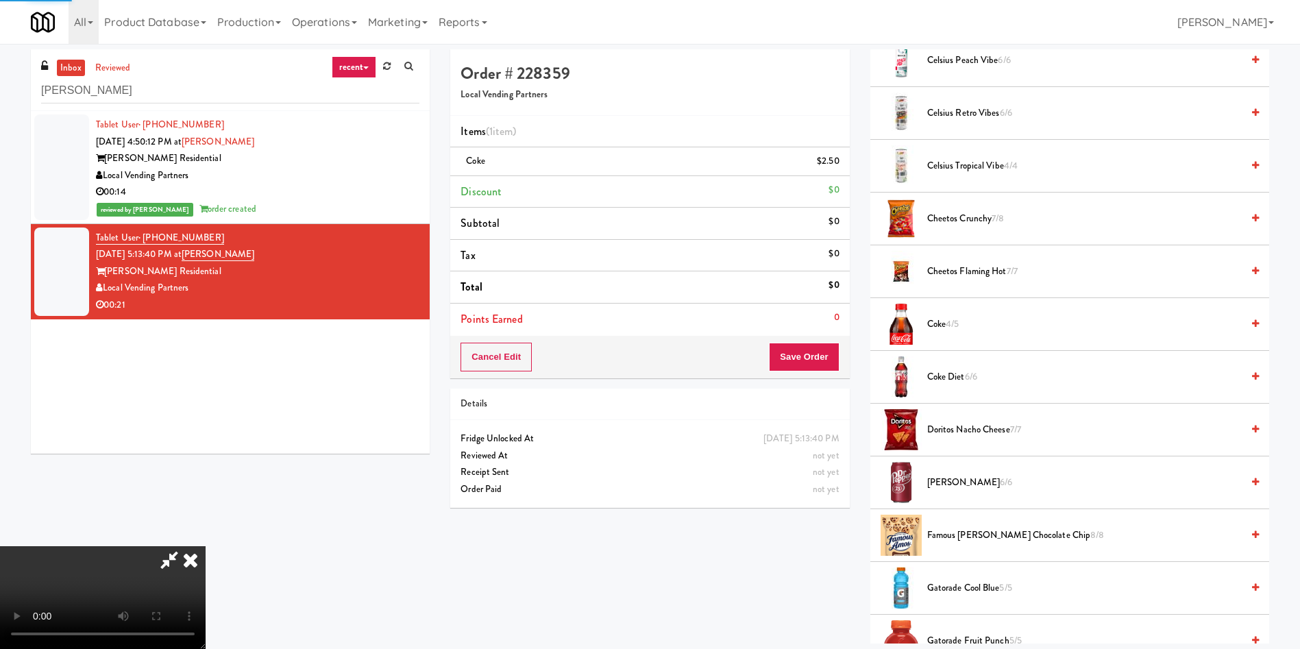
click at [206, 546] on video at bounding box center [103, 597] width 206 height 103
click at [806, 356] on button "Save Order" at bounding box center [804, 357] width 70 height 29
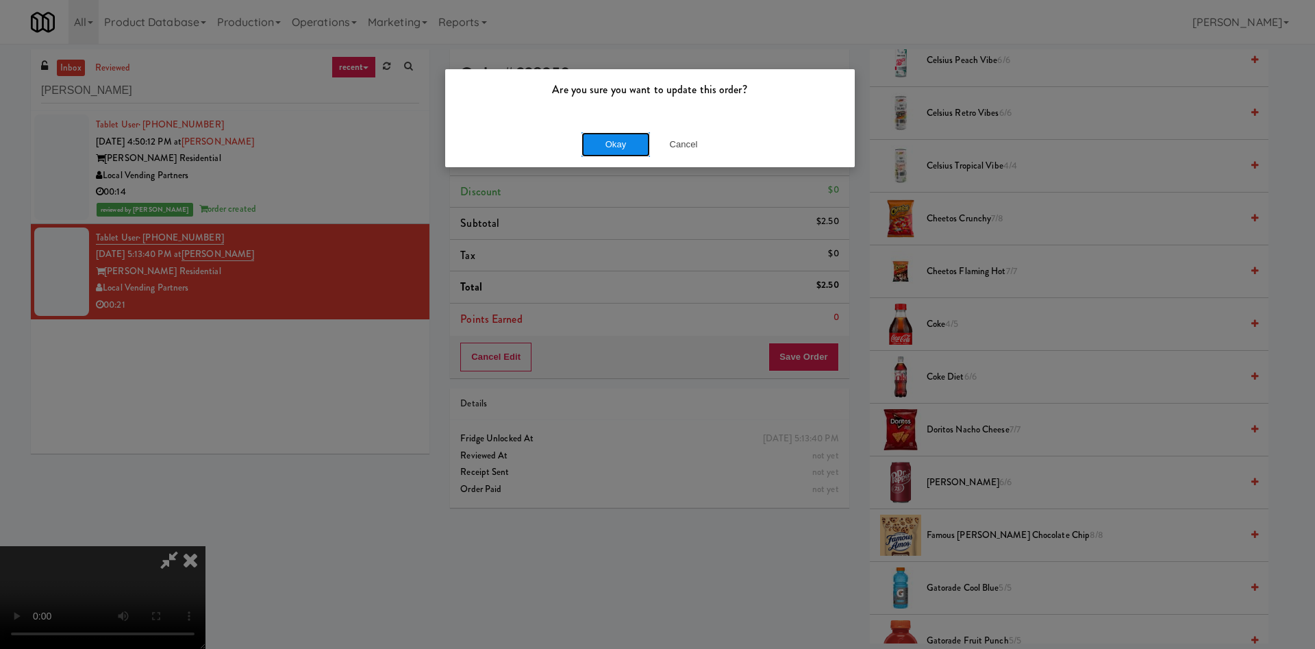
click at [606, 142] on button "Okay" at bounding box center [616, 144] width 69 height 25
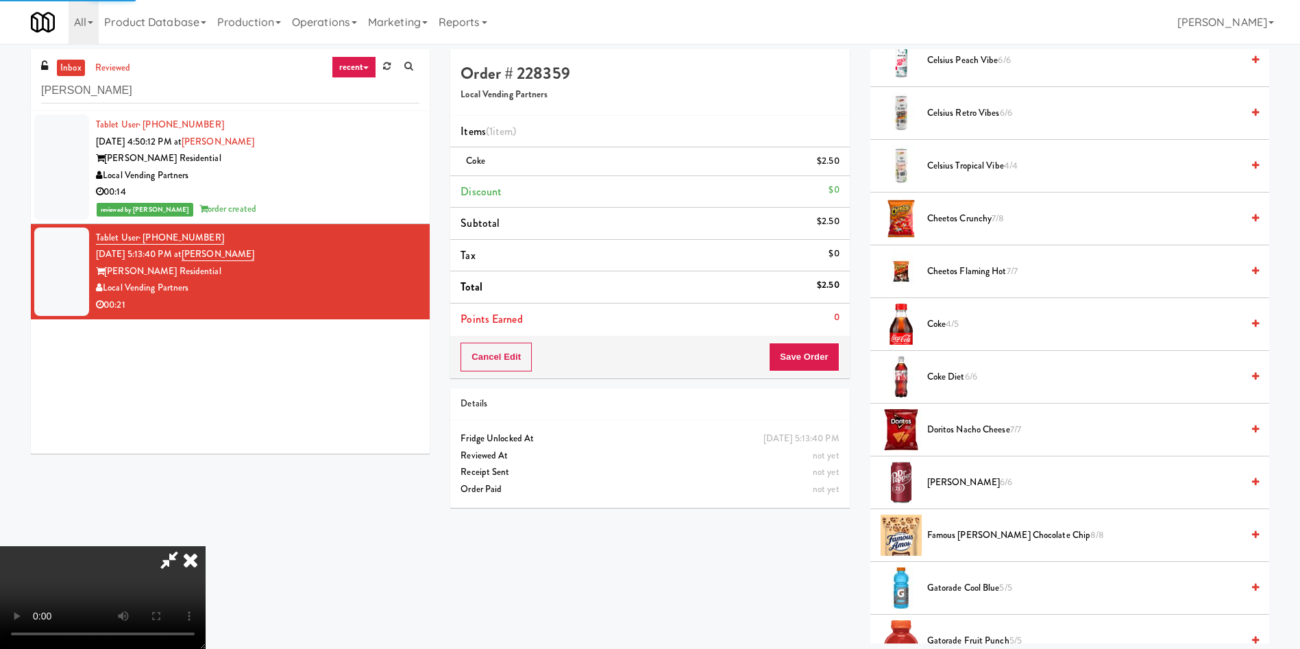
scroll to position [0, 0]
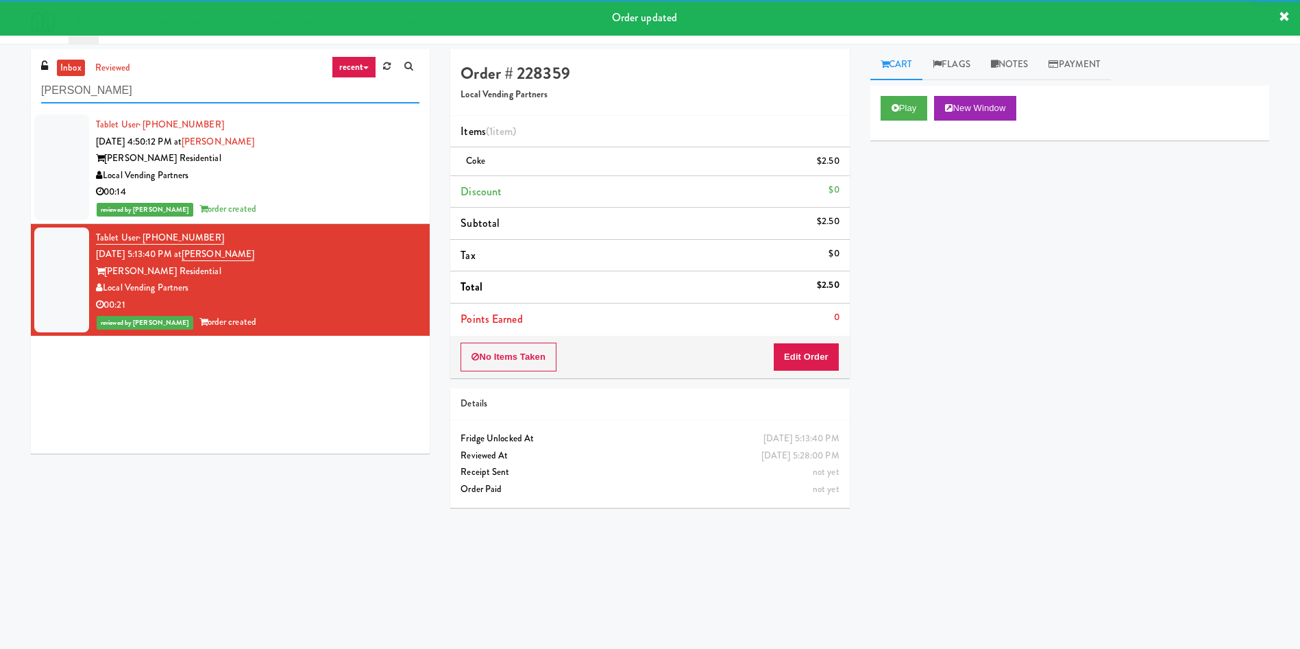
drag, startPoint x: 103, startPoint y: 80, endPoint x: 28, endPoint y: 40, distance: 85.5
click at [0, 78] on div "inbox reviewed recent all unclear take inventory issue suspicious failed recent…" at bounding box center [650, 324] width 1300 height 550
paste input "AbbVie - Lunchroom"
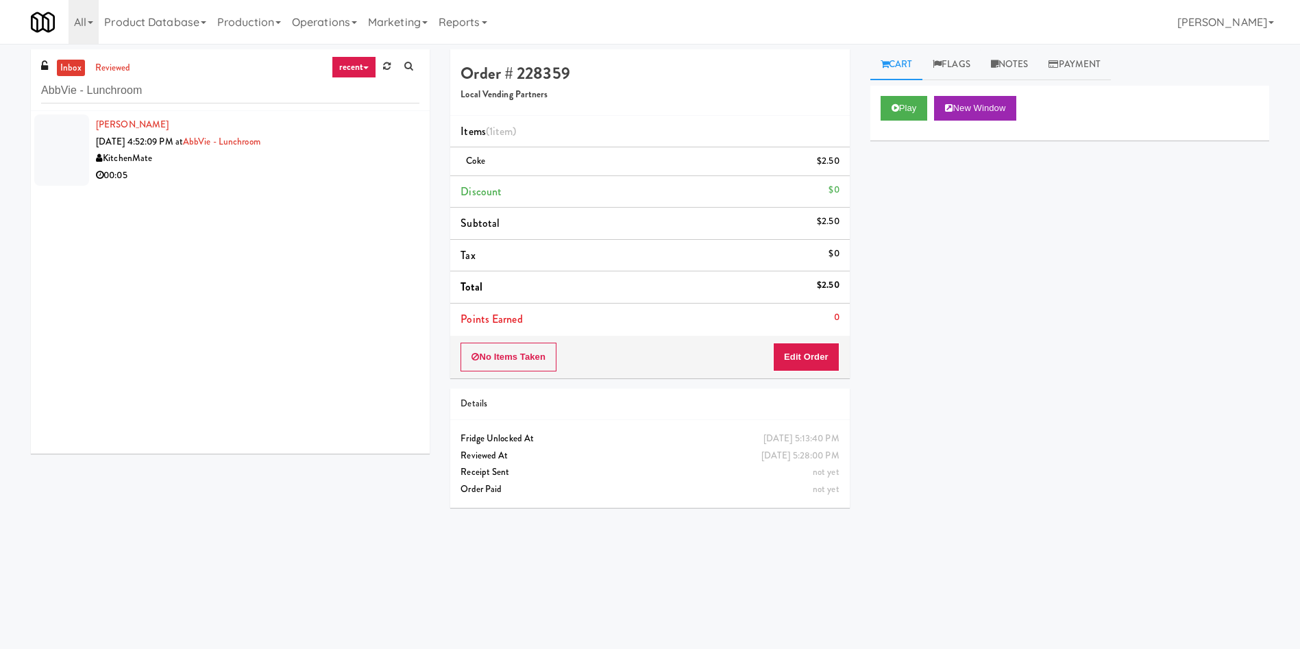
click at [61, 156] on div at bounding box center [61, 149] width 55 height 71
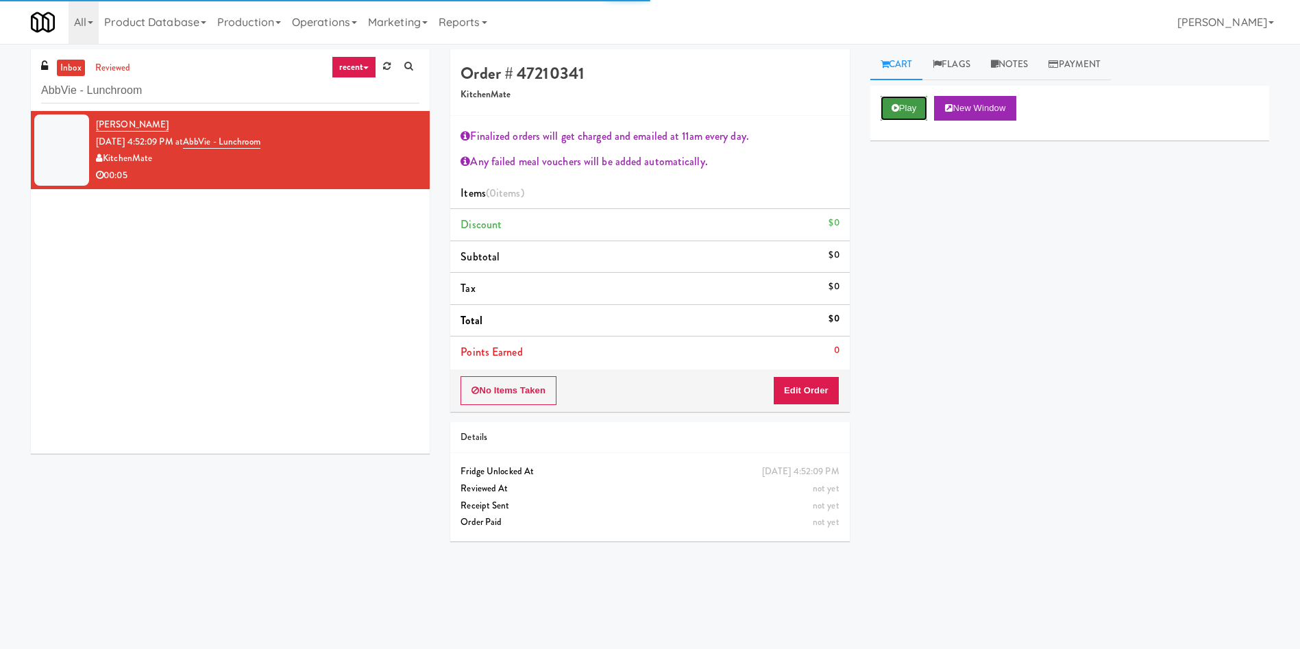
click at [906, 112] on button "Play" at bounding box center [903, 108] width 47 height 25
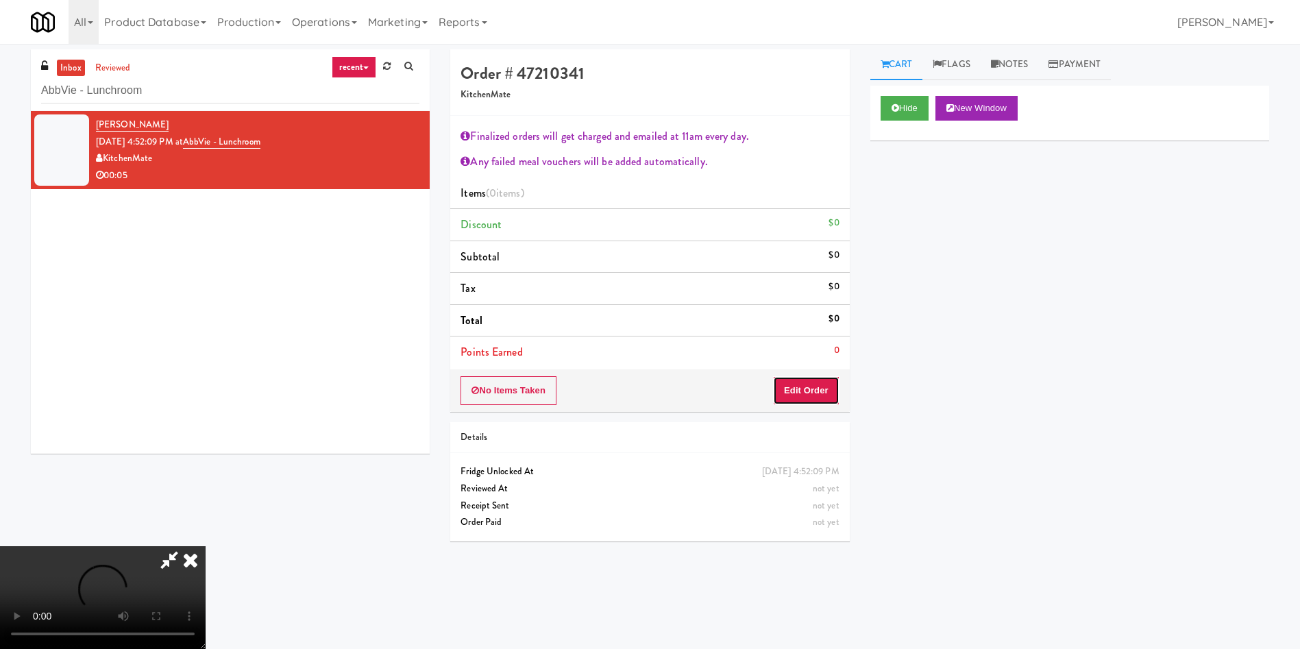
click at [810, 386] on button "Edit Order" at bounding box center [806, 390] width 66 height 29
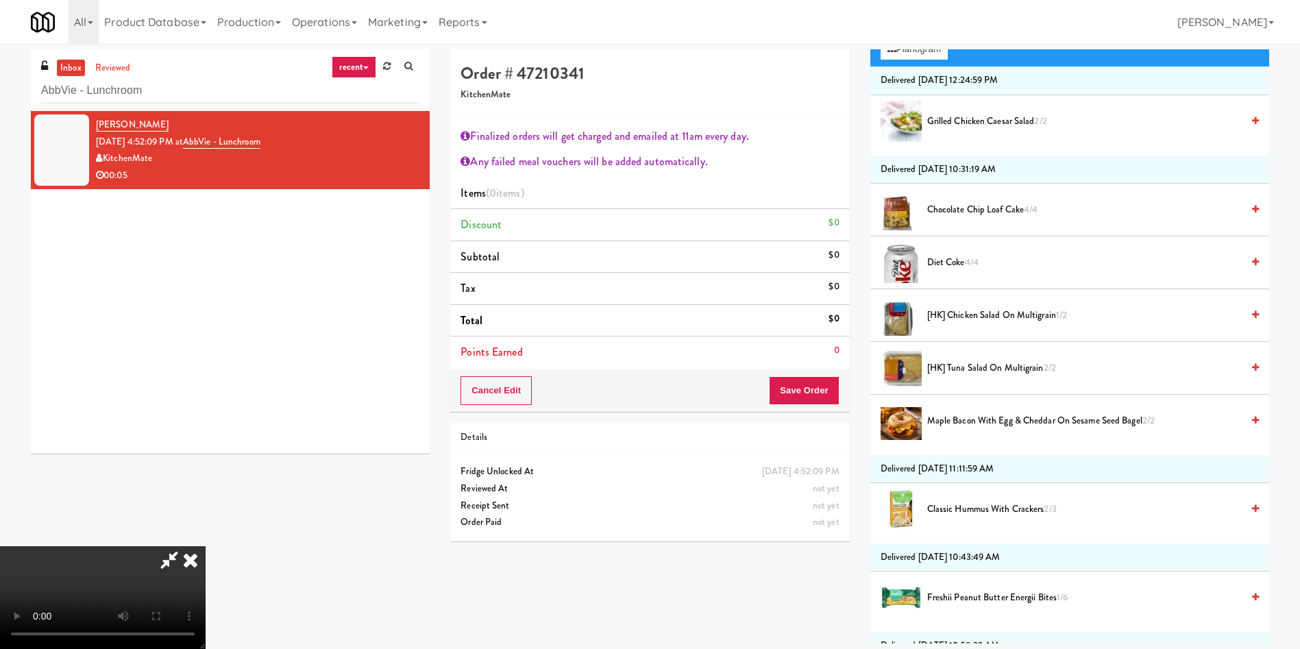
scroll to position [206, 0]
click at [974, 206] on span "Chocolate Chip Loaf Cake 4/4" at bounding box center [1084, 208] width 314 height 17
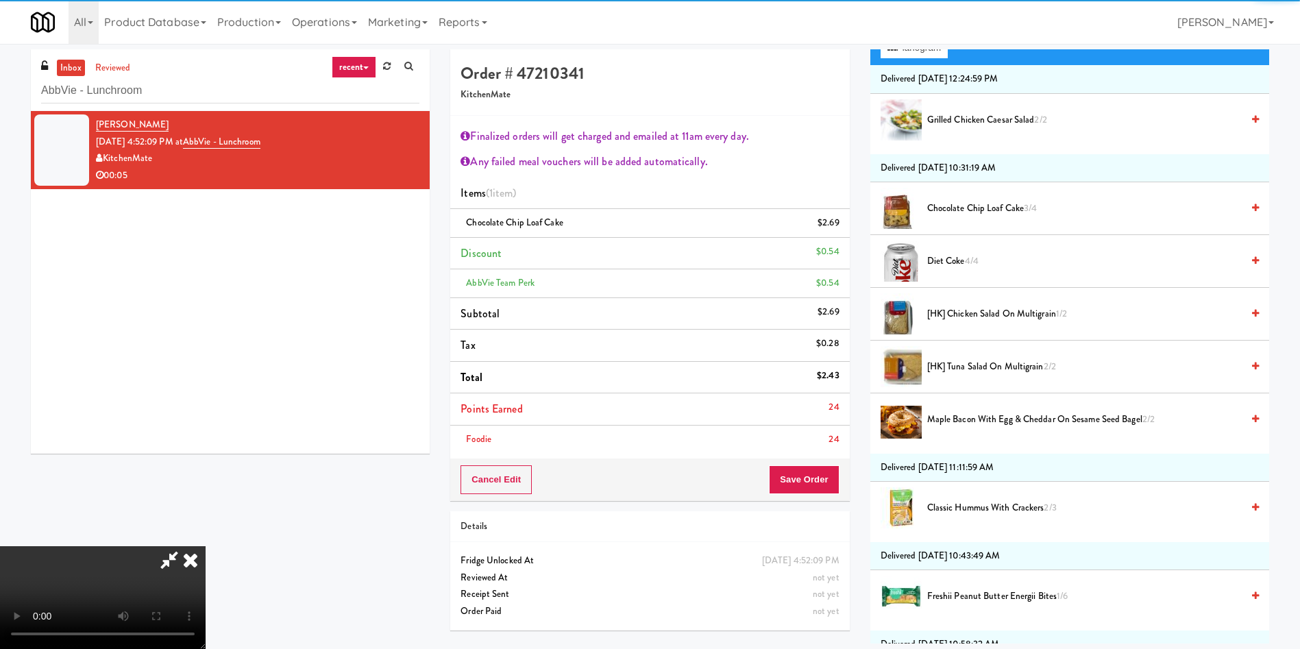
click at [815, 415] on li "Points Earned 24" at bounding box center [649, 409] width 399 height 32
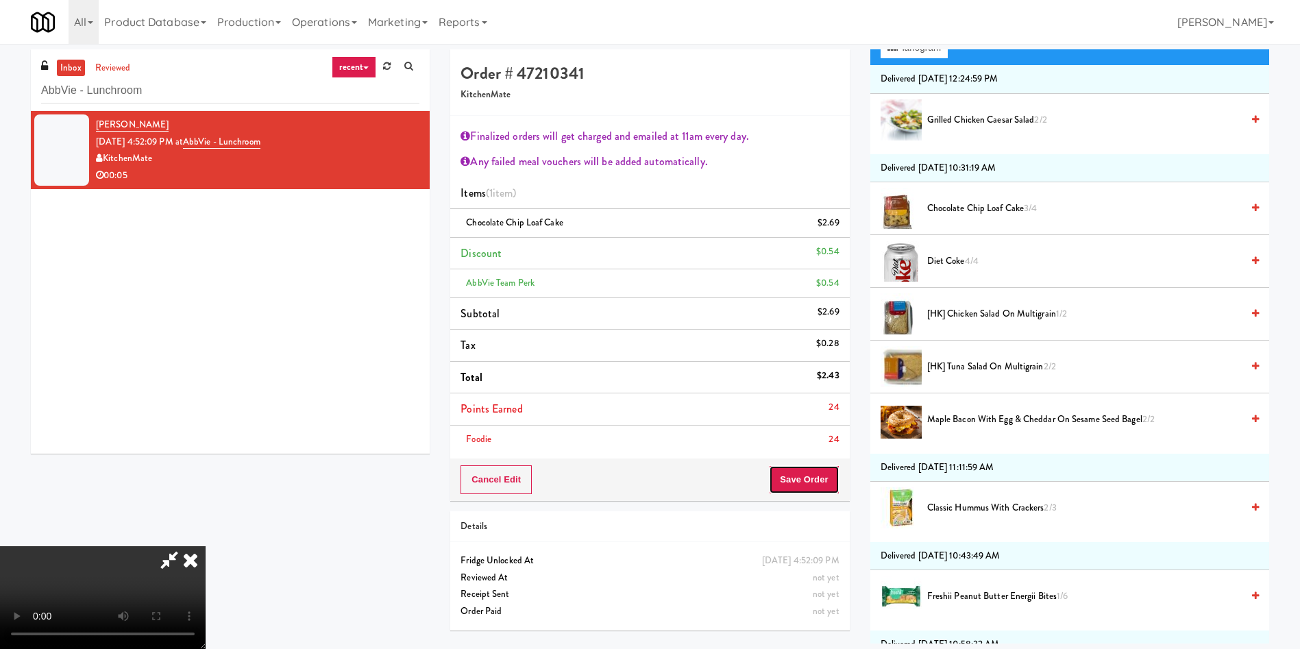
click at [815, 465] on button "Save Order" at bounding box center [804, 479] width 70 height 29
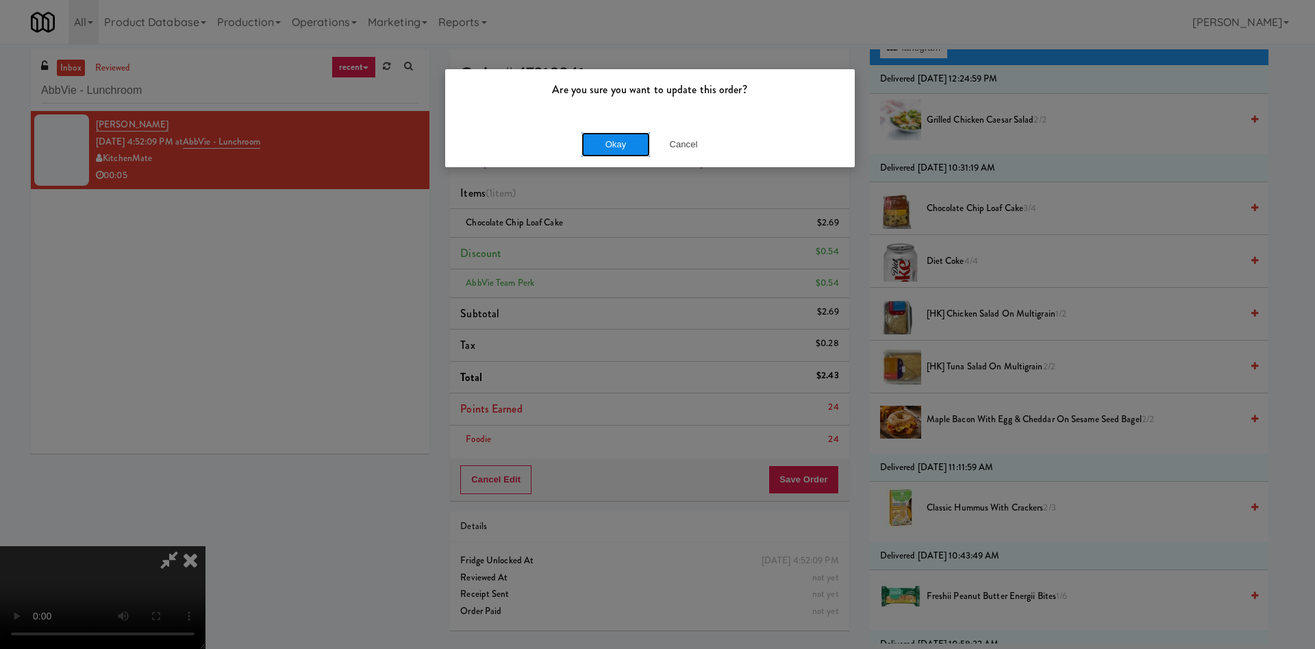
click at [623, 154] on button "Okay" at bounding box center [616, 144] width 69 height 25
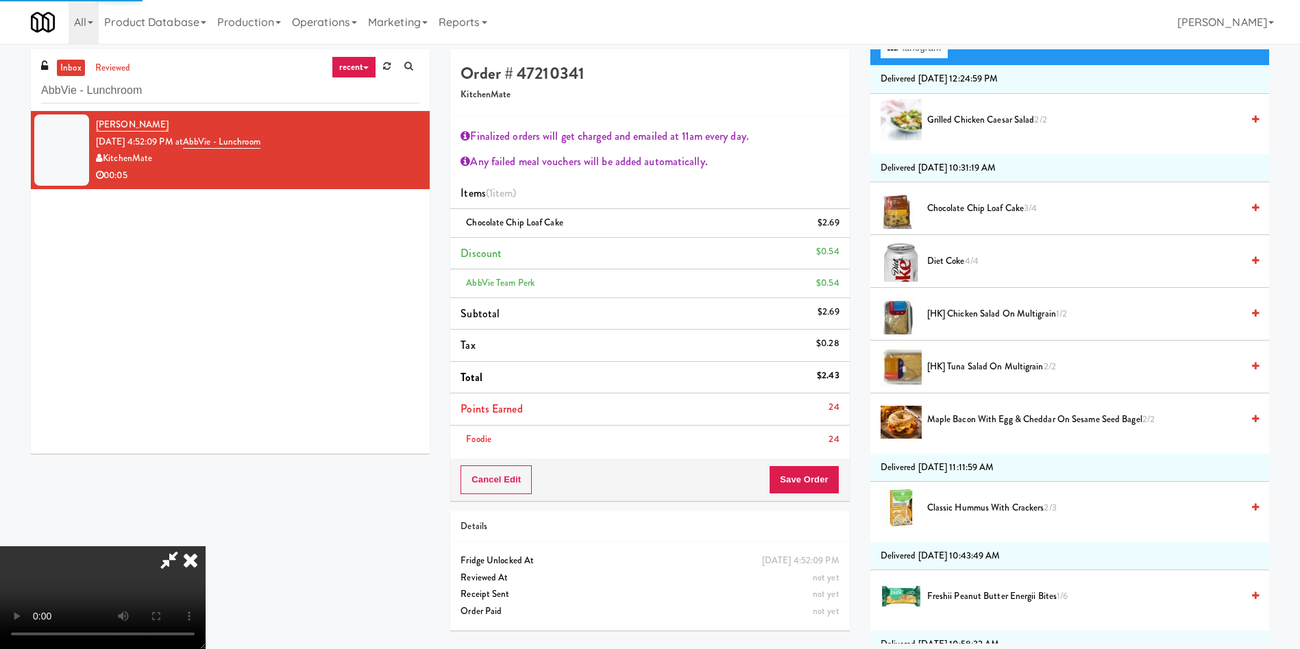
scroll to position [0, 0]
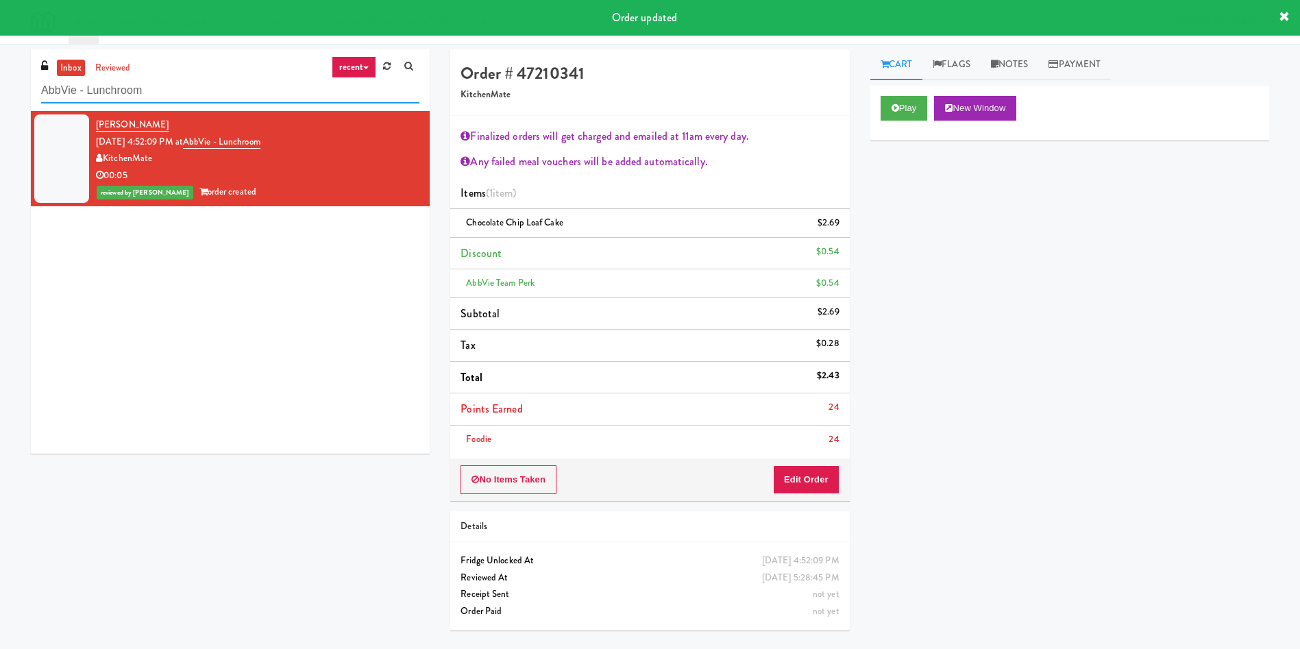
drag, startPoint x: 180, startPoint y: 94, endPoint x: 0, endPoint y: 62, distance: 182.4
click at [0, 62] on div "inbox reviewed recent all unclear take inventory issue suspicious failed recent…" at bounding box center [650, 344] width 1300 height 591
paste input "Fridge - 3000 Huron [PERSON_NAME]"
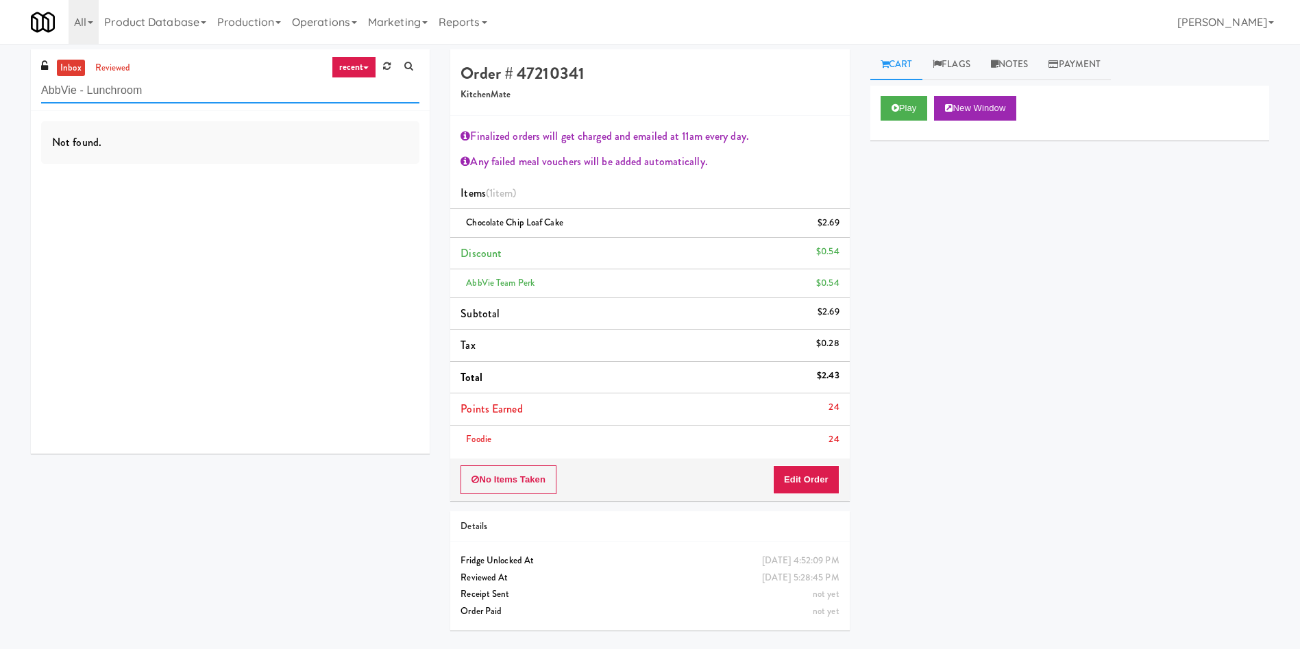
click at [168, 95] on input "AbbVie - Lunchroom" at bounding box center [230, 90] width 378 height 25
drag, startPoint x: 175, startPoint y: 95, endPoint x: 0, endPoint y: 95, distance: 174.7
click at [0, 95] on div "inbox reviewed recent all unclear take inventory issue suspicious failed recent…" at bounding box center [650, 344] width 1300 height 591
paste input "Liberty"
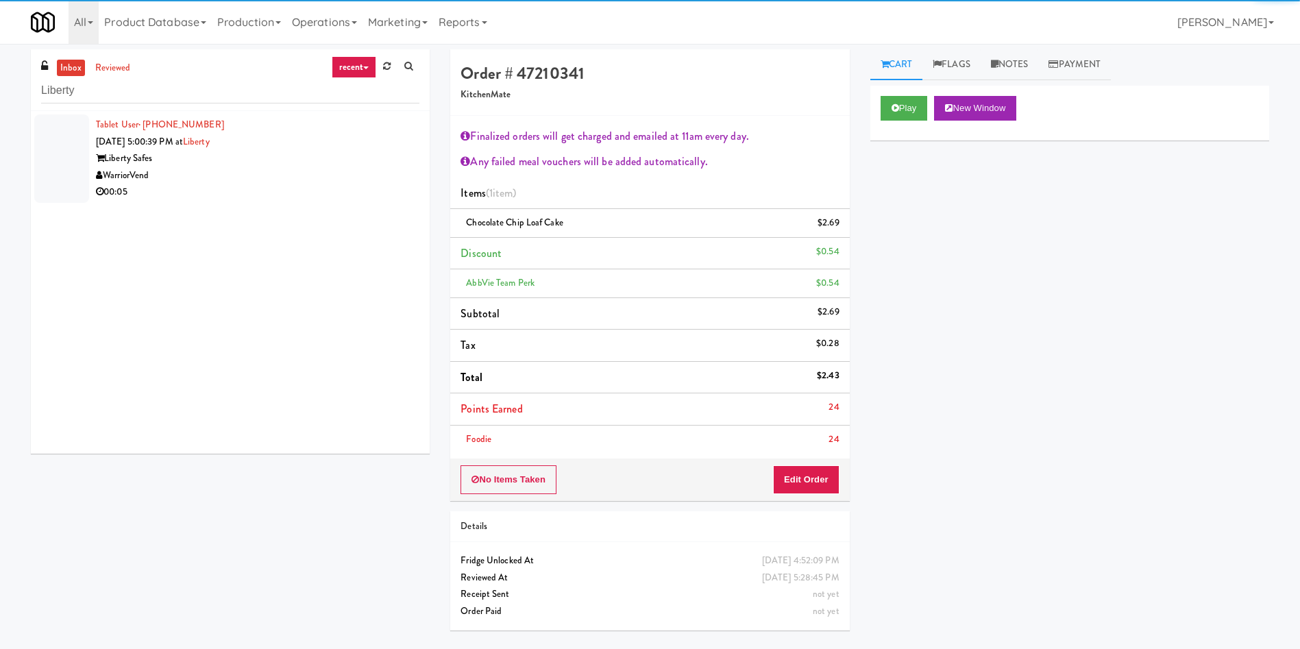
click at [54, 168] on div at bounding box center [61, 158] width 55 height 88
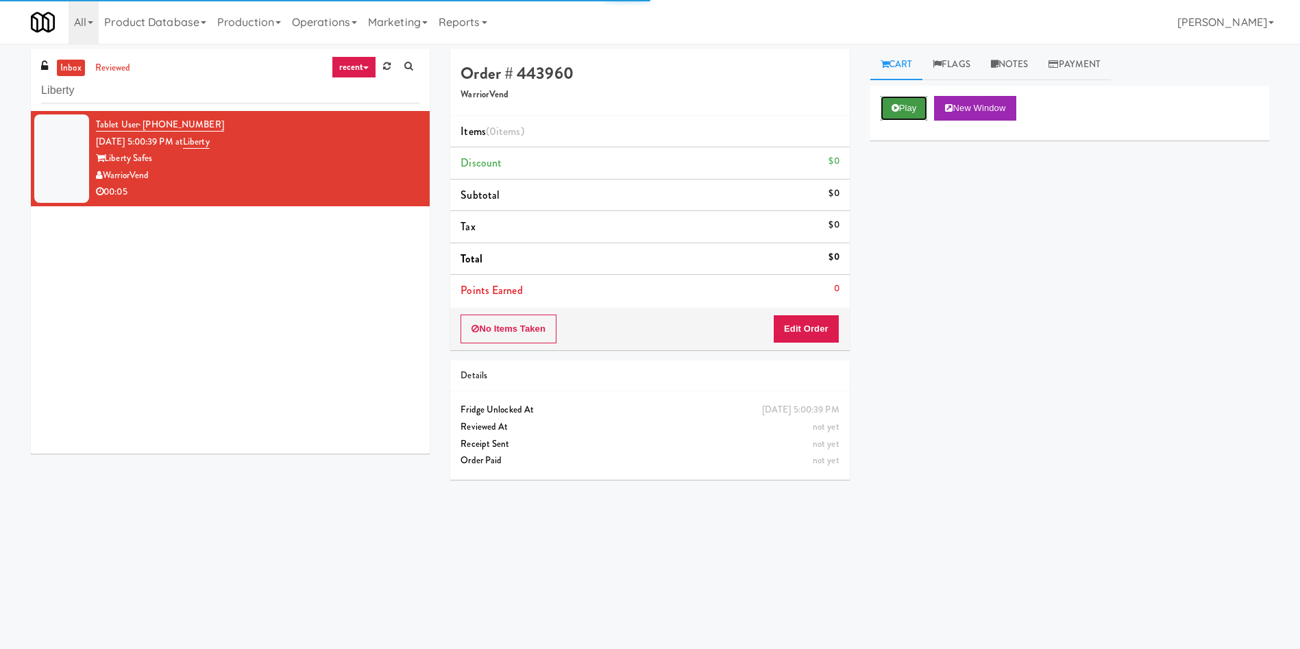
click at [902, 103] on button "Play" at bounding box center [903, 108] width 47 height 25
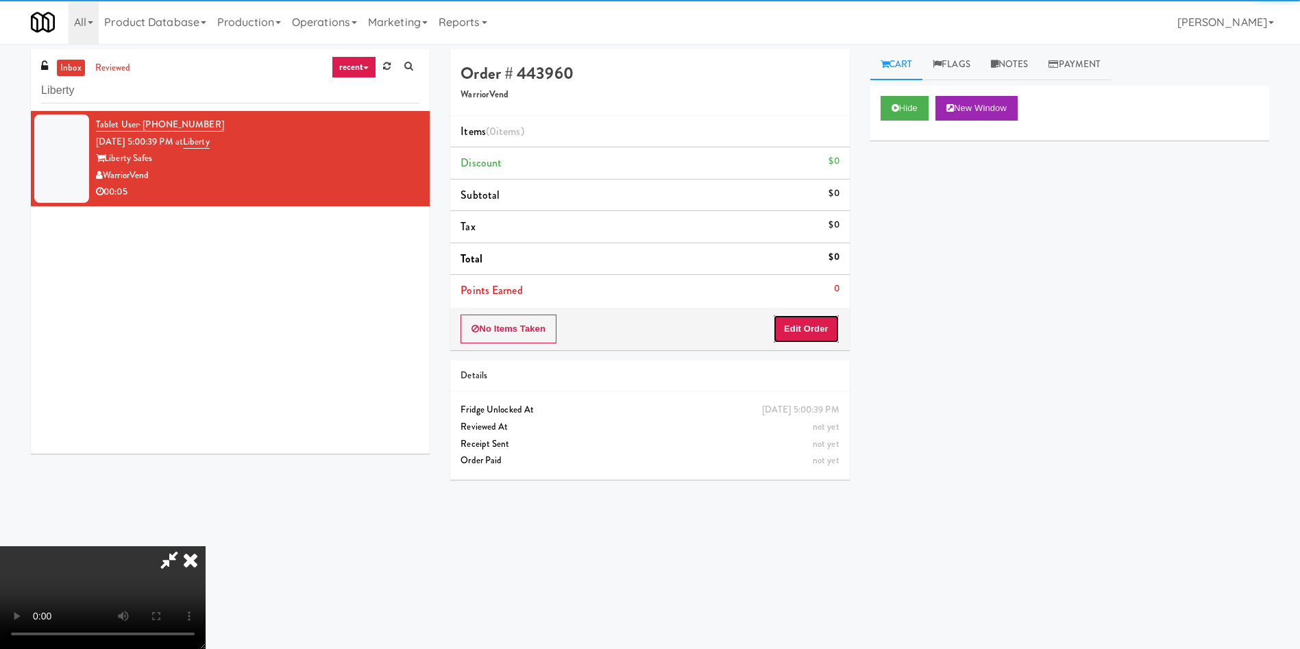
click at [815, 336] on button "Edit Order" at bounding box center [806, 328] width 66 height 29
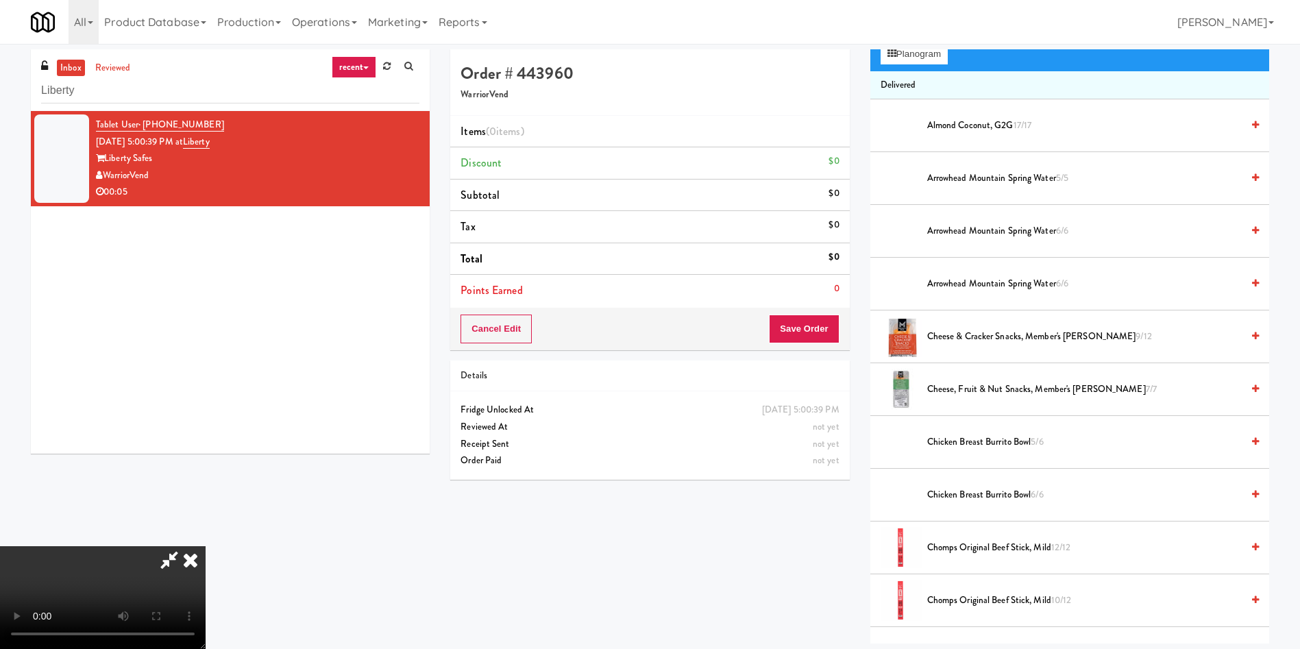
scroll to position [103, 0]
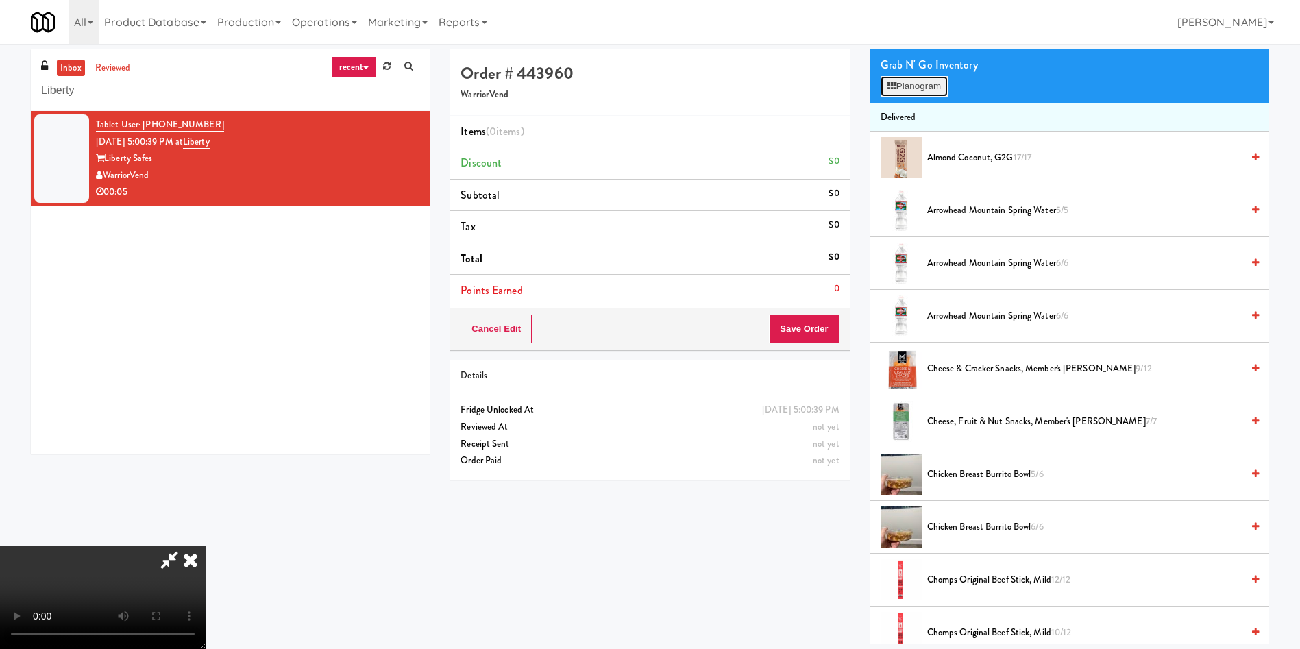
click at [914, 90] on button "Planogram" at bounding box center [913, 86] width 67 height 21
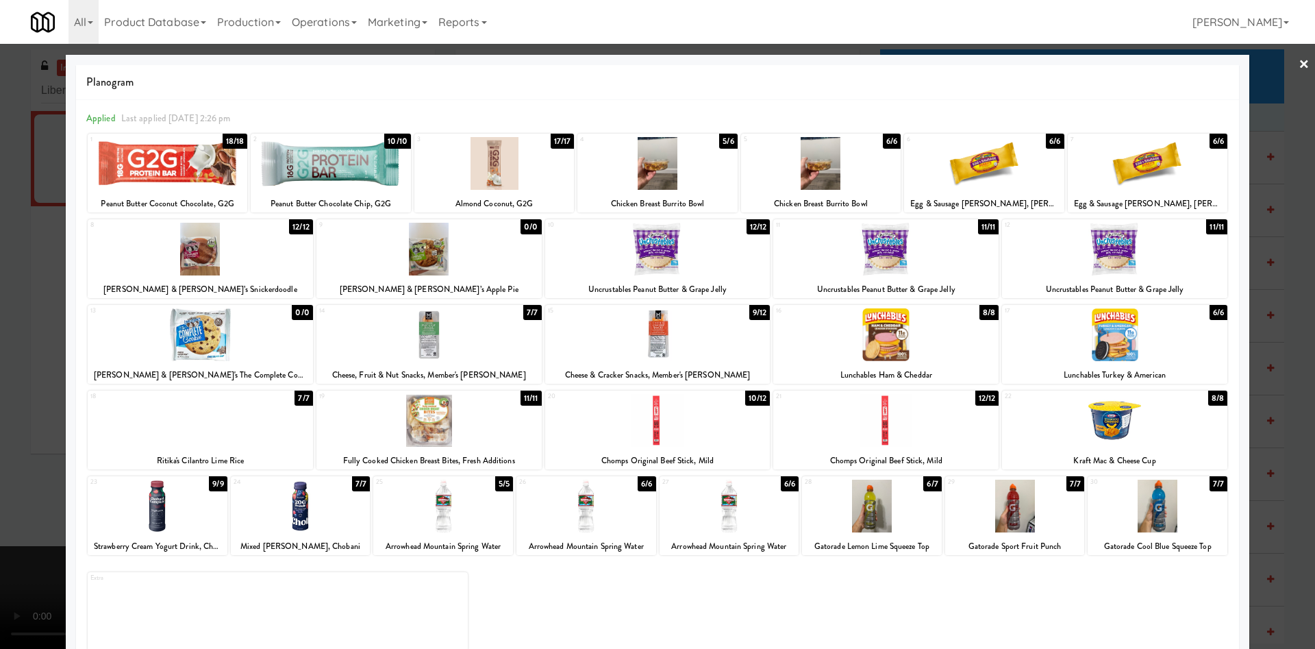
click at [621, 183] on div at bounding box center [658, 163] width 160 height 53
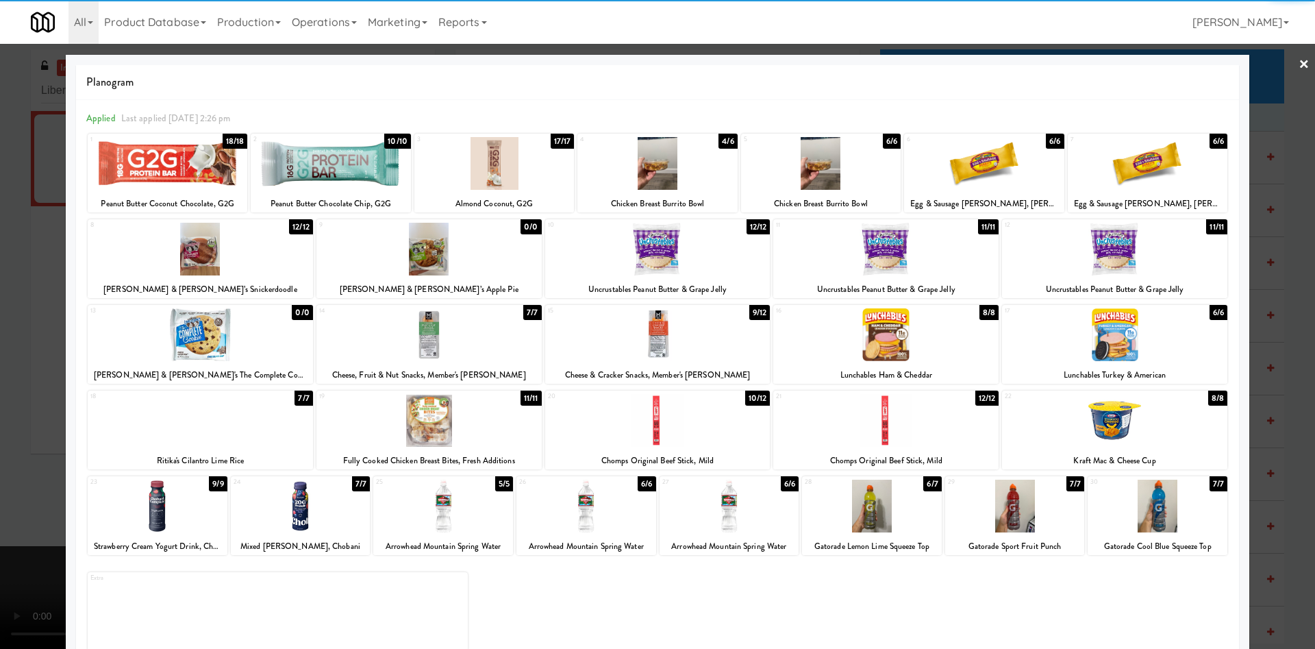
click at [35, 273] on div at bounding box center [657, 324] width 1315 height 649
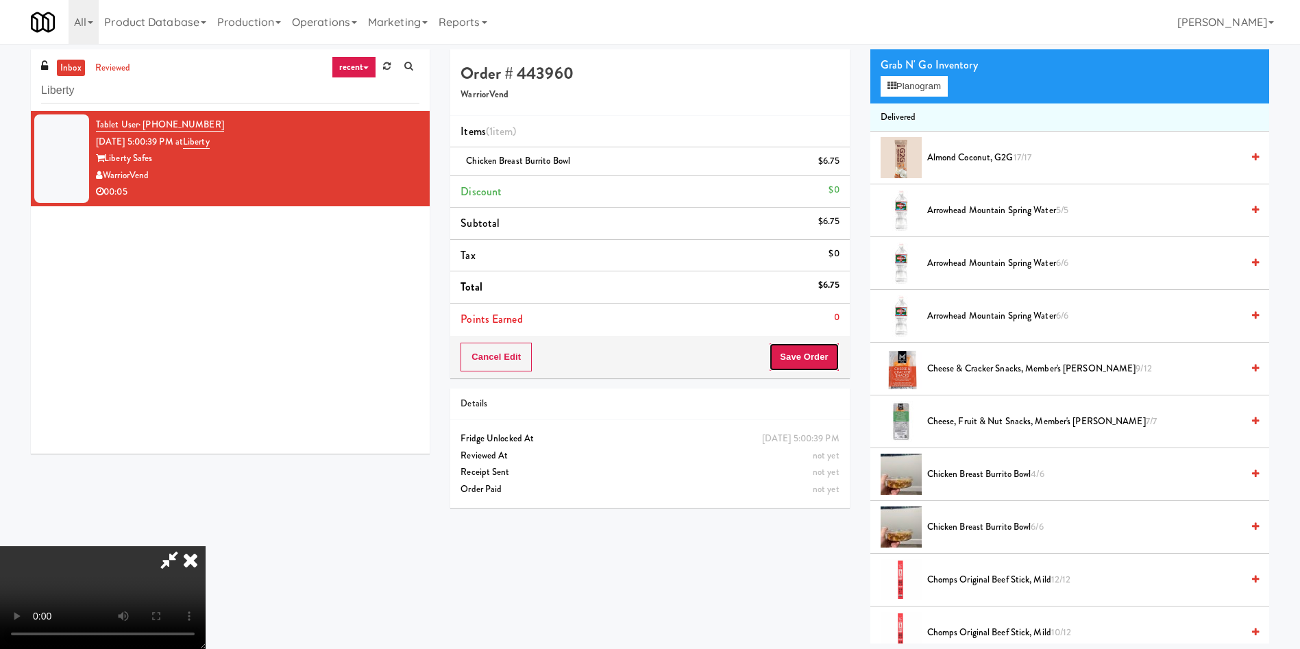
click at [832, 357] on button "Save Order" at bounding box center [804, 357] width 70 height 29
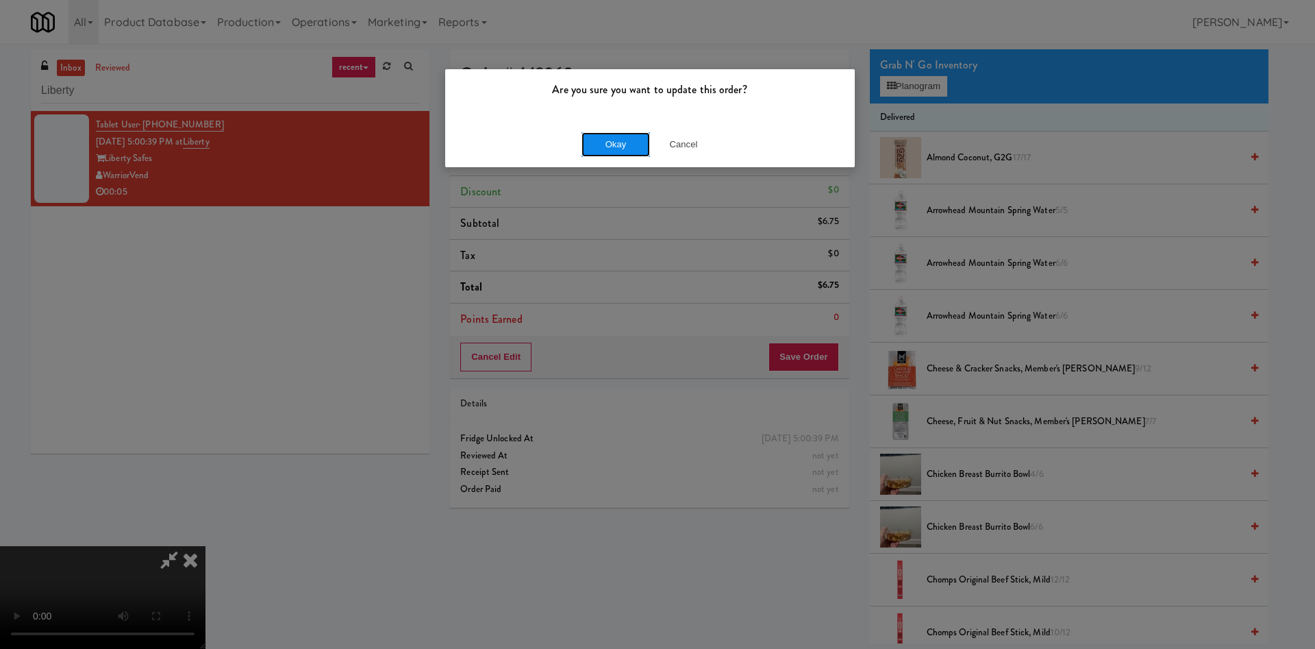
click at [601, 143] on button "Okay" at bounding box center [616, 144] width 69 height 25
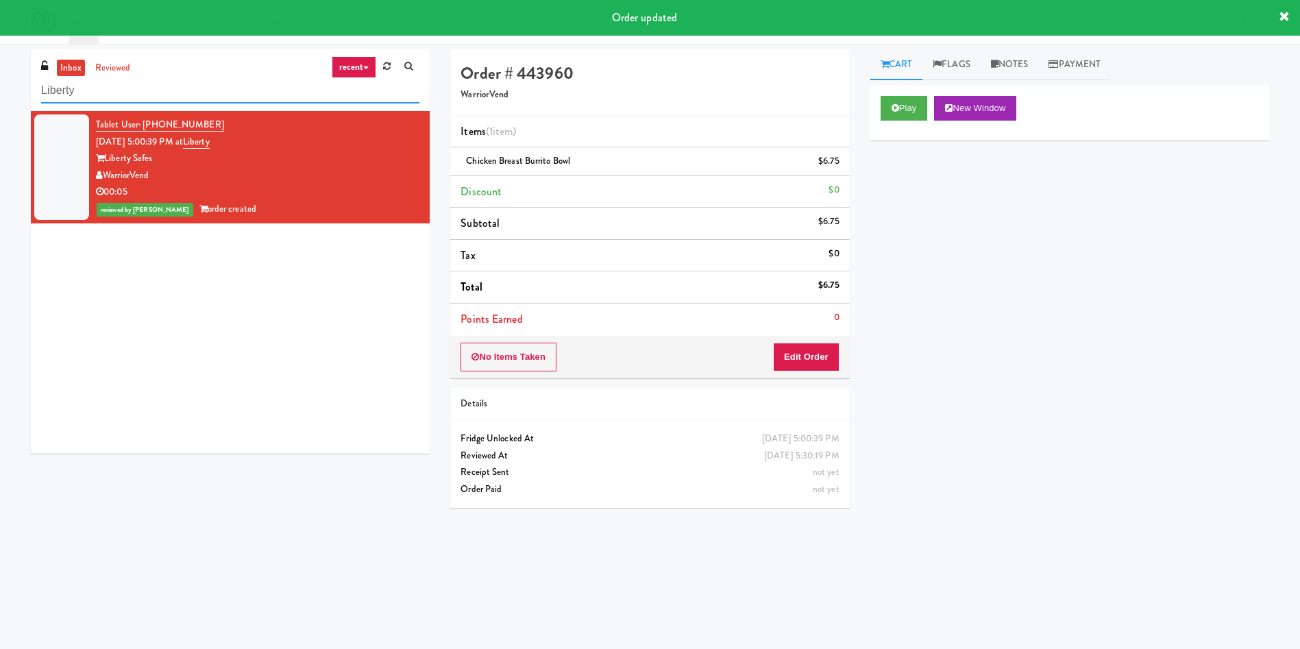
drag, startPoint x: 152, startPoint y: 98, endPoint x: 0, endPoint y: 92, distance: 152.2
click at [0, 92] on div "inbox reviewed recent all unclear take inventory issue suspicious failed recent…" at bounding box center [650, 324] width 1300 height 550
paste input "Rowan - Ambient - Right"
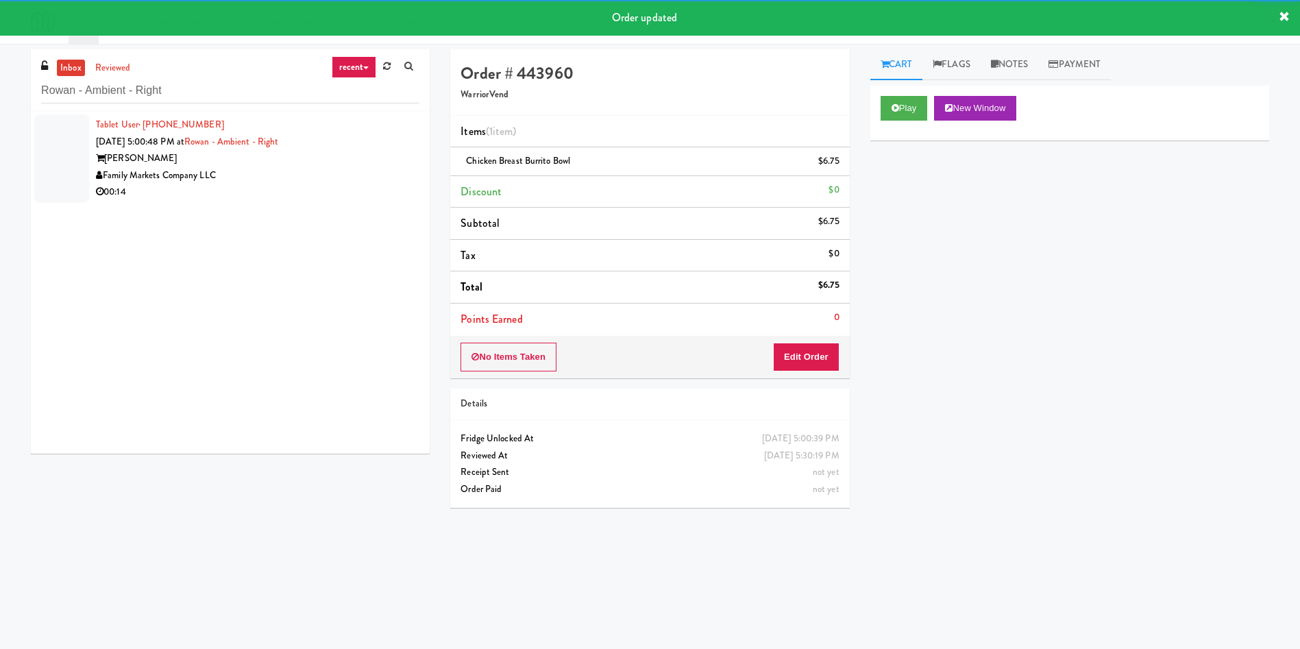
click at [56, 151] on div at bounding box center [61, 158] width 55 height 88
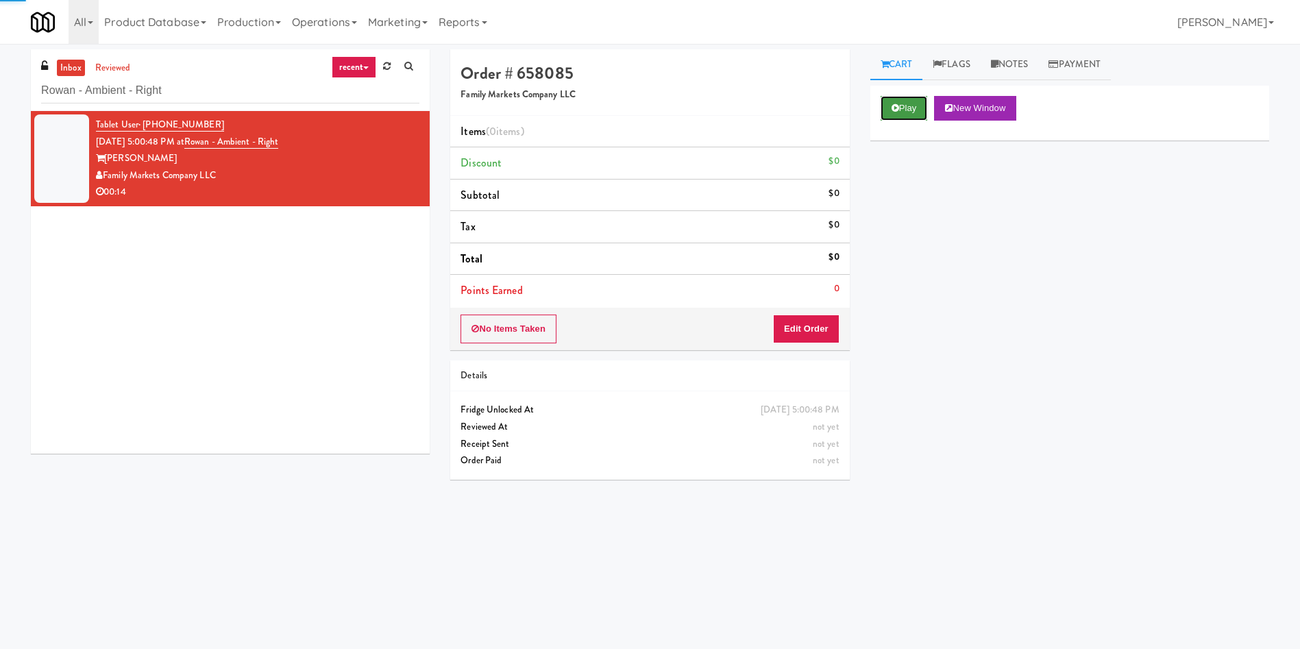
click at [911, 110] on button "Play" at bounding box center [903, 108] width 47 height 25
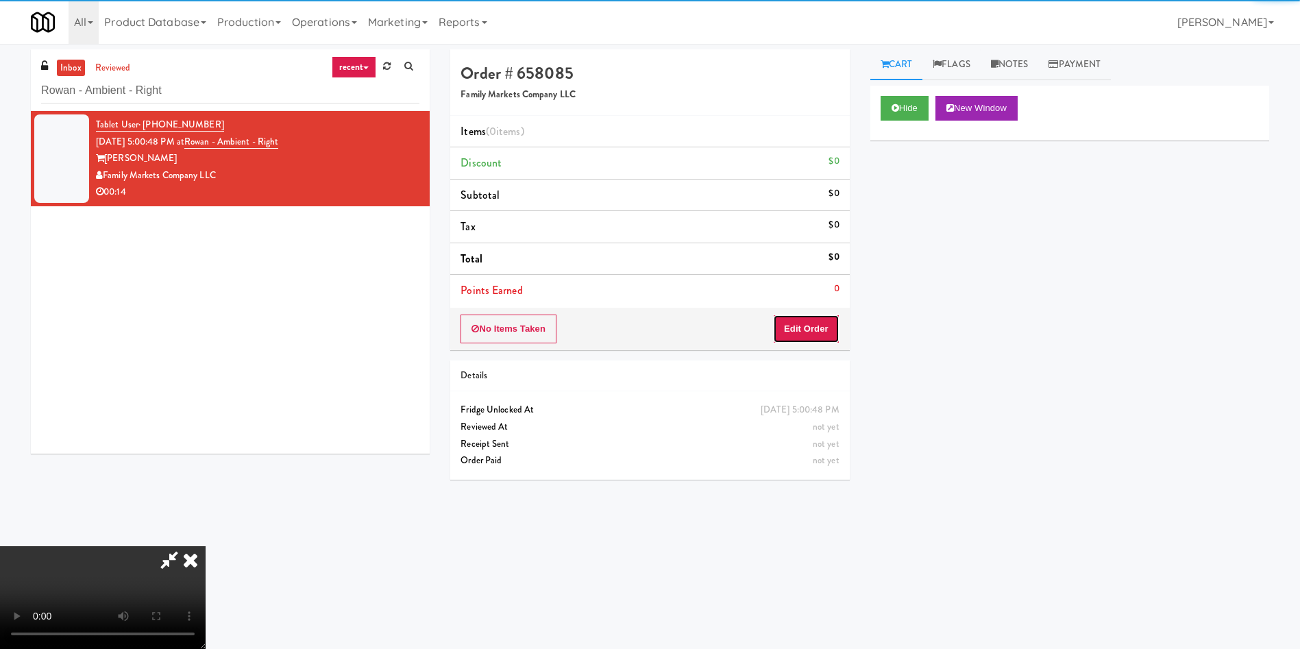
click at [803, 321] on button "Edit Order" at bounding box center [806, 328] width 66 height 29
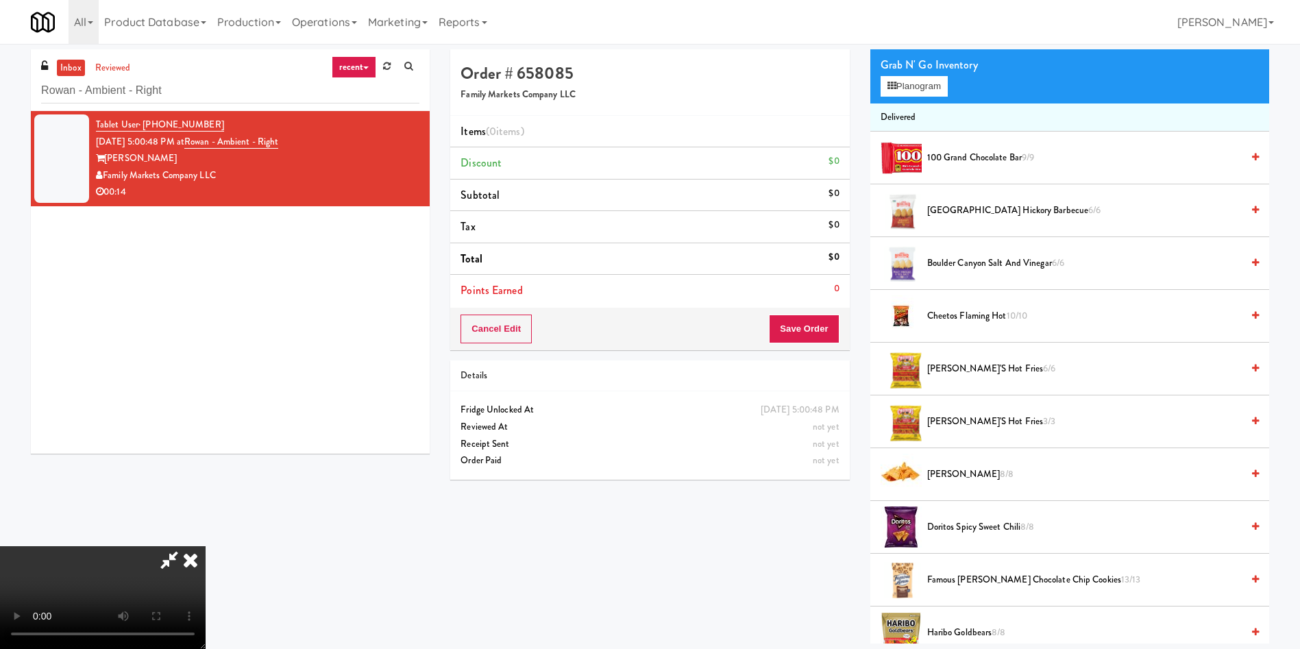
scroll to position [201, 0]
click at [206, 546] on video at bounding box center [103, 597] width 206 height 103
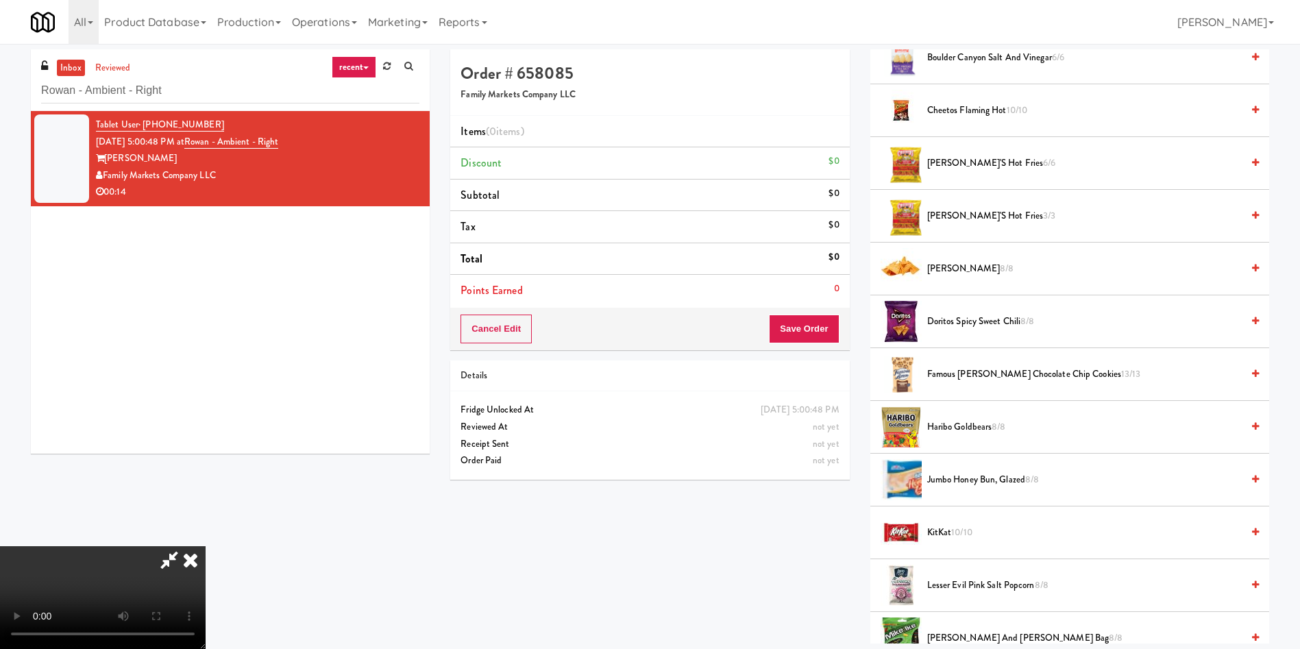
click at [206, 546] on video at bounding box center [103, 597] width 206 height 103
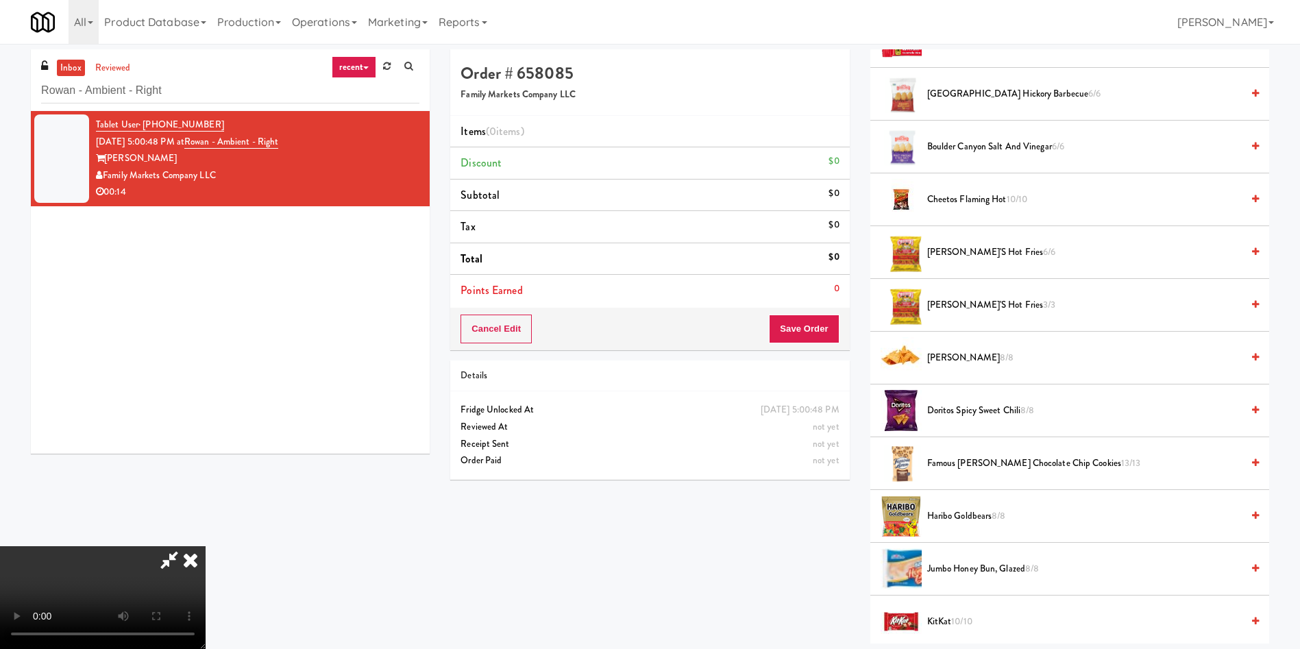
scroll to position [0, 0]
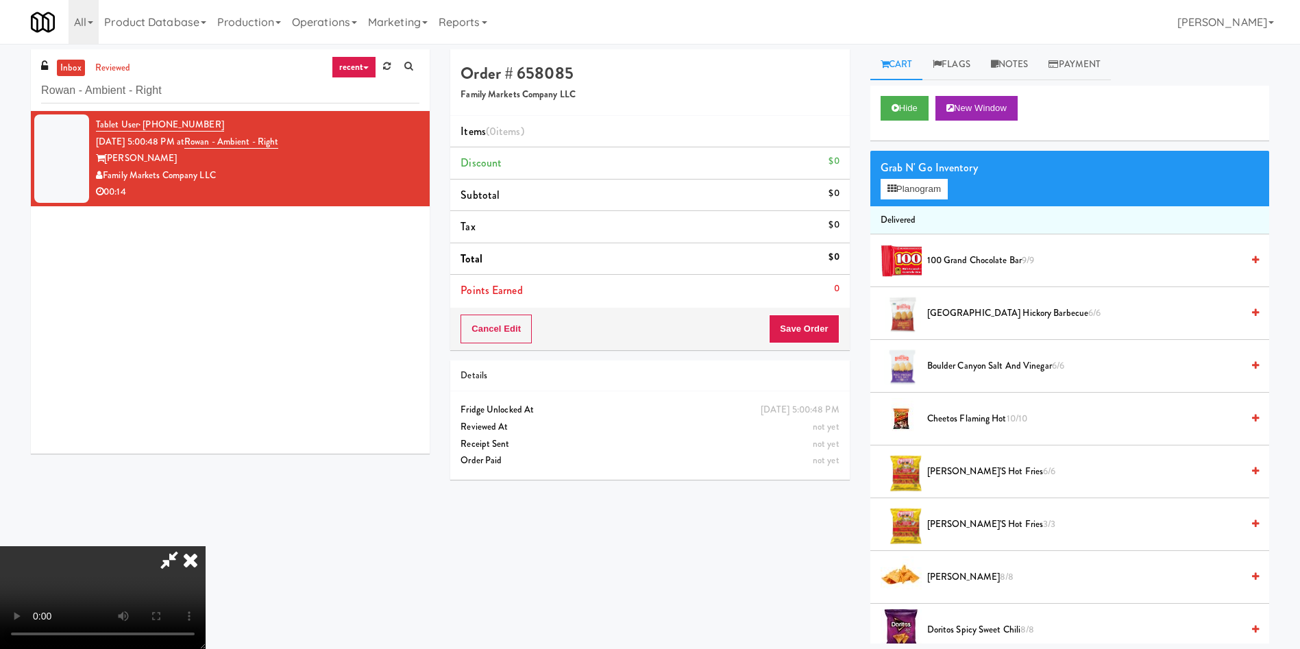
click at [910, 203] on div "Grab N' Go Inventory Planogram" at bounding box center [1069, 178] width 399 height 55
click at [911, 193] on button "Planogram" at bounding box center [913, 189] width 67 height 21
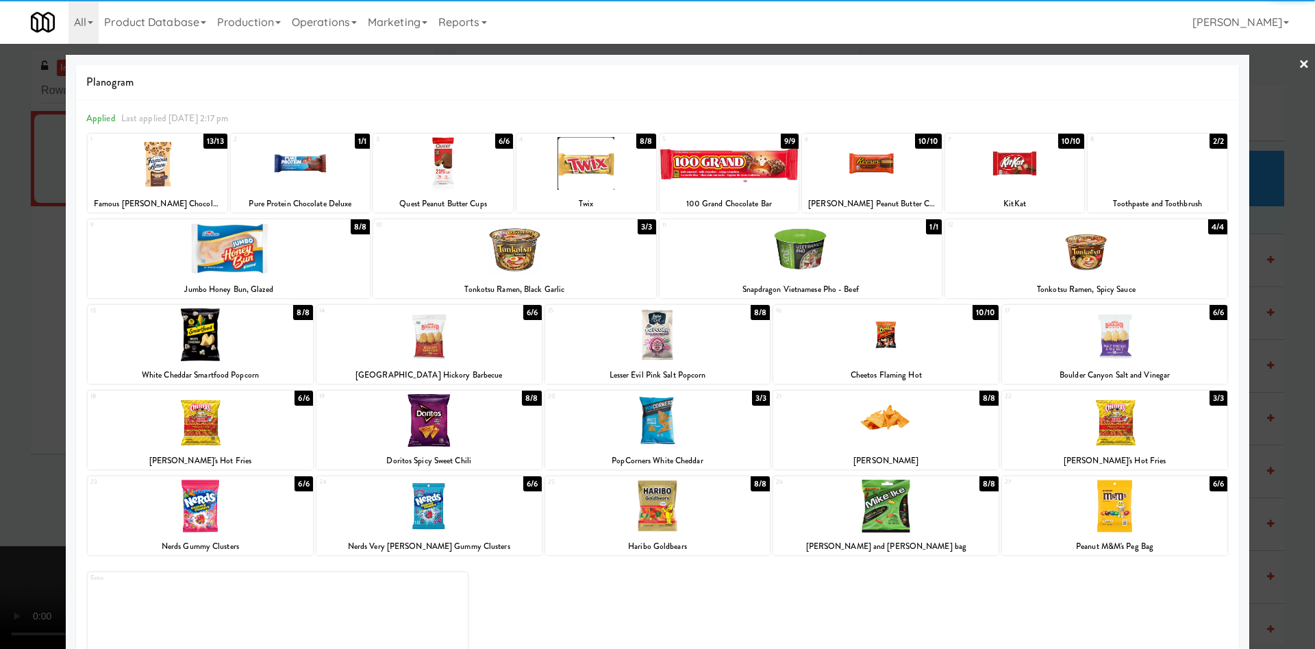
click at [1133, 253] on div at bounding box center [1087, 249] width 282 height 53
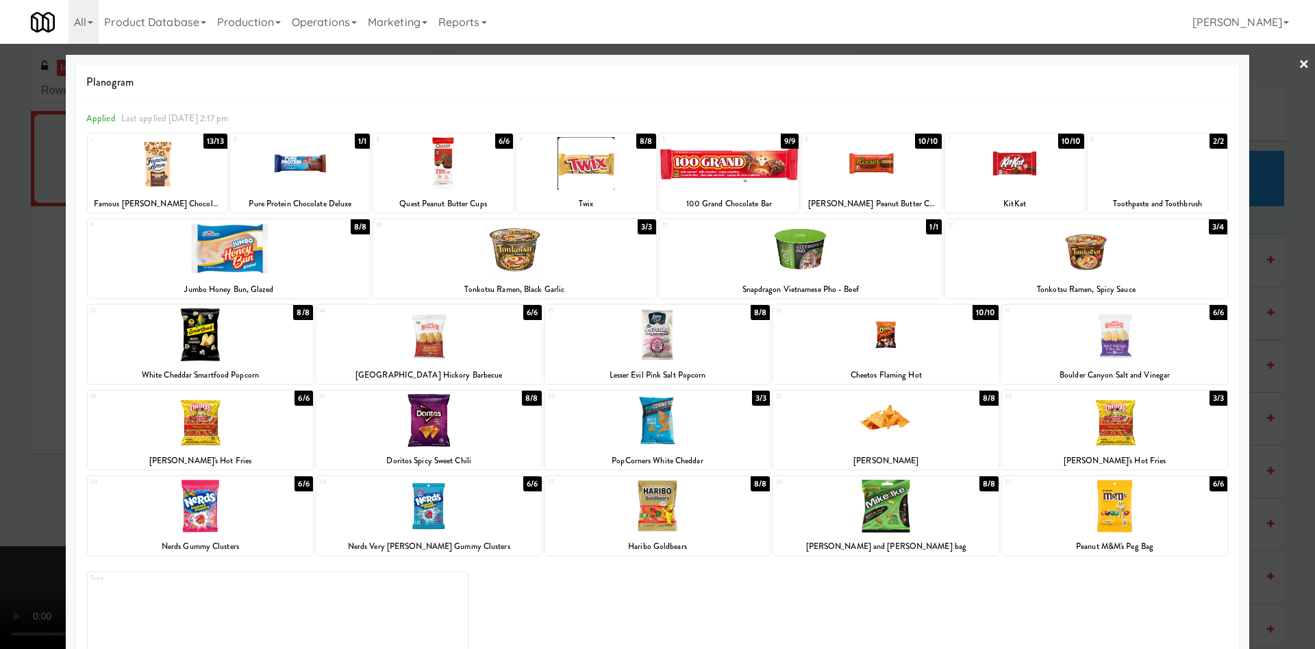
click at [32, 299] on div at bounding box center [657, 324] width 1315 height 649
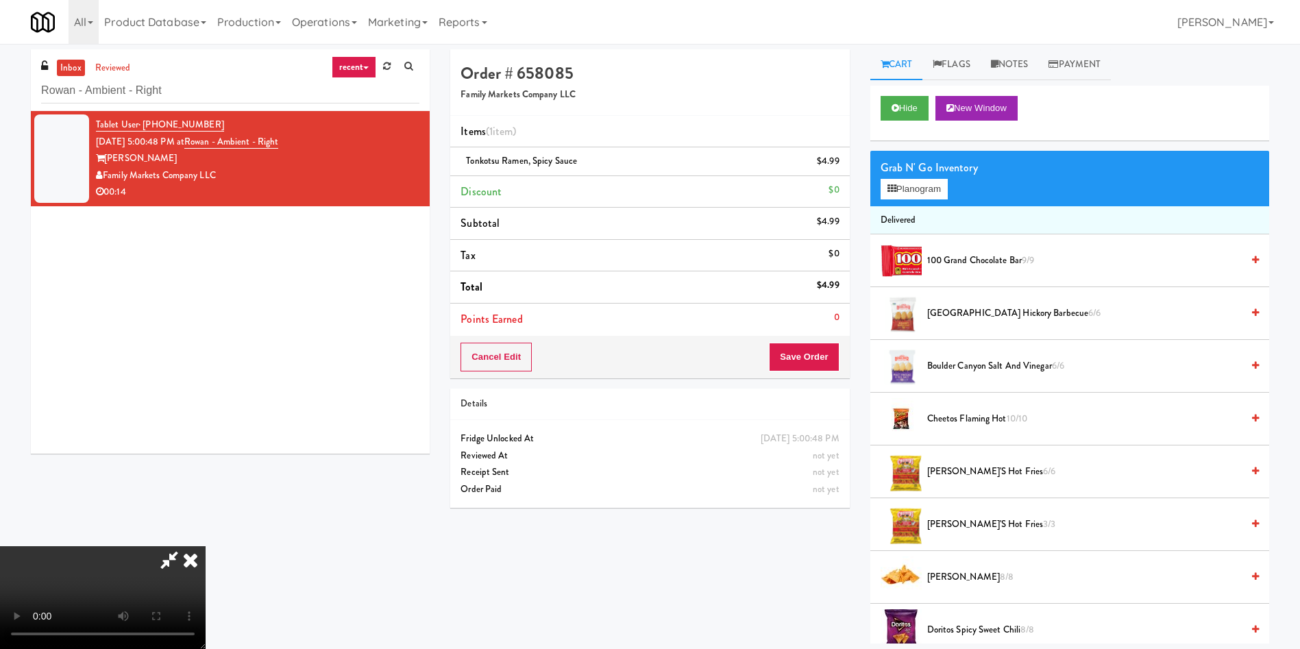
click at [206, 546] on video at bounding box center [103, 597] width 206 height 103
click at [932, 177] on div "Grab N' Go Inventory Planogram" at bounding box center [1069, 178] width 399 height 55
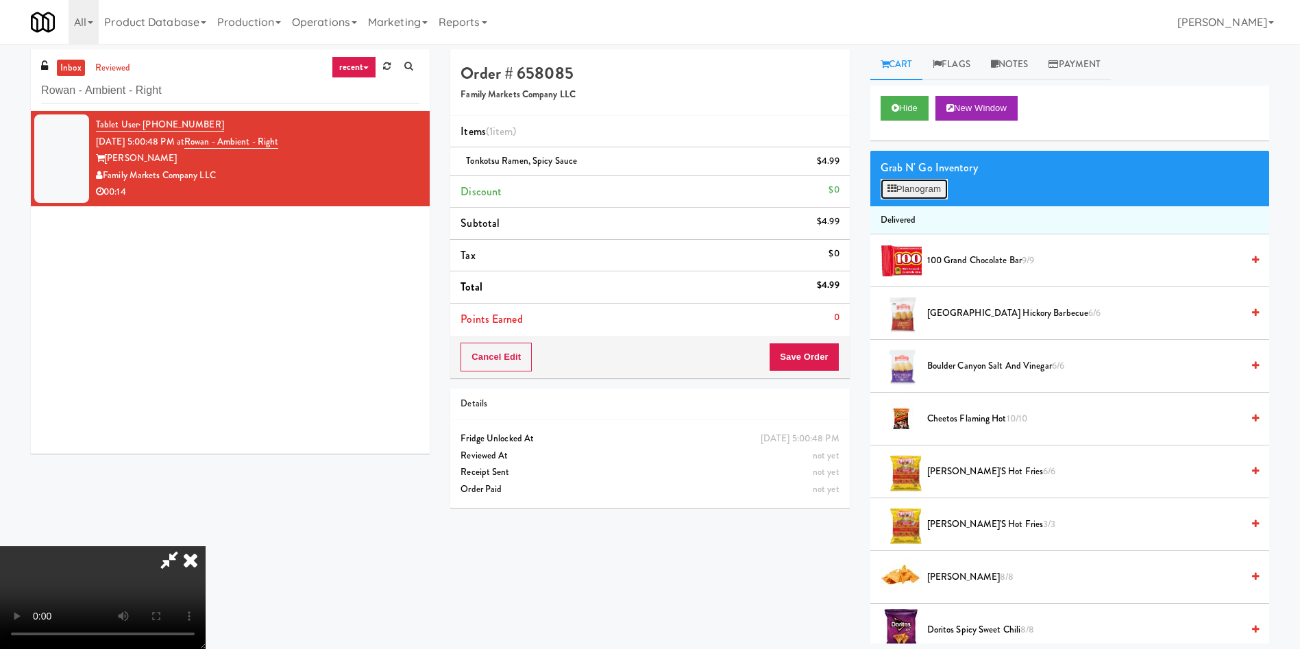
click at [902, 180] on button "Planogram" at bounding box center [913, 189] width 67 height 21
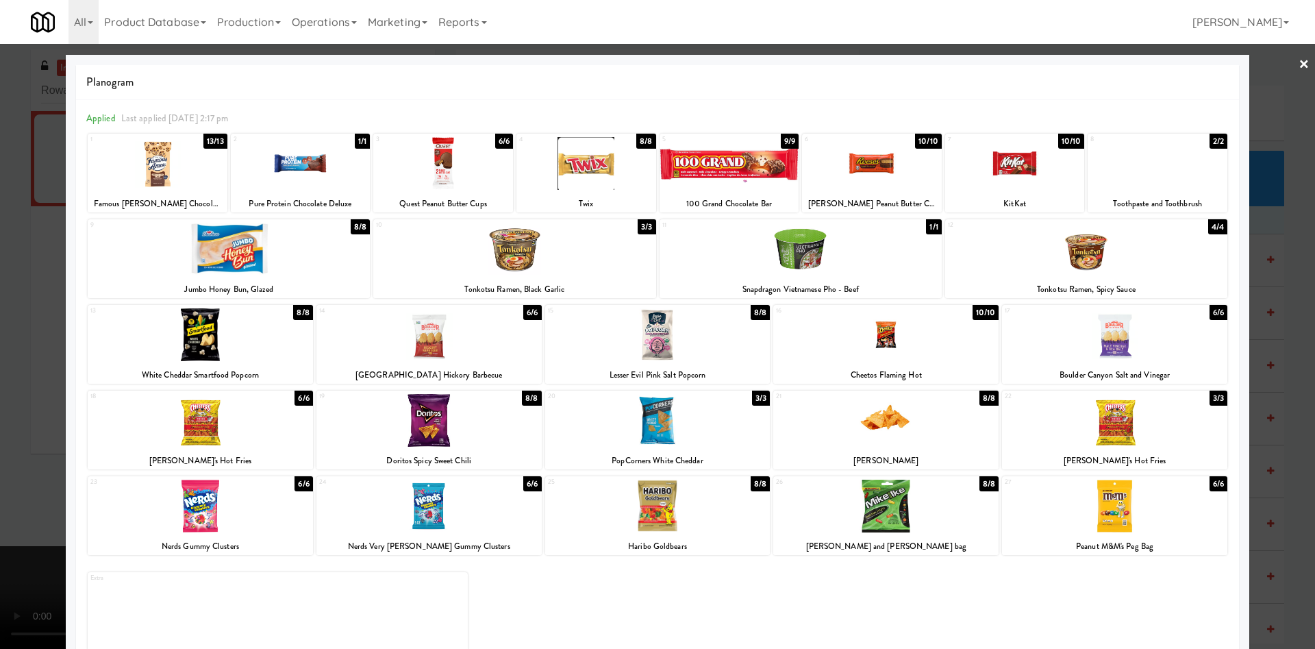
click at [256, 441] on div at bounding box center [200, 420] width 225 height 53
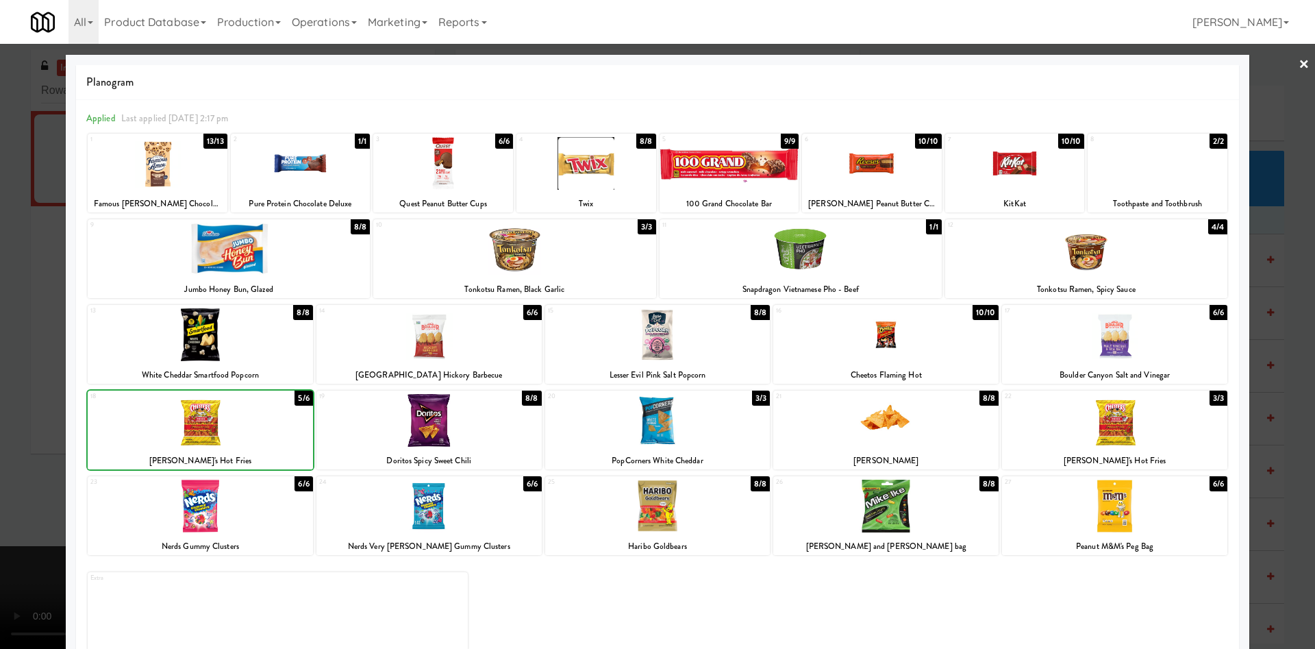
click at [256, 441] on div at bounding box center [200, 420] width 225 height 53
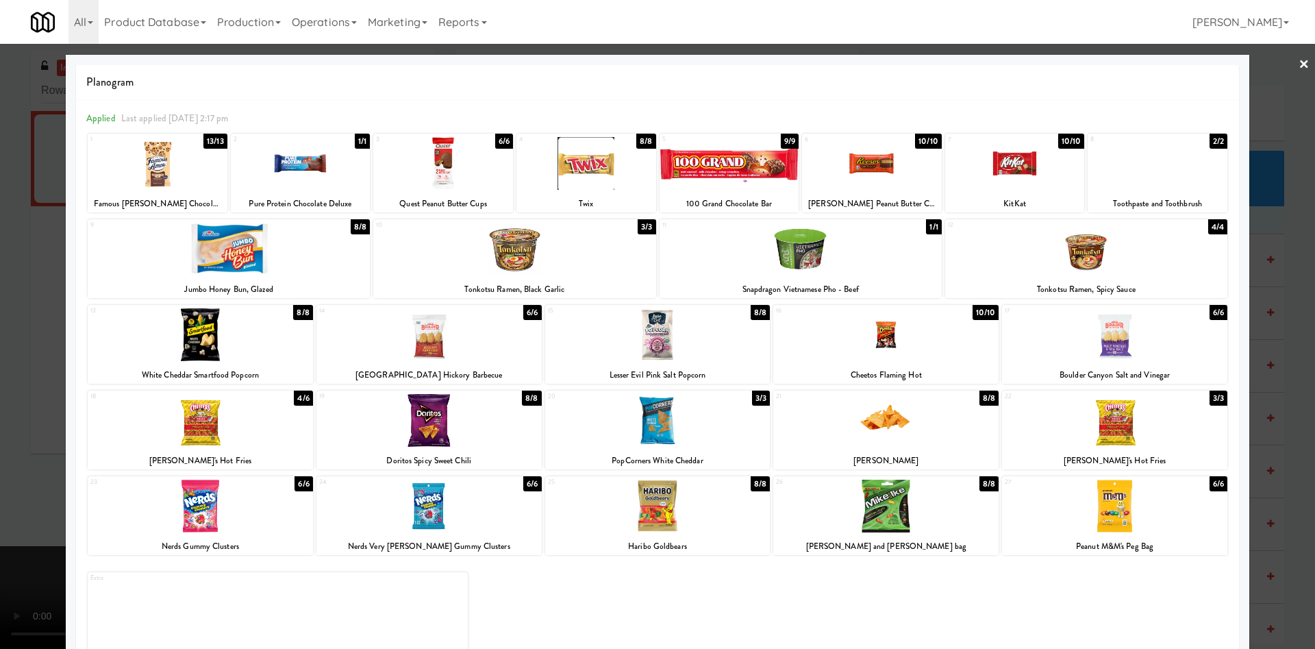
click at [35, 301] on div at bounding box center [657, 324] width 1315 height 649
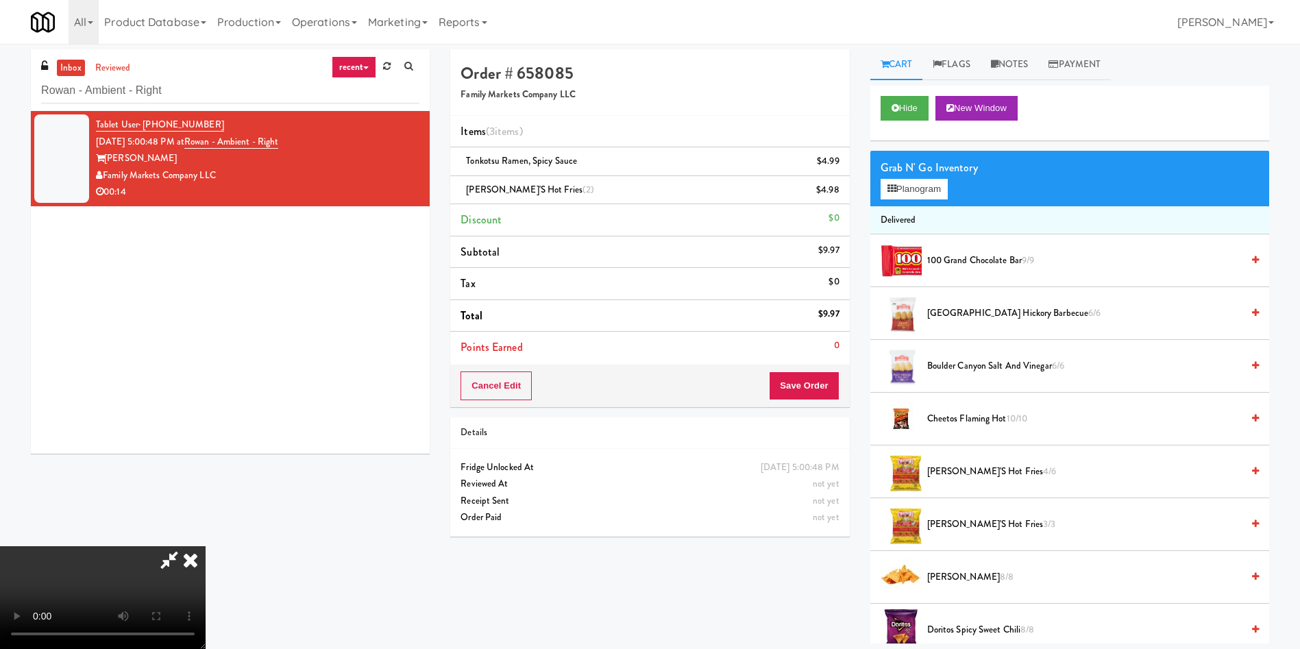
click at [206, 546] on video at bounding box center [103, 597] width 206 height 103
click at [841, 193] on icon at bounding box center [840, 194] width 7 height 9
click at [926, 189] on button "Planogram" at bounding box center [913, 189] width 67 height 21
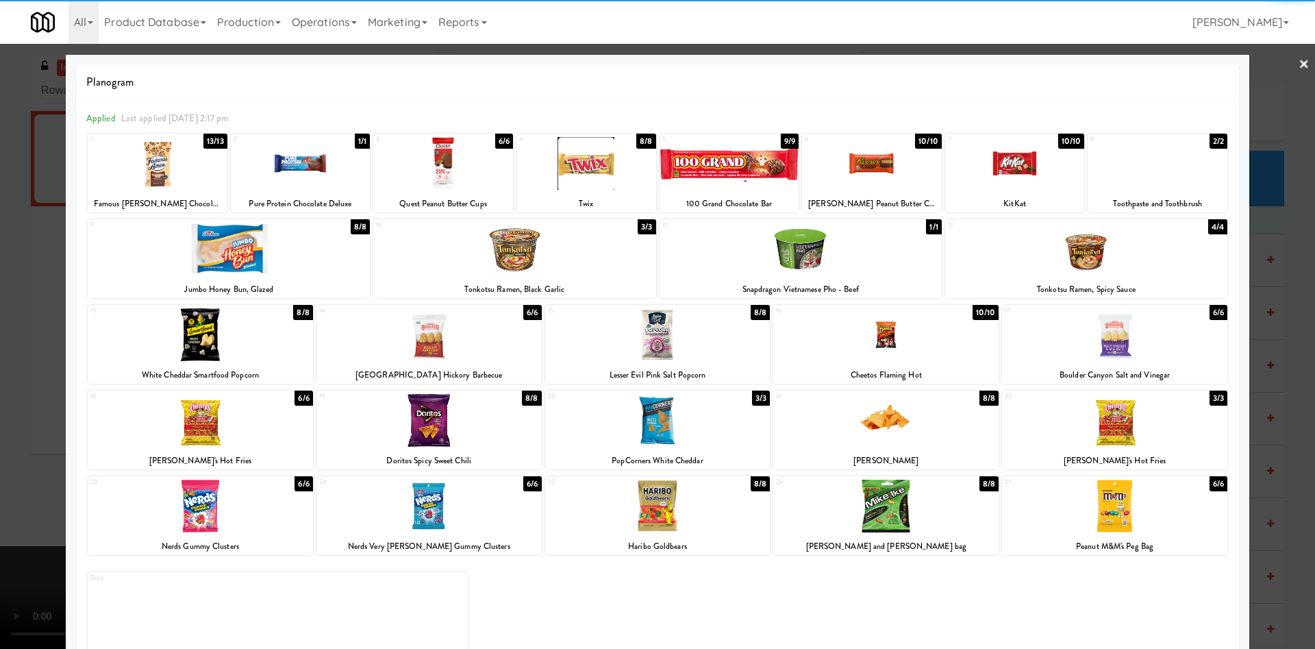
click at [525, 240] on div at bounding box center [514, 249] width 282 height 53
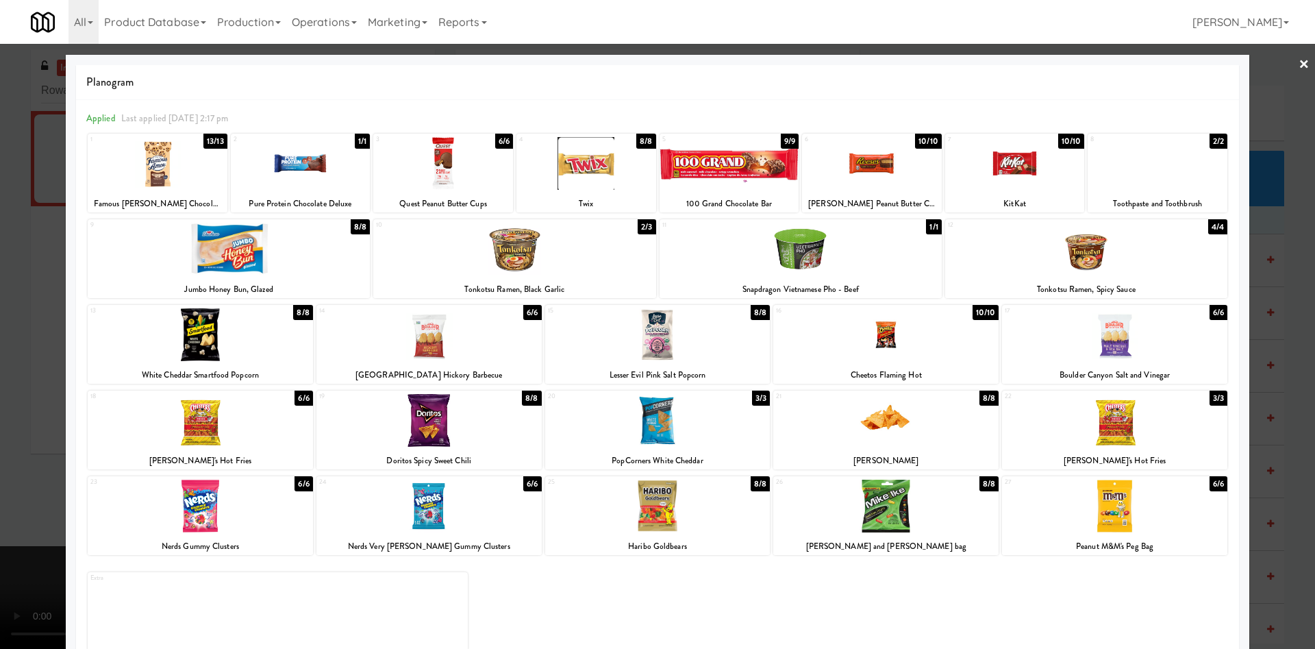
click at [33, 239] on div at bounding box center [657, 324] width 1315 height 649
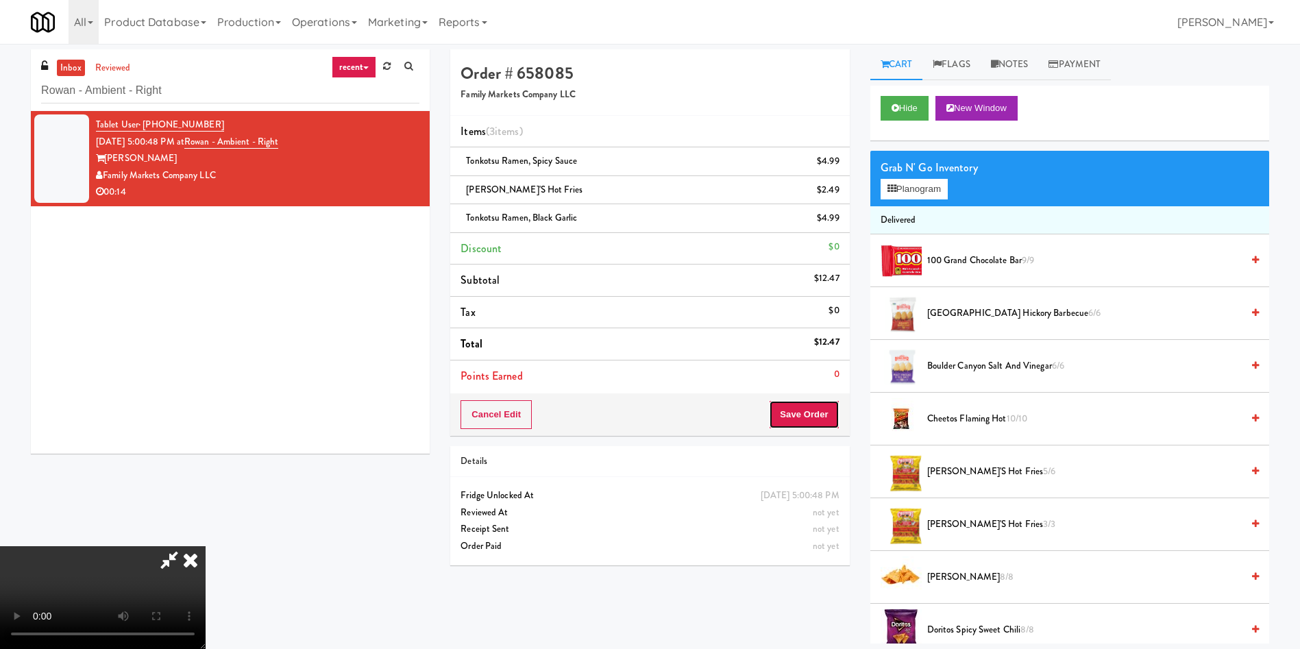
click at [803, 408] on button "Save Order" at bounding box center [804, 414] width 70 height 29
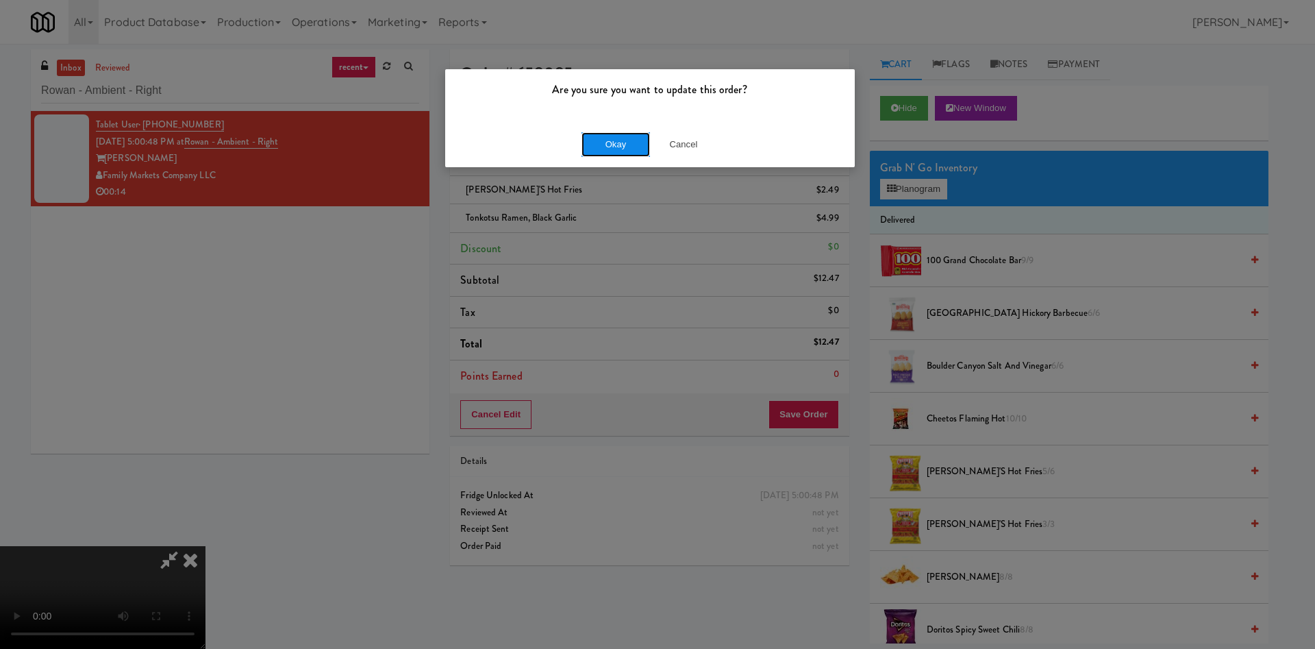
click at [600, 133] on button "Okay" at bounding box center [616, 144] width 69 height 25
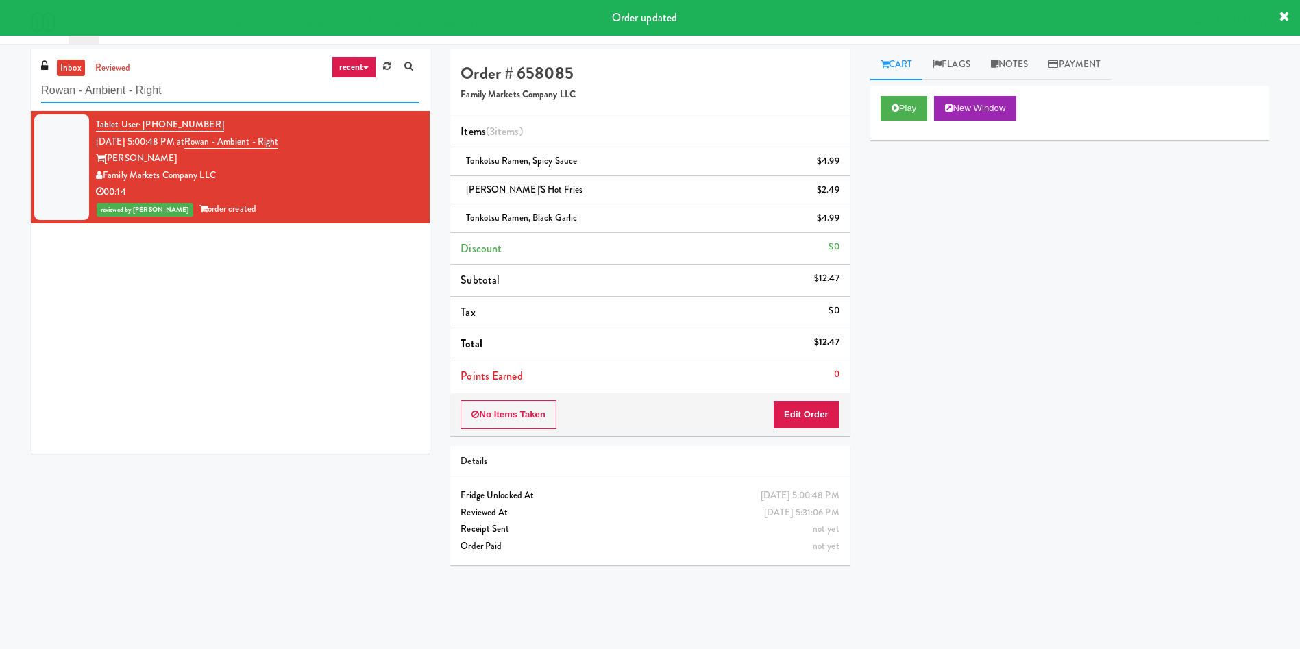
drag, startPoint x: 213, startPoint y: 79, endPoint x: 0, endPoint y: 76, distance: 213.1
click at [0, 76] on div "inbox reviewed recent all unclear take inventory issue suspicious failed recent…" at bounding box center [650, 324] width 1300 height 550
paste input "Healthtrax Gym"
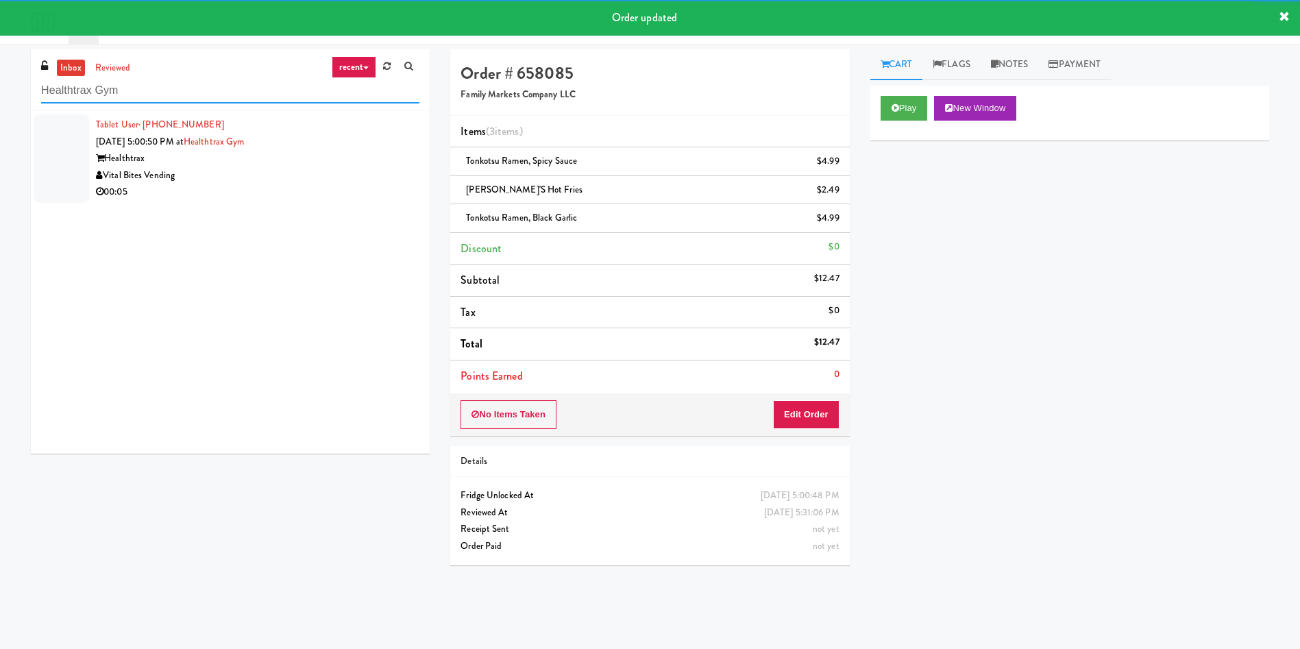
type input "Healthtrax Gym"
drag, startPoint x: 54, startPoint y: 162, endPoint x: 810, endPoint y: 161, distance: 755.7
click at [54, 161] on div at bounding box center [61, 158] width 55 height 88
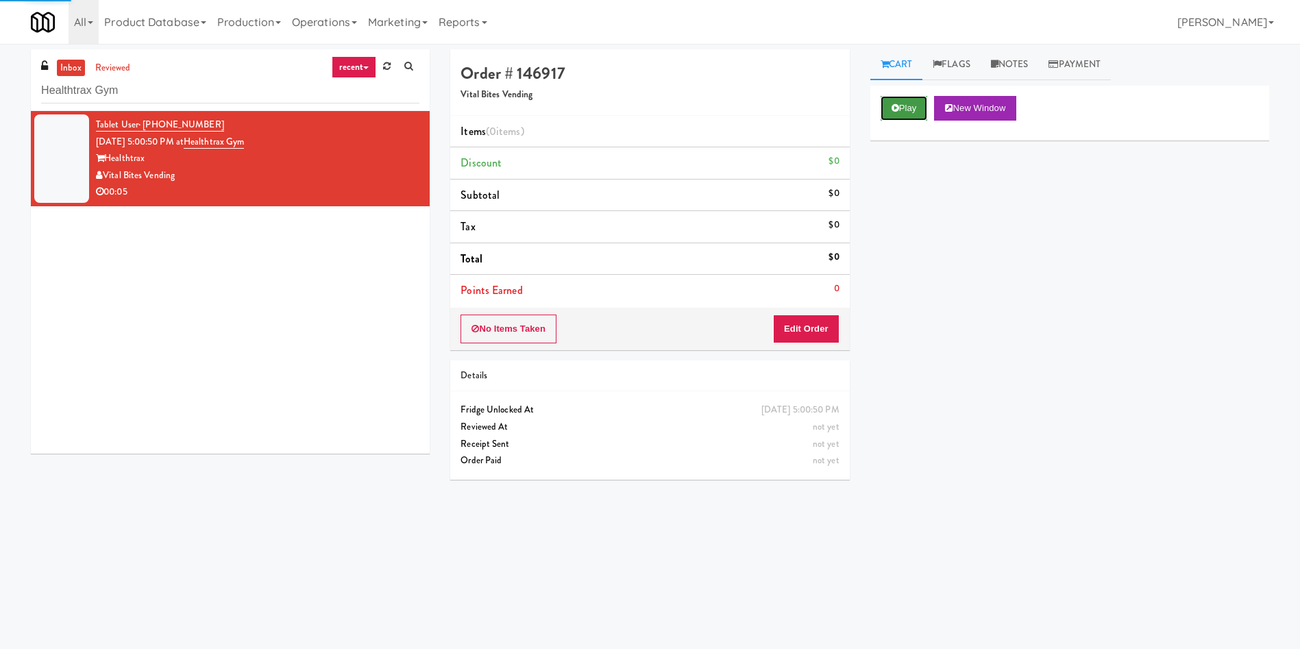
click at [898, 101] on button "Play" at bounding box center [903, 108] width 47 height 25
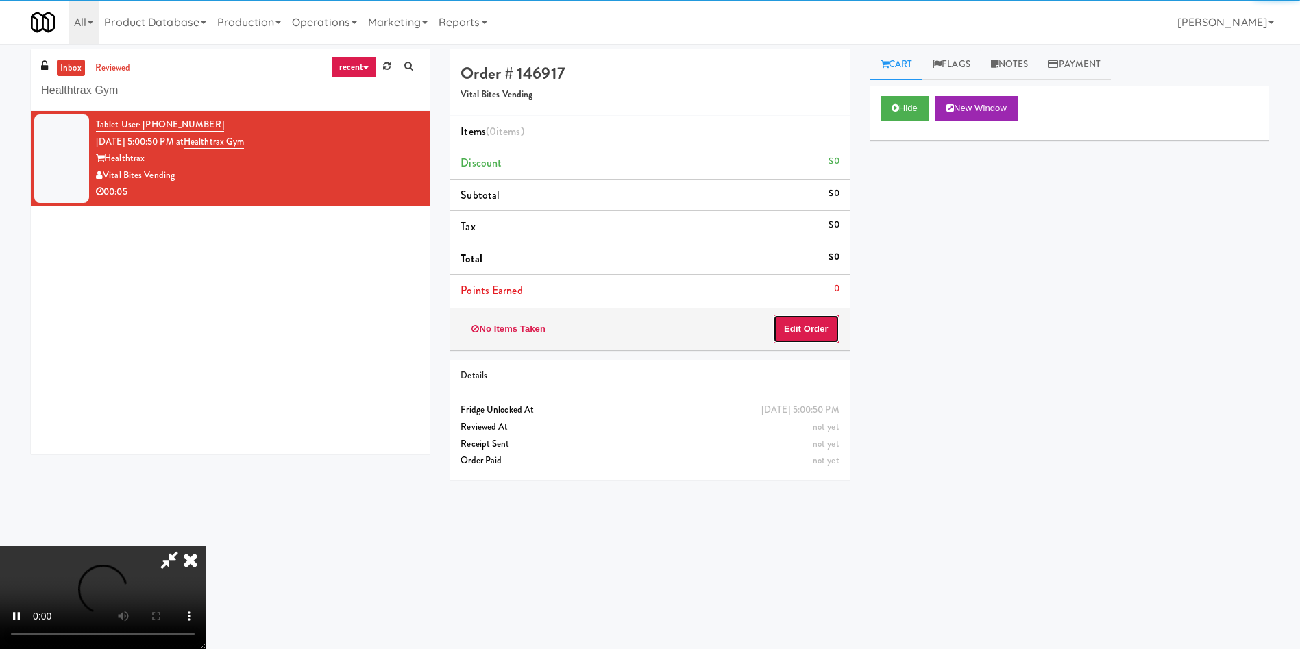
click at [805, 330] on button "Edit Order" at bounding box center [806, 328] width 66 height 29
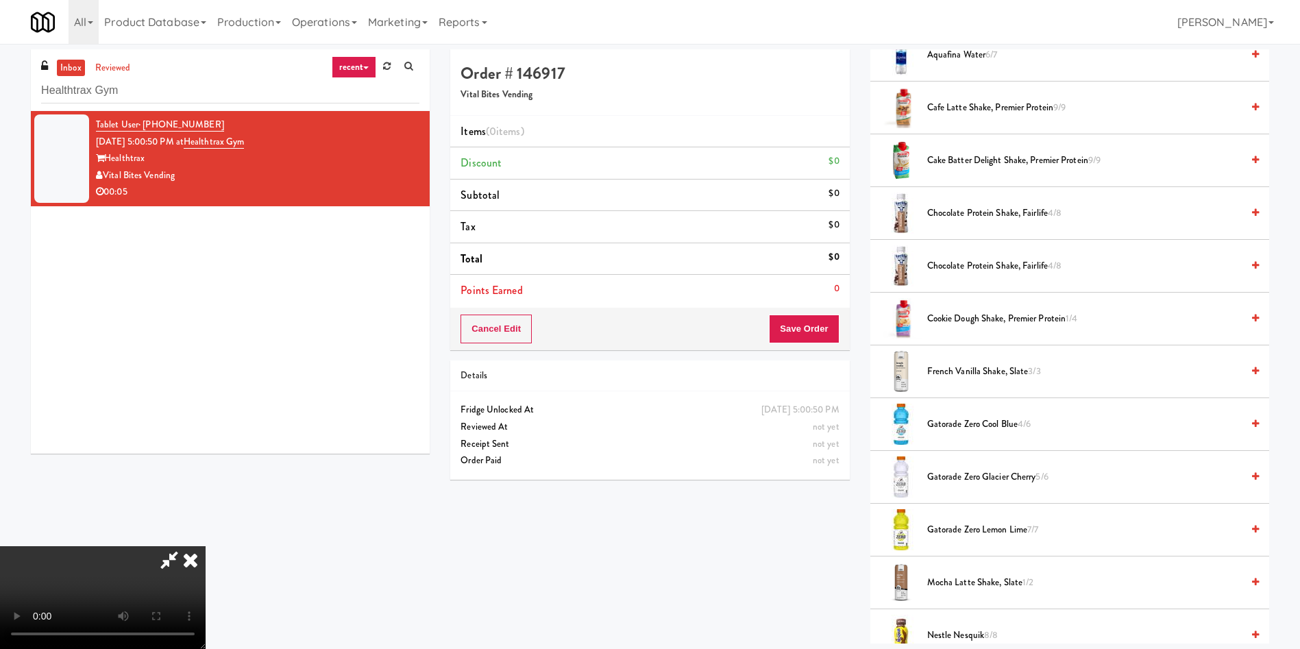
scroll to position [103, 0]
click at [206, 546] on video at bounding box center [103, 597] width 206 height 103
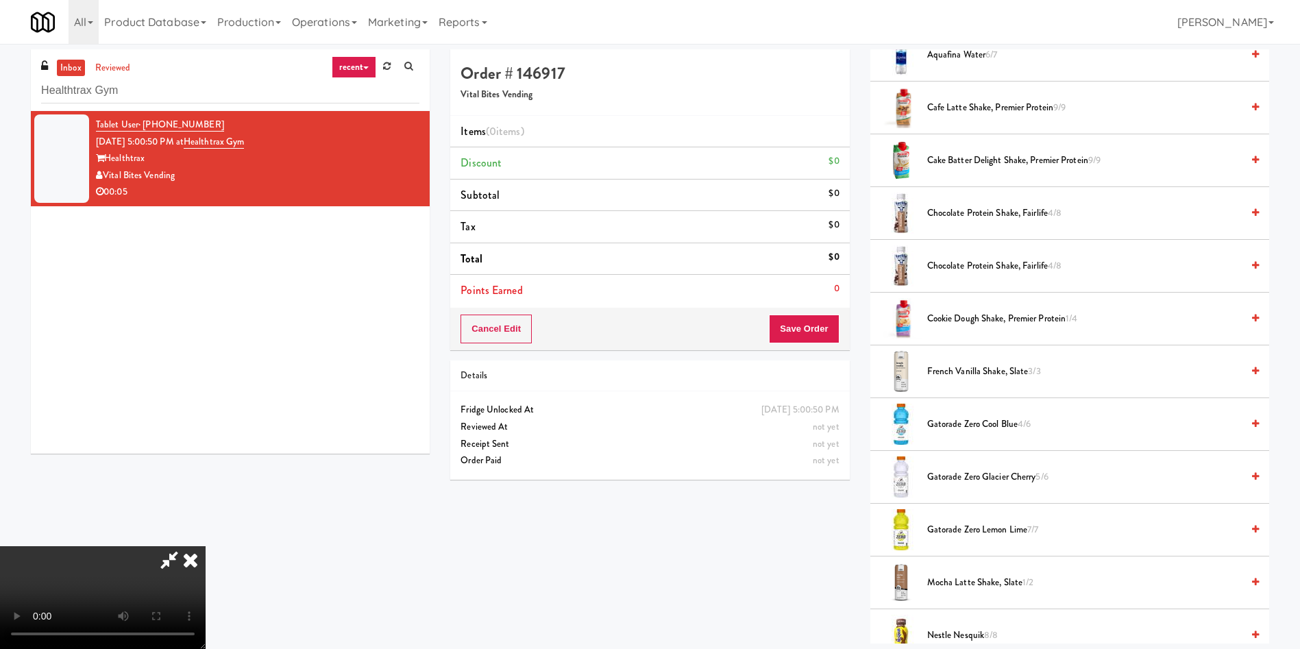
click at [206, 546] on video at bounding box center [103, 597] width 206 height 103
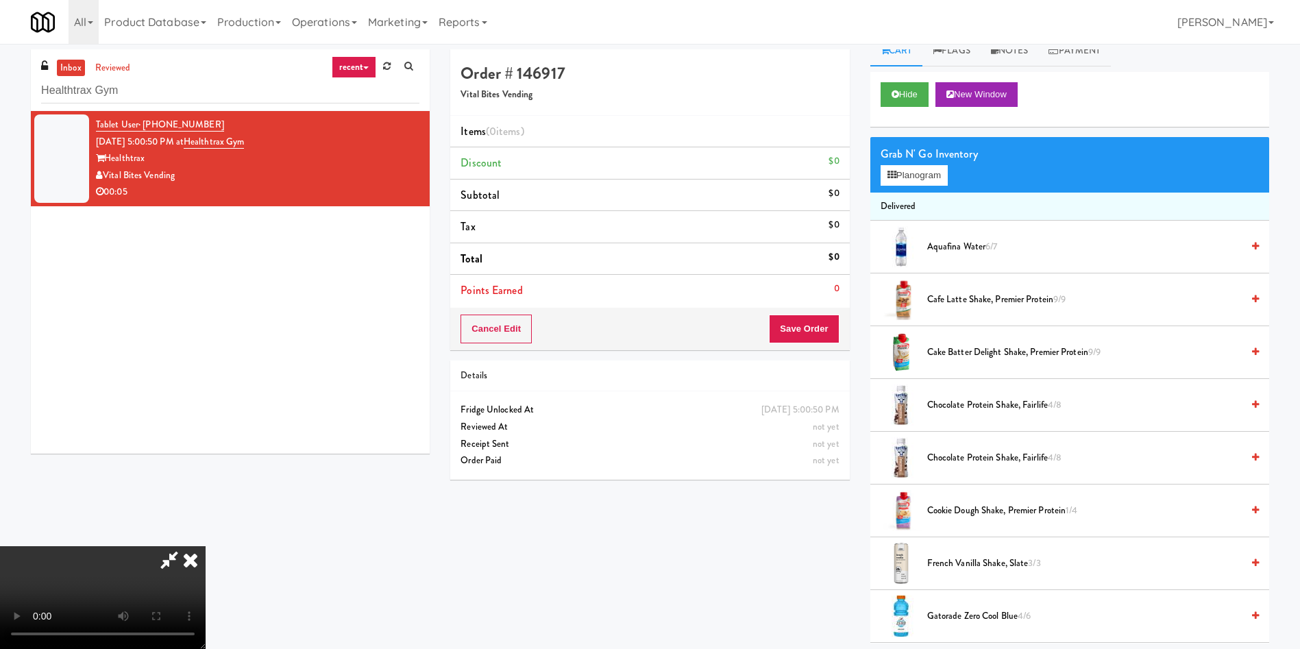
scroll to position [0, 0]
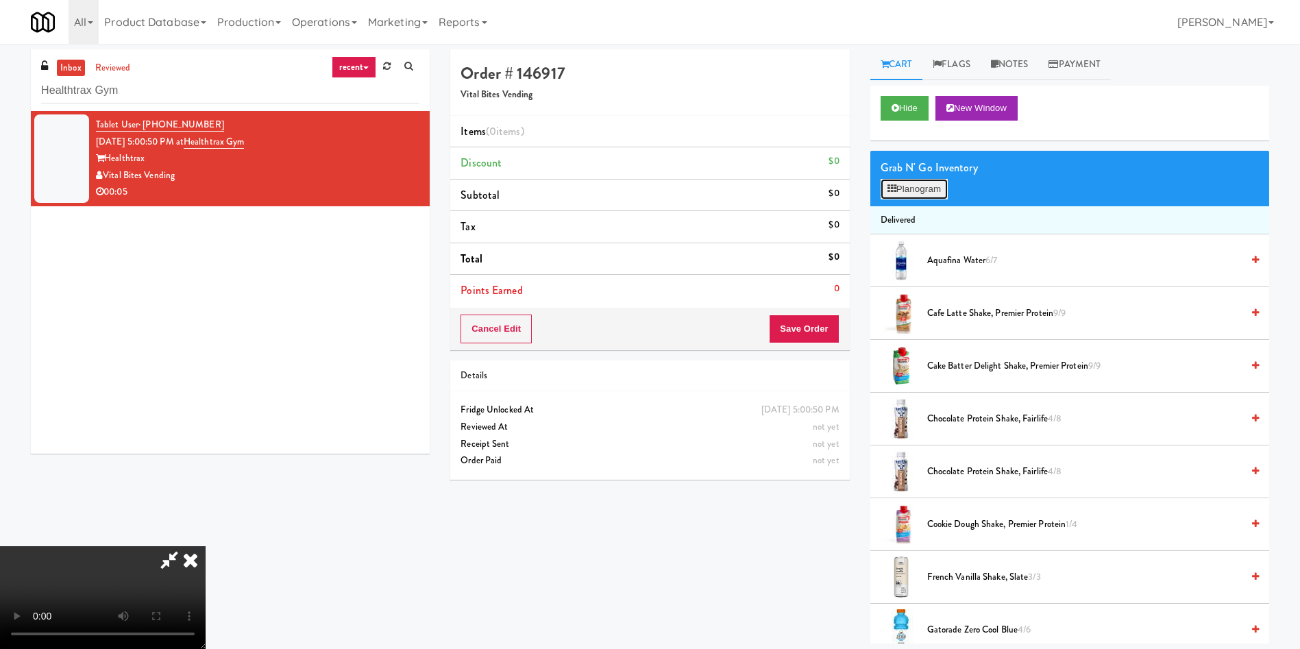
click at [911, 184] on button "Planogram" at bounding box center [913, 189] width 67 height 21
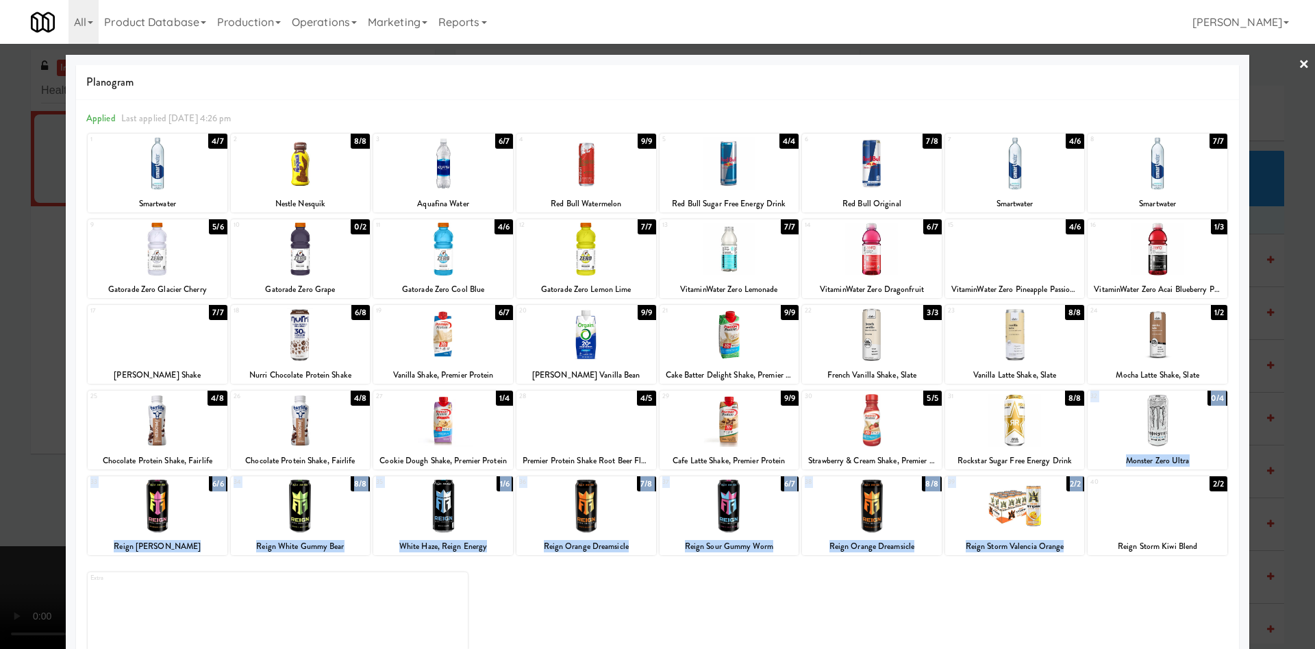
drag, startPoint x: 1156, startPoint y: 525, endPoint x: 1139, endPoint y: 421, distance: 104.9
click at [1139, 421] on div "1 4/7 Smartwater 2 8/8 Nestle Nesquik 3 6/7 Aquafina Water 4 9/9 Red Bull Water…" at bounding box center [657, 392] width 1143 height 520
click at [1139, 421] on div at bounding box center [1158, 420] width 140 height 53
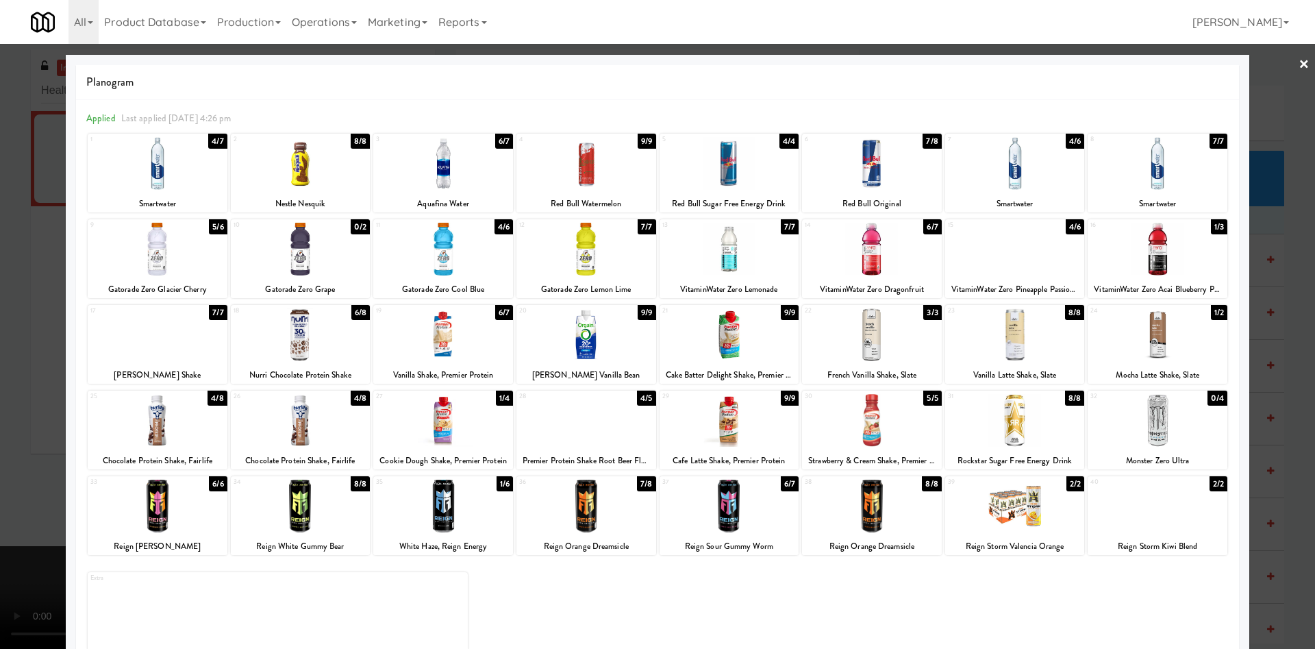
click at [1270, 149] on div at bounding box center [657, 324] width 1315 height 649
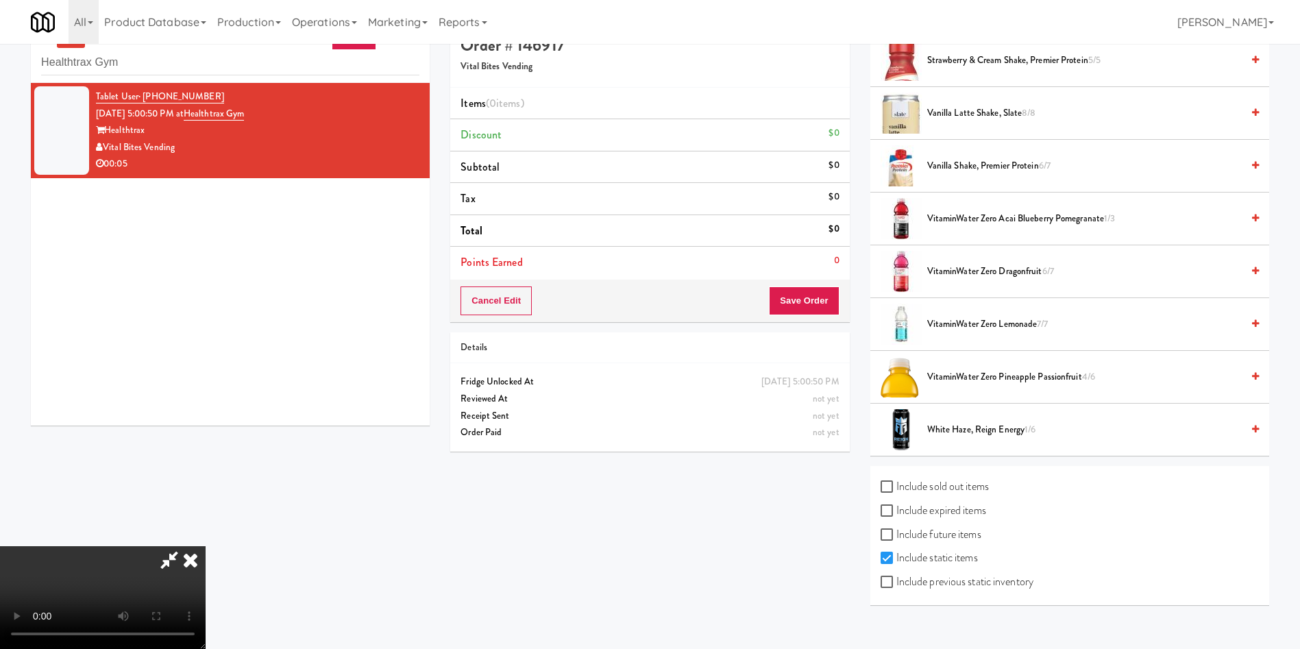
scroll to position [44, 0]
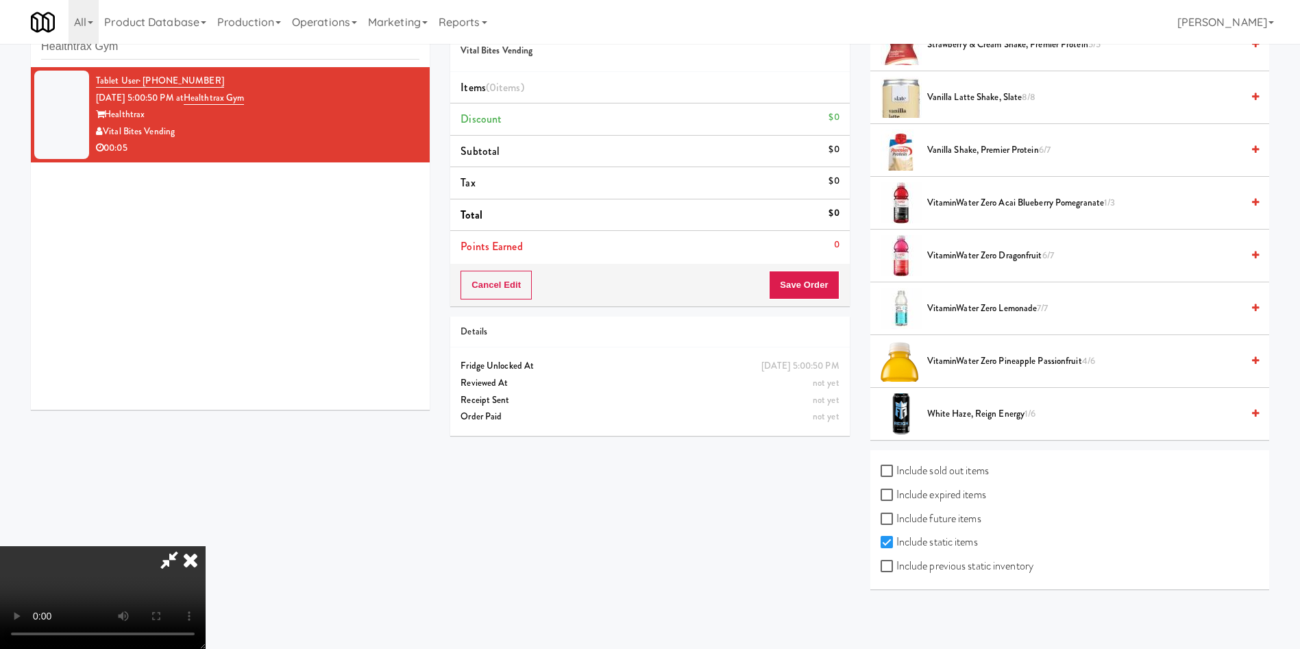
click at [967, 561] on label "Include previous static inventory" at bounding box center [956, 566] width 153 height 21
click at [896, 561] on input "Include previous static inventory" at bounding box center [888, 566] width 16 height 11
checkbox input "true"
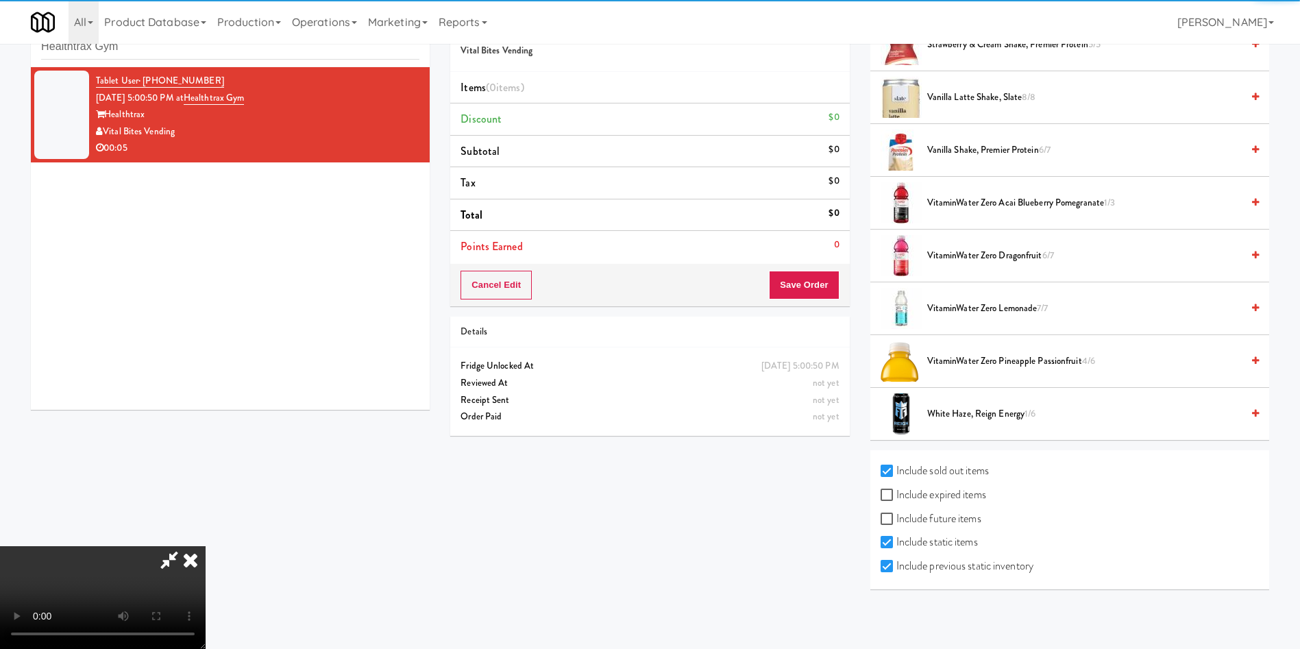
click at [206, 546] on video at bounding box center [103, 597] width 206 height 103
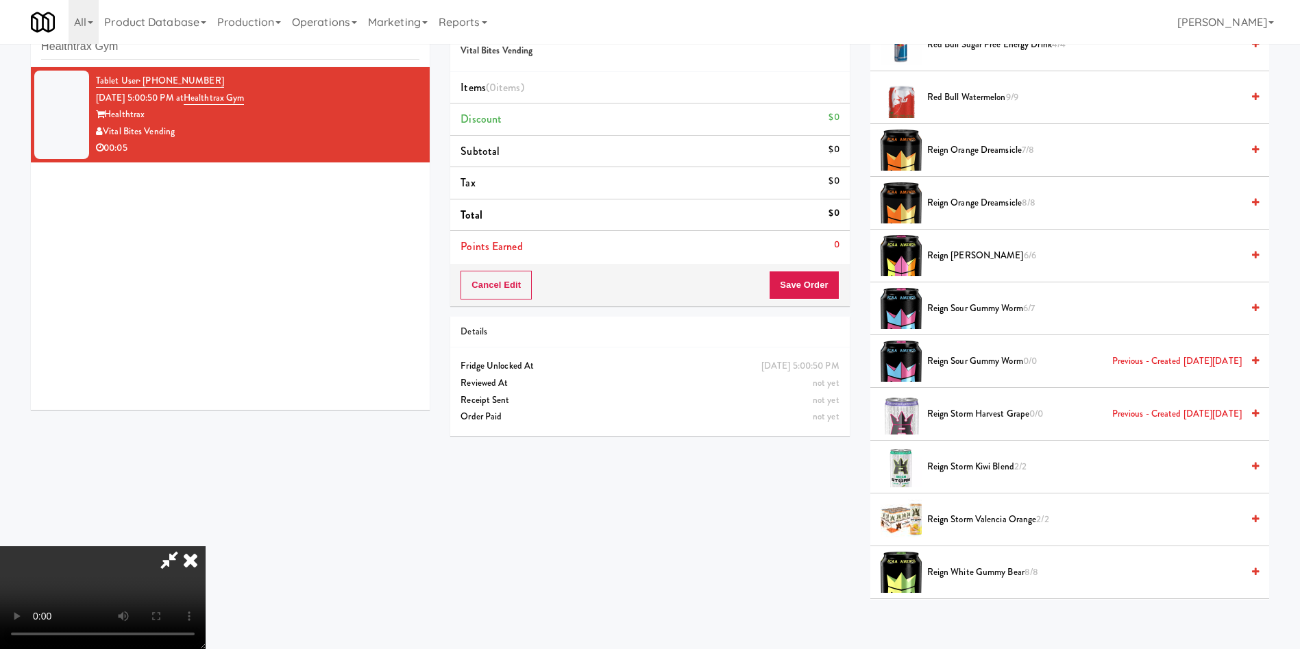
click at [206, 546] on video at bounding box center [103, 597] width 206 height 103
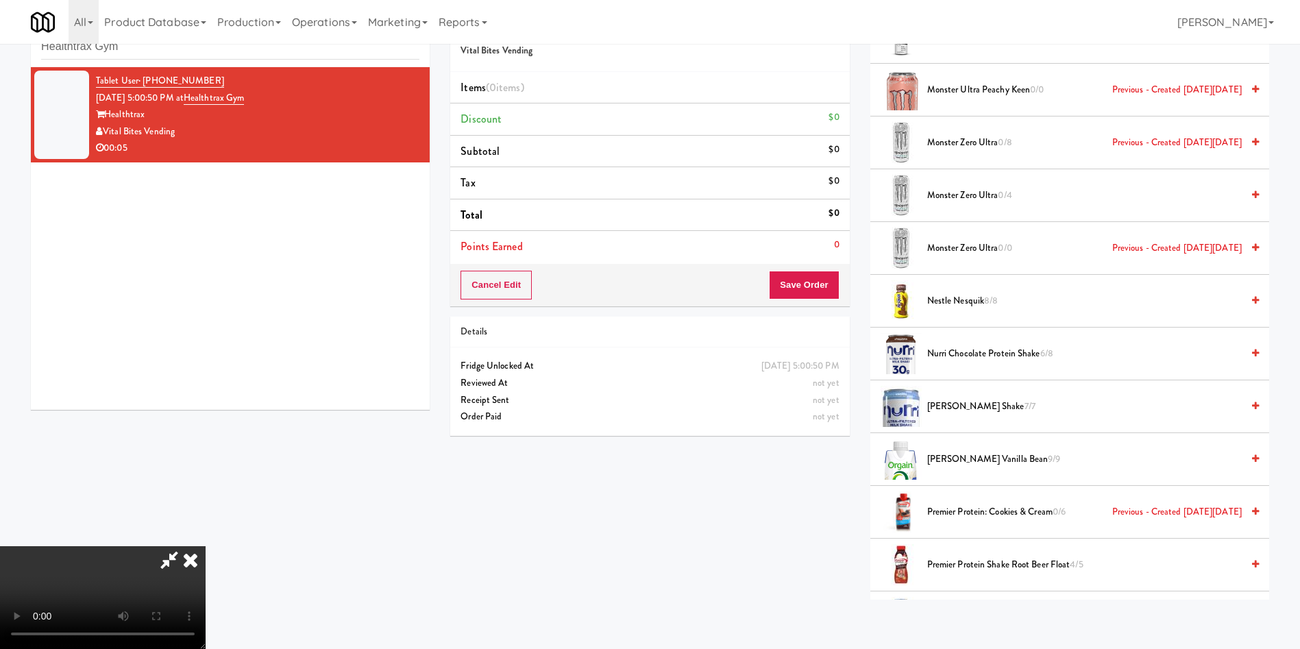
scroll to position [1015, 0]
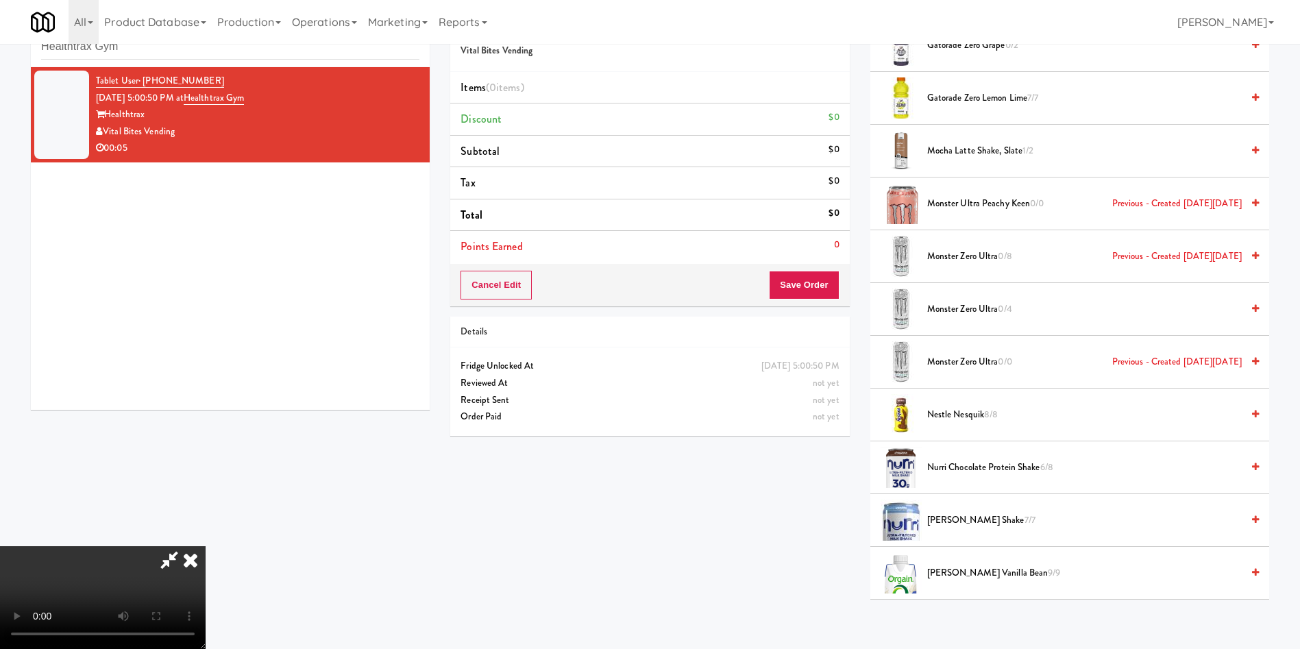
click at [948, 308] on span "Monster Zero Ultra 0/4" at bounding box center [1084, 309] width 314 height 17
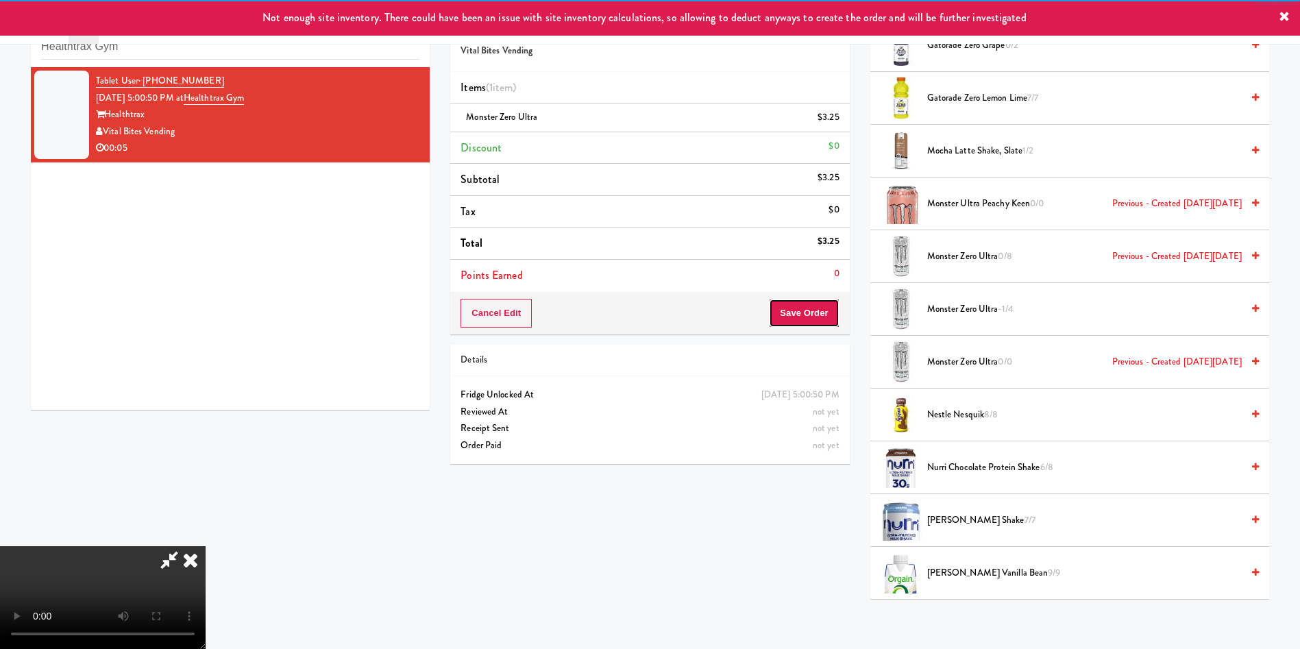
click at [809, 309] on button "Save Order" at bounding box center [804, 313] width 70 height 29
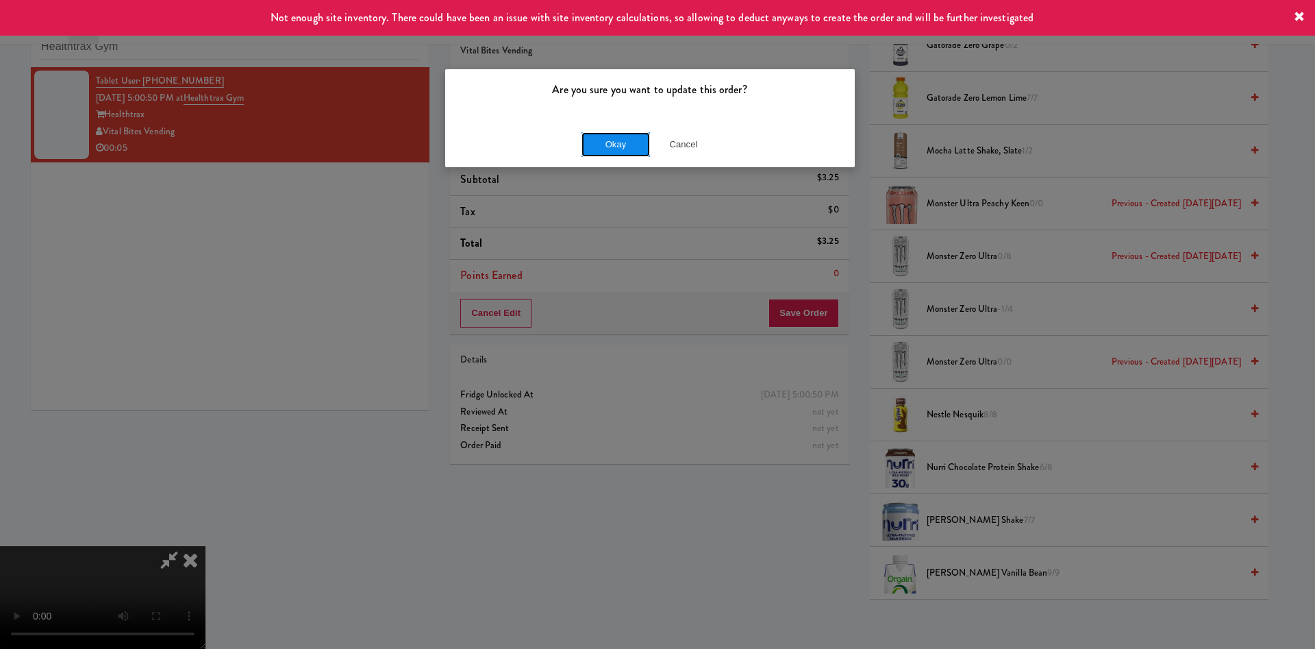
click at [598, 149] on button "Okay" at bounding box center [616, 144] width 69 height 25
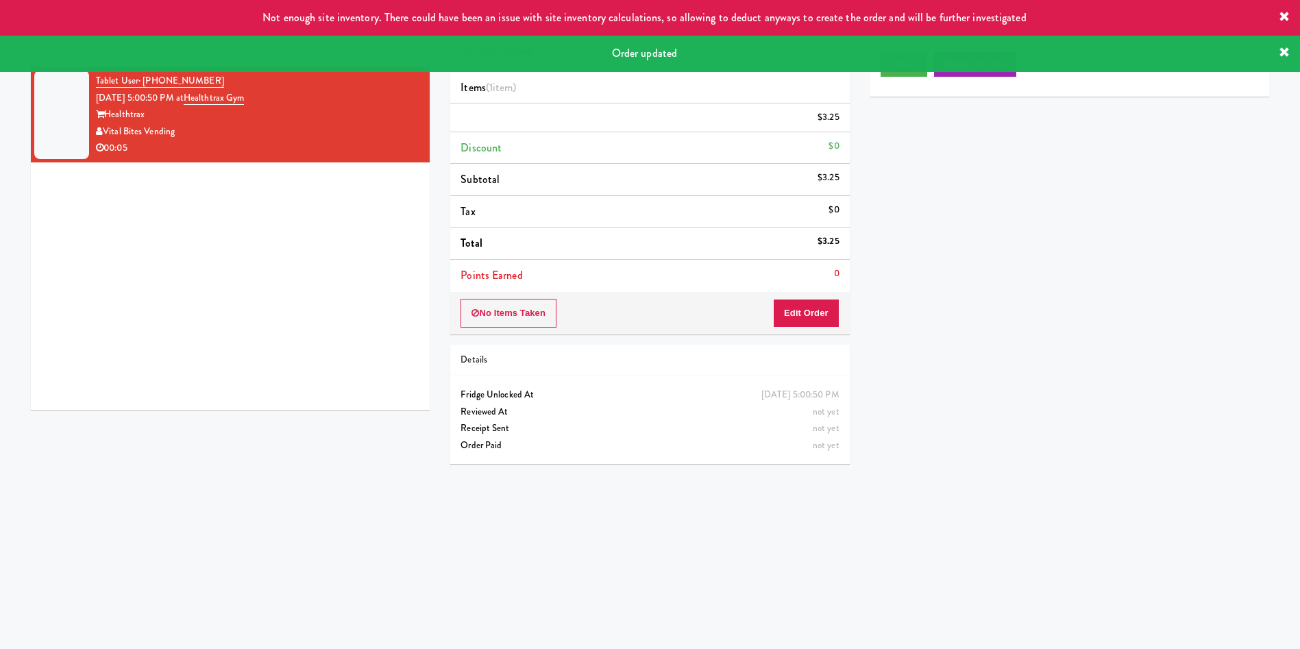
scroll to position [0, 0]
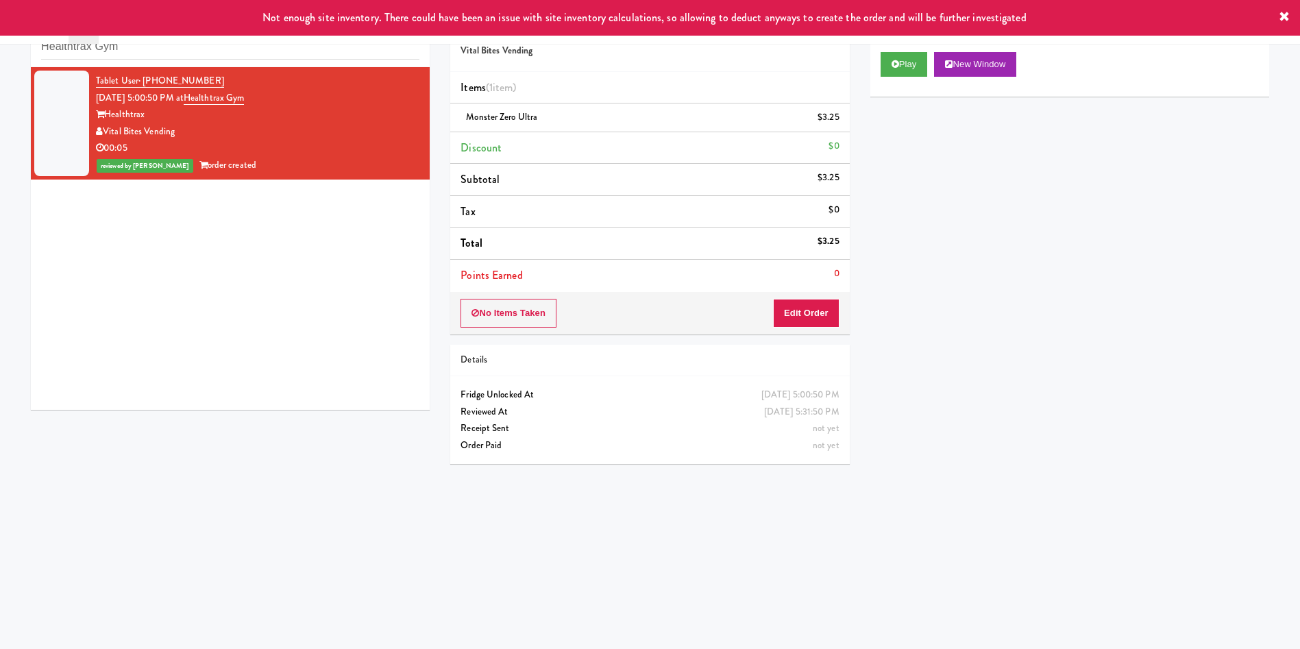
click at [654, 100] on li "Items (1 item )" at bounding box center [649, 88] width 399 height 32
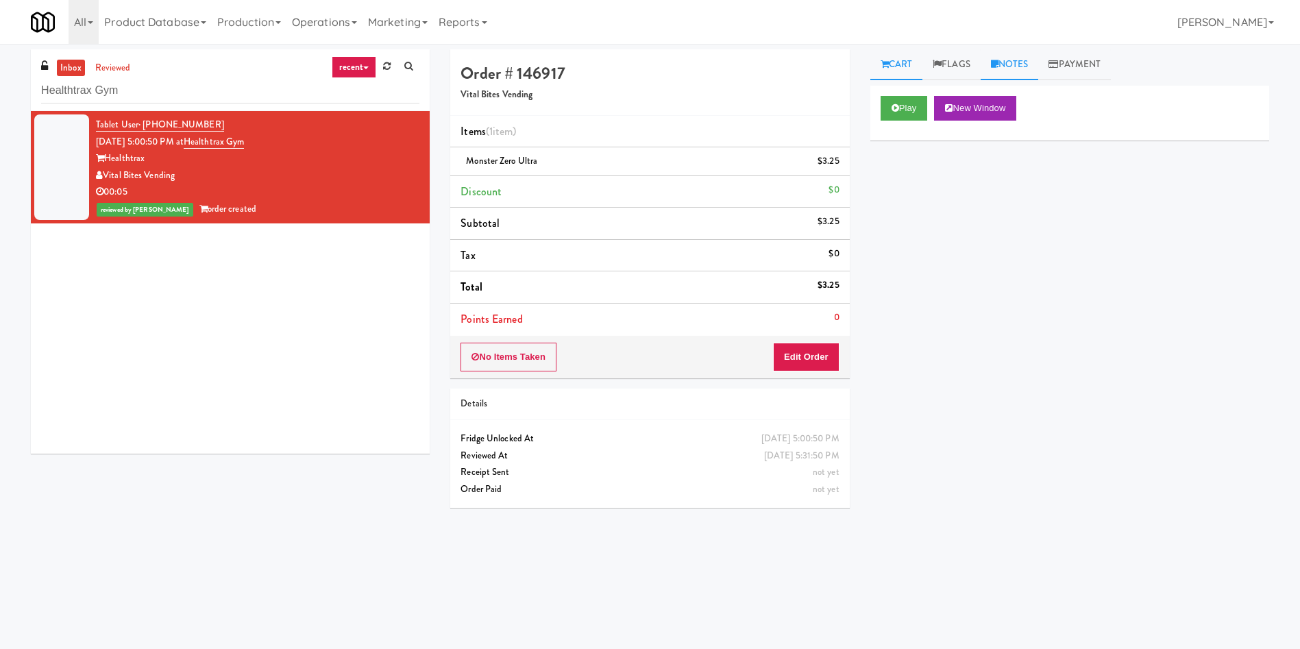
click at [1033, 58] on link "Notes" at bounding box center [1009, 64] width 58 height 31
click at [1020, 179] on div at bounding box center [1069, 189] width 397 height 32
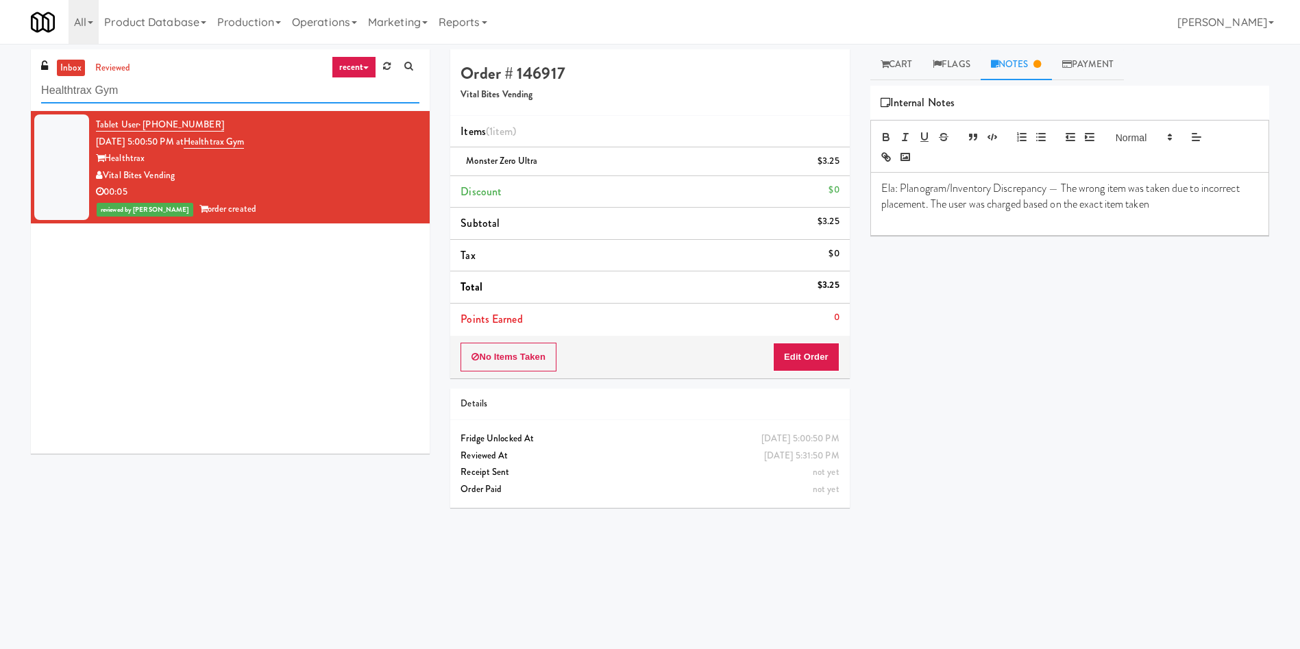
drag, startPoint x: 145, startPoint y: 95, endPoint x: 27, endPoint y: 3, distance: 149.9
click at [0, 79] on div "inbox reviewed recent all unclear take inventory issue suspicious failed recent…" at bounding box center [650, 324] width 1300 height 550
paste input "450 [GEOGRAPHIC_DATA] - Left - Fridge"
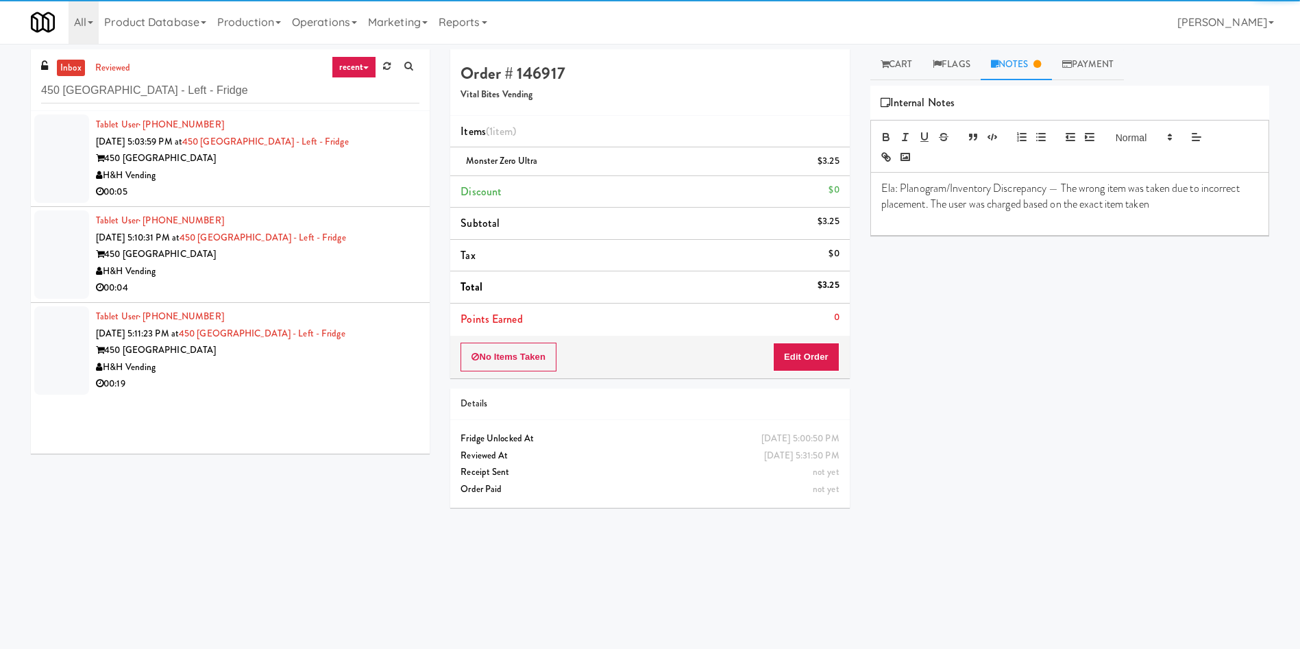
click at [67, 164] on div at bounding box center [61, 158] width 55 height 88
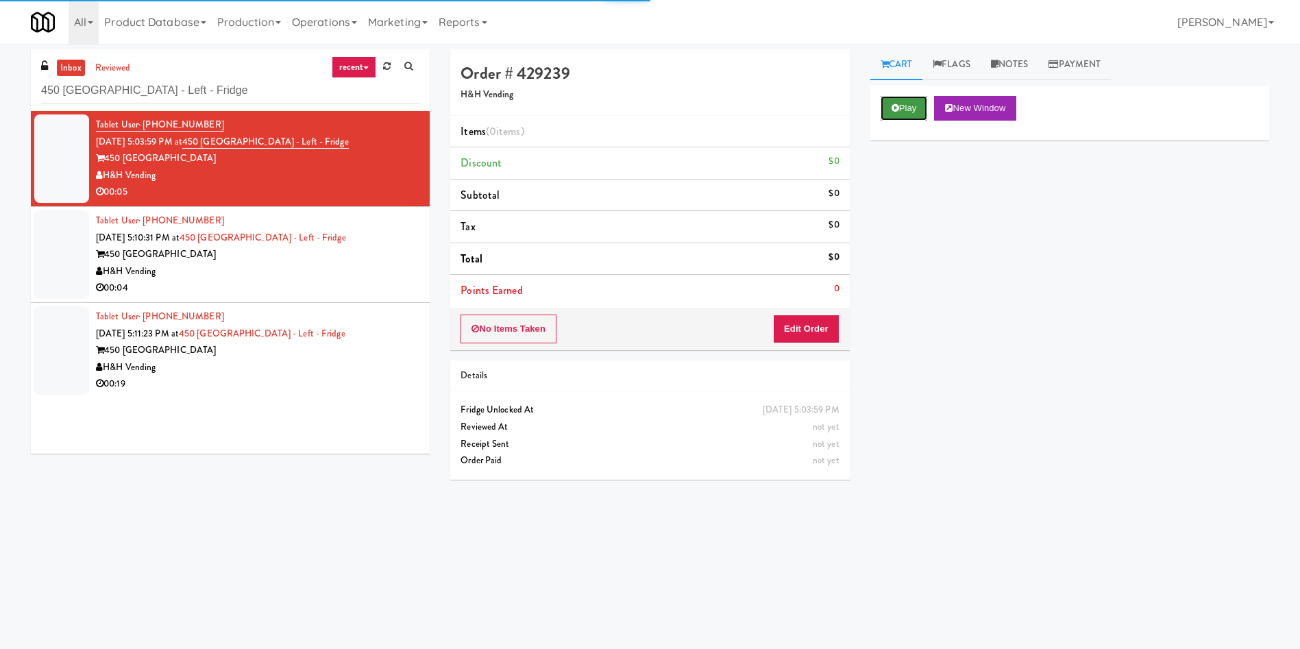
click at [904, 112] on button "Play" at bounding box center [903, 108] width 47 height 25
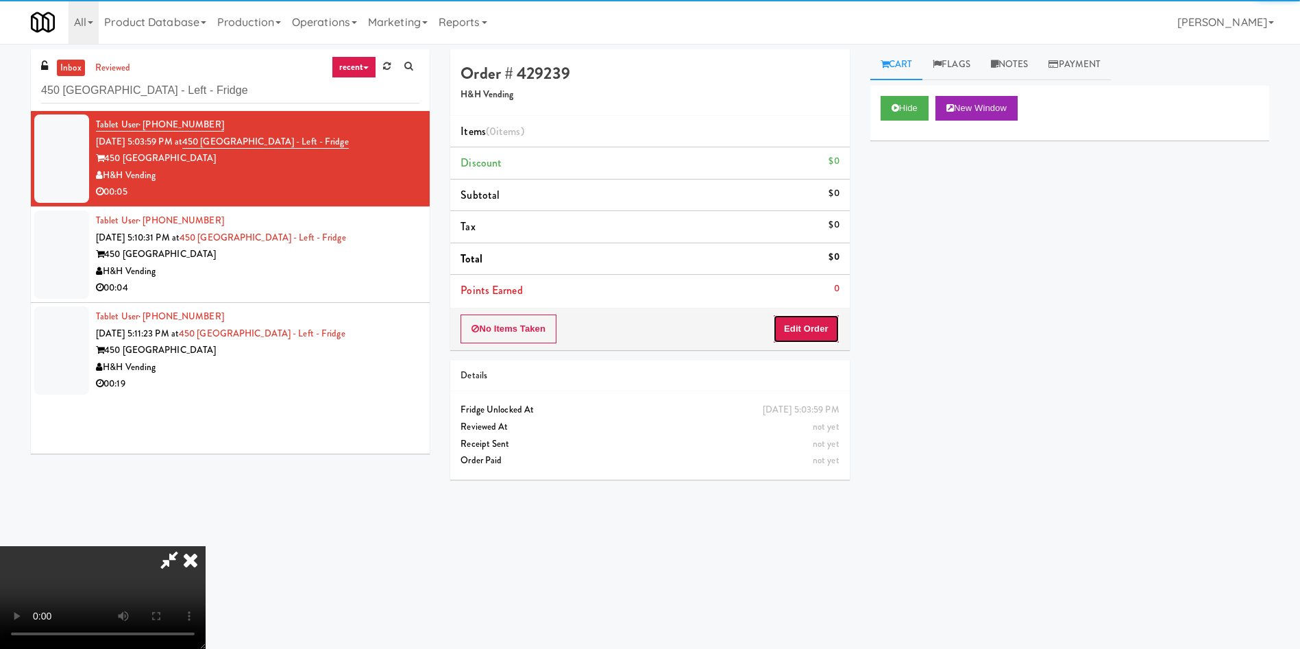
click at [808, 330] on button "Edit Order" at bounding box center [806, 328] width 66 height 29
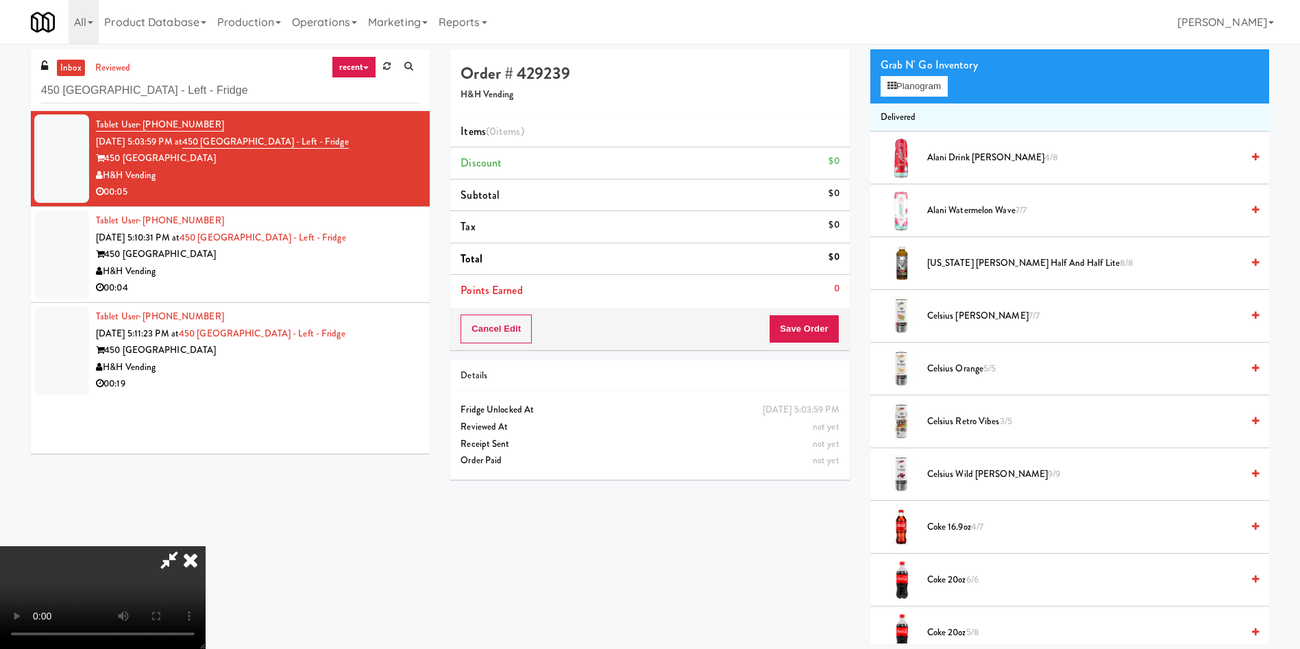
scroll to position [103, 0]
click at [206, 546] on video at bounding box center [103, 597] width 206 height 103
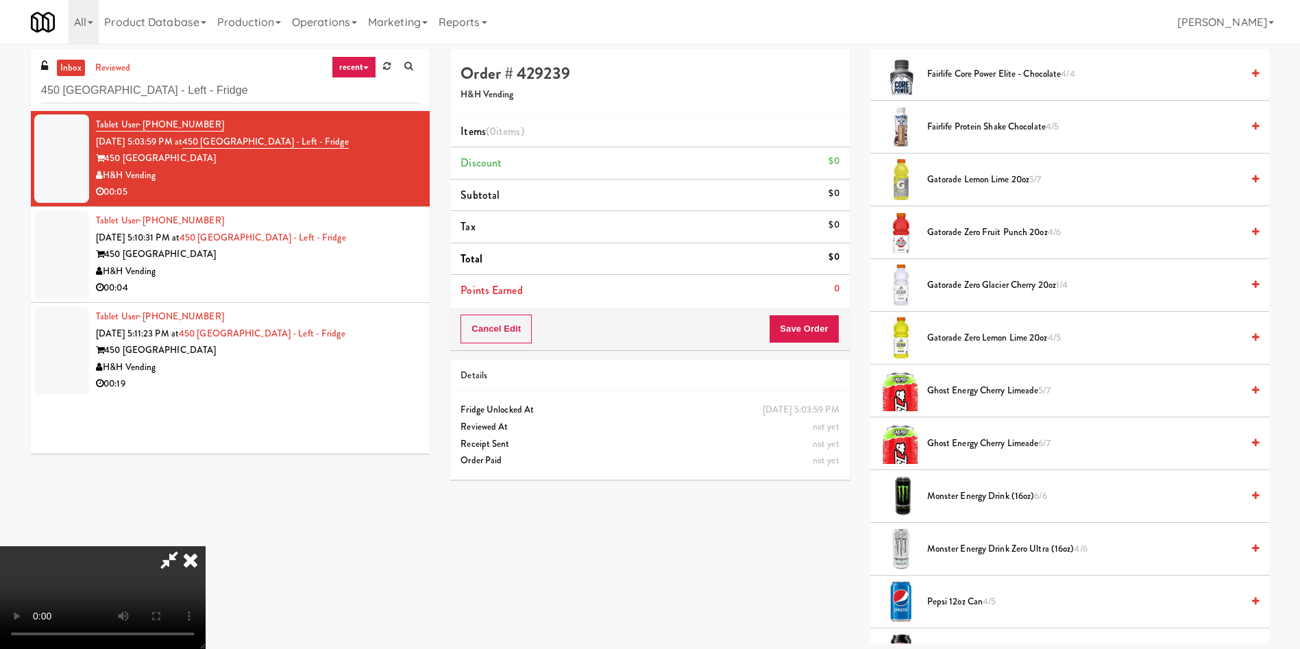
click at [206, 546] on video at bounding box center [103, 597] width 206 height 103
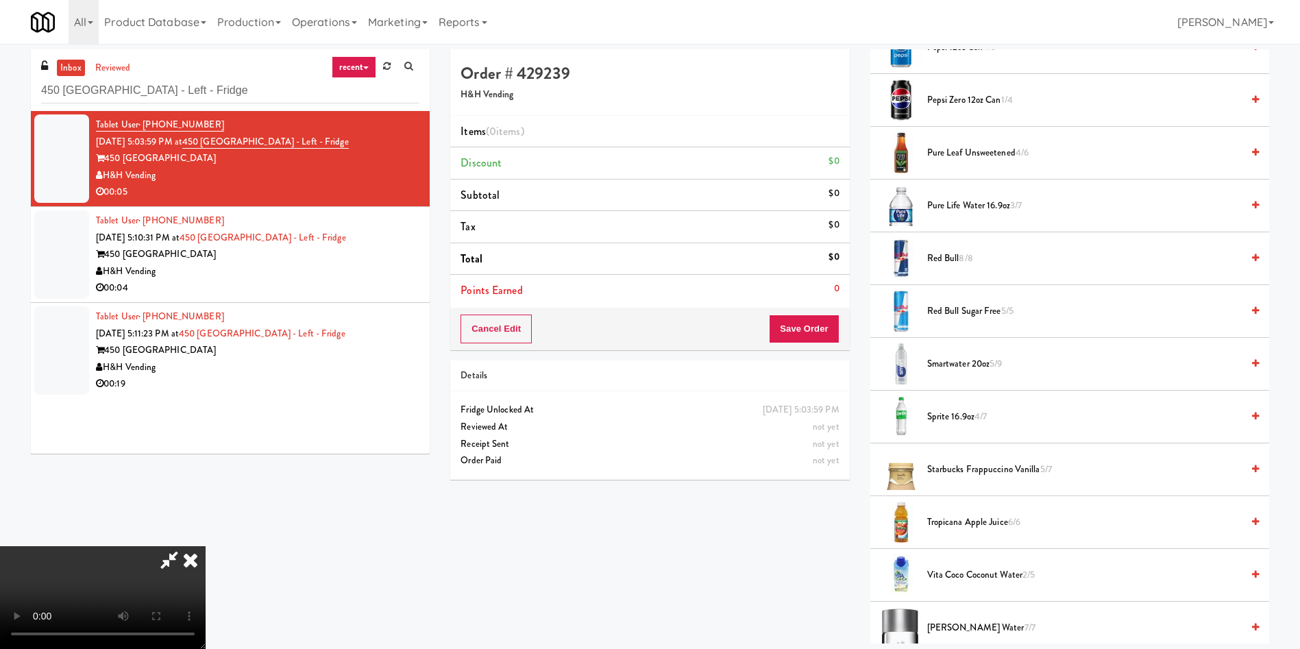
scroll to position [1542, 0]
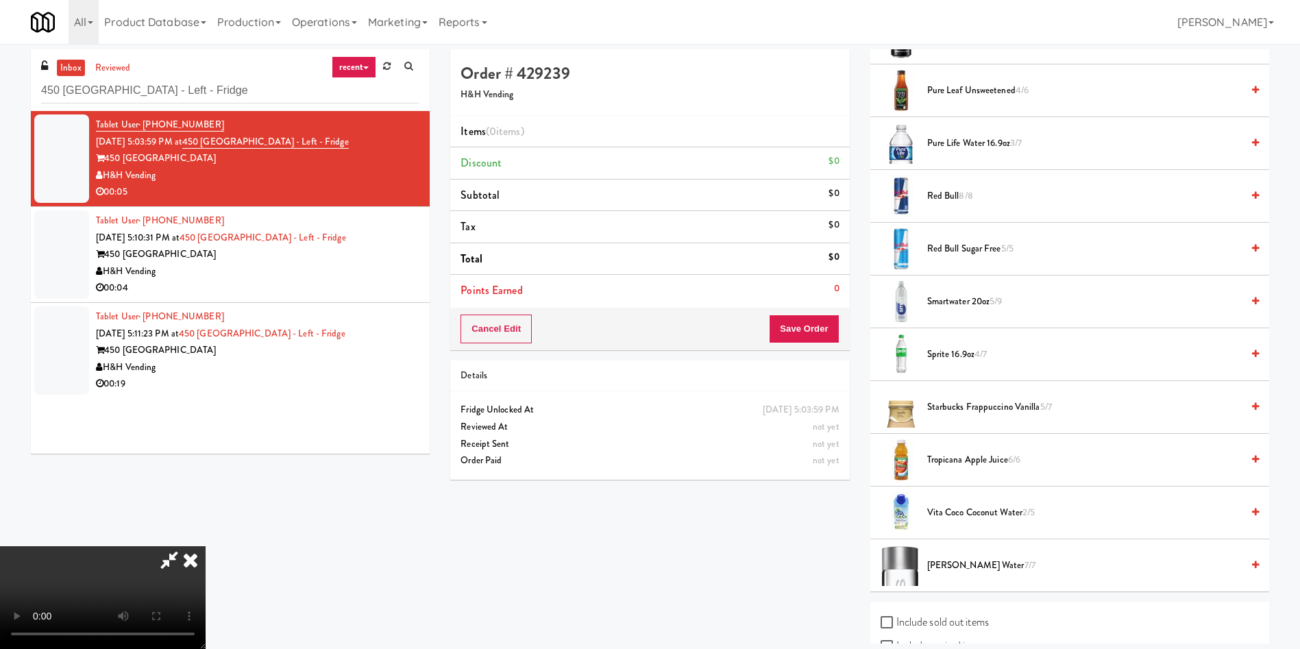
click at [961, 349] on span "Sprite 16.9oz 4/7" at bounding box center [1084, 354] width 314 height 17
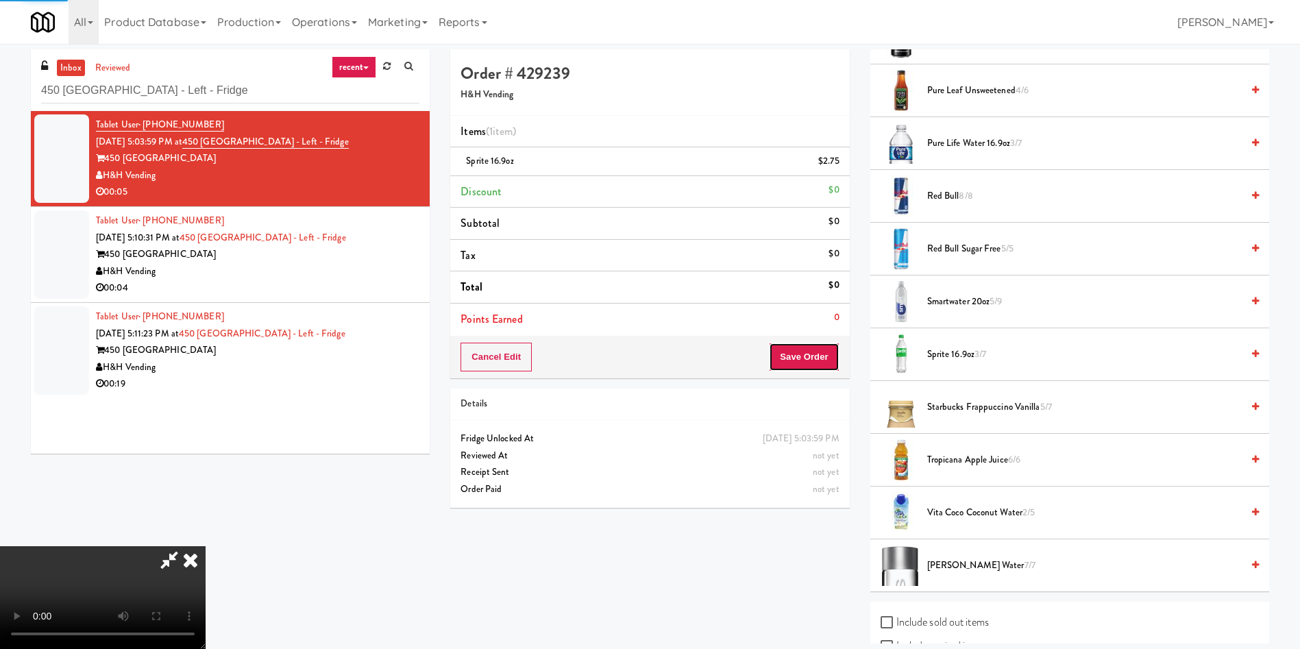
click at [819, 371] on button "Save Order" at bounding box center [804, 357] width 70 height 29
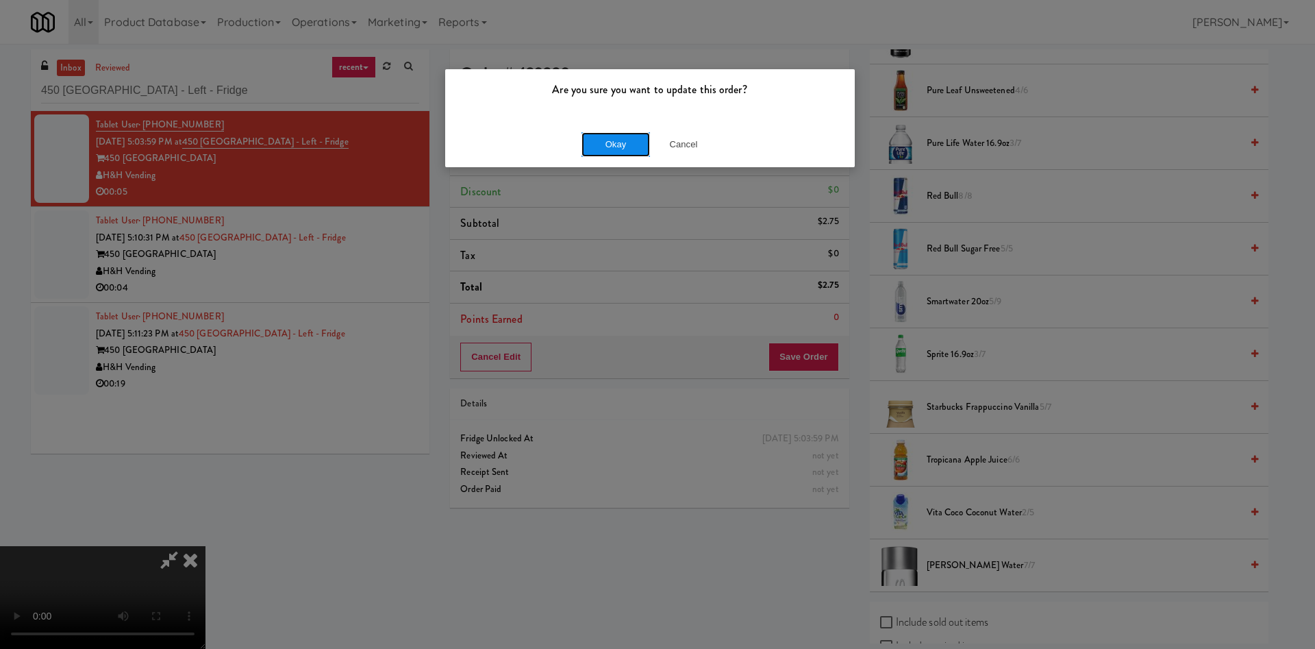
click at [622, 154] on button "Okay" at bounding box center [616, 144] width 69 height 25
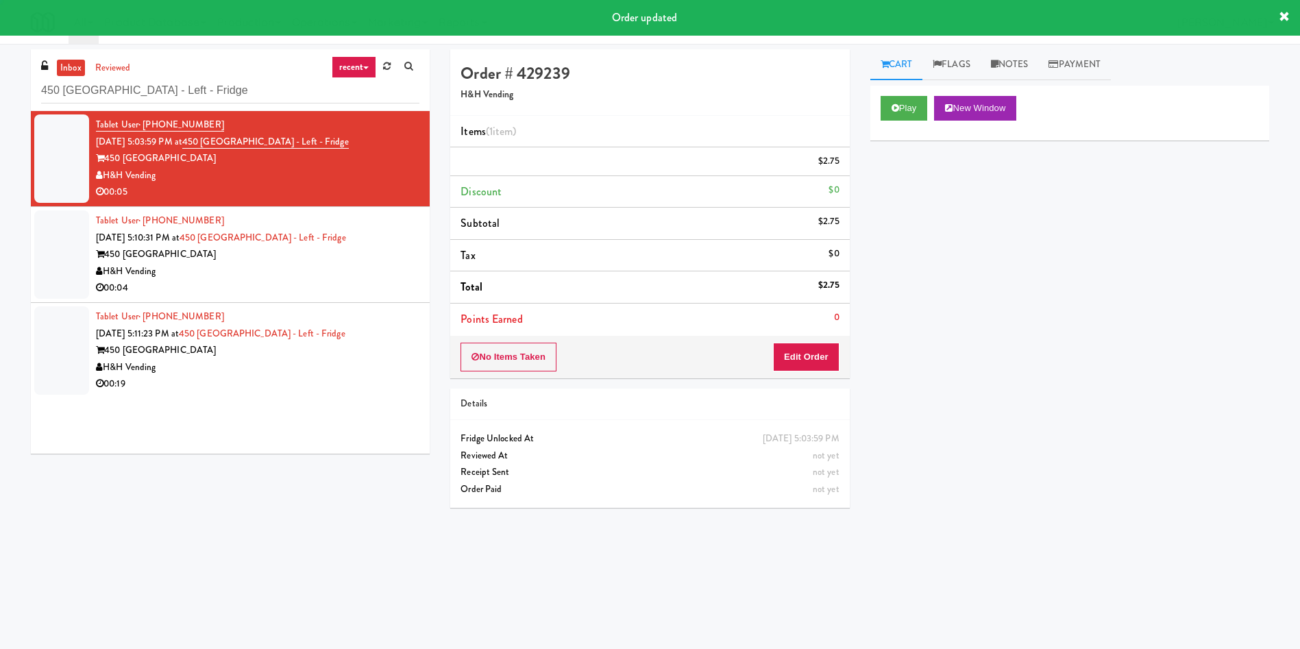
scroll to position [0, 0]
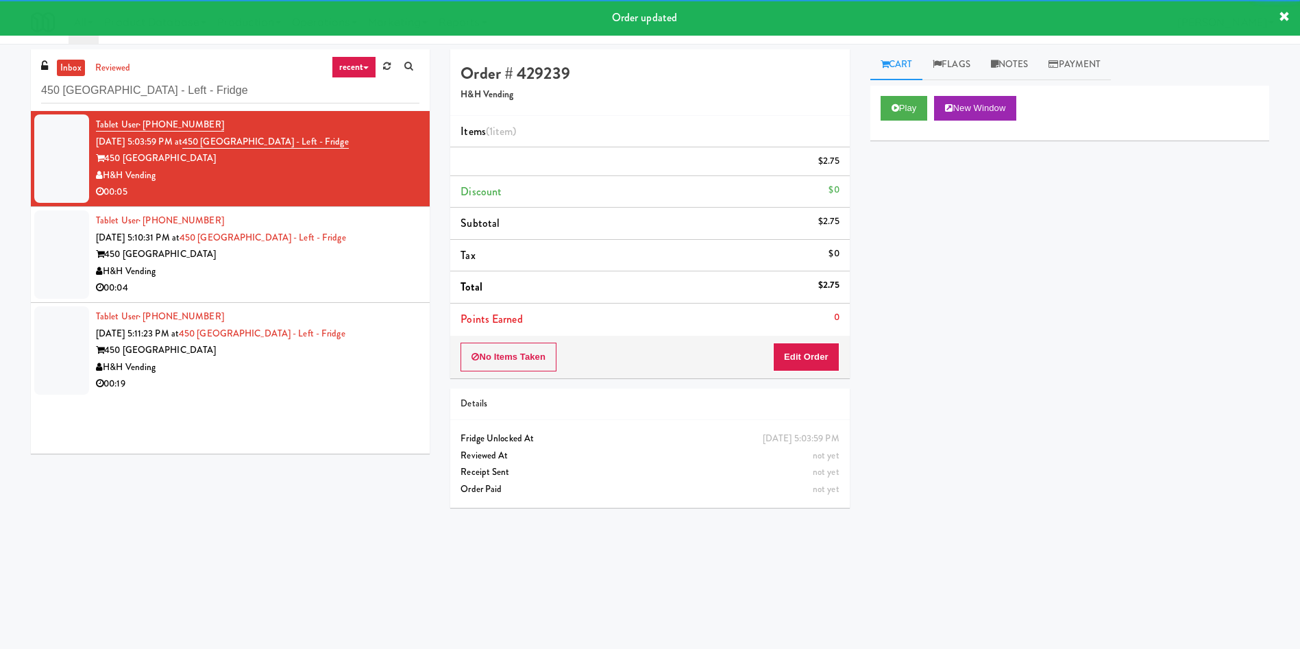
click at [57, 282] on div at bounding box center [61, 254] width 55 height 88
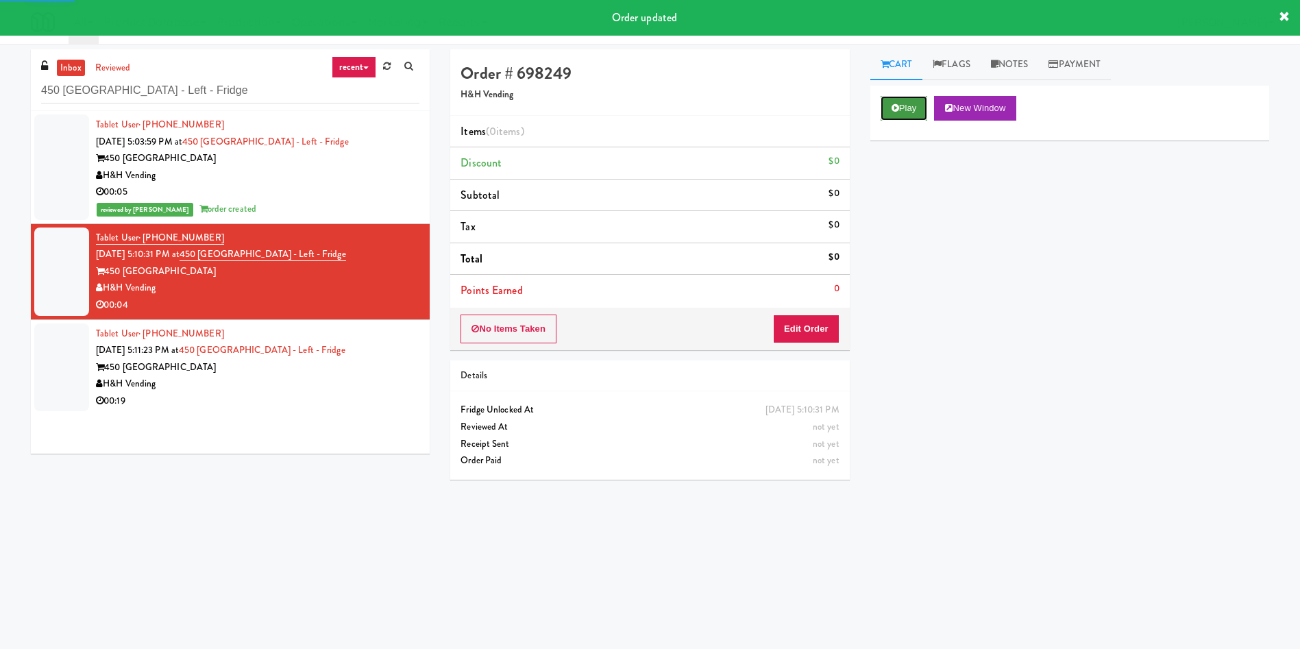
click at [900, 105] on button "Play" at bounding box center [903, 108] width 47 height 25
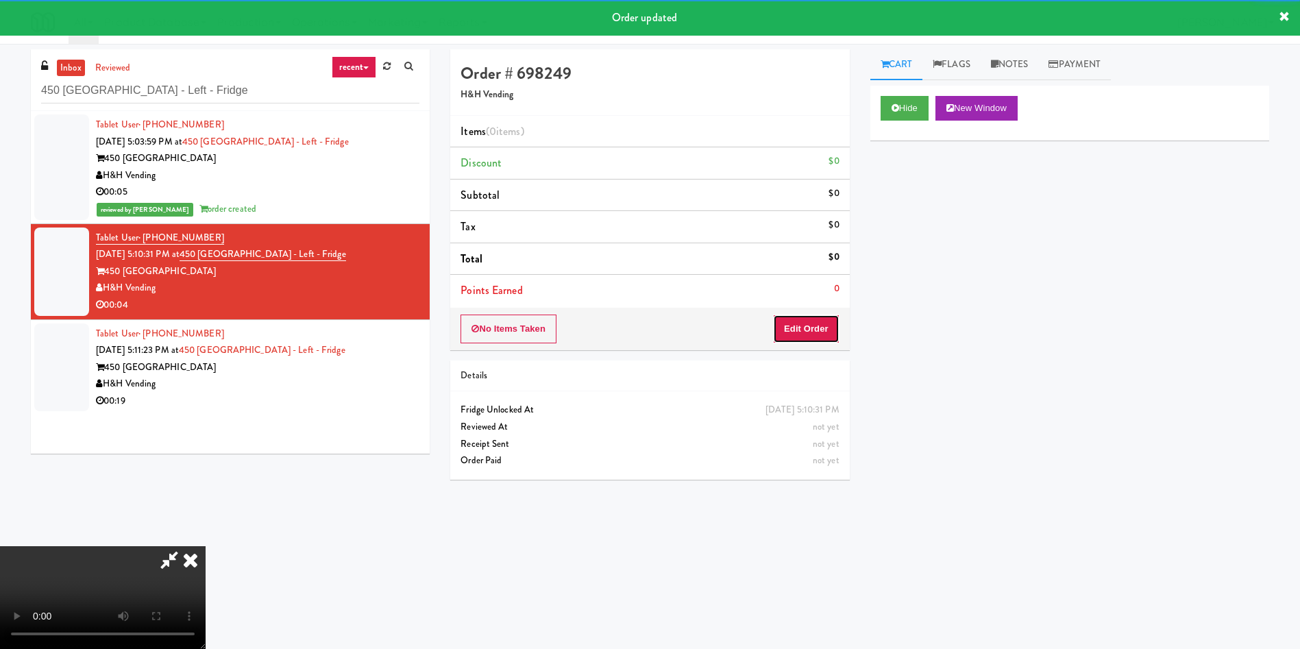
click at [798, 336] on button "Edit Order" at bounding box center [806, 328] width 66 height 29
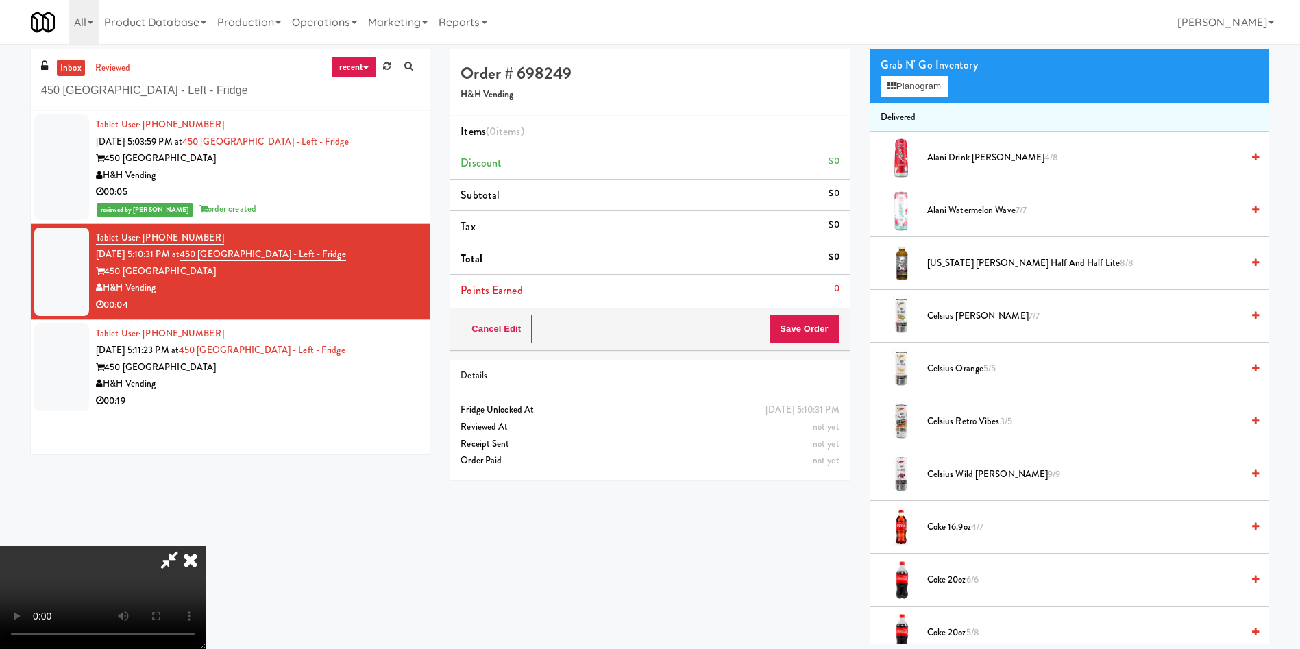
scroll to position [103, 0]
click at [206, 546] on video at bounding box center [103, 597] width 206 height 103
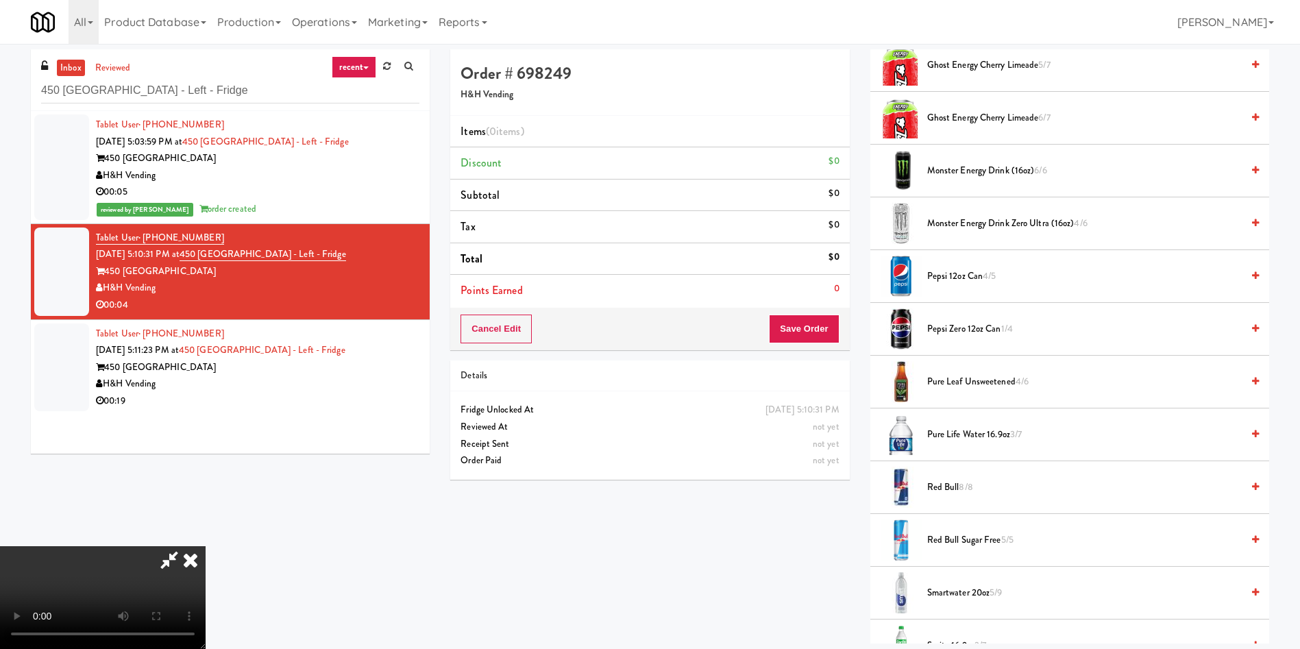
scroll to position [1439, 0]
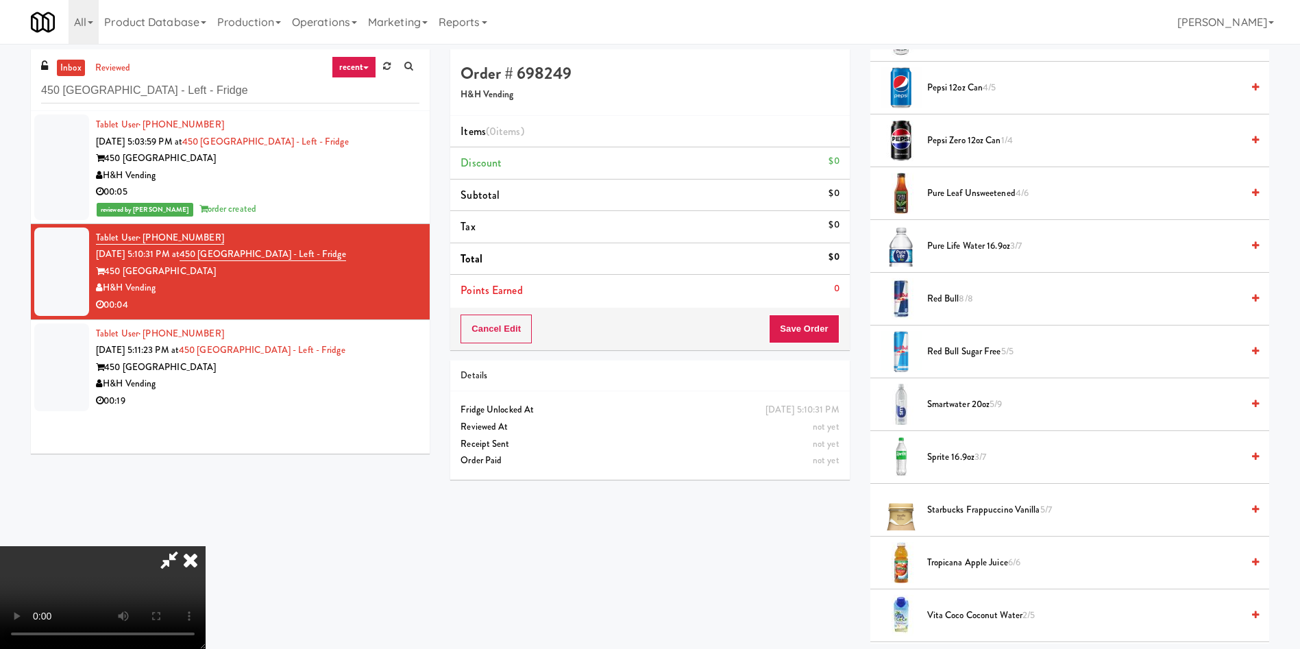
click at [945, 459] on span "Sprite 16.9oz 3/7" at bounding box center [1084, 457] width 314 height 17
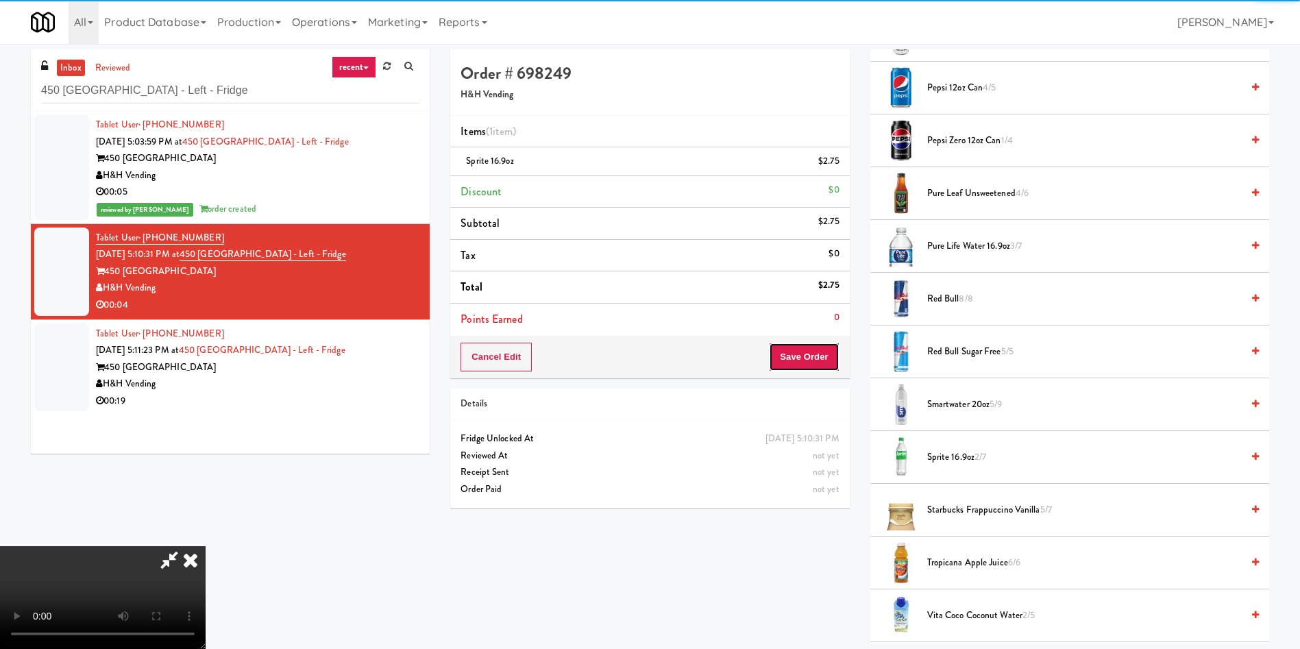
click at [821, 361] on button "Save Order" at bounding box center [804, 357] width 70 height 29
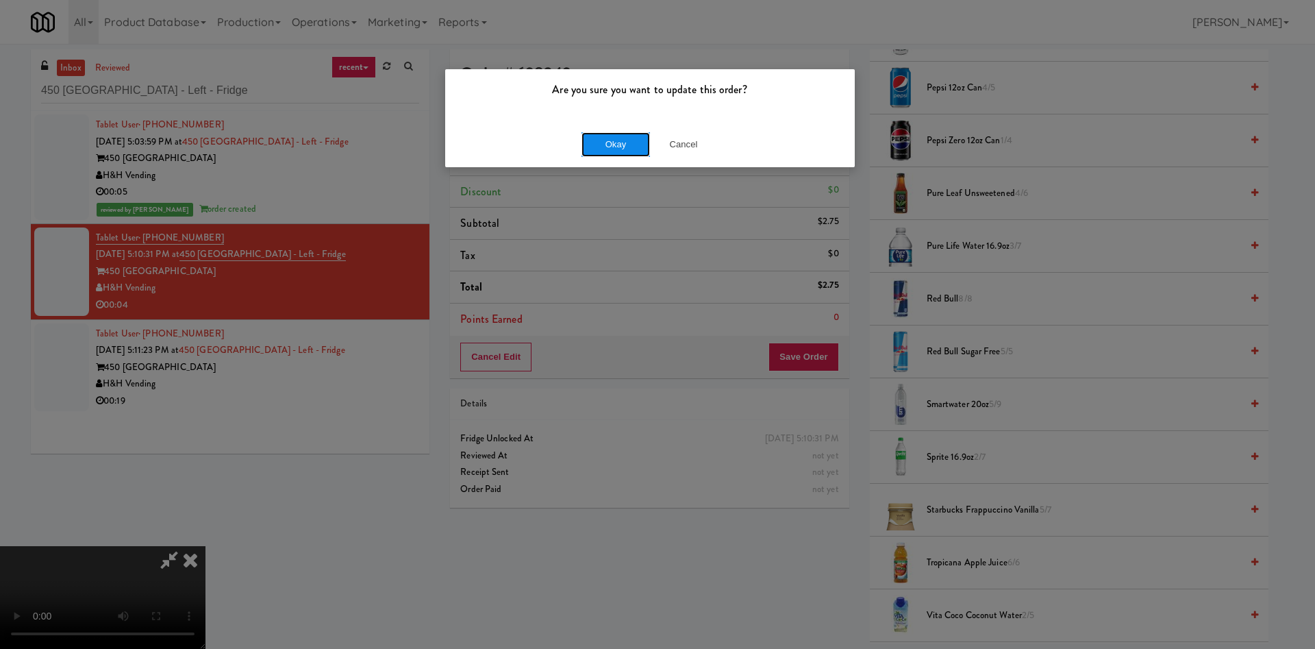
click at [628, 144] on button "Okay" at bounding box center [616, 144] width 69 height 25
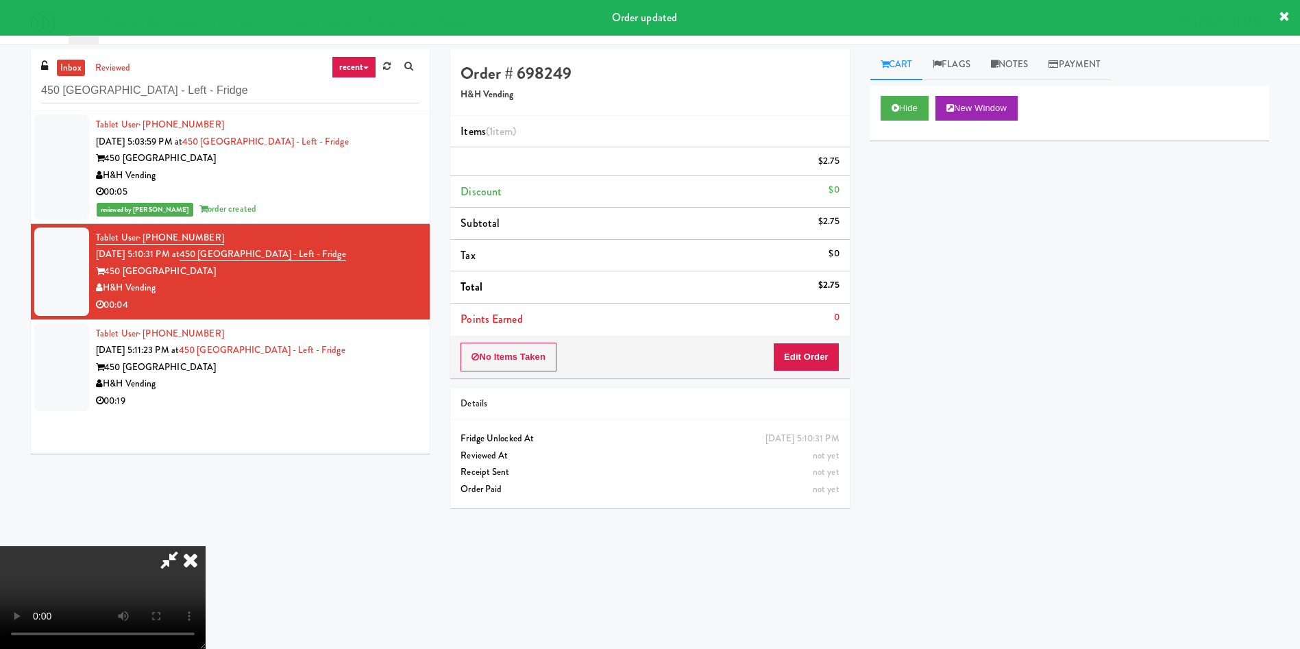
scroll to position [0, 0]
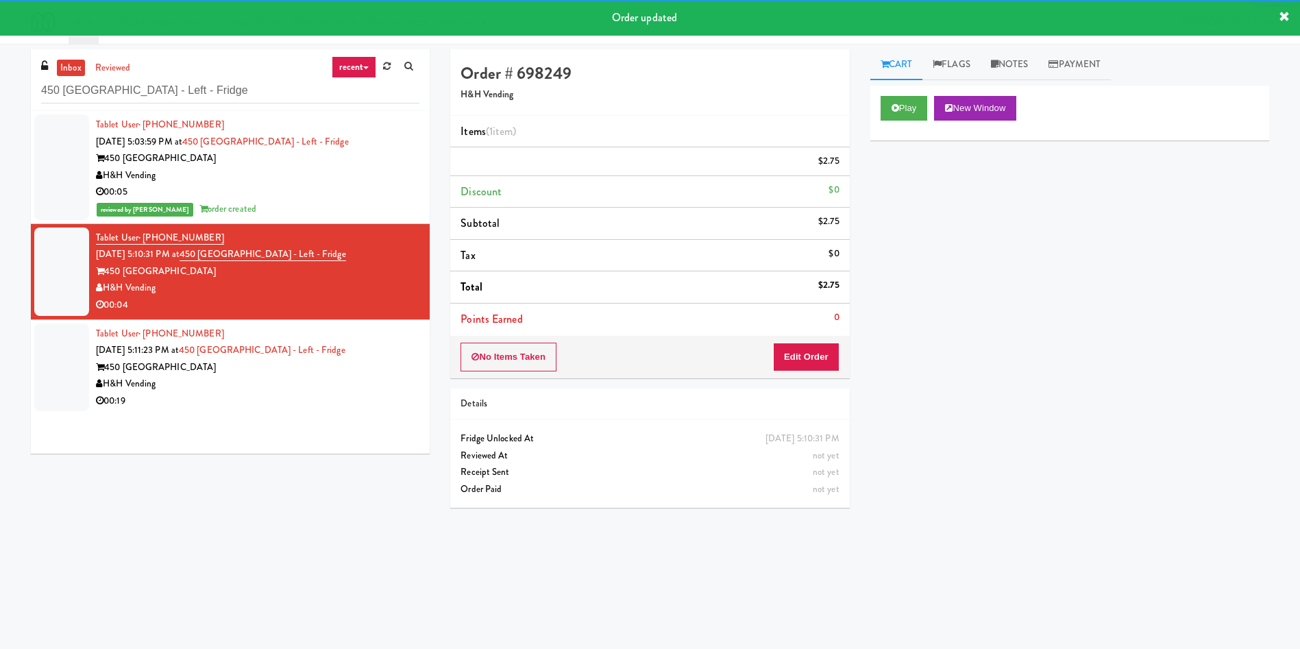
click at [60, 405] on div at bounding box center [61, 367] width 55 height 88
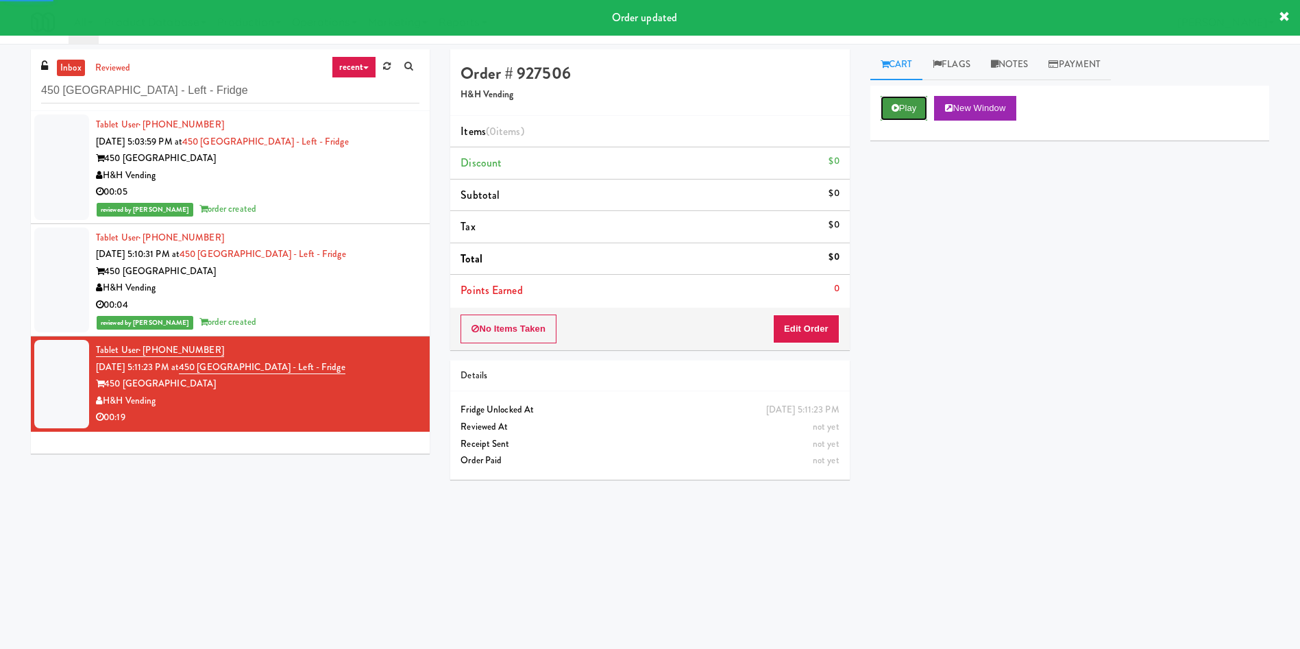
click at [896, 107] on icon at bounding box center [895, 107] width 8 height 9
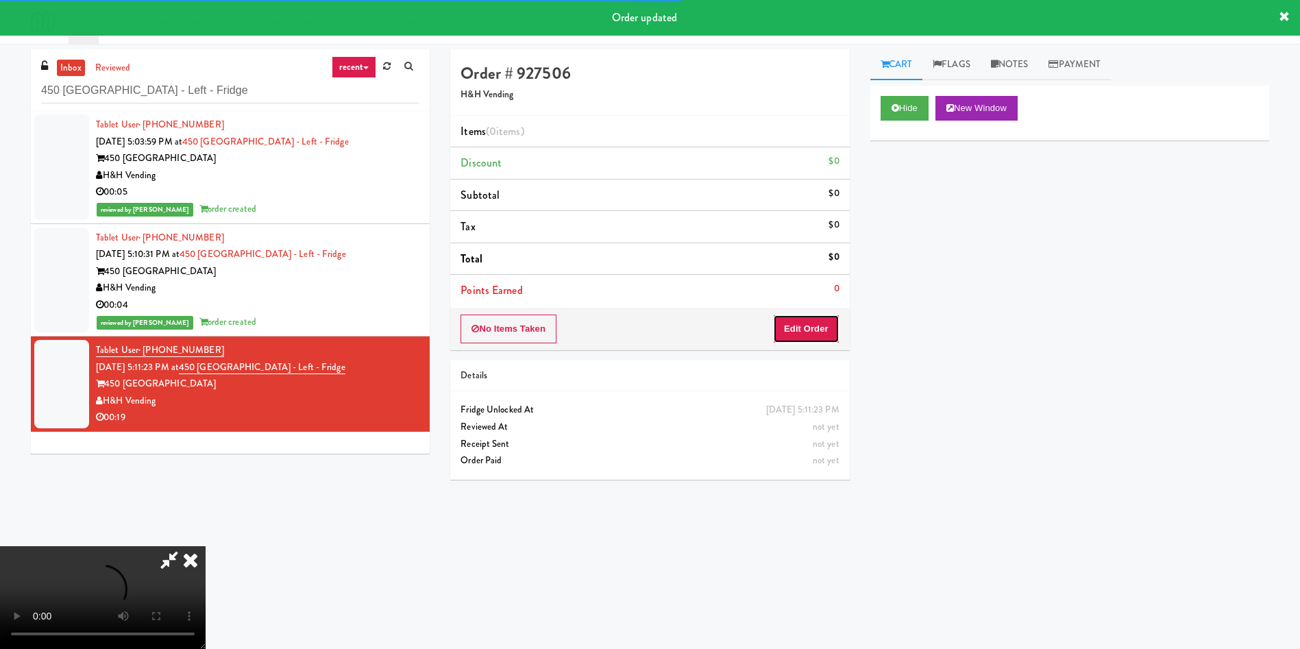
click at [813, 329] on button "Edit Order" at bounding box center [806, 328] width 66 height 29
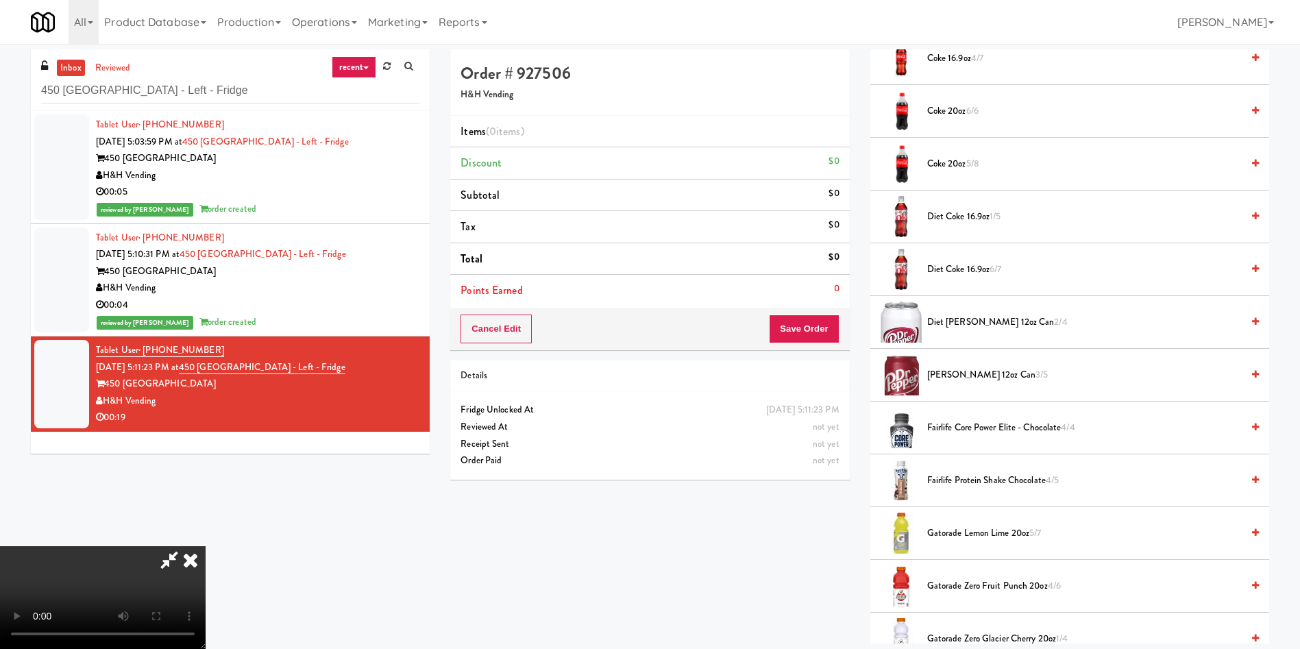
scroll to position [617, 0]
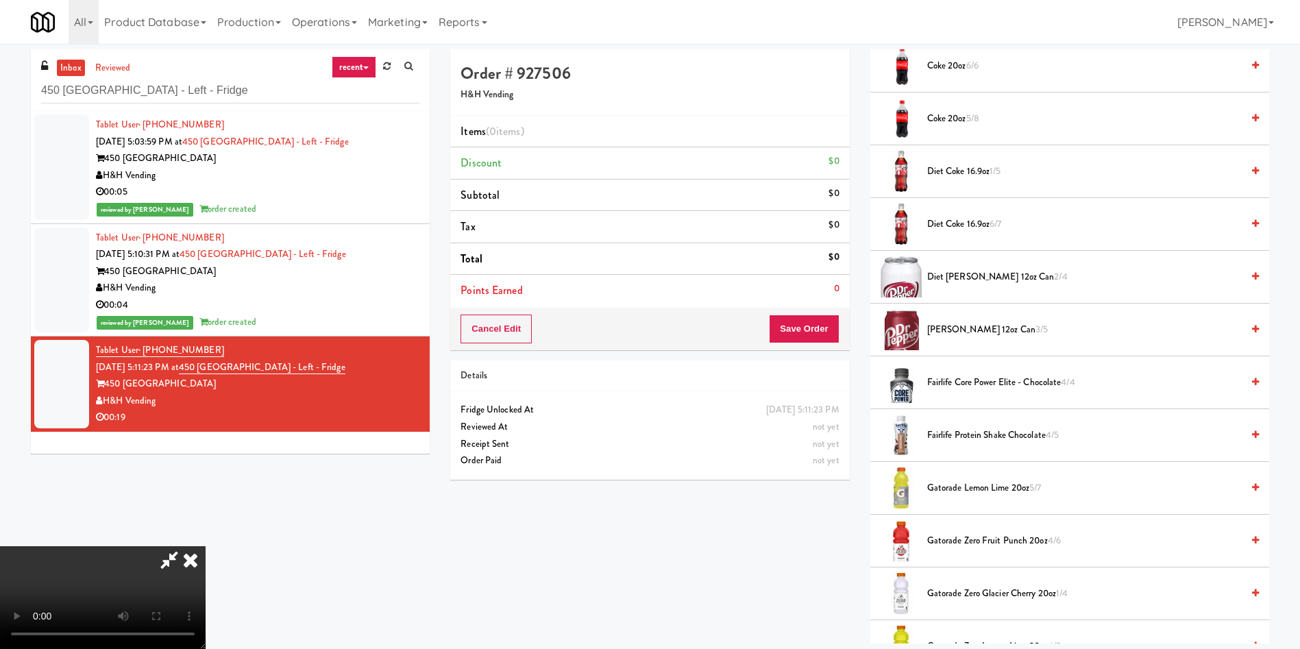
click at [965, 385] on span "Fairlife Core Power Elite - Chocolate 4/4" at bounding box center [1084, 382] width 314 height 17
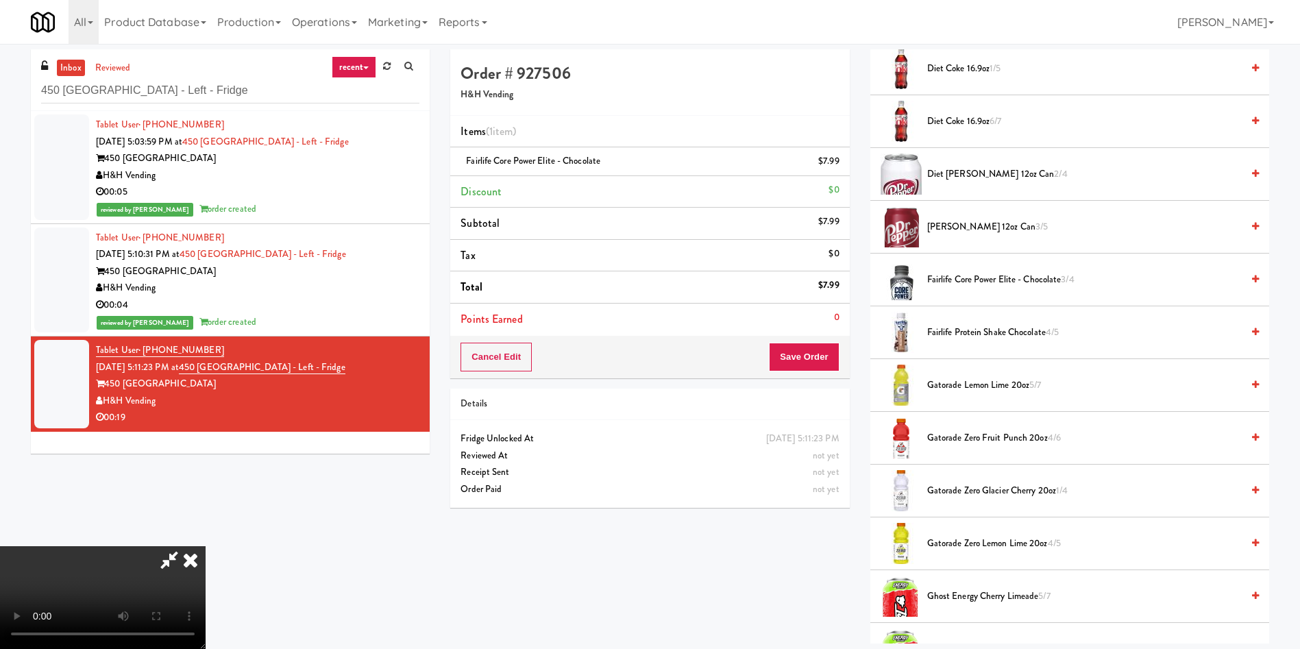
scroll to position [0, 0]
click at [837, 164] on icon at bounding box center [840, 166] width 7 height 9
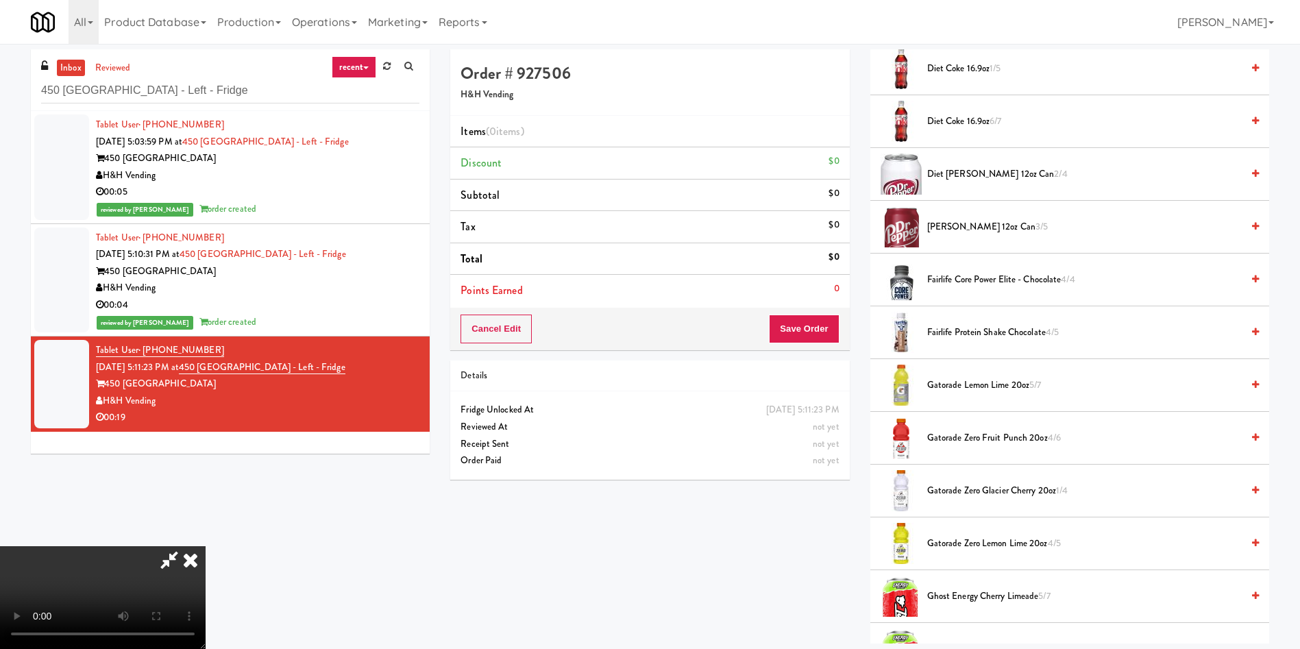
click at [956, 284] on span "Fairlife Core Power Elite - Chocolate 4/4" at bounding box center [1084, 279] width 314 height 17
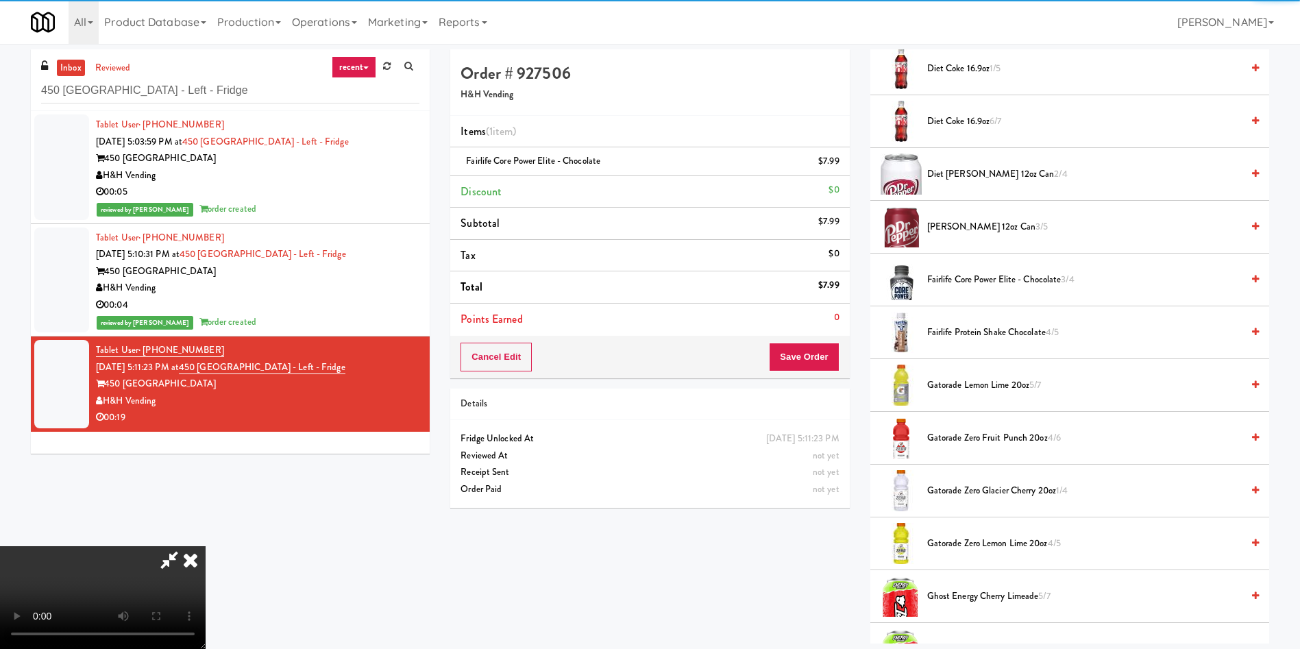
scroll to position [201, 0]
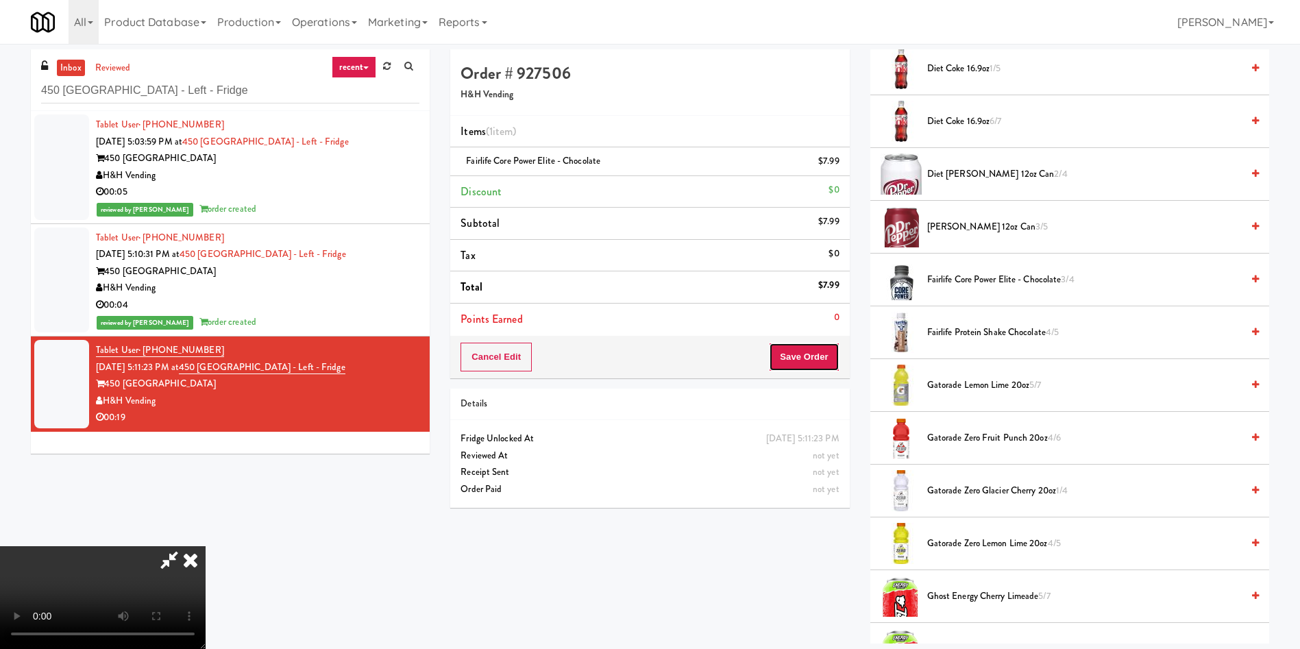
click at [804, 354] on button "Save Order" at bounding box center [804, 357] width 70 height 29
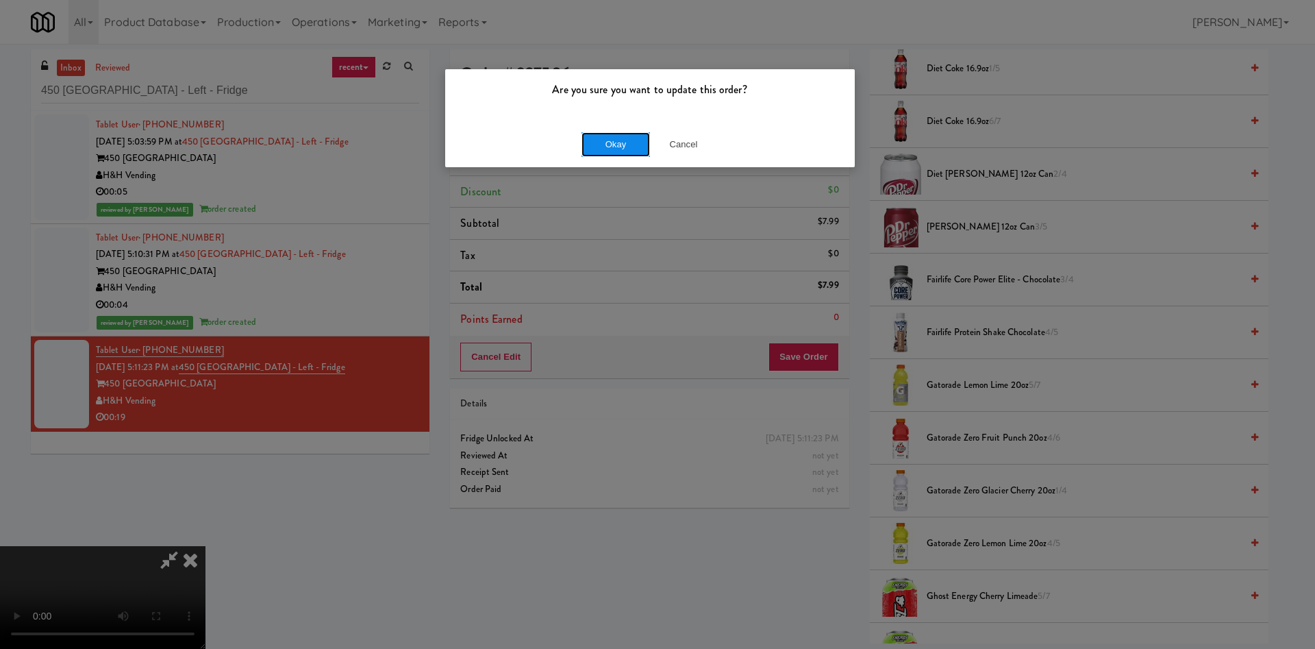
click at [628, 143] on button "Okay" at bounding box center [616, 144] width 69 height 25
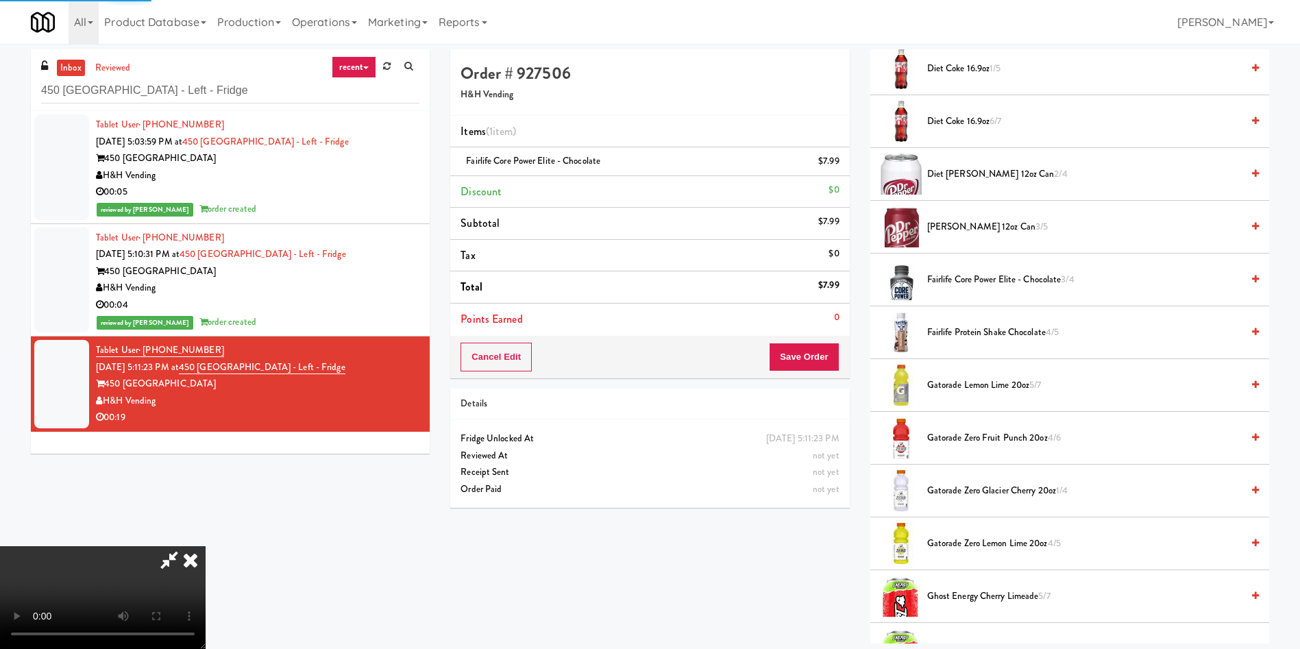
scroll to position [0, 0]
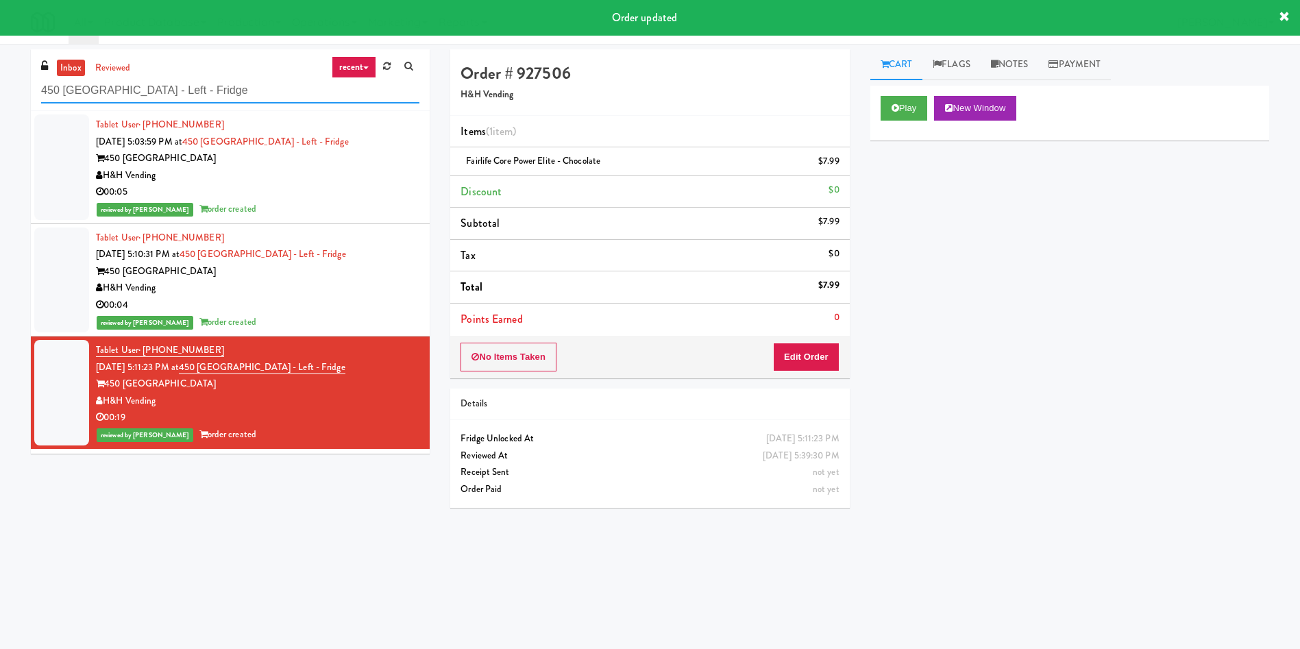
drag, startPoint x: 120, startPoint y: 89, endPoint x: 0, endPoint y: 89, distance: 119.9
click at [0, 89] on div "inbox reviewed recent all unclear take inventory issue suspicious failed recent…" at bounding box center [650, 324] width 1300 height 550
paste input "Point 225 - Cooler"
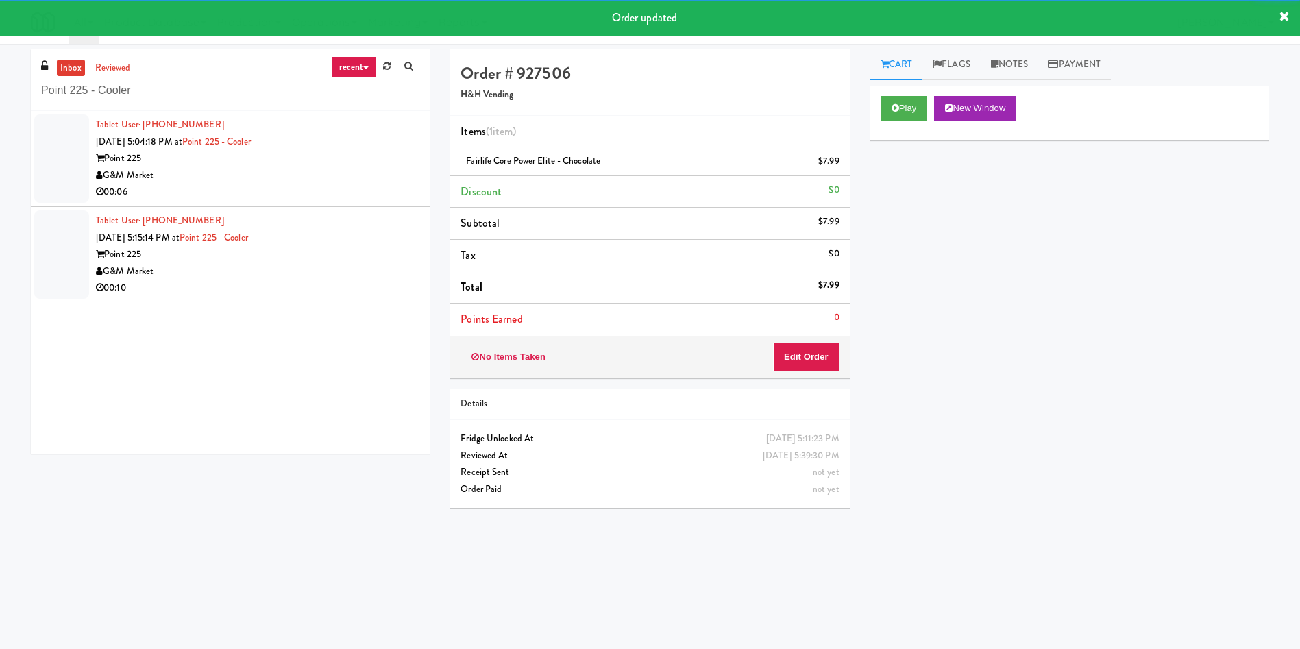
click at [53, 171] on div at bounding box center [61, 158] width 55 height 88
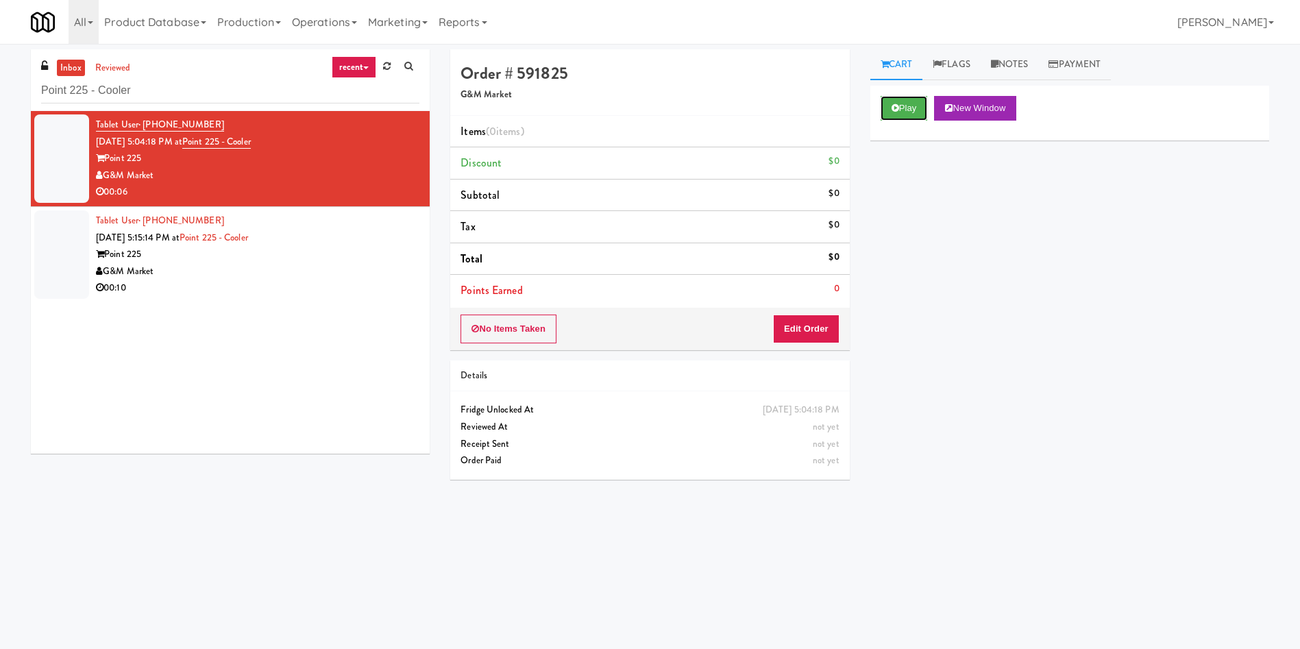
drag, startPoint x: 902, startPoint y: 112, endPoint x: 850, endPoint y: 246, distance: 144.3
click at [903, 115] on button "Play" at bounding box center [903, 108] width 47 height 25
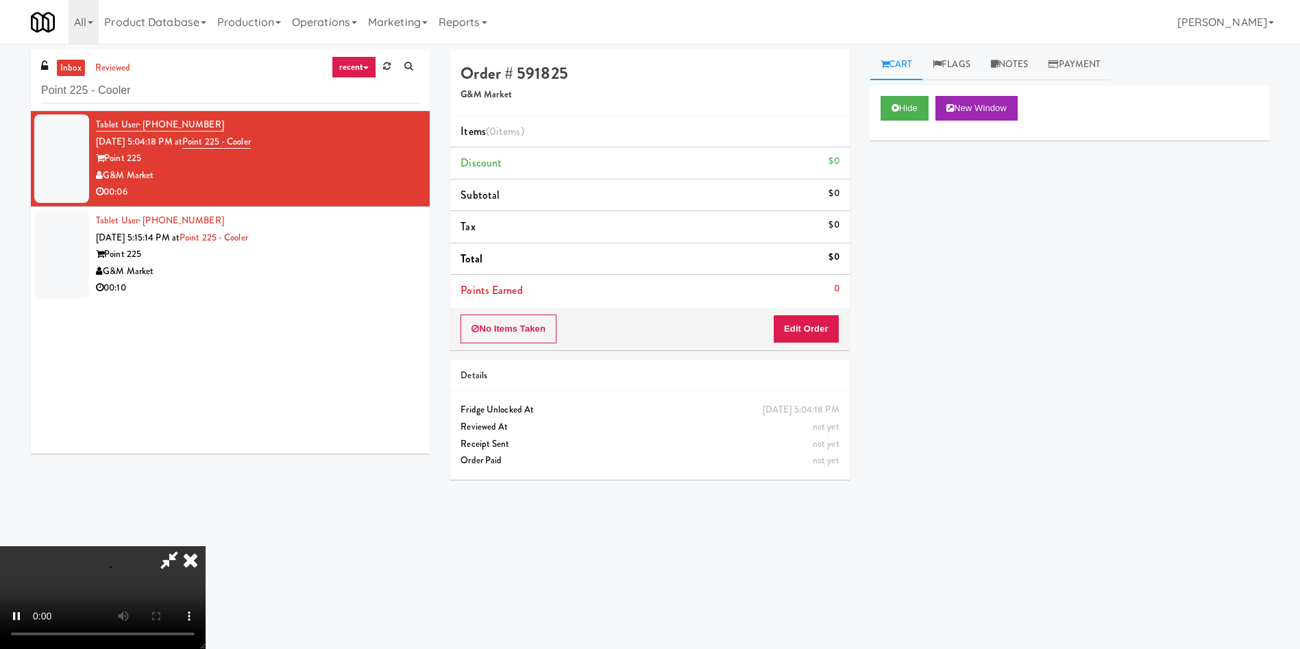
click at [811, 352] on div "Order # 591825 G&M Market Items (0 items ) Discount $0 Subtotal $0 Tax $0 Total…" at bounding box center [649, 269] width 419 height 441
click at [815, 330] on button "Edit Order" at bounding box center [806, 328] width 66 height 29
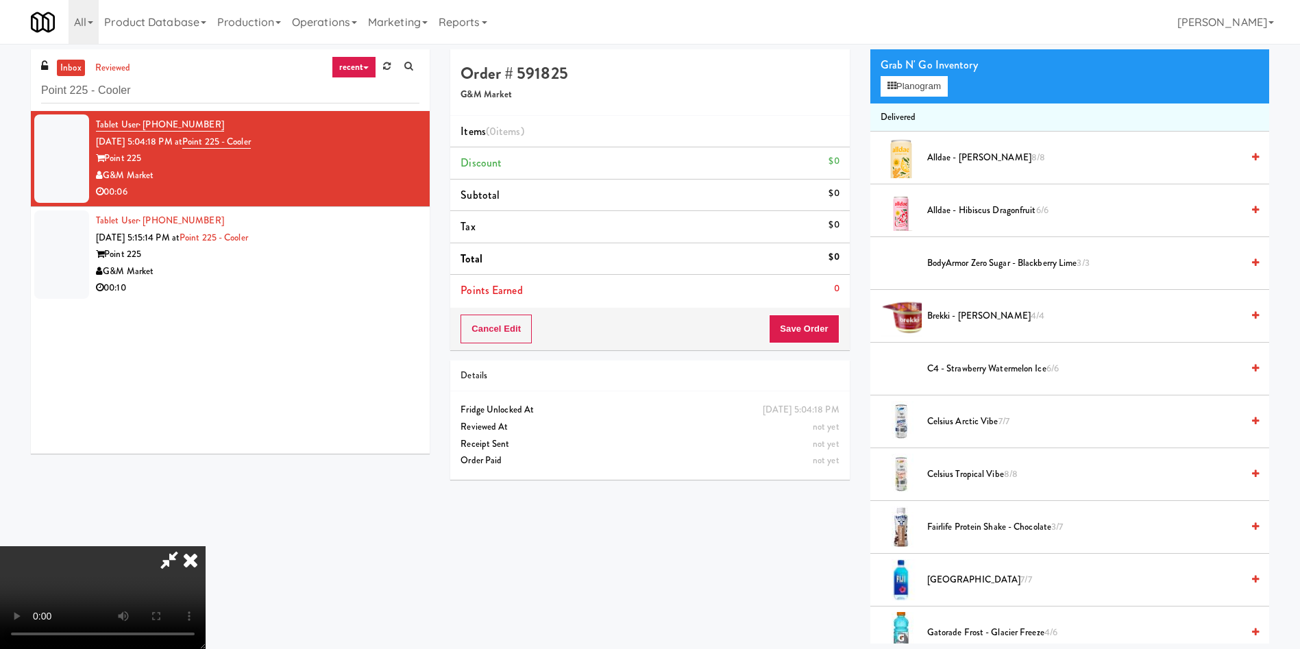
scroll to position [206, 0]
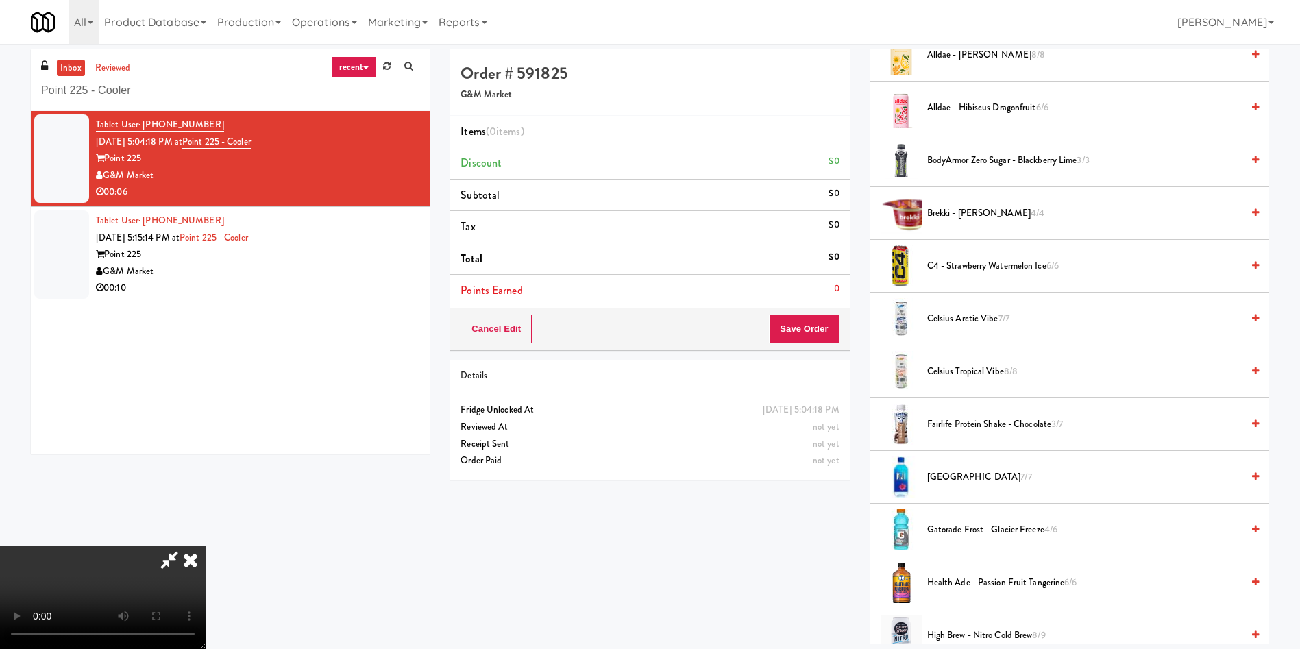
click at [206, 546] on video at bounding box center [103, 597] width 206 height 103
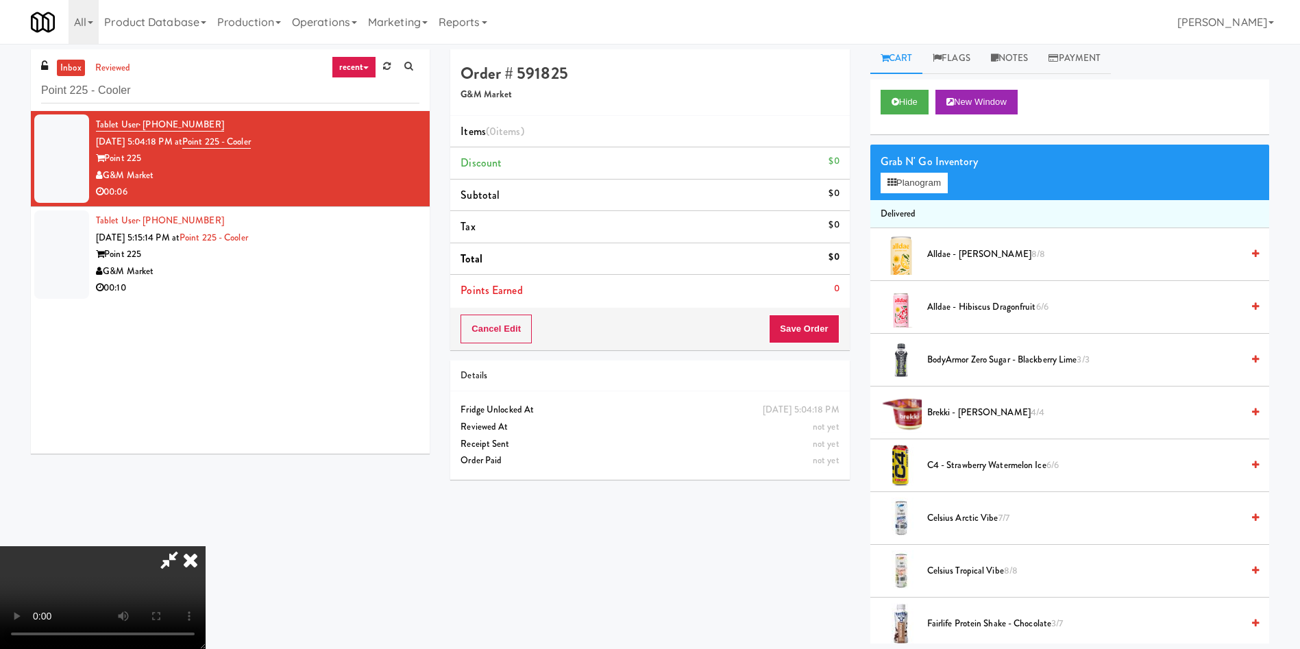
scroll to position [0, 0]
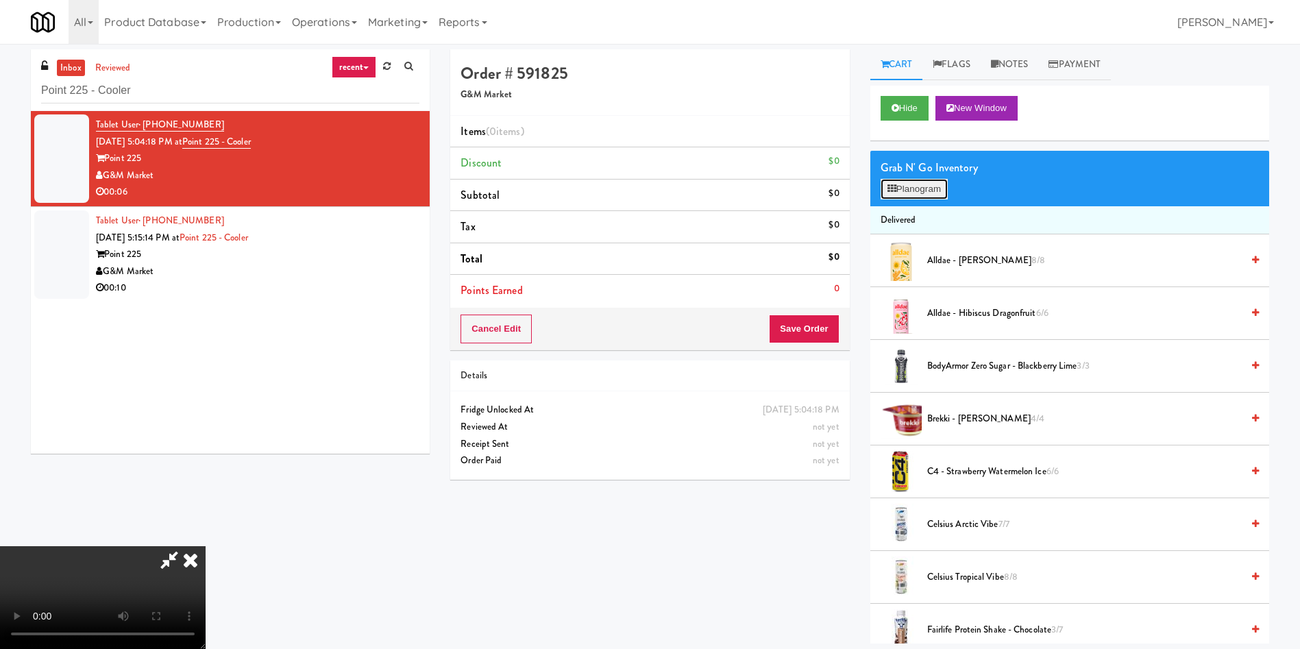
click at [931, 188] on button "Planogram" at bounding box center [913, 189] width 67 height 21
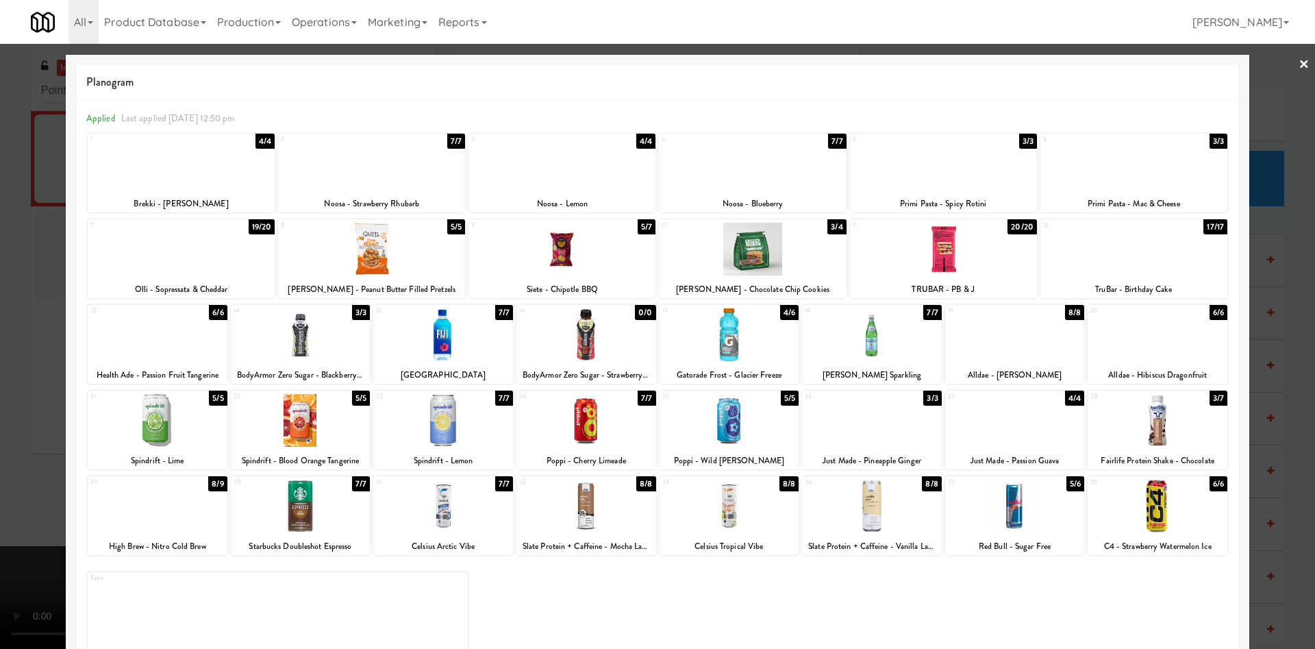
click at [1131, 257] on div at bounding box center [1134, 249] width 187 height 53
click at [1260, 100] on div at bounding box center [657, 324] width 1315 height 649
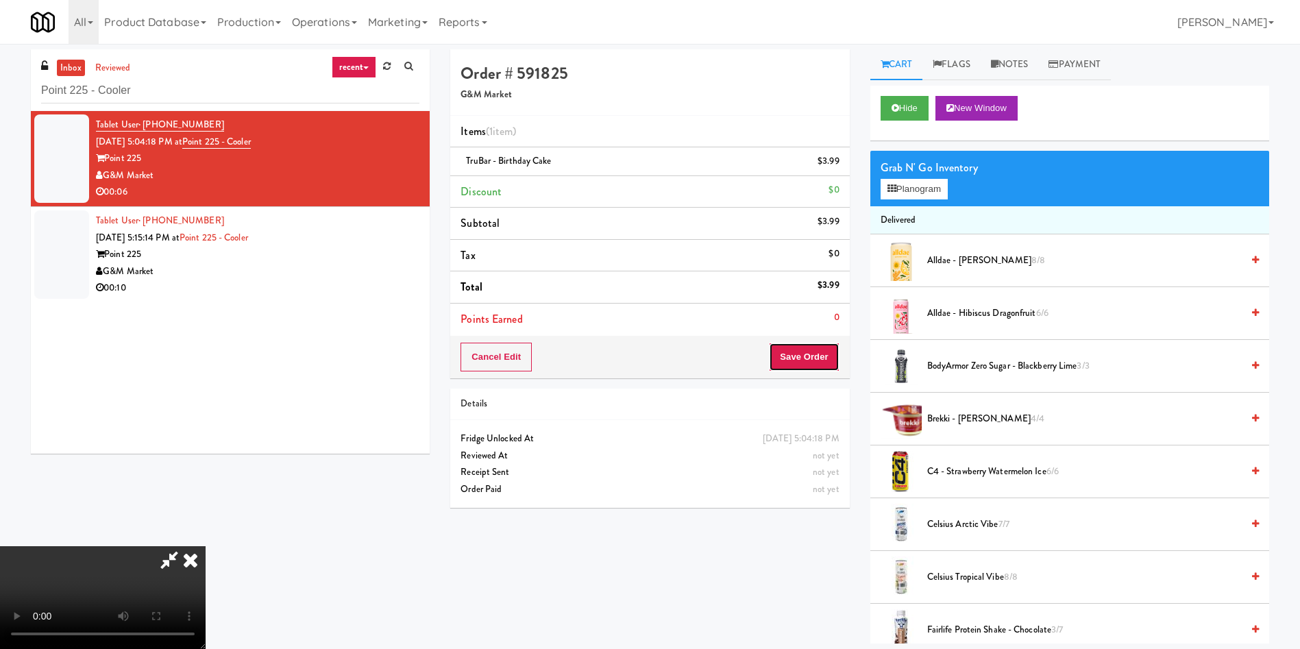
click at [810, 358] on button "Save Order" at bounding box center [804, 357] width 70 height 29
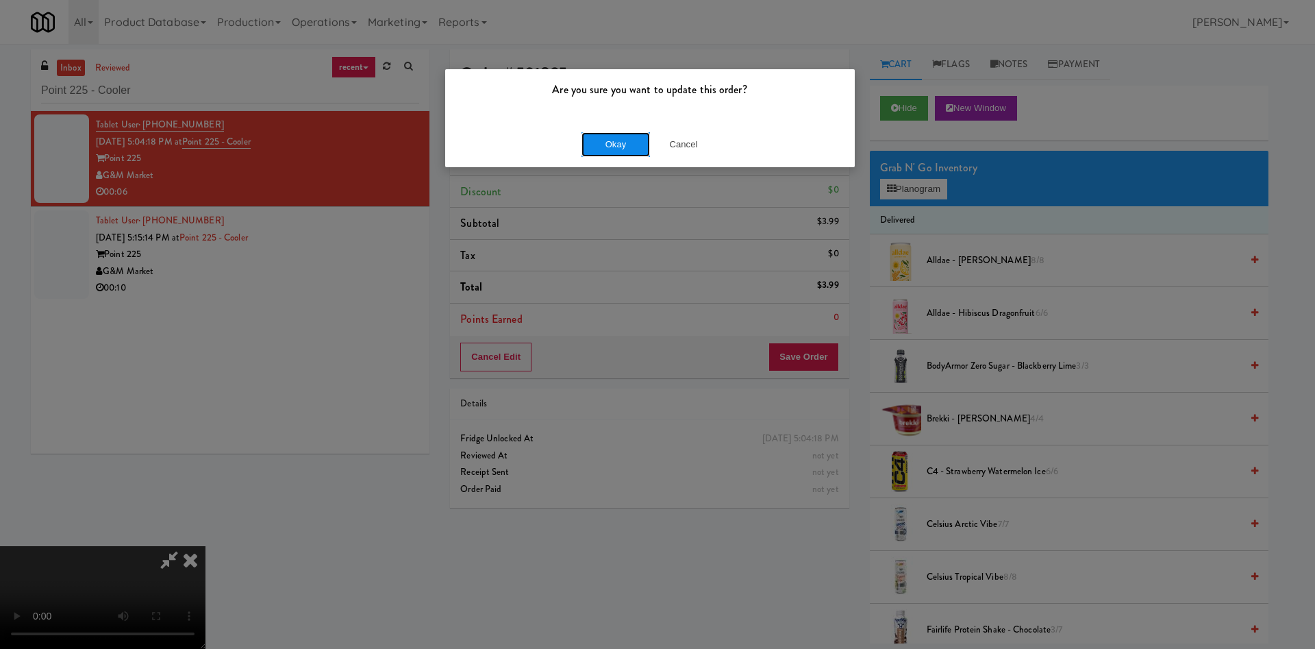
click at [625, 139] on button "Okay" at bounding box center [616, 144] width 69 height 25
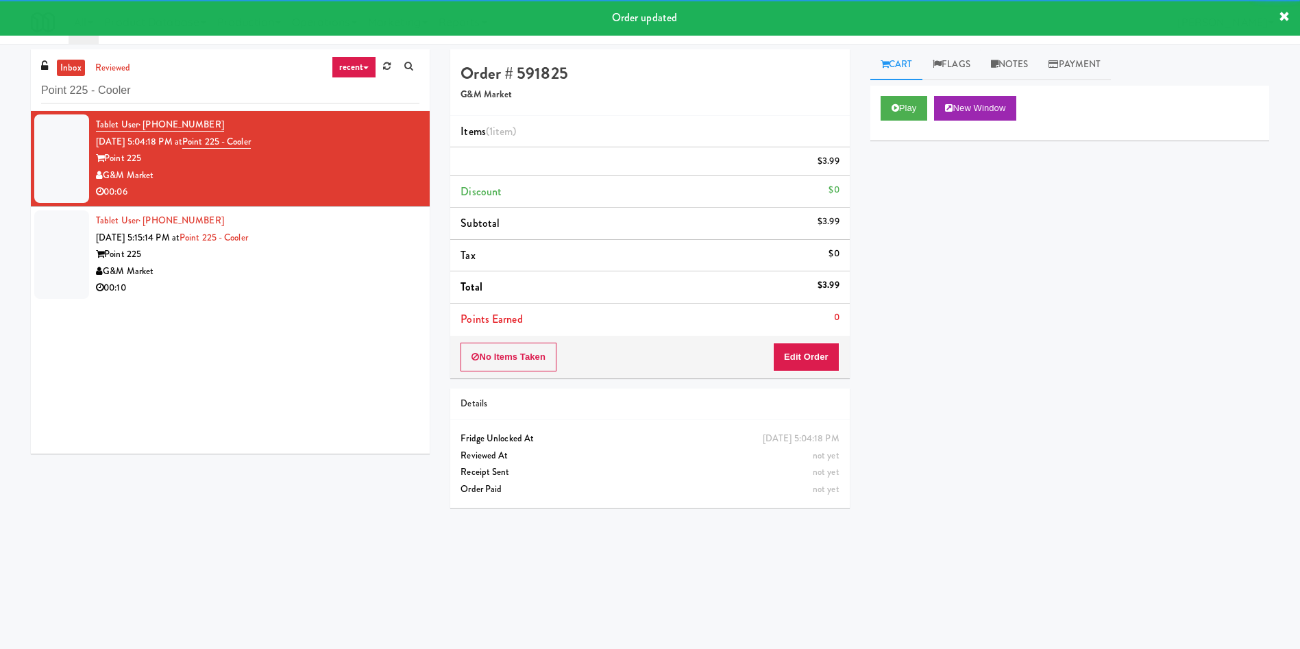
click at [82, 266] on div at bounding box center [61, 254] width 55 height 88
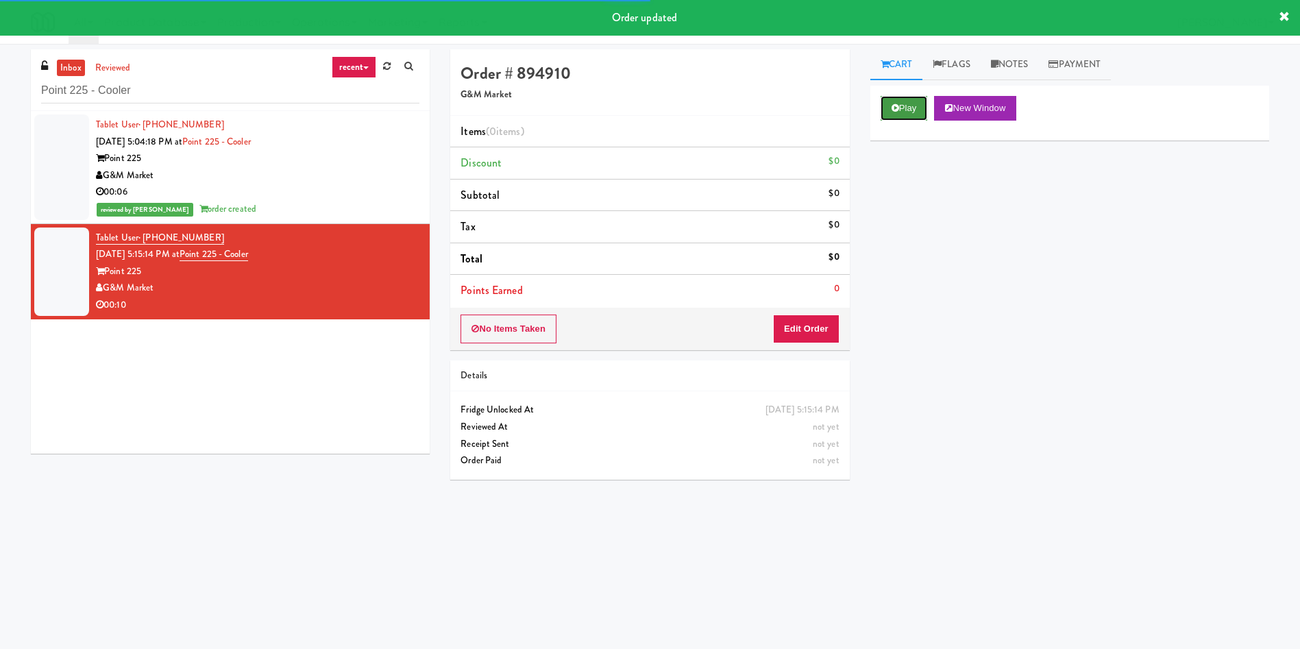
click at [895, 101] on button "Play" at bounding box center [903, 108] width 47 height 25
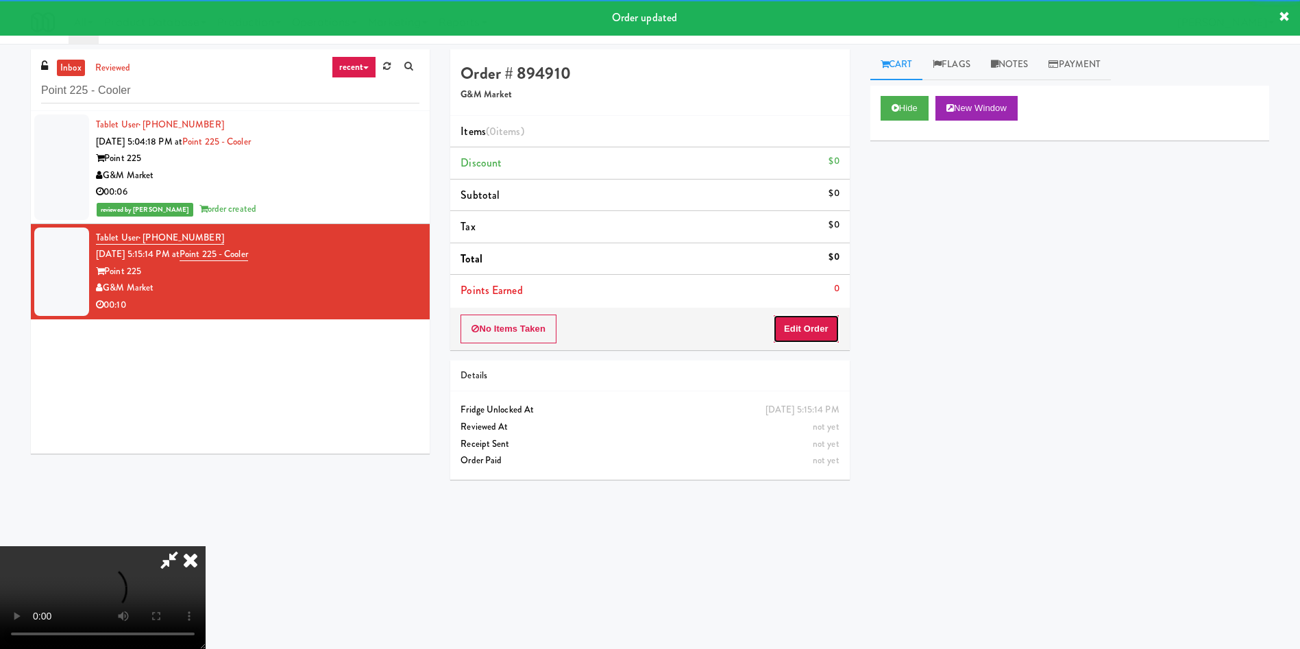
click at [809, 329] on button "Edit Order" at bounding box center [806, 328] width 66 height 29
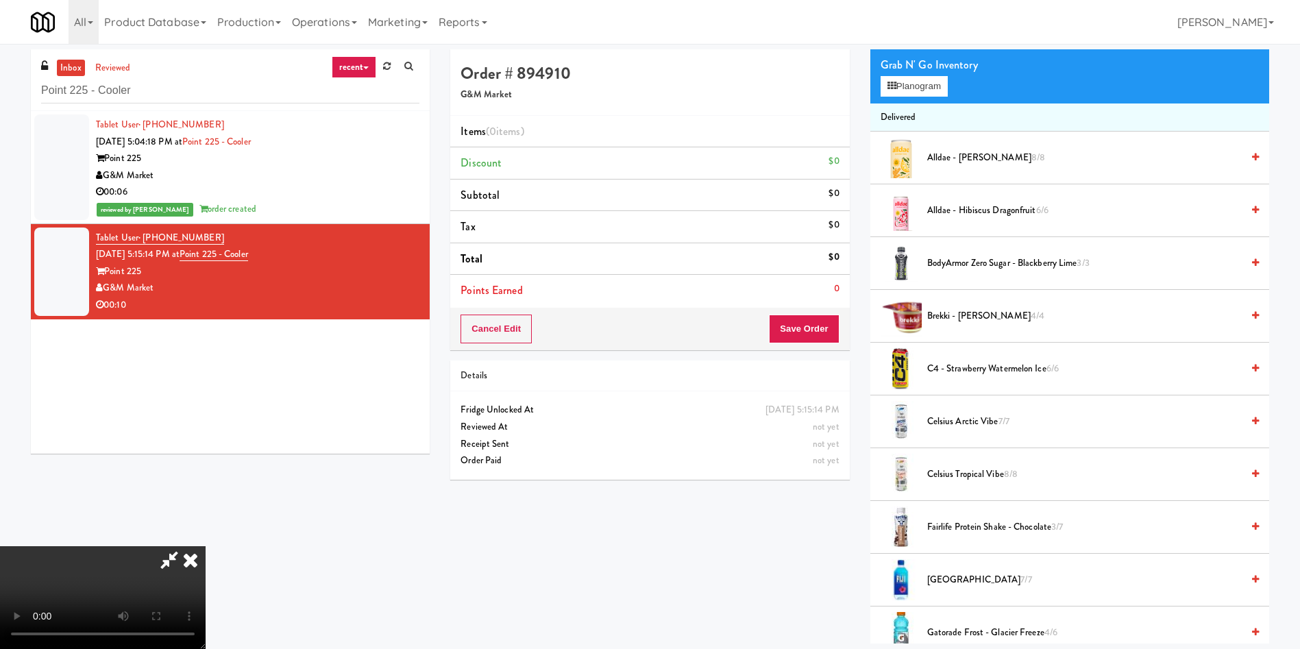
scroll to position [201, 0]
click at [949, 417] on span "Celsius Arctic Vibe 7/7" at bounding box center [1084, 421] width 314 height 17
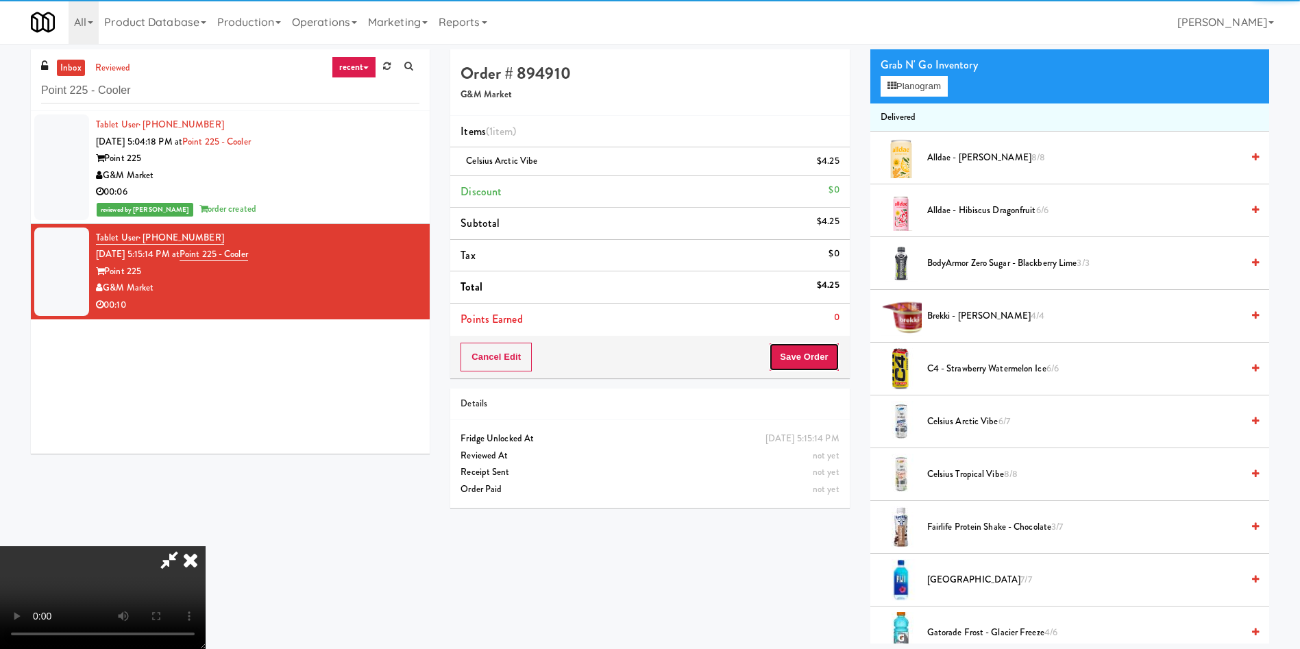
click at [805, 362] on button "Save Order" at bounding box center [804, 357] width 70 height 29
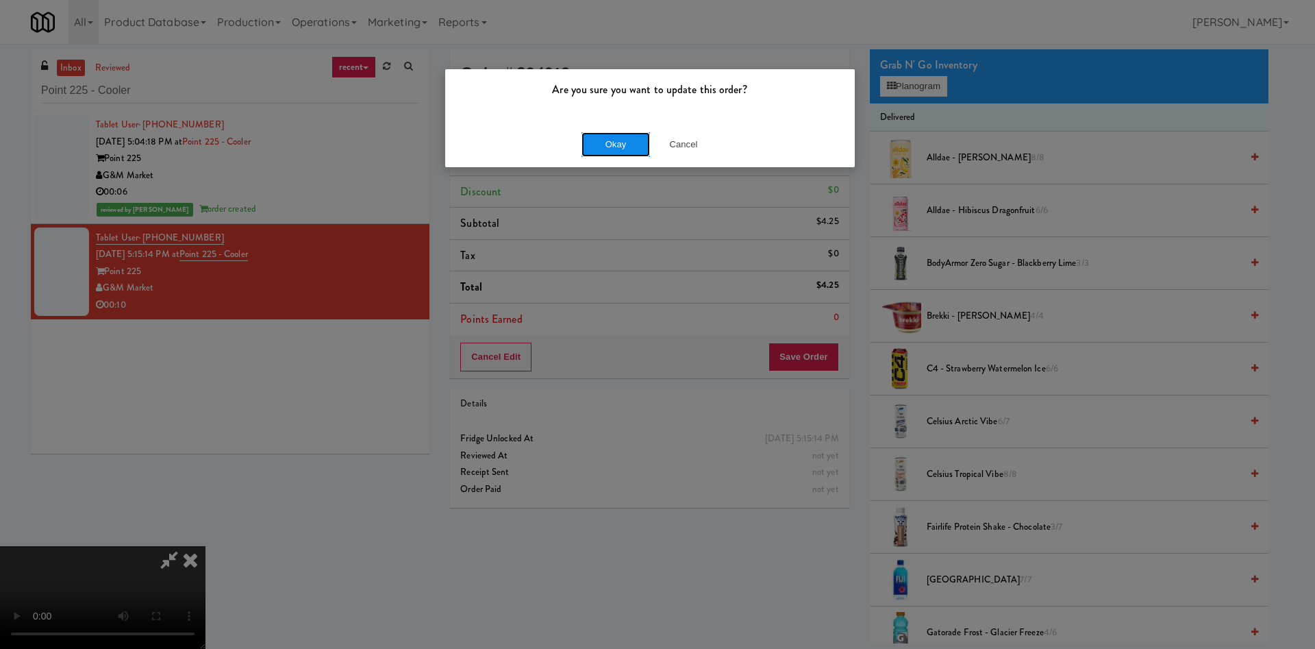
click at [632, 140] on button "Okay" at bounding box center [616, 144] width 69 height 25
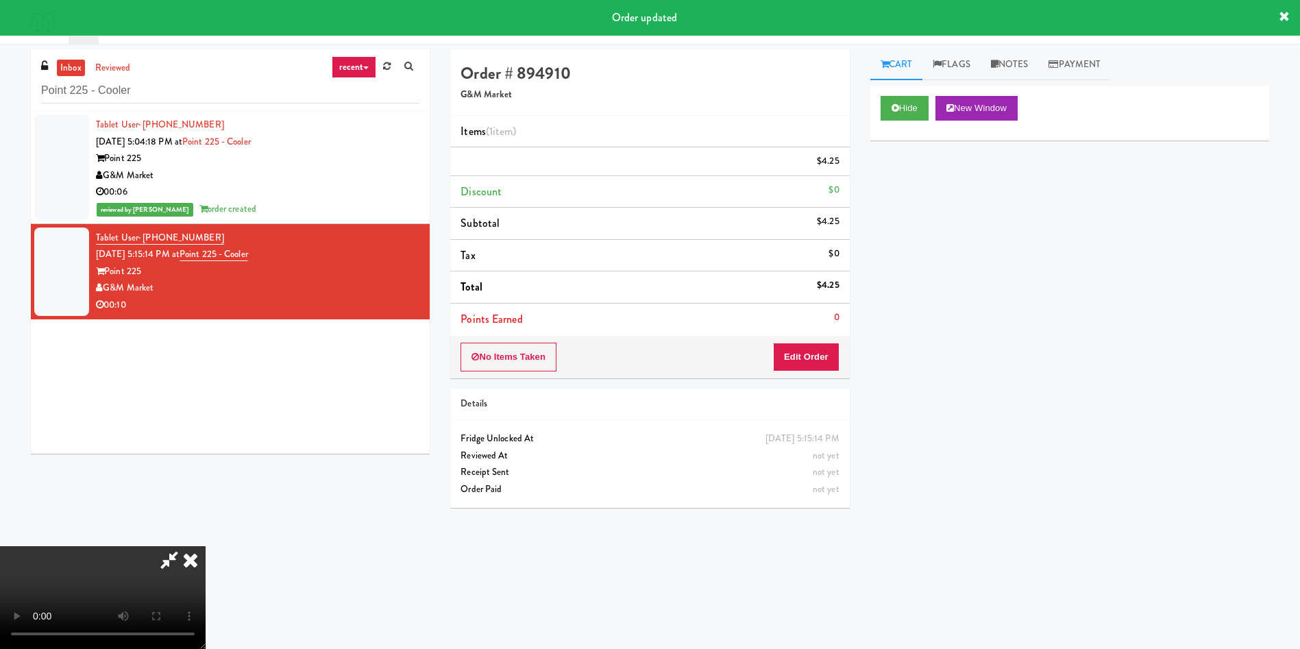
scroll to position [0, 0]
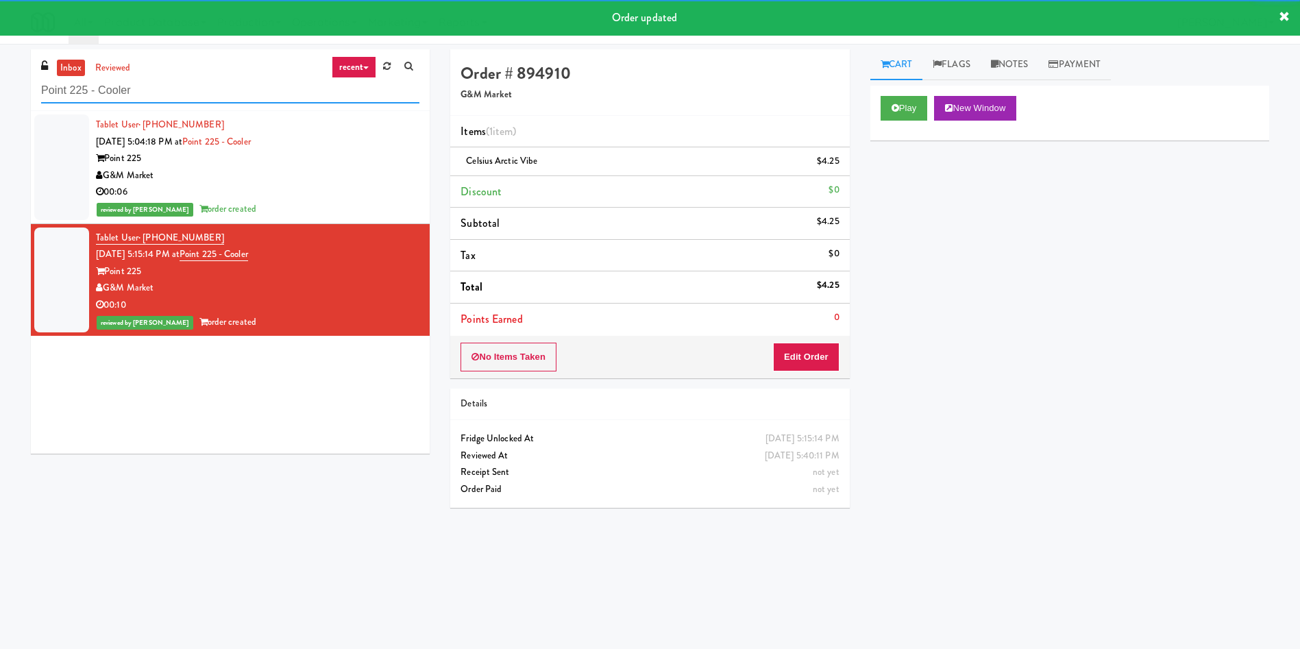
drag, startPoint x: 160, startPoint y: 84, endPoint x: 0, endPoint y: 83, distance: 159.6
click at [0, 83] on div "inbox reviewed recent all unclear take inventory issue suspicious failed recent…" at bounding box center [650, 324] width 1300 height 550
paste input "[PERSON_NAME] - Pantry - Right"
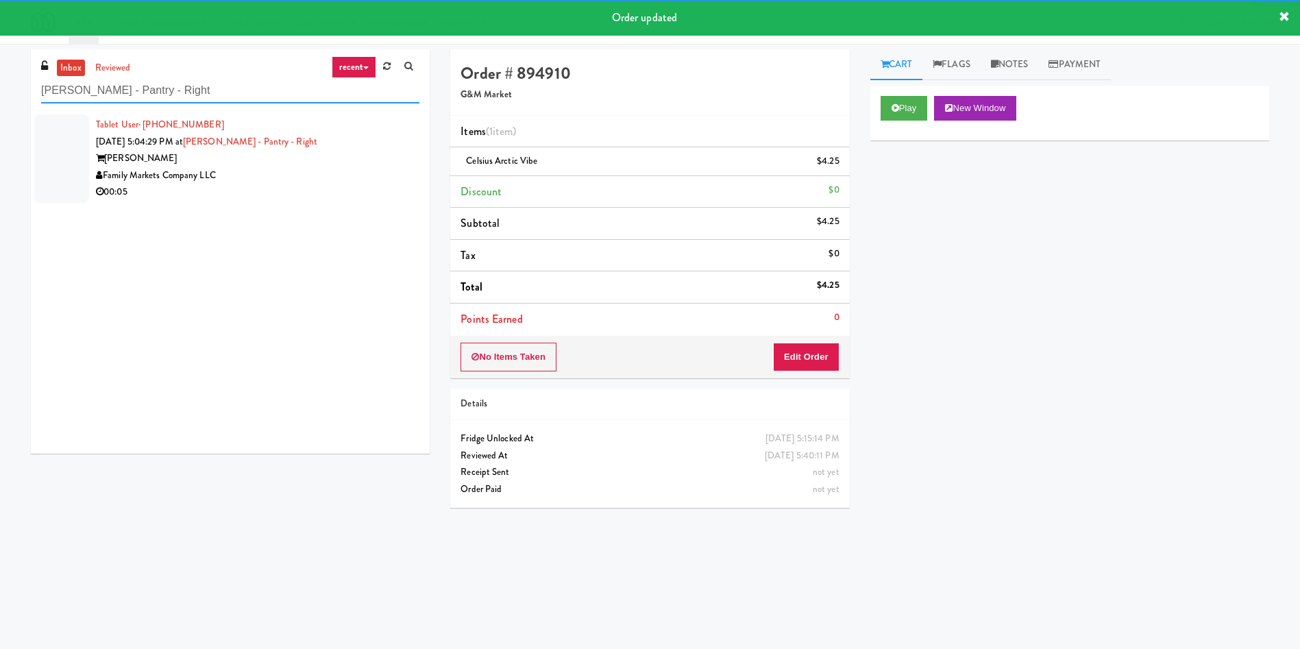
type input "[PERSON_NAME] - Pantry - Right"
click at [53, 152] on div at bounding box center [61, 158] width 55 height 88
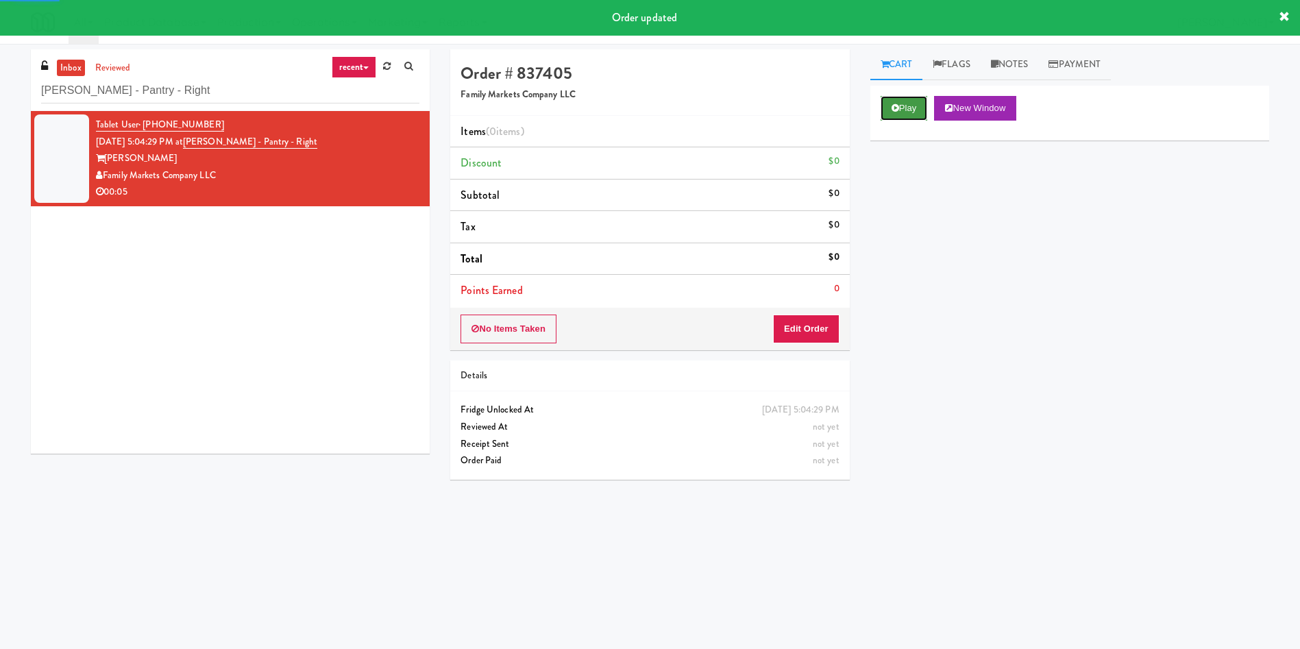
click at [890, 102] on button "Play" at bounding box center [903, 108] width 47 height 25
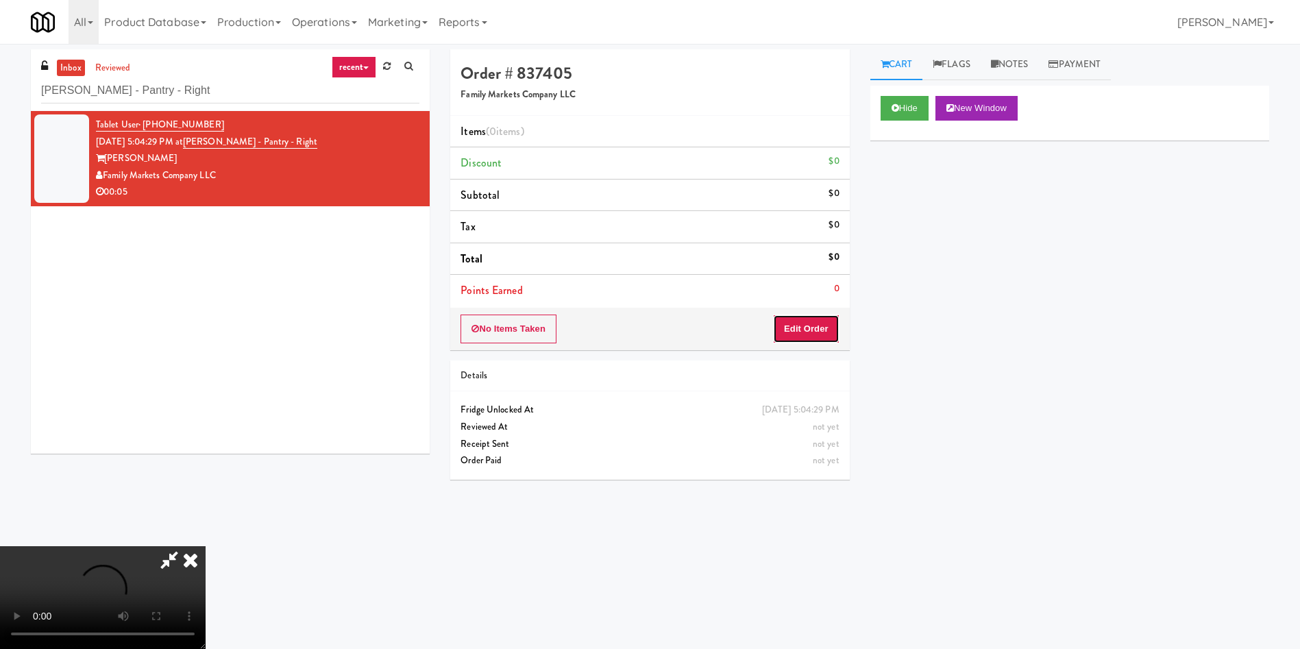
click at [818, 319] on button "Edit Order" at bounding box center [806, 328] width 66 height 29
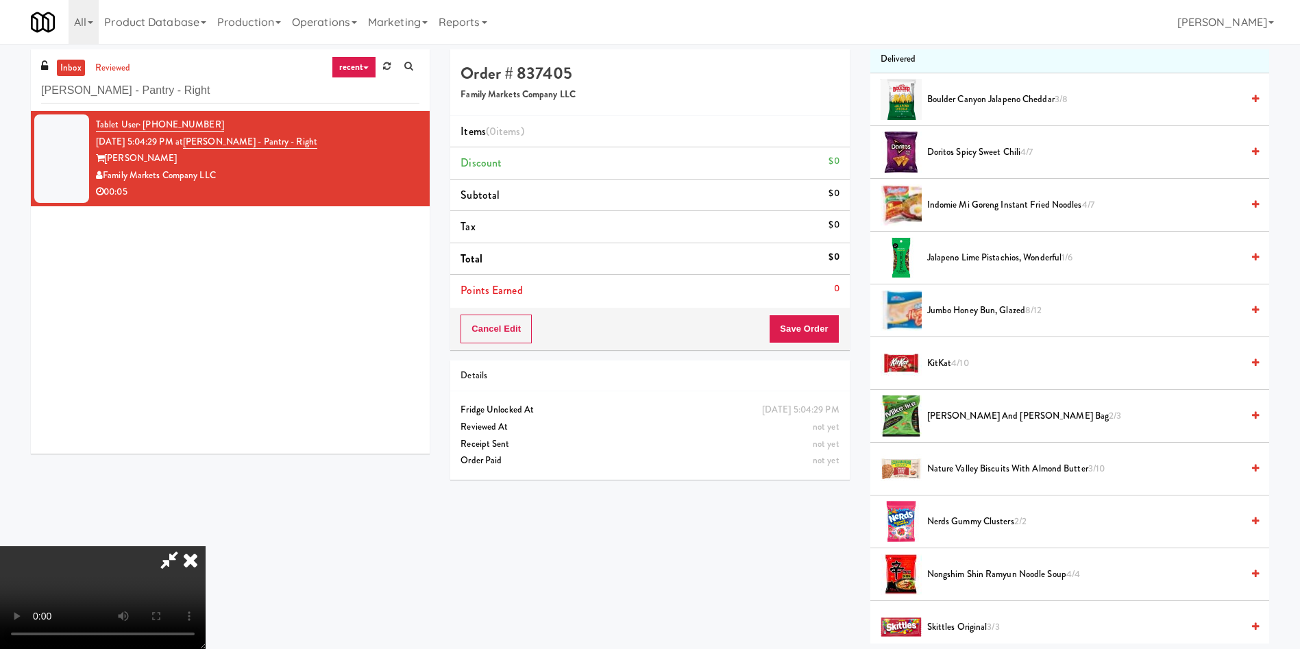
scroll to position [206, 0]
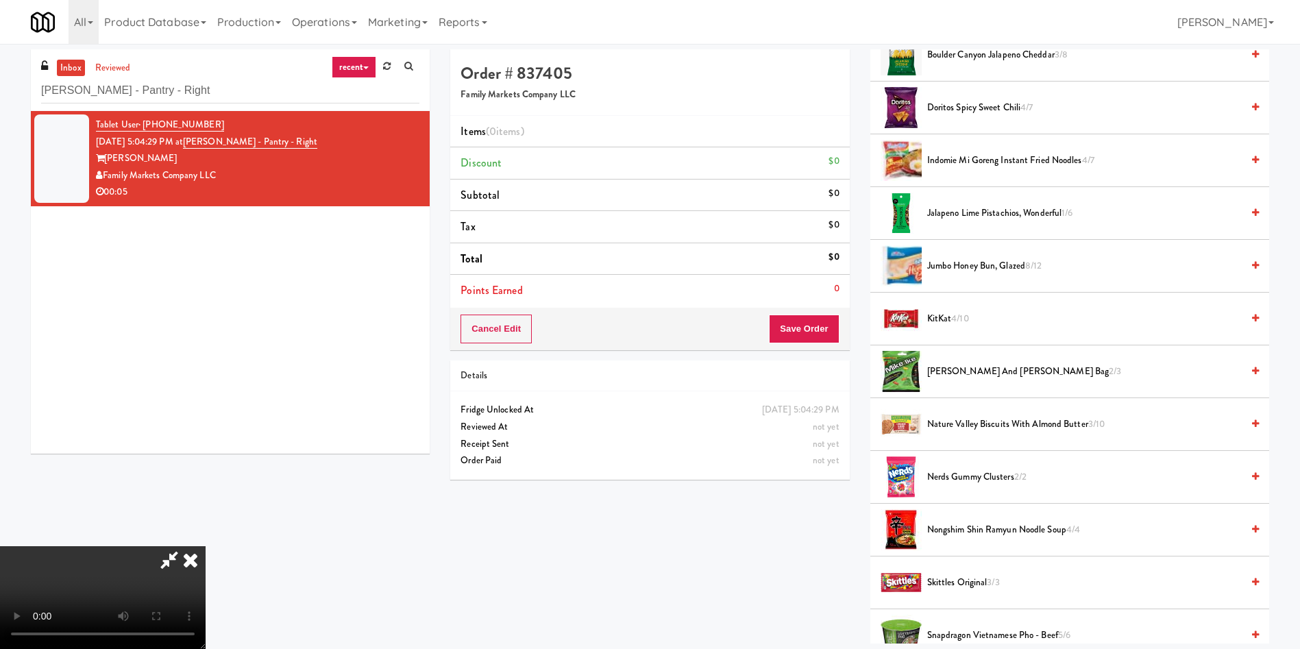
click at [206, 546] on video at bounding box center [103, 597] width 206 height 103
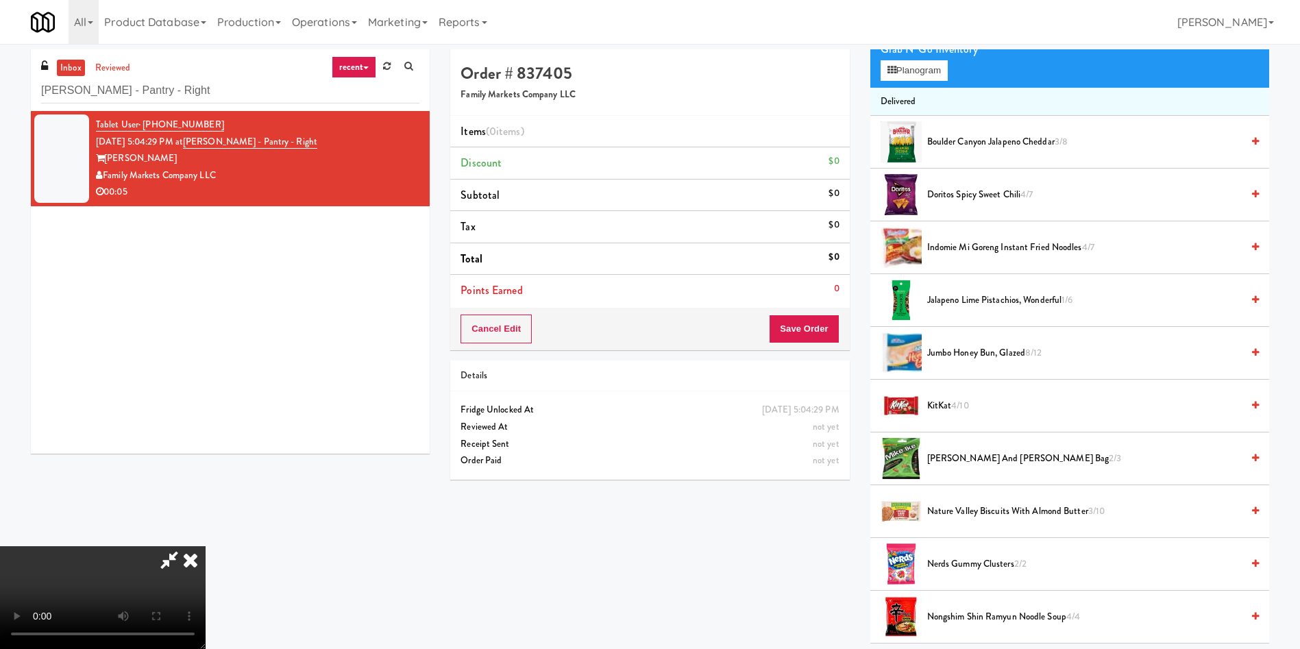
scroll to position [0, 0]
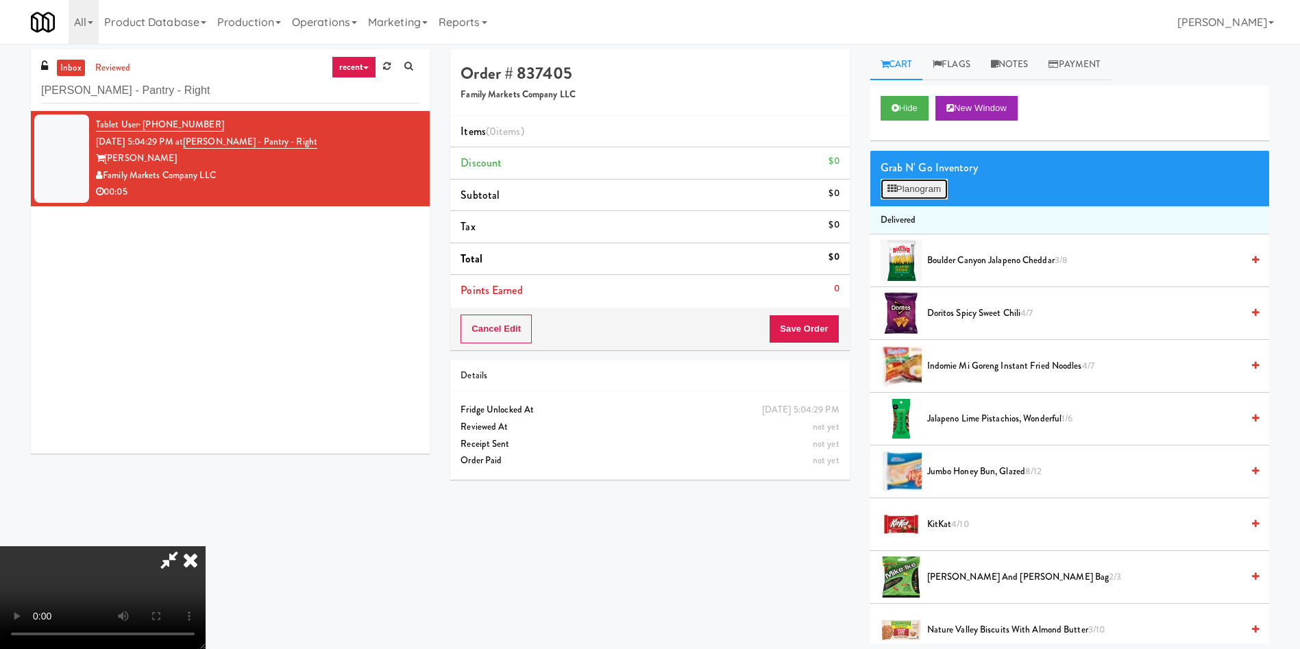
click at [900, 186] on button "Planogram" at bounding box center [913, 189] width 67 height 21
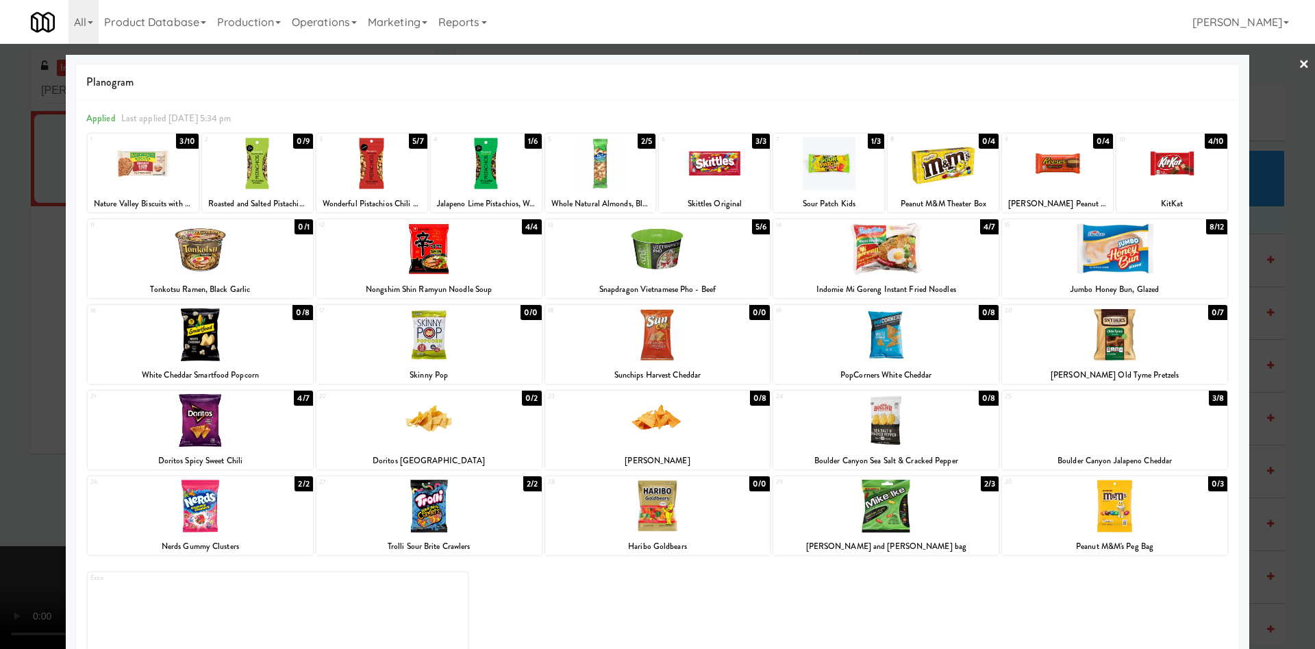
click at [595, 179] on div at bounding box center [600, 163] width 111 height 53
click at [9, 306] on div at bounding box center [657, 324] width 1315 height 649
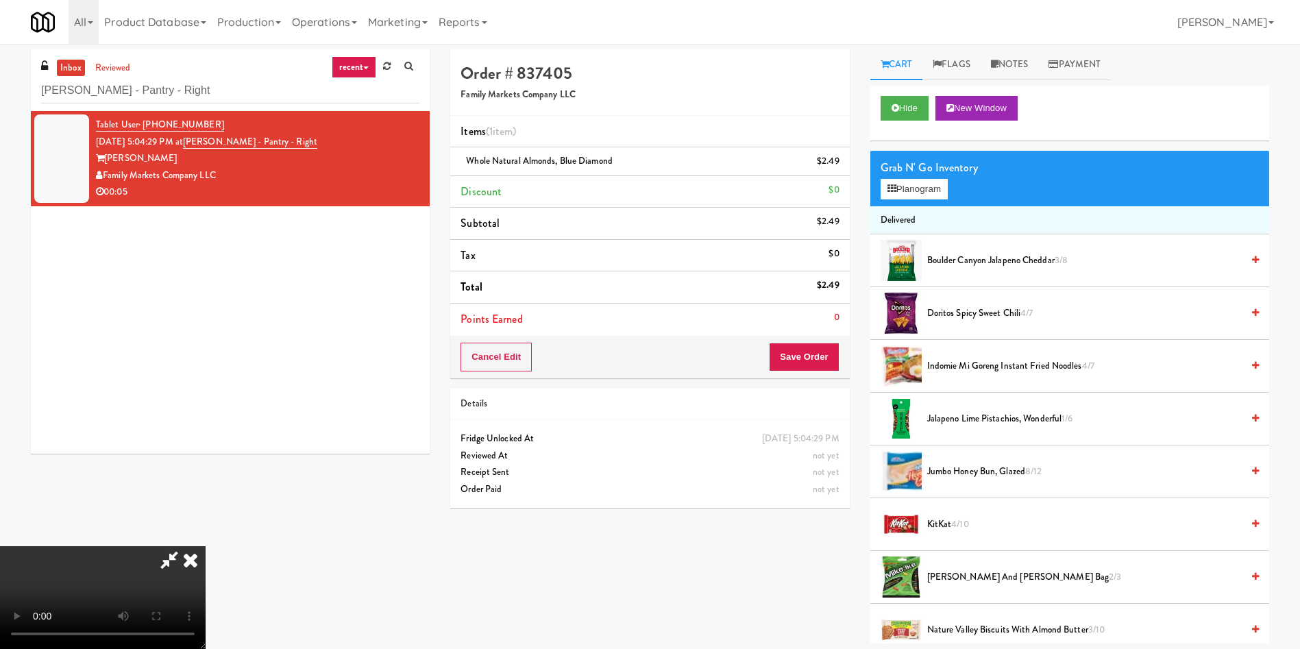
click at [206, 546] on video at bounding box center [103, 597] width 206 height 103
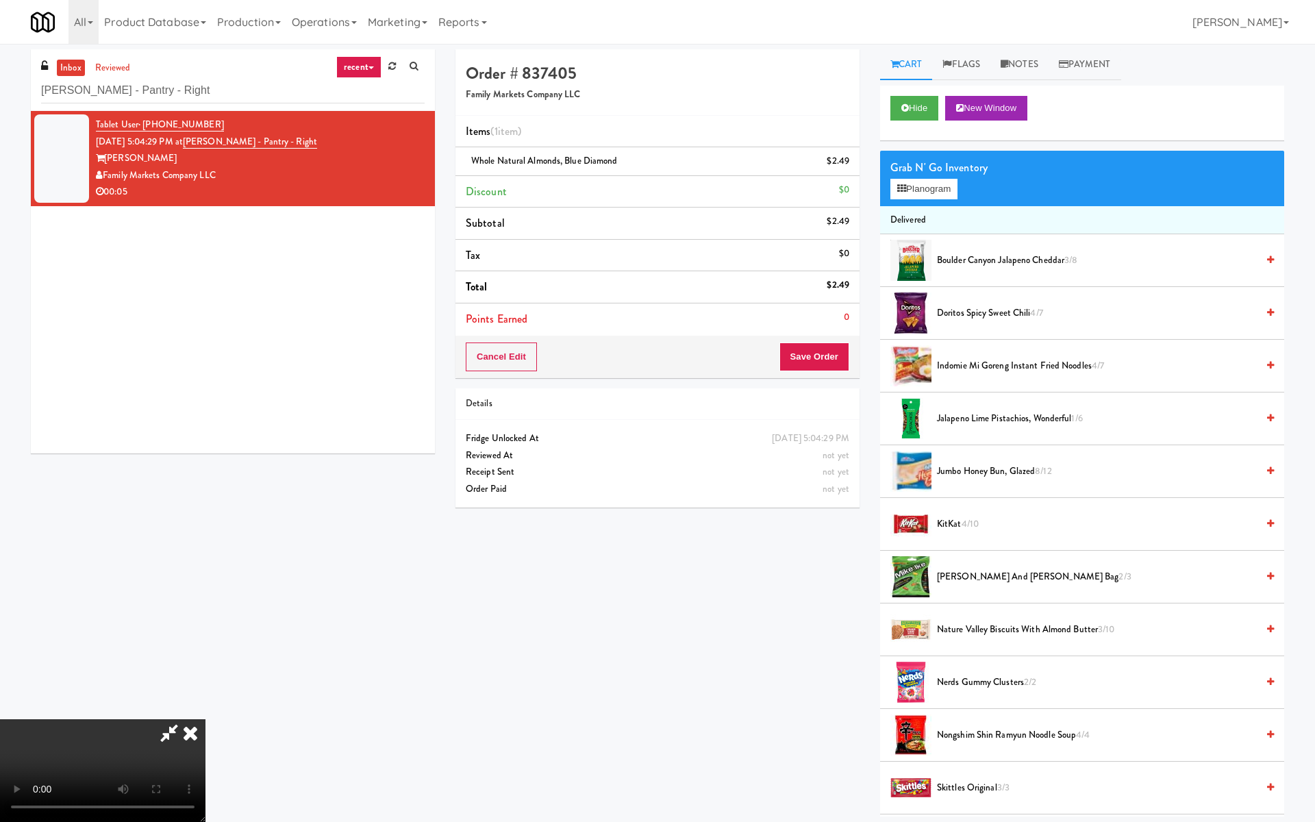
click at [206, 648] on video at bounding box center [103, 770] width 206 height 103
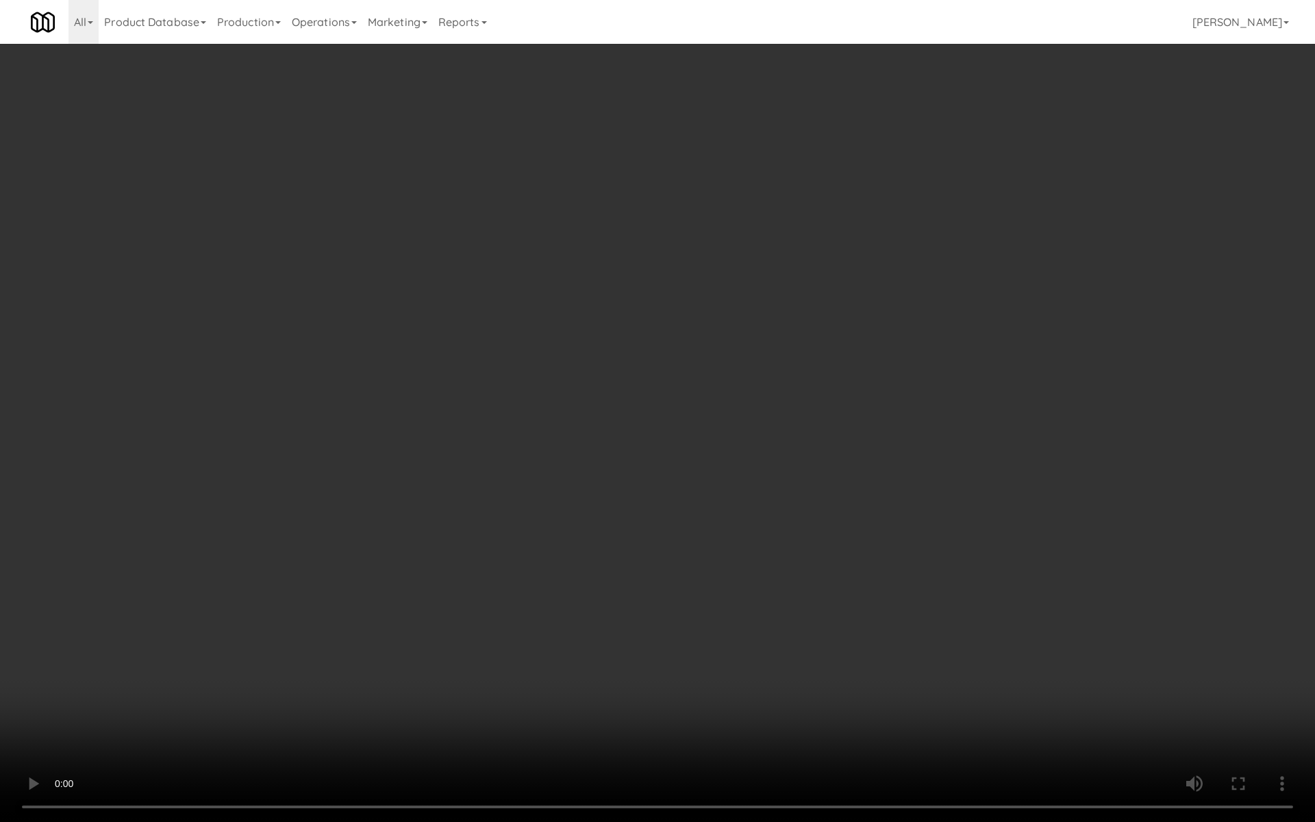
click at [575, 455] on video at bounding box center [657, 411] width 1315 height 822
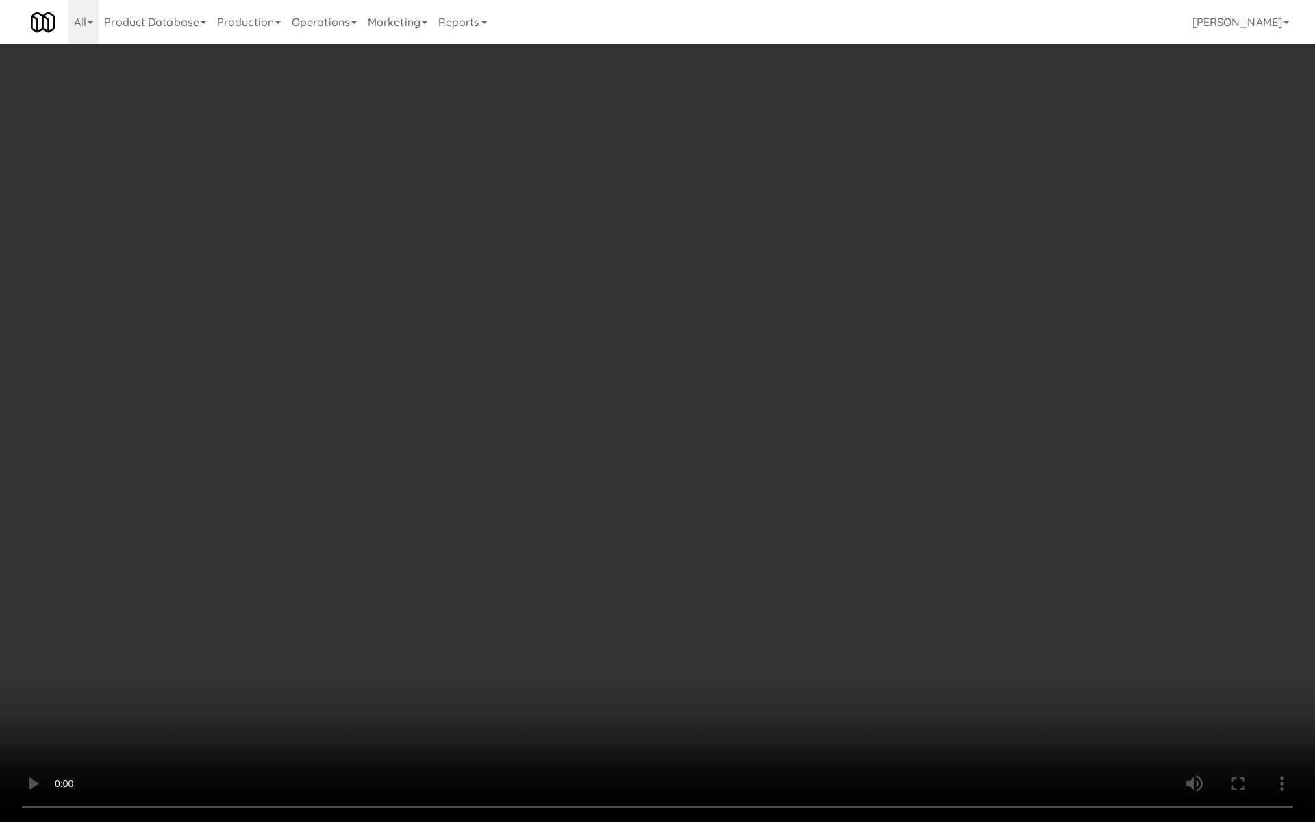
click at [575, 455] on video at bounding box center [657, 411] width 1315 height 822
click at [610, 543] on video at bounding box center [657, 411] width 1315 height 822
click at [567, 356] on video at bounding box center [657, 411] width 1315 height 822
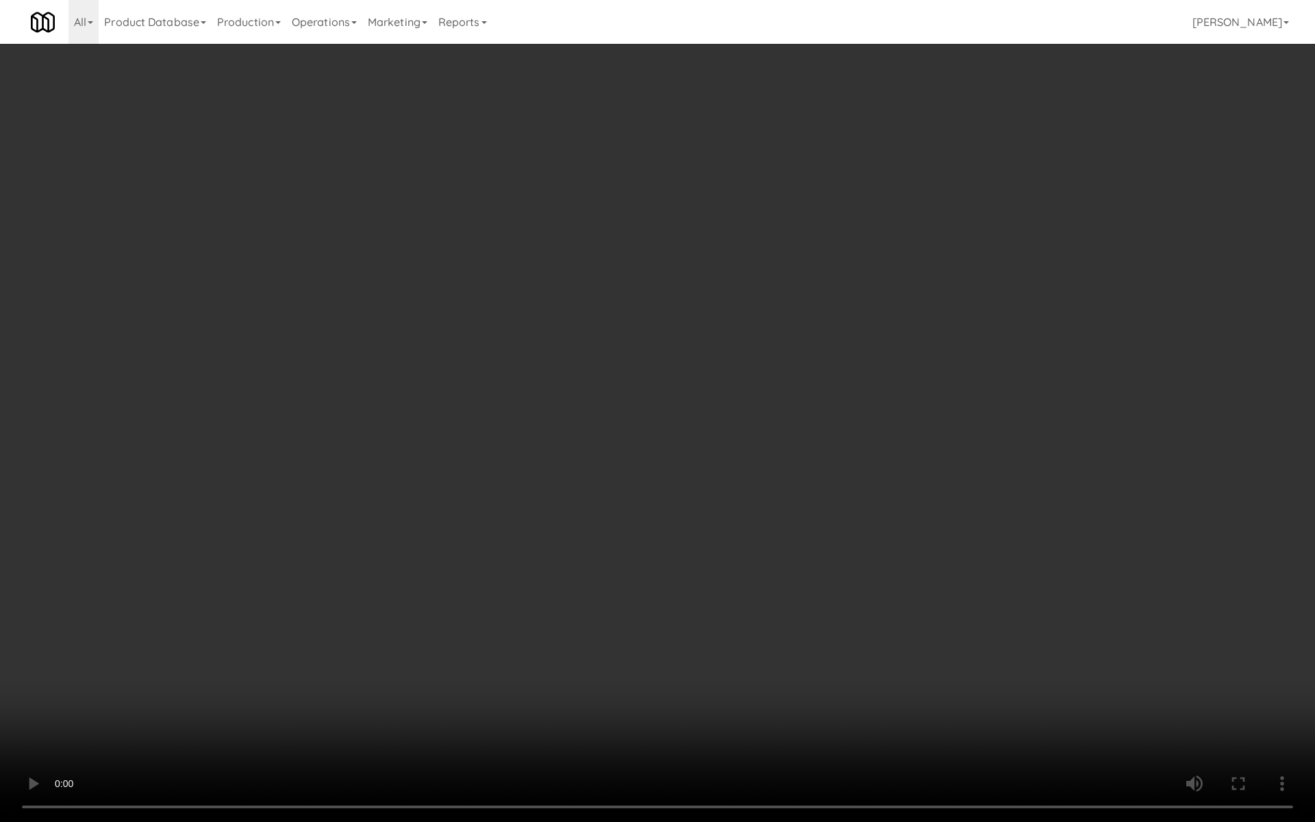
click at [567, 356] on video at bounding box center [657, 411] width 1315 height 822
click at [582, 390] on video at bounding box center [657, 411] width 1315 height 822
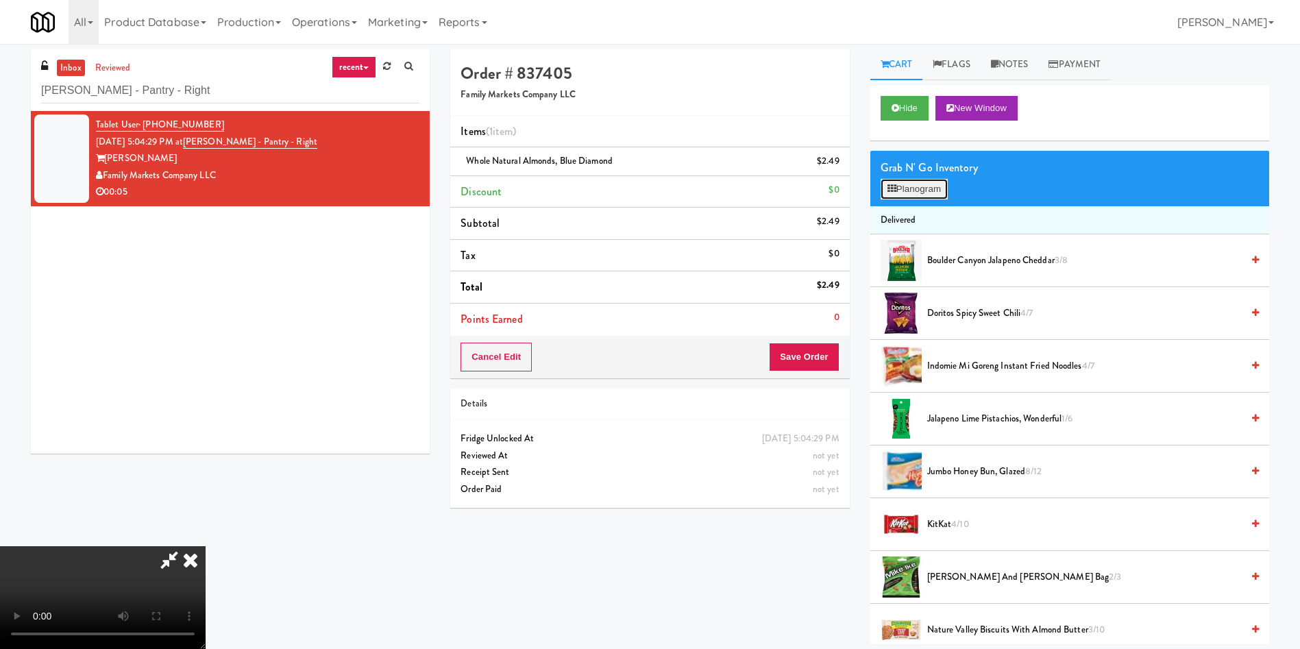
click at [905, 184] on button "Planogram" at bounding box center [913, 189] width 67 height 21
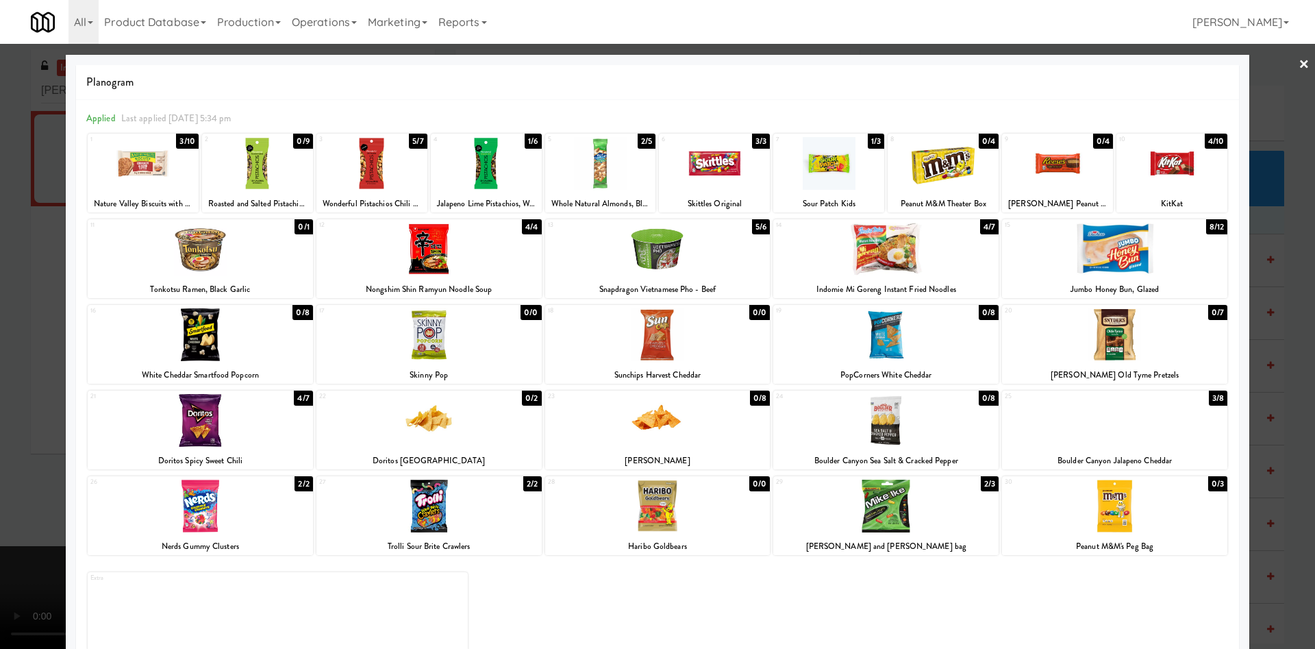
click at [474, 178] on div at bounding box center [486, 163] width 111 height 53
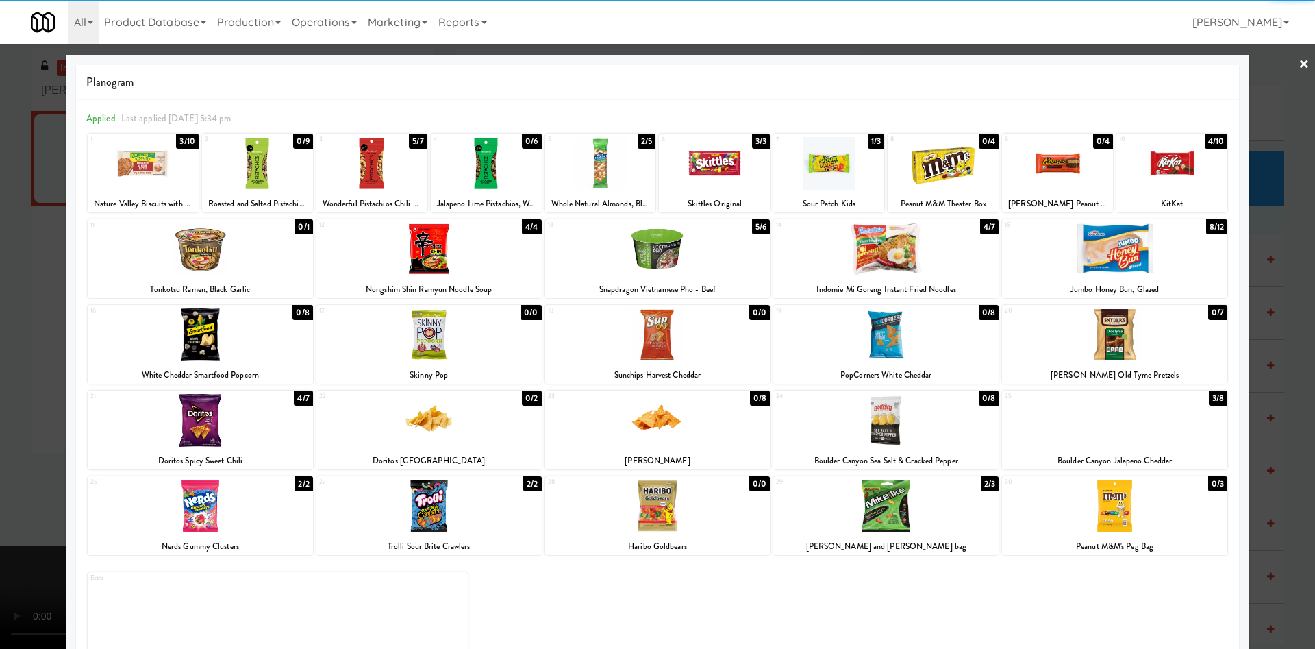
click at [21, 355] on div at bounding box center [657, 324] width 1315 height 649
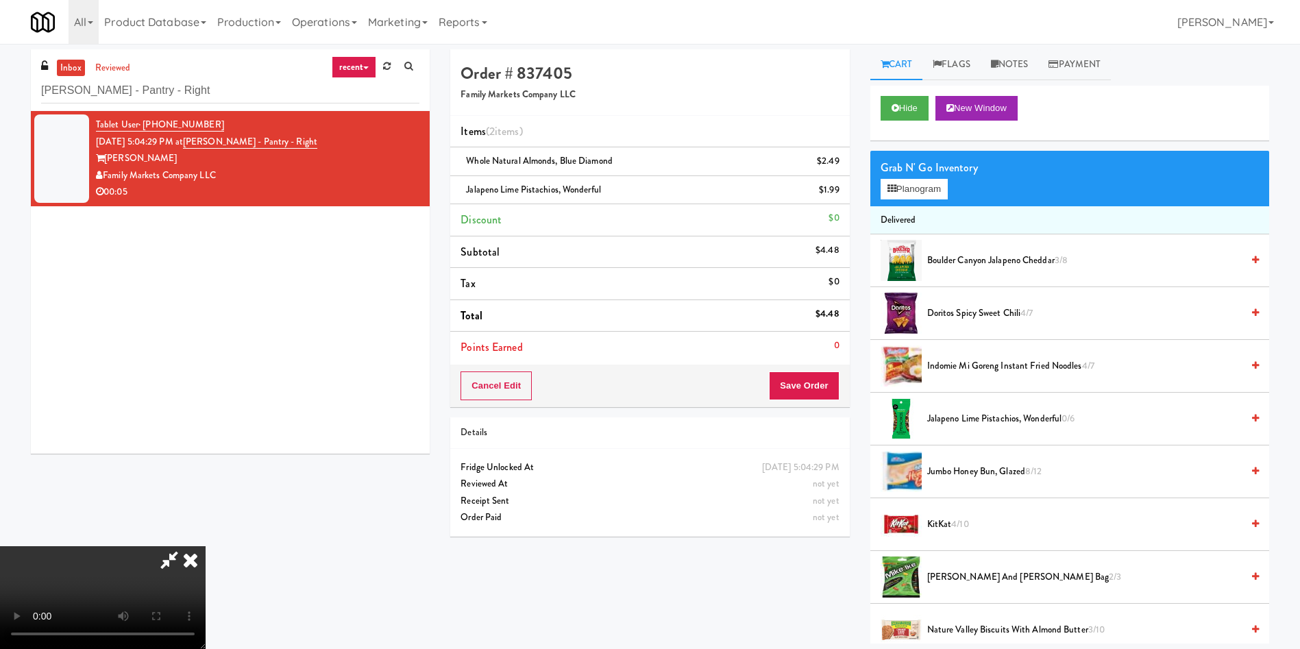
click at [206, 546] on video at bounding box center [103, 597] width 206 height 103
click at [837, 193] on icon at bounding box center [840, 194] width 7 height 9
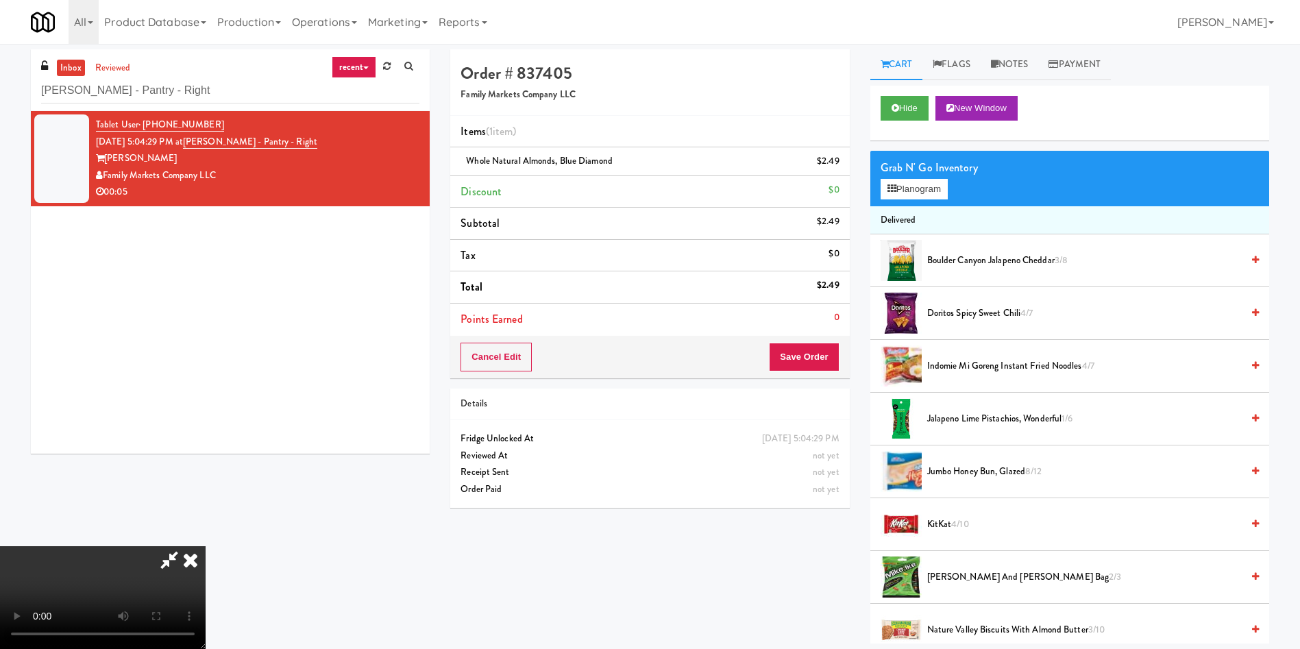
click at [206, 546] on video at bounding box center [103, 597] width 206 height 103
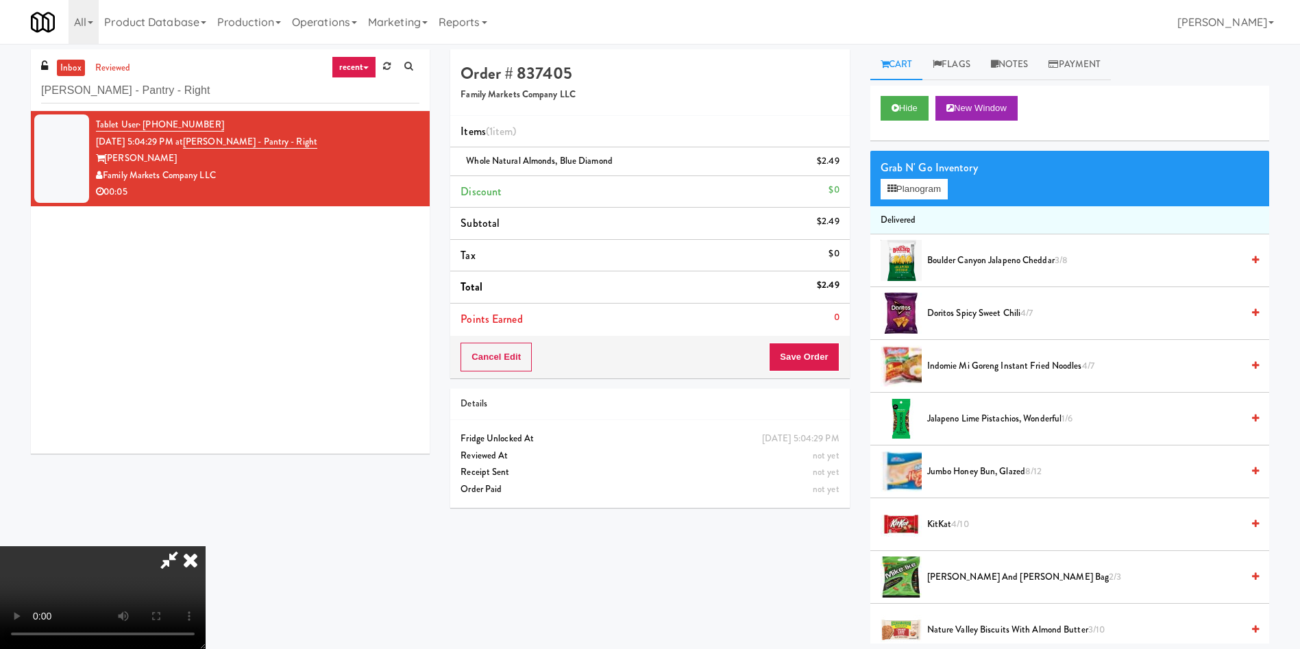
click at [206, 546] on video at bounding box center [103, 597] width 206 height 103
click at [909, 182] on button "Planogram" at bounding box center [913, 189] width 67 height 21
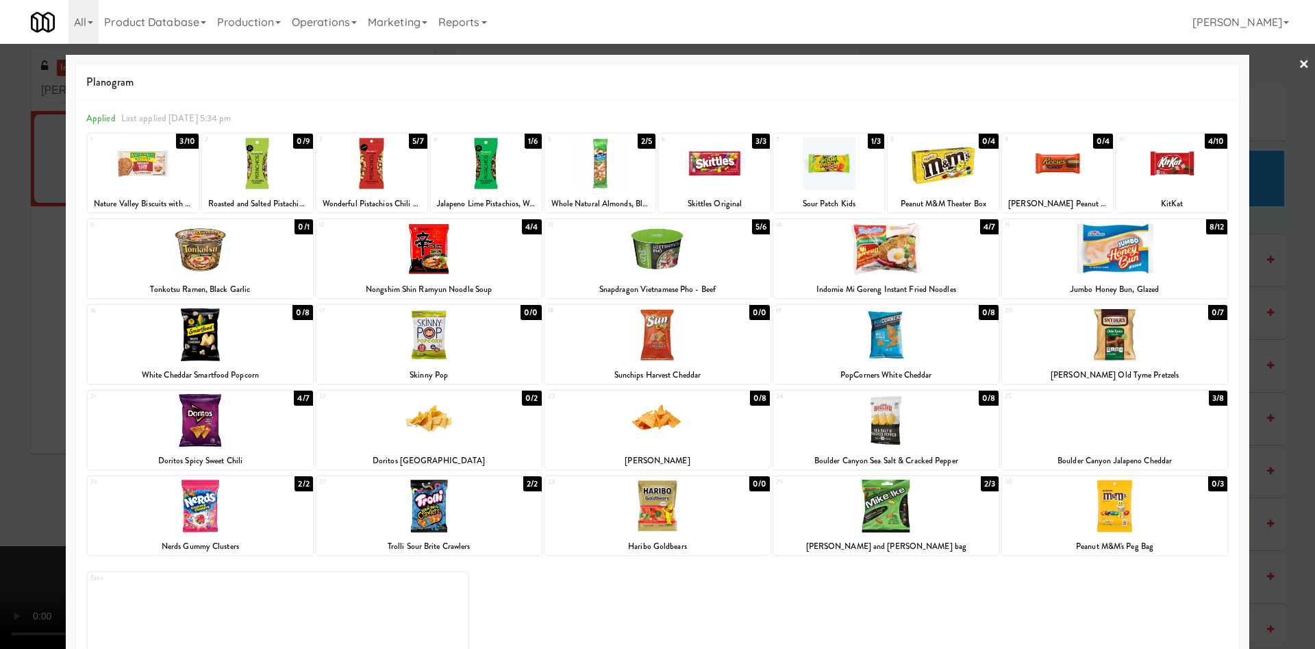
click at [21, 326] on div at bounding box center [657, 324] width 1315 height 649
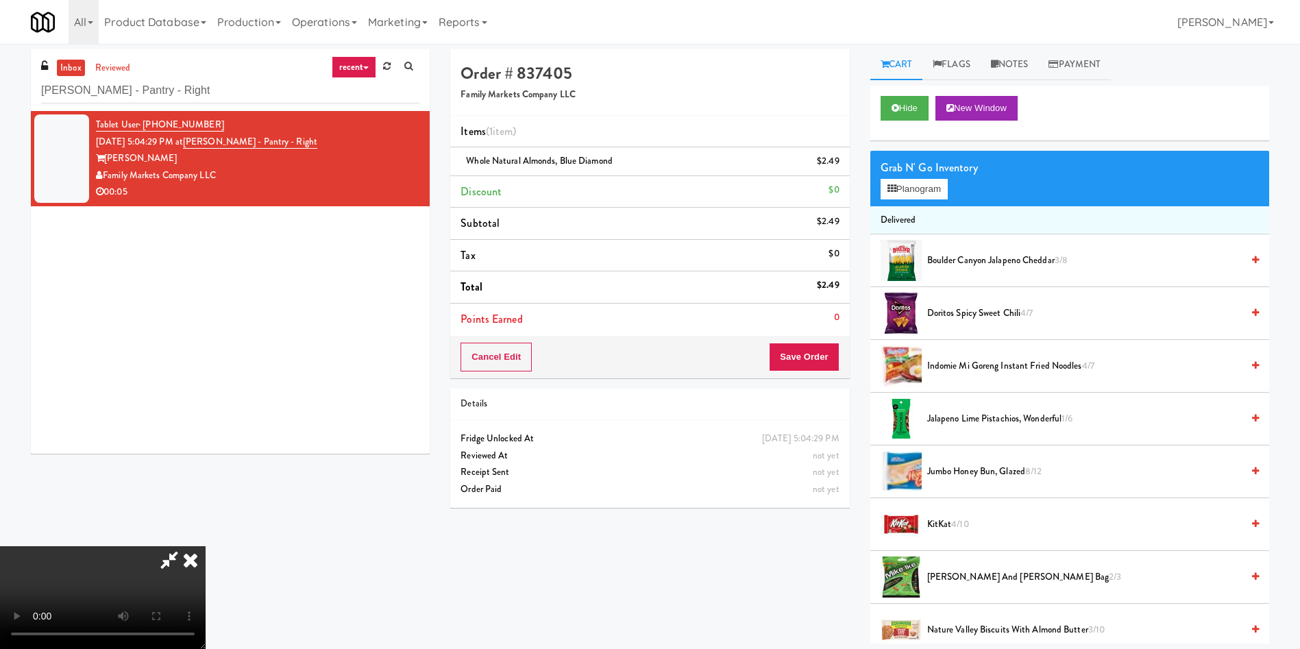
click at [206, 546] on video at bounding box center [103, 597] width 206 height 103
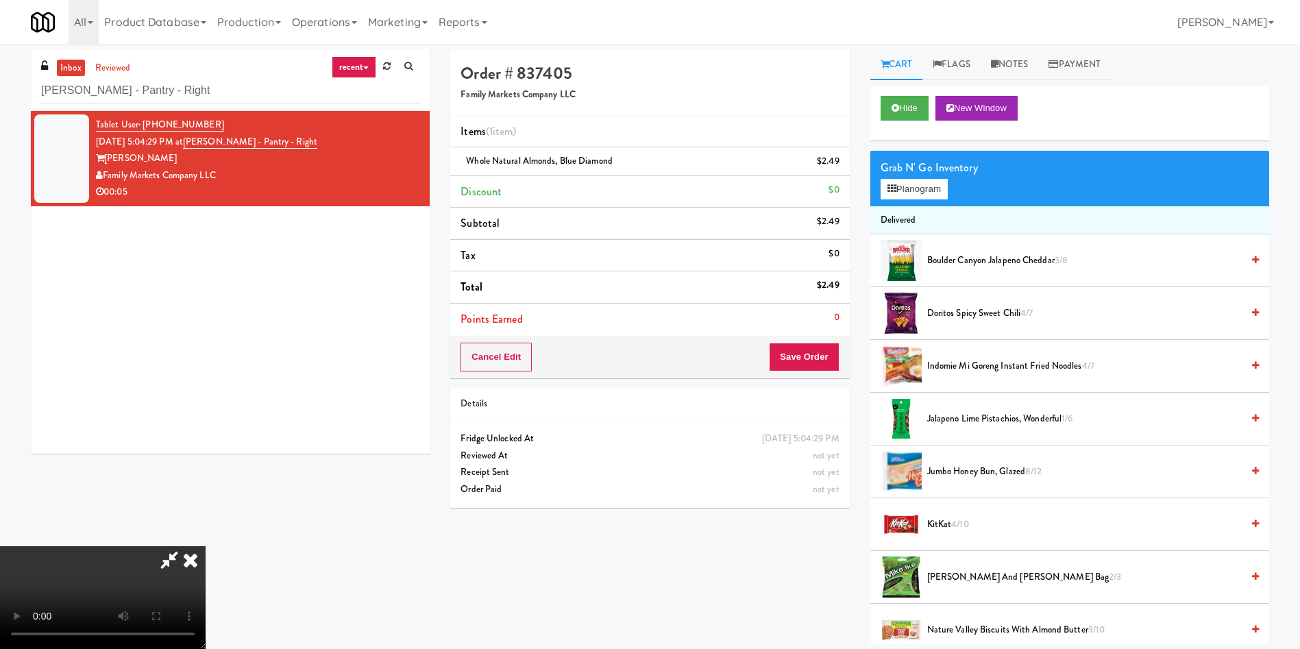
click at [206, 546] on video at bounding box center [103, 597] width 206 height 103
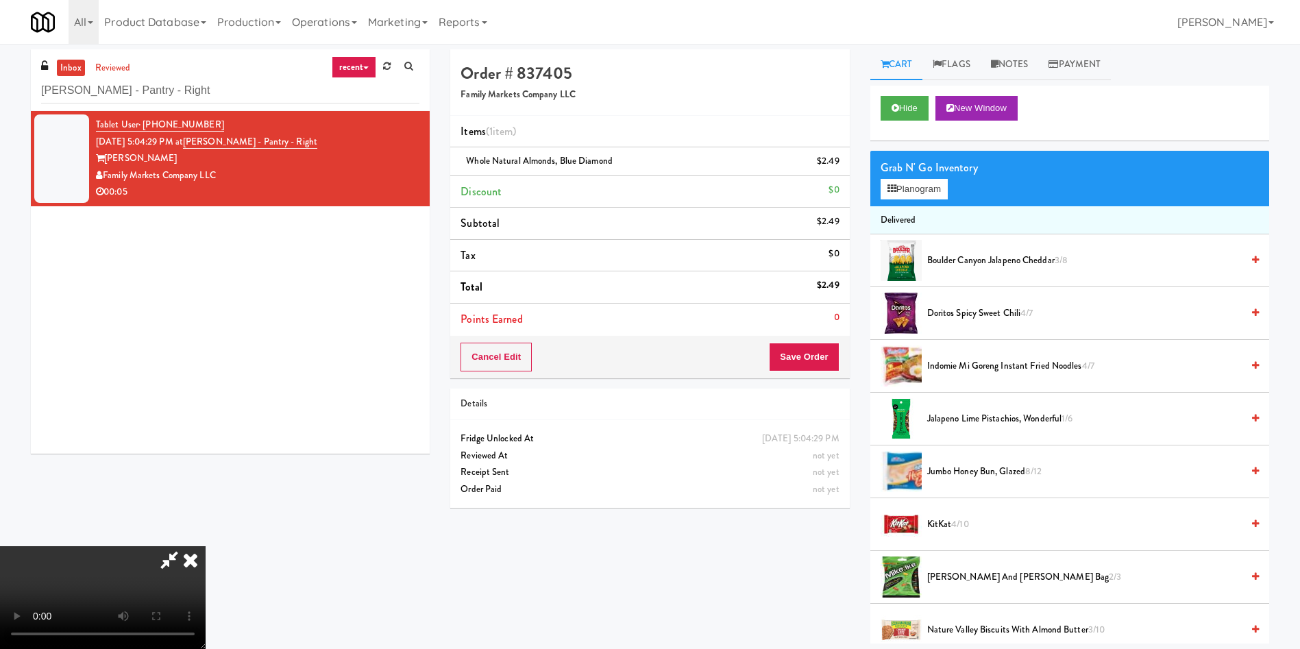
click at [206, 546] on video at bounding box center [103, 597] width 206 height 103
click at [823, 354] on button "Save Order" at bounding box center [804, 357] width 70 height 29
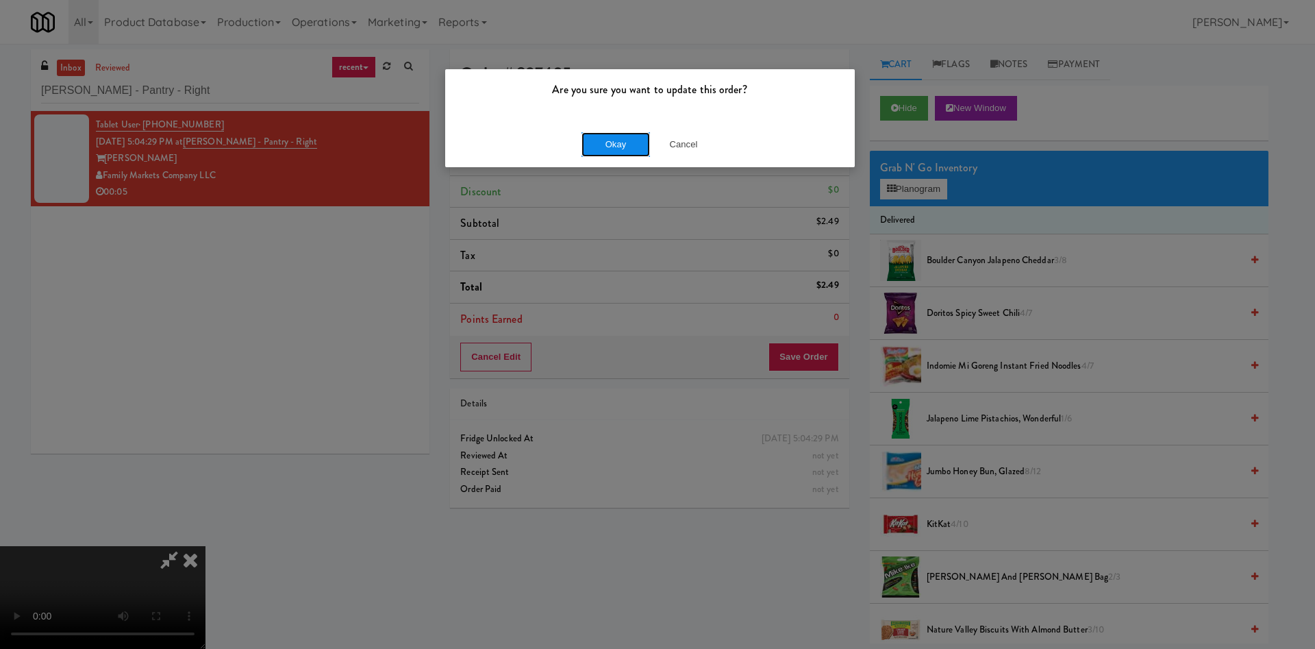
click at [624, 143] on button "Okay" at bounding box center [616, 144] width 69 height 25
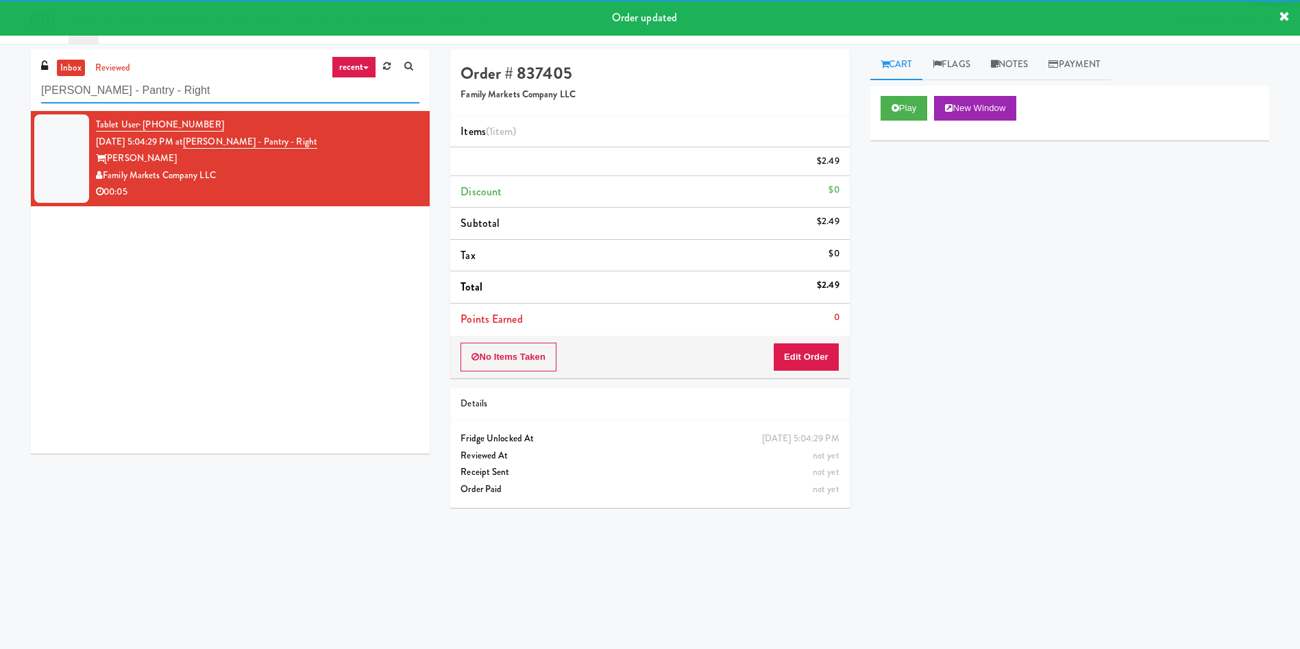
drag, startPoint x: 206, startPoint y: 92, endPoint x: 0, endPoint y: 86, distance: 206.3
click at [0, 86] on div "inbox reviewed recent all unclear take inventory issue suspicious failed recent…" at bounding box center [650, 324] width 1300 height 550
paste input "450 [GEOGRAPHIC_DATA] - Left - [GEOGRAPHIC_DATA] 225 - Cooler"
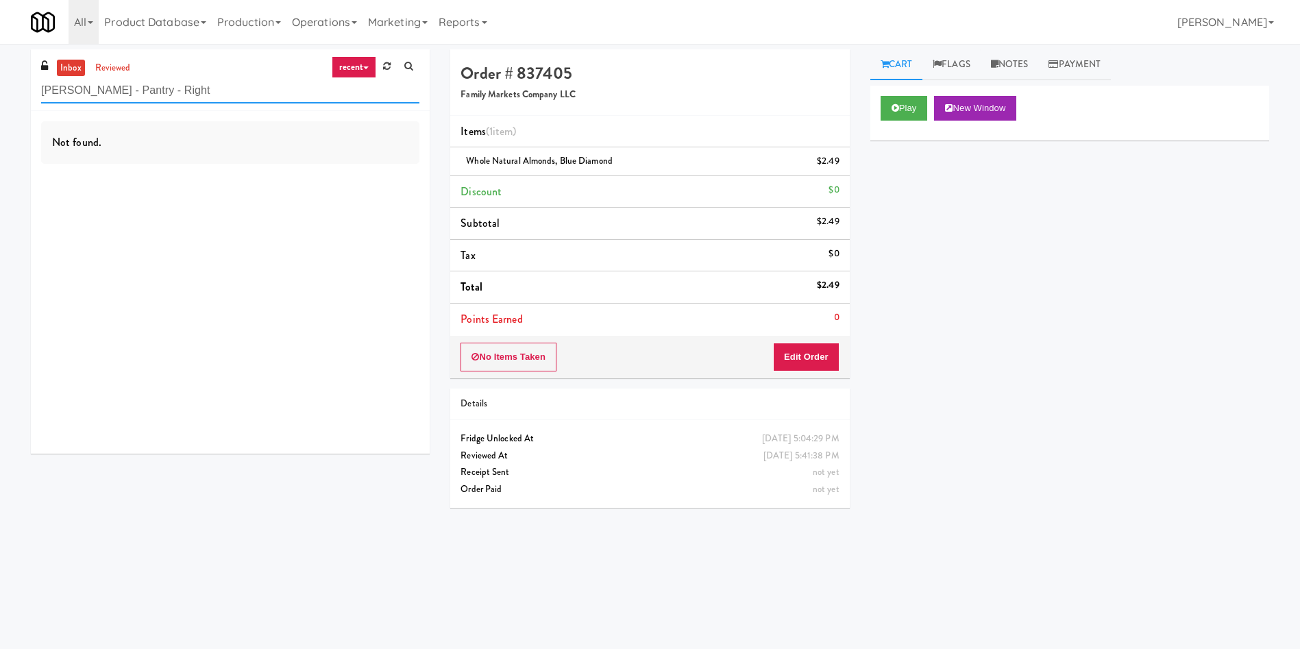
click at [199, 88] on input "[PERSON_NAME] - Pantry - Right" at bounding box center [230, 90] width 378 height 25
drag, startPoint x: 208, startPoint y: 97, endPoint x: 0, endPoint y: 93, distance: 207.6
click at [0, 93] on div "inbox reviewed recent all unclear take inventory issue suspicious failed recent…" at bounding box center [650, 324] width 1300 height 550
paste input "Good Neighbors"
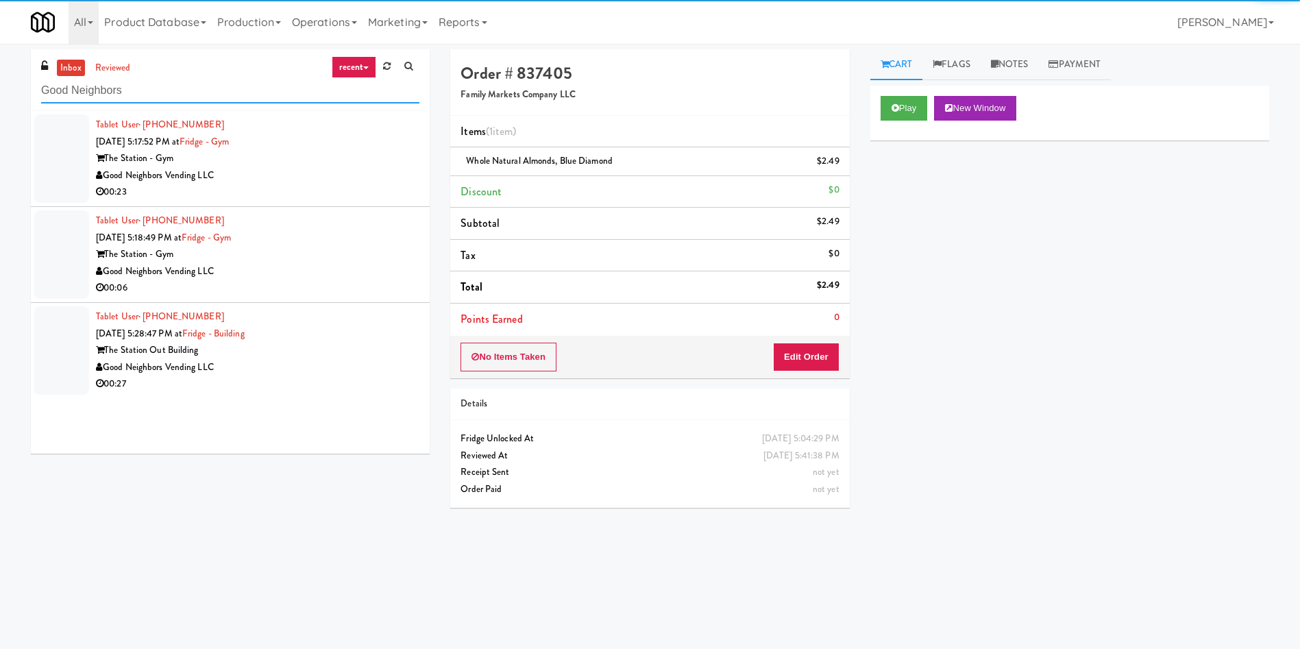
type input "Good Neighbors"
click at [57, 130] on div at bounding box center [61, 158] width 55 height 88
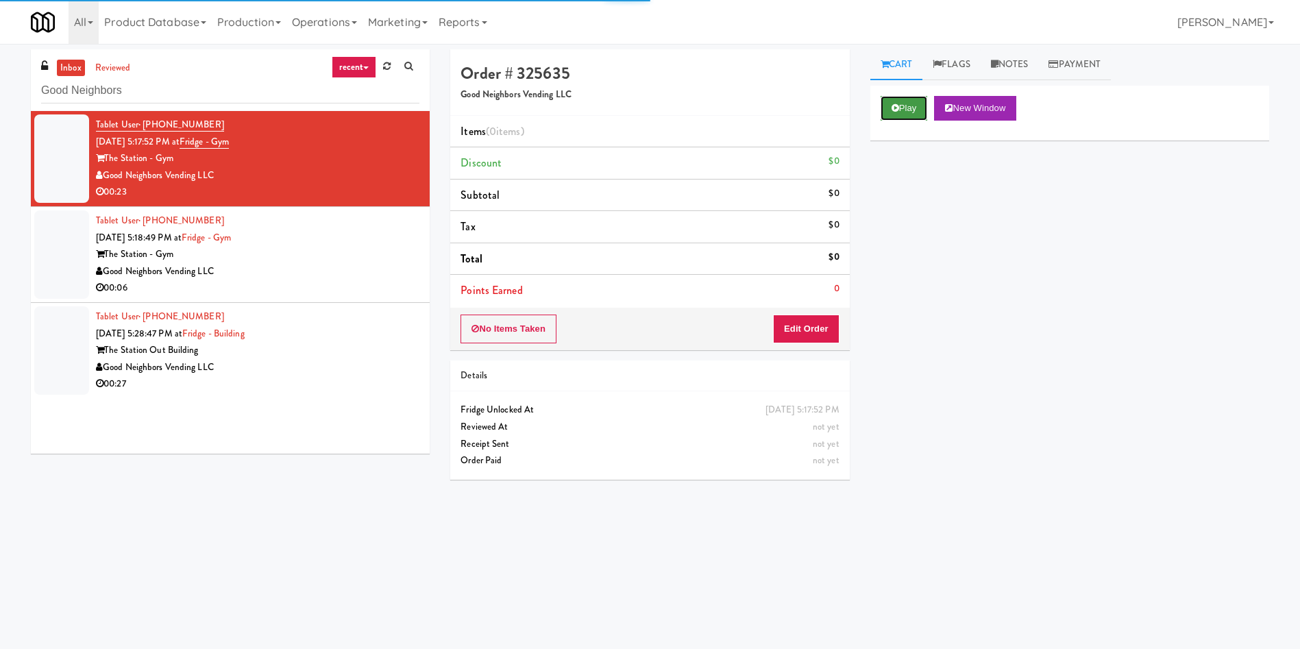
click at [912, 106] on button "Play" at bounding box center [903, 108] width 47 height 25
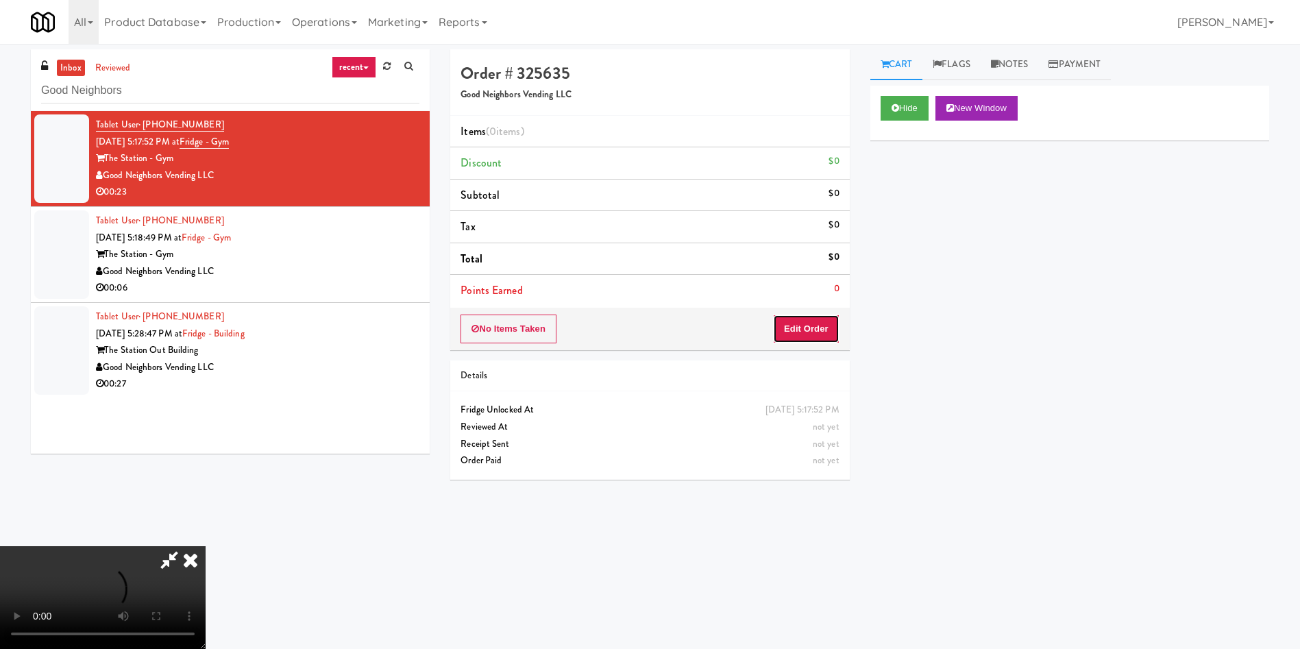
click at [821, 328] on button "Edit Order" at bounding box center [806, 328] width 66 height 29
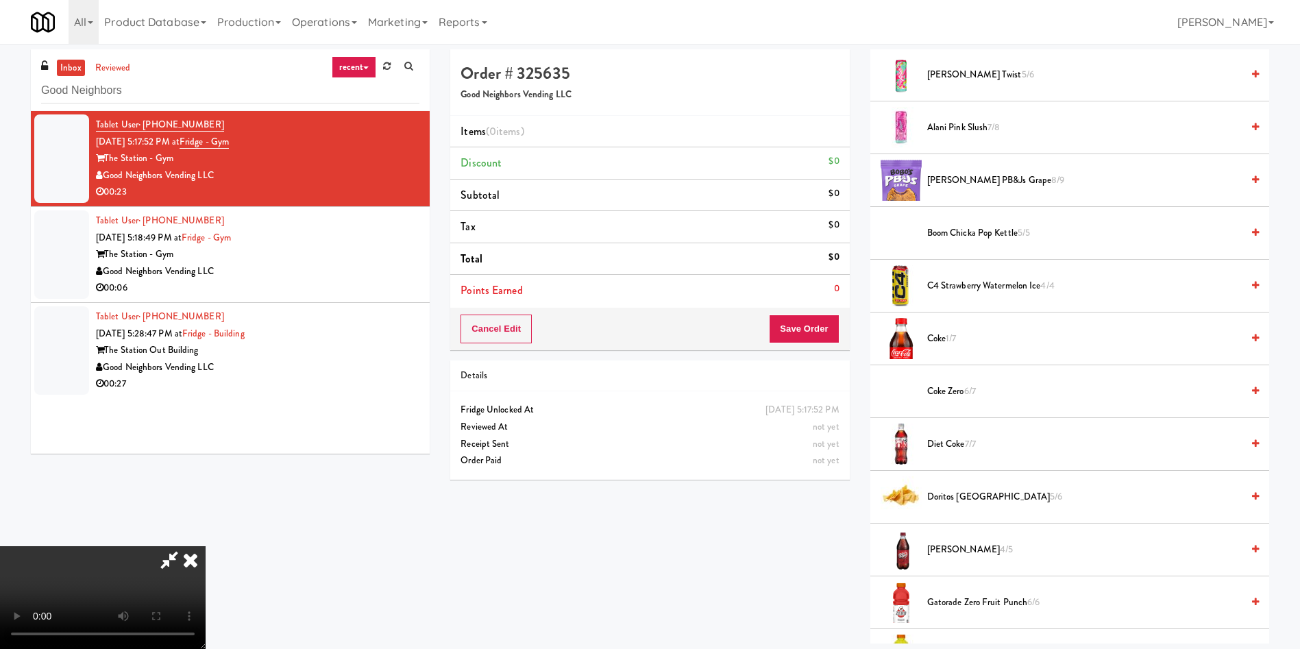
scroll to position [206, 0]
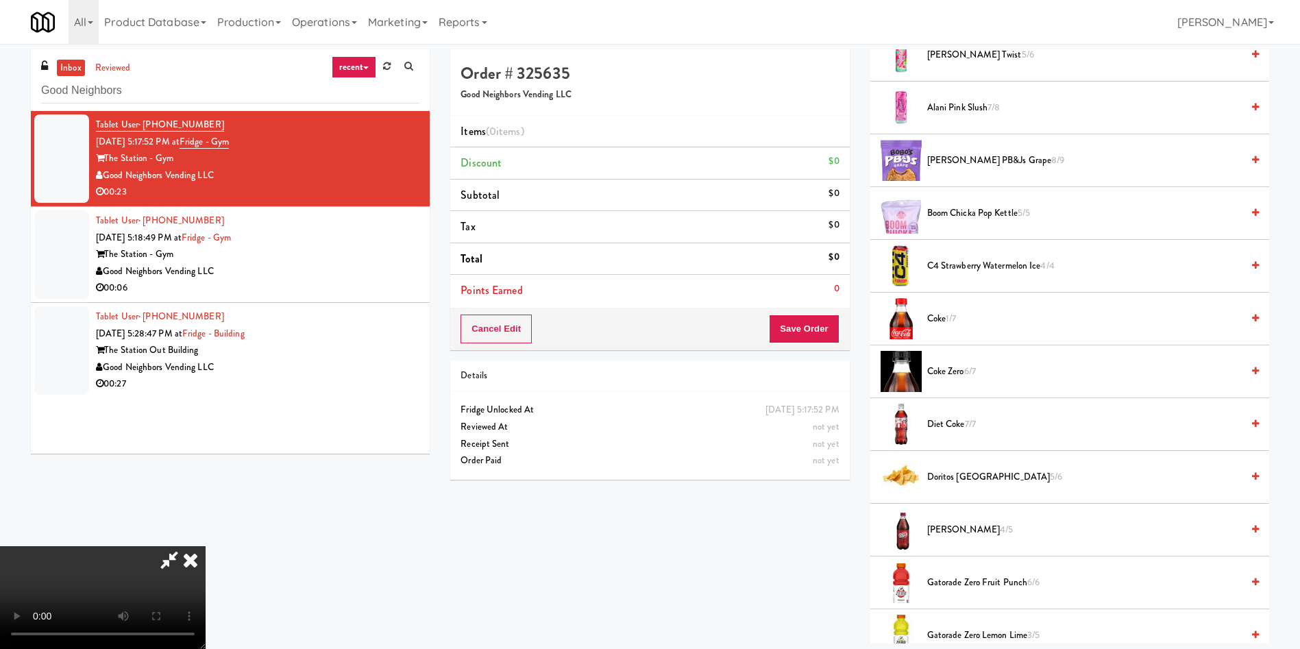
click at [206, 546] on video at bounding box center [103, 597] width 206 height 103
click at [949, 421] on span "Diet Coke 7/7" at bounding box center [1084, 424] width 314 height 17
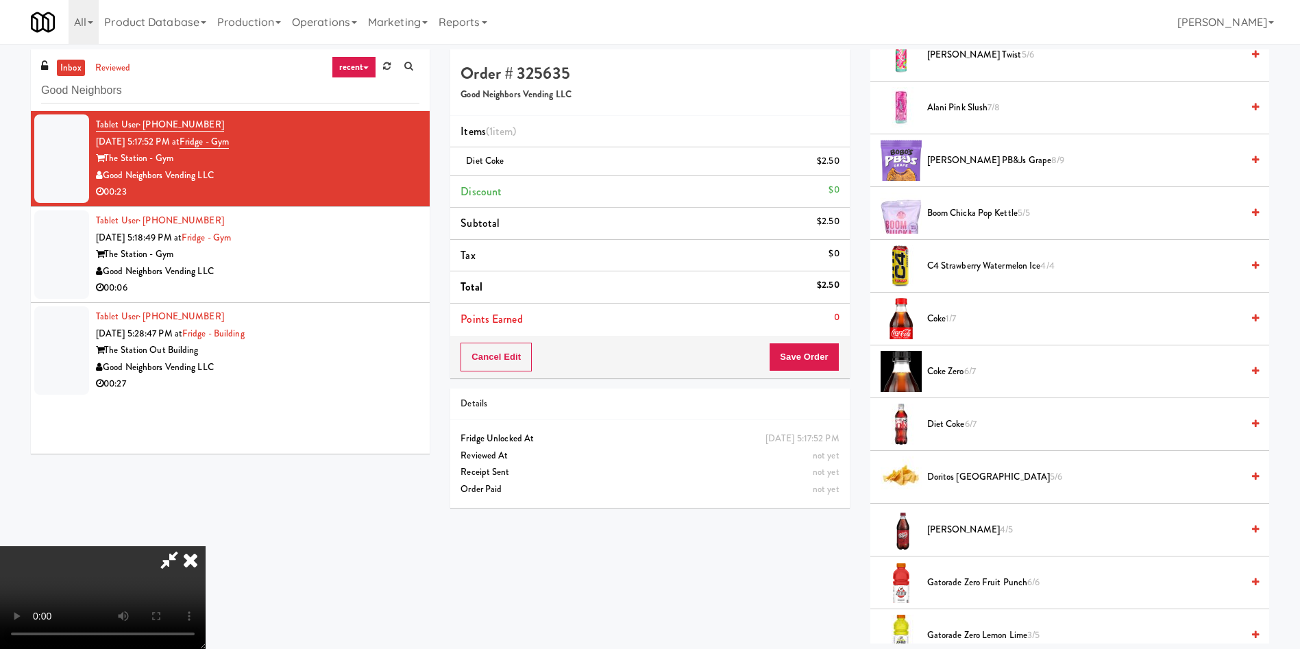
click at [206, 546] on video at bounding box center [103, 597] width 206 height 103
drag, startPoint x: 650, startPoint y: 434, endPoint x: 484, endPoint y: 493, distance: 175.1
click at [206, 546] on video at bounding box center [103, 597] width 206 height 103
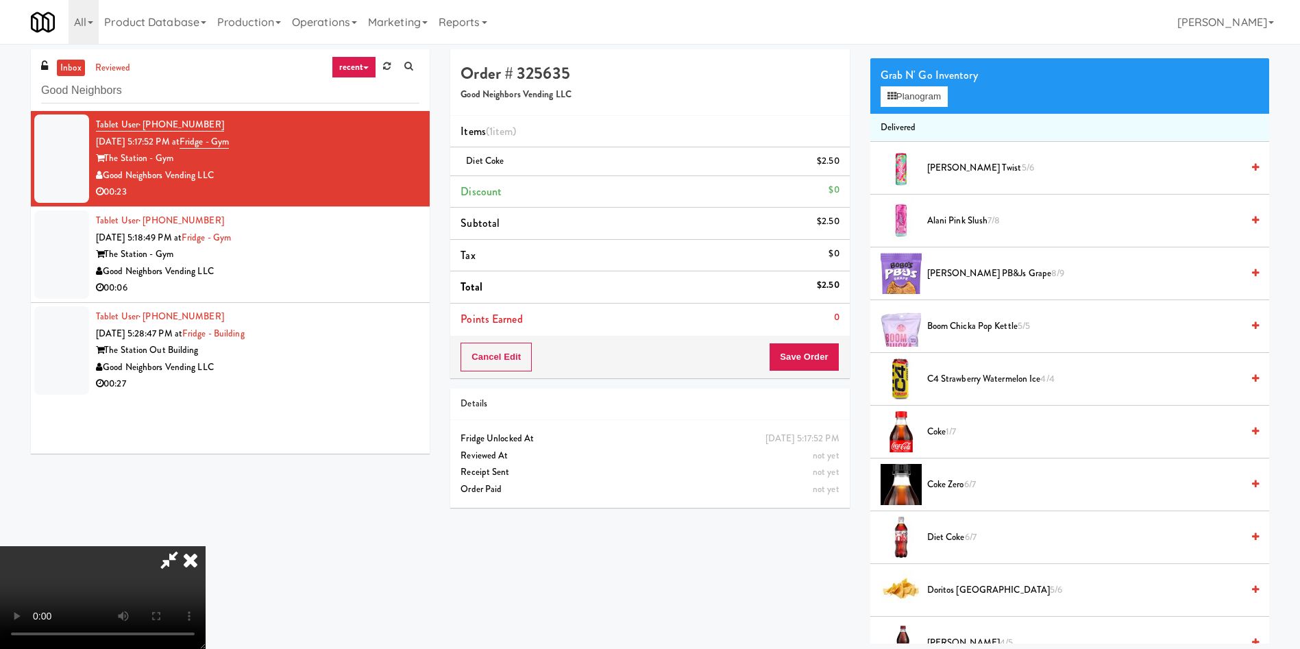
scroll to position [0, 0]
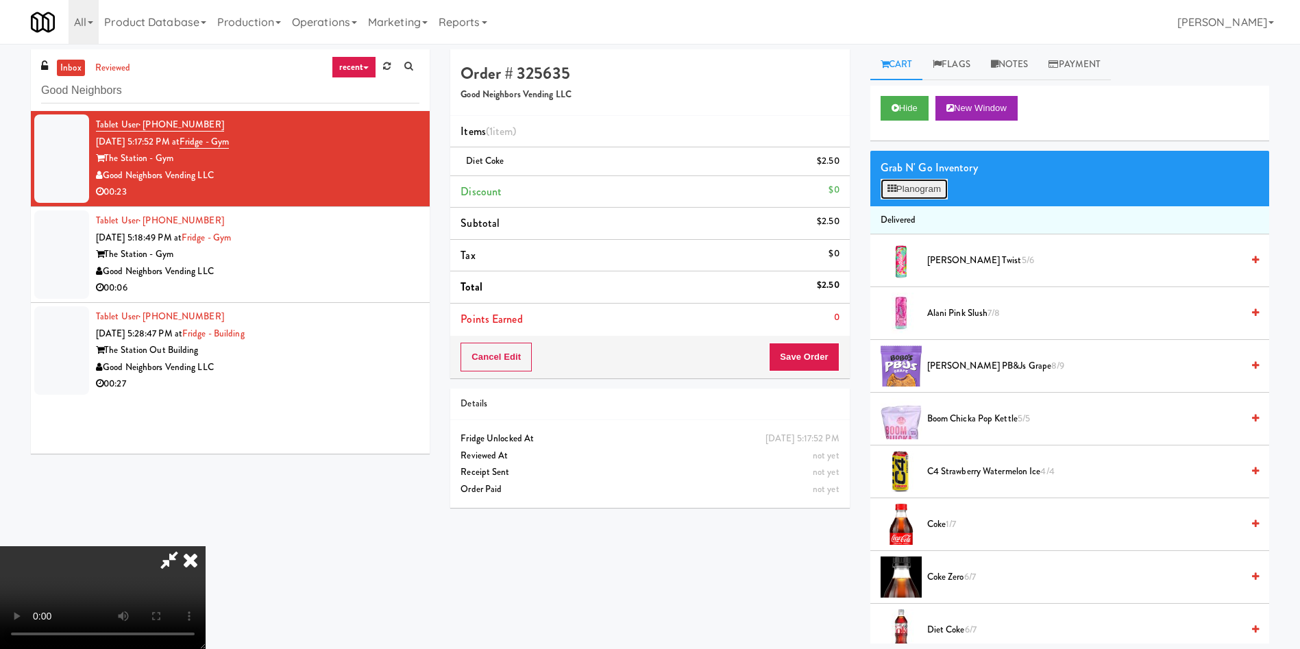
click at [924, 182] on button "Planogram" at bounding box center [913, 189] width 67 height 21
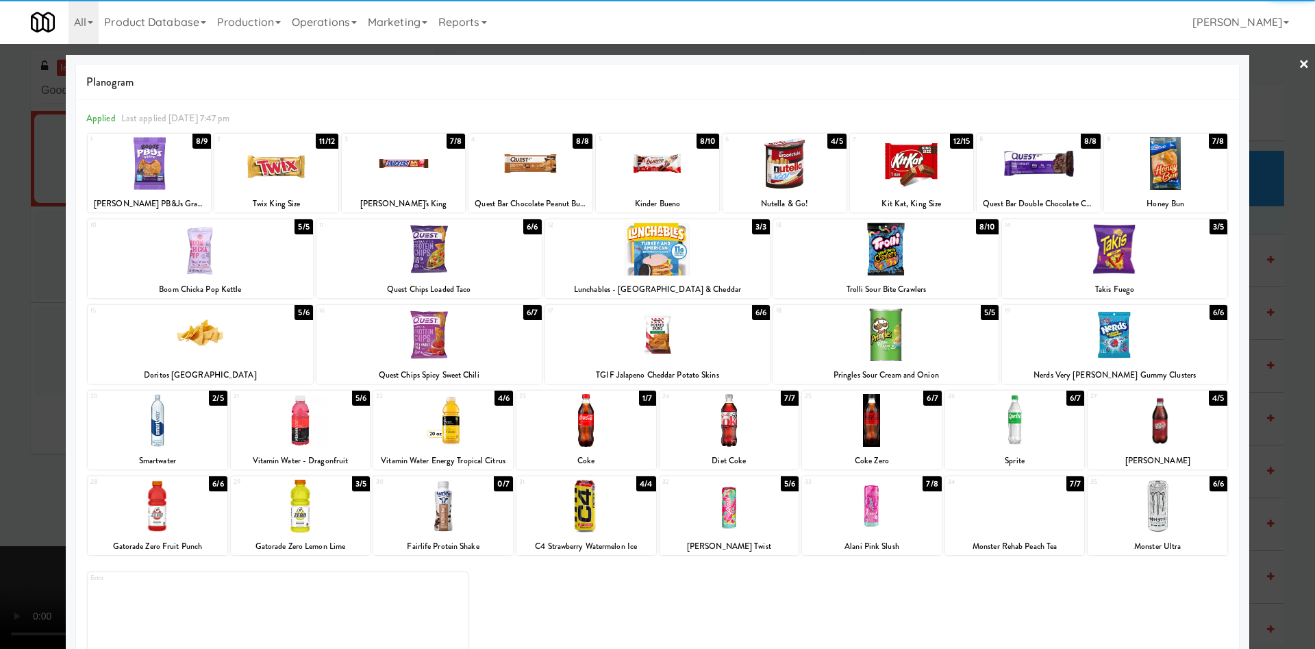
click at [1004, 503] on div at bounding box center [1016, 506] width 140 height 53
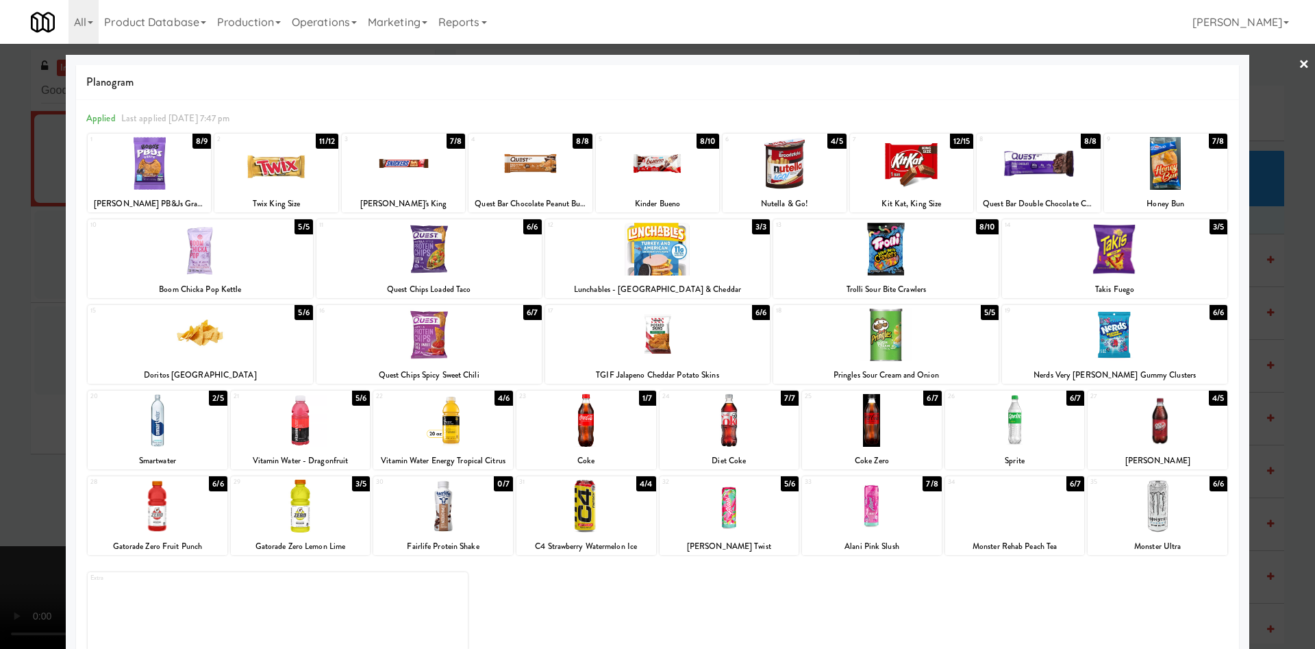
drag, startPoint x: 42, startPoint y: 354, endPoint x: 236, endPoint y: 373, distance: 194.2
click at [42, 354] on div at bounding box center [657, 324] width 1315 height 649
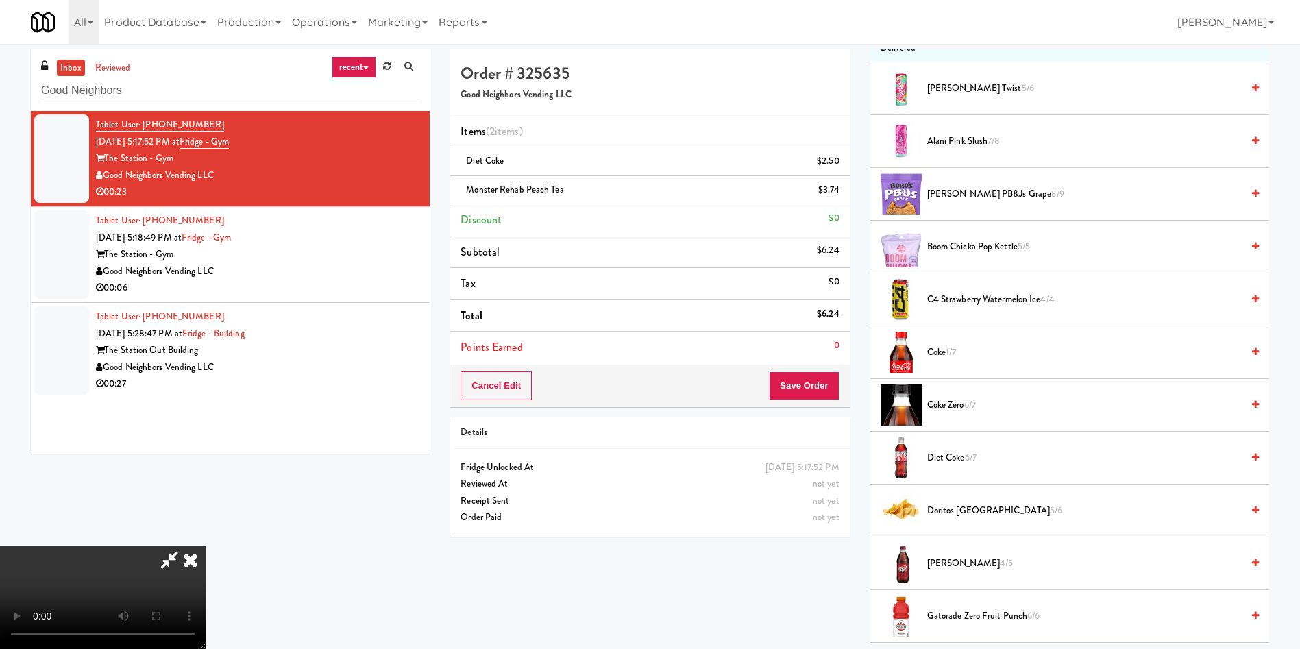
scroll to position [206, 0]
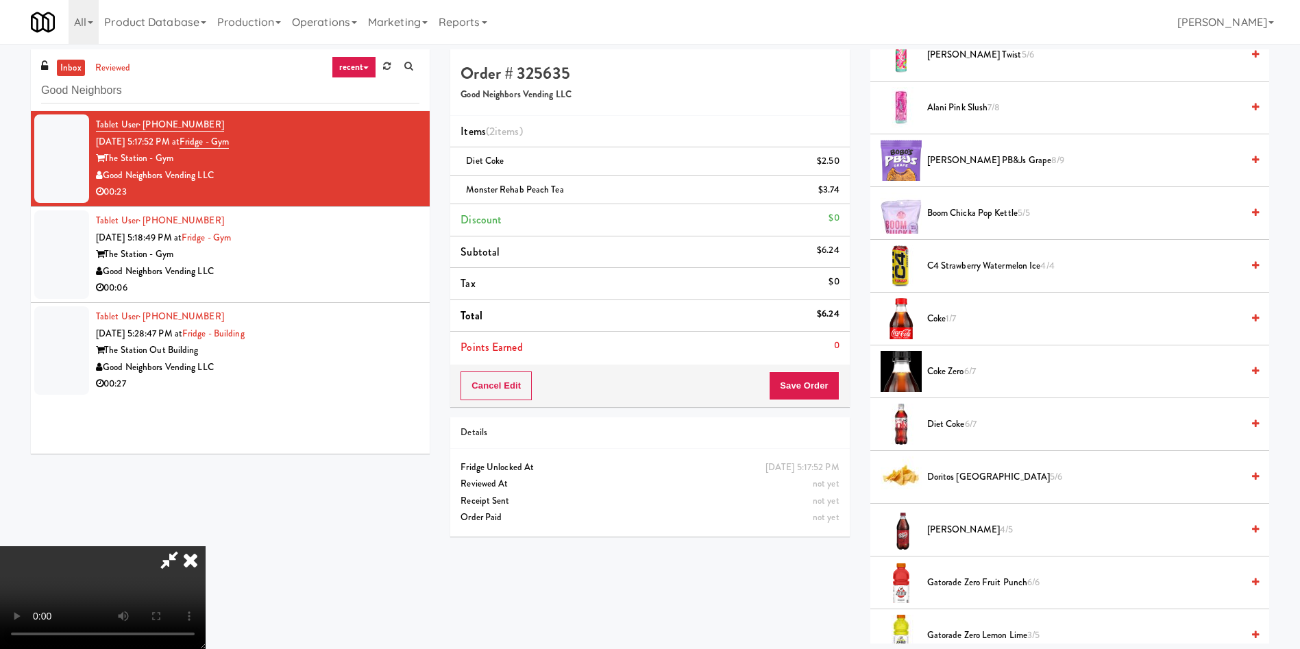
click at [206, 546] on video at bounding box center [103, 597] width 206 height 103
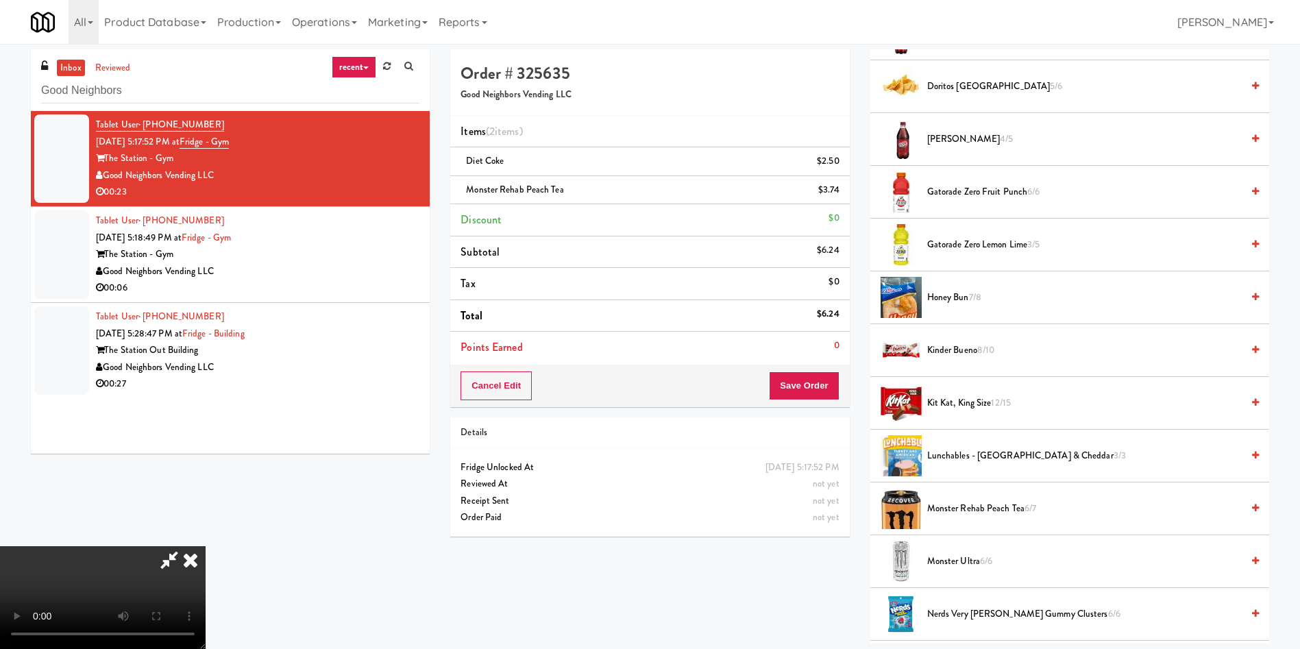
scroll to position [514, 0]
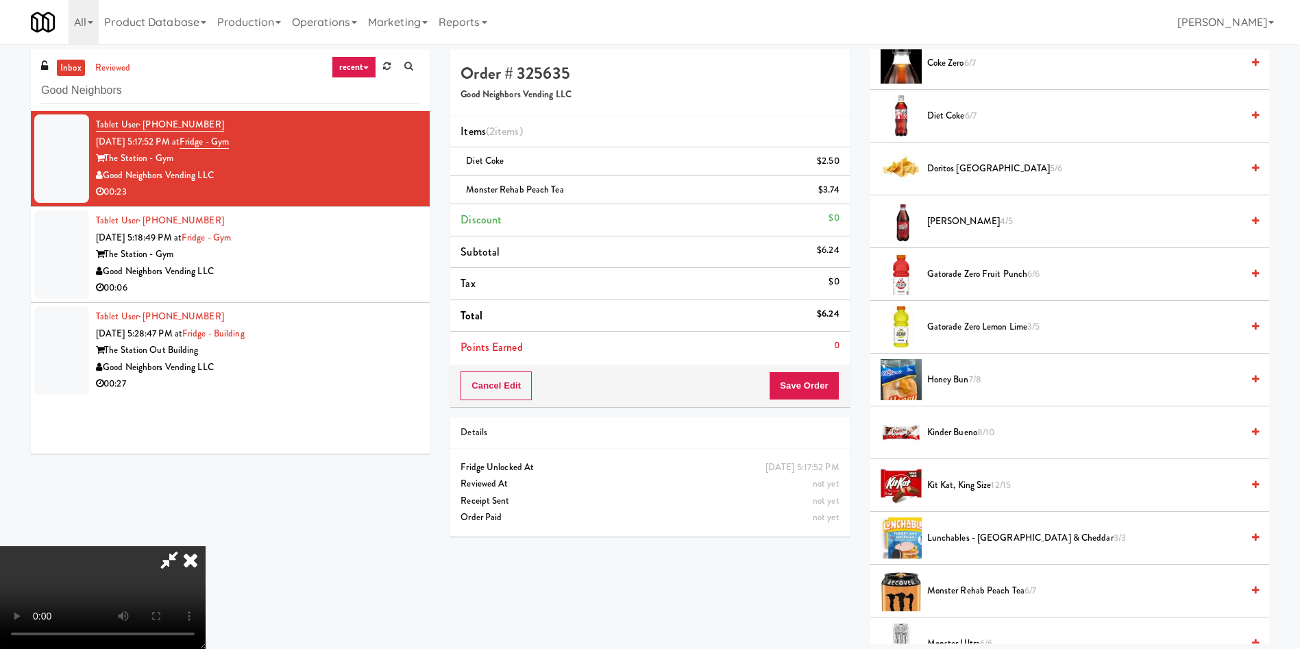
click at [964, 434] on span "Kinder Bueno 8/10" at bounding box center [1084, 432] width 314 height 17
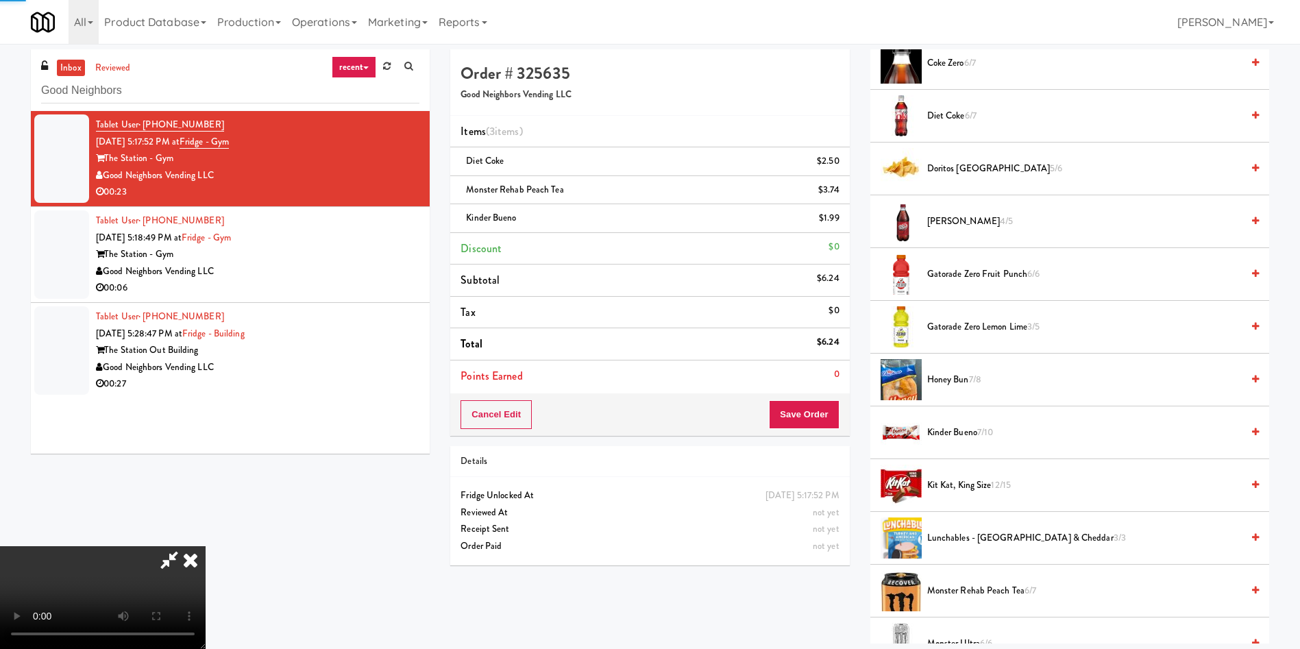
click at [964, 434] on span "Kinder Bueno 7/10" at bounding box center [1084, 432] width 314 height 17
click at [828, 413] on button "Save Order" at bounding box center [804, 414] width 70 height 29
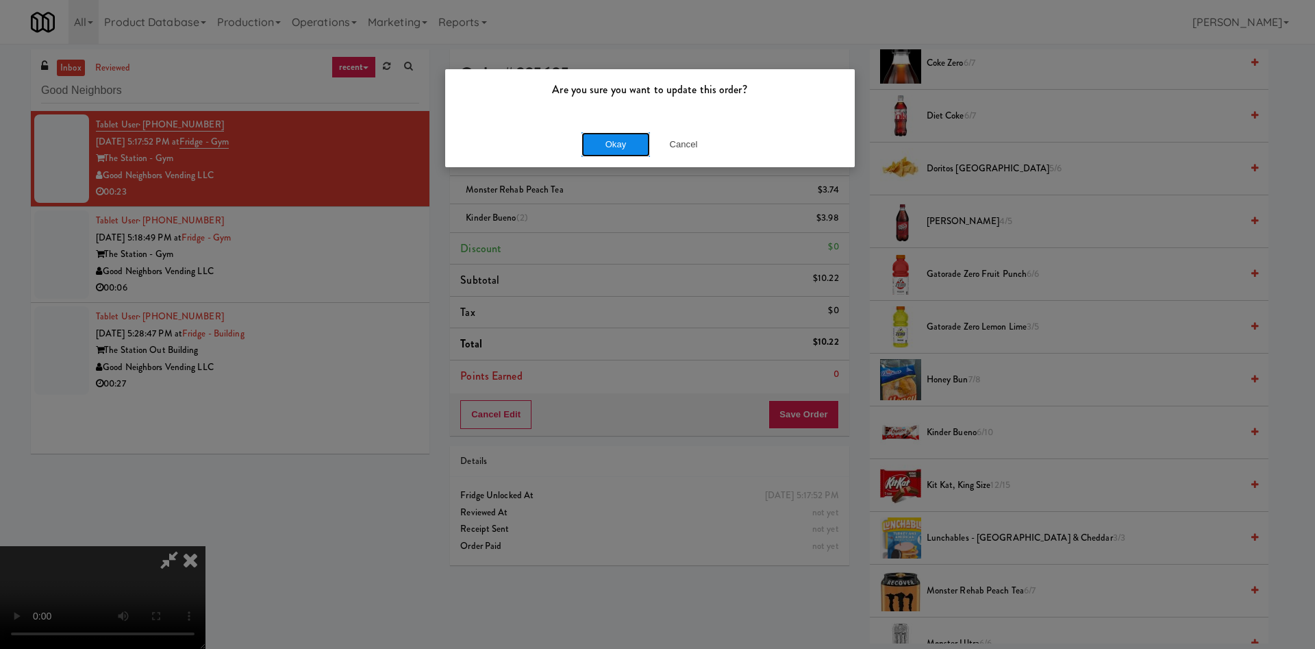
click at [610, 153] on button "Okay" at bounding box center [616, 144] width 69 height 25
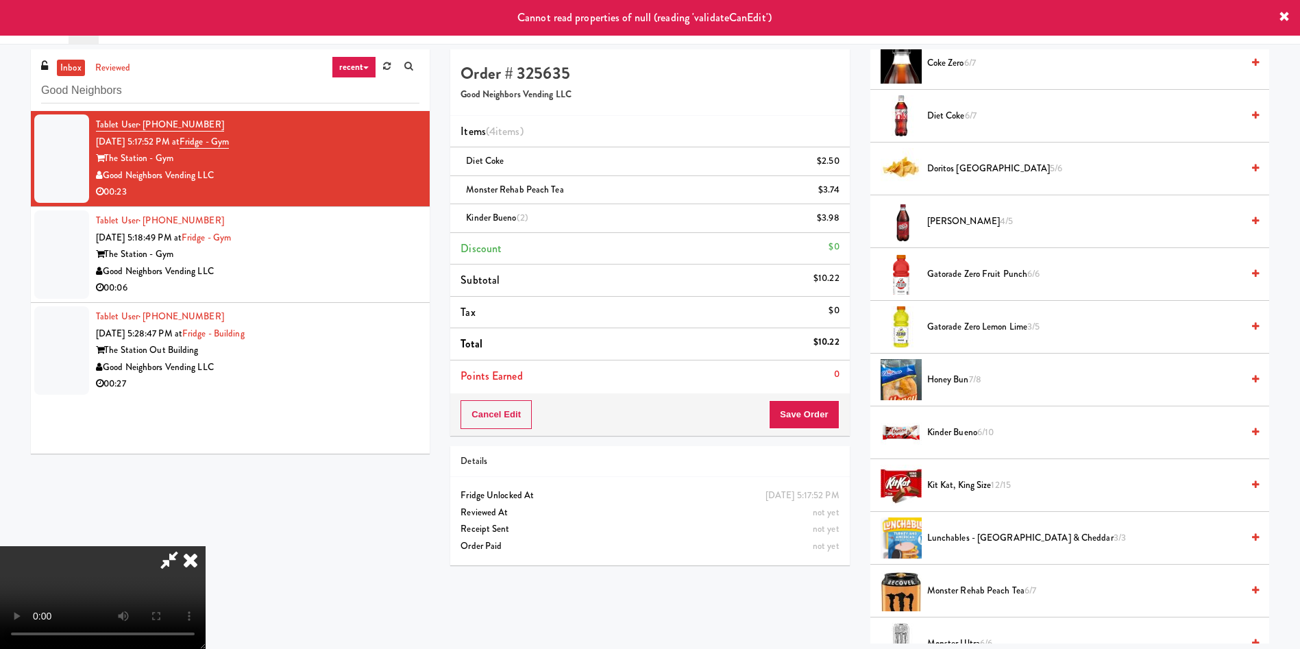
click at [206, 546] on icon at bounding box center [190, 559] width 30 height 27
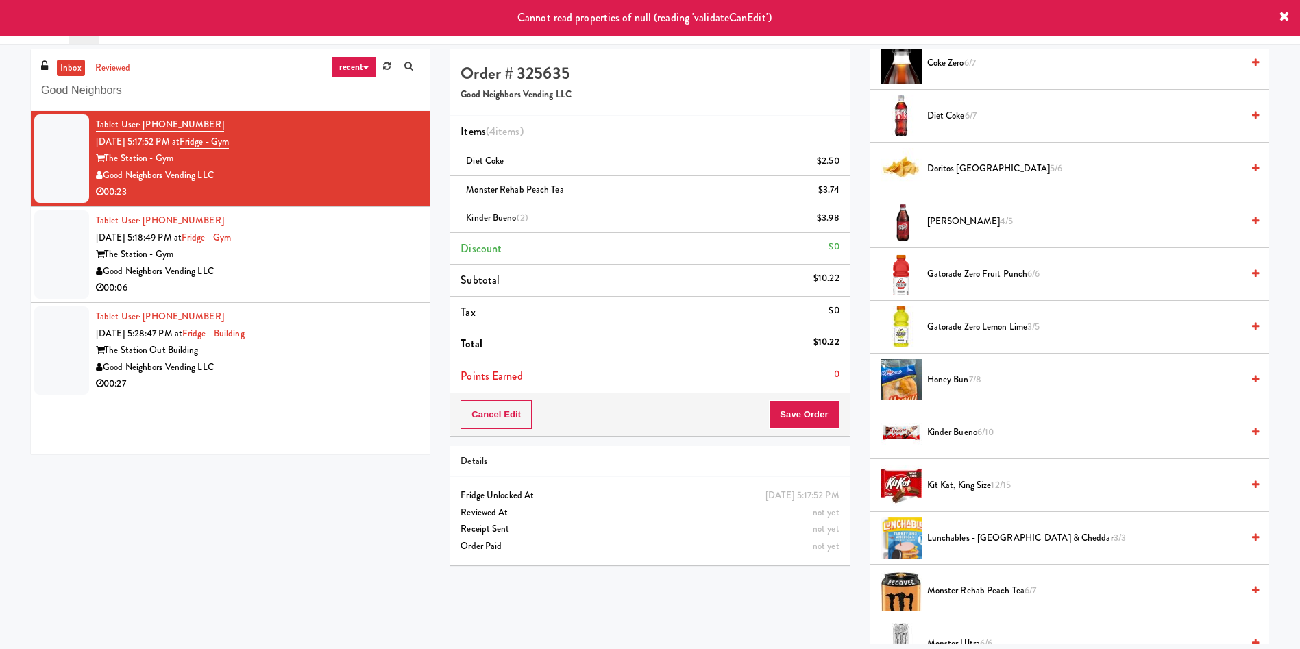
click at [73, 266] on div at bounding box center [61, 254] width 55 height 88
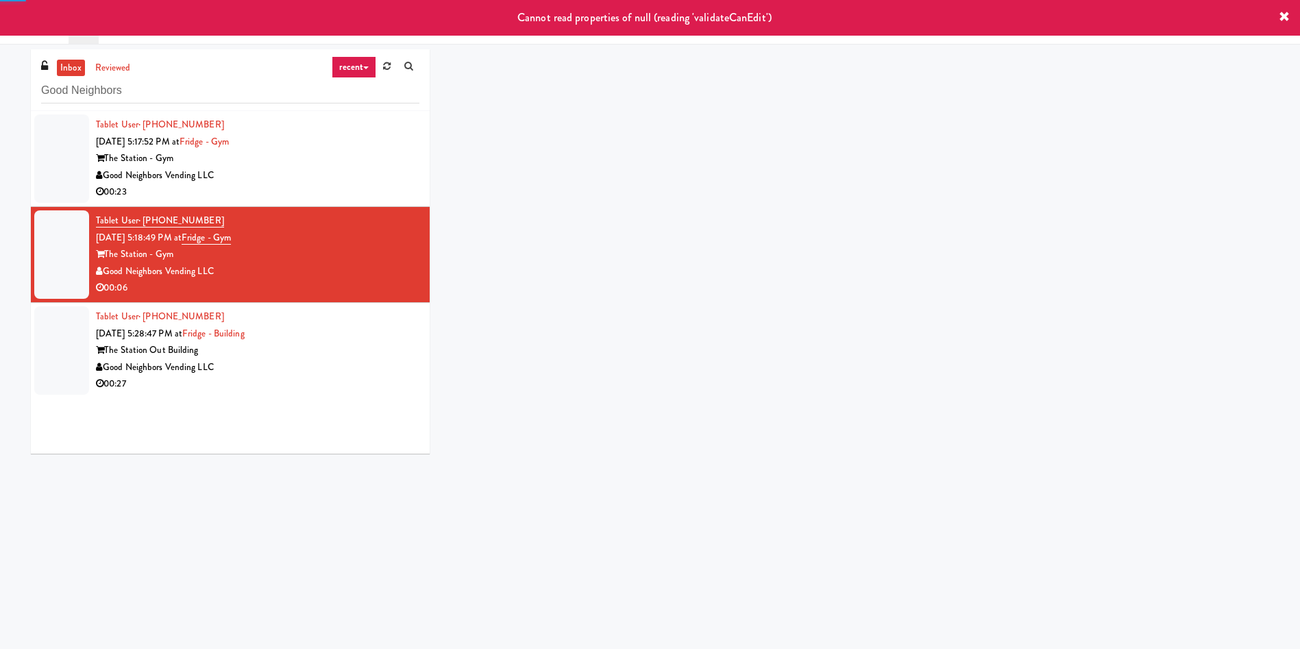
click at [84, 168] on div at bounding box center [61, 158] width 55 height 88
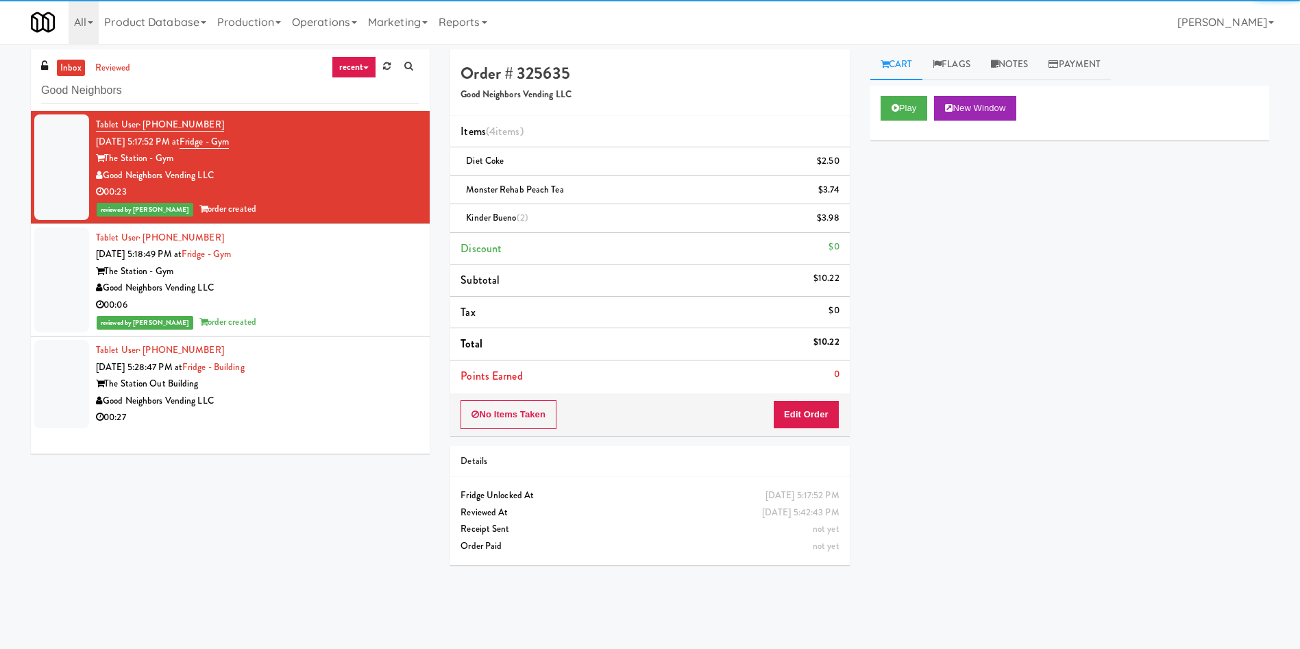
click at [59, 394] on div at bounding box center [61, 384] width 55 height 88
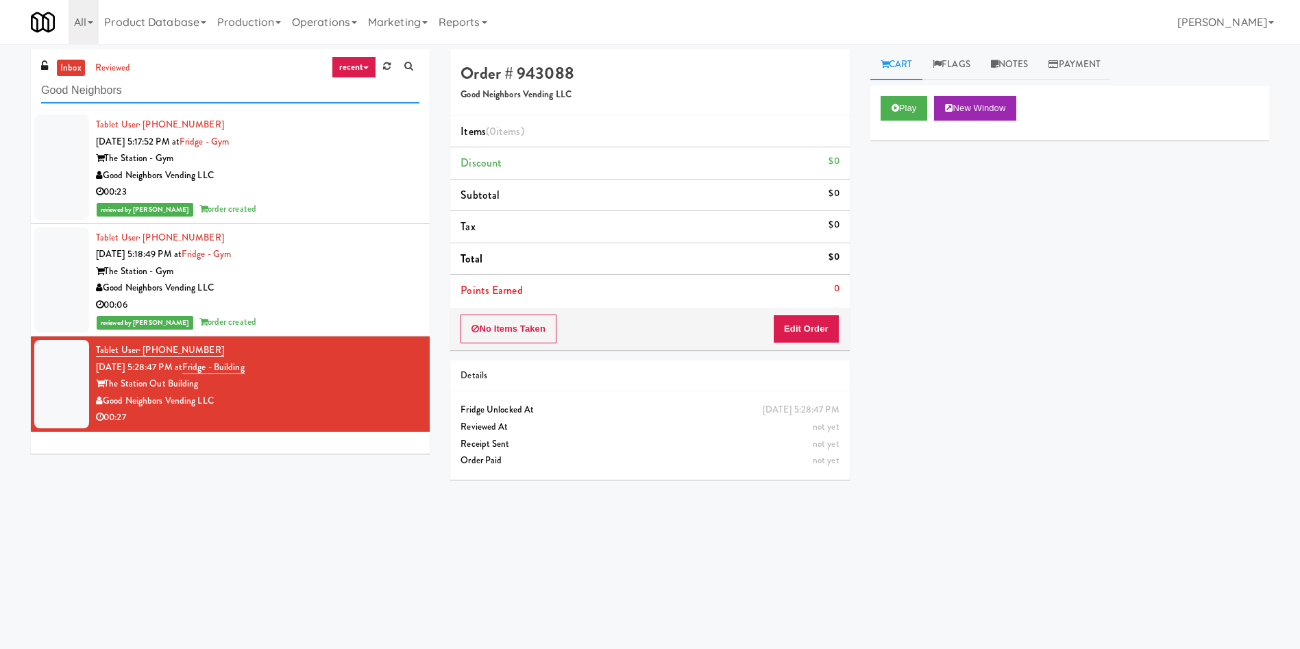
drag, startPoint x: 182, startPoint y: 89, endPoint x: 18, endPoint y: 29, distance: 173.6
click at [0, 67] on div "inbox reviewed recent all unclear take inventory issue suspicious failed recent…" at bounding box center [650, 324] width 1300 height 550
paste input "[GEOGRAPHIC_DATA] Combo"
type input "[GEOGRAPHIC_DATA] Combo"
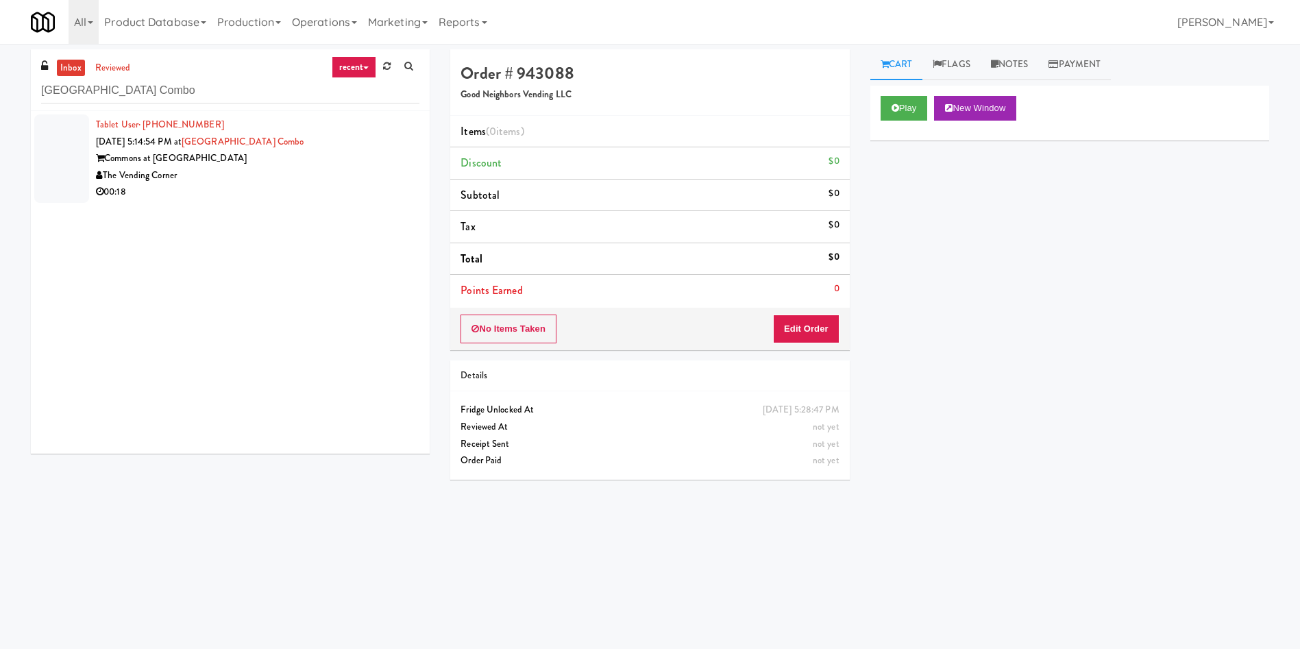
click at [71, 162] on div at bounding box center [61, 158] width 55 height 88
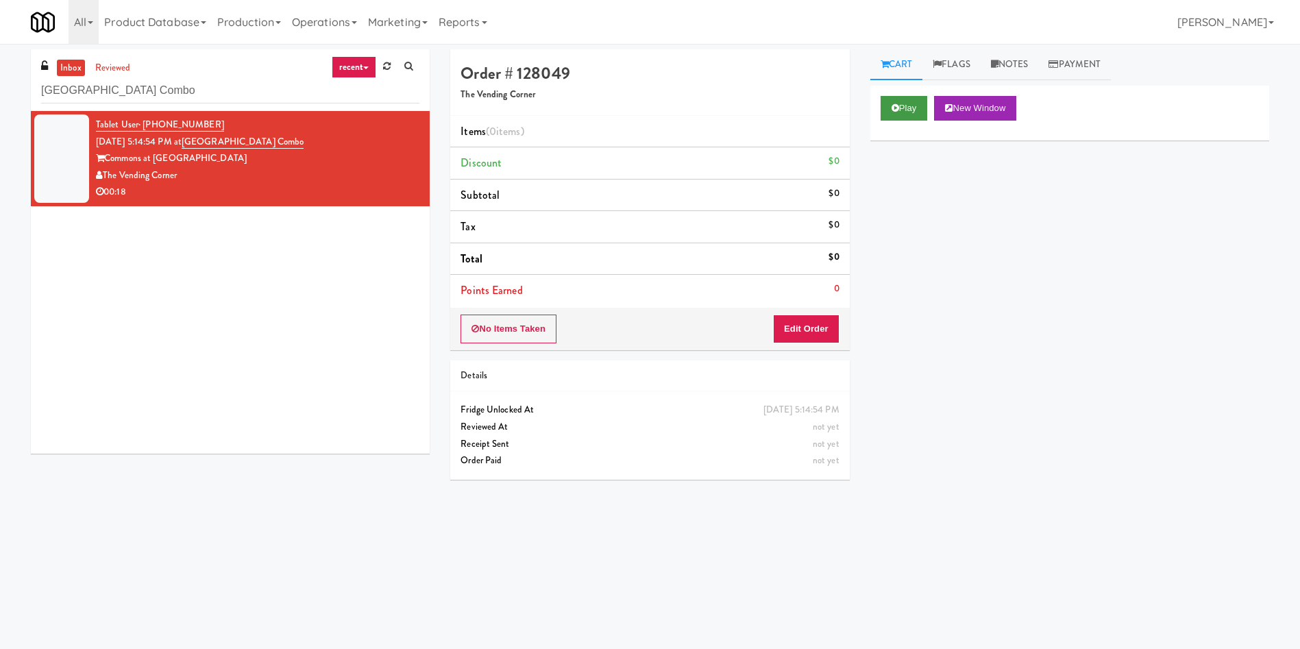
click at [914, 95] on div "Play New Window" at bounding box center [1069, 113] width 399 height 55
click at [909, 99] on button "Play" at bounding box center [903, 108] width 47 height 25
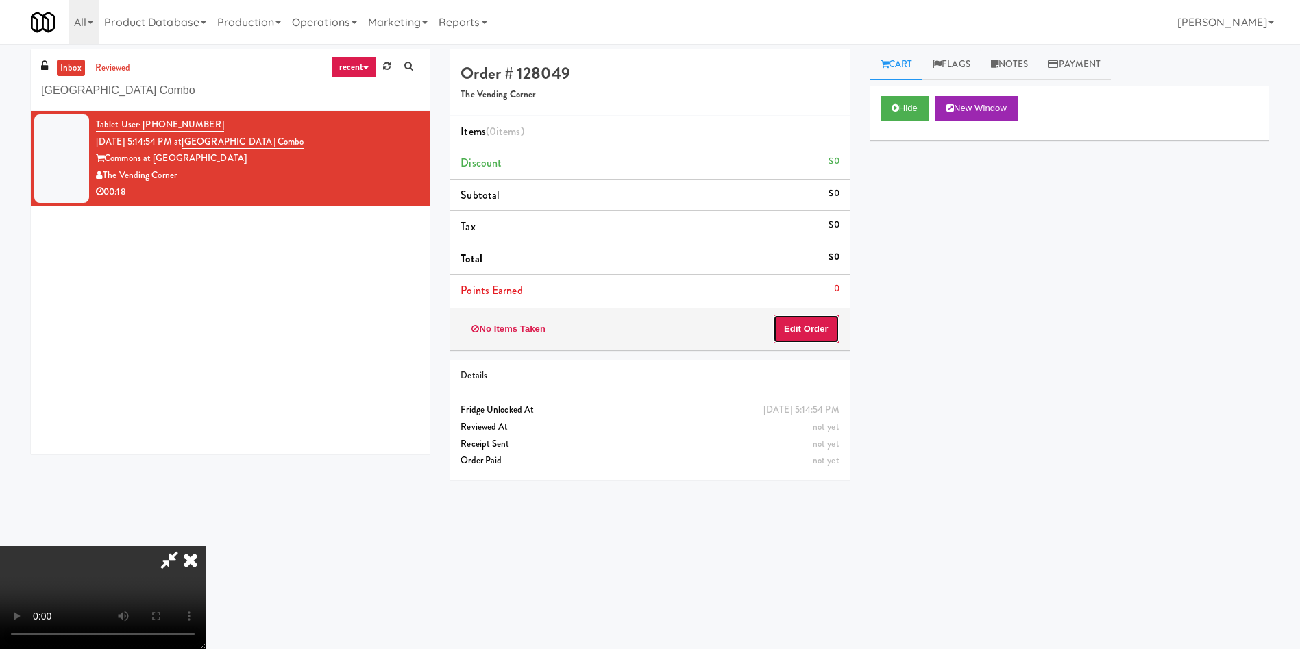
click at [817, 321] on button "Edit Order" at bounding box center [806, 328] width 66 height 29
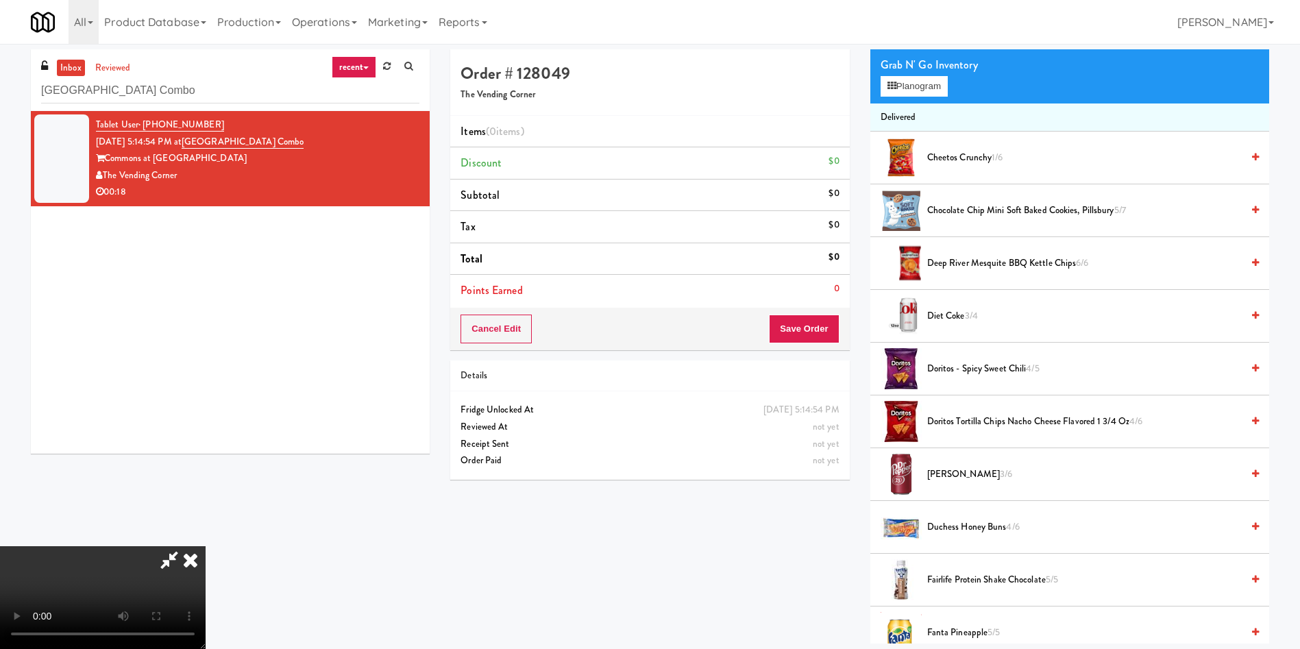
scroll to position [103, 0]
click at [206, 546] on video at bounding box center [103, 597] width 206 height 103
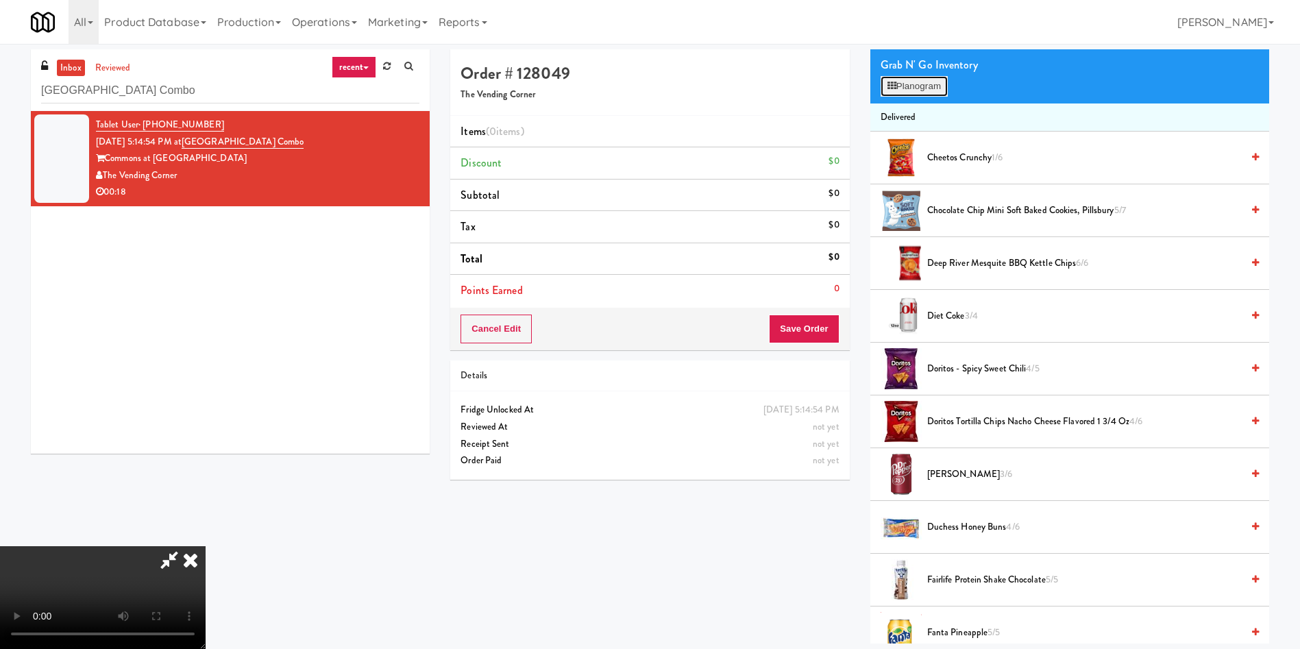
click at [926, 84] on button "Planogram" at bounding box center [913, 86] width 67 height 21
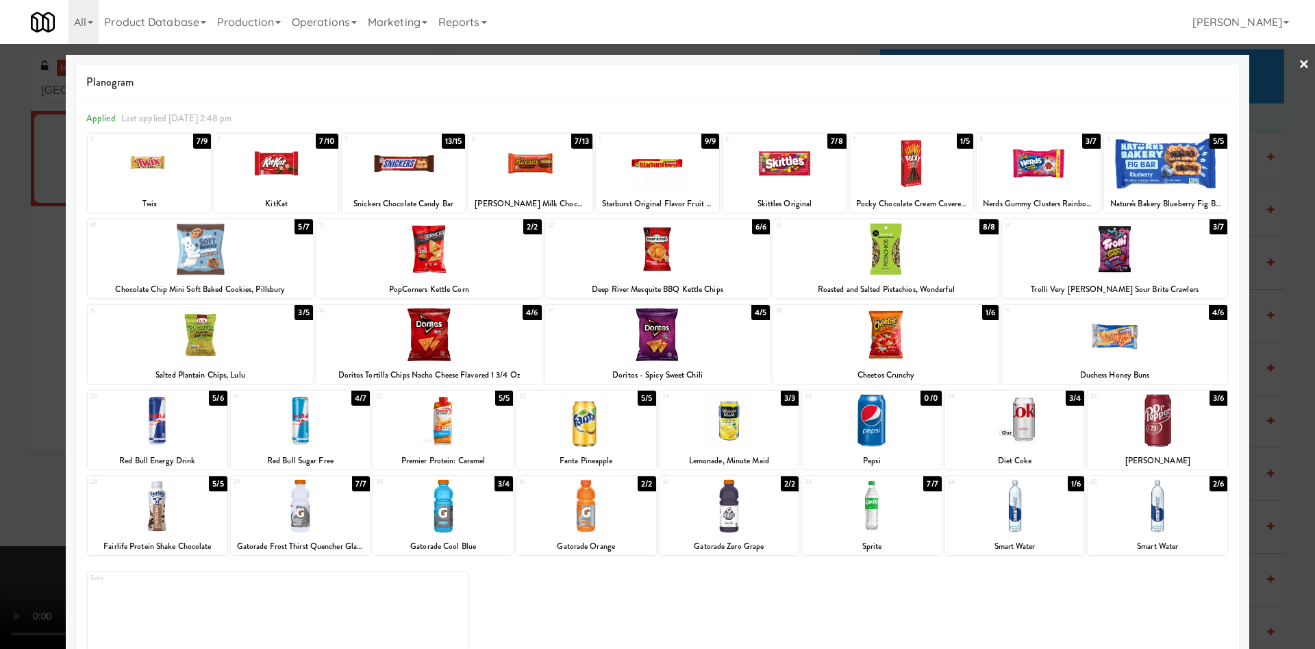
click at [902, 346] on div at bounding box center [886, 334] width 225 height 53
click at [0, 254] on div at bounding box center [657, 324] width 1315 height 649
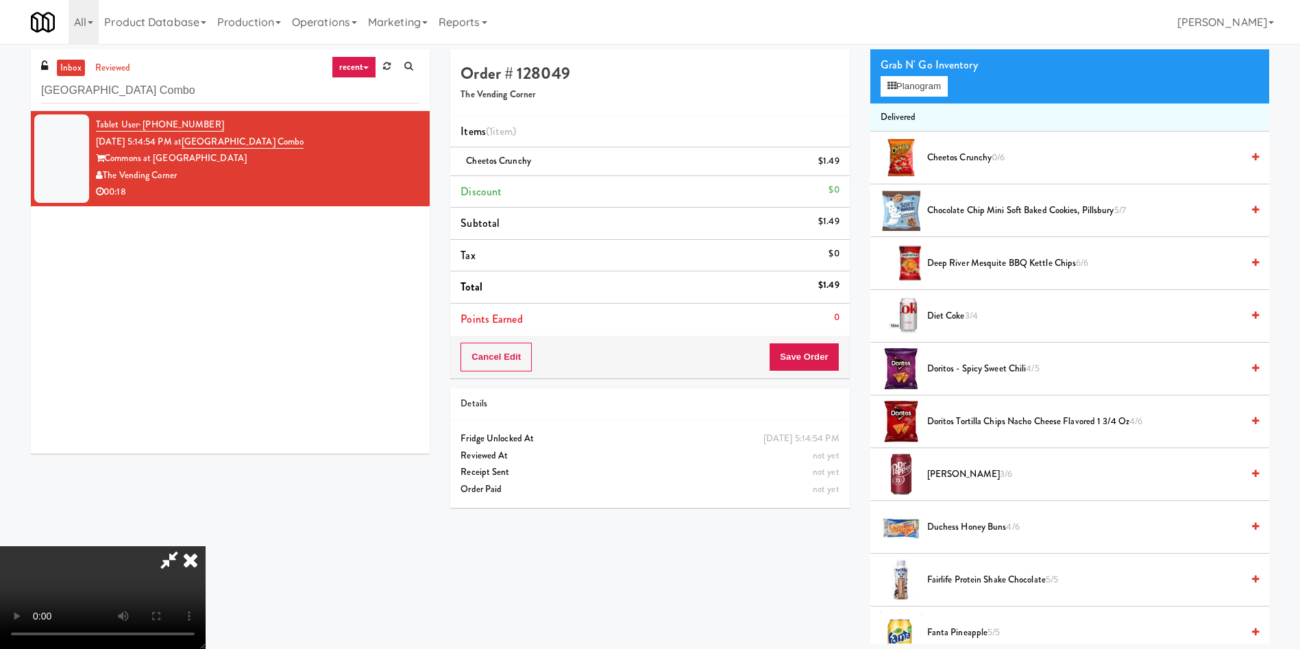
click at [206, 546] on video at bounding box center [103, 597] width 206 height 103
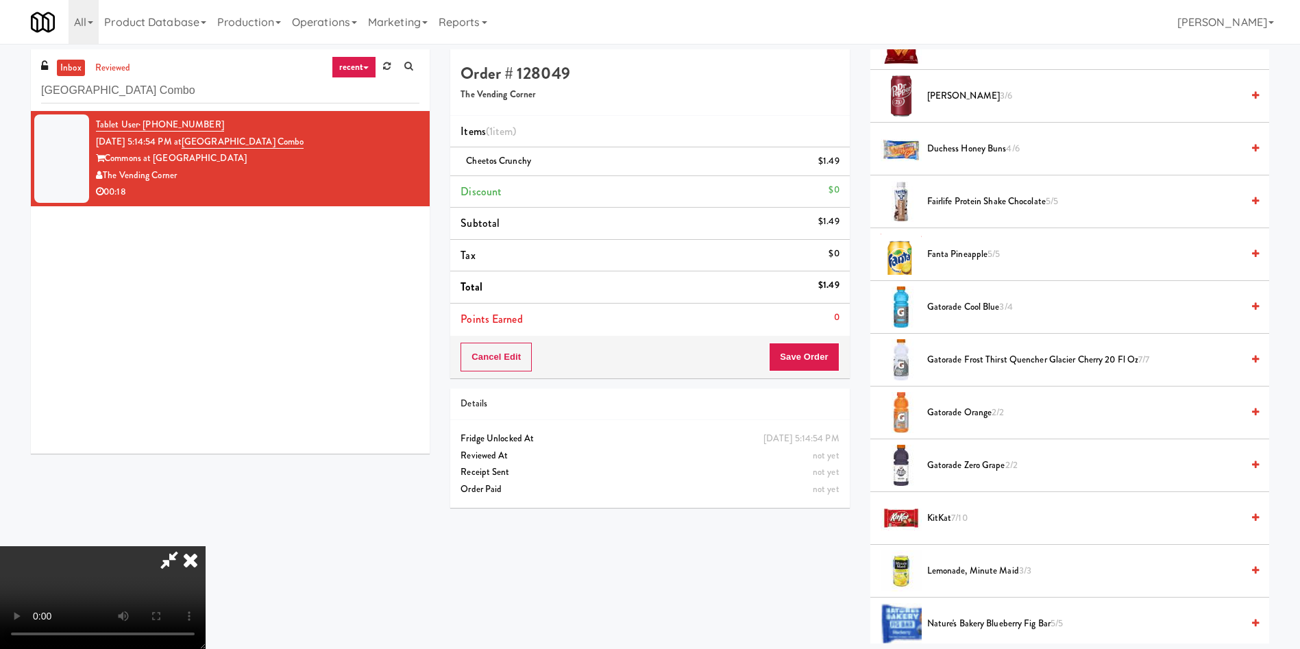
scroll to position [514, 0]
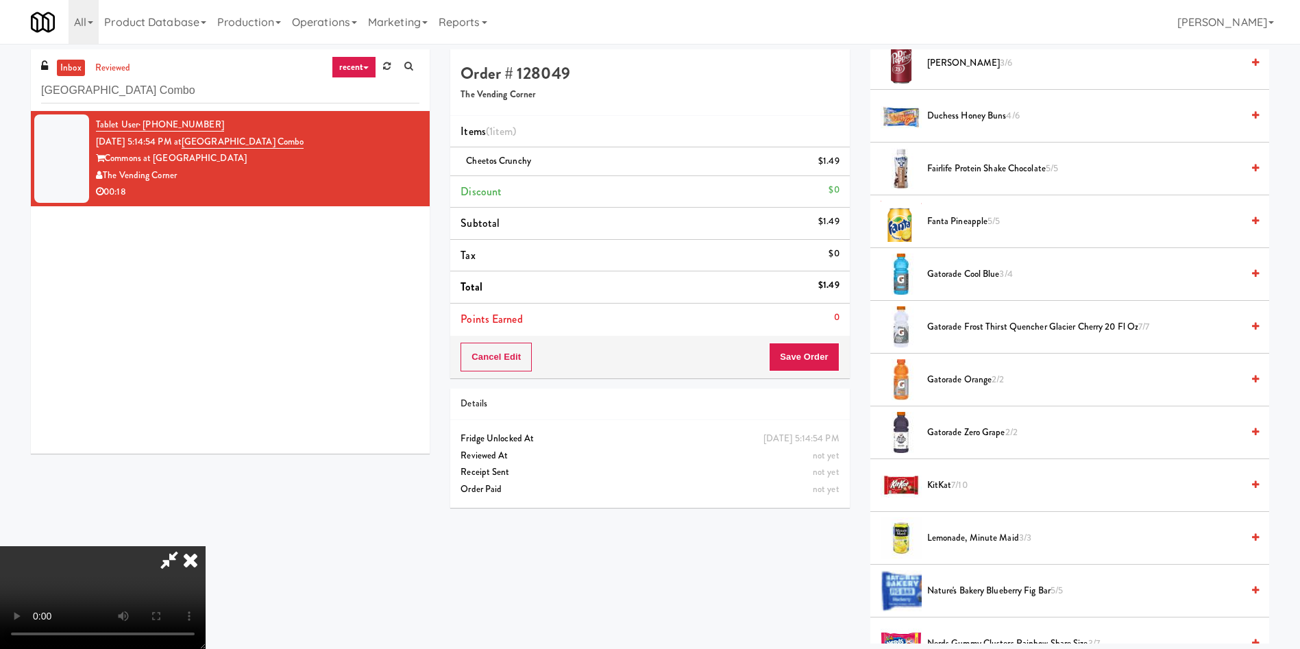
click at [928, 269] on span "Gatorade Cool Blue 3/4" at bounding box center [1084, 274] width 314 height 17
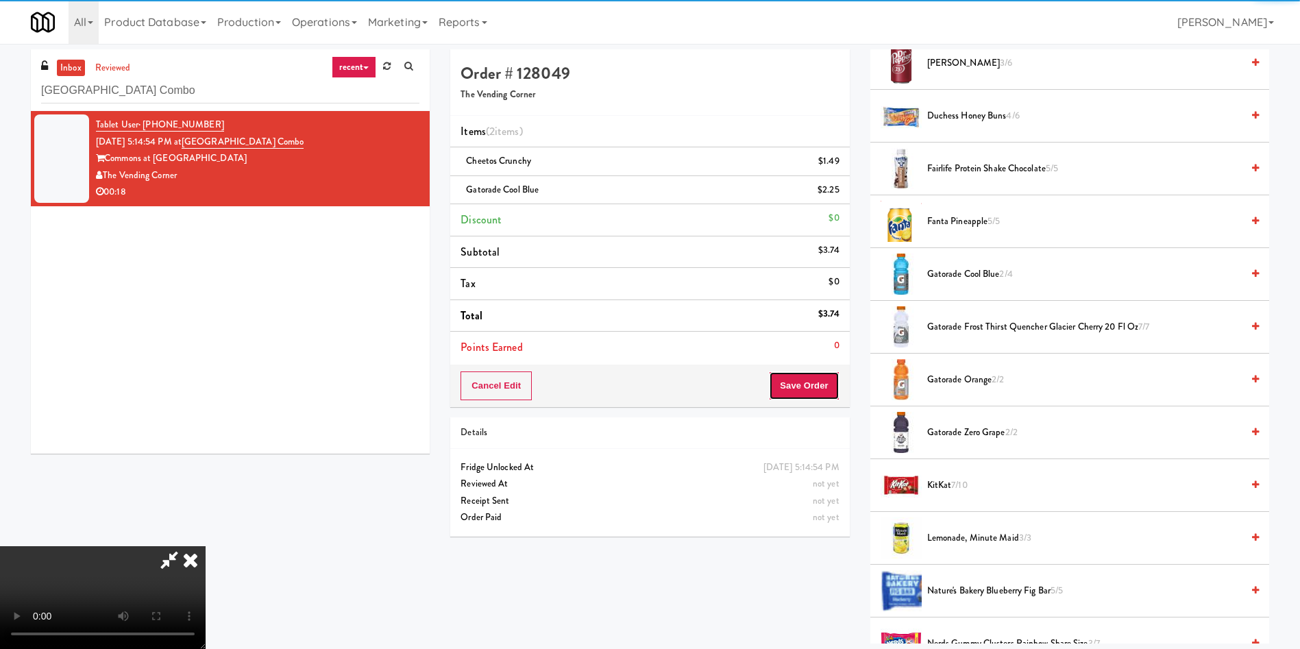
click at [800, 390] on button "Save Order" at bounding box center [804, 385] width 70 height 29
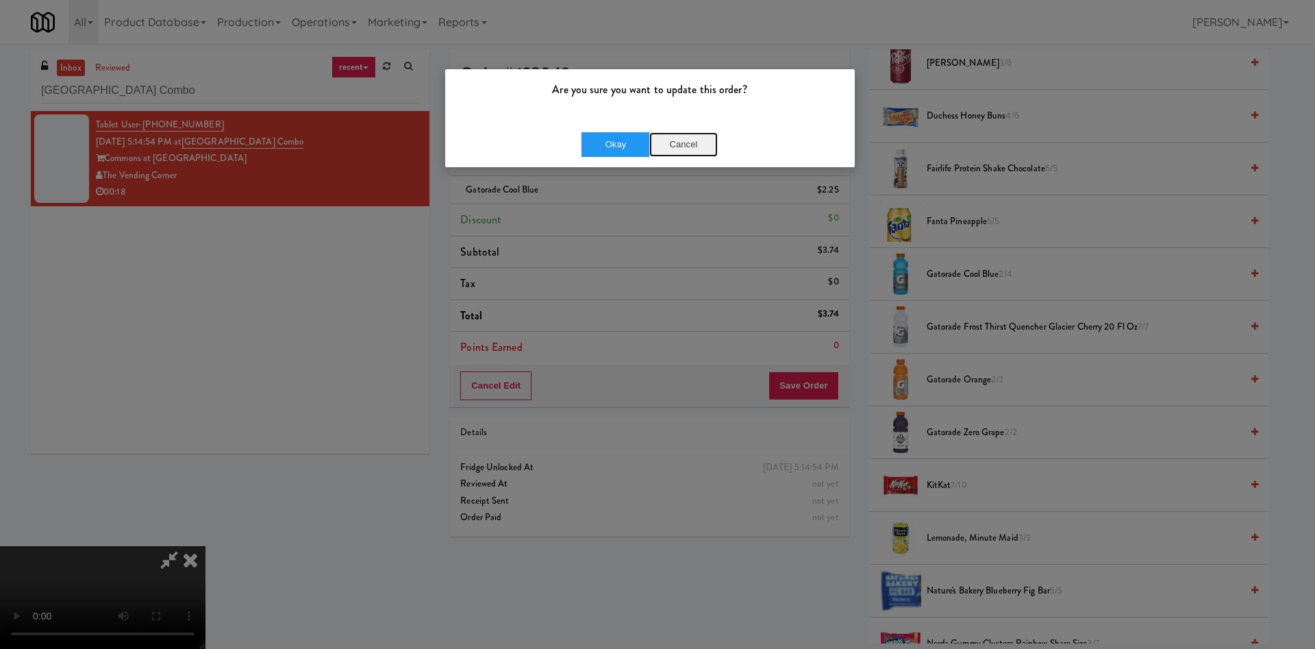
click at [677, 137] on button "Cancel" at bounding box center [684, 144] width 69 height 25
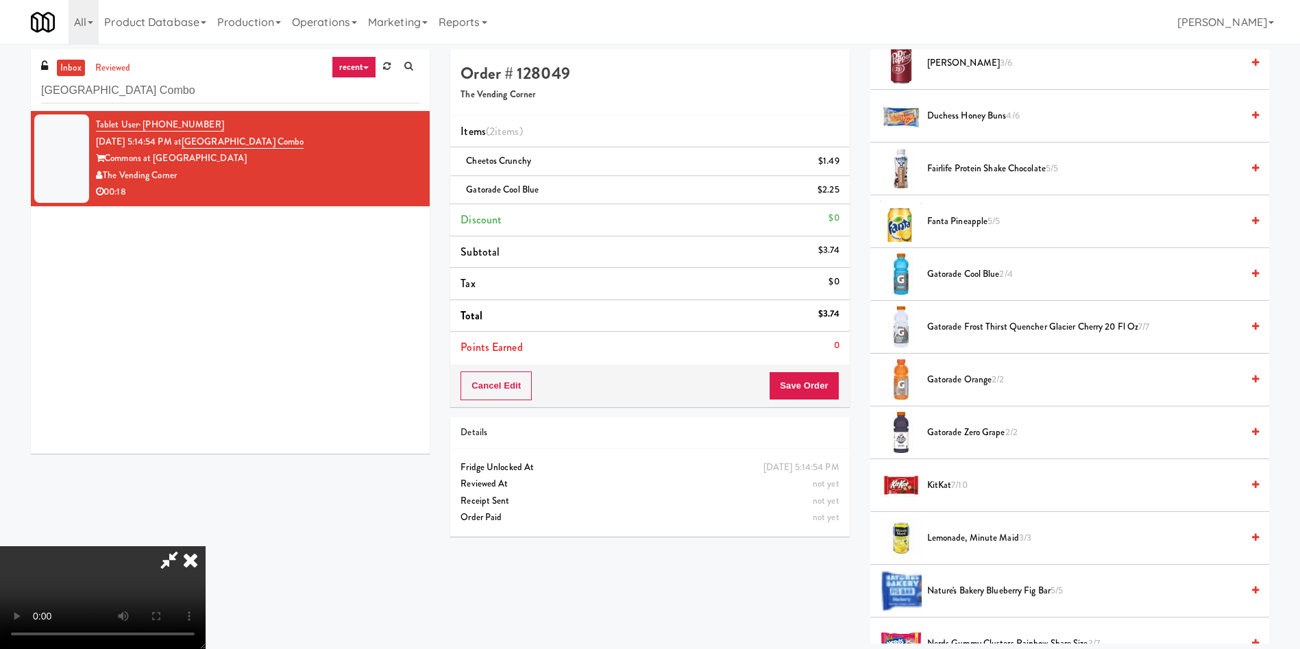
click at [206, 546] on video at bounding box center [103, 597] width 206 height 103
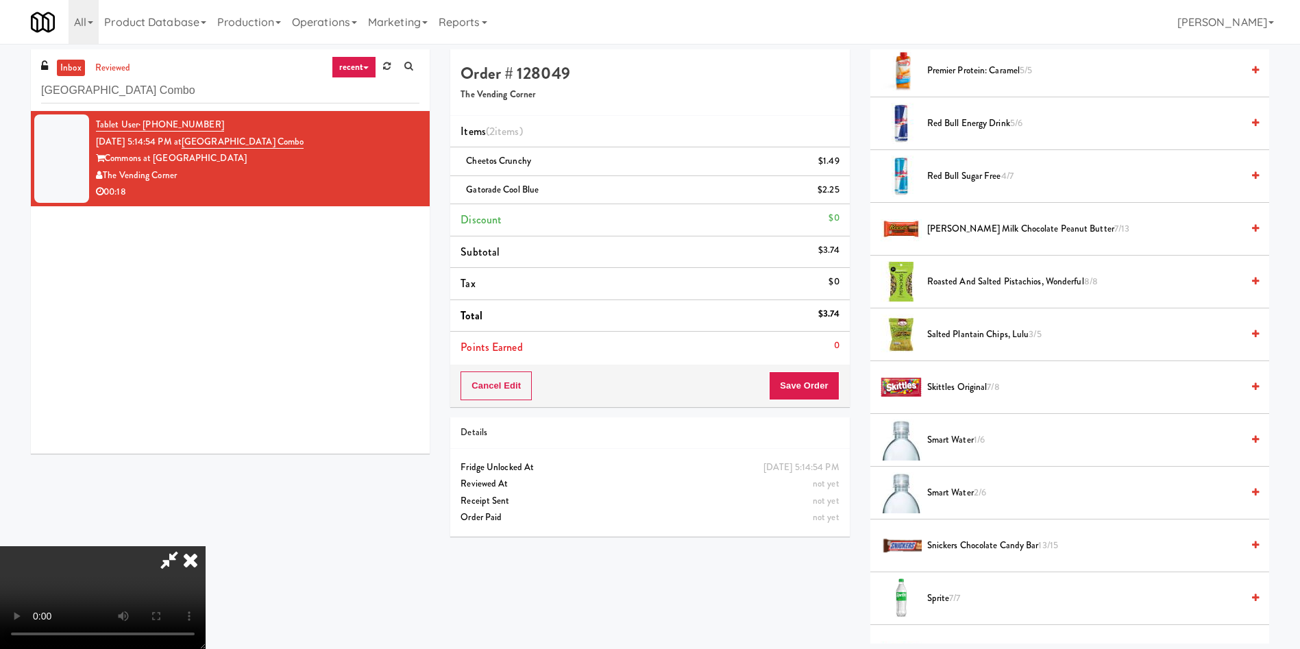
scroll to position [1336, 0]
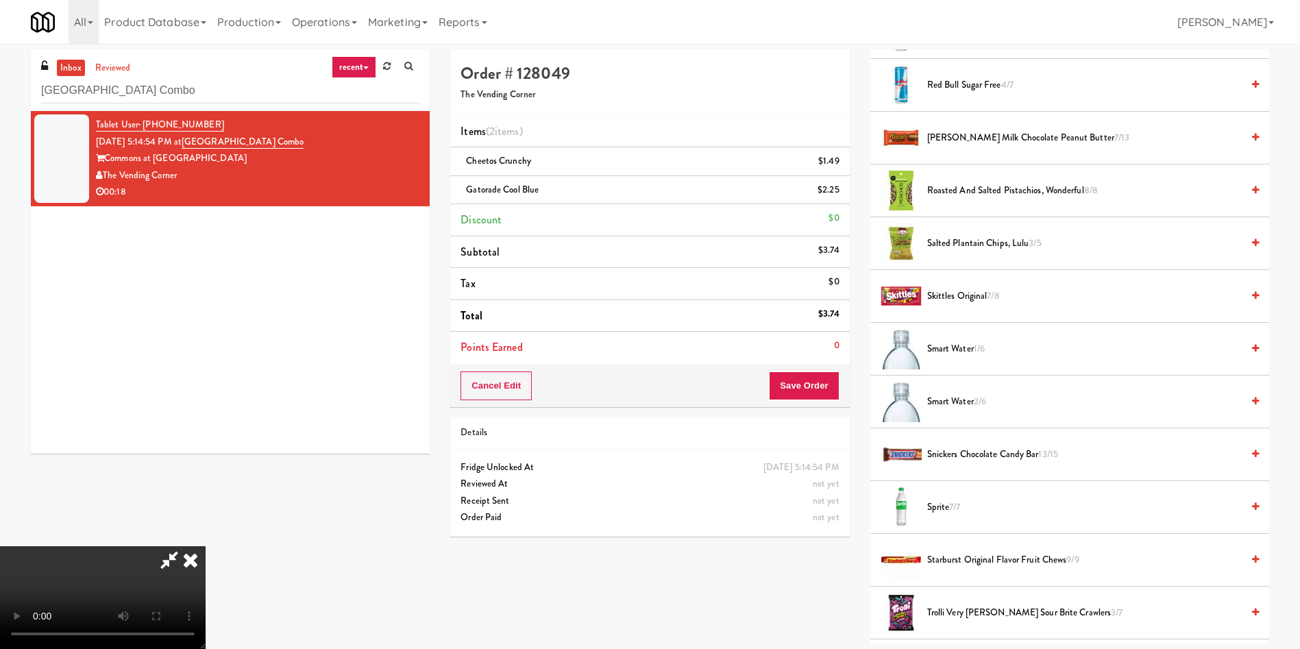
click at [973, 236] on span "Salted Plantain Chips, Lulu 3/5" at bounding box center [1084, 243] width 314 height 17
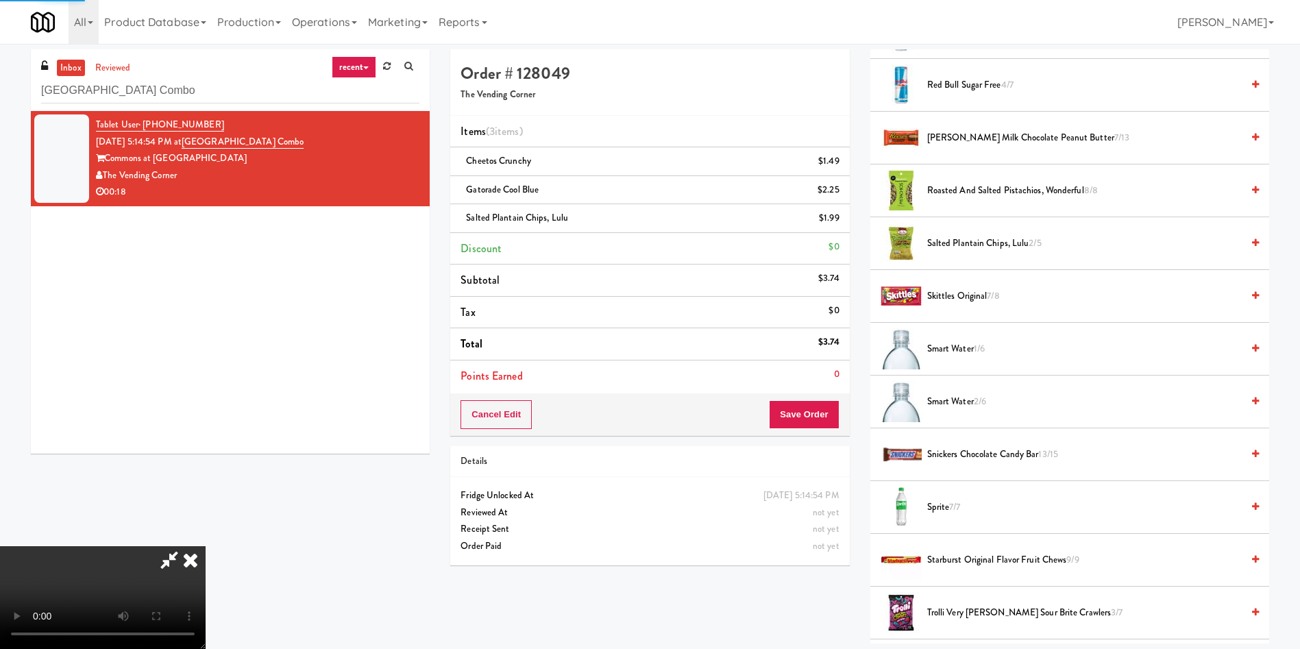
scroll to position [201, 0]
click at [206, 546] on video at bounding box center [103, 597] width 206 height 103
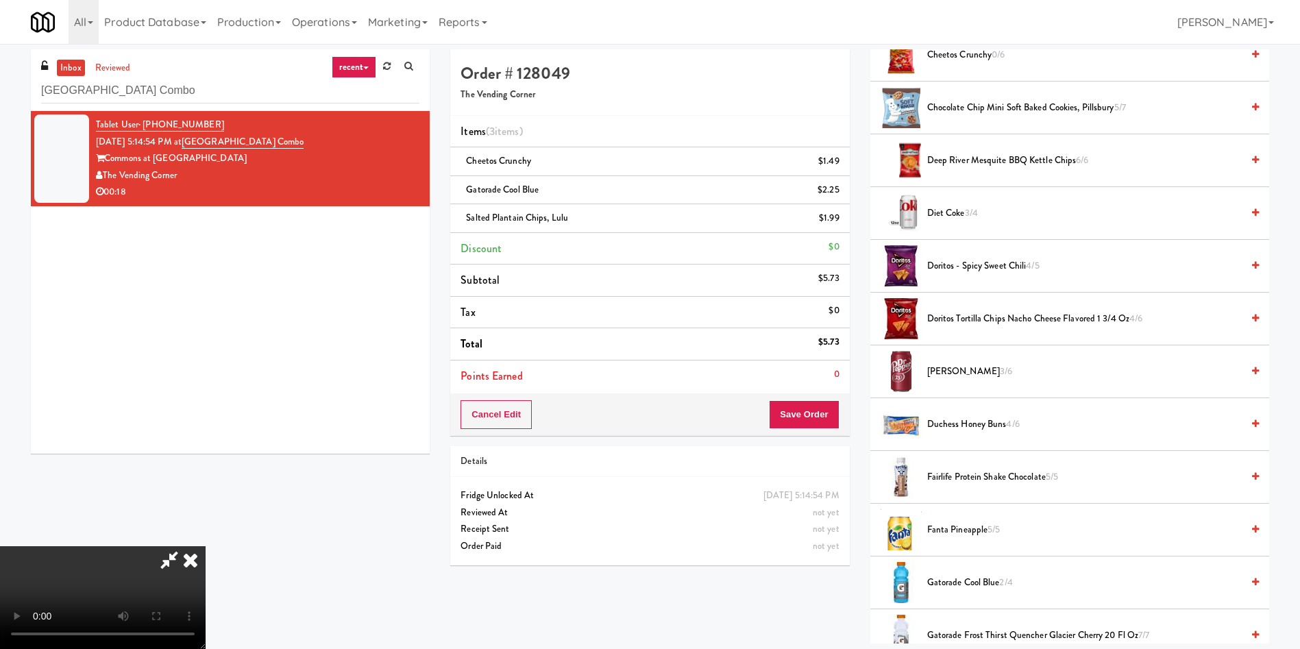
scroll to position [0, 0]
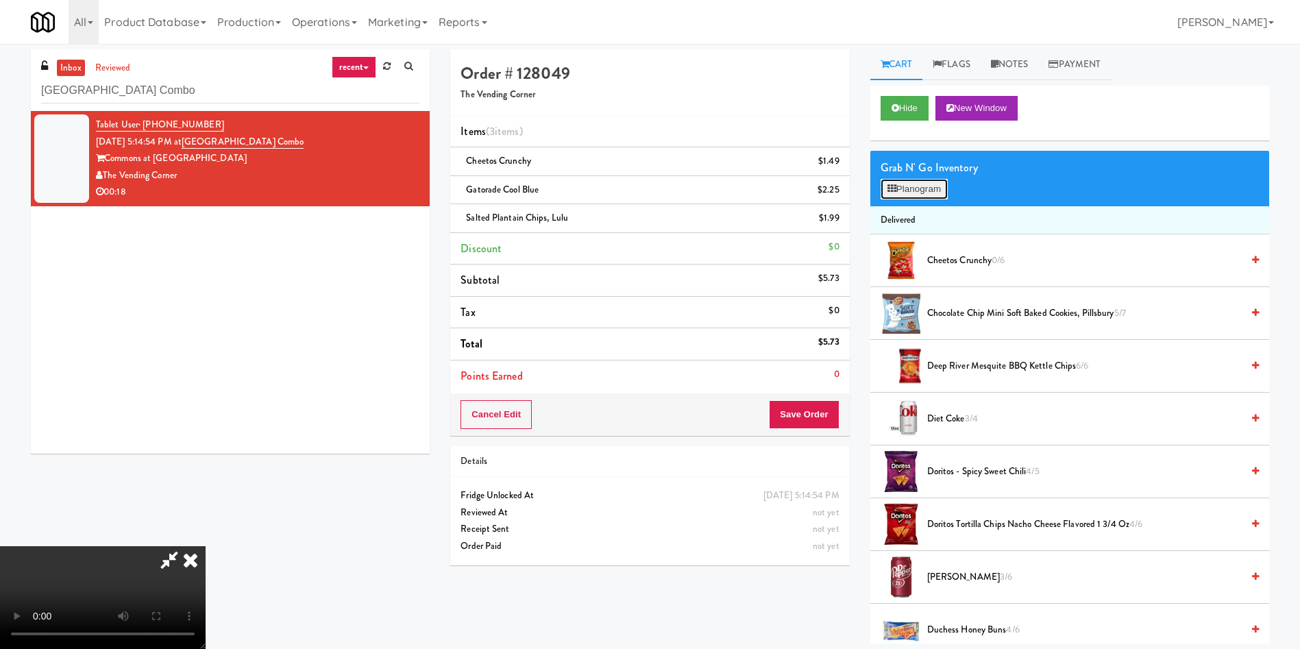
click at [900, 186] on button "Planogram" at bounding box center [913, 189] width 67 height 21
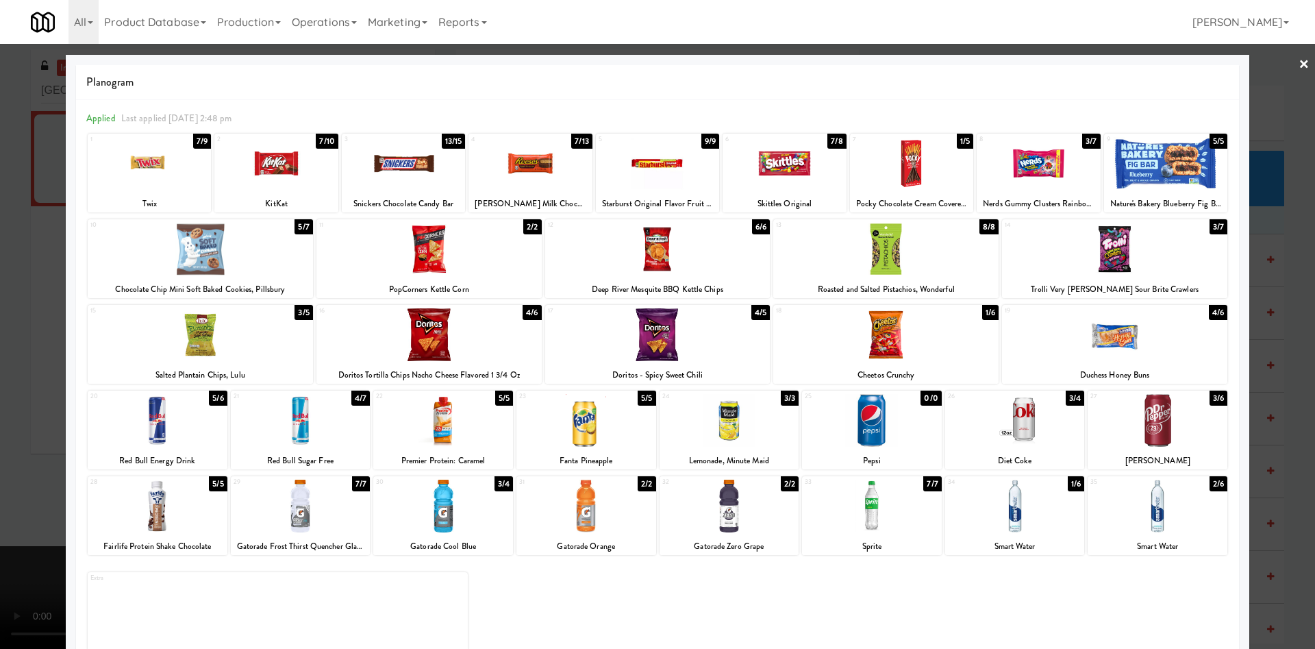
click at [1261, 136] on div at bounding box center [657, 324] width 1315 height 649
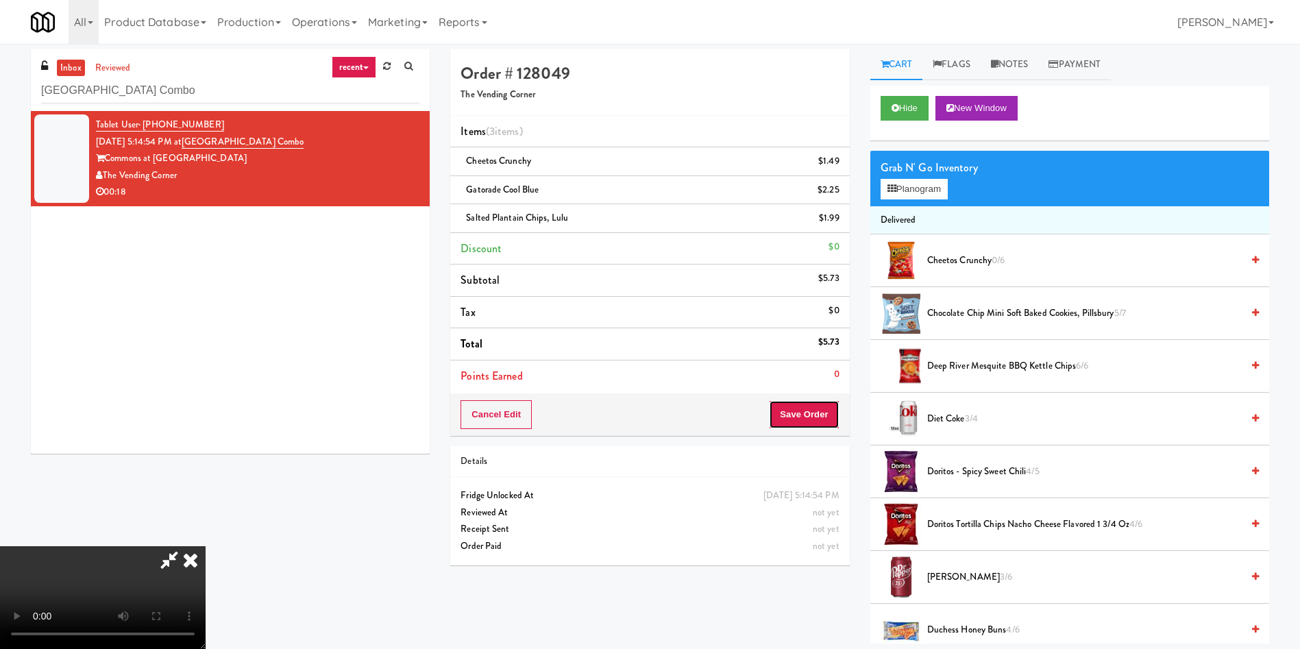
click at [832, 414] on button "Save Order" at bounding box center [804, 414] width 70 height 29
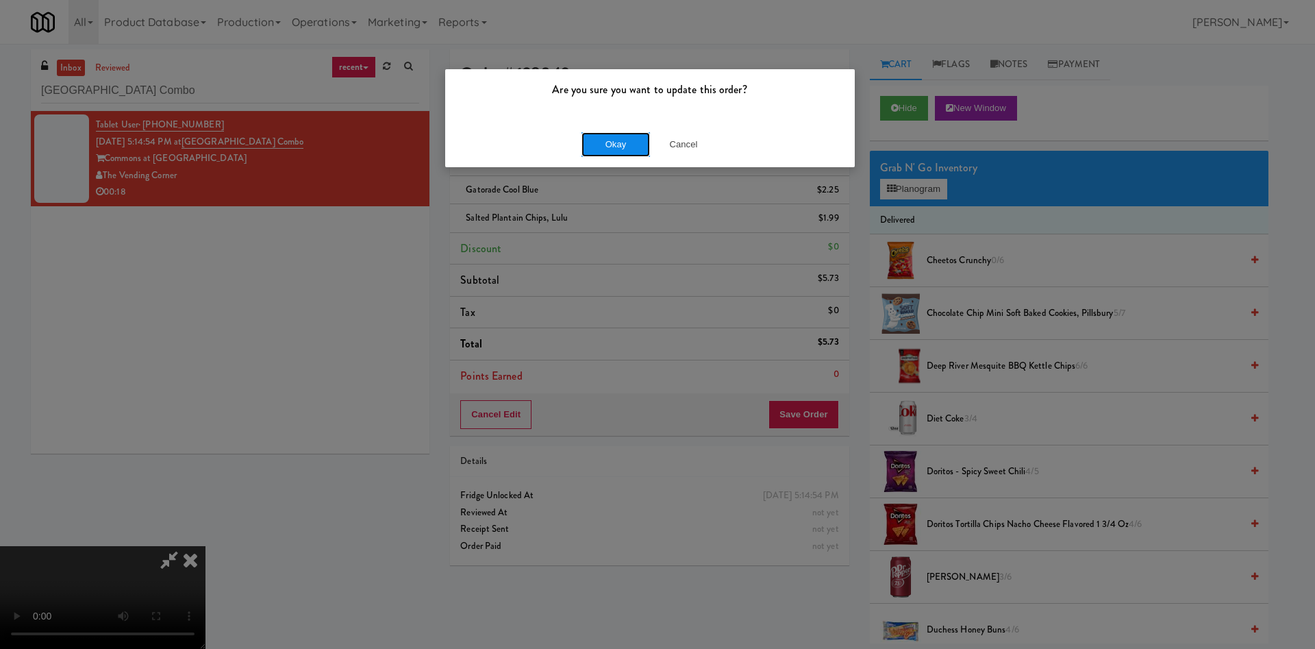
click at [610, 147] on button "Okay" at bounding box center [616, 144] width 69 height 25
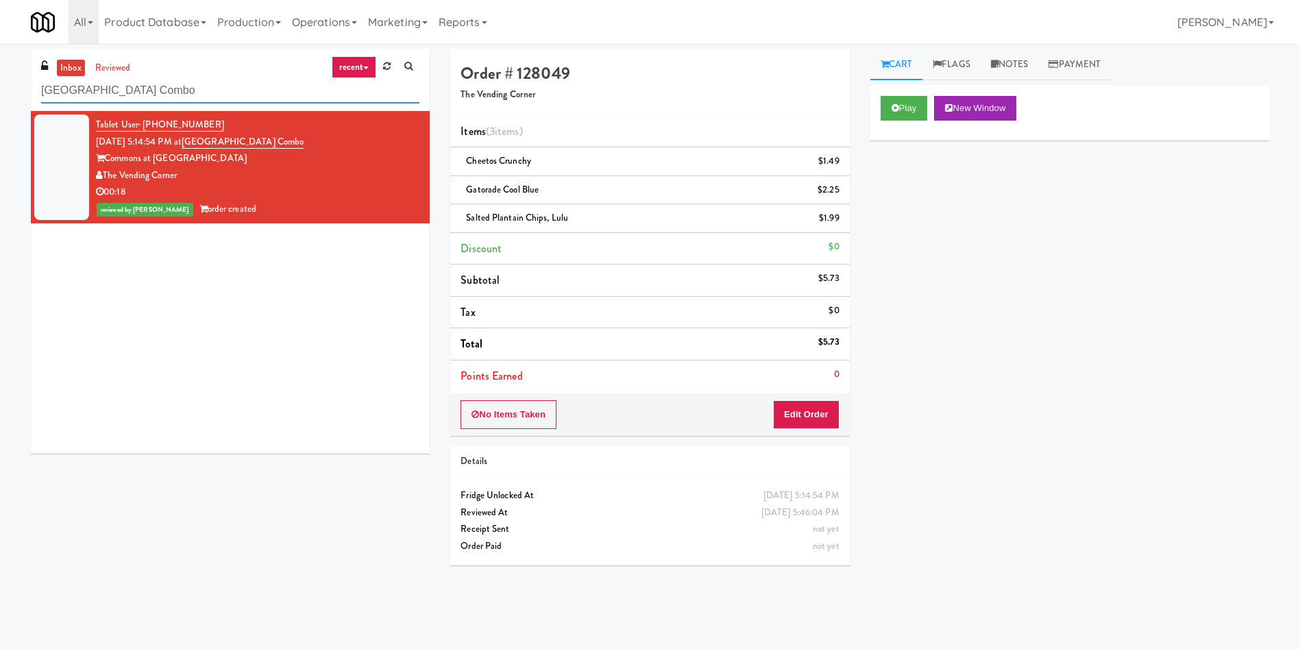
drag, startPoint x: 186, startPoint y: 90, endPoint x: 0, endPoint y: 55, distance: 189.5
click at [0, 55] on div "inbox reviewed recent all unclear take inventory issue suspicious failed recent…" at bounding box center [650, 324] width 1300 height 550
paste input "[PERSON_NAME]-Accurate"
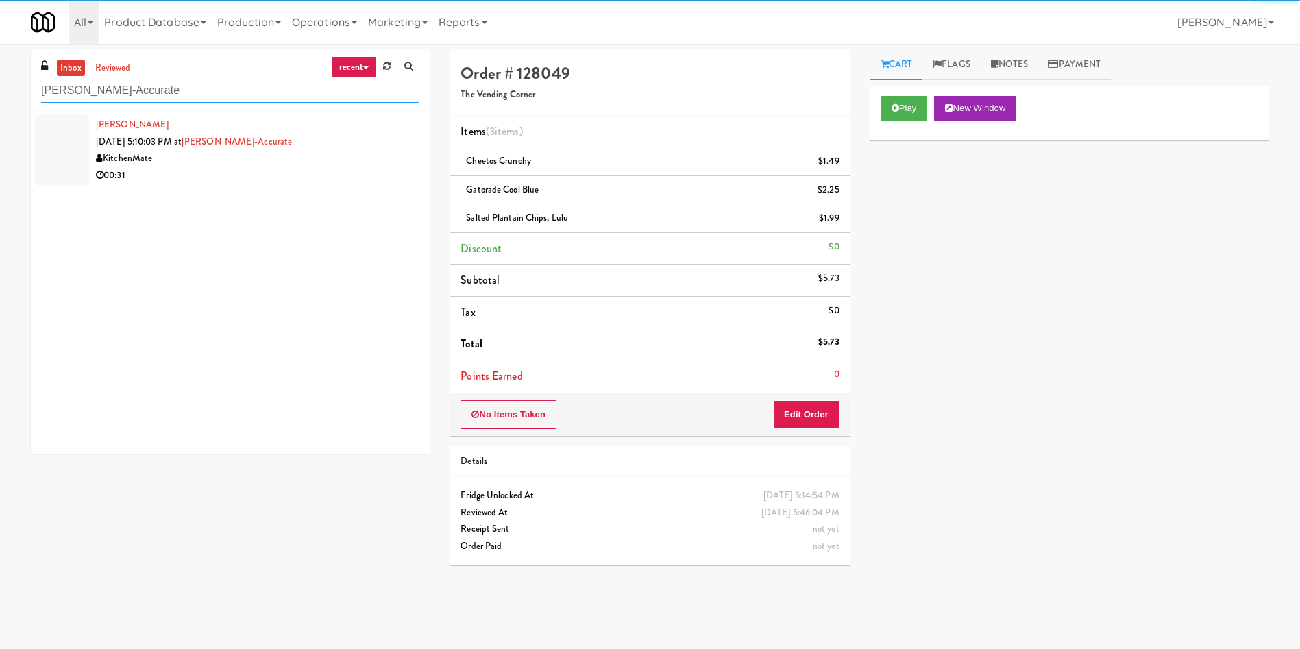
type input "[PERSON_NAME]-Accurate"
click at [67, 153] on div at bounding box center [61, 149] width 55 height 71
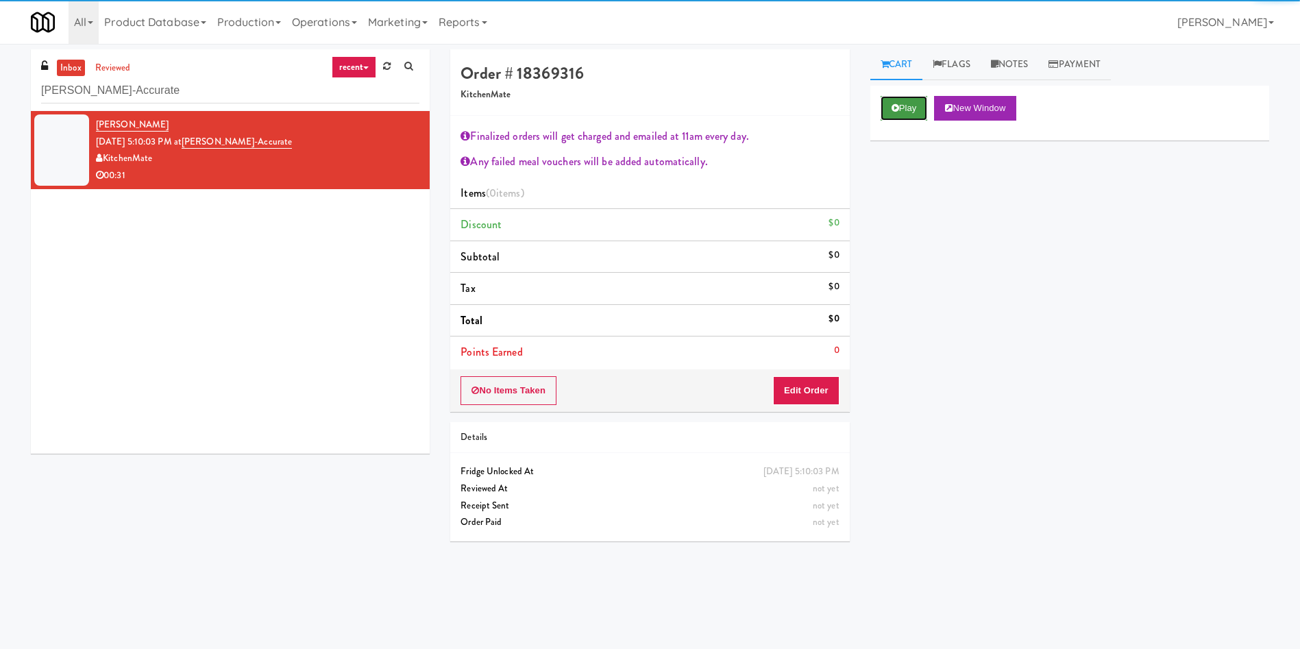
click at [909, 114] on button "Play" at bounding box center [903, 108] width 47 height 25
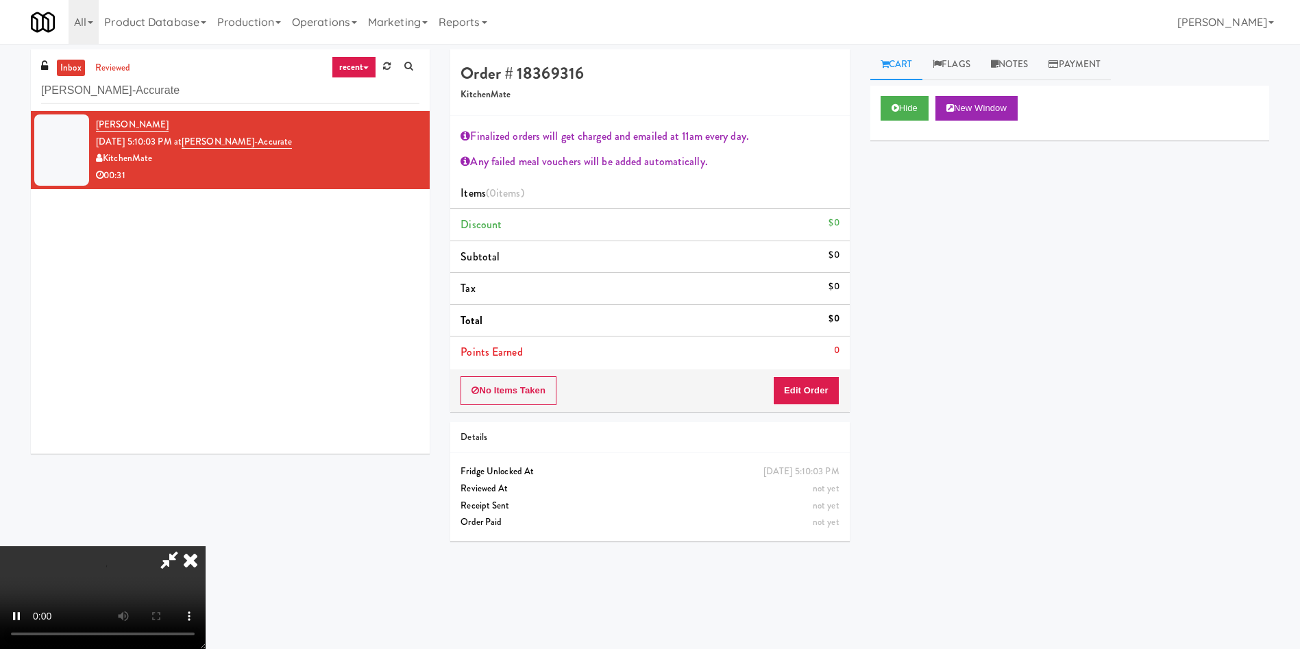
click at [813, 409] on div "No Items Taken Edit Order" at bounding box center [649, 390] width 399 height 42
click at [818, 393] on button "Edit Order" at bounding box center [806, 390] width 66 height 29
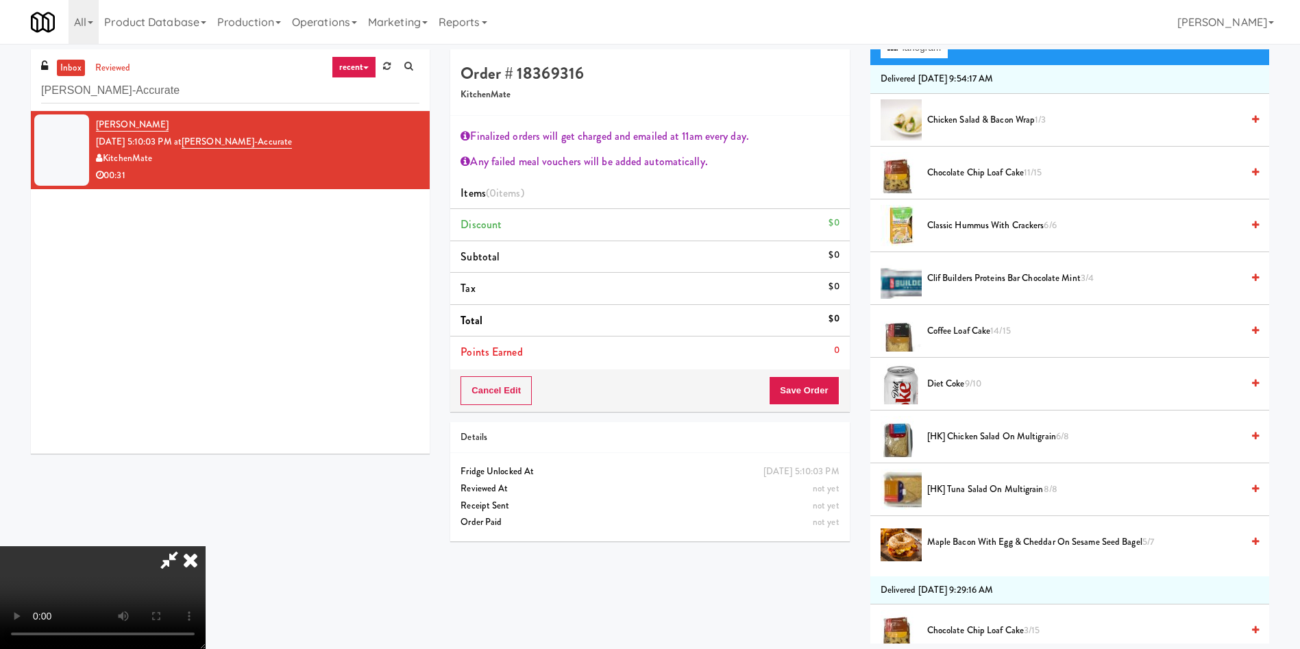
scroll to position [103, 0]
click at [950, 378] on span "Diet Coke 9/10" at bounding box center [1084, 383] width 314 height 17
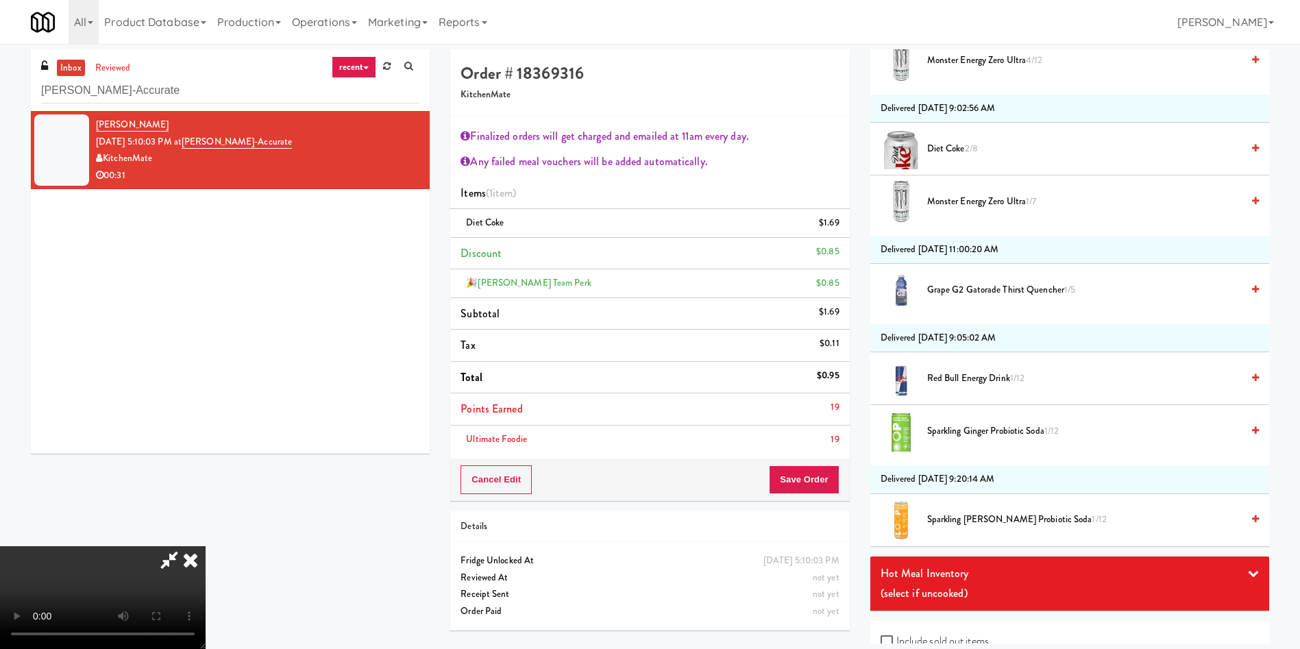
scroll to position [1359, 0]
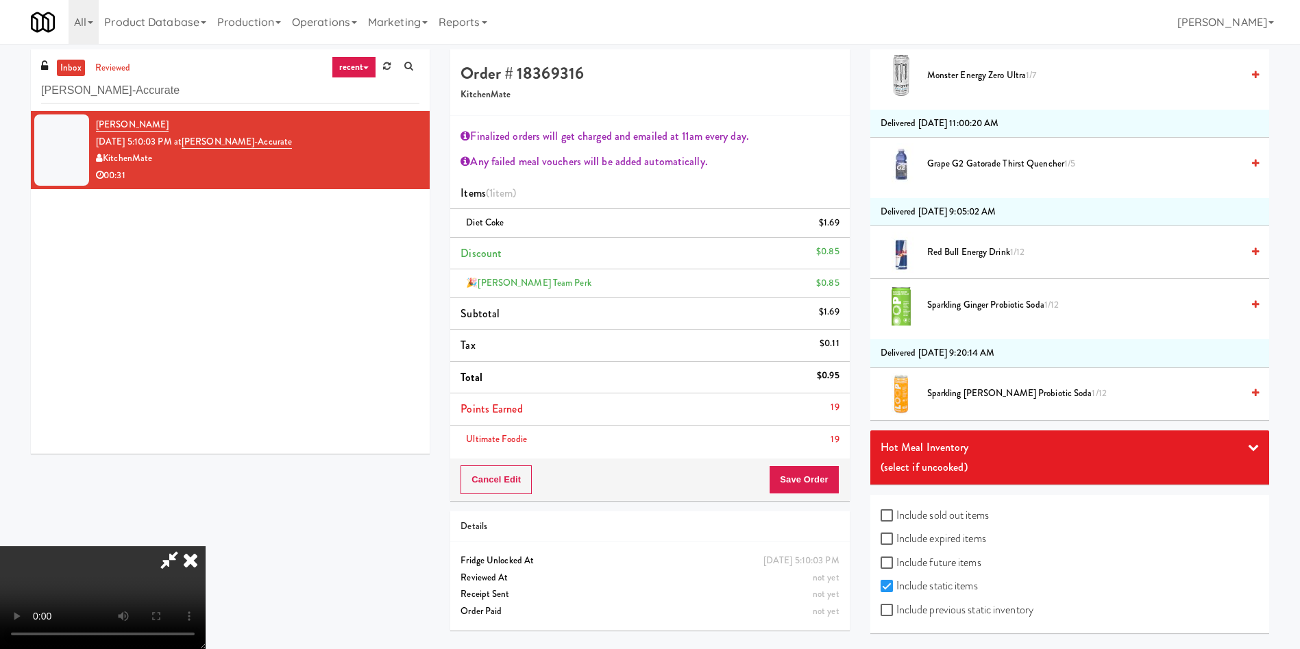
click at [206, 546] on video at bounding box center [103, 597] width 206 height 103
click at [1002, 449] on div "Hot Meal Inventory" at bounding box center [1069, 447] width 378 height 21
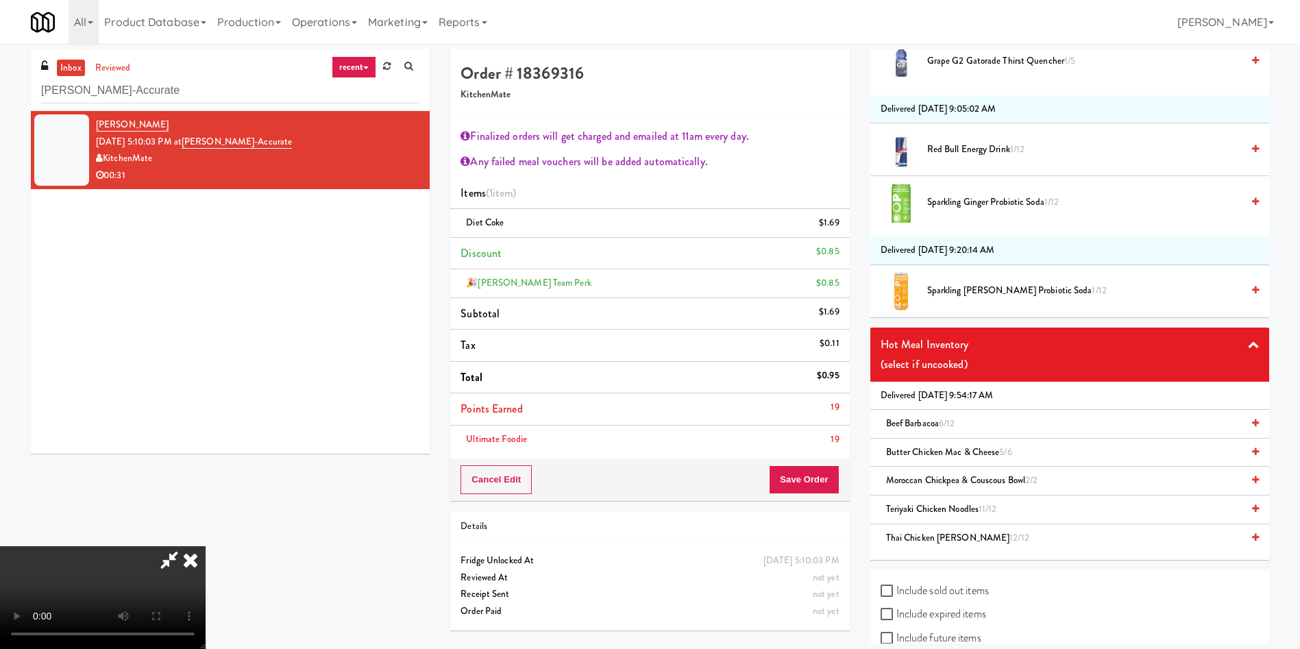
click at [919, 421] on span "Beef Barbacoa 6/12" at bounding box center [920, 423] width 69 height 13
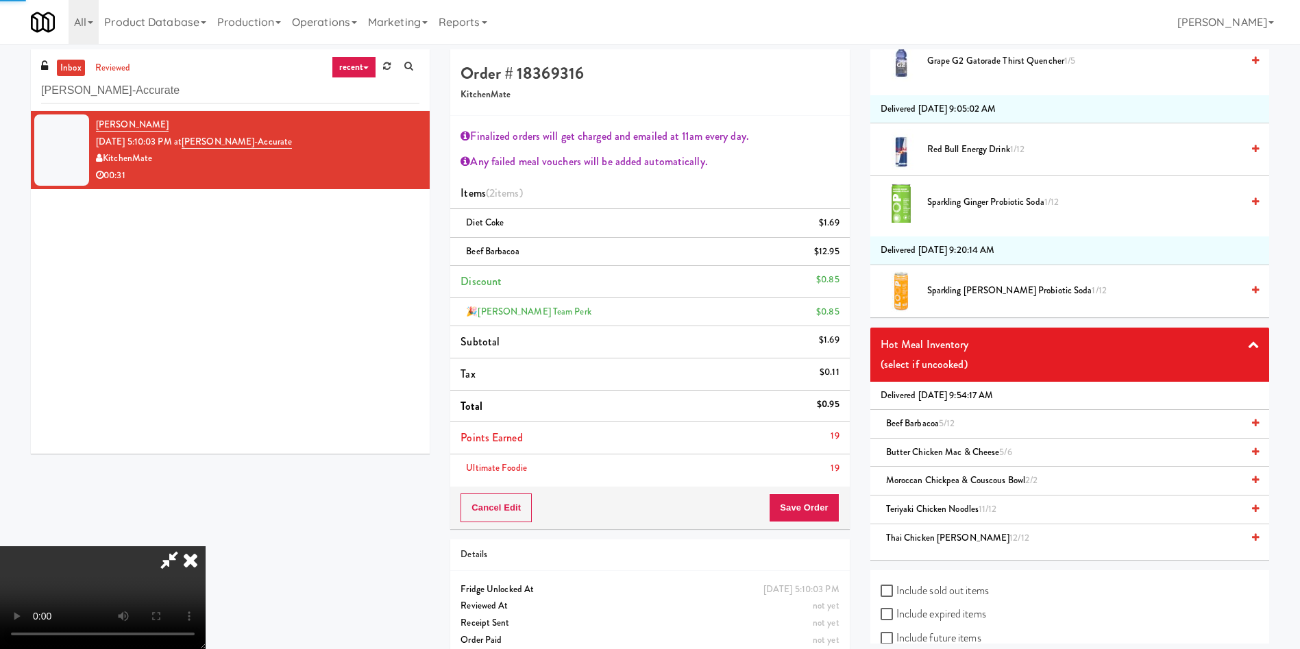
click at [206, 546] on video at bounding box center [103, 597] width 206 height 103
click at [836, 258] on link at bounding box center [838, 257] width 12 height 17
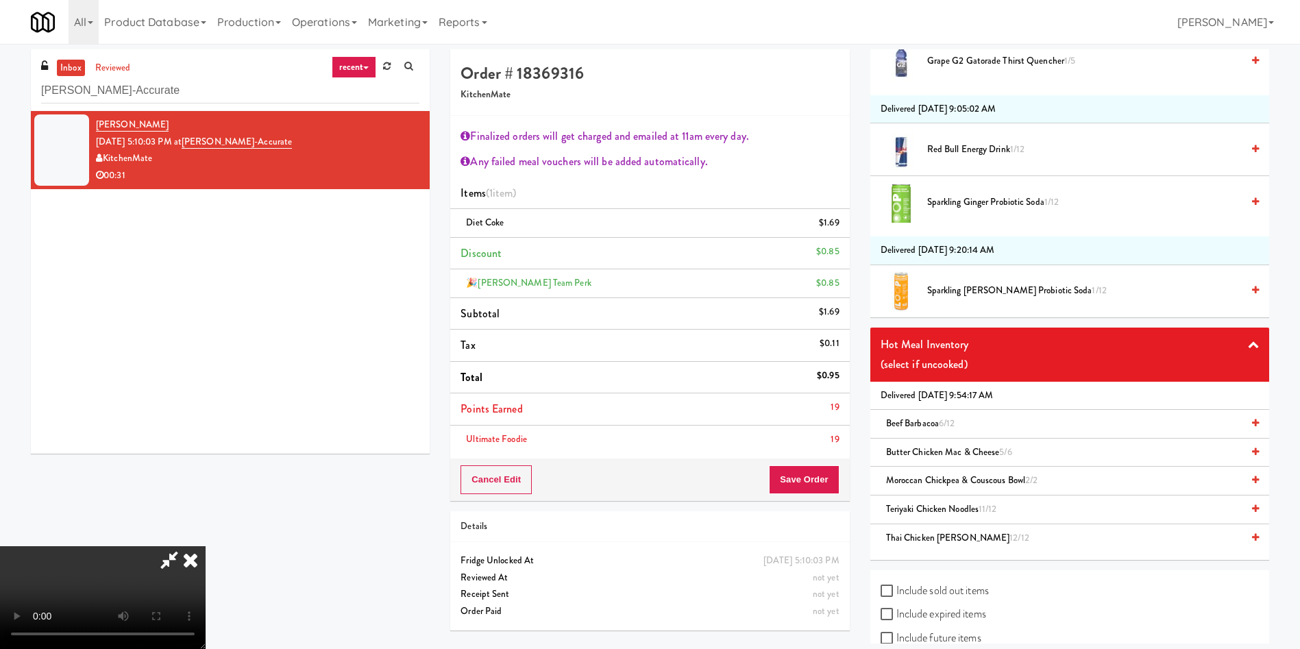
click at [206, 546] on icon at bounding box center [190, 559] width 30 height 27
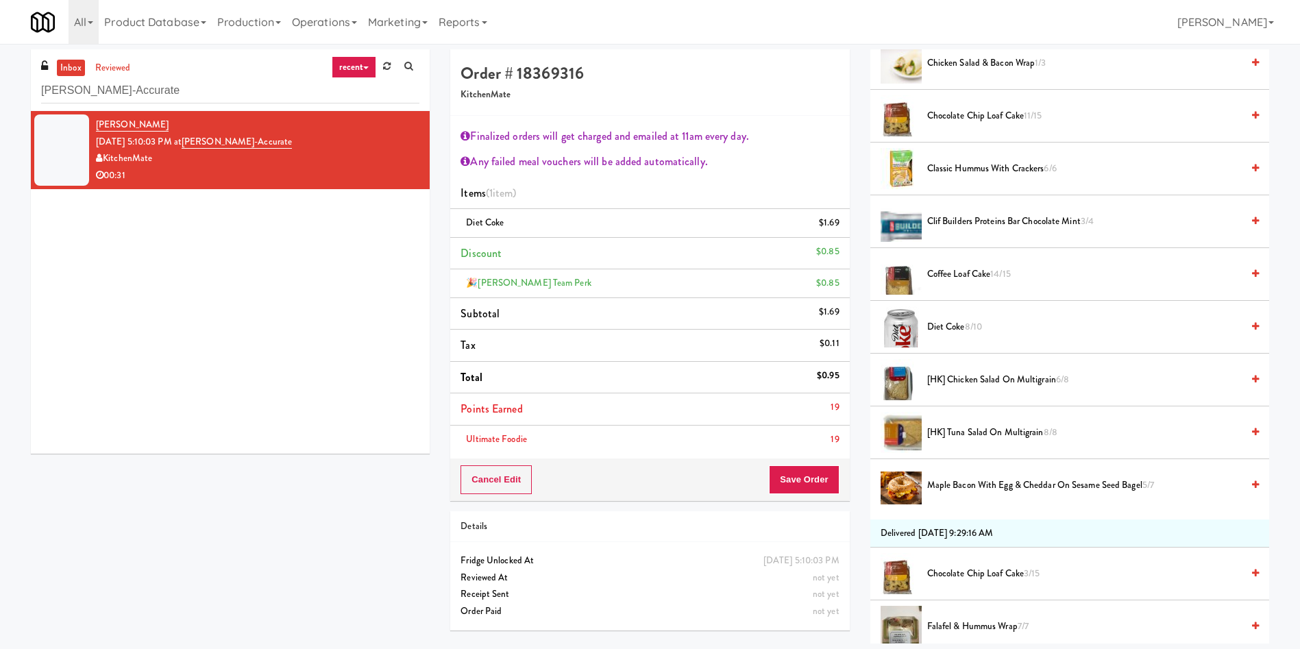
scroll to position [308, 0]
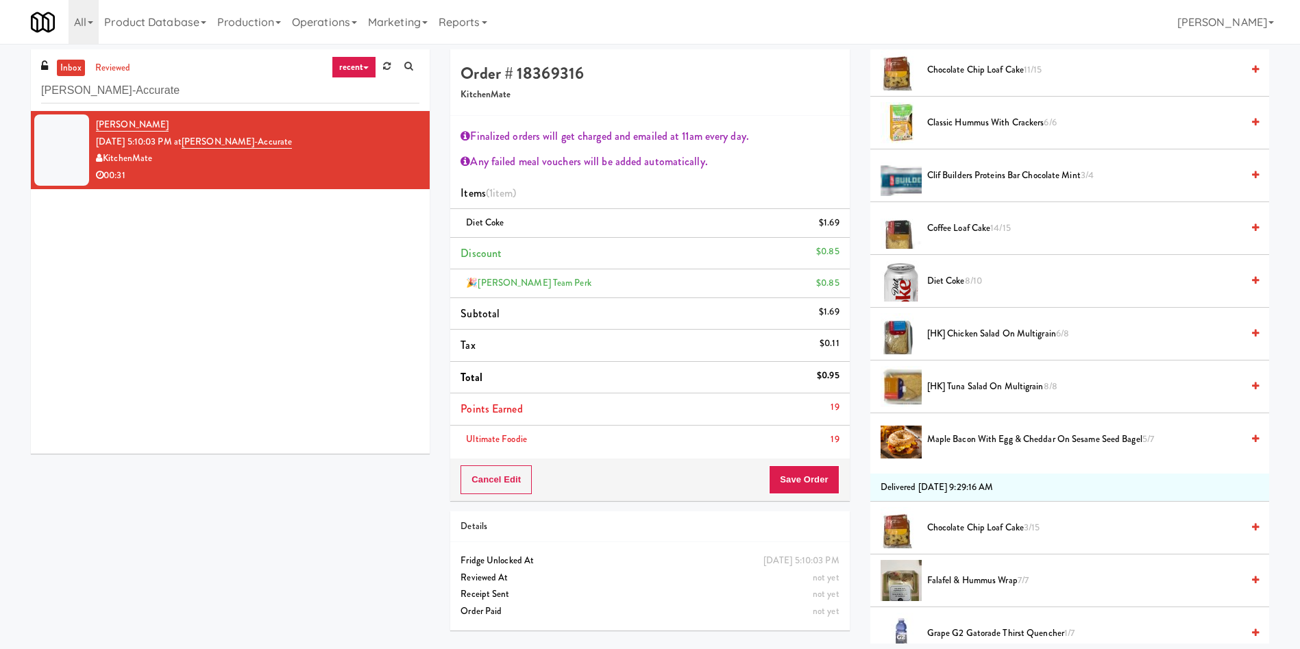
click at [976, 441] on span "Maple Bacon with Egg & Cheddar on Sesame Seed Bagel 5/7" at bounding box center [1084, 439] width 314 height 17
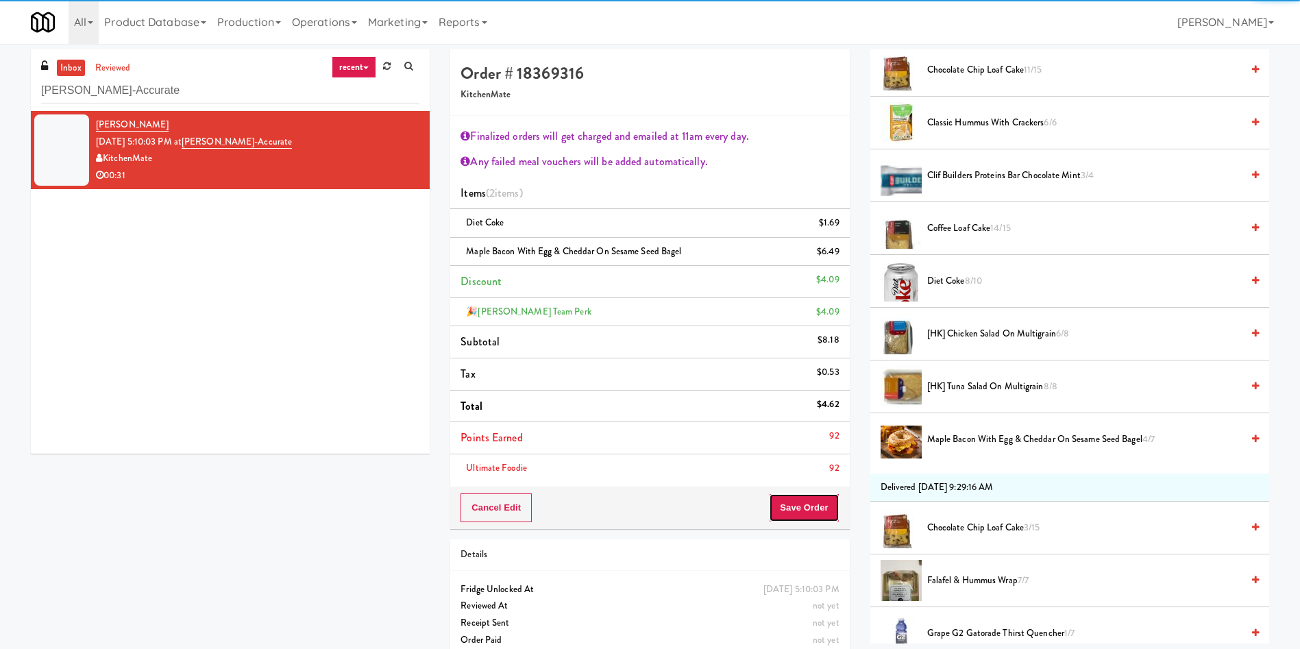
click at [800, 515] on button "Save Order" at bounding box center [804, 507] width 70 height 29
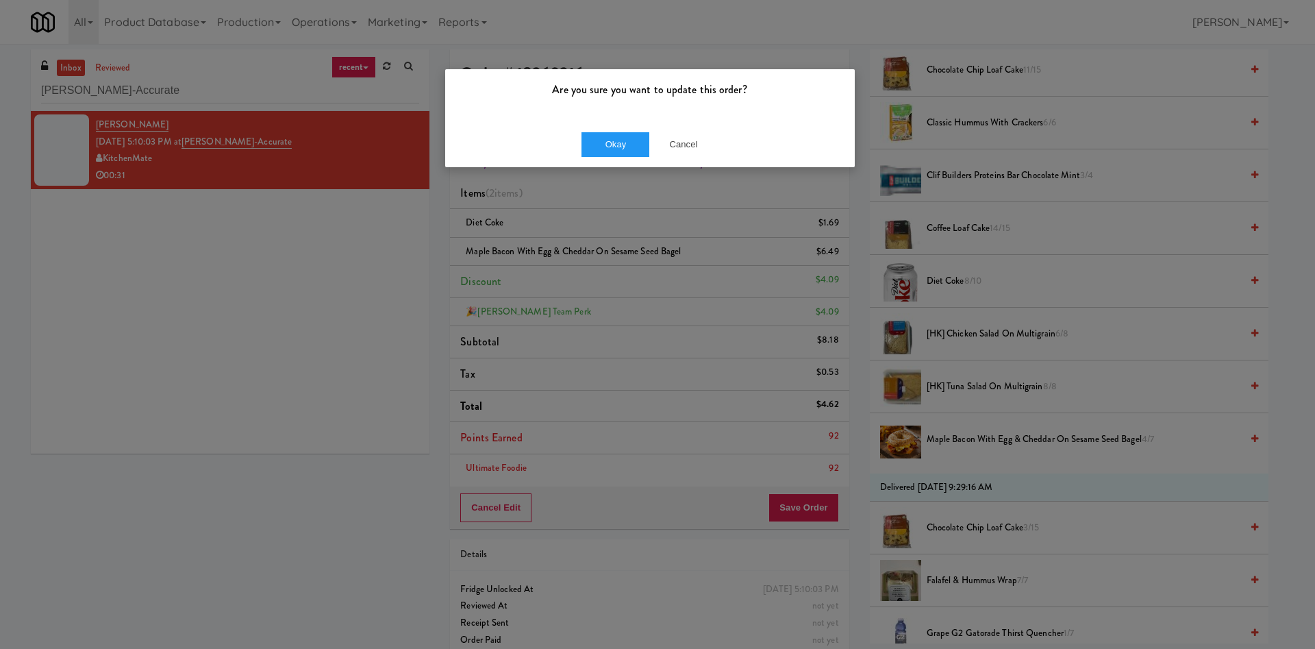
click at [630, 125] on div "Okay Cancel" at bounding box center [650, 144] width 410 height 46
click at [623, 147] on button "Okay" at bounding box center [616, 144] width 69 height 25
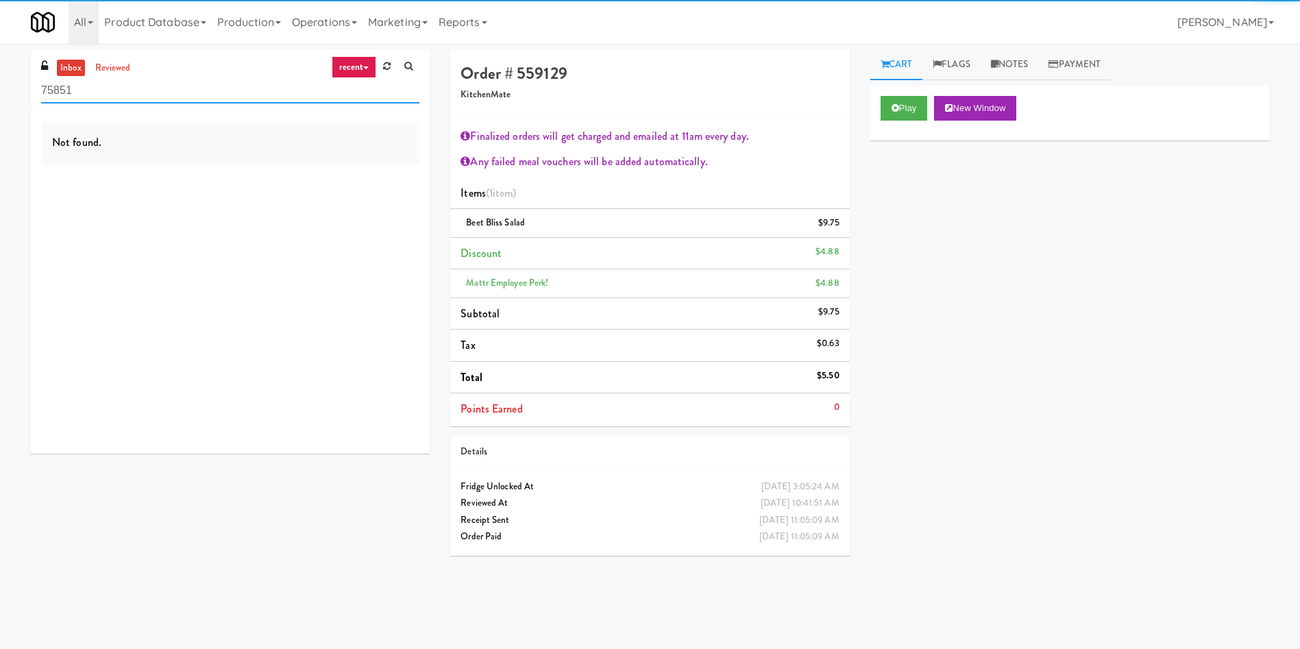
drag, startPoint x: 140, startPoint y: 92, endPoint x: 0, endPoint y: 86, distance: 140.6
click at [0, 86] on div "inbox reviewed recent all unclear take inventory issue suspicious failed recent…" at bounding box center [650, 324] width 1300 height 550
paste input "Crossing East - Cooler - Left"
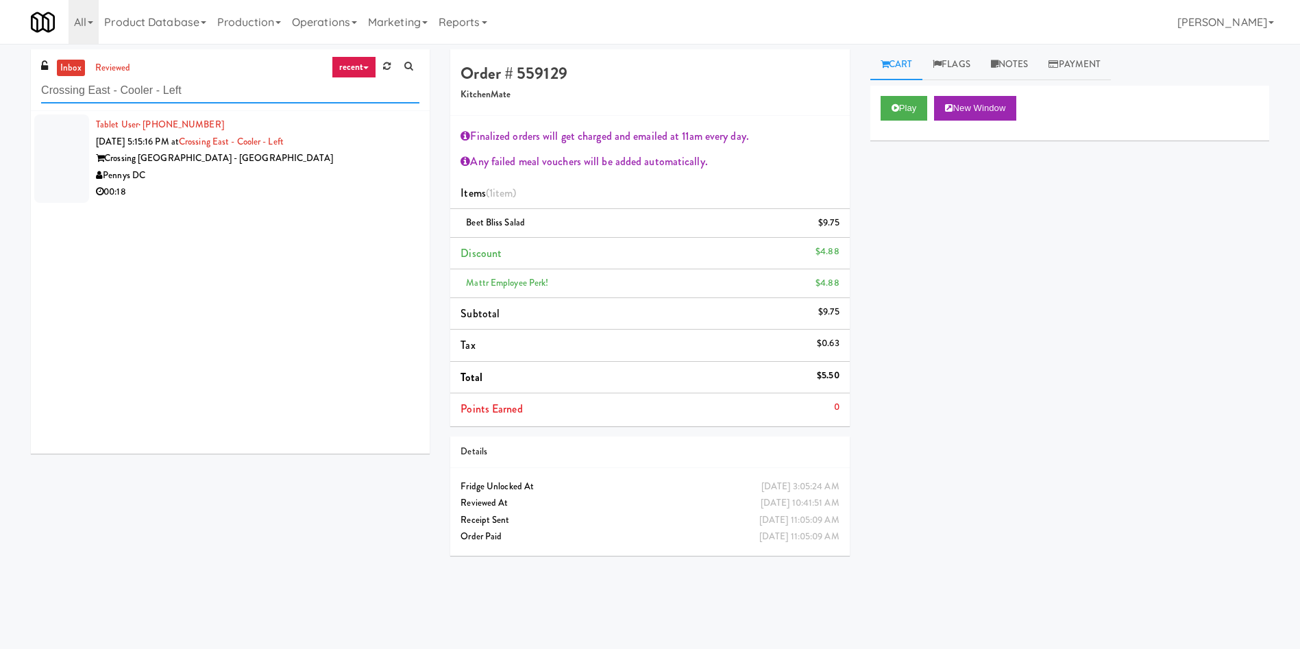
type input "Crossing East - Cooler - Left"
click at [57, 128] on div at bounding box center [61, 158] width 55 height 88
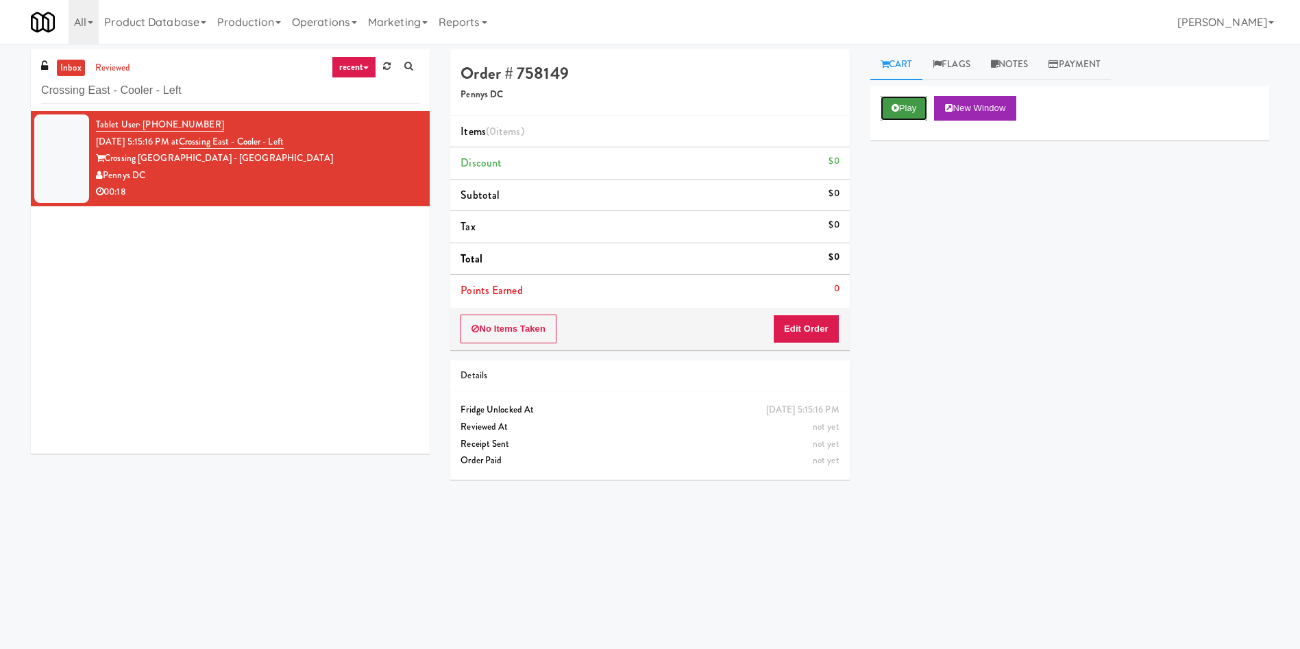
click at [916, 96] on button "Play" at bounding box center [903, 108] width 47 height 25
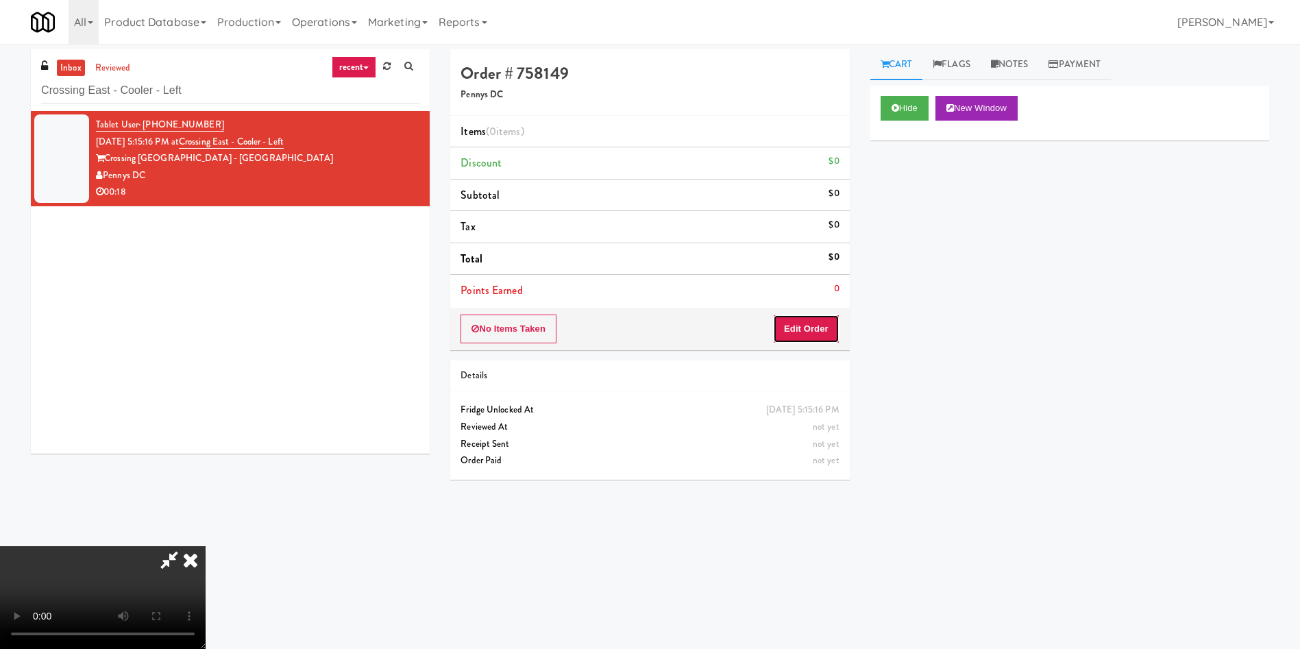
click at [823, 326] on button "Edit Order" at bounding box center [806, 328] width 66 height 29
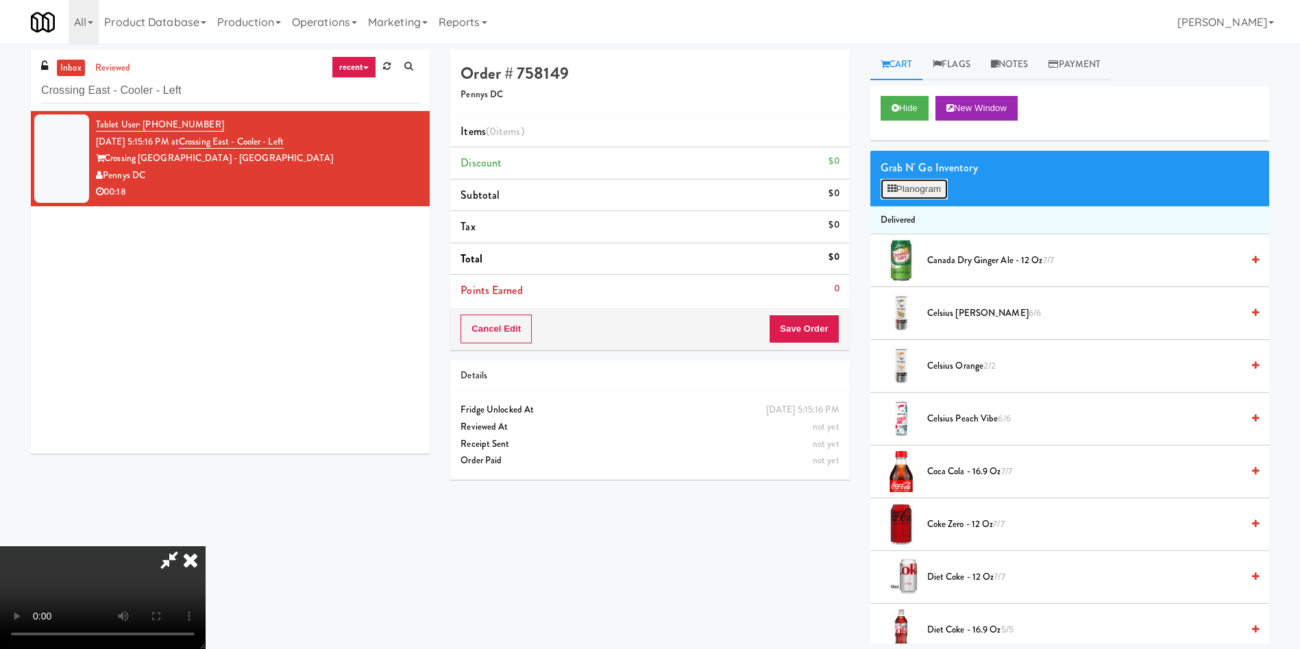
click at [910, 186] on button "Planogram" at bounding box center [913, 189] width 67 height 21
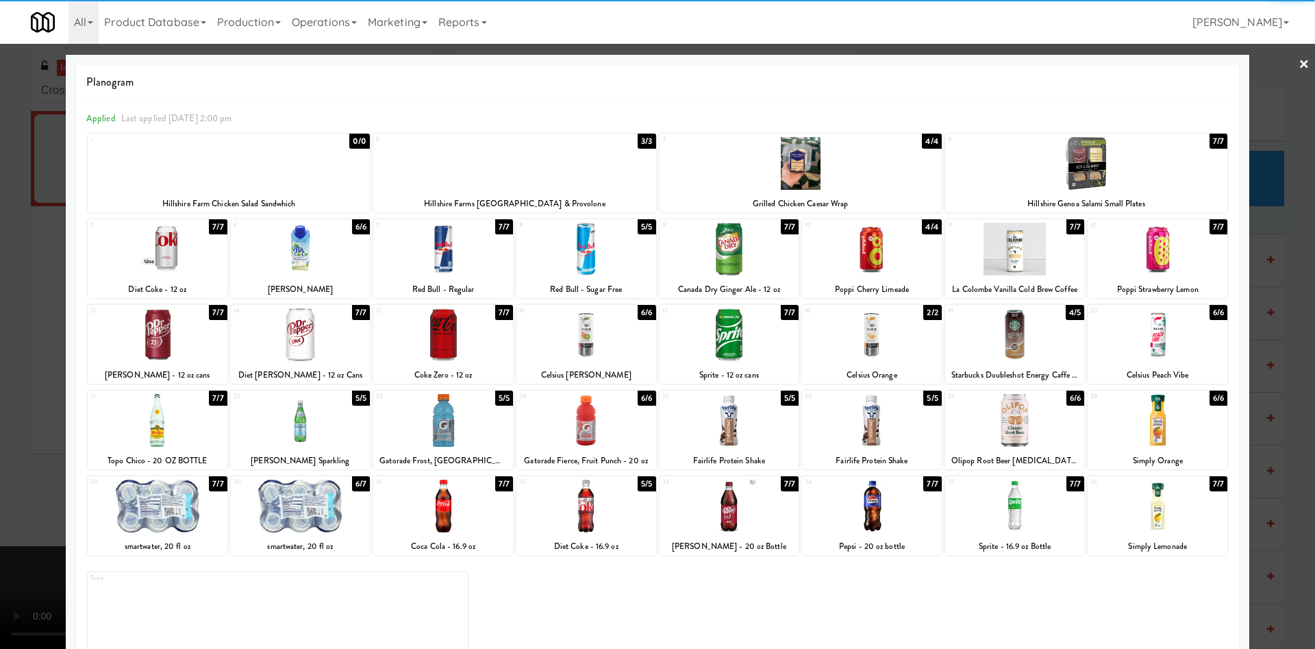
click at [880, 267] on div at bounding box center [872, 249] width 140 height 53
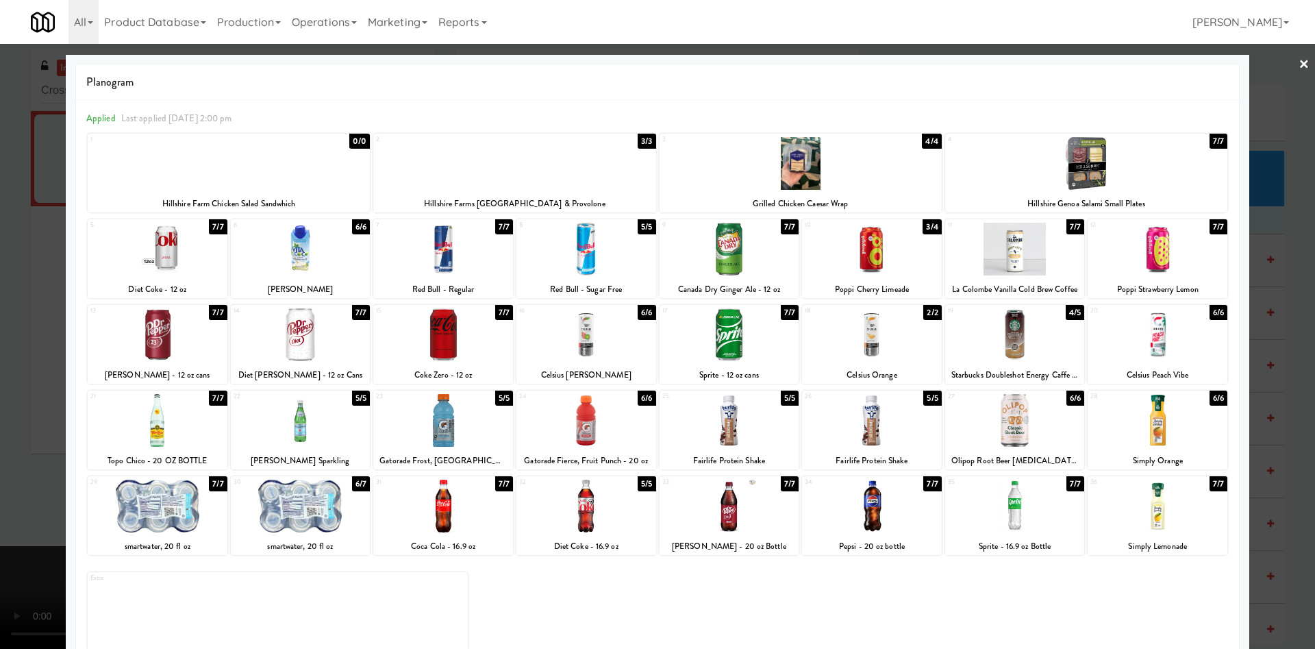
click at [20, 363] on div at bounding box center [657, 324] width 1315 height 649
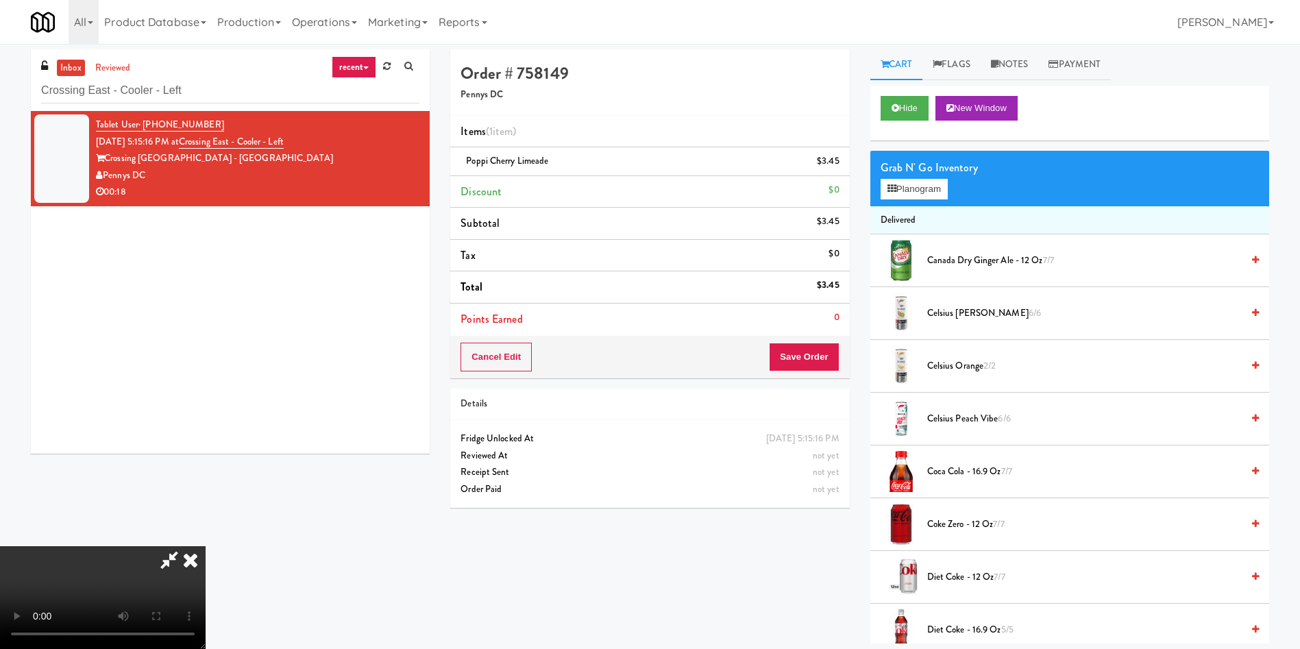
click at [206, 546] on video at bounding box center [103, 597] width 206 height 103
click at [924, 186] on button "Planogram" at bounding box center [913, 189] width 67 height 21
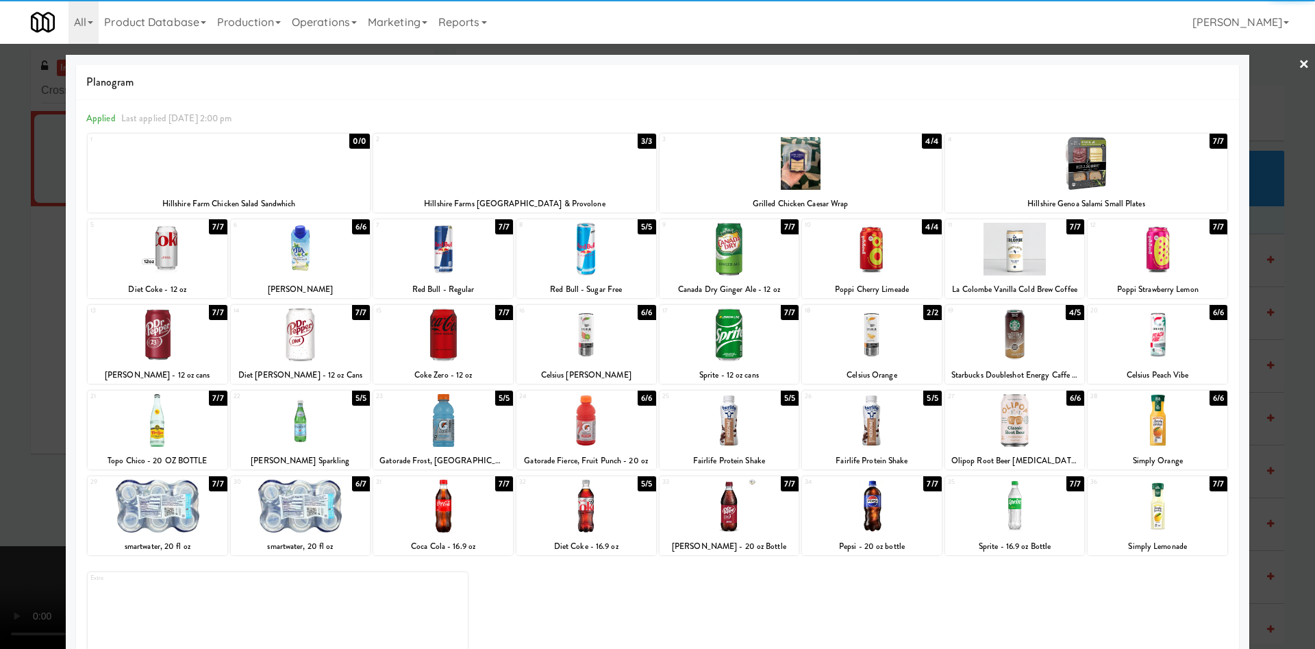
click at [1107, 161] on div at bounding box center [1087, 163] width 282 height 53
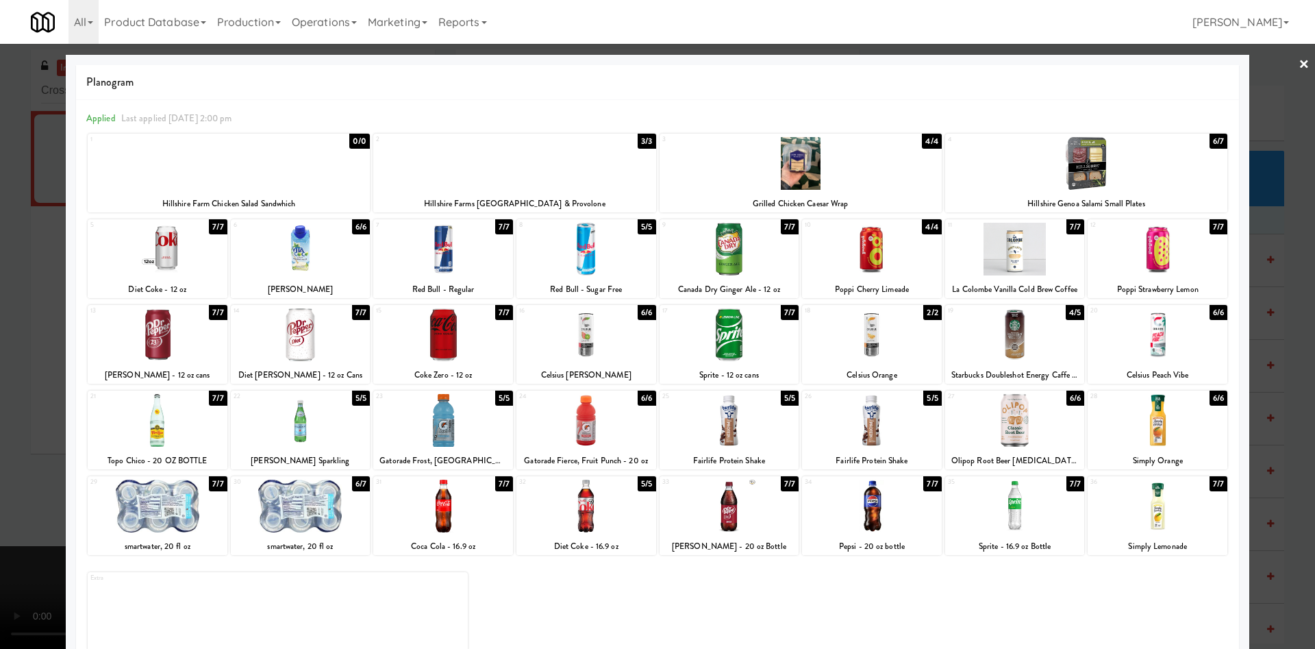
click at [16, 343] on div at bounding box center [657, 324] width 1315 height 649
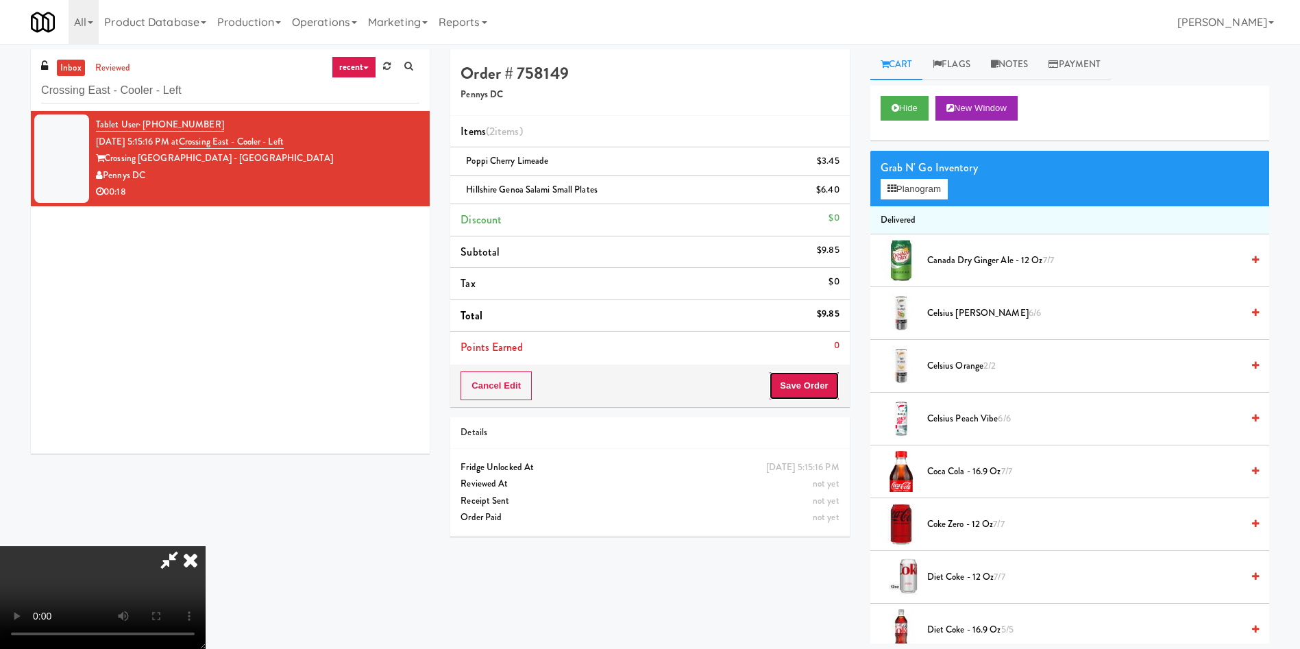
click at [796, 377] on button "Save Order" at bounding box center [804, 385] width 70 height 29
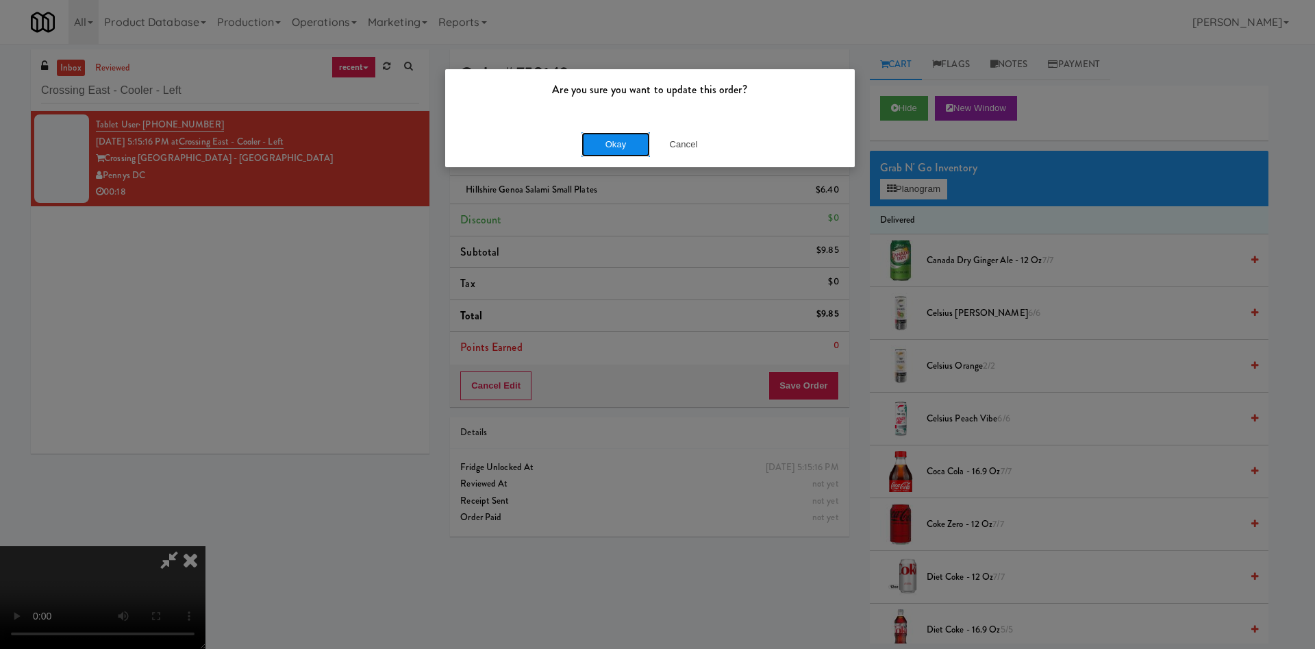
click at [614, 135] on button "Okay" at bounding box center [616, 144] width 69 height 25
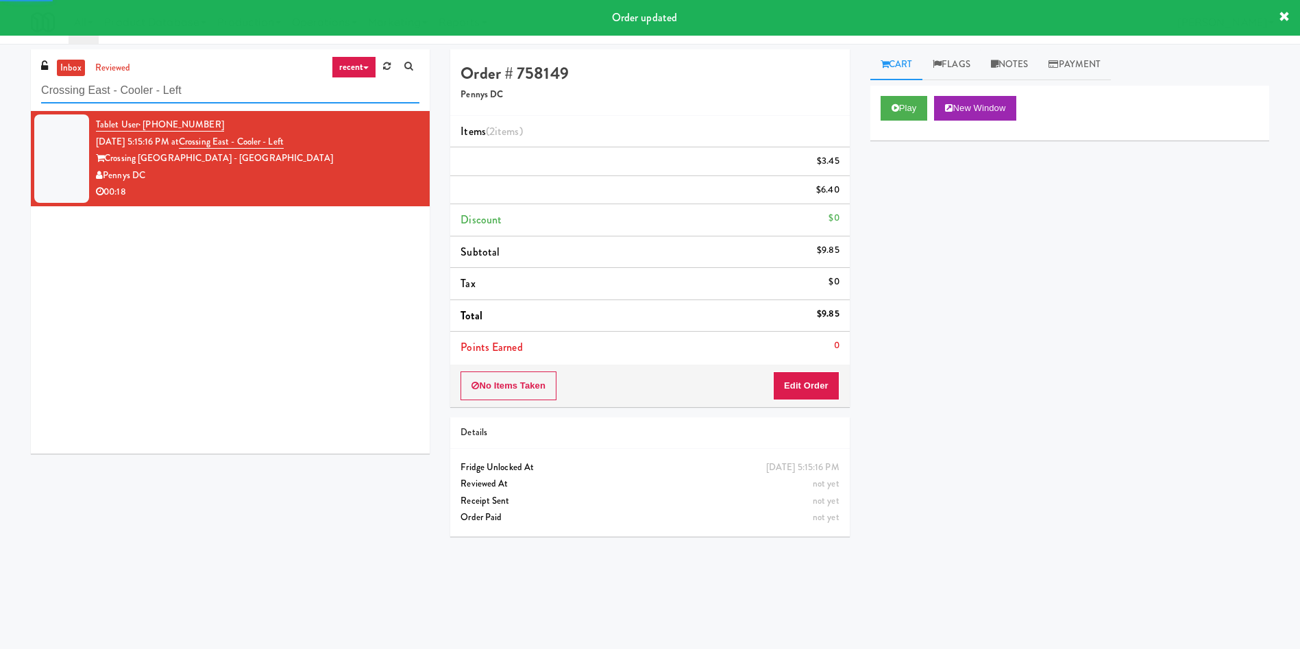
drag, startPoint x: 242, startPoint y: 90, endPoint x: 0, endPoint y: 73, distance: 242.4
click at [0, 73] on div "inbox reviewed recent all unclear take inventory issue suspicious failed recent…" at bounding box center [650, 324] width 1300 height 550
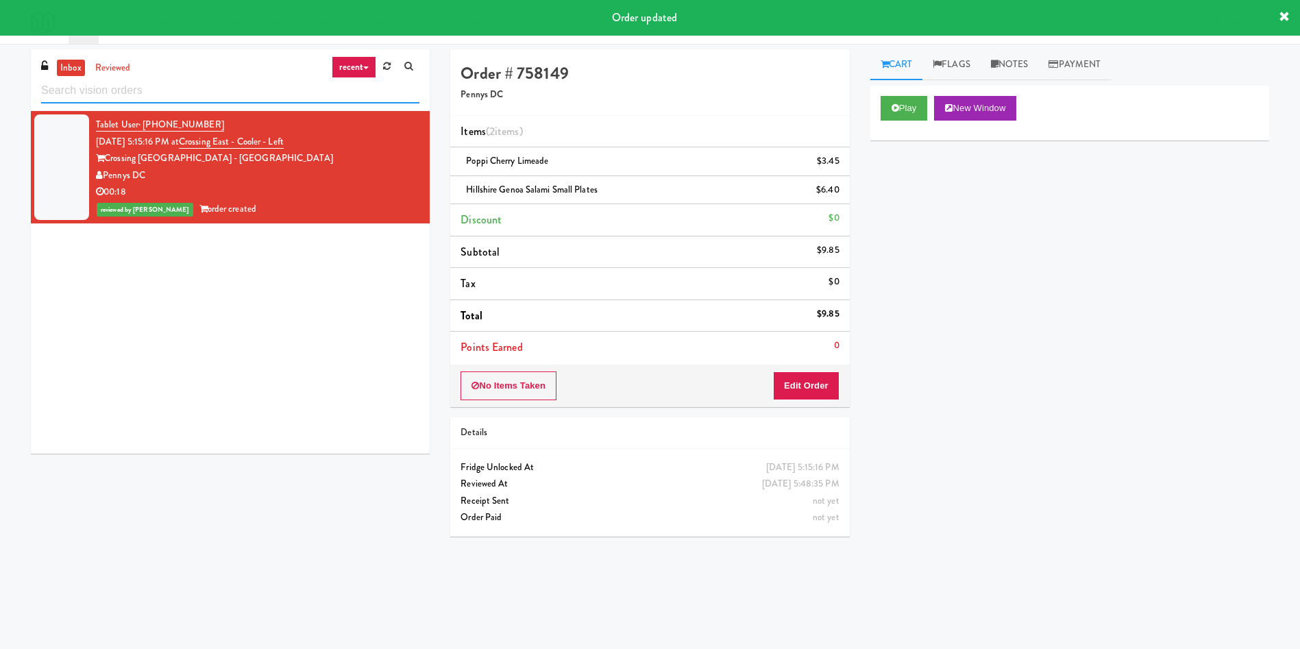
paste input "Capital Plaza - Combo"
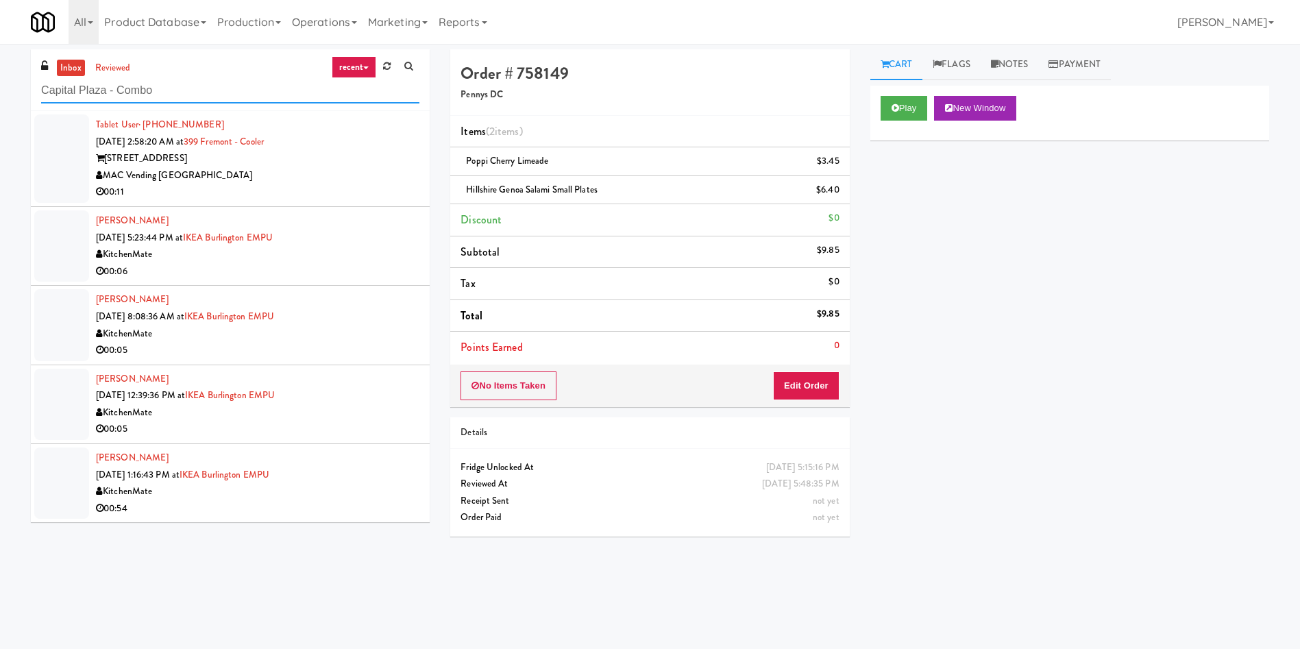
type input "Capital Plaza - Combo"
click at [75, 62] on link "inbox" at bounding box center [71, 68] width 28 height 17
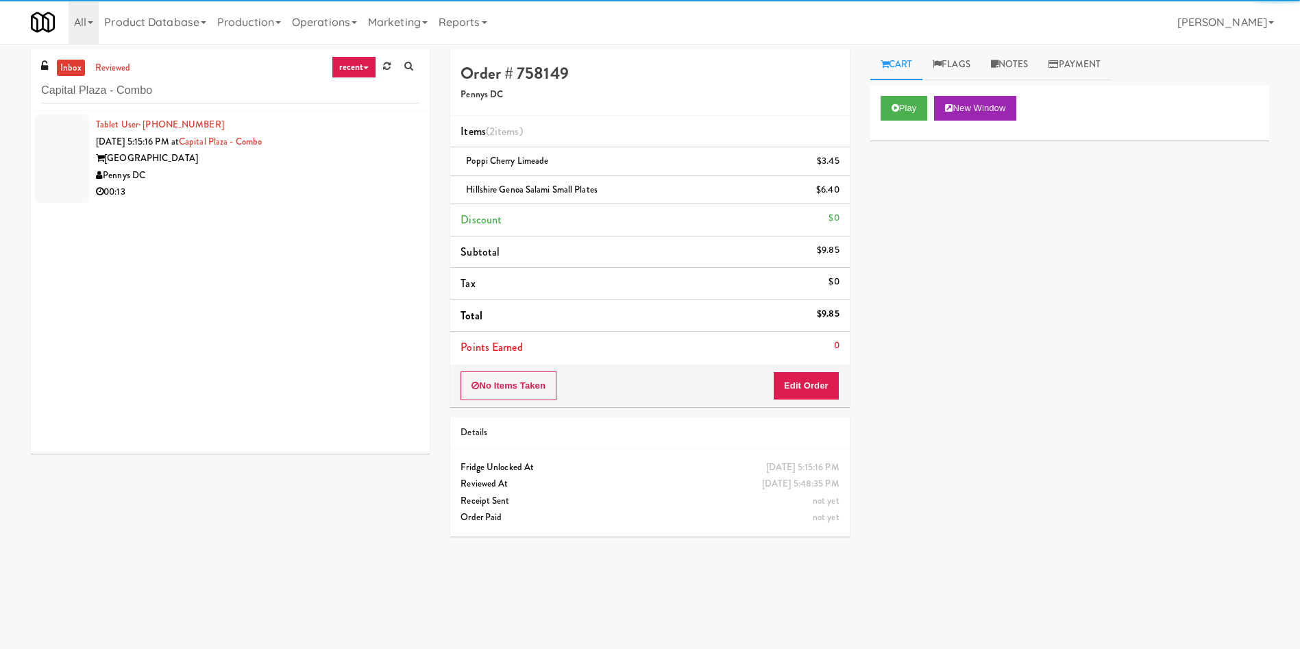
click at [57, 127] on div at bounding box center [61, 158] width 55 height 88
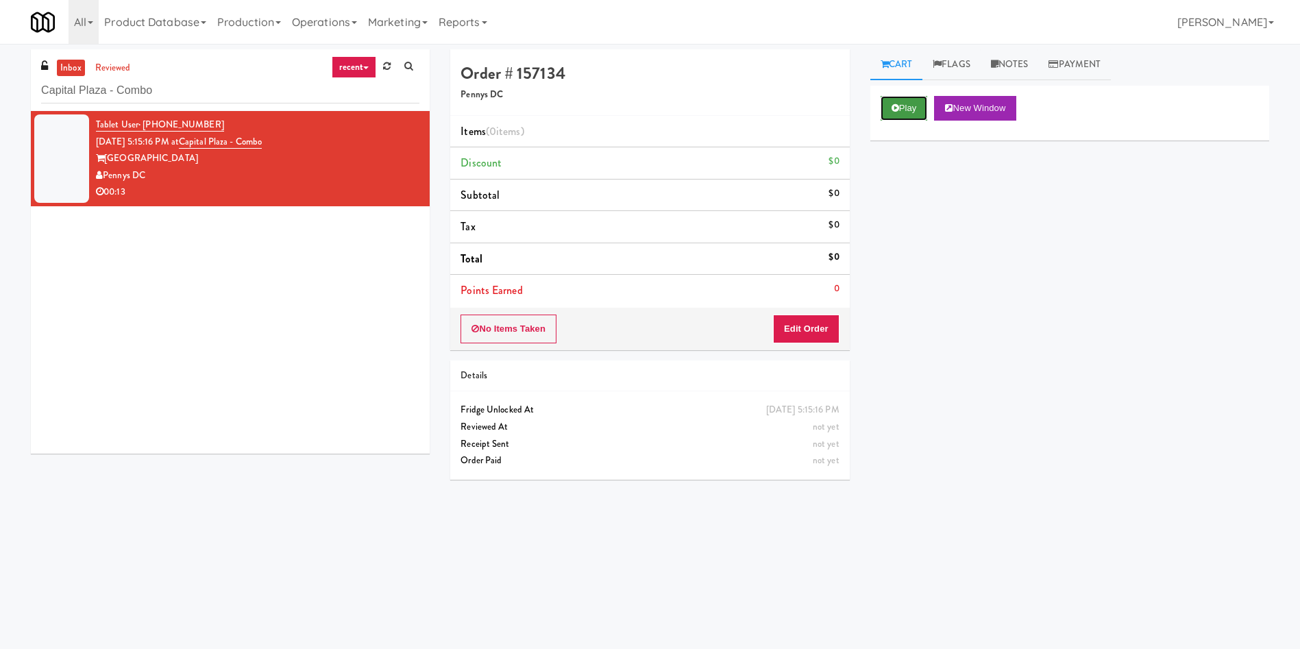
click at [906, 103] on button "Play" at bounding box center [903, 108] width 47 height 25
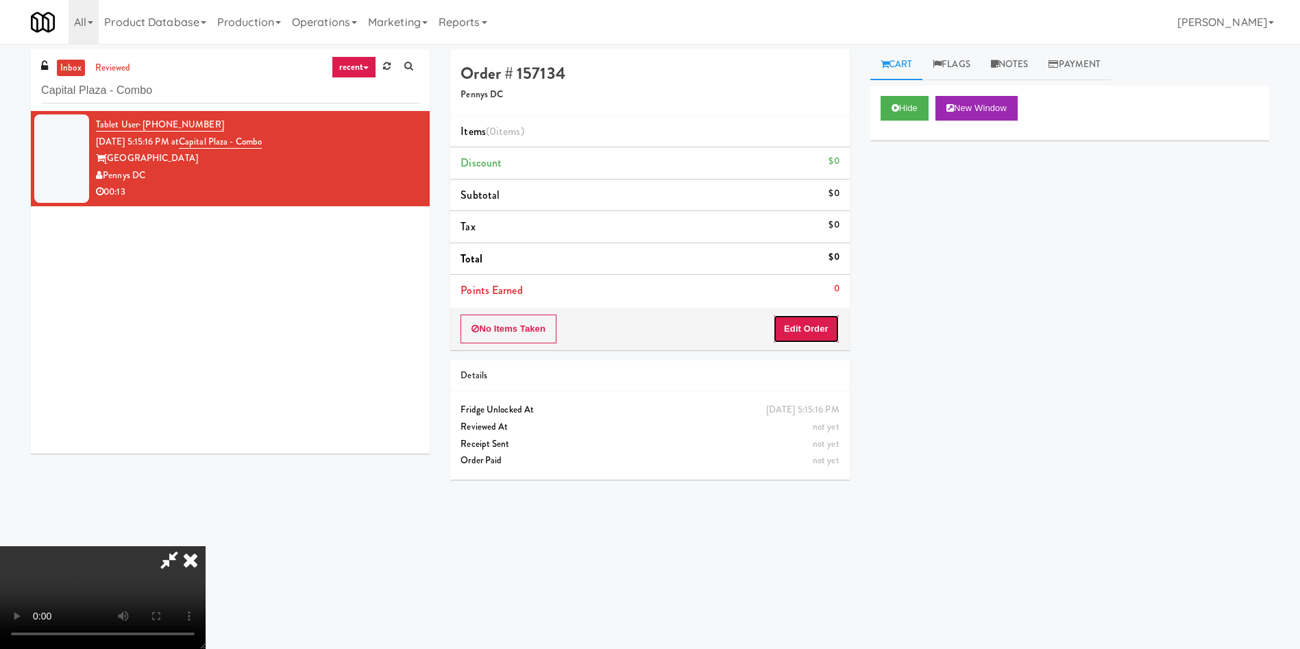
click at [814, 329] on button "Edit Order" at bounding box center [806, 328] width 66 height 29
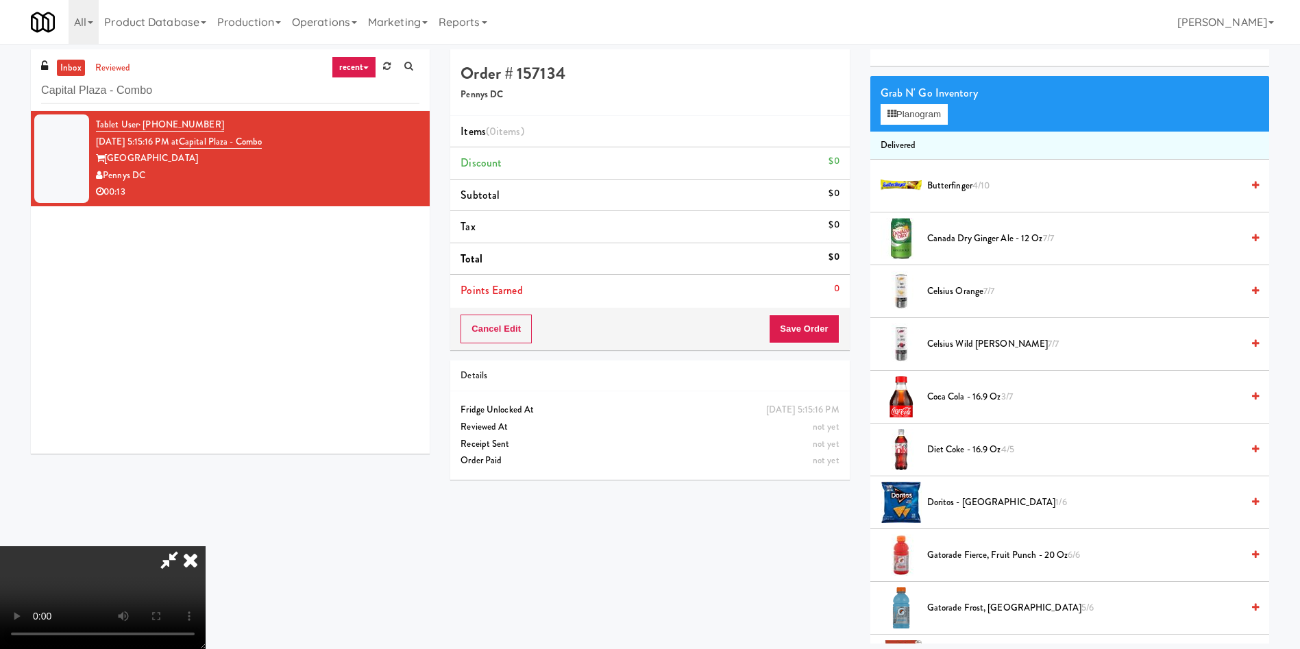
scroll to position [103, 0]
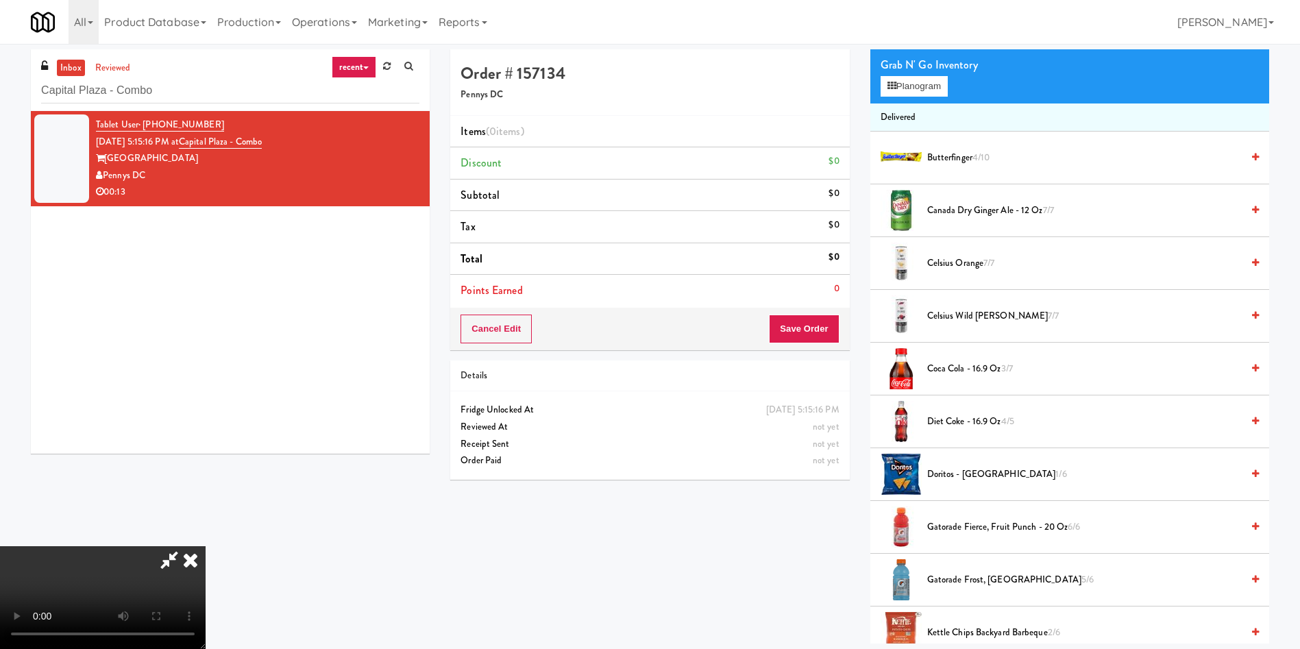
click at [206, 546] on video at bounding box center [103, 597] width 206 height 103
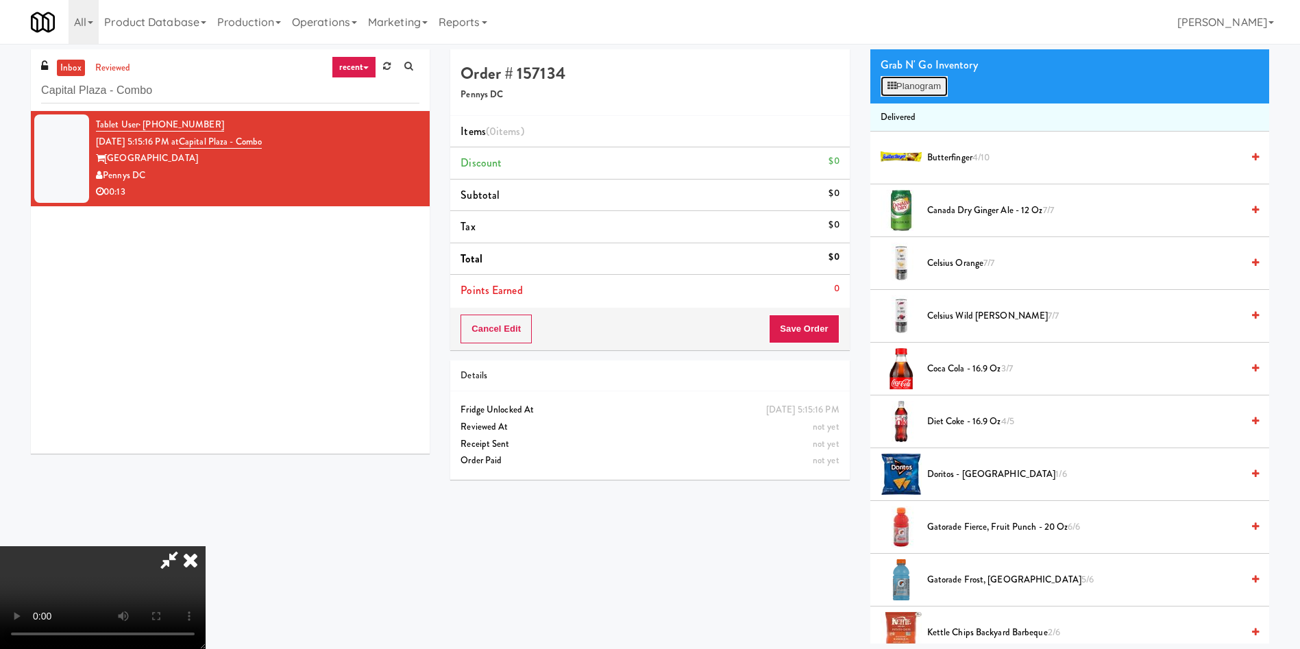
click at [936, 86] on button "Planogram" at bounding box center [913, 86] width 67 height 21
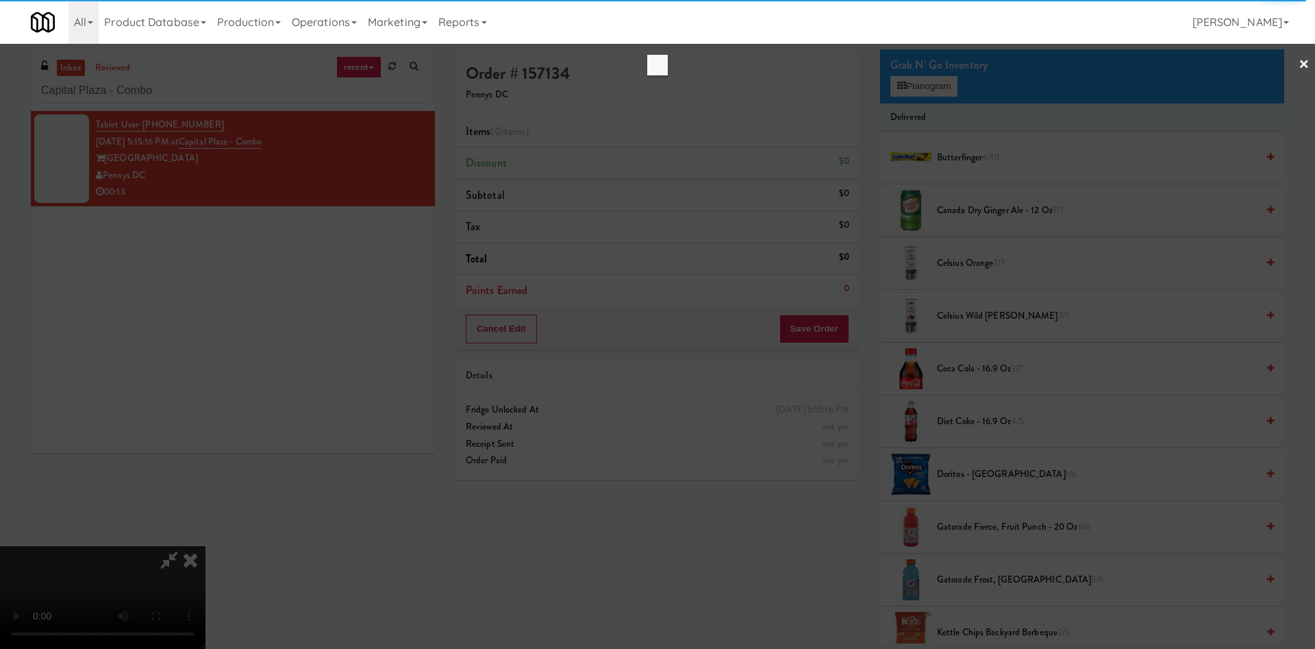
click at [715, 313] on div at bounding box center [657, 324] width 1315 height 649
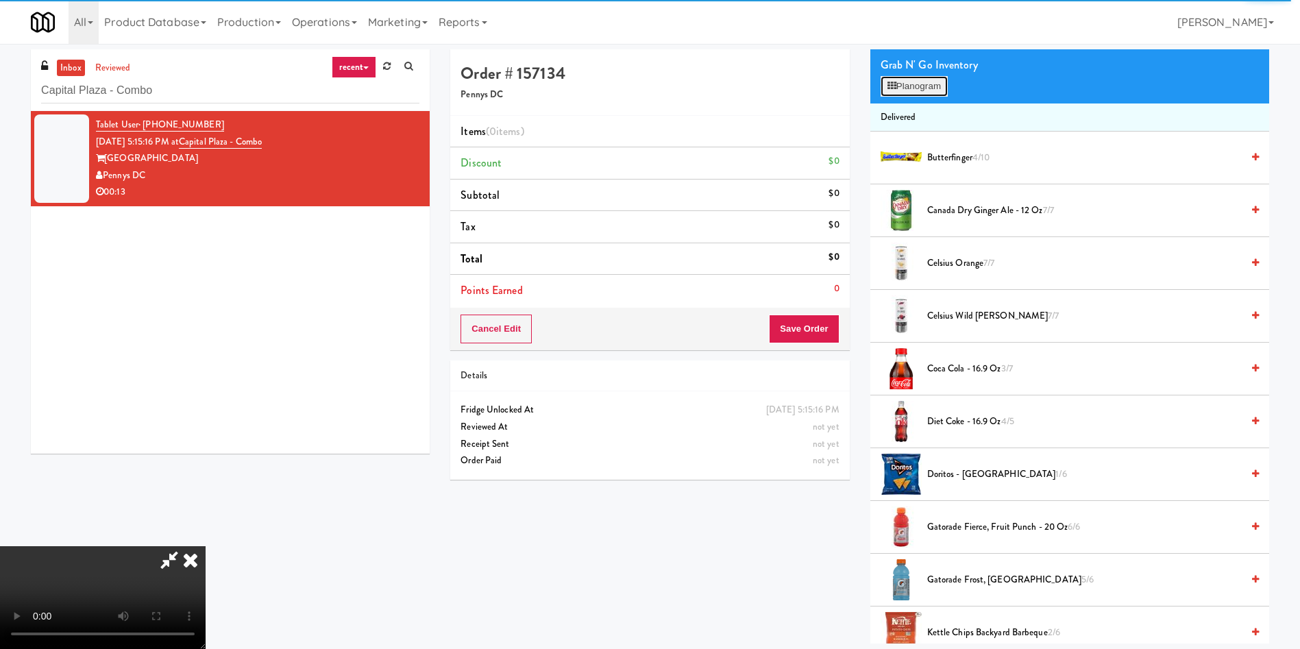
click at [900, 95] on button "Planogram" at bounding box center [913, 86] width 67 height 21
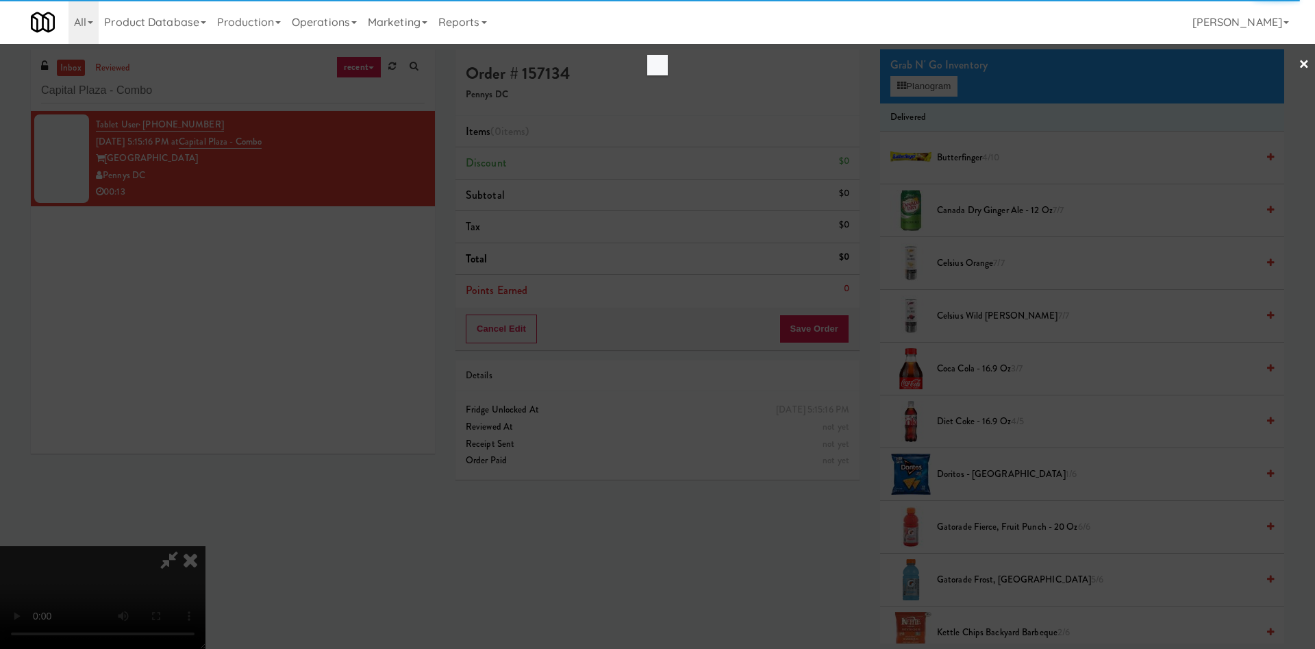
click at [537, 380] on div at bounding box center [657, 324] width 1315 height 649
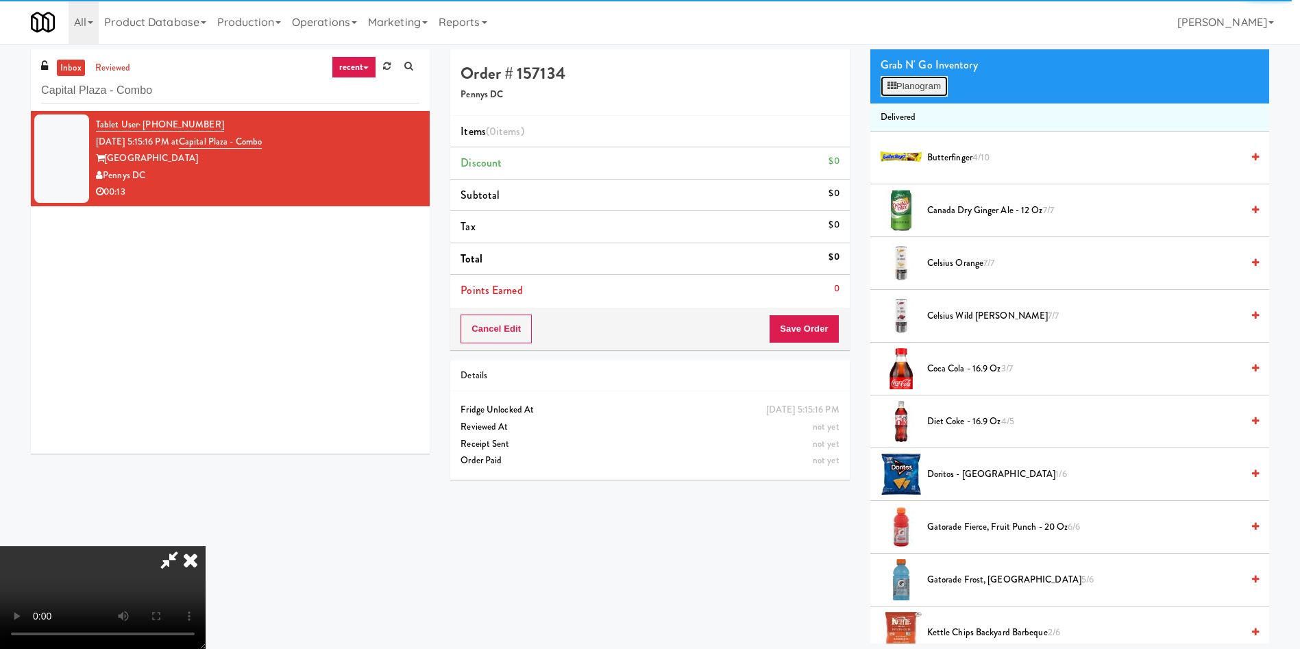
click at [929, 82] on button "Planogram" at bounding box center [913, 86] width 67 height 21
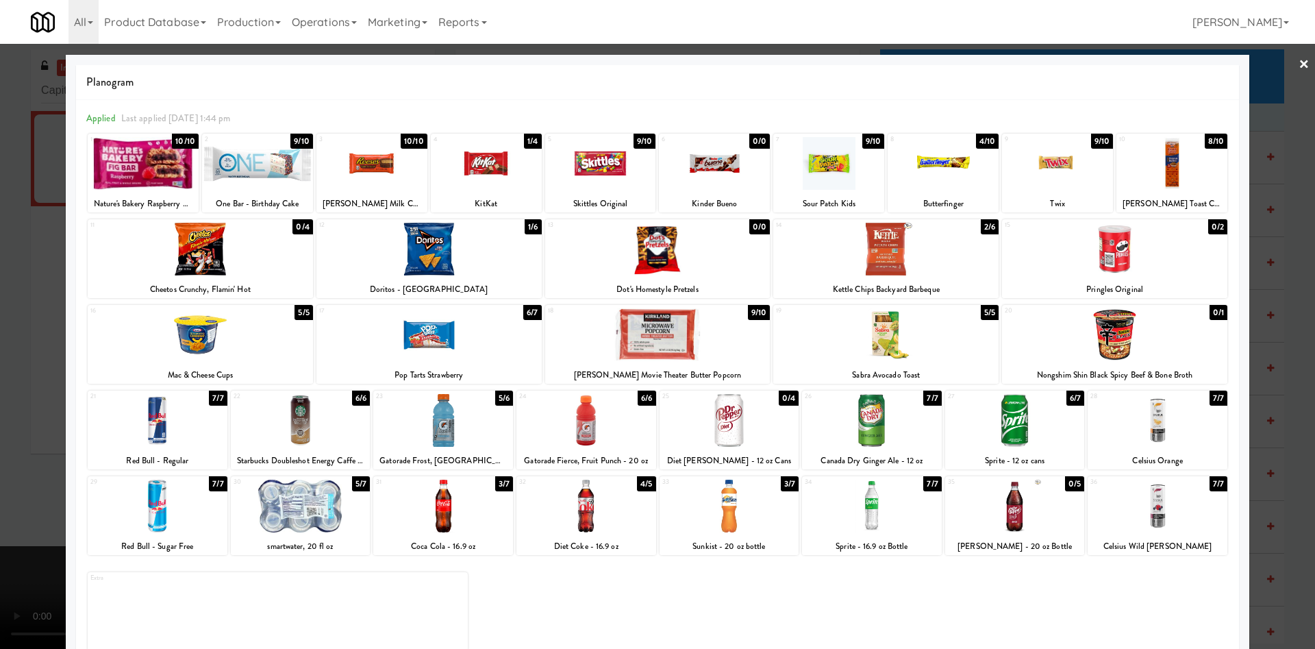
click at [264, 174] on div at bounding box center [257, 163] width 111 height 53
click at [18, 314] on div at bounding box center [657, 324] width 1315 height 649
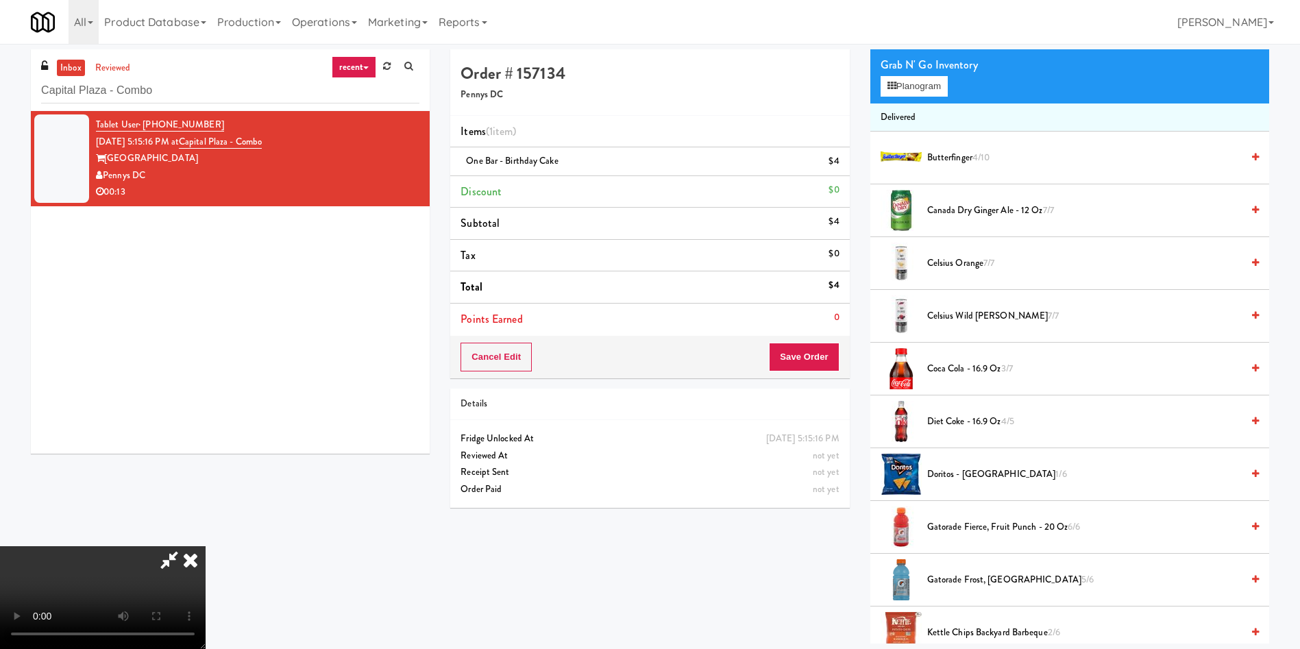
click at [206, 546] on video at bounding box center [103, 597] width 206 height 103
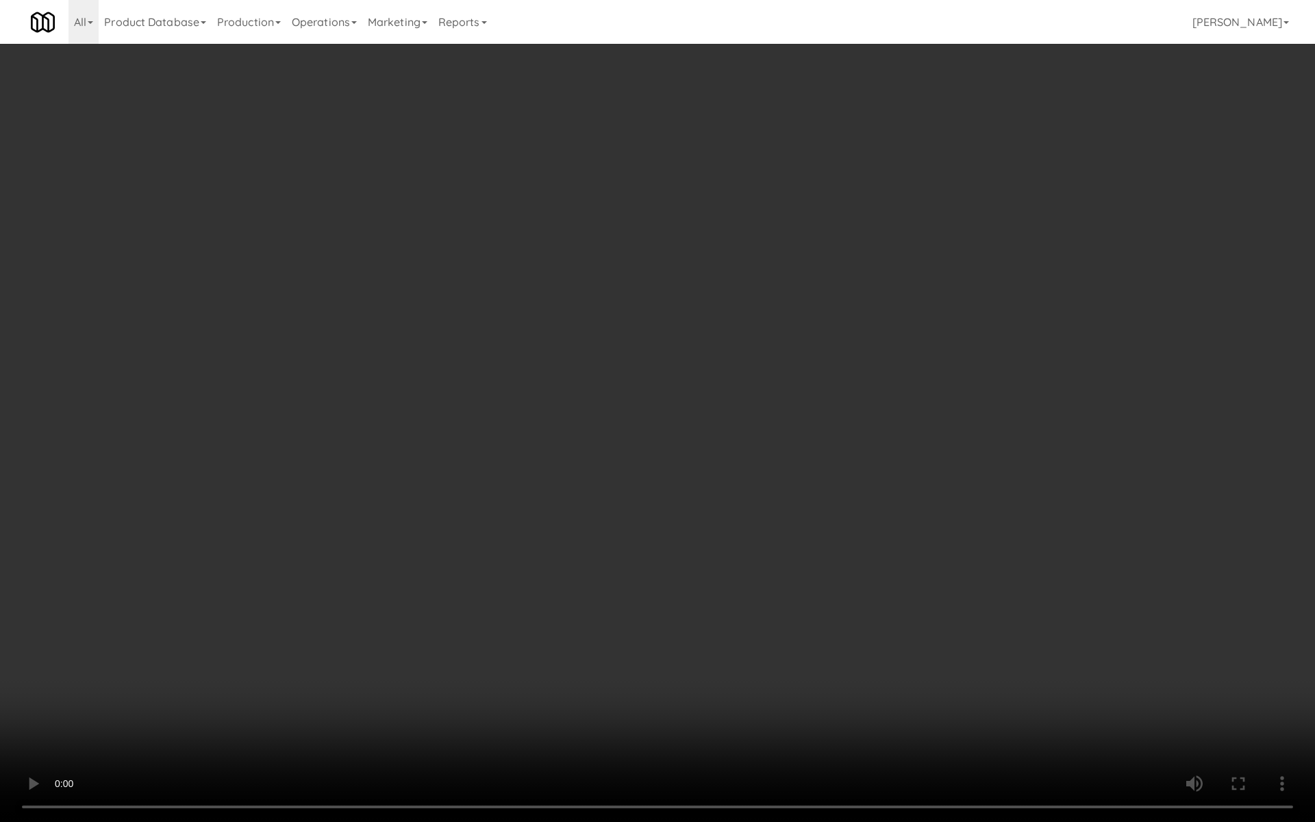
click at [603, 417] on video at bounding box center [657, 411] width 1315 height 822
click at [697, 415] on video at bounding box center [657, 411] width 1315 height 822
click at [680, 308] on video at bounding box center [657, 411] width 1315 height 822
click at [679, 357] on video at bounding box center [657, 411] width 1315 height 822
click at [668, 453] on video at bounding box center [657, 411] width 1315 height 822
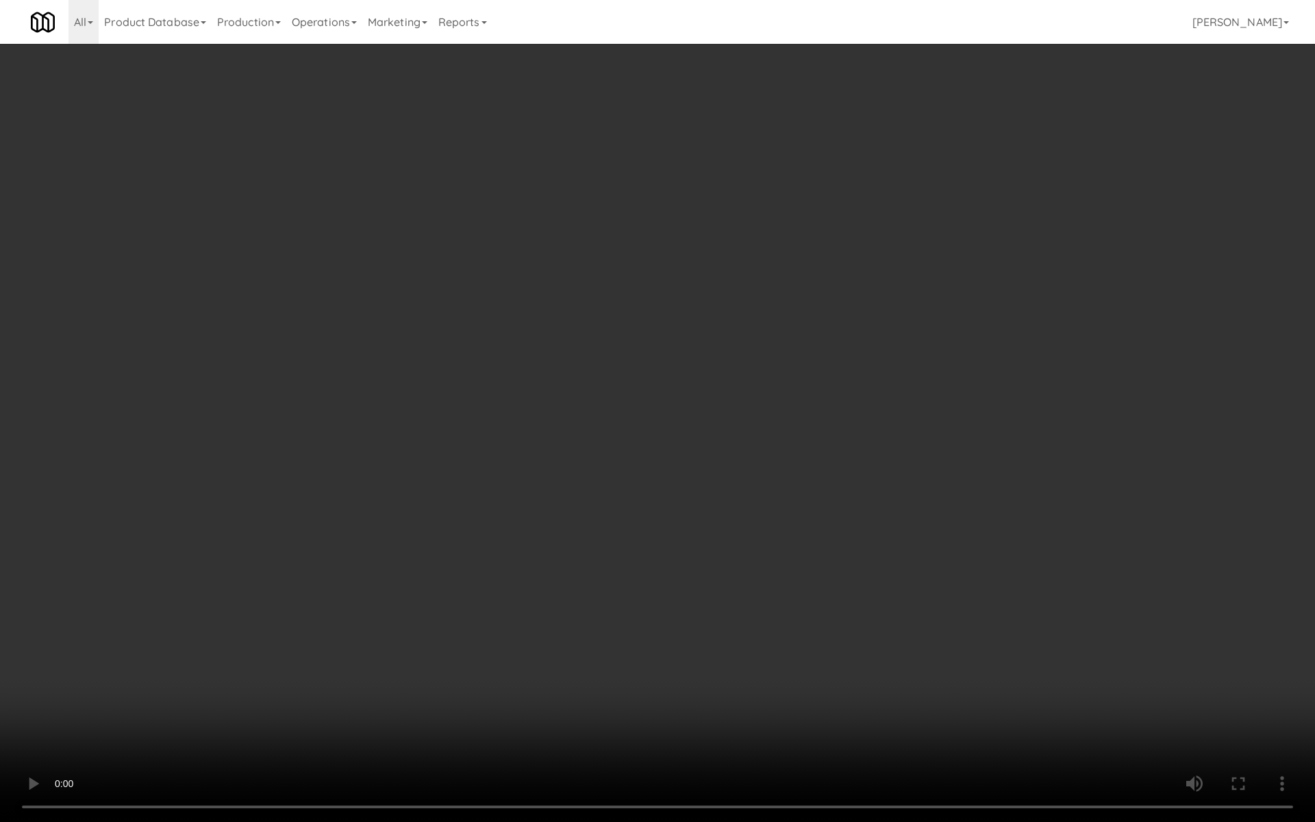
click at [639, 308] on video at bounding box center [657, 411] width 1315 height 822
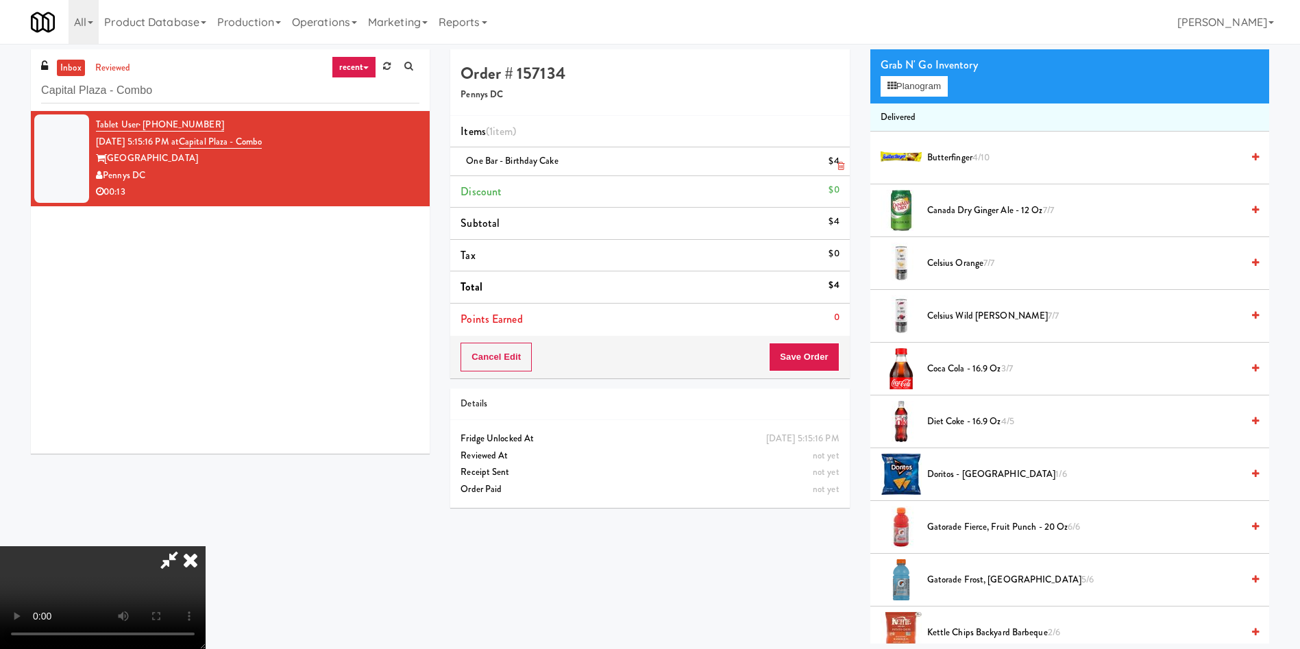
click at [836, 166] on link at bounding box center [838, 166] width 12 height 17
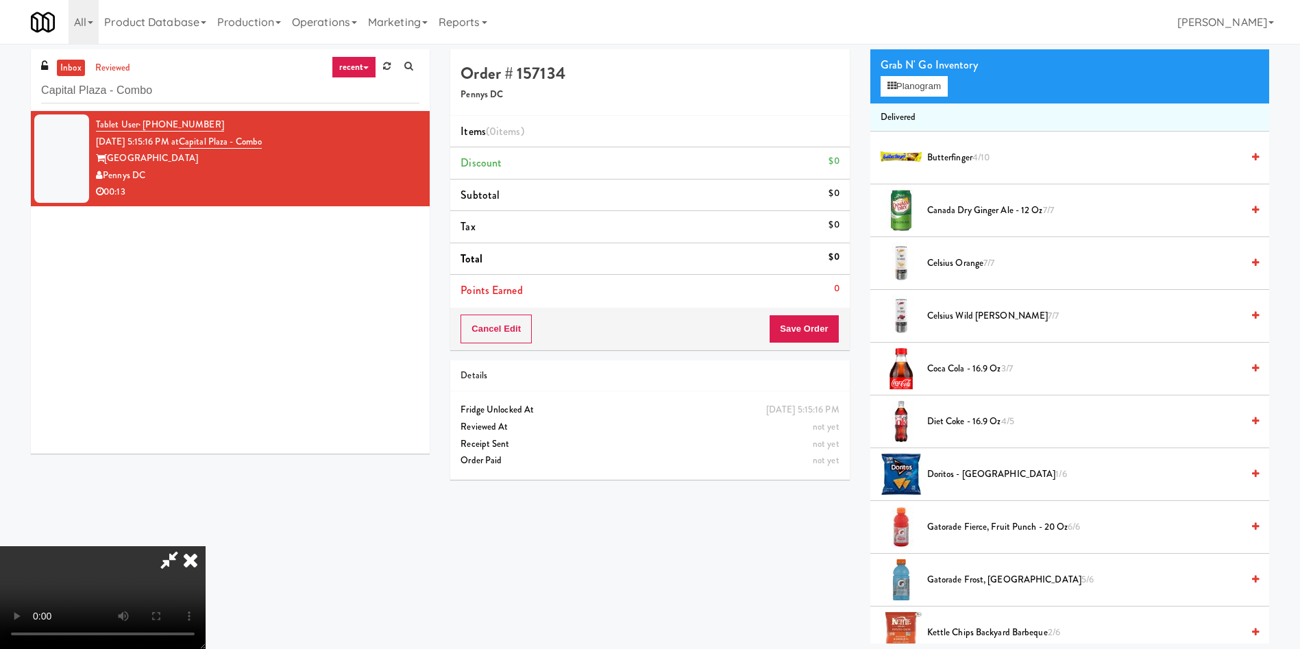
click at [206, 546] on video at bounding box center [103, 597] width 206 height 103
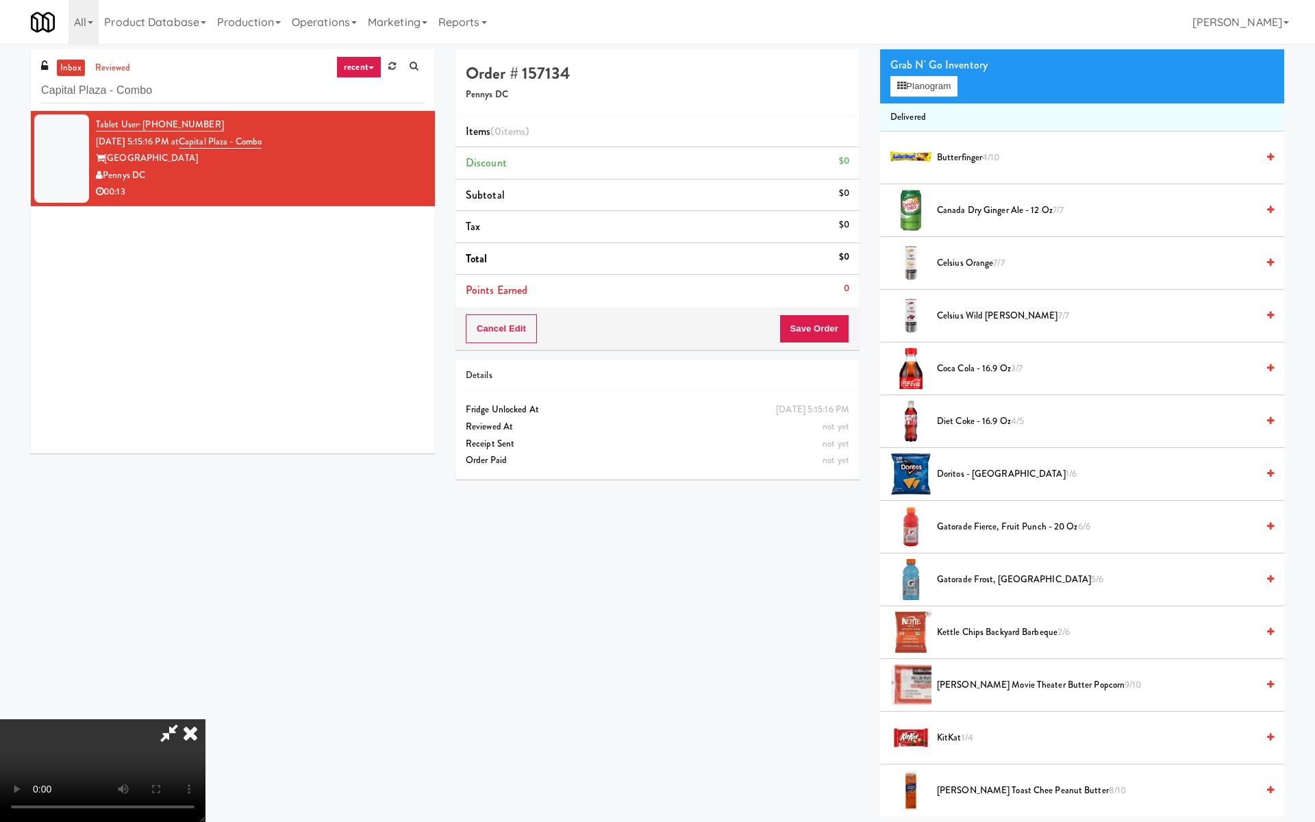
click at [206, 648] on video at bounding box center [103, 770] width 206 height 103
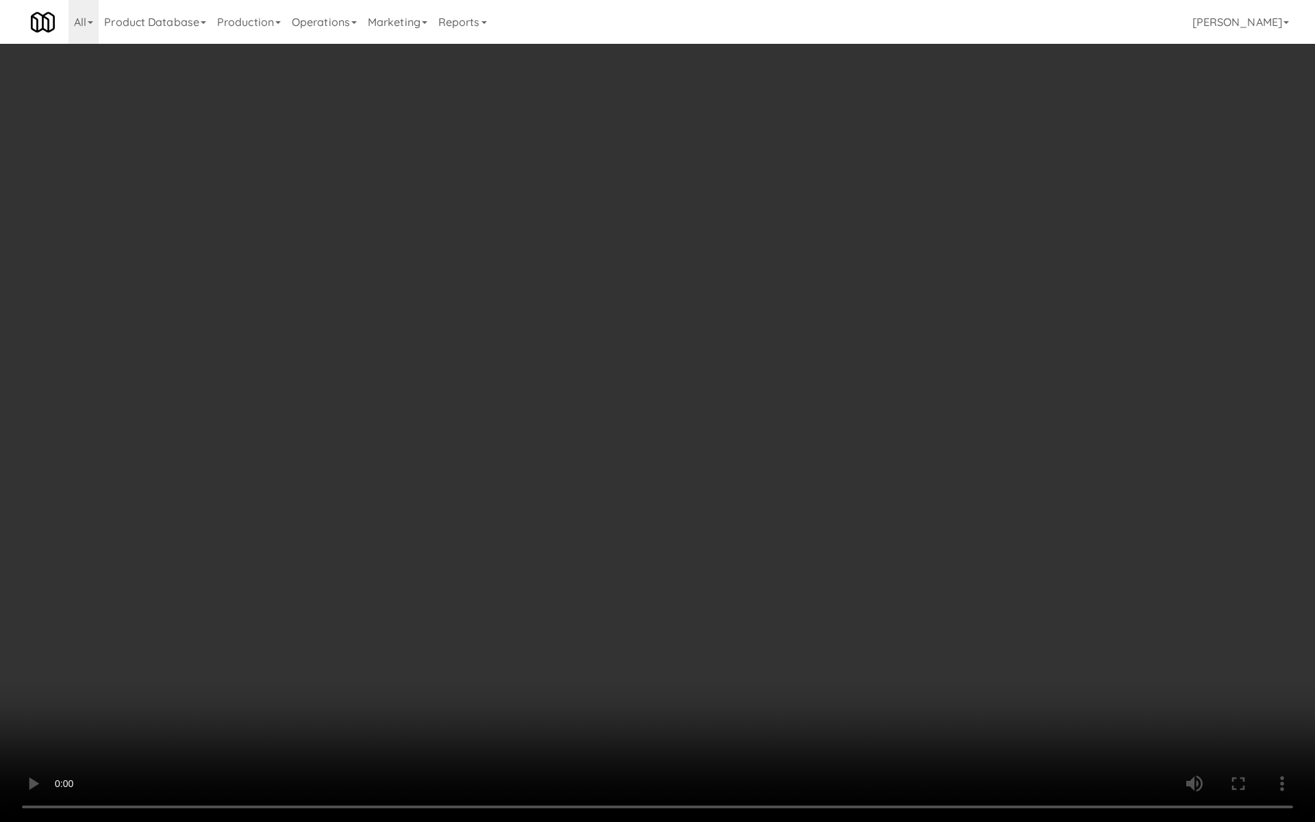
click at [577, 648] on video at bounding box center [657, 411] width 1315 height 822
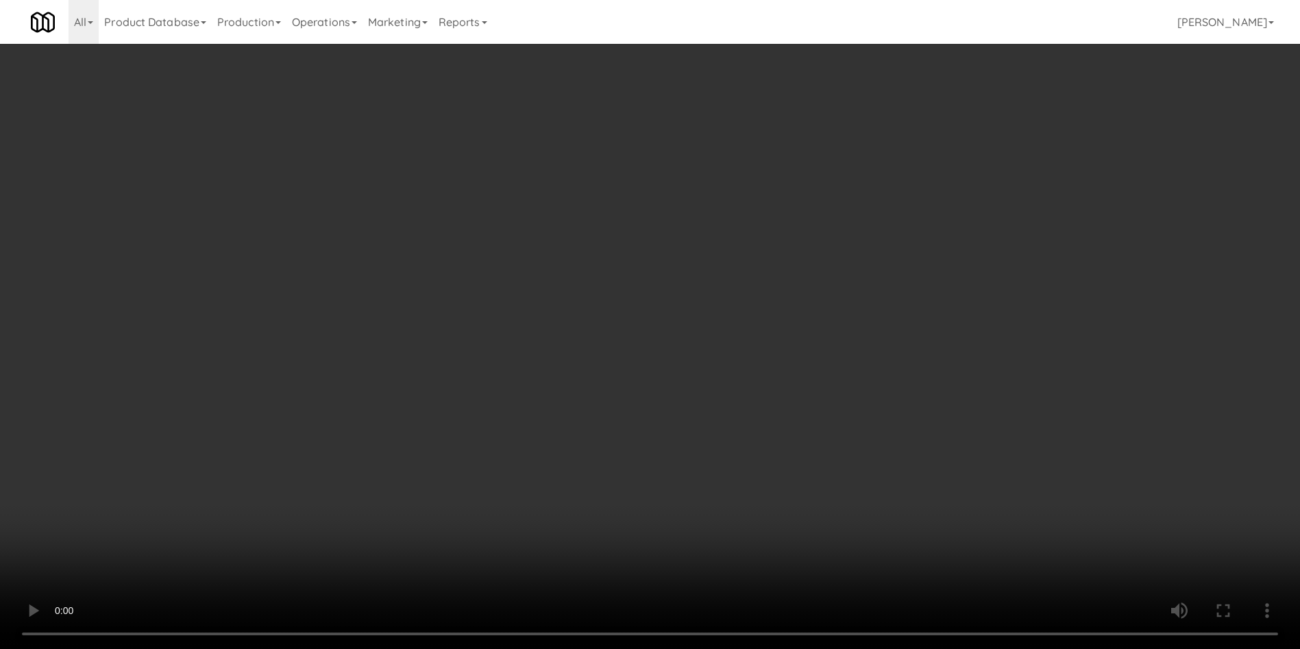
click at [909, 72] on div "Grab N' Go Inventory" at bounding box center [1069, 65] width 378 height 21
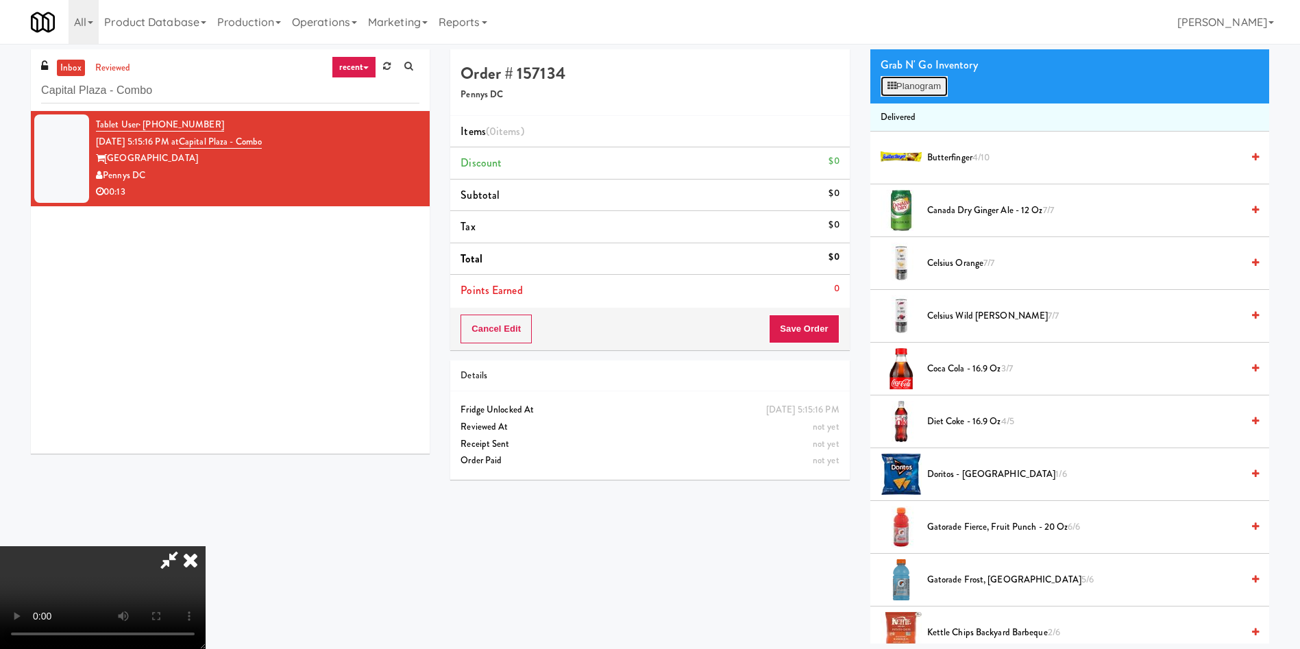
click at [894, 86] on icon at bounding box center [891, 86] width 9 height 9
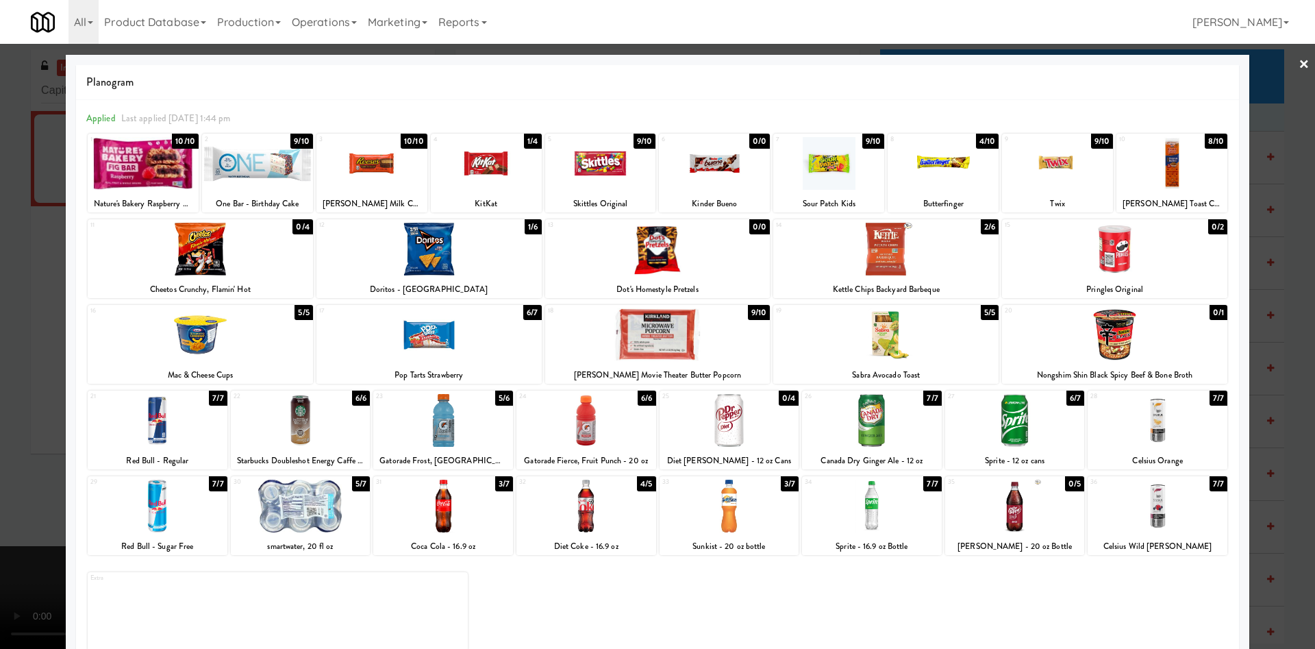
click at [127, 173] on div at bounding box center [143, 163] width 111 height 53
click at [38, 372] on div at bounding box center [657, 324] width 1315 height 649
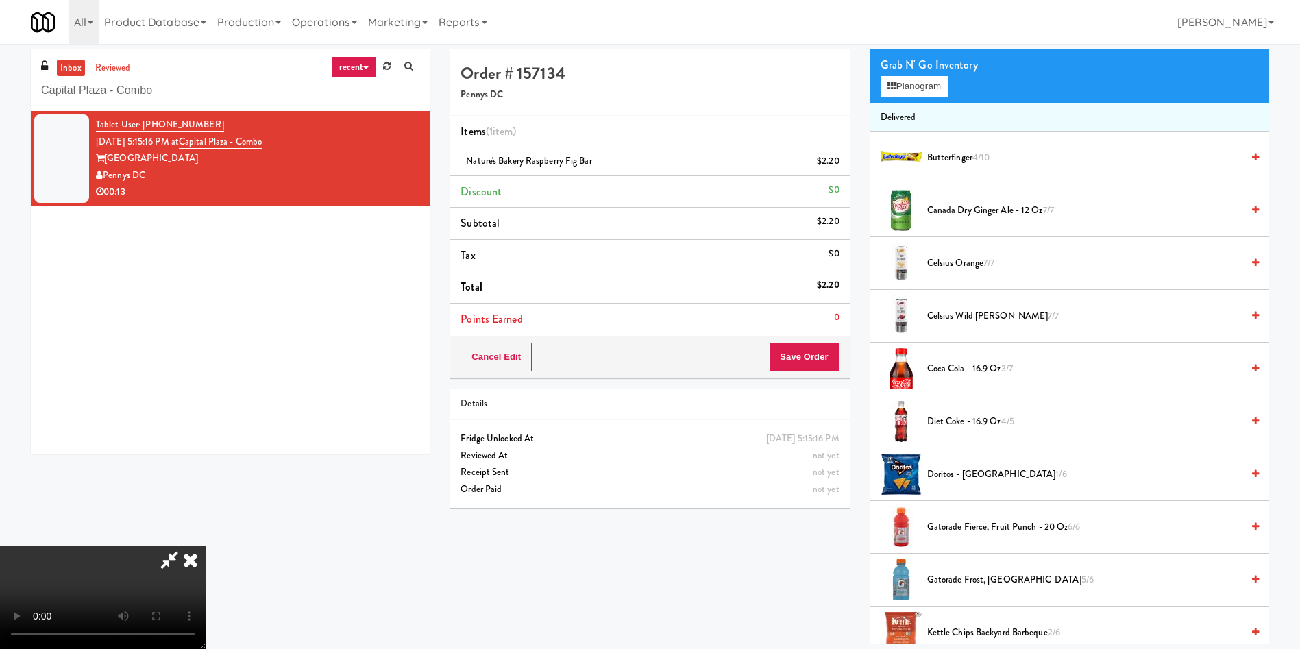
click at [206, 546] on video at bounding box center [103, 597] width 206 height 103
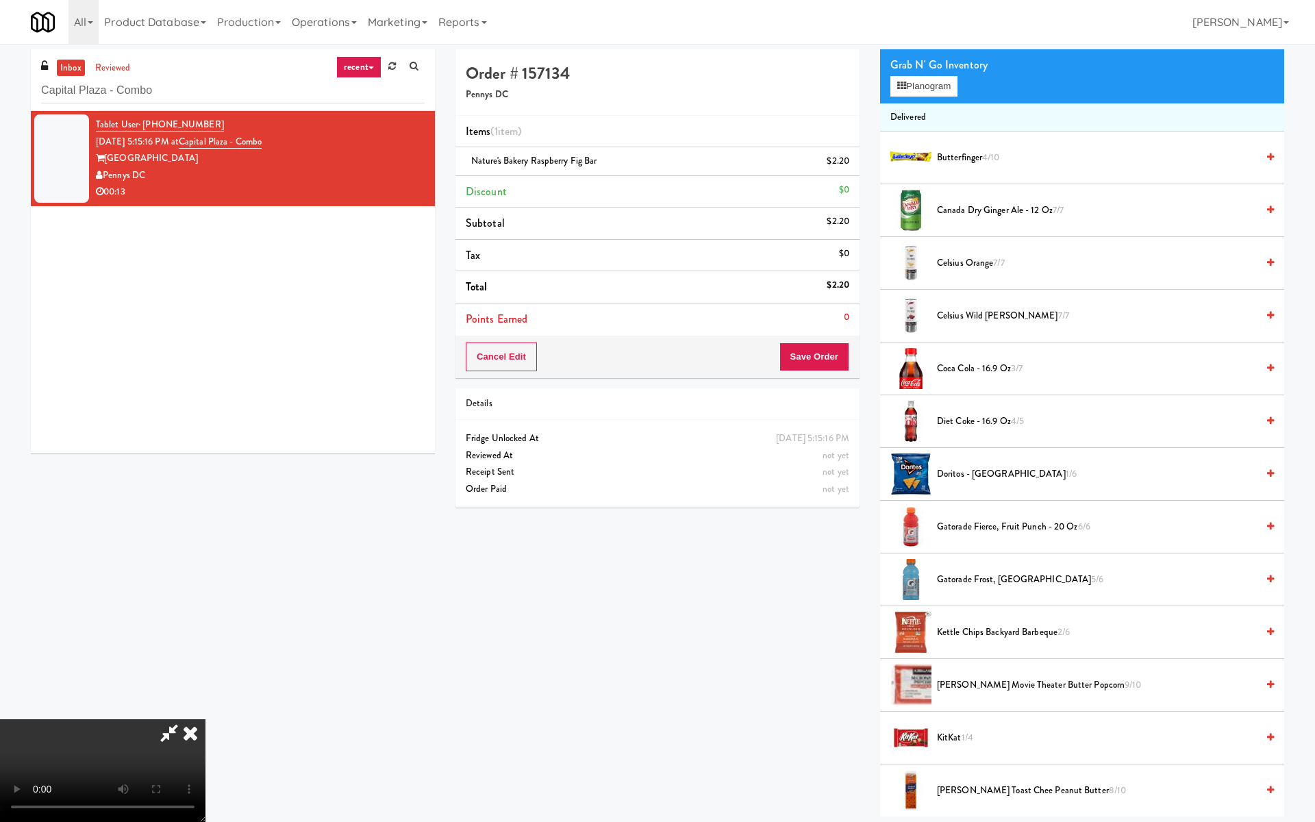
click at [206, 648] on video at bounding box center [103, 770] width 206 height 103
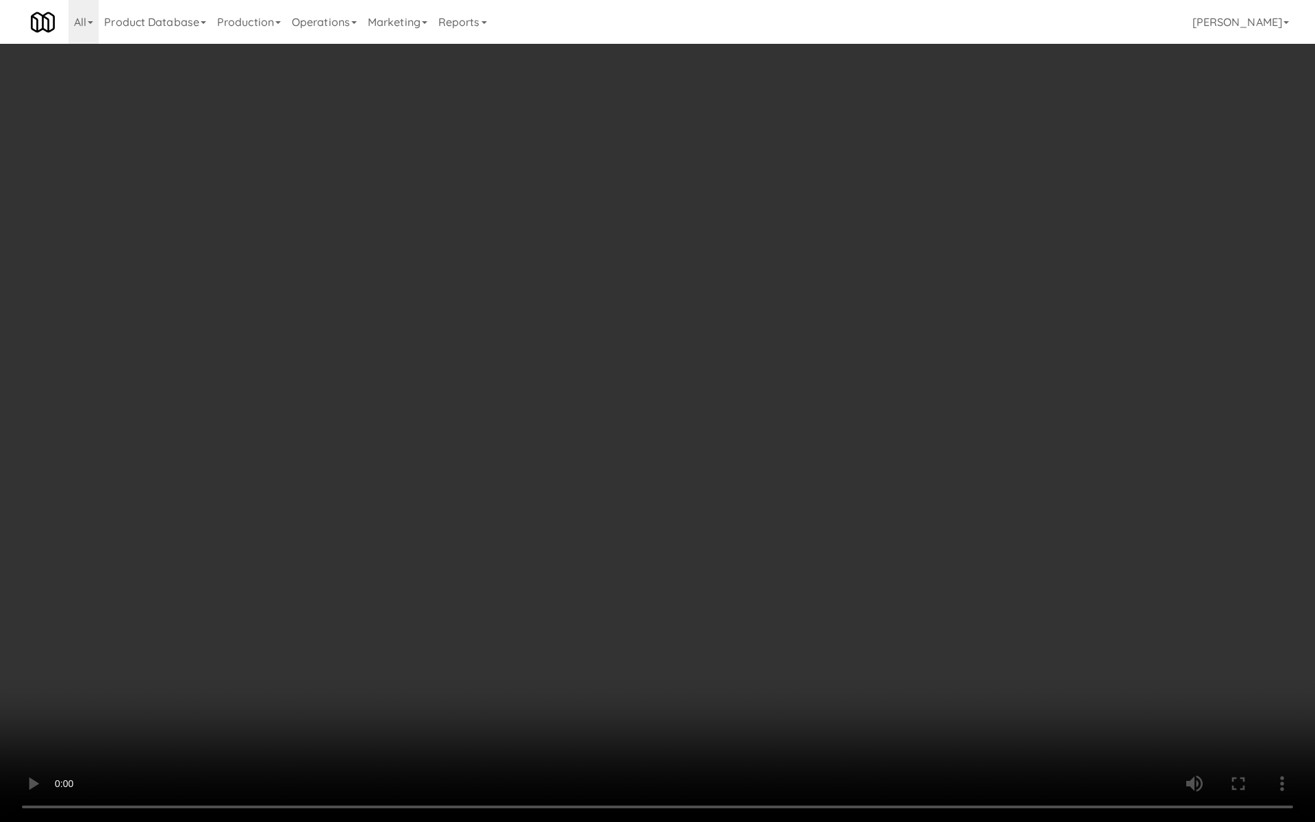
click at [443, 377] on video at bounding box center [657, 411] width 1315 height 822
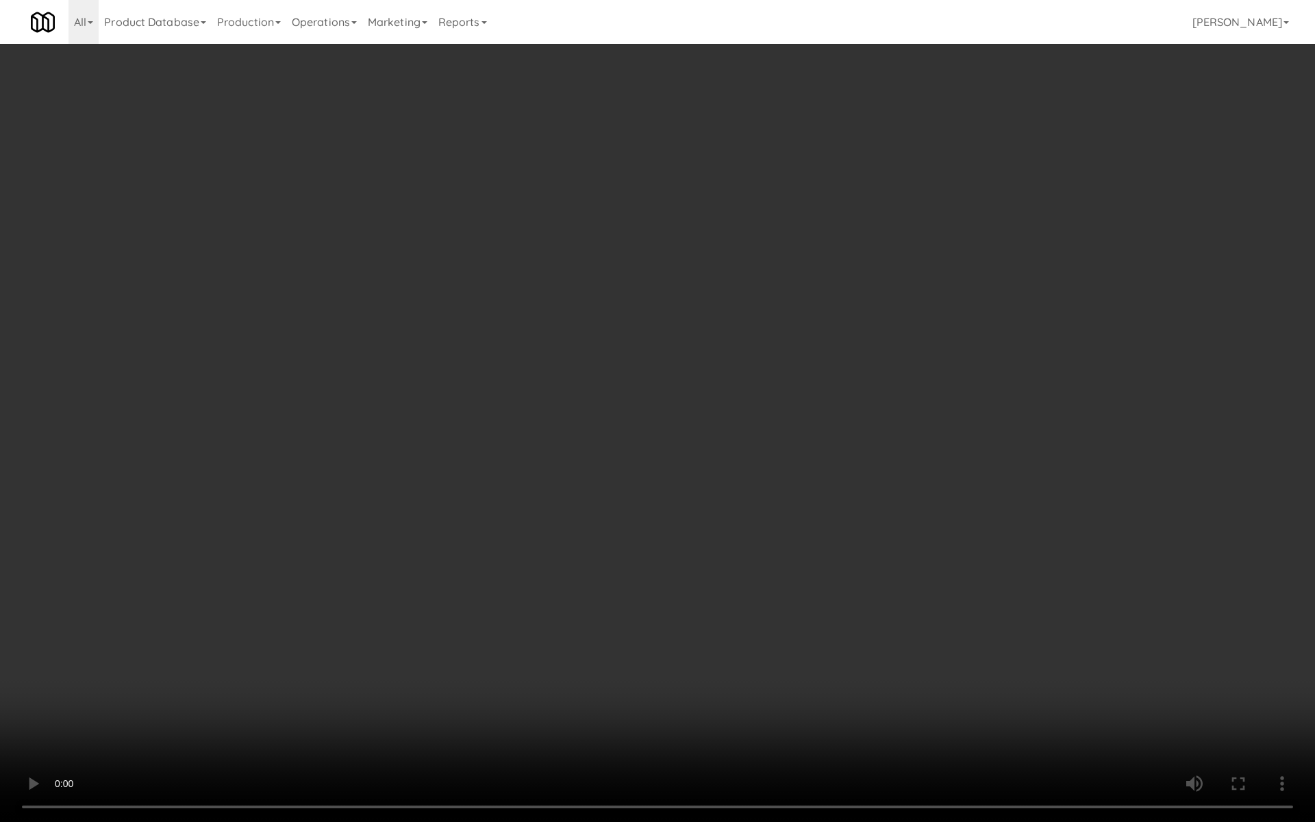
click at [443, 377] on video at bounding box center [657, 411] width 1315 height 822
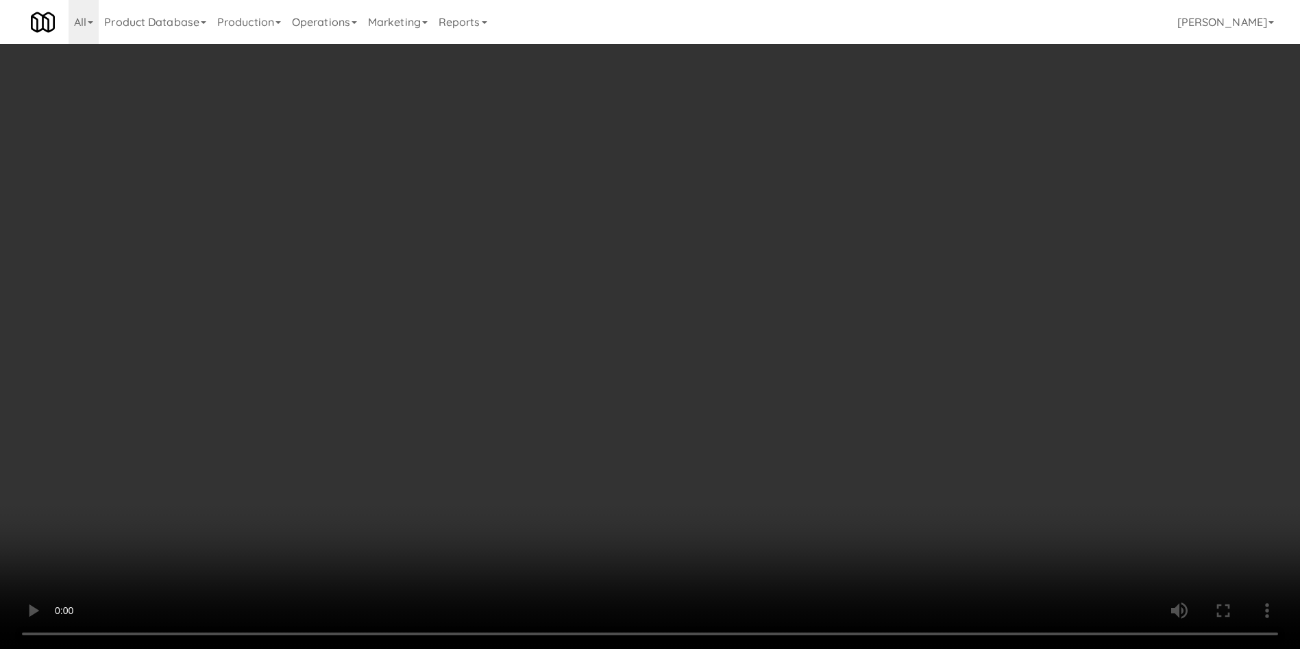
click at [541, 421] on video at bounding box center [650, 324] width 1300 height 649
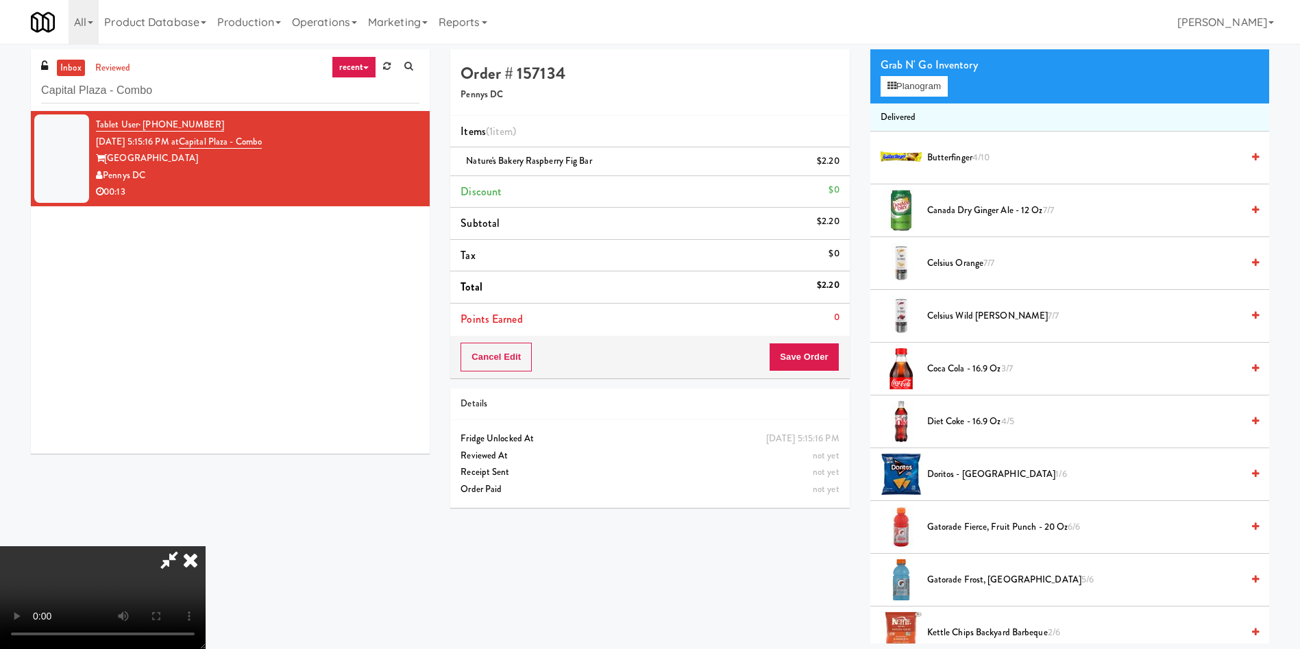
click at [206, 546] on video at bounding box center [103, 597] width 206 height 103
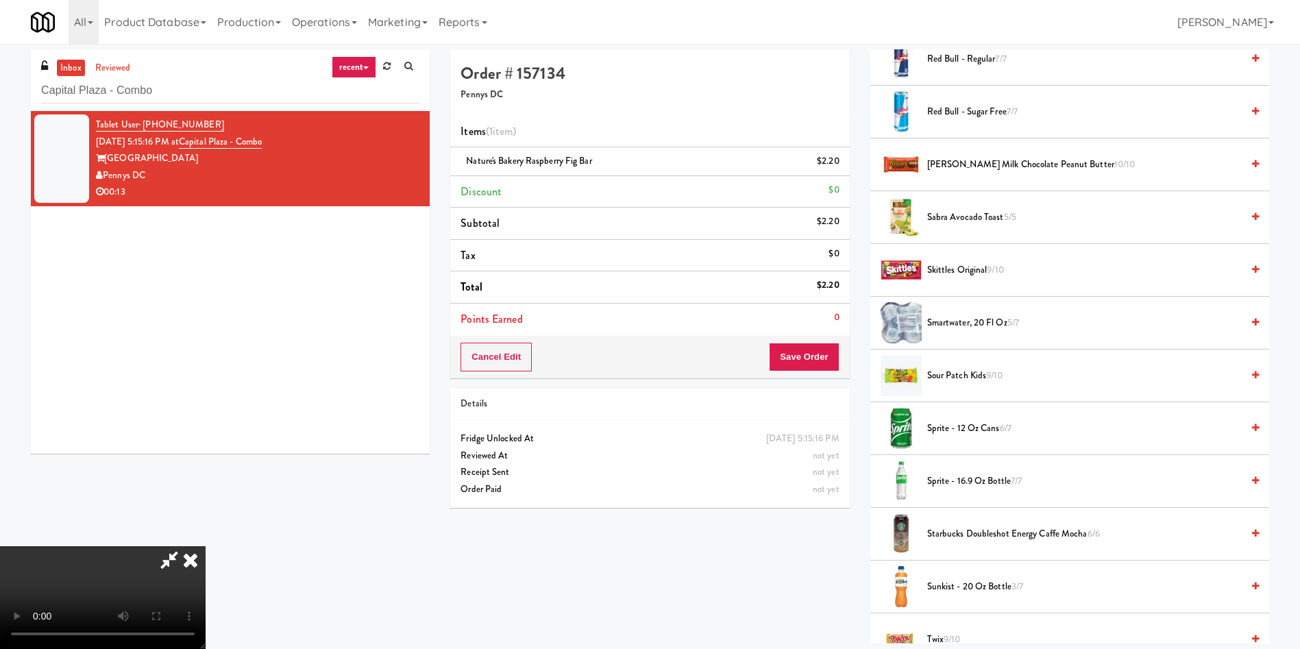
scroll to position [1130, 0]
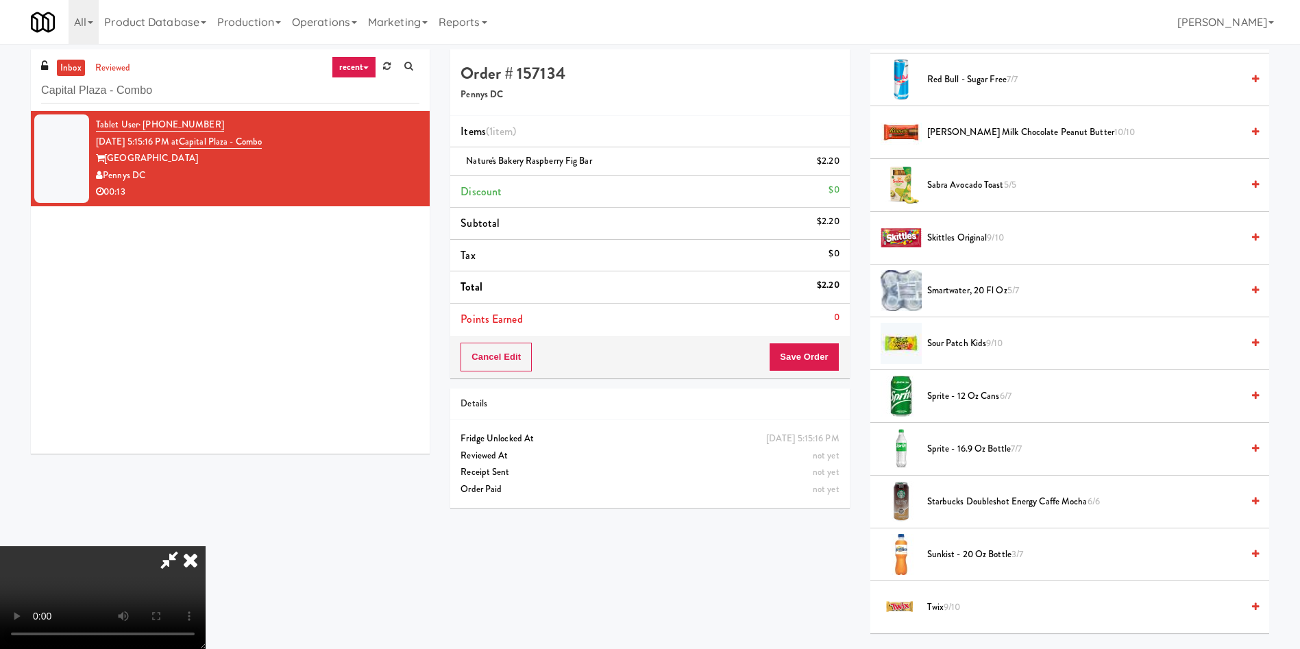
click at [972, 290] on span "smartwater, 20 fl oz 5/7" at bounding box center [1084, 290] width 314 height 17
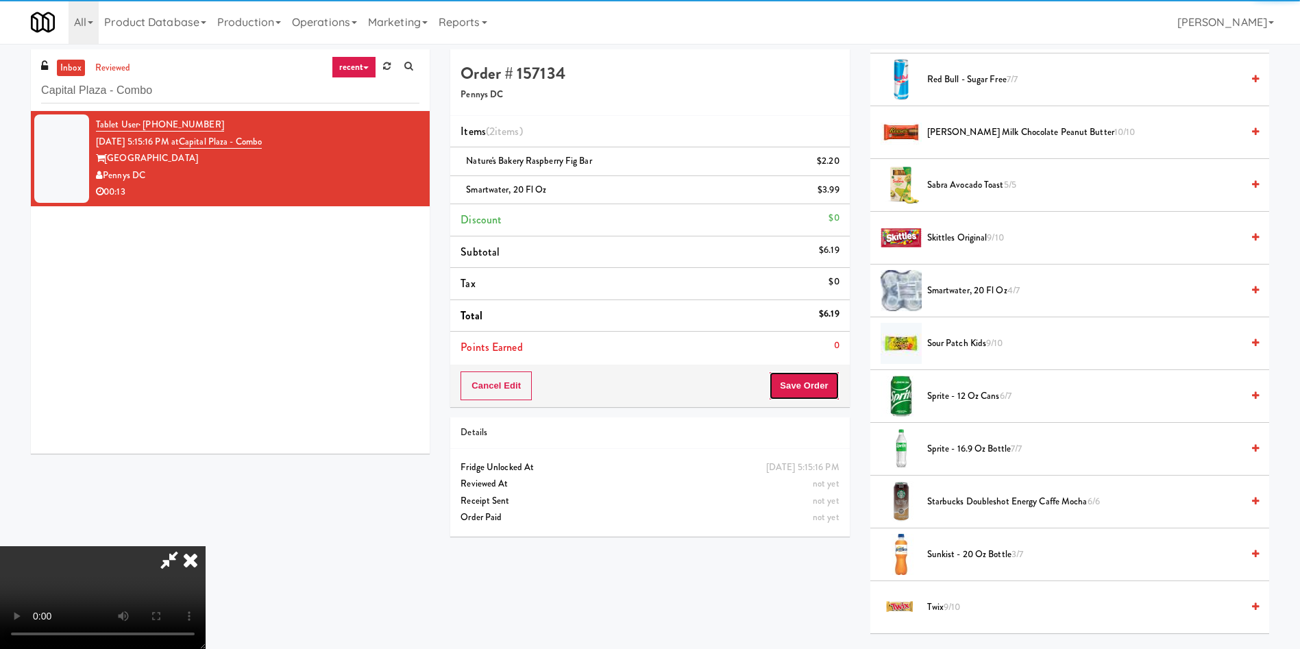
click at [809, 394] on button "Save Order" at bounding box center [804, 385] width 70 height 29
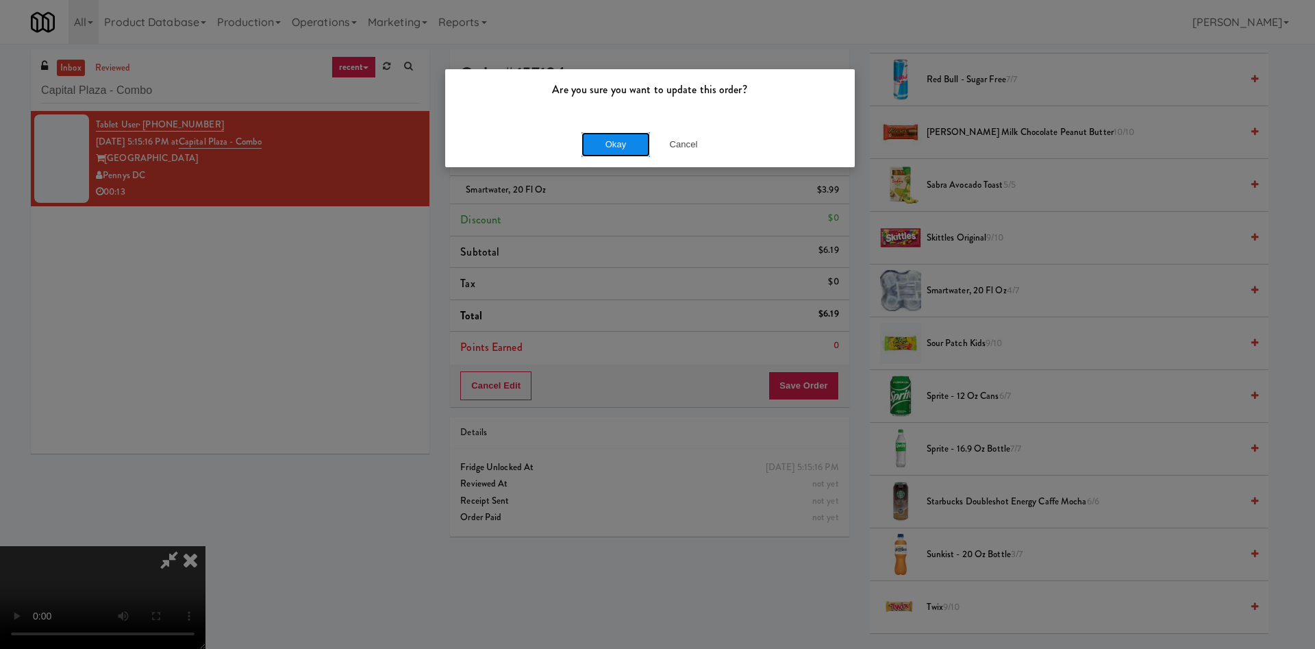
click at [608, 140] on button "Okay" at bounding box center [616, 144] width 69 height 25
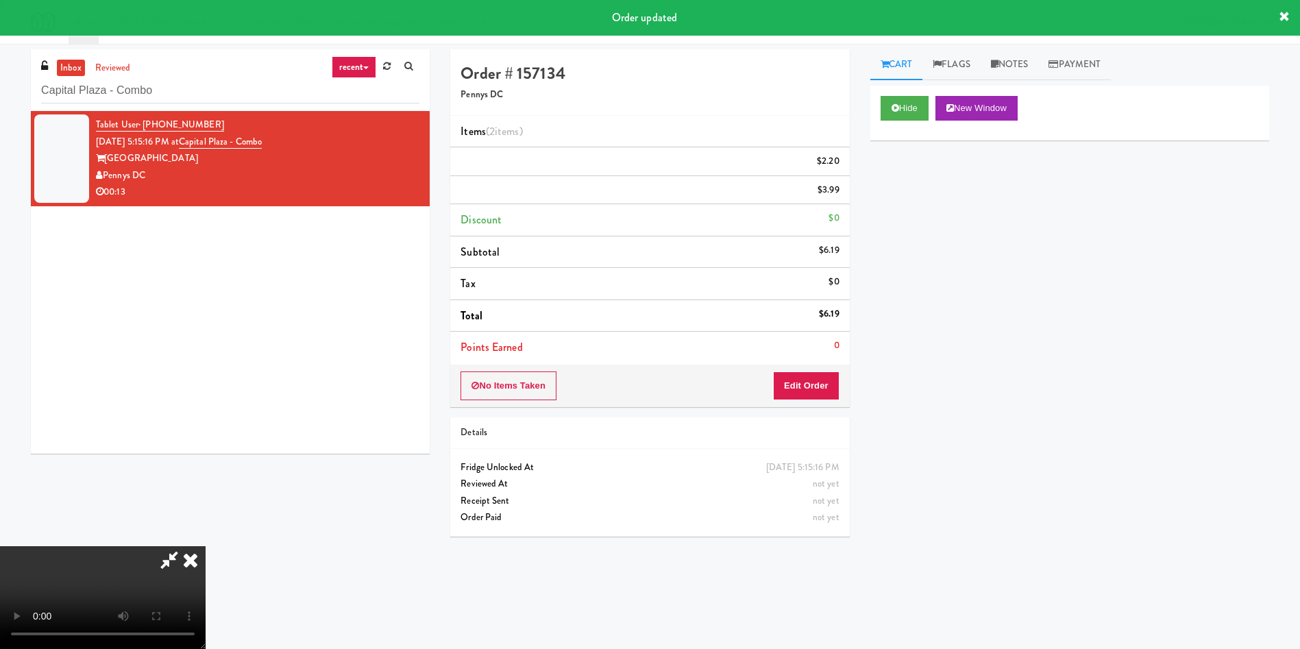
scroll to position [0, 0]
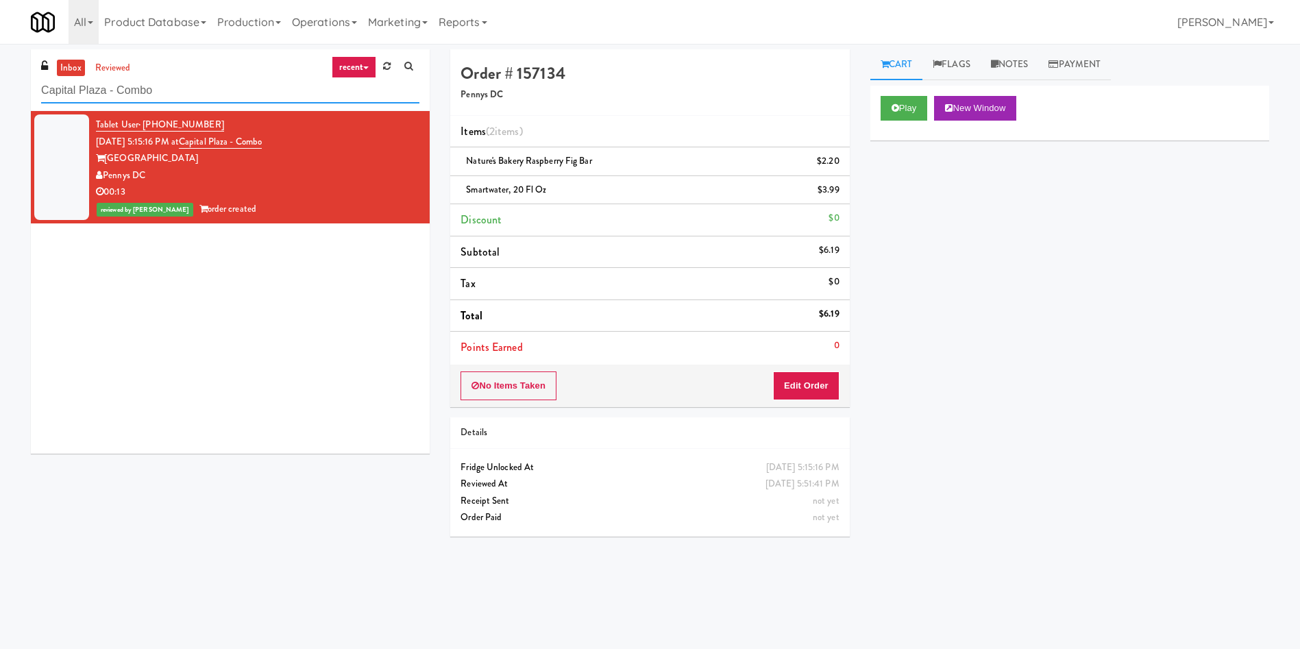
paste input "Ame - Pantry"
drag, startPoint x: 195, startPoint y: 94, endPoint x: 3, endPoint y: 40, distance: 199.1
click at [0, 68] on div "inbox reviewed recent all unclear take inventory issue suspicious failed recent…" at bounding box center [650, 324] width 1300 height 550
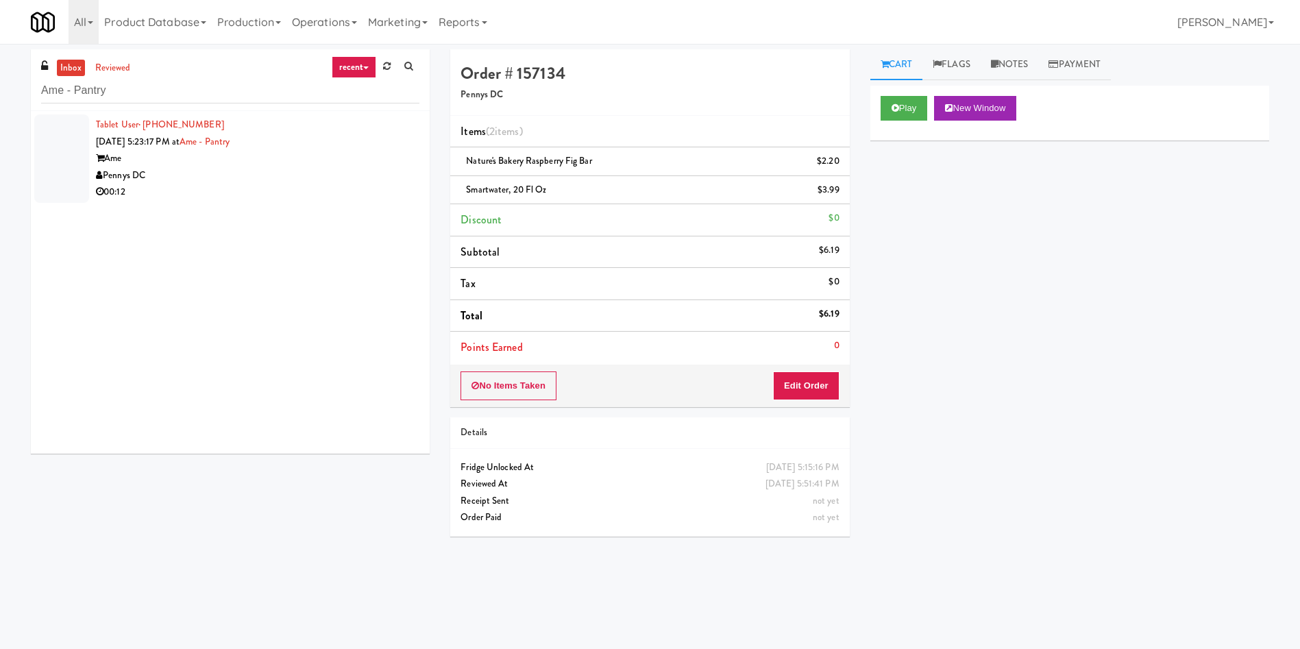
click at [58, 158] on div at bounding box center [61, 158] width 55 height 88
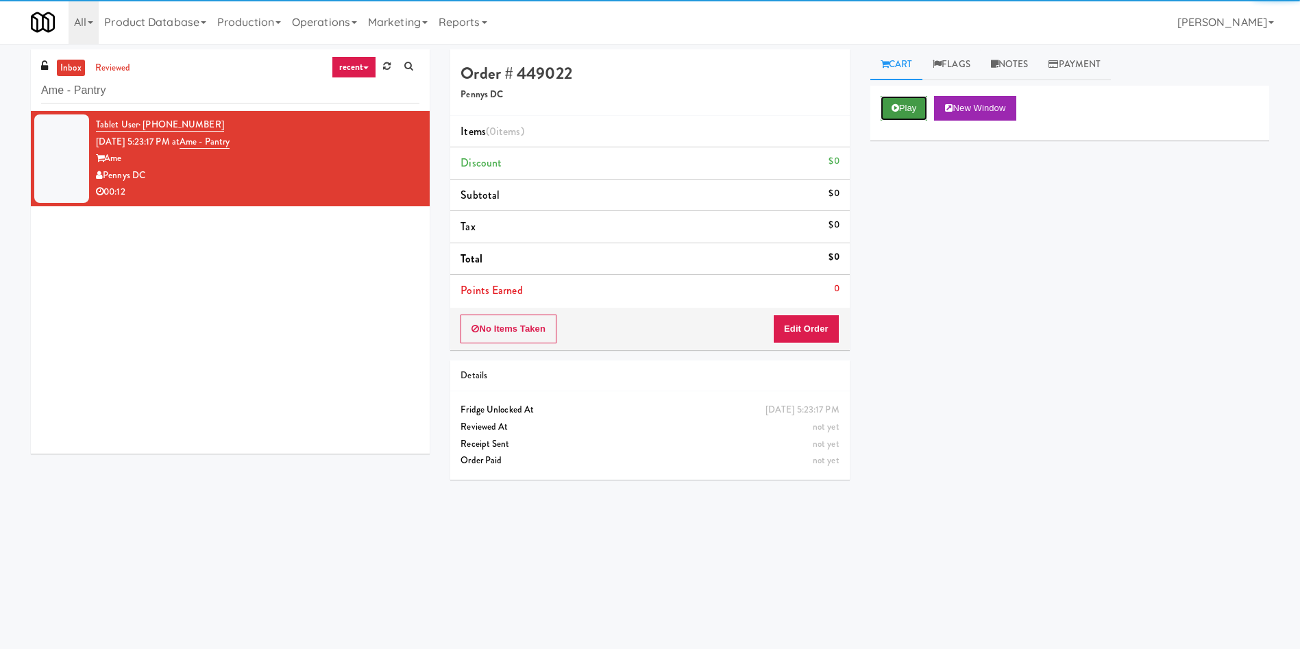
click at [911, 106] on button "Play" at bounding box center [903, 108] width 47 height 25
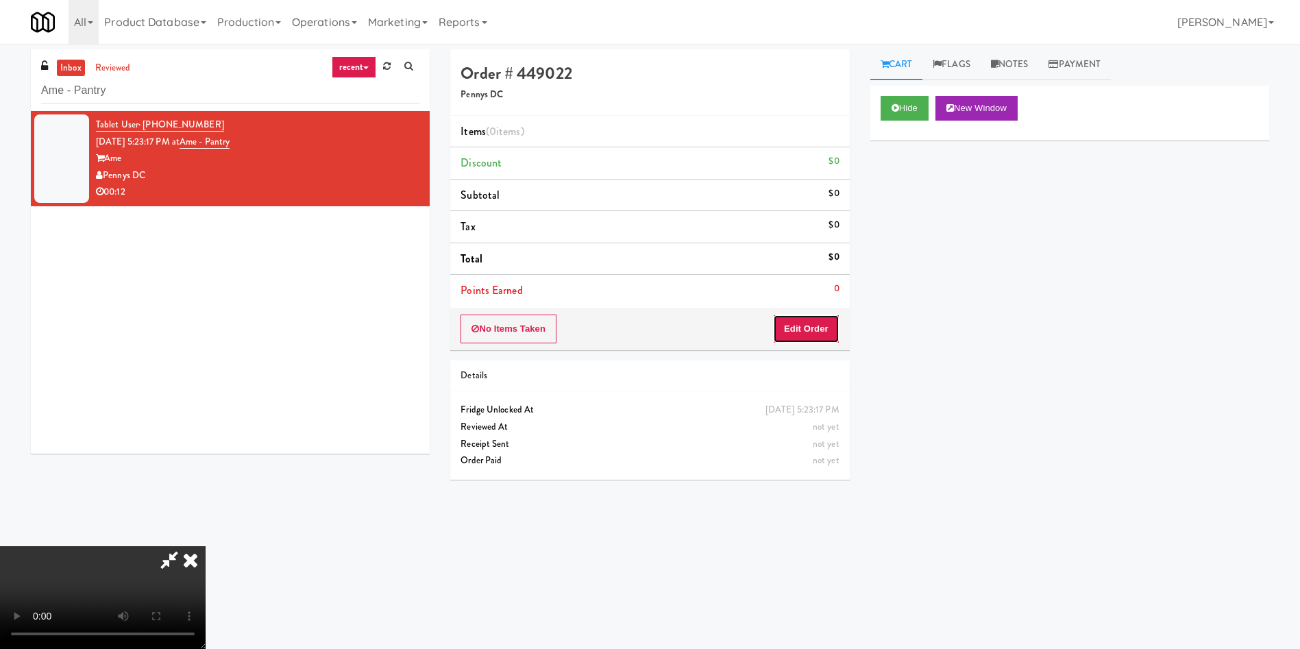
click at [798, 337] on button "Edit Order" at bounding box center [806, 328] width 66 height 29
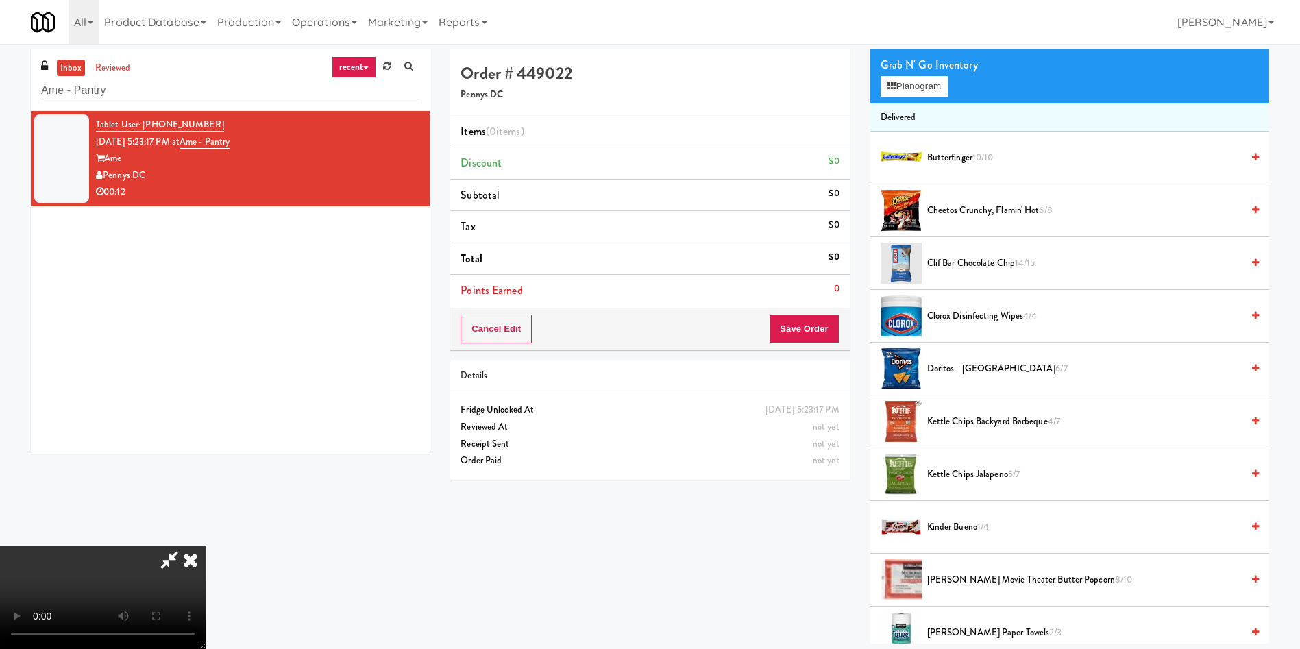
scroll to position [103, 0]
click at [972, 580] on span "Kirkland Movie Theater Butter Popcorn 8/10" at bounding box center [1084, 579] width 314 height 17
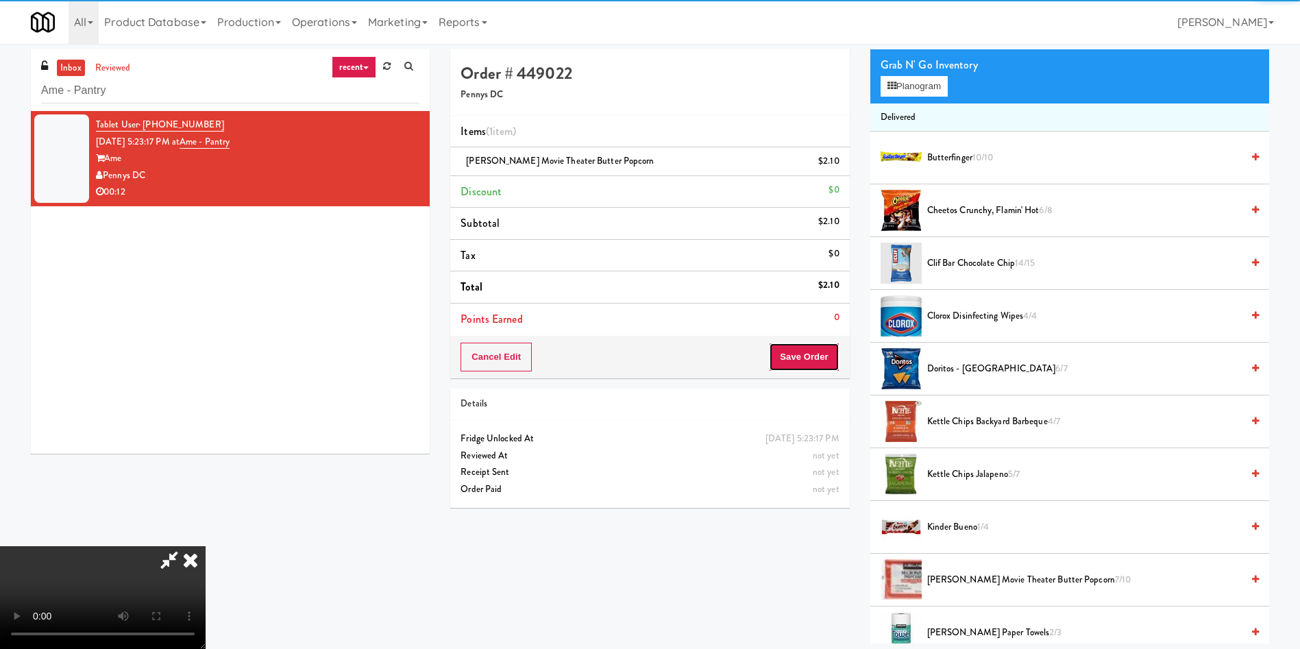
click at [816, 354] on button "Save Order" at bounding box center [804, 357] width 70 height 29
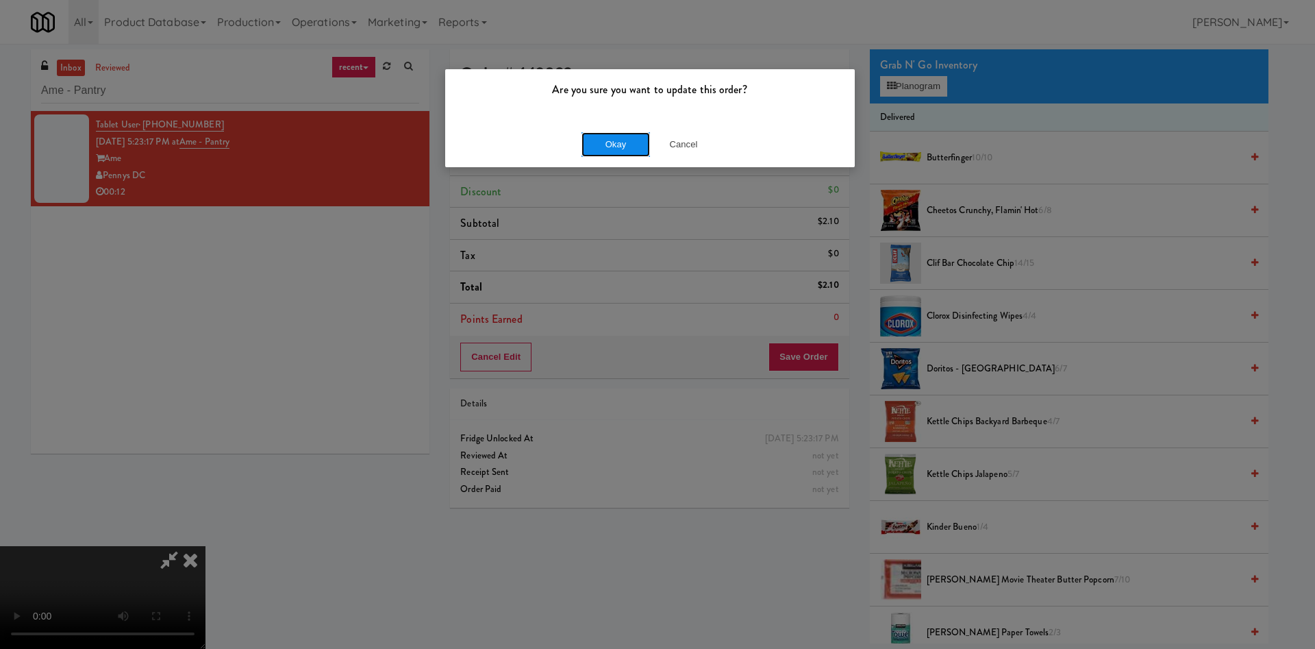
click at [628, 147] on button "Okay" at bounding box center [616, 144] width 69 height 25
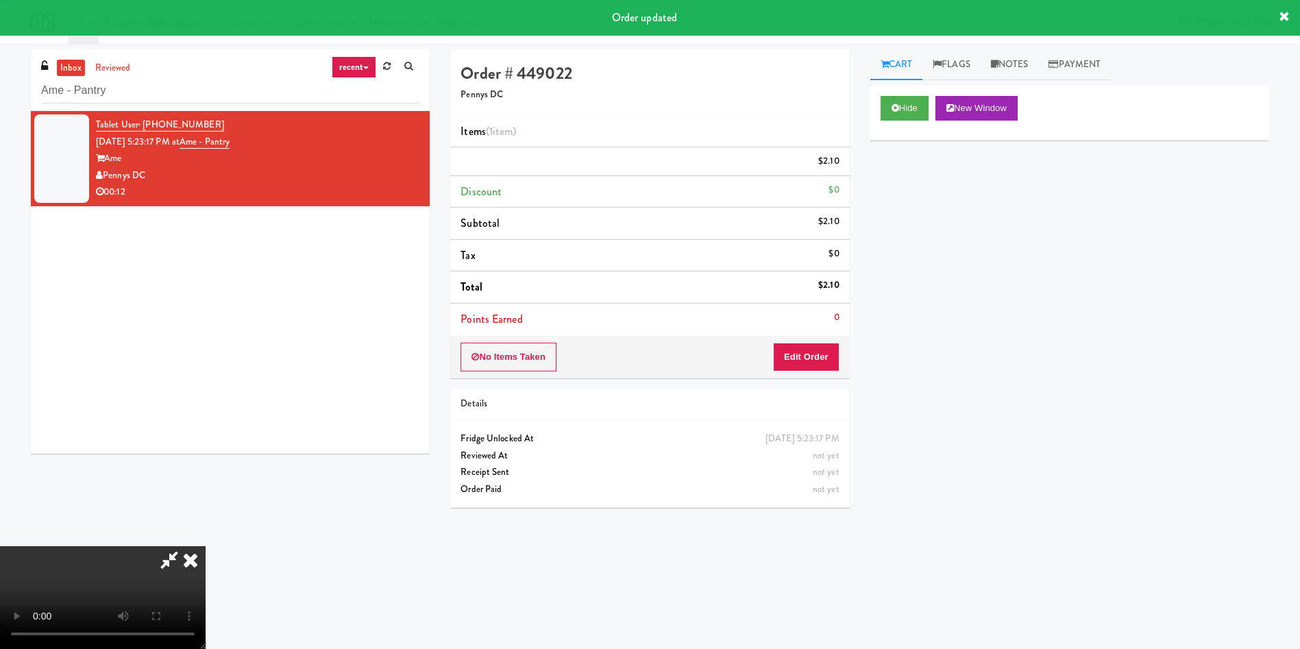
scroll to position [0, 0]
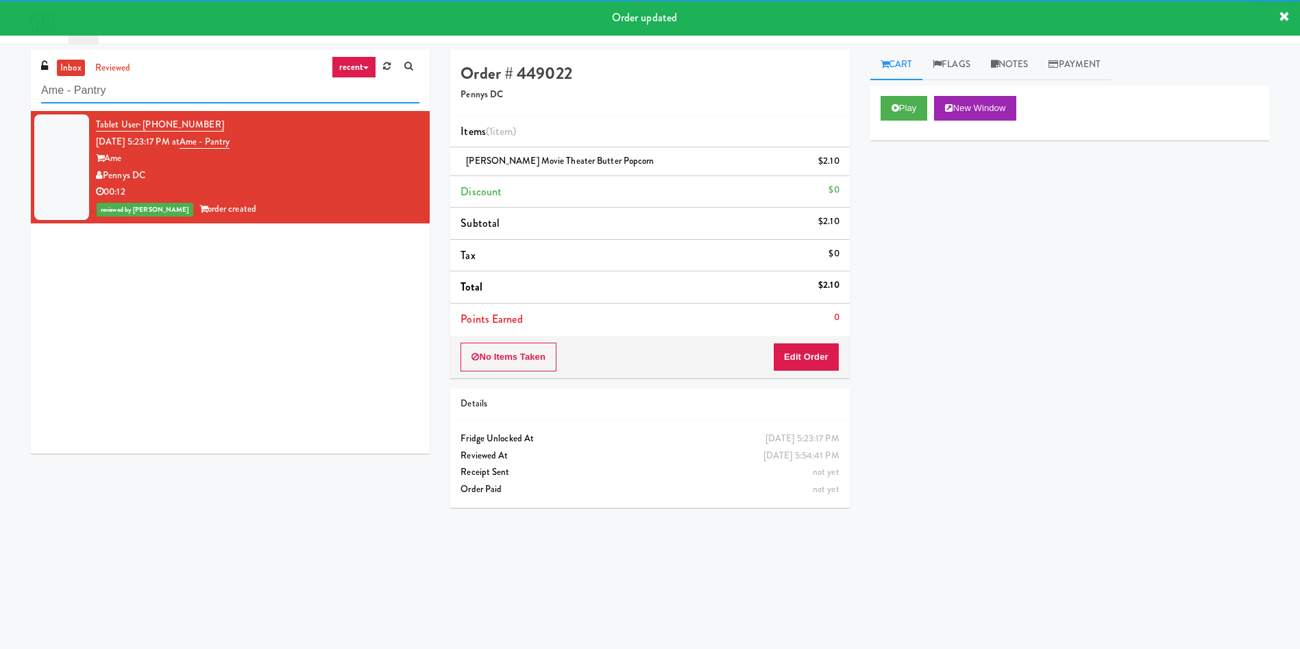
drag, startPoint x: 173, startPoint y: 102, endPoint x: 0, endPoint y: 91, distance: 173.0
click at [0, 91] on div "inbox reviewed recent all unclear take inventory issue suspicious failed recent…" at bounding box center [650, 324] width 1300 height 550
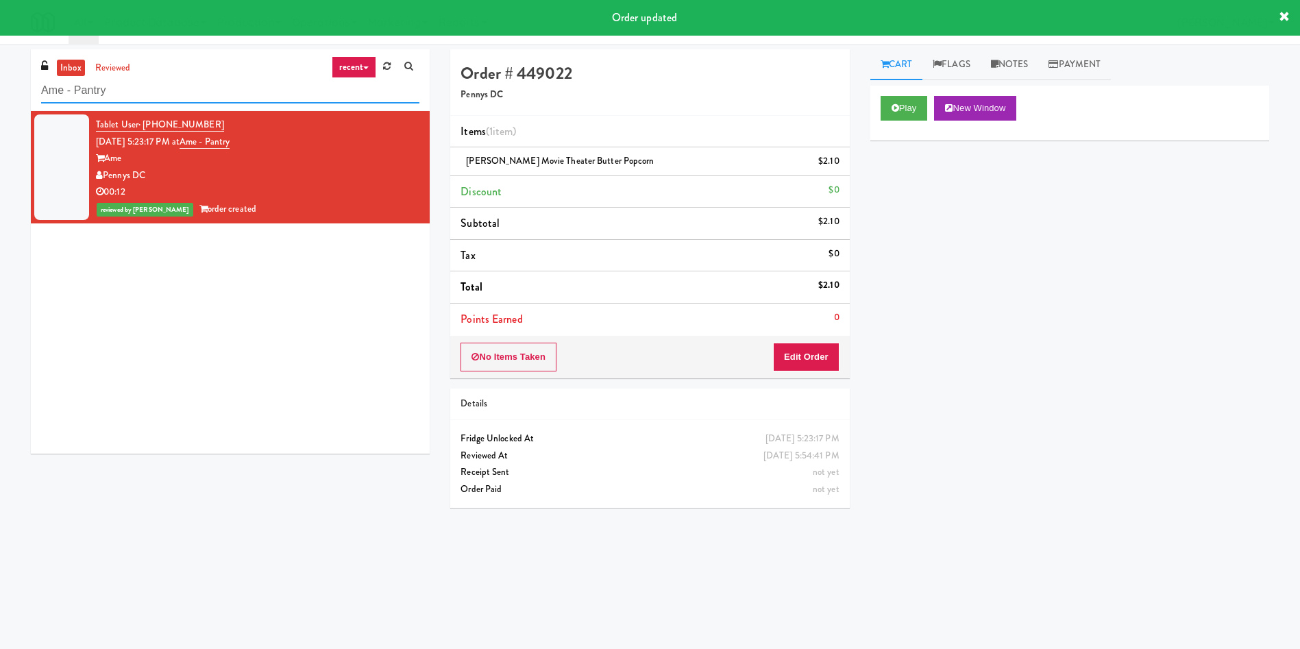
paste input "Cooler"
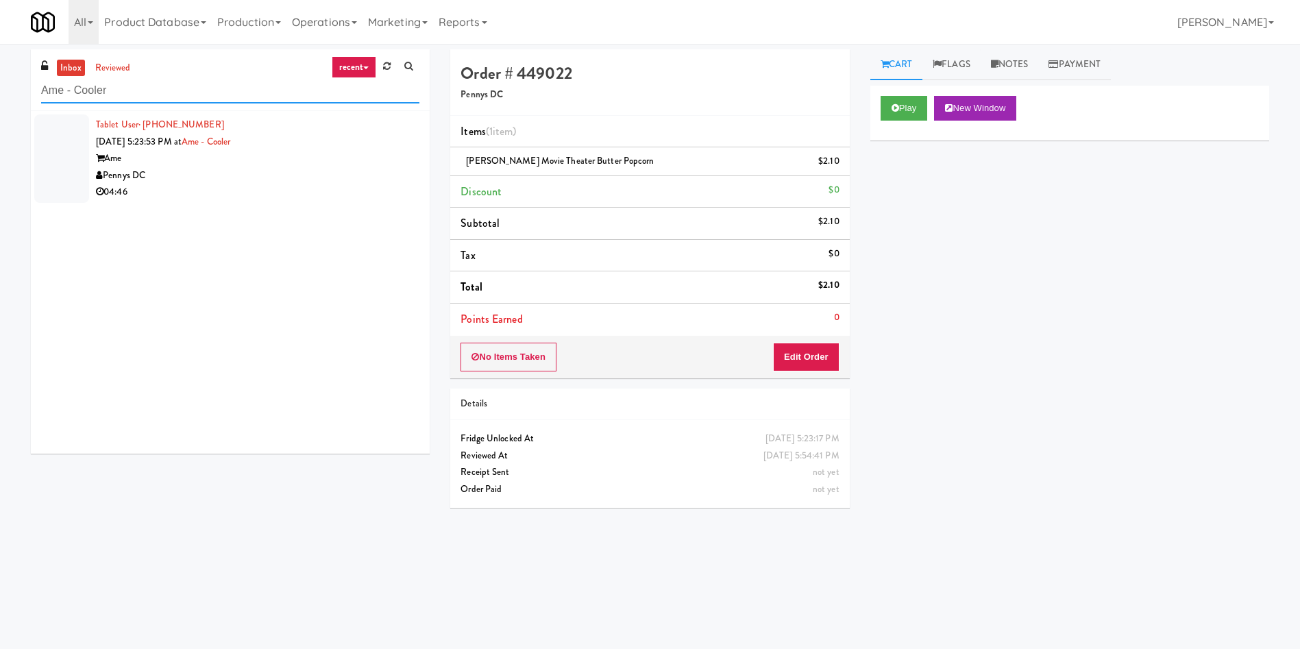
type input "Ame - Cooler"
click at [61, 128] on div at bounding box center [61, 158] width 55 height 88
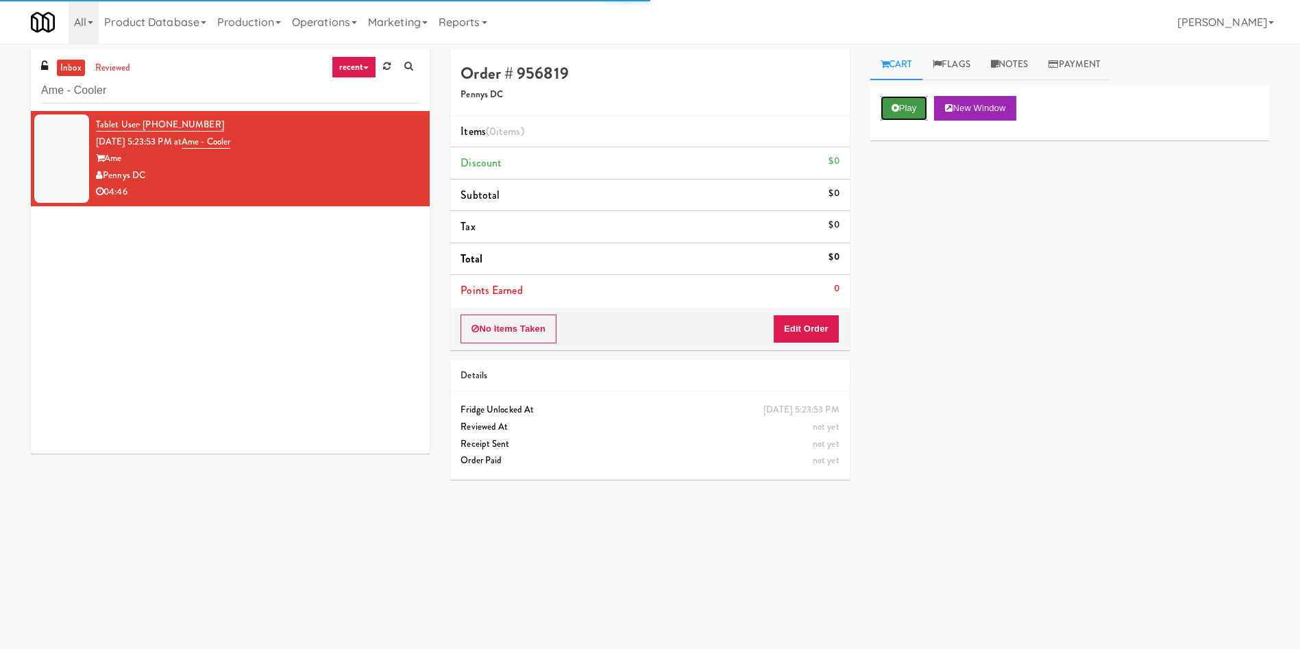
click at [904, 101] on button "Play" at bounding box center [903, 108] width 47 height 25
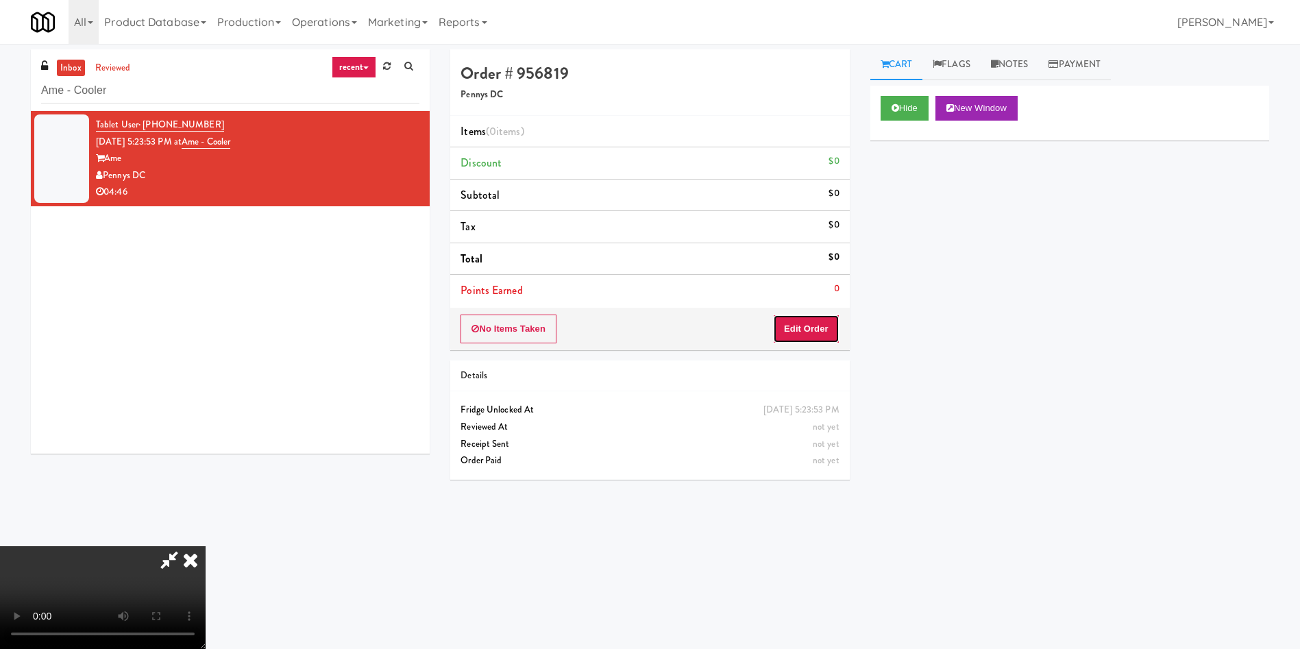
click at [789, 316] on button "Edit Order" at bounding box center [806, 328] width 66 height 29
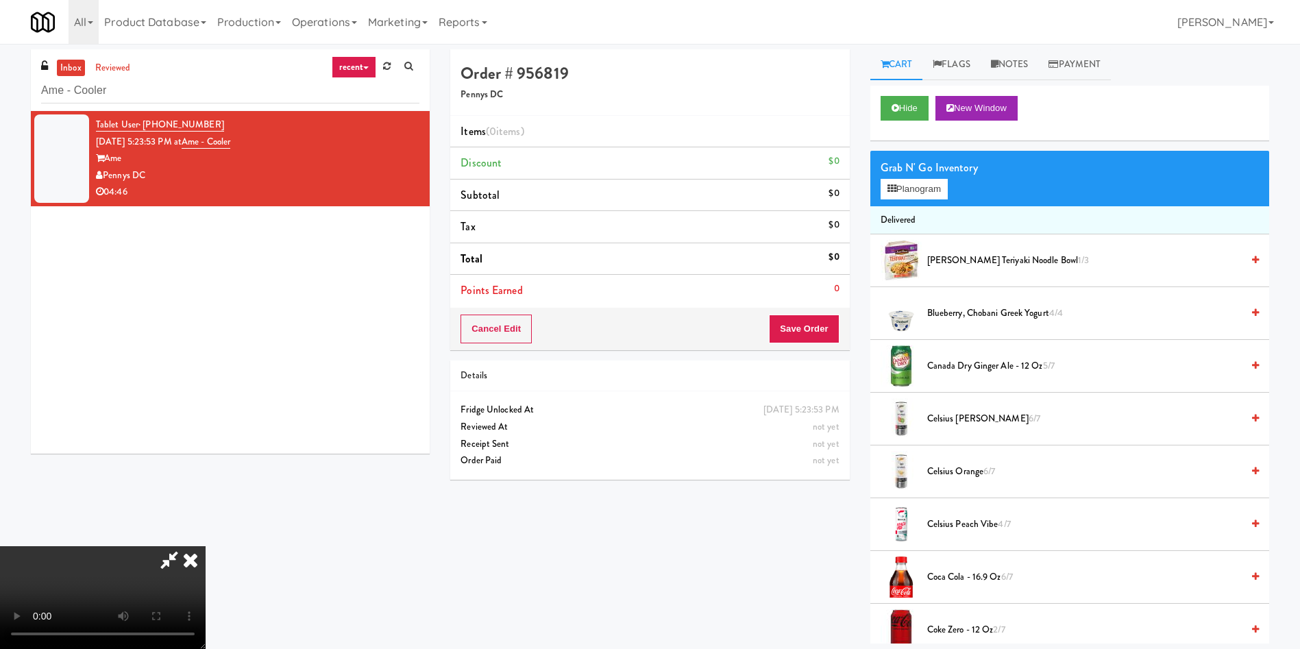
click at [206, 546] on video at bounding box center [103, 597] width 206 height 103
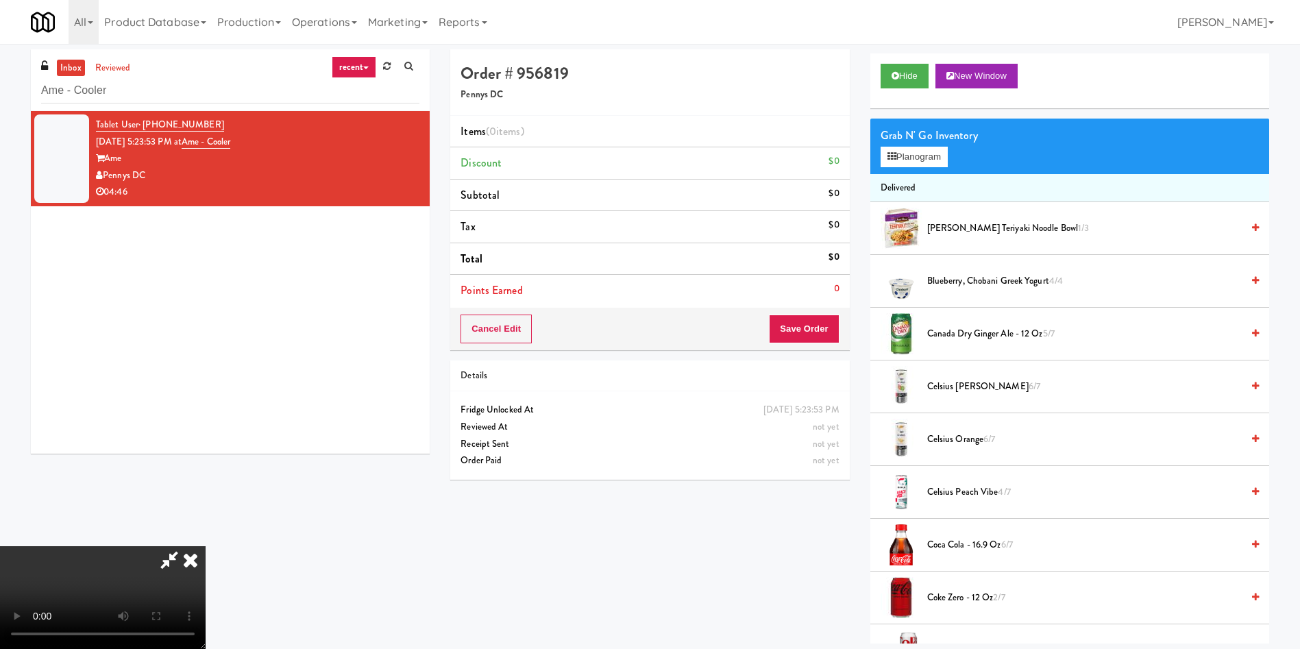
scroll to position [0, 0]
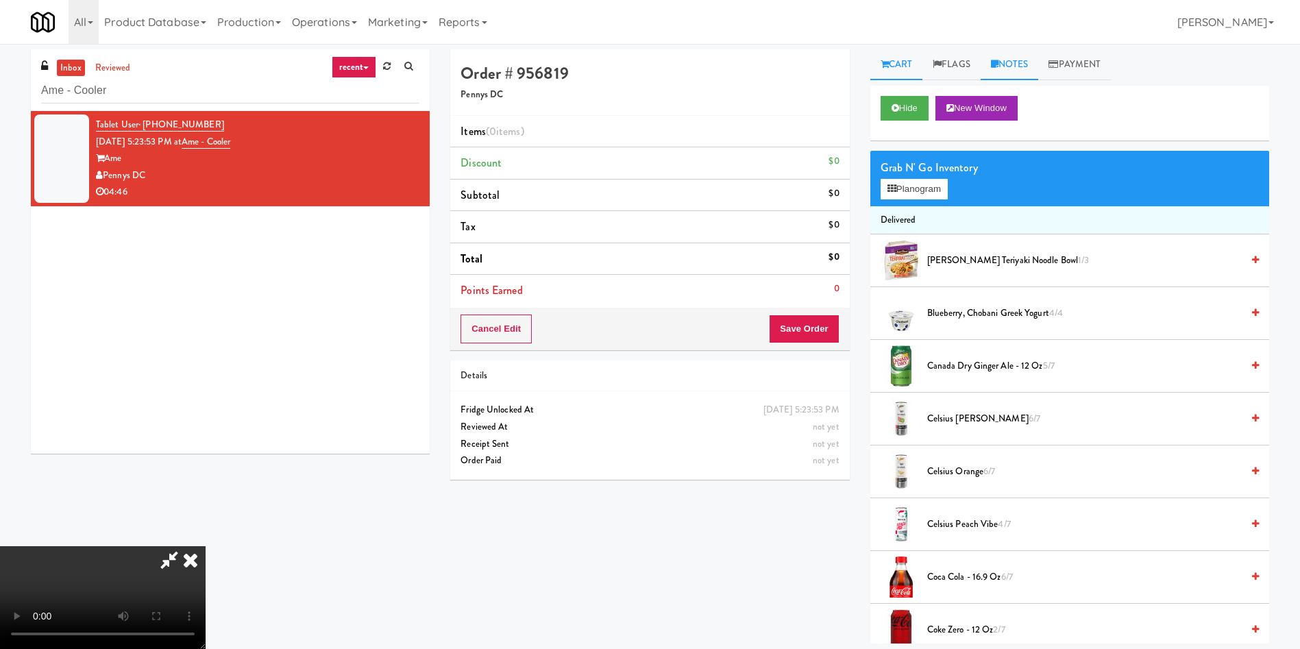
click at [1000, 71] on link "Notes" at bounding box center [1009, 64] width 58 height 31
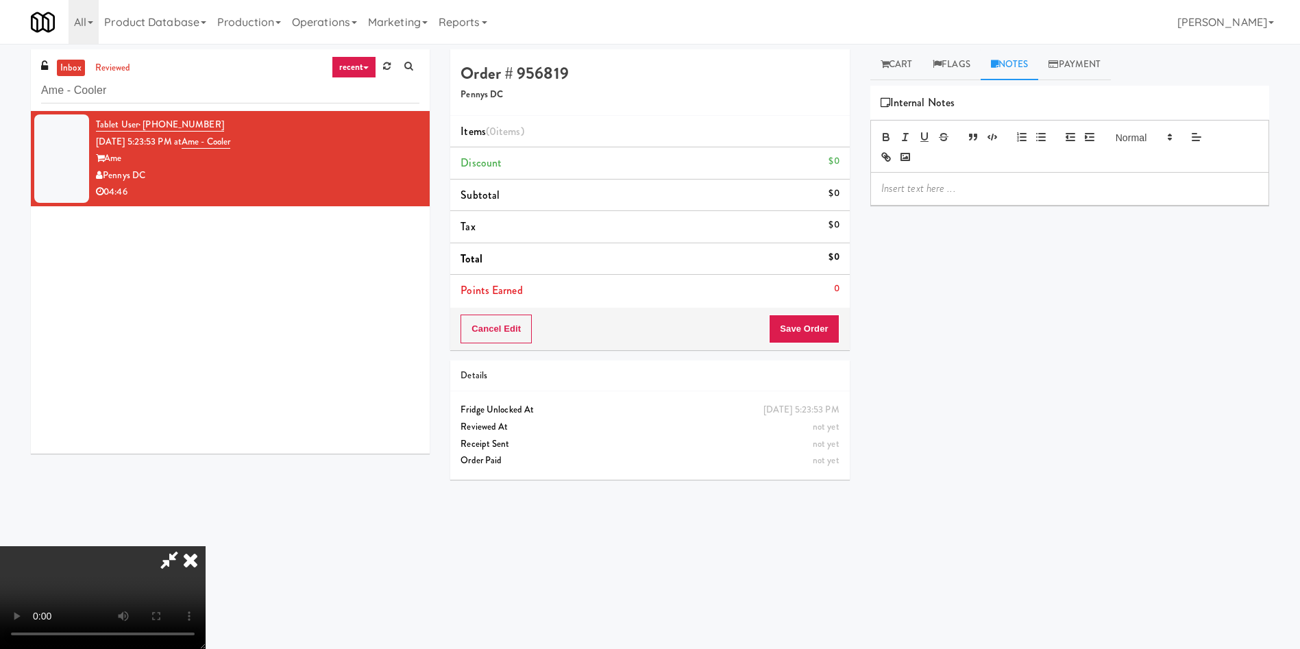
click at [956, 182] on p at bounding box center [1069, 188] width 377 height 15
click at [891, 62] on link "Cart" at bounding box center [896, 64] width 53 height 31
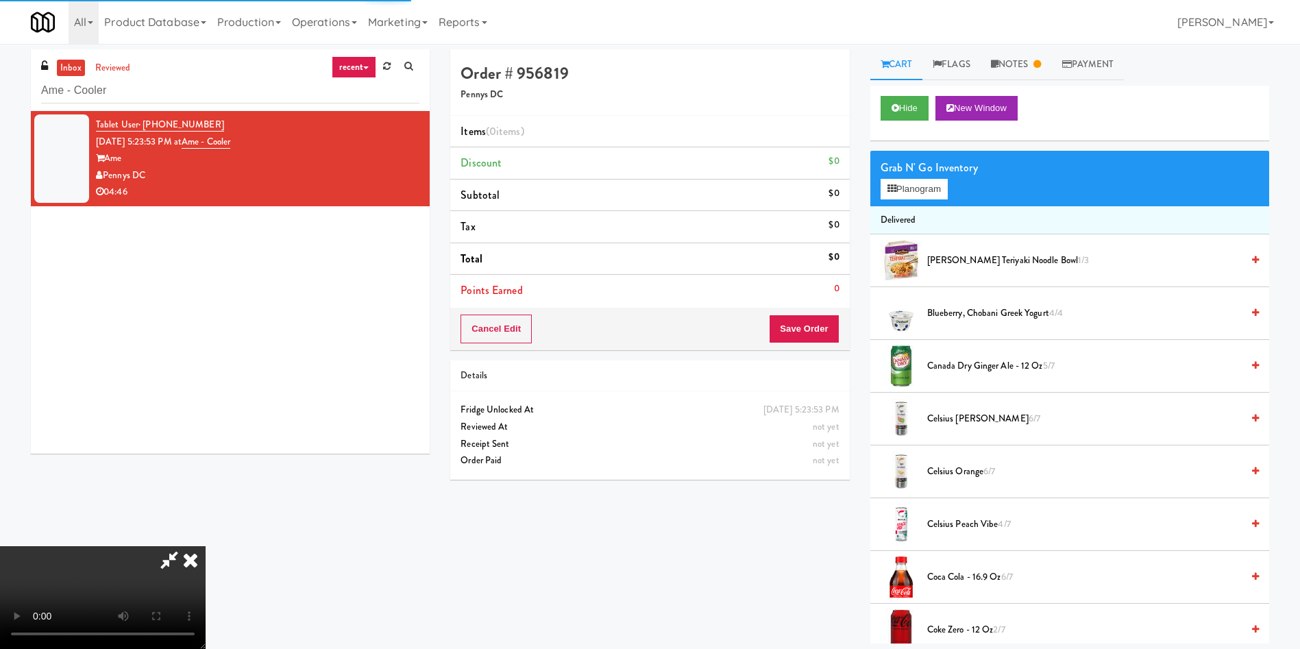
scroll to position [99, 0]
click at [206, 546] on video at bounding box center [103, 597] width 206 height 103
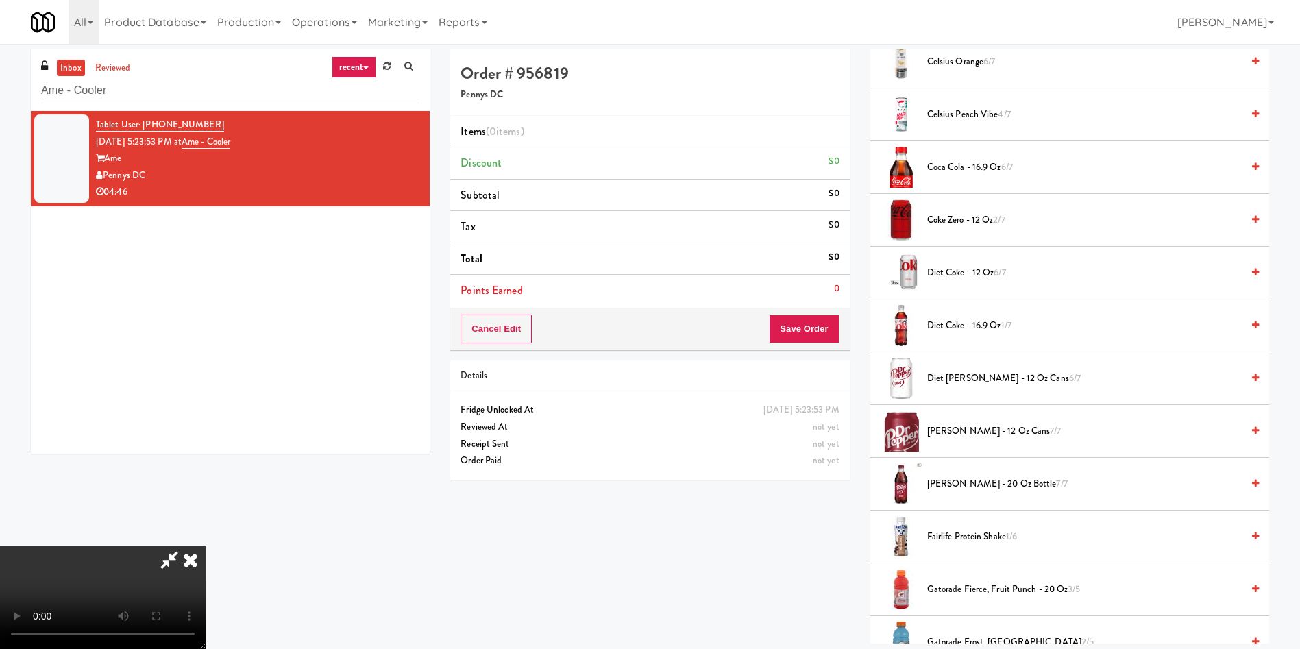
scroll to position [411, 0]
click at [952, 436] on span "Dr Pepper - 12 oz cans 7/7" at bounding box center [1084, 429] width 314 height 17
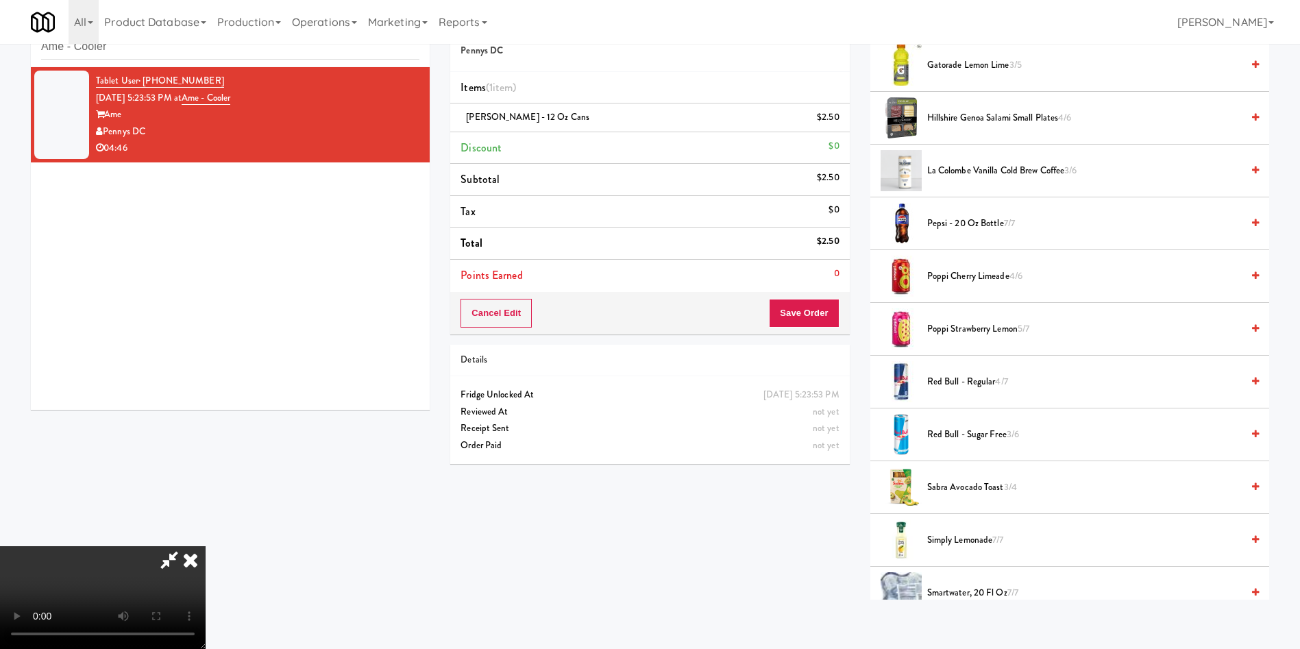
scroll to position [1130, 0]
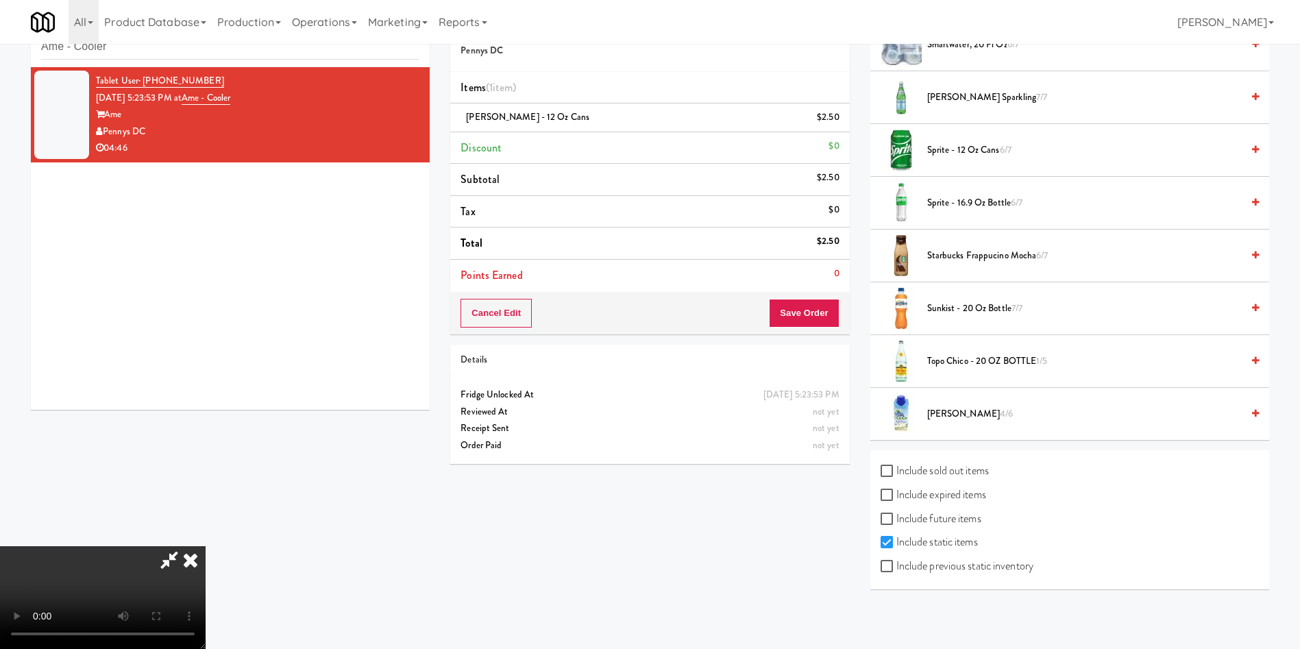
click at [959, 410] on span "Vita Coco 4/6" at bounding box center [1084, 414] width 314 height 17
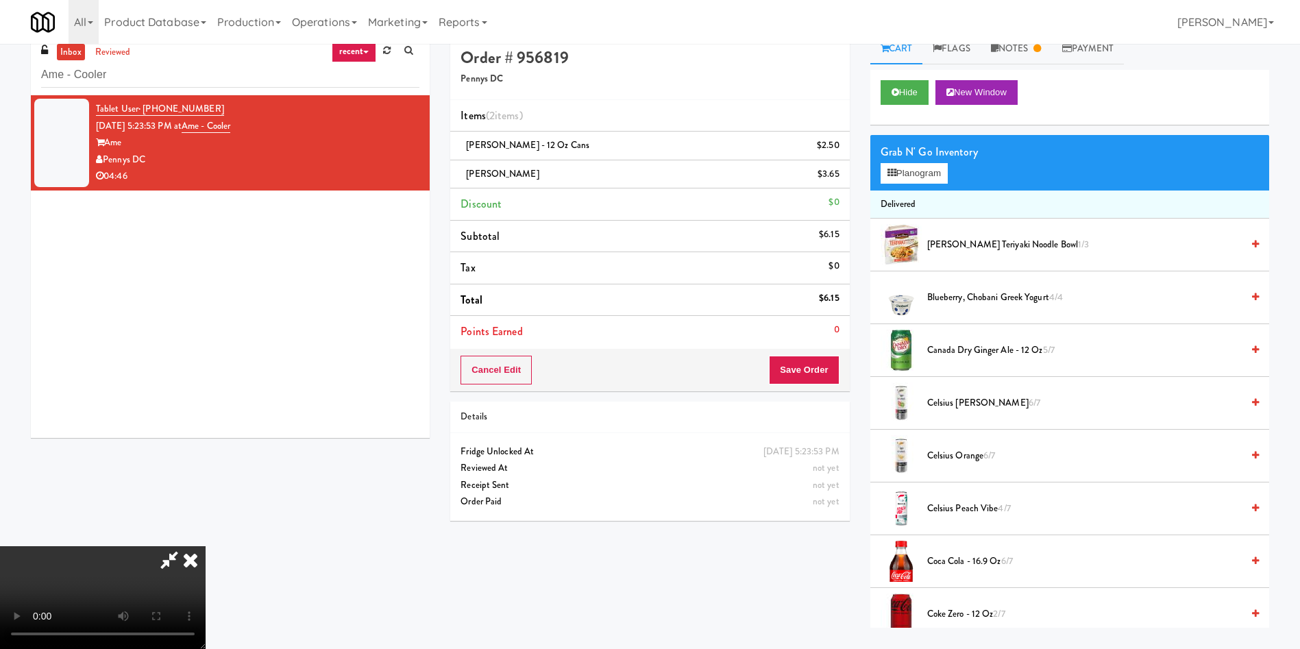
scroll to position [0, 0]
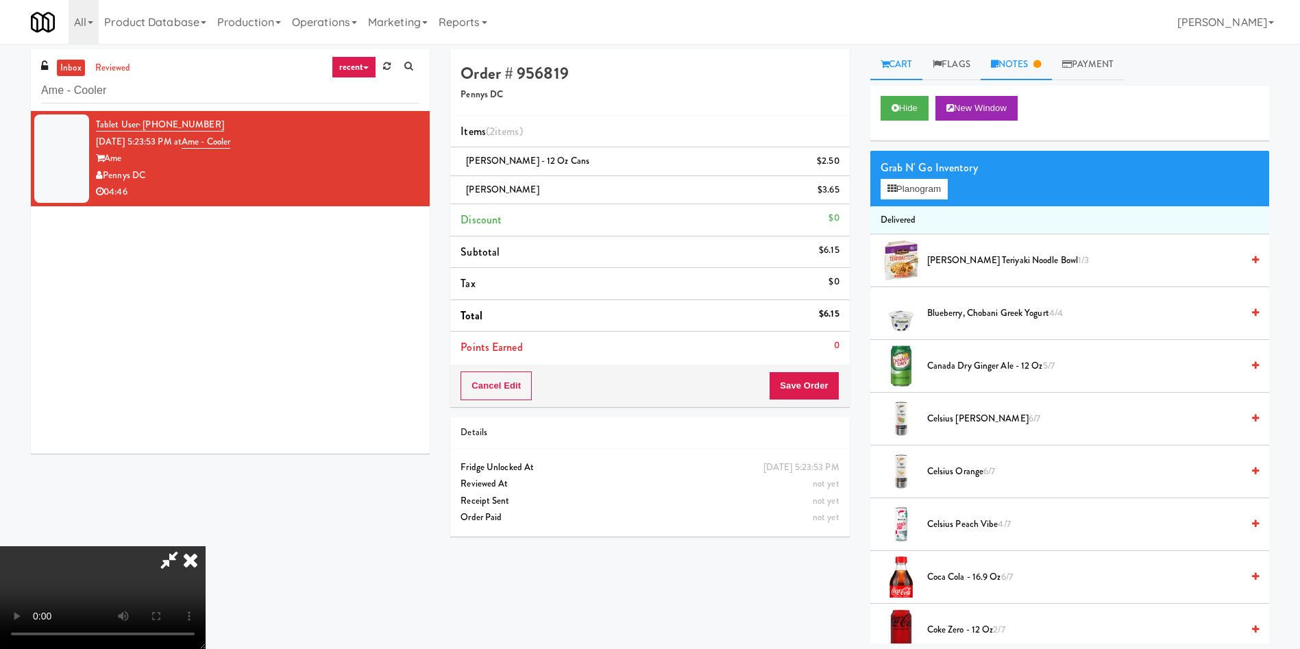
click at [1013, 62] on link "Notes" at bounding box center [1015, 64] width 71 height 31
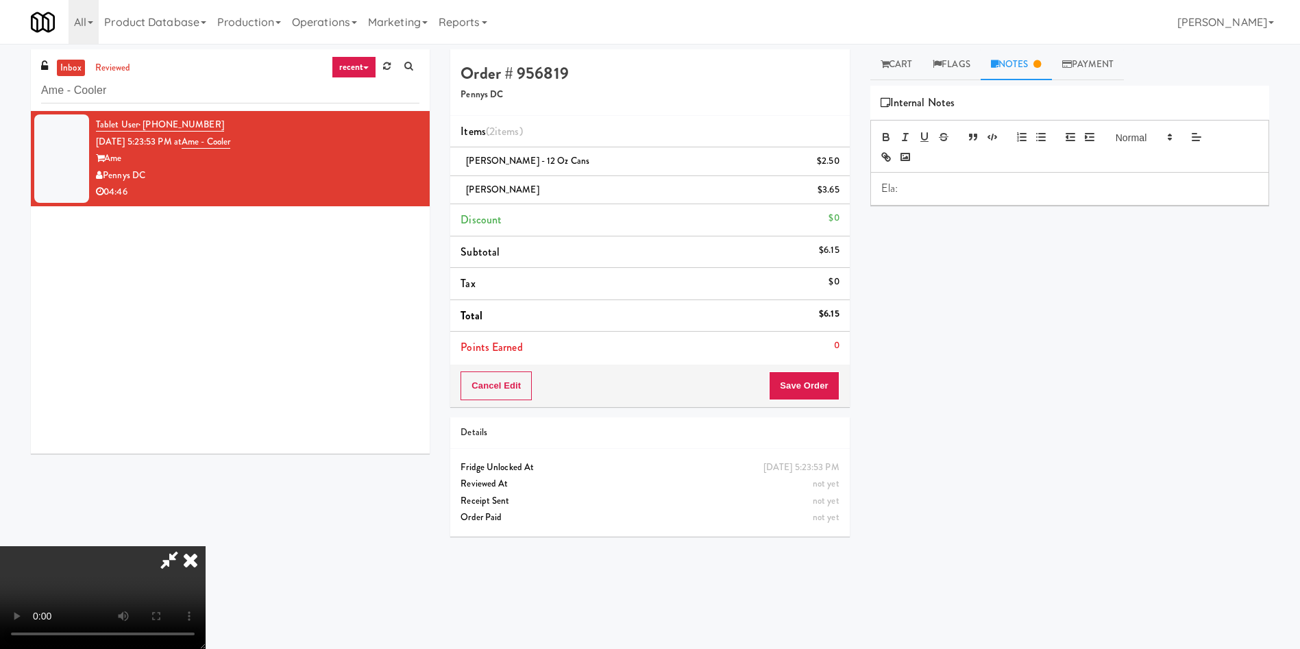
click at [998, 199] on div "Ela:" at bounding box center [1069, 189] width 397 height 32
click at [206, 546] on video at bounding box center [103, 597] width 206 height 103
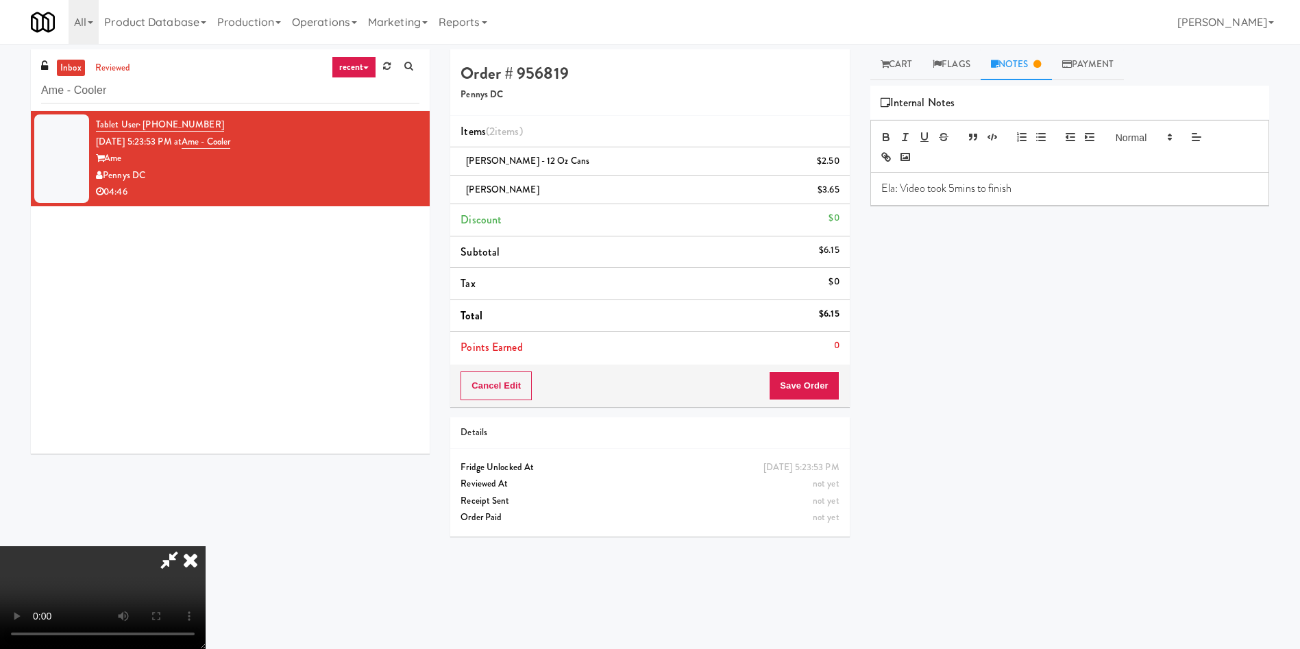
click at [206, 546] on video at bounding box center [103, 597] width 206 height 103
click at [893, 73] on link "Cart" at bounding box center [896, 64] width 53 height 31
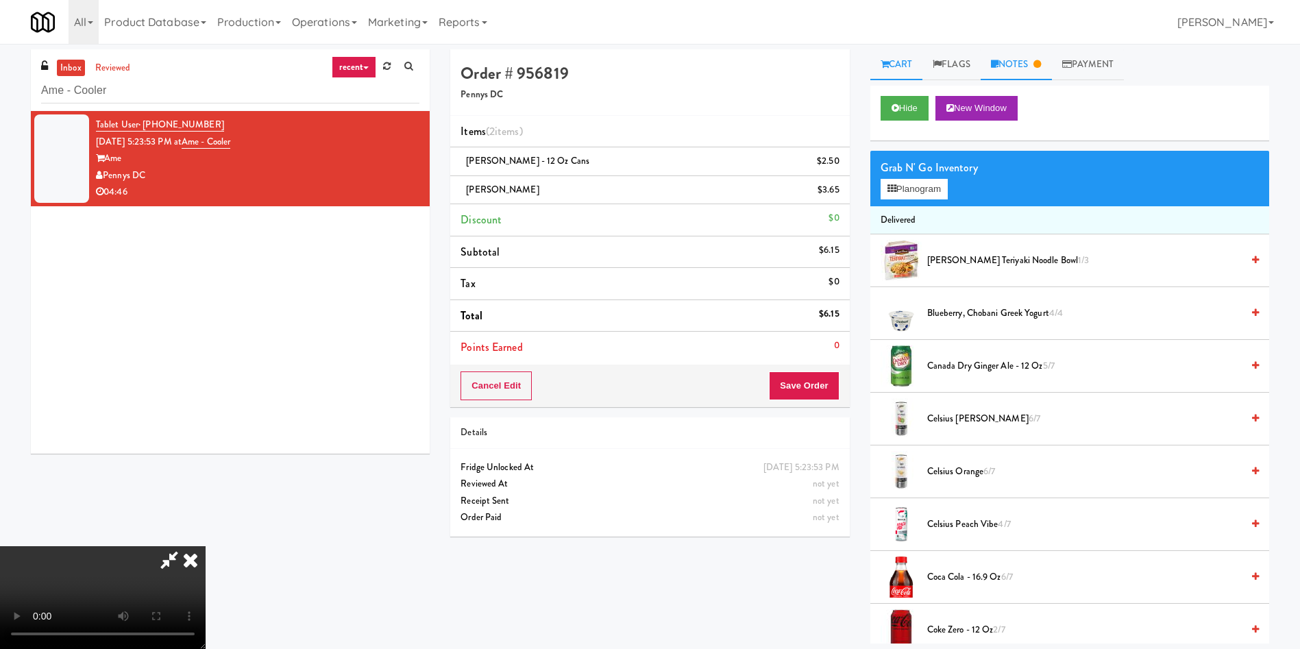
click at [1011, 63] on link "Notes" at bounding box center [1015, 64] width 71 height 31
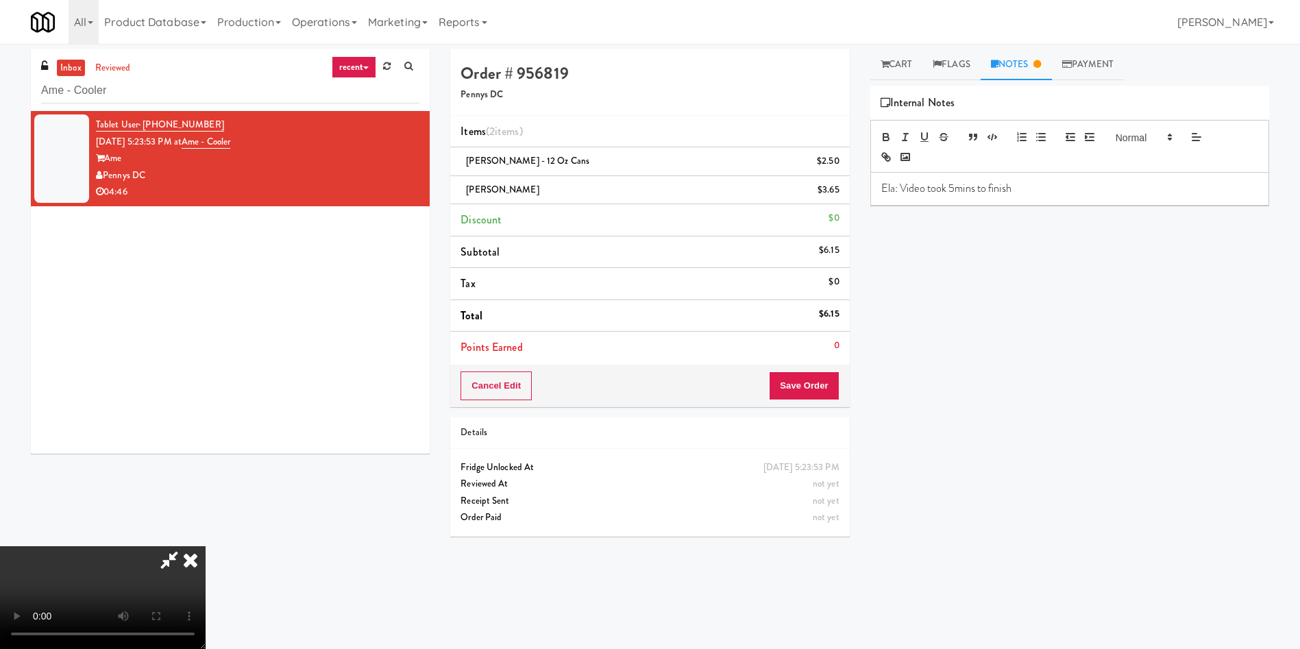
click at [1195, 347] on div "Hide New Window Grab N' Go Inventory Planogram Delivered Annie Chun's Teriyaki …" at bounding box center [1069, 343] width 399 height 514
click at [910, 49] on link "Cart" at bounding box center [896, 64] width 53 height 31
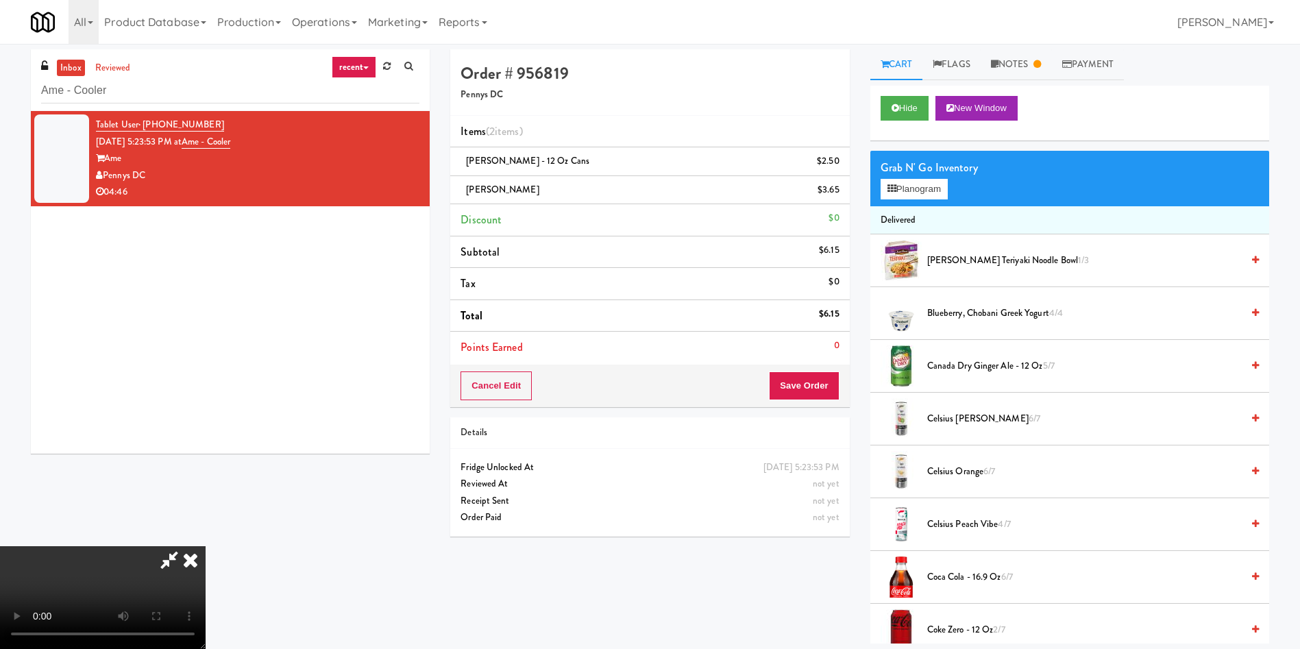
click at [808, 369] on div "Cancel Edit Save Order" at bounding box center [649, 385] width 399 height 42
click at [819, 379] on button "Save Order" at bounding box center [804, 385] width 70 height 29
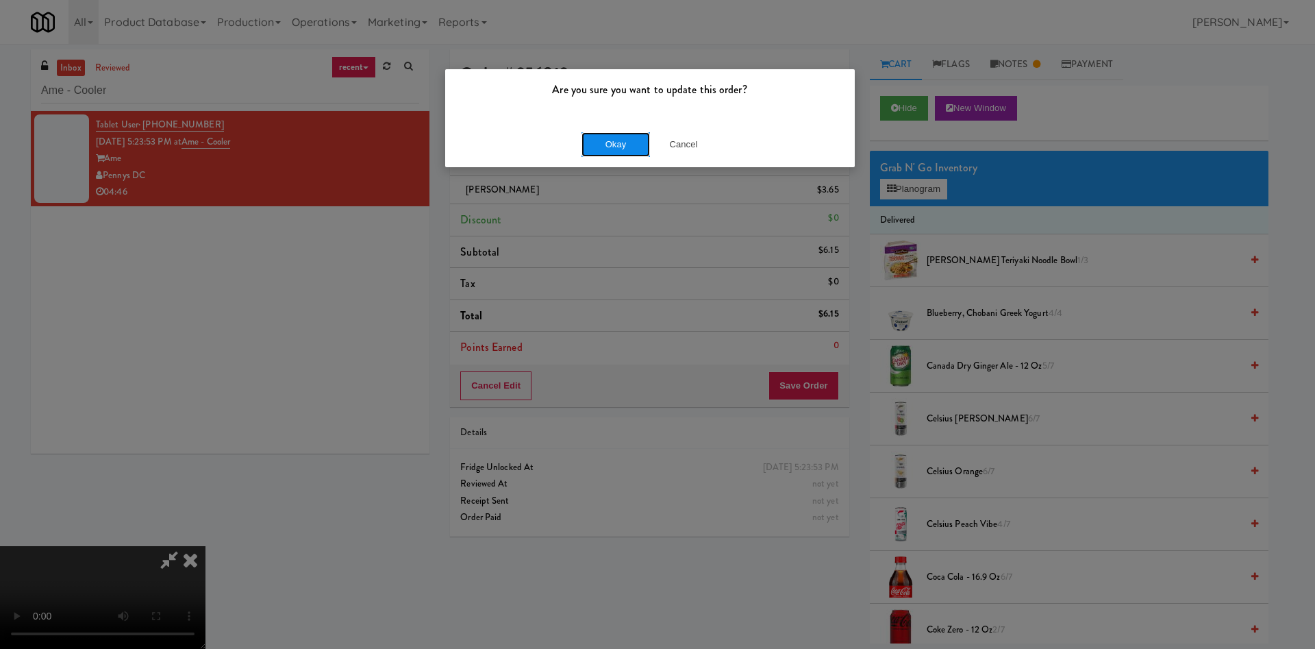
click at [636, 151] on button "Okay" at bounding box center [616, 144] width 69 height 25
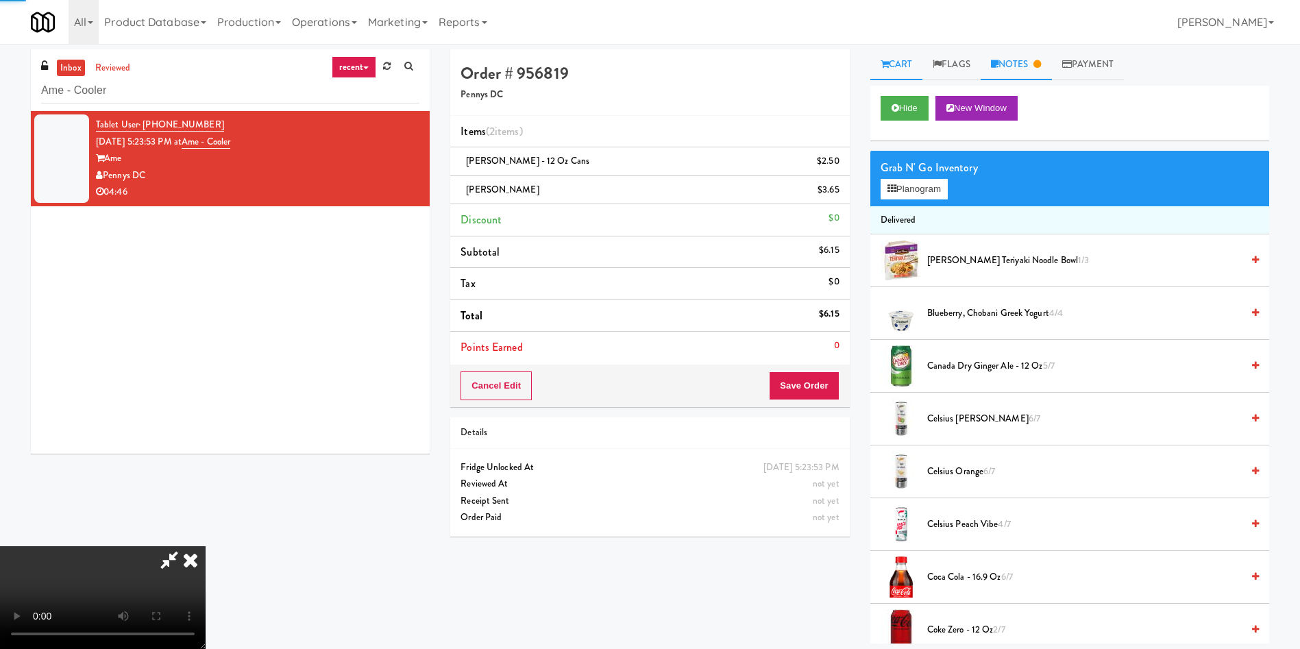
click at [1005, 69] on link "Notes" at bounding box center [1015, 64] width 71 height 31
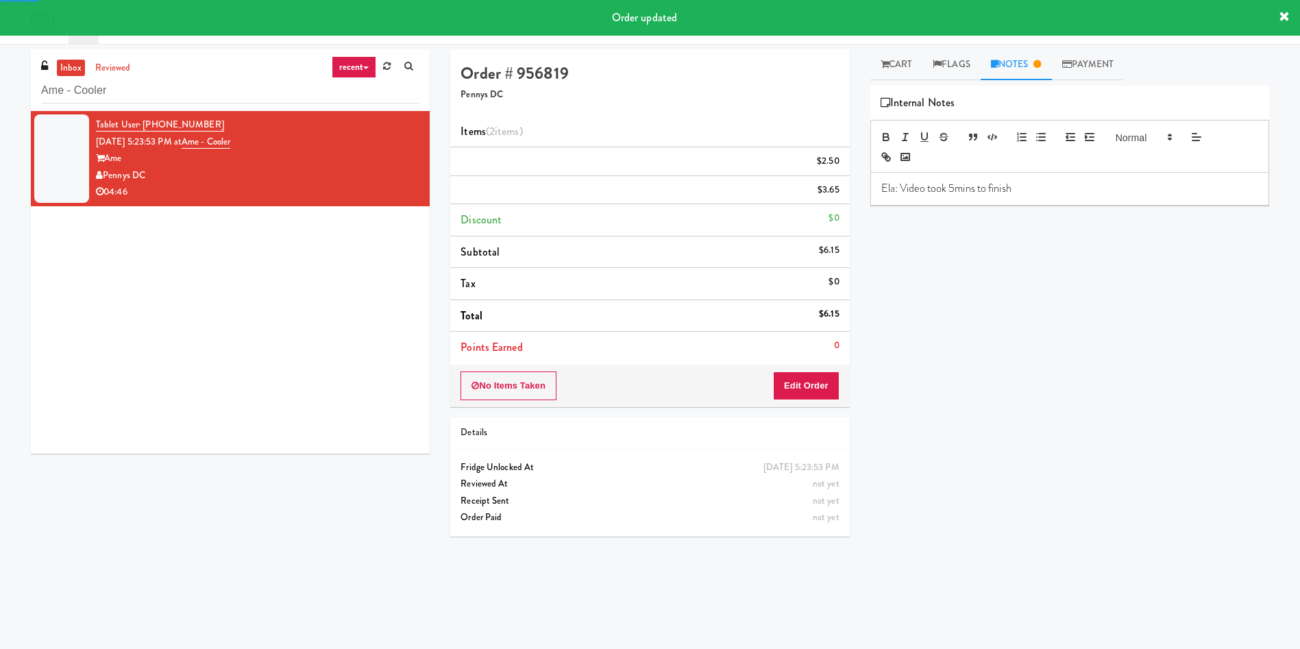
click at [1069, 184] on p "Ela: Video took 5mins to finish" at bounding box center [1069, 188] width 377 height 15
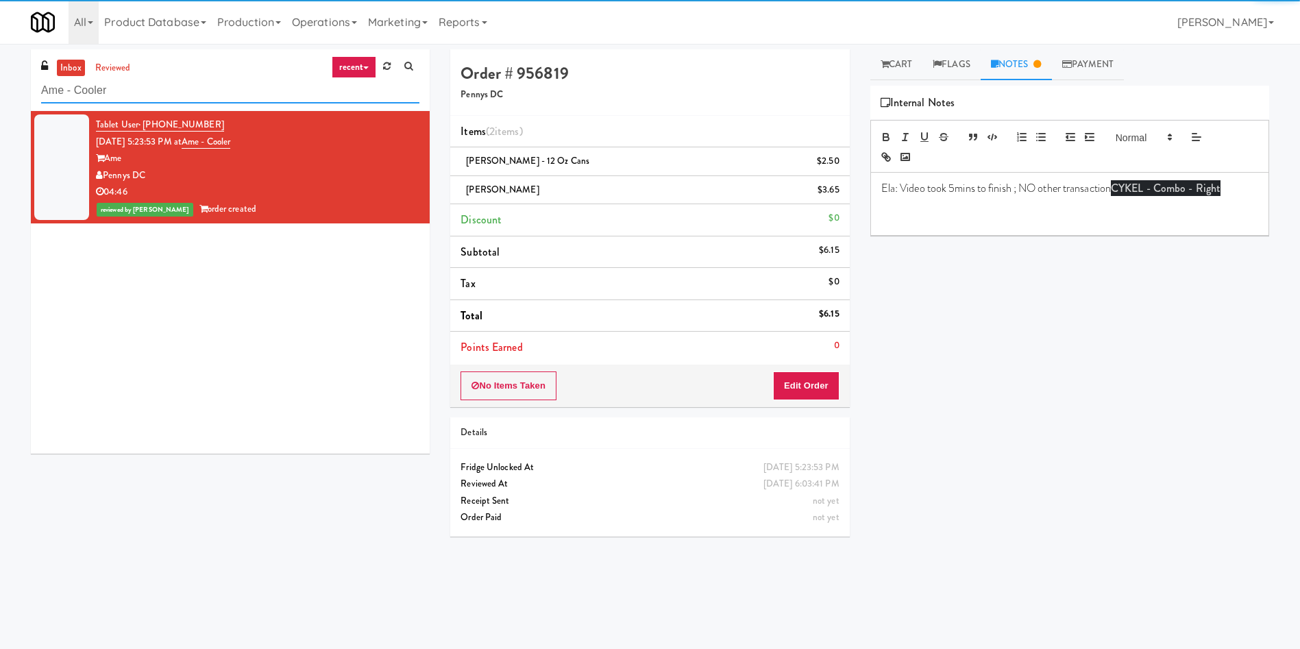
drag, startPoint x: 125, startPoint y: 90, endPoint x: 0, endPoint y: 82, distance: 125.0
click at [0, 82] on div "inbox reviewed recent all unclear take inventory issue suspicious failed recent…" at bounding box center [650, 324] width 1300 height 550
paste input "CYKEL - Combo - Right"
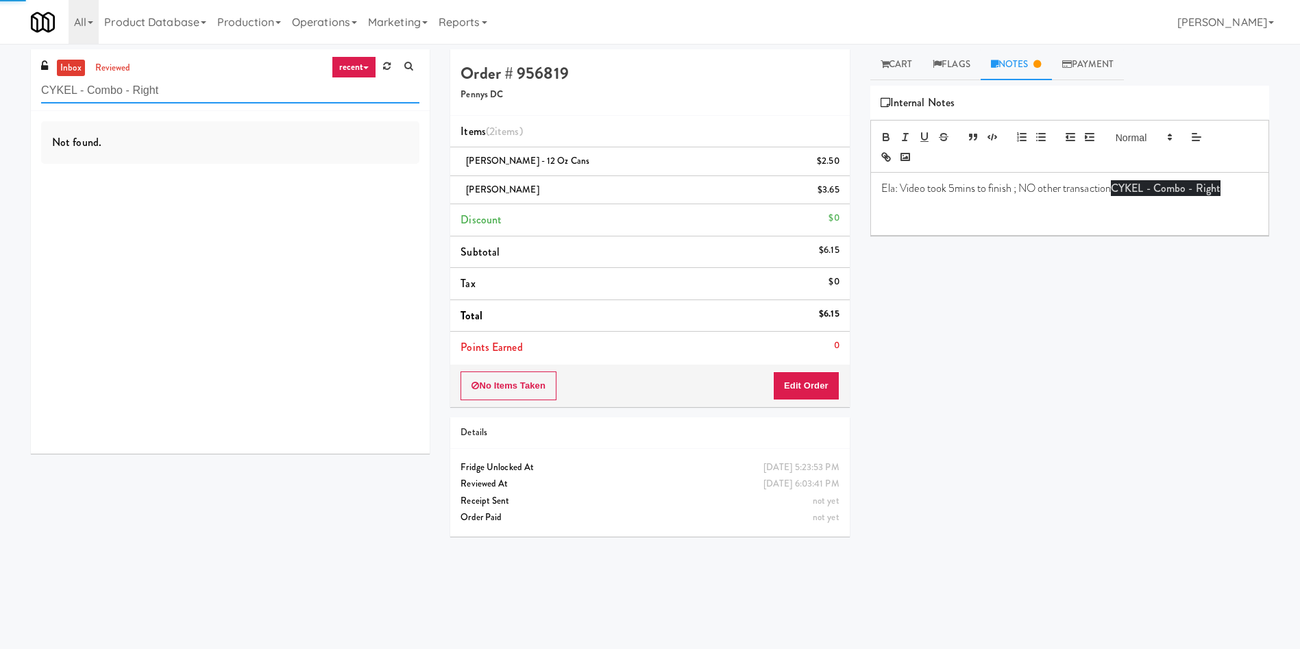
type input "CYKEL - Combo - Right"
click at [1226, 206] on p at bounding box center [1069, 204] width 377 height 15
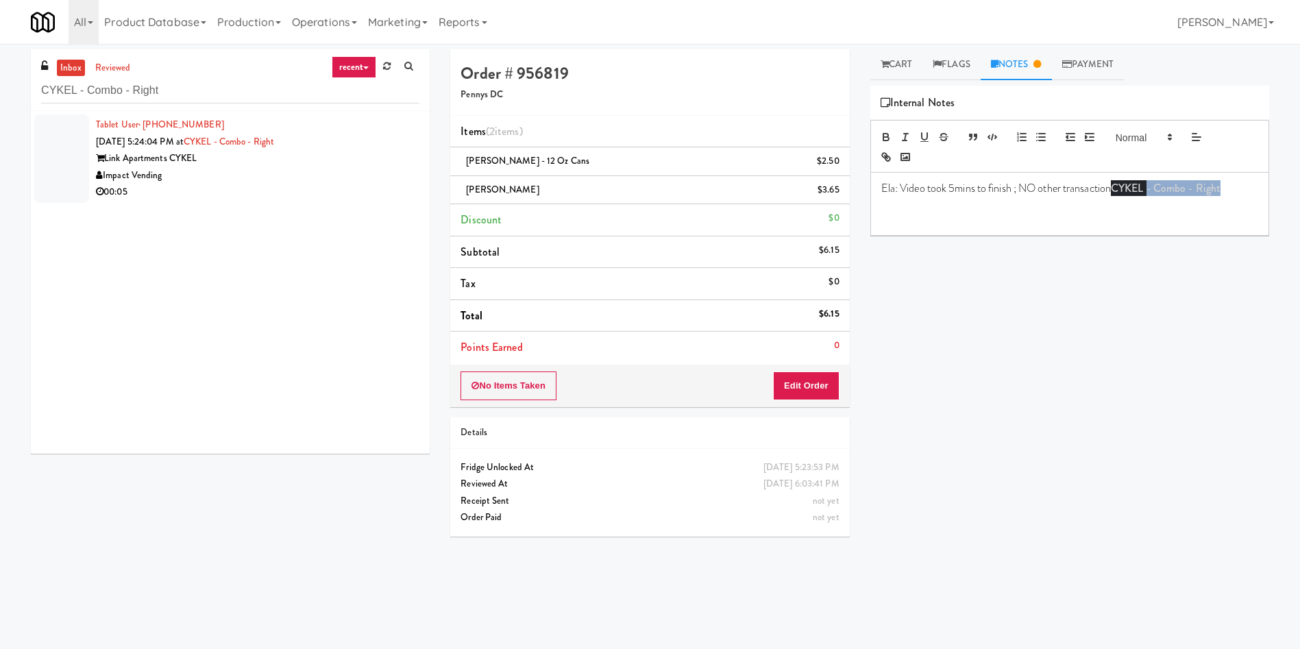
drag, startPoint x: 1232, startPoint y: 189, endPoint x: 1181, endPoint y: 190, distance: 51.4
click at [1153, 190] on p "Ela: Video took 5mins to finish ; NO other transaction CYKEL - Combo - Right" at bounding box center [1069, 188] width 377 height 15
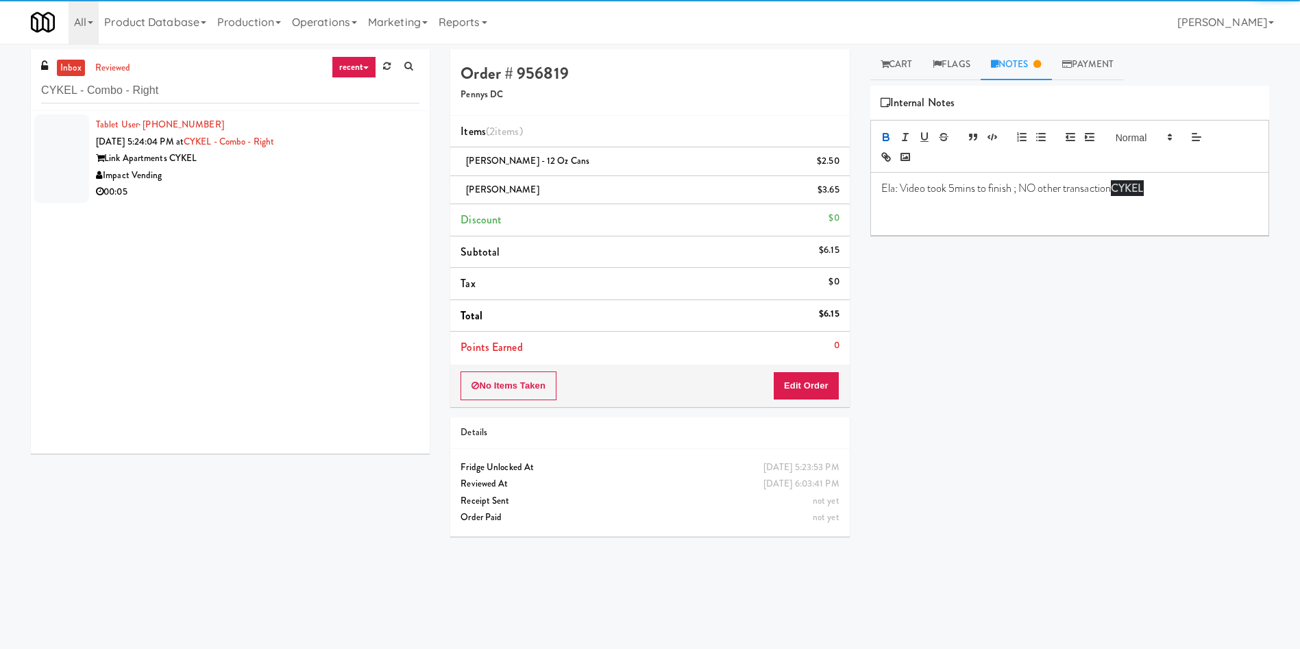
click at [1172, 193] on p "Ela: Video took 5mins to finish ; NO other transaction CYKEL" at bounding box center [1069, 188] width 377 height 15
click at [1166, 184] on p "Ela: Video took 5mins to finish ; NO other transaction CYKEL" at bounding box center [1069, 188] width 377 height 15
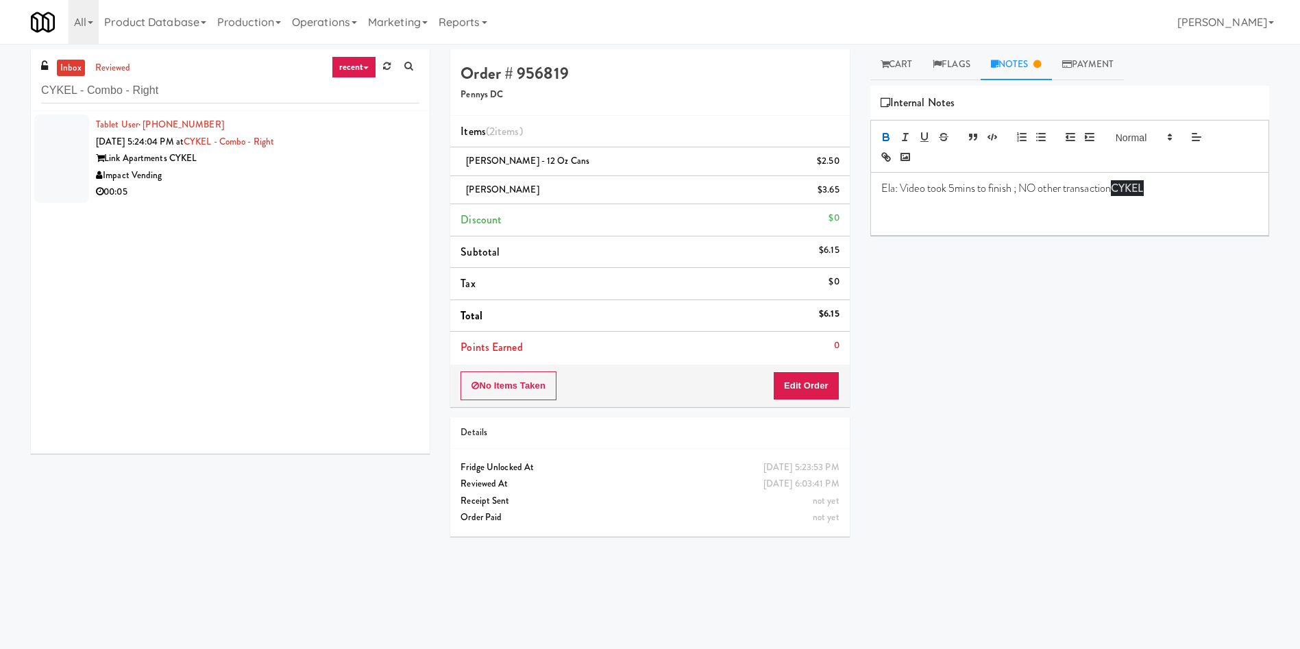
click at [1171, 186] on p "Ela: Video took 5mins to finish ; NO other transaction CYKEL" at bounding box center [1069, 188] width 377 height 15
click at [1174, 190] on p "Ela: Video took 5mins to finish ; NO other transaction CYKE" at bounding box center [1069, 188] width 377 height 15
click at [286, 173] on div "Impact Vending" at bounding box center [257, 175] width 323 height 17
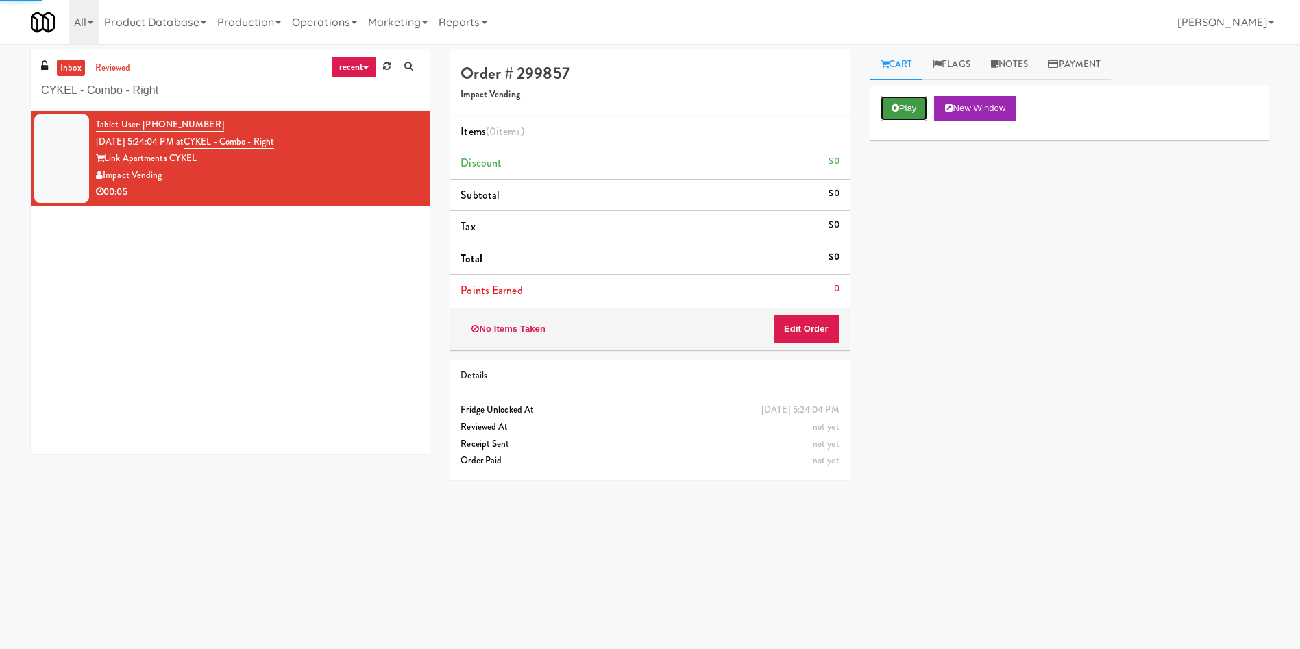
click at [909, 108] on button "Play" at bounding box center [903, 108] width 47 height 25
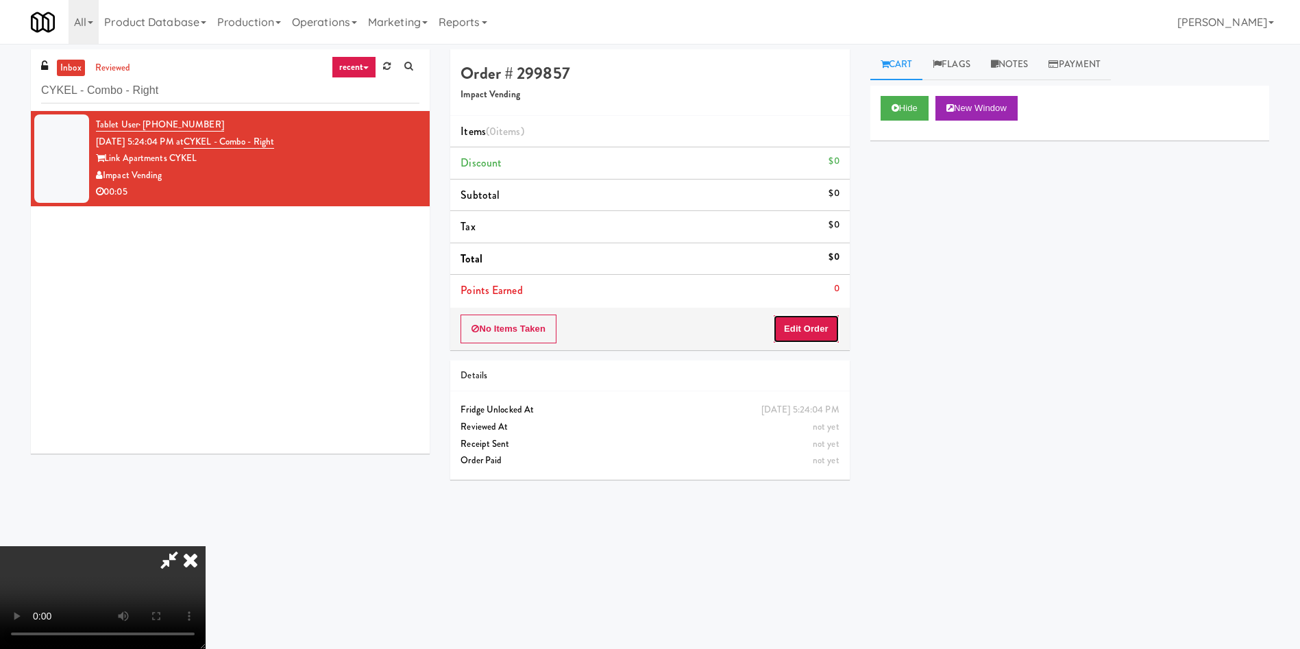
click at [822, 325] on button "Edit Order" at bounding box center [806, 328] width 66 height 29
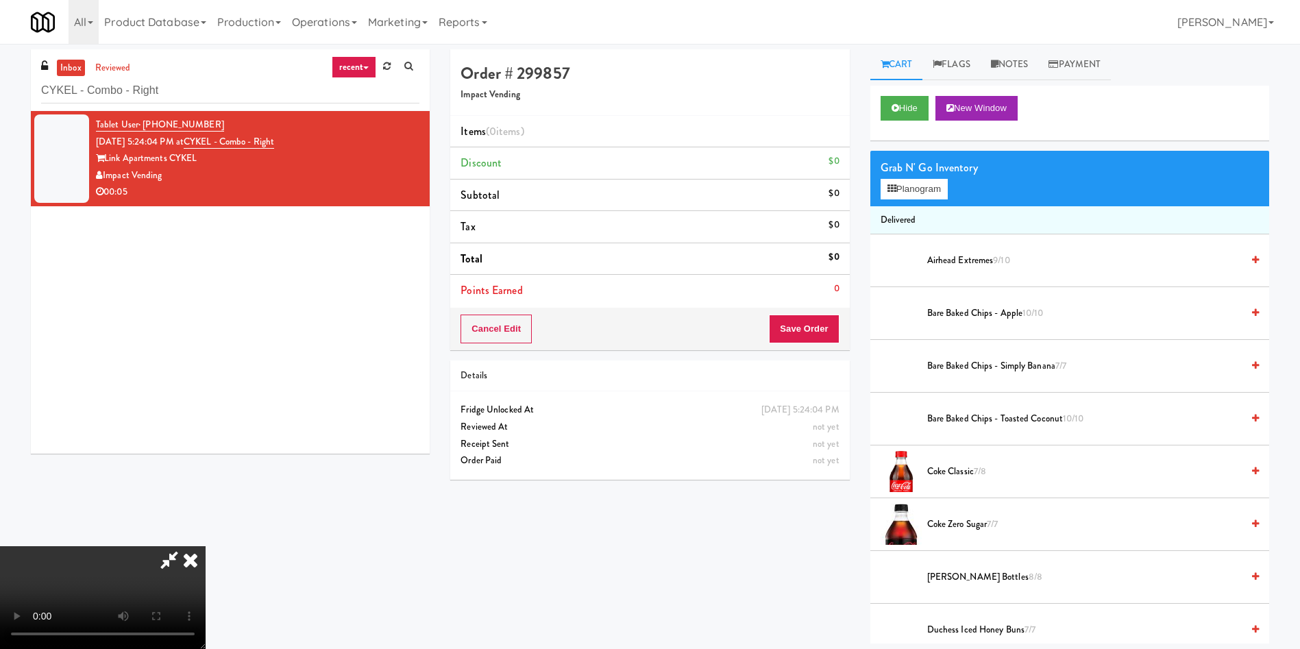
scroll to position [103, 0]
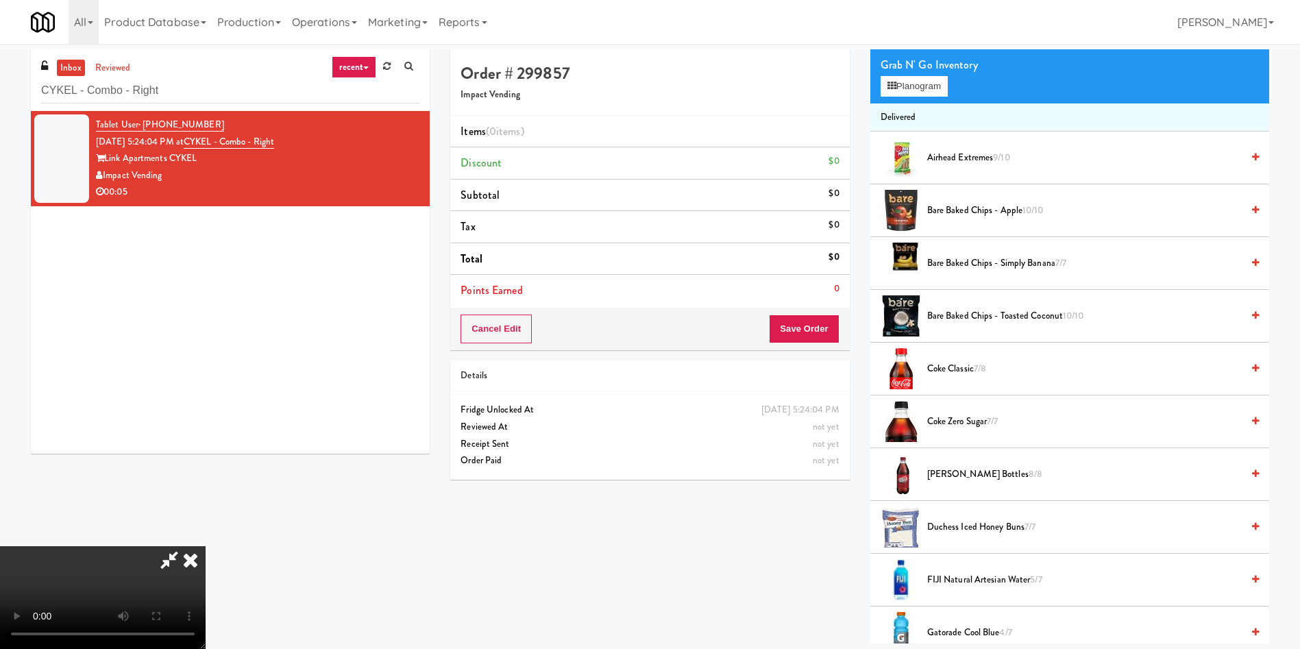
click at [206, 546] on video at bounding box center [103, 597] width 206 height 103
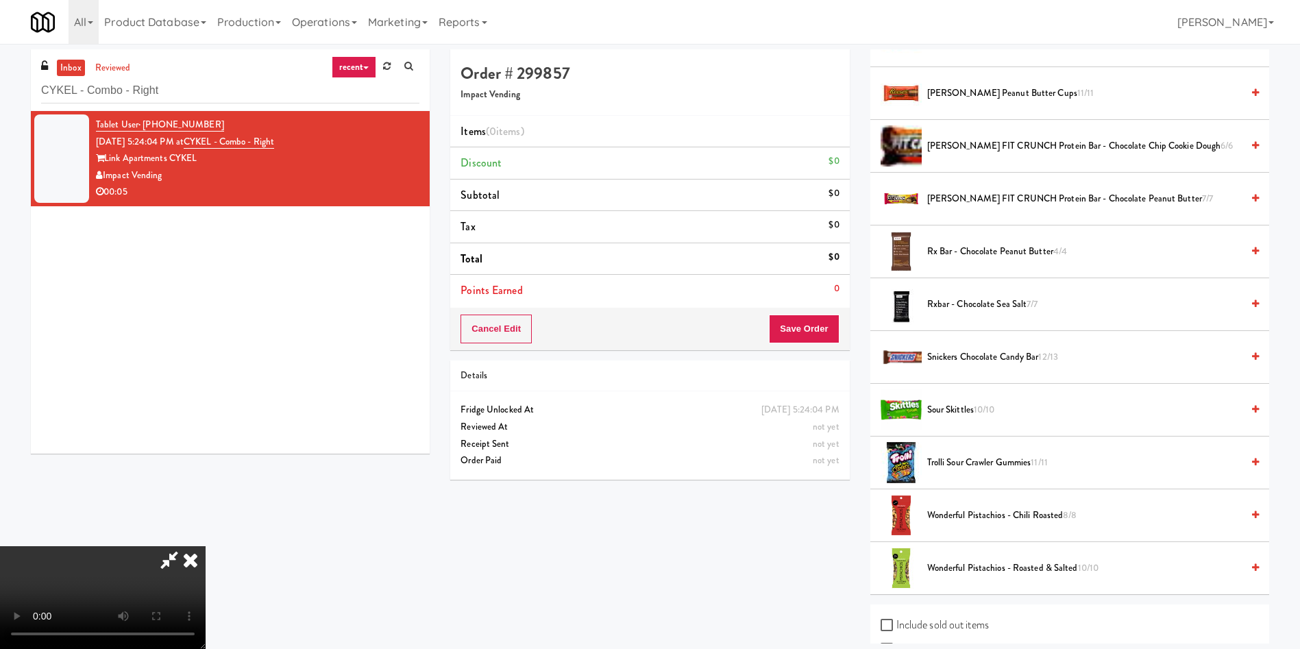
scroll to position [1755, 0]
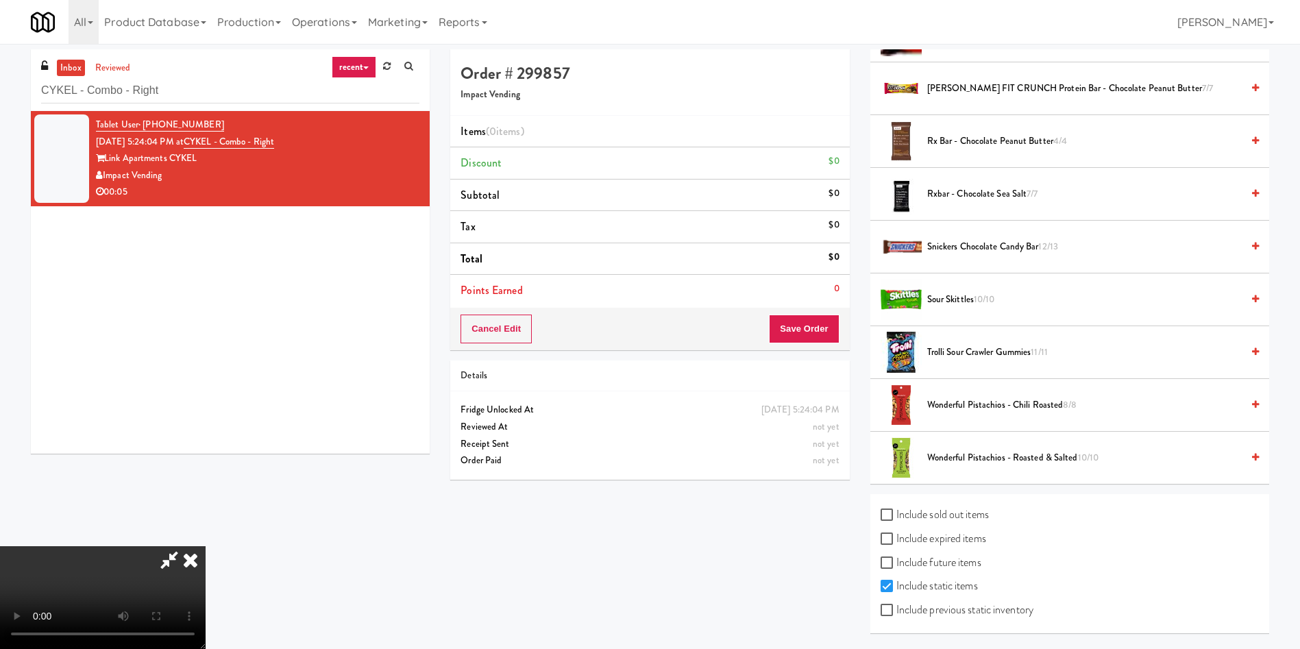
click at [961, 352] on span "Trolli Sour Crawler Gummies 11/11" at bounding box center [1084, 352] width 314 height 17
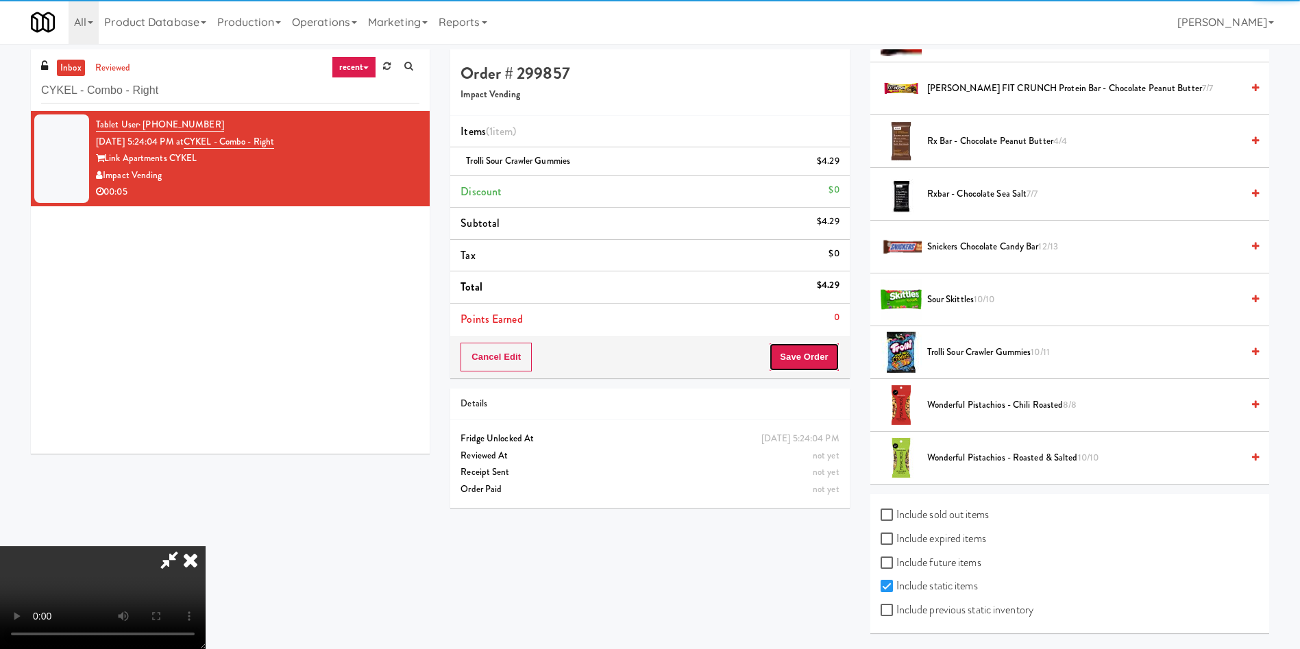
click at [817, 354] on button "Save Order" at bounding box center [804, 357] width 70 height 29
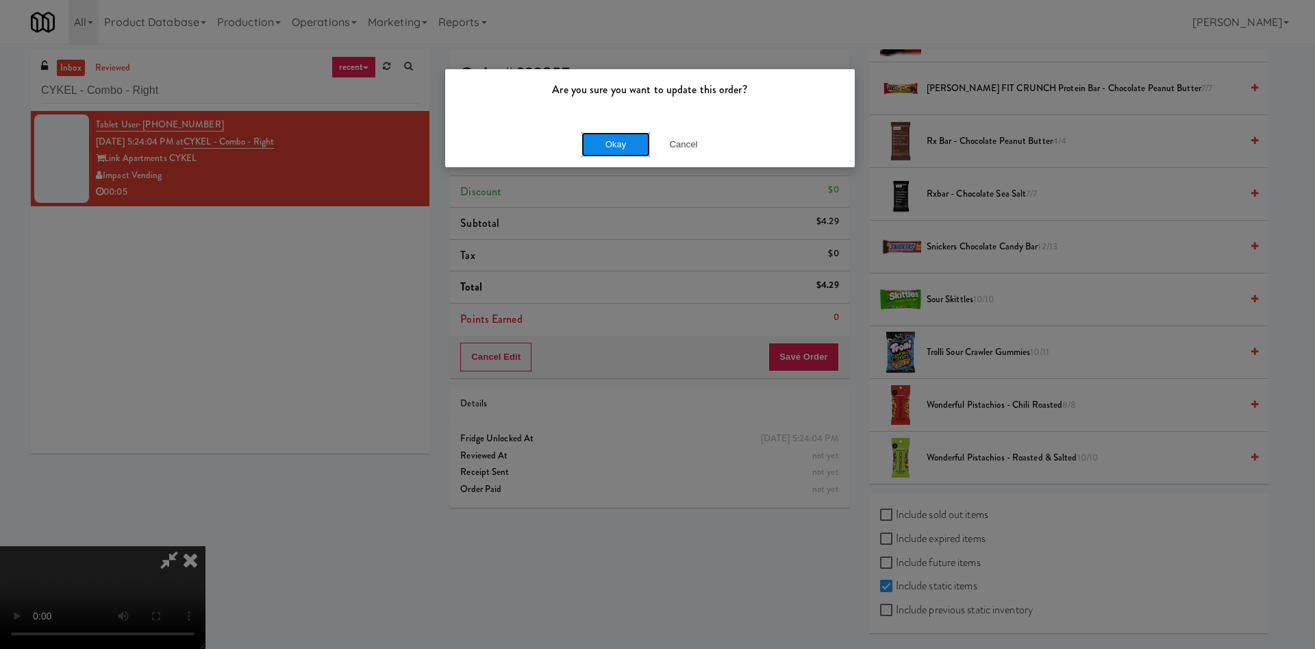
click at [608, 147] on button "Okay" at bounding box center [616, 144] width 69 height 25
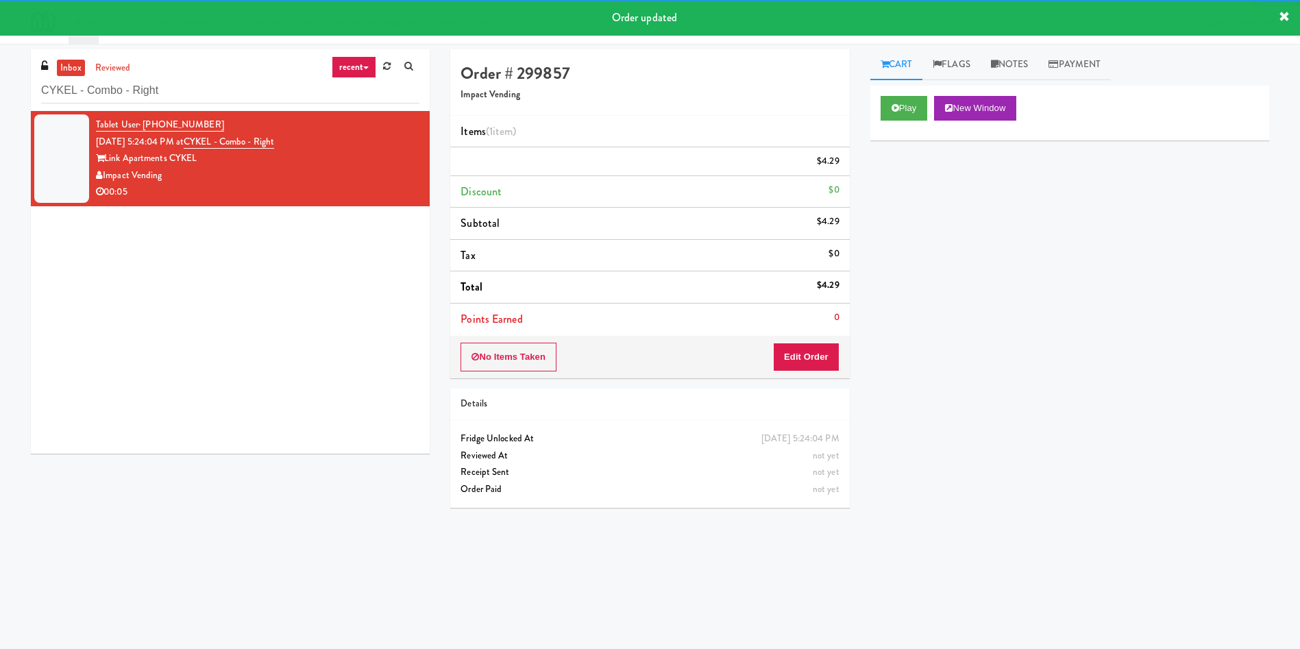
scroll to position [0, 0]
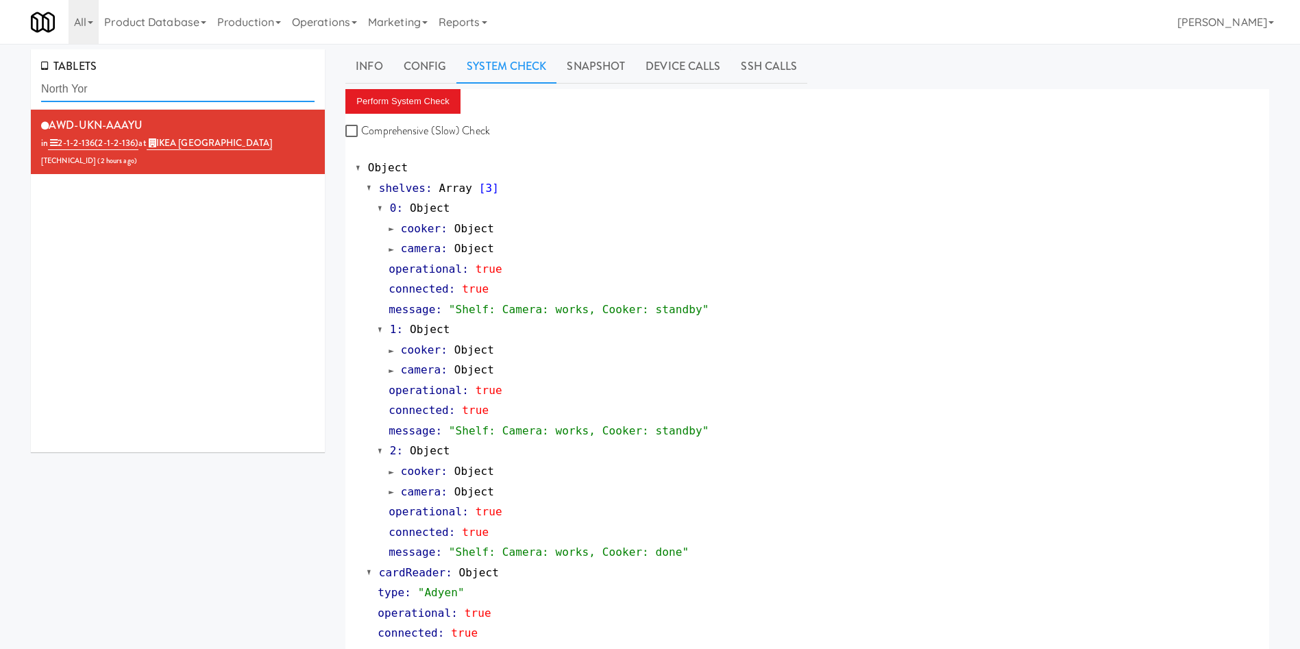
drag, startPoint x: 165, startPoint y: 90, endPoint x: 0, endPoint y: 78, distance: 165.6
click at [0, 78] on div "TABLETS North Yor AWD-UKN-AAAYU in 2-1-2-136 (2-1-2-136) at IKEA North York Sto…" at bounding box center [650, 660] width 1300 height 1222
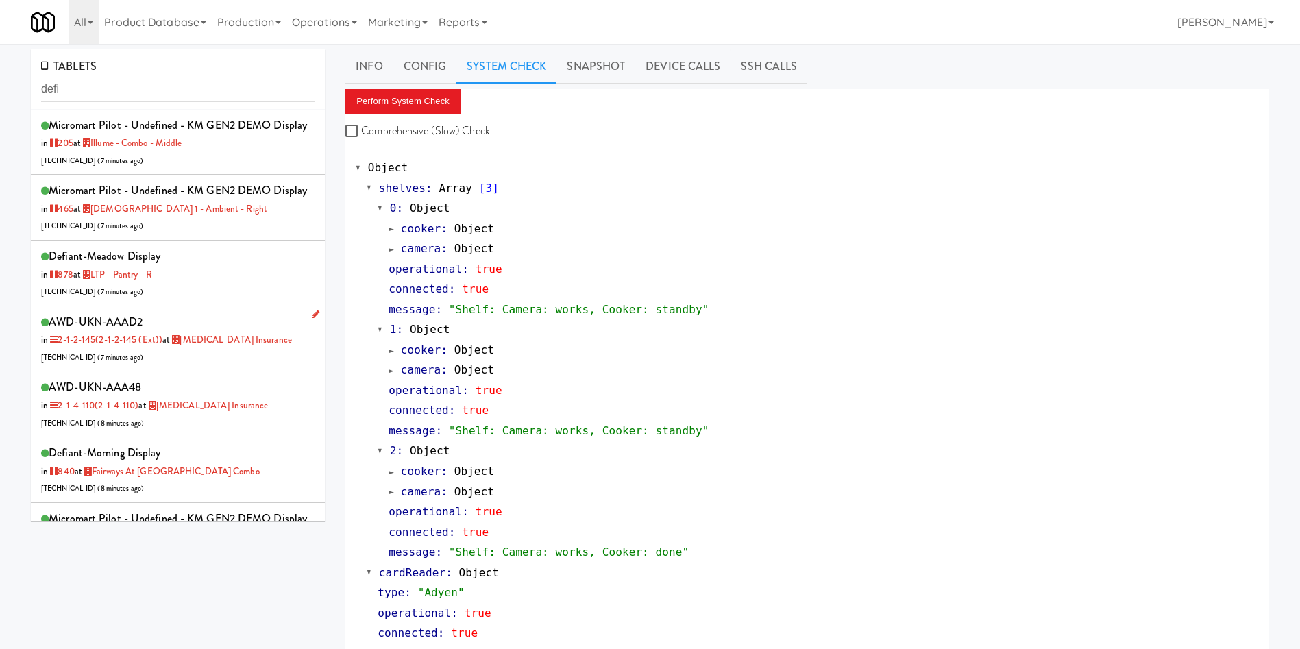
click at [223, 366] on div "AWD-UKN-AAAD2 in 2-1-2-145 (2-1-2-145 (ext)) at Definity Insurance 206.0.69.32 …" at bounding box center [177, 339] width 273 height 54
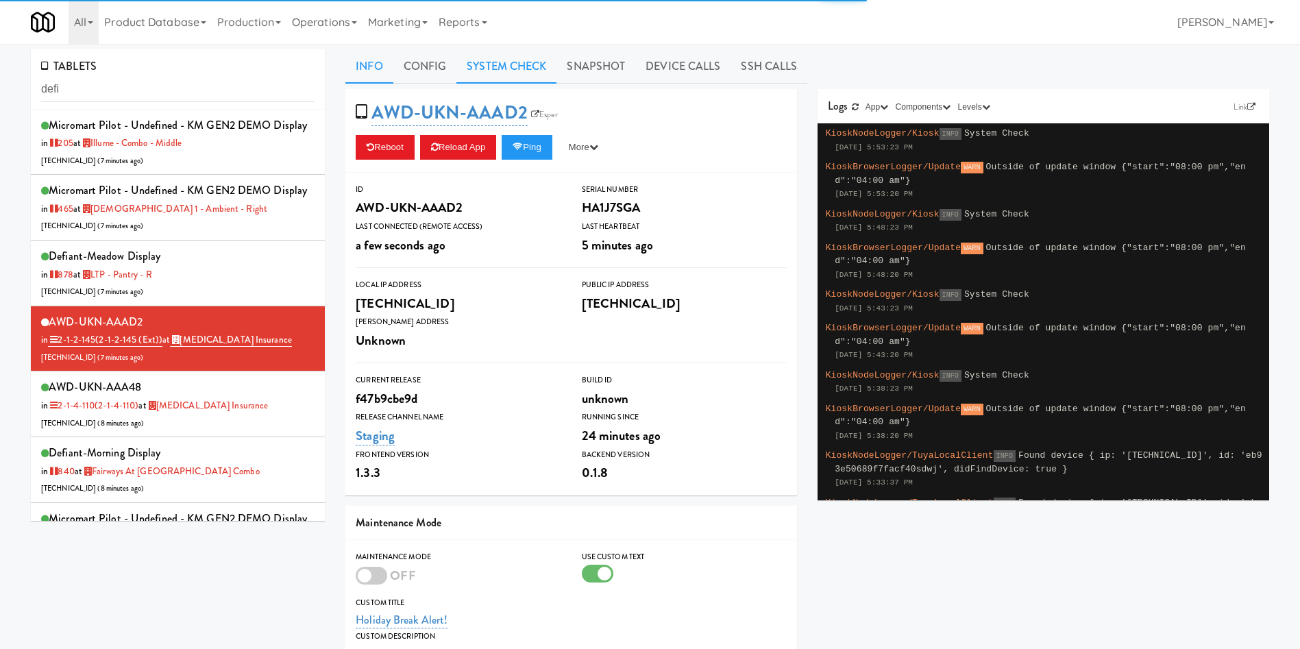
click at [504, 64] on link "System Check" at bounding box center [506, 66] width 100 height 34
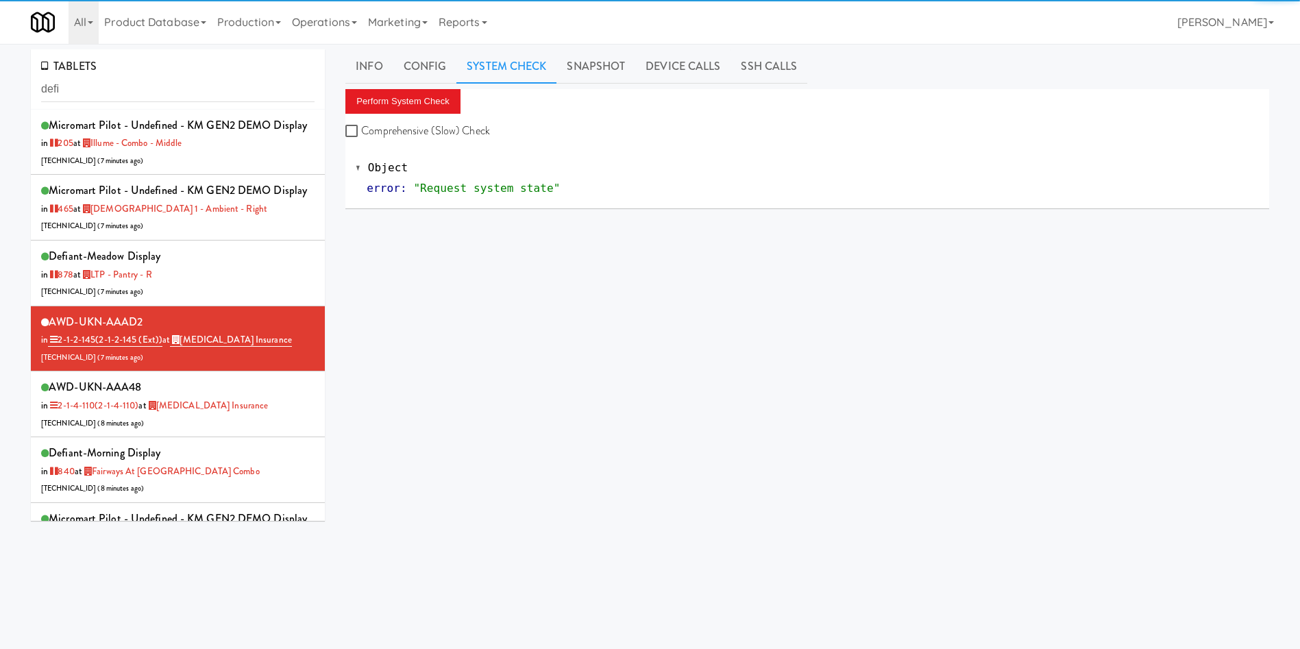
click at [411, 114] on div "Perform System Check Comprehensive (Slow) Check" at bounding box center [807, 115] width 924 height 52
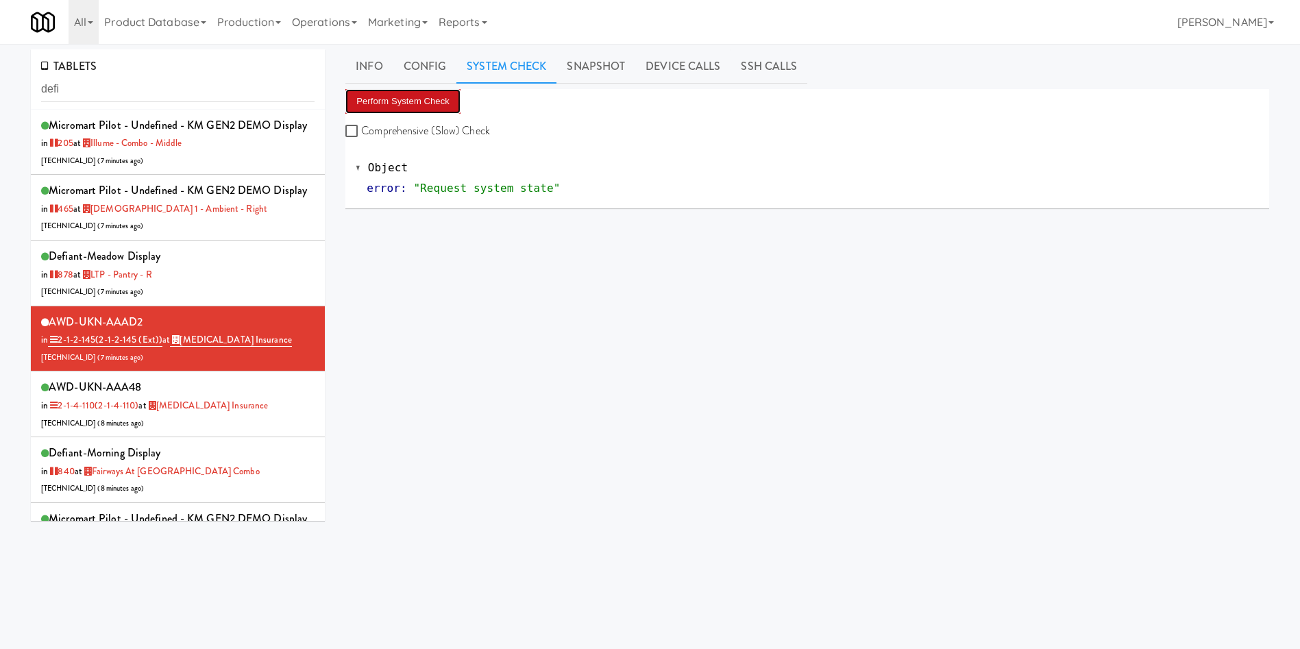
click at [412, 106] on button "Perform System Check" at bounding box center [402, 101] width 115 height 25
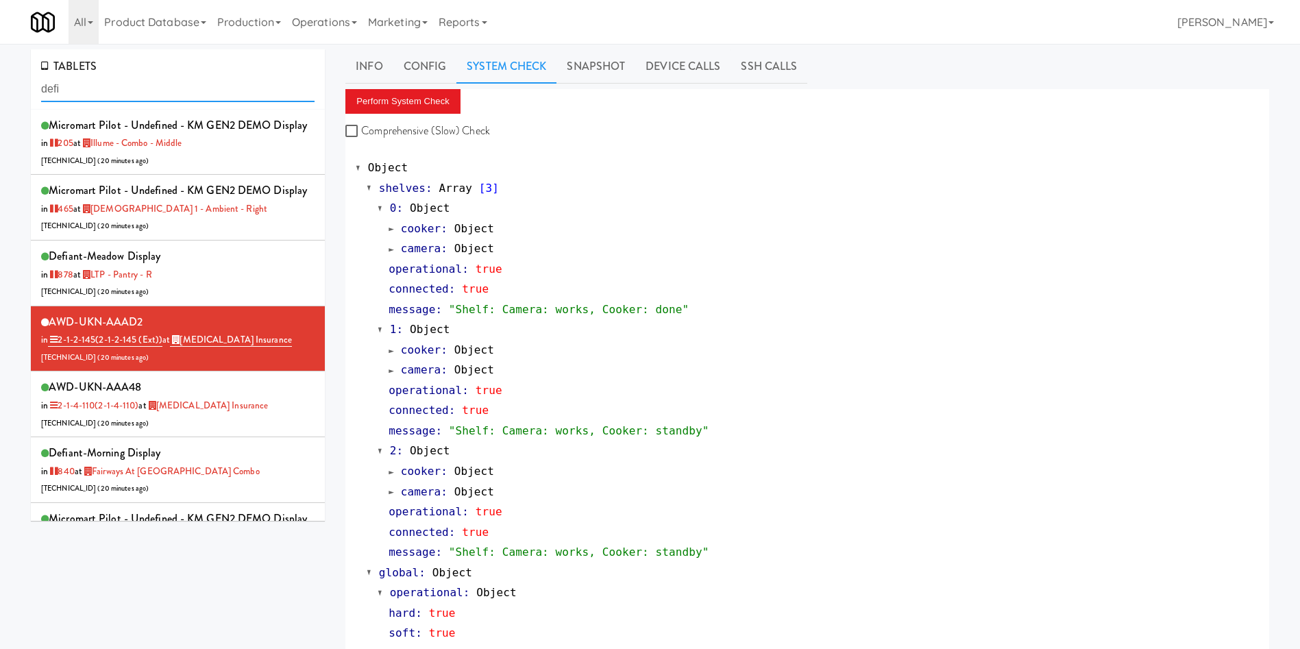
drag, startPoint x: 172, startPoint y: 94, endPoint x: 0, endPoint y: 92, distance: 172.0
click at [0, 92] on div "TABLETS defi Micromart Pilot - undefined - KM GEN2 DEMO Display in 205 at Illum…" at bounding box center [650, 376] width 1300 height 655
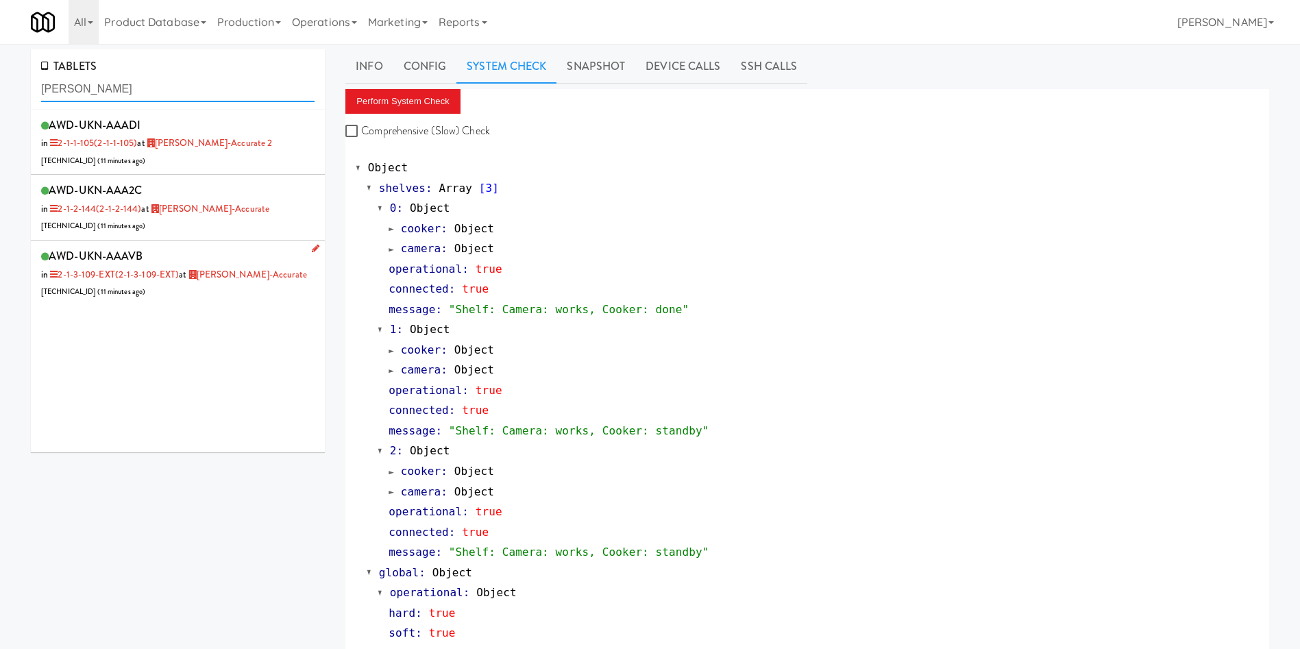
type input "bothwell"
click at [201, 280] on link "[PERSON_NAME]-Accurate" at bounding box center [246, 274] width 120 height 13
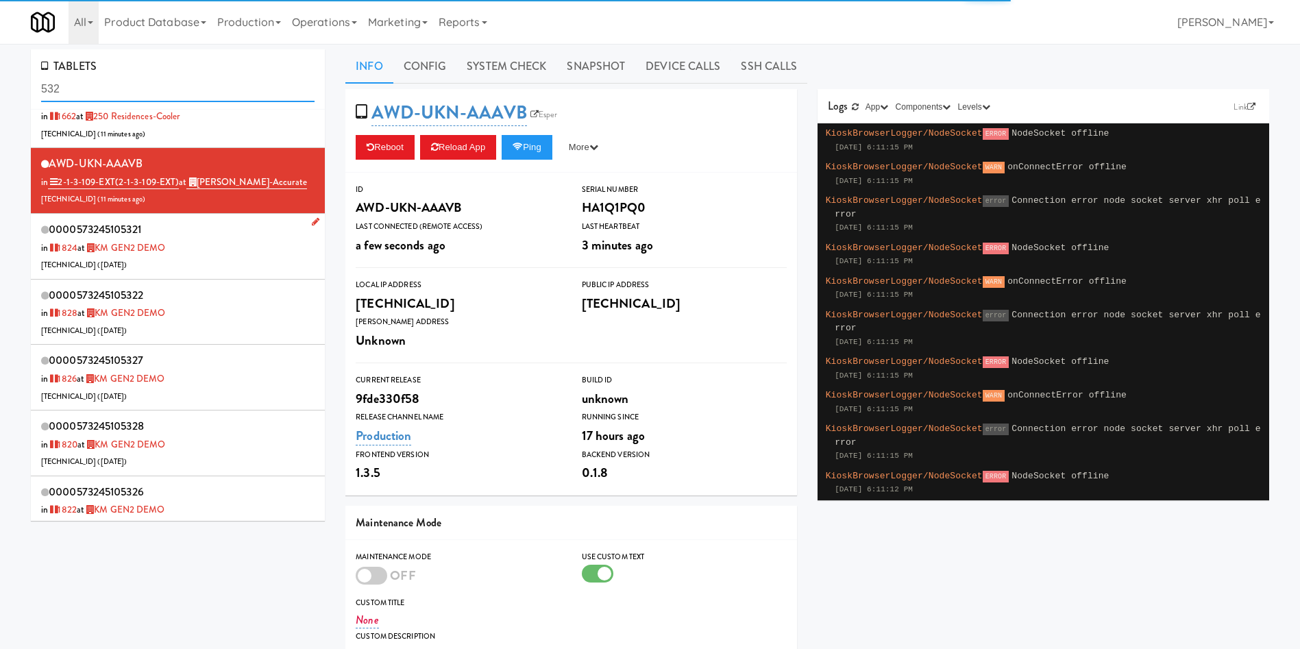
scroll to position [508, 0]
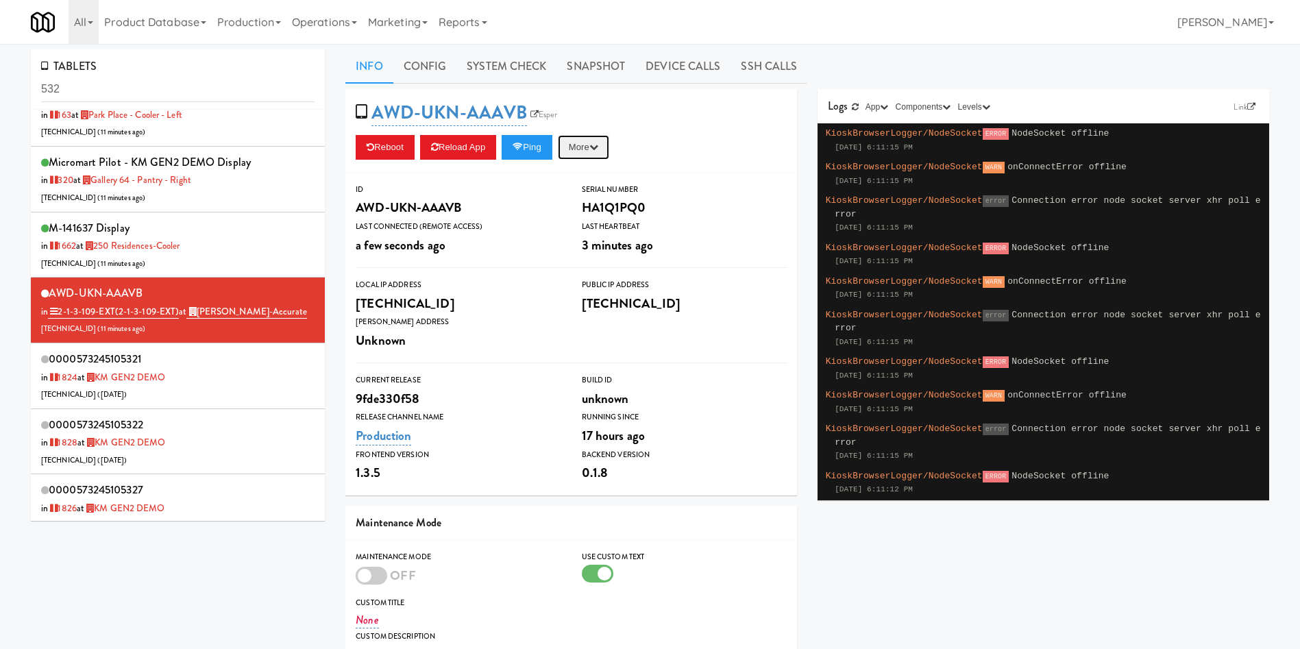
click at [594, 140] on button "More" at bounding box center [583, 147] width 51 height 25
click at [377, 141] on button "Reboot" at bounding box center [385, 147] width 59 height 25
click at [260, 233] on div "M-141637 Display in 1662 at 250 Residences-Cooler 206.0.69.119 ( 12 minutes ago…" at bounding box center [177, 245] width 273 height 54
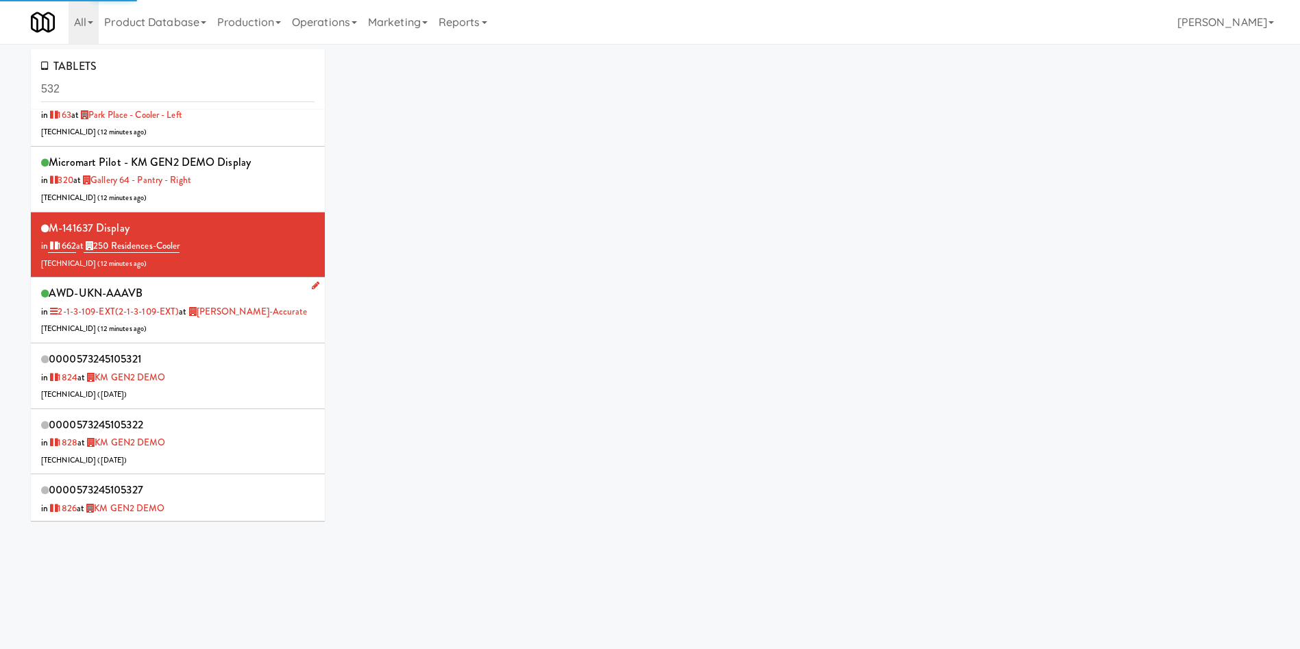
click at [264, 332] on div "AWD-UKN-AAAVB in 2-1-3-109-EXT (2-1-3-109-EXT) at Bothwell-Accurate 206.0.69.42…" at bounding box center [177, 310] width 273 height 54
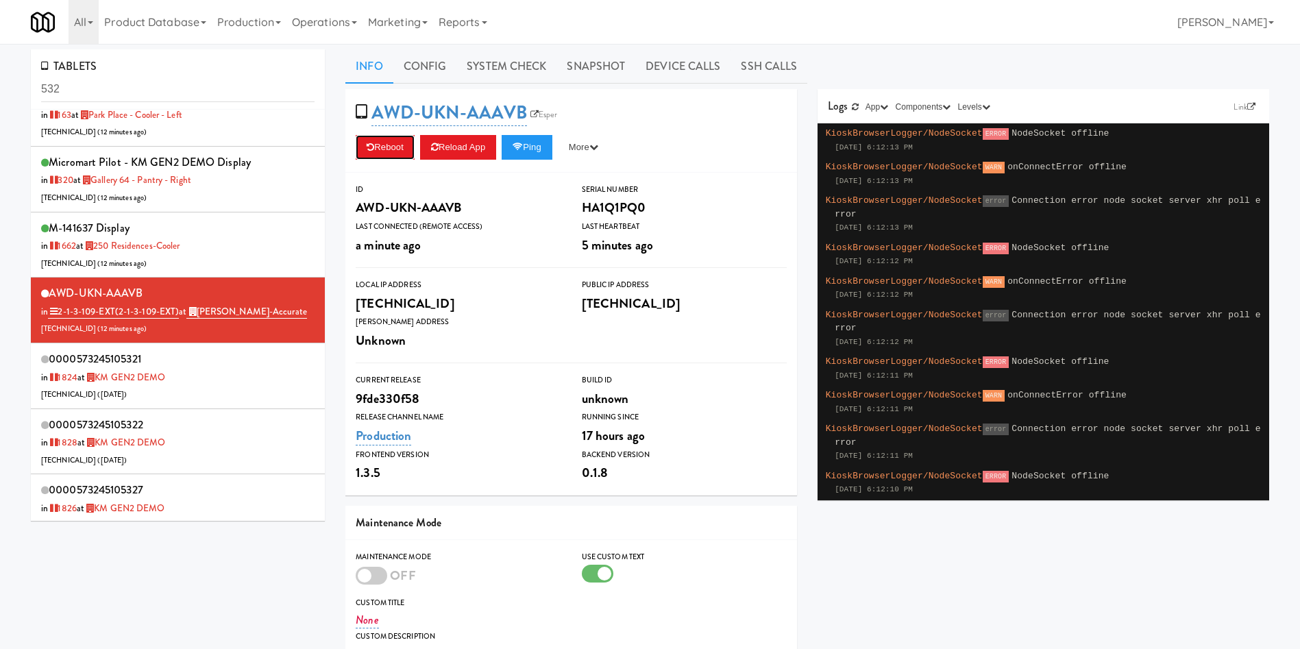
click at [417, 154] on div "Reboot Reload App Ping More Ping Server Restart Server Force Reload App Unlock …" at bounding box center [571, 147] width 431 height 25
click at [371, 144] on icon at bounding box center [371, 147] width 8 height 9
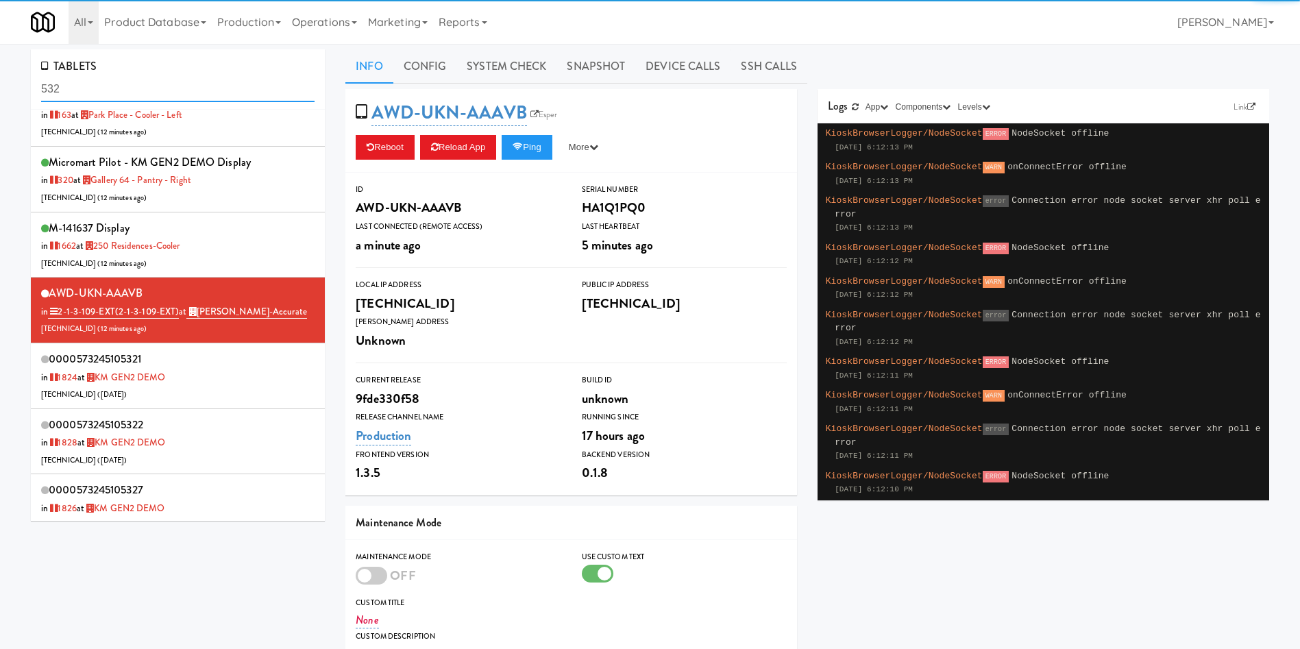
drag, startPoint x: 128, startPoint y: 86, endPoint x: 0, endPoint y: 85, distance: 128.1
click at [0, 85] on div "TABLETS 532 0000573243975327 in 1602 at APCU - Cooler - Right 208.220.137.130 (…" at bounding box center [650, 439] width 1300 height 780
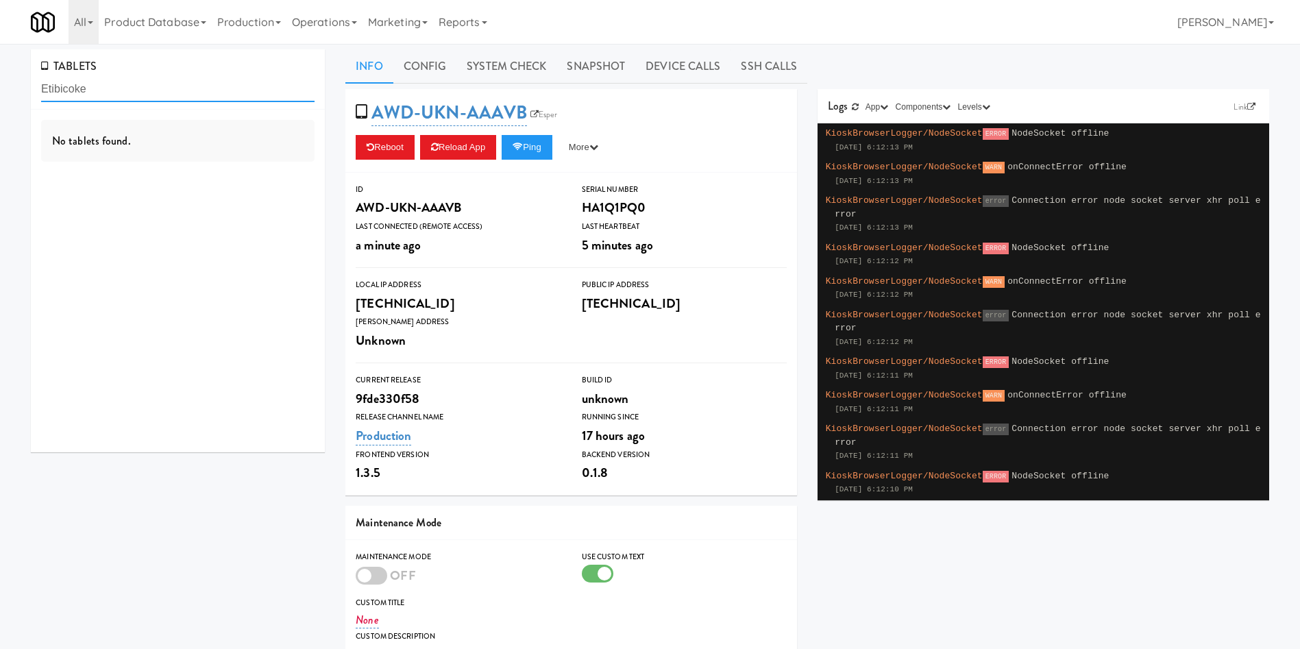
drag, startPoint x: 116, startPoint y: 79, endPoint x: 0, endPoint y: 119, distance: 122.6
click at [0, 119] on div "TABLETS Etibicoke No tablets found. Info Config System Check Snapshot Device Ca…" at bounding box center [650, 439] width 1300 height 780
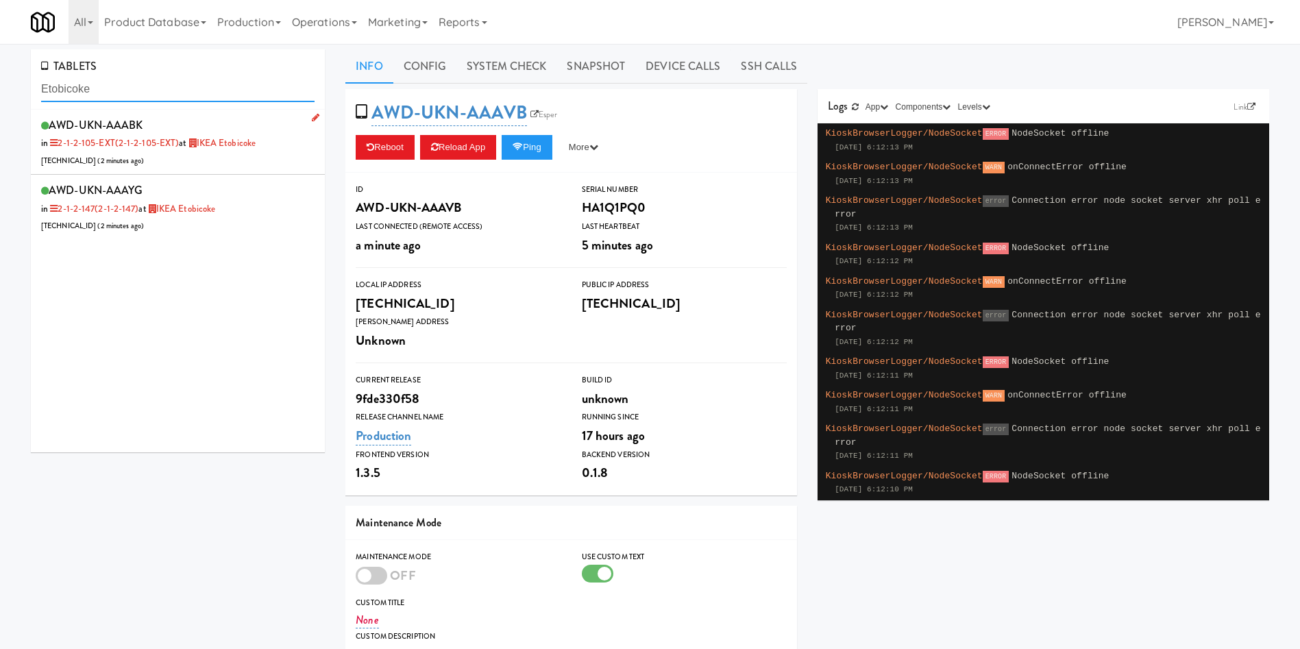
type input "Etobicoke"
click at [264, 152] on div "AWD-UKN-AAABK in 2-1-2-105-EXT (2-1-2-105-EXT) at IKEA Etobicoke 206.0.69.61 ( …" at bounding box center [177, 142] width 273 height 54
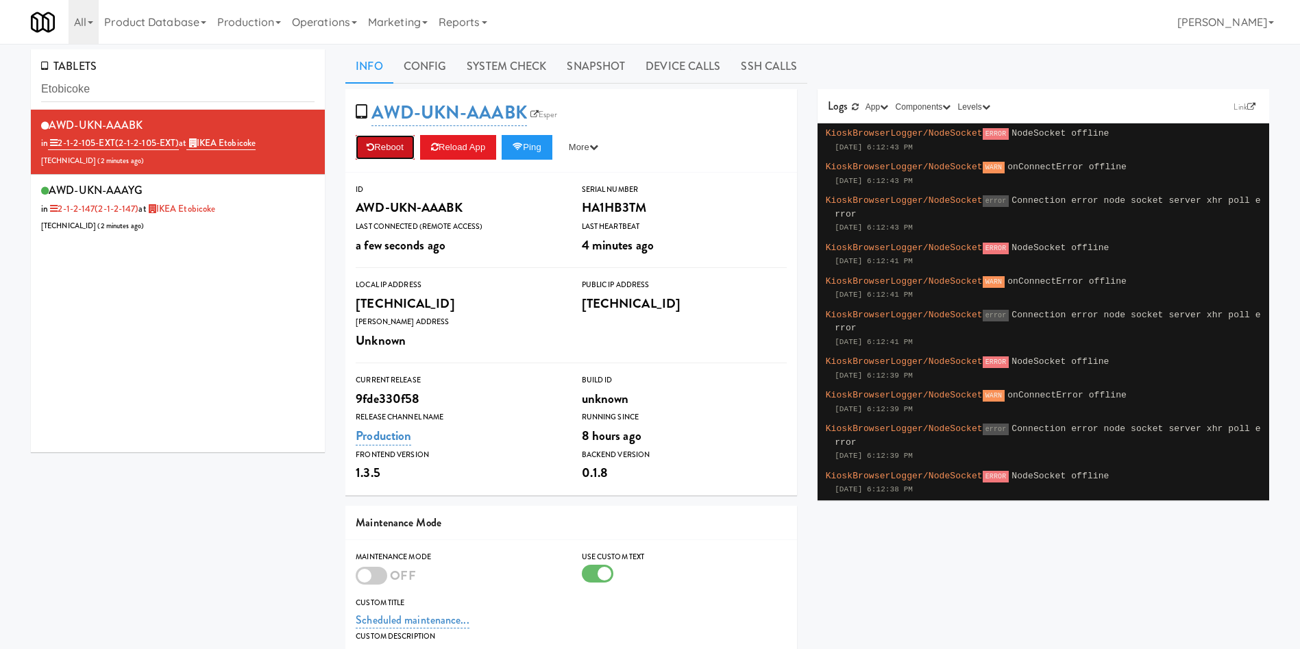
click at [385, 153] on button "Reboot" at bounding box center [385, 147] width 59 height 25
click at [501, 64] on link "System Check" at bounding box center [506, 66] width 100 height 34
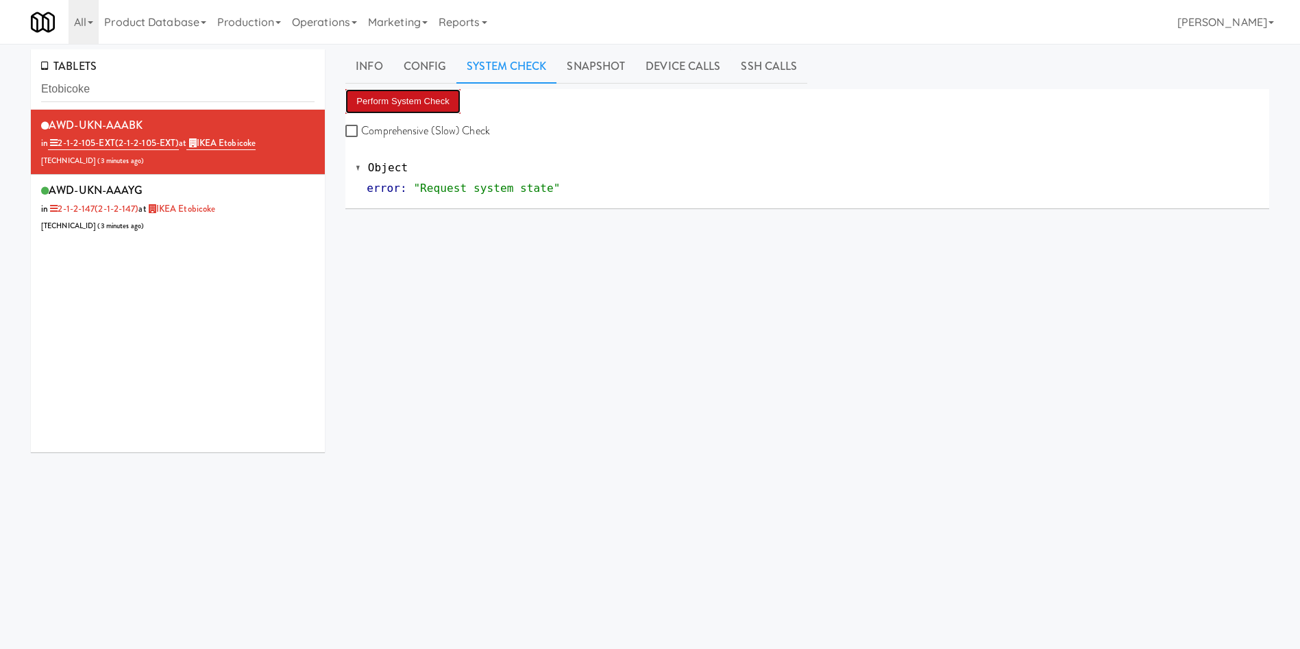
click at [402, 101] on button "Perform System Check" at bounding box center [402, 101] width 115 height 25
